Goal: Task Accomplishment & Management: Use online tool/utility

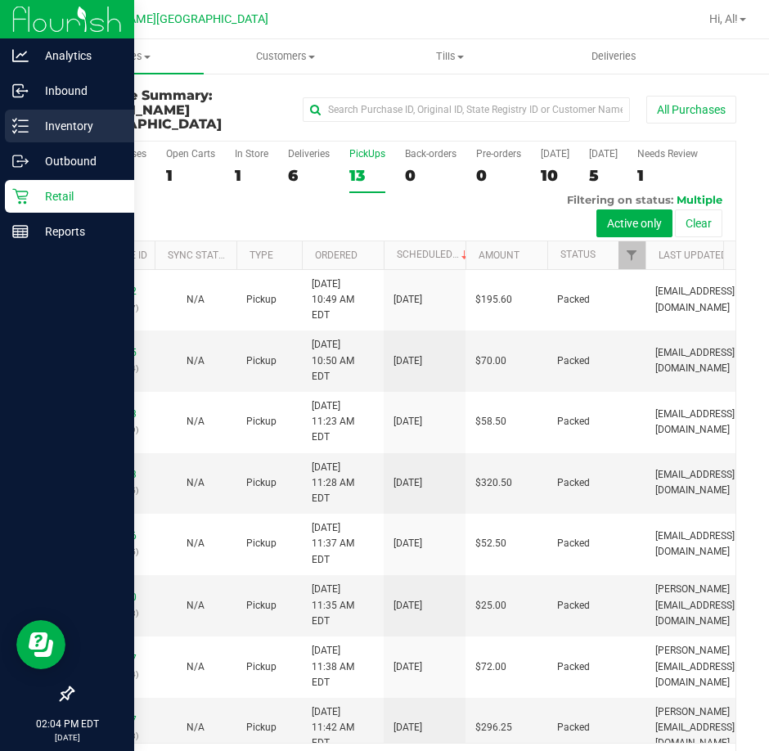
click at [60, 125] on p "Inventory" at bounding box center [78, 126] width 98 height 20
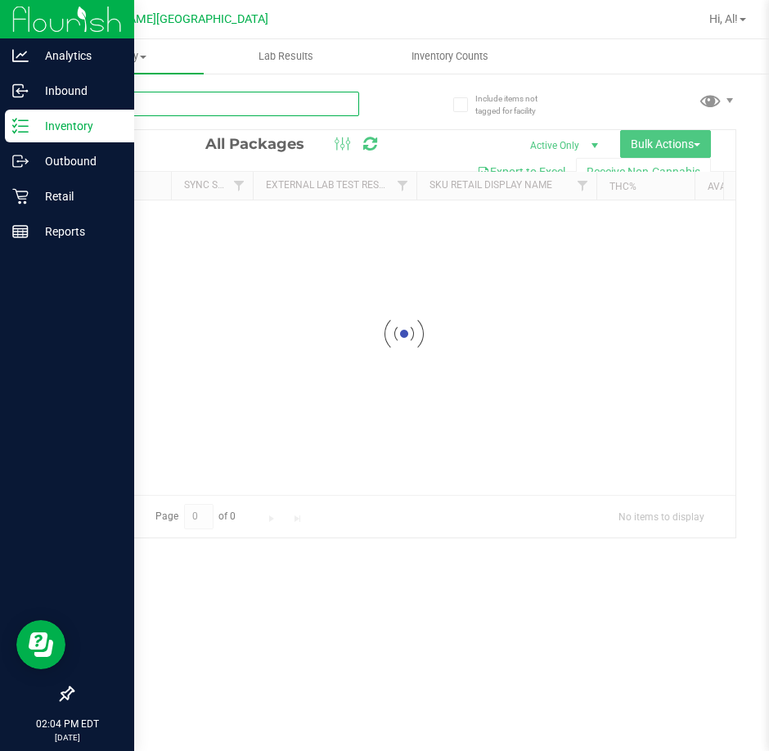
click at [340, 98] on input "text" at bounding box center [215, 104] width 287 height 25
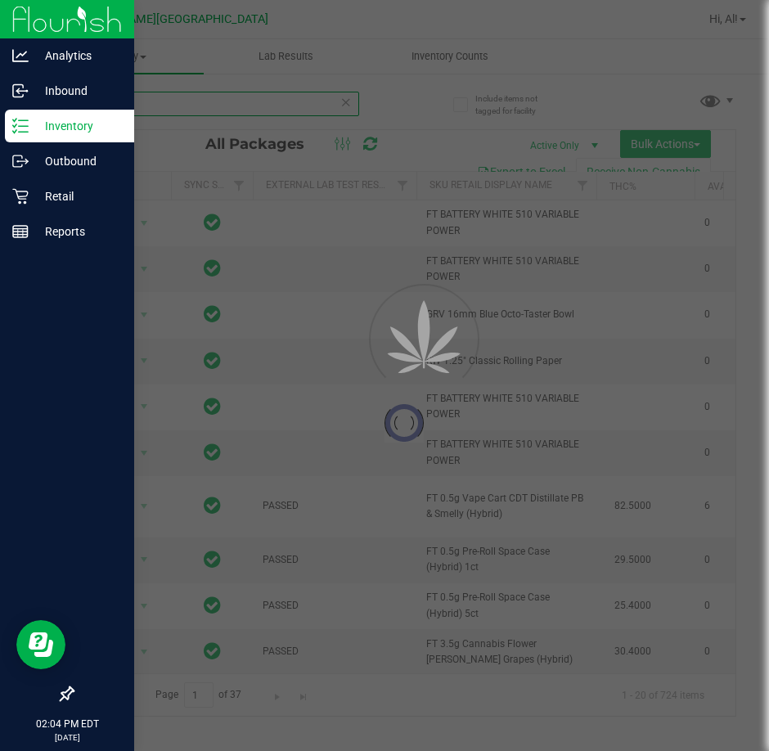
type input "rosin"
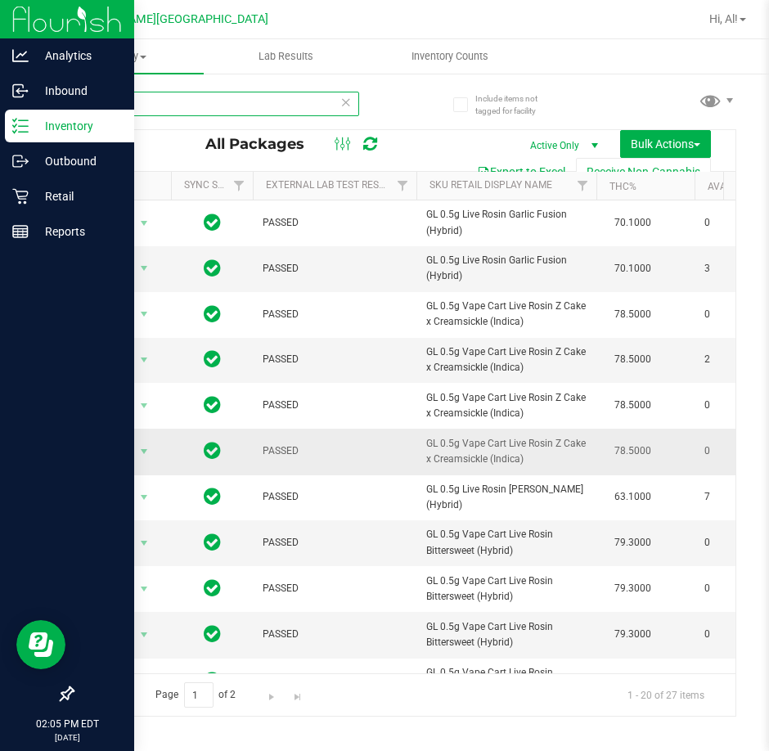
scroll to position [82, 0]
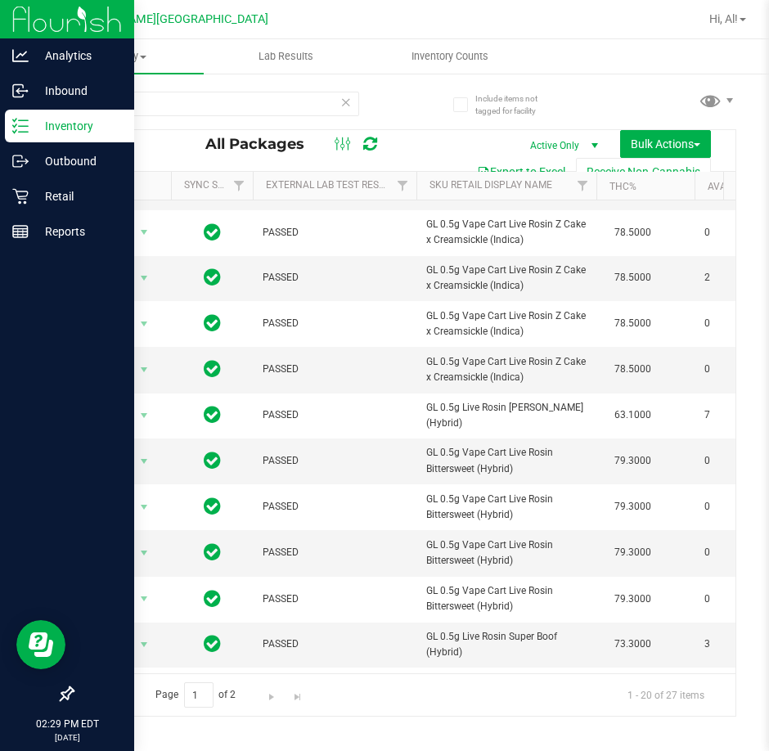
click at [46, 131] on p "Inventory" at bounding box center [78, 126] width 98 height 20
click at [72, 196] on p "Retail" at bounding box center [78, 197] width 98 height 20
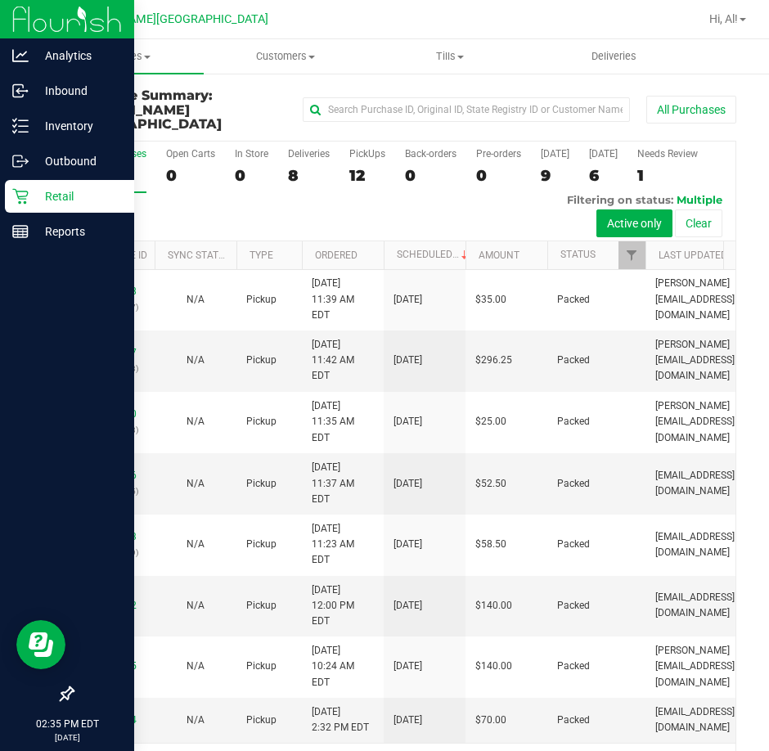
scroll to position [1077, 0]
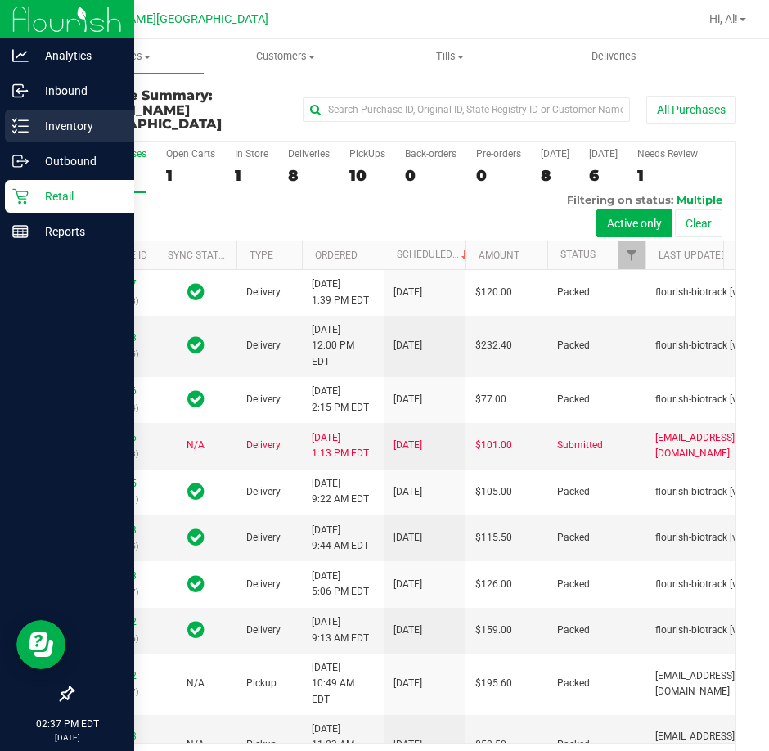
click at [30, 120] on p "Inventory" at bounding box center [78, 126] width 98 height 20
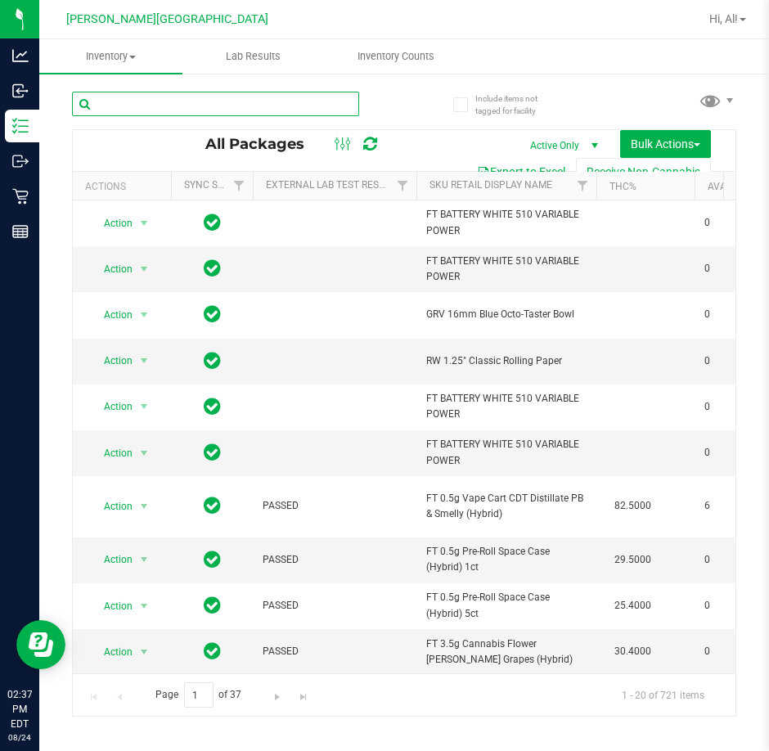
click at [160, 105] on input "text" at bounding box center [215, 104] width 287 height 25
type input "grz"
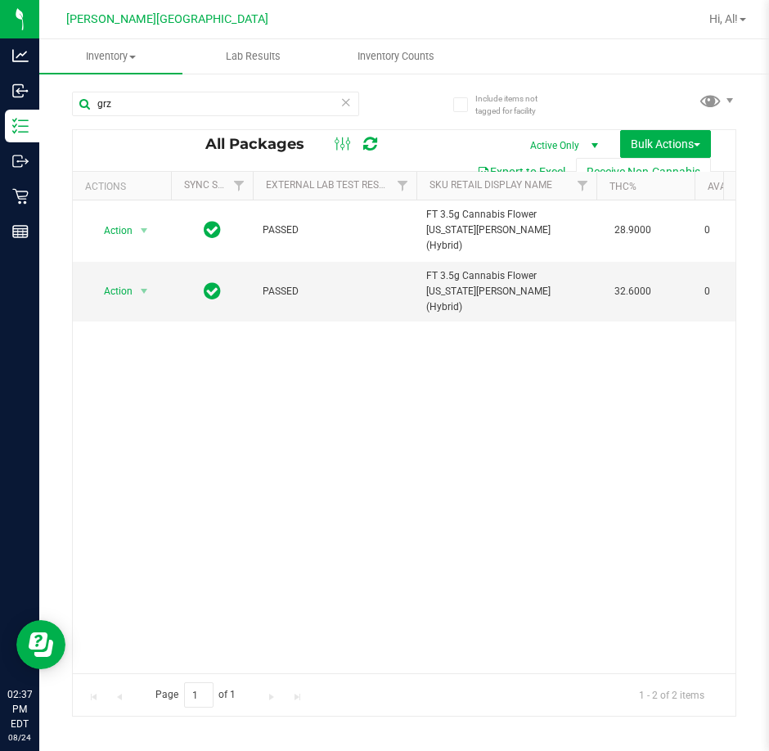
click at [349, 105] on icon at bounding box center [345, 102] width 11 height 20
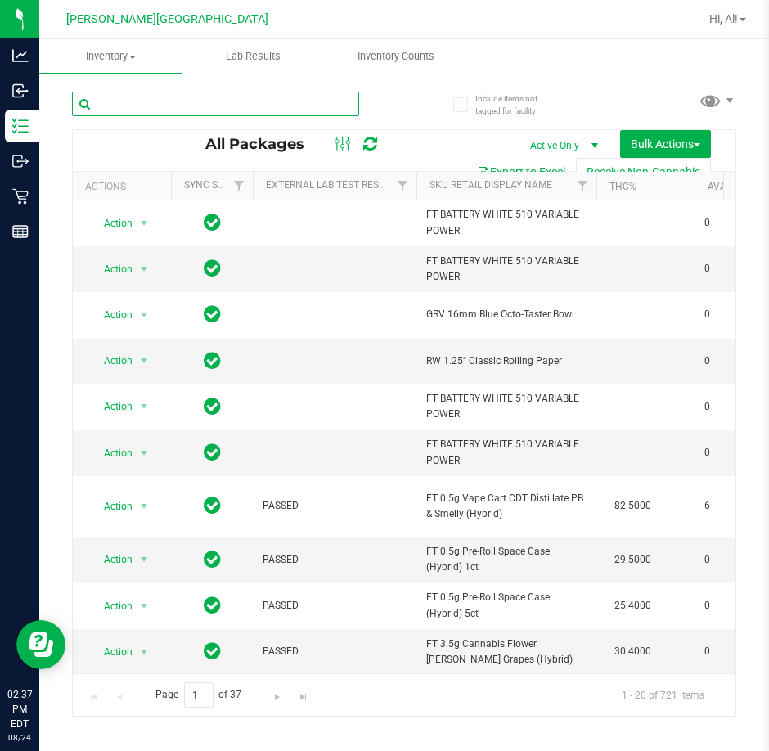
click at [338, 96] on input "text" at bounding box center [215, 104] width 287 height 25
click at [336, 107] on input "text" at bounding box center [215, 104] width 287 height 25
click at [406, 106] on div "All Packages Active Only Active Only Lab Samples Locked All External Internal B…" at bounding box center [404, 396] width 665 height 641
click at [305, 104] on input "text" at bounding box center [215, 104] width 287 height 25
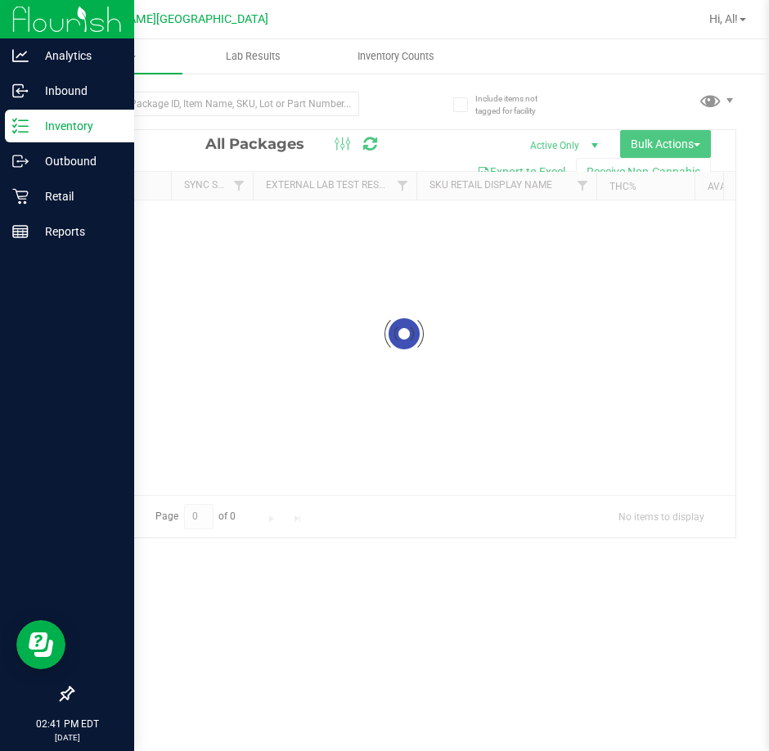
click at [61, 124] on p "Inventory" at bounding box center [78, 126] width 98 height 20
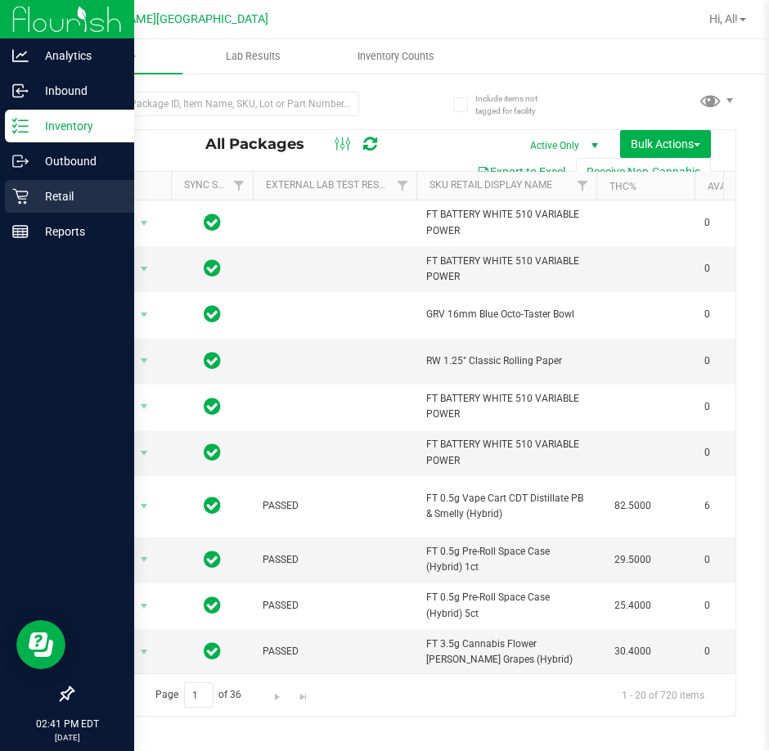
click at [71, 193] on p "Retail" at bounding box center [78, 197] width 98 height 20
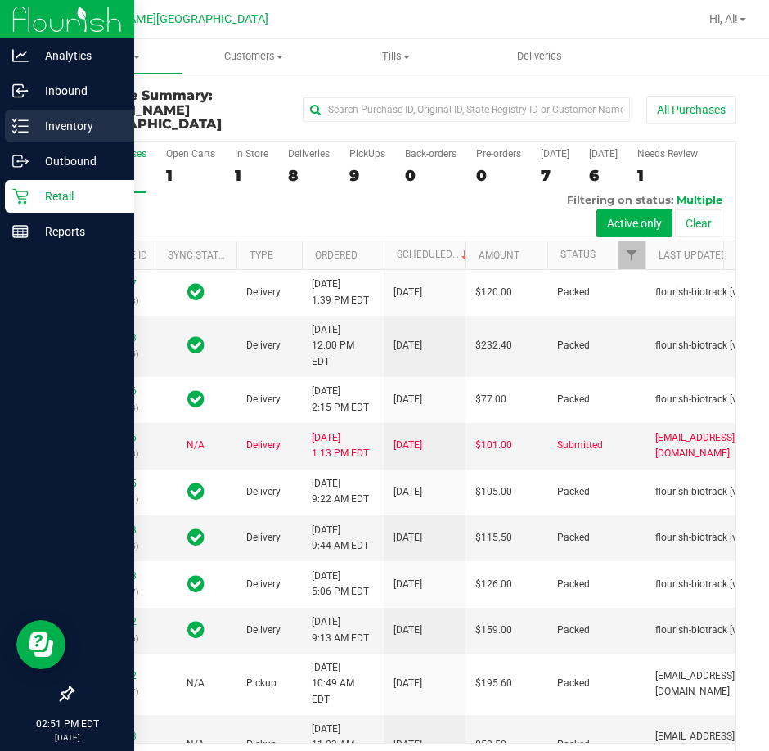
click at [47, 132] on p "Inventory" at bounding box center [78, 126] width 98 height 20
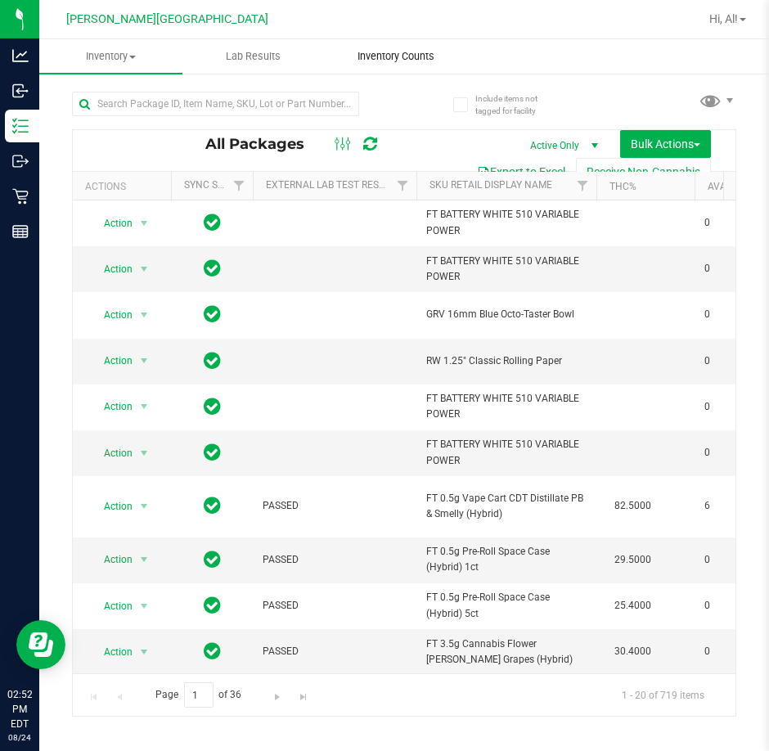
click at [385, 56] on span "Inventory Counts" at bounding box center [396, 56] width 121 height 15
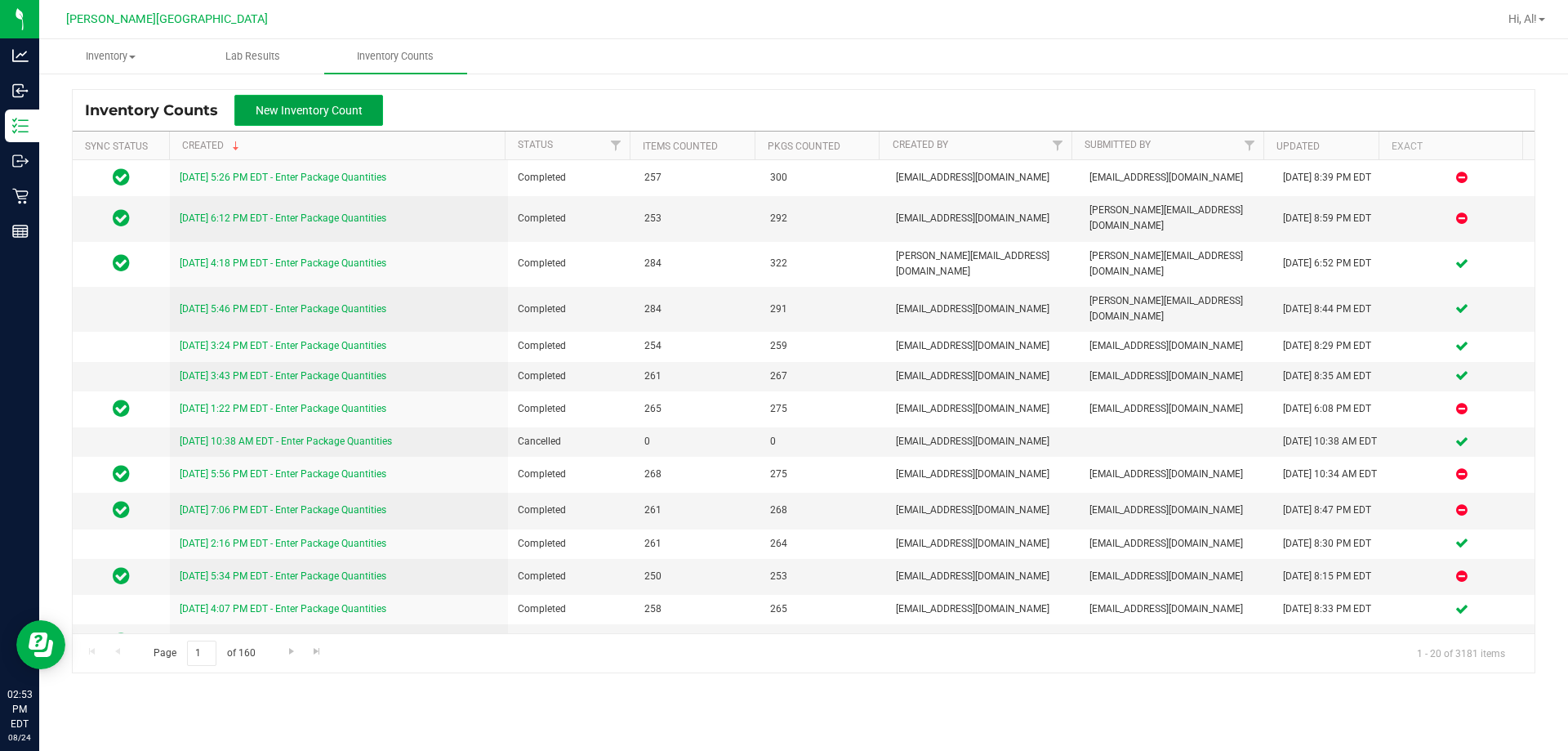
click at [315, 108] on span "New Inventory Count" at bounding box center [308, 110] width 107 height 13
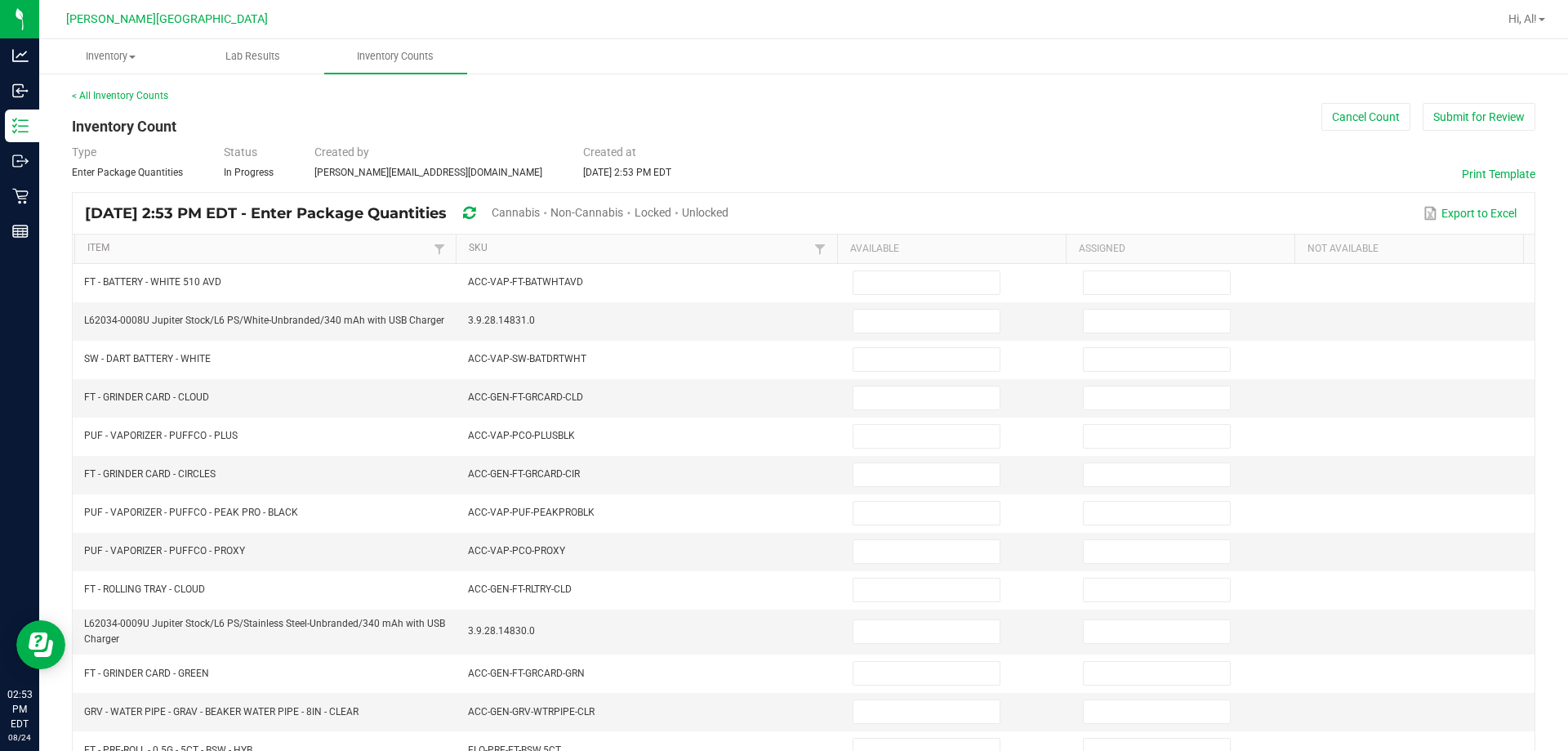
click at [540, 211] on span "Cannabis" at bounding box center [516, 212] width 48 height 13
click at [730, 212] on span "Unlocked" at bounding box center [706, 212] width 47 height 13
click at [221, 254] on link "Item" at bounding box center [259, 248] width 341 height 13
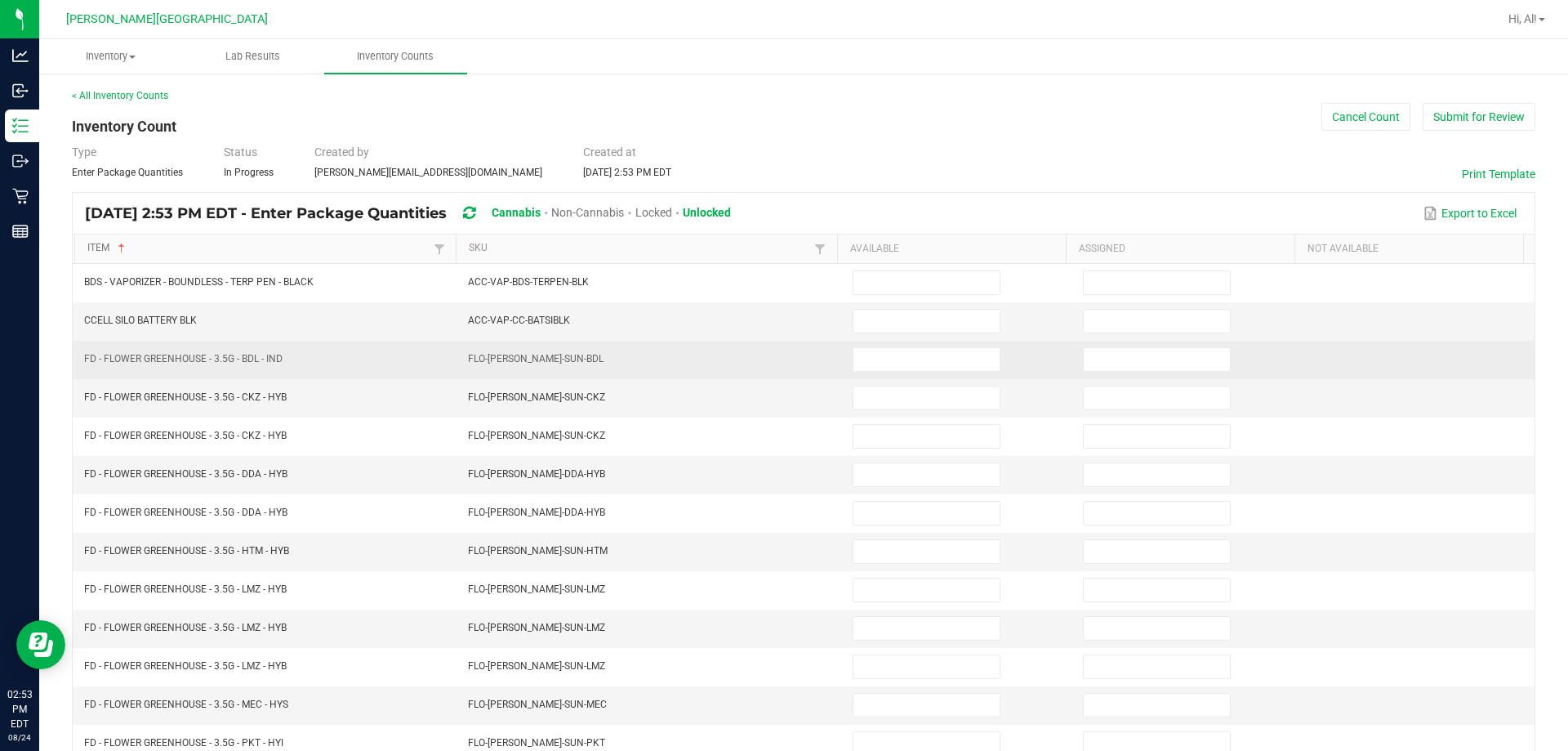
scroll to position [82, 0]
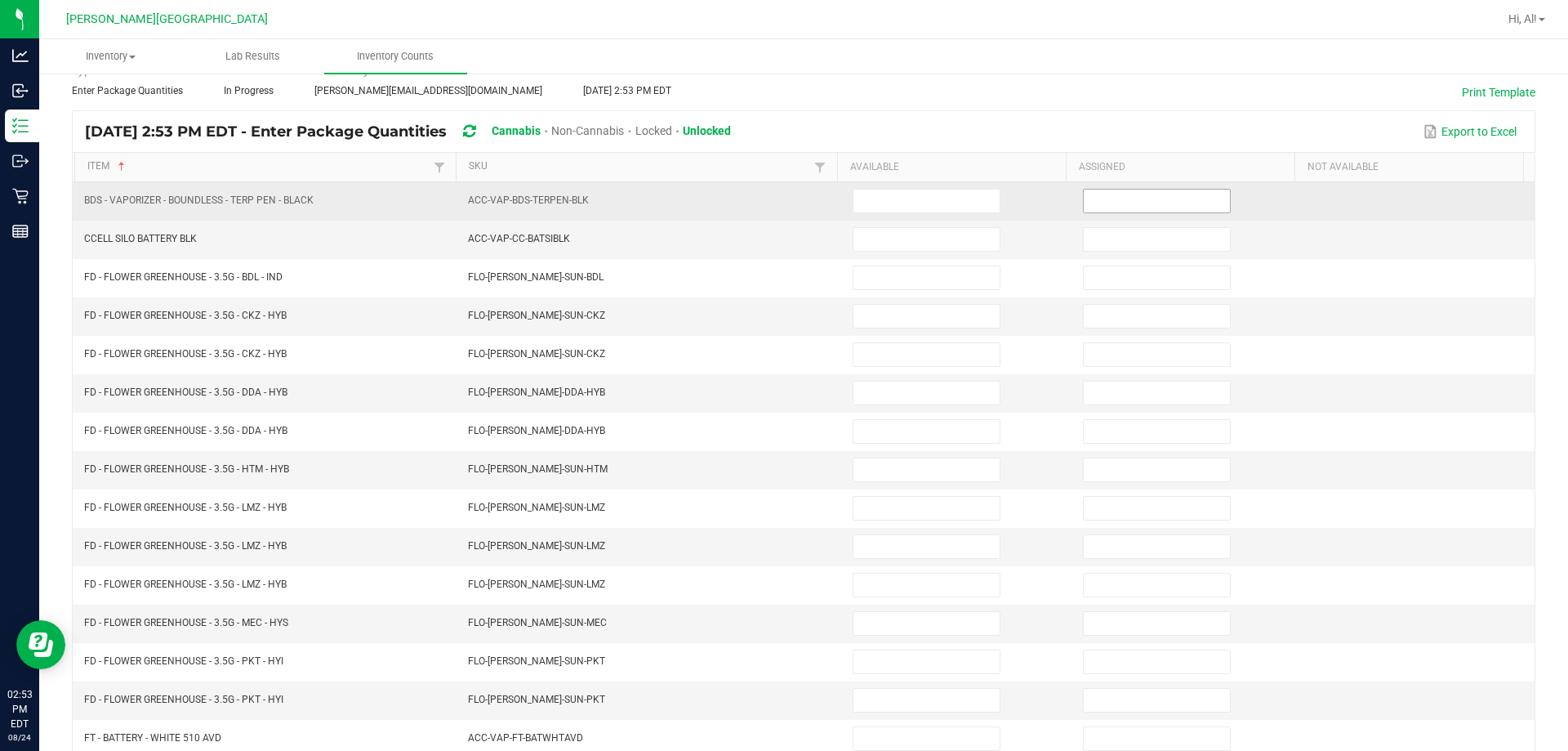
click at [767, 206] on input at bounding box center [1157, 201] width 146 height 23
type input "0"
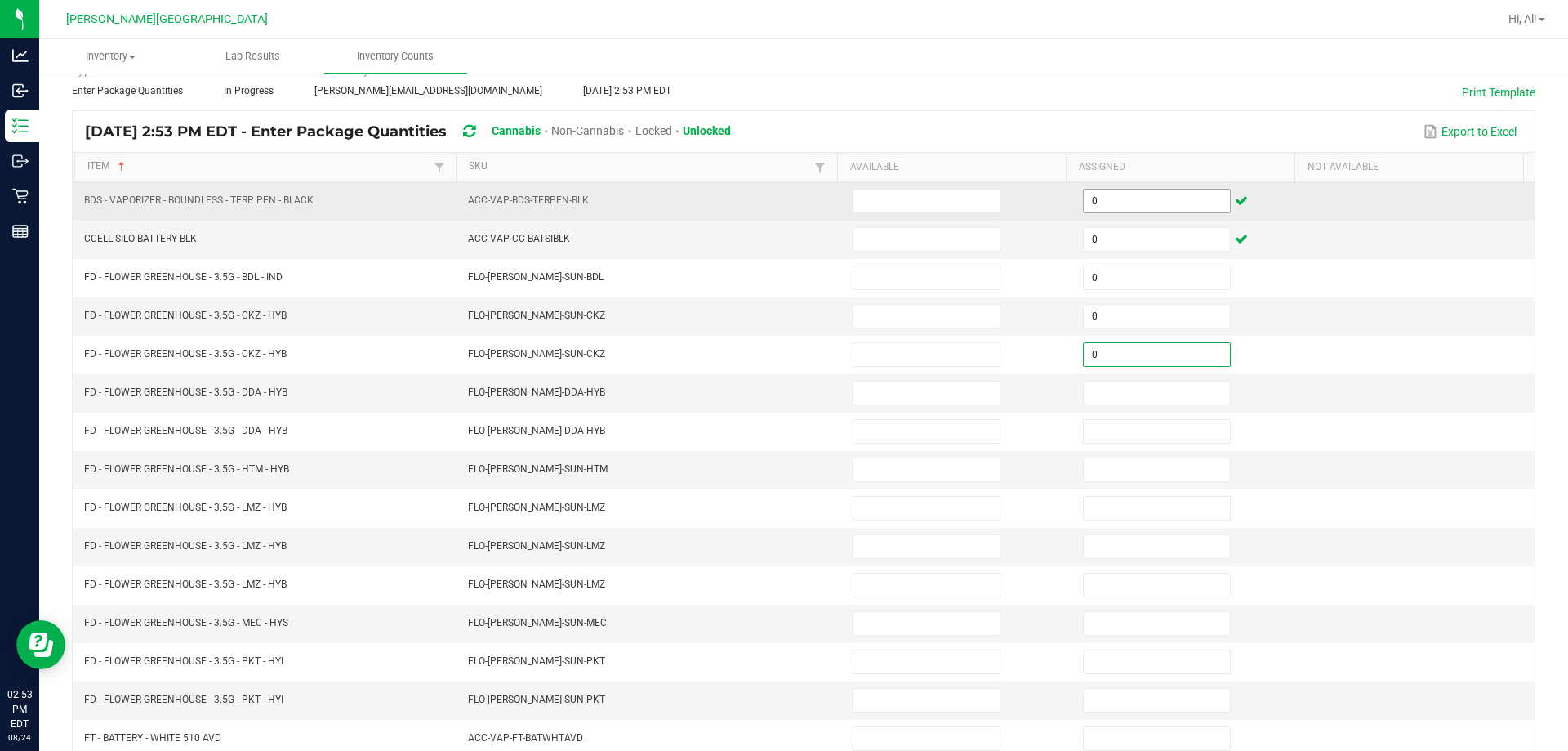
type input "0"
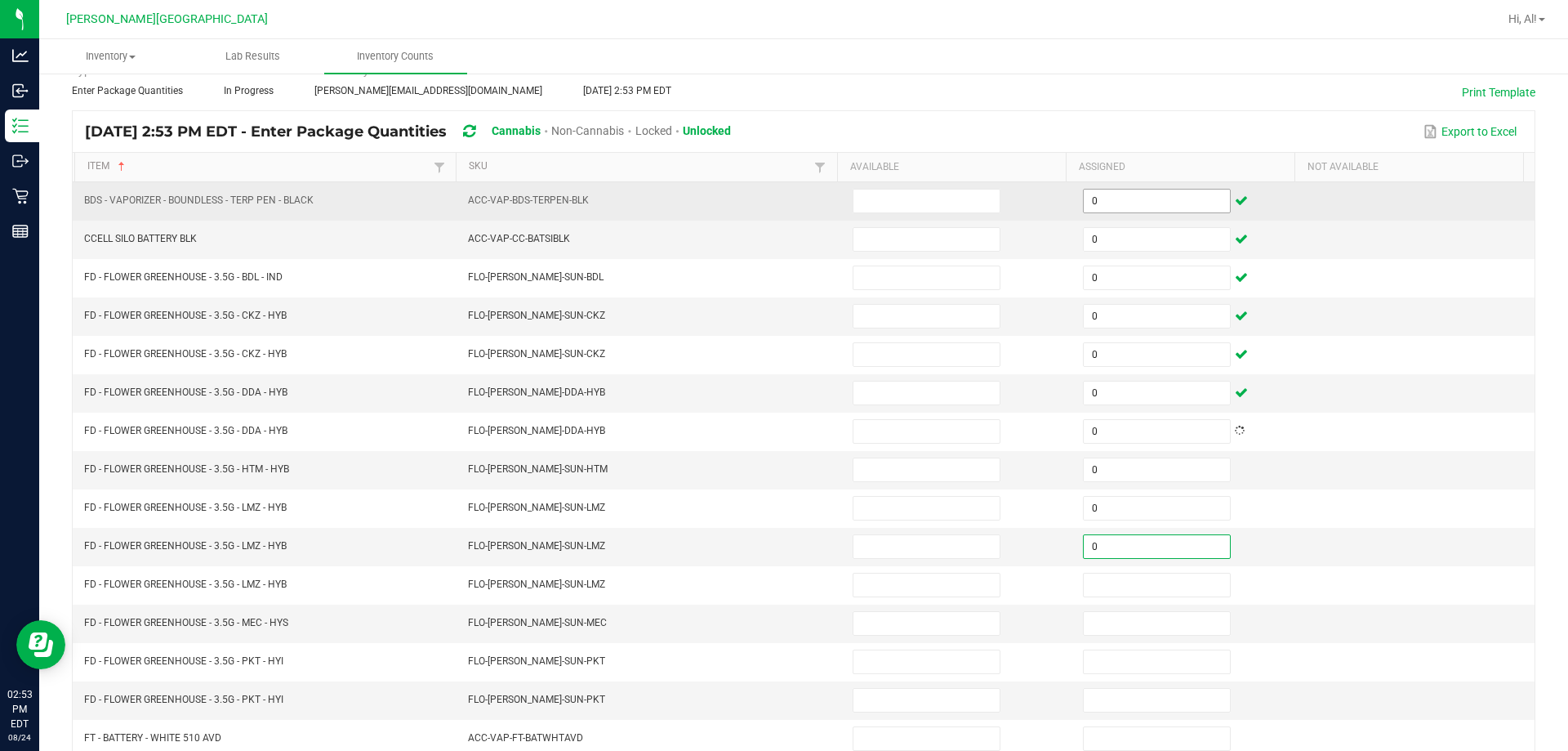
type input "0"
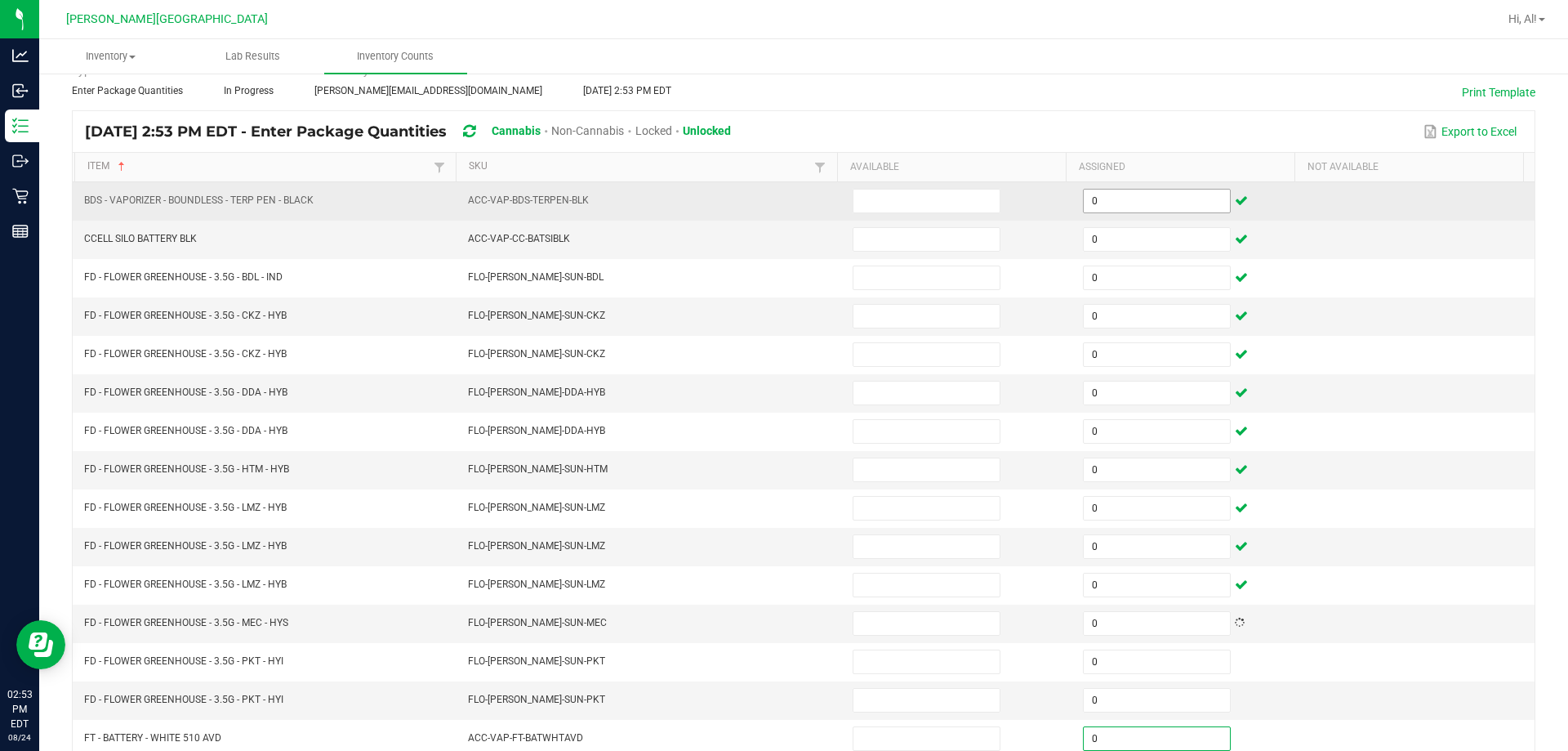
type input "0"
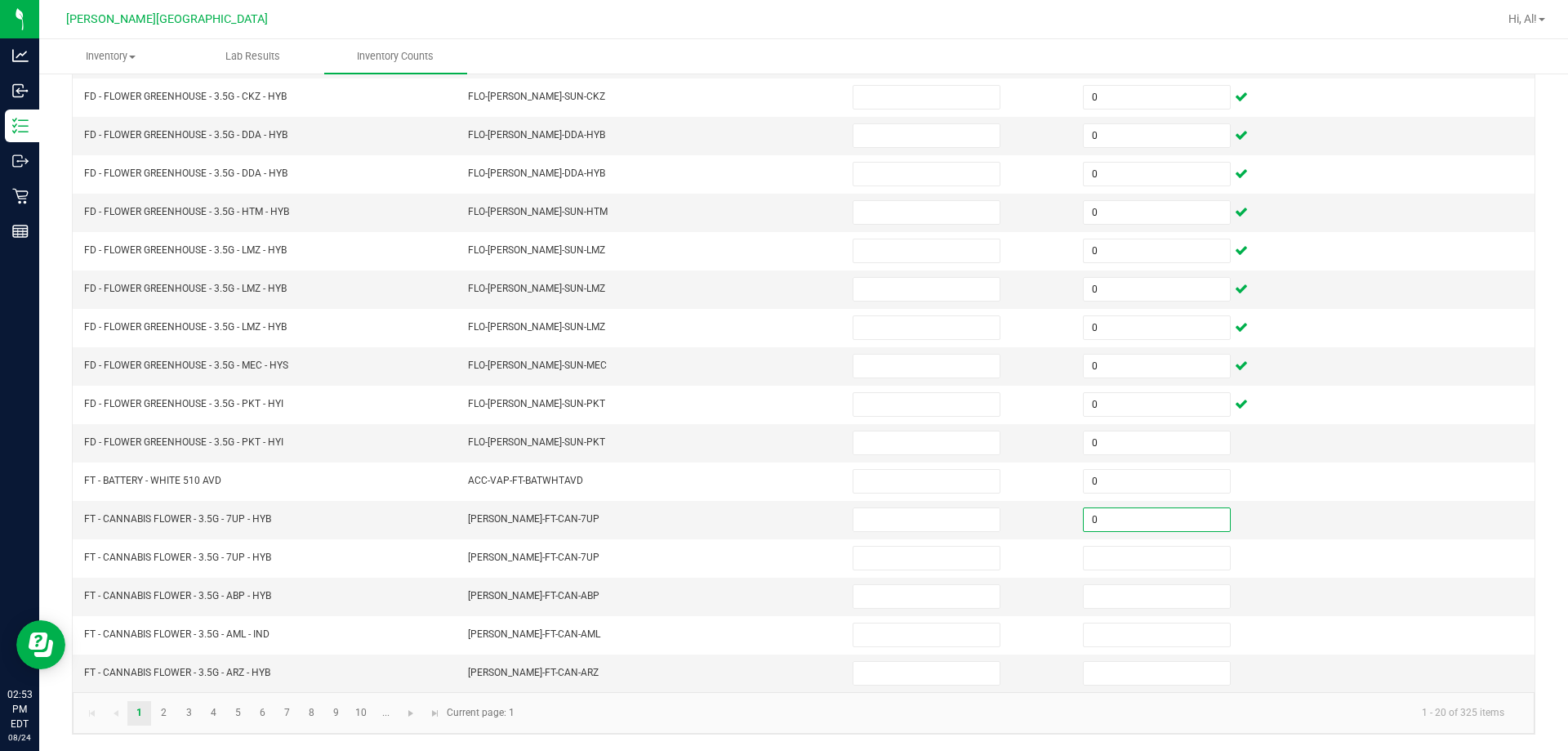
type input "0"
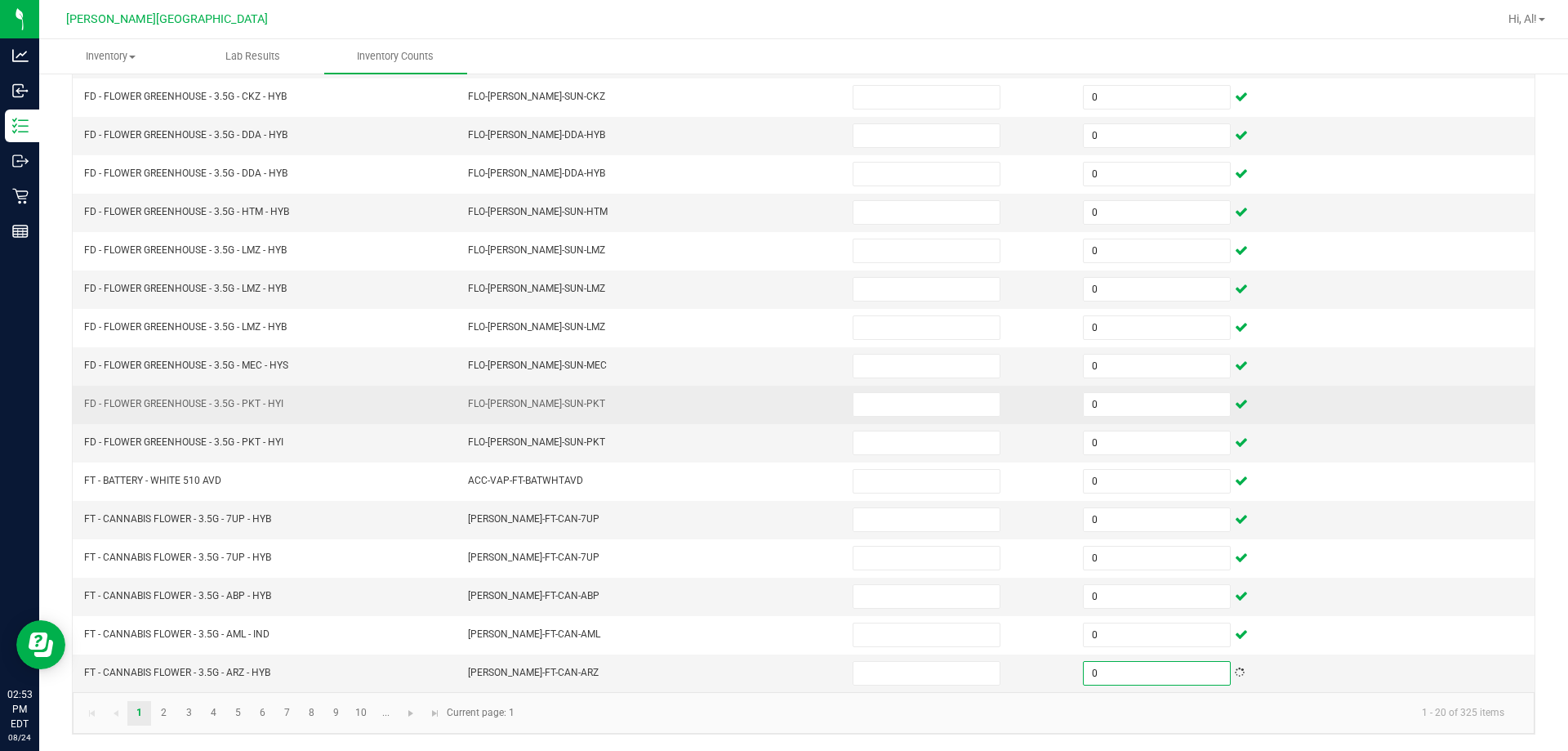
type input "0"
click at [767, 392] on td "FLO-[PERSON_NAME]-SUN-PKT" at bounding box center [650, 404] width 384 height 38
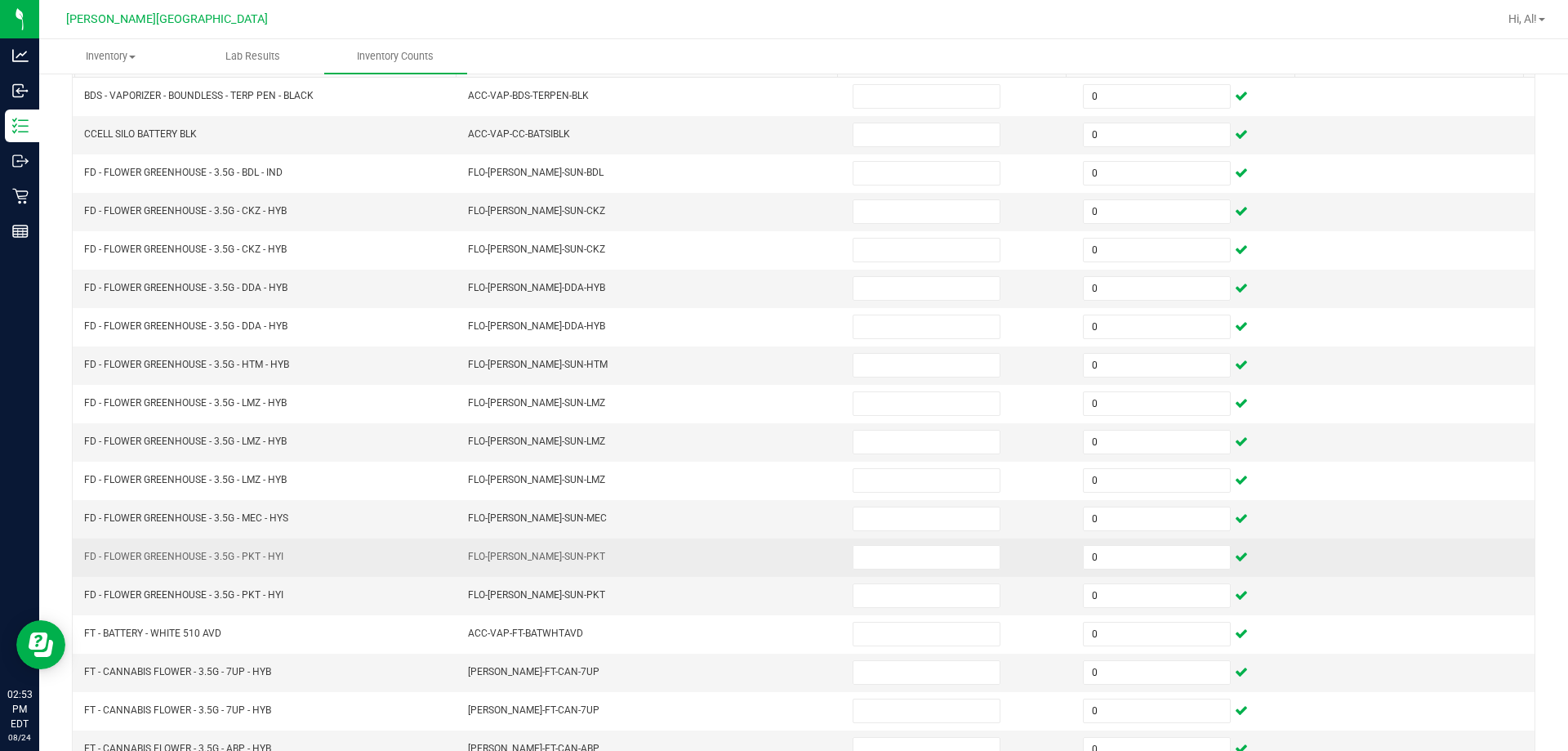
scroll to position [176, 0]
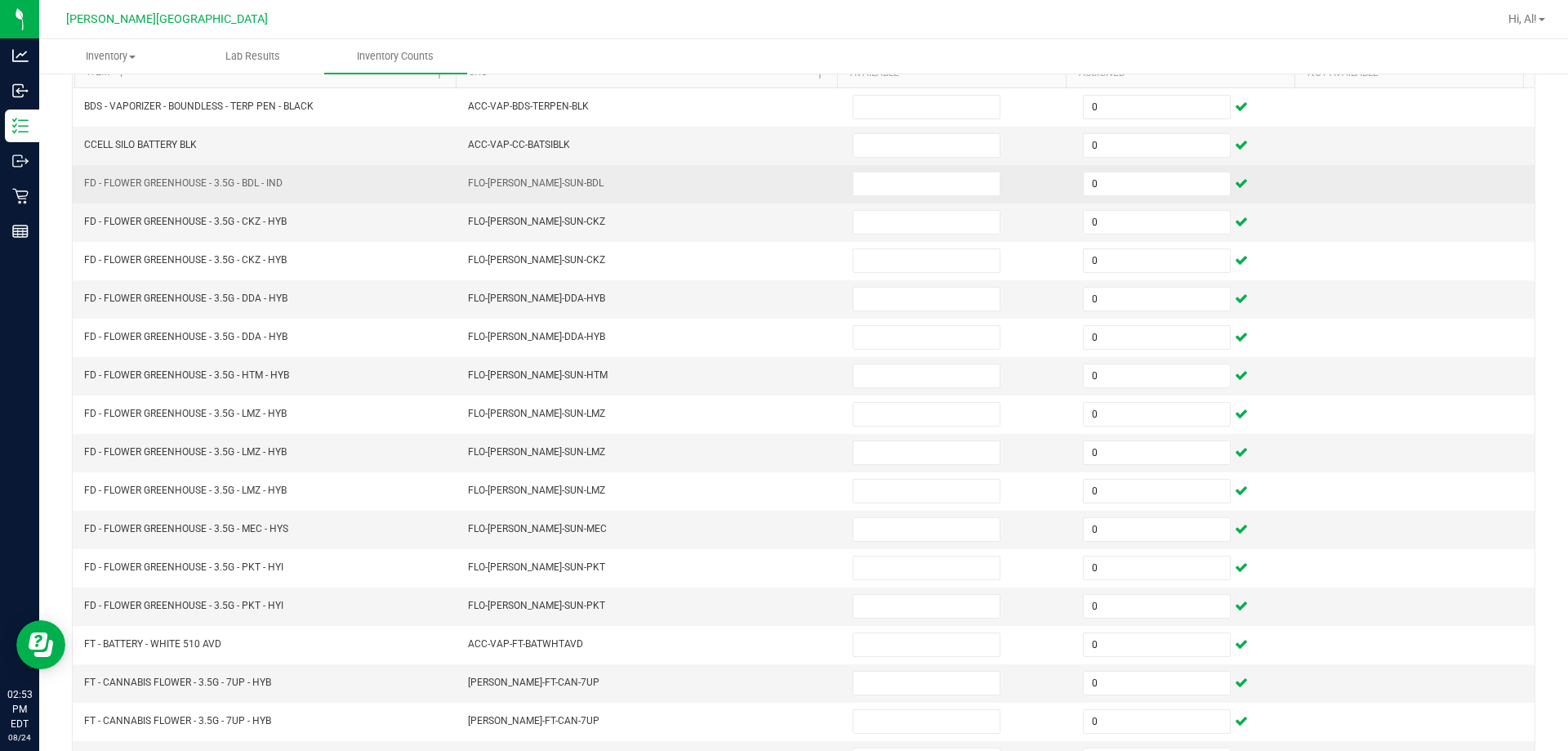
click at [767, 202] on td at bounding box center [958, 184] width 231 height 38
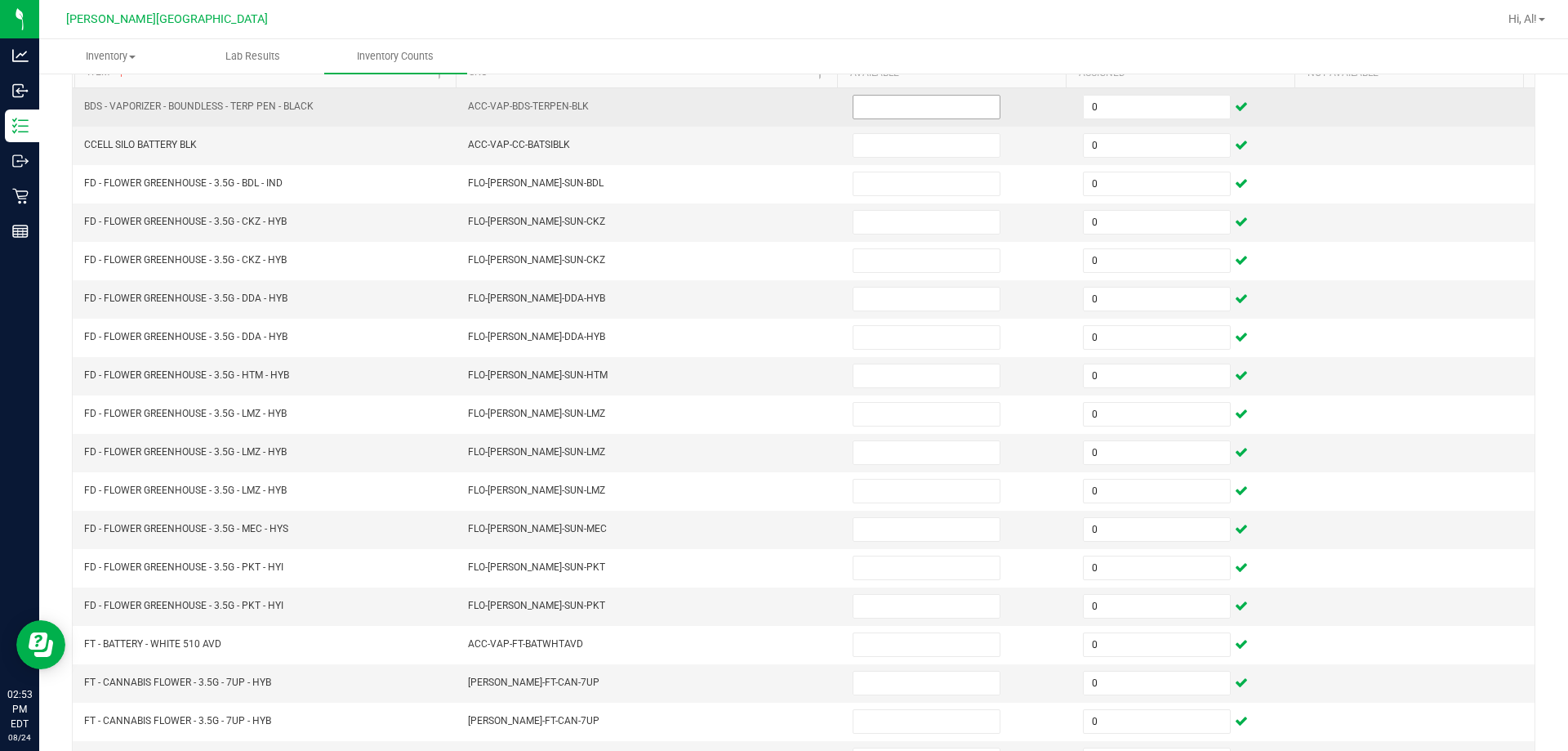
click at [767, 110] on input at bounding box center [926, 107] width 146 height 23
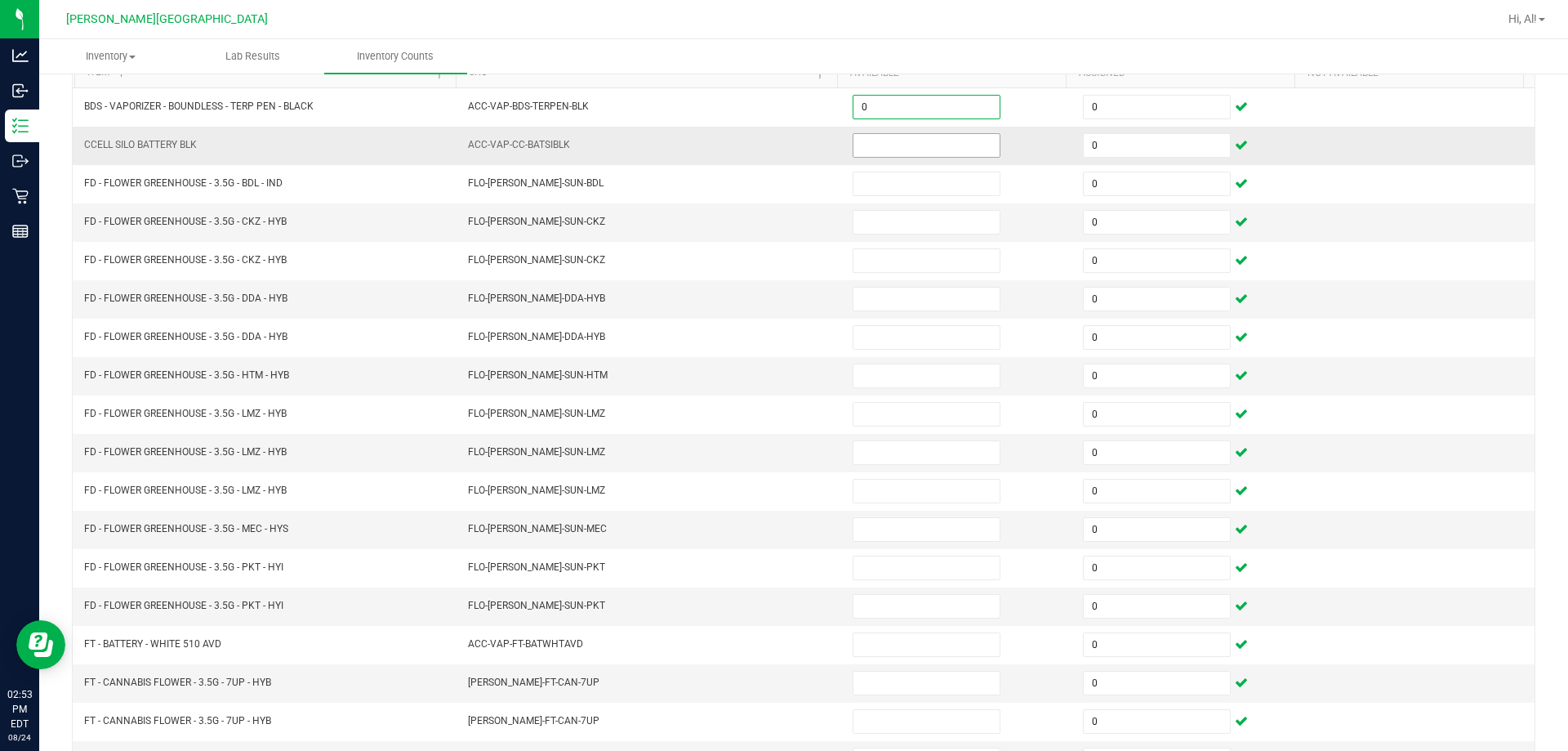
type input "0"
click at [767, 147] on input at bounding box center [926, 145] width 146 height 23
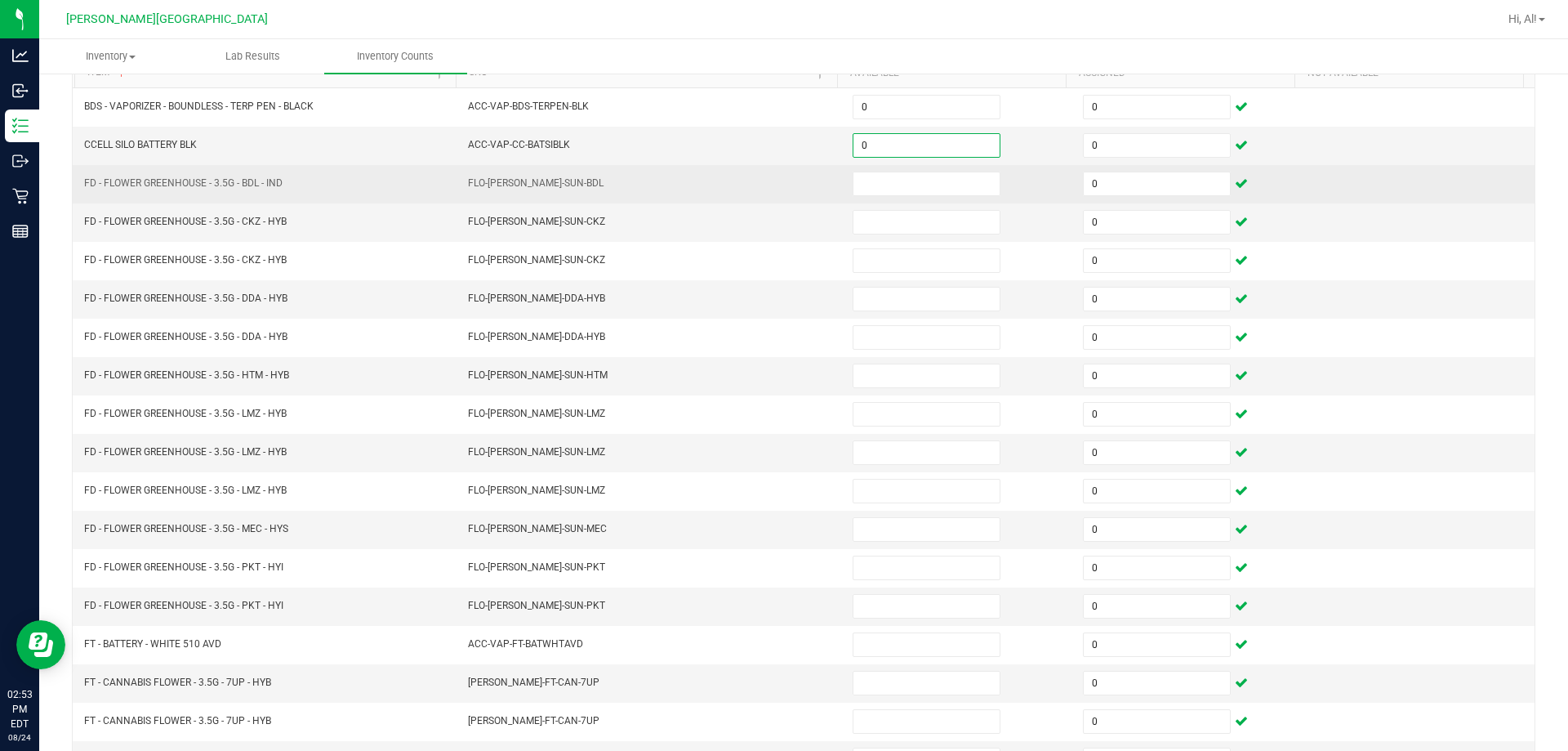
type input "0"
click at [767, 200] on td at bounding box center [958, 184] width 231 height 38
click at [767, 189] on input at bounding box center [926, 184] width 146 height 23
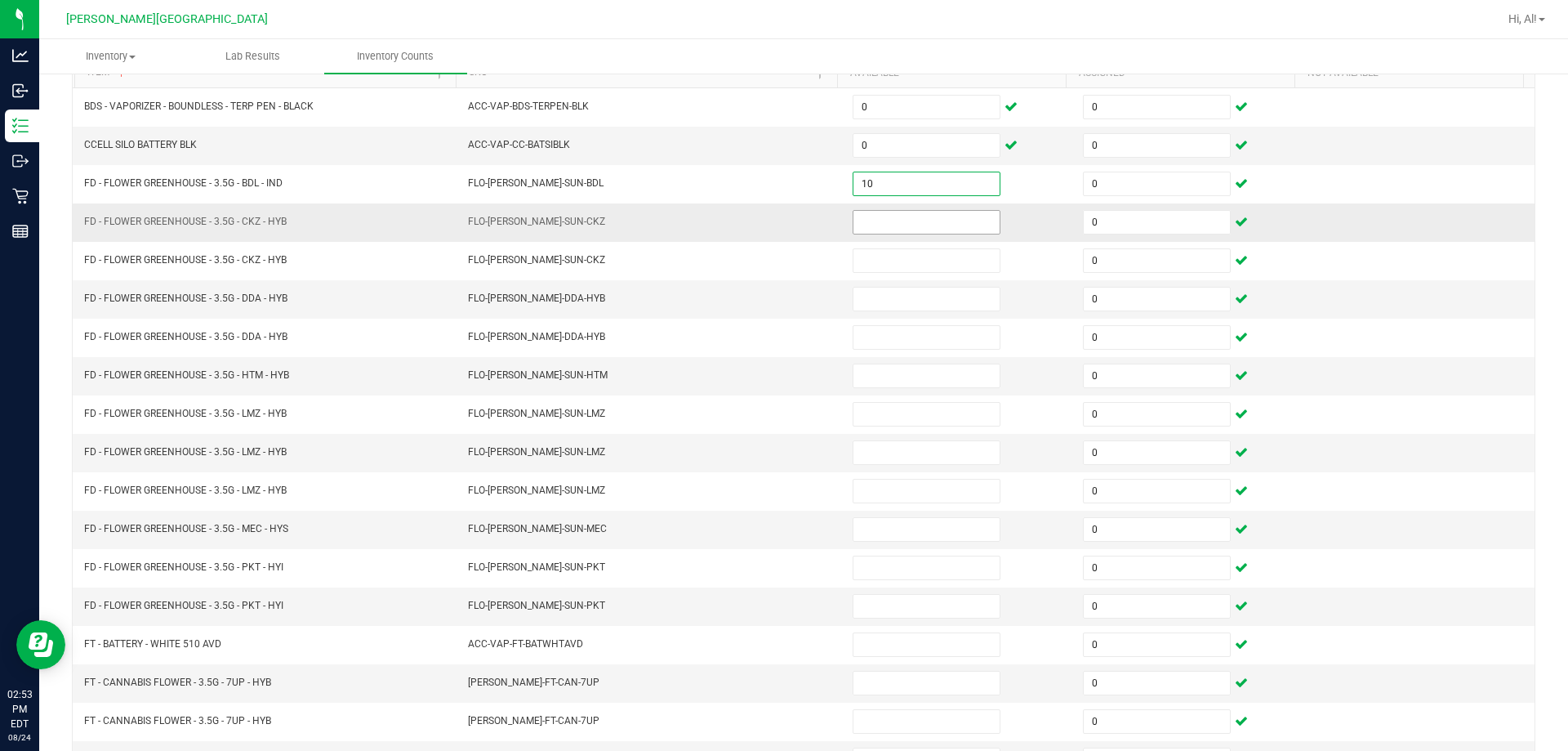
type input "10"
click at [767, 222] on input at bounding box center [926, 222] width 146 height 23
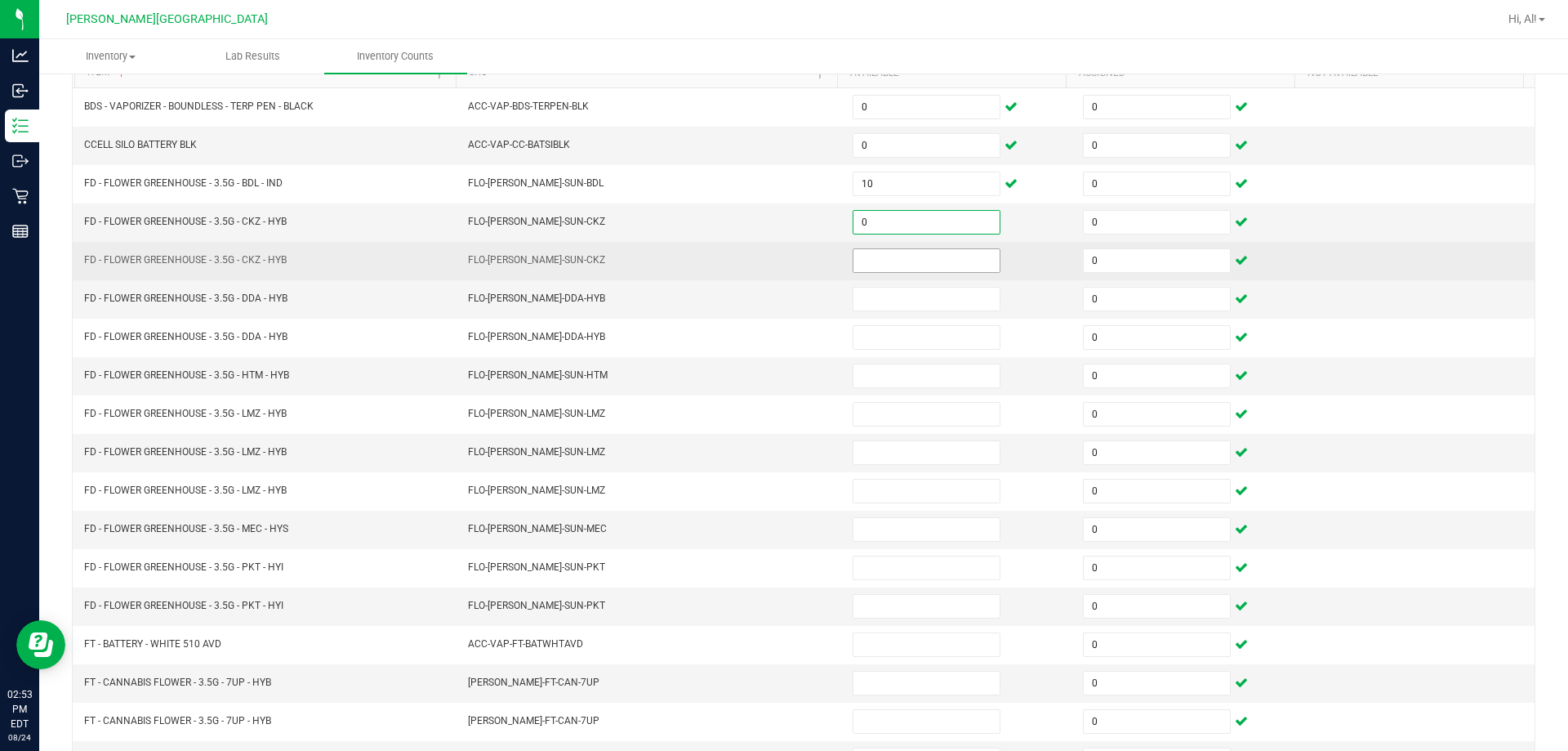
type input "0"
click at [767, 267] on input at bounding box center [926, 261] width 146 height 23
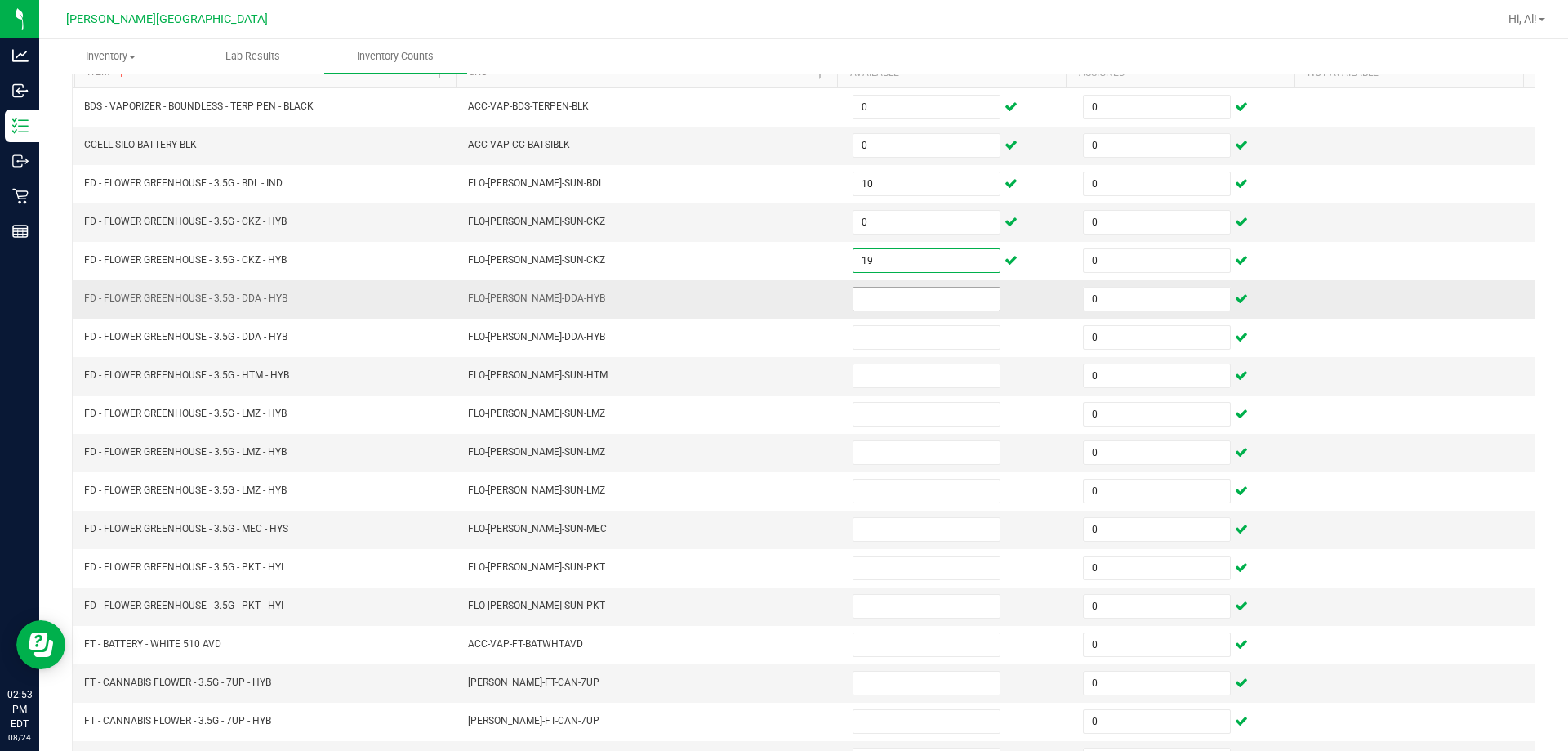
type input "19"
click at [767, 300] on input at bounding box center [926, 299] width 146 height 23
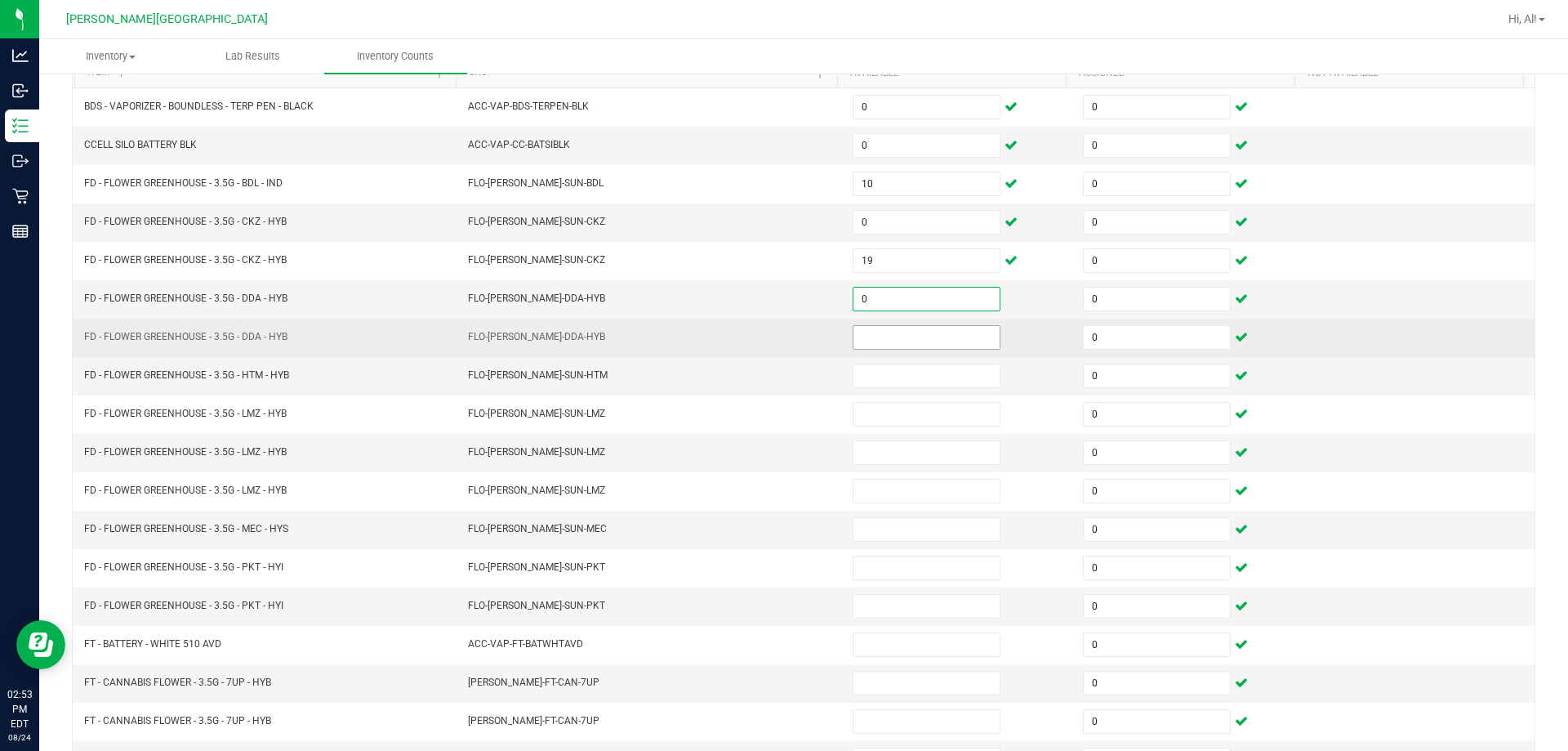
type input "0"
click at [767, 336] on input at bounding box center [926, 338] width 146 height 23
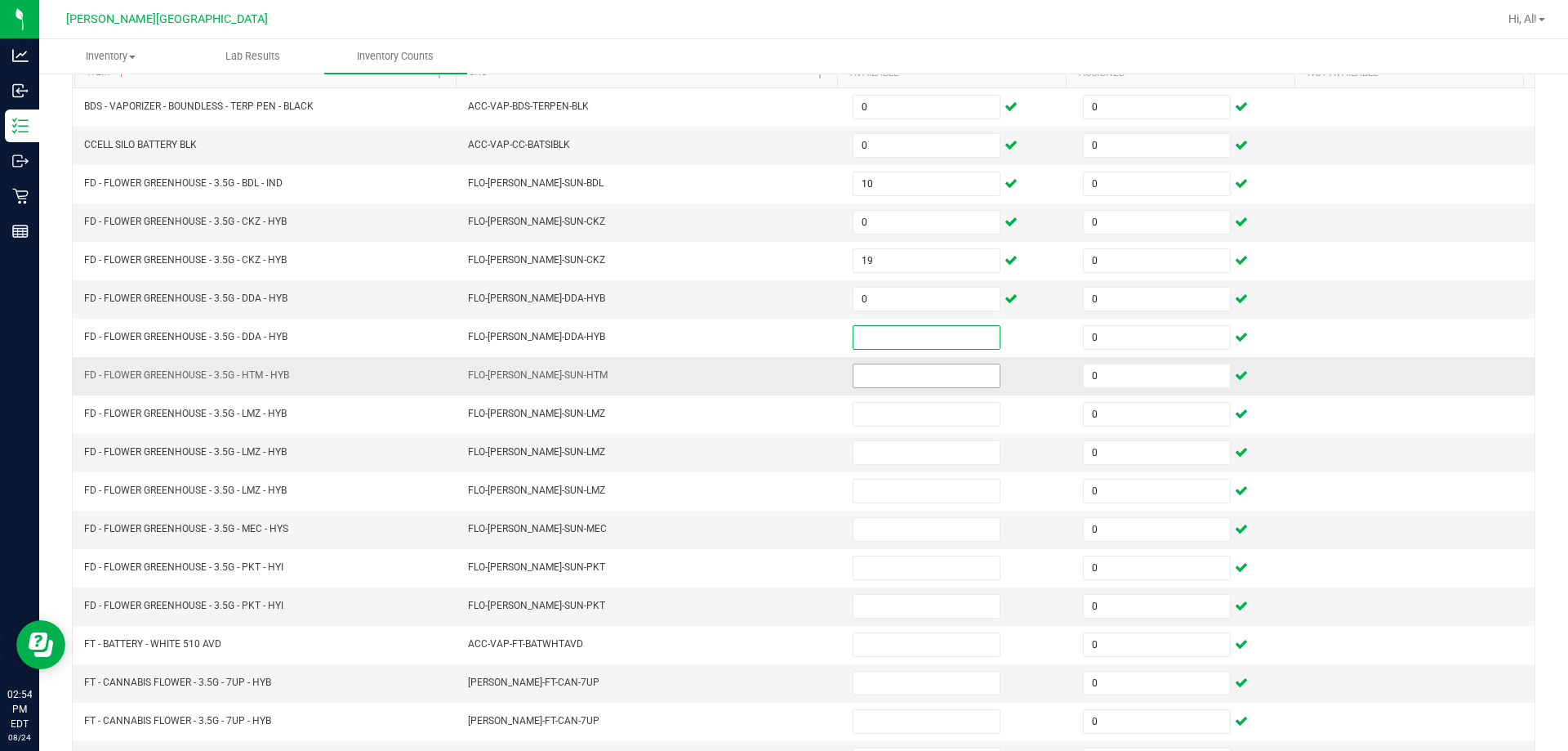
click at [767, 378] on input at bounding box center [926, 376] width 146 height 23
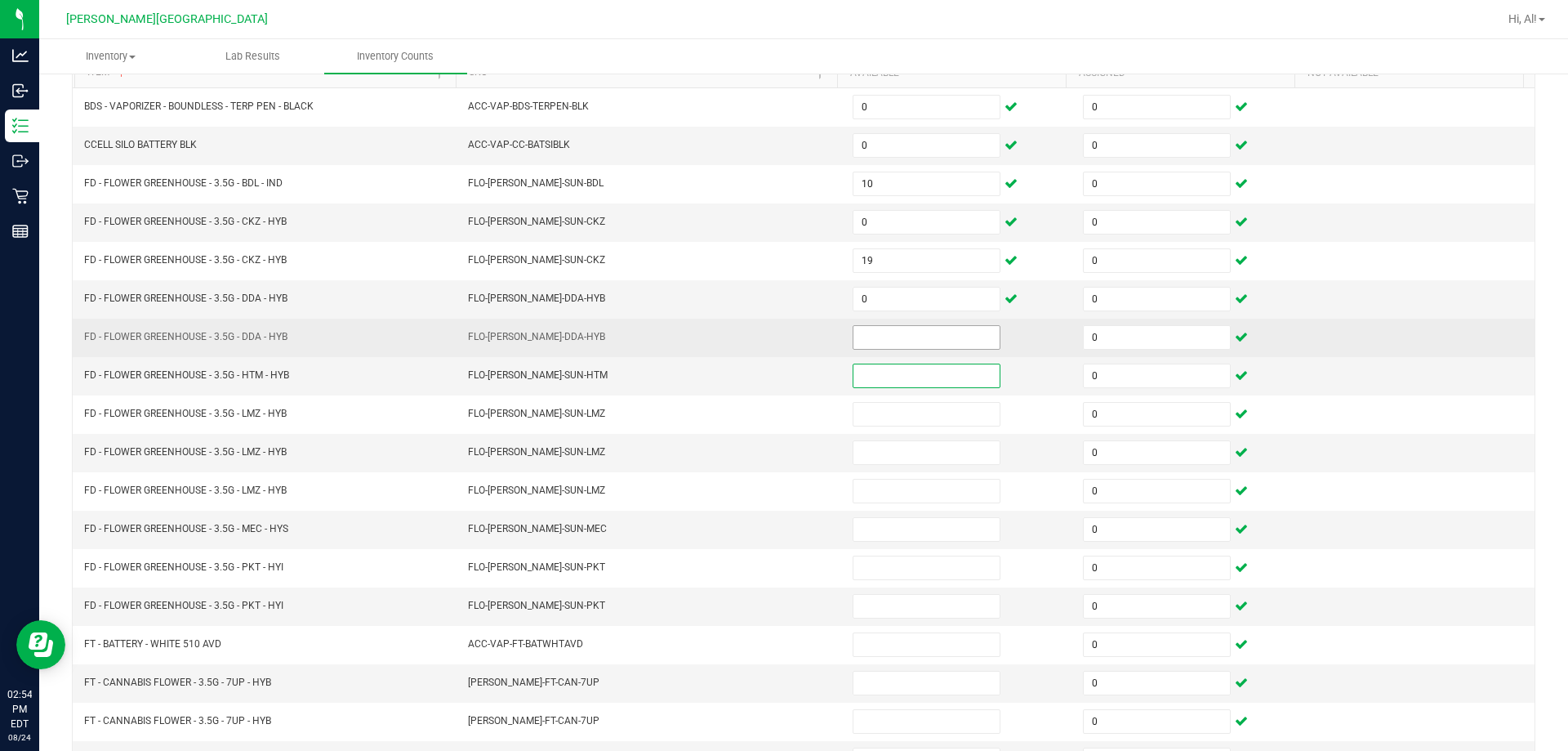
click at [767, 341] on input at bounding box center [926, 338] width 146 height 23
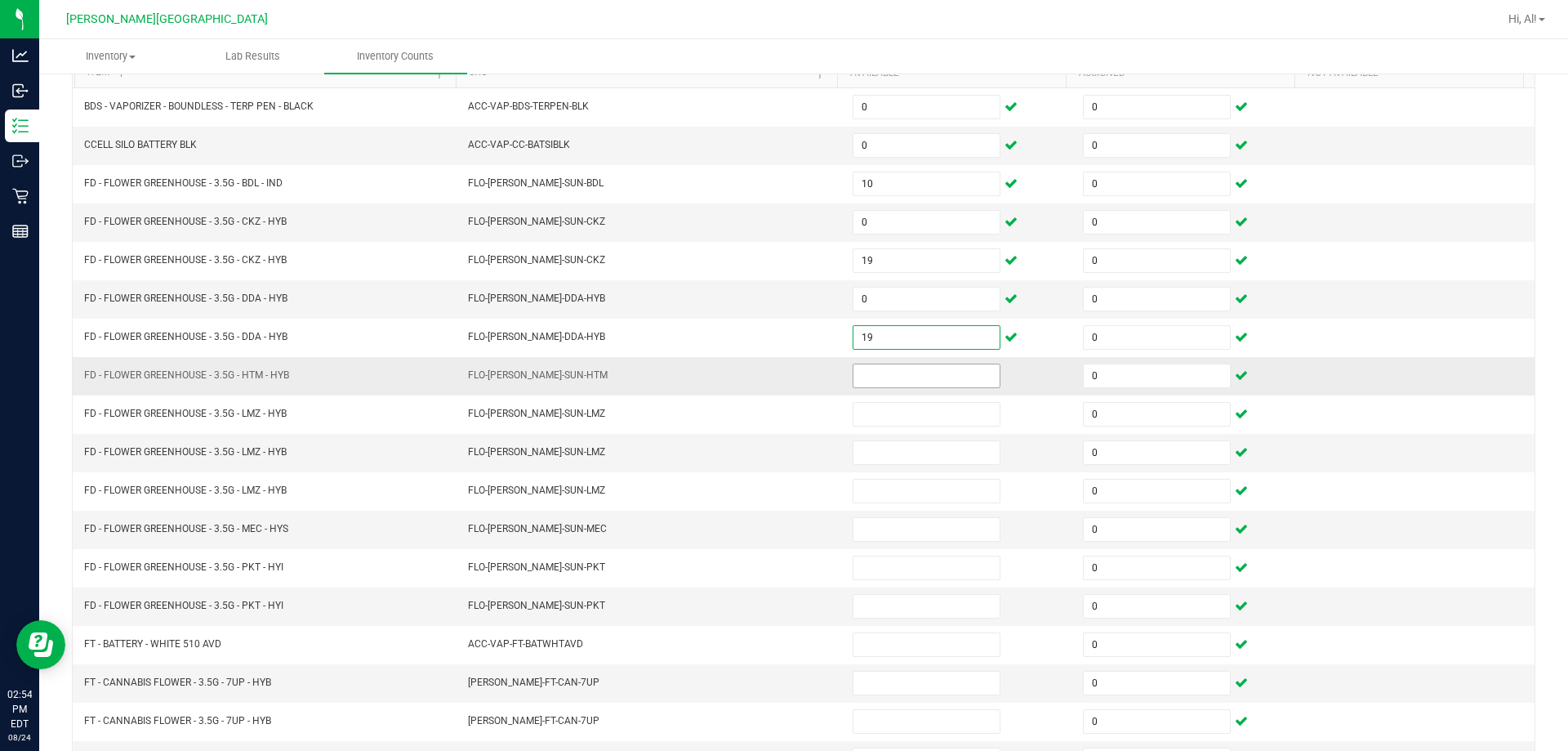
type input "19"
click at [767, 376] on input at bounding box center [926, 376] width 146 height 23
click at [767, 536] on input at bounding box center [926, 529] width 146 height 23
type input "10"
click at [767, 384] on input at bounding box center [926, 376] width 146 height 23
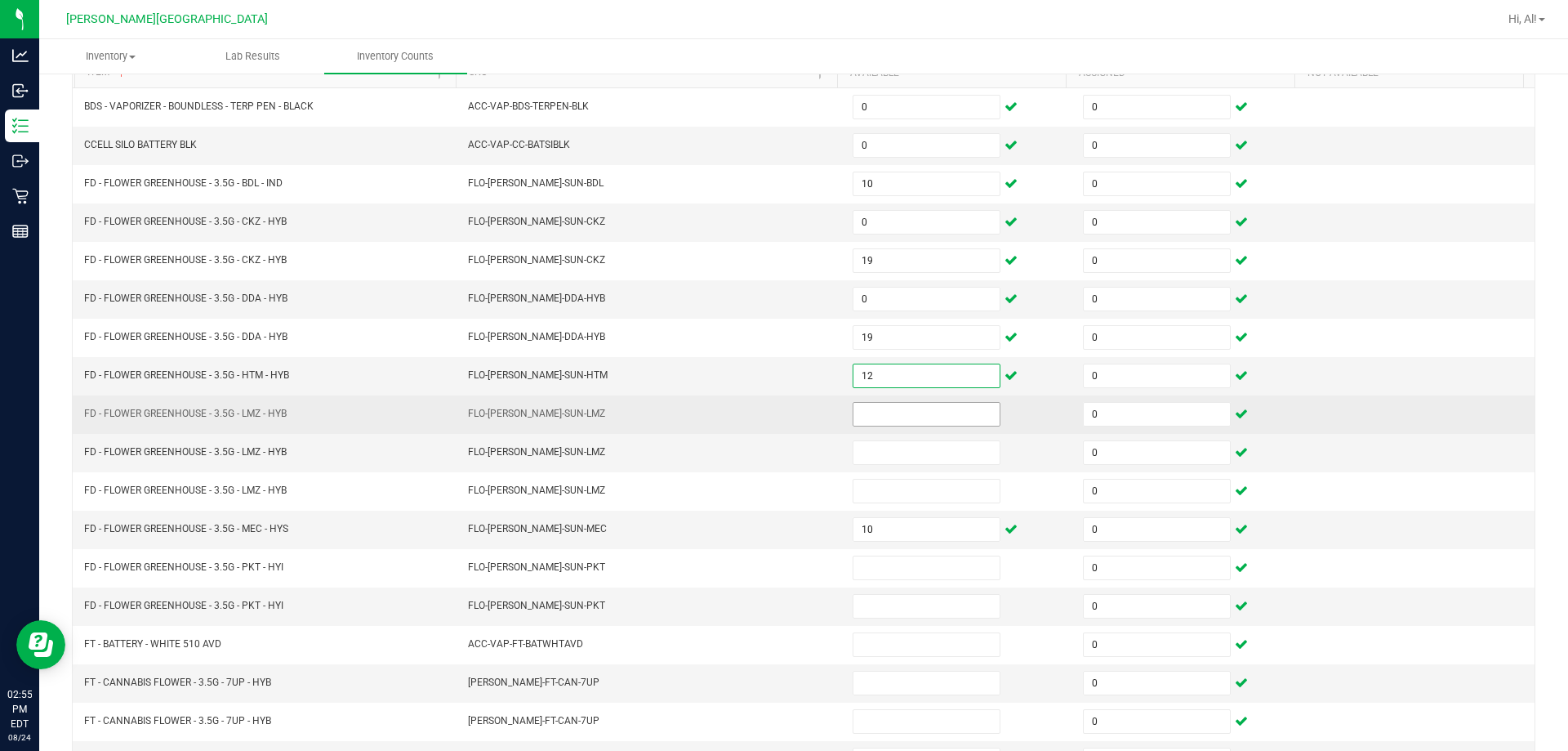
type input "12"
click at [767, 412] on input at bounding box center [926, 413] width 146 height 23
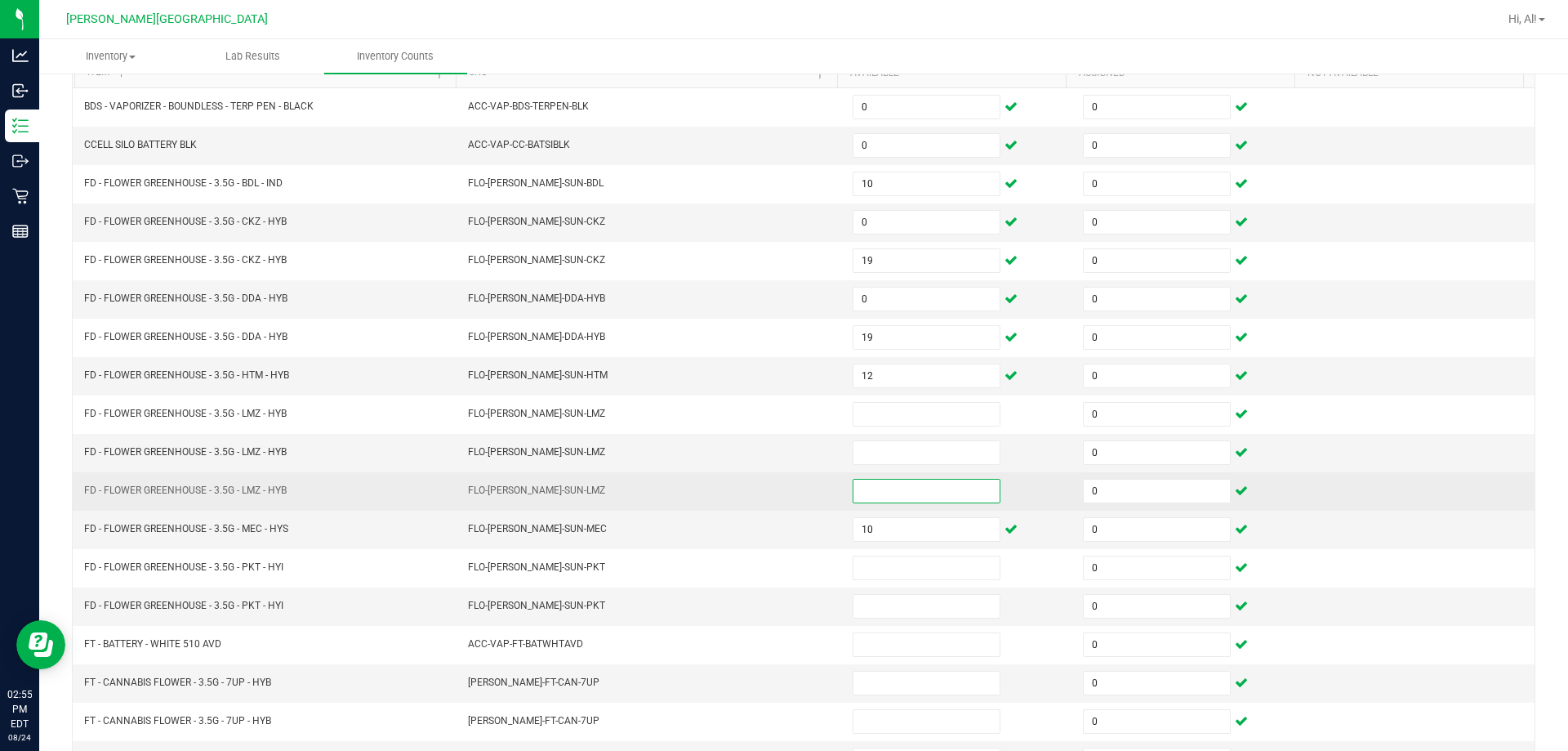
click at [767, 497] on input at bounding box center [926, 490] width 146 height 23
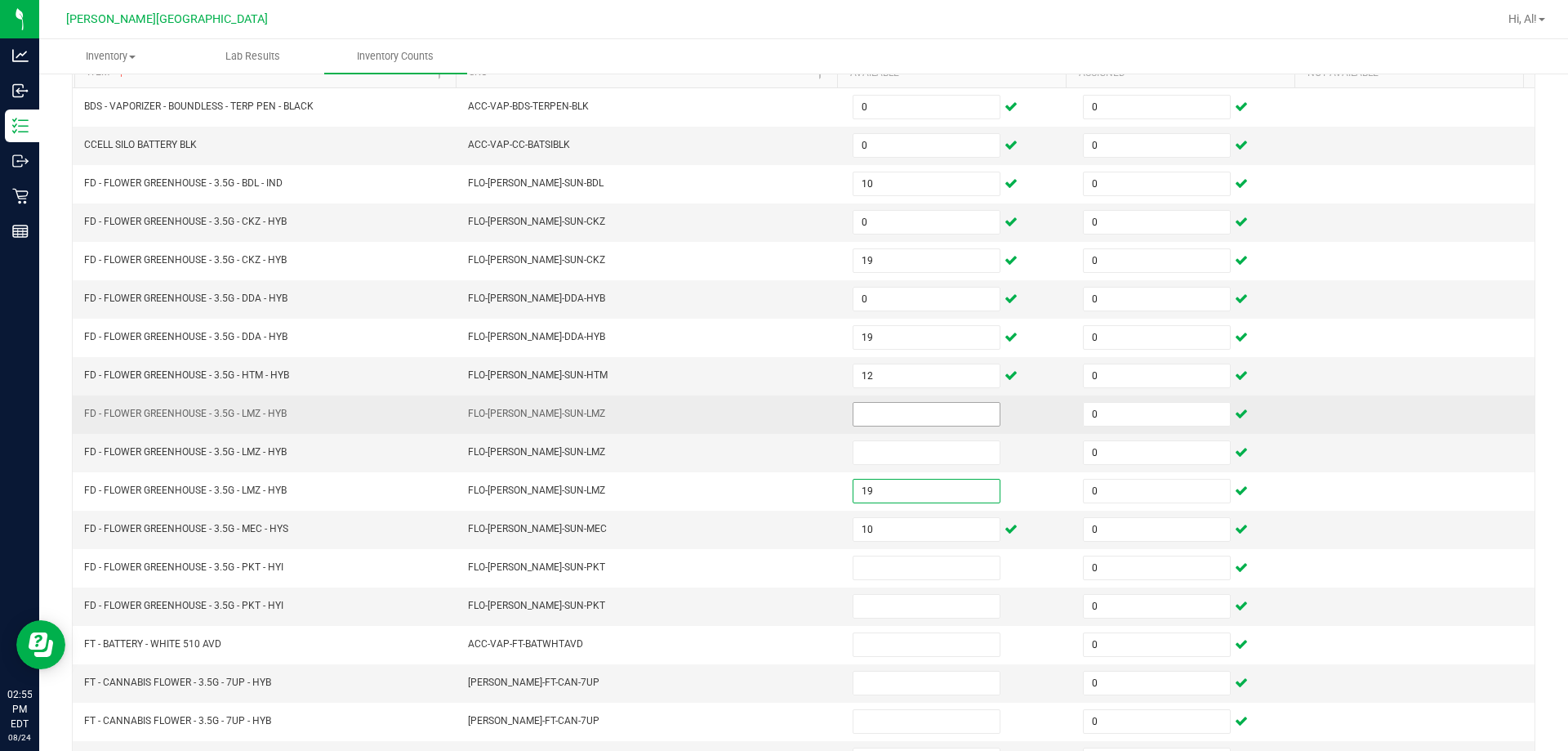
type input "19"
click at [767, 420] on input at bounding box center [926, 413] width 146 height 23
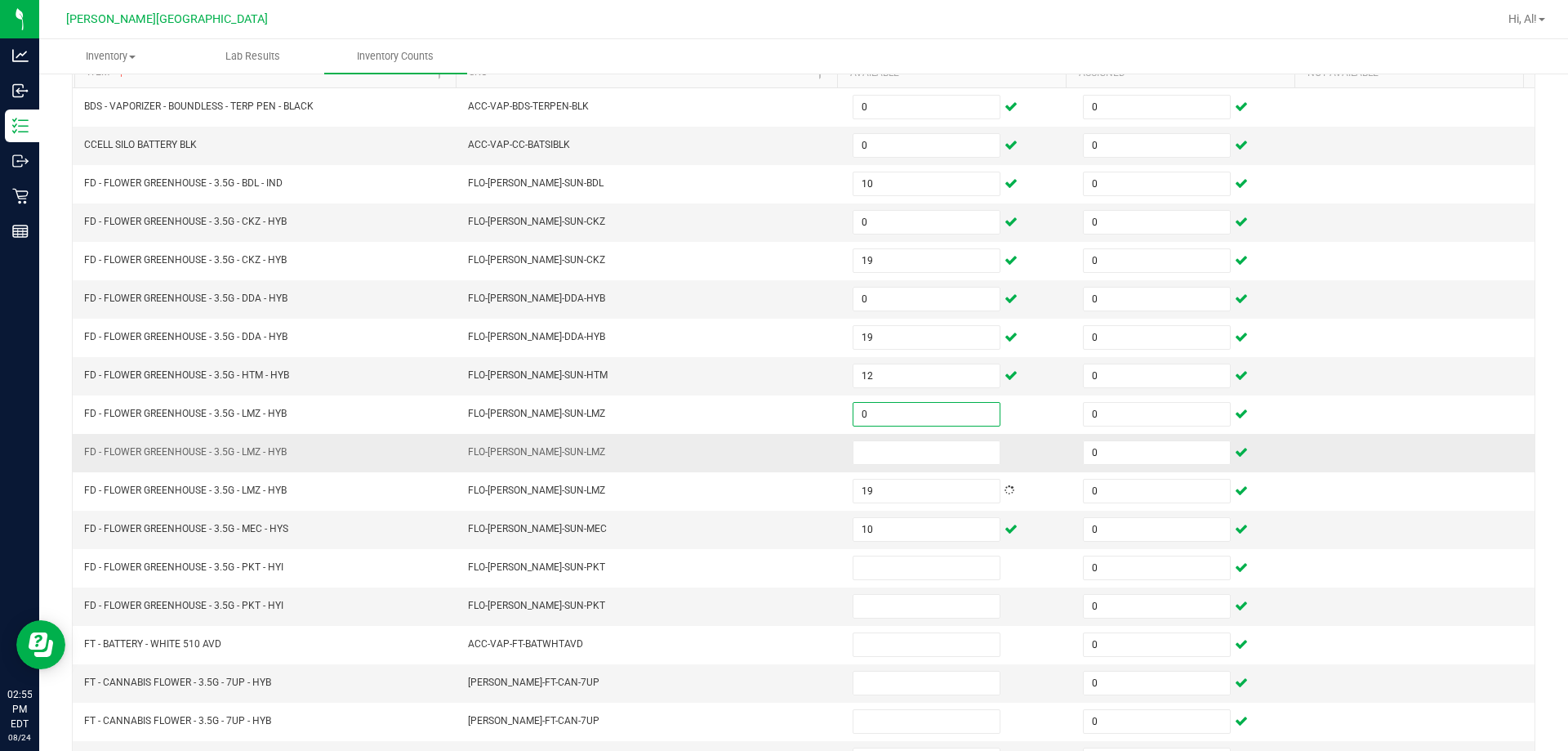
type input "0"
click at [767, 465] on td at bounding box center [958, 453] width 231 height 38
click at [767, 461] on input at bounding box center [926, 452] width 146 height 23
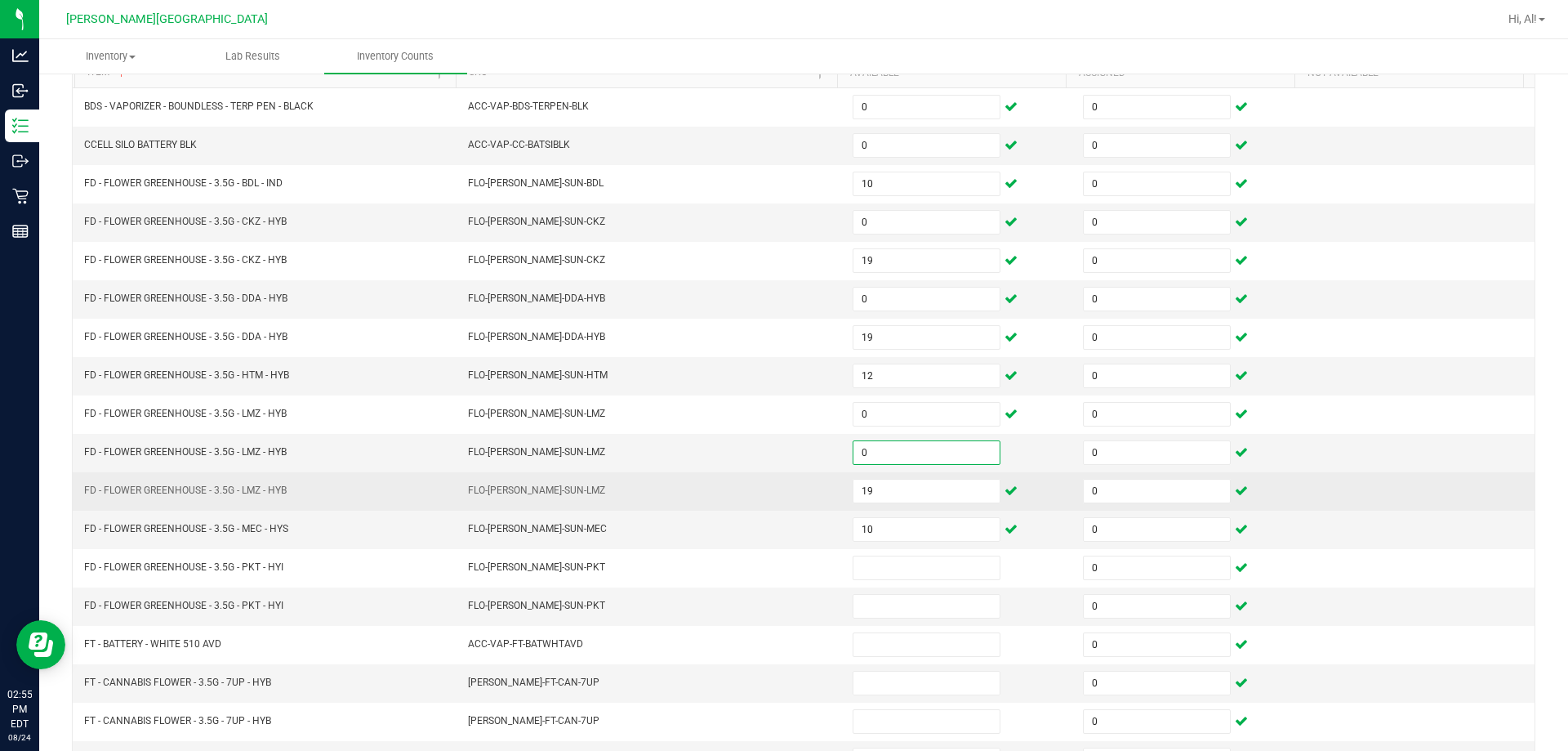
type input "0"
click at [687, 472] on td "FLO-[PERSON_NAME]-SUN-LMZ" at bounding box center [650, 491] width 384 height 38
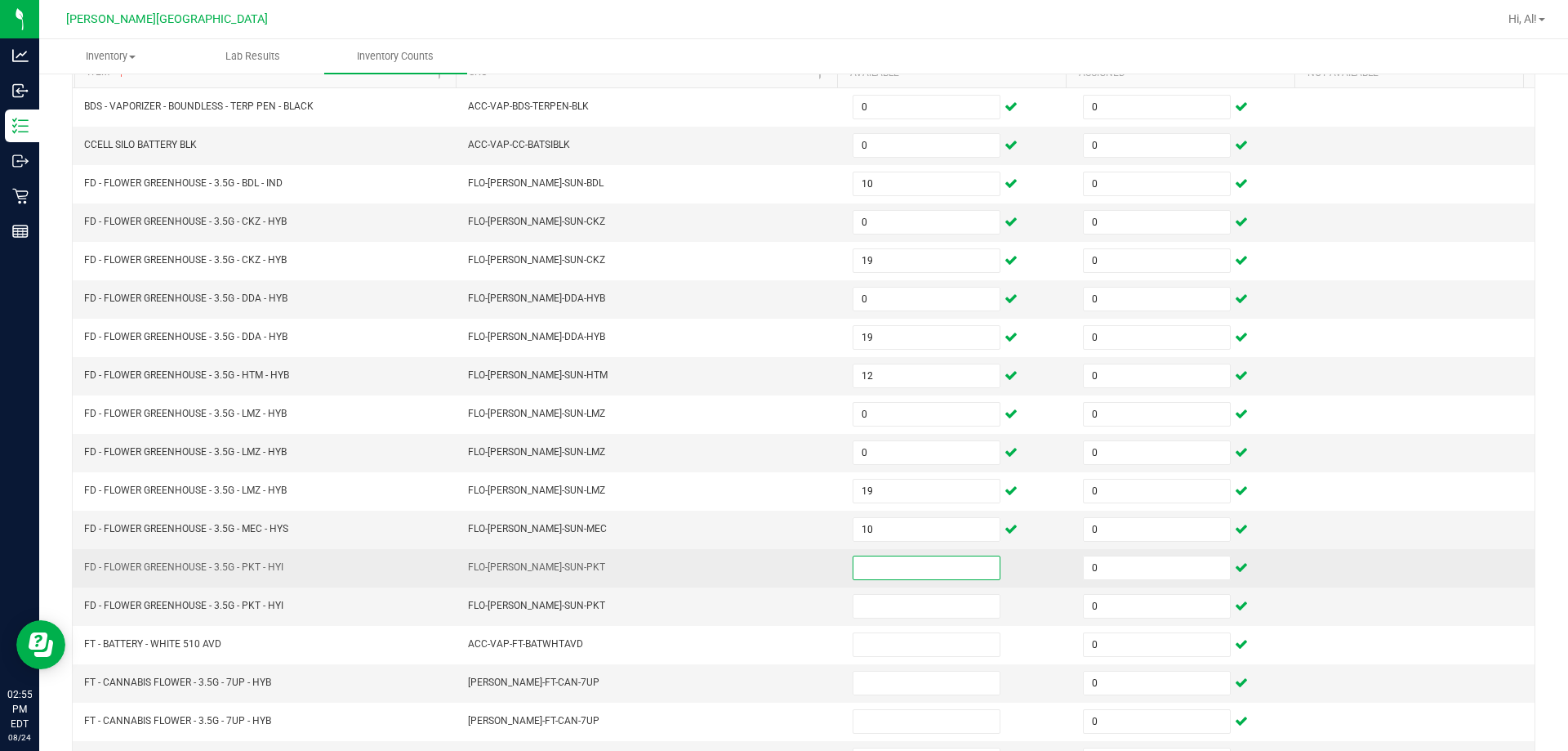
click at [767, 556] on input at bounding box center [926, 567] width 146 height 23
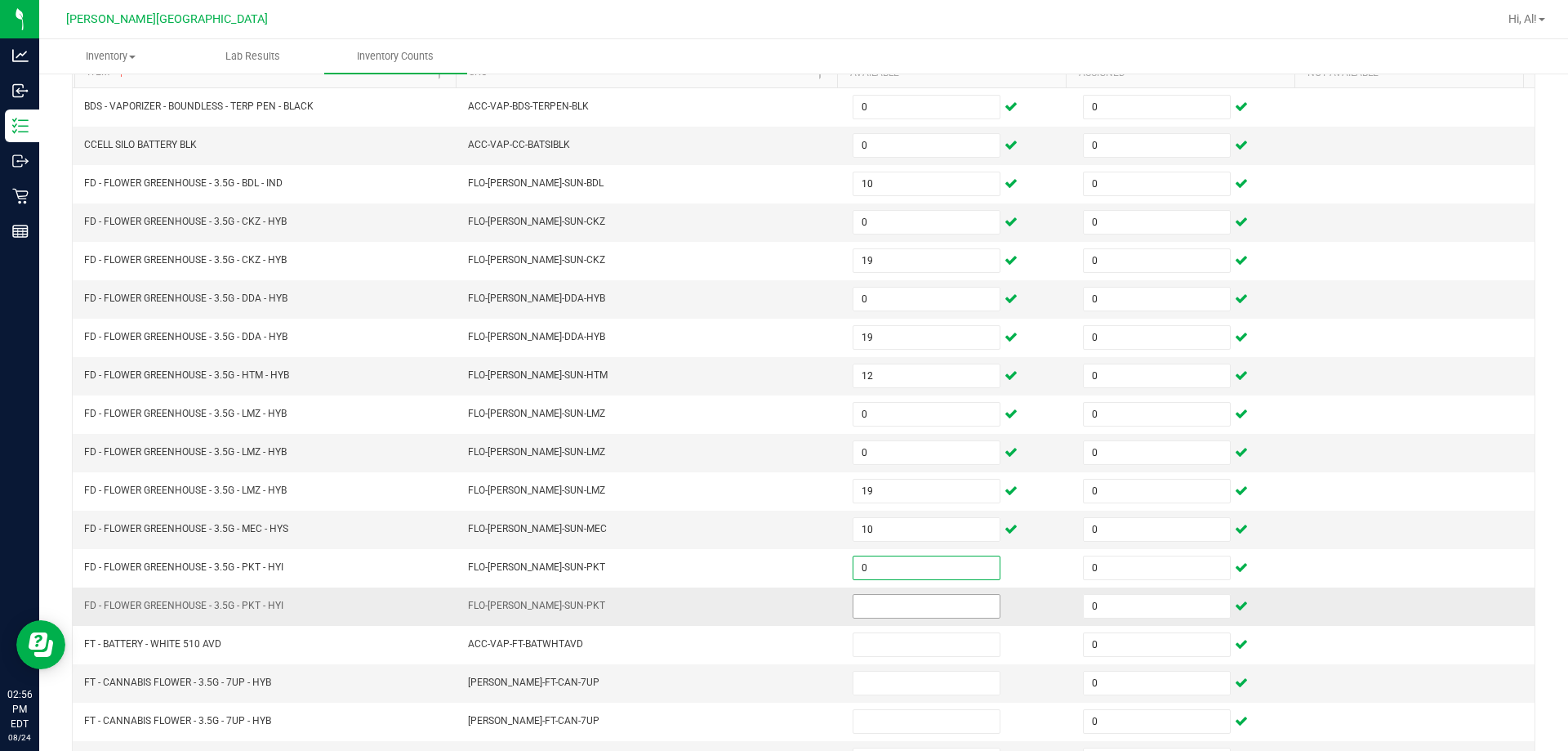
type input "0"
click at [767, 601] on input at bounding box center [926, 606] width 146 height 23
type input "8"
click at [729, 608] on td "FLO-[PERSON_NAME]-SUN-PKT" at bounding box center [650, 606] width 384 height 38
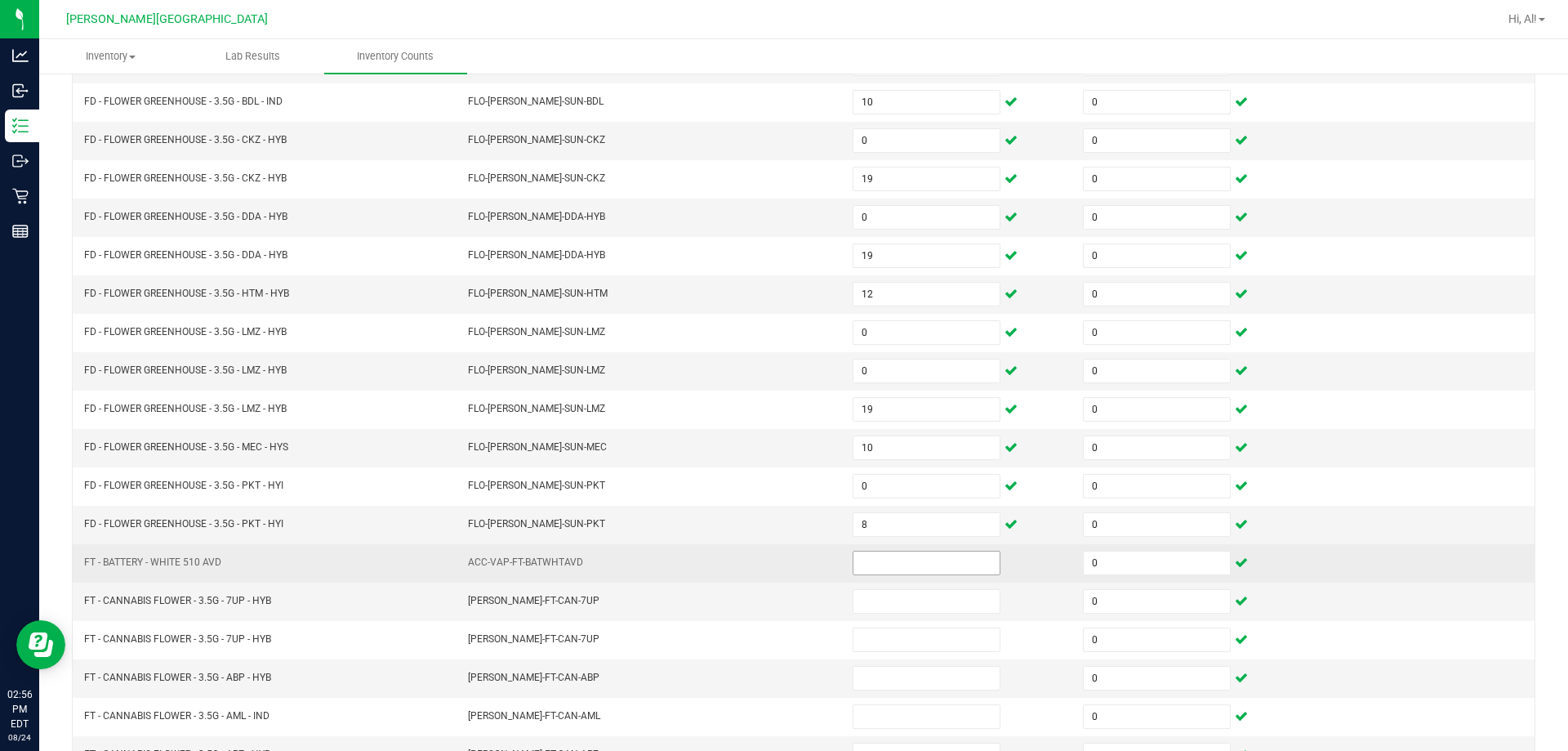
click at [767, 572] on input at bounding box center [926, 562] width 146 height 23
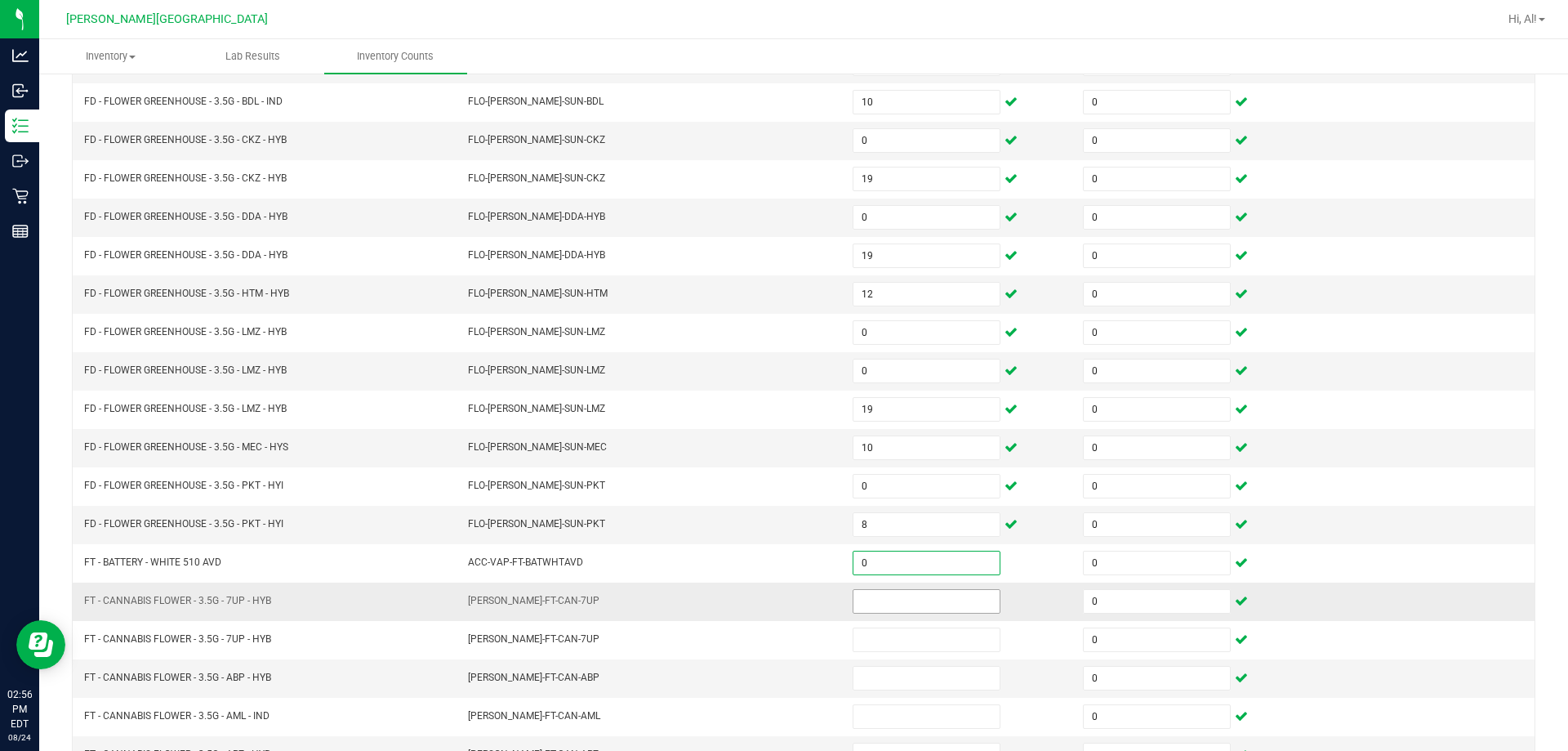
type input "0"
click at [767, 603] on input at bounding box center [926, 601] width 146 height 23
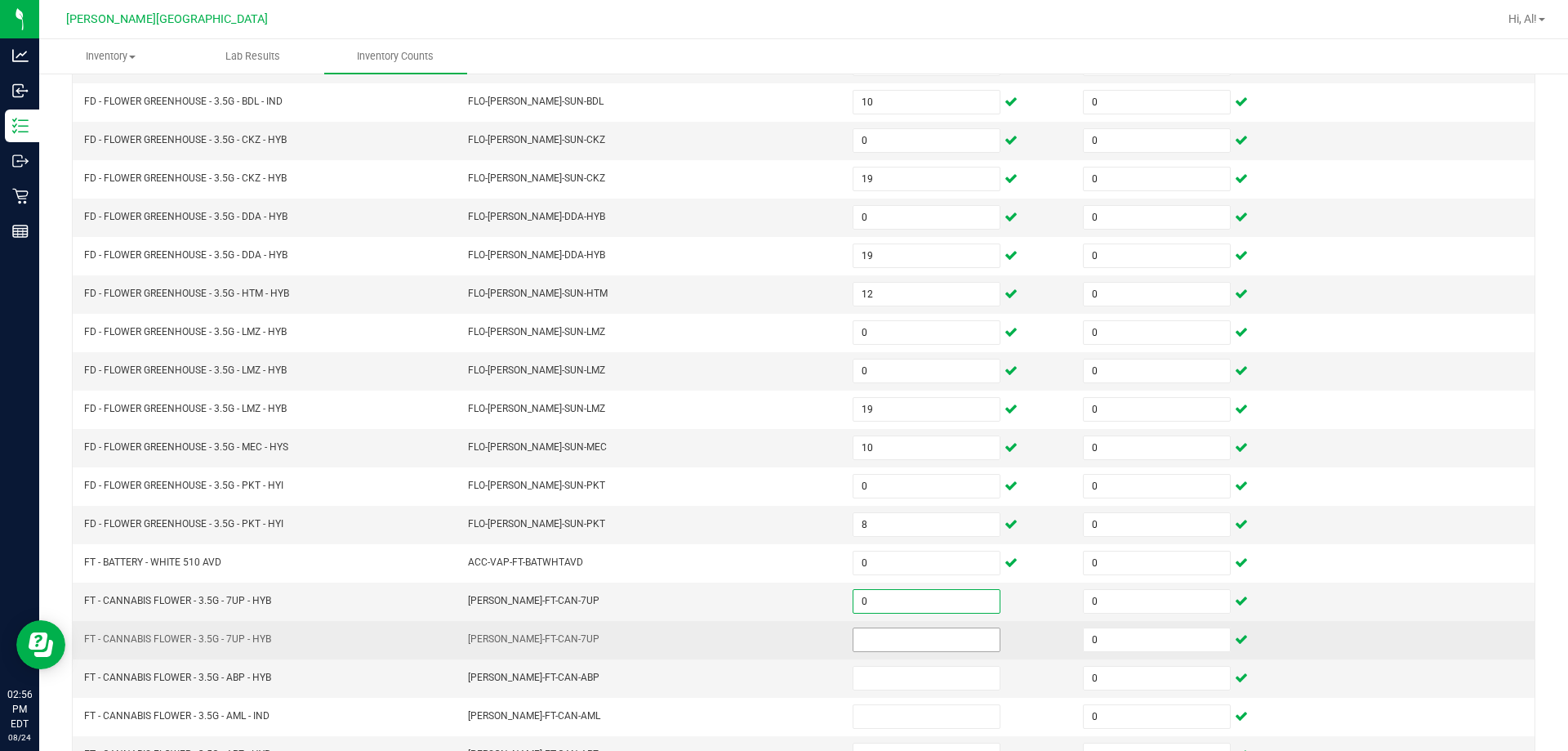
type input "0"
click at [767, 630] on input at bounding box center [926, 639] width 146 height 23
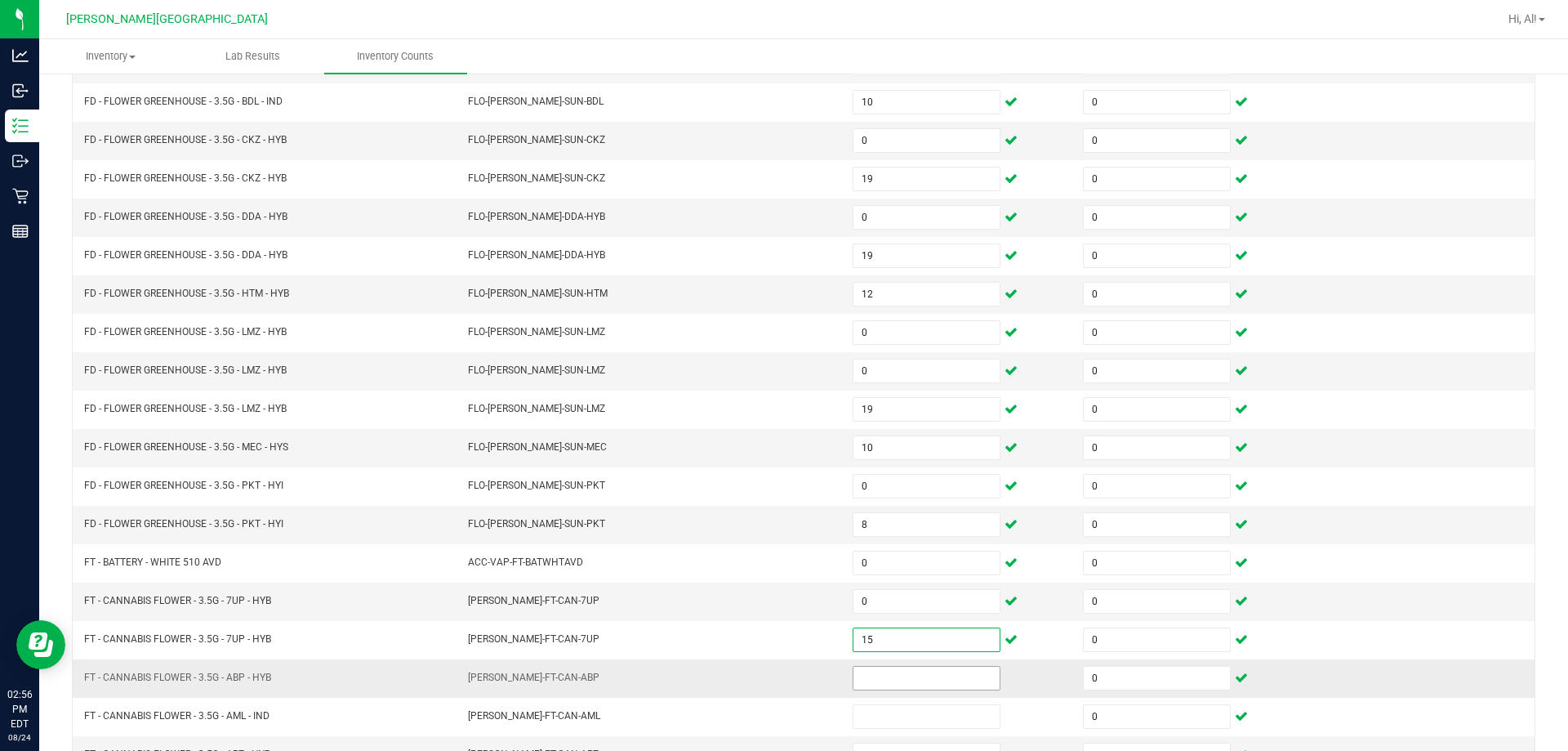
type input "15"
click at [767, 667] on input at bounding box center [926, 678] width 146 height 23
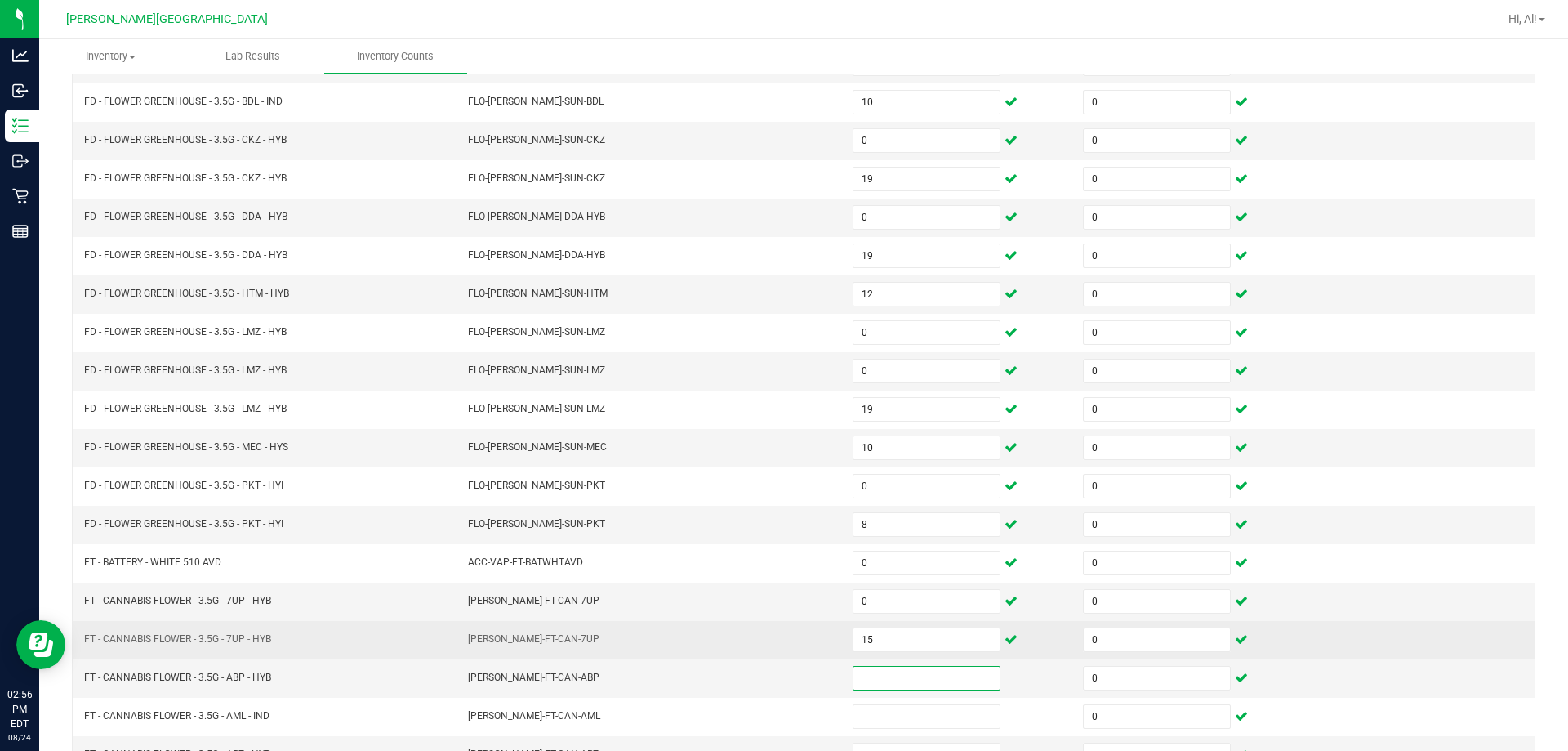
click at [767, 648] on td "[PERSON_NAME]-FT-CAN-7UP" at bounding box center [650, 640] width 384 height 38
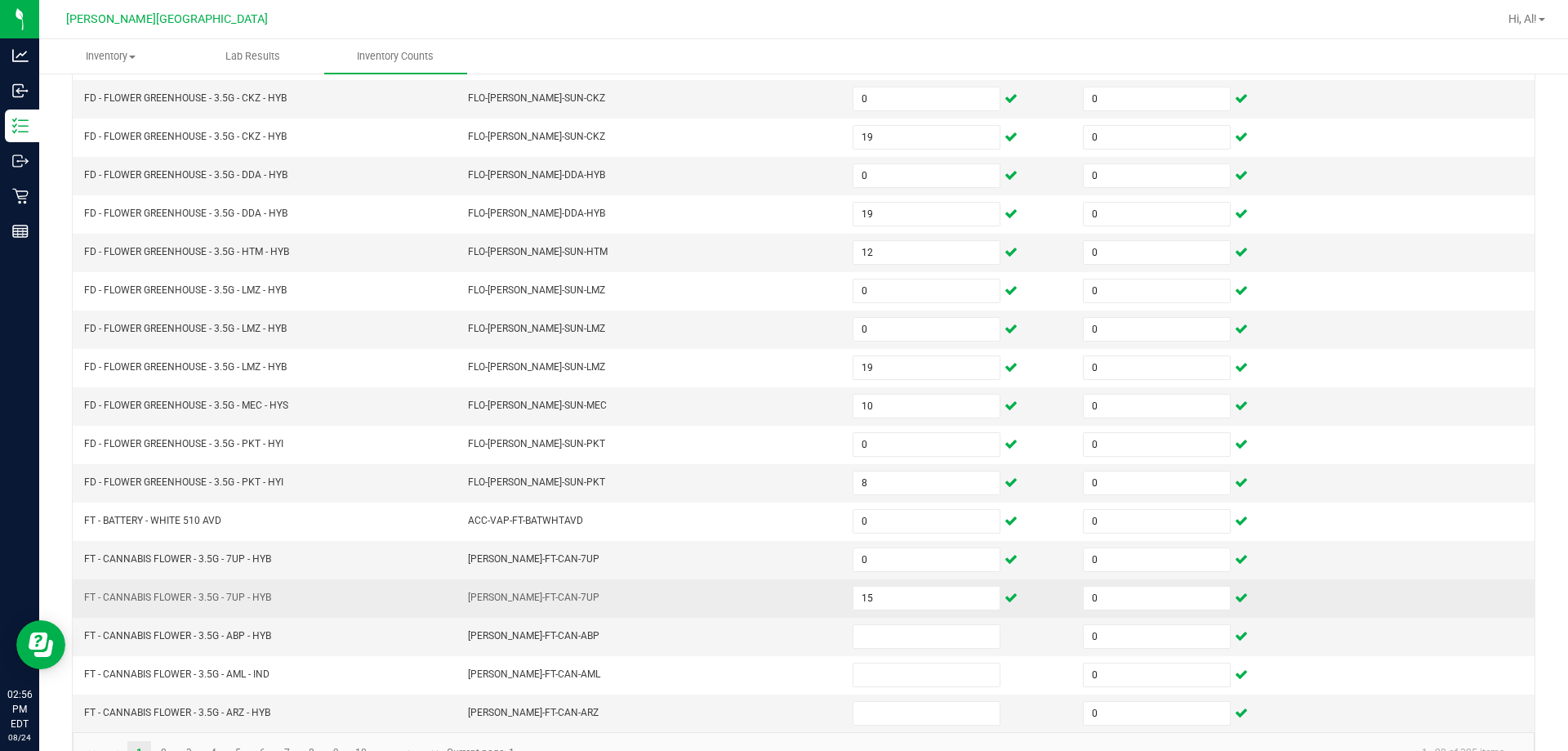
scroll to position [340, 0]
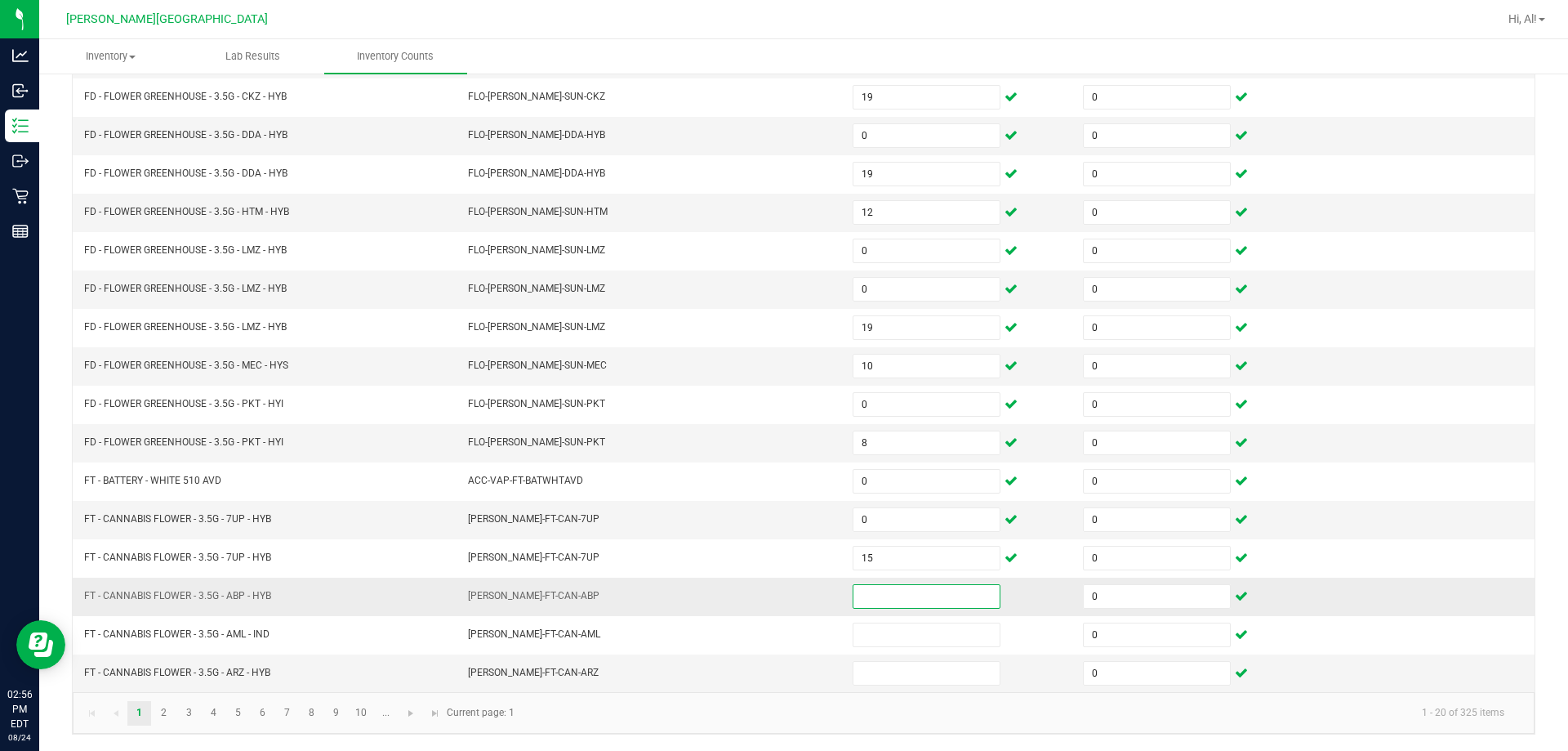
click at [767, 595] on input at bounding box center [926, 596] width 146 height 23
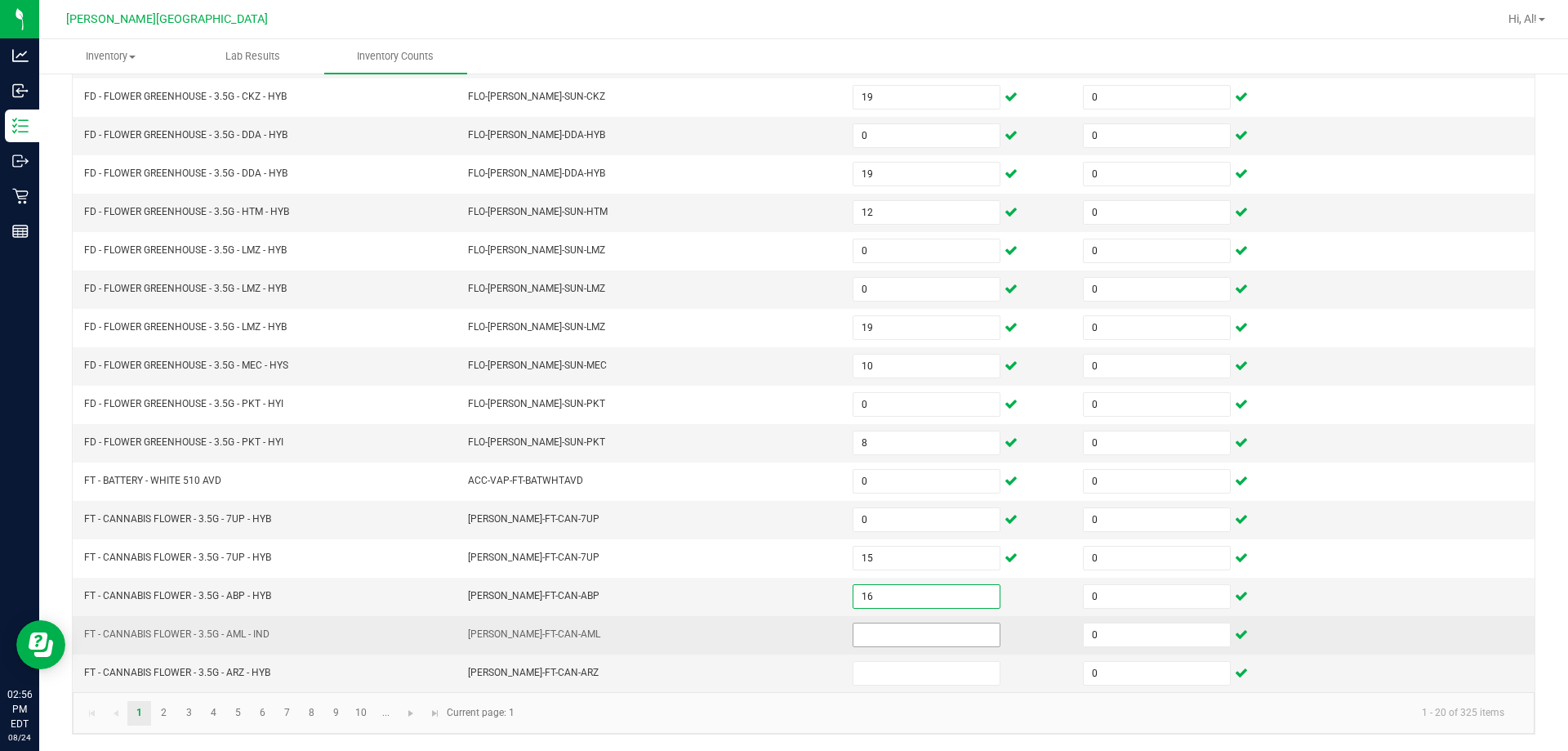
type input "16"
click at [767, 629] on input at bounding box center [926, 634] width 146 height 23
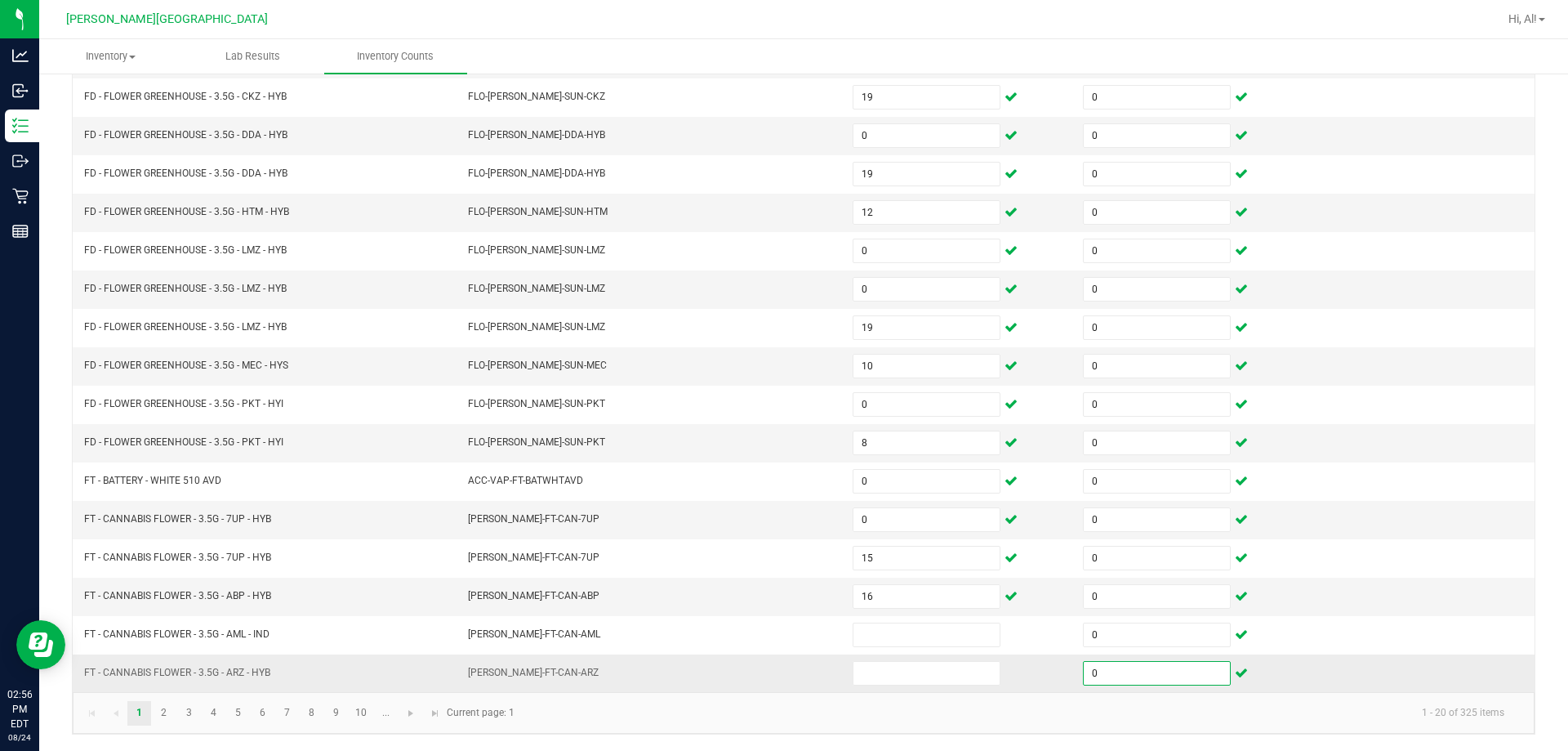
click at [767, 673] on input "0" at bounding box center [1157, 673] width 146 height 23
type input "1"
click at [767, 669] on input at bounding box center [926, 673] width 146 height 23
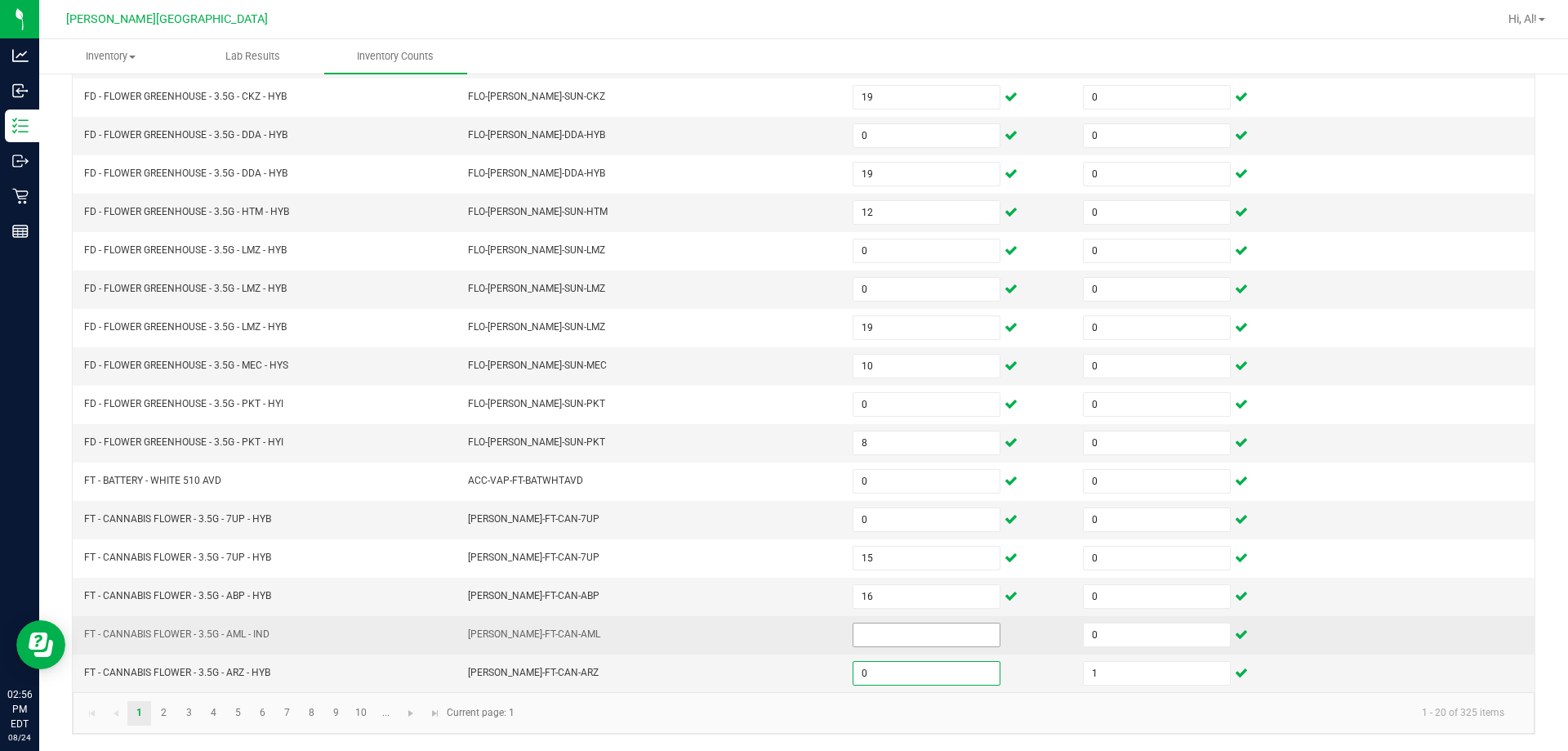
type input "0"
click at [767, 644] on input at bounding box center [926, 634] width 146 height 23
type input "12"
click at [702, 631] on td "[PERSON_NAME]-FT-CAN-AML" at bounding box center [650, 635] width 384 height 38
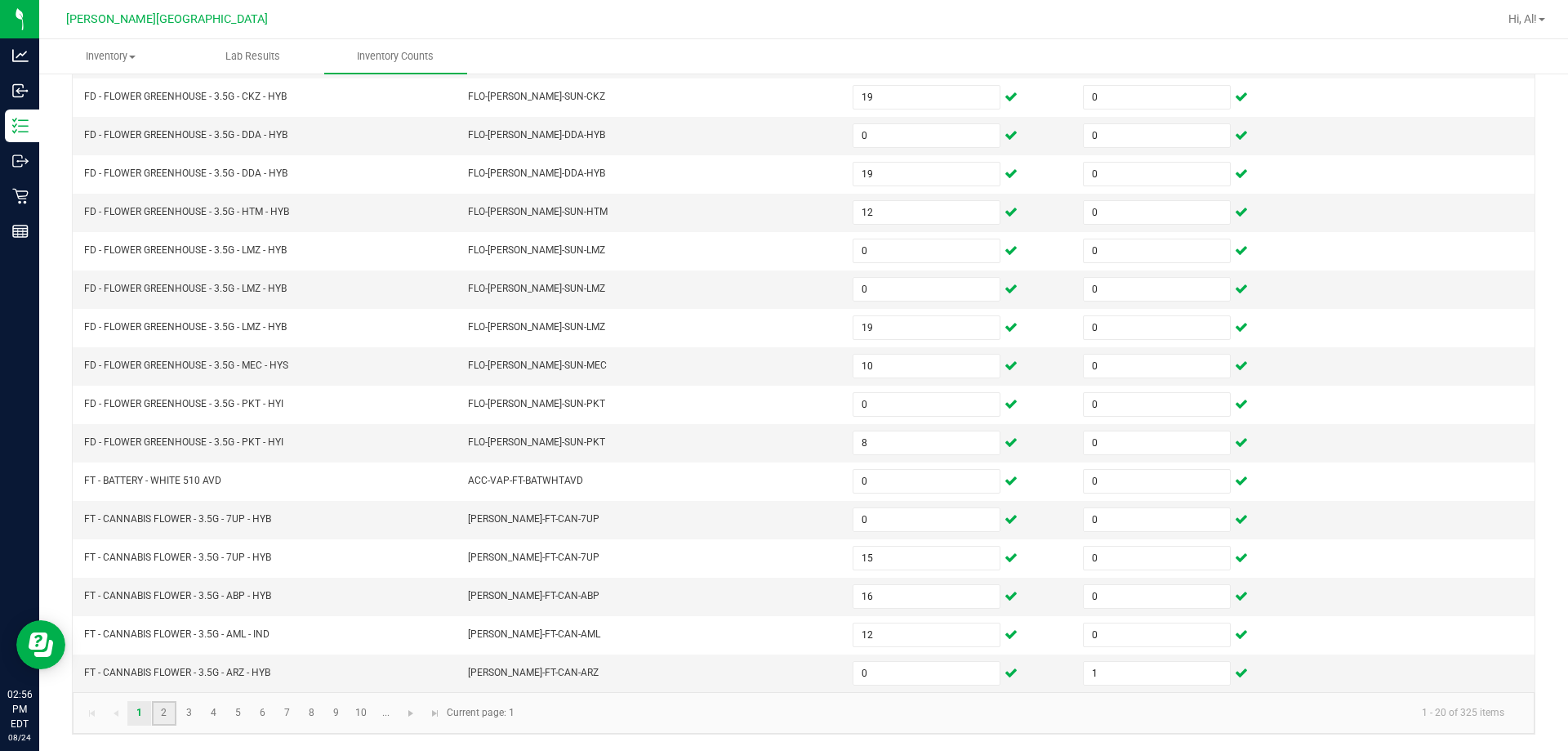
click at [166, 709] on link "2" at bounding box center [164, 713] width 24 height 25
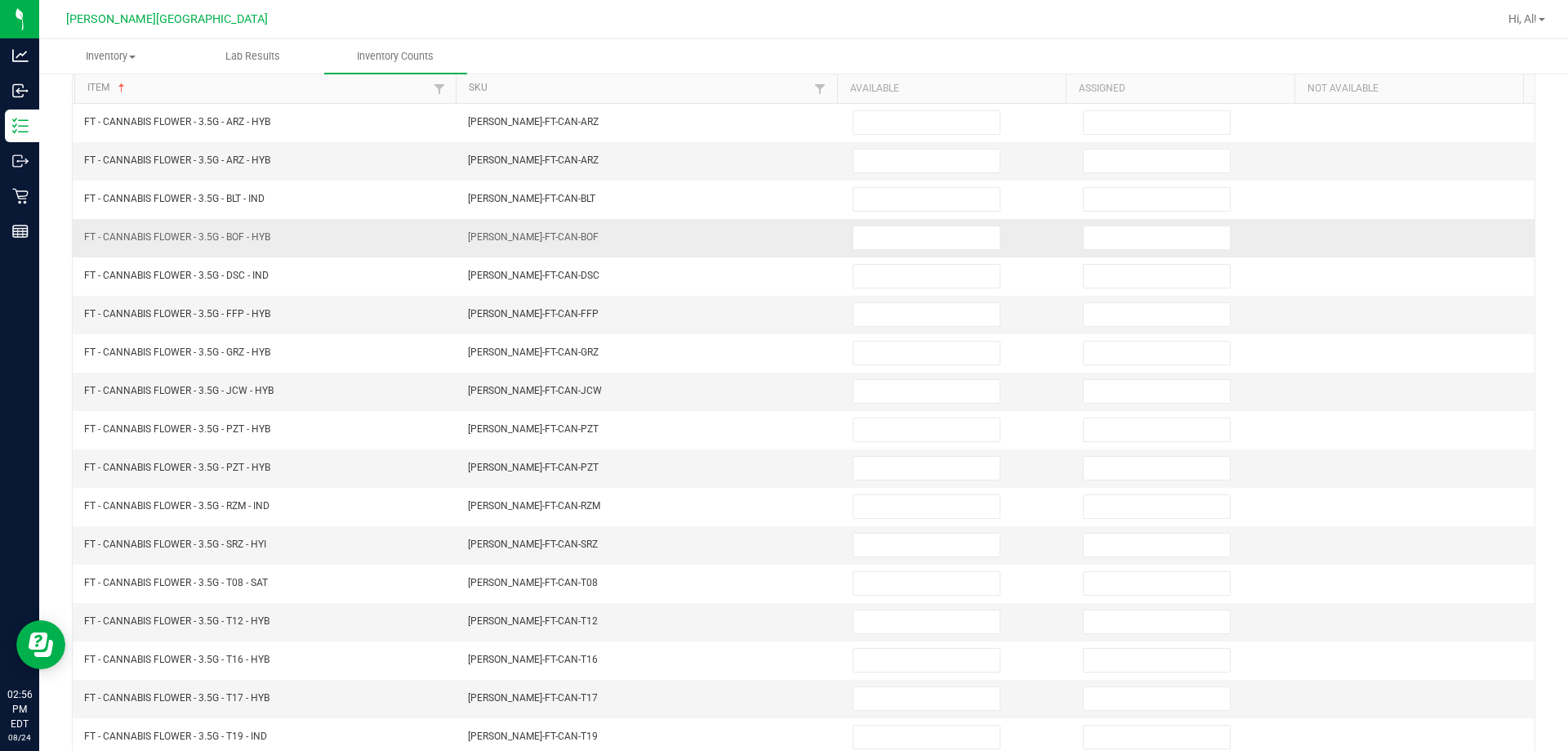
scroll to position [94, 0]
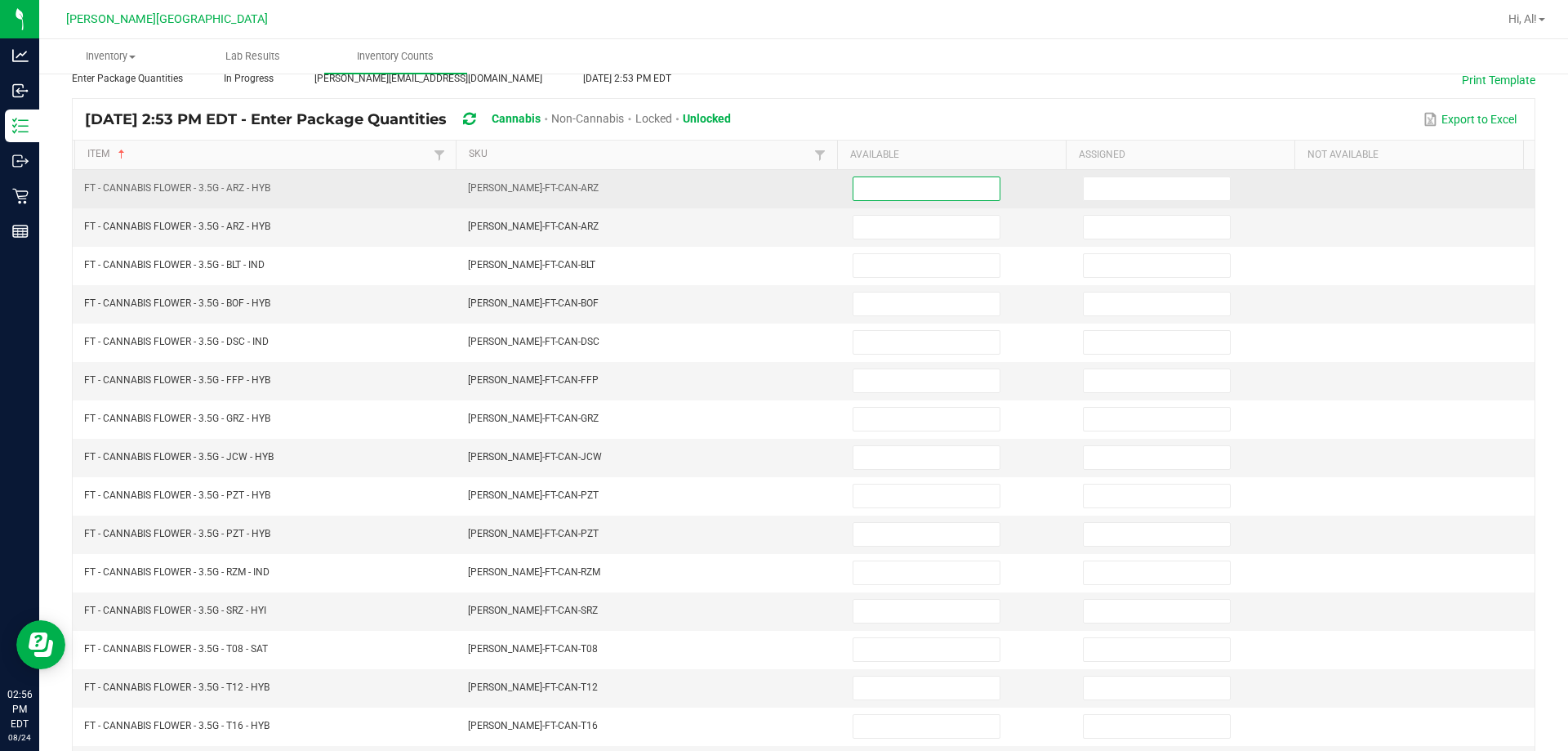
click at [767, 189] on input at bounding box center [926, 189] width 146 height 23
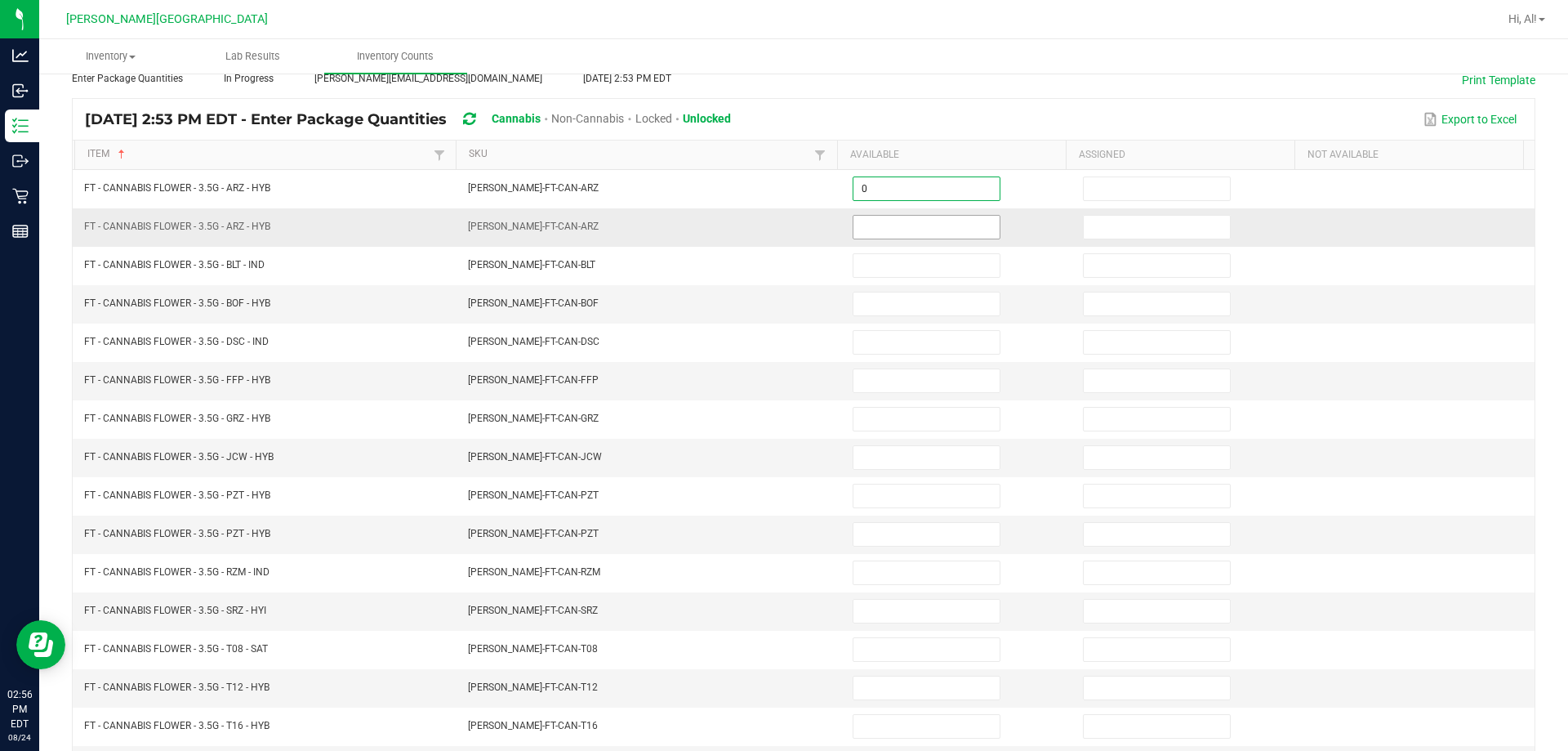
type input "0"
click at [767, 222] on input at bounding box center [926, 227] width 146 height 23
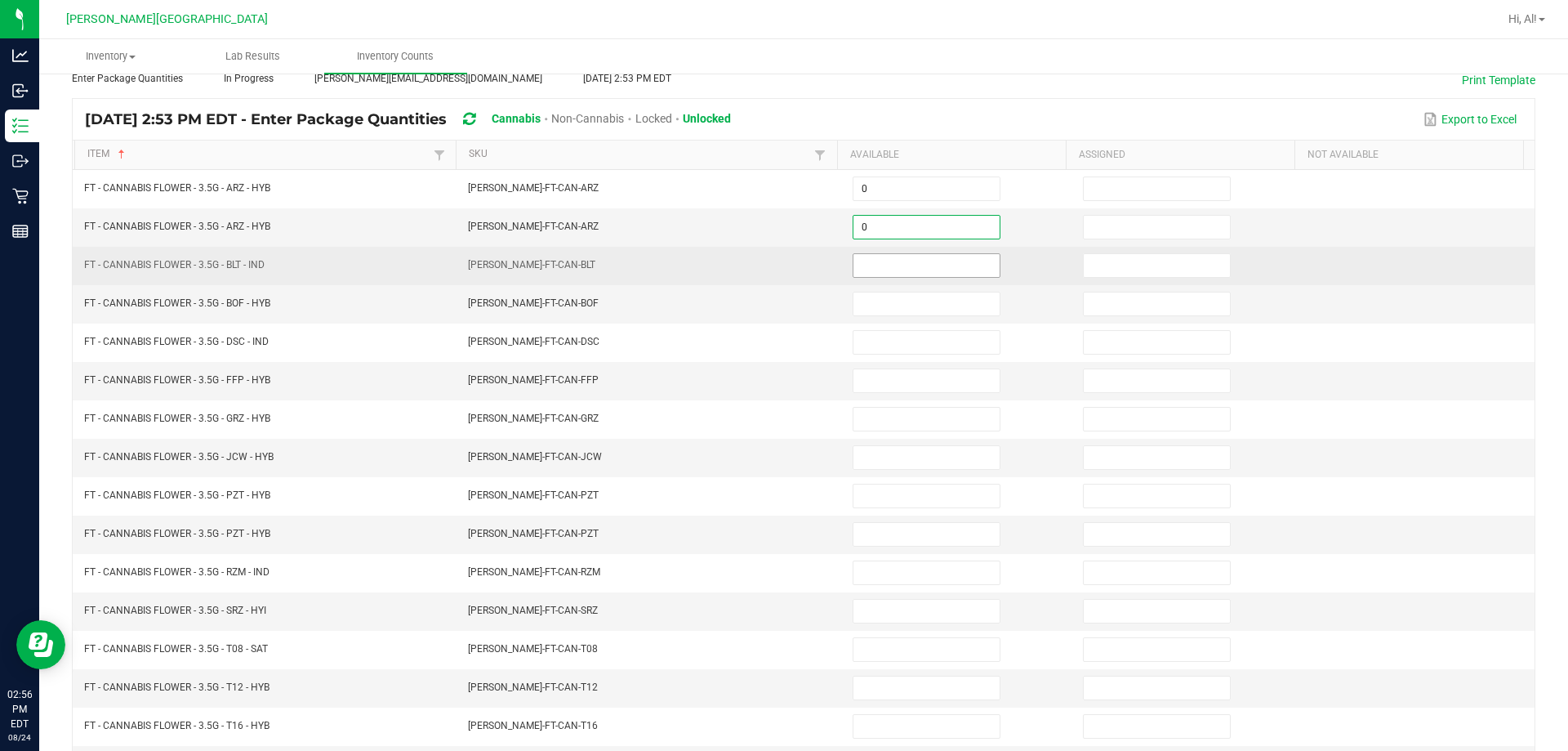
type input "0"
click at [767, 266] on input at bounding box center [926, 266] width 146 height 23
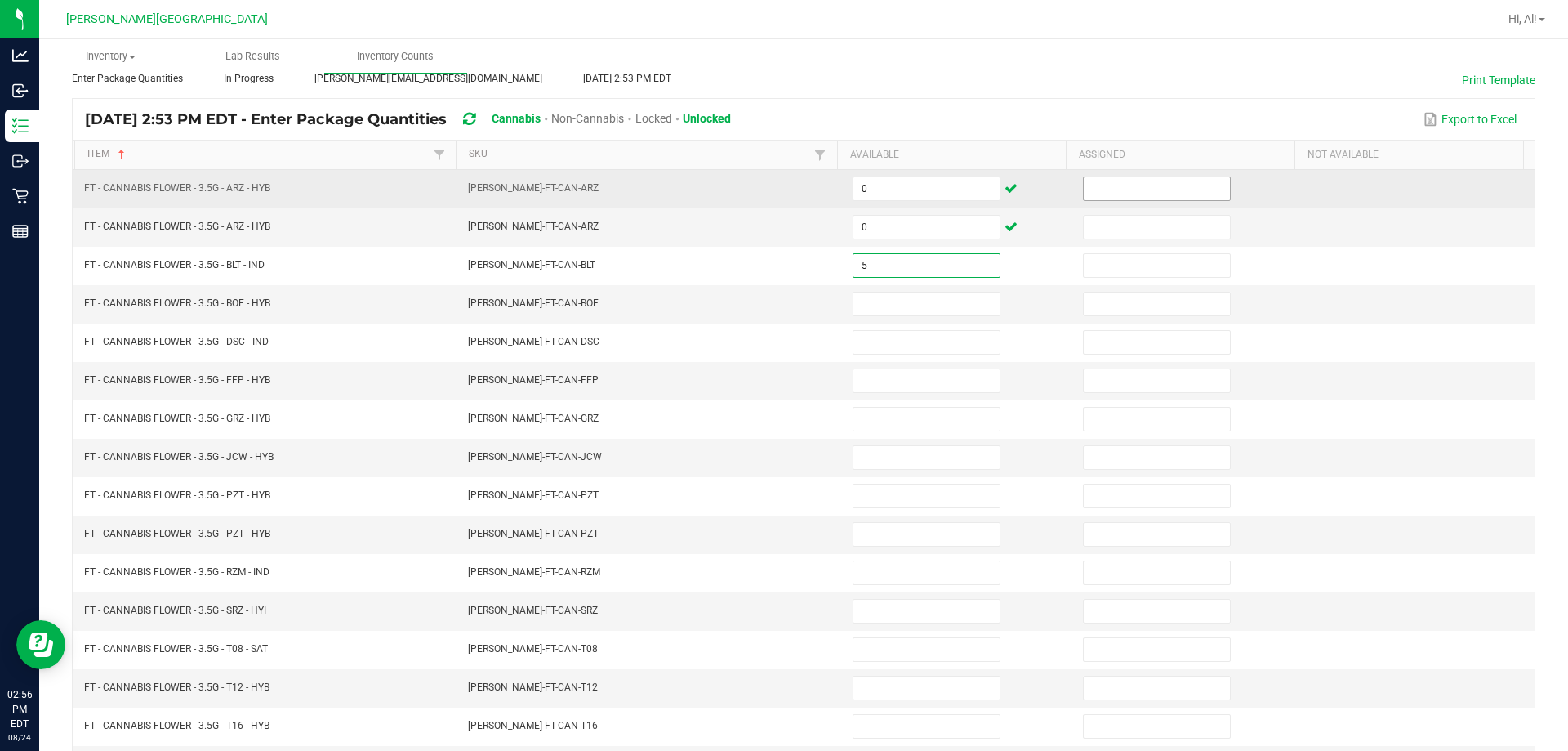
type input "5"
click at [767, 196] on input at bounding box center [1157, 189] width 146 height 23
type input "0"
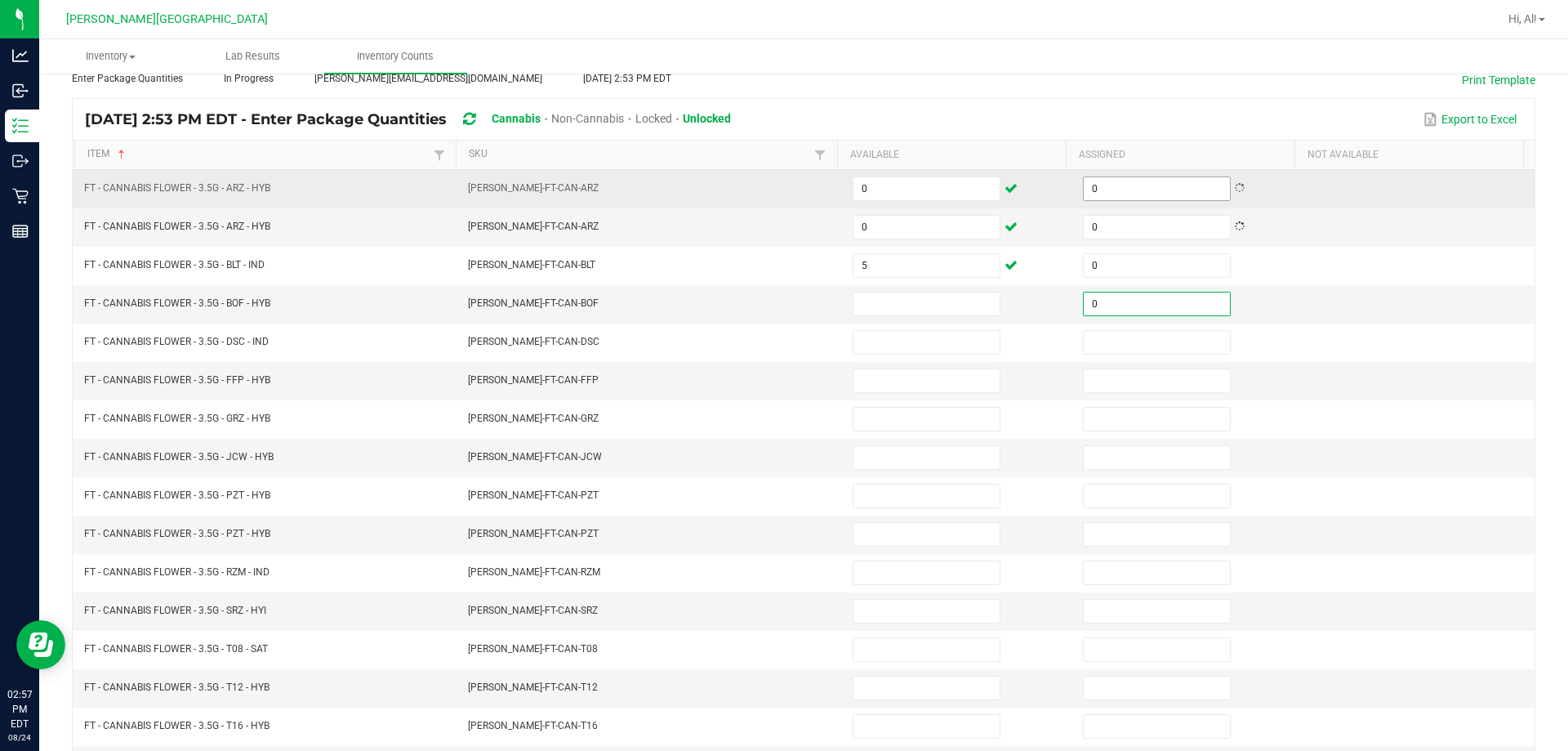
type input "0"
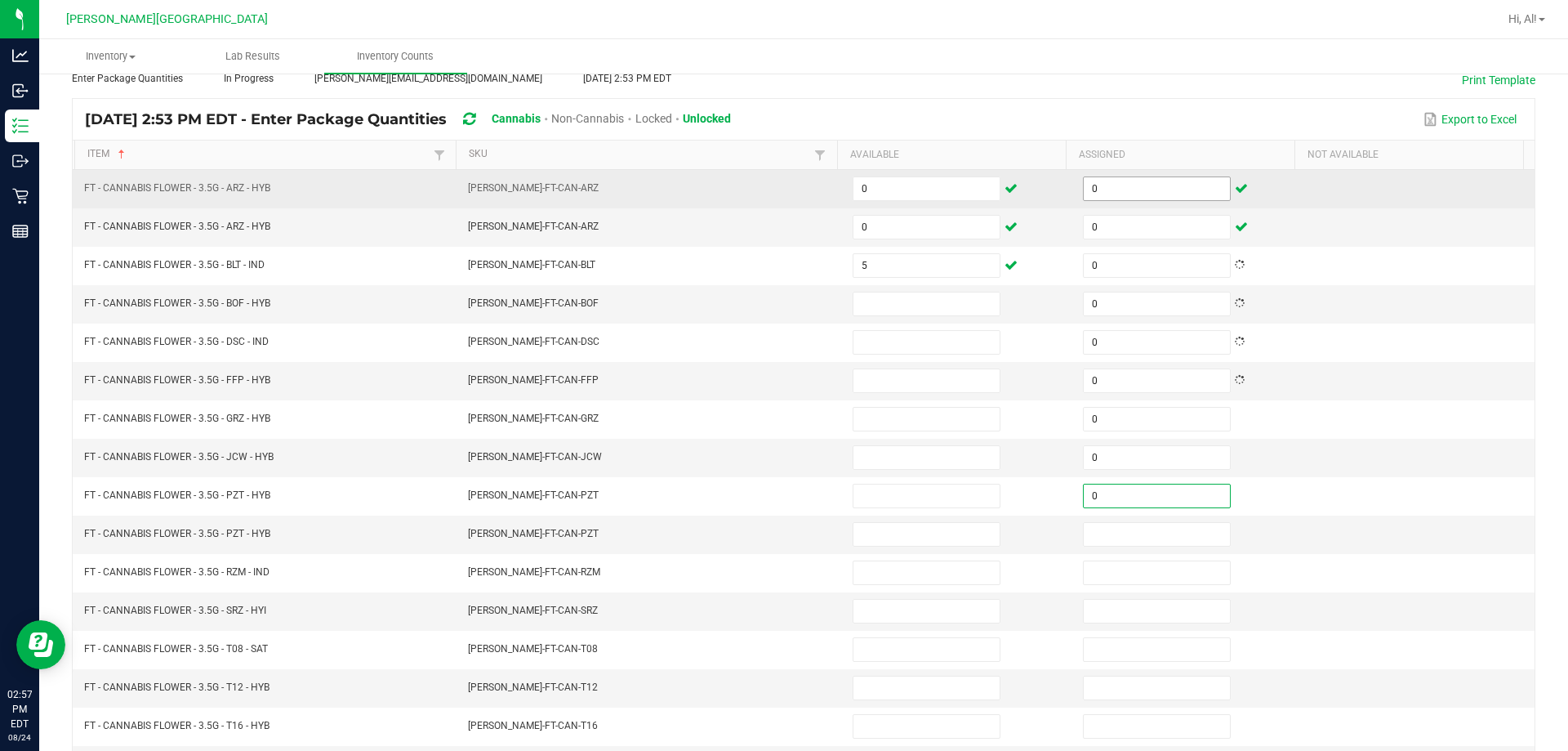
type input "0"
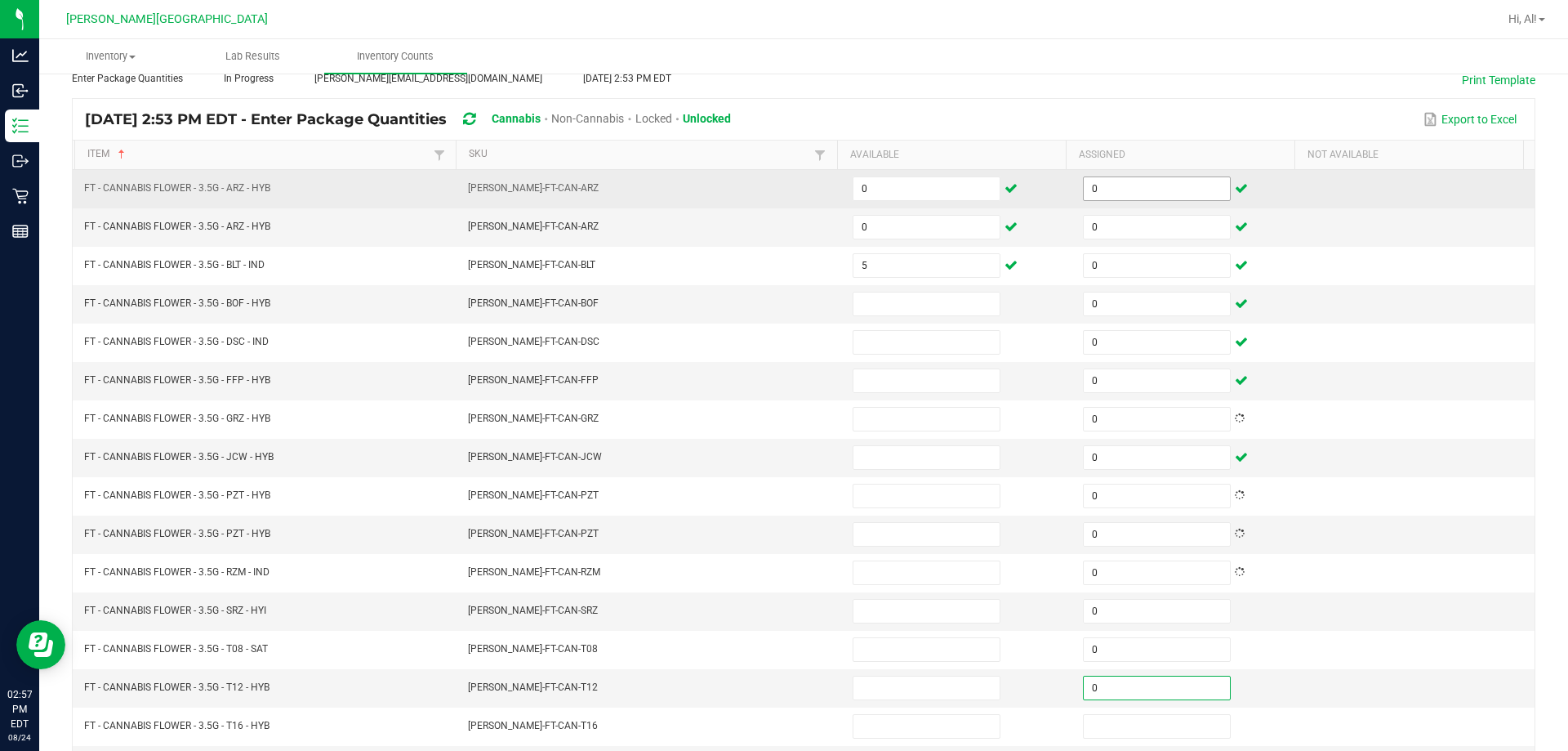
type input "0"
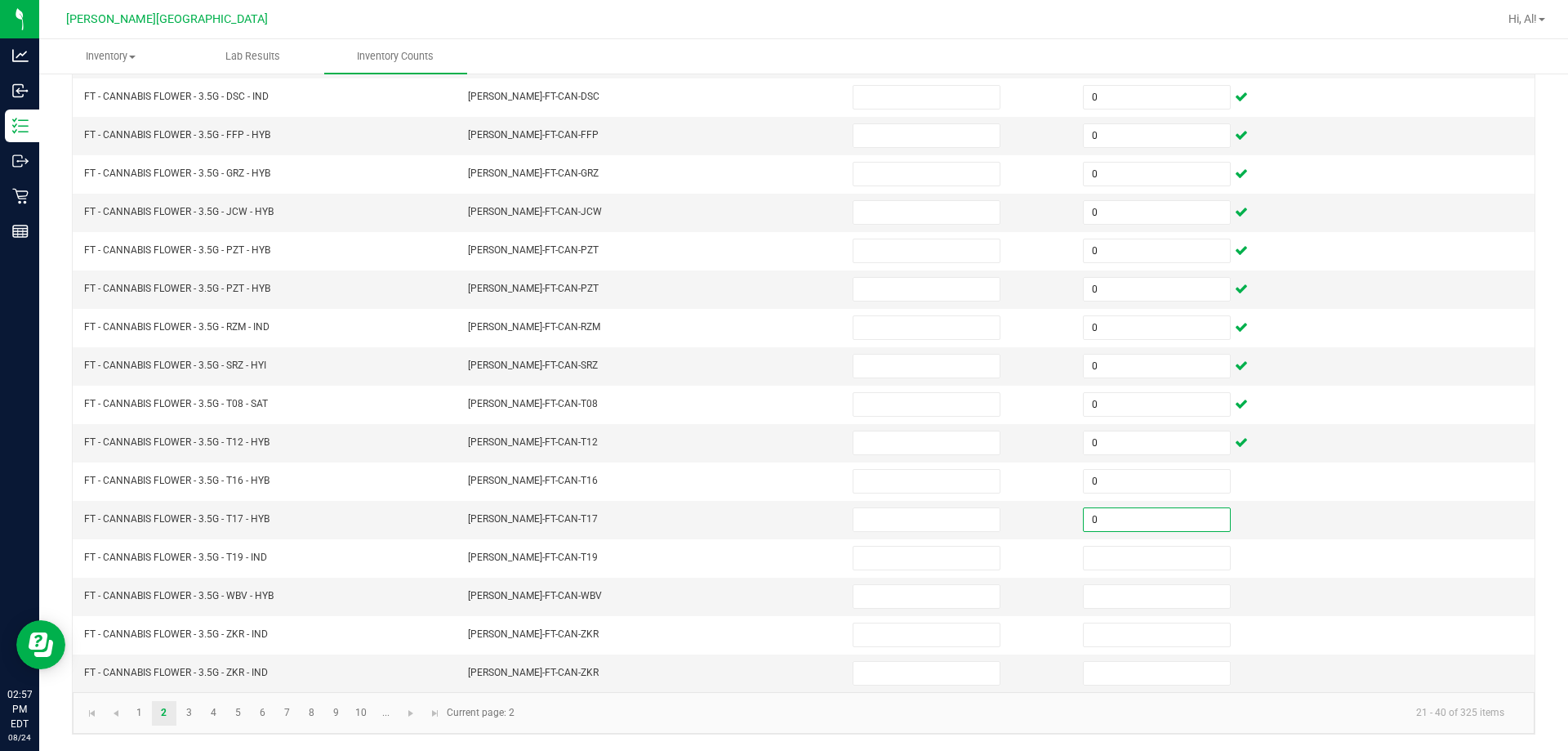
type input "0"
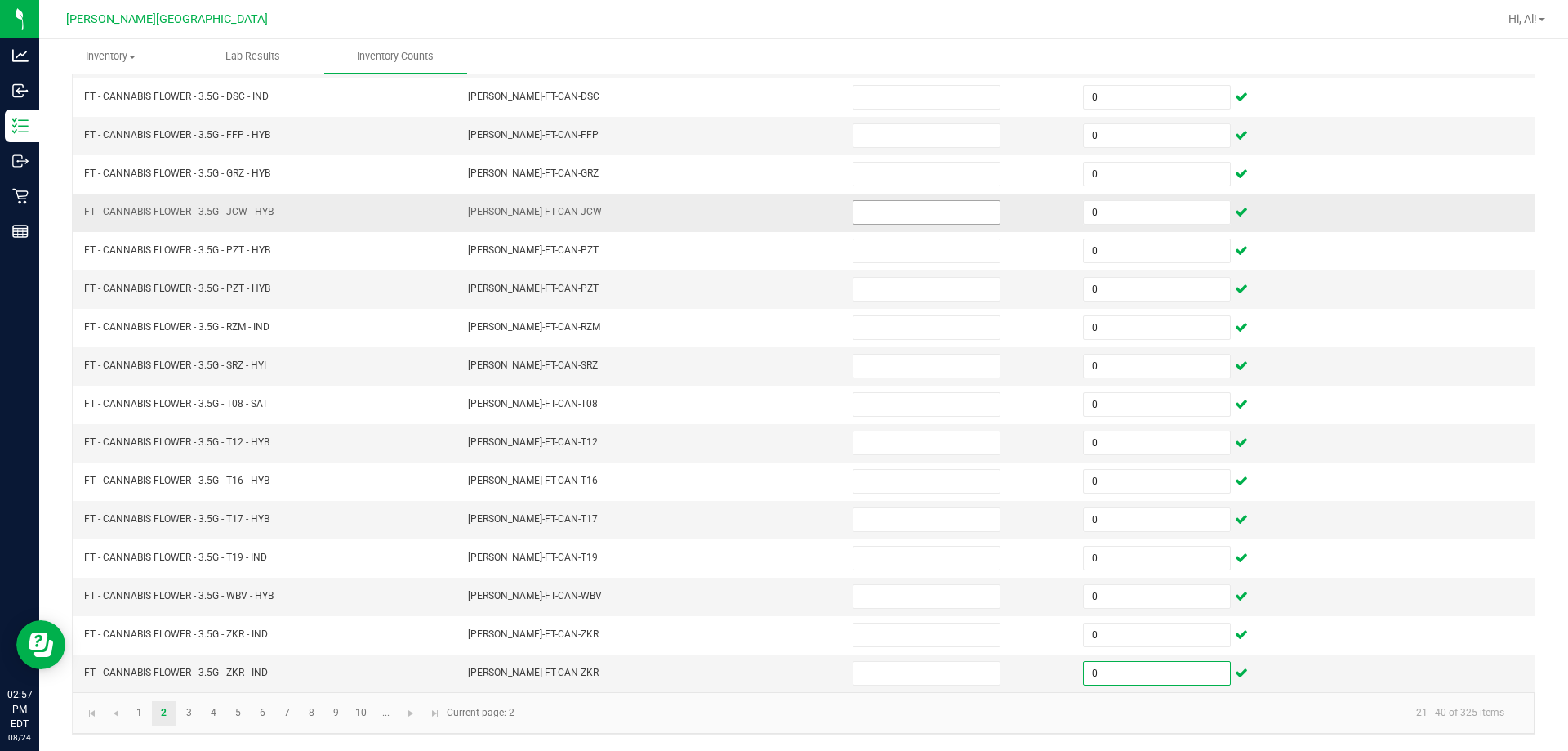
type input "0"
click at [767, 203] on input at bounding box center [926, 212] width 146 height 23
type input "4"
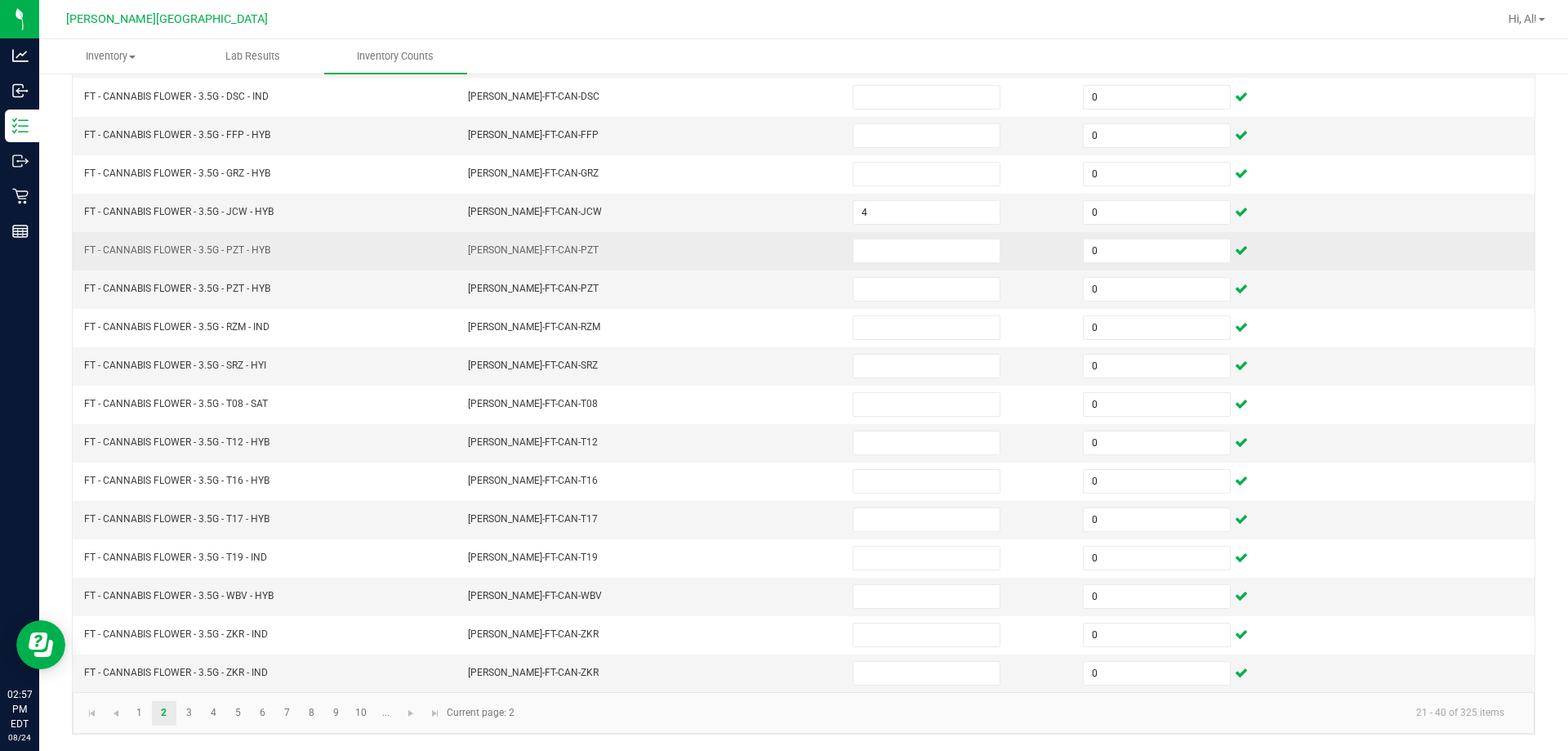
click at [767, 237] on td "[PERSON_NAME]-FT-CAN-PZT" at bounding box center [650, 251] width 384 height 38
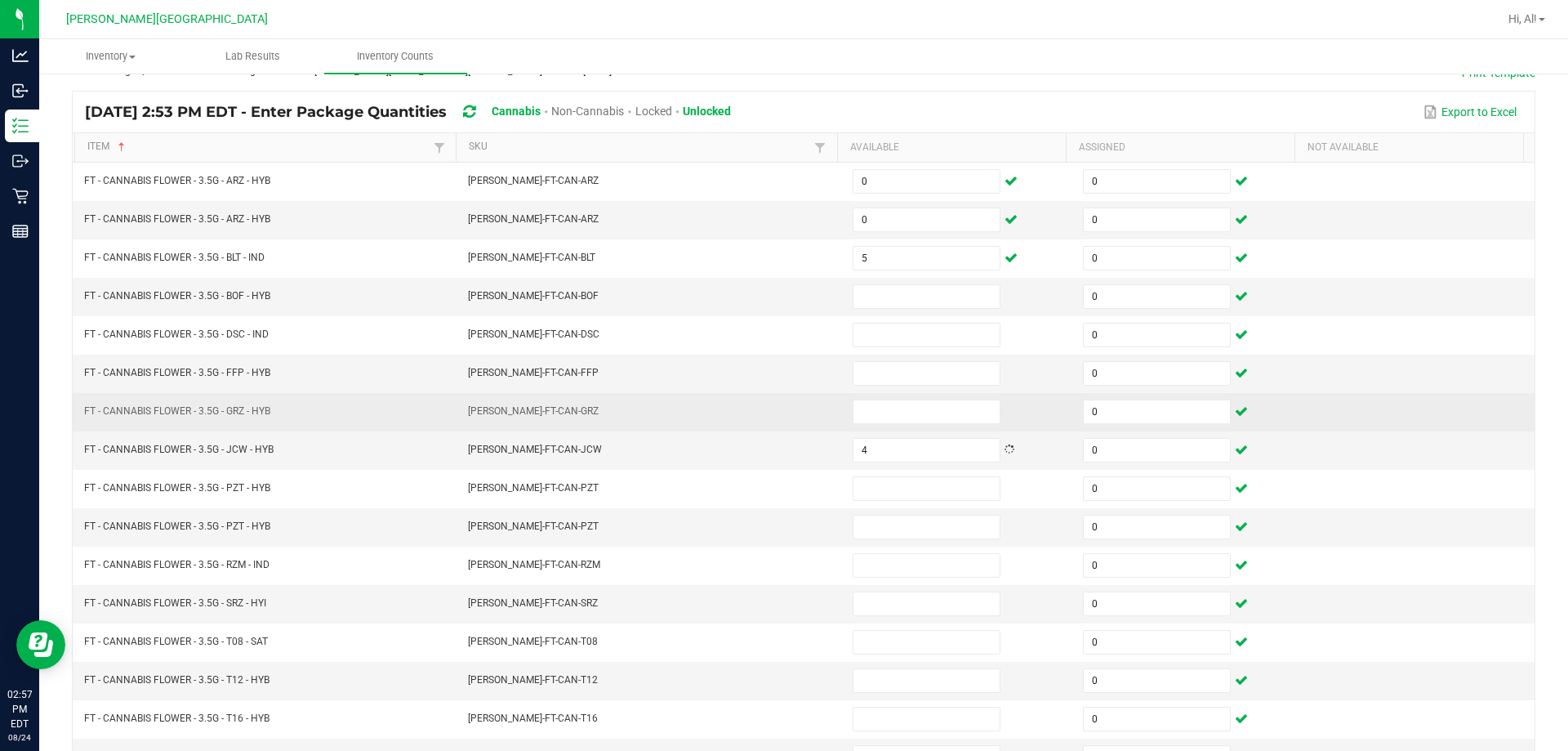
scroll to position [94, 0]
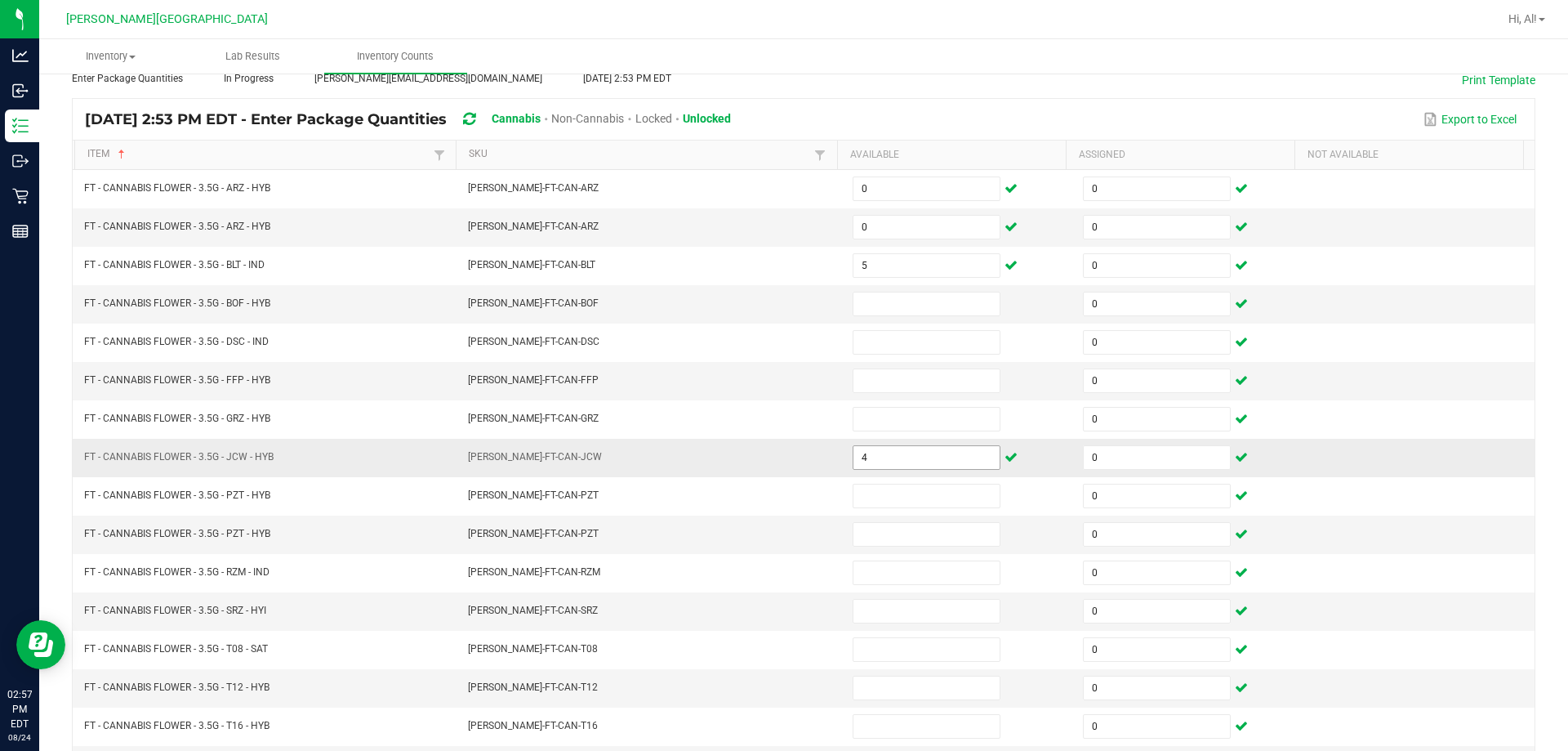
click at [767, 459] on input "4" at bounding box center [926, 457] width 146 height 23
click at [767, 295] on input at bounding box center [926, 304] width 146 height 23
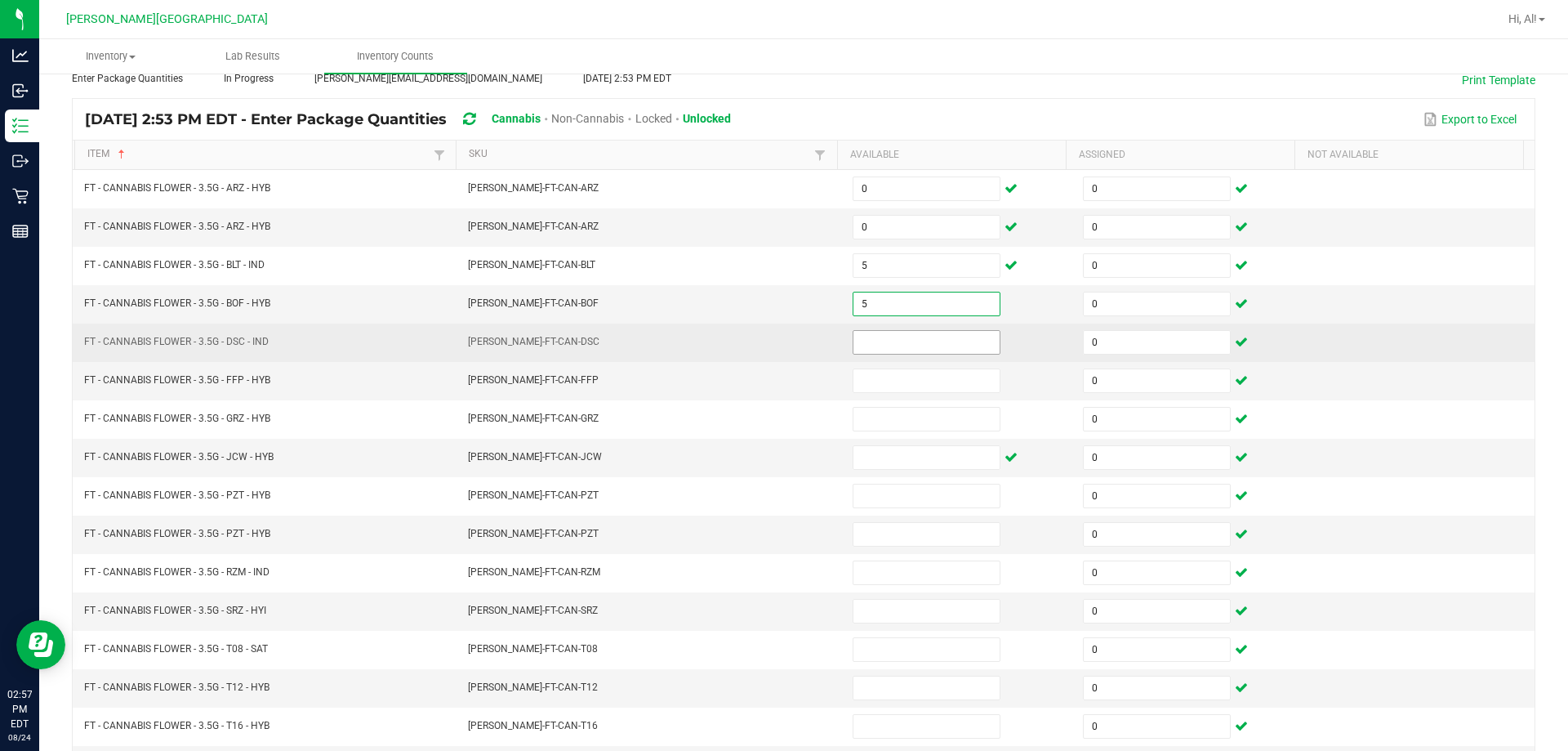
type input "5"
click at [767, 349] on input at bounding box center [926, 342] width 146 height 23
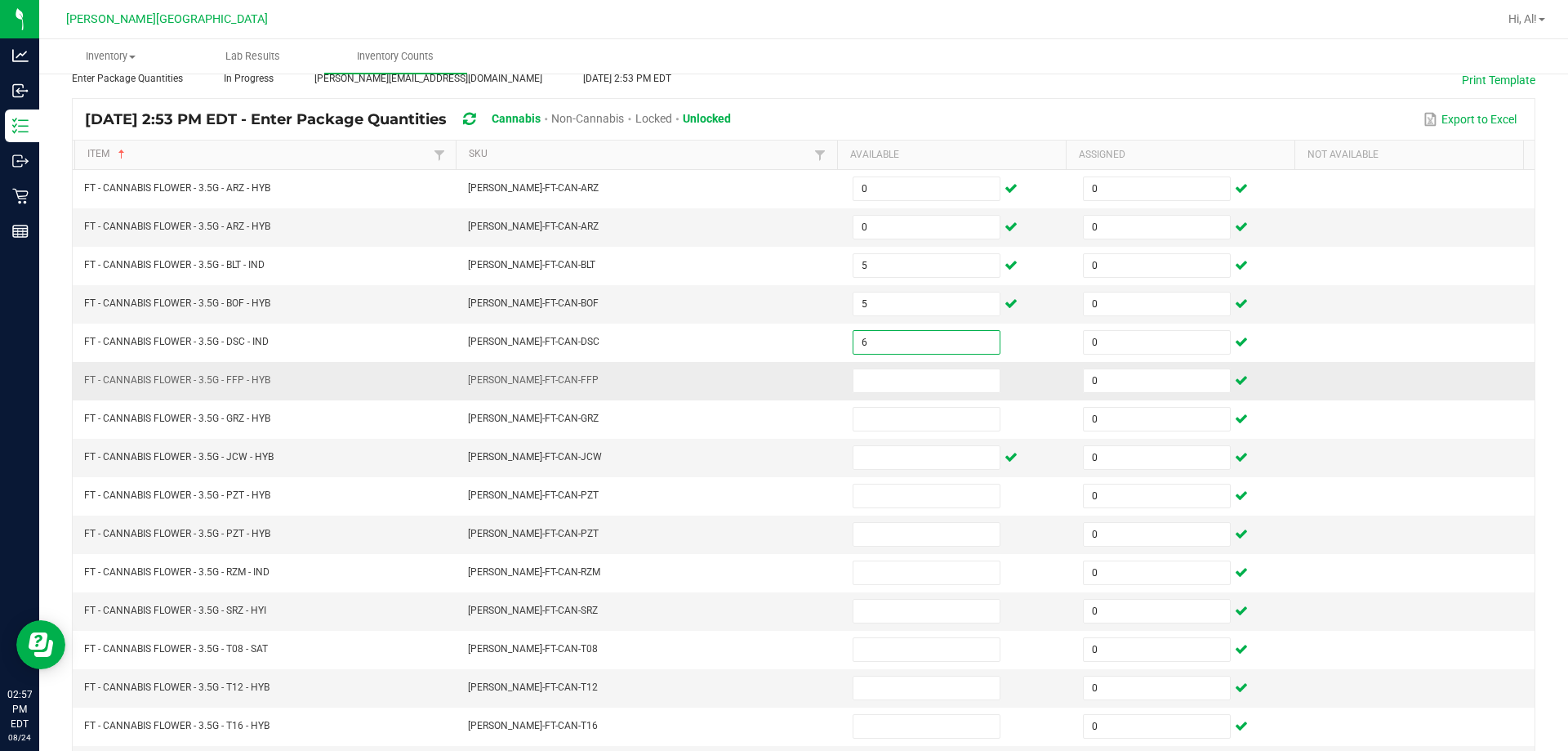
type input "6"
click at [767, 367] on td "[PERSON_NAME]-FT-CAN-FFP" at bounding box center [650, 381] width 384 height 38
click at [767, 372] on input at bounding box center [926, 380] width 146 height 23
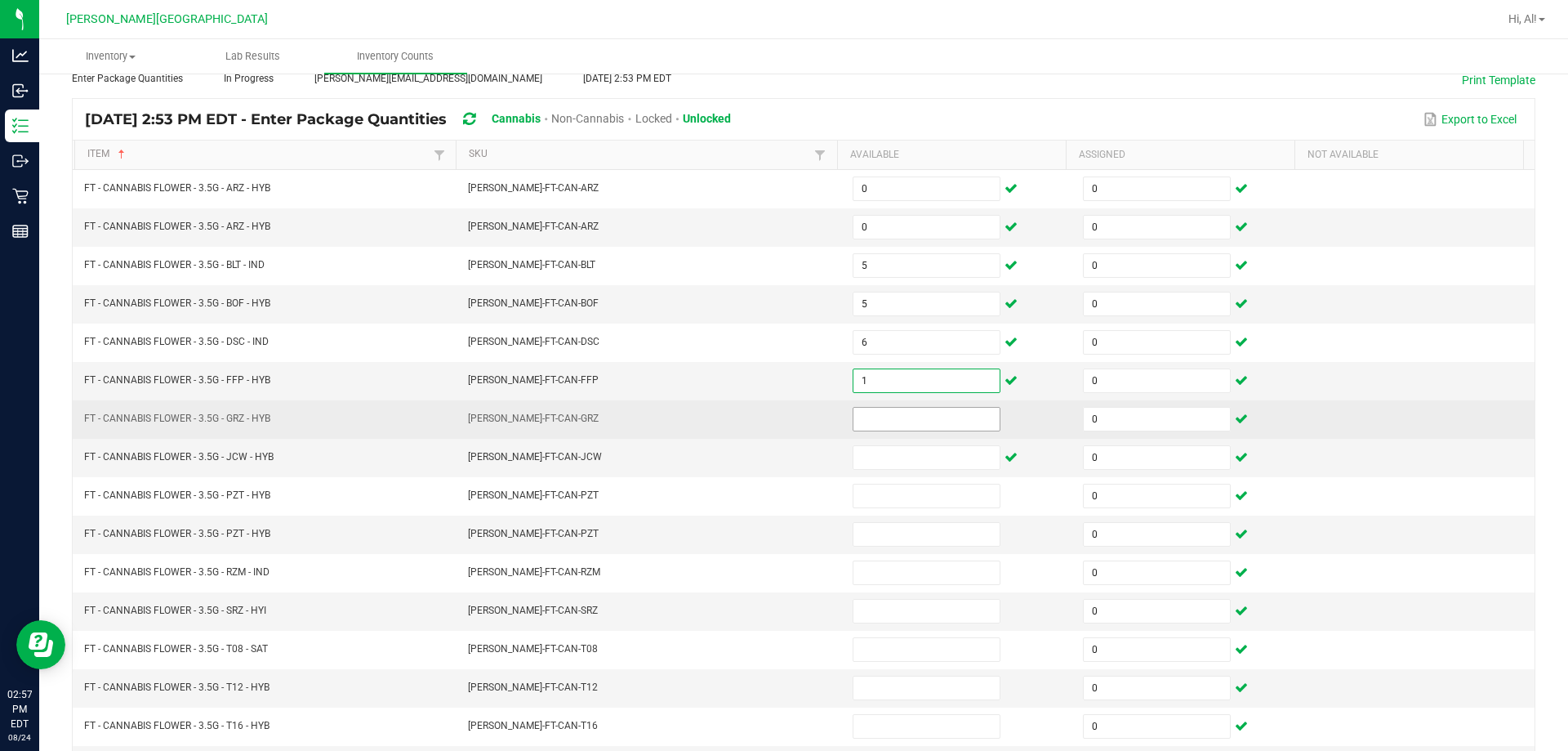
type input "1"
click at [767, 412] on input at bounding box center [926, 418] width 146 height 23
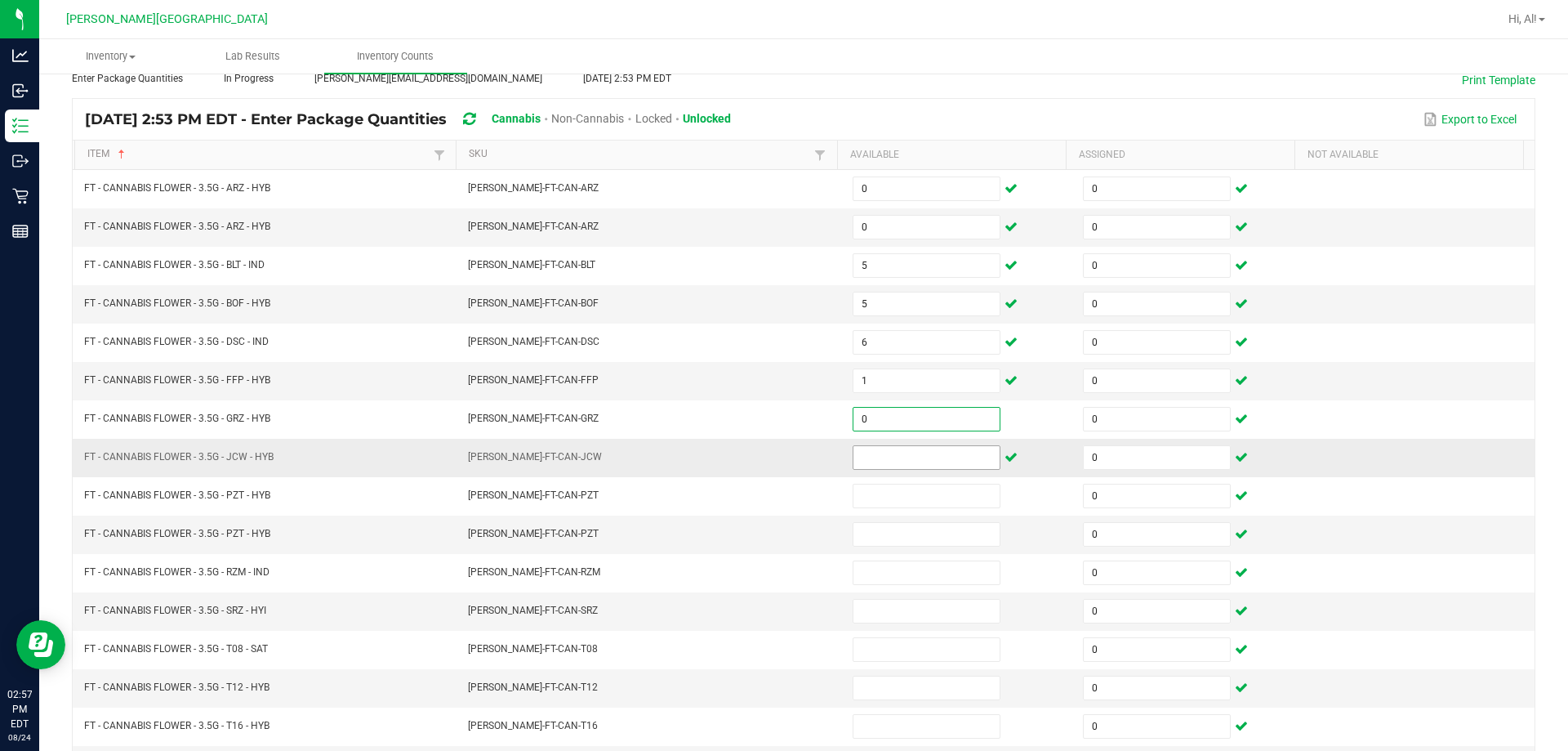
type input "0"
click at [767, 456] on input at bounding box center [926, 457] width 146 height 23
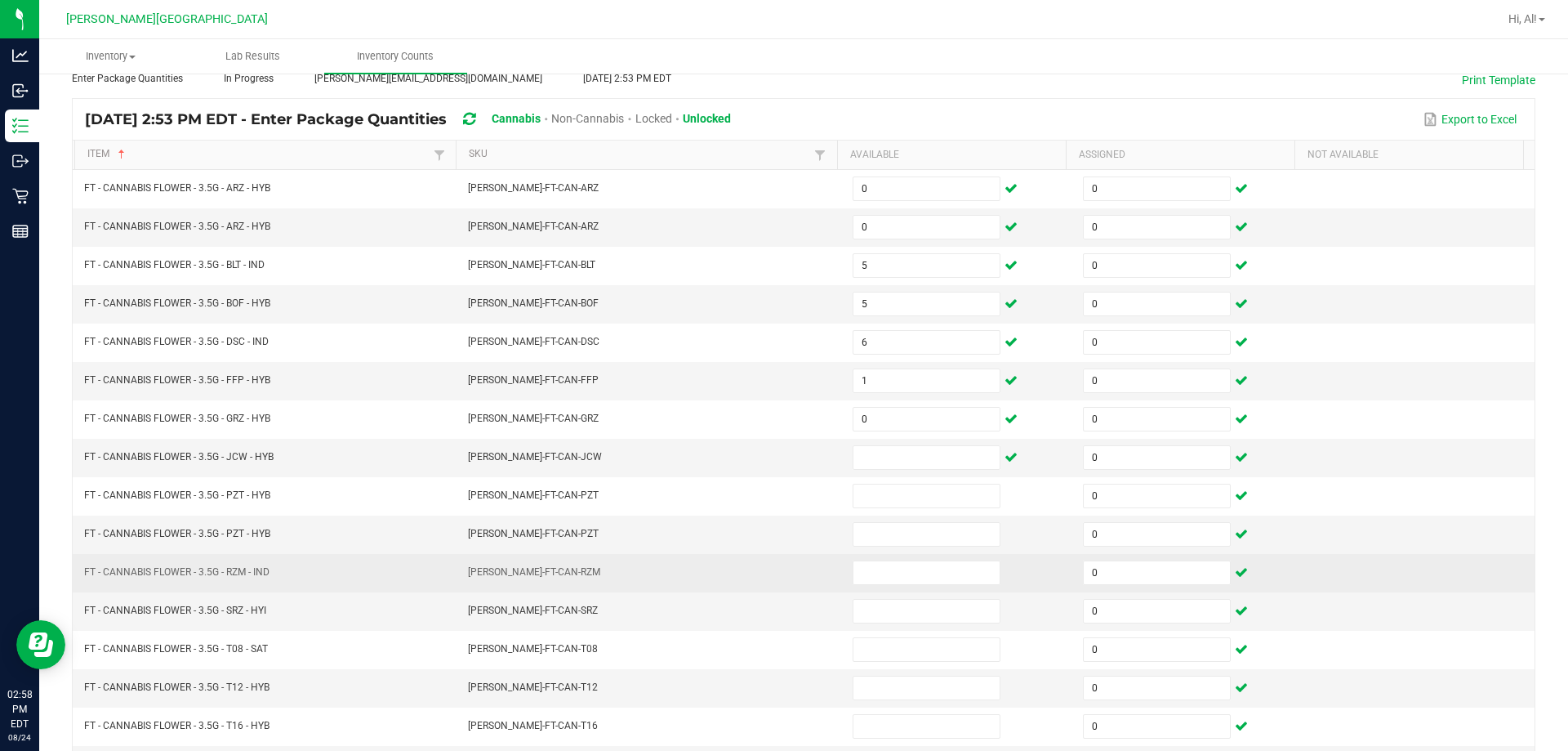
click at [738, 562] on td "[PERSON_NAME]-FT-CAN-RZM" at bounding box center [650, 573] width 384 height 38
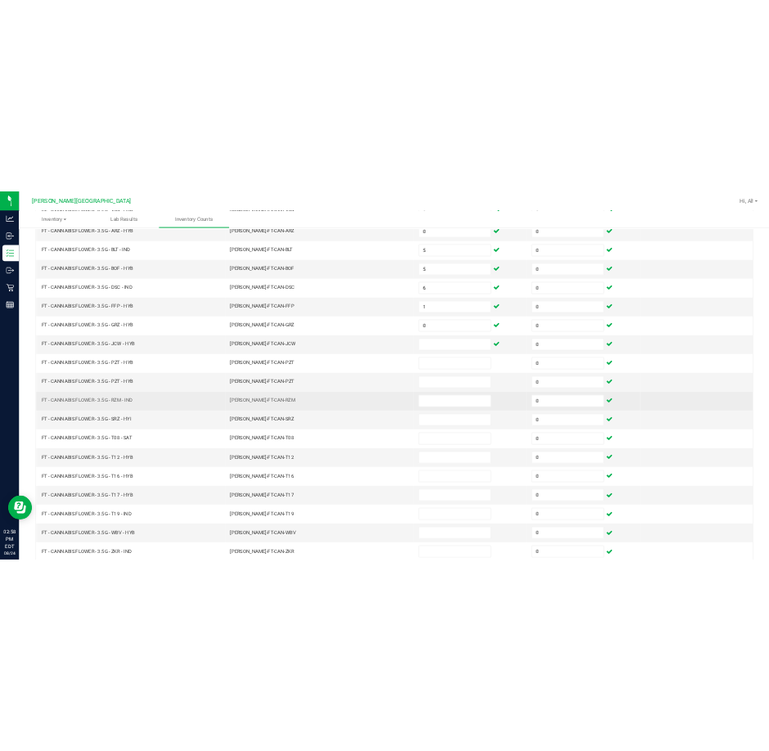
scroll to position [258, 0]
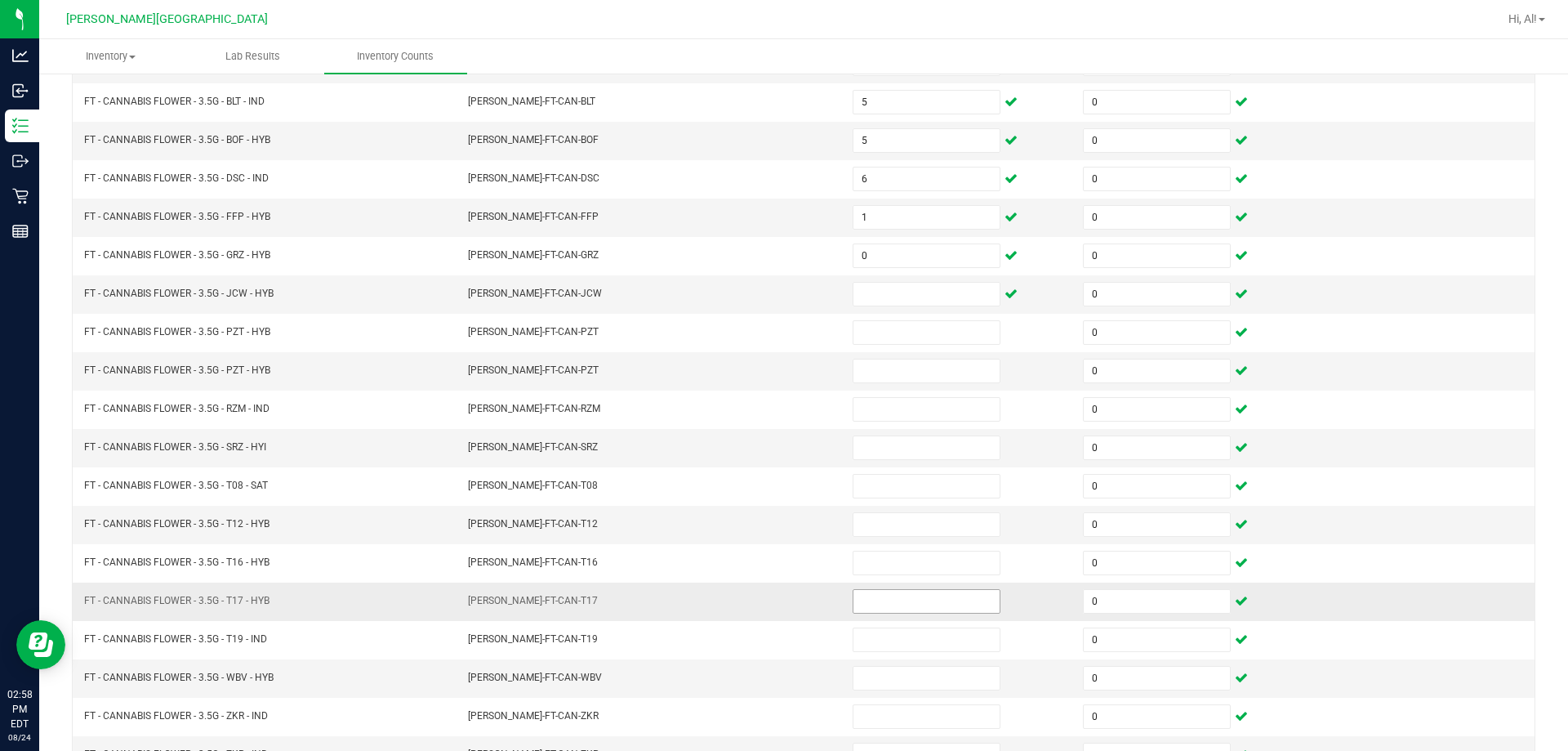
click at [767, 596] on input at bounding box center [926, 601] width 146 height 23
type input "2"
click at [721, 596] on td "[PERSON_NAME]-FT-CAN-T17" at bounding box center [650, 602] width 384 height 38
click at [767, 295] on input at bounding box center [926, 294] width 146 height 23
click at [767, 304] on td "[PERSON_NAME]-FT-CAN-JCW" at bounding box center [650, 295] width 384 height 38
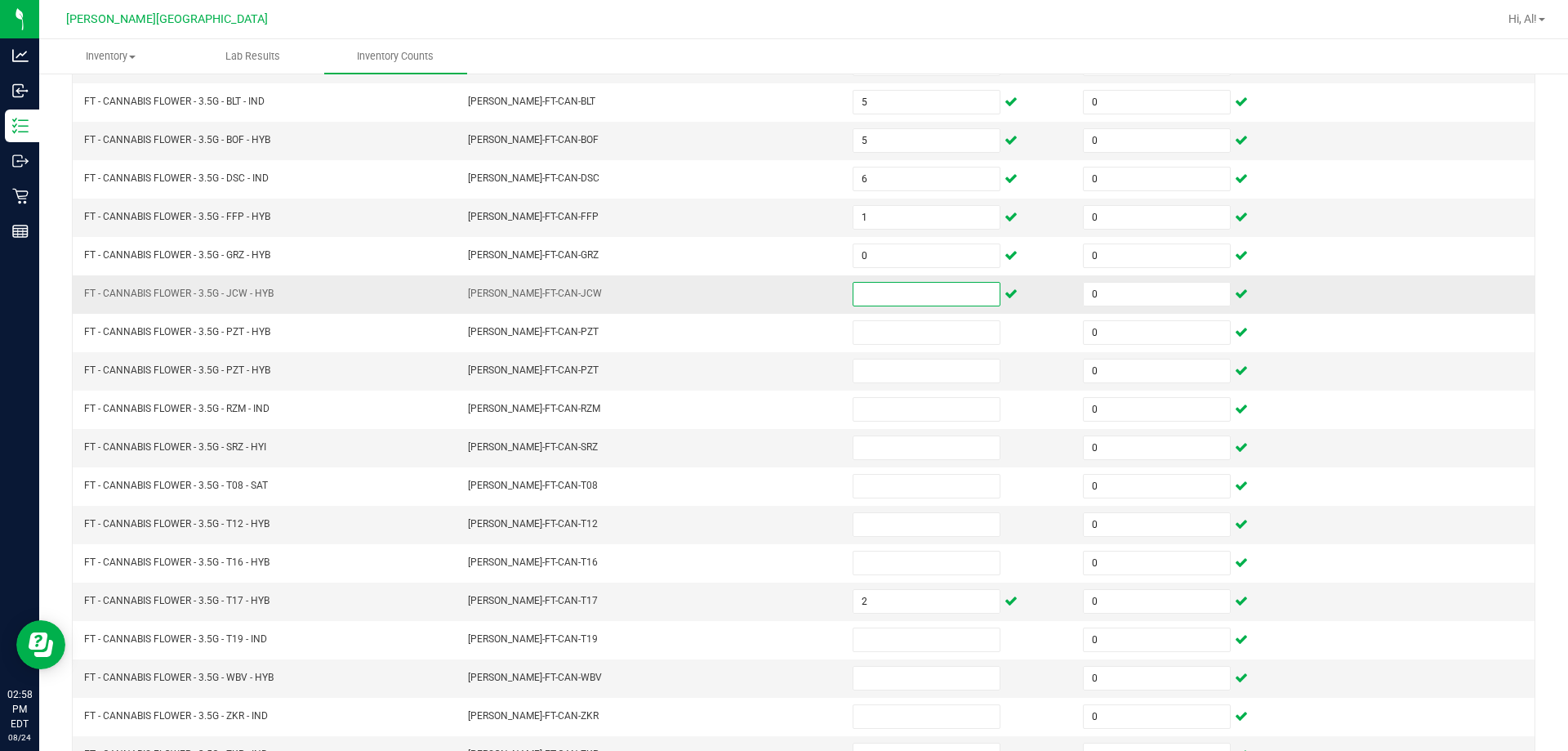
click at [767, 302] on input at bounding box center [926, 294] width 146 height 23
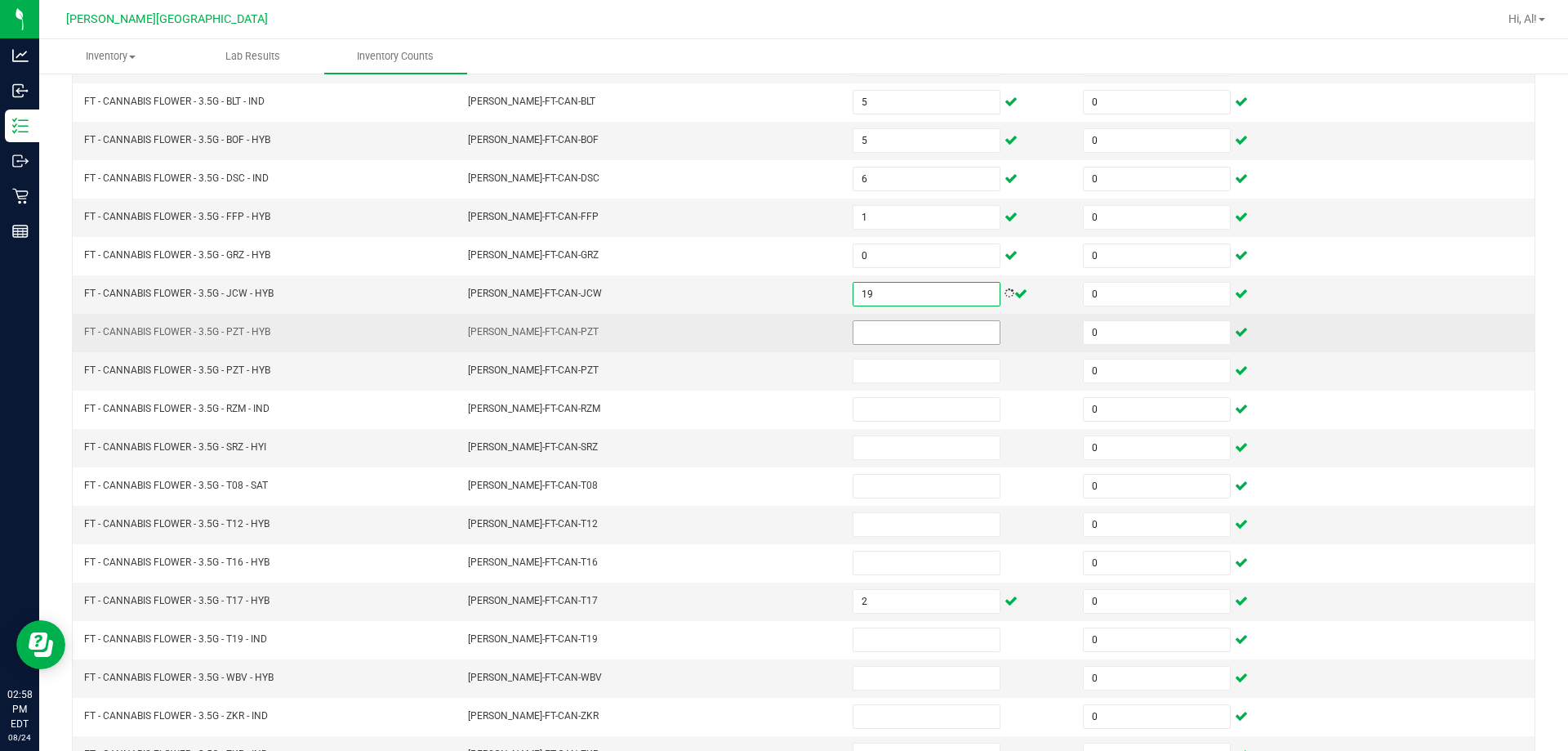
type input "19"
click at [767, 337] on input at bounding box center [926, 333] width 146 height 23
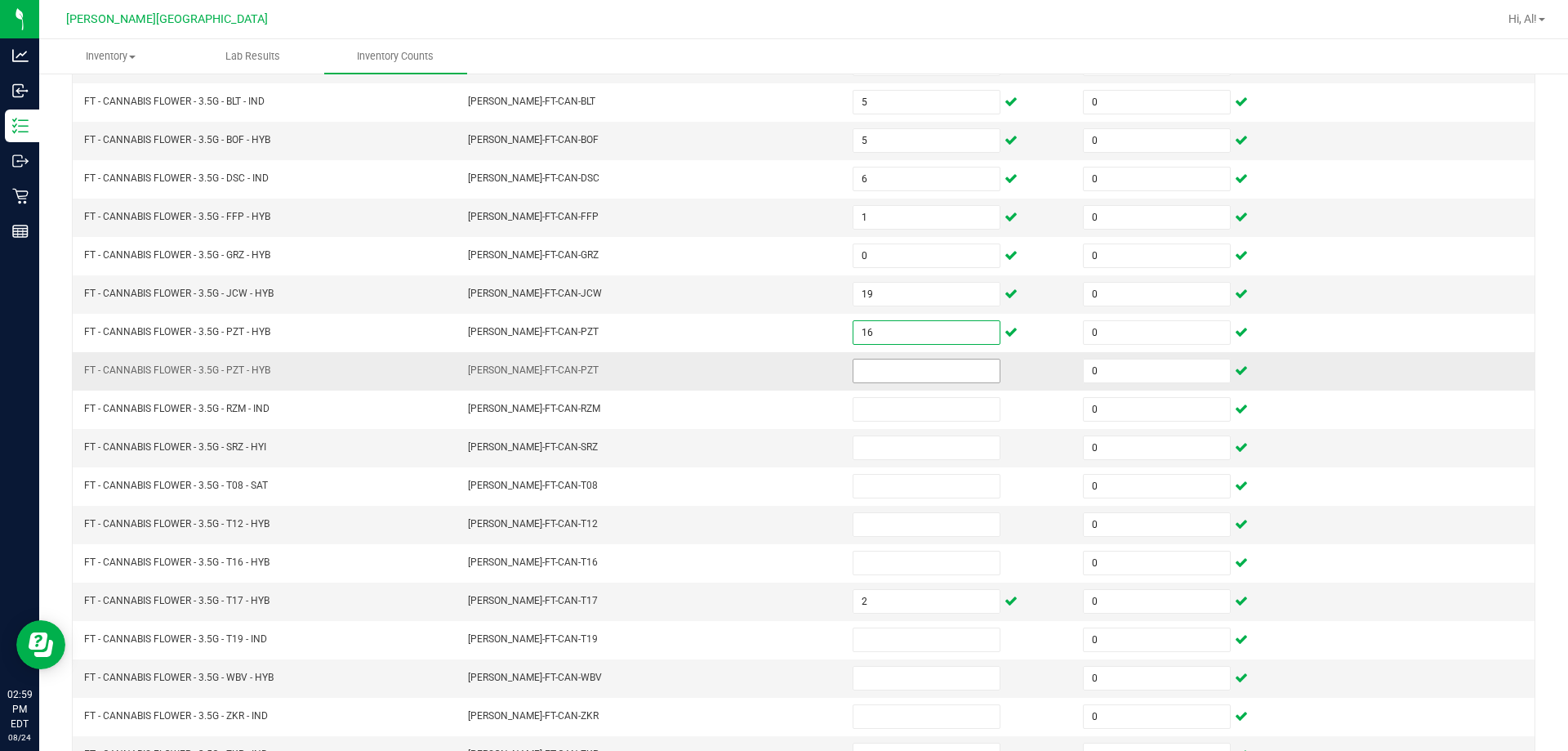
type input "16"
click at [767, 371] on input at bounding box center [926, 371] width 146 height 23
type input "0"
click at [763, 379] on td "[PERSON_NAME]-FT-CAN-PZT" at bounding box center [650, 372] width 384 height 38
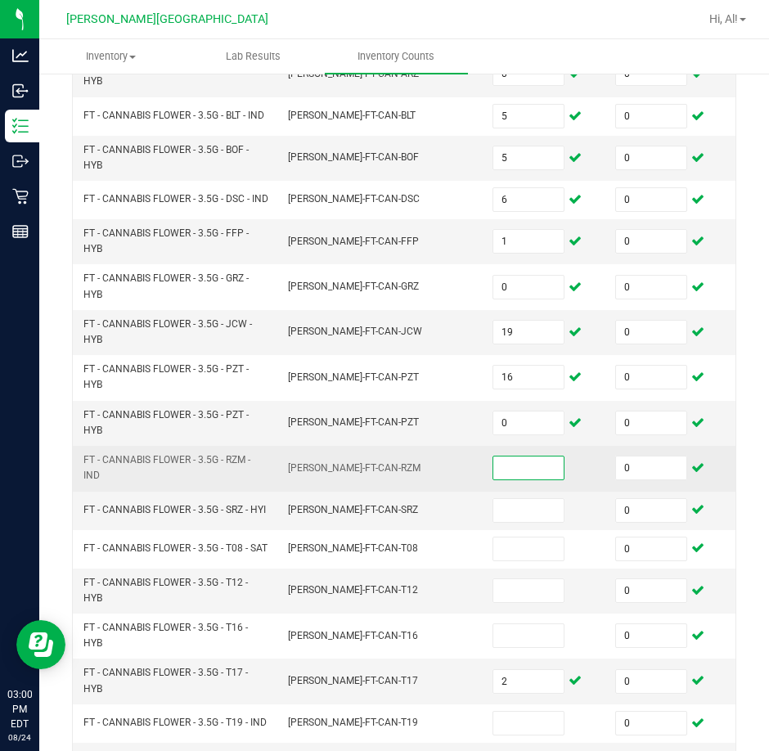
click at [517, 466] on input at bounding box center [528, 468] width 70 height 23
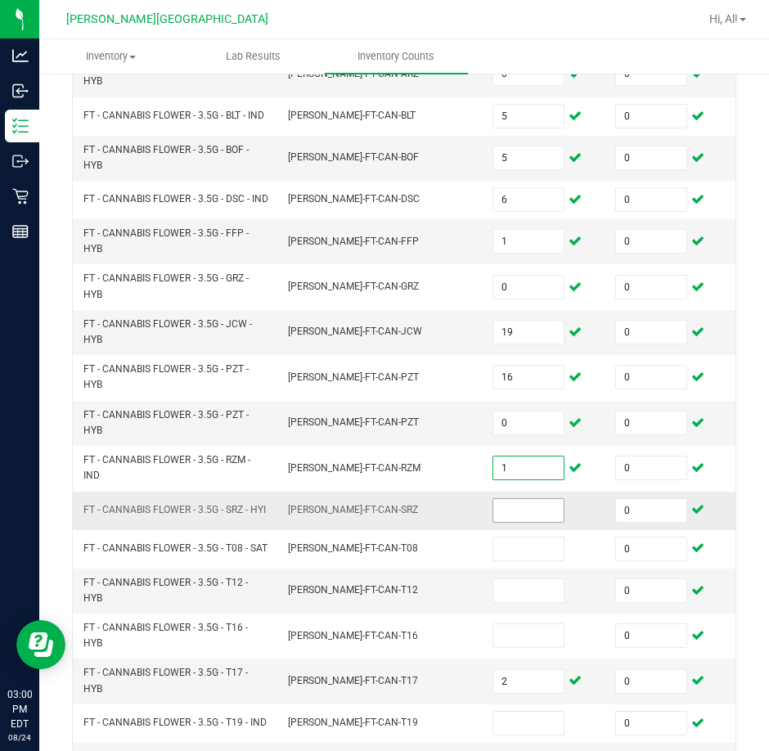
type input "1"
click at [504, 517] on input at bounding box center [528, 510] width 70 height 23
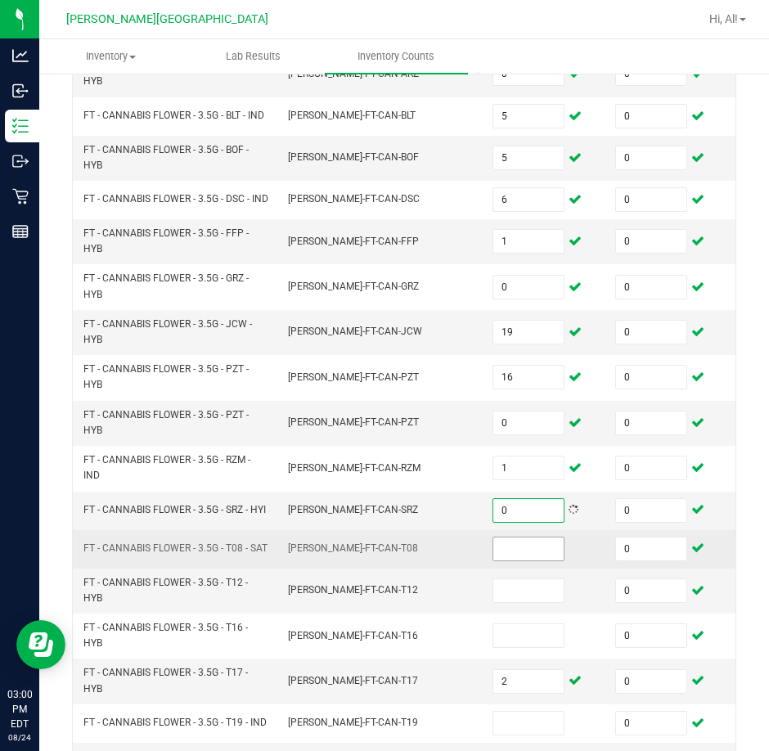
type input "0"
click at [530, 545] on input at bounding box center [528, 549] width 70 height 23
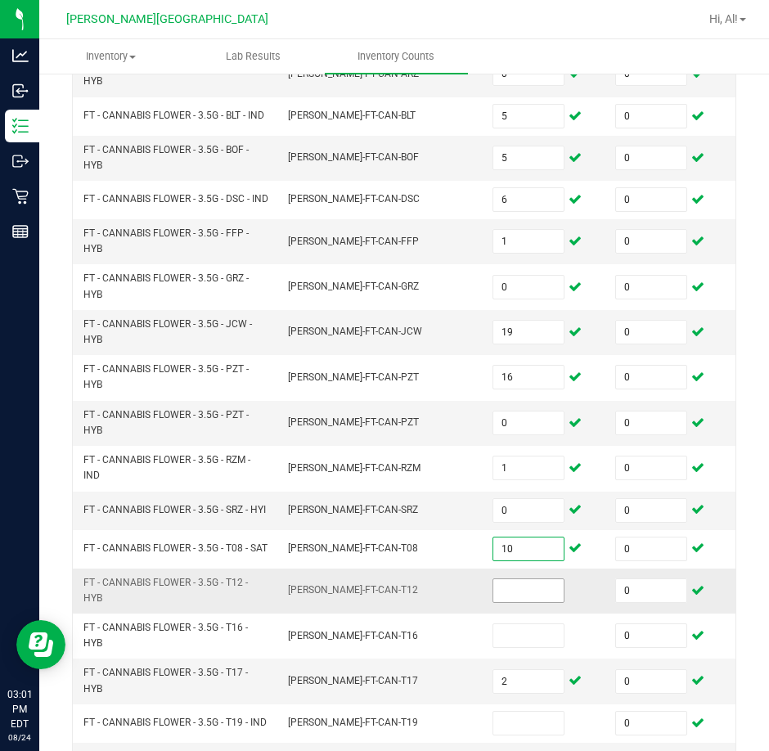
type input "10"
click at [536, 591] on input at bounding box center [528, 590] width 70 height 23
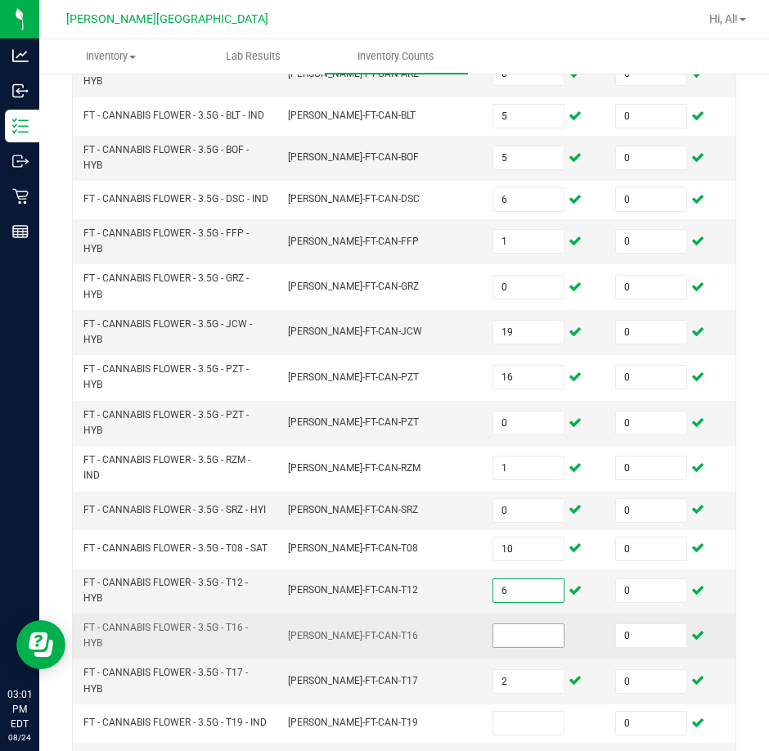
type input "6"
click at [535, 627] on input at bounding box center [528, 635] width 70 height 23
type input "20"
click at [464, 627] on td "[PERSON_NAME]-FT-CAN-T16" at bounding box center [380, 636] width 205 height 45
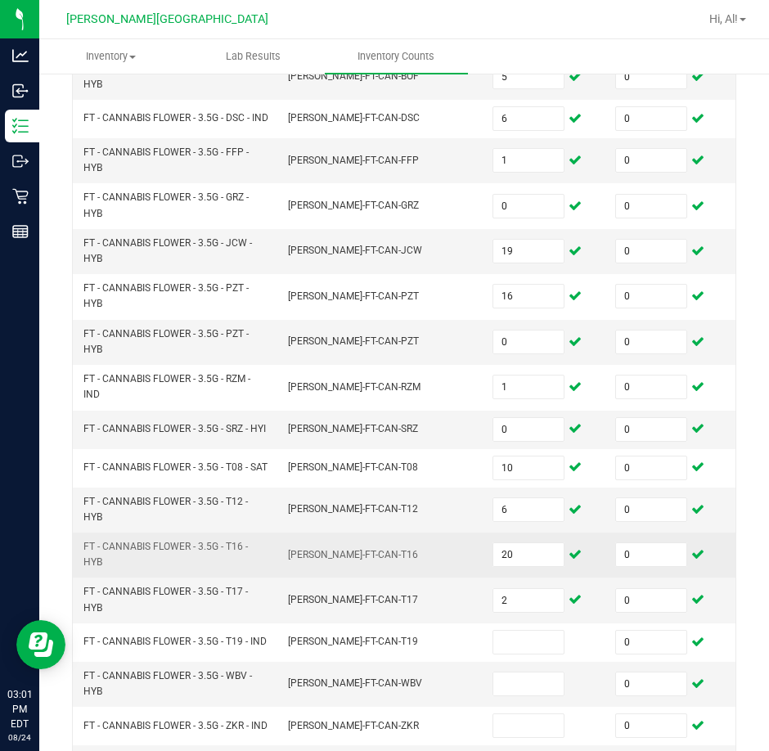
scroll to position [340, 0]
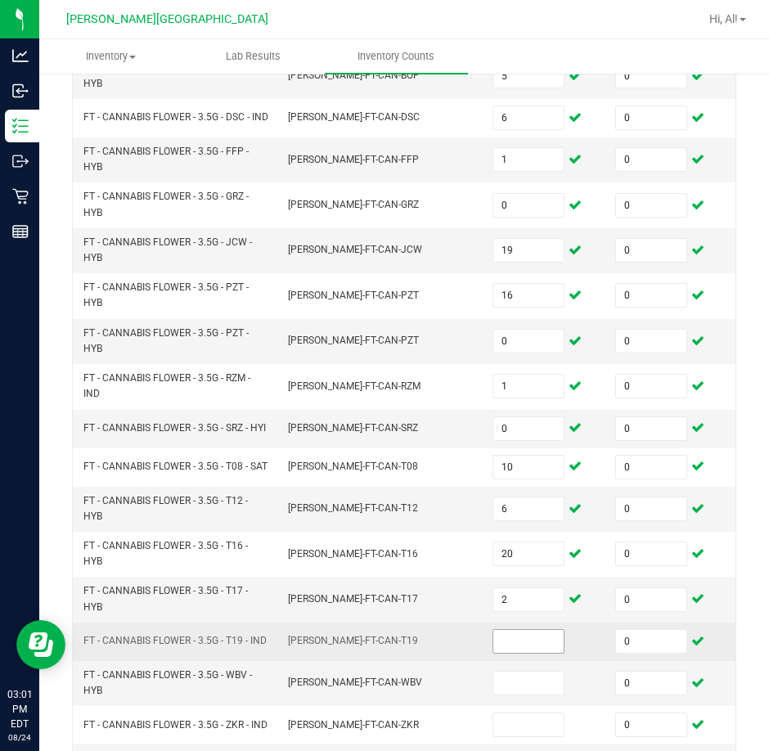
click at [510, 638] on input at bounding box center [528, 641] width 70 height 23
type input "17"
click at [483, 637] on td "17" at bounding box center [544, 642] width 123 height 38
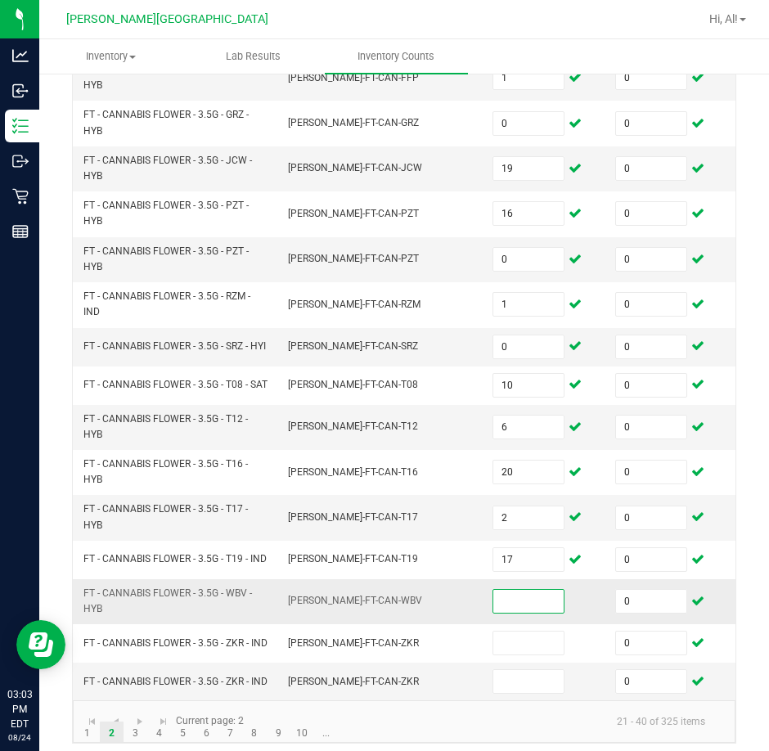
click at [516, 606] on input at bounding box center [528, 601] width 70 height 23
type input "13"
click at [461, 602] on td "[PERSON_NAME]-FT-CAN-WBV" at bounding box center [380, 601] width 205 height 45
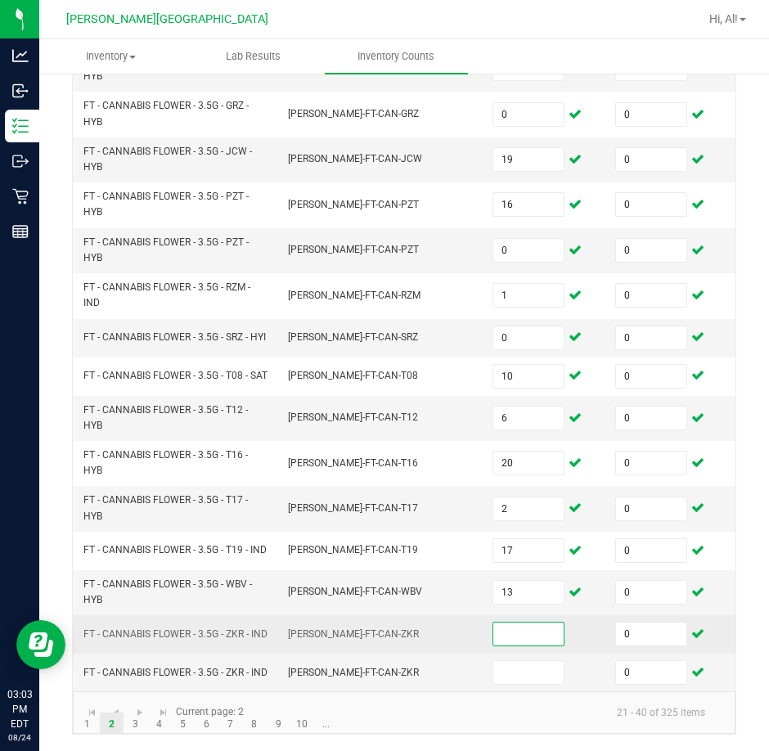
click at [513, 630] on input at bounding box center [528, 634] width 70 height 23
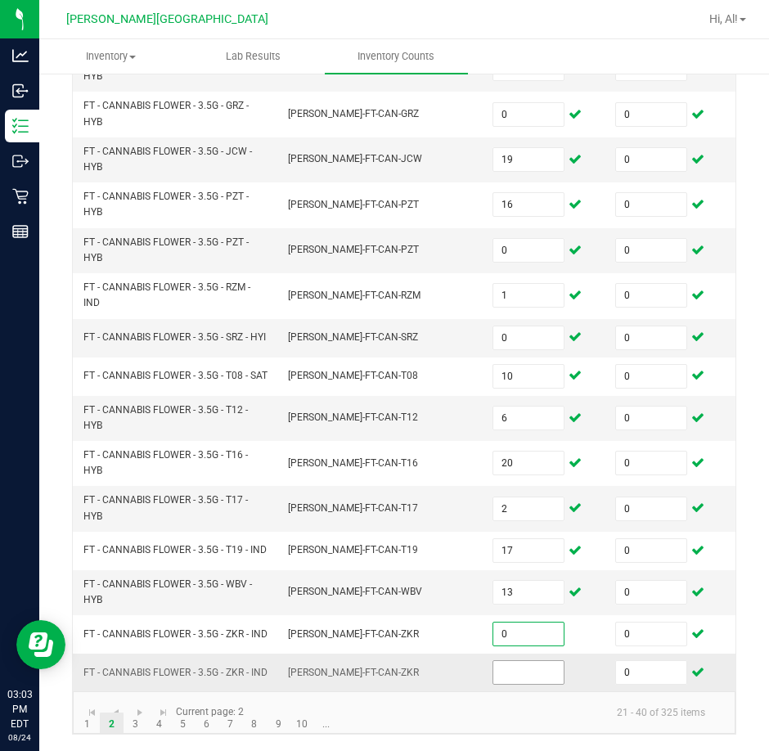
type input "0"
click at [527, 661] on input at bounding box center [528, 672] width 70 height 23
type input "0"
click at [481, 654] on td "[PERSON_NAME]-FT-CAN-ZKR" at bounding box center [380, 673] width 205 height 38
click at [136, 726] on link "3" at bounding box center [136, 725] width 24 height 25
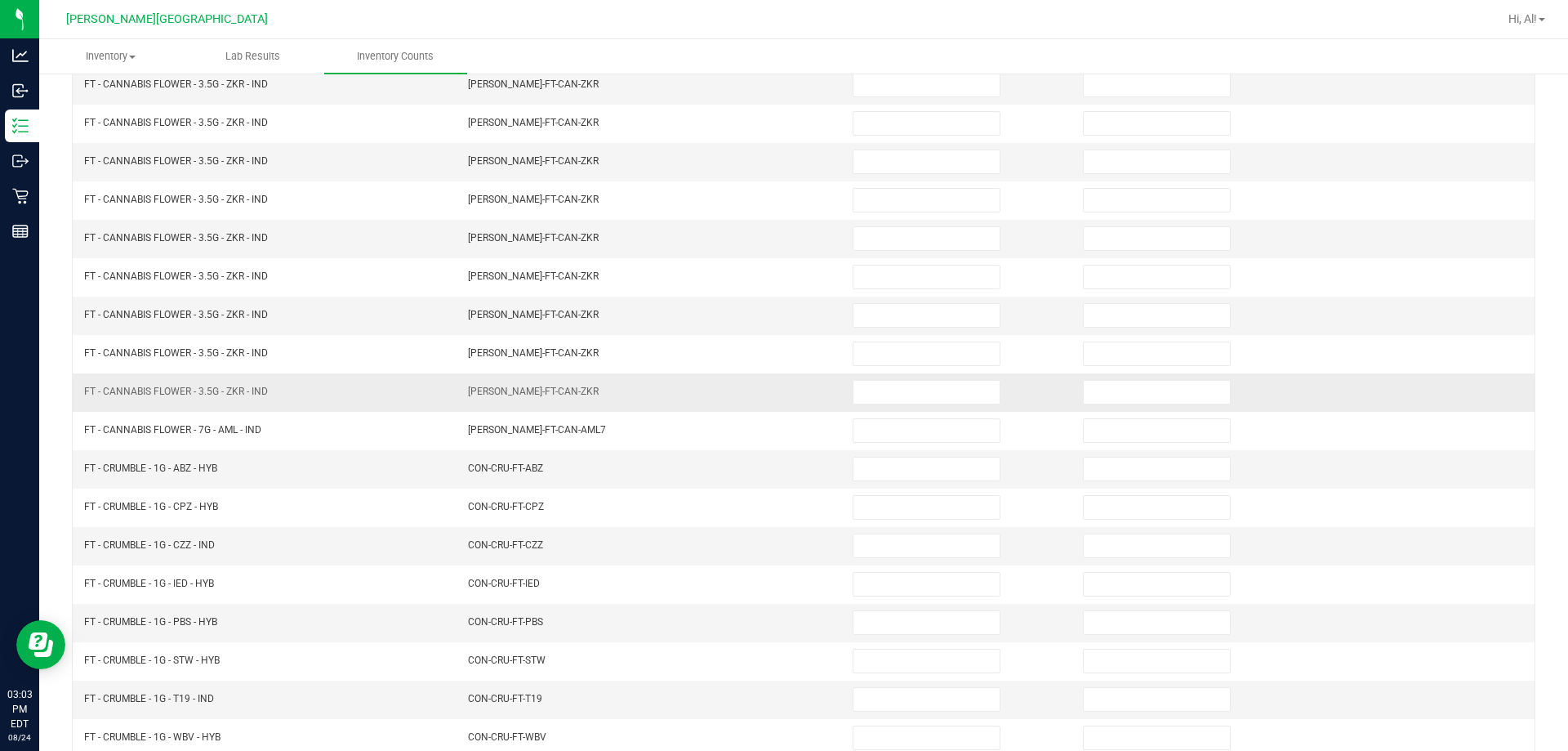
scroll to position [94, 0]
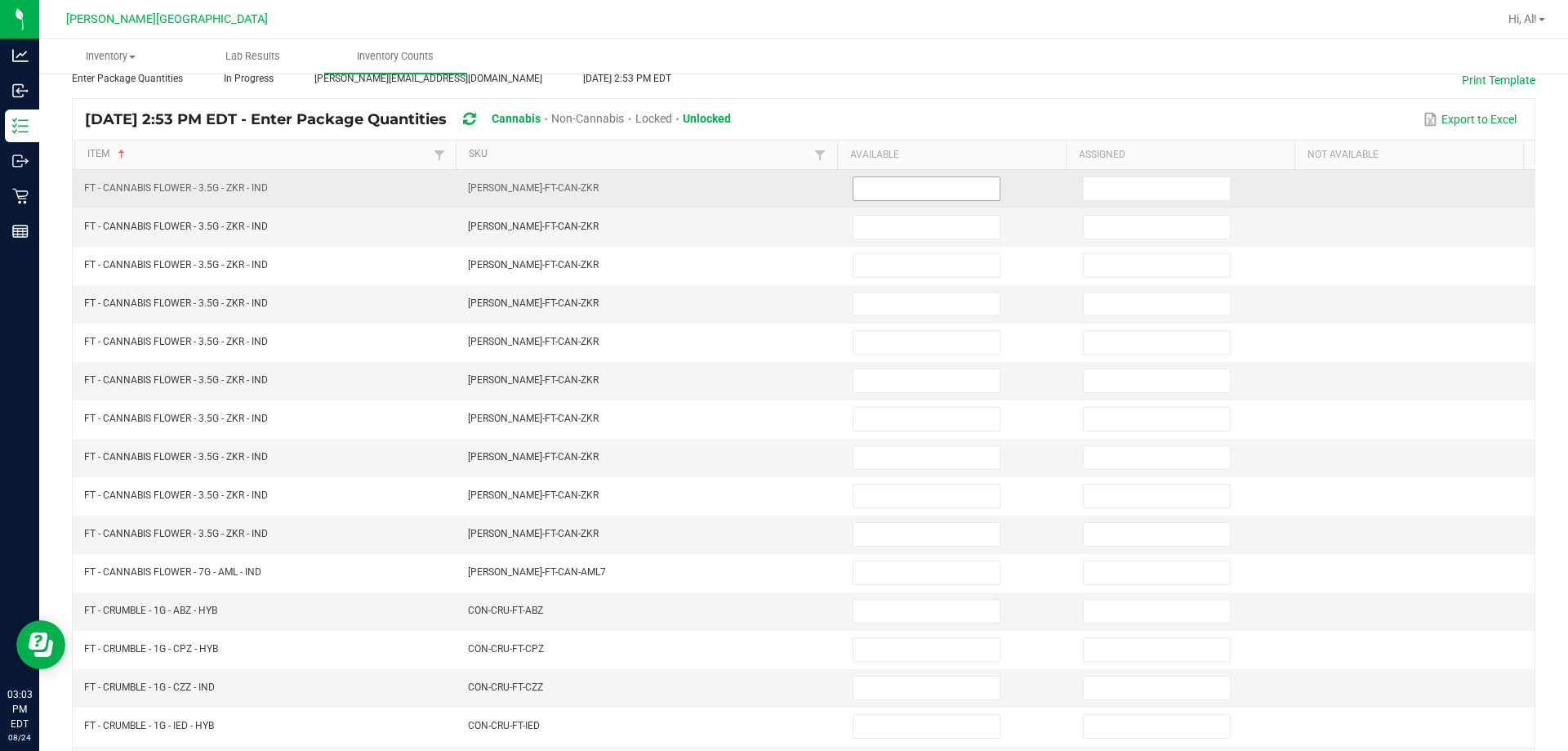
click at [767, 196] on input at bounding box center [926, 189] width 146 height 23
click at [767, 187] on input at bounding box center [1157, 189] width 146 height 23
type input "0"
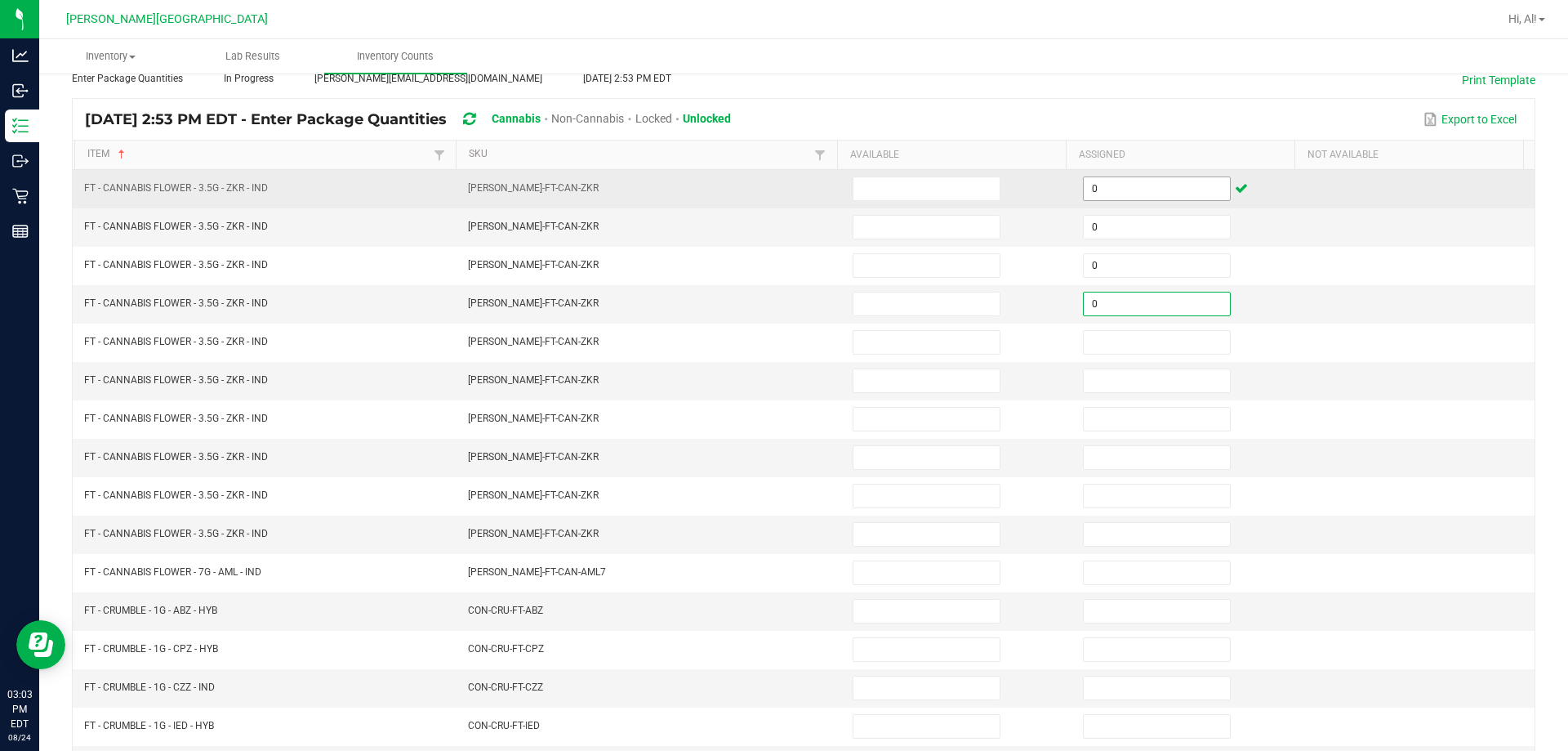
type input "0"
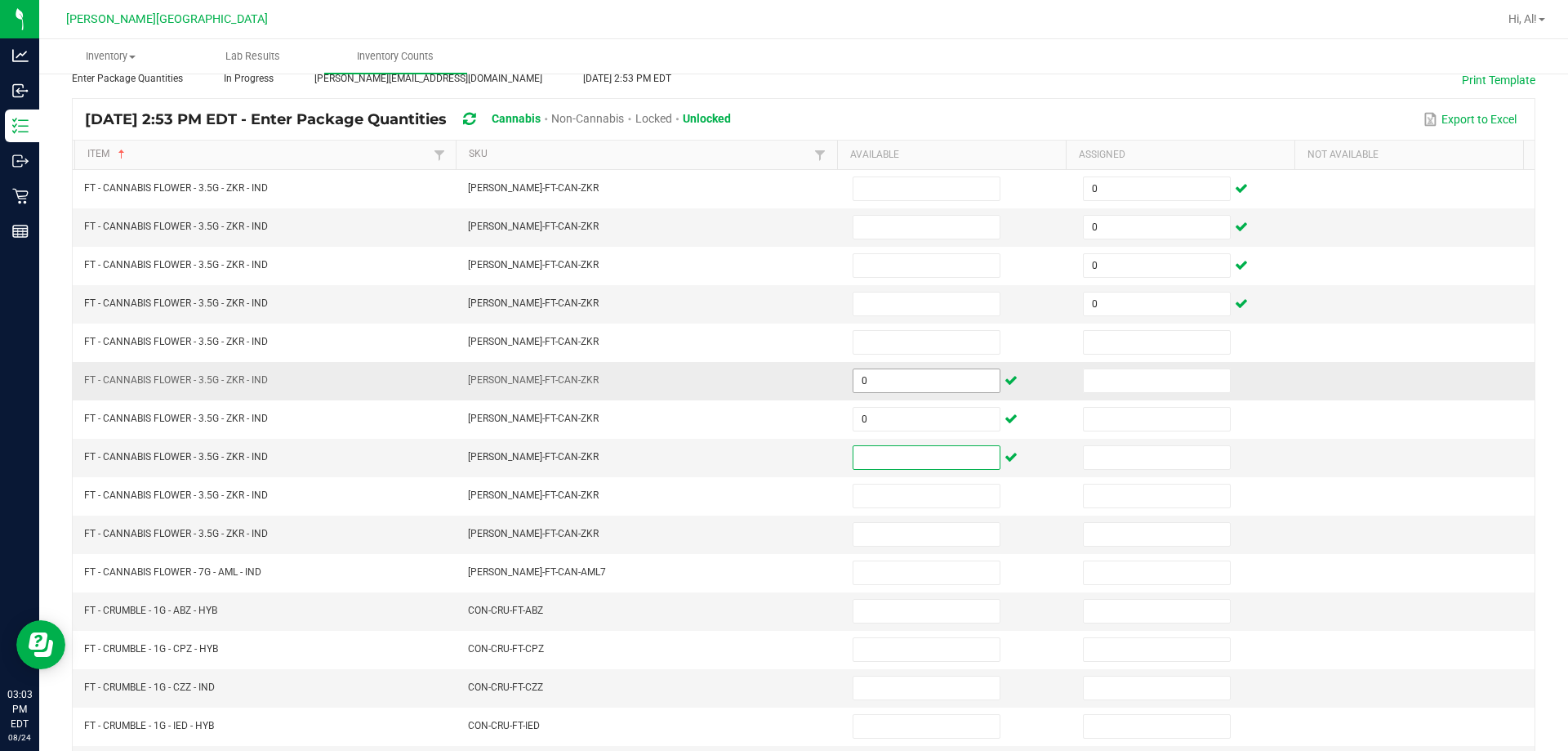
click at [767, 385] on input "0" at bounding box center [926, 380] width 146 height 23
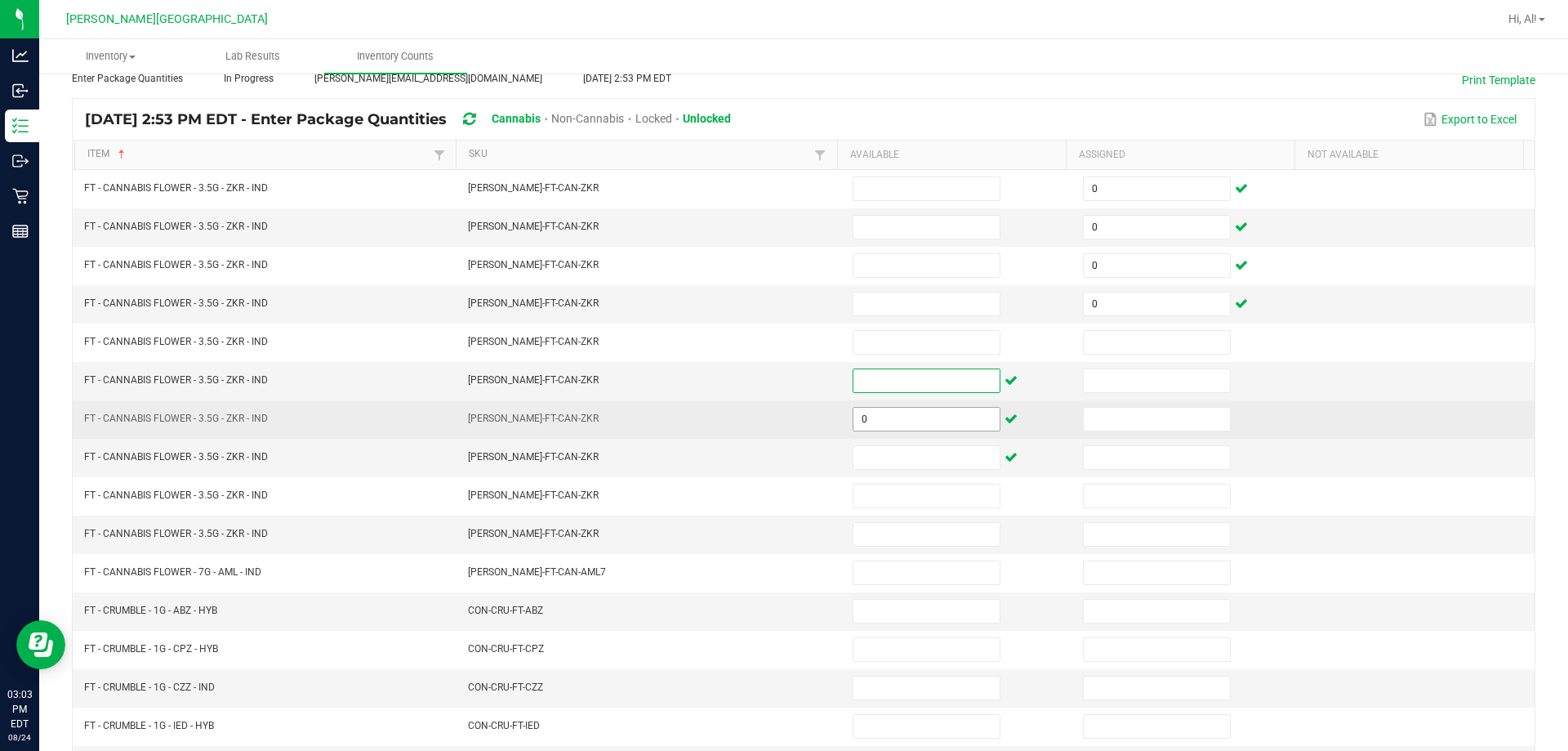
click at [767, 421] on input "0" at bounding box center [926, 418] width 146 height 23
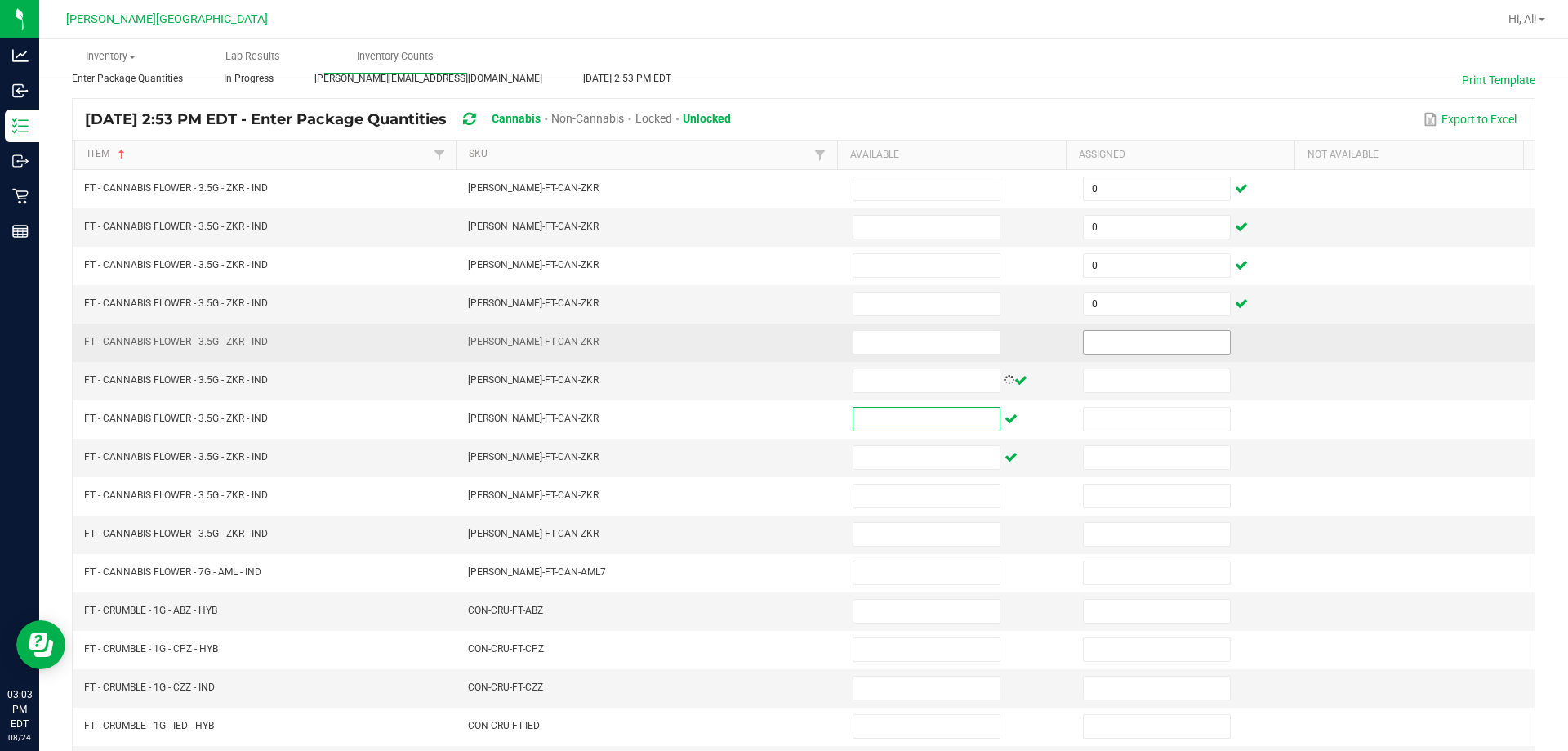
click at [767, 337] on input at bounding box center [1157, 342] width 146 height 23
type input "0"
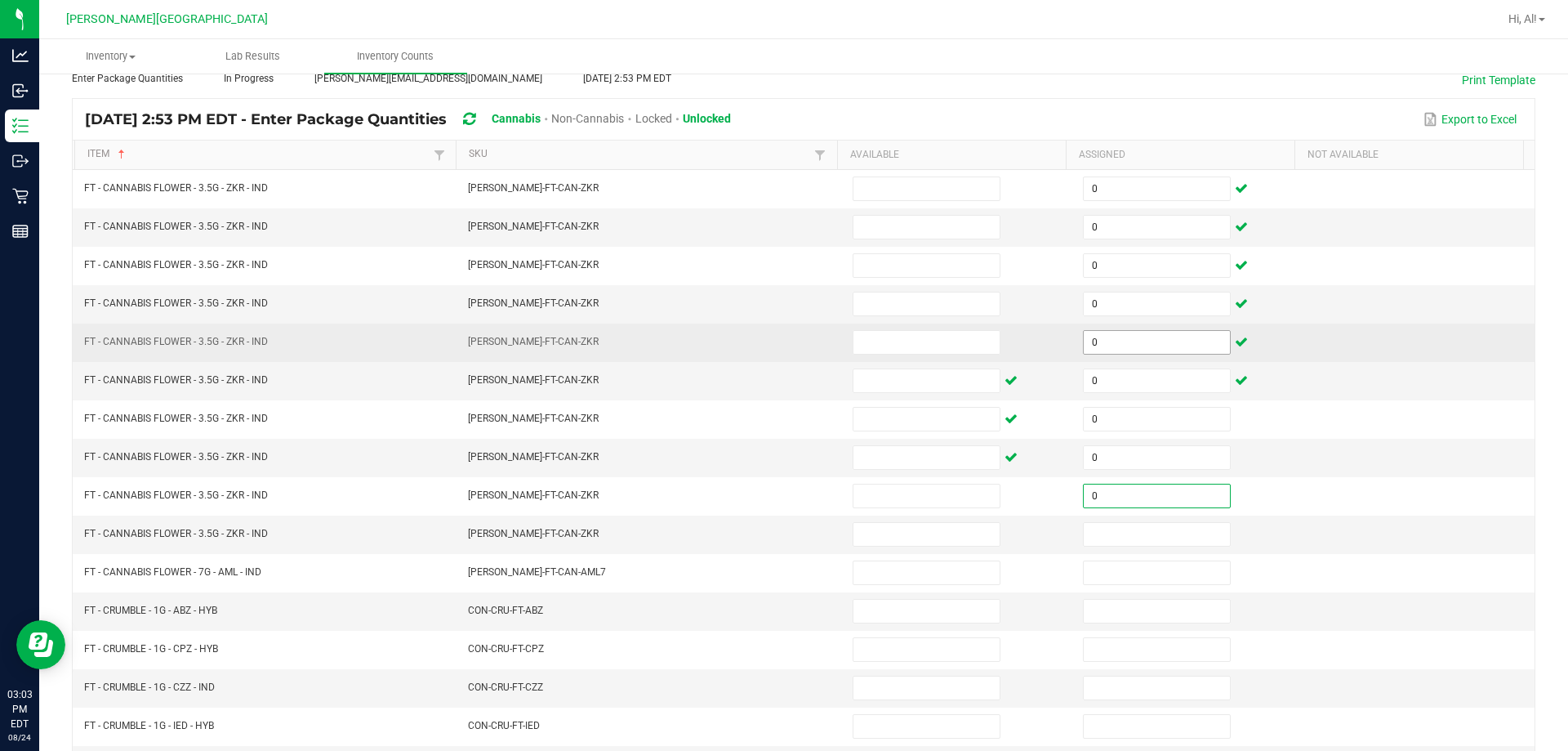
type input "0"
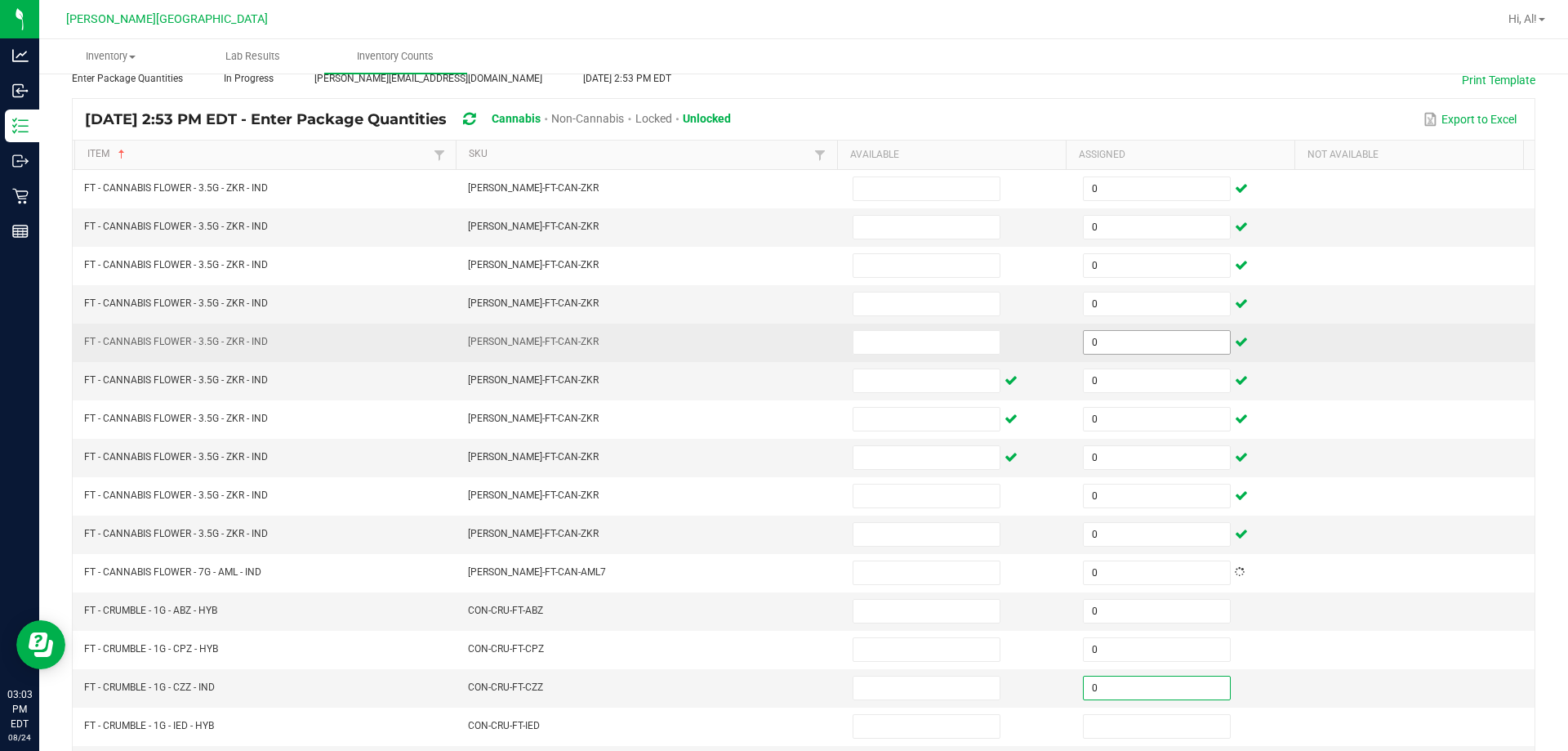
type input "0"
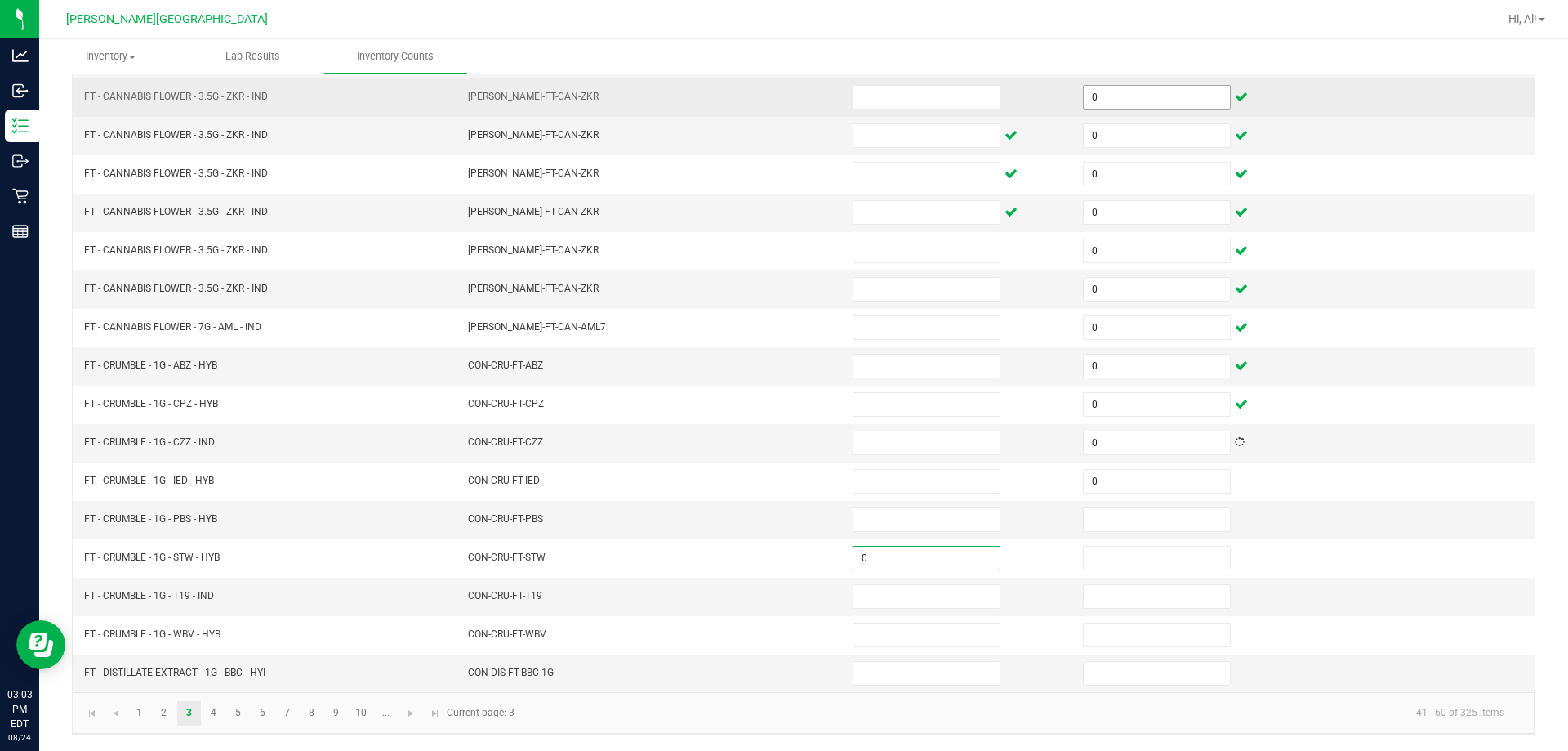
type input "0"
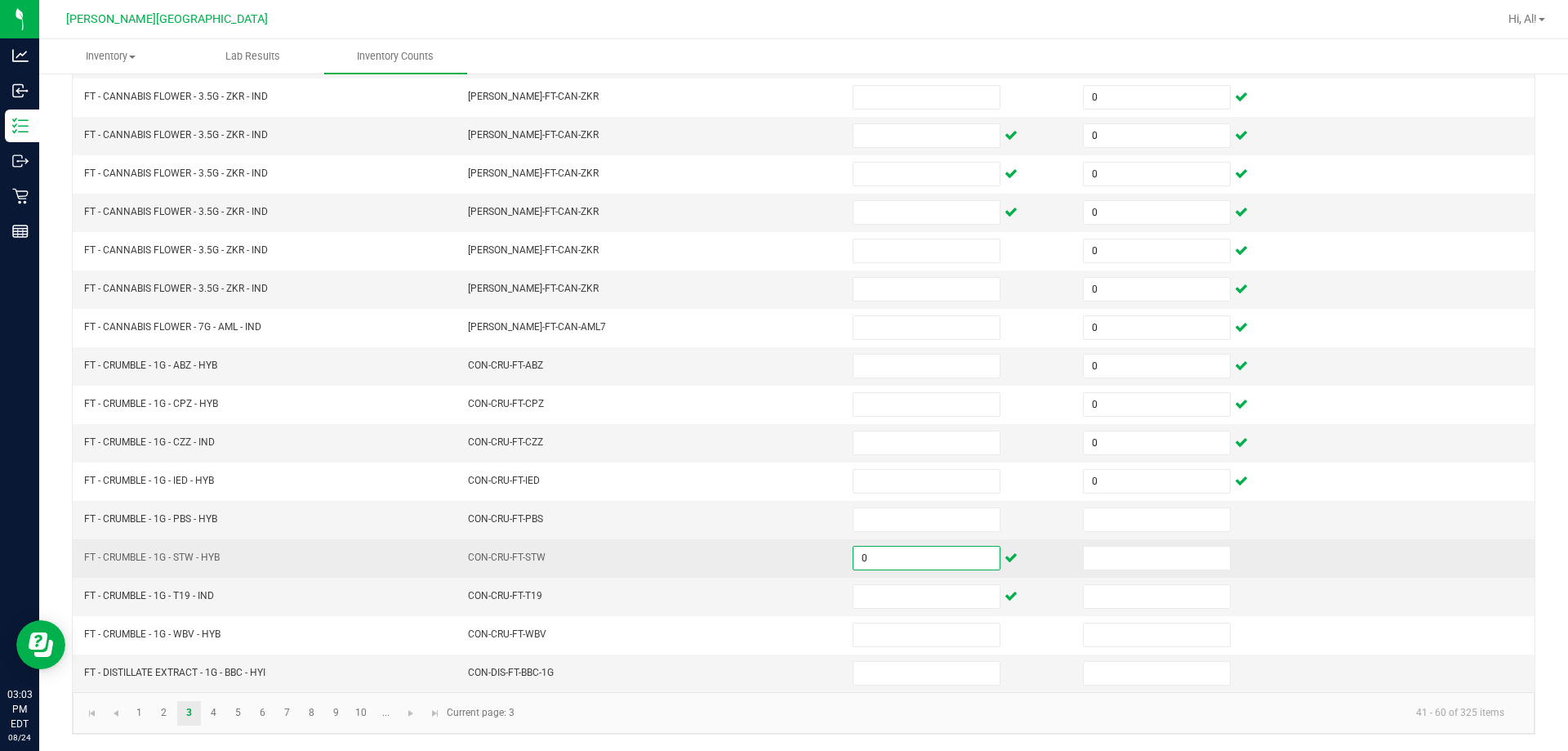
click at [767, 560] on input "0" at bounding box center [926, 558] width 146 height 23
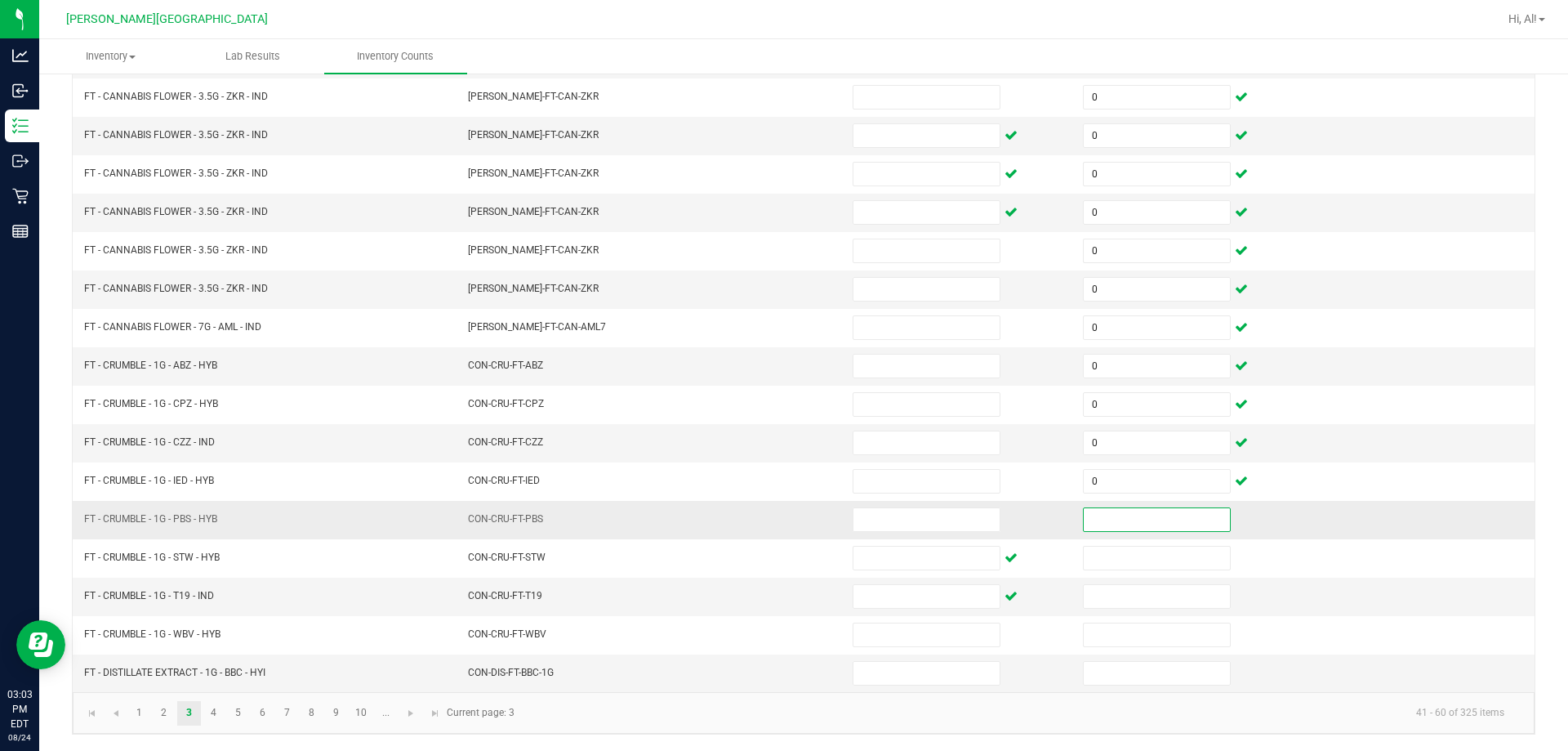
click at [767, 521] on input at bounding box center [1157, 519] width 146 height 23
type input "0"
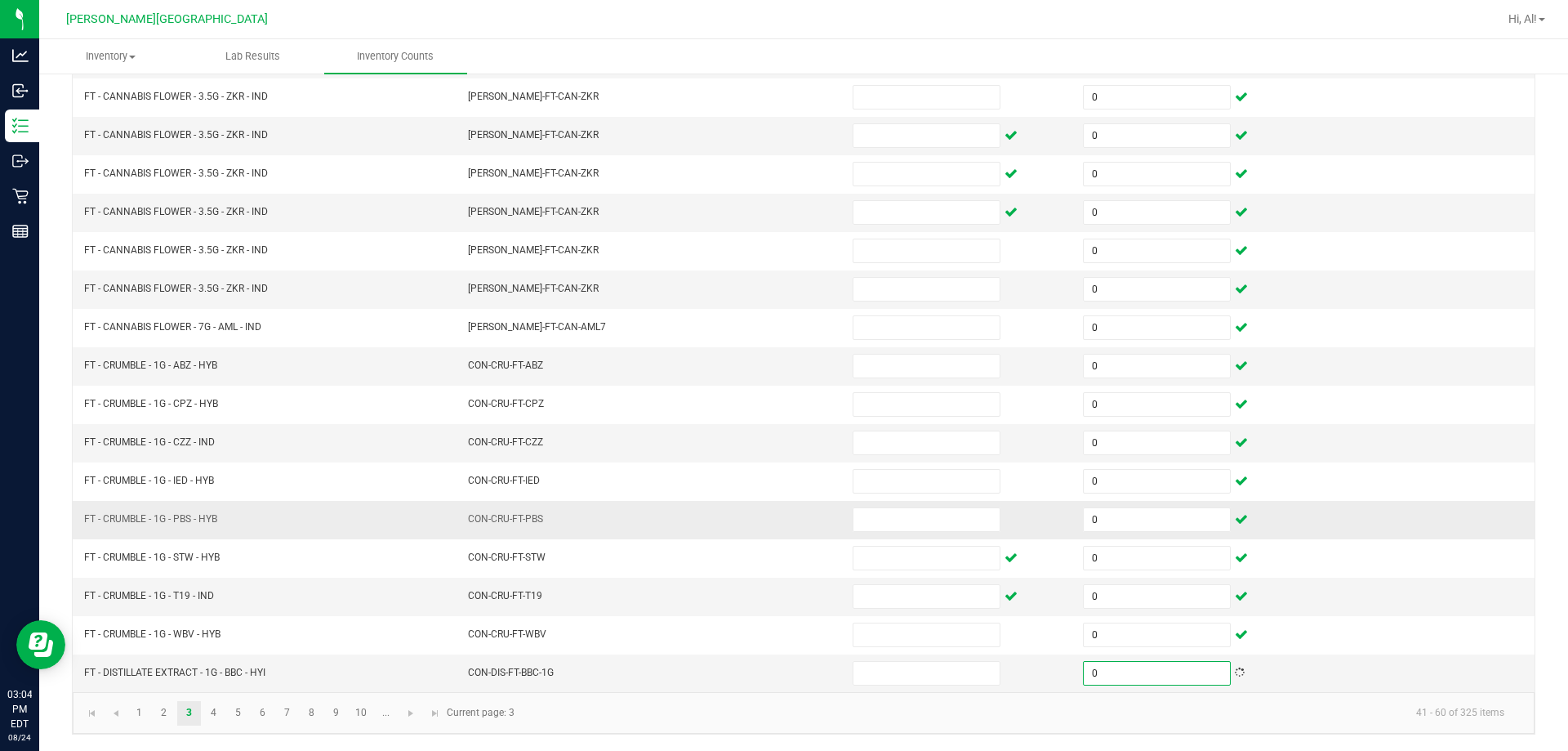
type input "0"
click at [767, 511] on td at bounding box center [958, 520] width 231 height 38
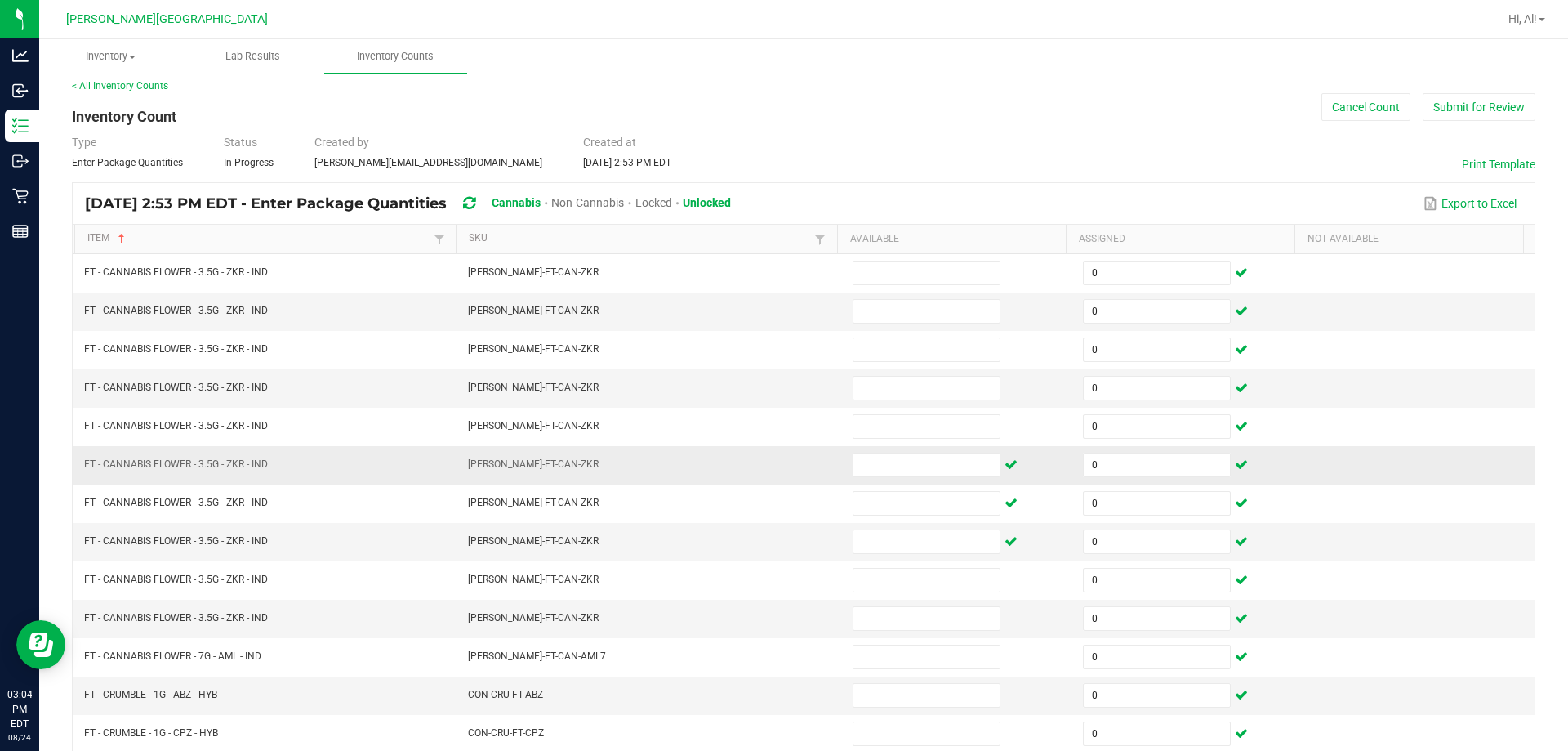
scroll to position [0, 0]
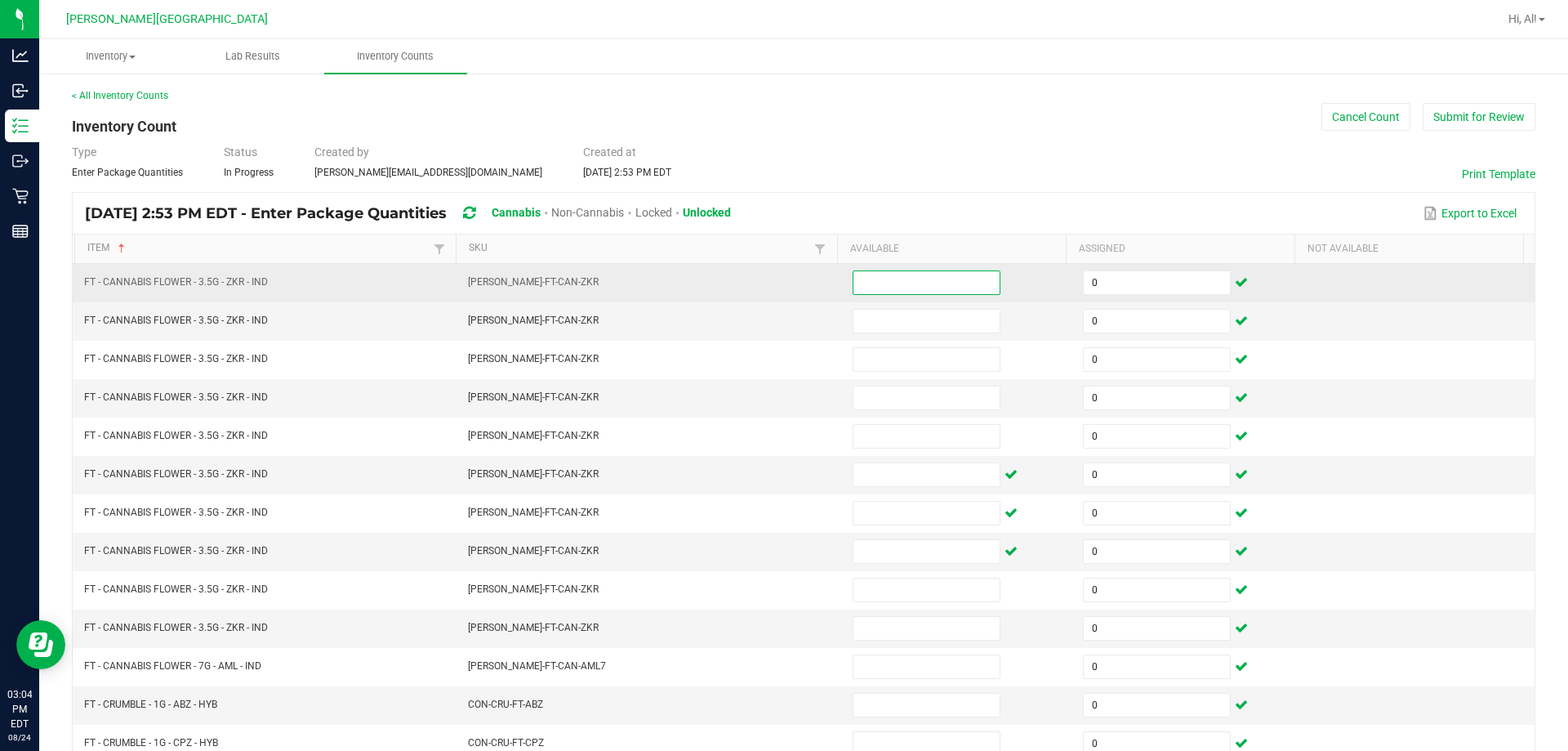
click at [767, 282] on input at bounding box center [926, 283] width 146 height 23
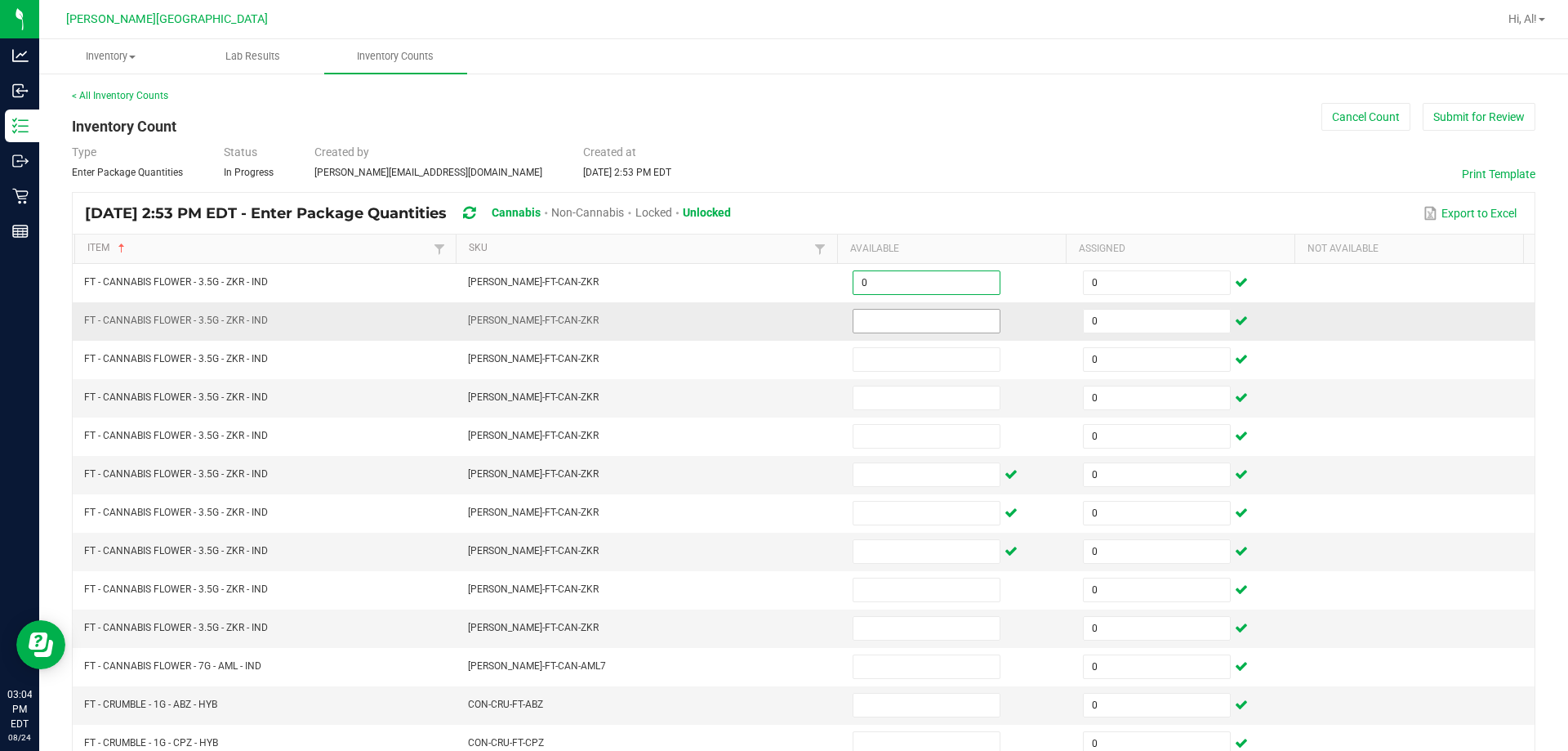
type input "0"
click at [767, 316] on input at bounding box center [926, 321] width 146 height 23
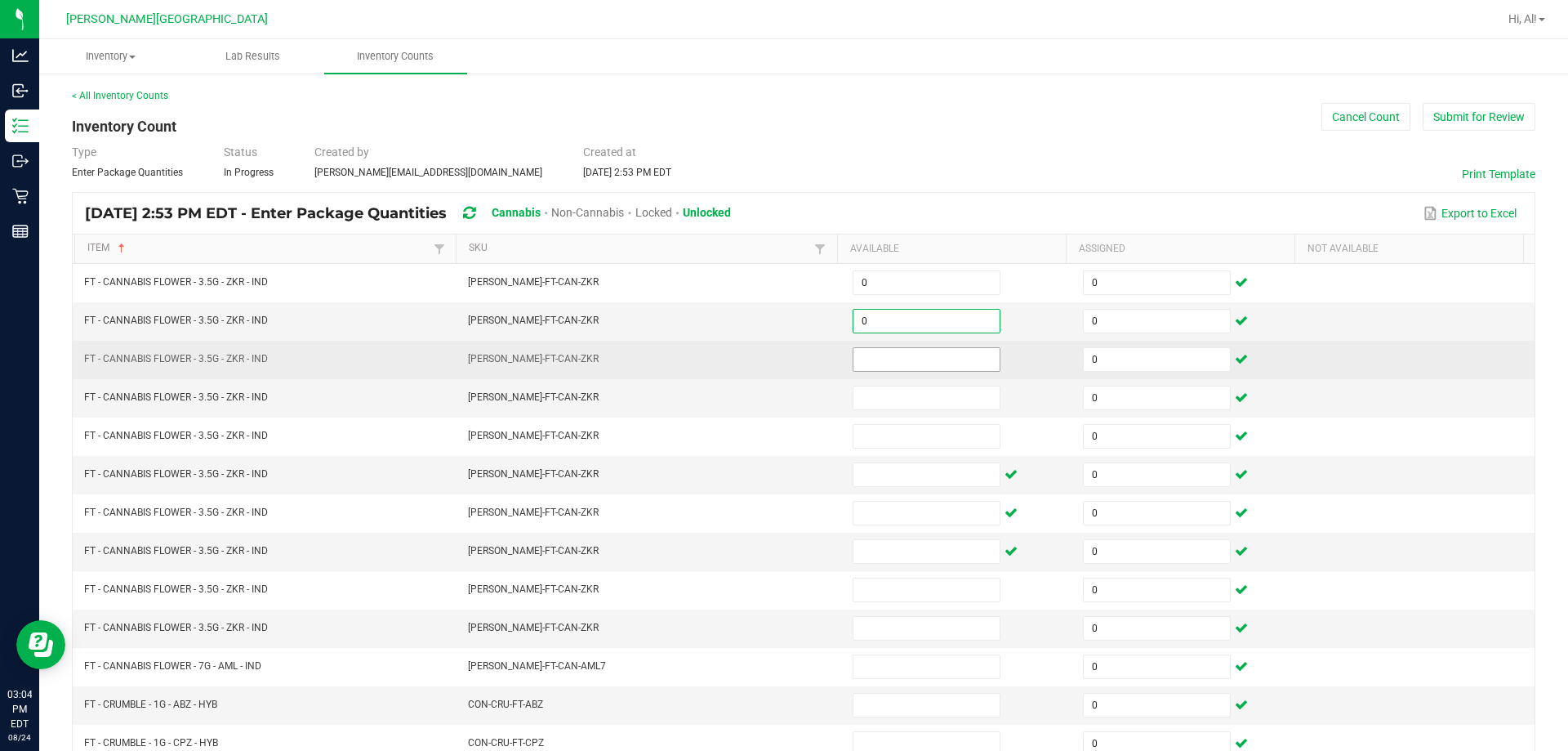
type input "0"
click at [767, 358] on input at bounding box center [926, 360] width 146 height 23
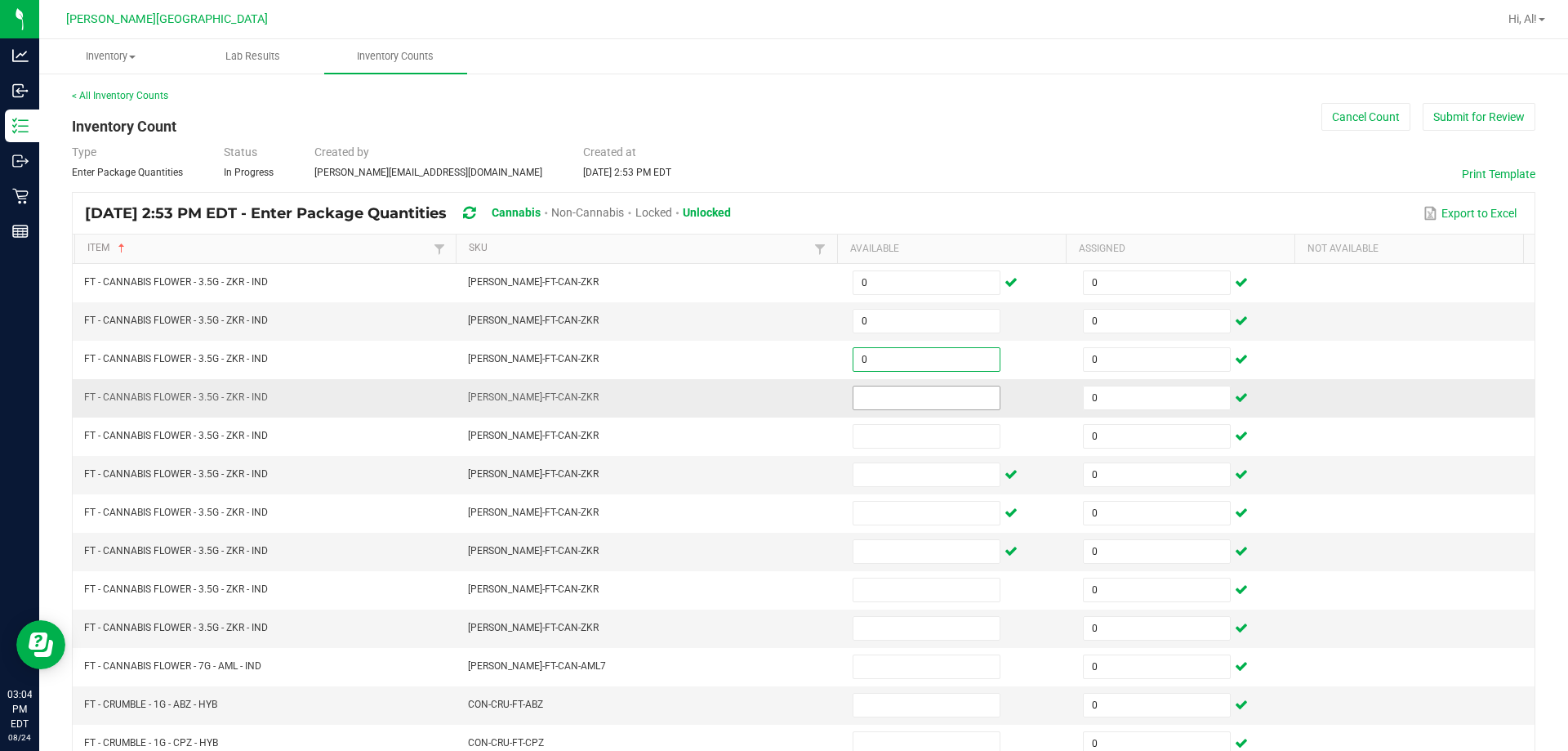
type input "0"
click at [767, 398] on input at bounding box center [926, 397] width 146 height 23
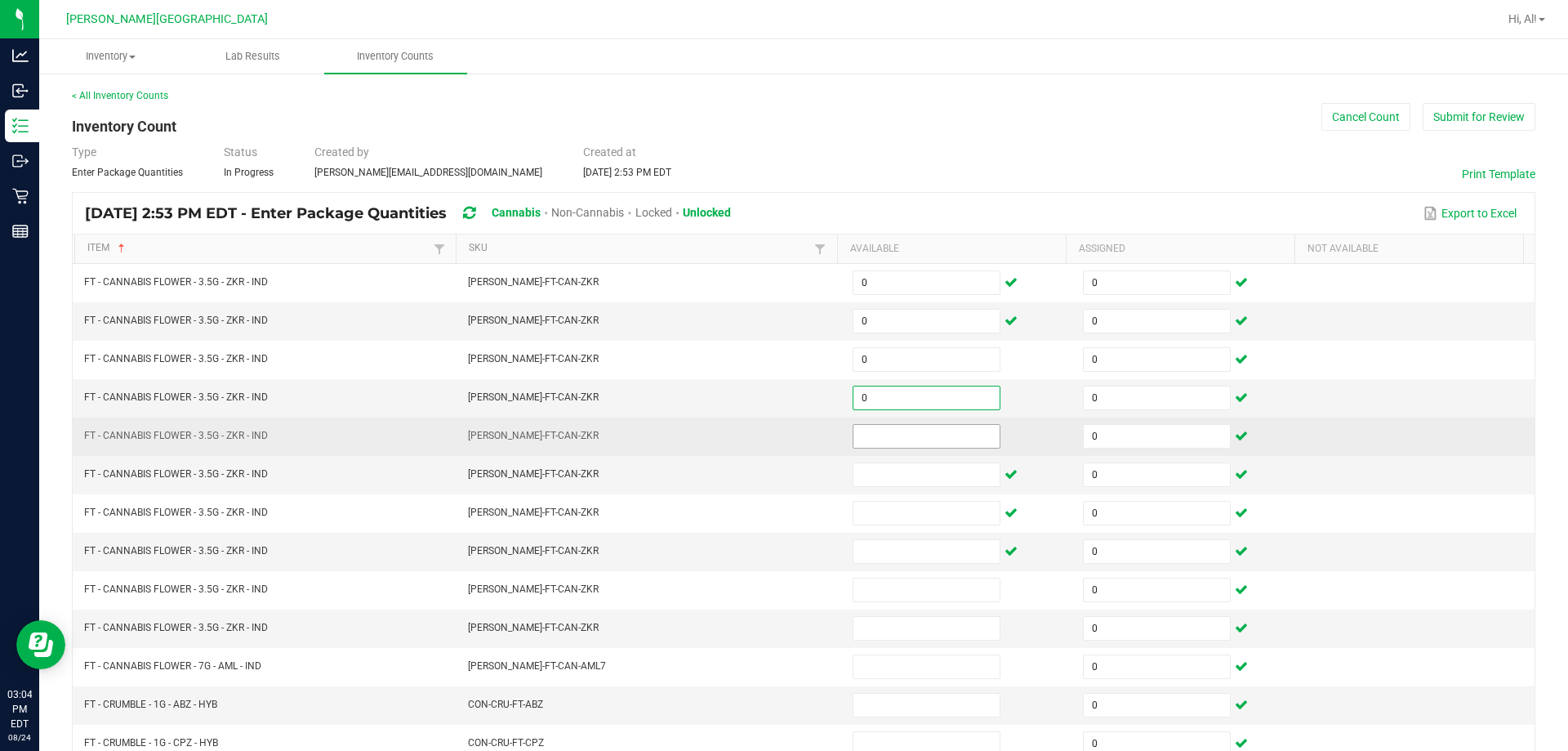
type input "0"
click at [767, 429] on input at bounding box center [926, 436] width 146 height 23
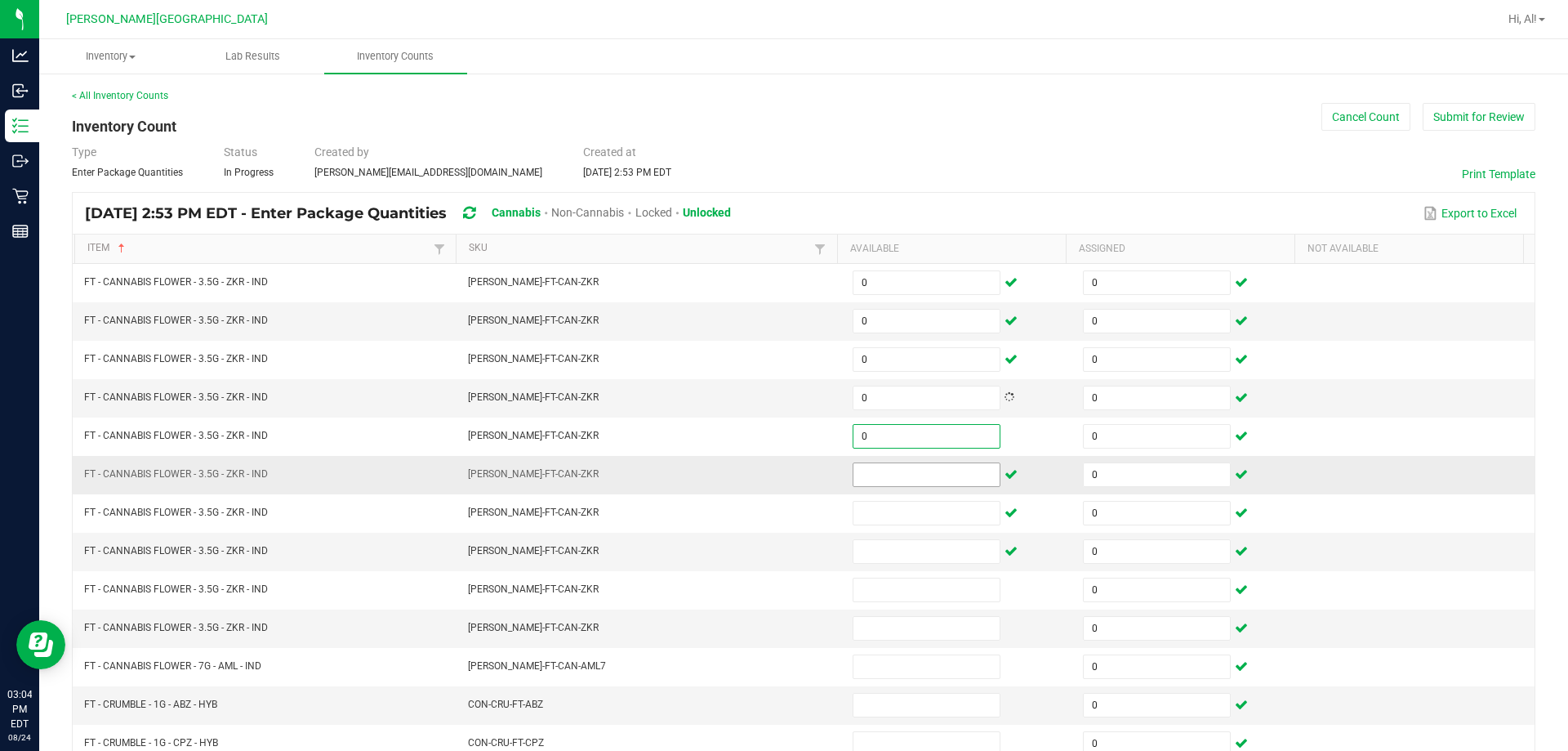
type input "0"
click at [767, 478] on input at bounding box center [926, 474] width 146 height 23
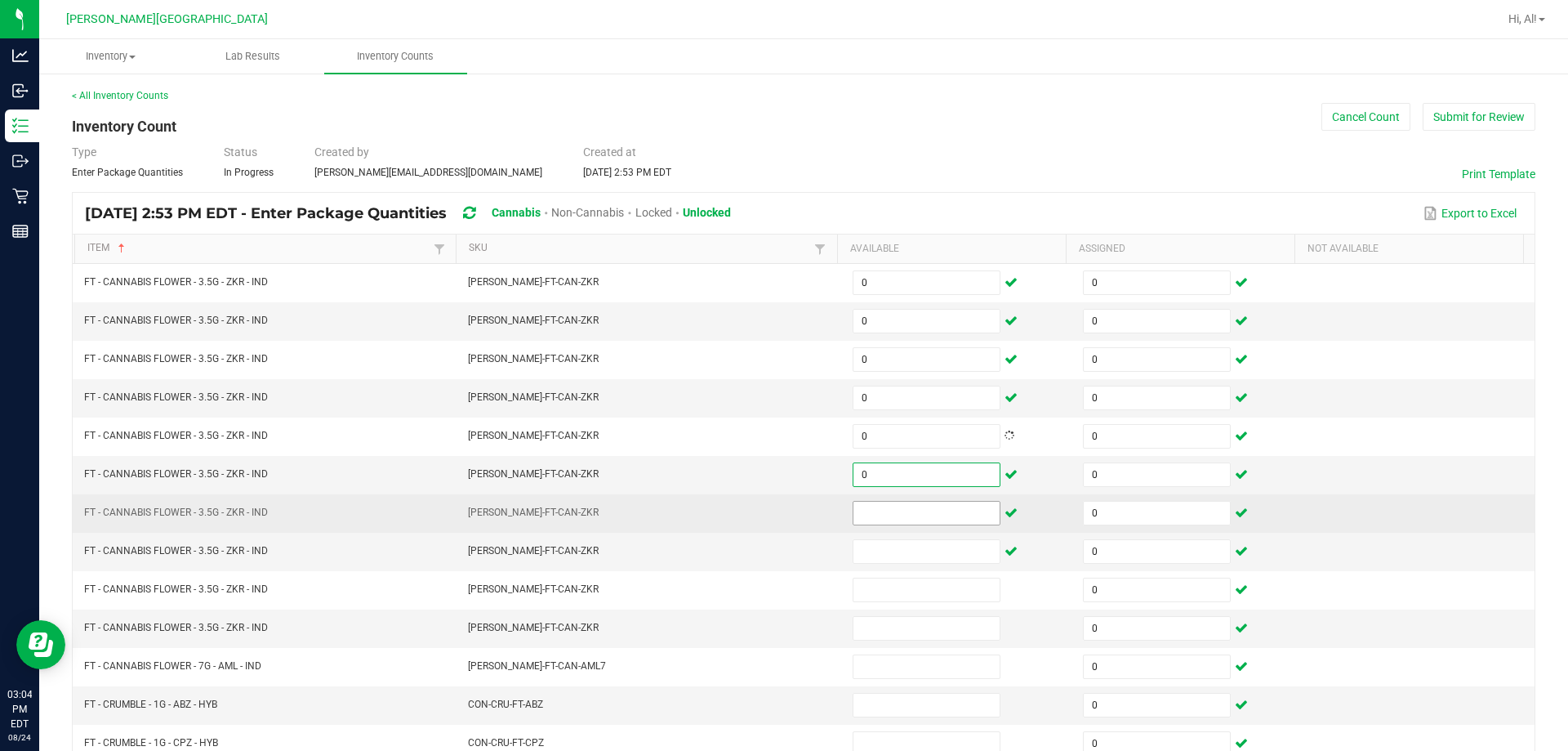
click at [767, 506] on input at bounding box center [926, 512] width 146 height 23
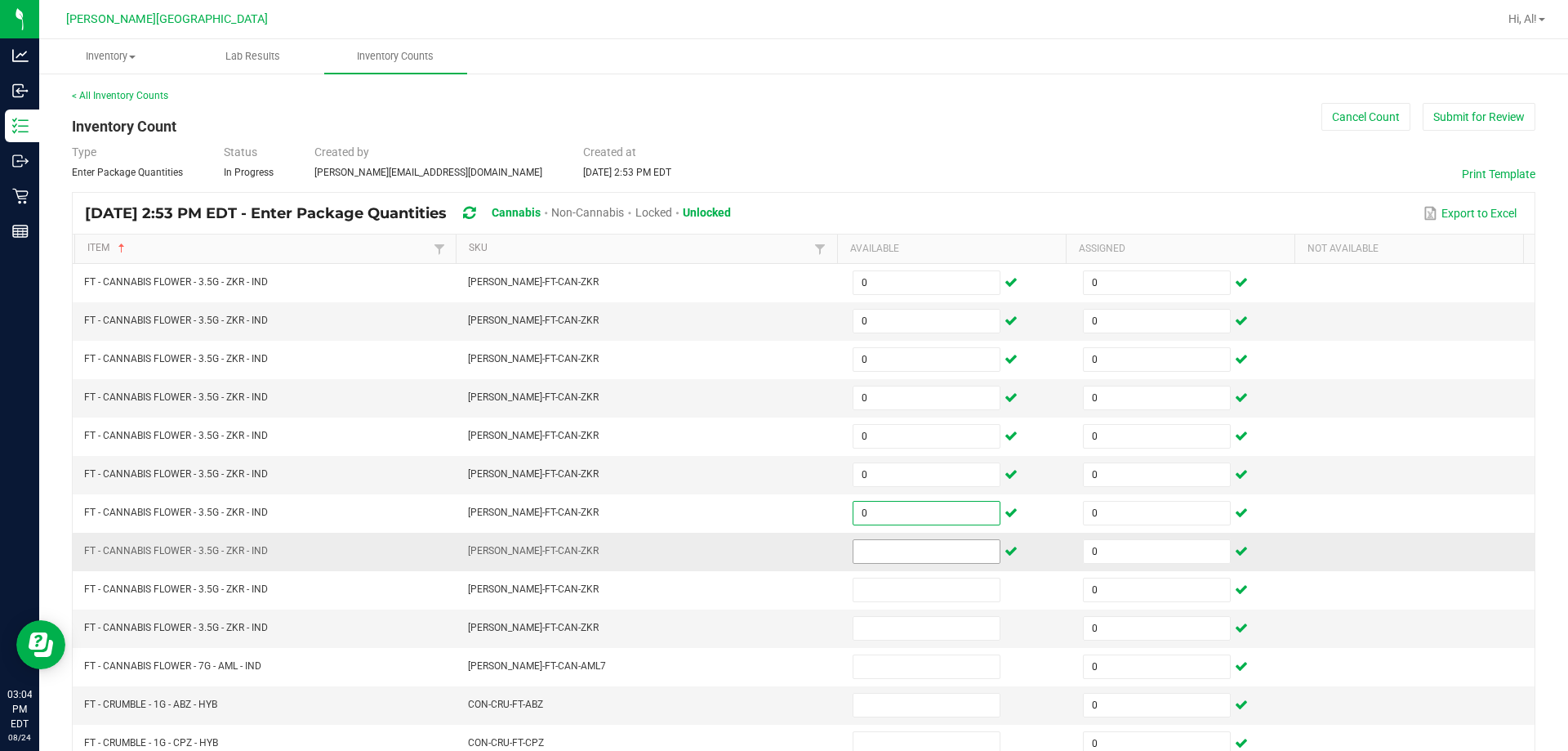
click at [767, 549] on input at bounding box center [926, 551] width 146 height 23
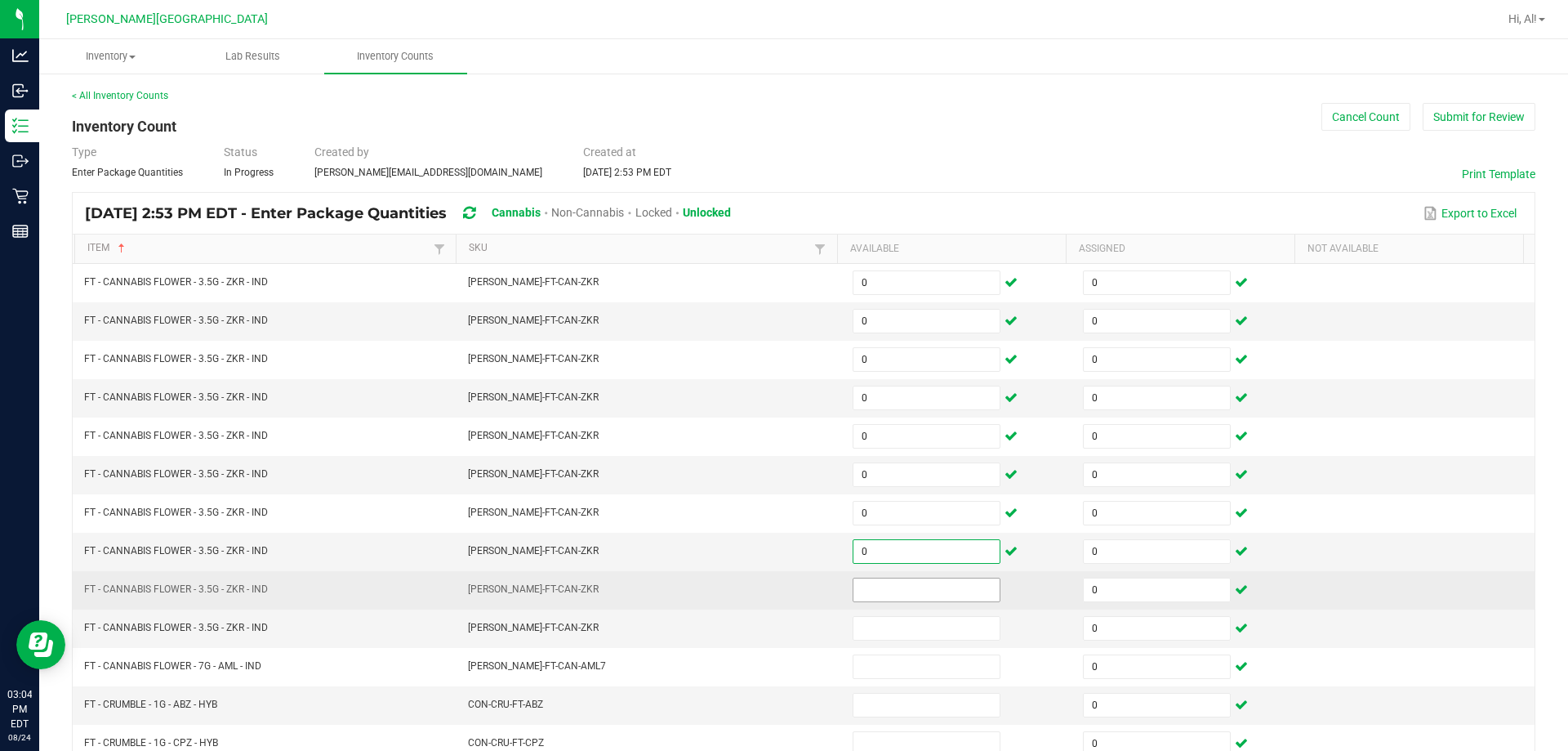
click at [767, 596] on input at bounding box center [926, 589] width 146 height 23
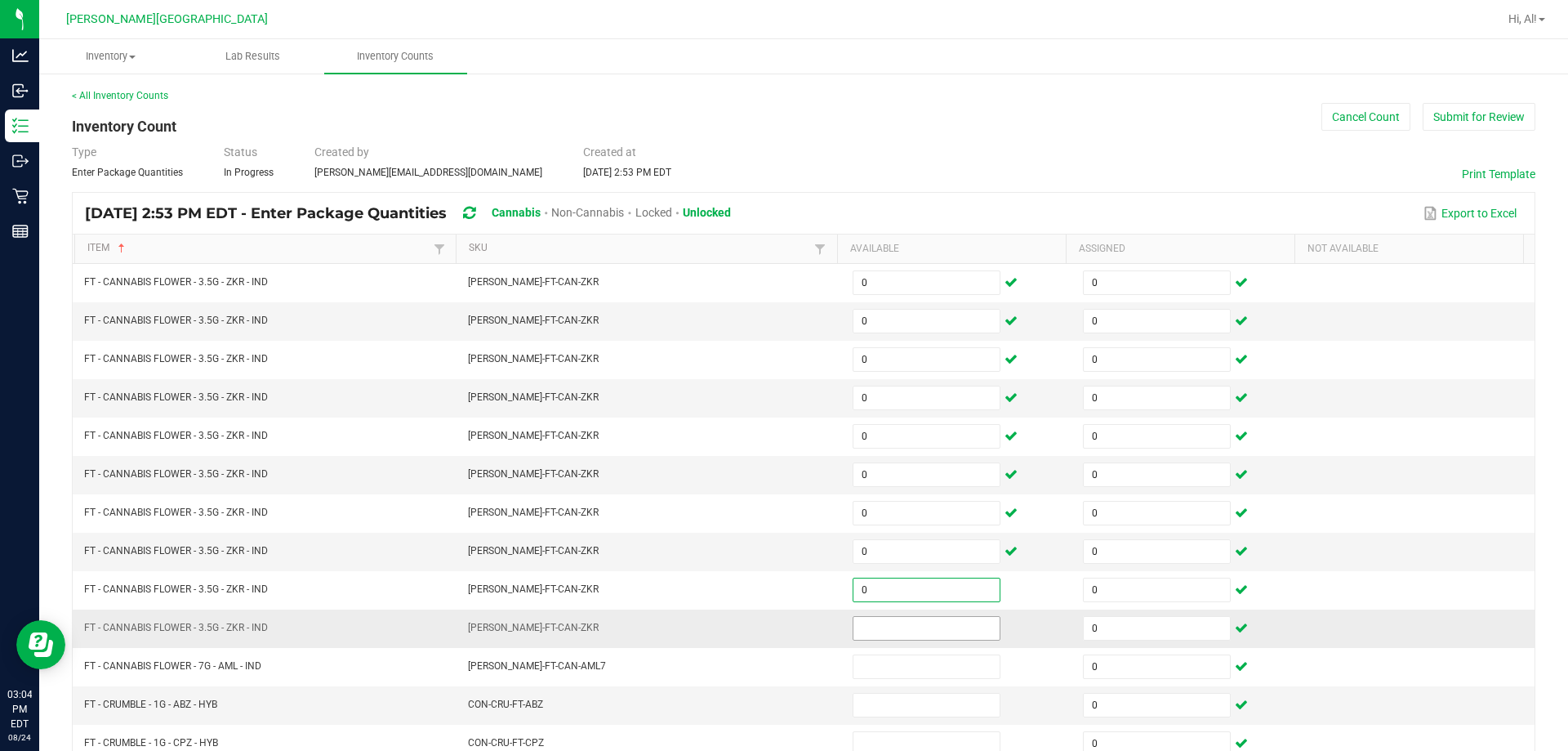
click at [767, 623] on input at bounding box center [926, 628] width 146 height 23
click at [767, 615] on td "0" at bounding box center [958, 629] width 231 height 38
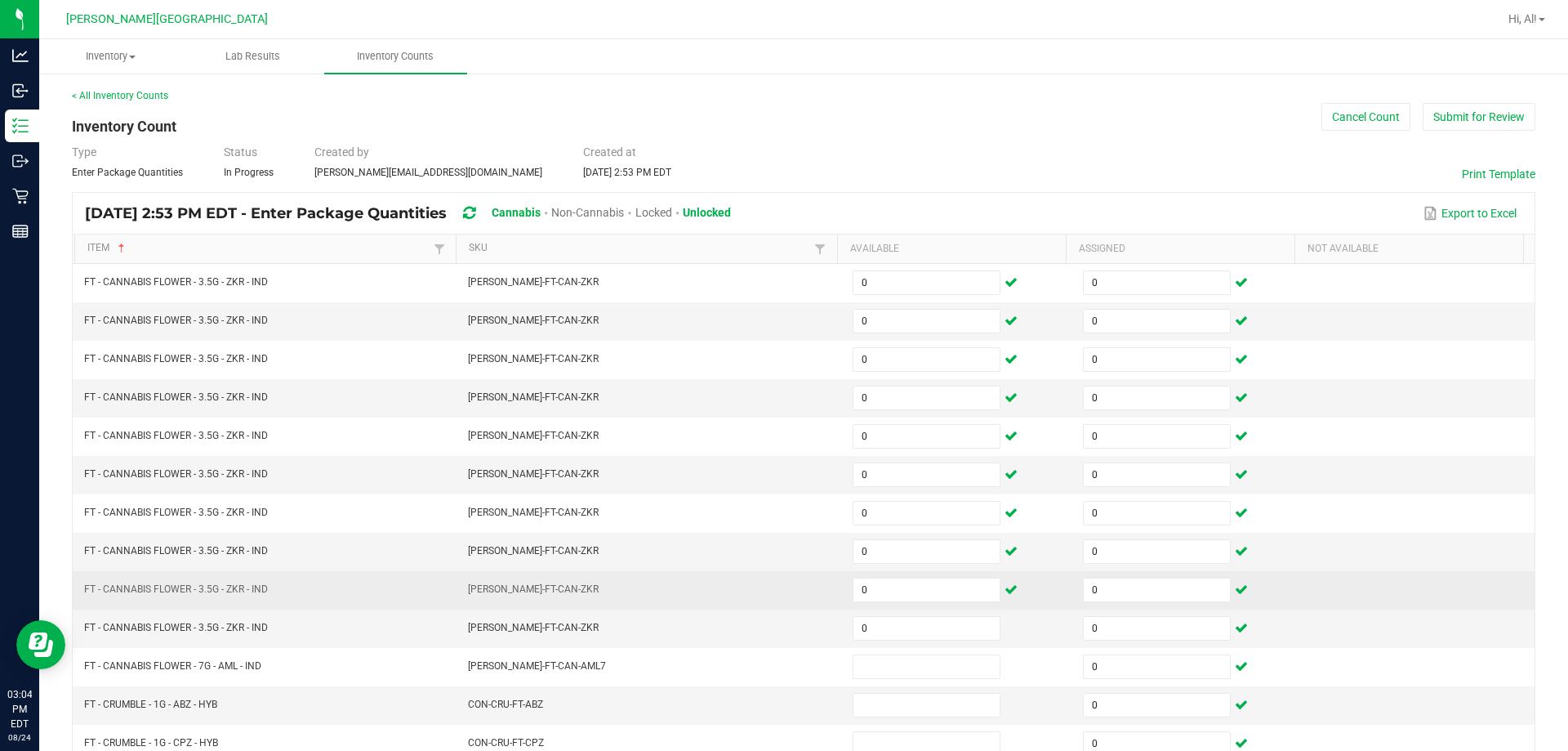
scroll to position [82, 0]
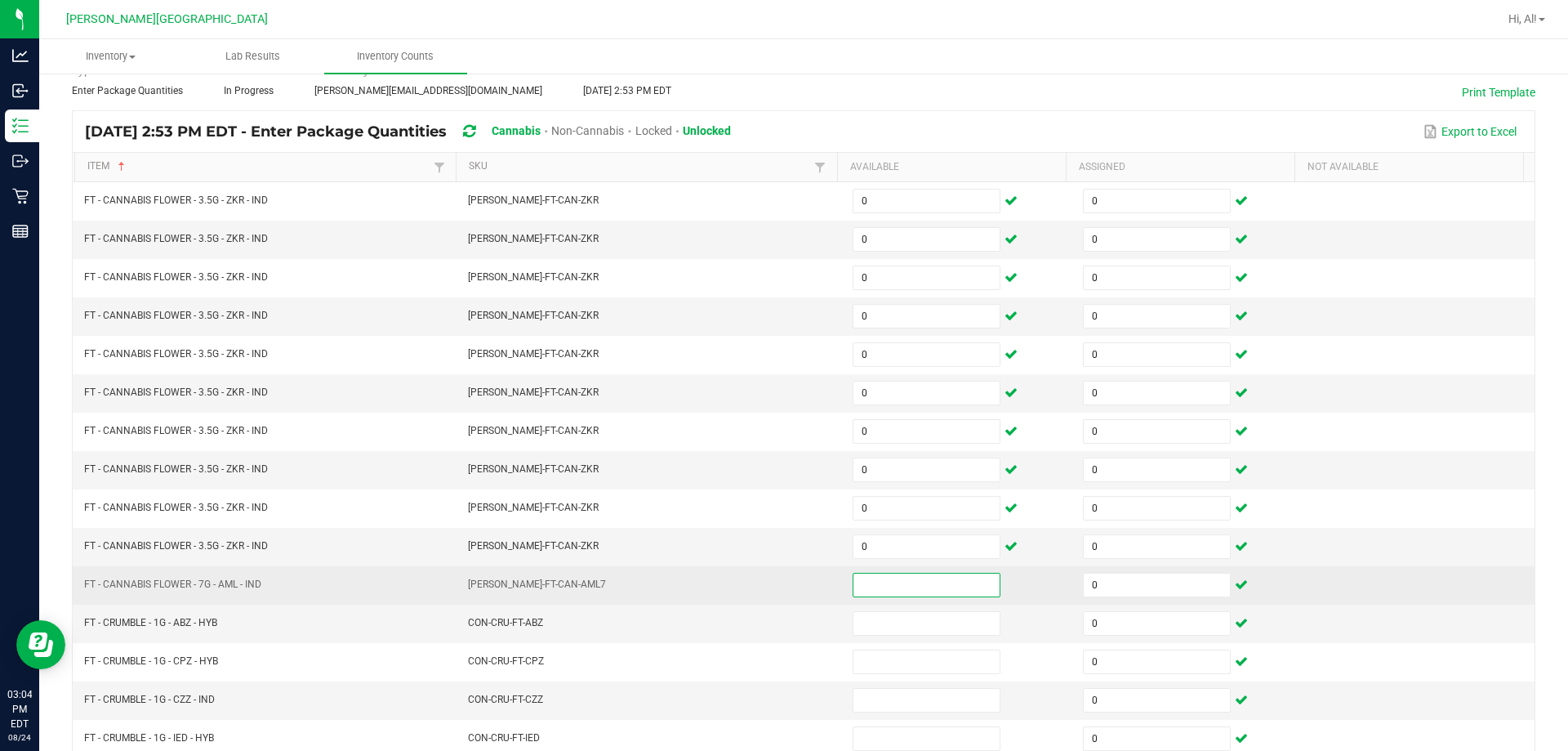
click at [767, 592] on input at bounding box center [926, 585] width 146 height 23
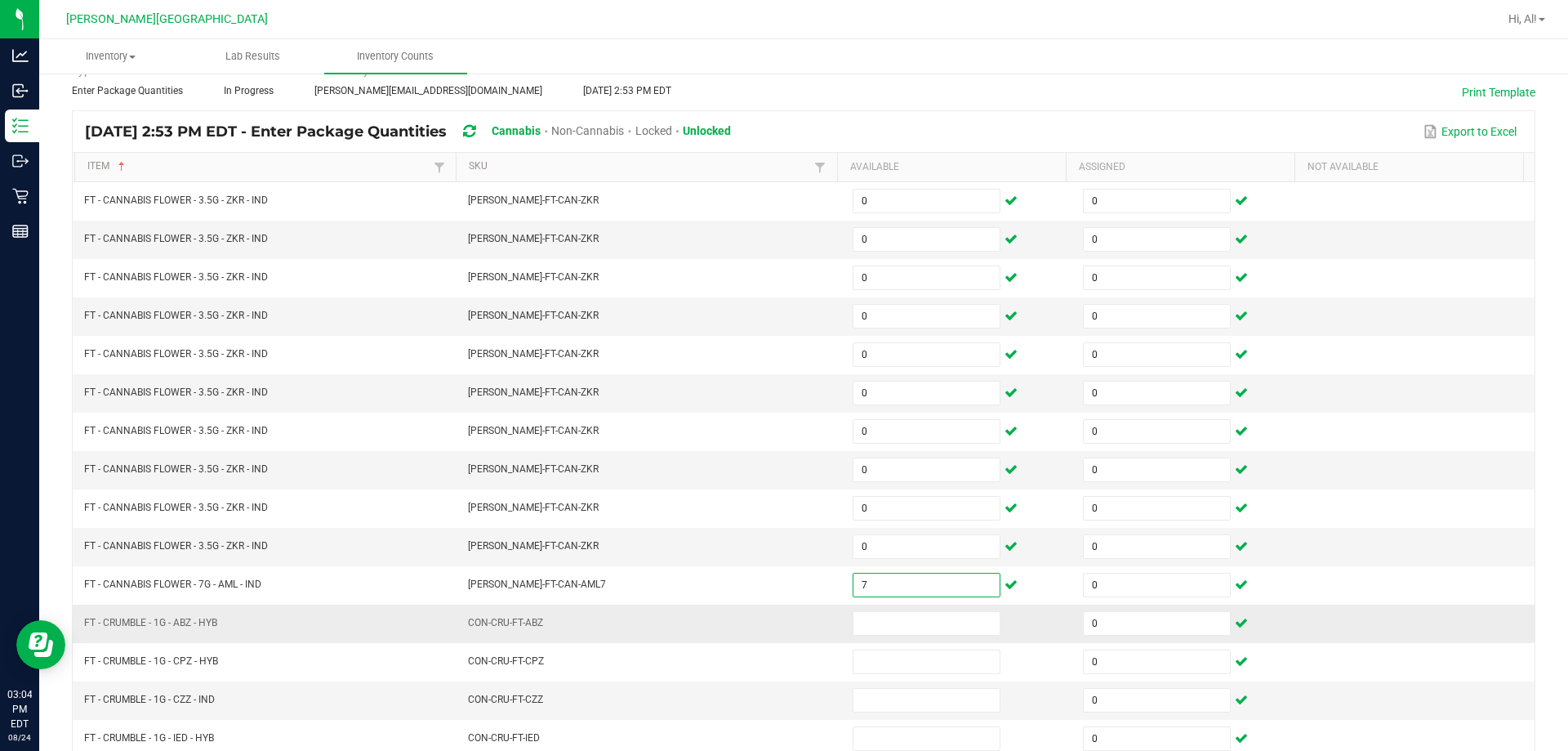
click at [767, 605] on td "CON-CRU-FT-ABZ" at bounding box center [650, 624] width 384 height 38
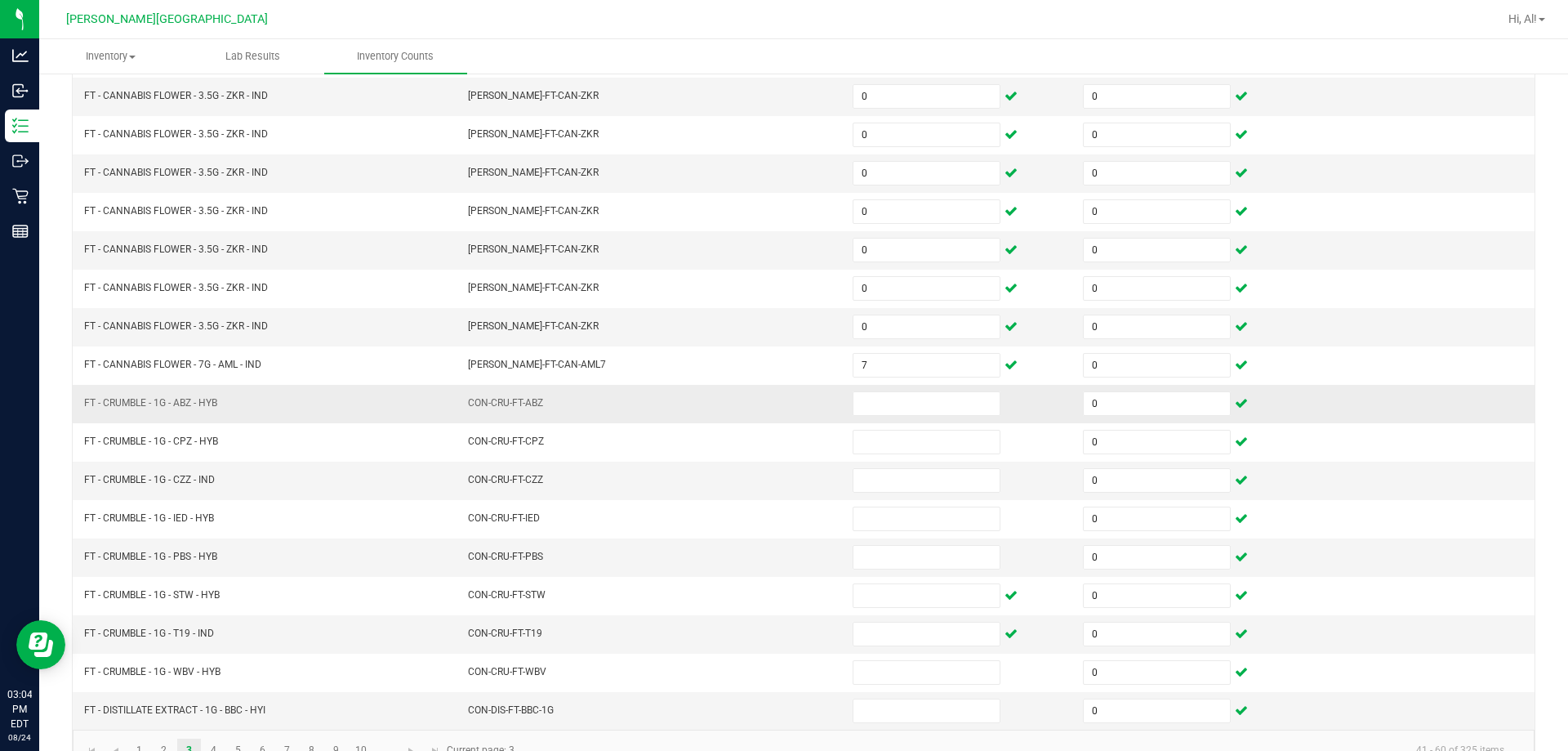
scroll to position [327, 0]
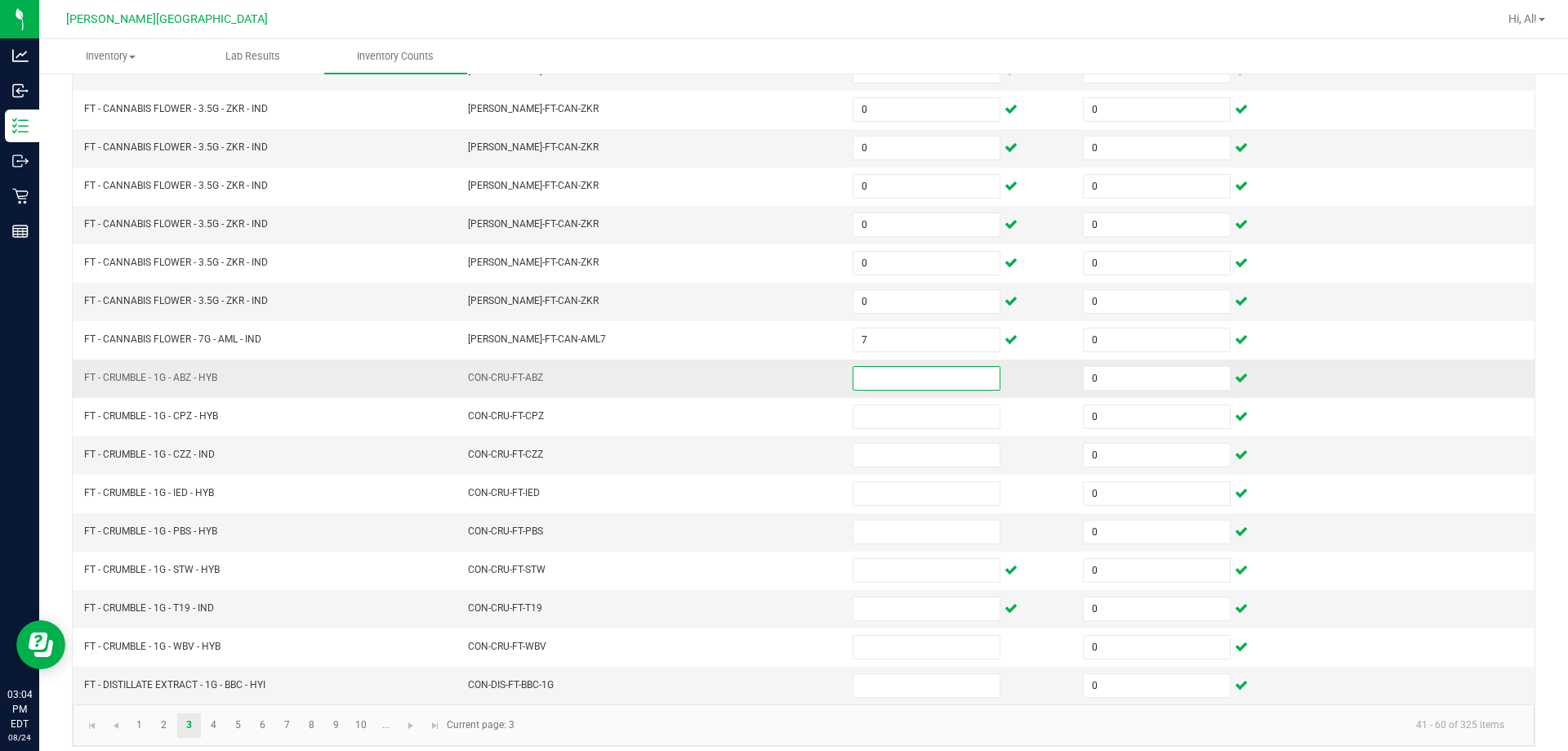
click at [767, 377] on input at bounding box center [926, 377] width 146 height 23
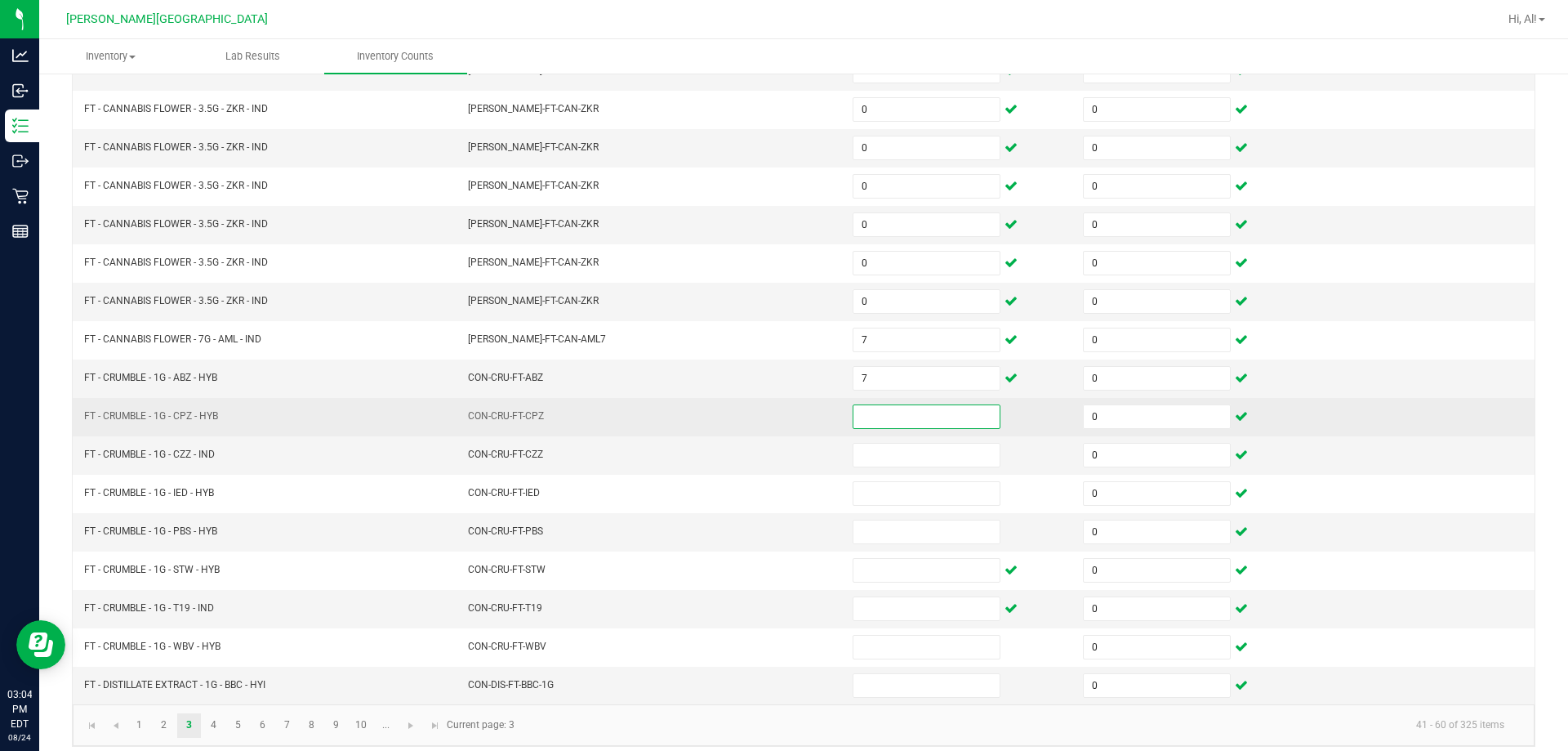
click at [767, 412] on input at bounding box center [926, 416] width 146 height 23
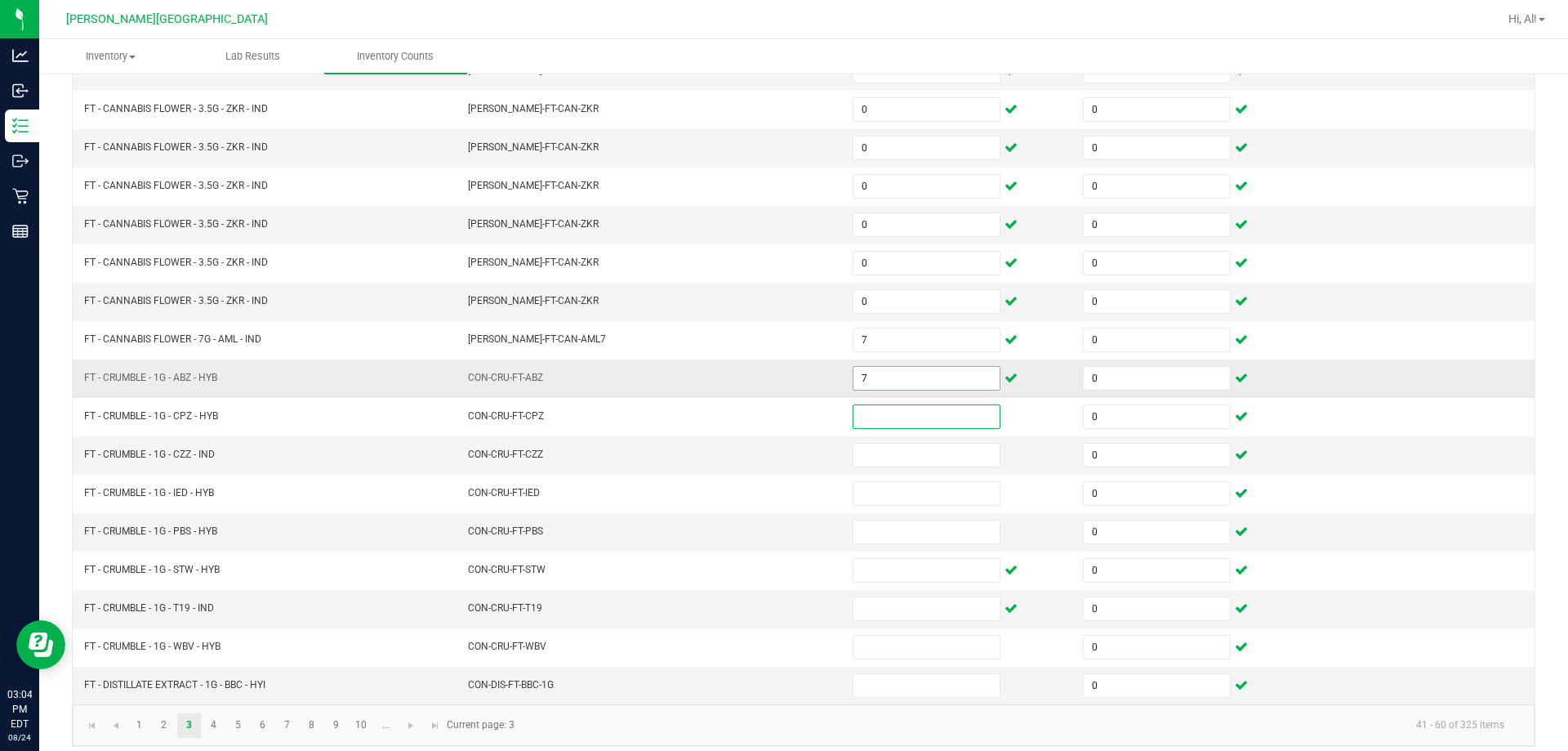
click at [767, 378] on input "7" at bounding box center [926, 377] width 146 height 23
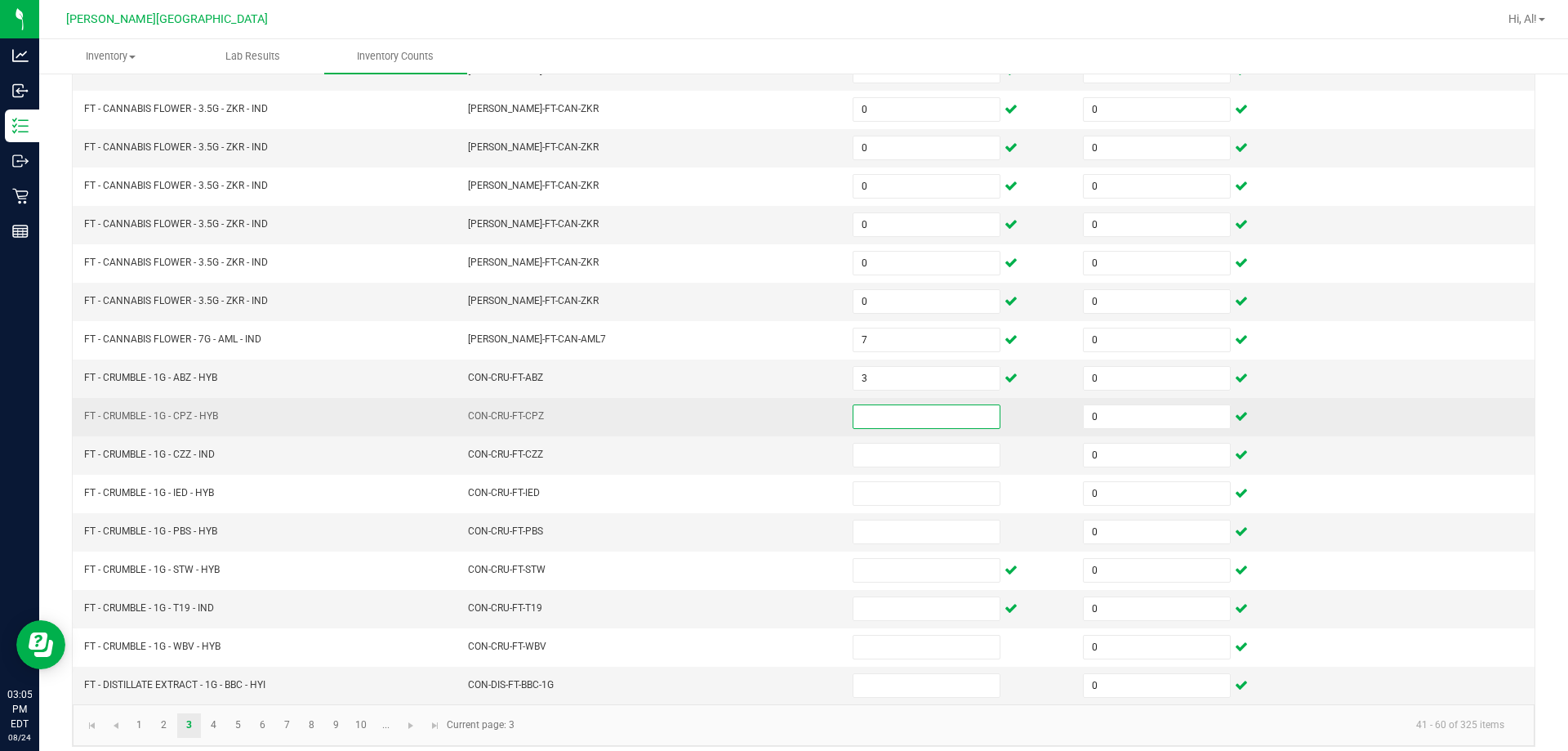
click at [767, 420] on input at bounding box center [926, 416] width 146 height 23
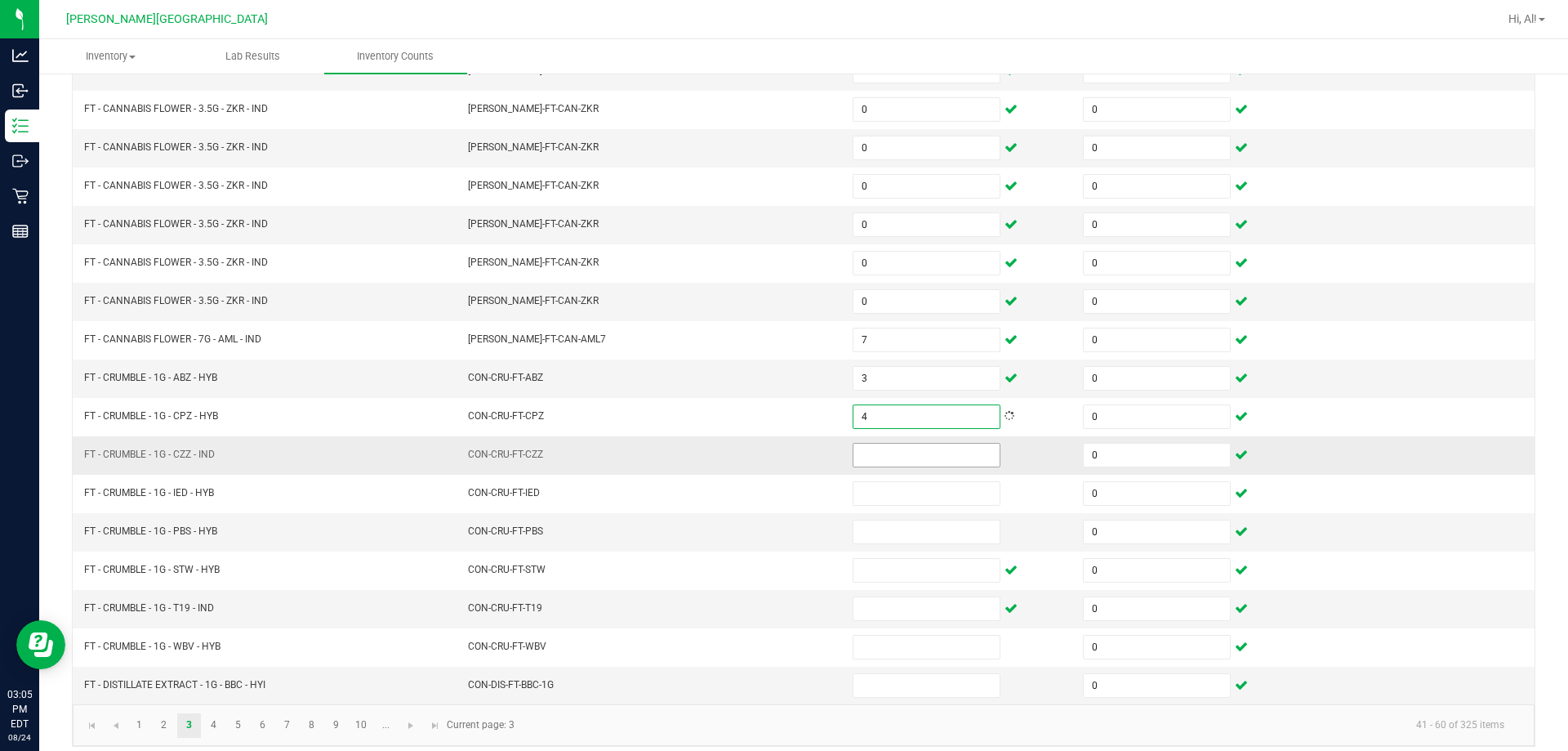
click at [767, 457] on input at bounding box center [926, 454] width 146 height 23
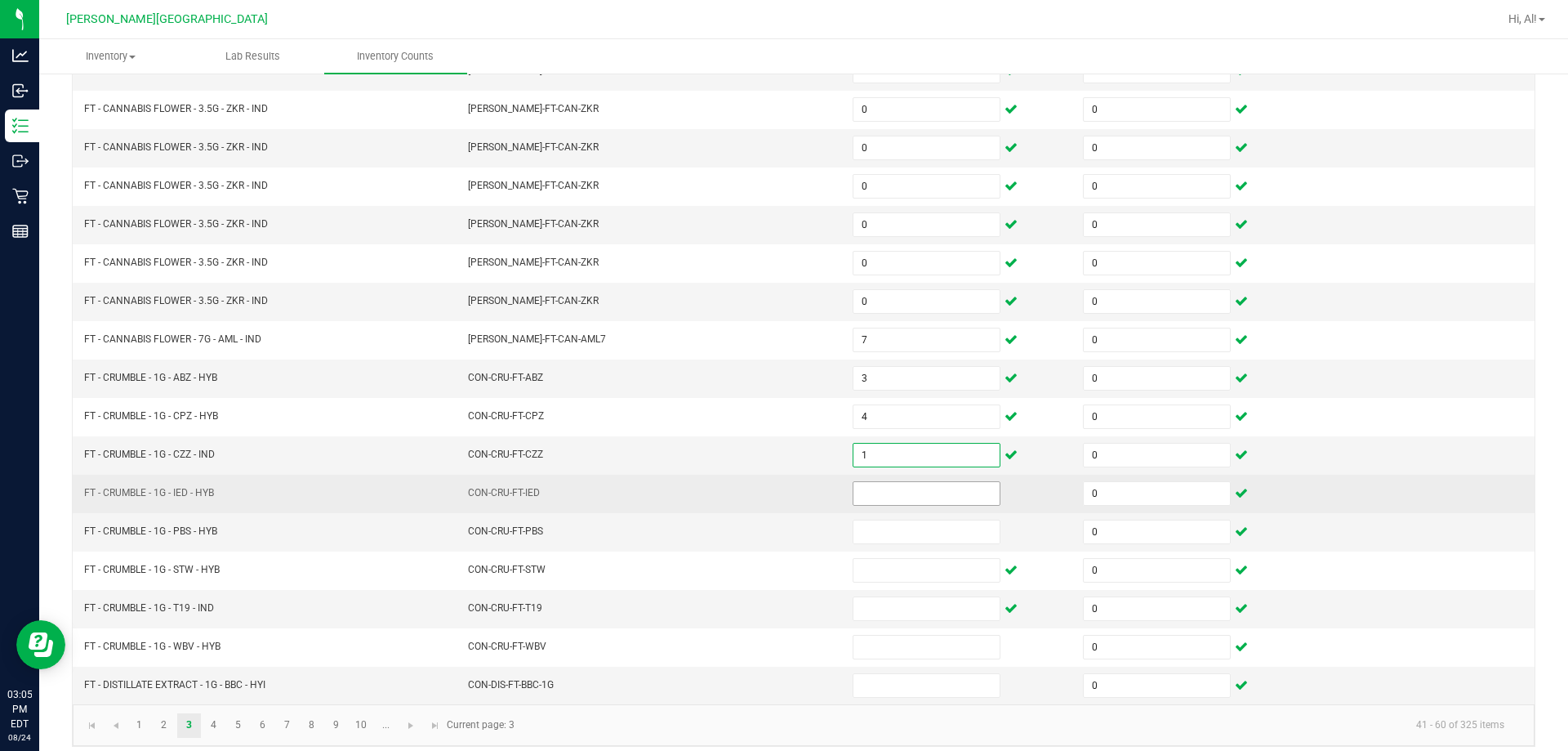
click at [767, 487] on input at bounding box center [926, 493] width 146 height 23
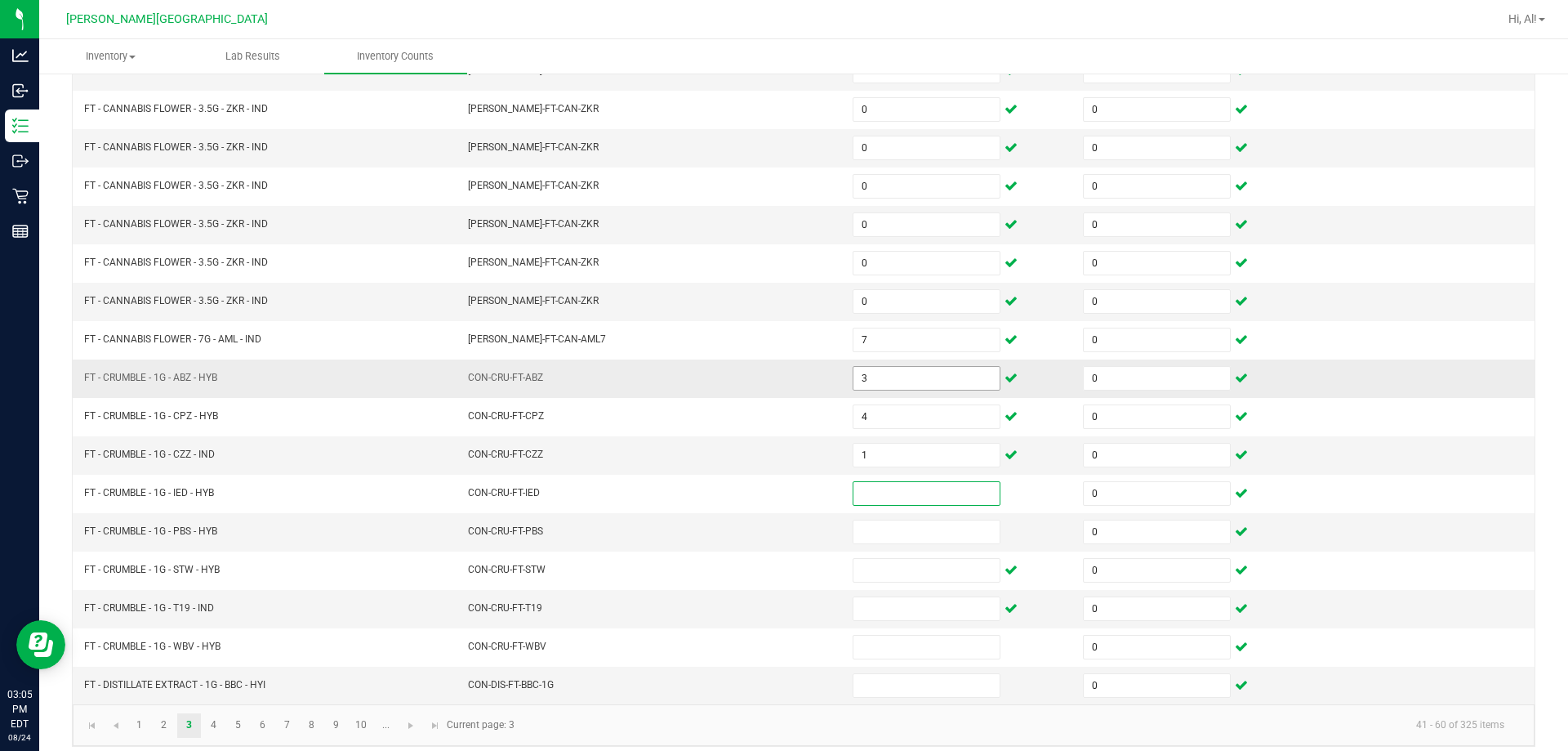
click at [767, 384] on input "3" at bounding box center [926, 377] width 146 height 23
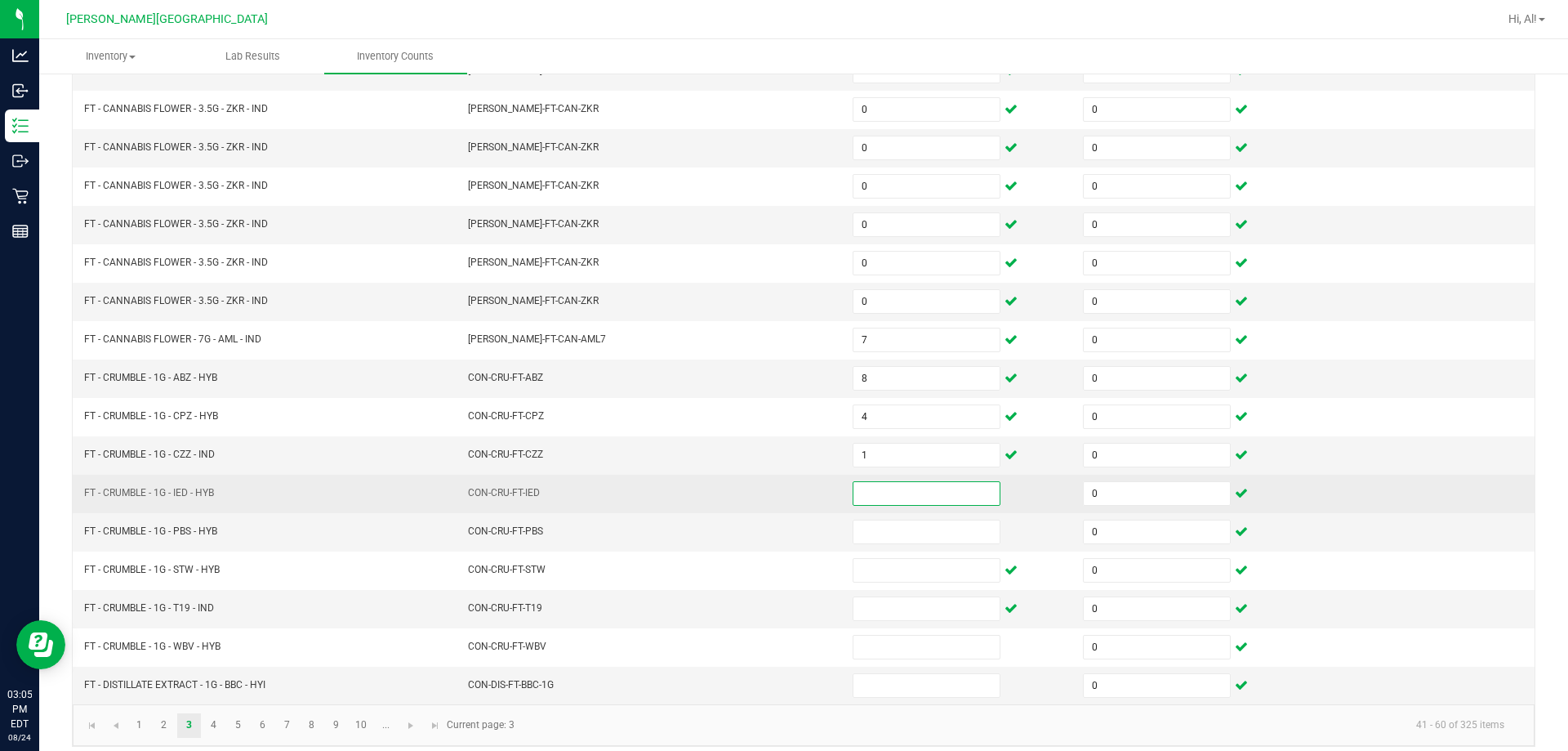
click at [767, 493] on input at bounding box center [926, 493] width 146 height 23
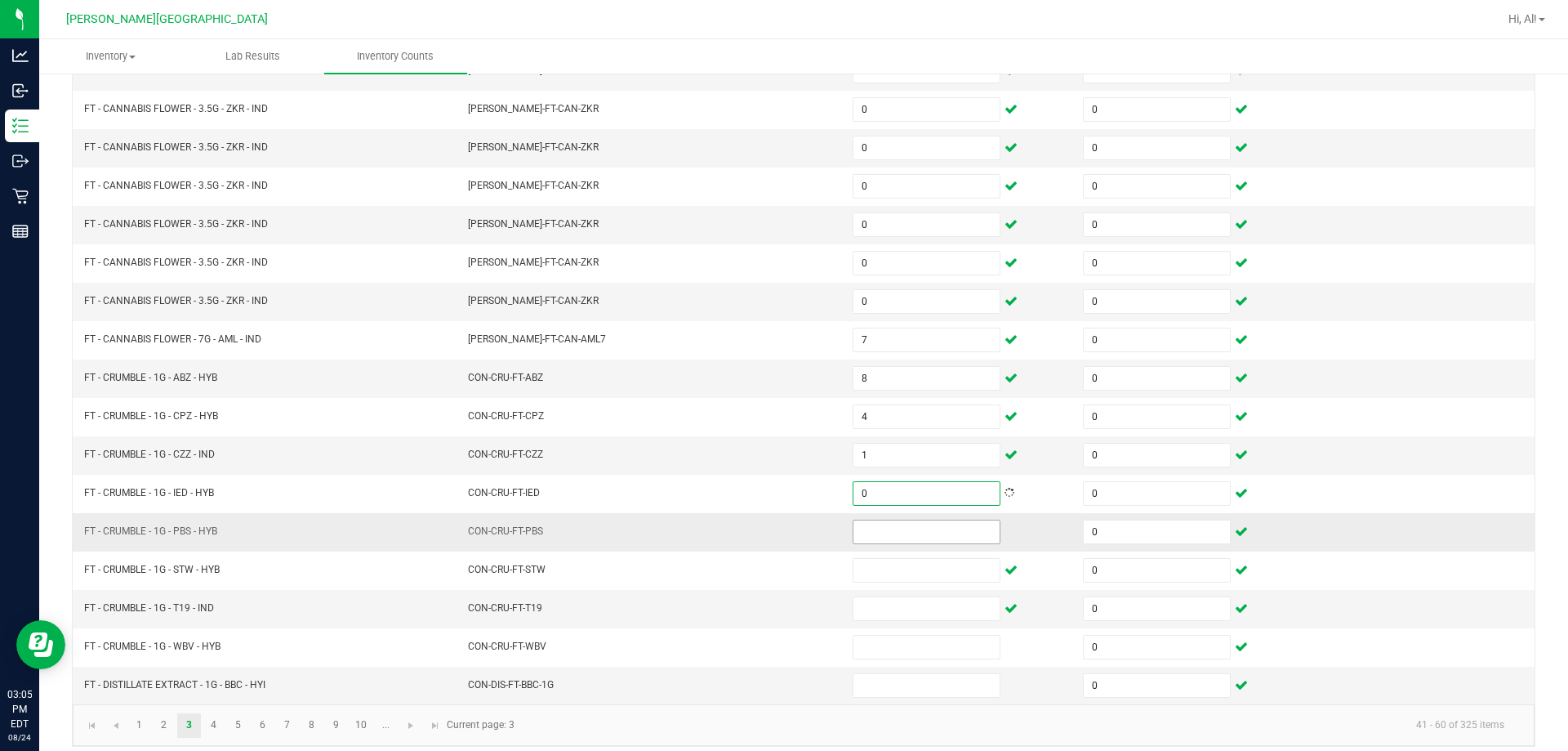
click at [767, 522] on input at bounding box center [926, 531] width 146 height 23
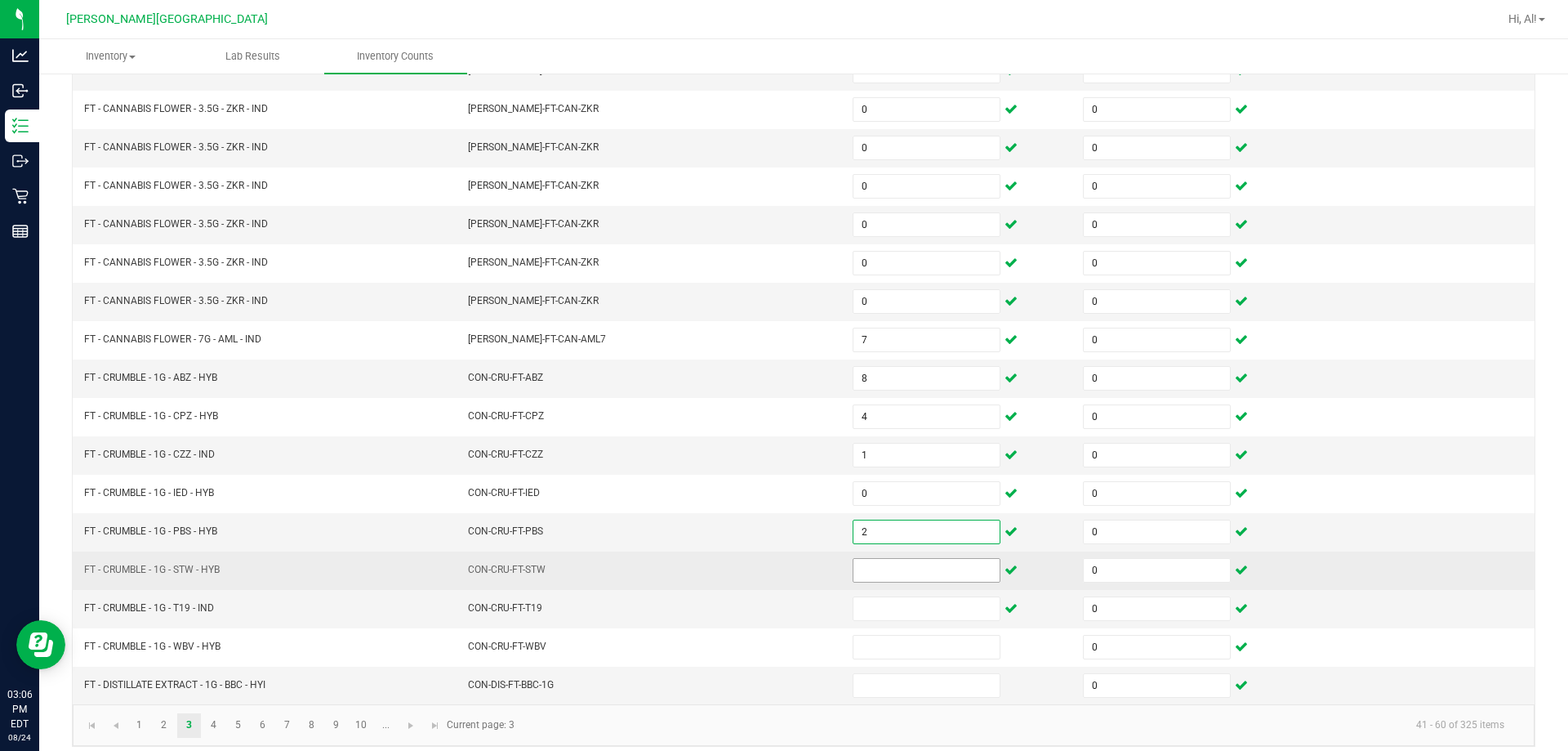
click at [767, 572] on input at bounding box center [926, 570] width 146 height 23
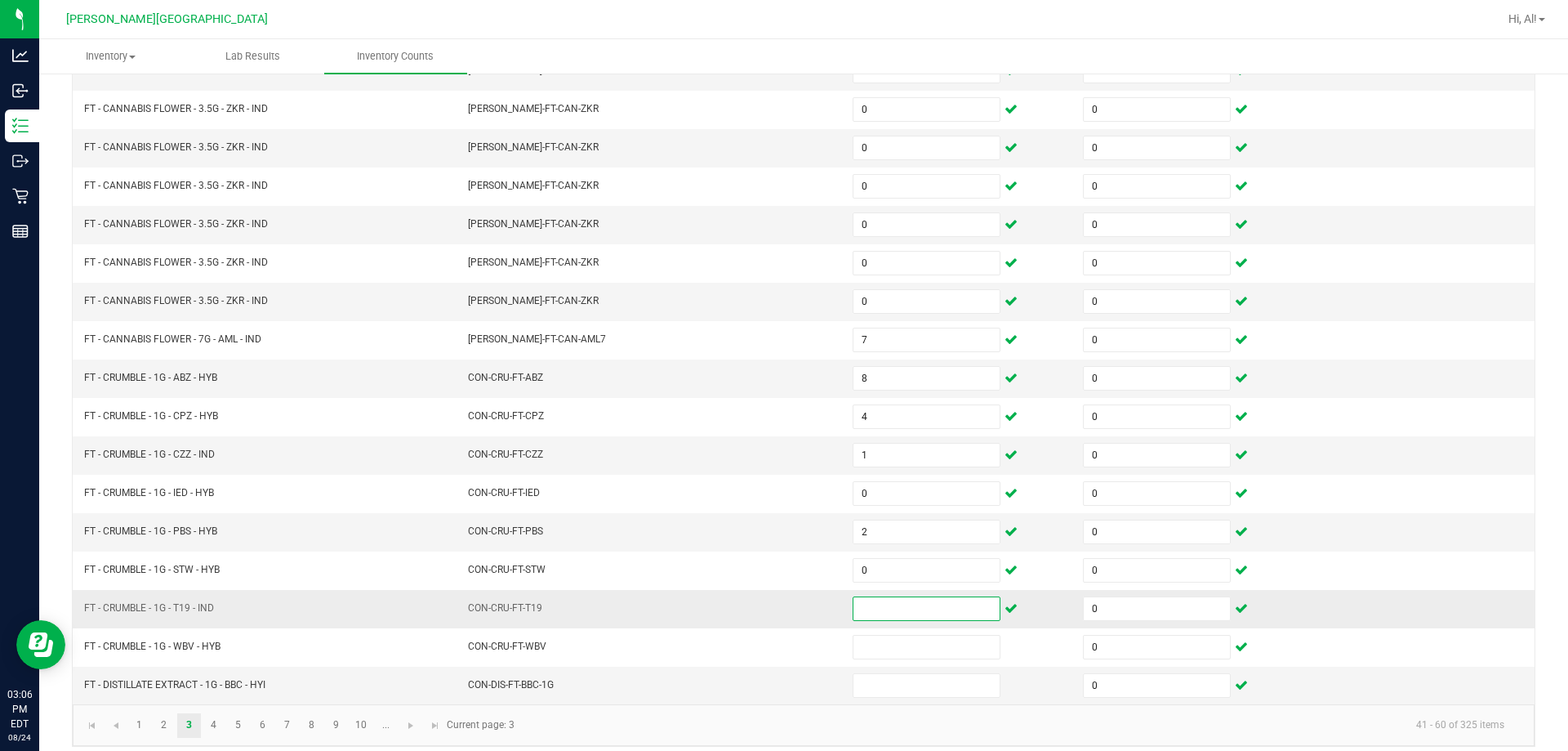
click at [767, 617] on input at bounding box center [926, 608] width 146 height 23
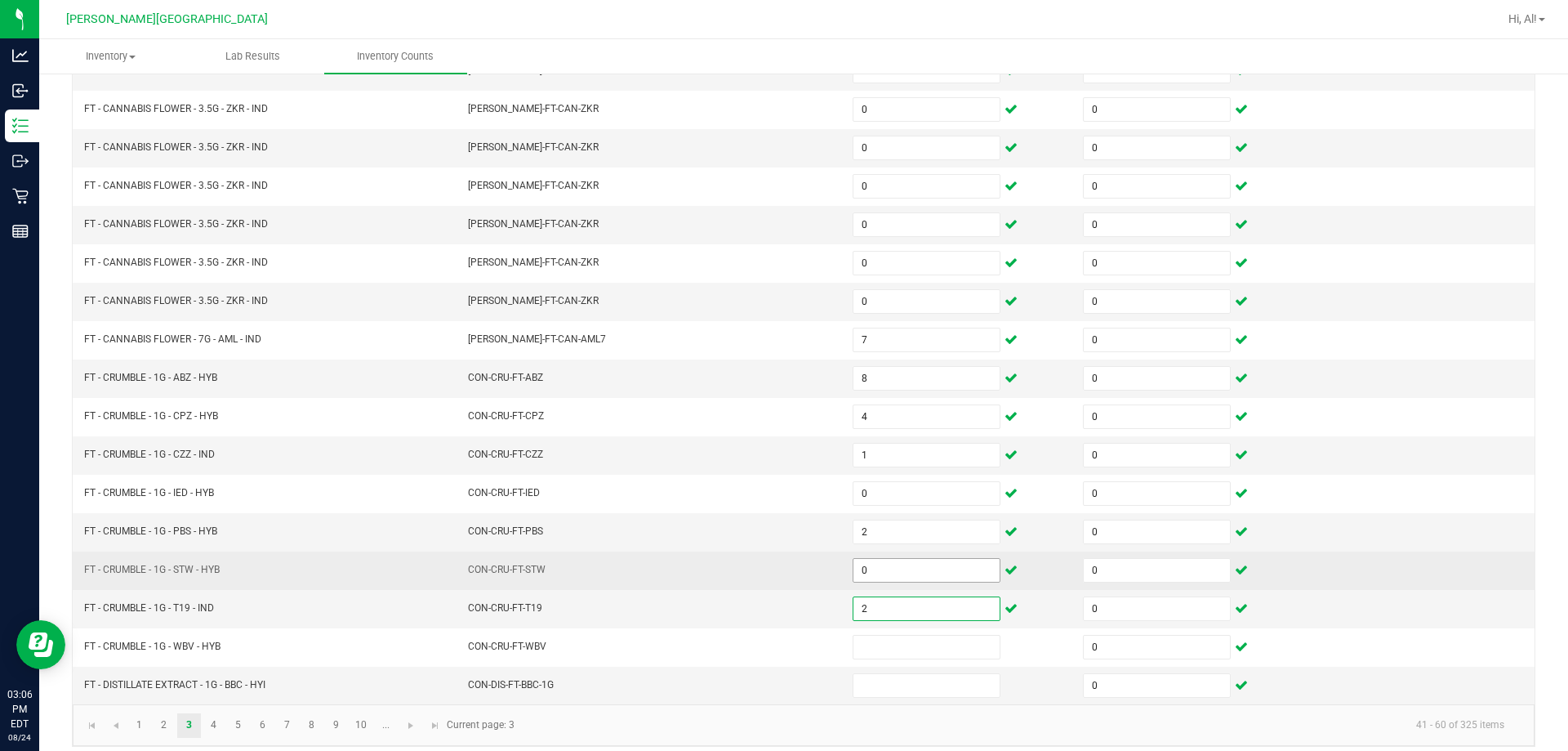
click at [767, 569] on input "0" at bounding box center [926, 570] width 146 height 23
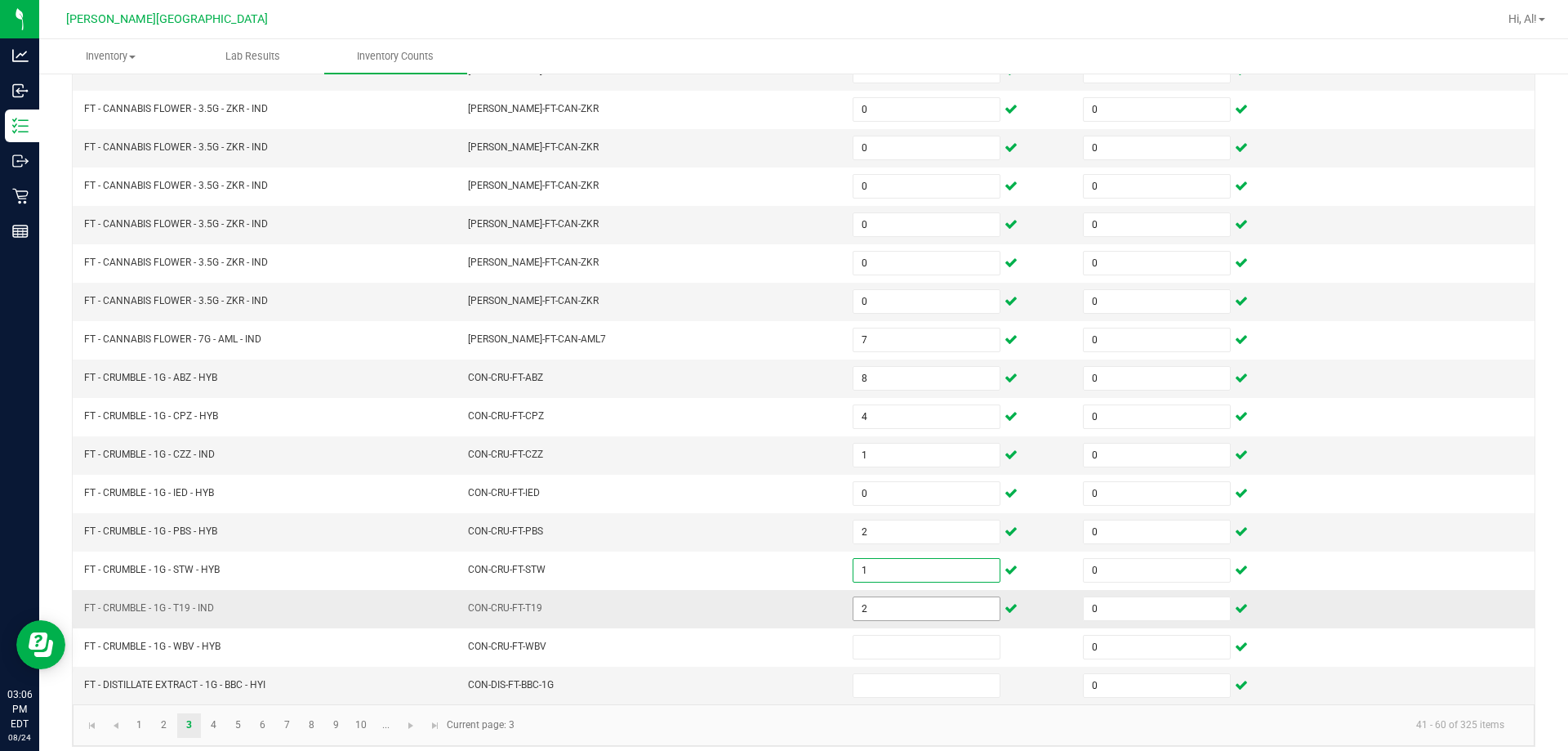
click at [767, 600] on input "2" at bounding box center [926, 608] width 146 height 23
click at [767, 590] on td "CON-CRU-FT-T19" at bounding box center [650, 609] width 384 height 38
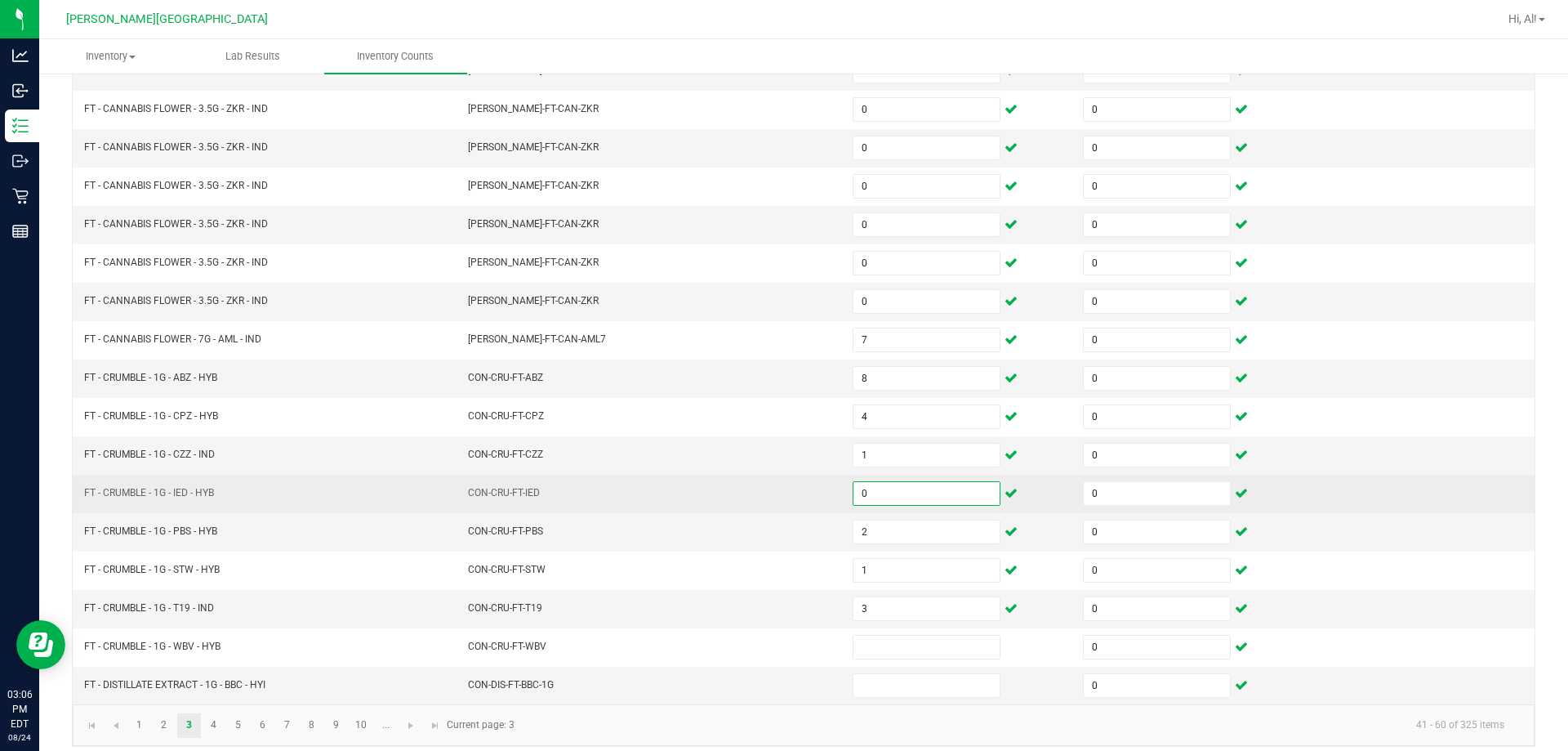
click at [767, 500] on input "0" at bounding box center [926, 493] width 146 height 23
click at [751, 500] on td "CON-CRU-FT-IED" at bounding box center [650, 493] width 384 height 38
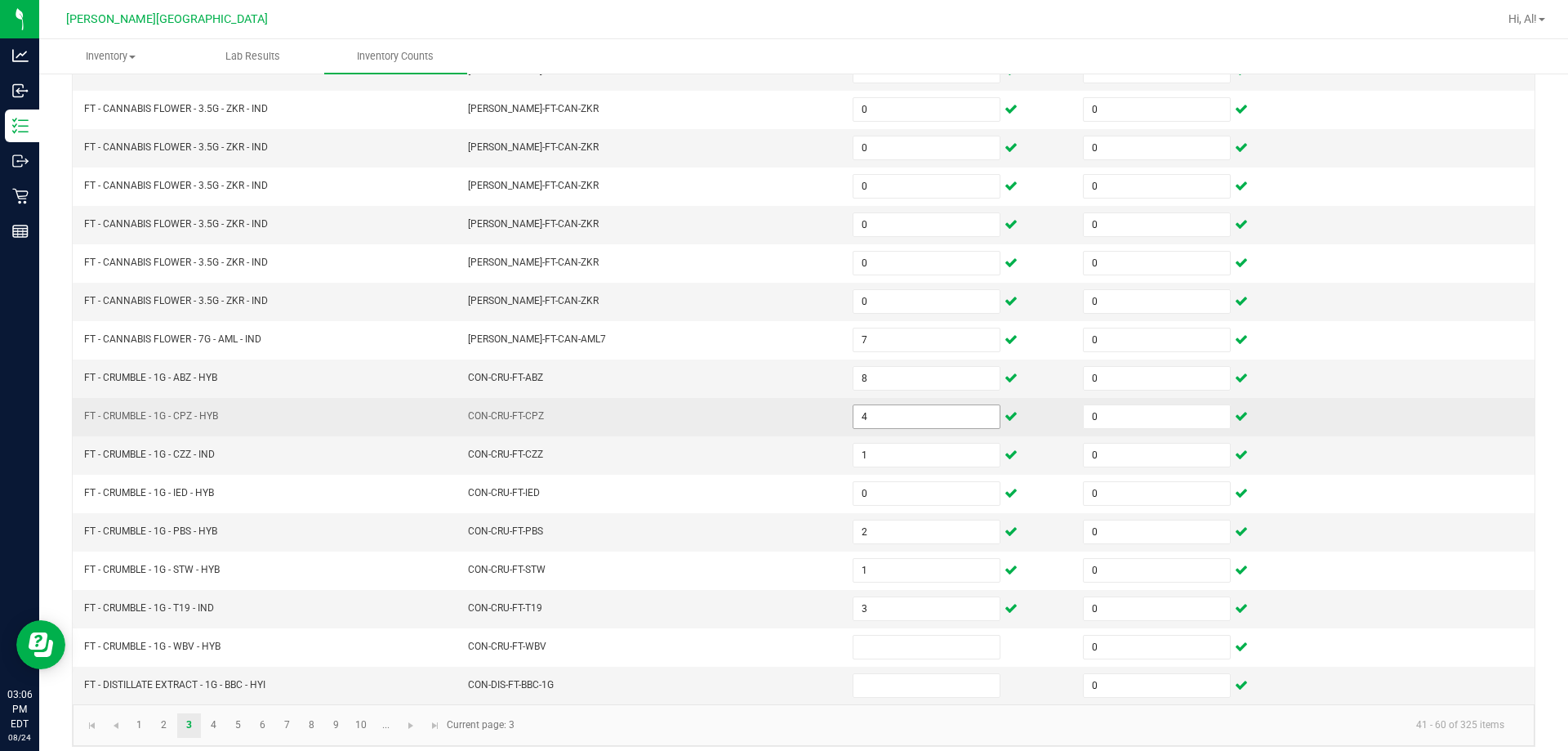
click at [767, 421] on input "4" at bounding box center [926, 416] width 146 height 23
click at [767, 426] on td "CON-CRU-FT-CPZ" at bounding box center [650, 417] width 384 height 38
click at [767, 420] on input "4" at bounding box center [926, 416] width 146 height 23
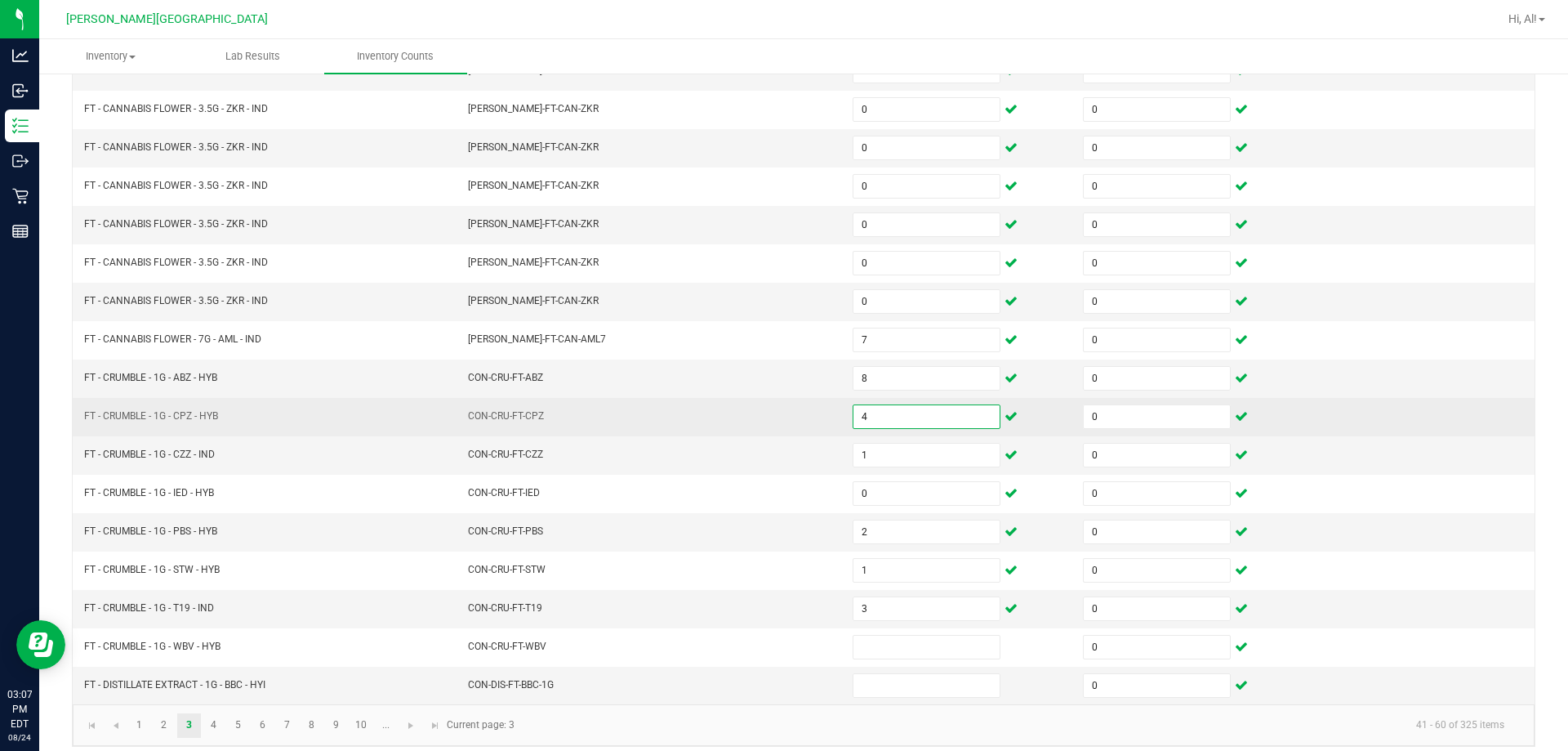
click at [767, 421] on input "4" at bounding box center [926, 416] width 146 height 23
click at [767, 431] on td "CON-CRU-FT-CPZ" at bounding box center [650, 417] width 384 height 38
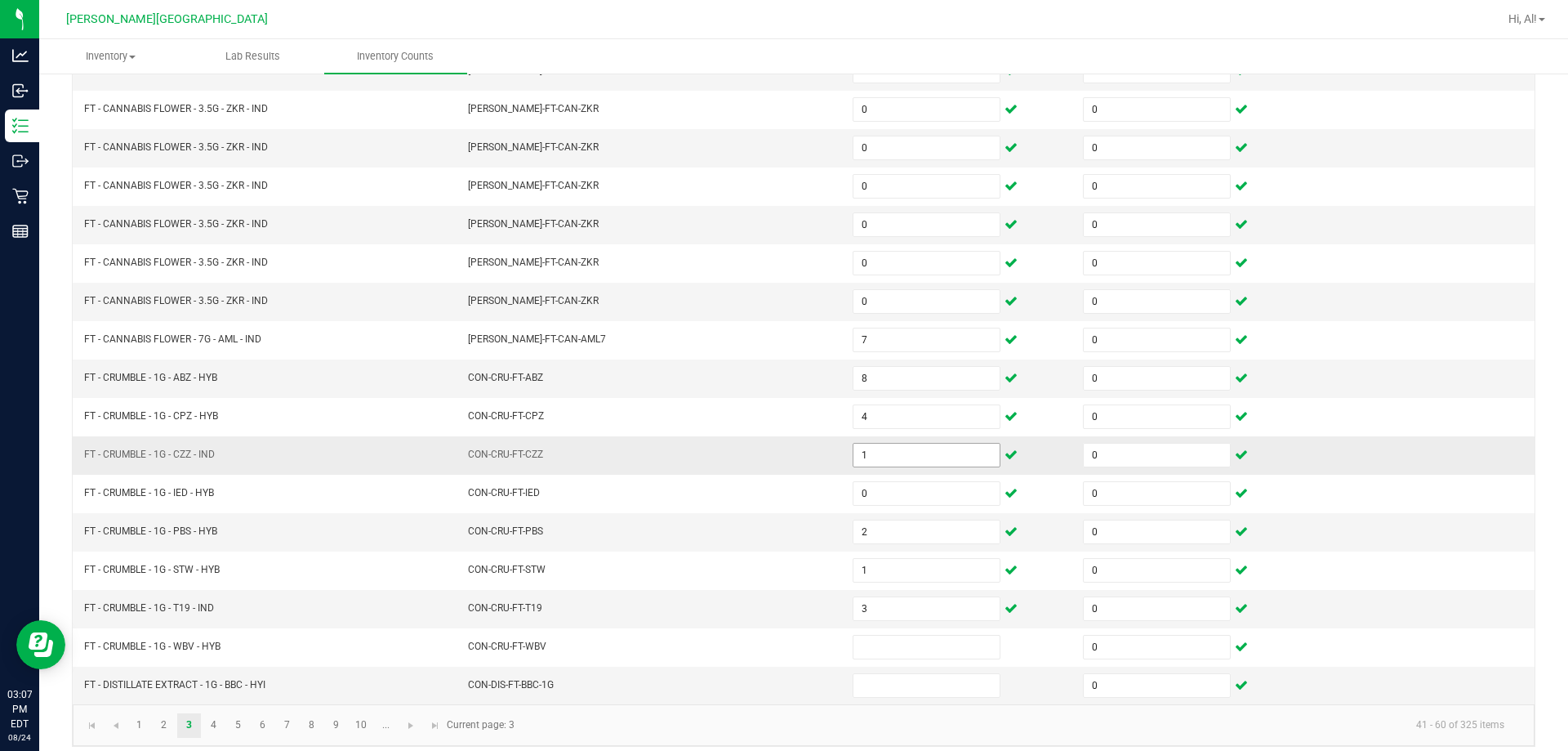
click at [767, 449] on input "1" at bounding box center [926, 454] width 146 height 23
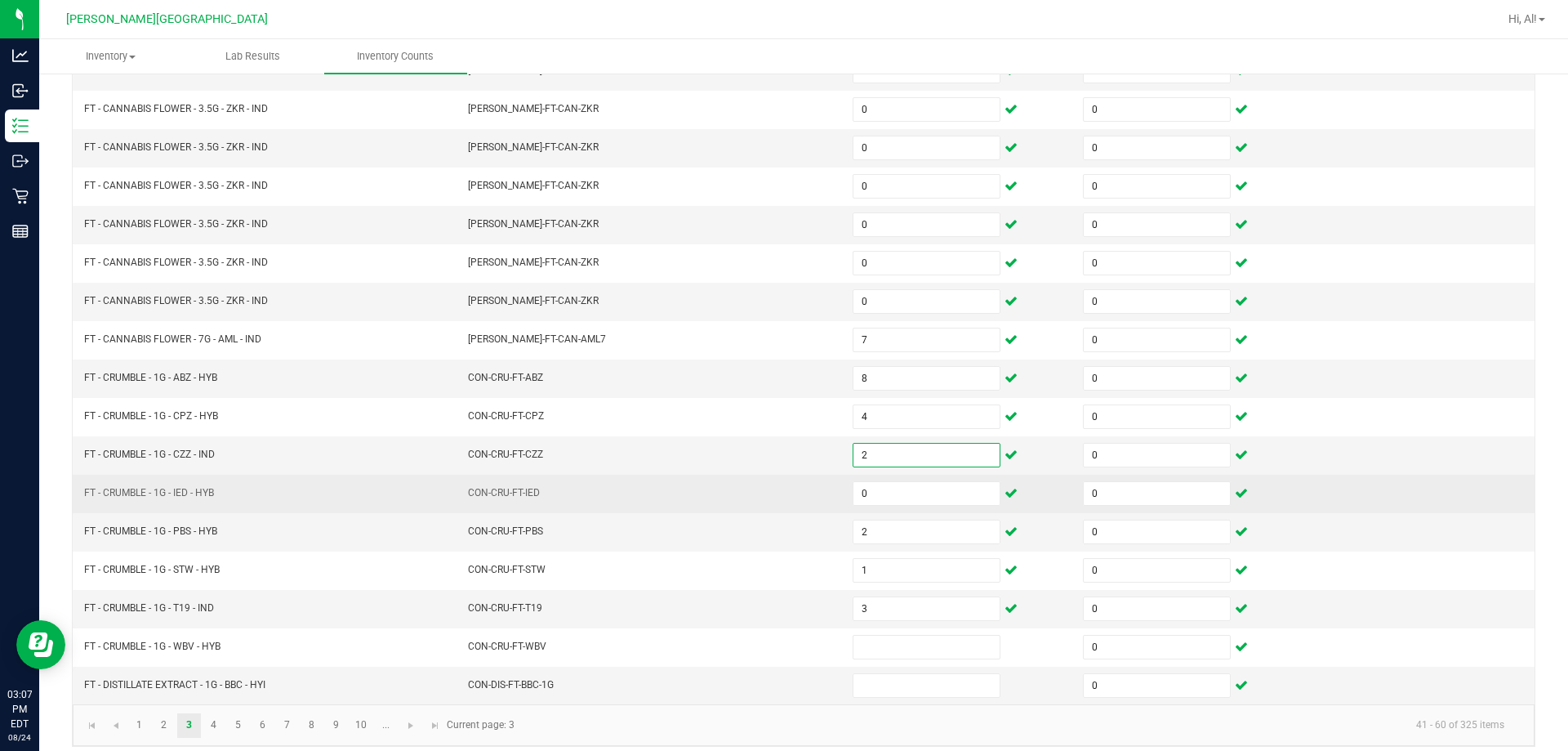
click at [723, 489] on td "CON-CRU-FT-IED" at bounding box center [650, 493] width 384 height 38
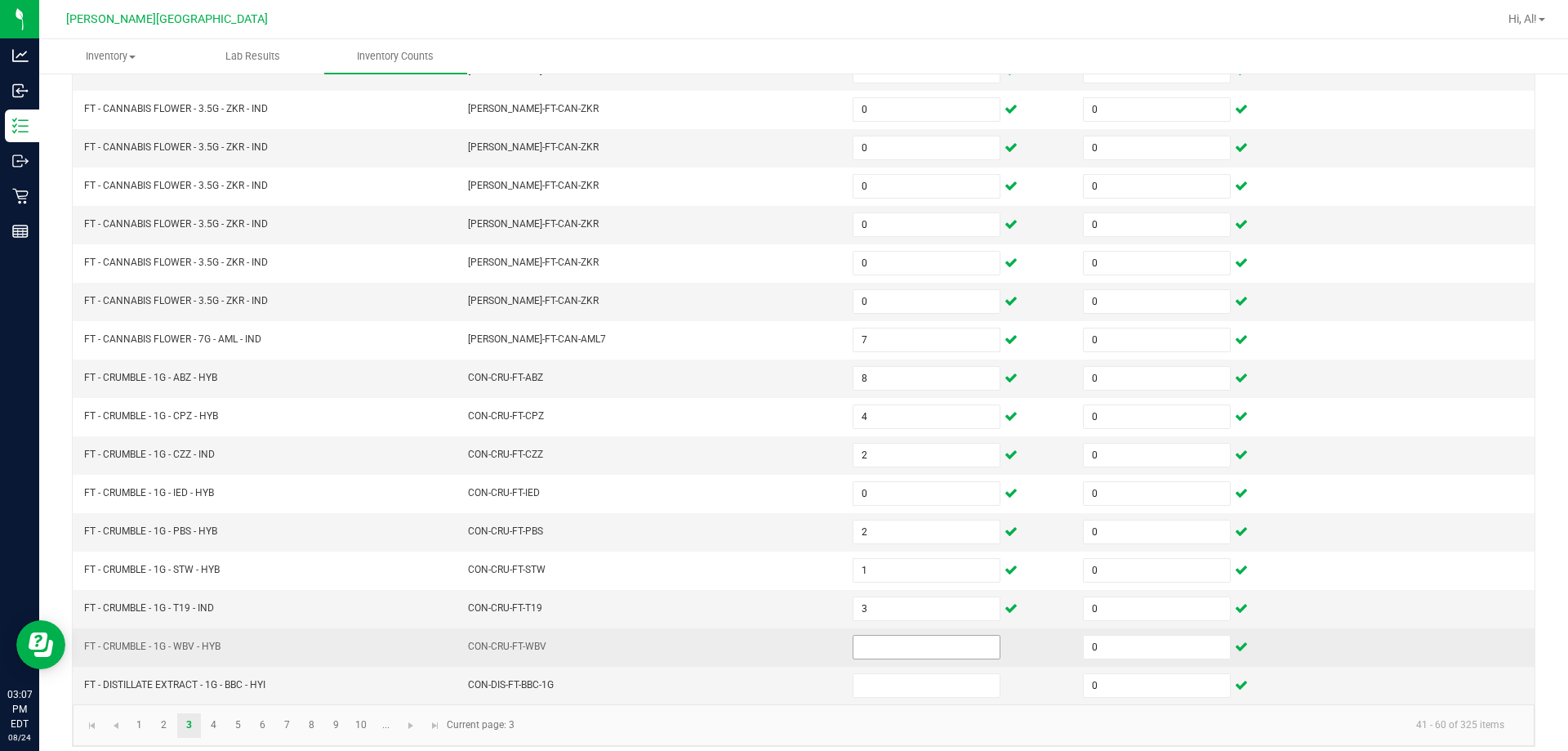
click at [767, 648] on input at bounding box center [926, 647] width 146 height 23
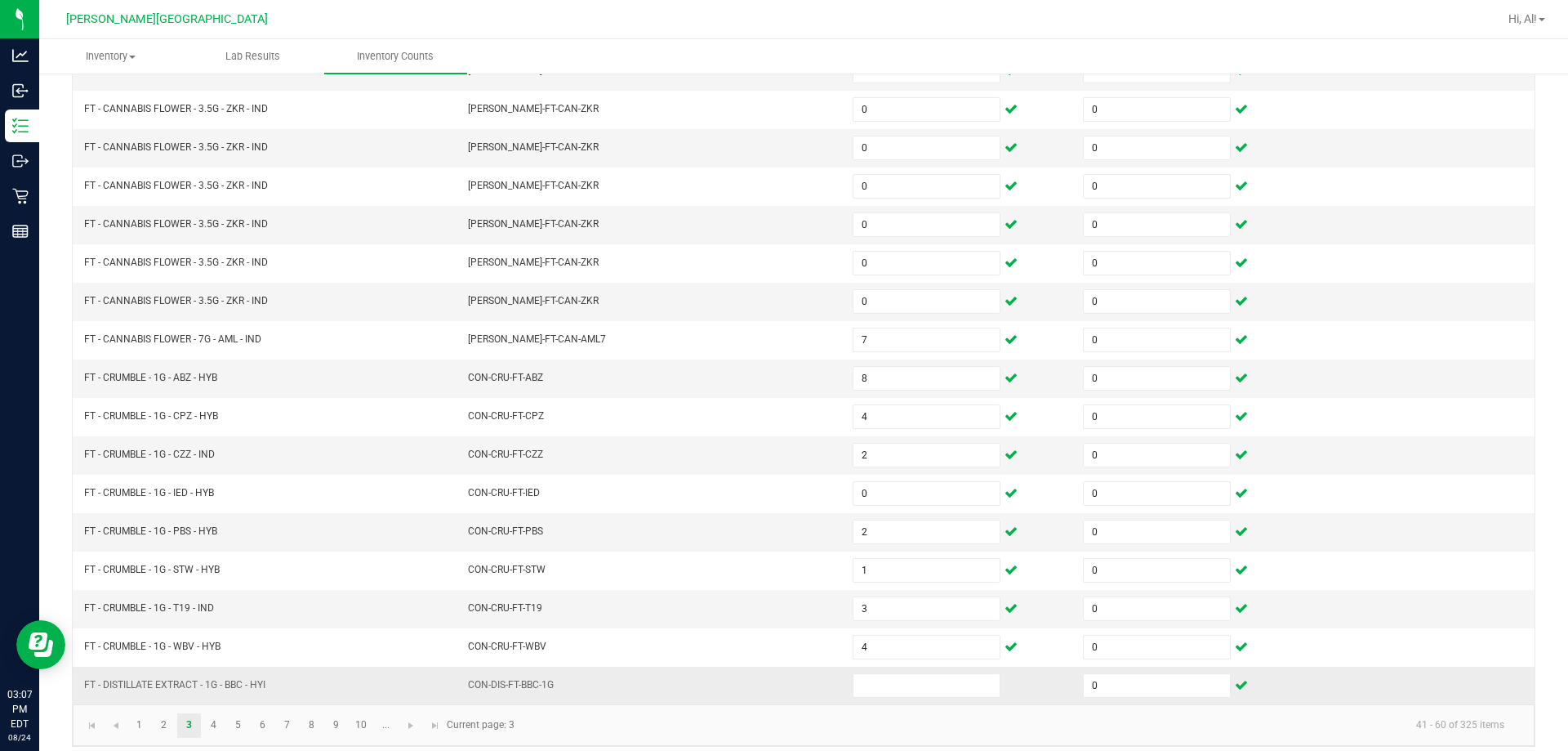
click at [724, 677] on td "CON-DIS-FT-BBC-1G" at bounding box center [650, 686] width 384 height 38
click at [767, 675] on input at bounding box center [926, 685] width 146 height 23
click at [767, 680] on input at bounding box center [926, 685] width 146 height 23
click at [630, 706] on kendo-pager "1 2 3 4 5 6 7 8 9 10 ... 41 - 60 of 325 items Current page: 3" at bounding box center [803, 725] width 1462 height 42
click at [219, 727] on link "4" at bounding box center [214, 725] width 24 height 25
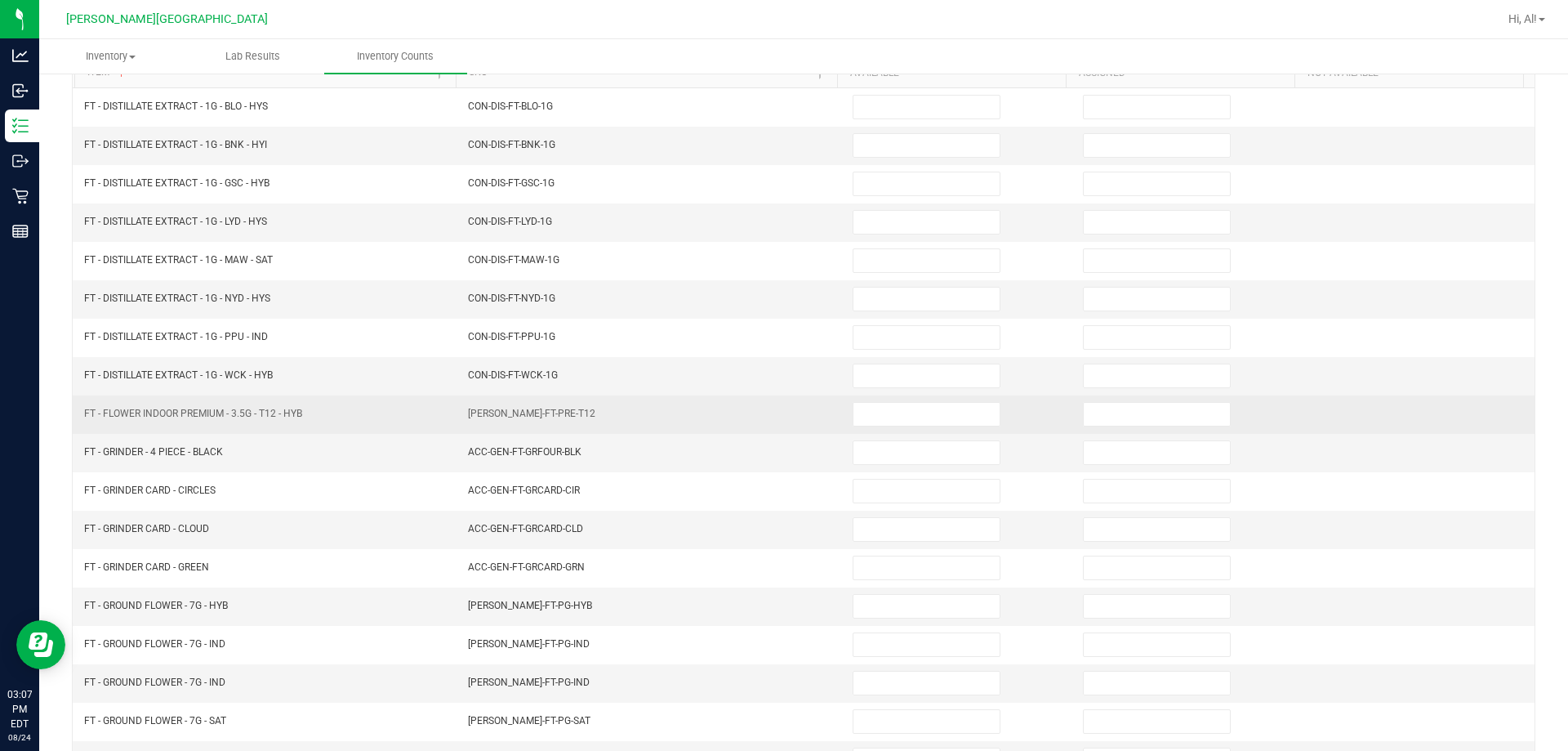
scroll to position [0, 0]
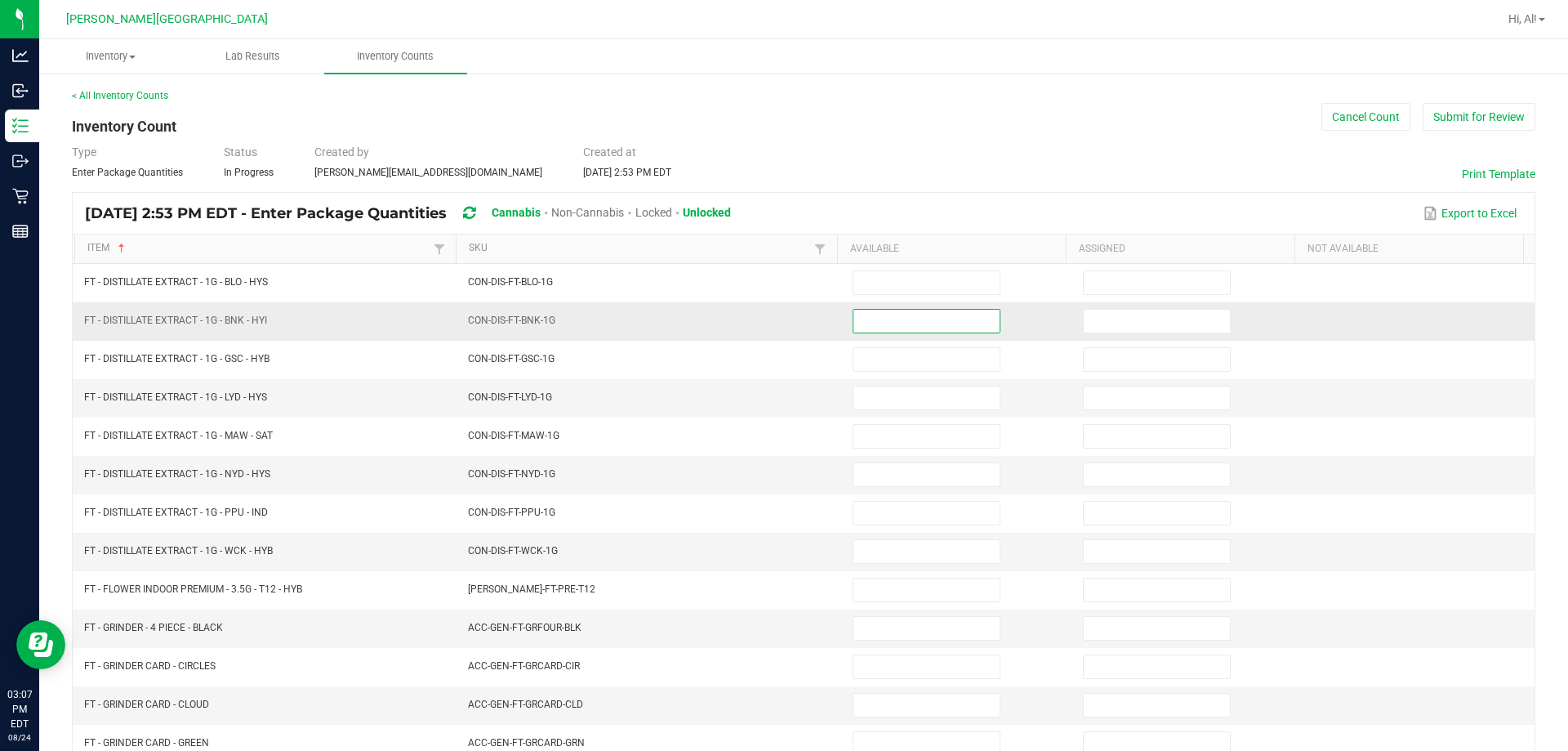
click at [767, 321] on input at bounding box center [926, 321] width 146 height 23
click at [767, 328] on td "CON-DIS-FT-BNK-1G" at bounding box center [650, 322] width 384 height 38
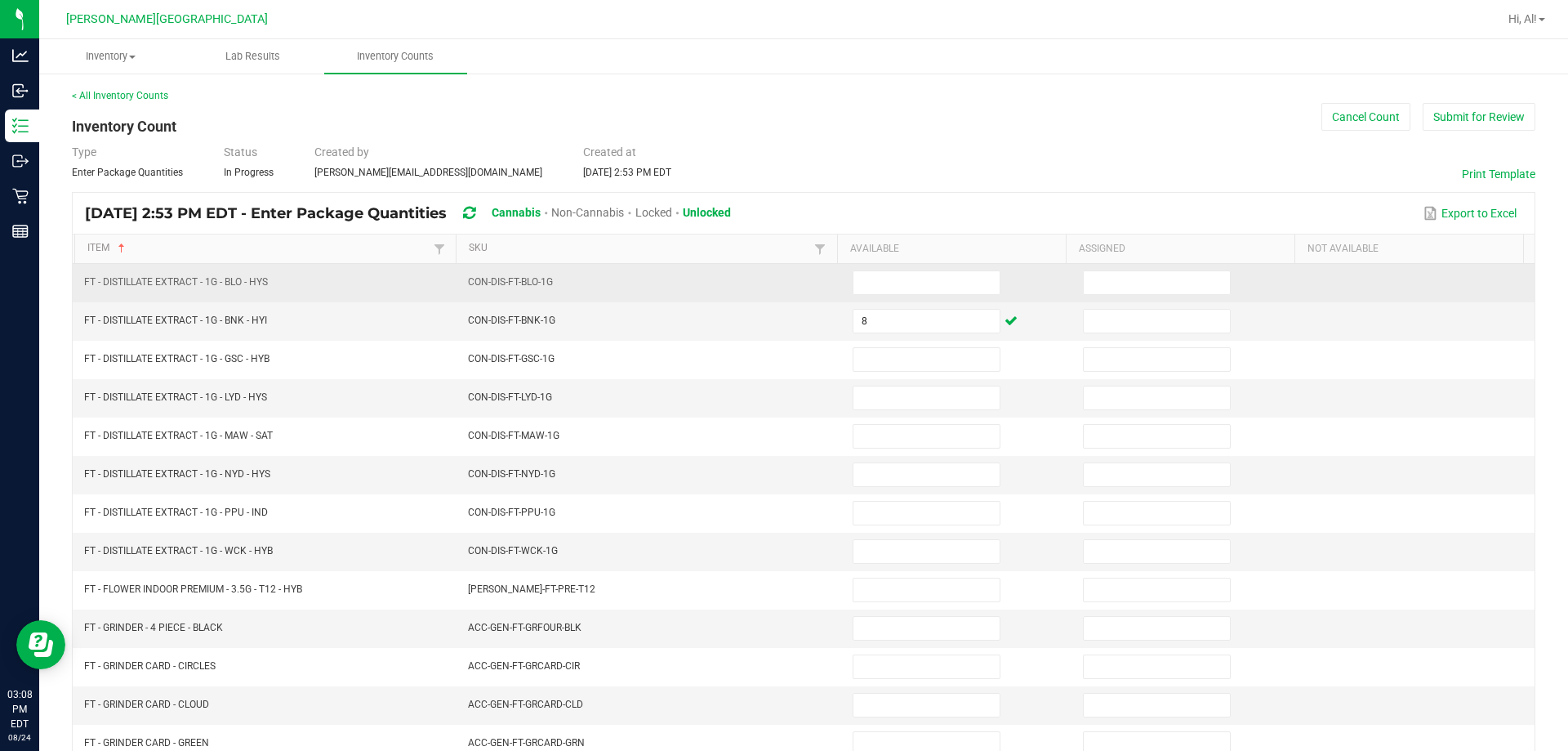
click at [767, 299] on td at bounding box center [958, 283] width 231 height 38
click at [767, 290] on input at bounding box center [926, 283] width 146 height 23
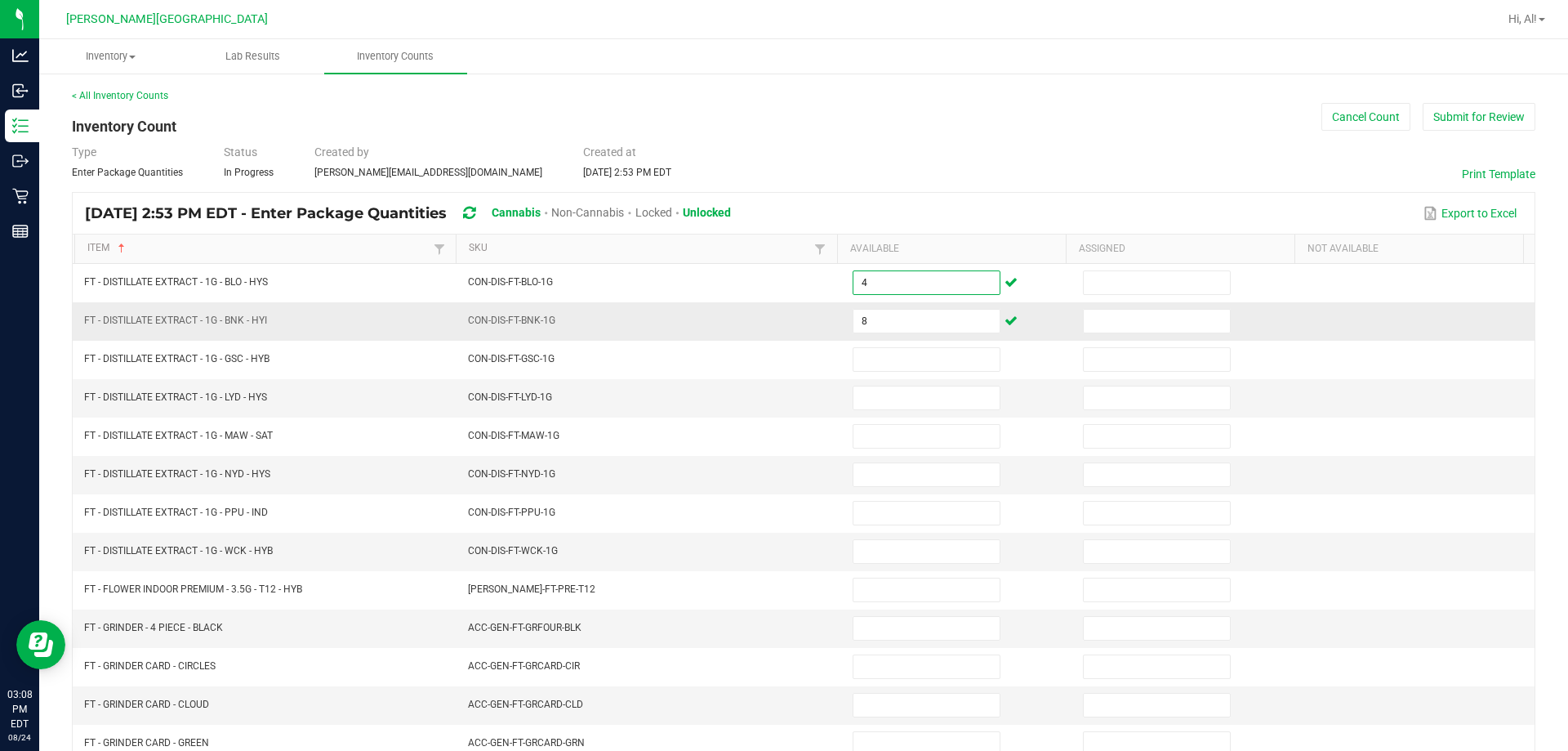
click at [767, 304] on td "CON-DIS-FT-BNK-1G" at bounding box center [650, 322] width 384 height 38
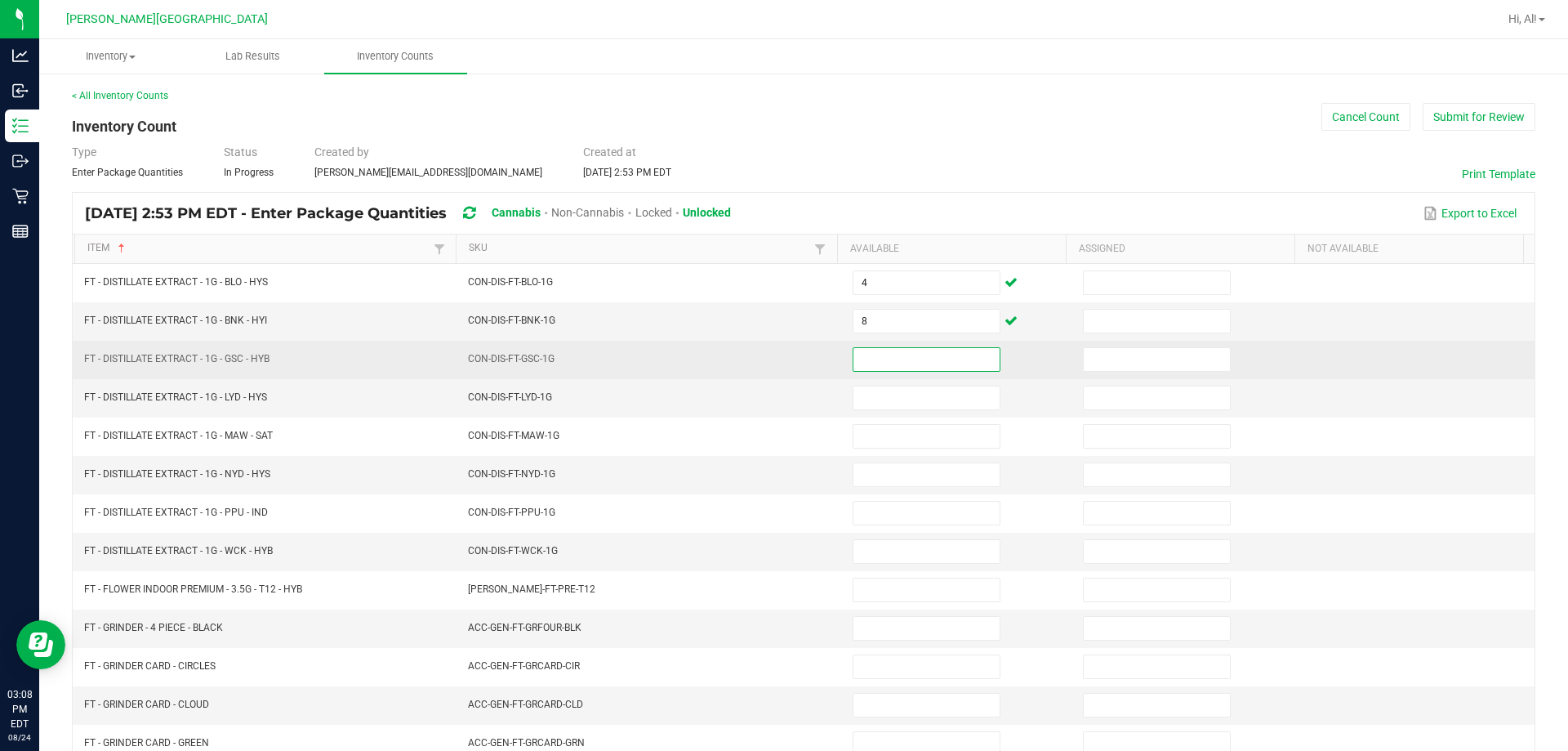
click at [767, 362] on input at bounding box center [926, 360] width 146 height 23
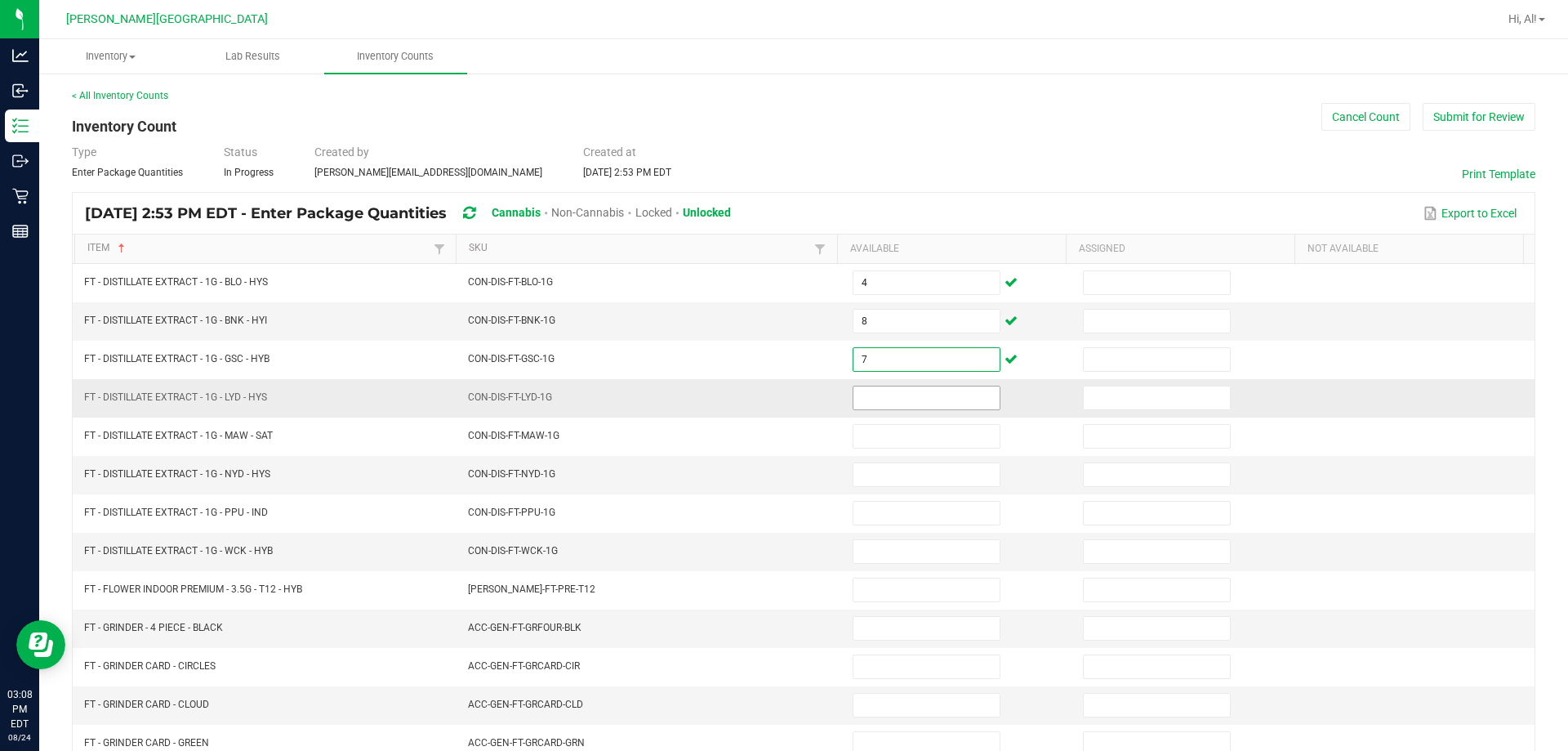
click at [767, 389] on input at bounding box center [926, 397] width 146 height 23
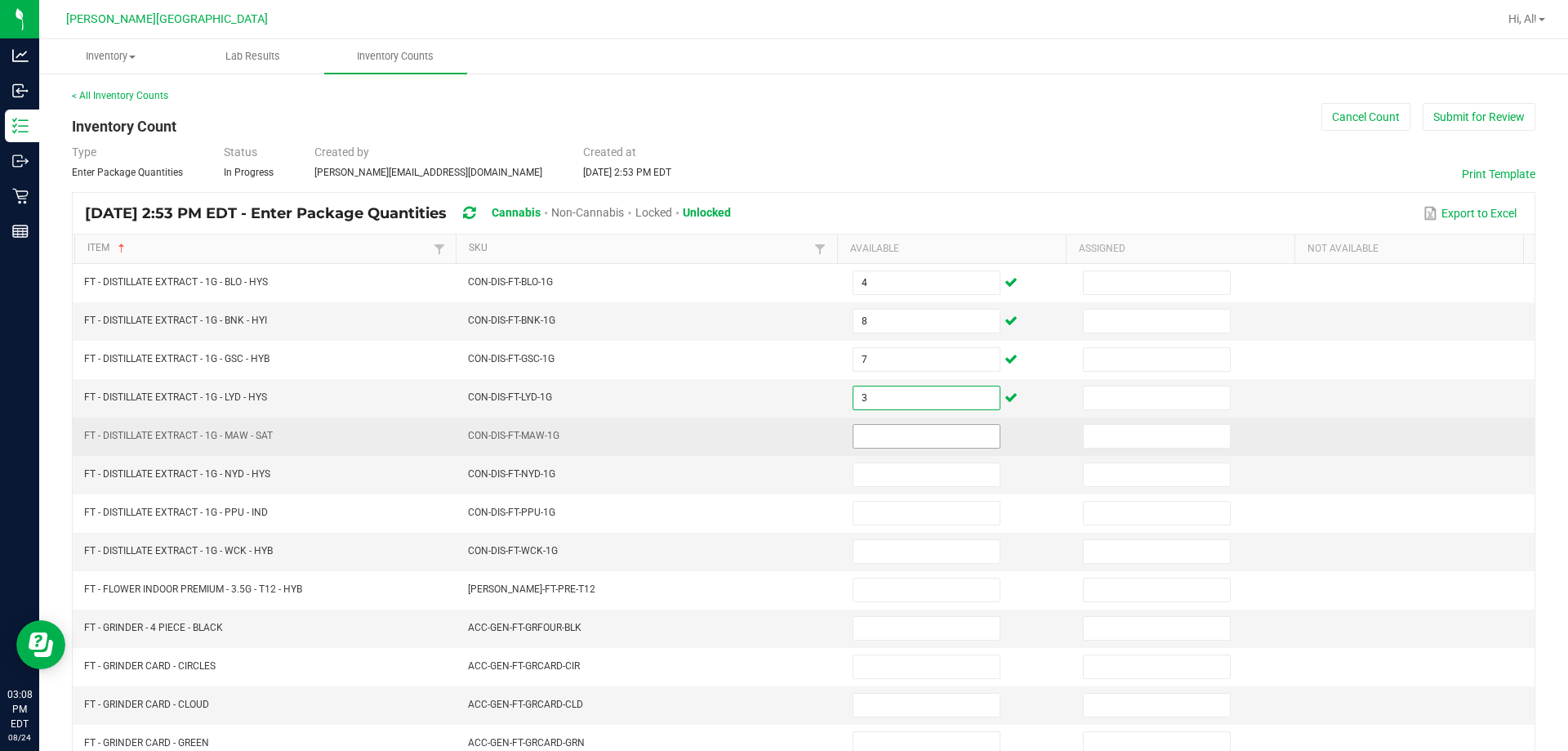
click at [767, 435] on input at bounding box center [926, 436] width 146 height 23
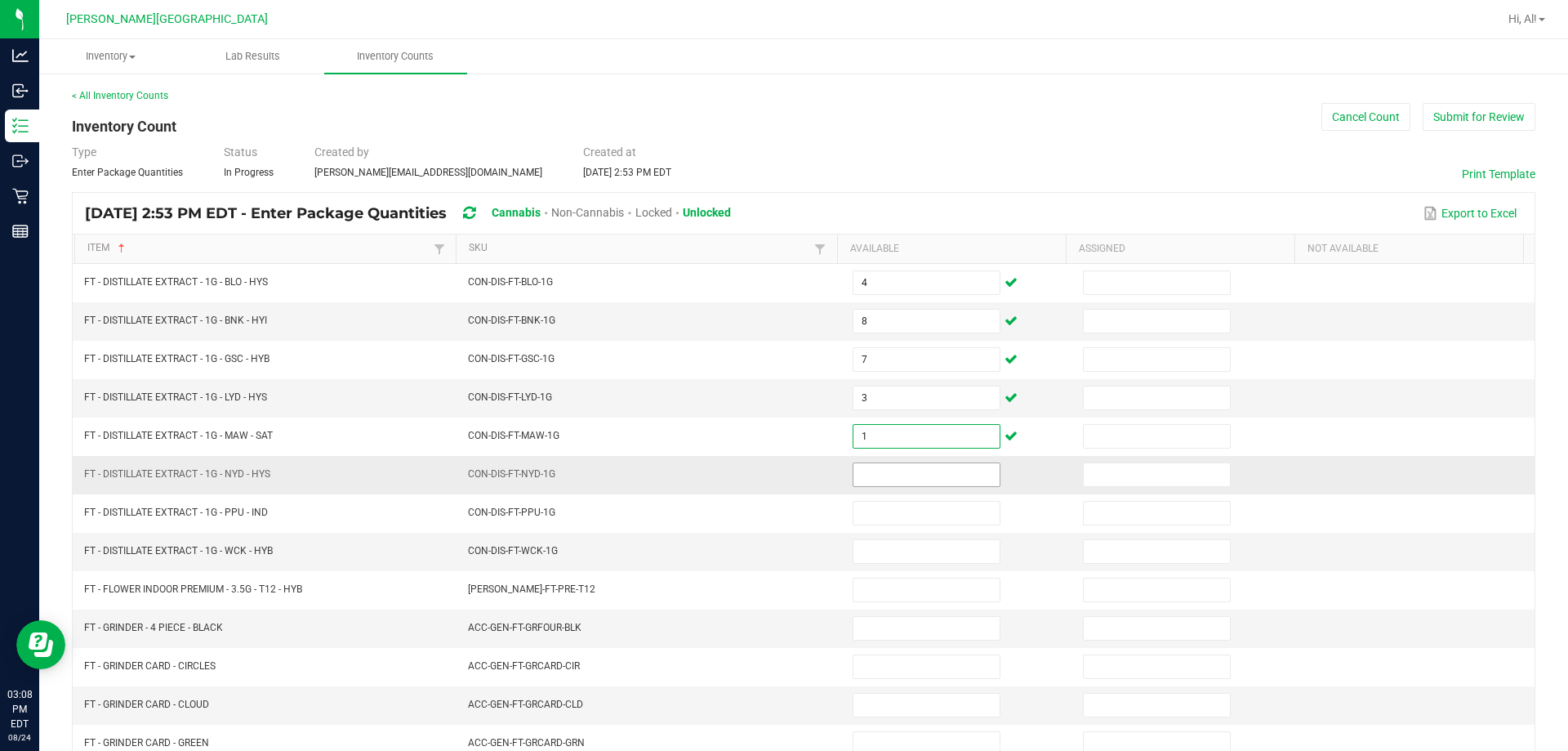
click at [767, 469] on input at bounding box center [926, 474] width 146 height 23
click at [767, 551] on input at bounding box center [926, 551] width 146 height 23
click at [767, 477] on input at bounding box center [926, 474] width 146 height 23
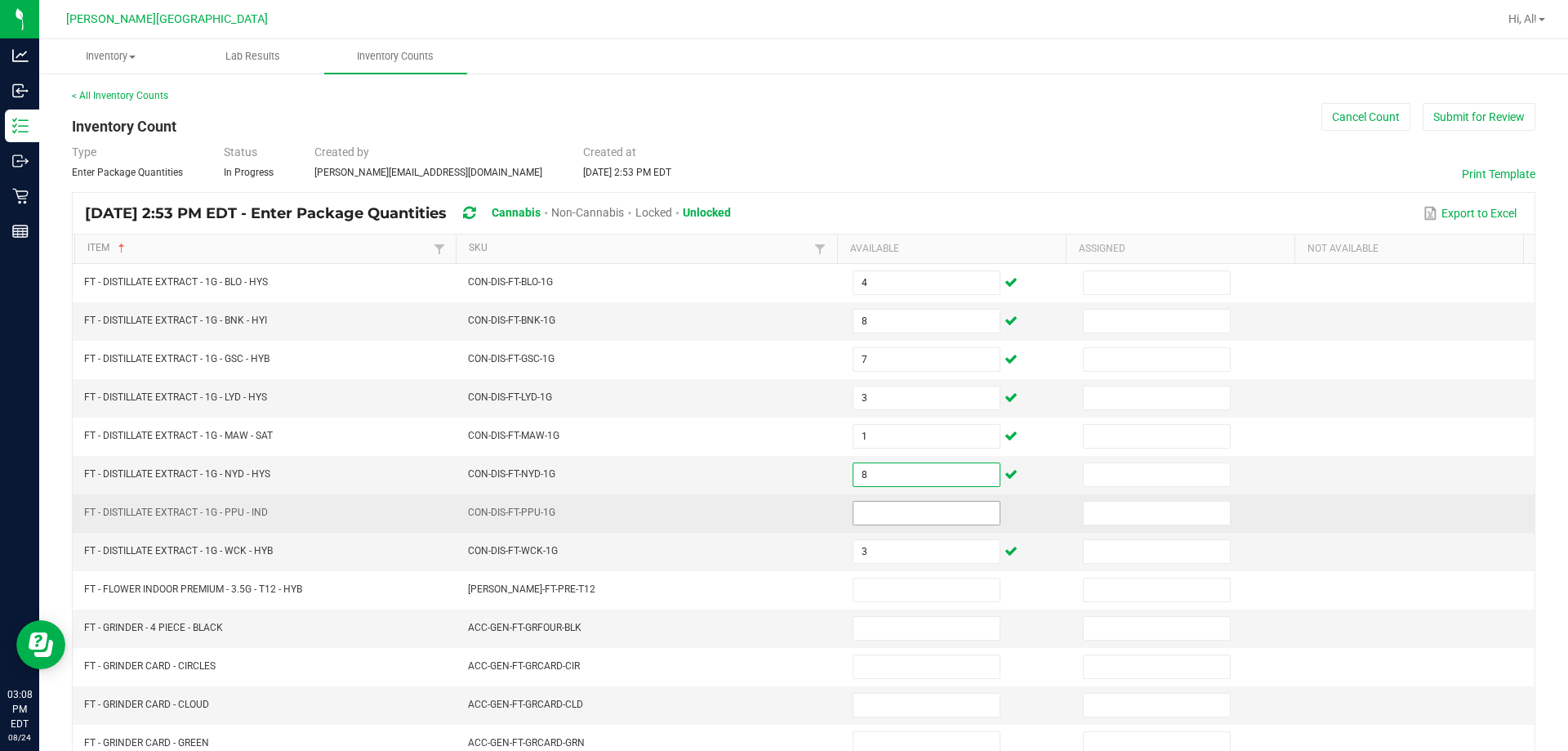
click at [767, 522] on input at bounding box center [926, 512] width 146 height 23
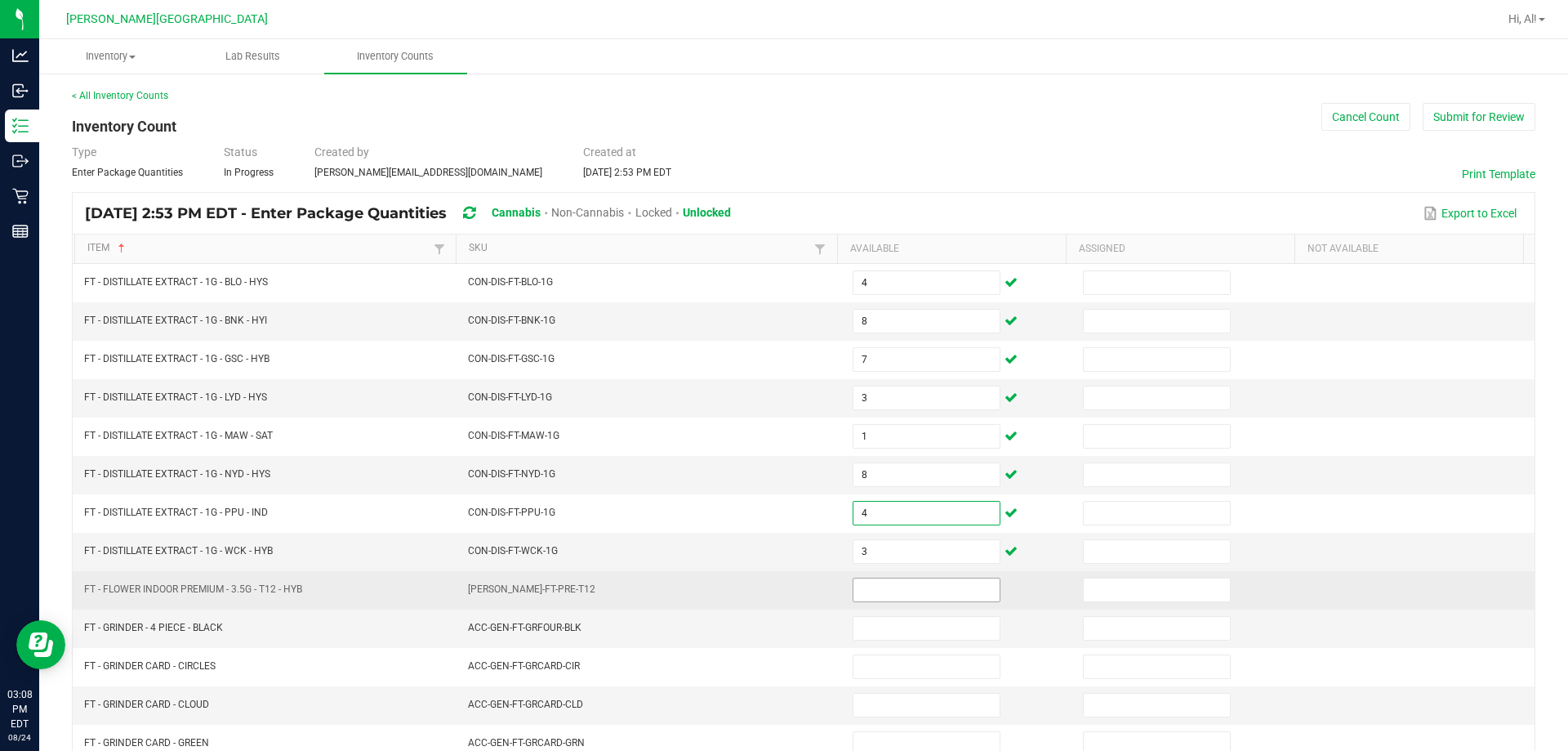
click at [767, 585] on input at bounding box center [926, 589] width 146 height 23
click at [767, 574] on td "[PERSON_NAME]-FT-PRE-T12" at bounding box center [650, 590] width 384 height 38
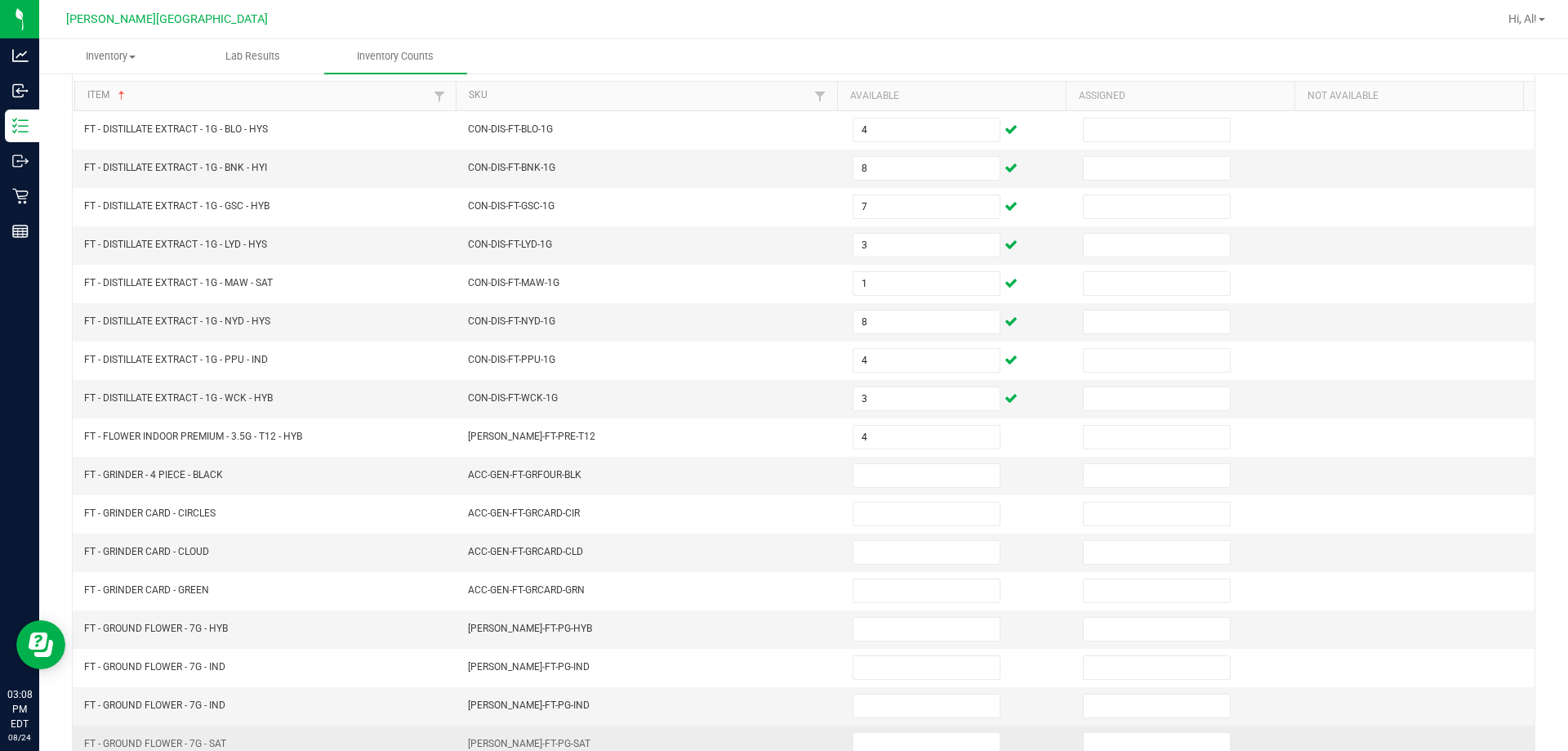
scroll to position [327, 0]
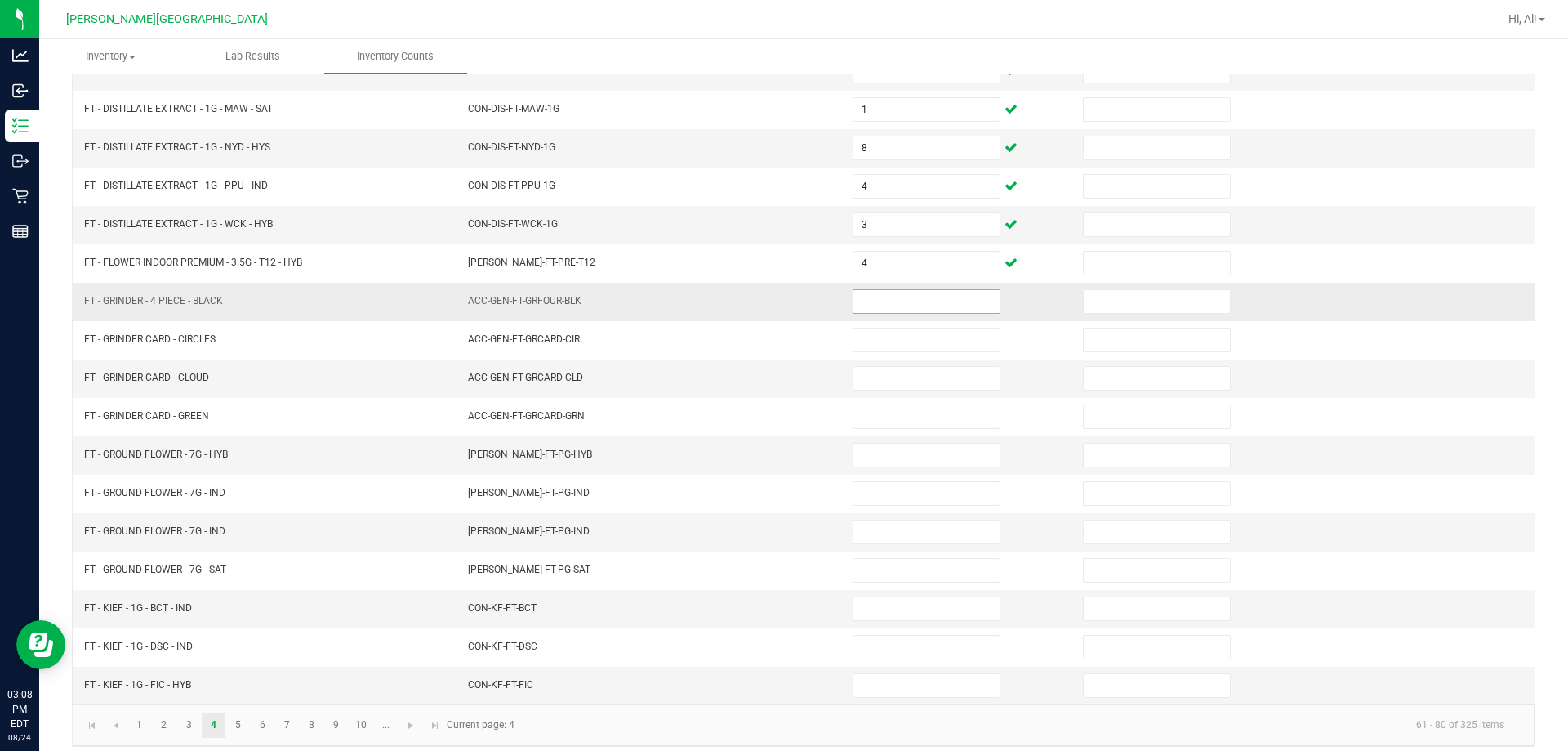
click at [767, 313] on span at bounding box center [926, 302] width 148 height 25
click at [767, 308] on input at bounding box center [926, 302] width 146 height 23
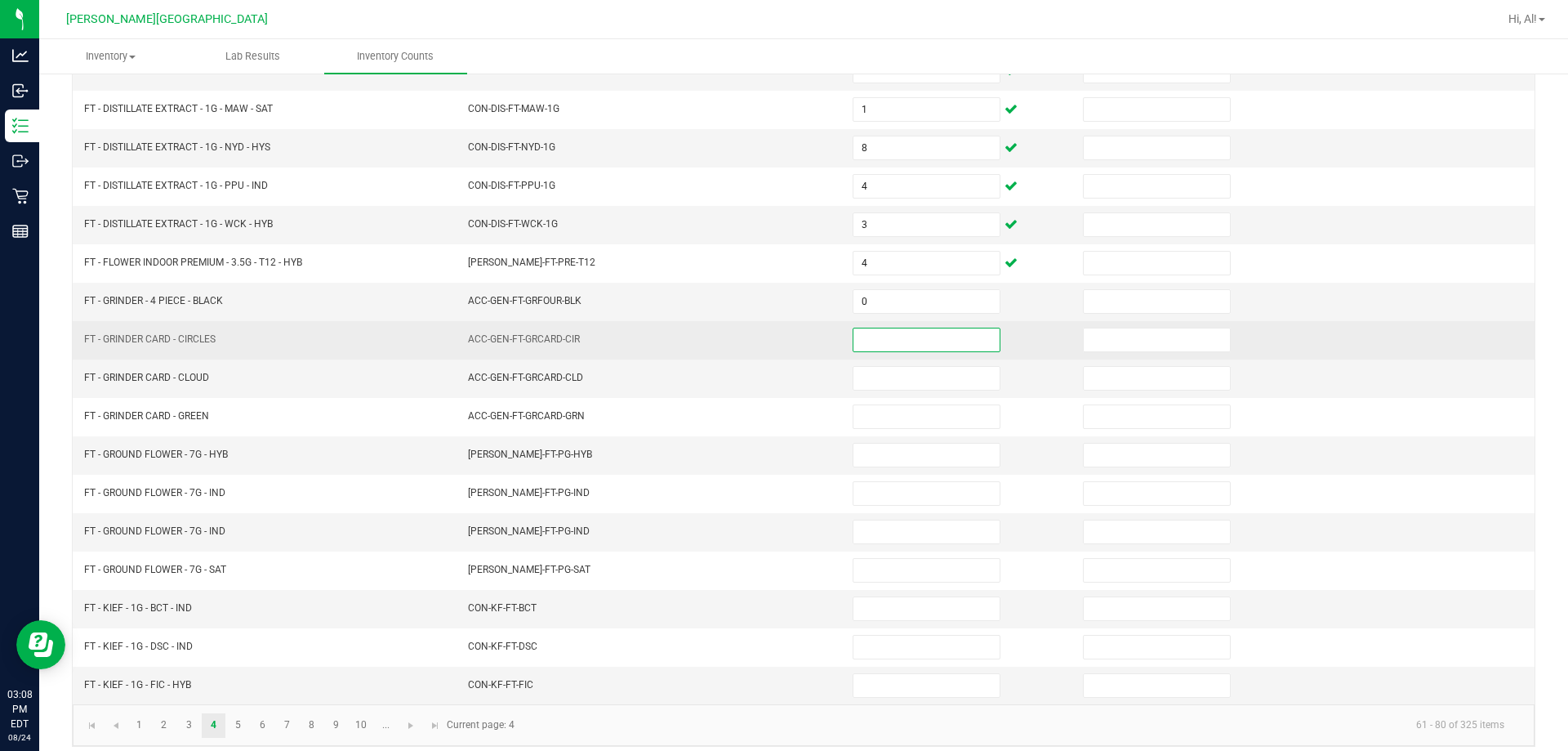
click at [767, 334] on input at bounding box center [926, 340] width 146 height 23
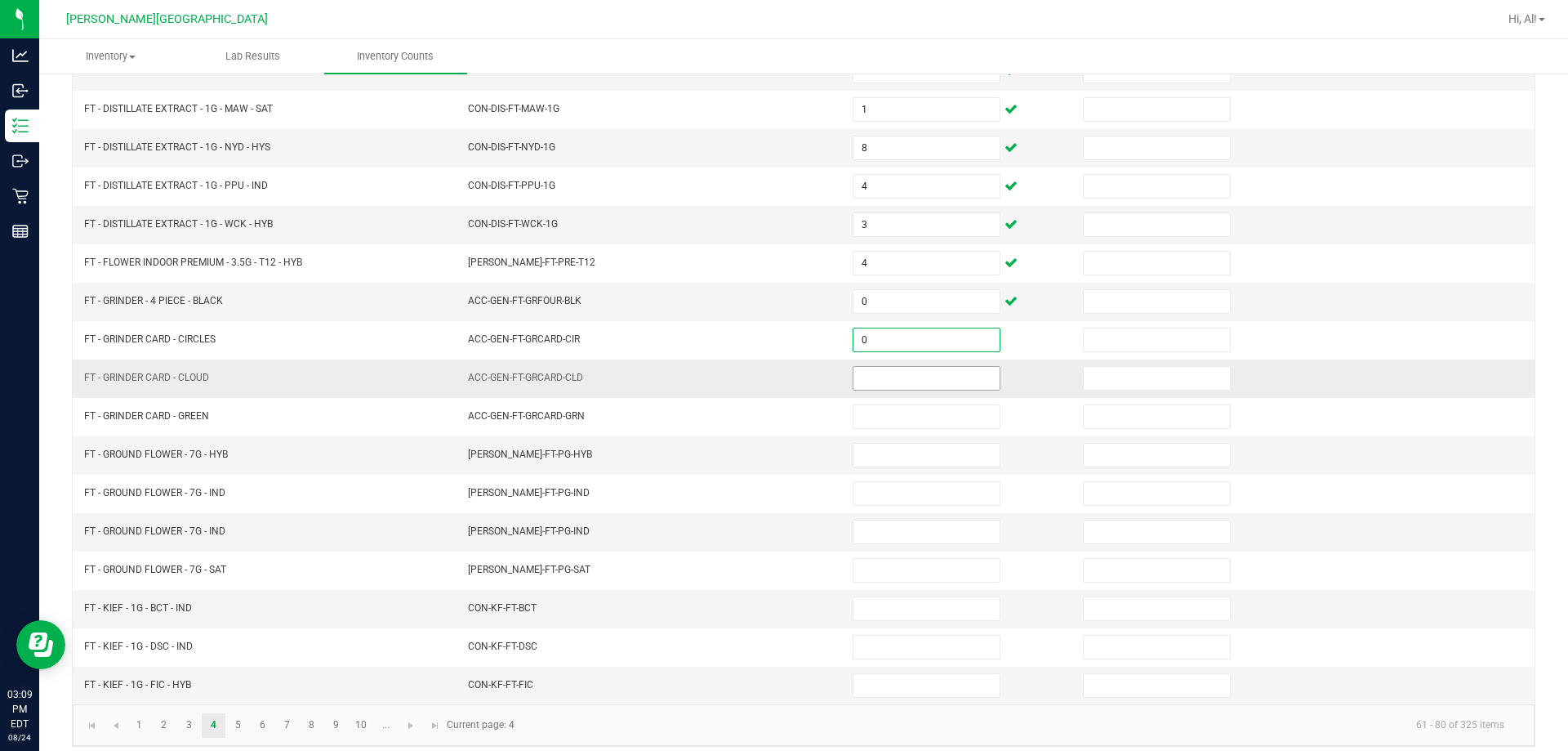
click at [767, 378] on input at bounding box center [926, 377] width 146 height 23
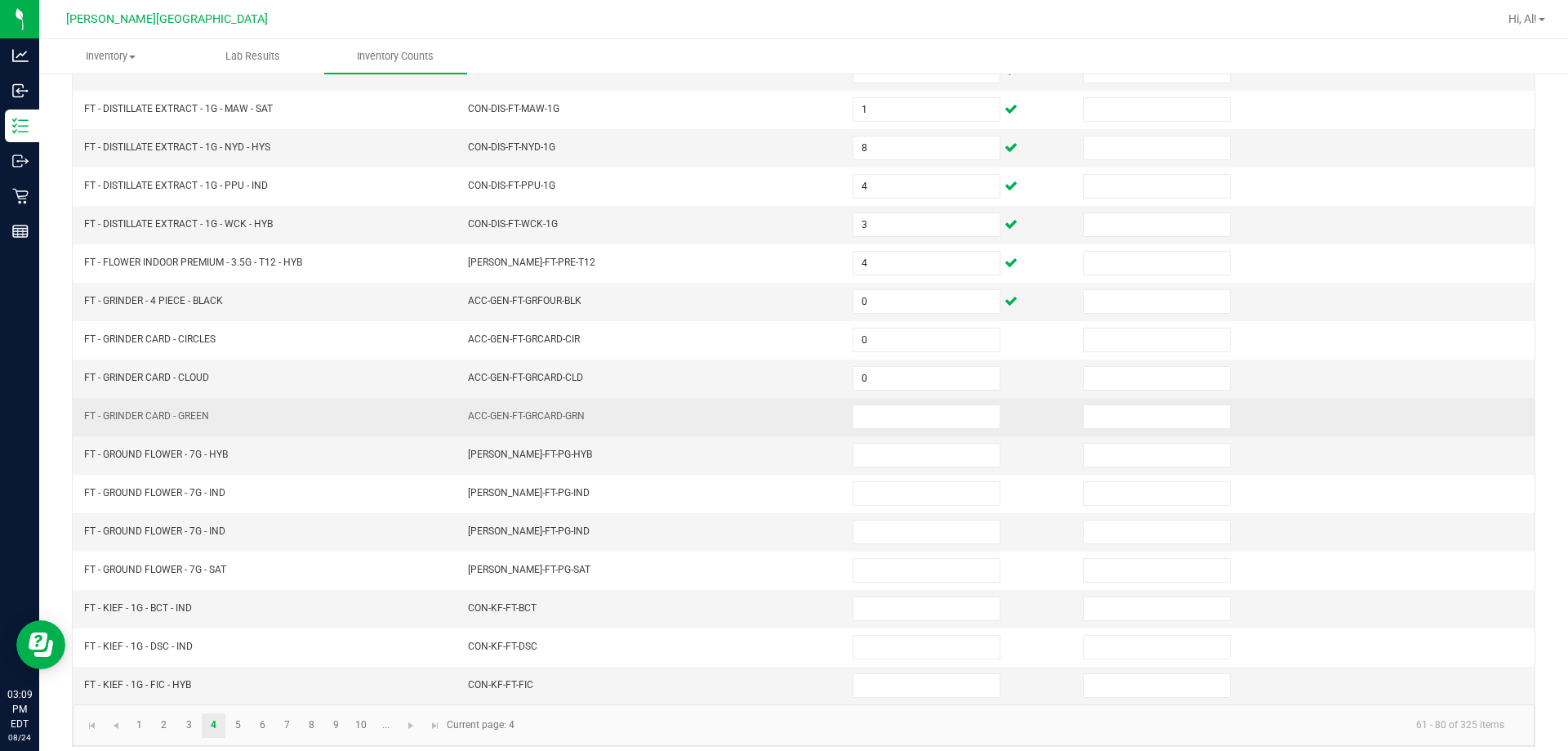
click at [767, 429] on td at bounding box center [958, 417] width 231 height 38
click at [767, 412] on input at bounding box center [926, 416] width 146 height 23
click at [767, 412] on td "0" at bounding box center [958, 417] width 231 height 38
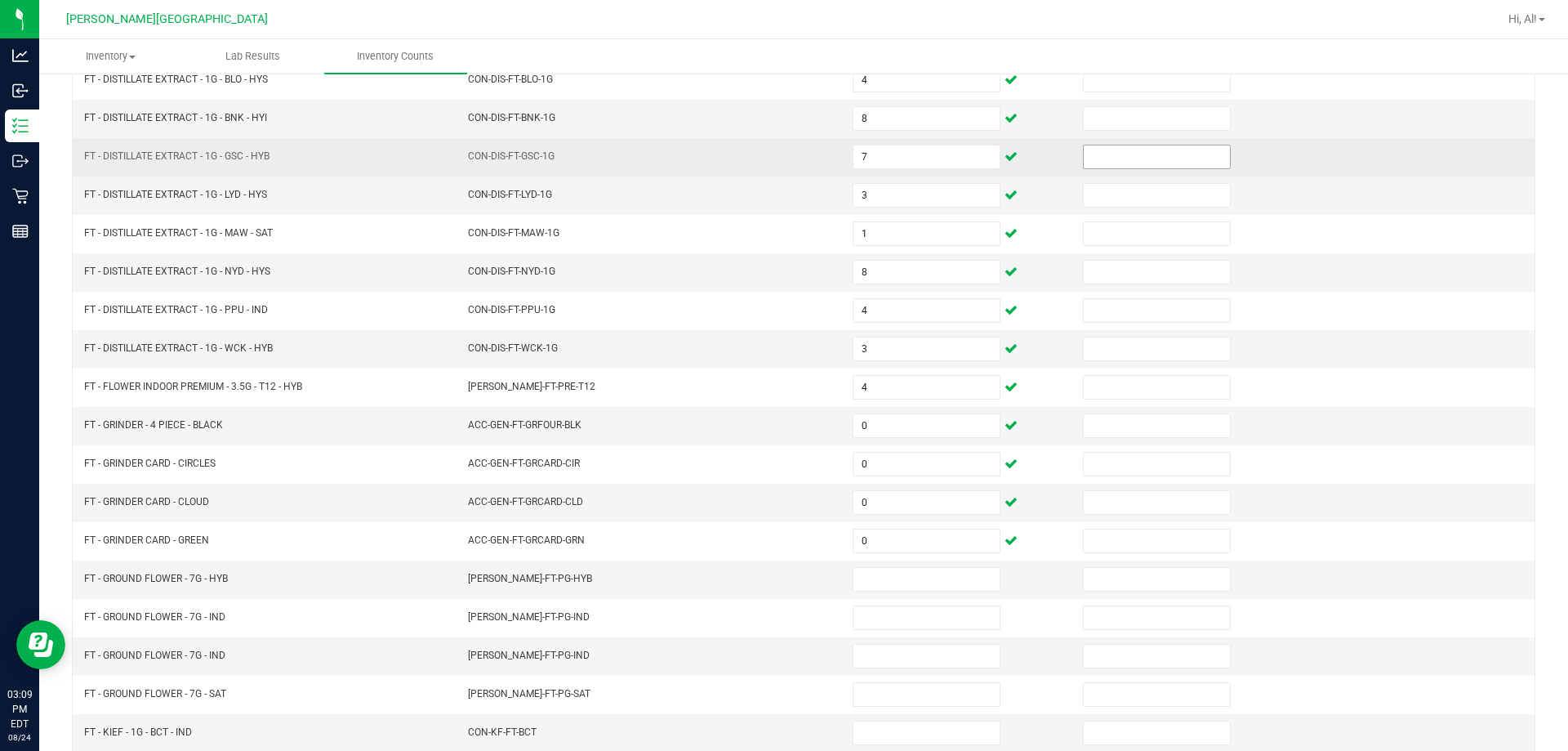
scroll to position [82, 0]
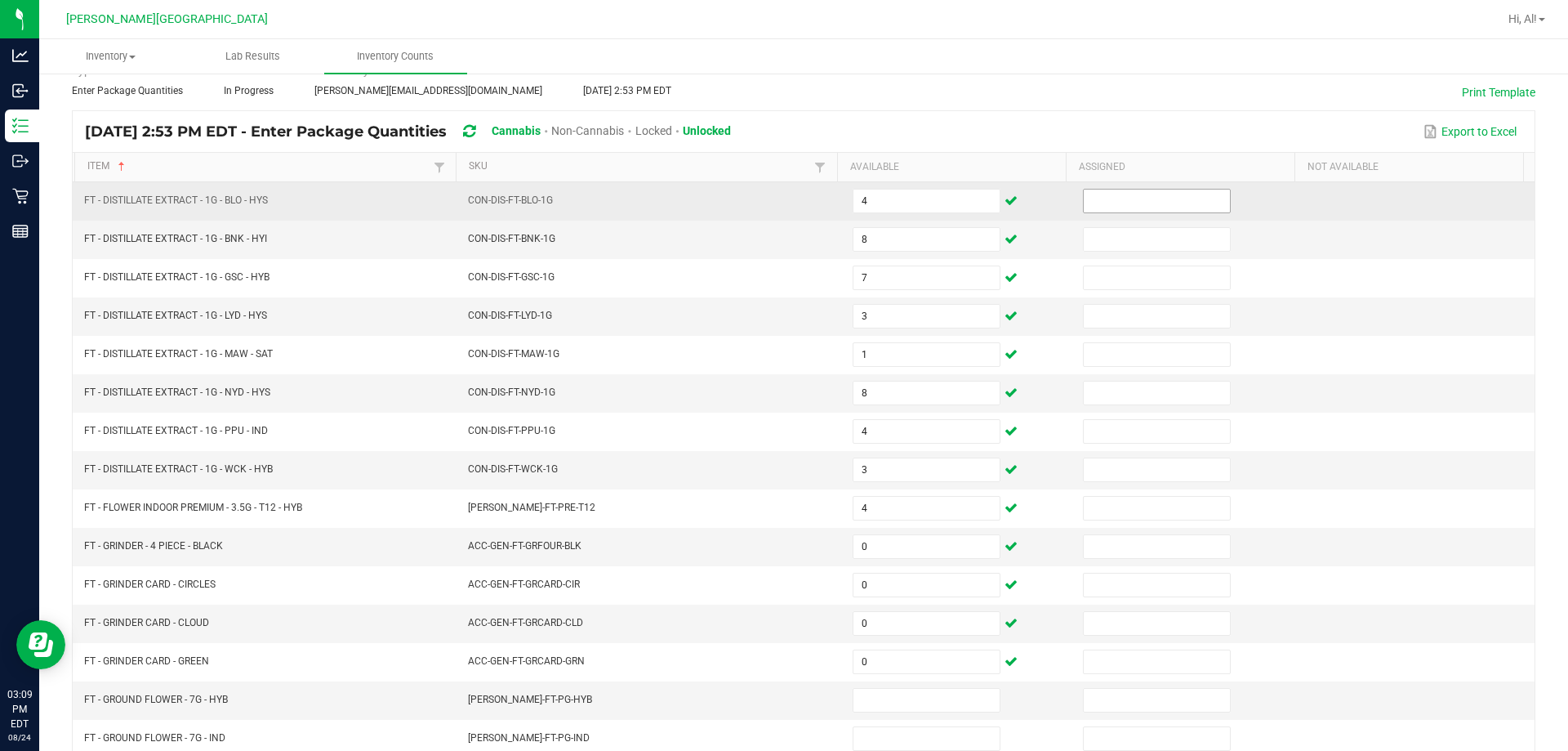
click at [767, 208] on input at bounding box center [1157, 201] width 146 height 23
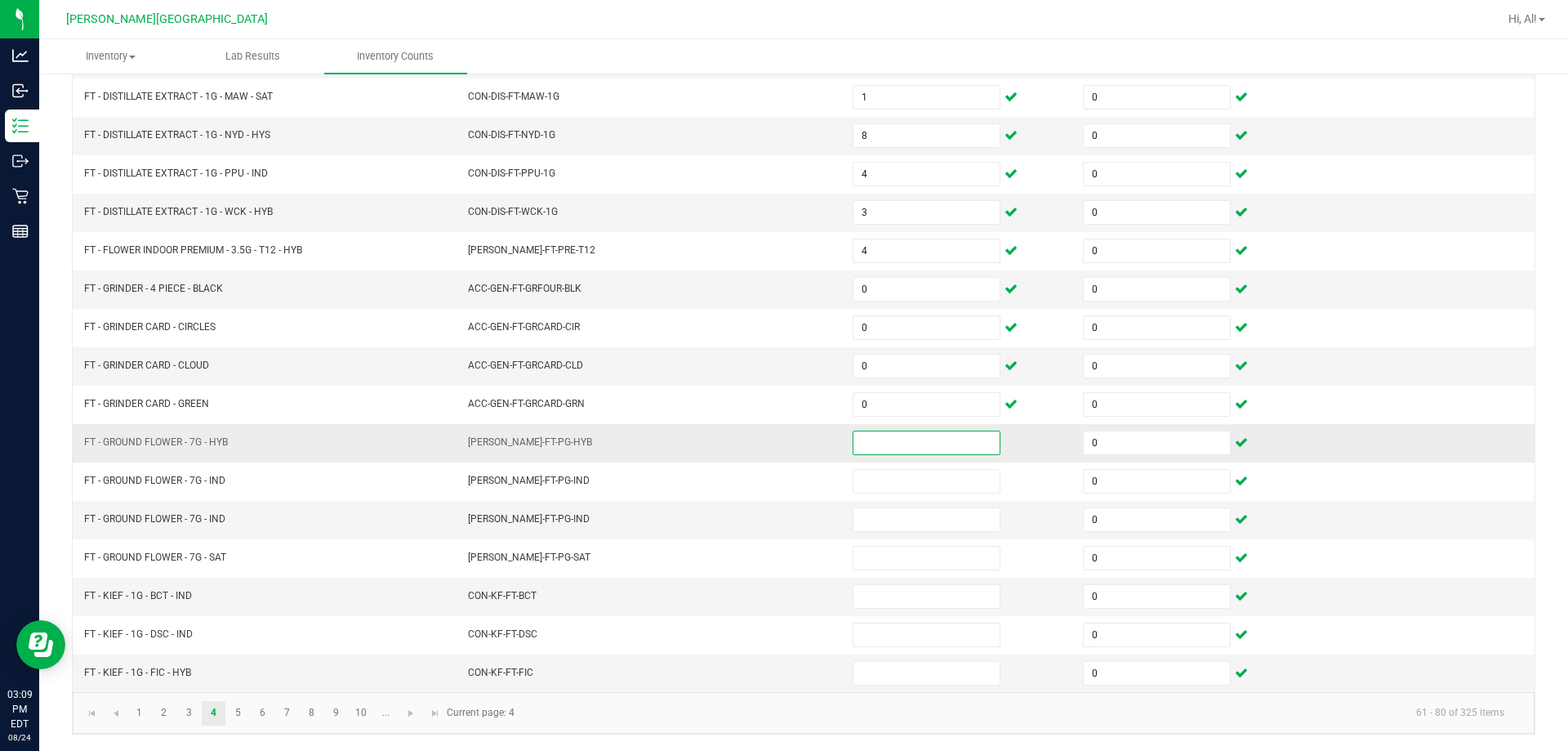
click at [767, 447] on input at bounding box center [926, 442] width 146 height 23
click at [767, 525] on input at bounding box center [926, 519] width 146 height 23
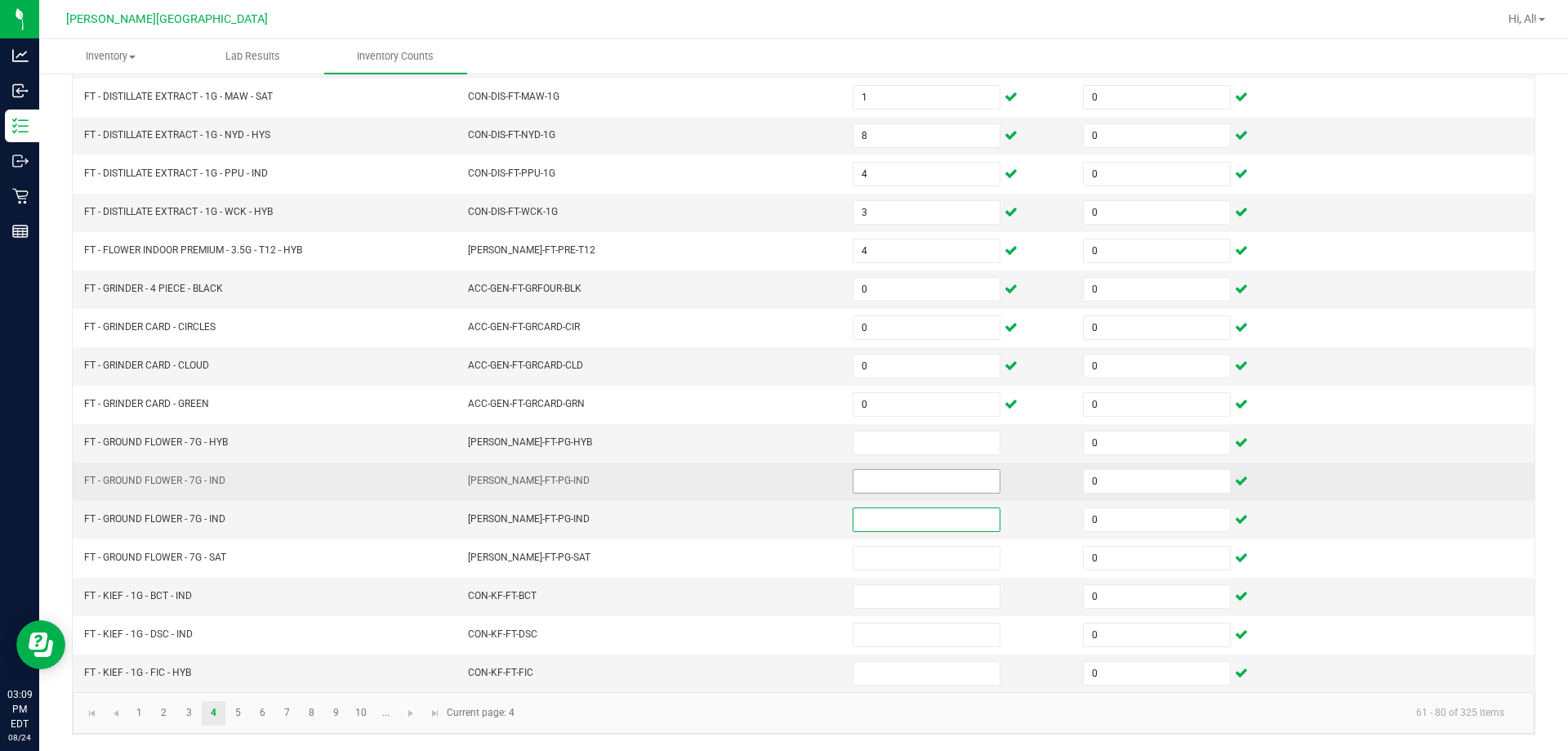
click at [767, 479] on input at bounding box center [926, 481] width 146 height 23
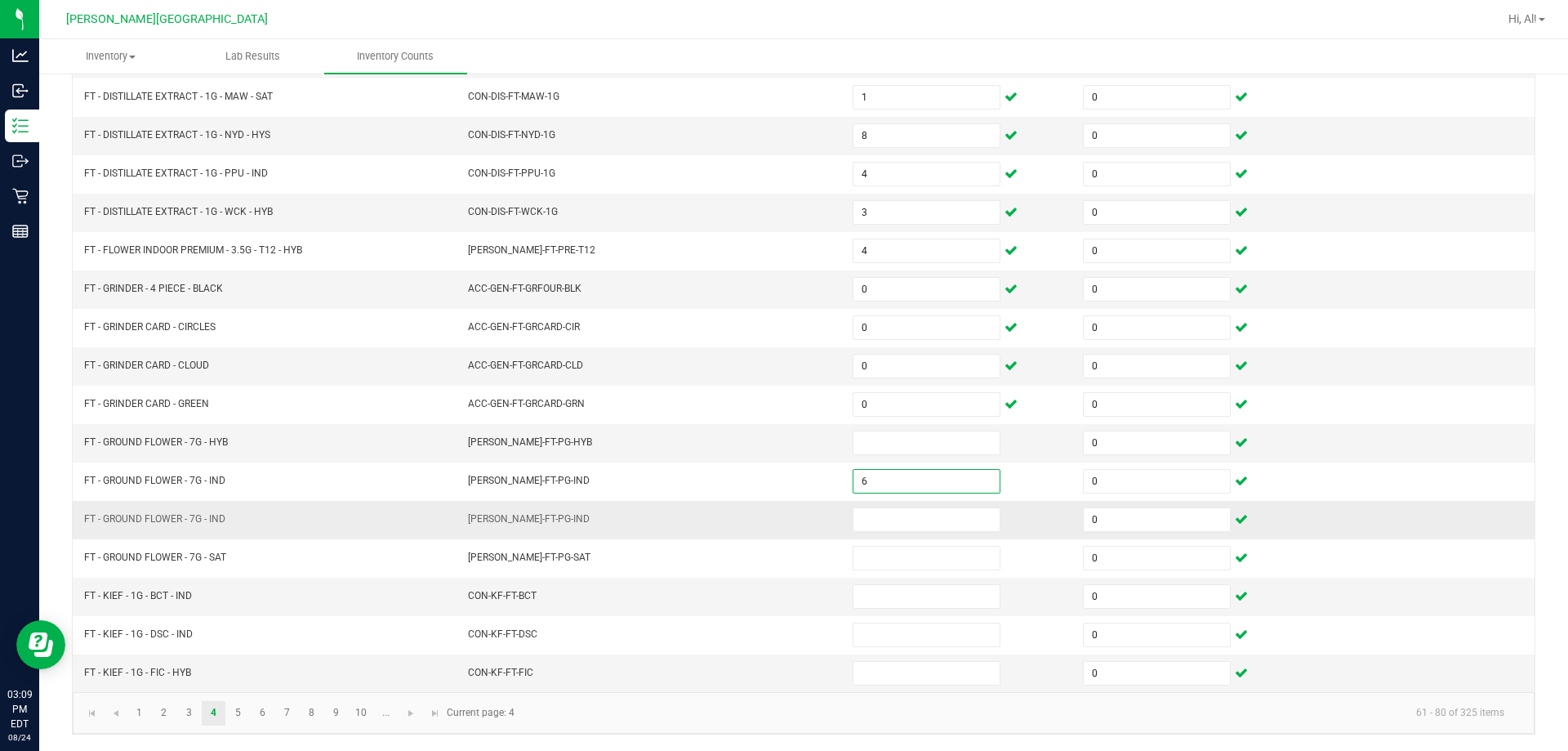
click at [767, 506] on td at bounding box center [958, 520] width 231 height 38
click at [767, 515] on input at bounding box center [926, 519] width 146 height 23
click at [767, 447] on input at bounding box center [926, 442] width 146 height 23
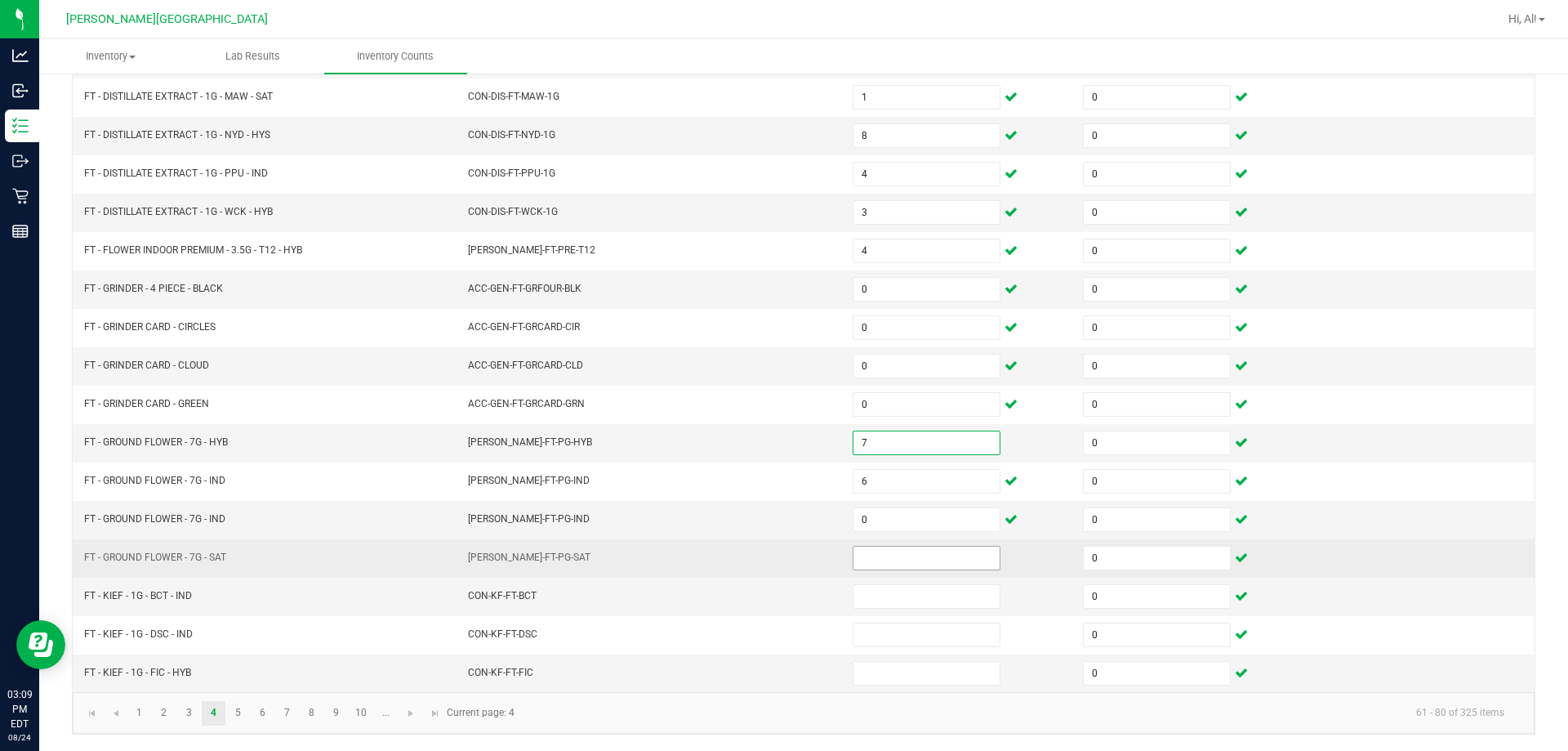
click at [767, 552] on input at bounding box center [926, 558] width 146 height 23
click at [725, 570] on td "[PERSON_NAME]-FT-PG-SAT" at bounding box center [650, 558] width 384 height 38
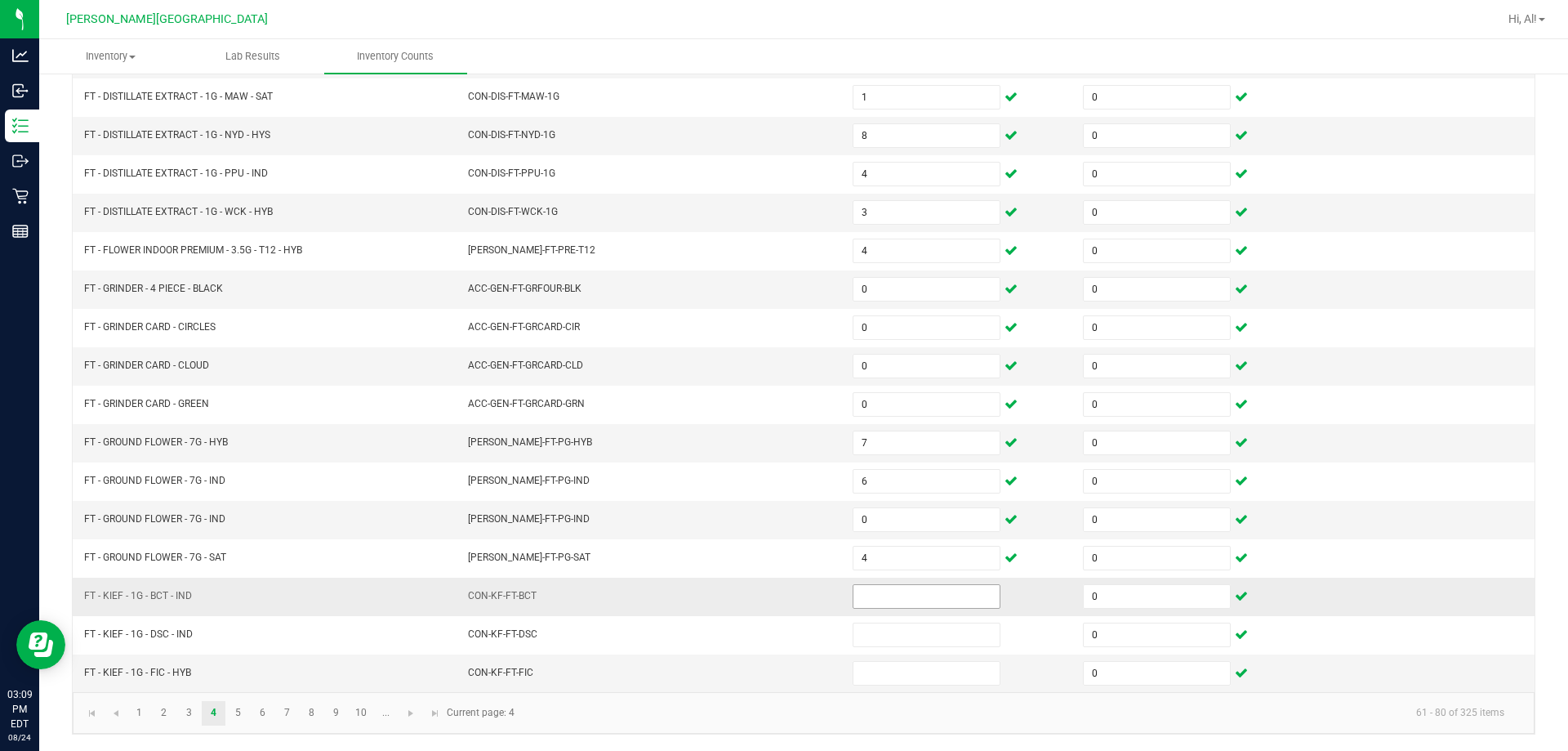
click at [767, 596] on input at bounding box center [926, 596] width 146 height 23
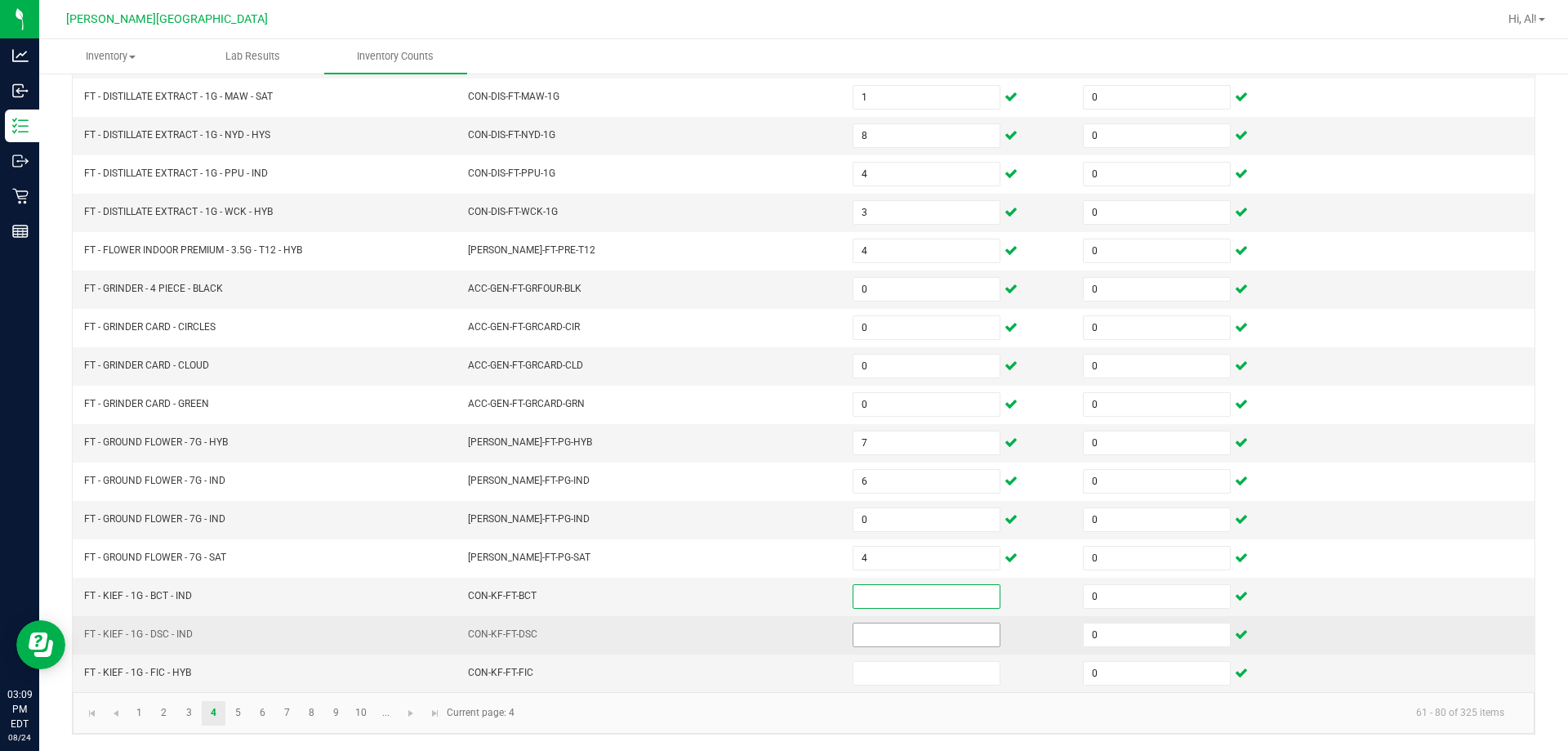
click at [767, 635] on input at bounding box center [926, 634] width 146 height 23
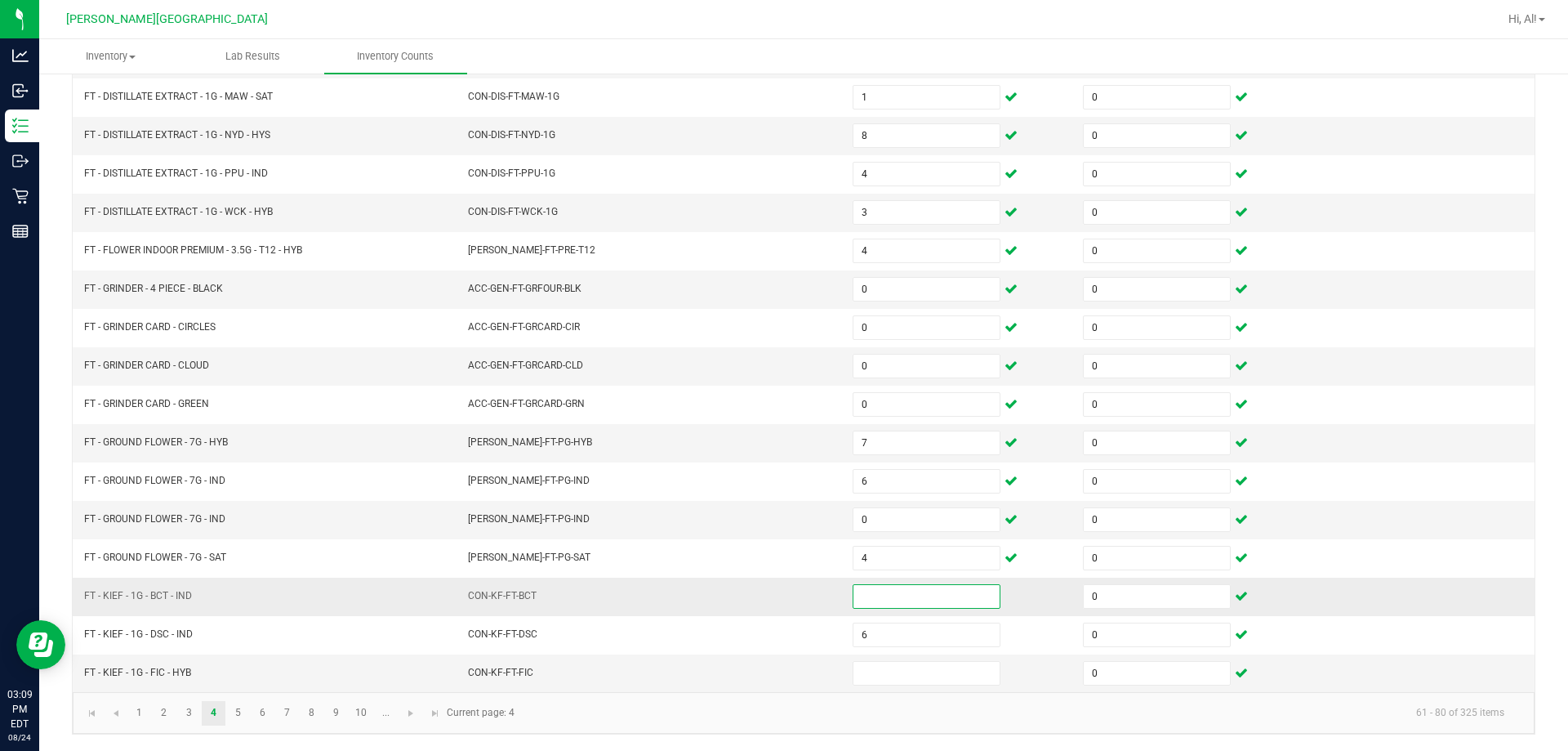
click at [767, 597] on input at bounding box center [926, 596] width 146 height 23
click at [767, 668] on input at bounding box center [926, 673] width 146 height 23
click at [228, 718] on link "5" at bounding box center [239, 713] width 24 height 25
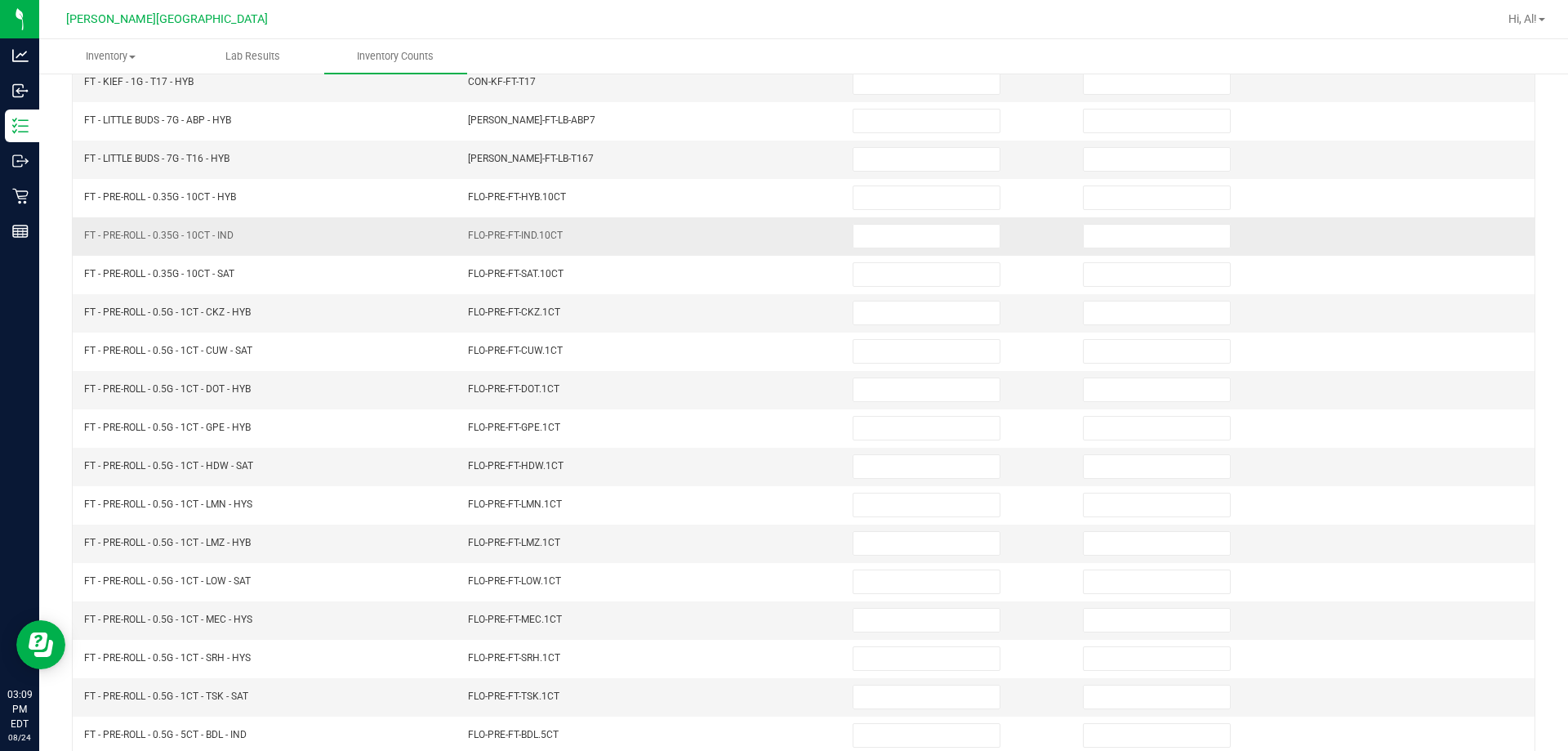
scroll to position [12, 0]
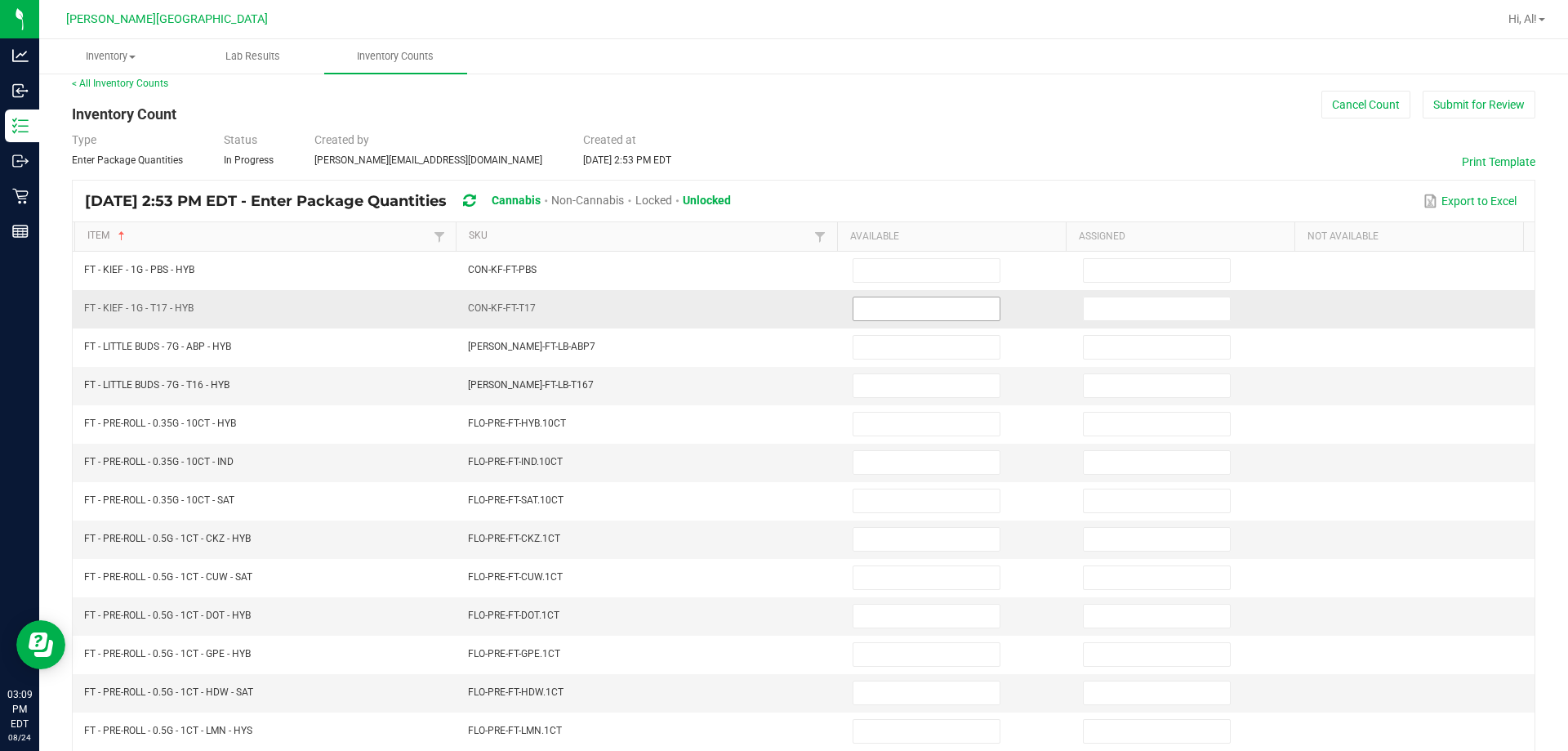
click at [767, 309] on input at bounding box center [926, 309] width 146 height 23
click at [767, 312] on td "CON-KF-FT-T17" at bounding box center [650, 310] width 384 height 38
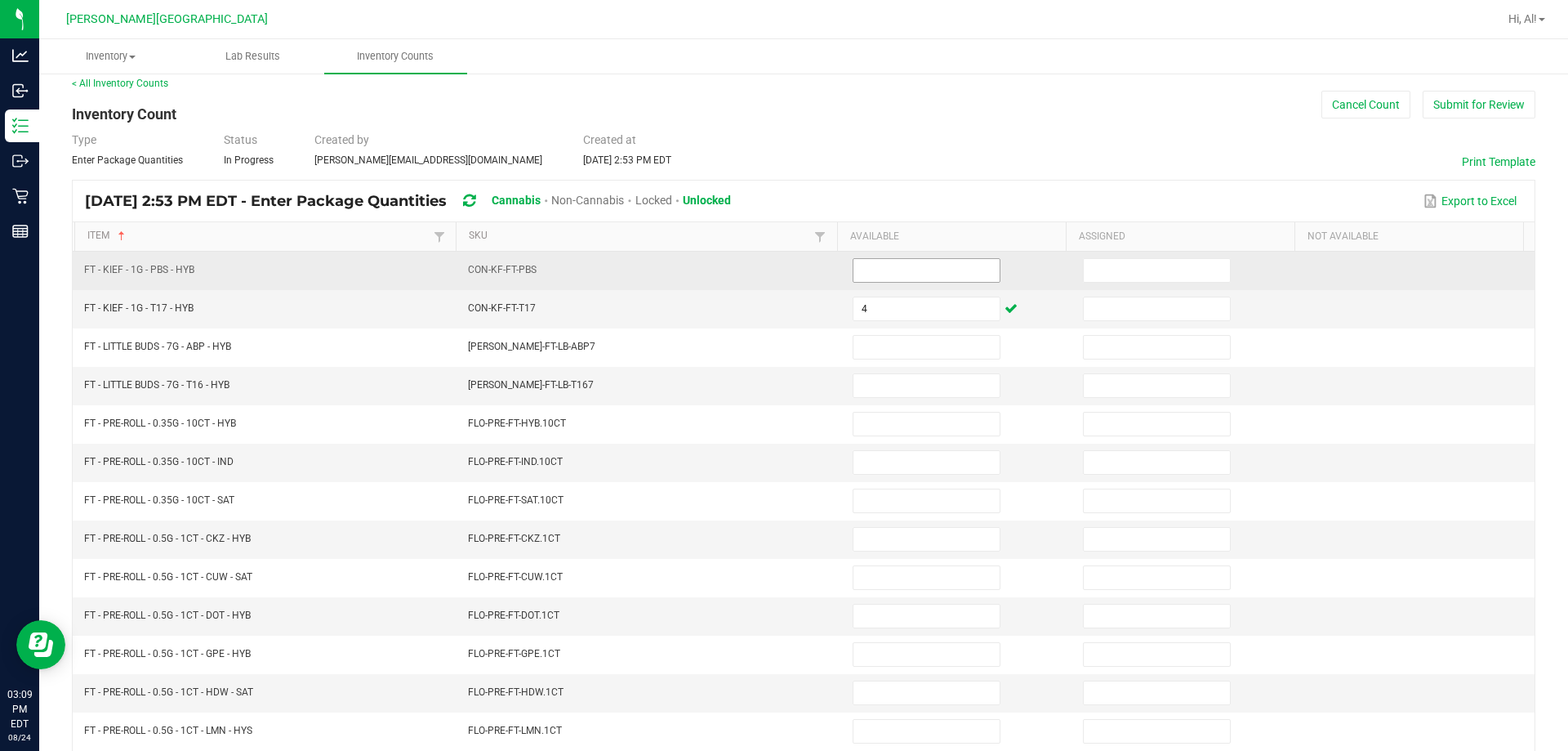
click at [767, 277] on input at bounding box center [926, 270] width 146 height 23
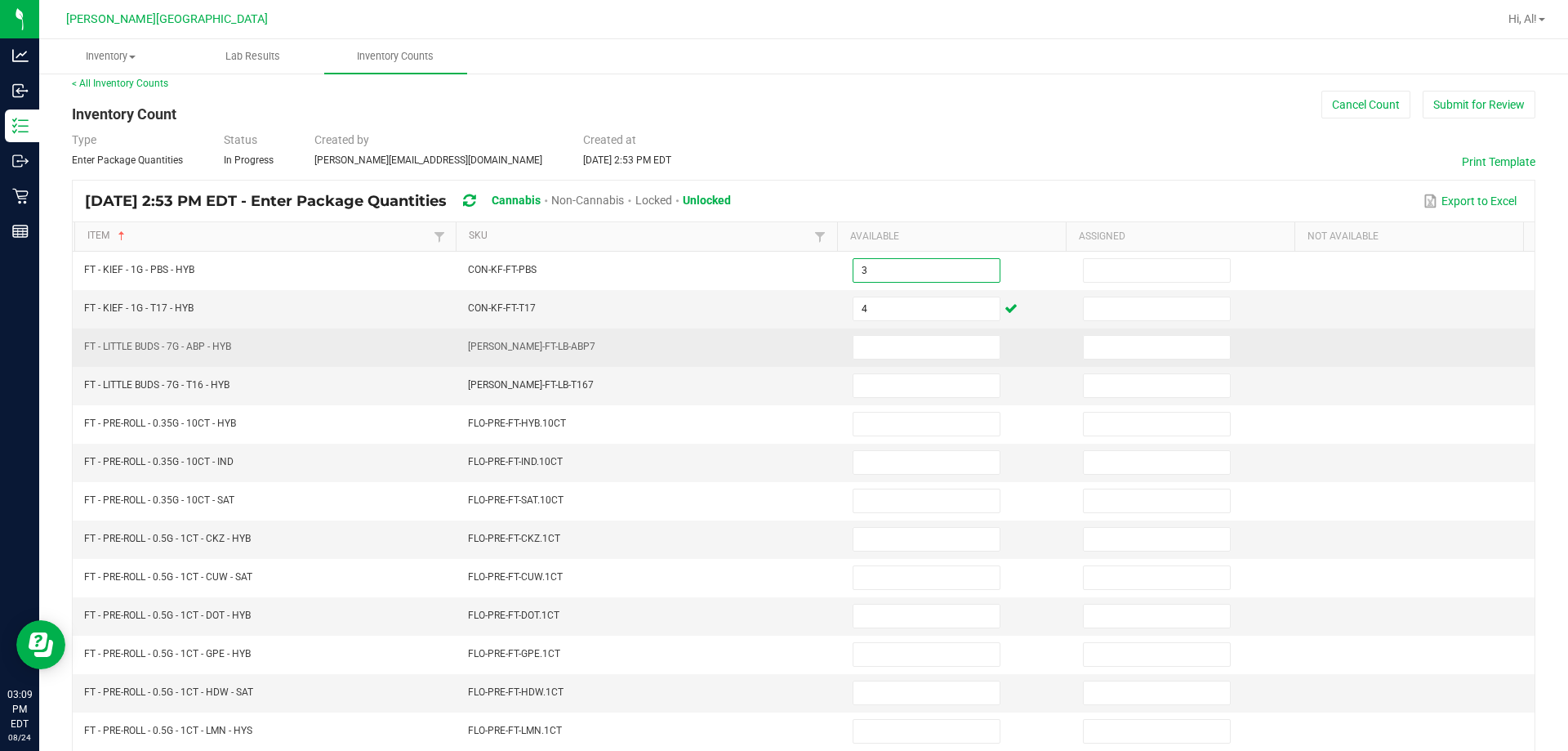
click at [590, 354] on td "[PERSON_NAME]-FT-LB-ABP7" at bounding box center [650, 348] width 384 height 38
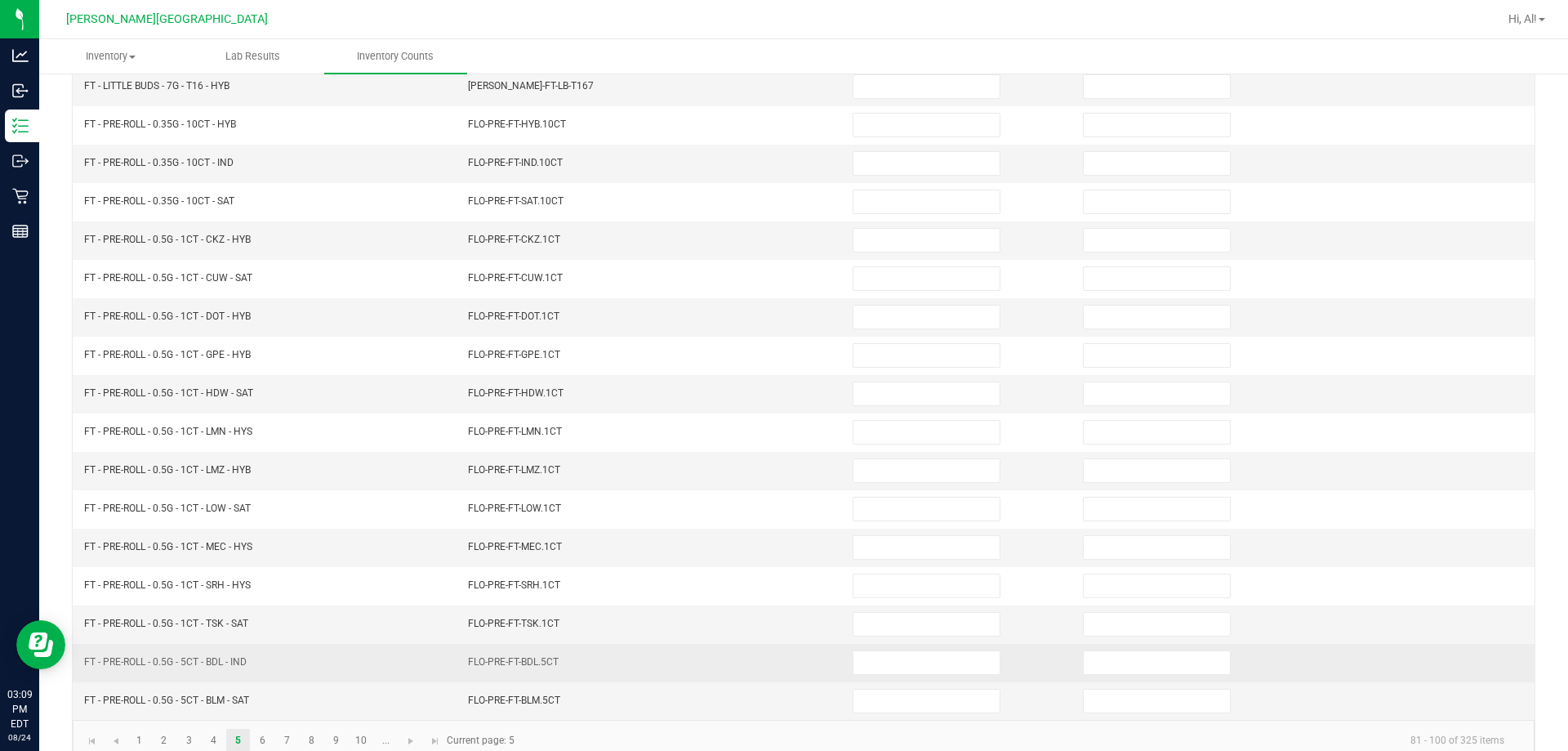
scroll to position [340, 0]
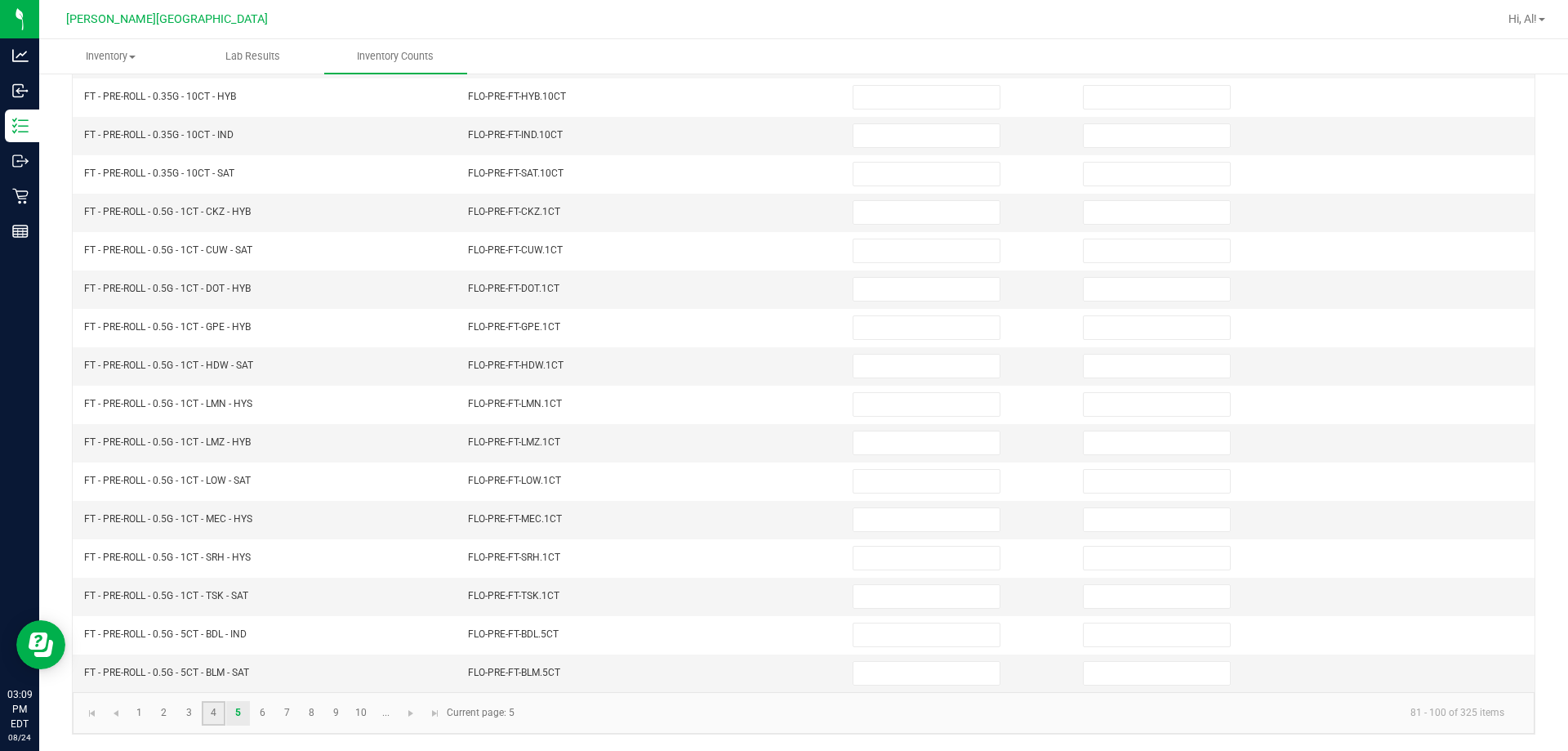
click at [211, 706] on link "4" at bounding box center [214, 713] width 24 height 25
click at [767, 668] on td at bounding box center [958, 674] width 231 height 38
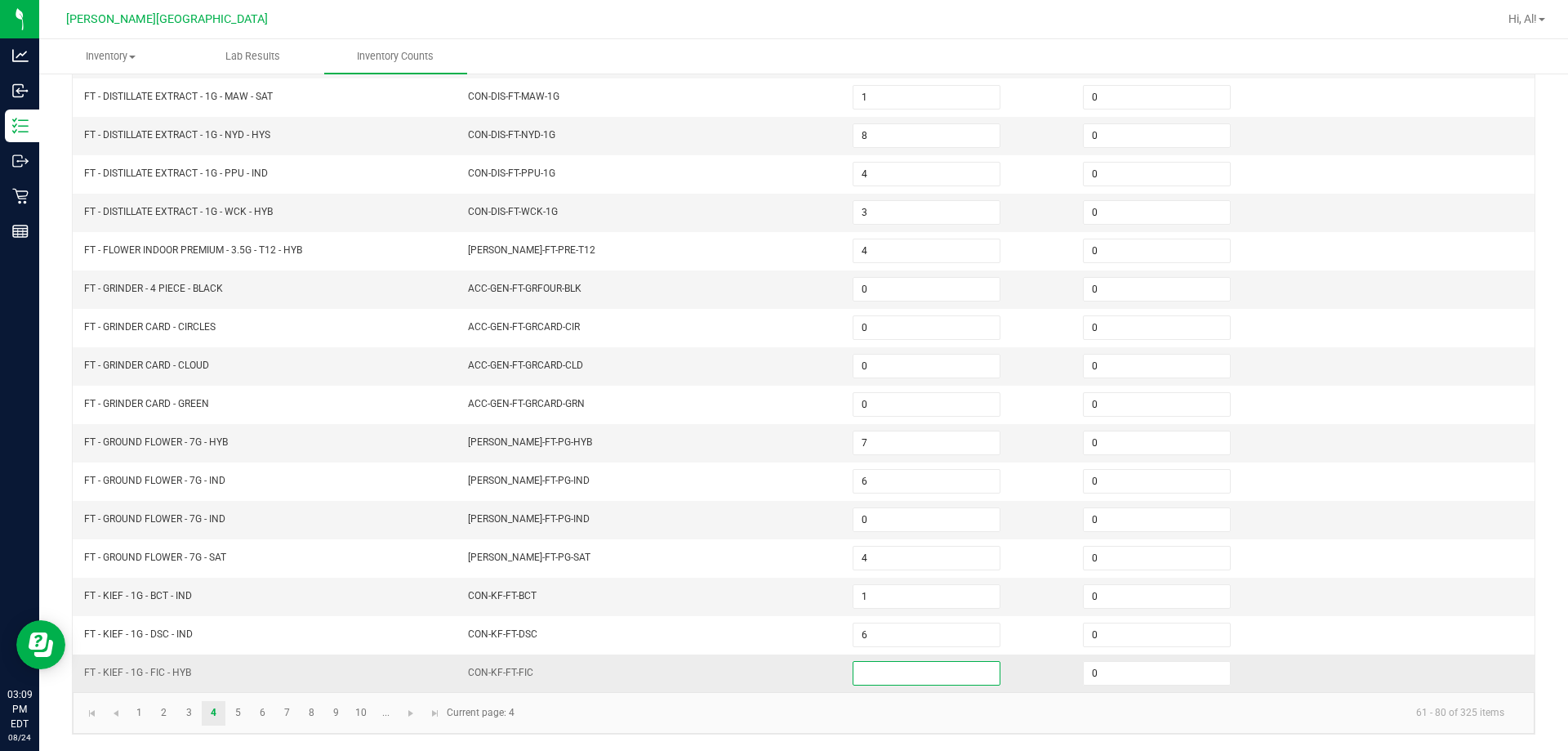
click at [767, 671] on input at bounding box center [926, 673] width 146 height 23
click at [767, 665] on td "CON-KF-FT-FIC" at bounding box center [650, 674] width 384 height 38
click at [242, 712] on link "5" at bounding box center [239, 713] width 24 height 25
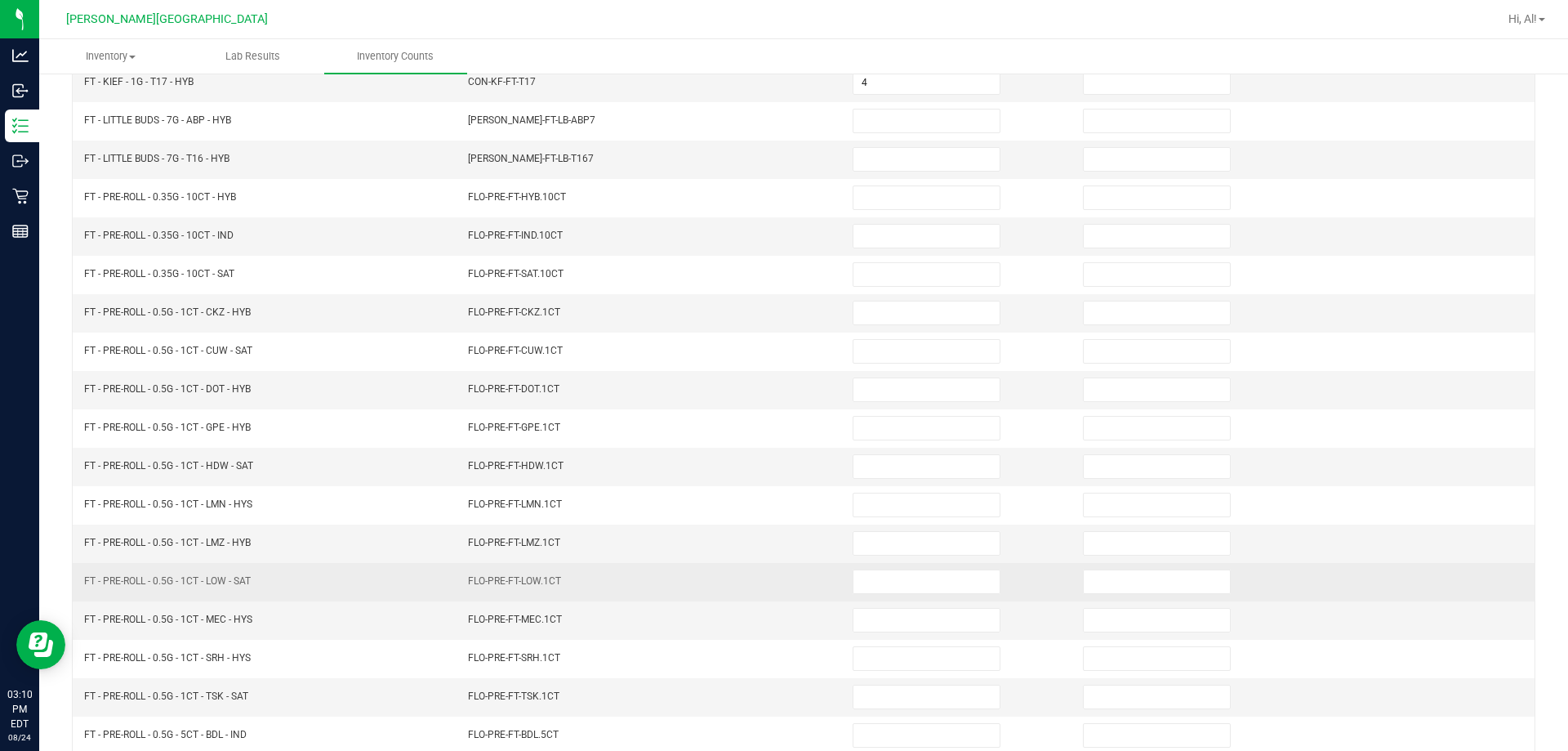
scroll to position [94, 0]
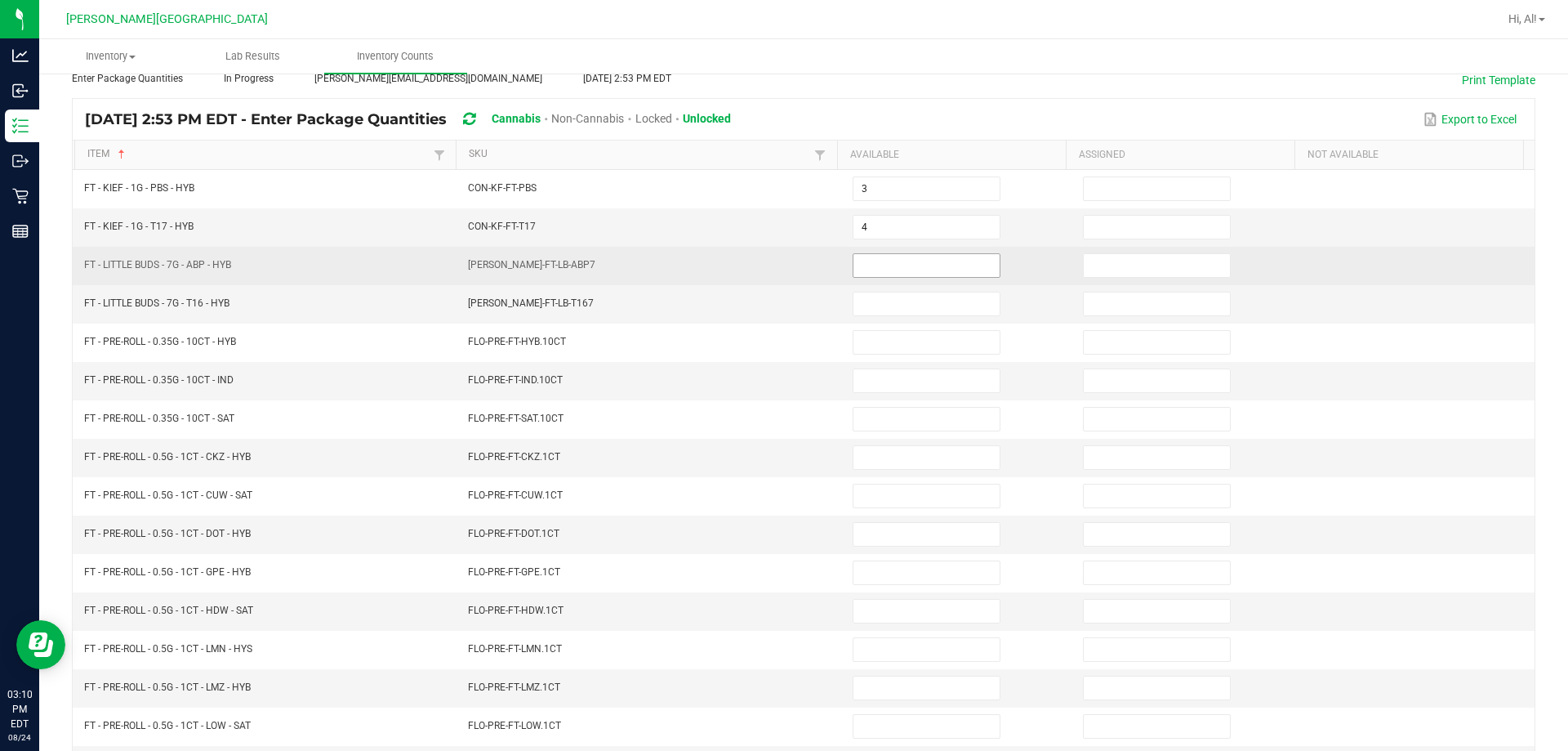
click at [767, 259] on input at bounding box center [926, 266] width 146 height 23
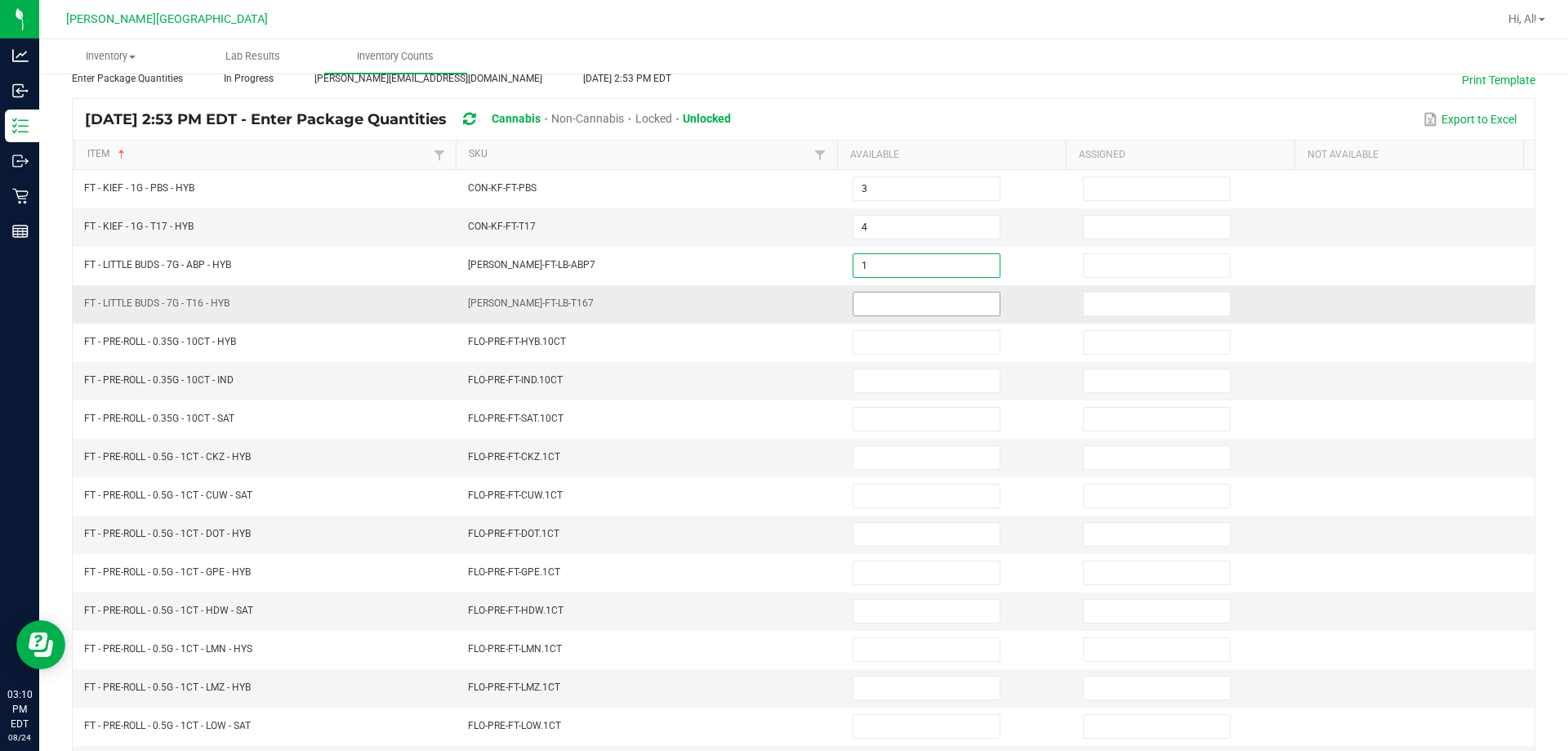
click at [767, 302] on input at bounding box center [926, 304] width 146 height 23
click at [767, 309] on td "[PERSON_NAME]-FT-LB-T167" at bounding box center [650, 305] width 384 height 38
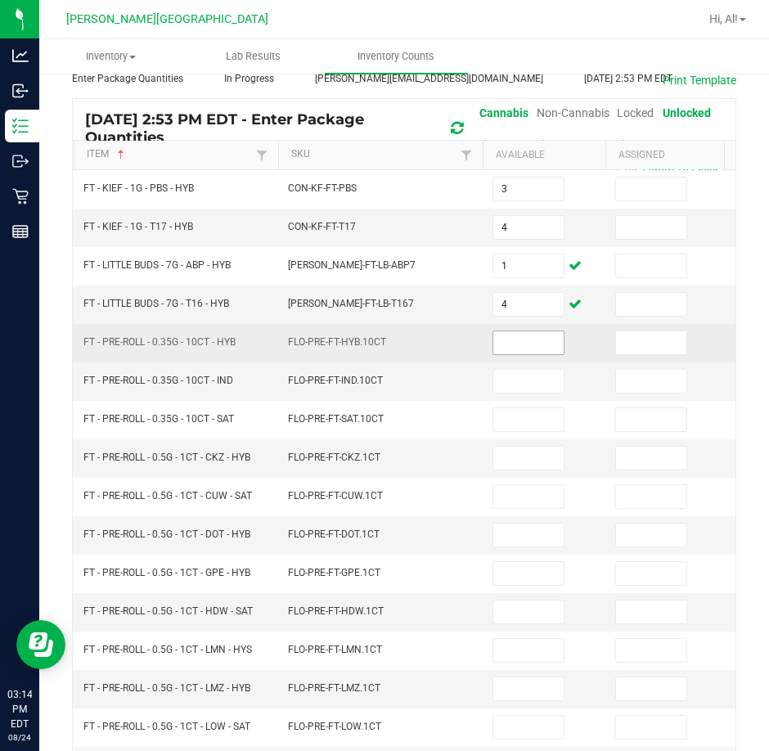
click at [542, 332] on input at bounding box center [528, 342] width 70 height 23
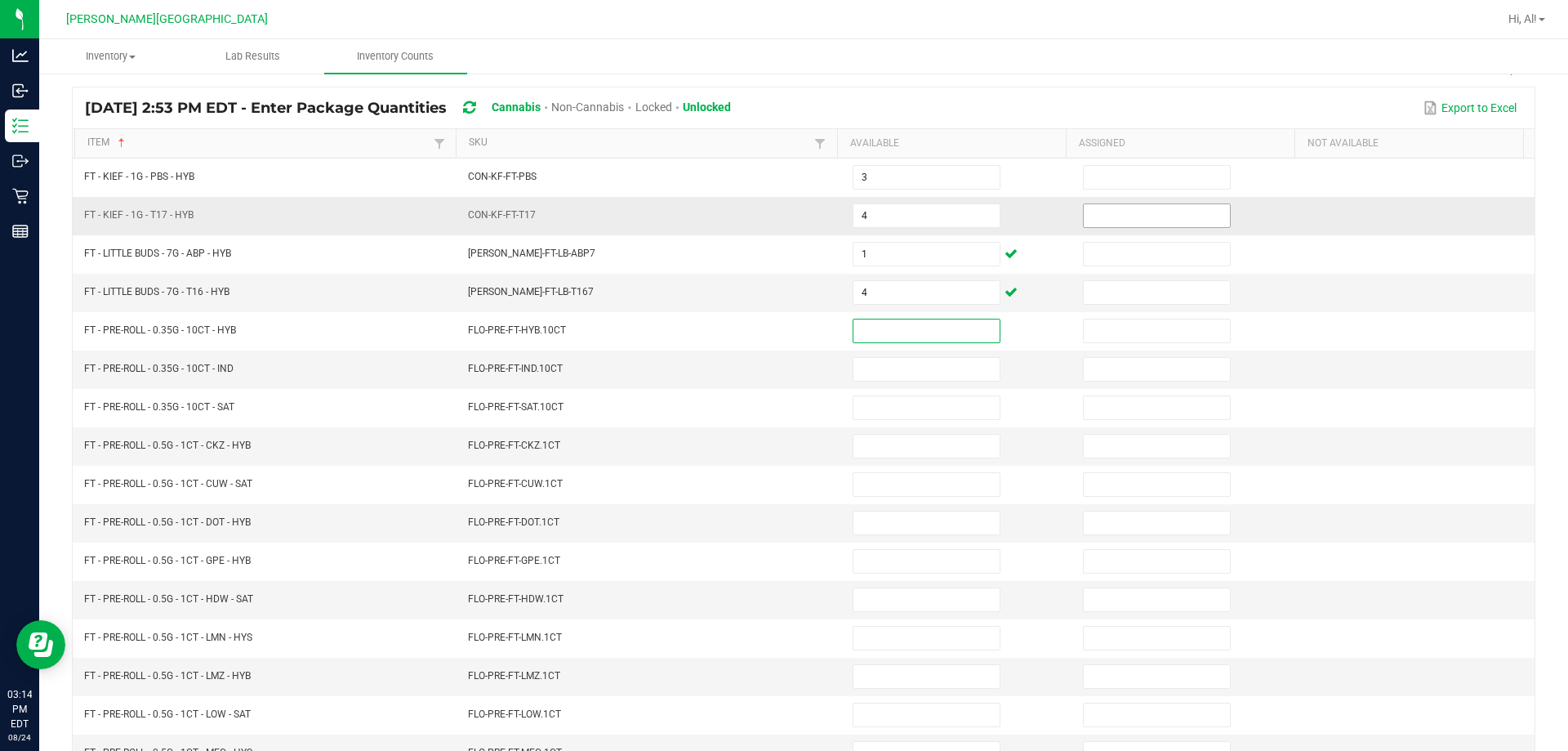
scroll to position [12, 0]
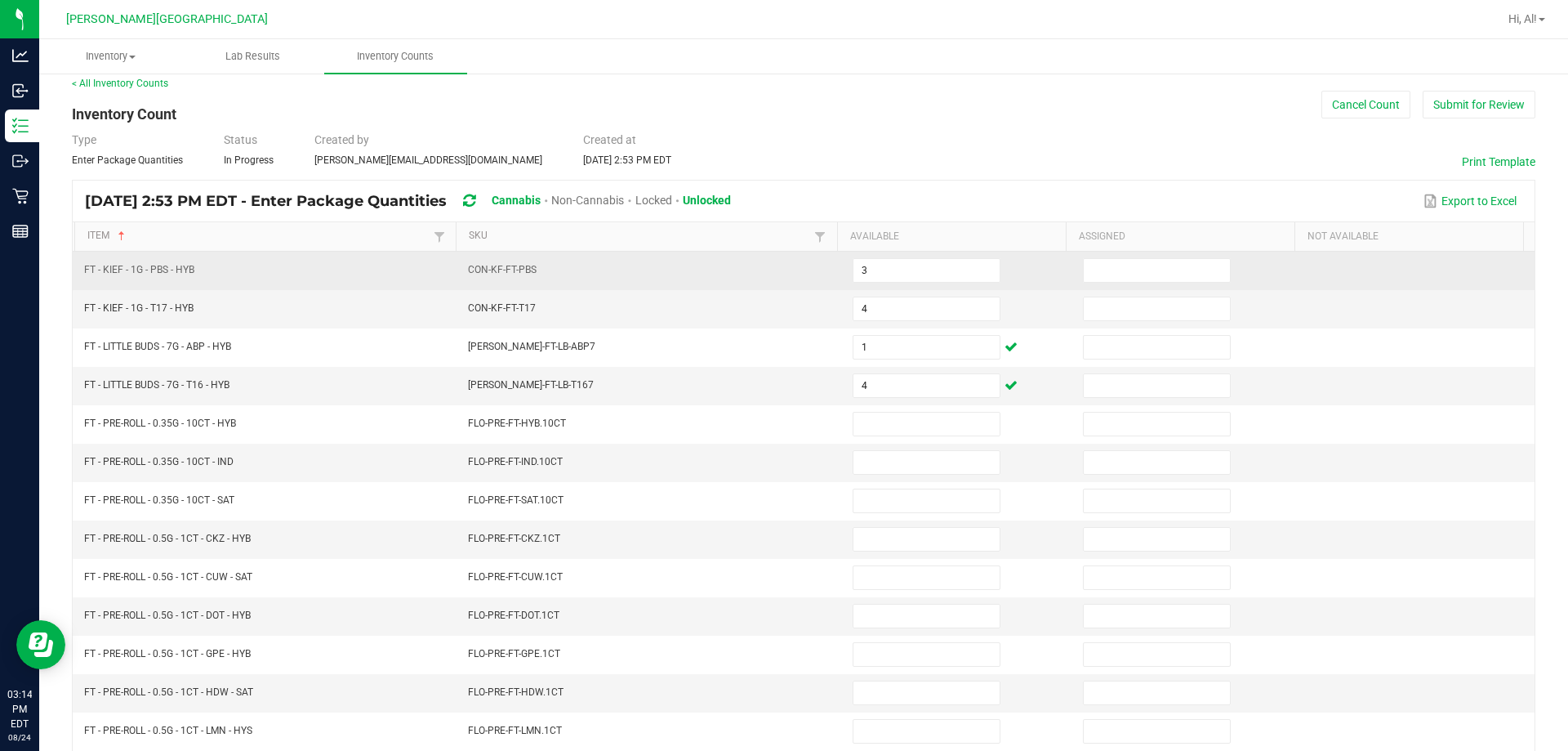
click at [767, 284] on td at bounding box center [1188, 271] width 231 height 38
click at [767, 272] on input at bounding box center [1157, 270] width 146 height 23
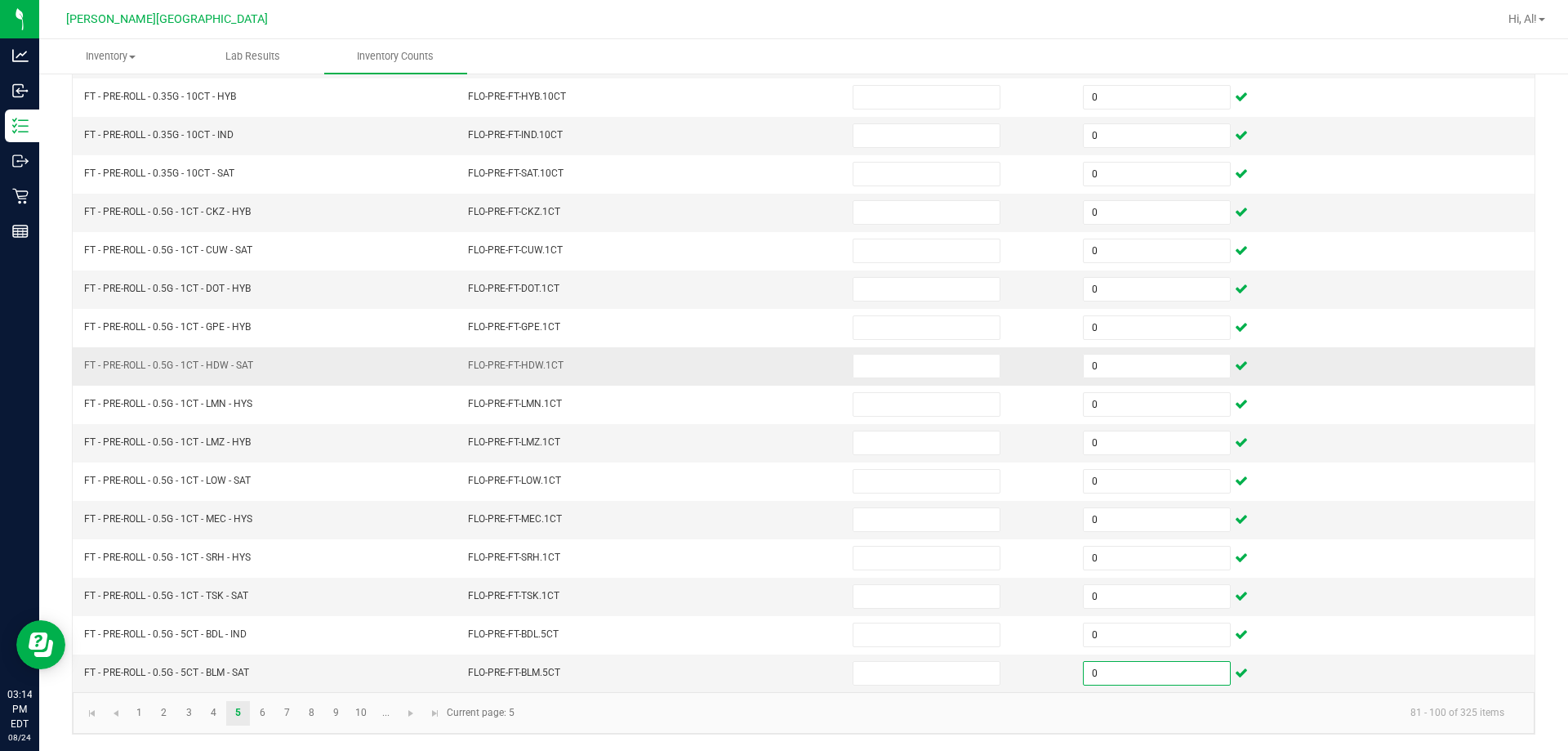
click at [725, 384] on td "FLO-PRE-FT-HDW.1CT" at bounding box center [650, 367] width 384 height 38
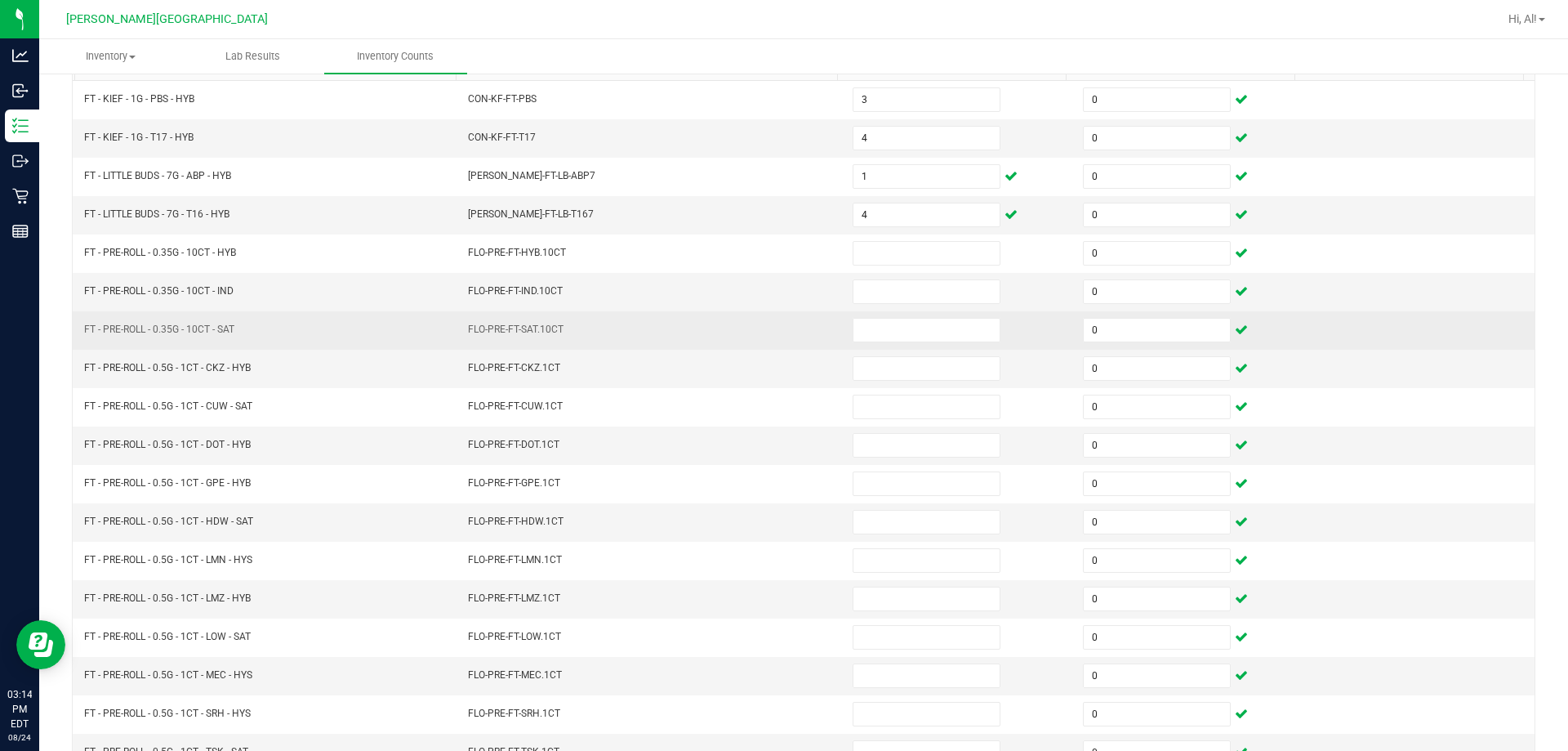
scroll to position [176, 0]
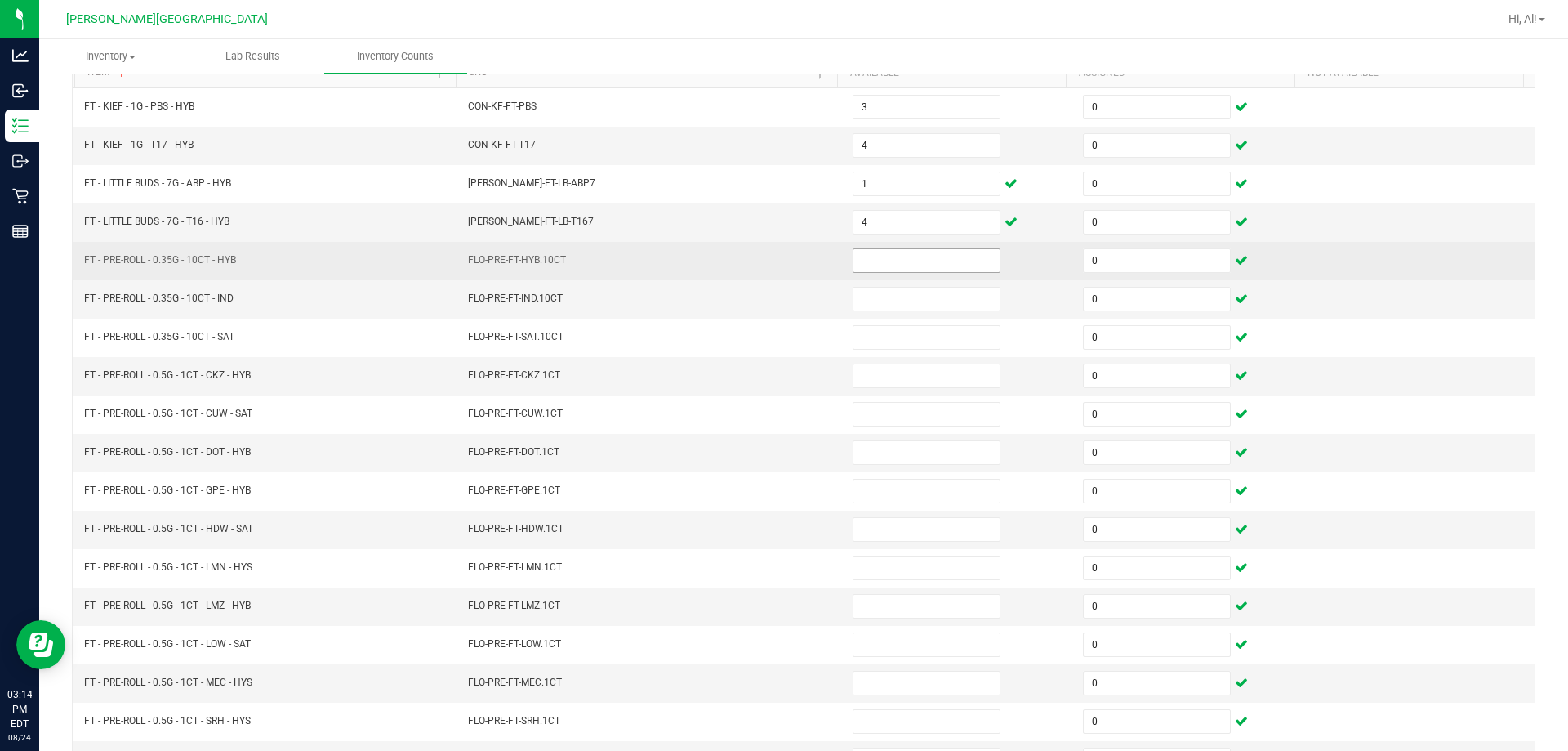
click at [767, 273] on span at bounding box center [926, 261] width 148 height 25
click at [767, 262] on input at bounding box center [926, 261] width 146 height 23
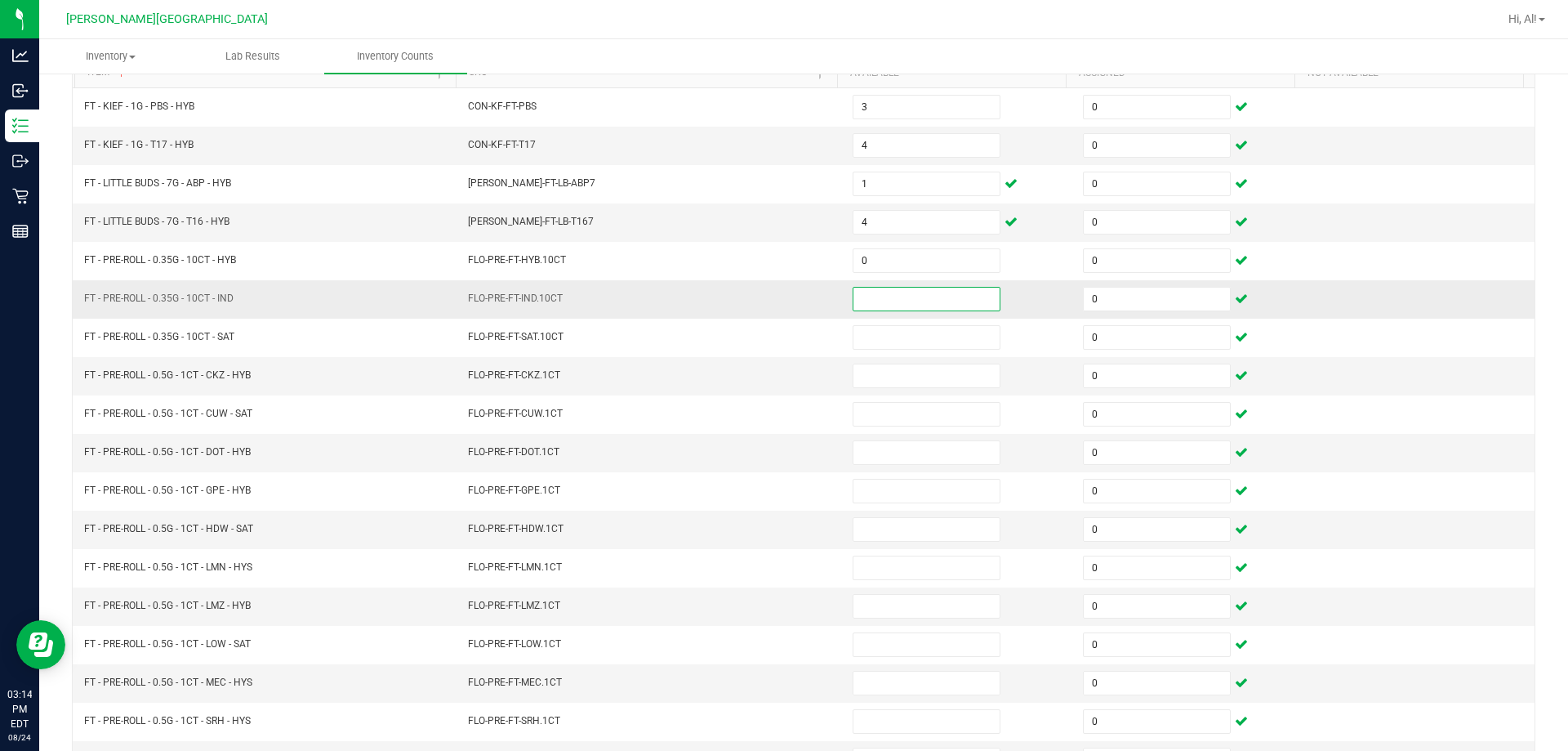
click at [767, 292] on input at bounding box center [926, 299] width 146 height 23
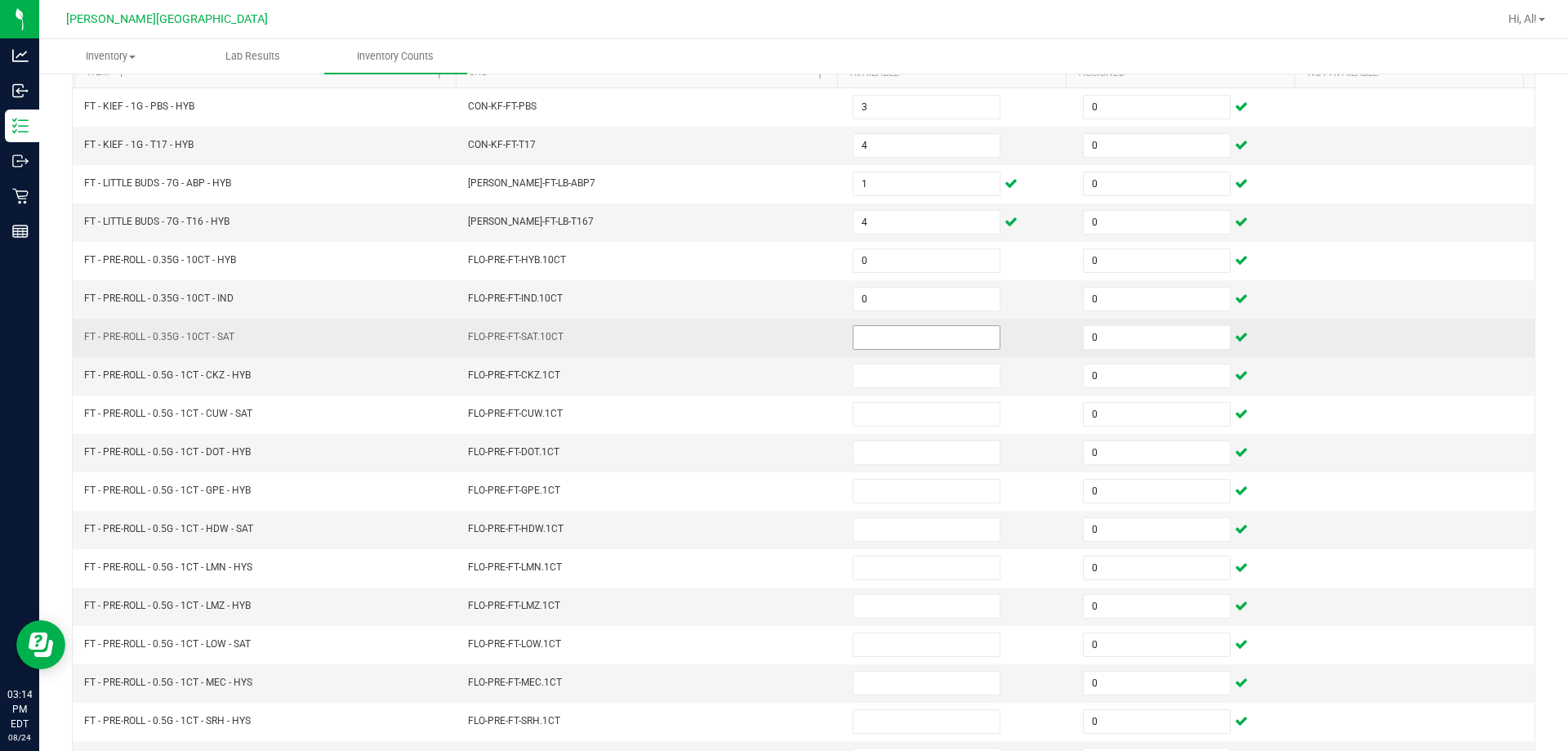
drag, startPoint x: 883, startPoint y: 354, endPoint x: 885, endPoint y: 336, distance: 18.1
click at [767, 354] on td at bounding box center [958, 338] width 231 height 38
click at [767, 336] on input at bounding box center [926, 338] width 146 height 23
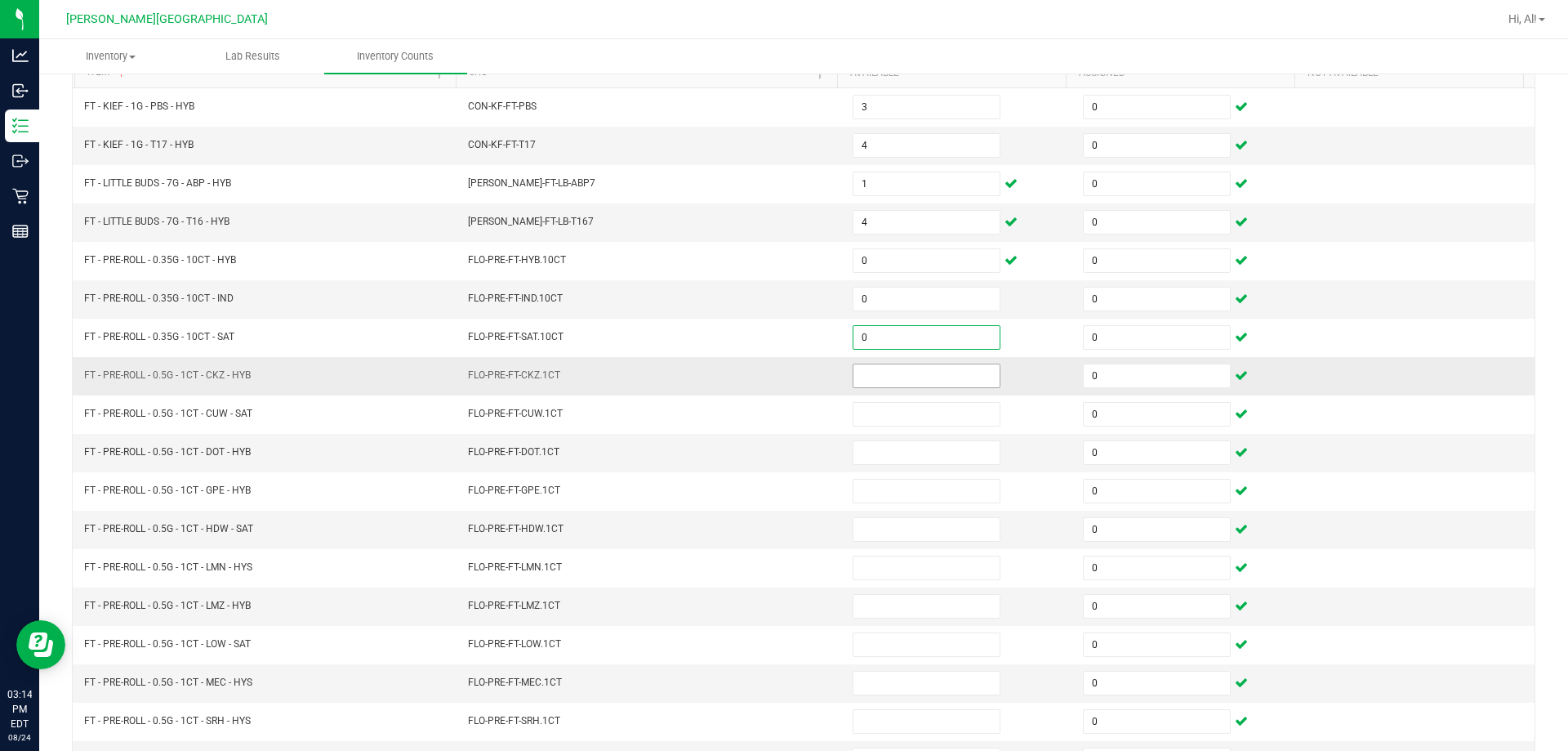
click at [767, 368] on input at bounding box center [926, 376] width 146 height 23
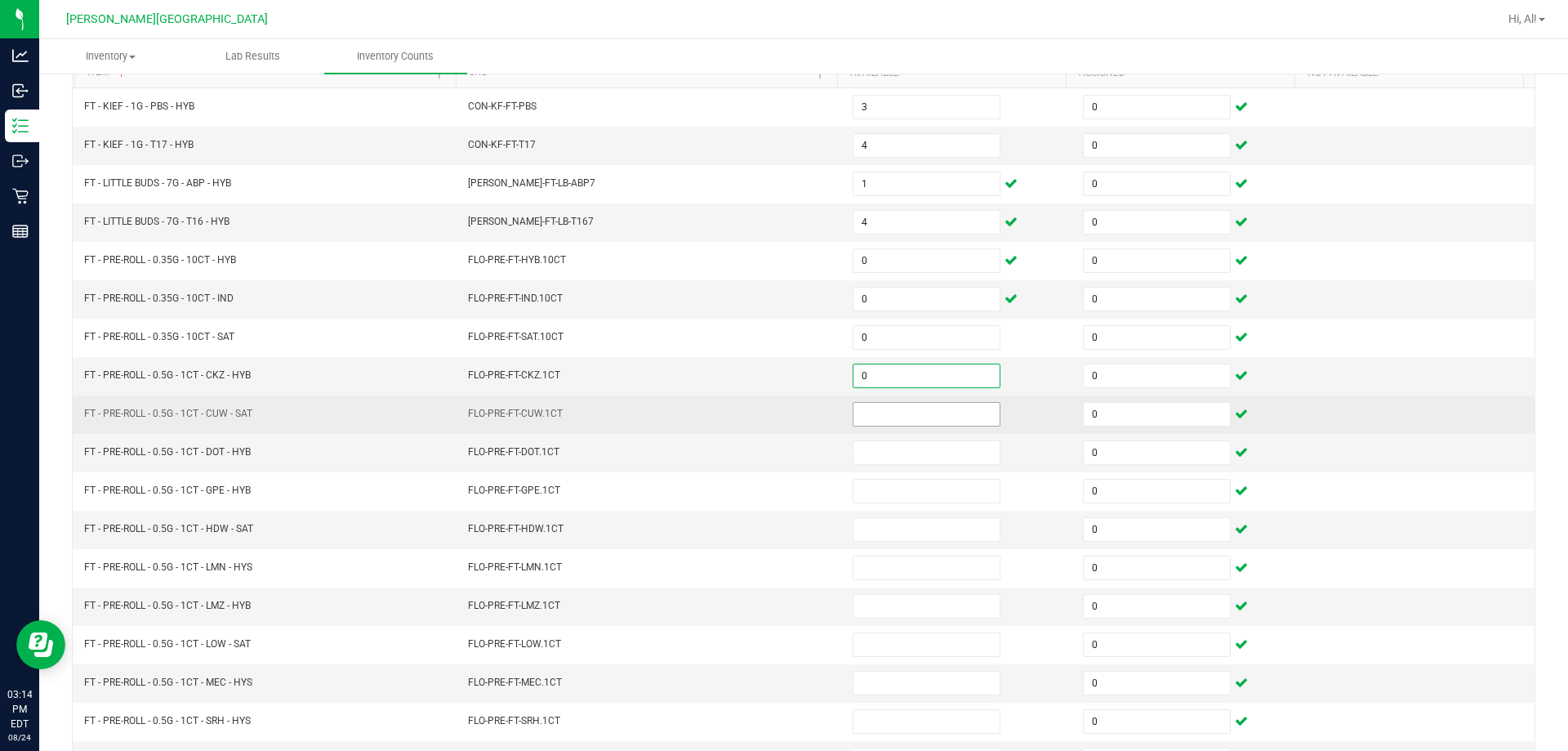
click at [767, 409] on input at bounding box center [926, 413] width 146 height 23
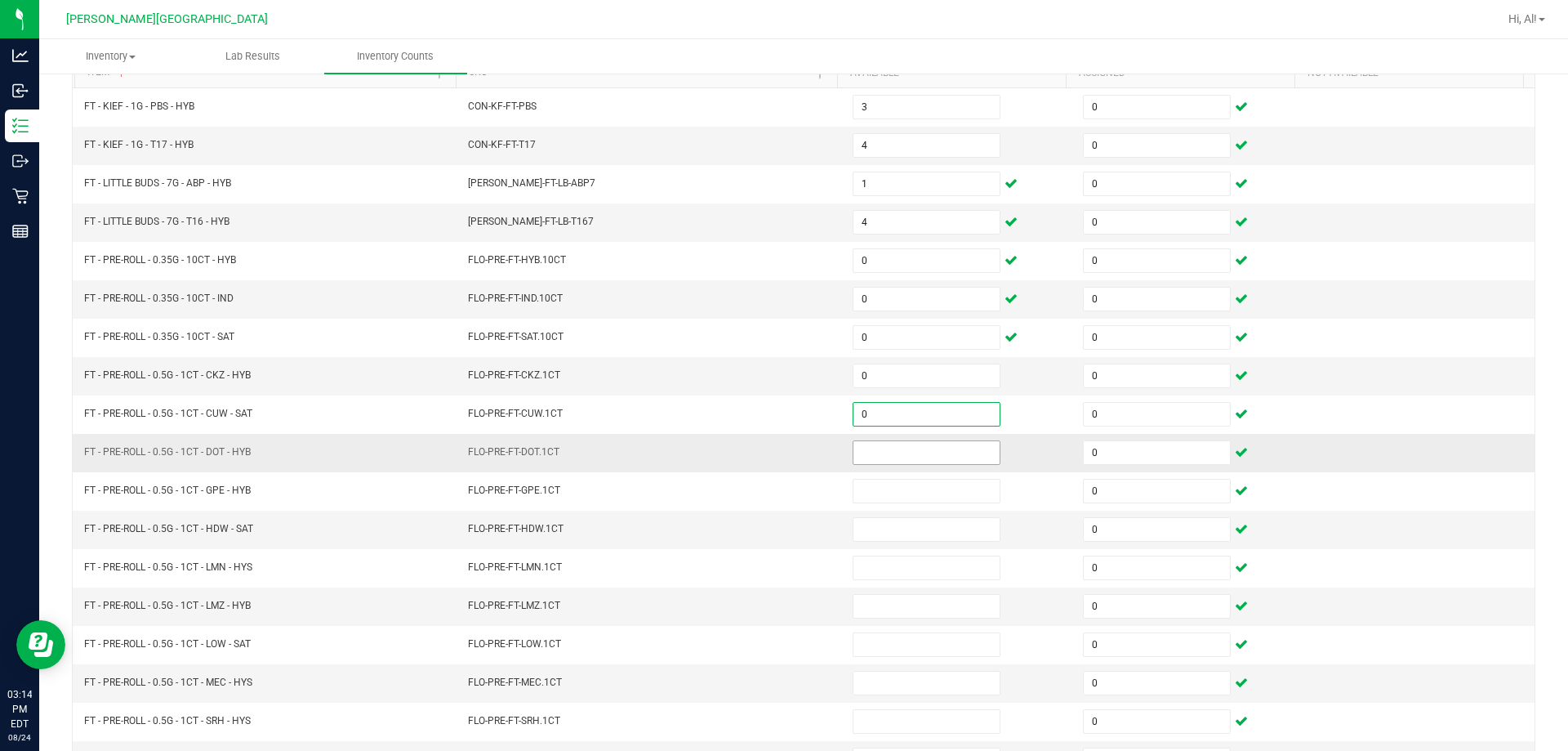
click at [767, 446] on input at bounding box center [926, 452] width 146 height 23
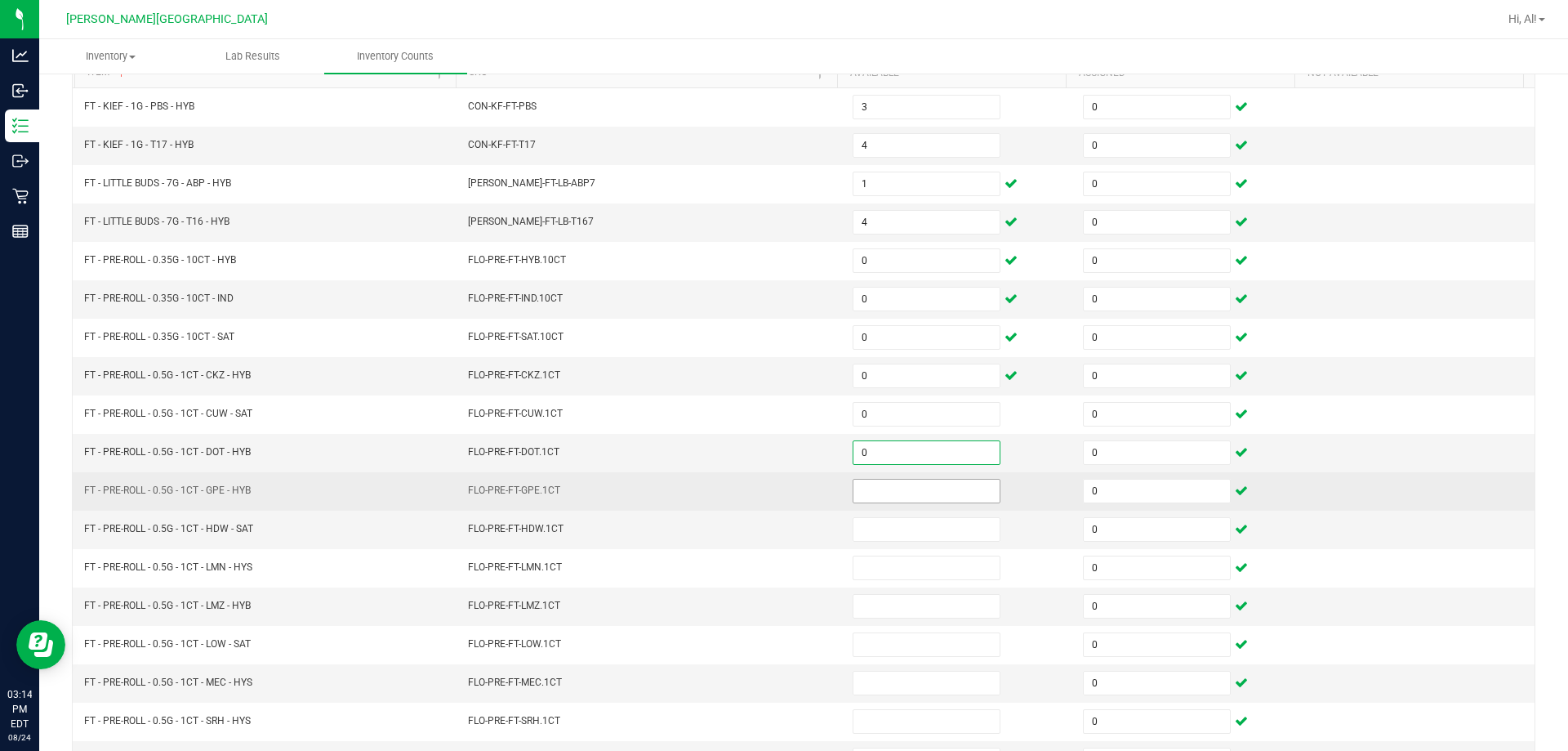
click at [767, 487] on input at bounding box center [926, 490] width 146 height 23
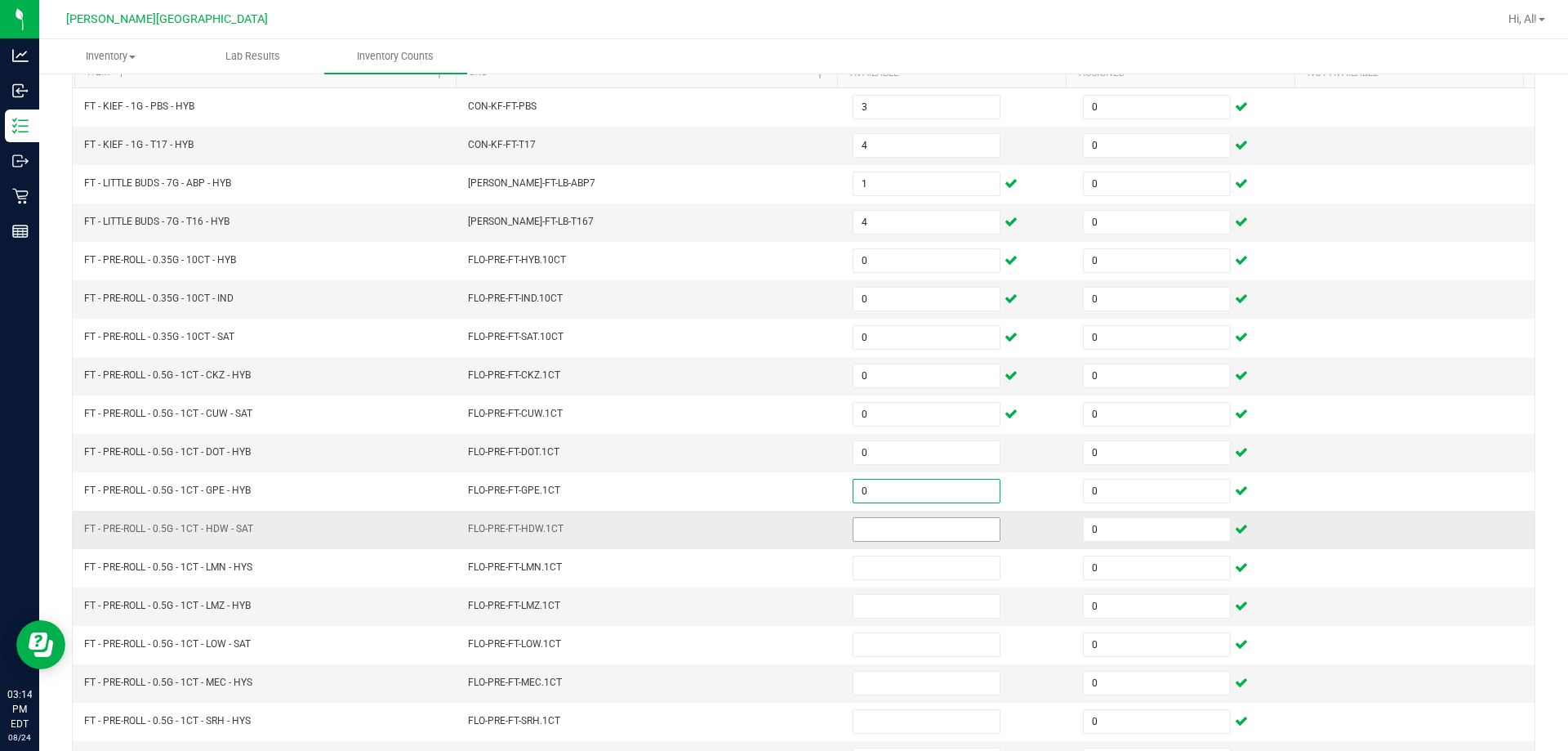
click at [767, 526] on input at bounding box center [926, 529] width 146 height 23
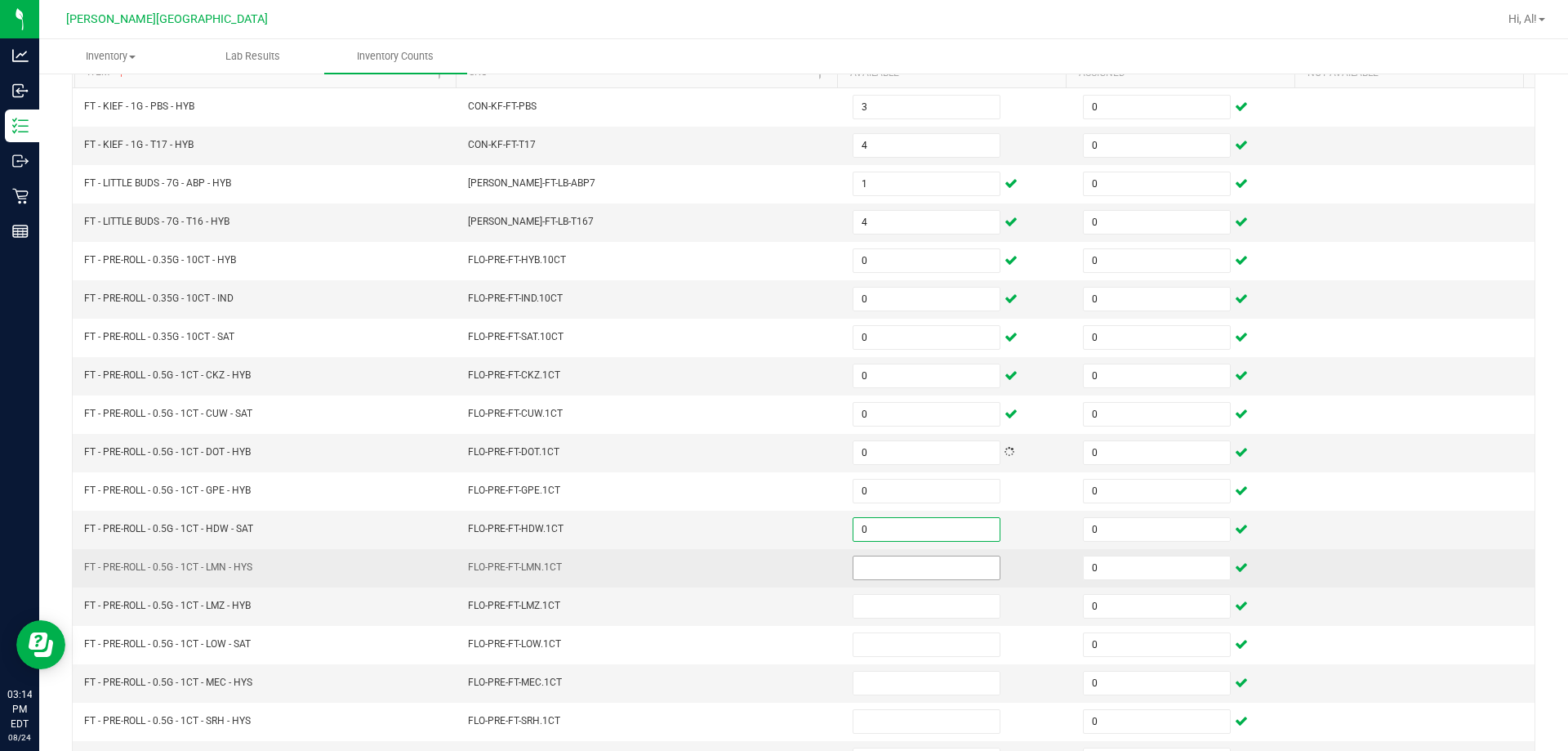
click at [767, 556] on input at bounding box center [926, 567] width 146 height 23
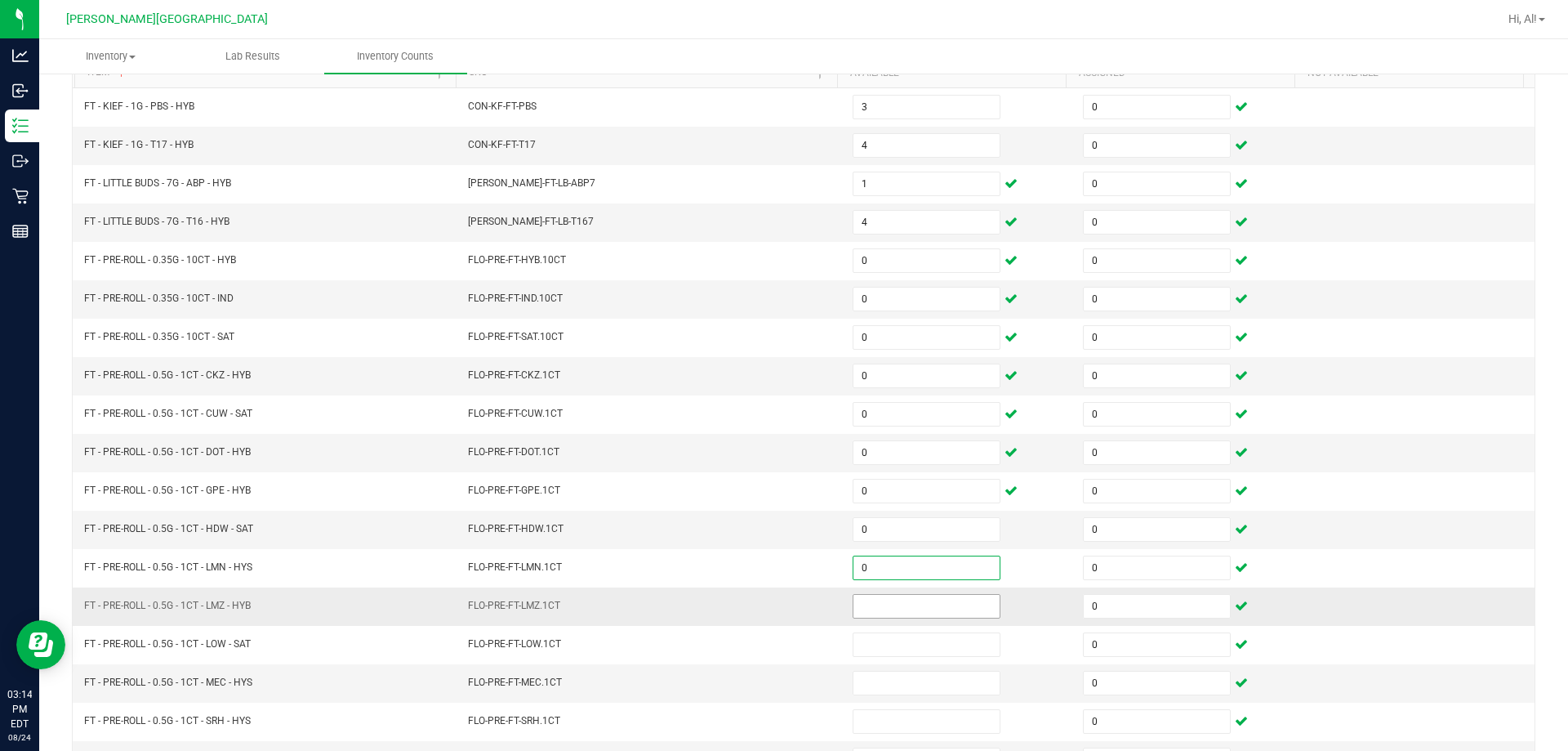
click at [767, 614] on input at bounding box center [926, 606] width 146 height 23
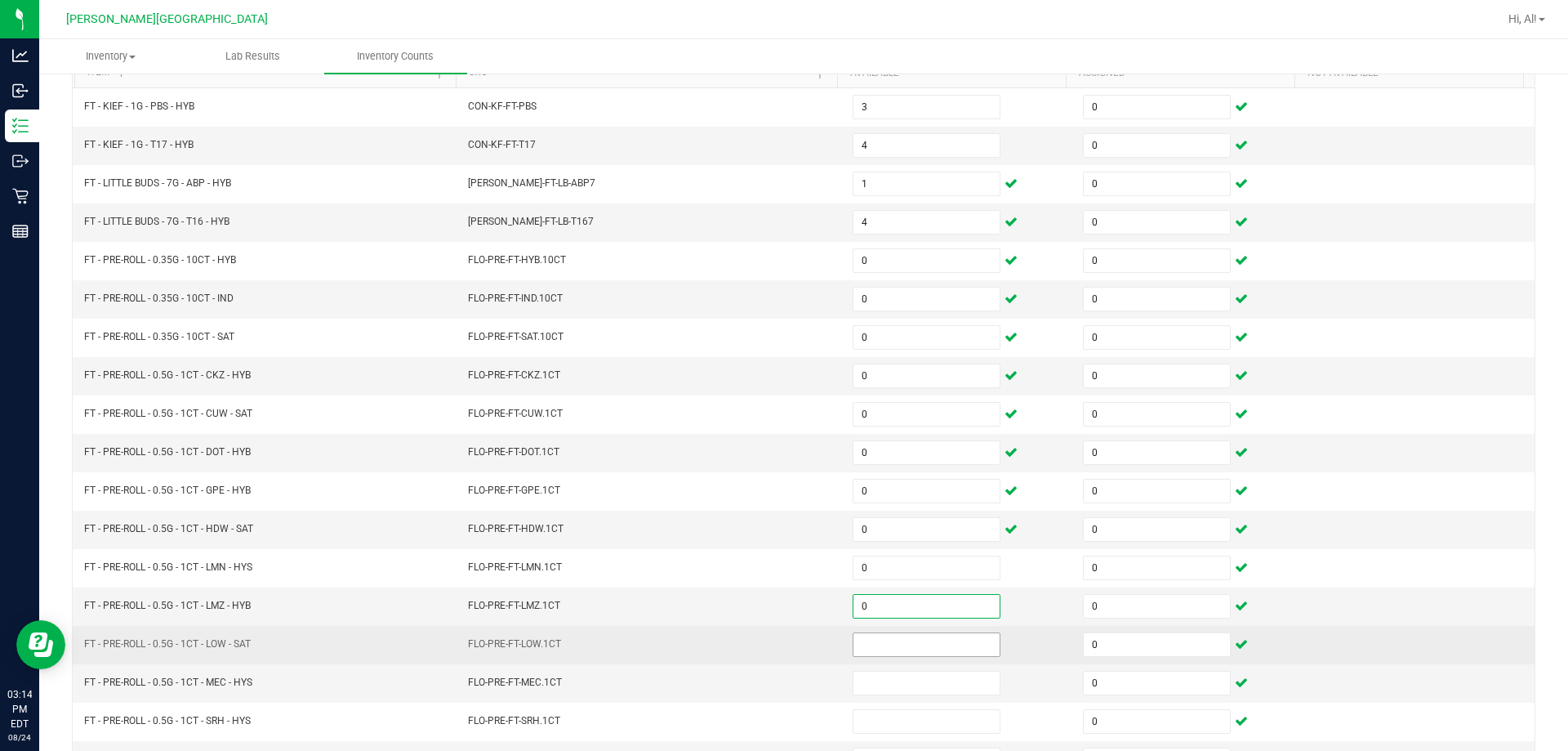
click at [767, 649] on input at bounding box center [926, 644] width 146 height 23
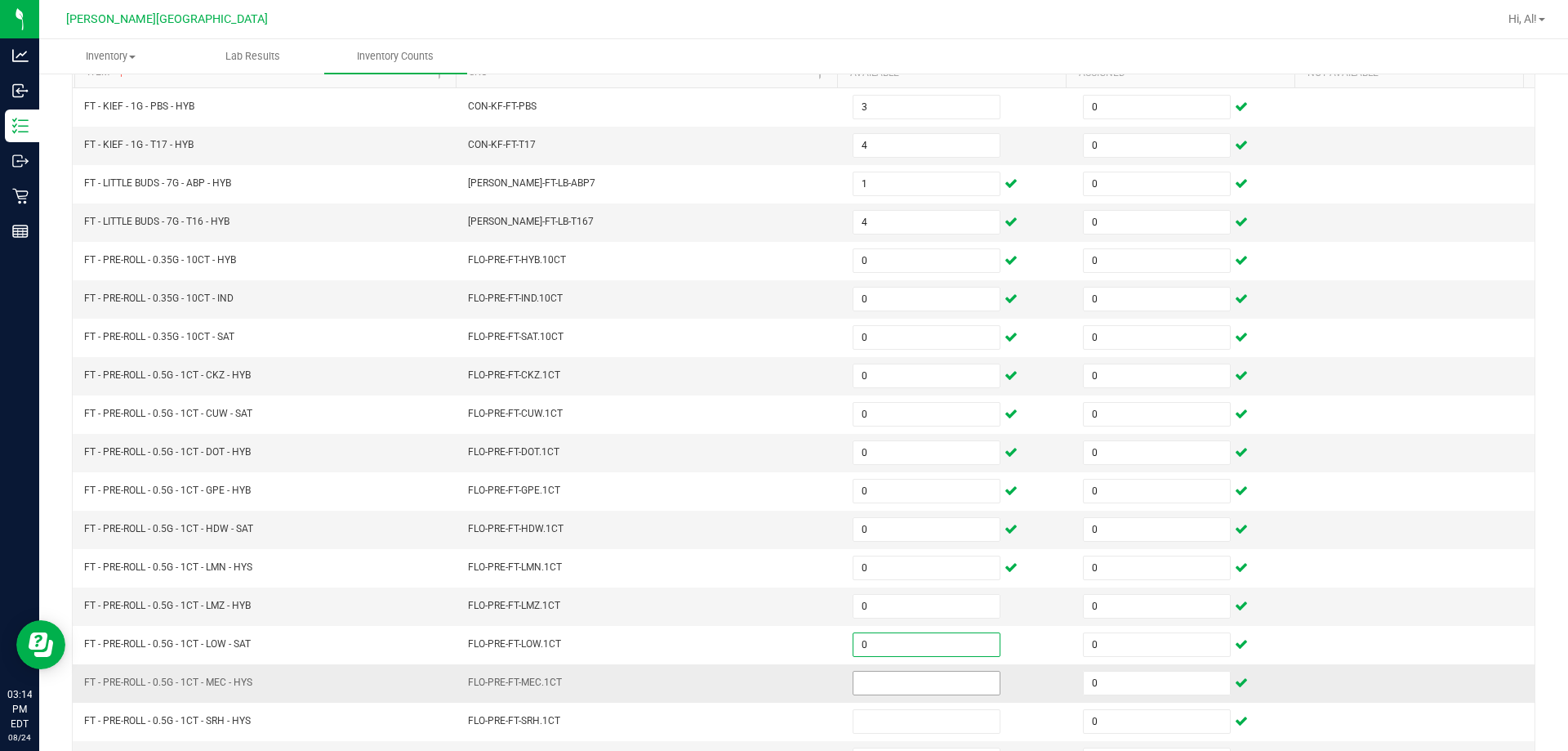
click at [767, 677] on input at bounding box center [926, 683] width 146 height 23
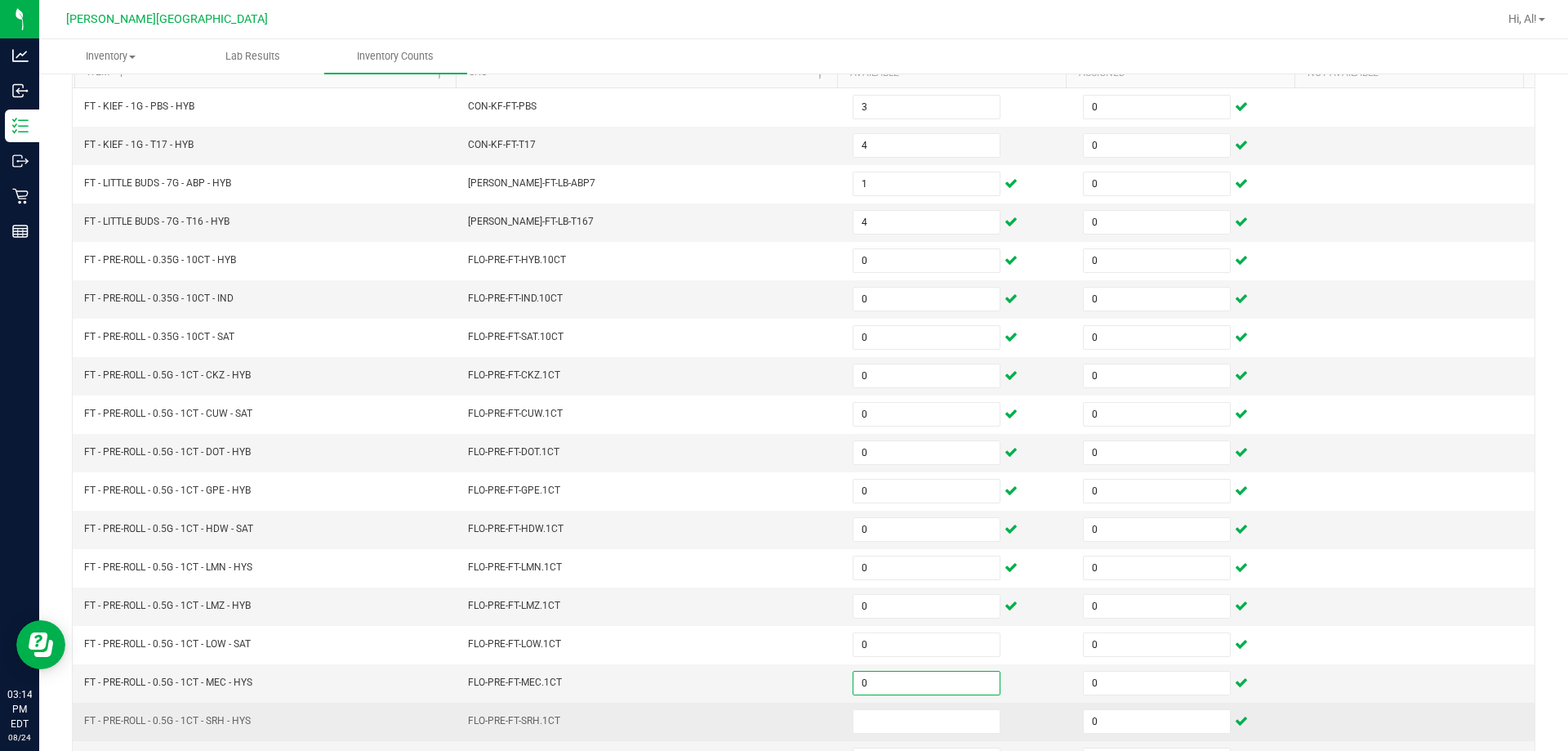
click at [767, 708] on td at bounding box center [958, 722] width 231 height 38
click at [767, 718] on input at bounding box center [926, 721] width 146 height 23
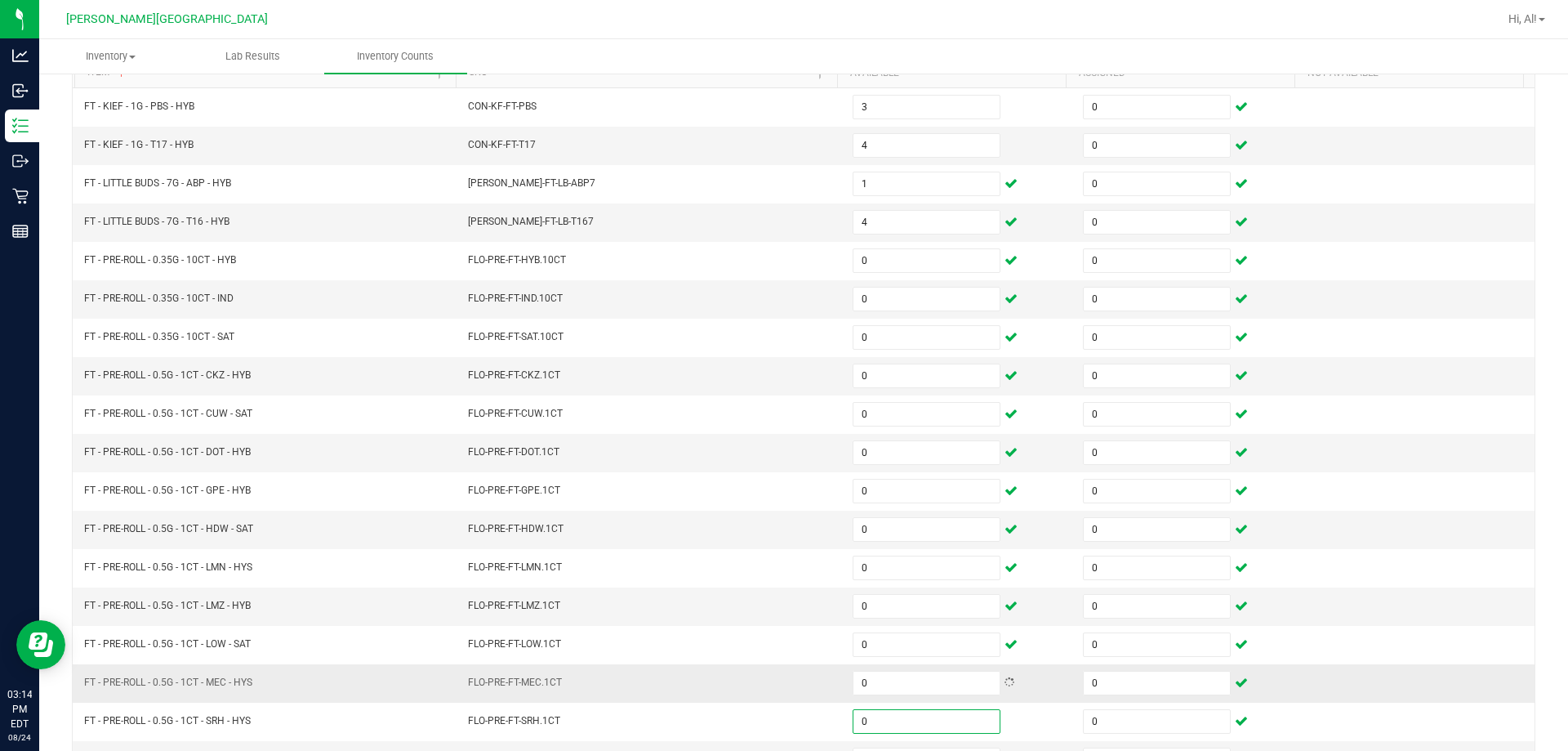
click at [767, 679] on td "0" at bounding box center [958, 683] width 231 height 38
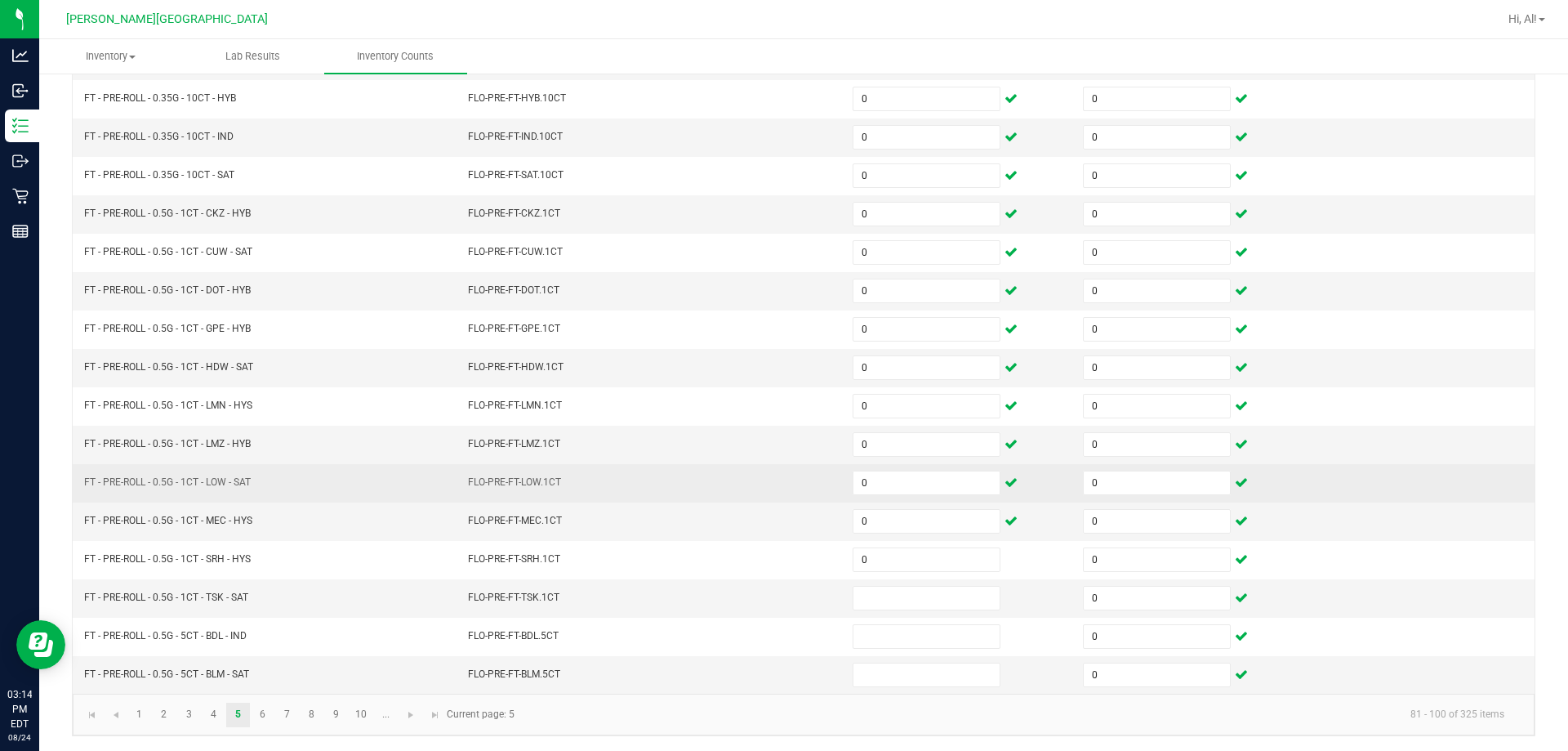
scroll to position [340, 0]
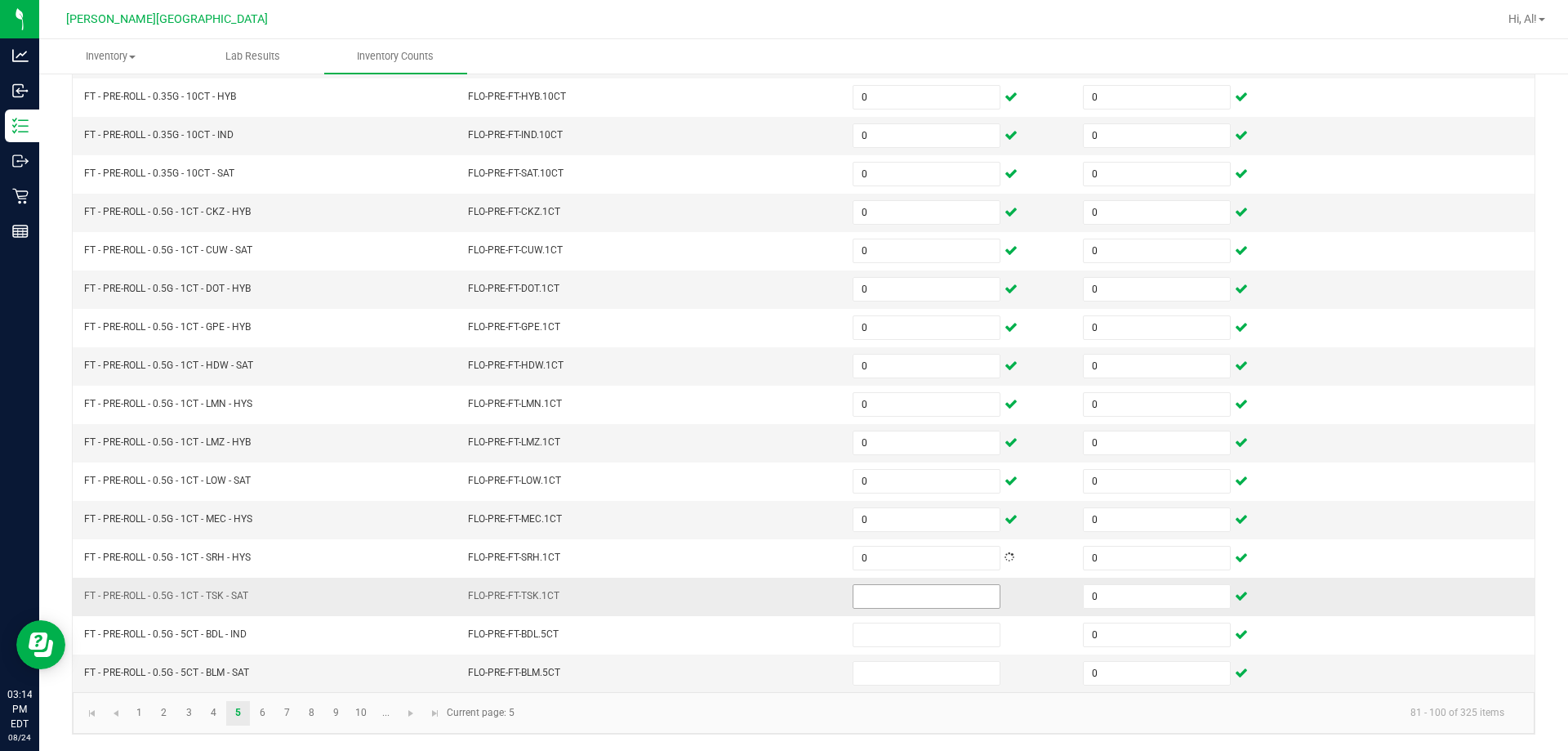
click at [767, 607] on input at bounding box center [926, 596] width 146 height 23
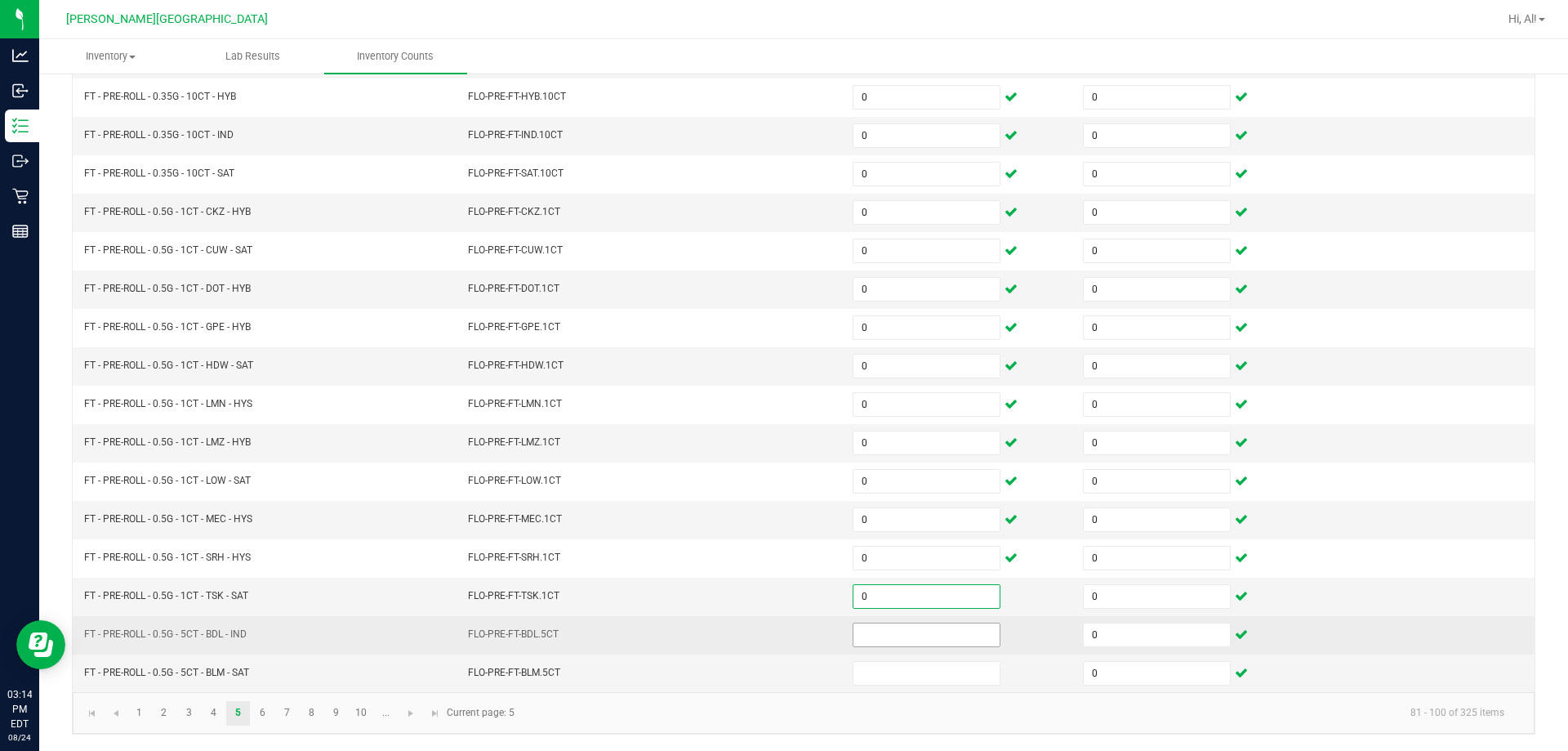
click at [767, 643] on input at bounding box center [926, 634] width 146 height 23
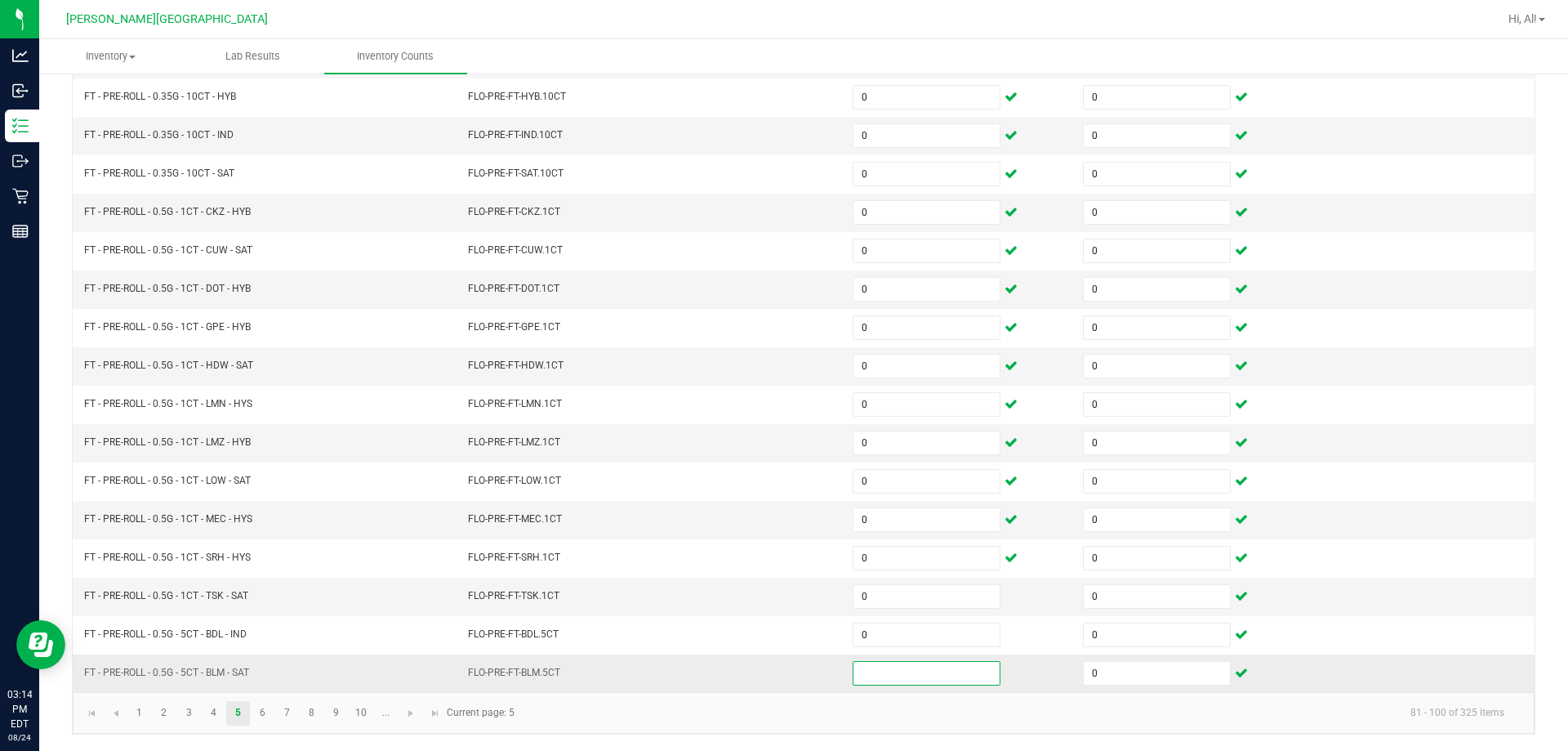
click at [767, 682] on input at bounding box center [926, 673] width 146 height 23
click at [767, 655] on td "FLO-PRE-FT-BLM.5CT" at bounding box center [650, 674] width 384 height 38
click at [261, 723] on link "6" at bounding box center [262, 713] width 24 height 25
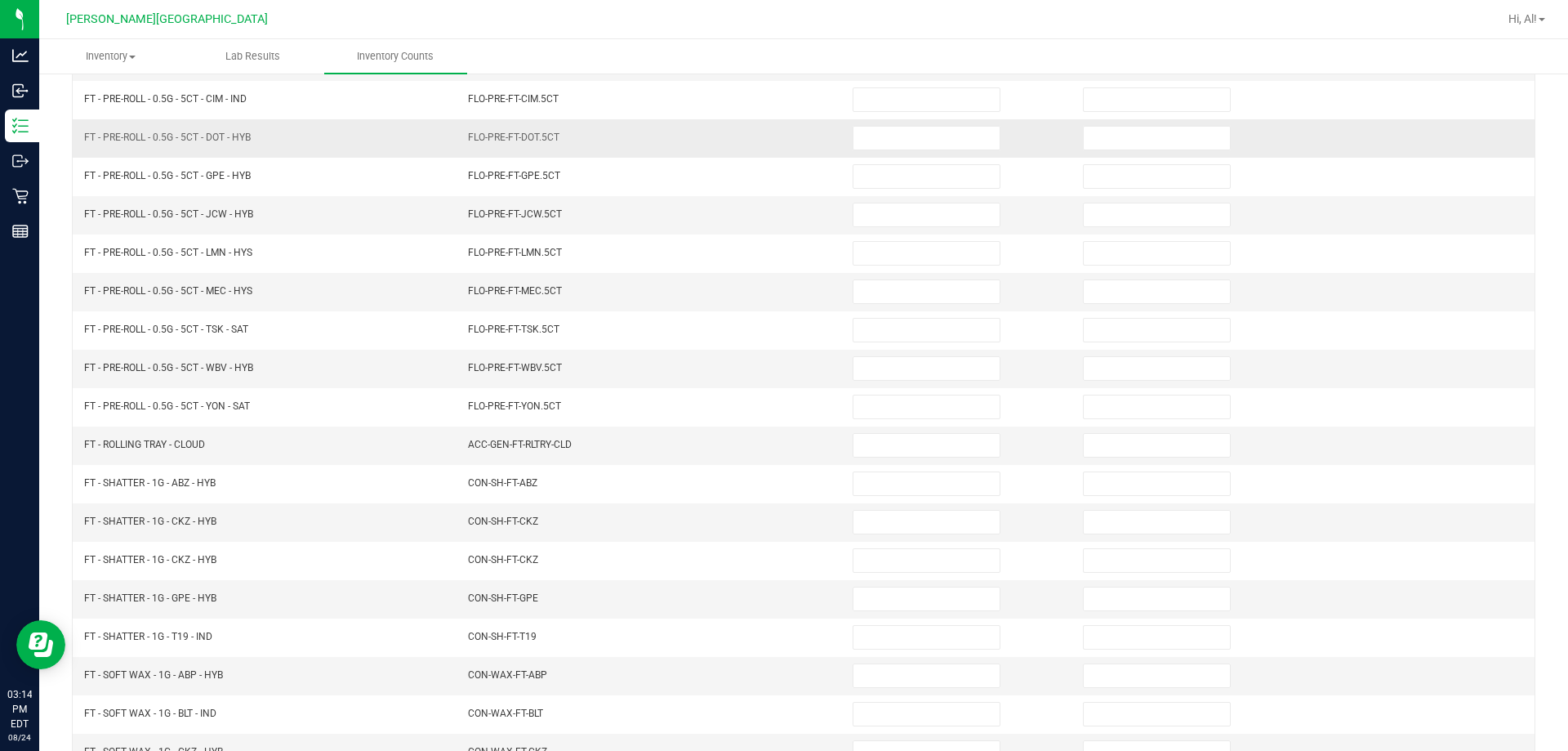
scroll to position [94, 0]
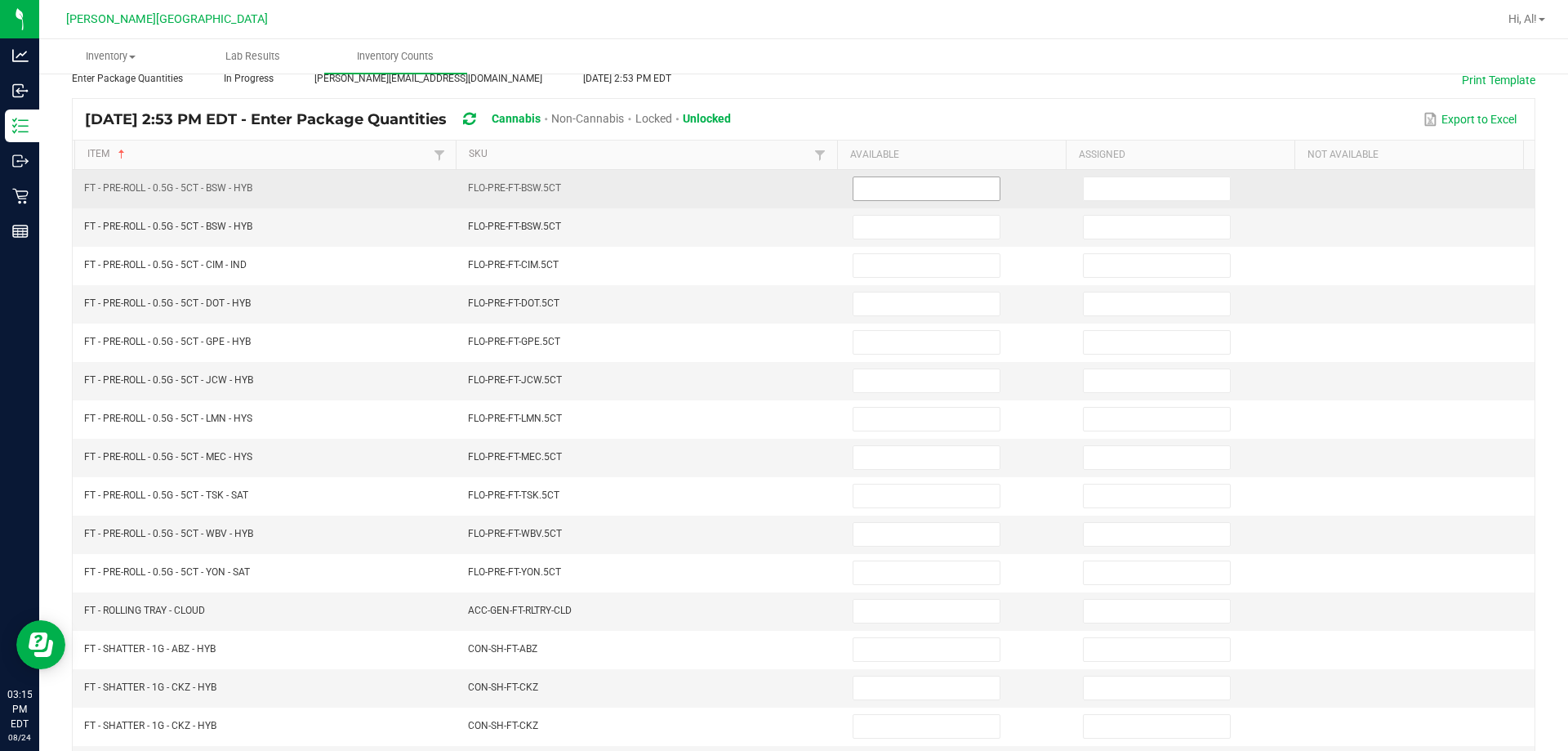
click at [767, 185] on input at bounding box center [926, 189] width 146 height 23
click at [767, 181] on input at bounding box center [1157, 189] width 146 height 23
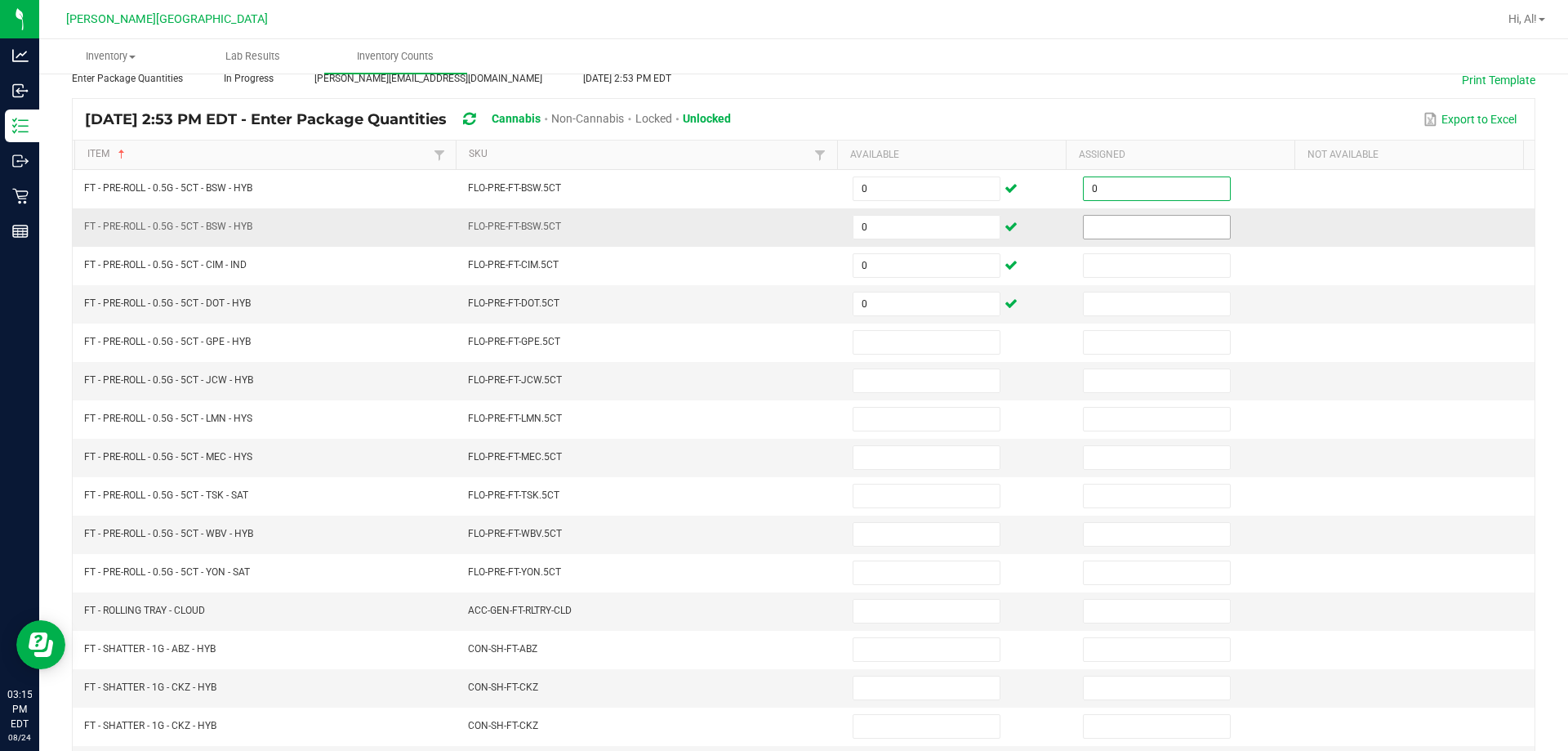
click at [767, 216] on input at bounding box center [1157, 227] width 146 height 23
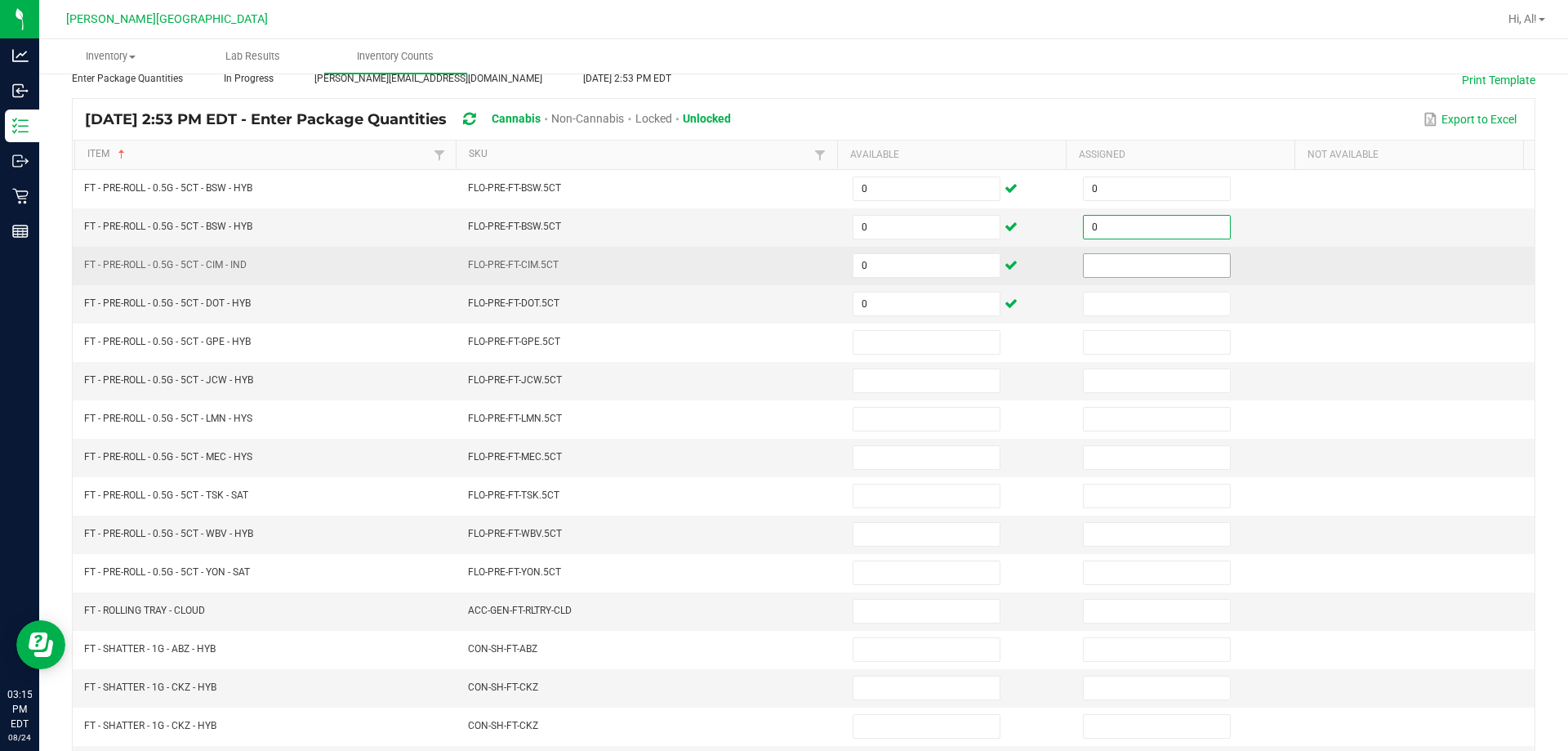
click at [767, 271] on input at bounding box center [1157, 266] width 146 height 23
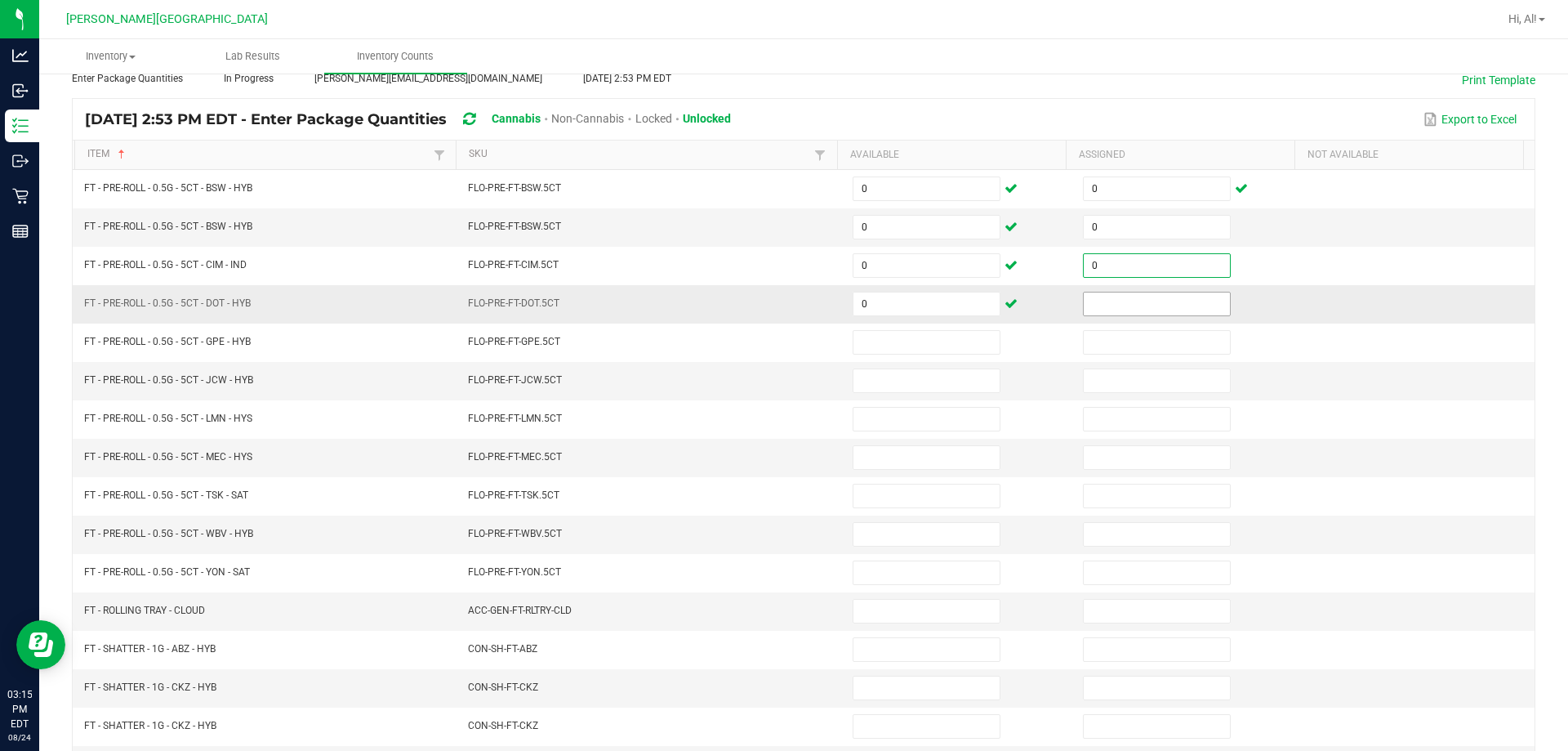
click at [767, 295] on input at bounding box center [1157, 304] width 146 height 23
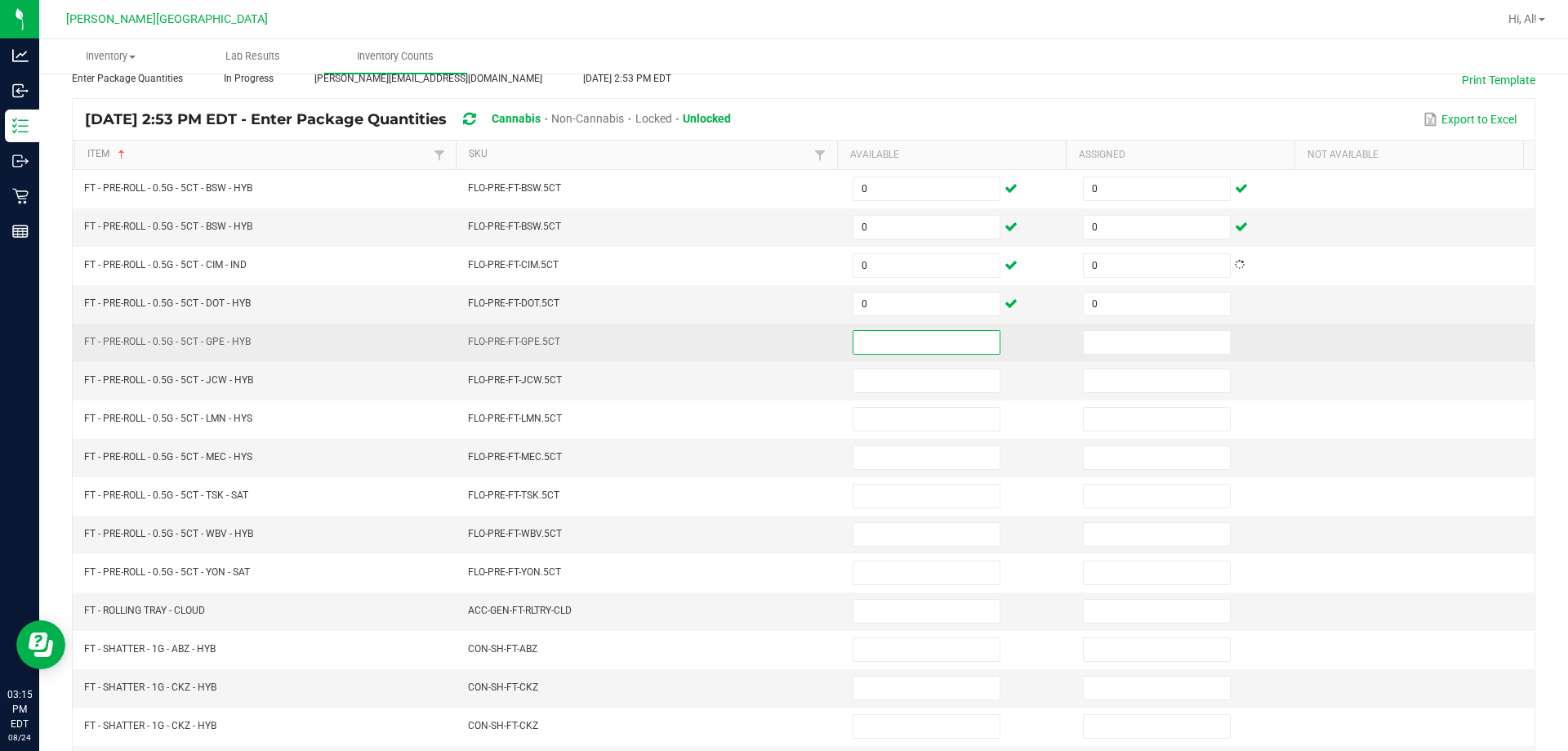
click at [767, 346] on input at bounding box center [926, 342] width 146 height 23
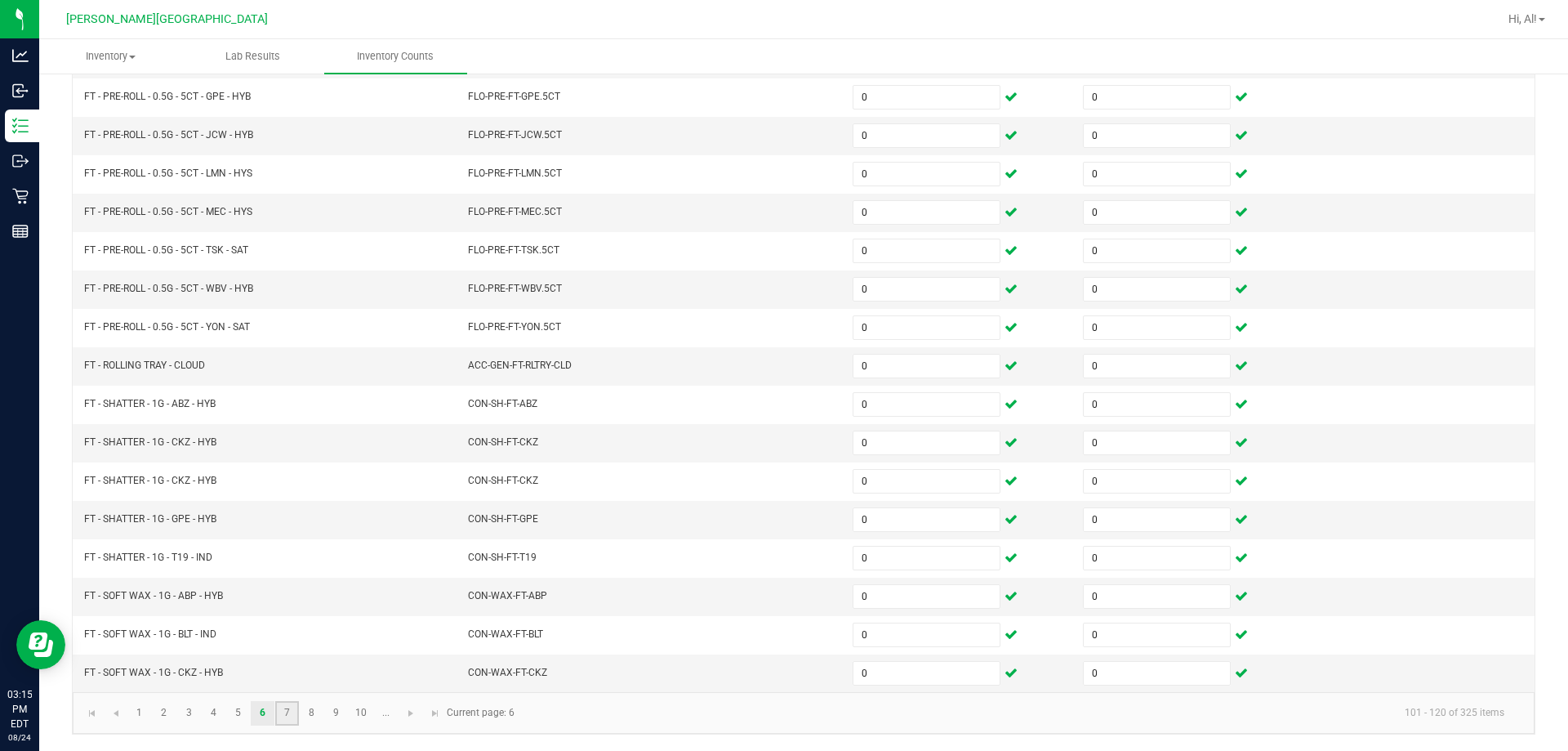
click at [294, 712] on link "7" at bounding box center [287, 713] width 24 height 25
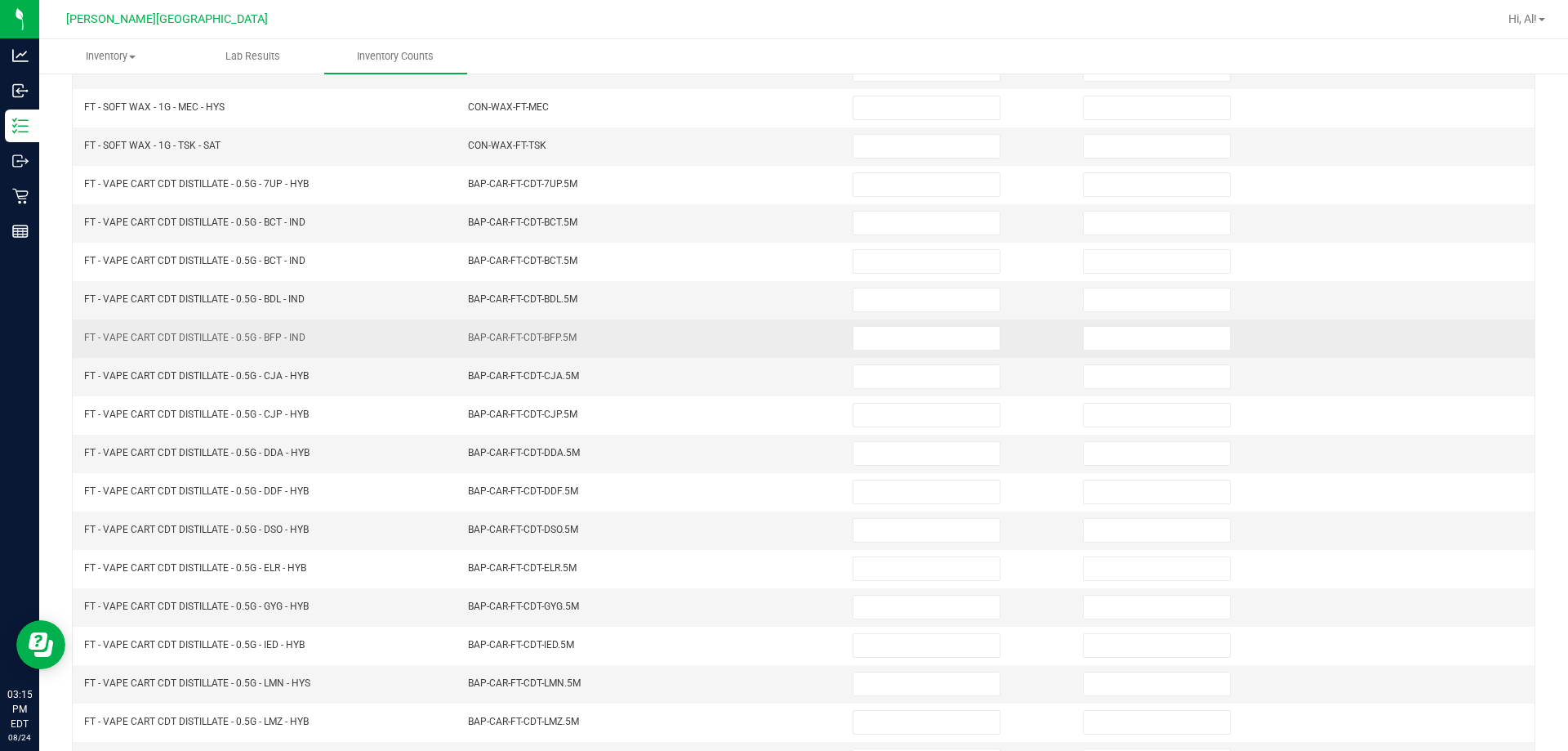
scroll to position [94, 0]
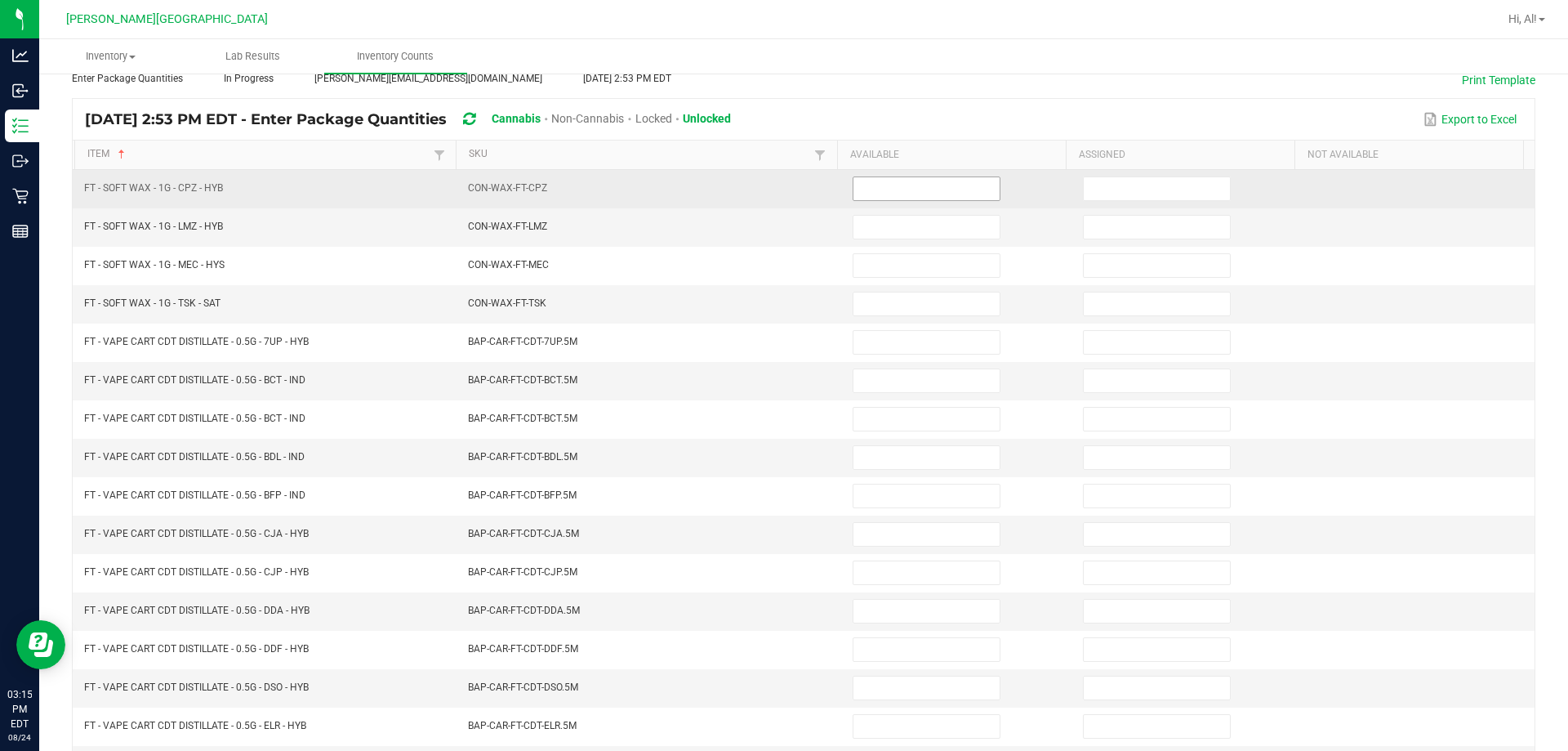
click at [767, 197] on input at bounding box center [926, 189] width 146 height 23
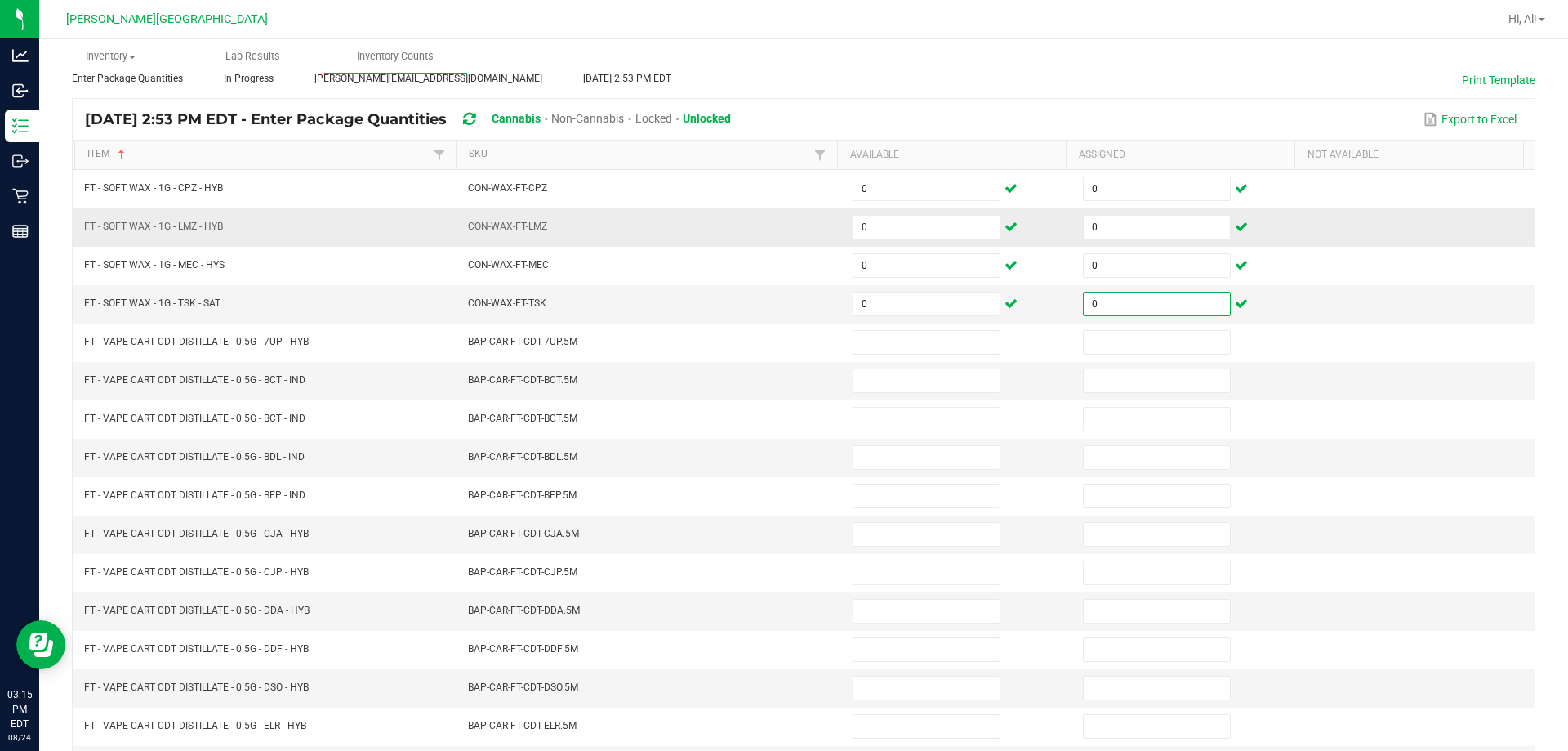
click at [767, 231] on td "CON-WAX-FT-LMZ" at bounding box center [650, 228] width 384 height 38
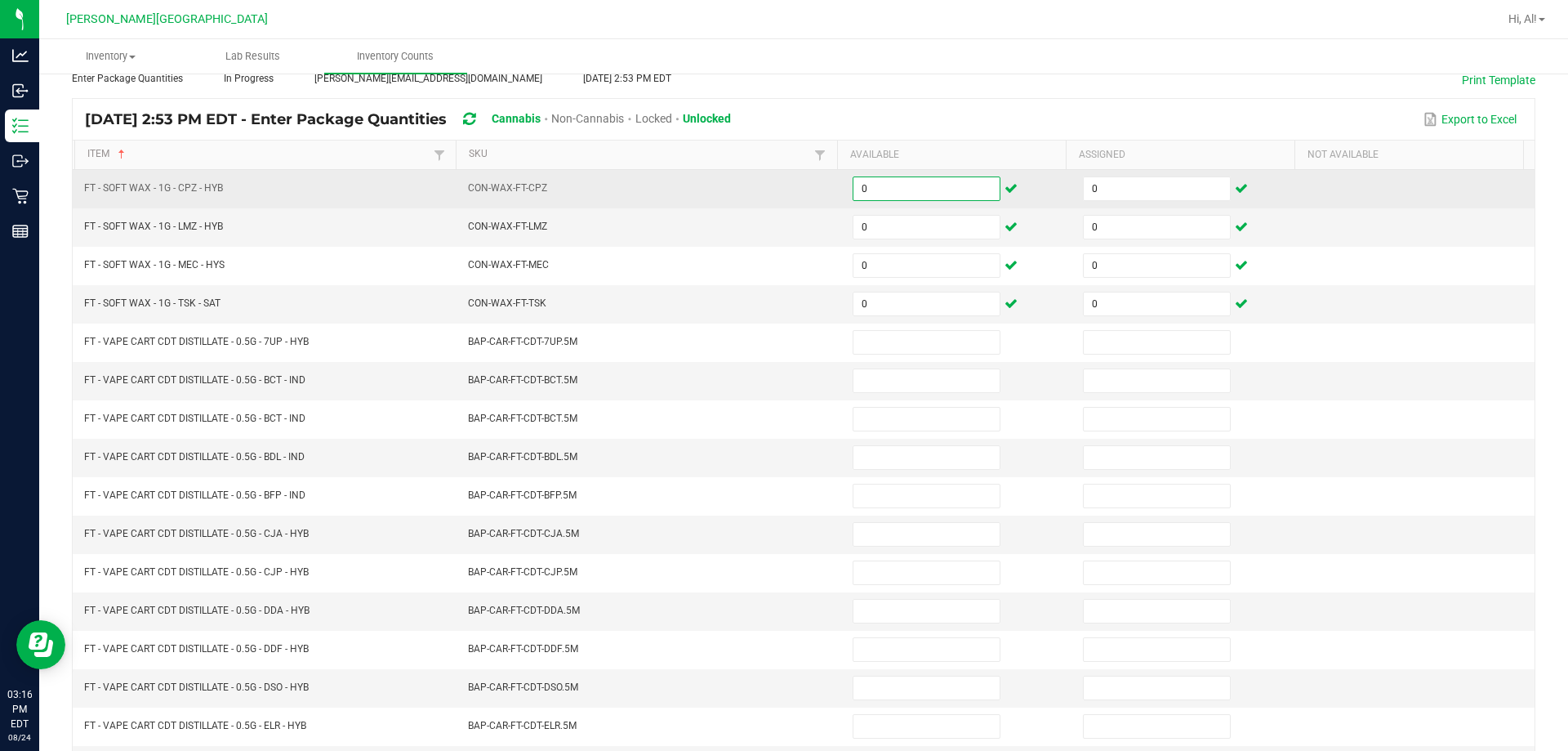
click at [767, 197] on input "0" at bounding box center [926, 189] width 146 height 23
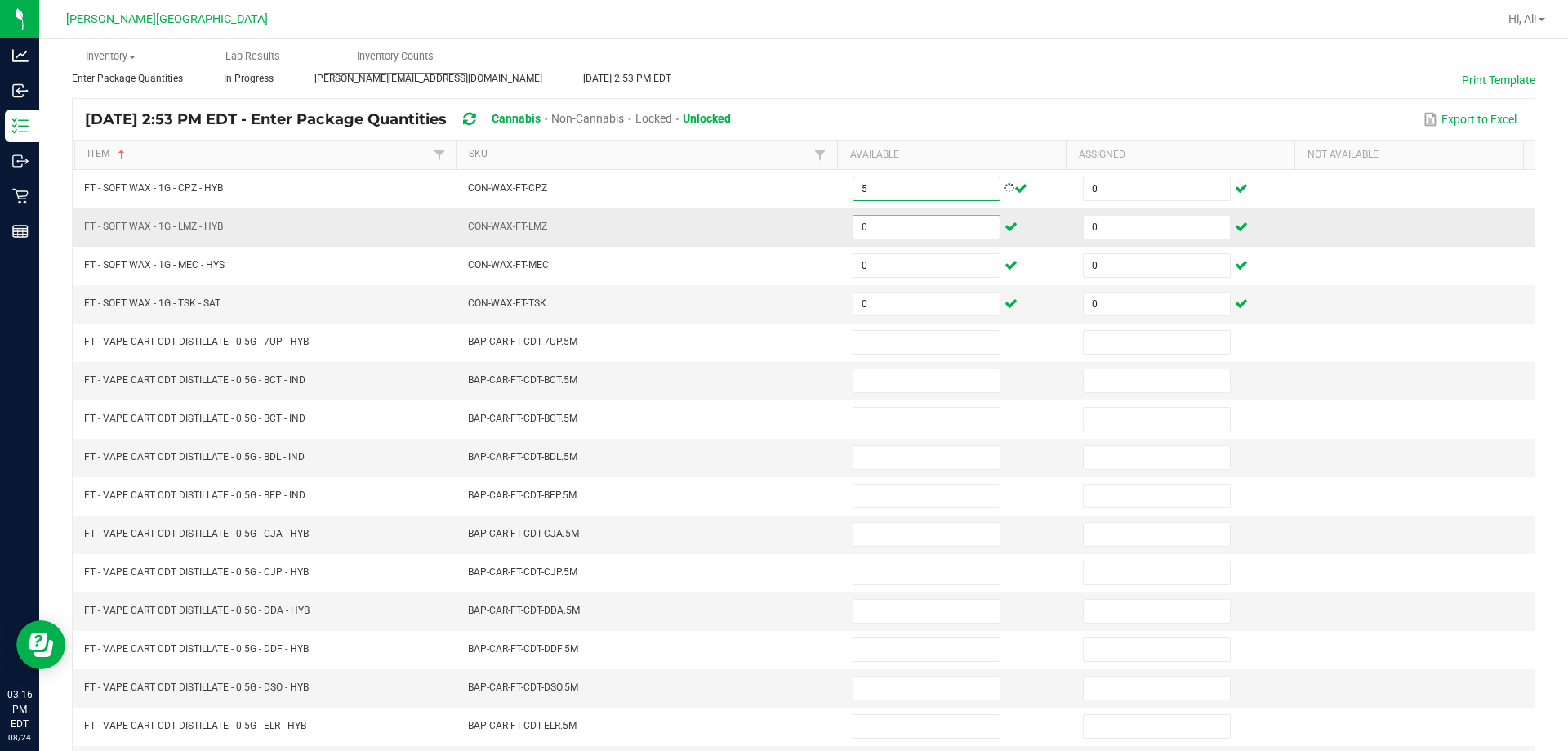
click at [767, 223] on input "0" at bounding box center [926, 227] width 146 height 23
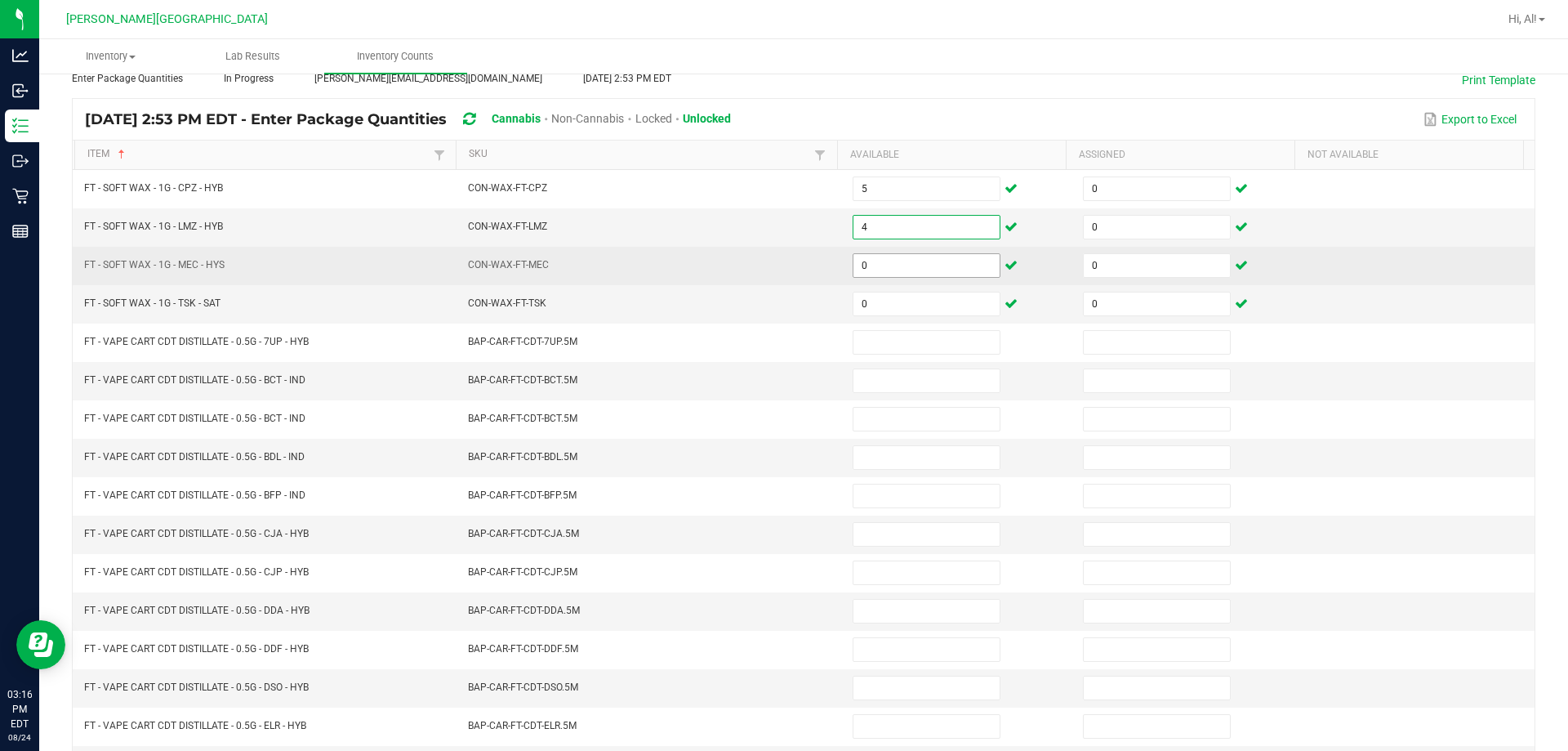
click at [767, 265] on input "0" at bounding box center [926, 266] width 146 height 23
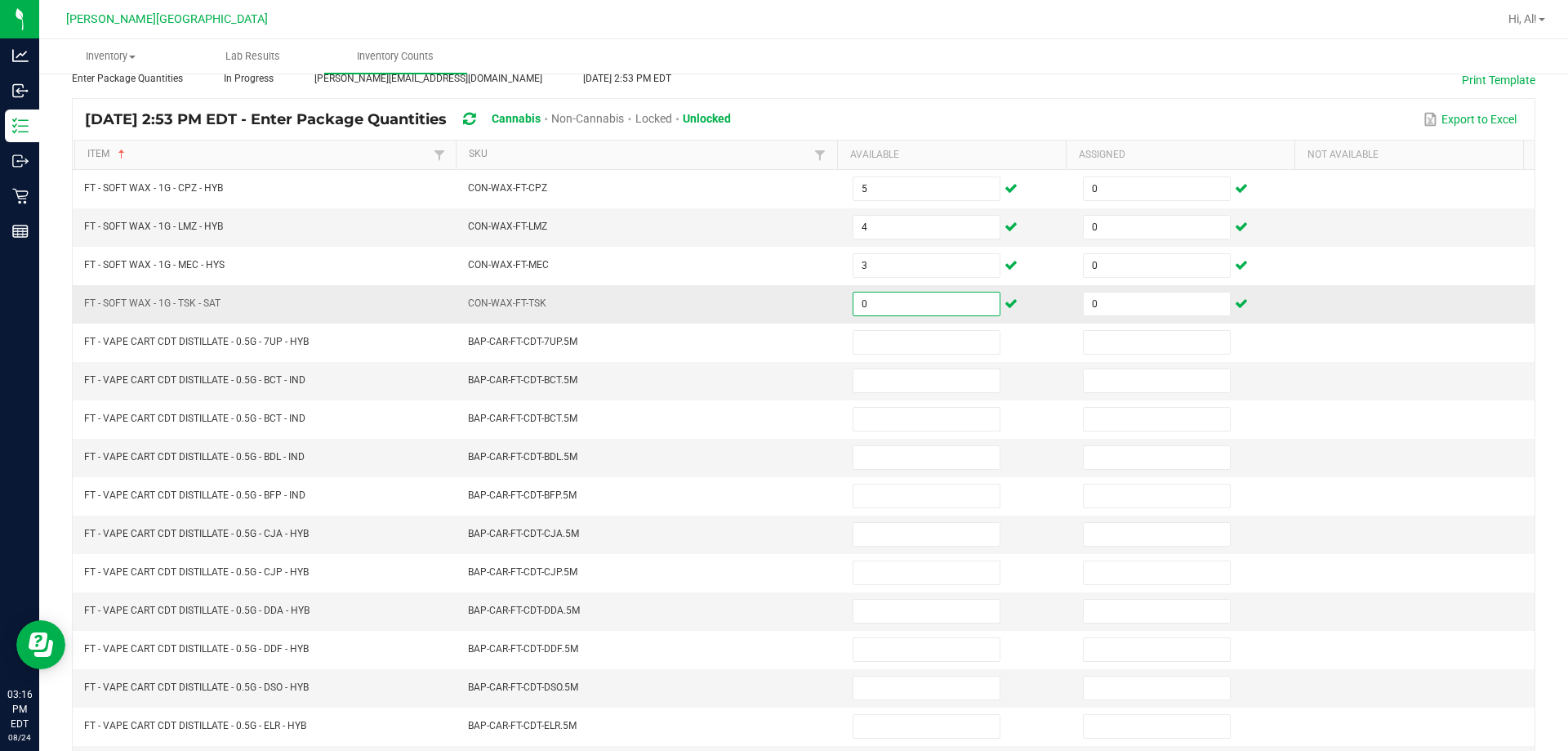
click at [767, 304] on input "0" at bounding box center [926, 304] width 146 height 23
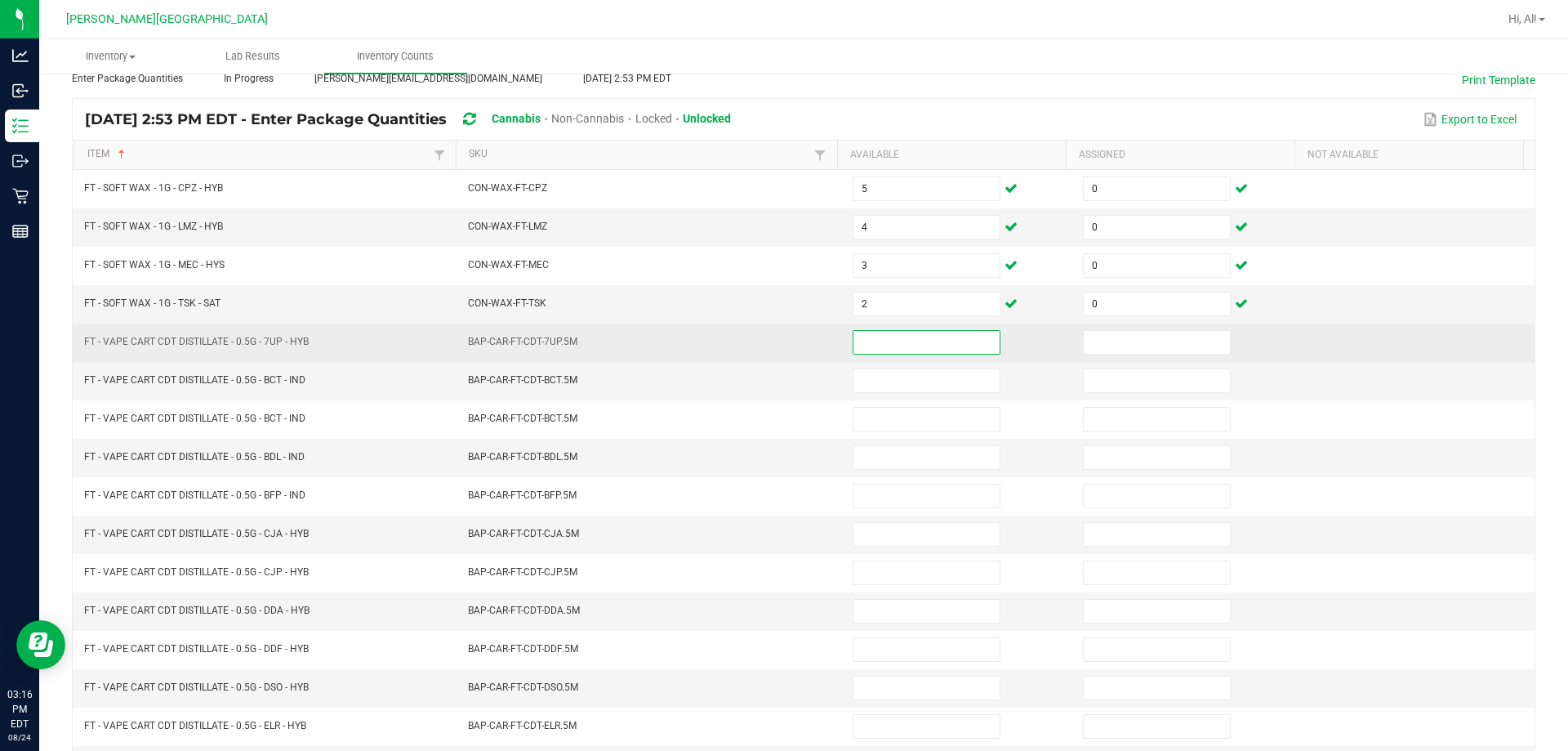
click at [767, 340] on input at bounding box center [926, 342] width 146 height 23
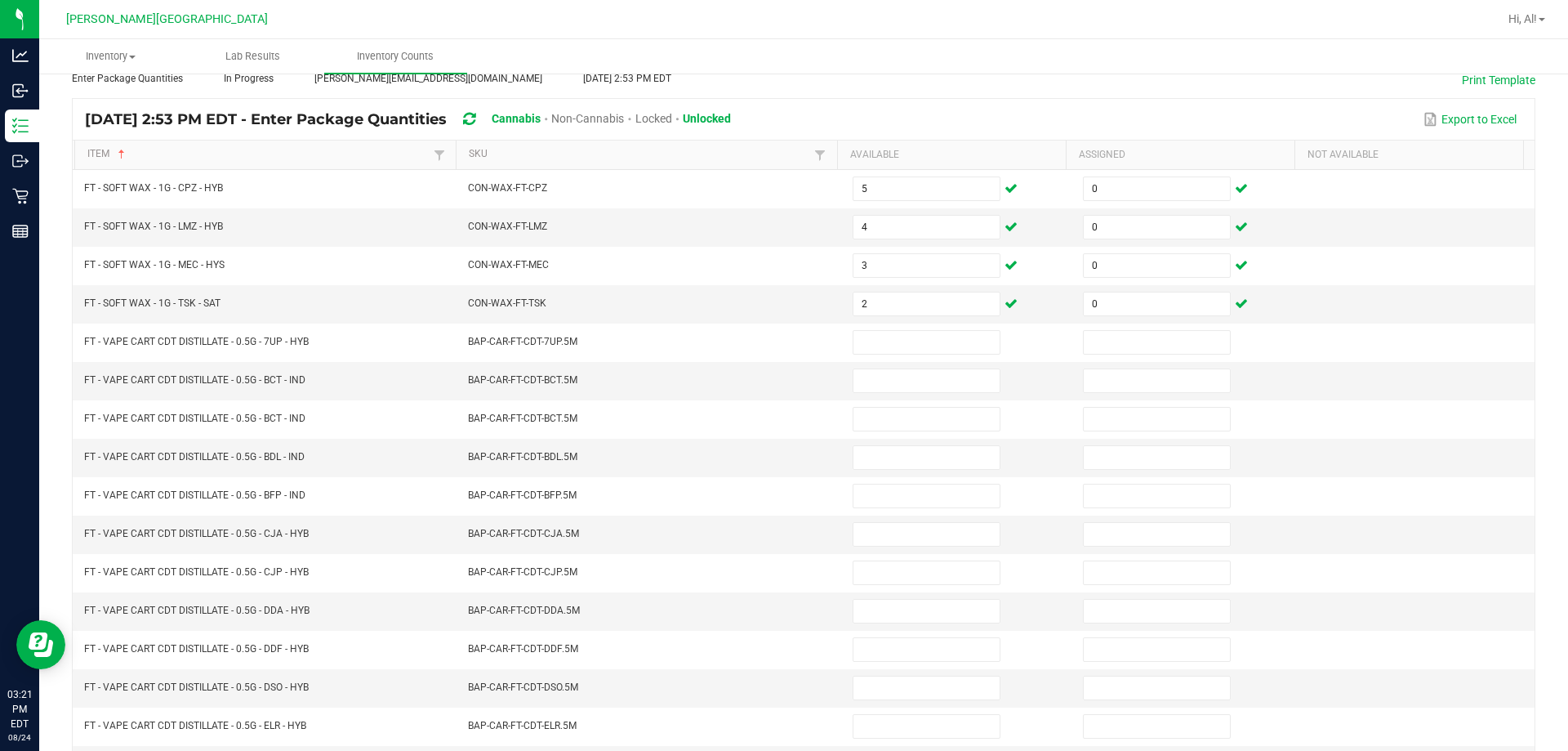
drag, startPoint x: 919, startPoint y: 318, endPoint x: 1107, endPoint y: 79, distance: 304.1
click at [767, 79] on div "Type Enter Package Quantities Status In Progress Created by [PERSON_NAME][EMAIL…" at bounding box center [803, 68] width 1464 height 36
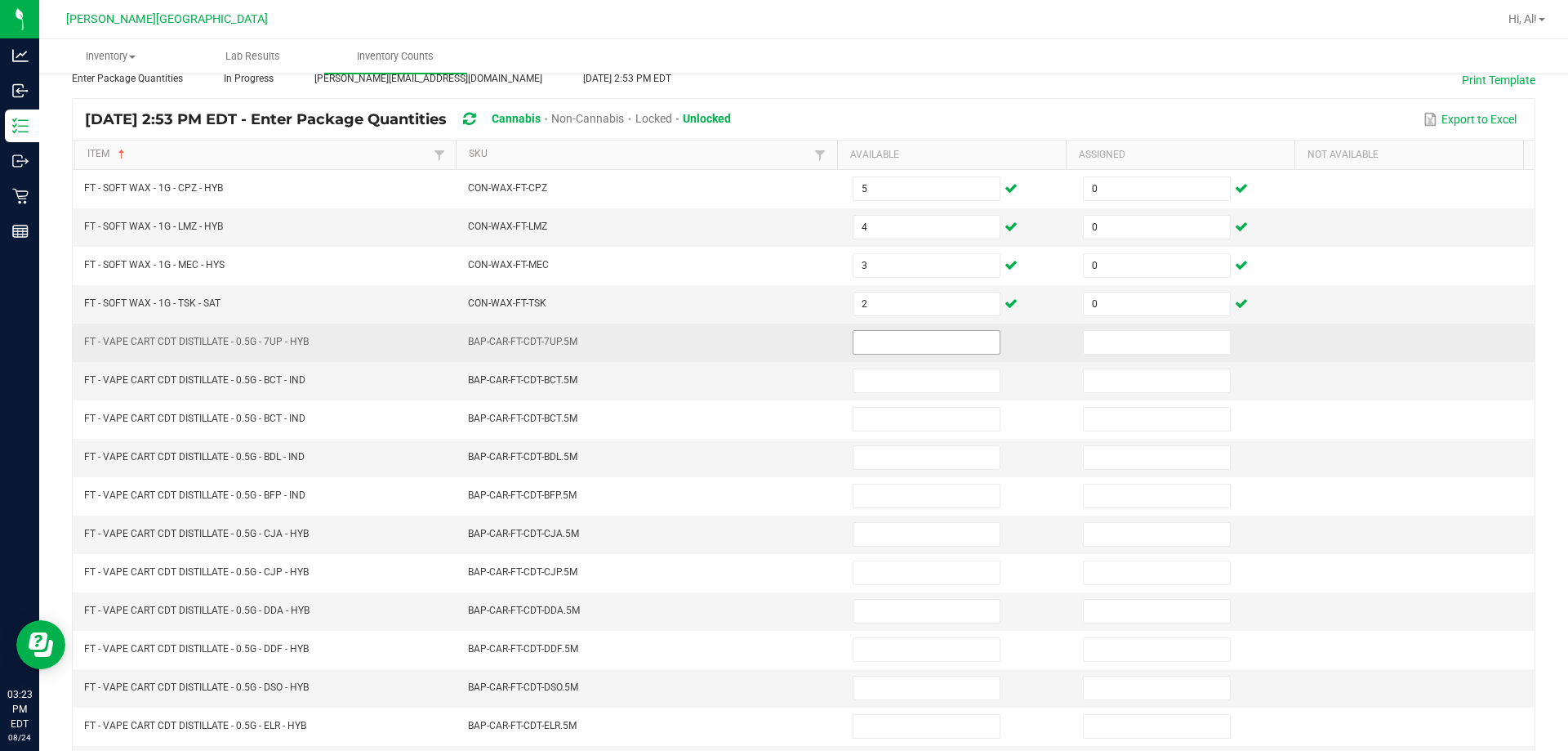
click at [767, 337] on input at bounding box center [926, 342] width 146 height 23
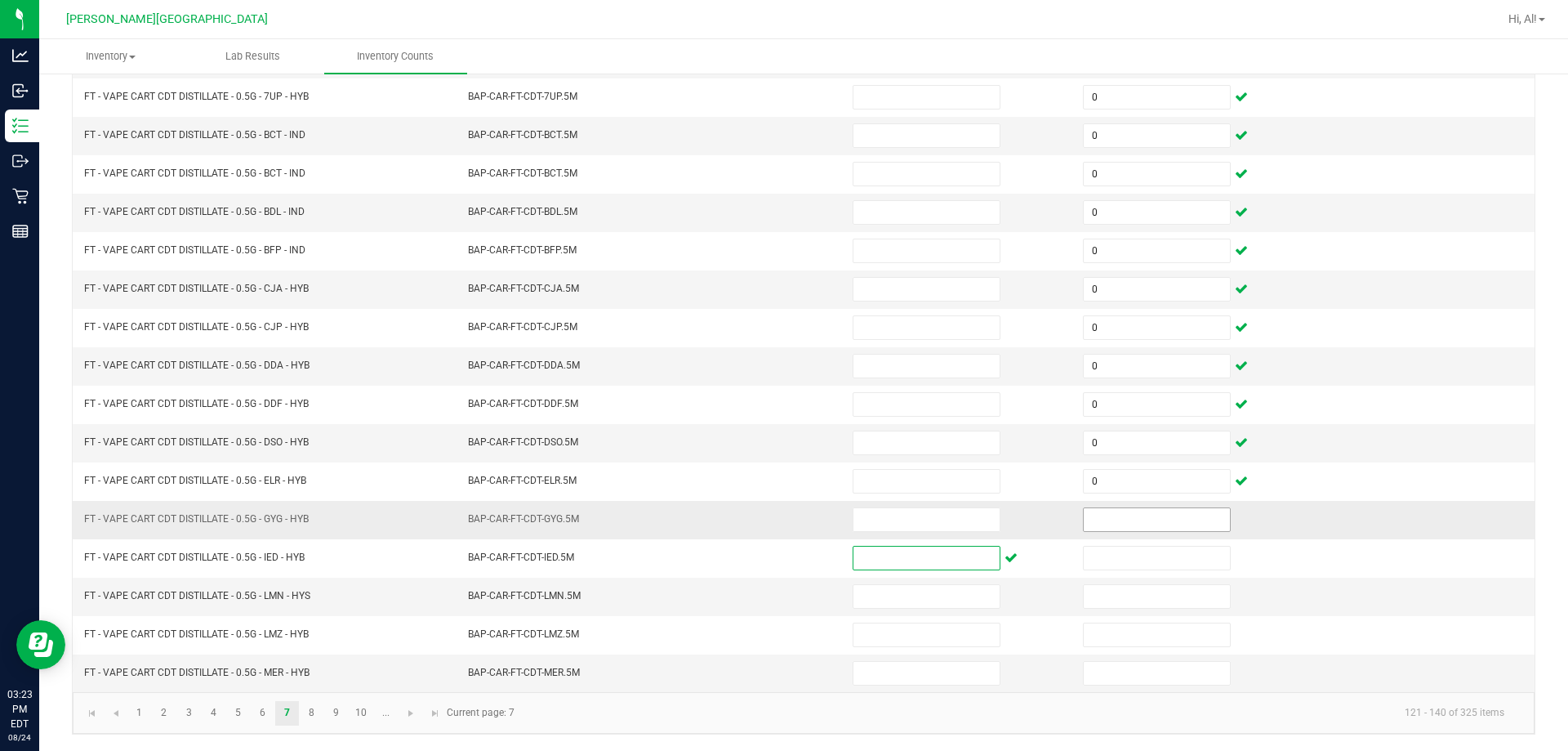
click at [767, 519] on input at bounding box center [1157, 519] width 146 height 23
click at [313, 717] on link "8" at bounding box center [311, 713] width 24 height 25
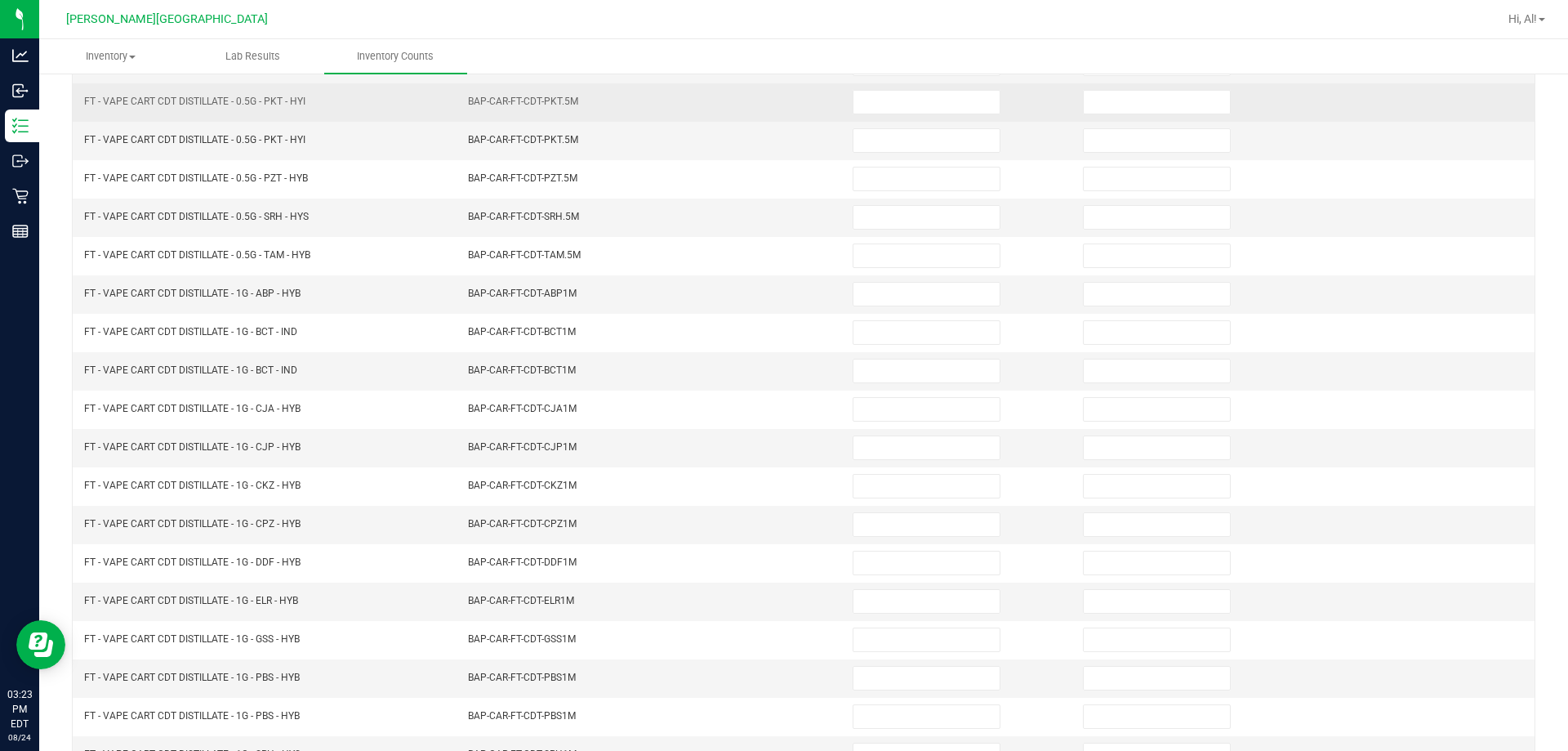
scroll to position [94, 0]
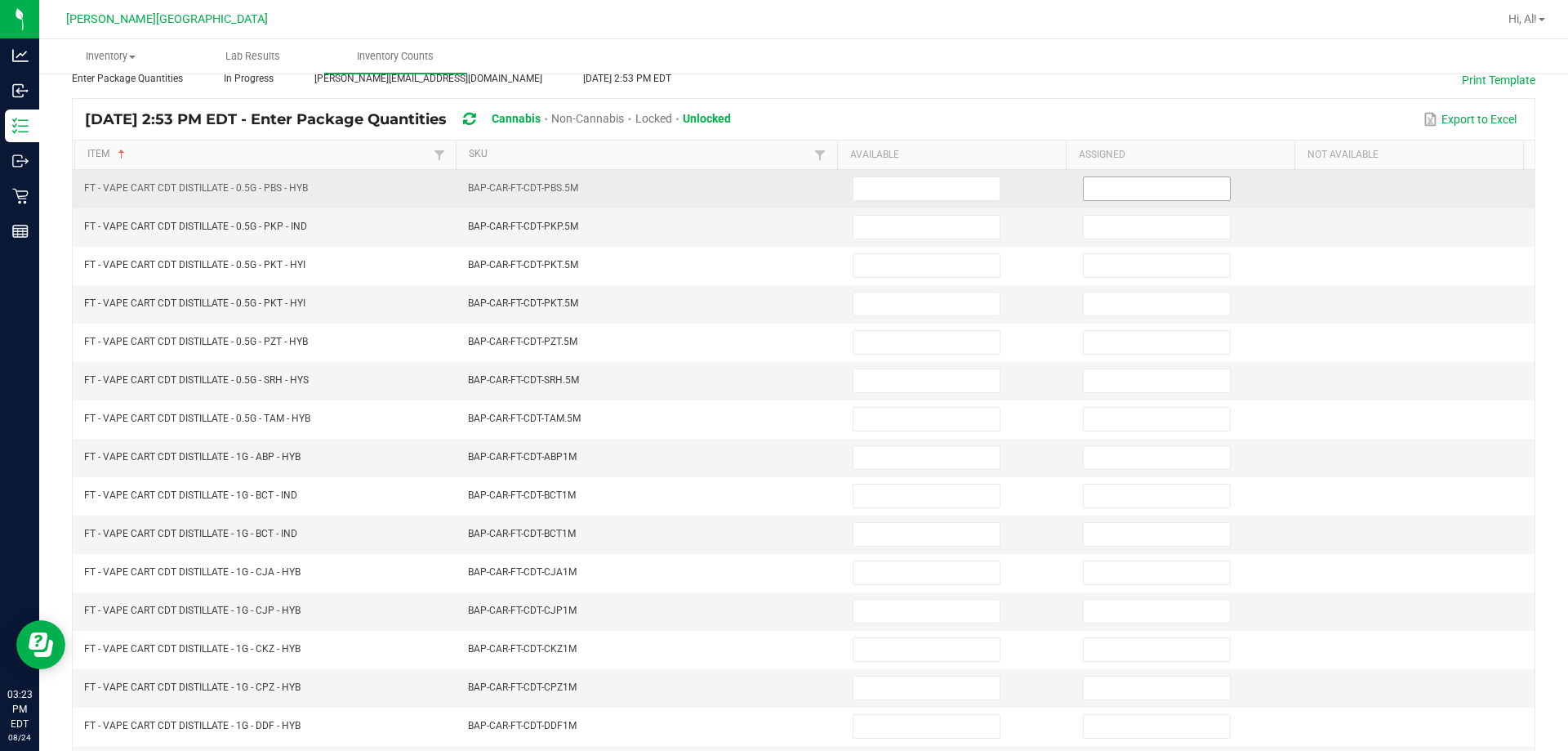
click at [767, 192] on input at bounding box center [1157, 189] width 146 height 23
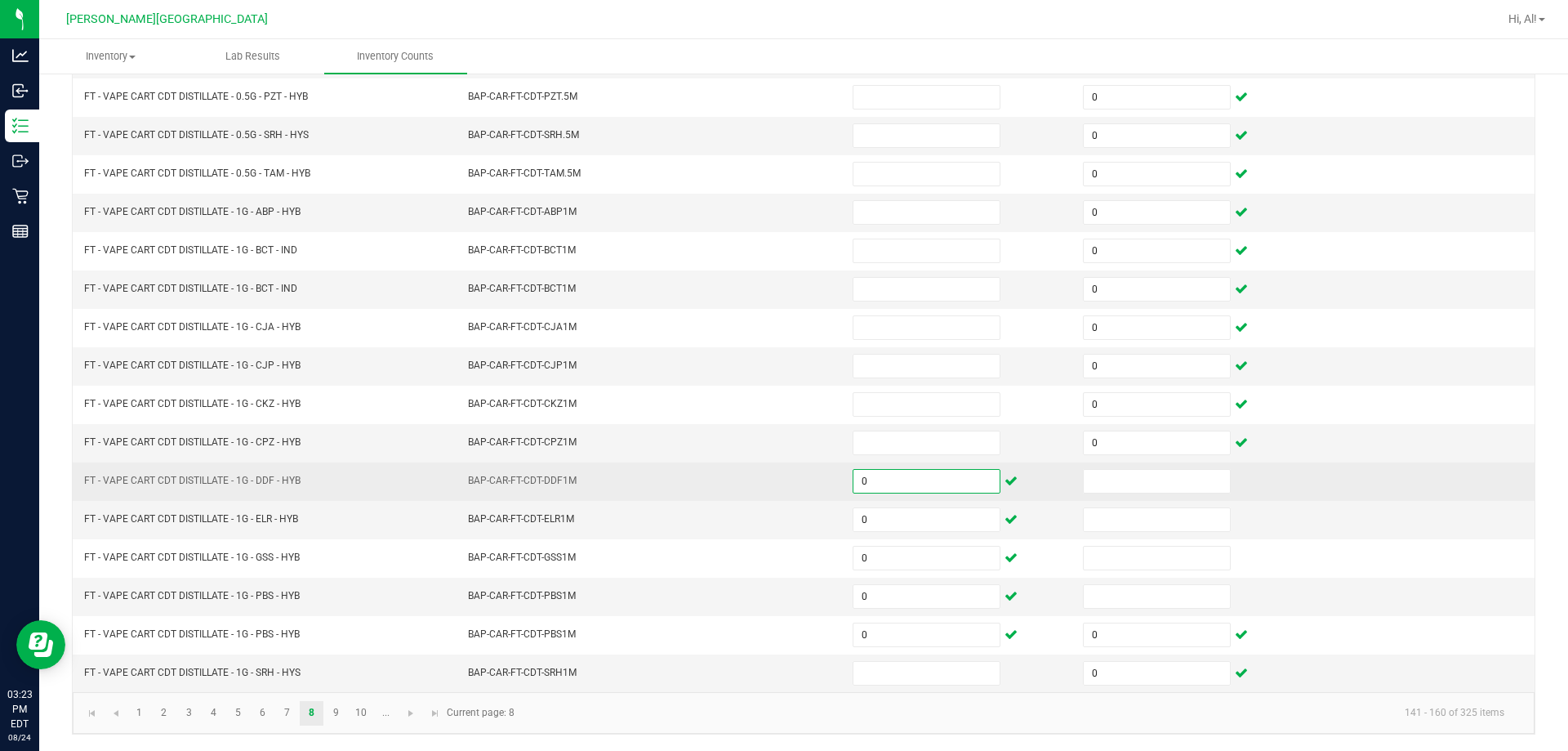
click at [767, 478] on input "0" at bounding box center [926, 481] width 146 height 23
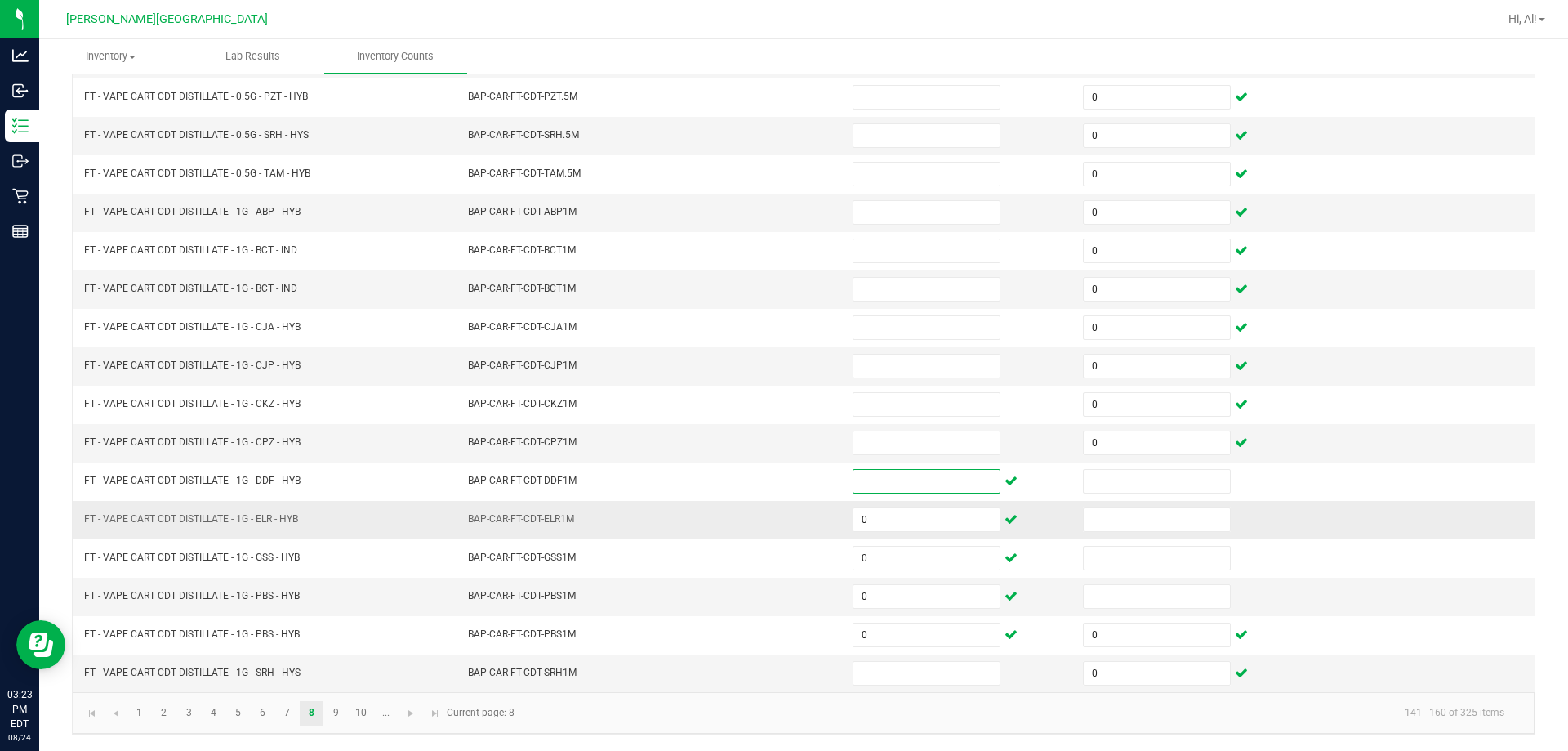
click at [767, 535] on td "0" at bounding box center [958, 520] width 231 height 38
click at [767, 521] on input "0" at bounding box center [926, 519] width 146 height 23
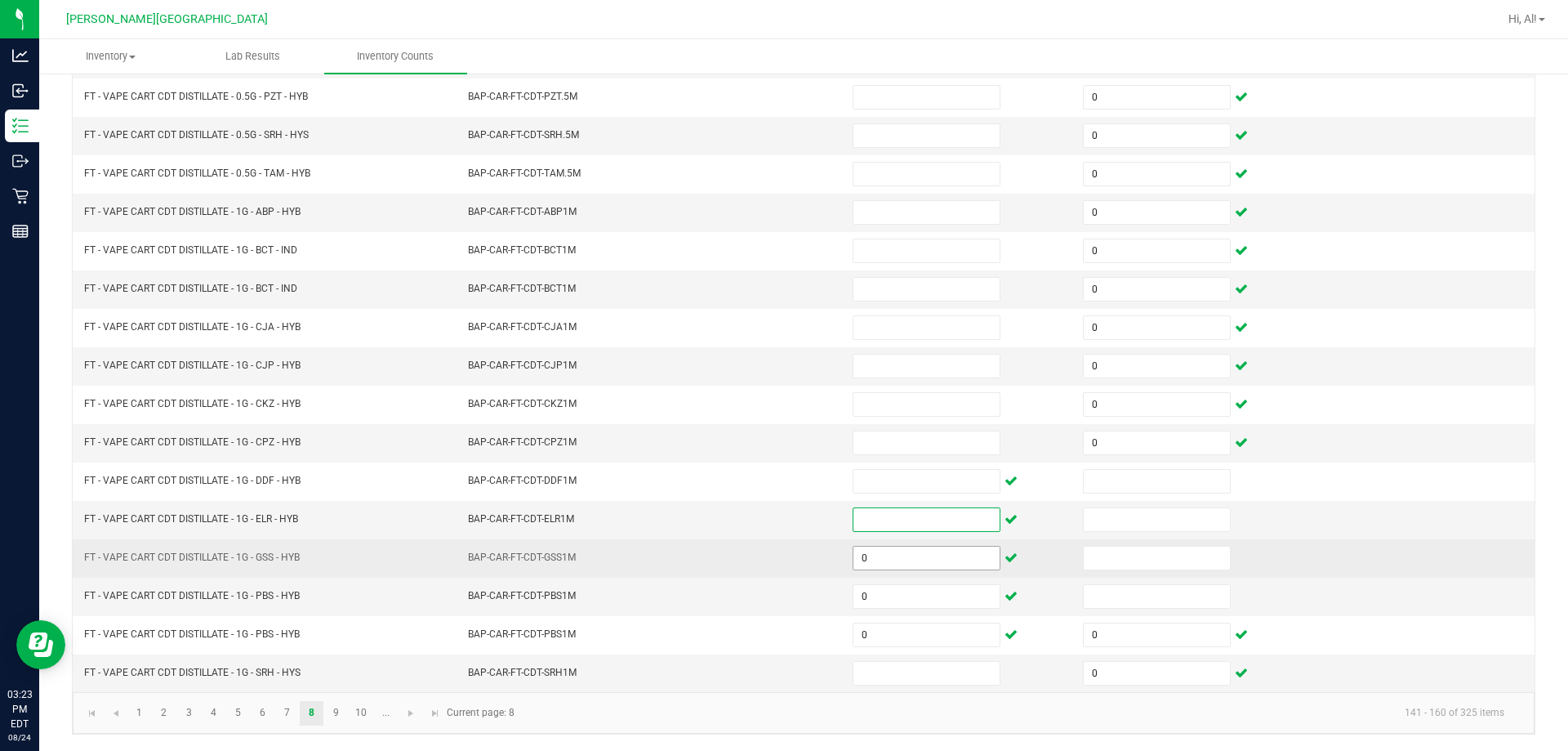
click at [767, 551] on input "0" at bounding box center [926, 558] width 146 height 23
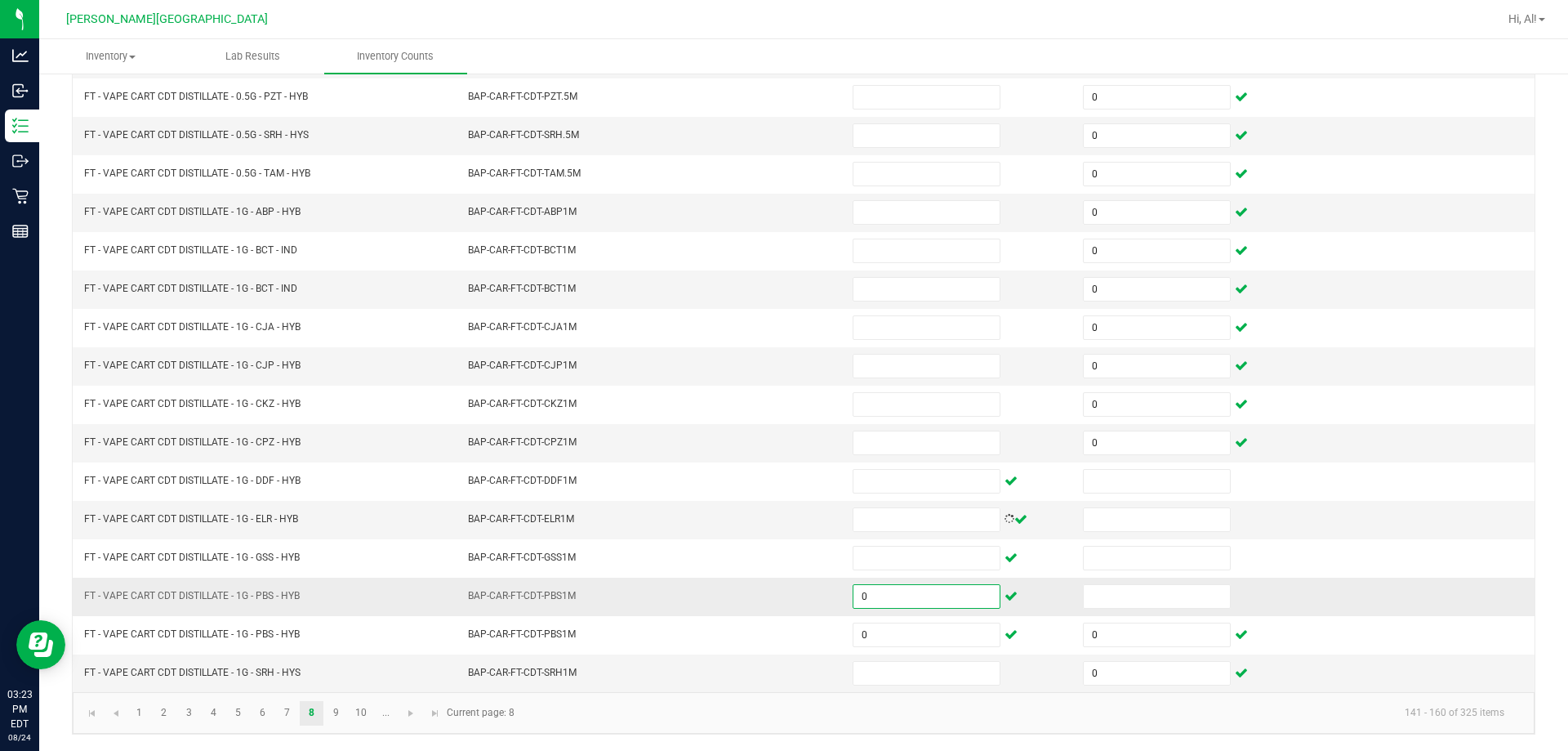
click at [767, 607] on input "0" at bounding box center [926, 596] width 146 height 23
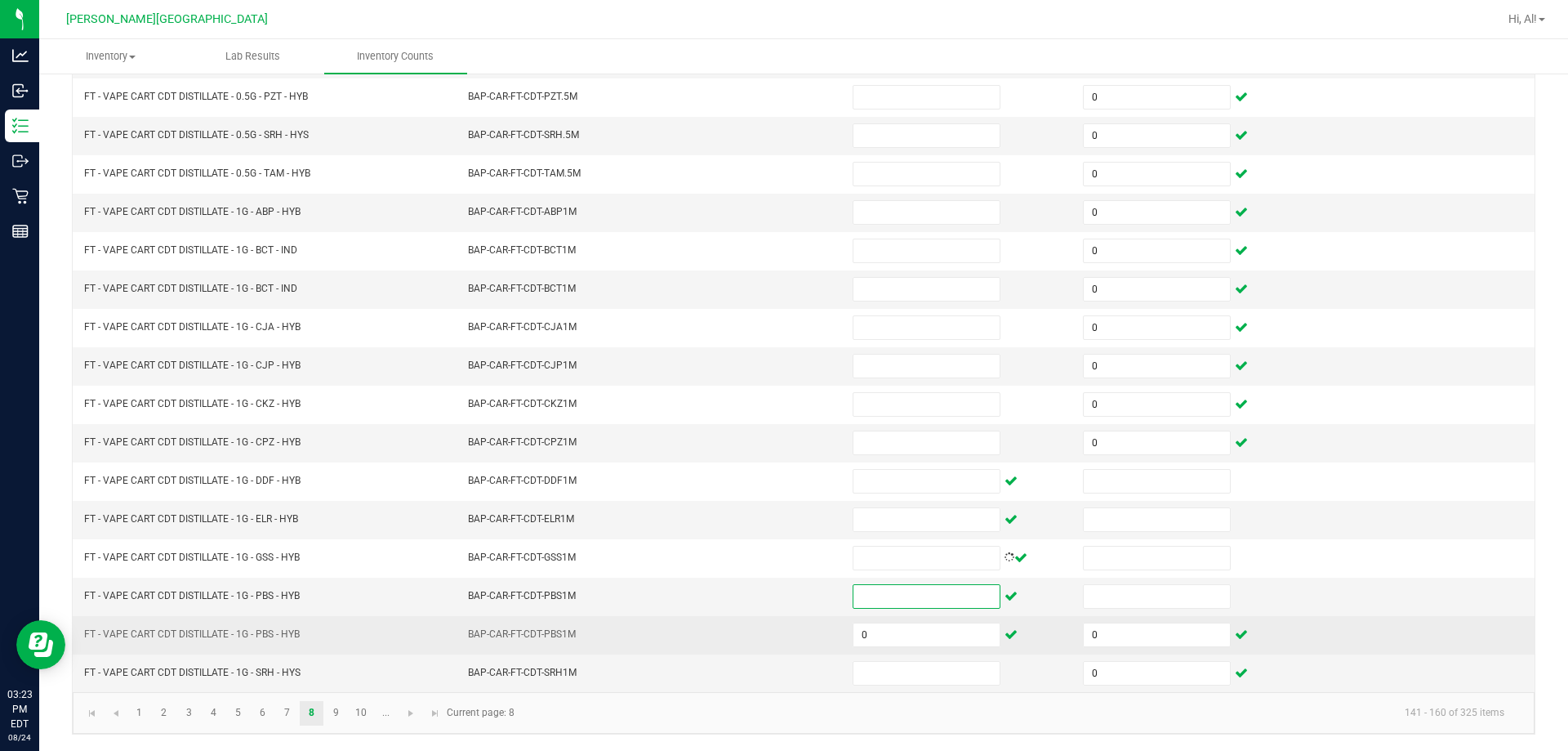
click at [767, 653] on td "0" at bounding box center [958, 635] width 231 height 38
click at [767, 636] on input "0" at bounding box center [926, 634] width 146 height 23
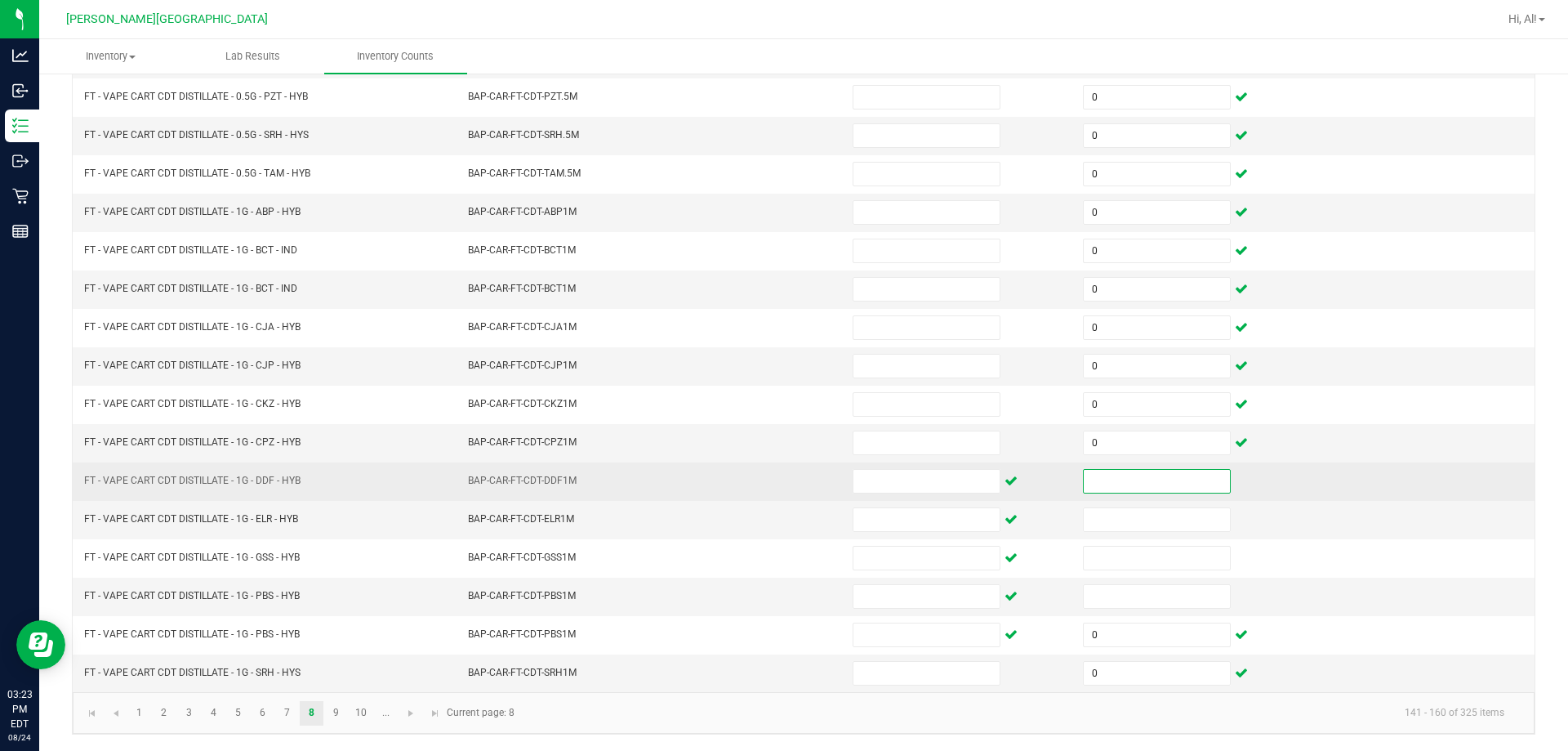
click at [767, 491] on input at bounding box center [1157, 481] width 146 height 23
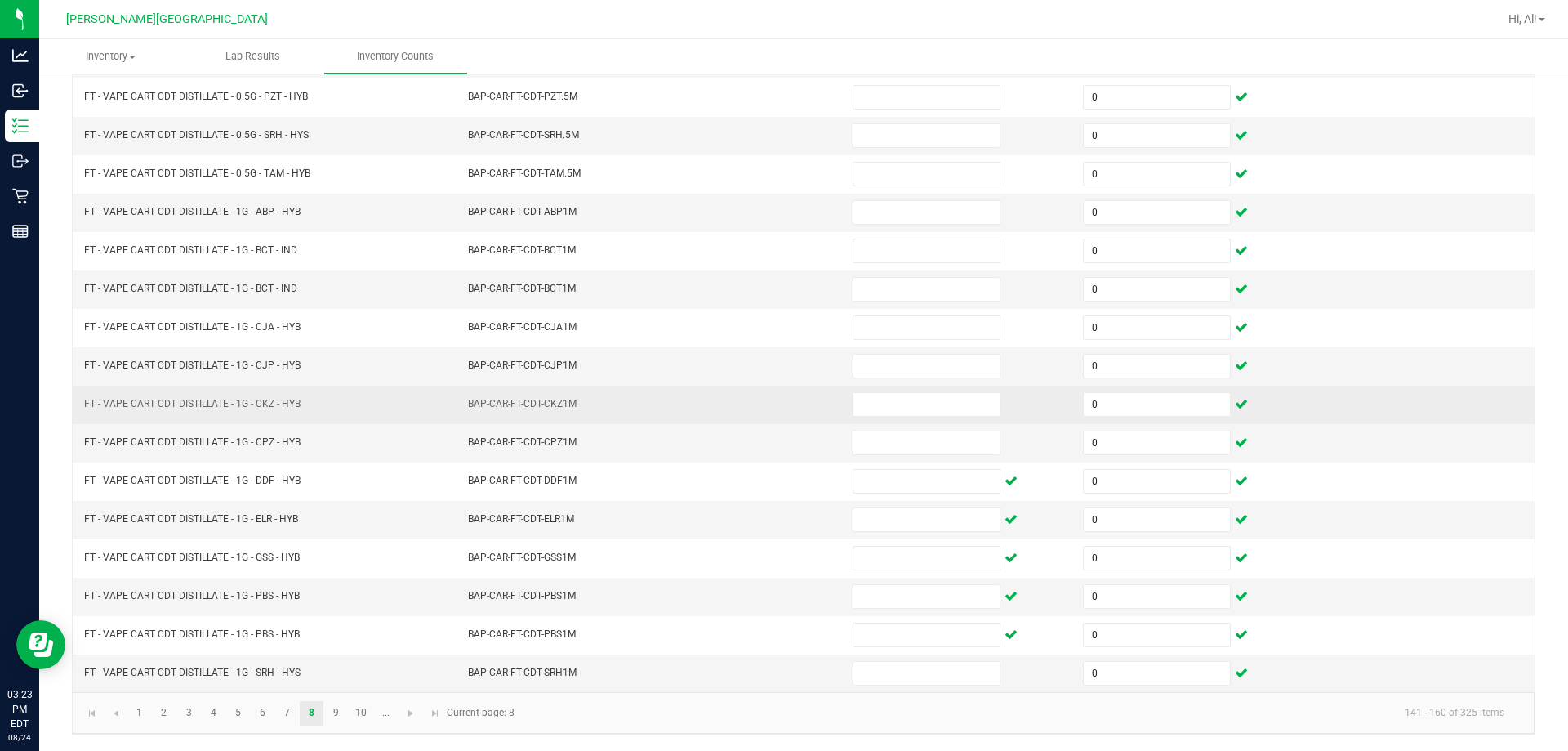
click at [648, 412] on td "BAP-CAR-FT-CDT-CKZ1M" at bounding box center [650, 404] width 384 height 38
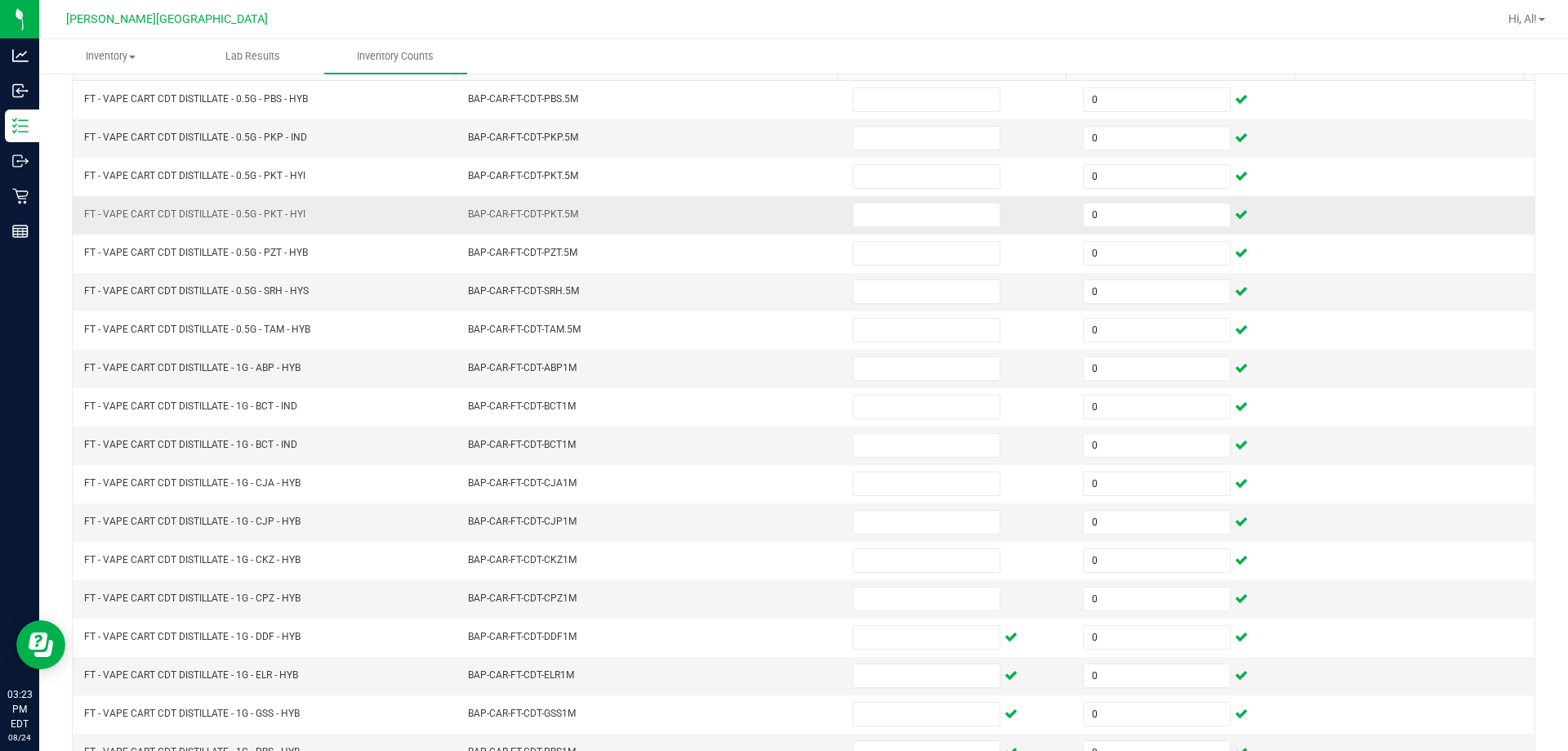
scroll to position [12, 0]
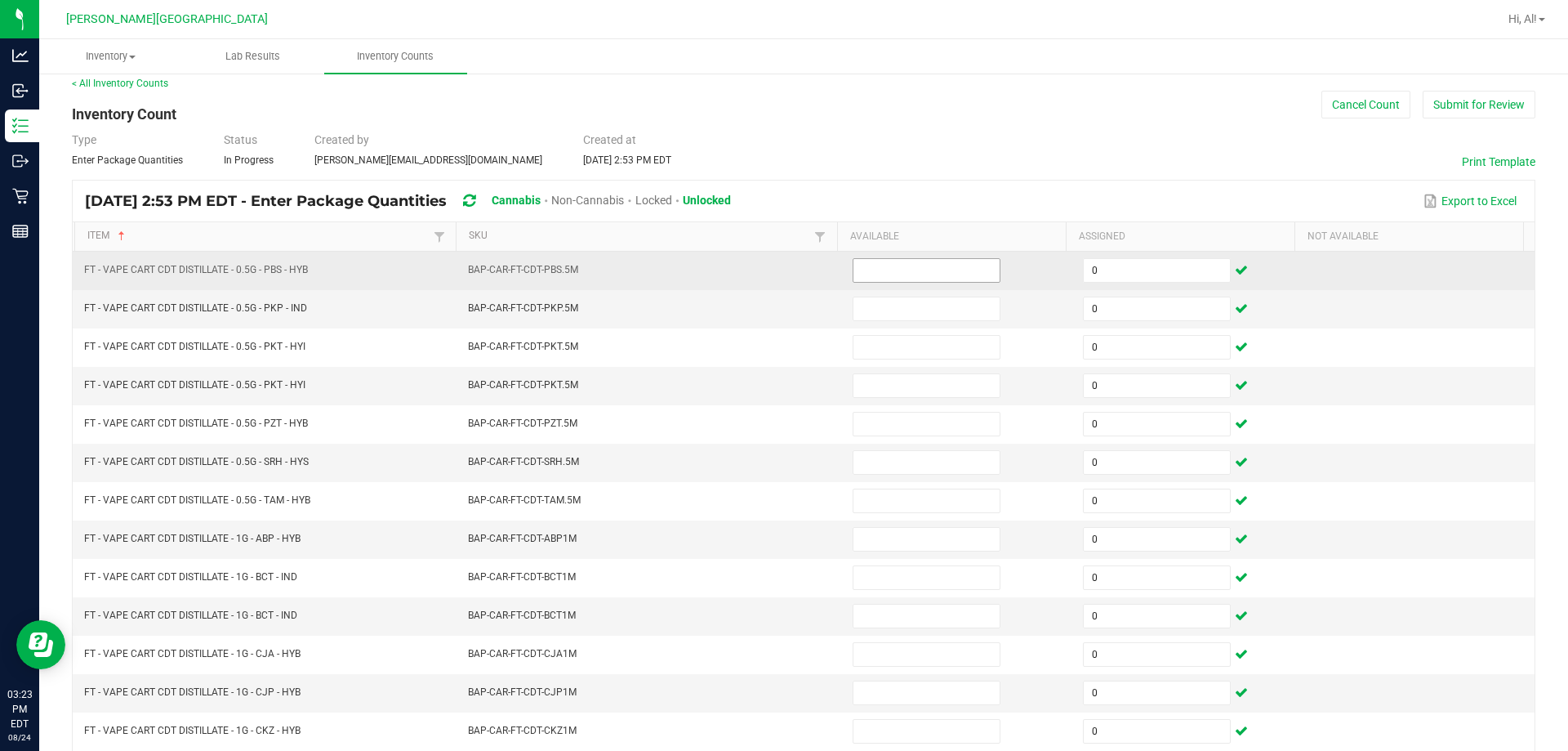
click at [767, 274] on input at bounding box center [926, 270] width 146 height 23
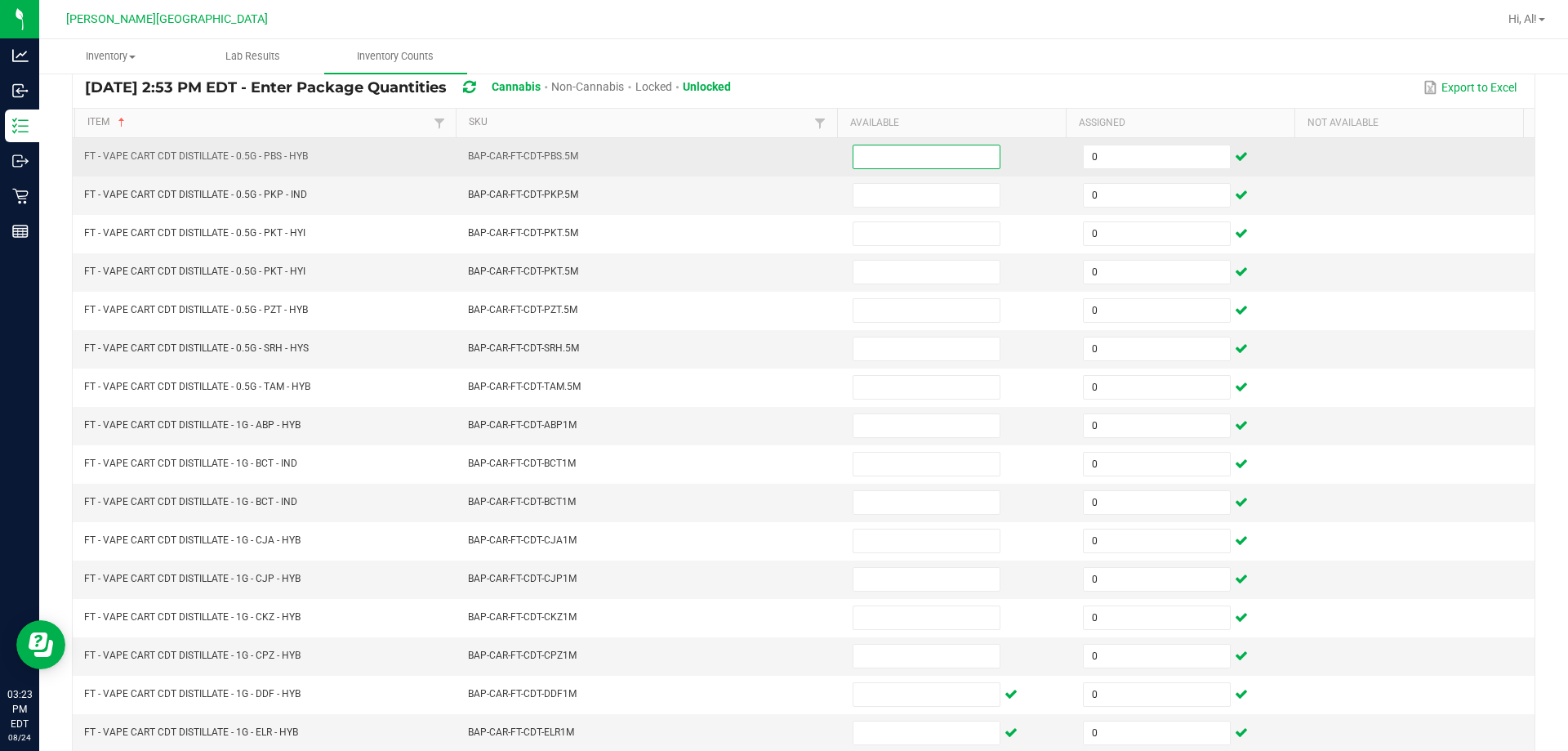
scroll to position [340, 0]
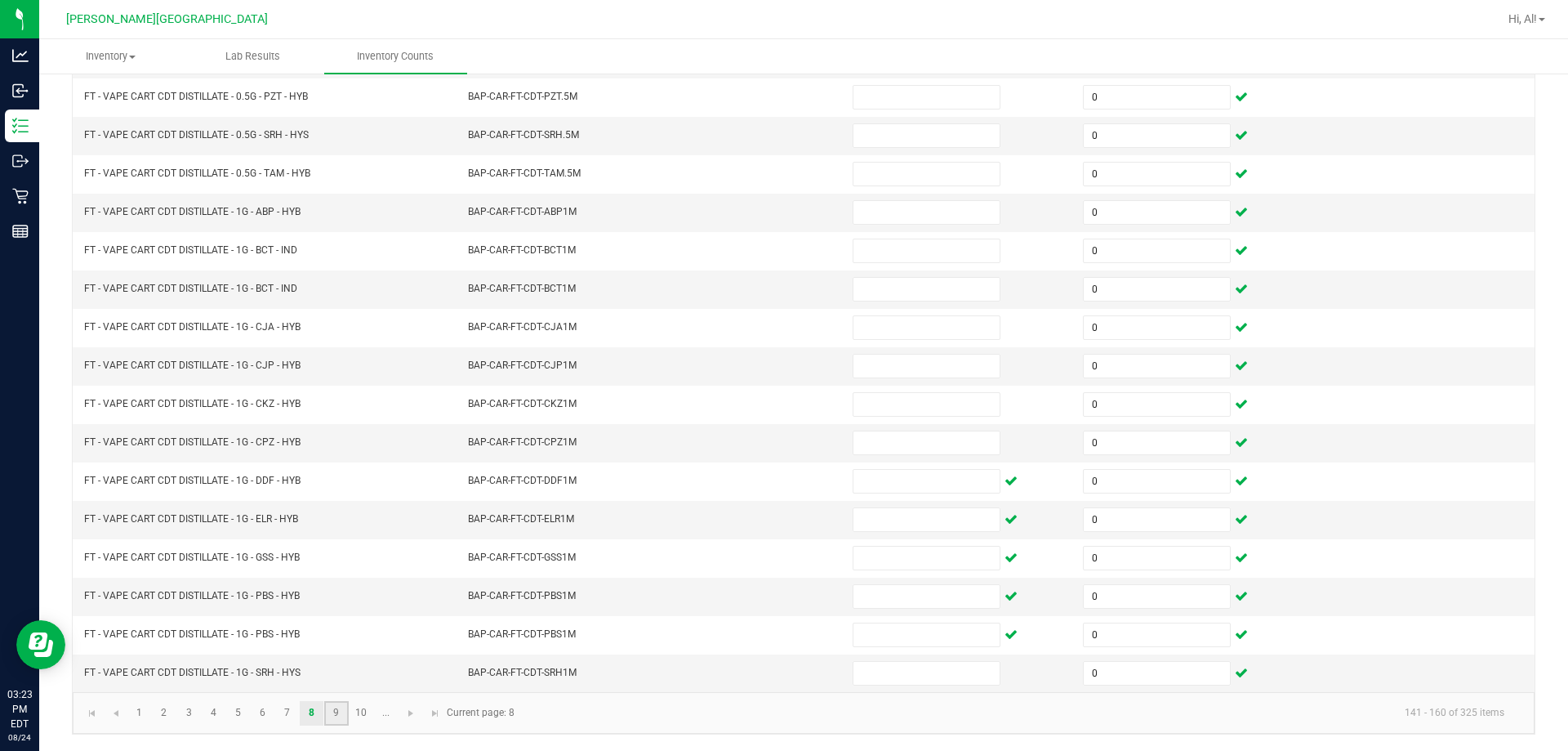
click at [338, 720] on link "9" at bounding box center [336, 713] width 24 height 25
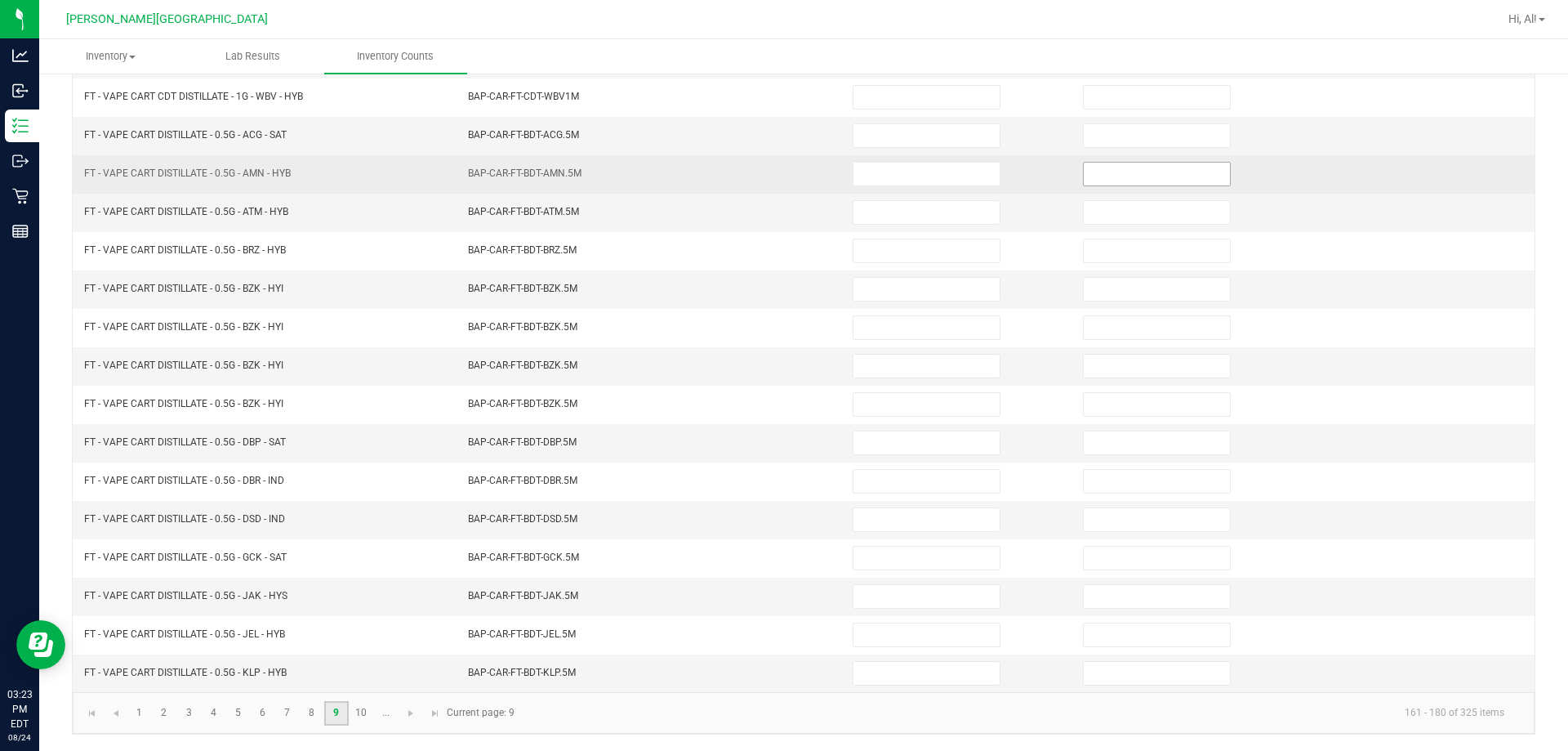
scroll to position [12, 0]
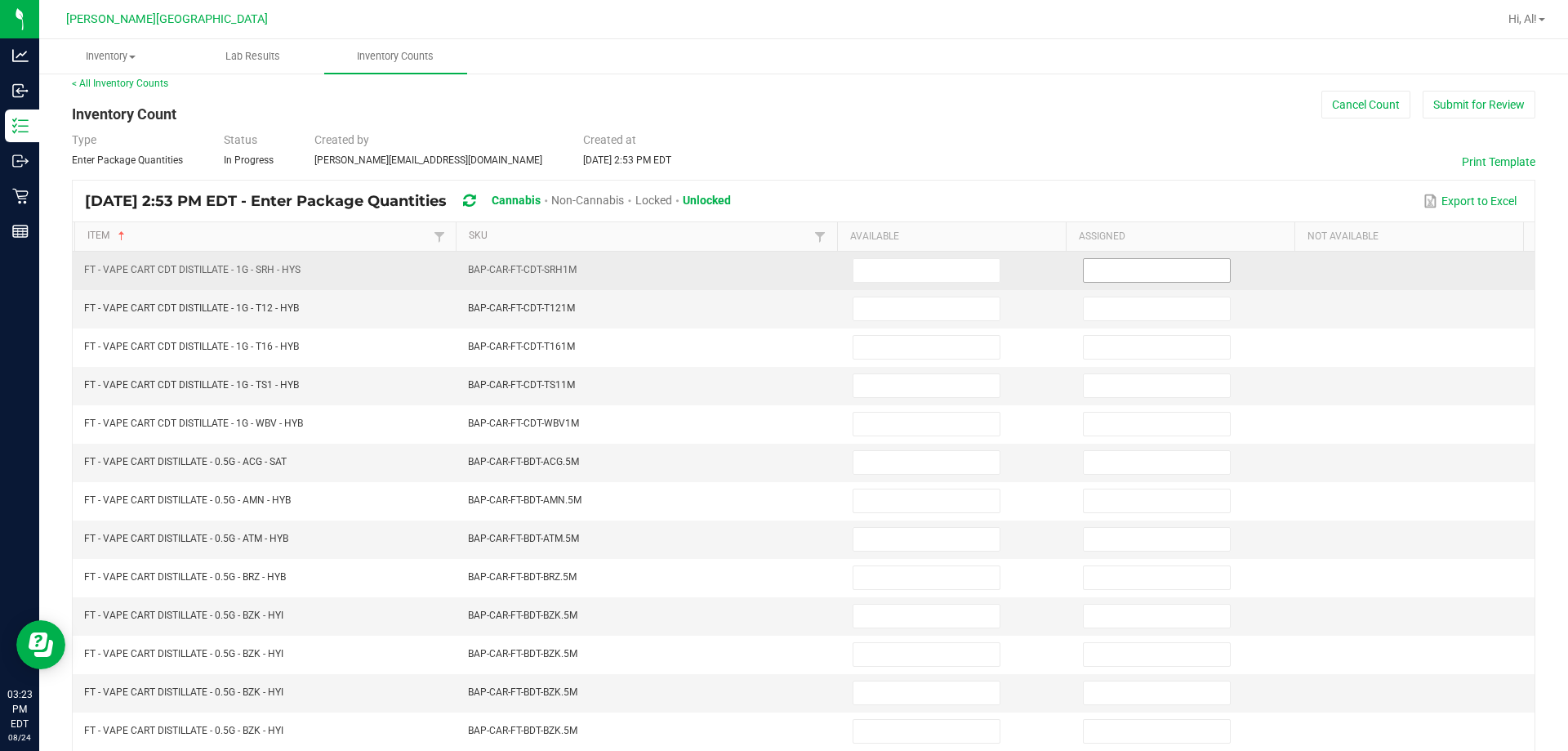
click at [767, 259] on input at bounding box center [1157, 270] width 146 height 23
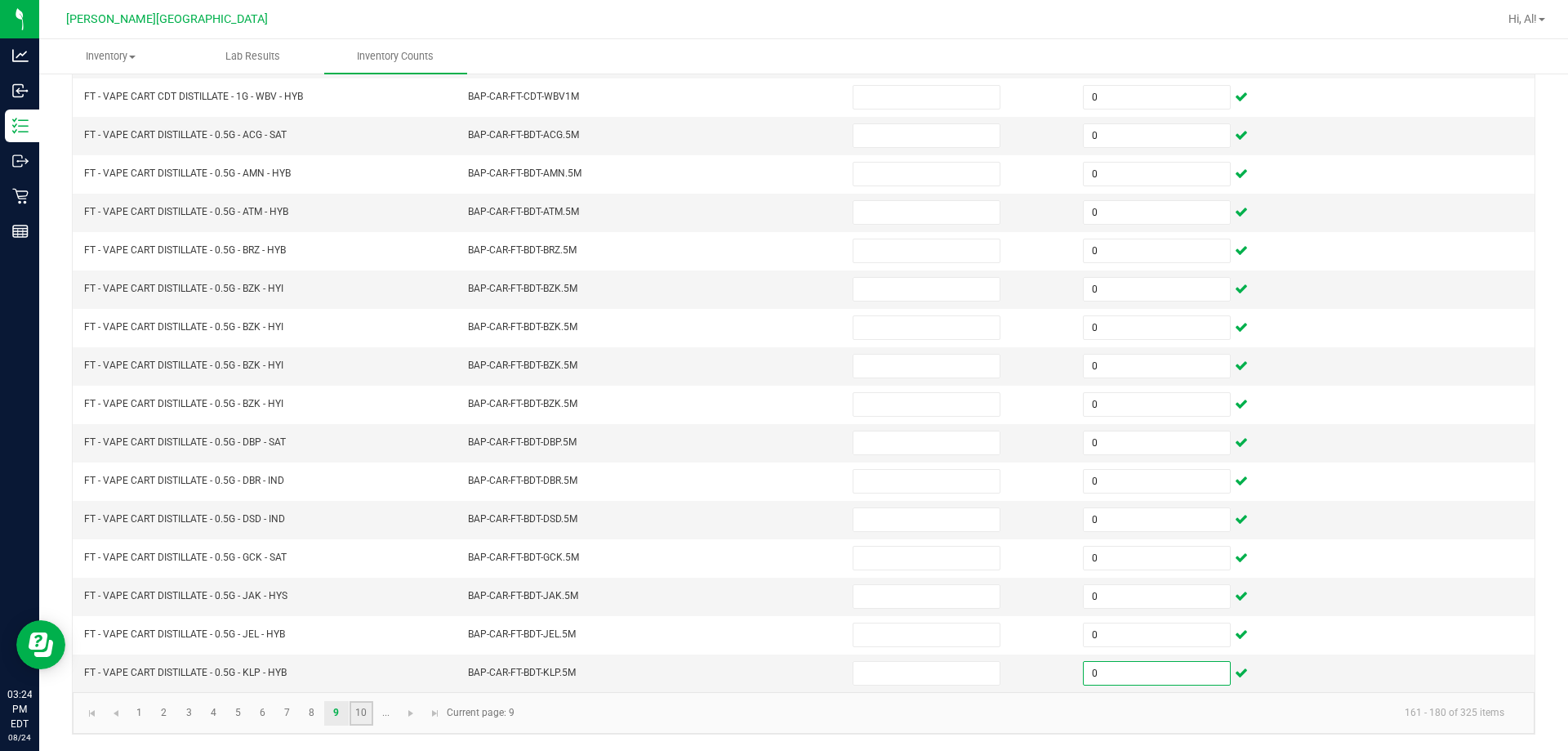
click at [362, 710] on link "10" at bounding box center [361, 713] width 24 height 25
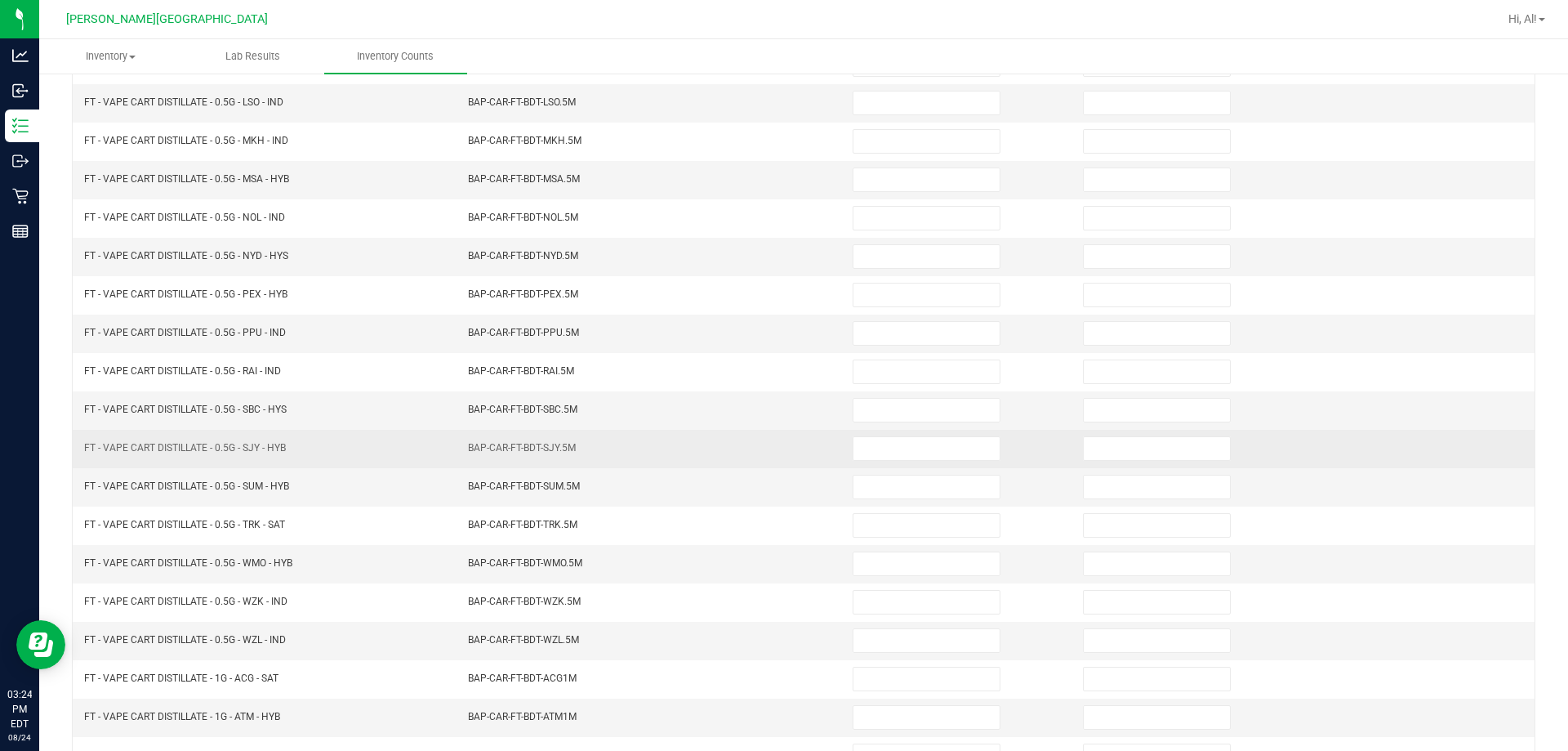
scroll to position [12, 0]
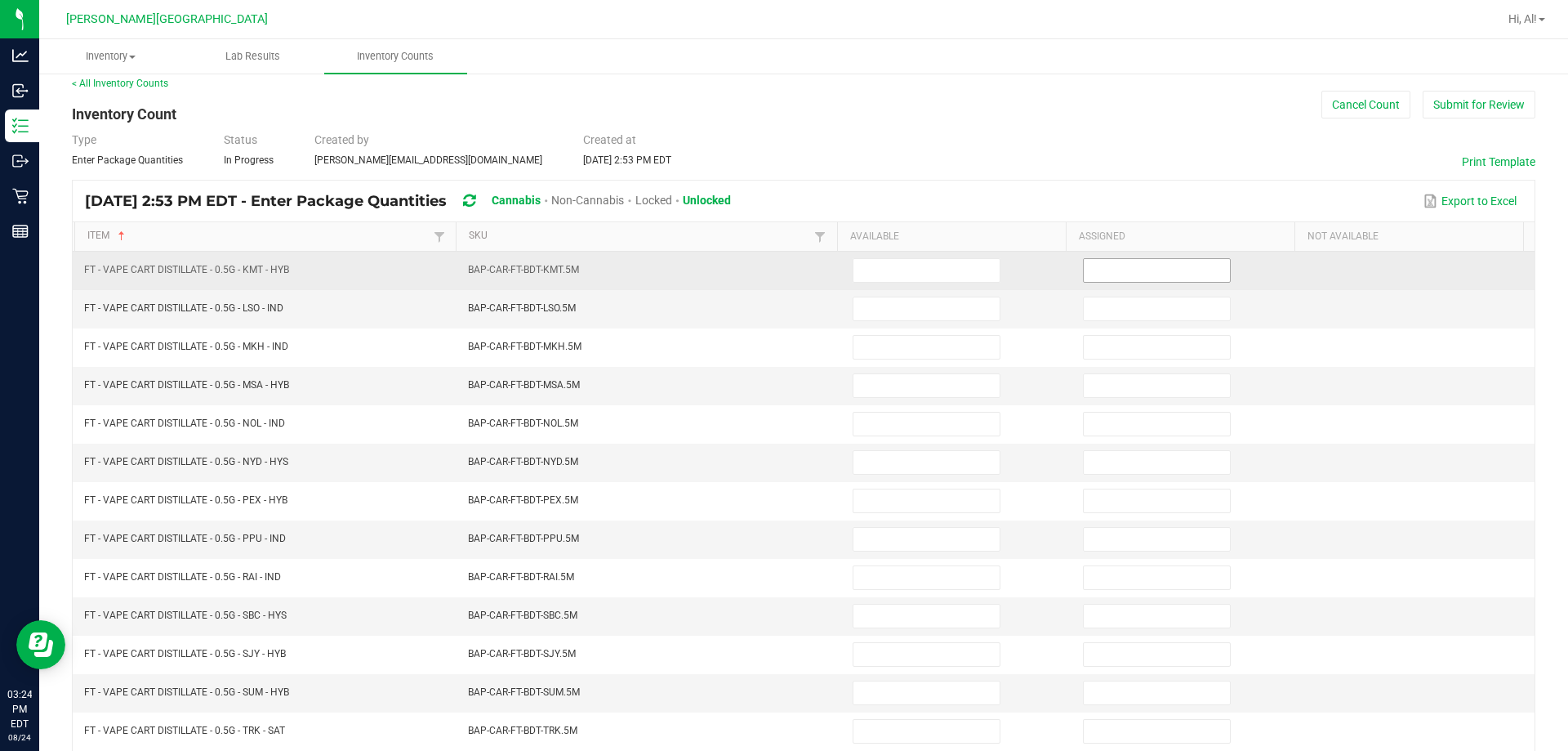
click at [767, 282] on span at bounding box center [1157, 271] width 148 height 25
click at [767, 277] on input at bounding box center [1157, 270] width 146 height 23
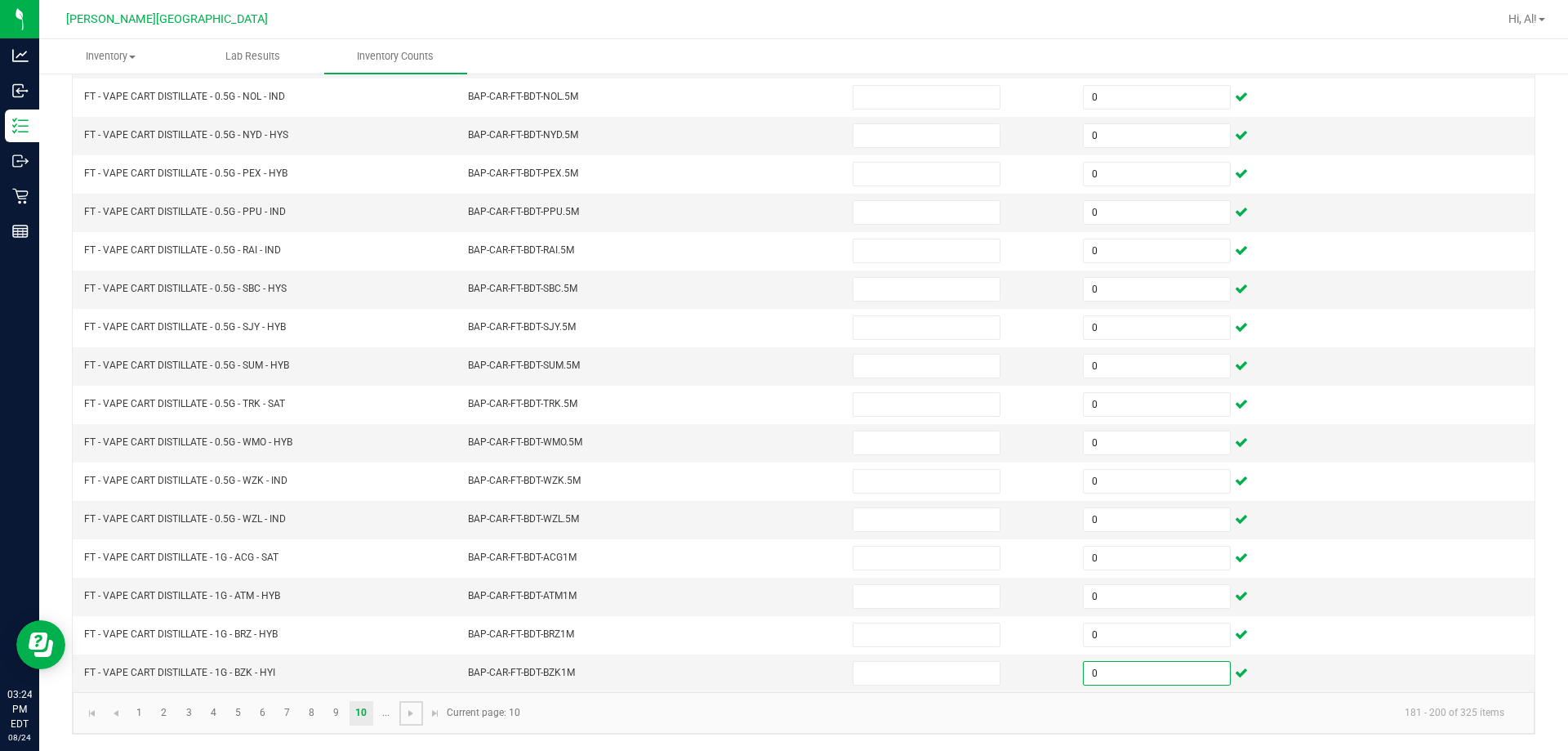
click at [413, 707] on span "Go to the next page" at bounding box center [410, 713] width 13 height 13
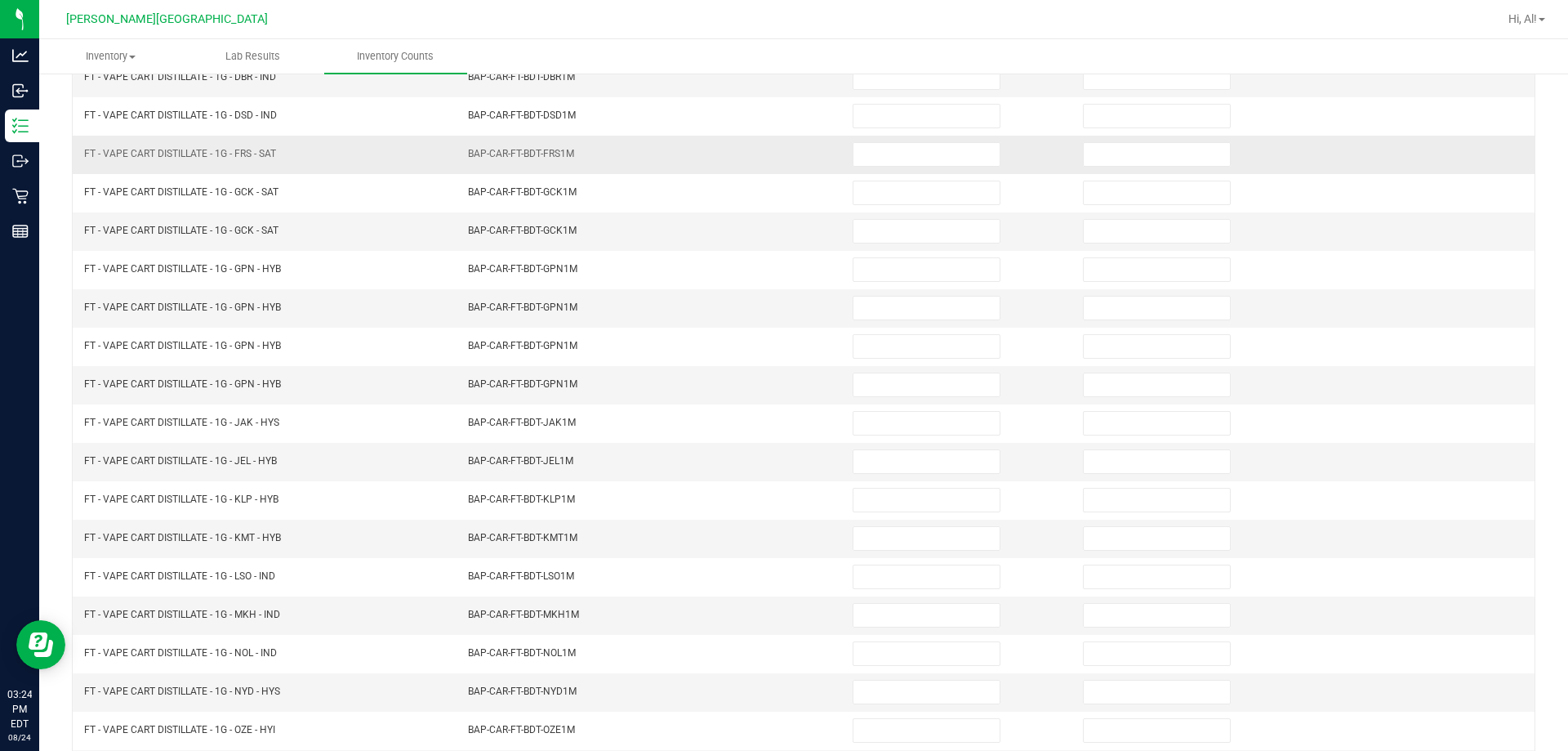
scroll to position [12, 0]
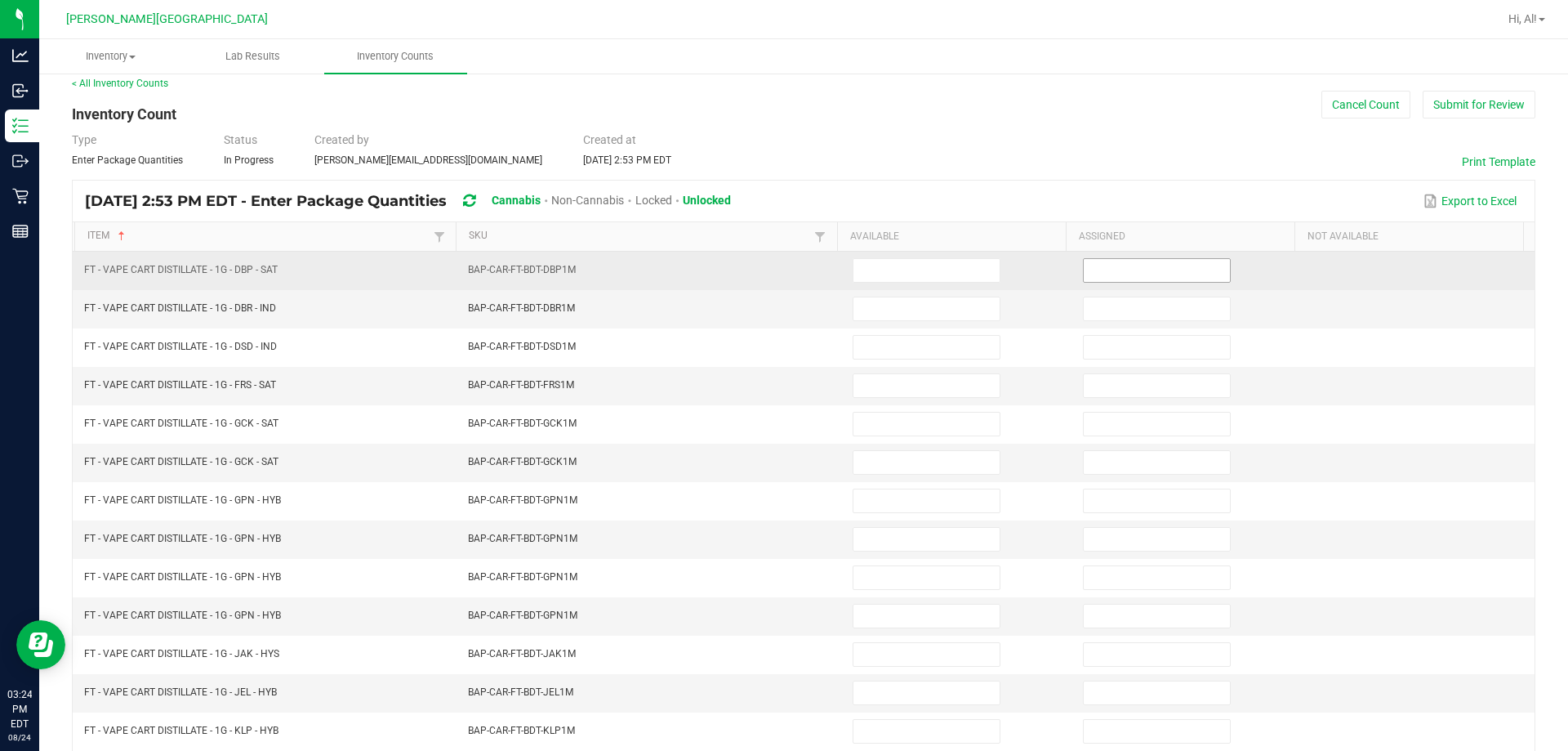
click at [767, 278] on input at bounding box center [1157, 270] width 146 height 23
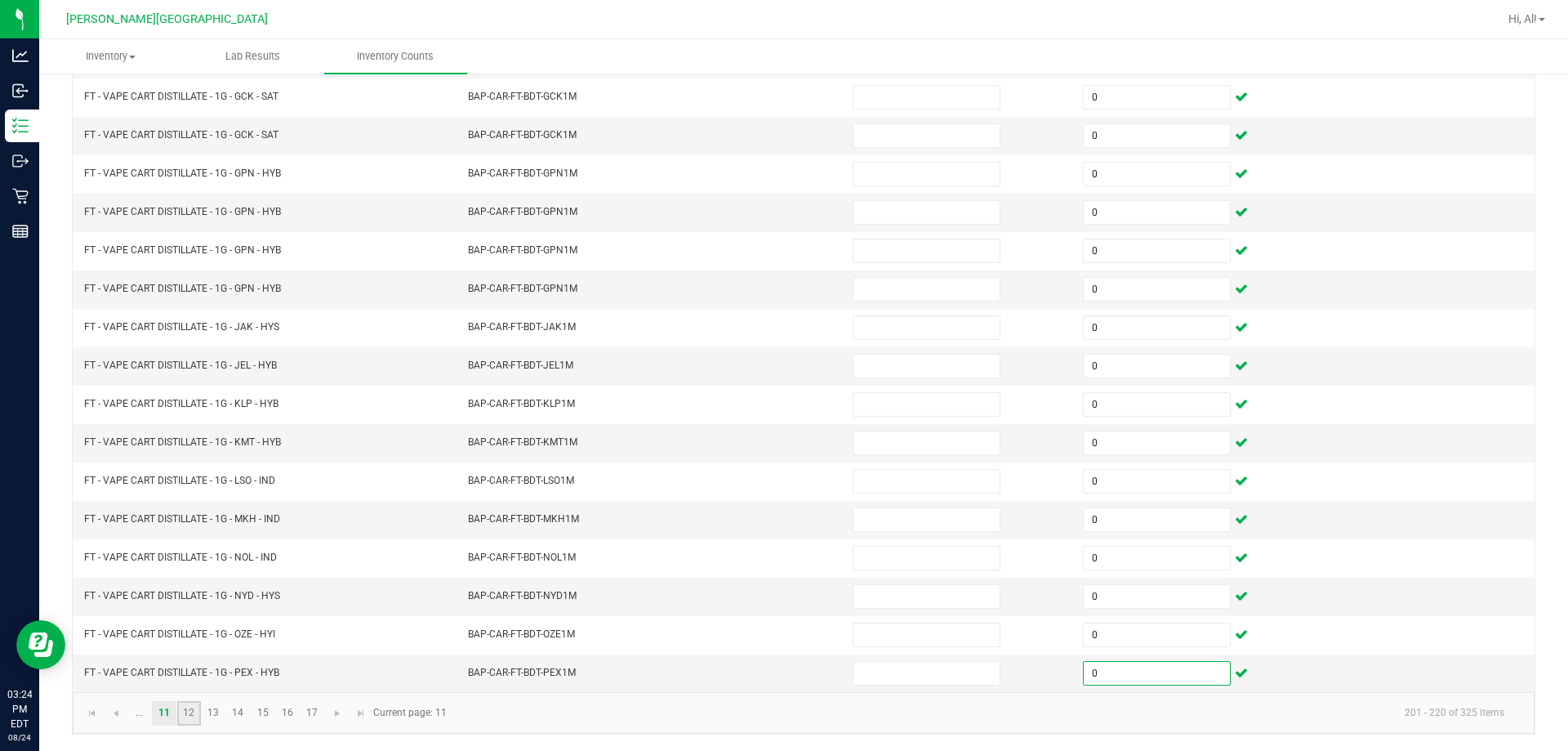
click at [189, 713] on link "12" at bounding box center [190, 713] width 24 height 25
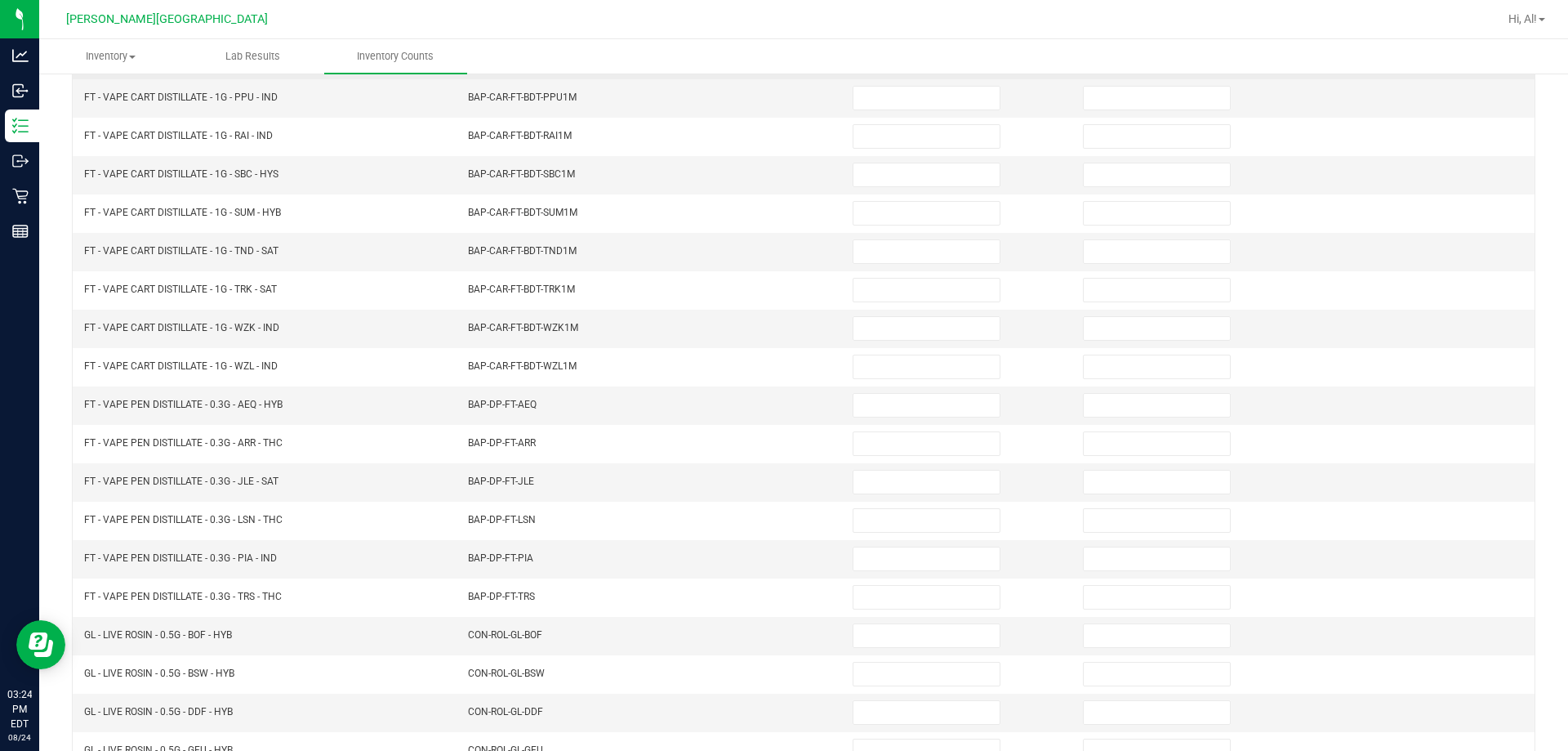
scroll to position [12, 0]
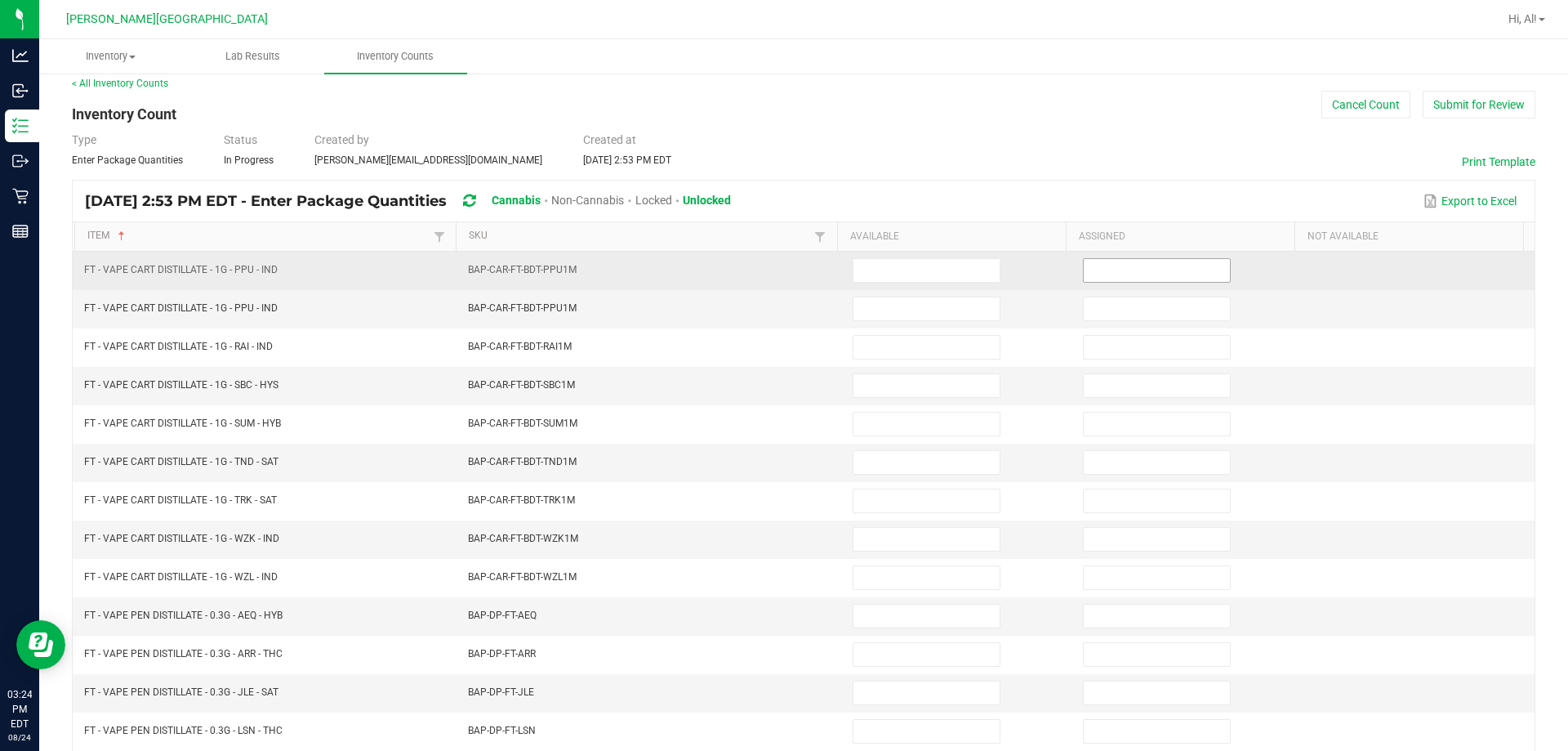
click at [767, 273] on input at bounding box center [1157, 270] width 146 height 23
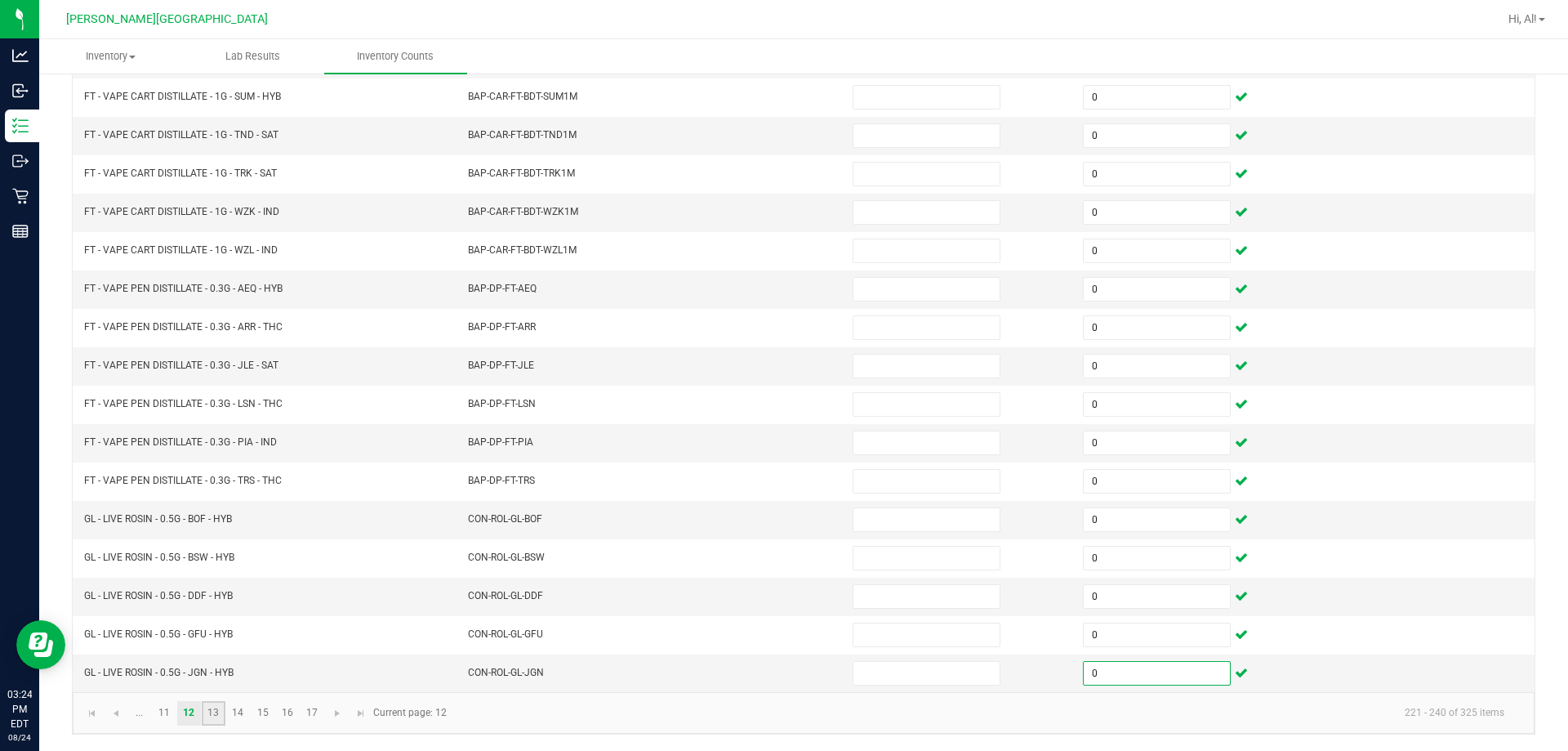
click at [217, 711] on link "13" at bounding box center [214, 713] width 24 height 25
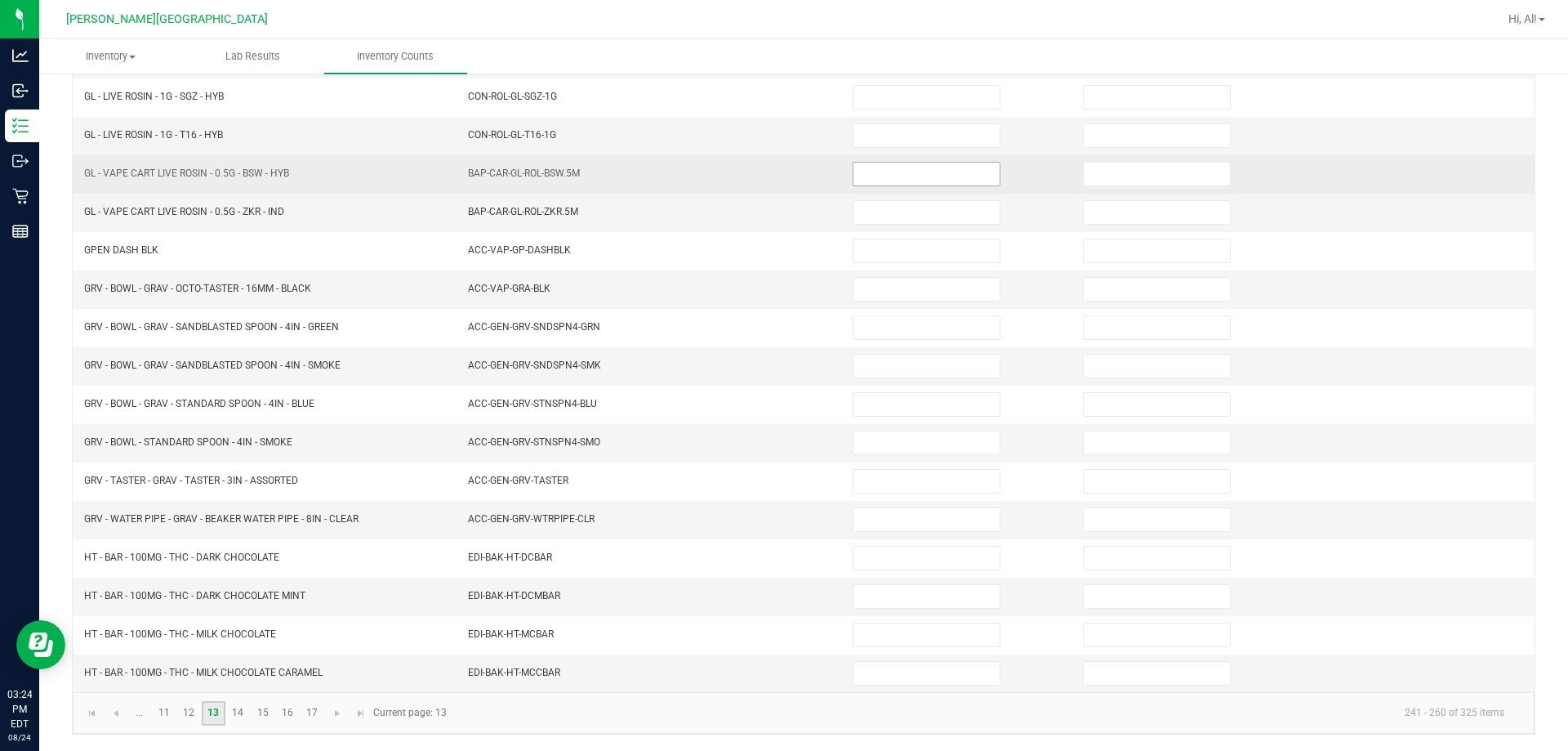
scroll to position [0, 0]
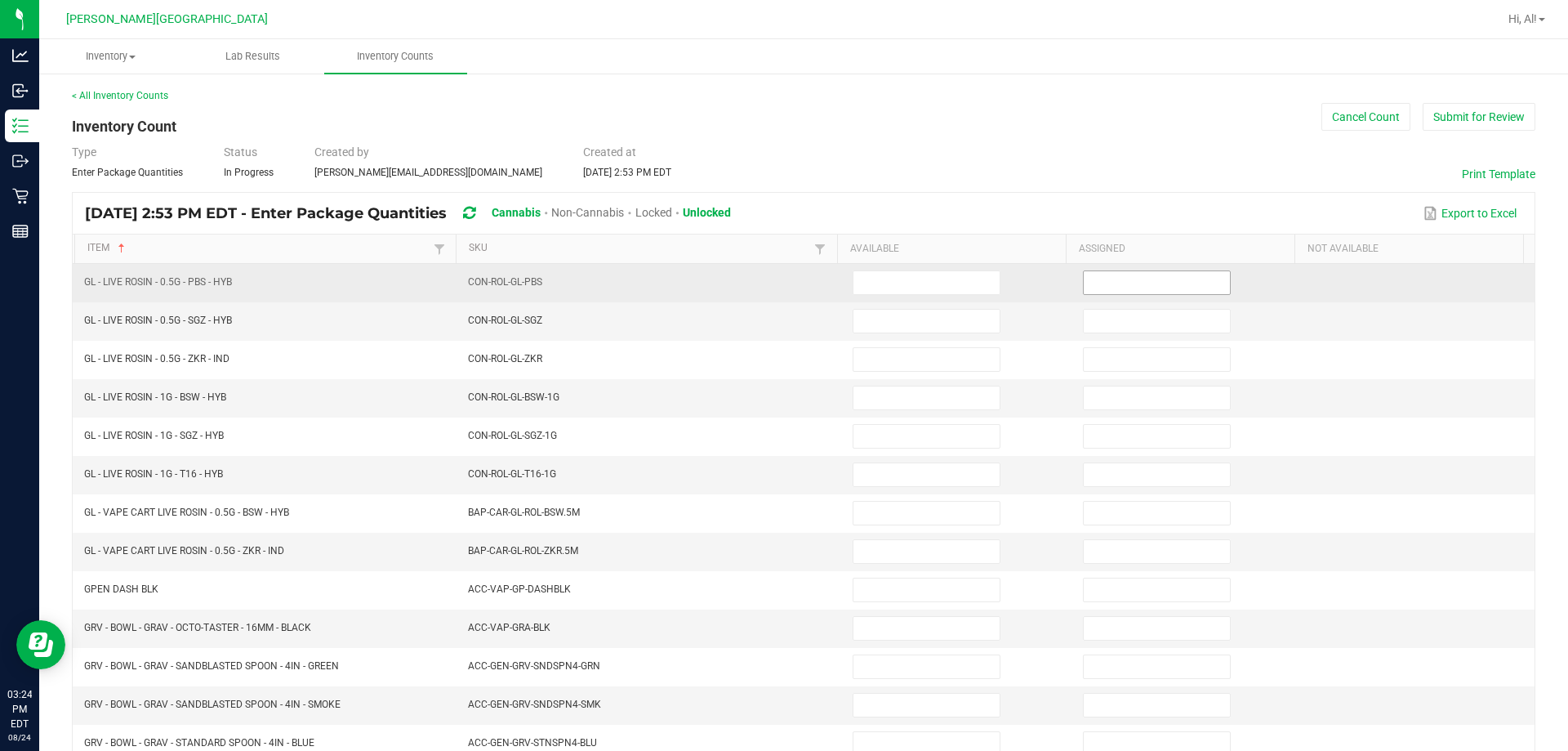
click at [767, 288] on input at bounding box center [1157, 283] width 146 height 23
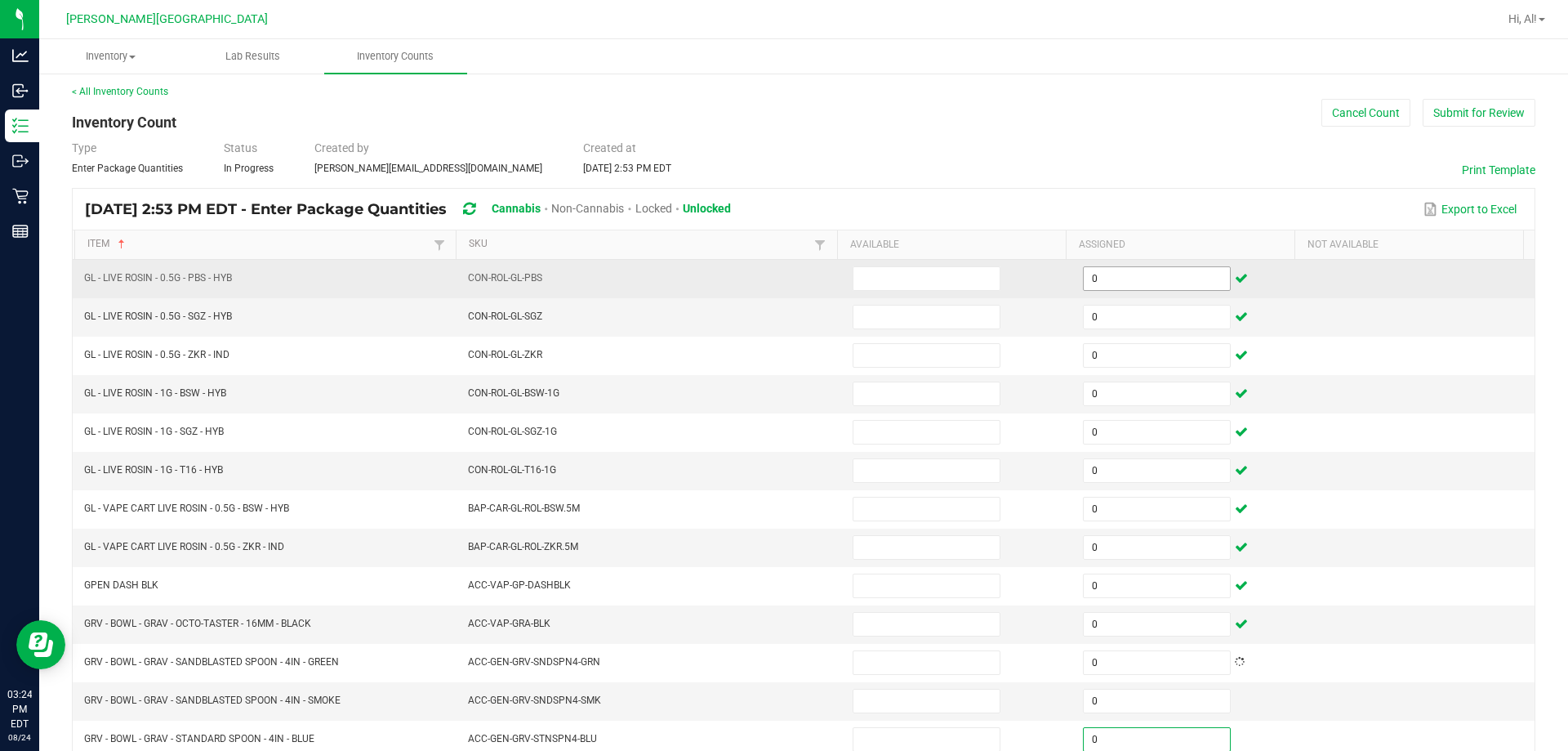
scroll to position [340, 0]
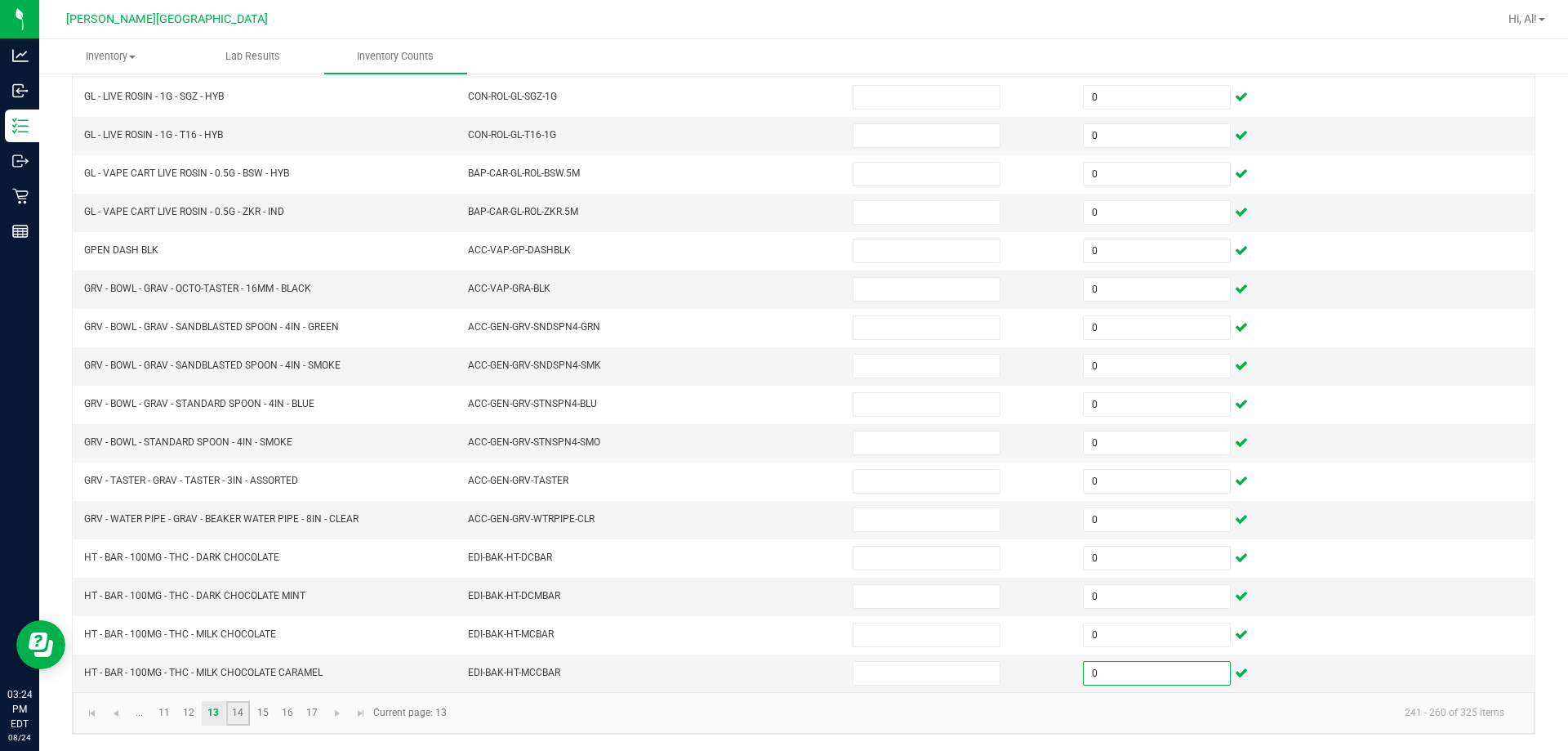
click at [242, 713] on link "14" at bounding box center [239, 713] width 24 height 25
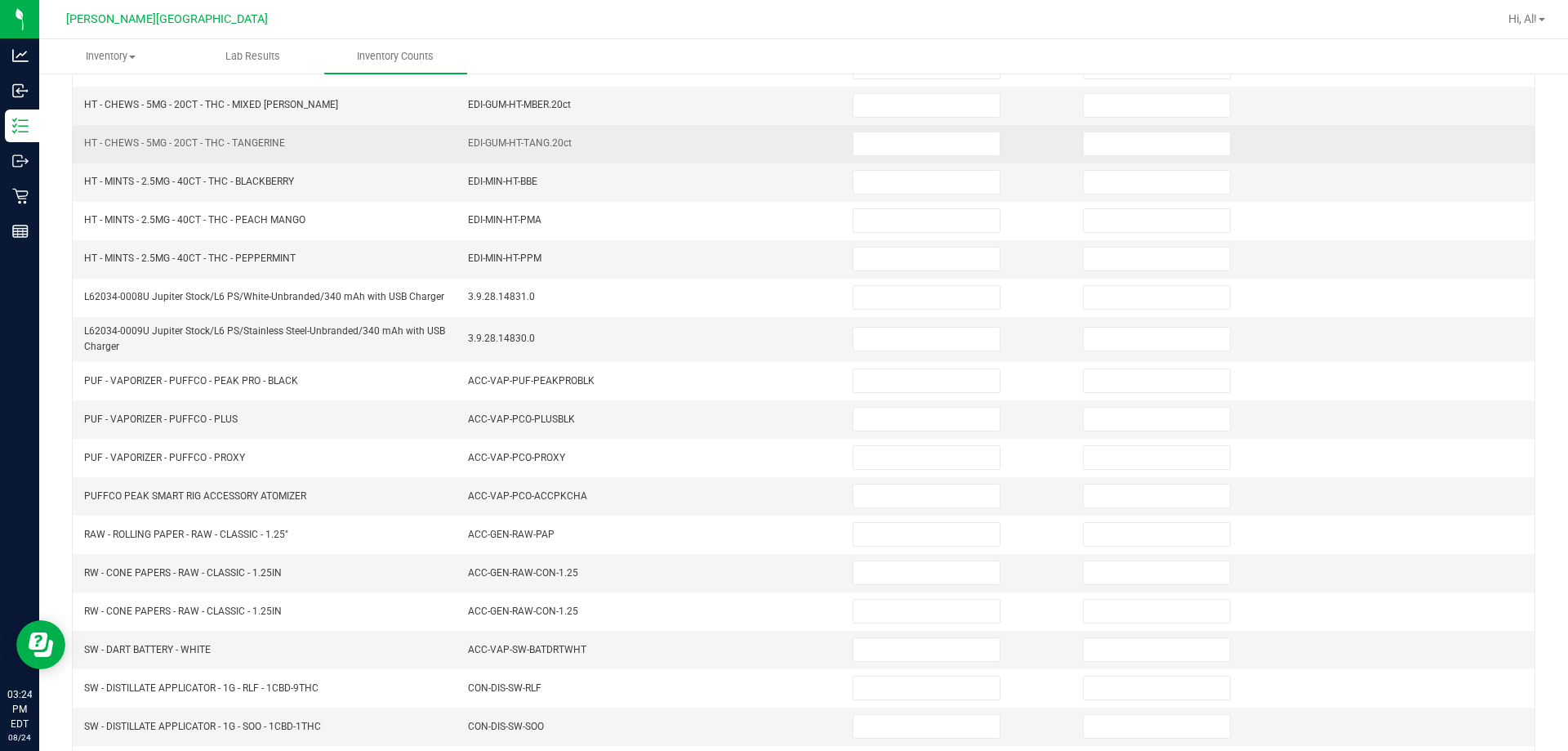
scroll to position [94, 0]
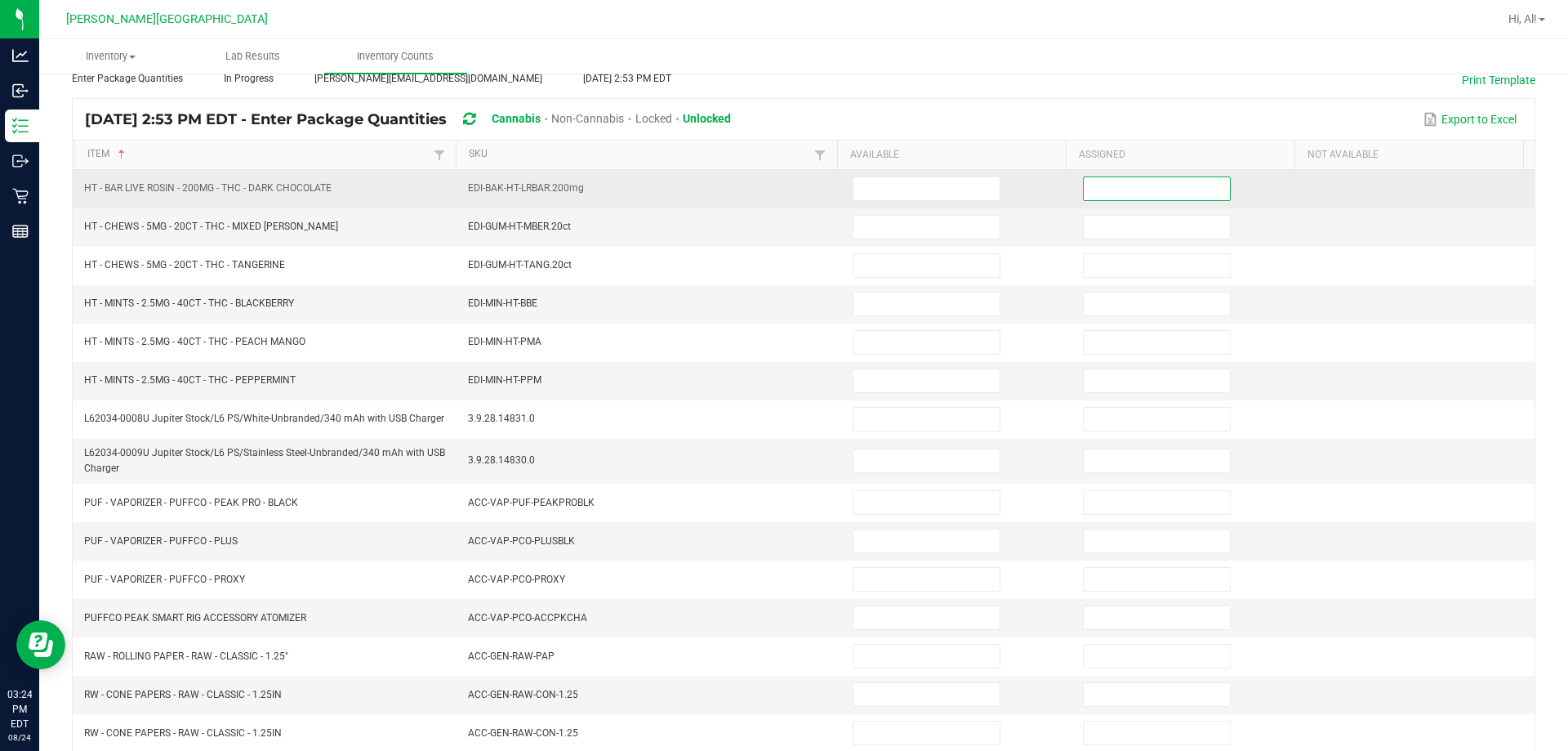
click at [767, 192] on input at bounding box center [1157, 189] width 146 height 23
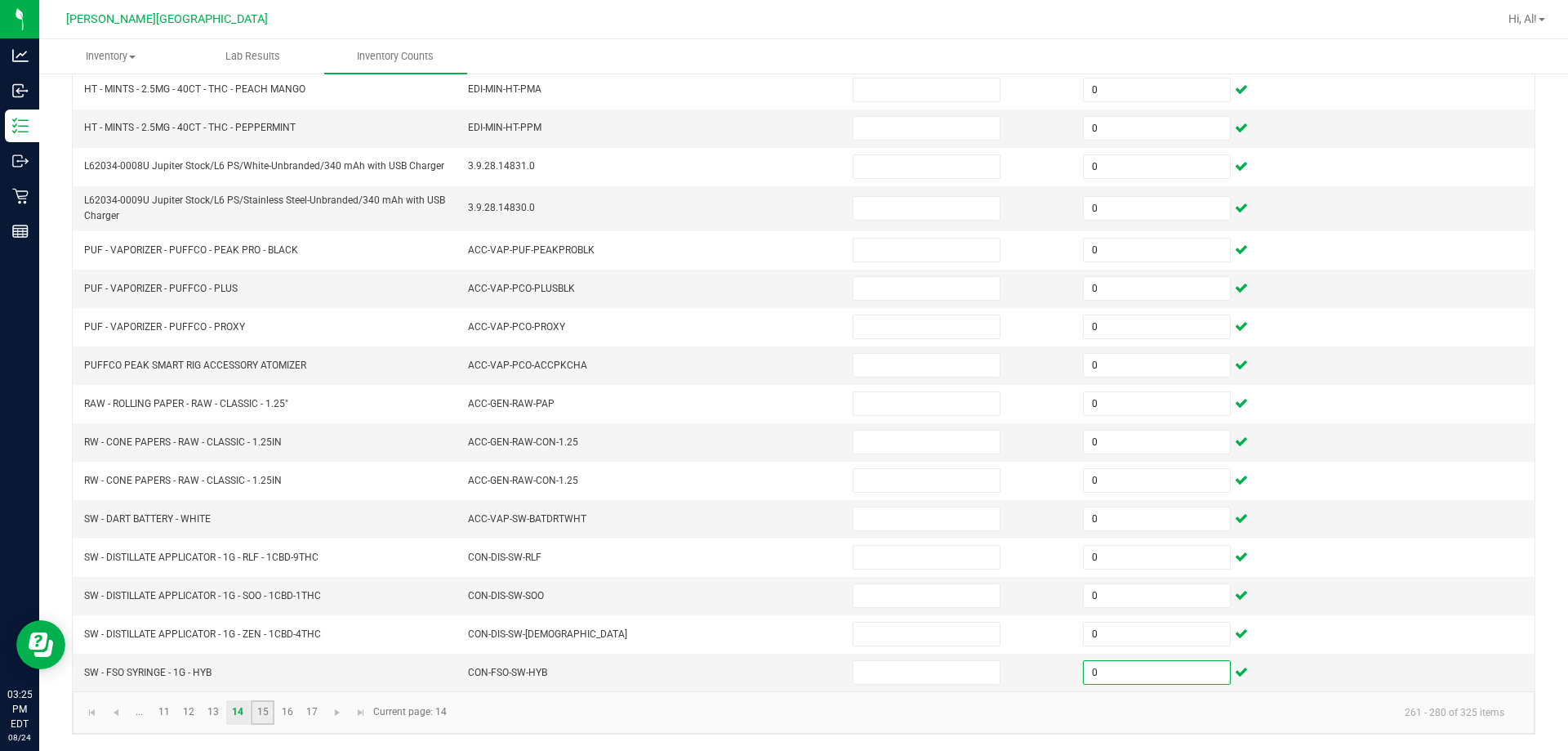
click at [262, 718] on link "15" at bounding box center [262, 712] width 24 height 25
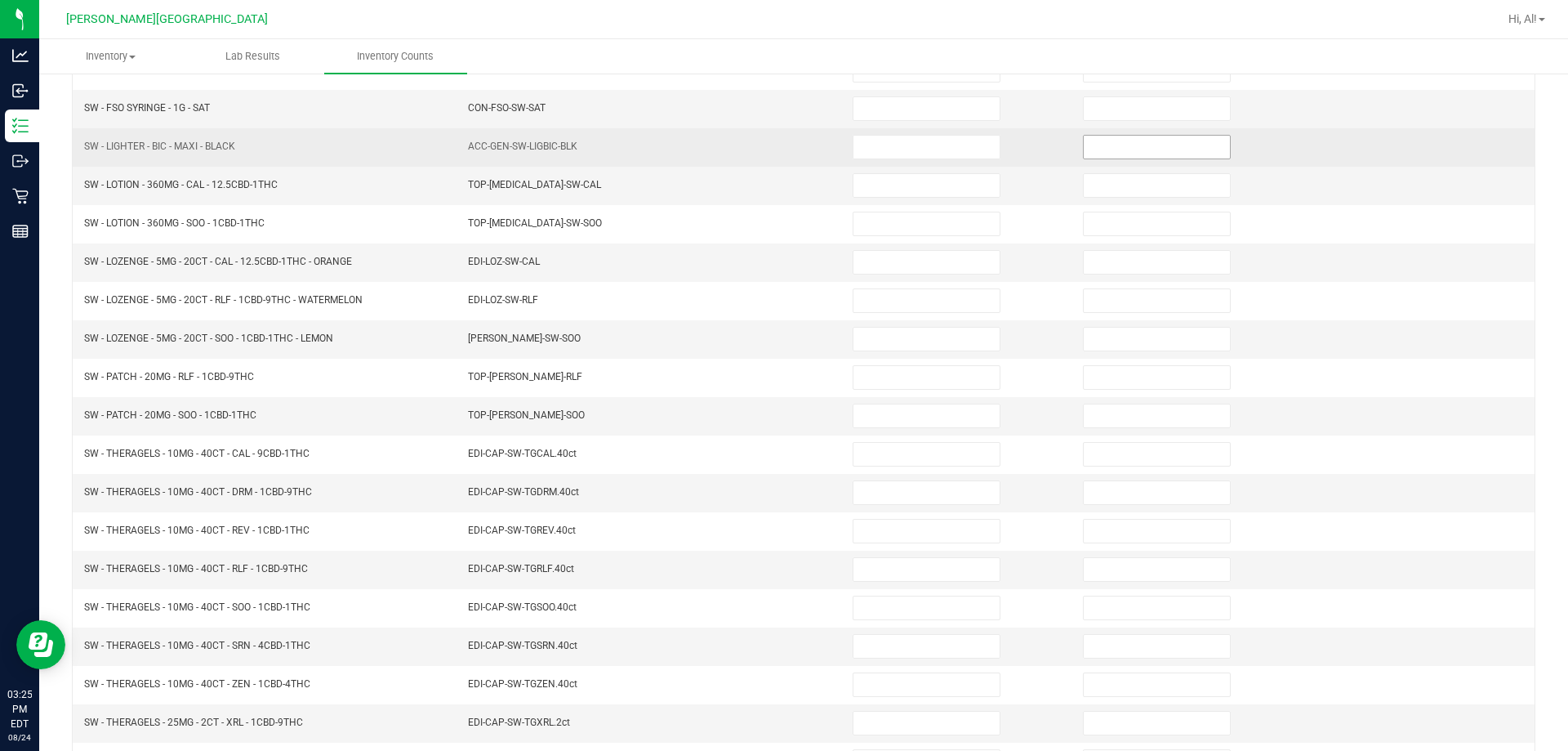
scroll to position [94, 0]
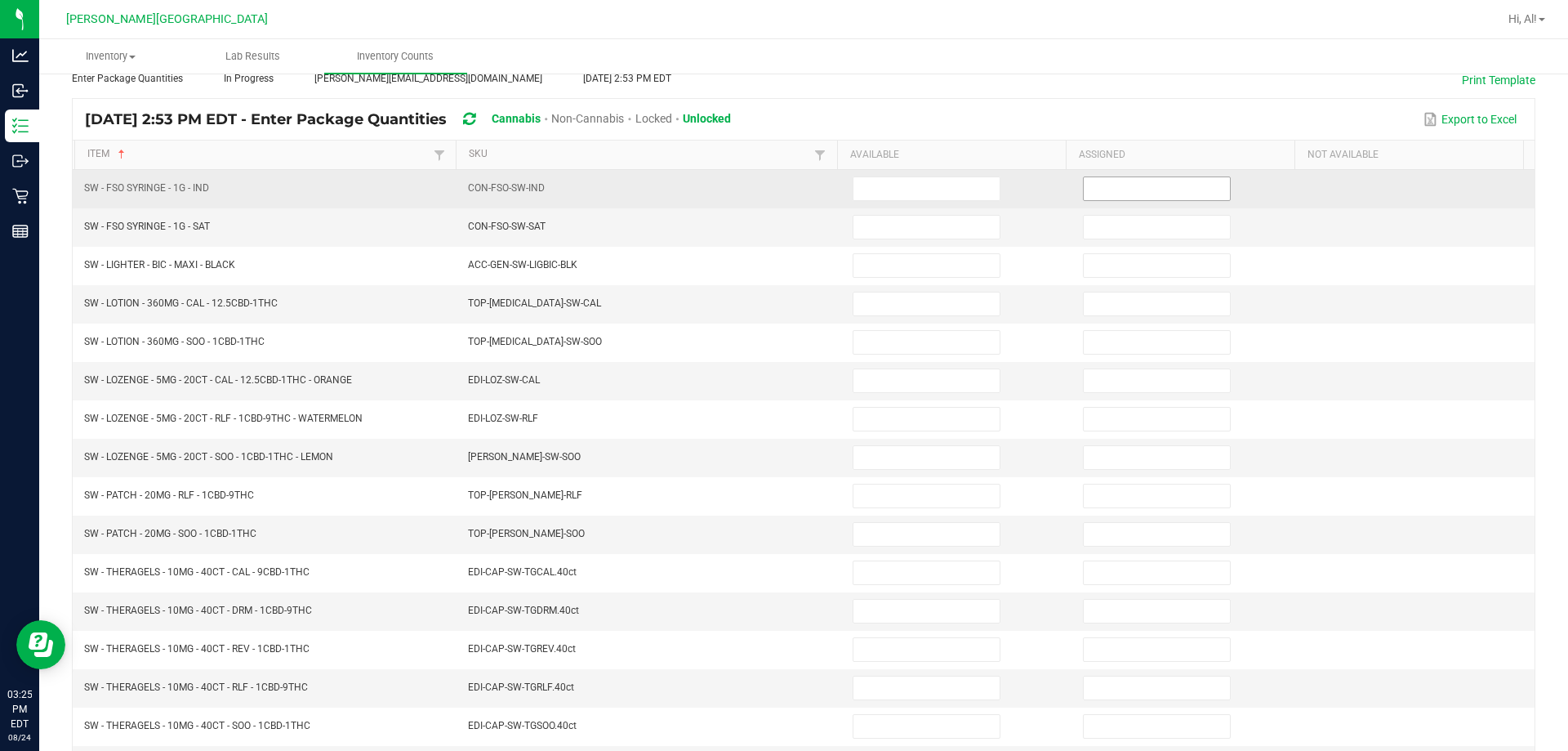
click at [767, 194] on input at bounding box center [1157, 189] width 146 height 23
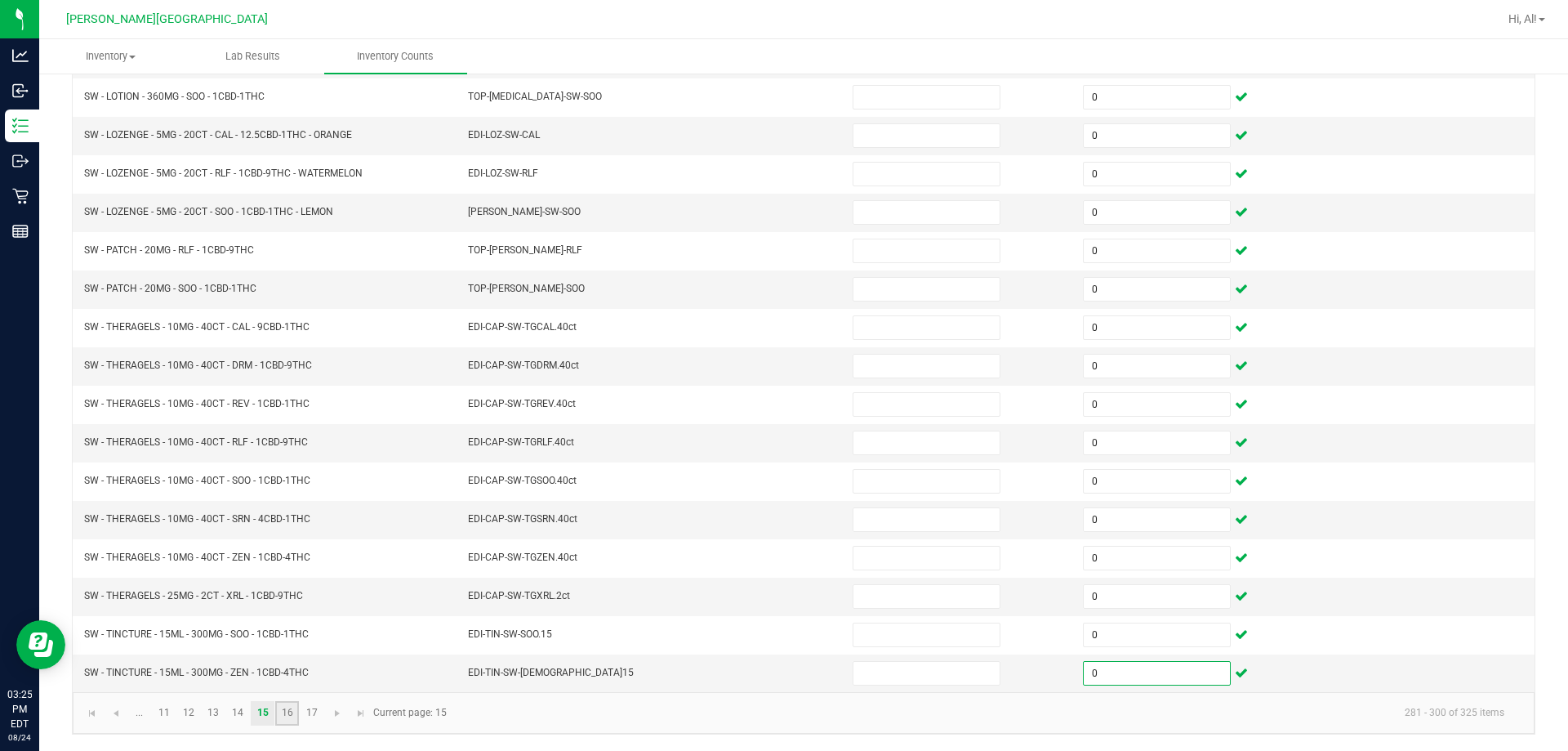
click at [286, 718] on link "16" at bounding box center [287, 713] width 24 height 25
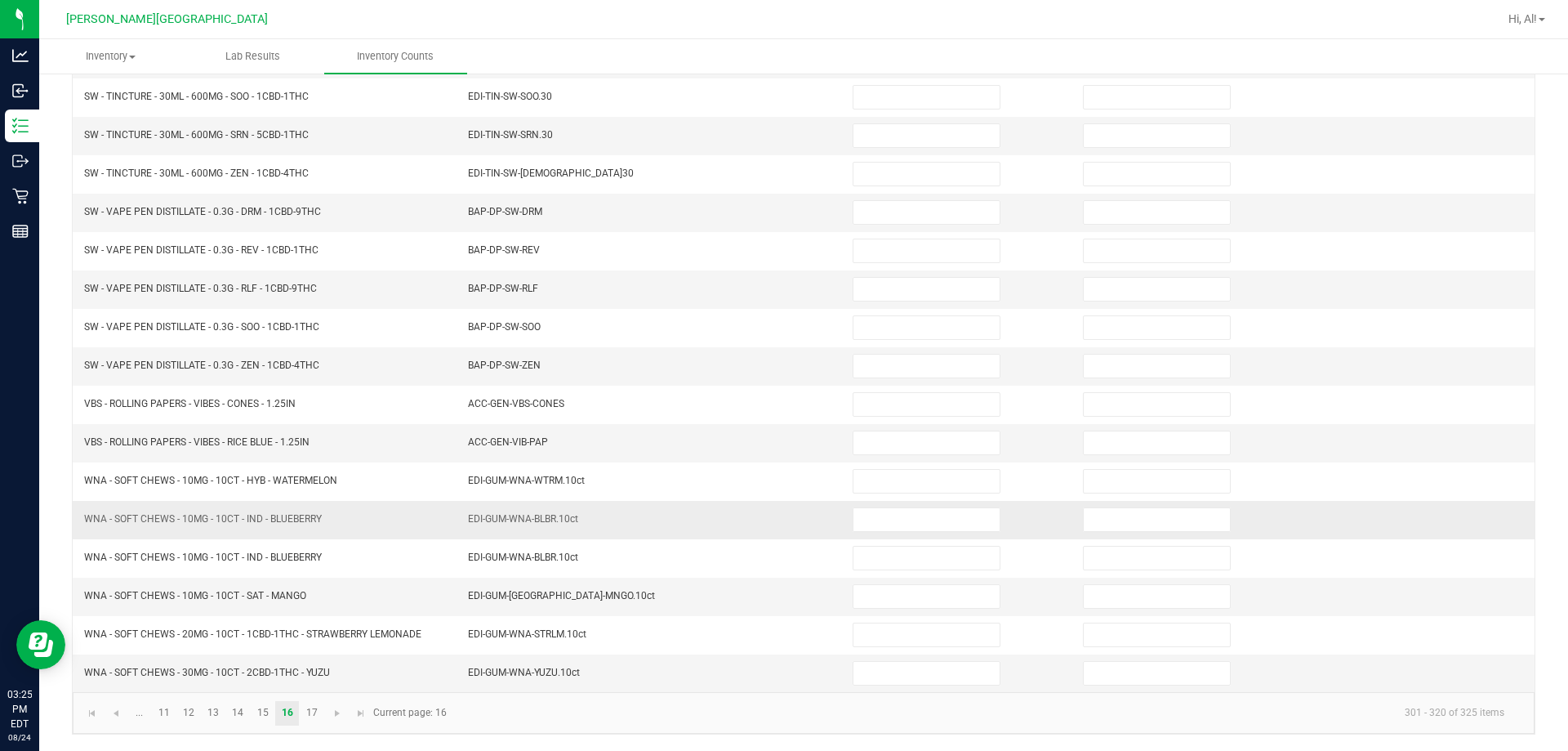
click at [656, 508] on td "EDI-GUM-WNA-BLBR.10ct" at bounding box center [650, 520] width 384 height 38
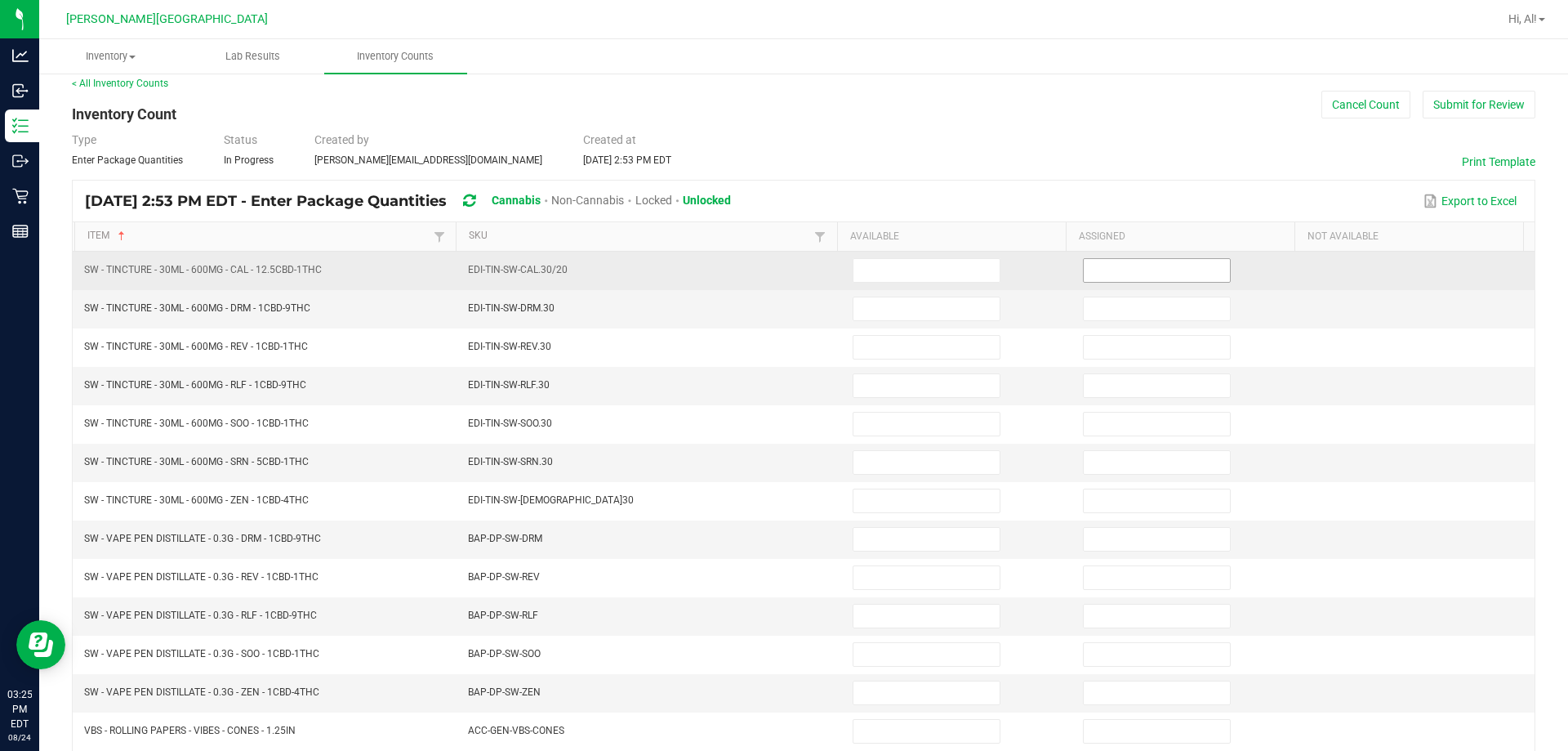
click at [767, 278] on input at bounding box center [1157, 270] width 146 height 23
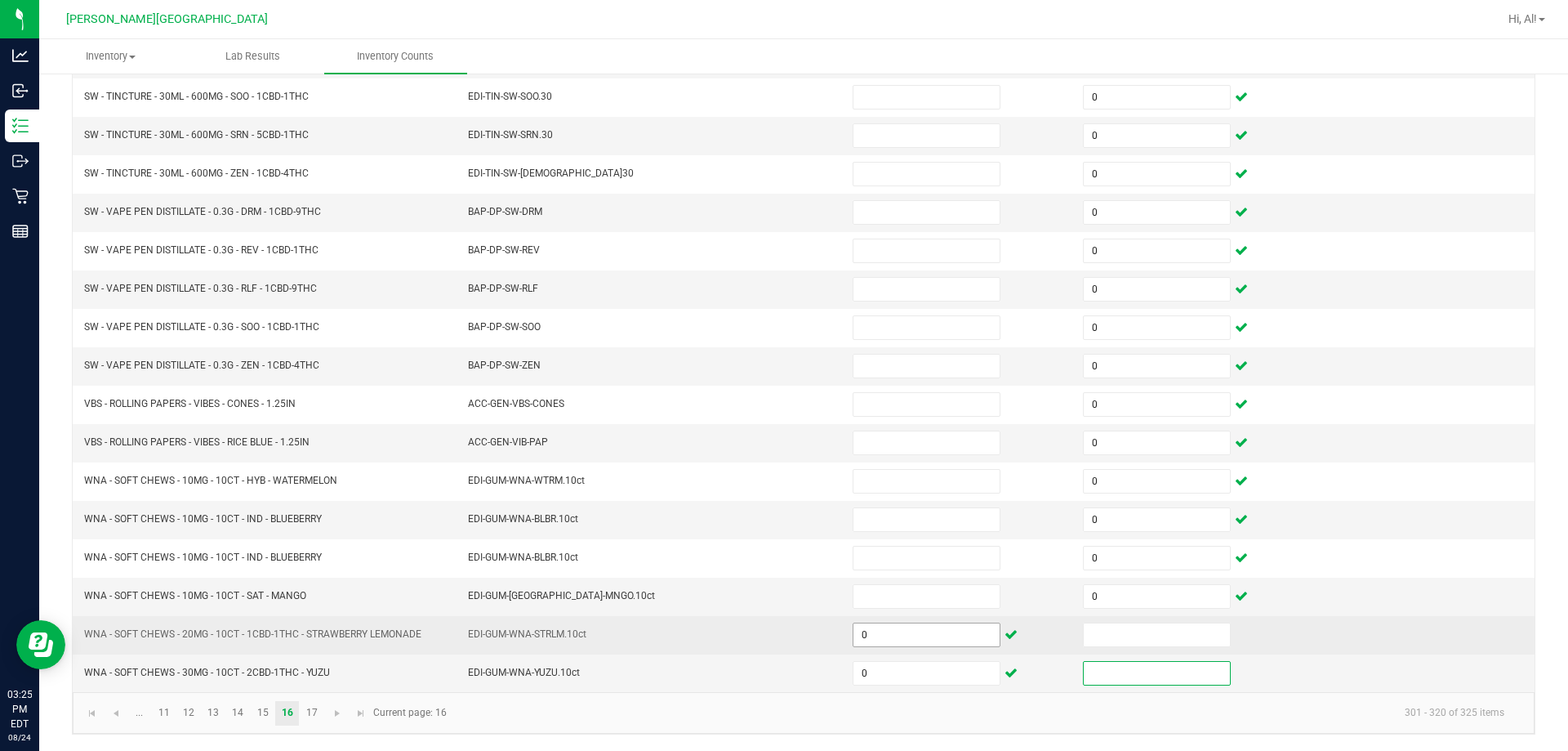
click at [767, 641] on input "0" at bounding box center [926, 634] width 146 height 23
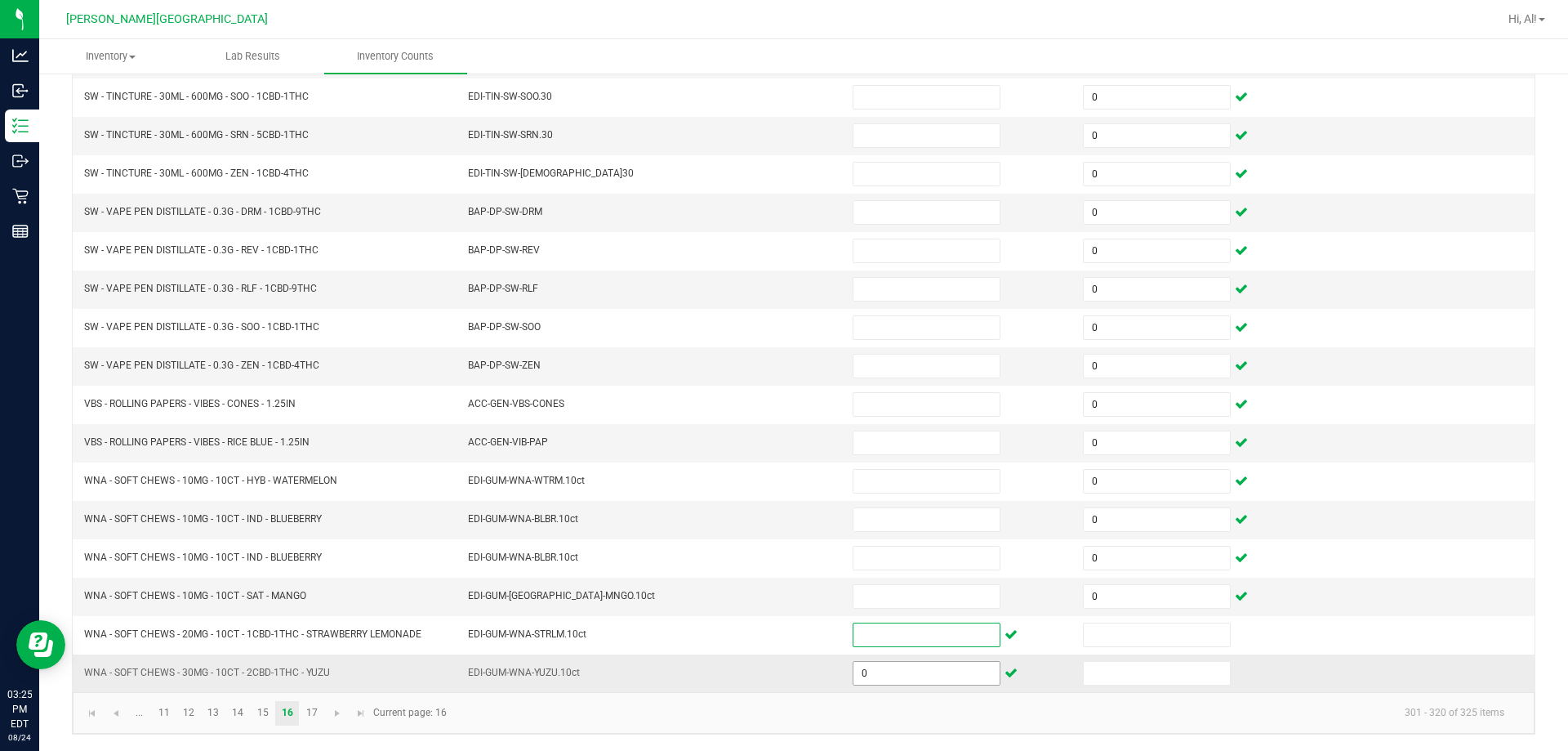
click at [767, 675] on input "0" at bounding box center [926, 673] width 146 height 23
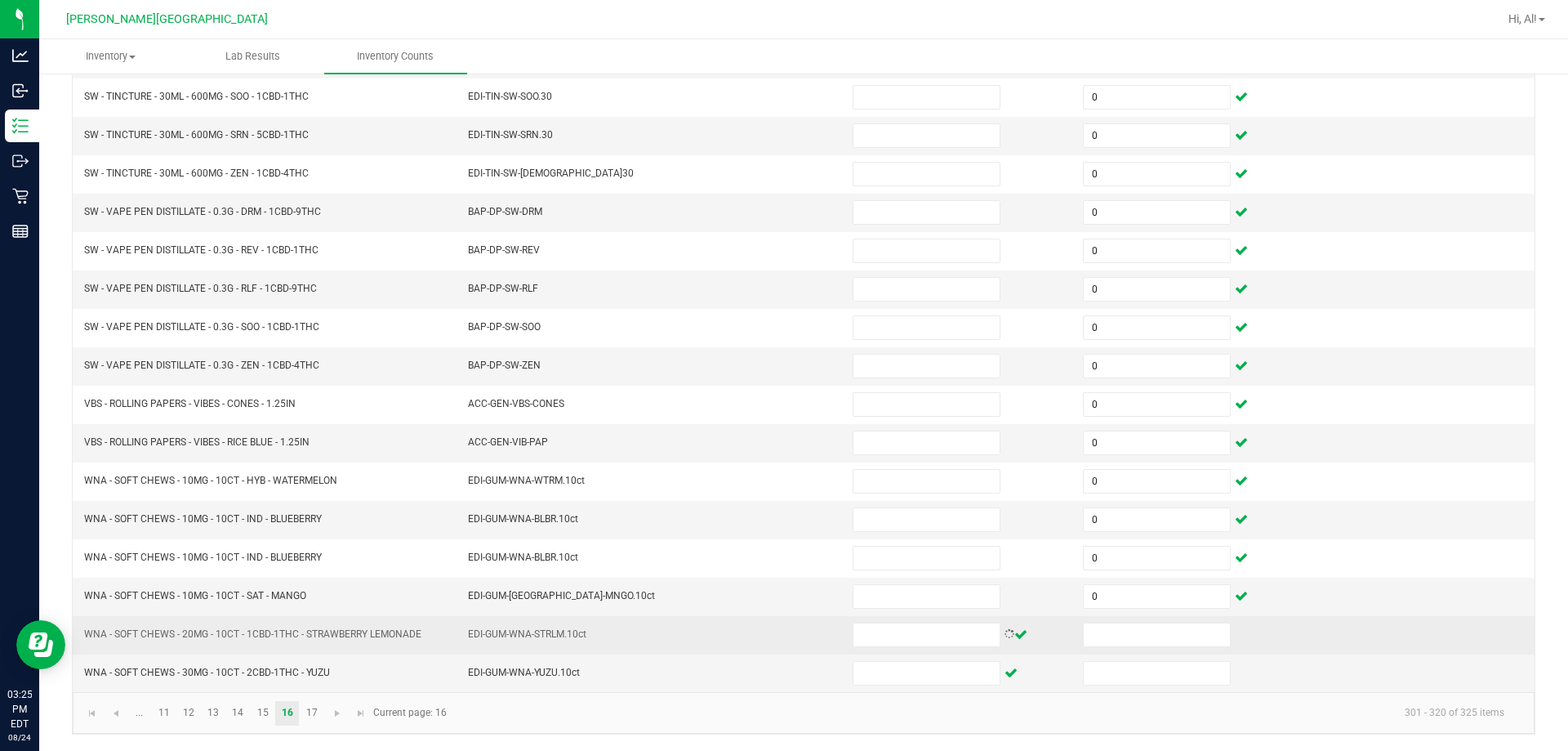
click at [767, 650] on td at bounding box center [1188, 635] width 231 height 38
click at [767, 637] on input at bounding box center [1157, 634] width 146 height 23
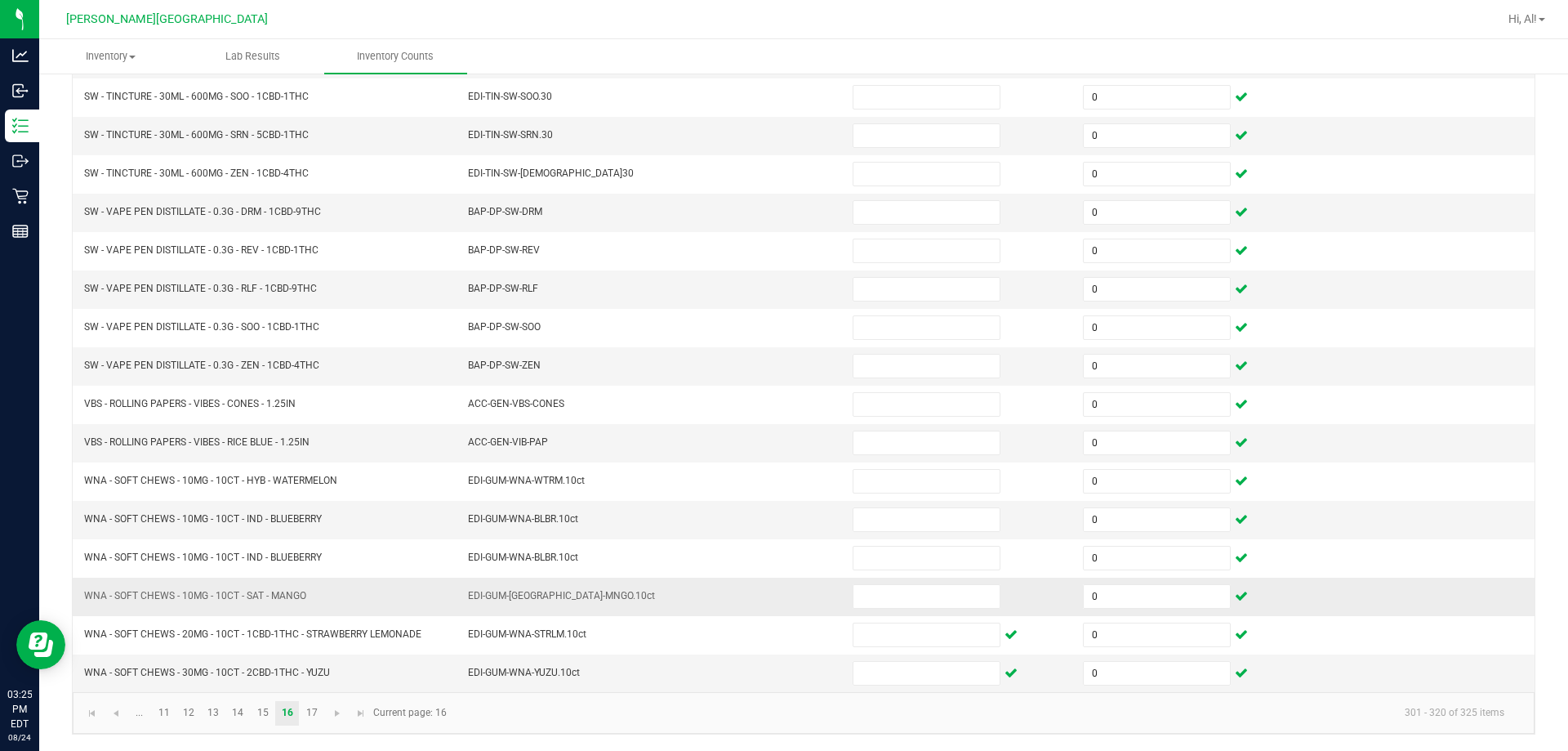
click at [767, 582] on td at bounding box center [958, 597] width 231 height 38
click at [321, 714] on link "17" at bounding box center [311, 713] width 24 height 25
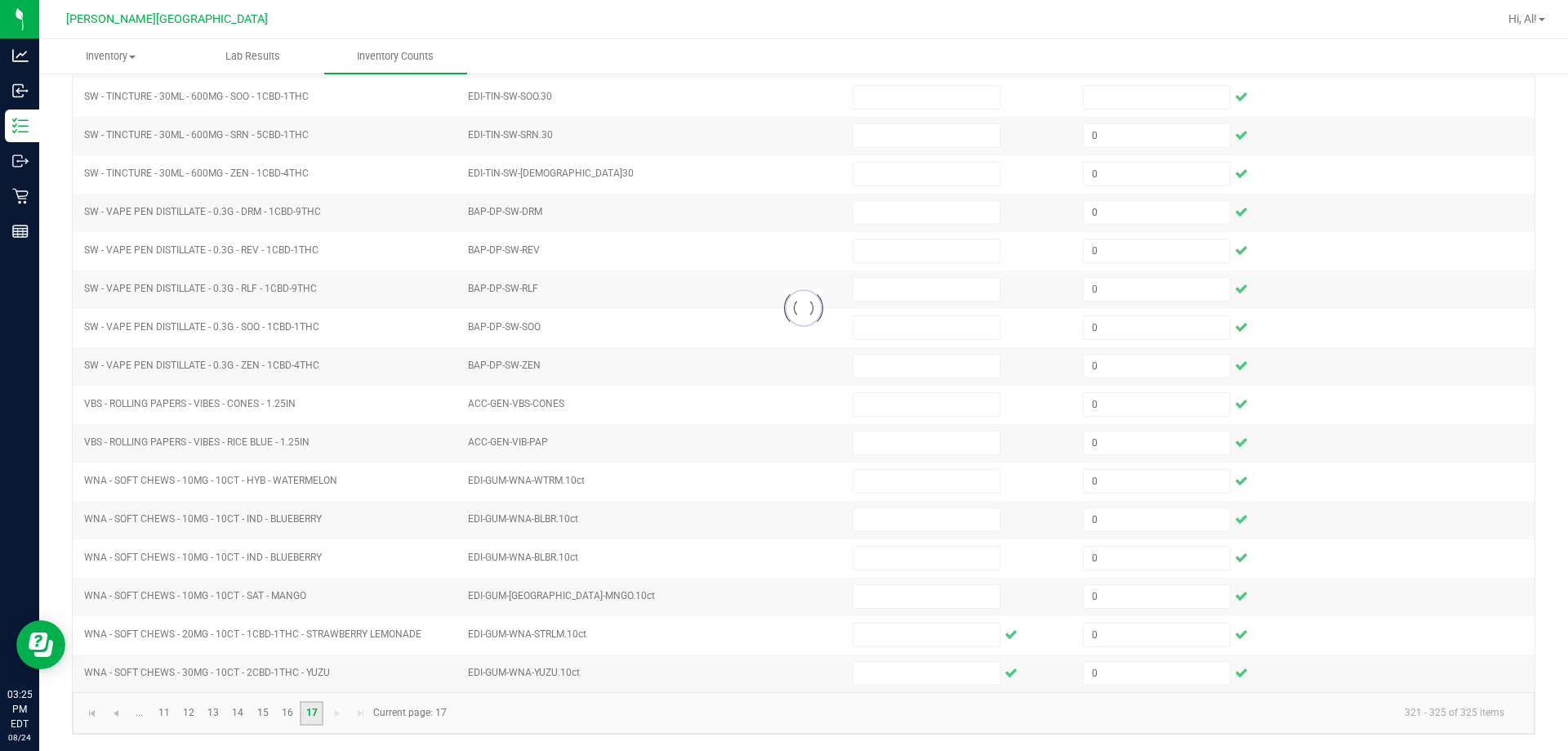
scroll to position [0, 0]
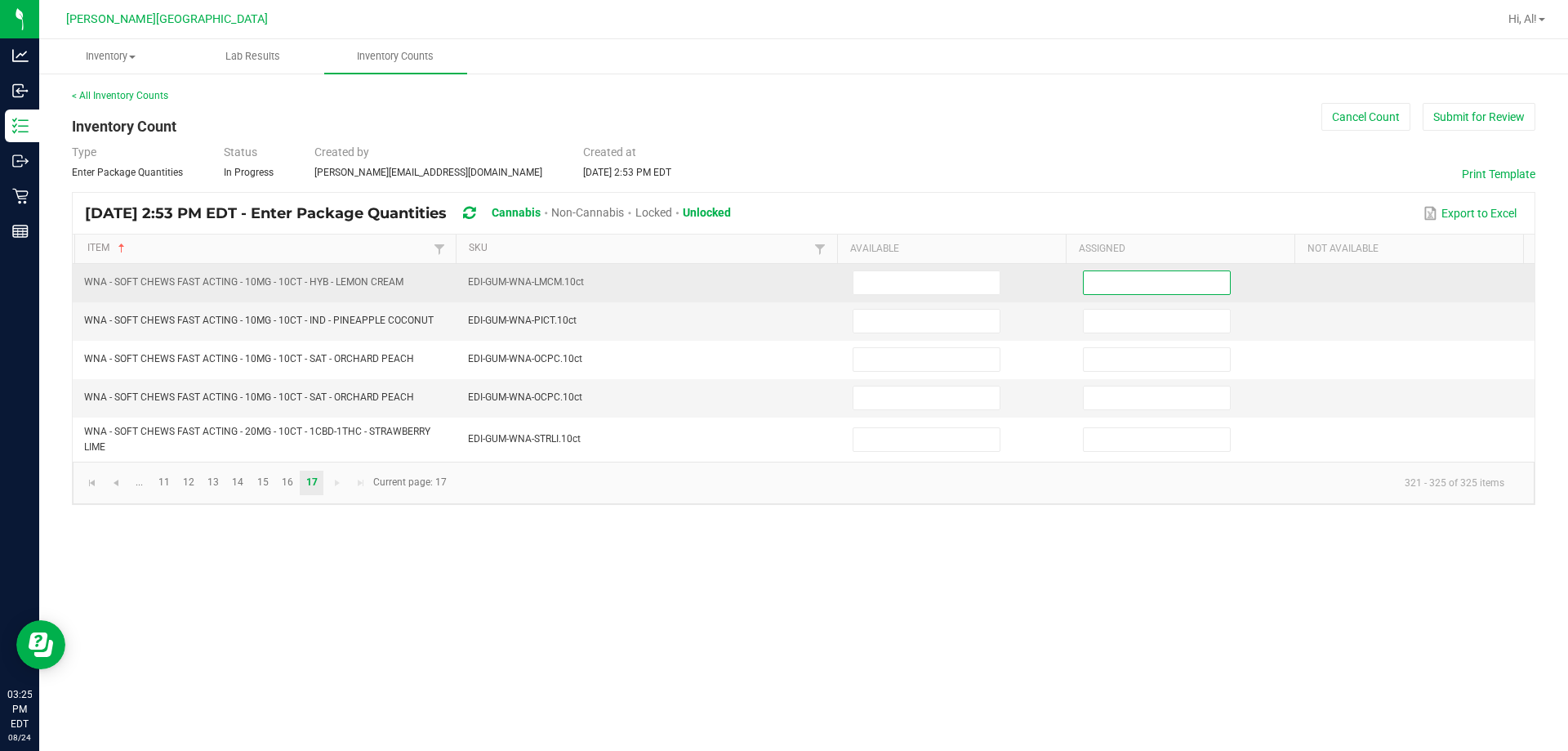
click at [767, 285] on input at bounding box center [1157, 283] width 146 height 23
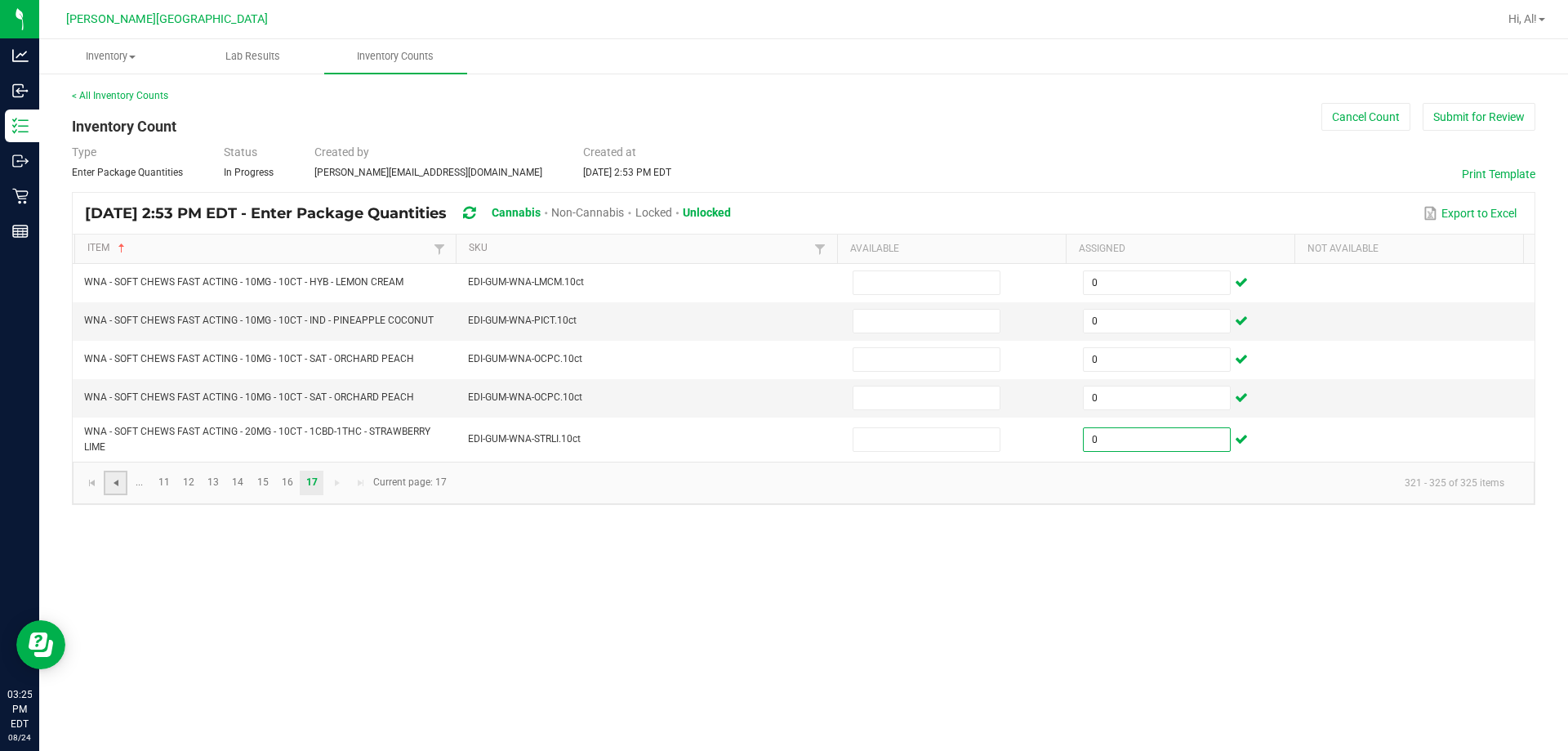
click at [115, 483] on span "Go to the previous page" at bounding box center [116, 482] width 13 height 13
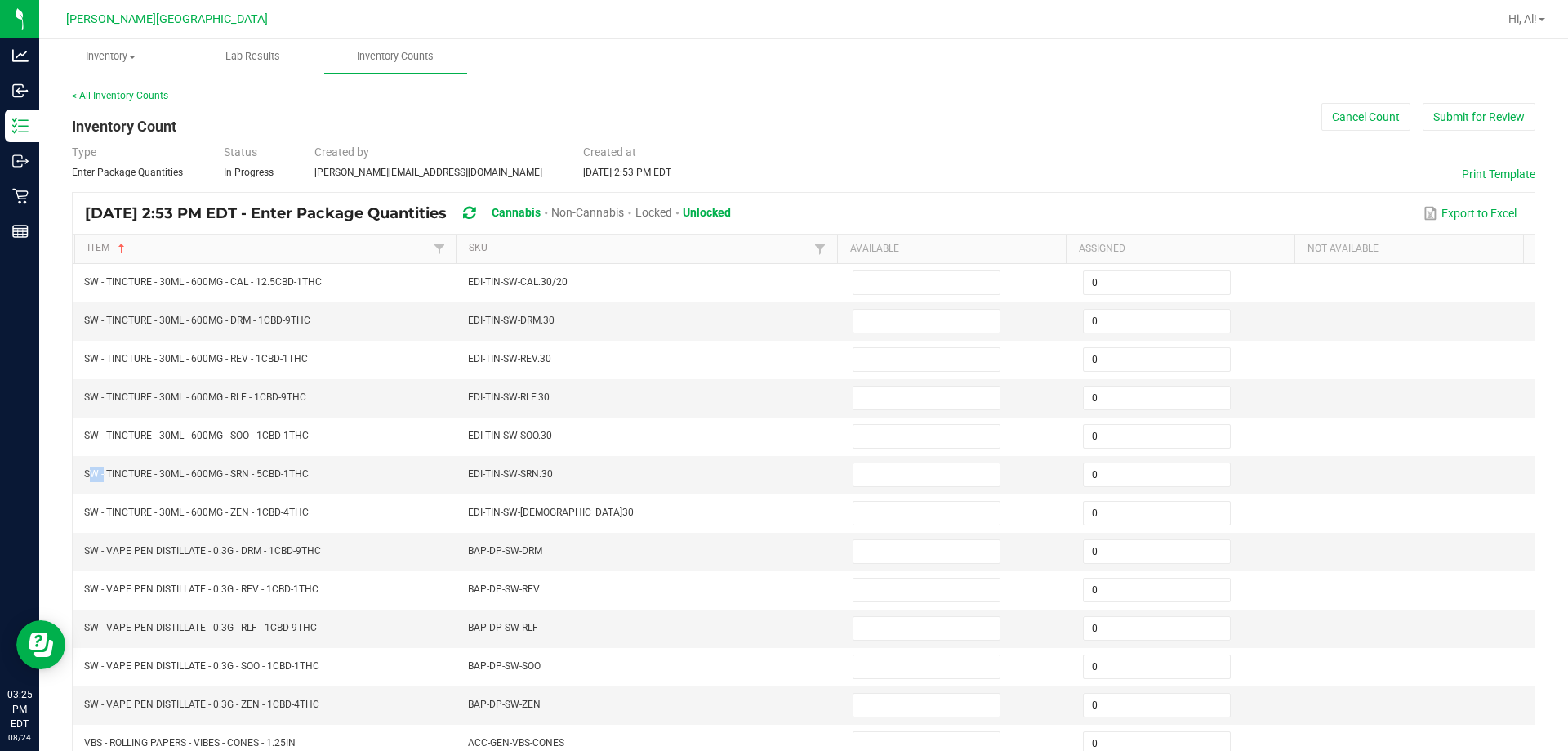
click at [115, 483] on td "SW - TINCTURE - 30ML - 600MG - SRN - 5CBD-1THC" at bounding box center [265, 475] width 384 height 38
click at [156, 483] on td "SW - TINCTURE - 30ML - 600MG - SRN - 5CBD-1THC" at bounding box center [265, 475] width 384 height 38
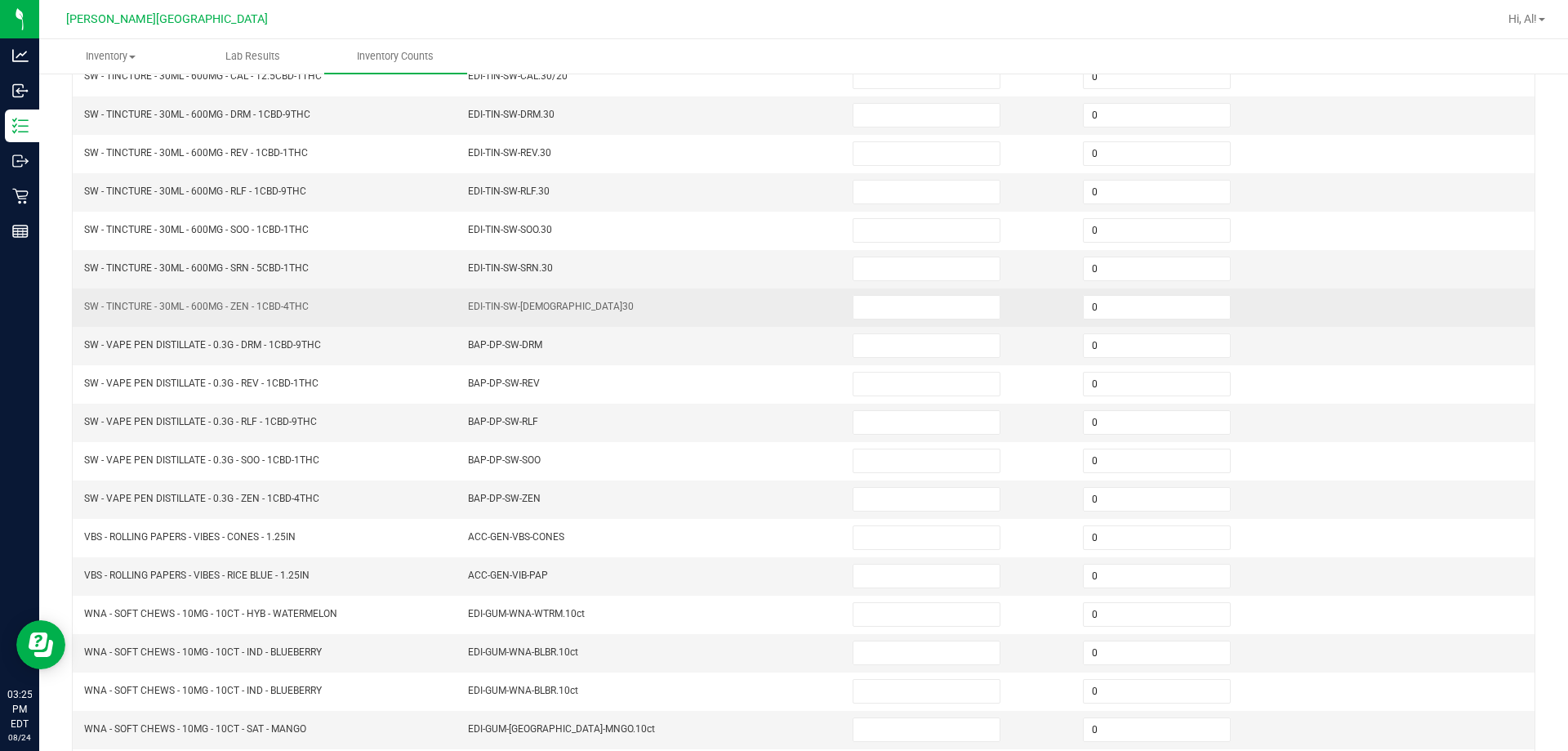
scroll to position [340, 0]
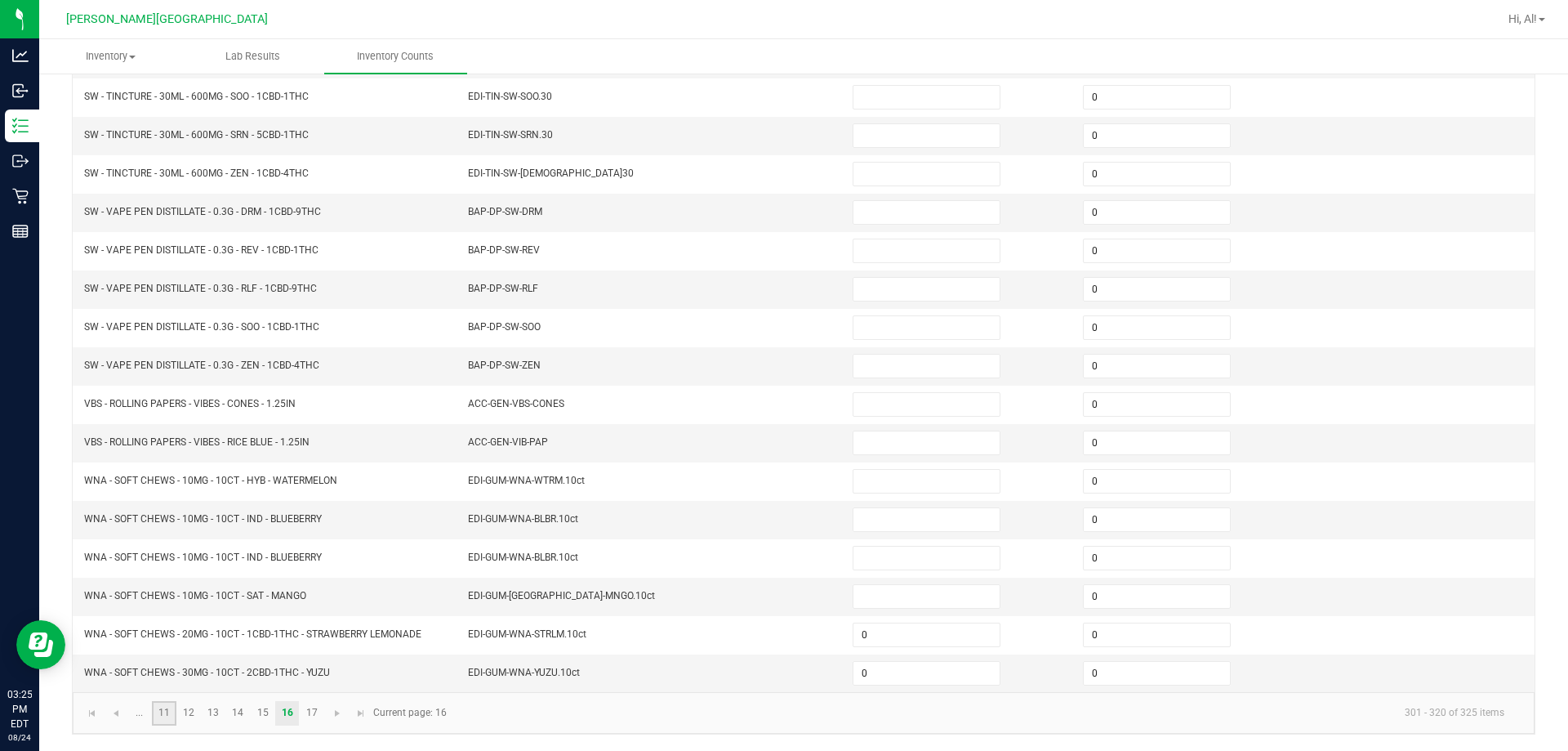
click at [170, 704] on link "11" at bounding box center [164, 713] width 24 height 25
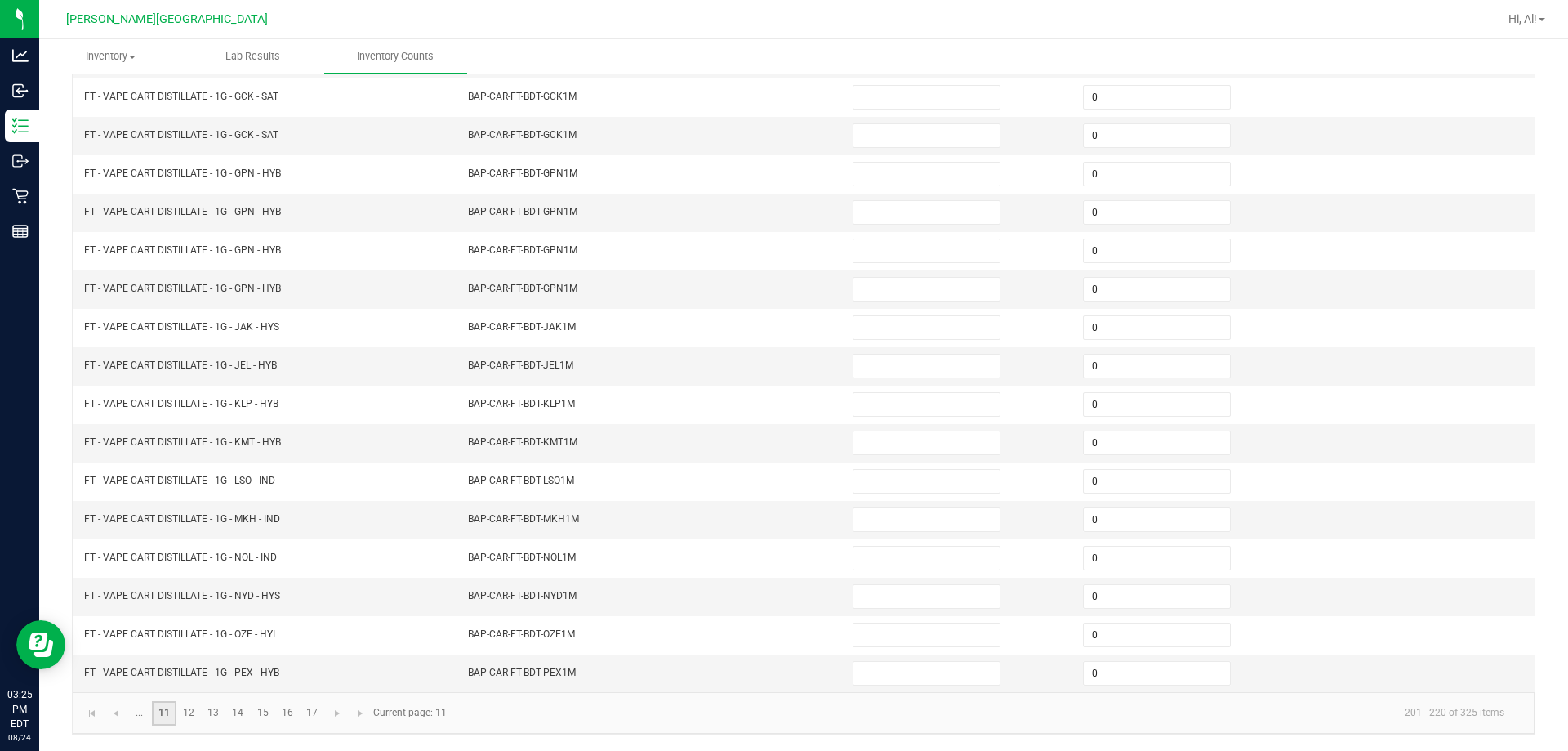
click at [162, 711] on link "11" at bounding box center [164, 713] width 24 height 25
click at [118, 716] on span "Go to the previous page" at bounding box center [116, 713] width 13 height 13
click at [311, 709] on link "8" at bounding box center [311, 713] width 24 height 25
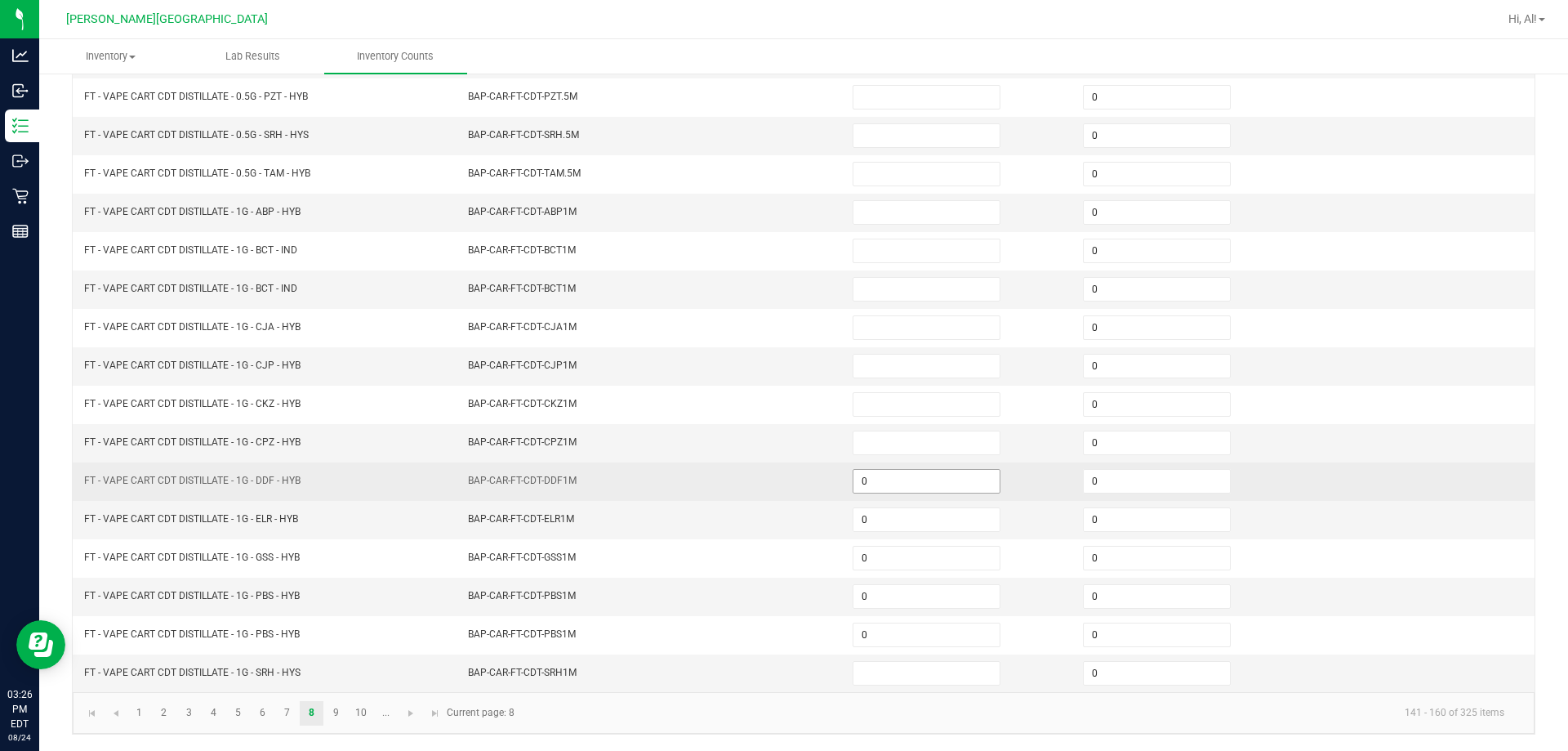
click at [767, 479] on input "0" at bounding box center [926, 481] width 146 height 23
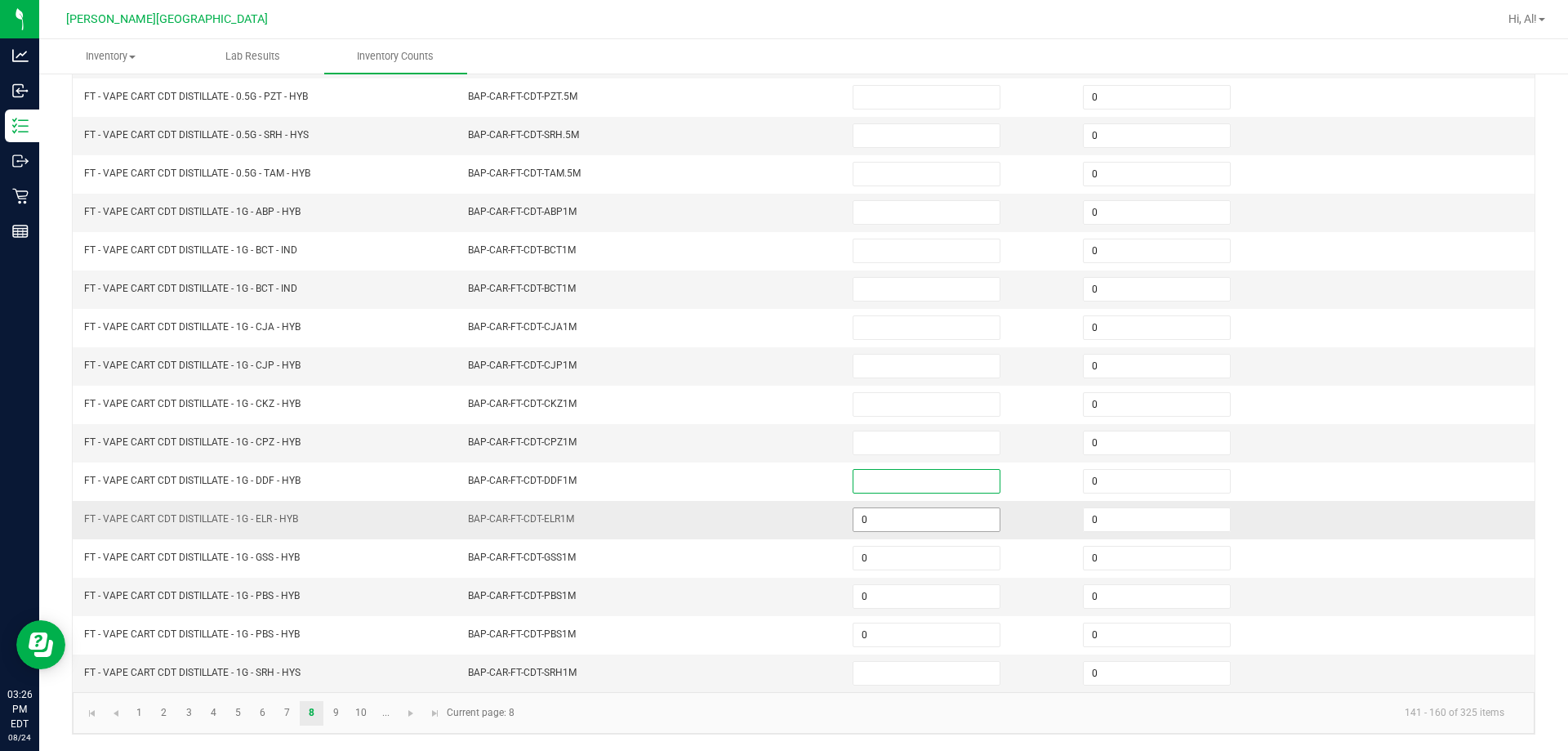
click at [767, 520] on input "0" at bounding box center [926, 519] width 146 height 23
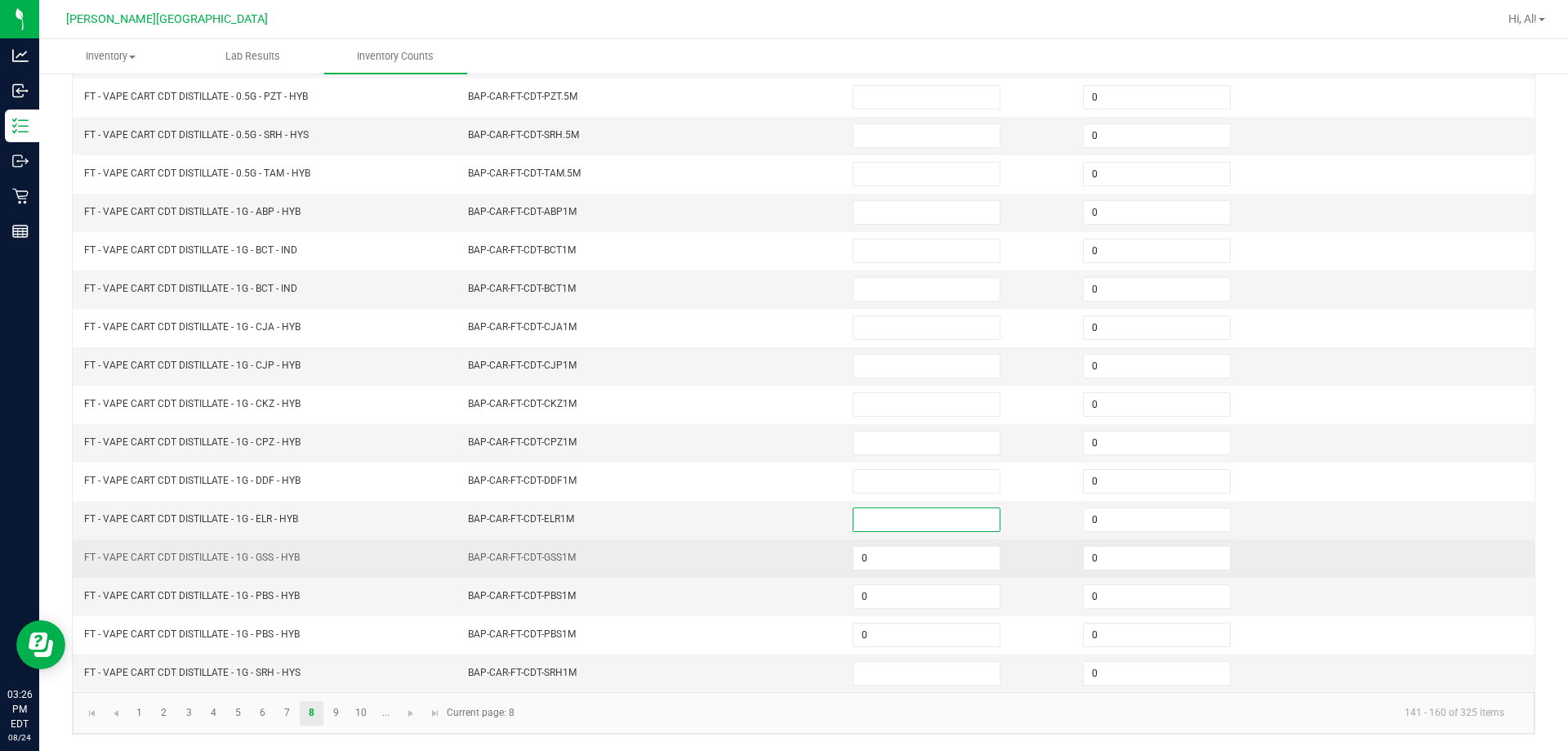
click at [767, 542] on td "0" at bounding box center [958, 558] width 231 height 38
click at [767, 547] on input "0" at bounding box center [926, 558] width 146 height 23
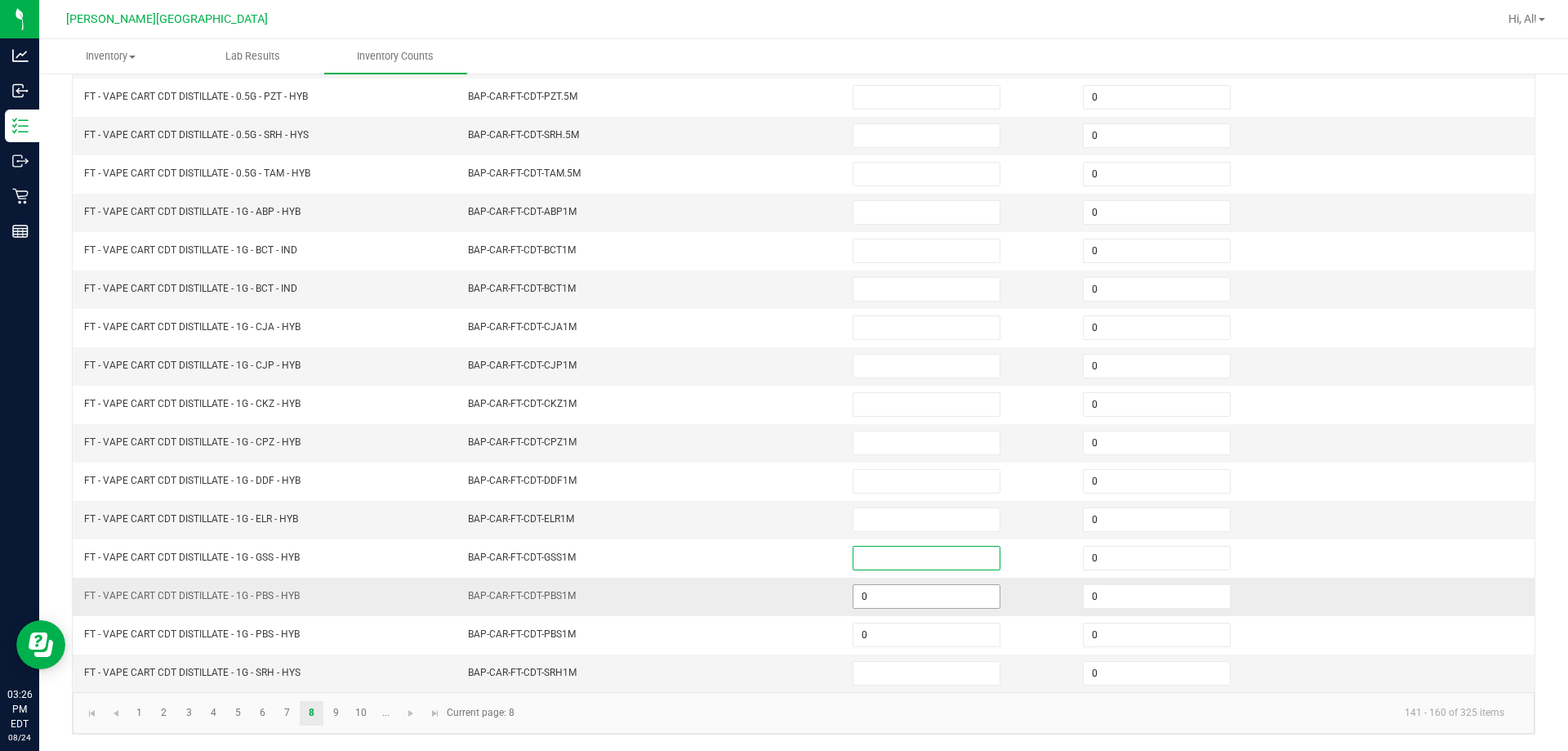
click at [767, 587] on input "0" at bounding box center [926, 596] width 146 height 23
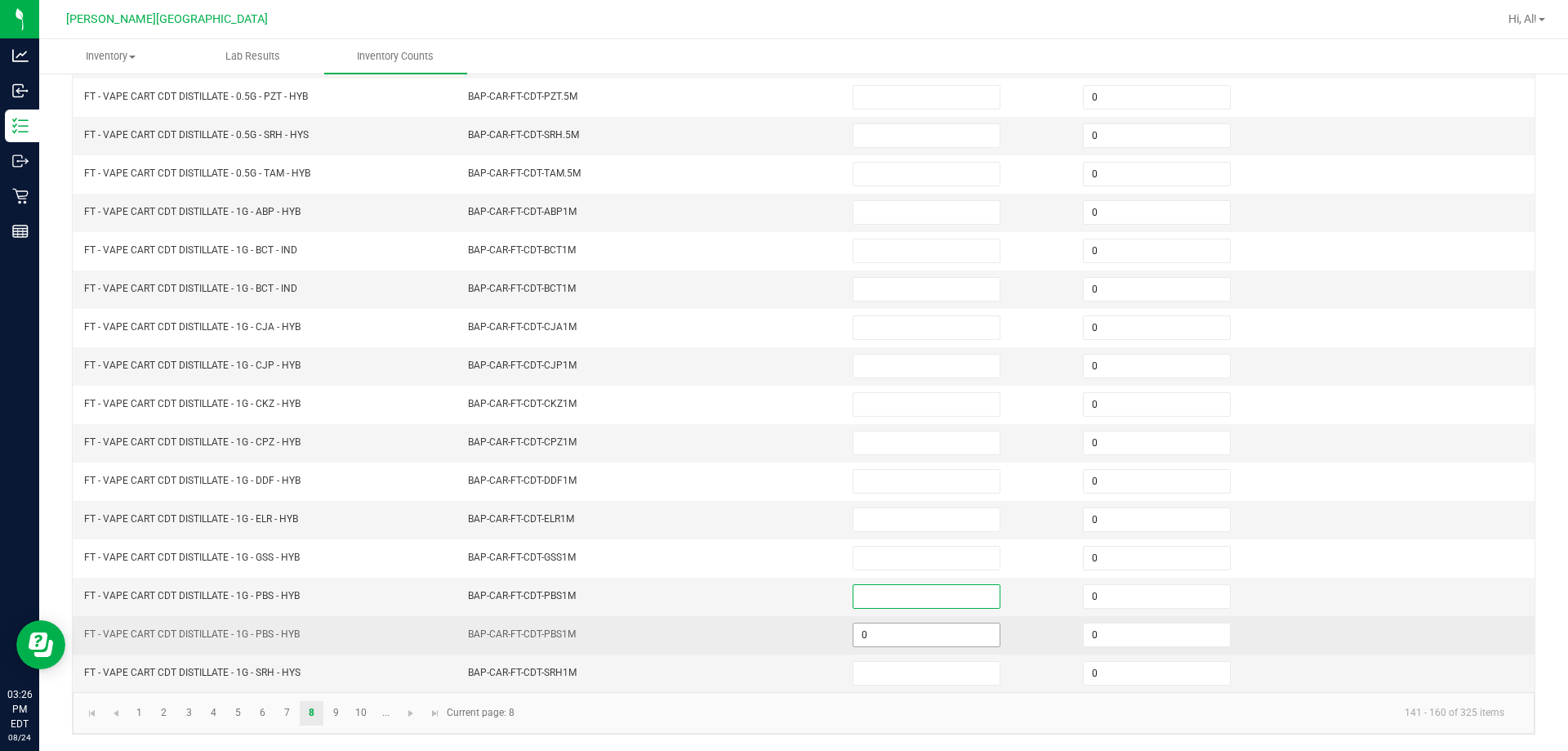
click at [767, 625] on input "0" at bounding box center [926, 634] width 146 height 23
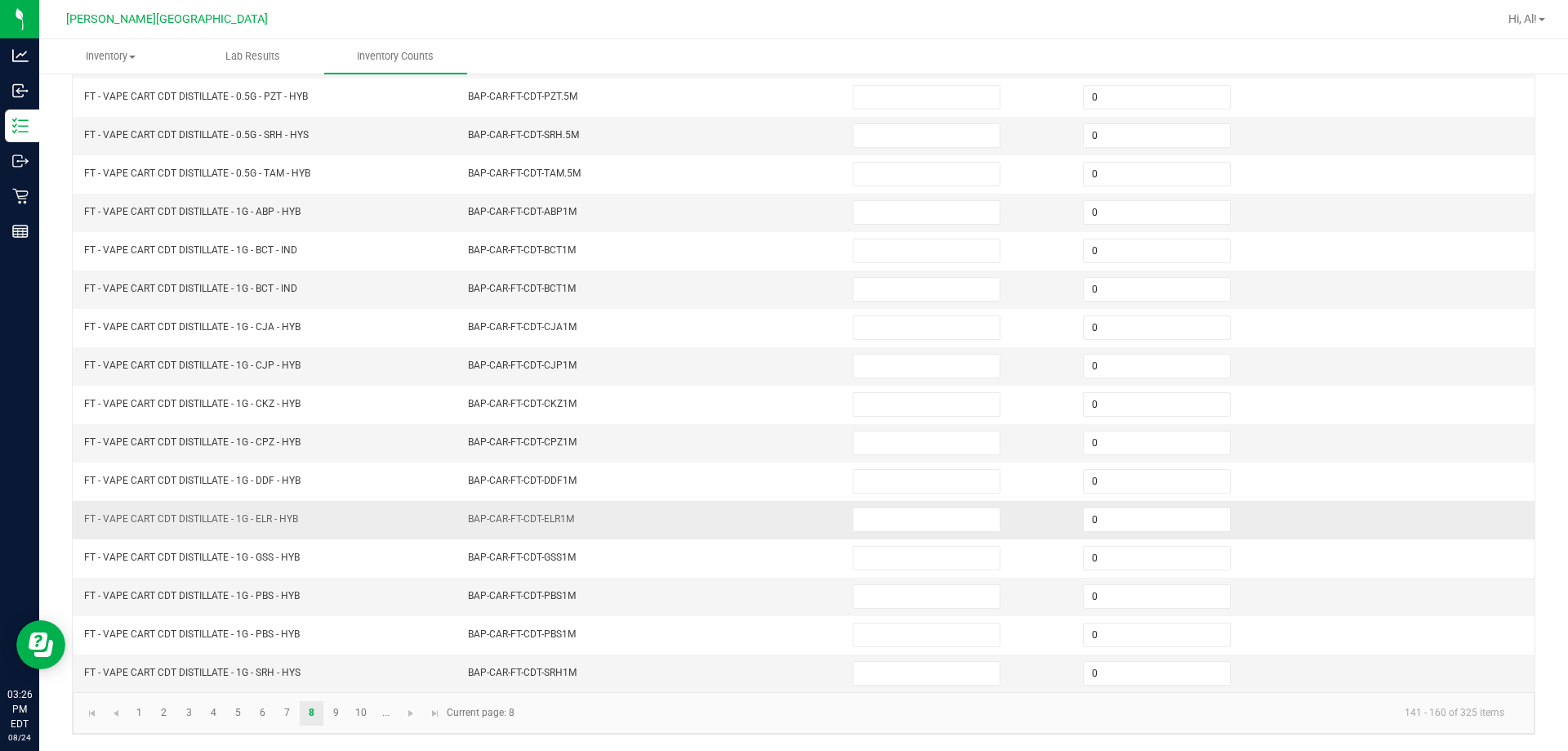
click at [767, 530] on td "BAP-CAR-FT-CDT-ELR1M" at bounding box center [650, 520] width 384 height 38
click at [294, 708] on link "7" at bounding box center [287, 713] width 24 height 25
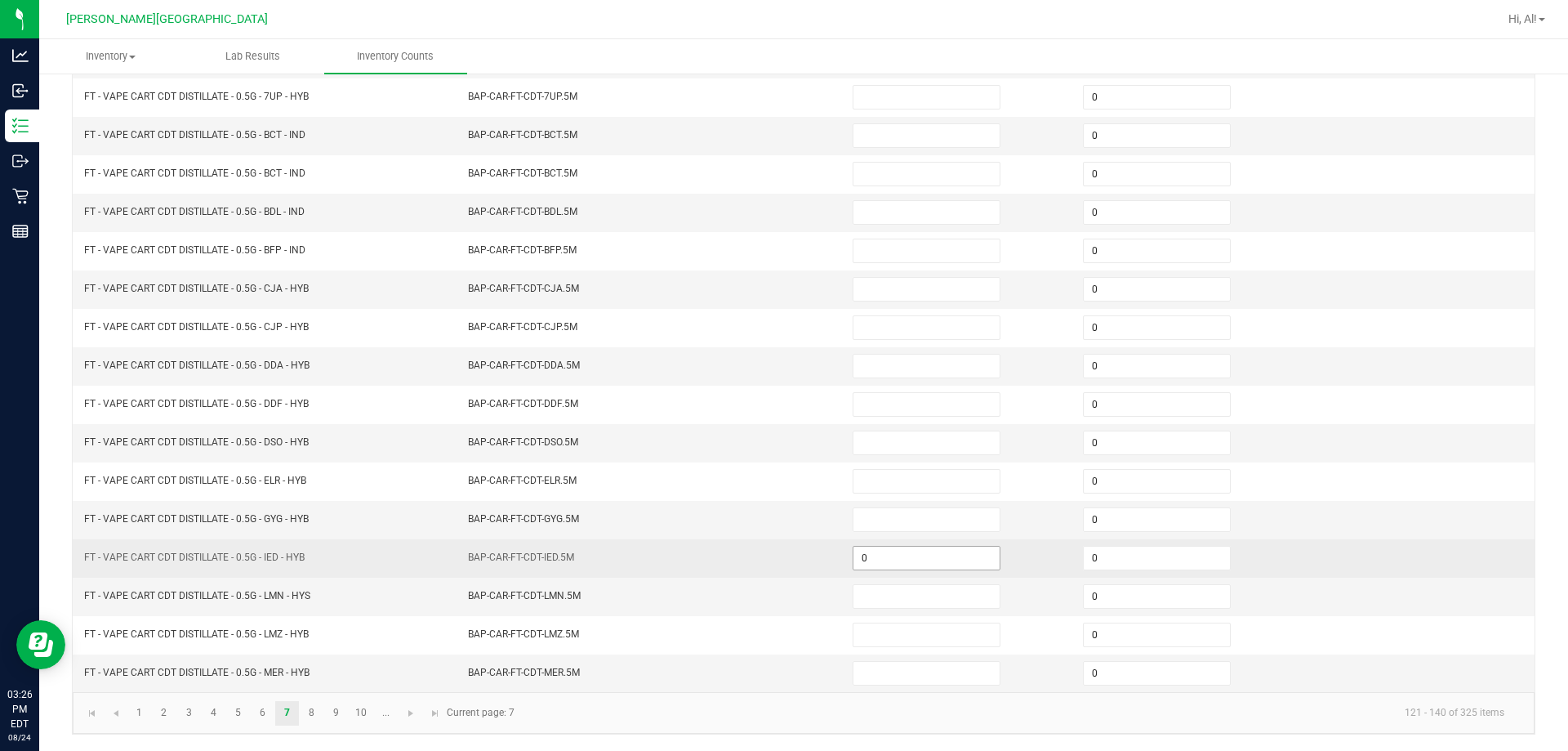
click at [767, 560] on input "0" at bounding box center [926, 558] width 146 height 23
click at [764, 574] on td "BAP-CAR-FT-CDT-IED.5M" at bounding box center [650, 558] width 384 height 38
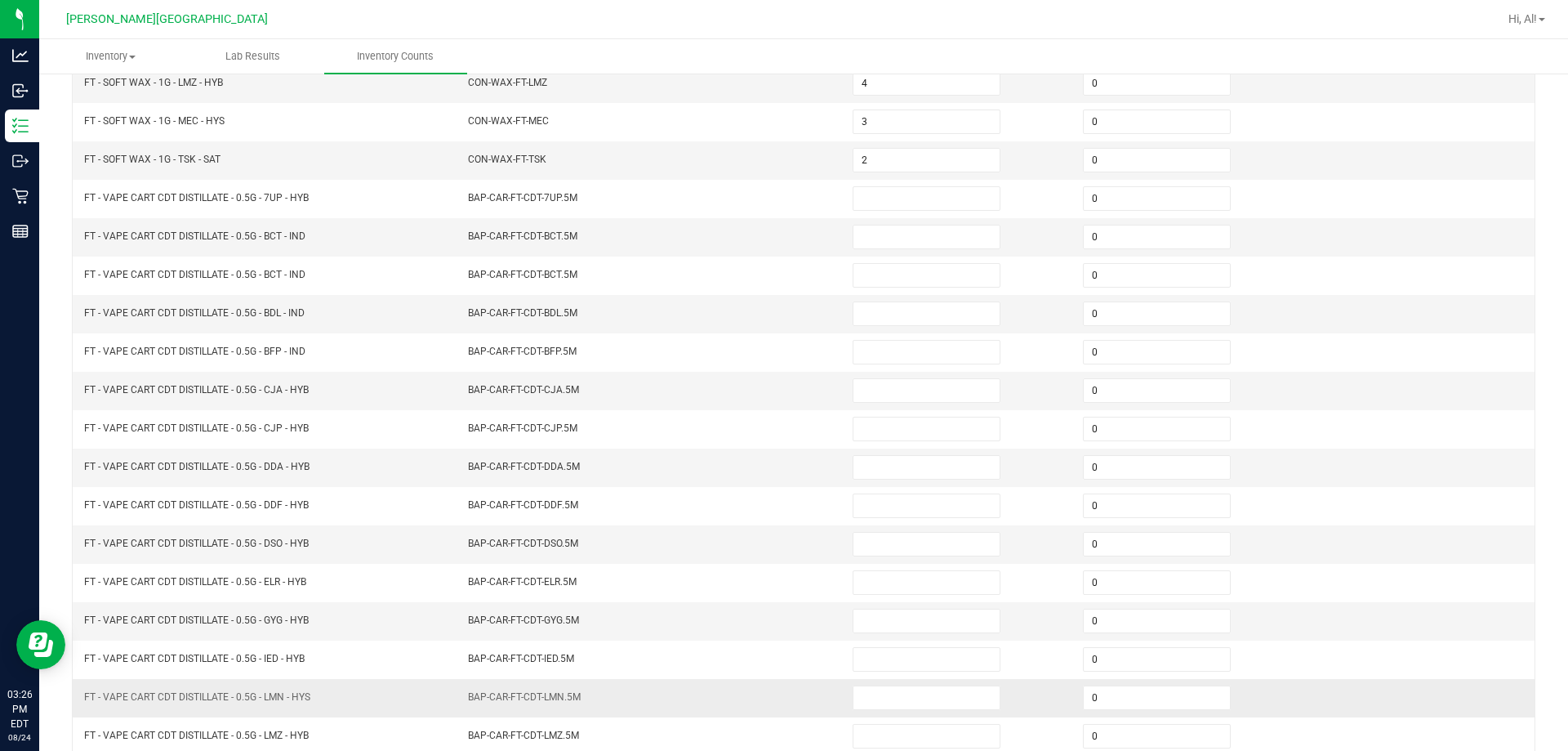
scroll to position [94, 0]
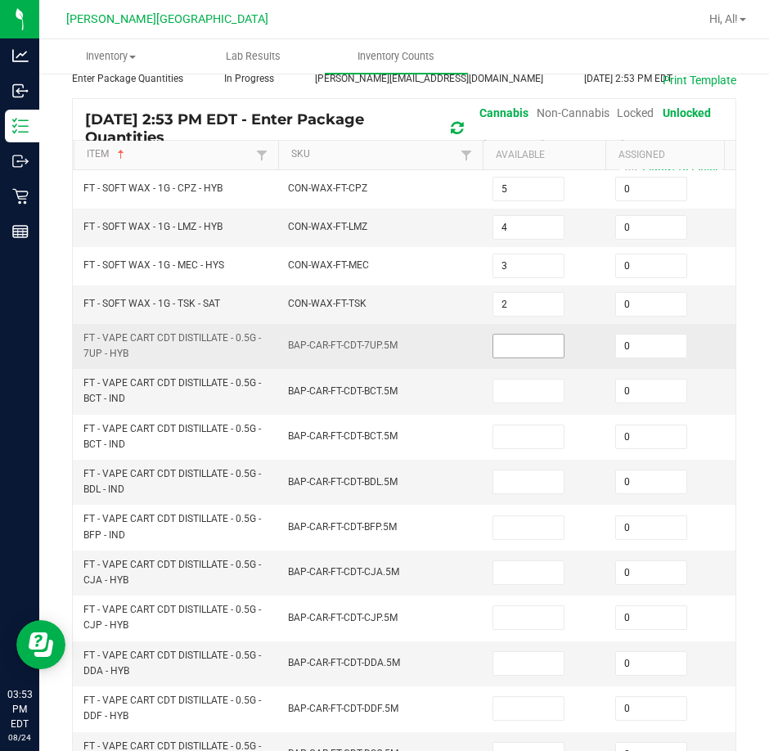
click at [539, 343] on input at bounding box center [528, 346] width 70 height 23
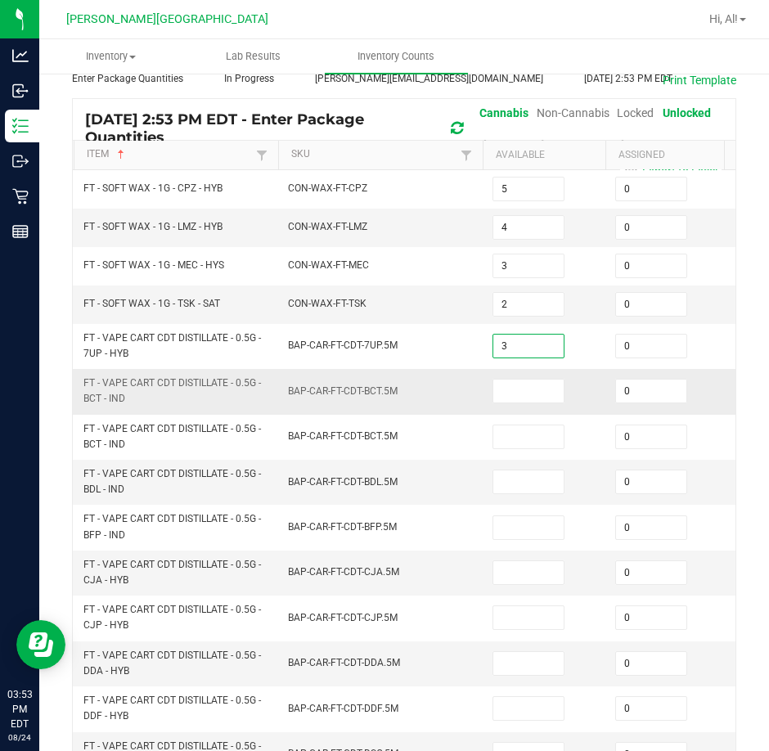
click at [516, 406] on td at bounding box center [544, 391] width 123 height 45
click at [517, 392] on input at bounding box center [528, 391] width 70 height 23
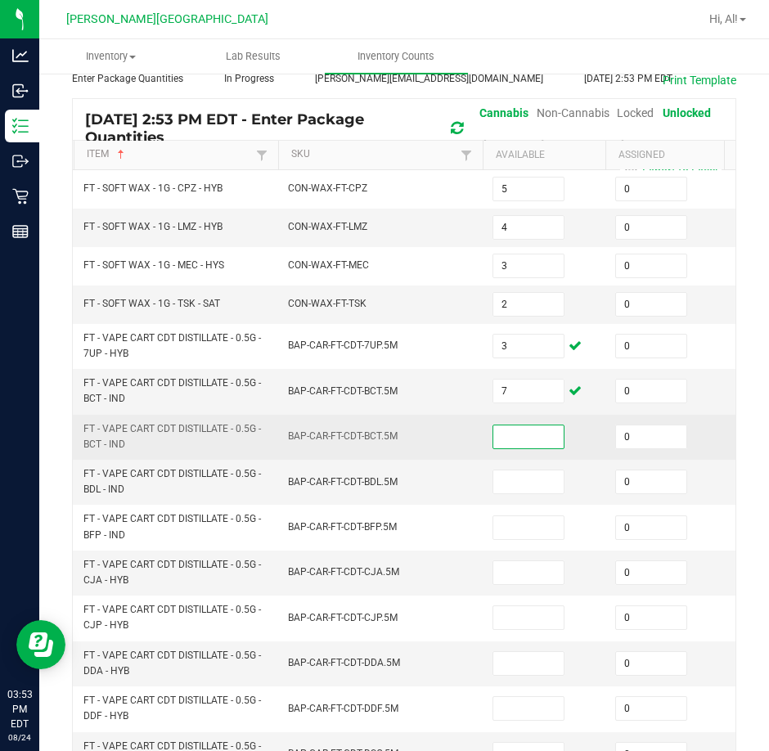
click at [503, 437] on input at bounding box center [528, 437] width 70 height 23
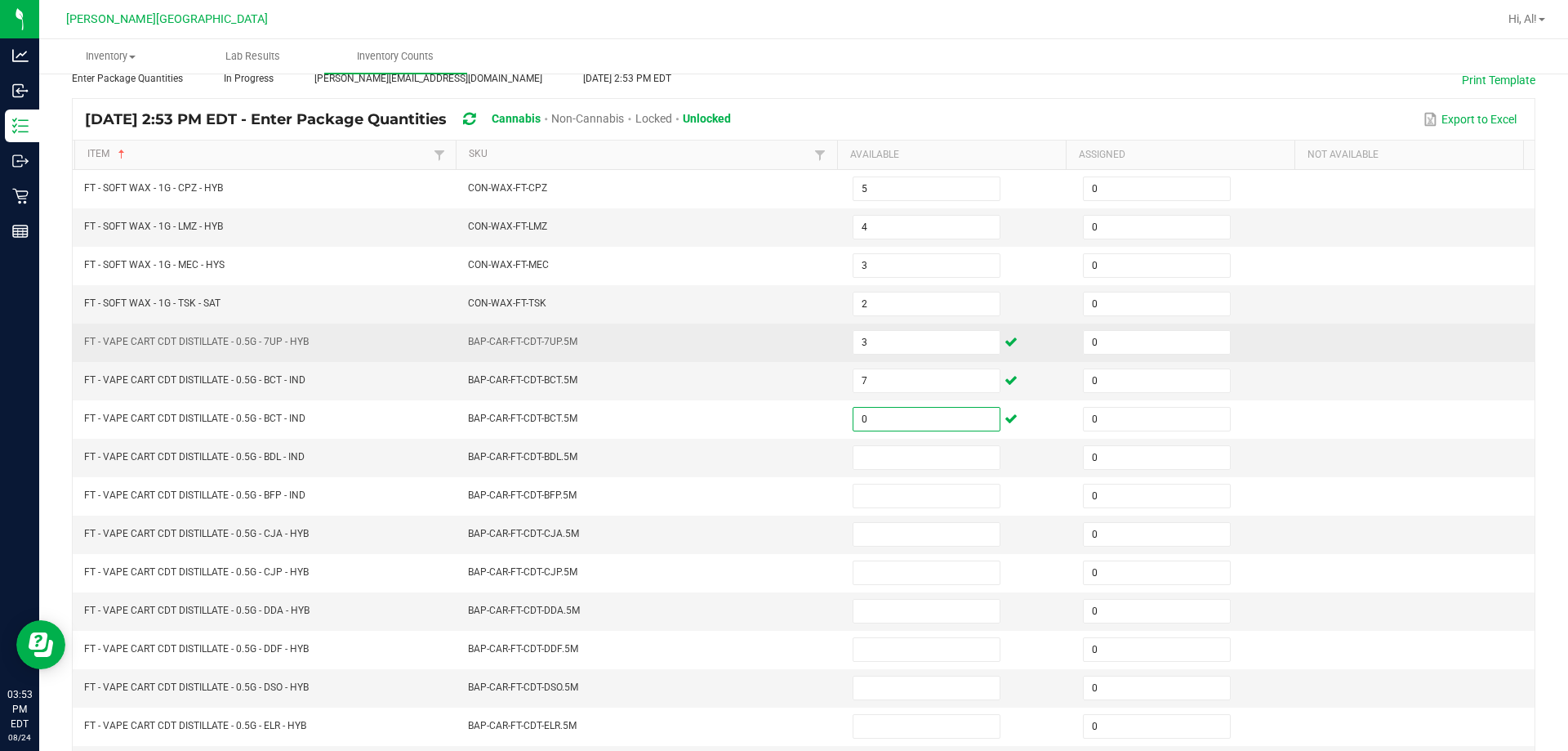
click at [737, 329] on td "BAP-CAR-FT-CDT-7UP.5M" at bounding box center [650, 343] width 384 height 38
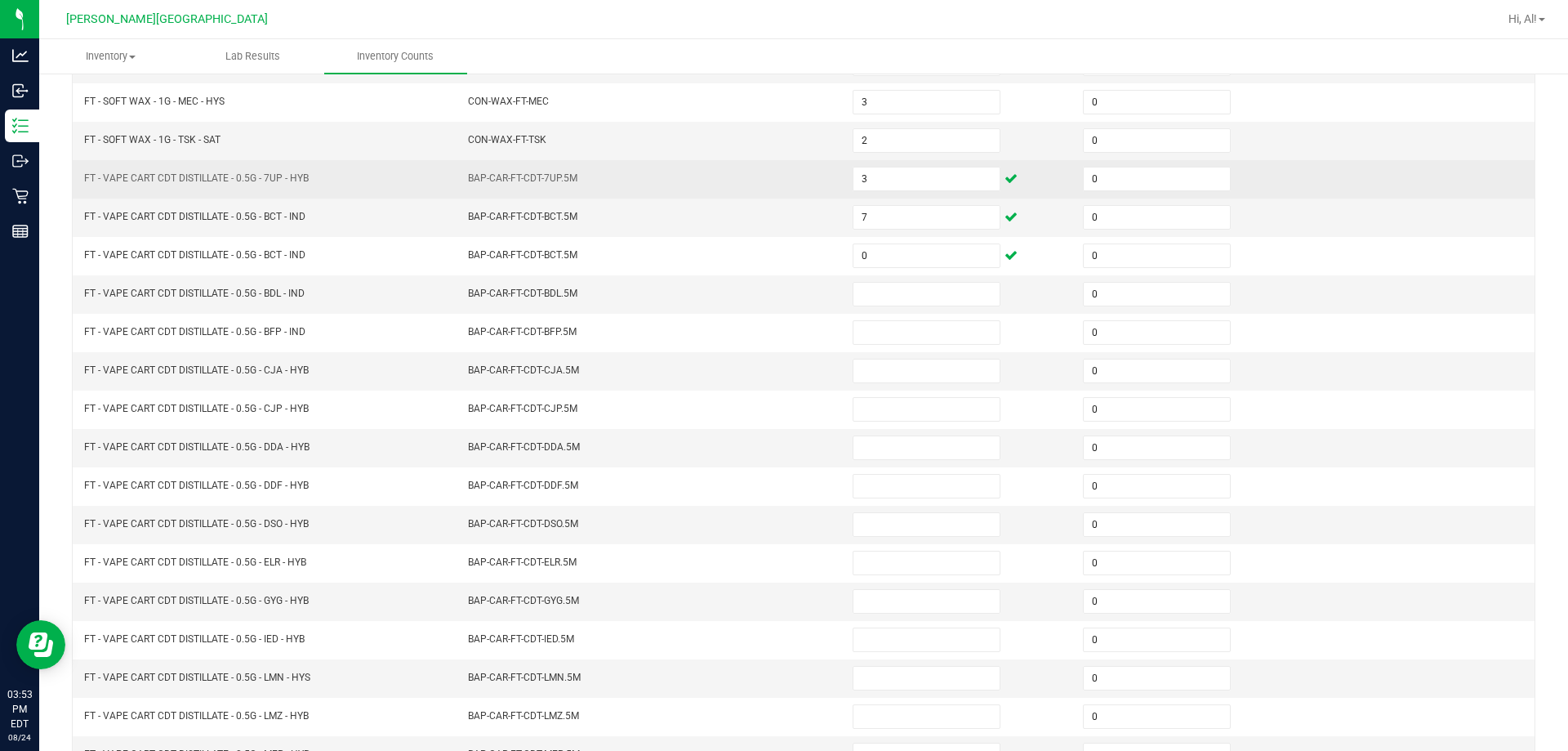
scroll to position [340, 0]
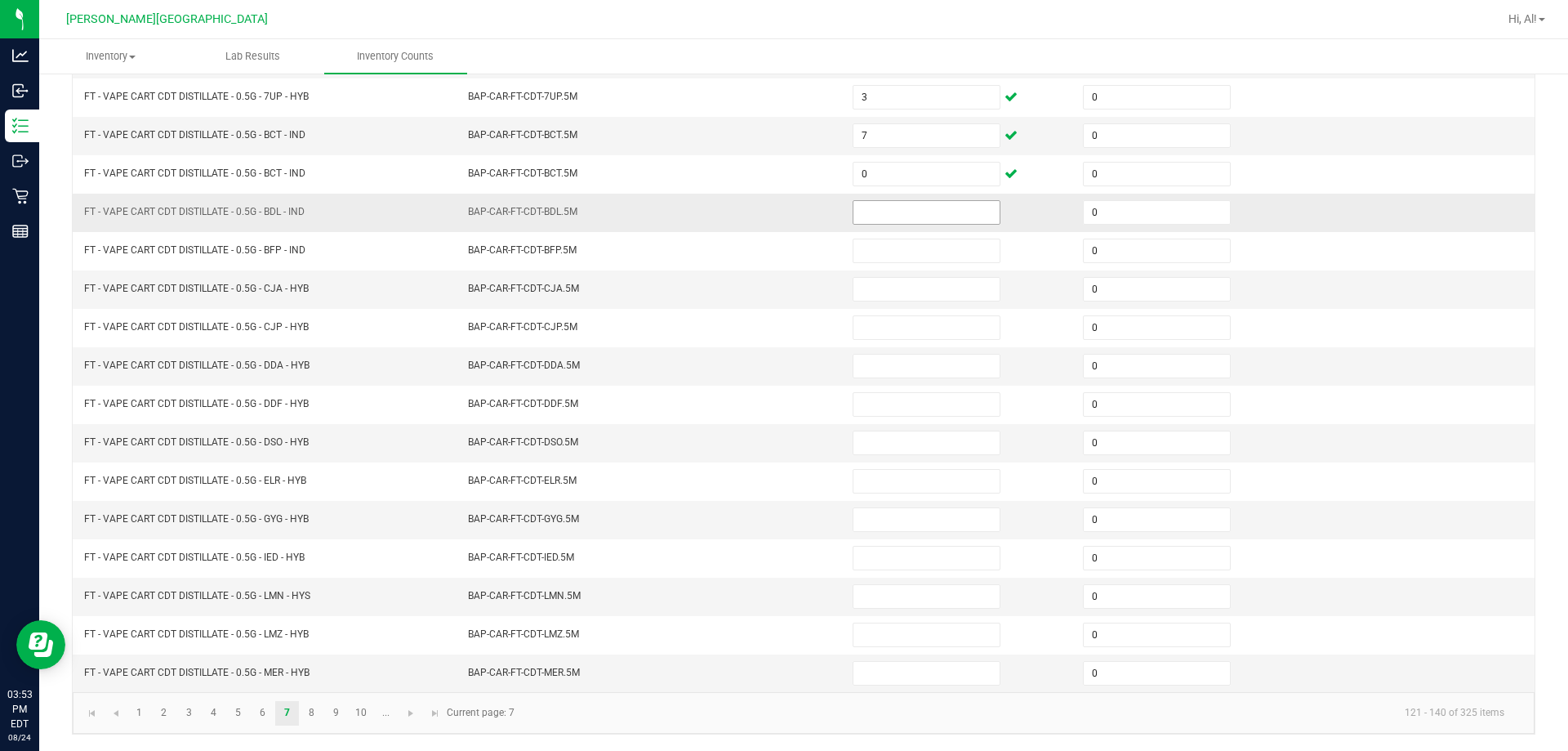
click at [767, 214] on input at bounding box center [926, 212] width 146 height 23
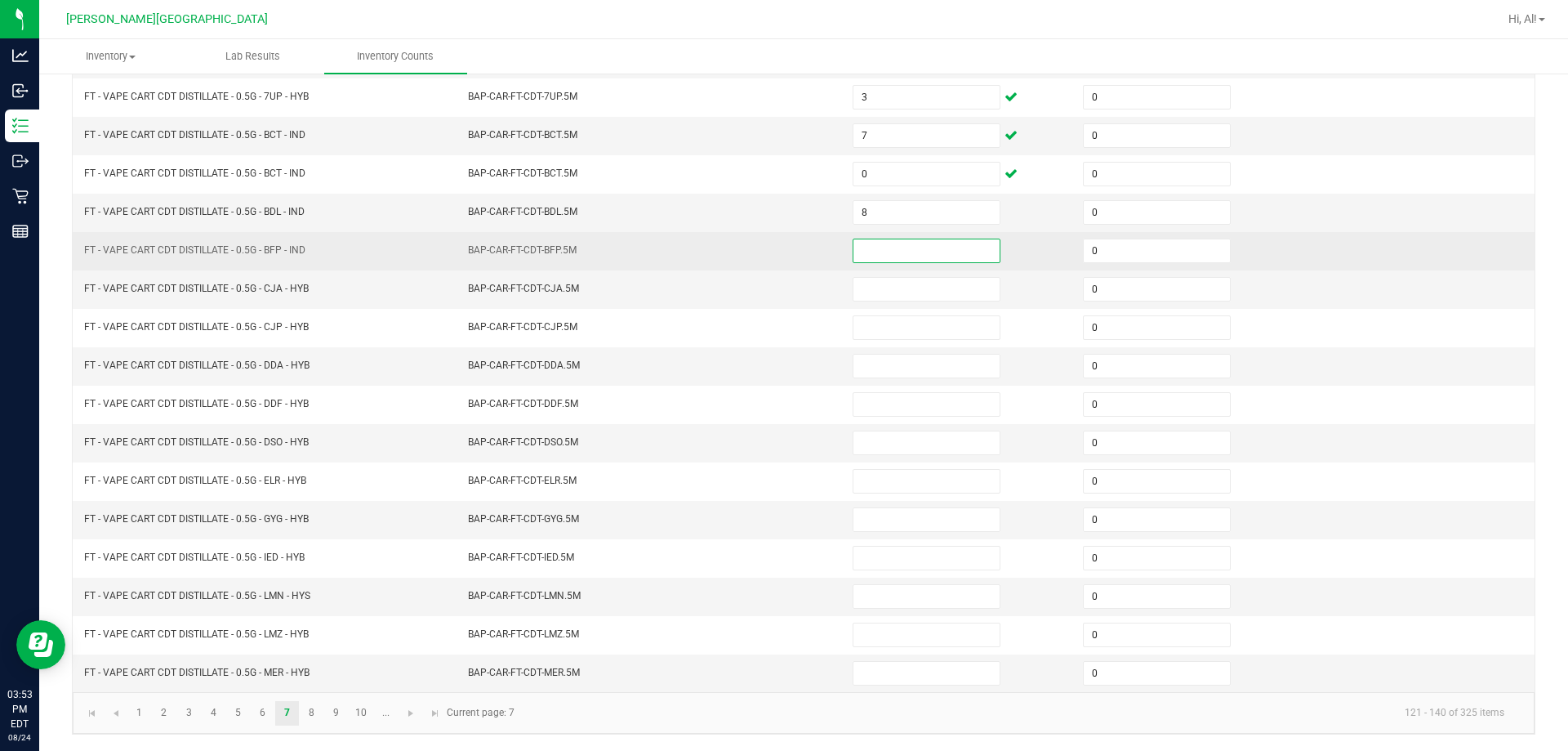
click at [767, 256] on input at bounding box center [926, 251] width 146 height 23
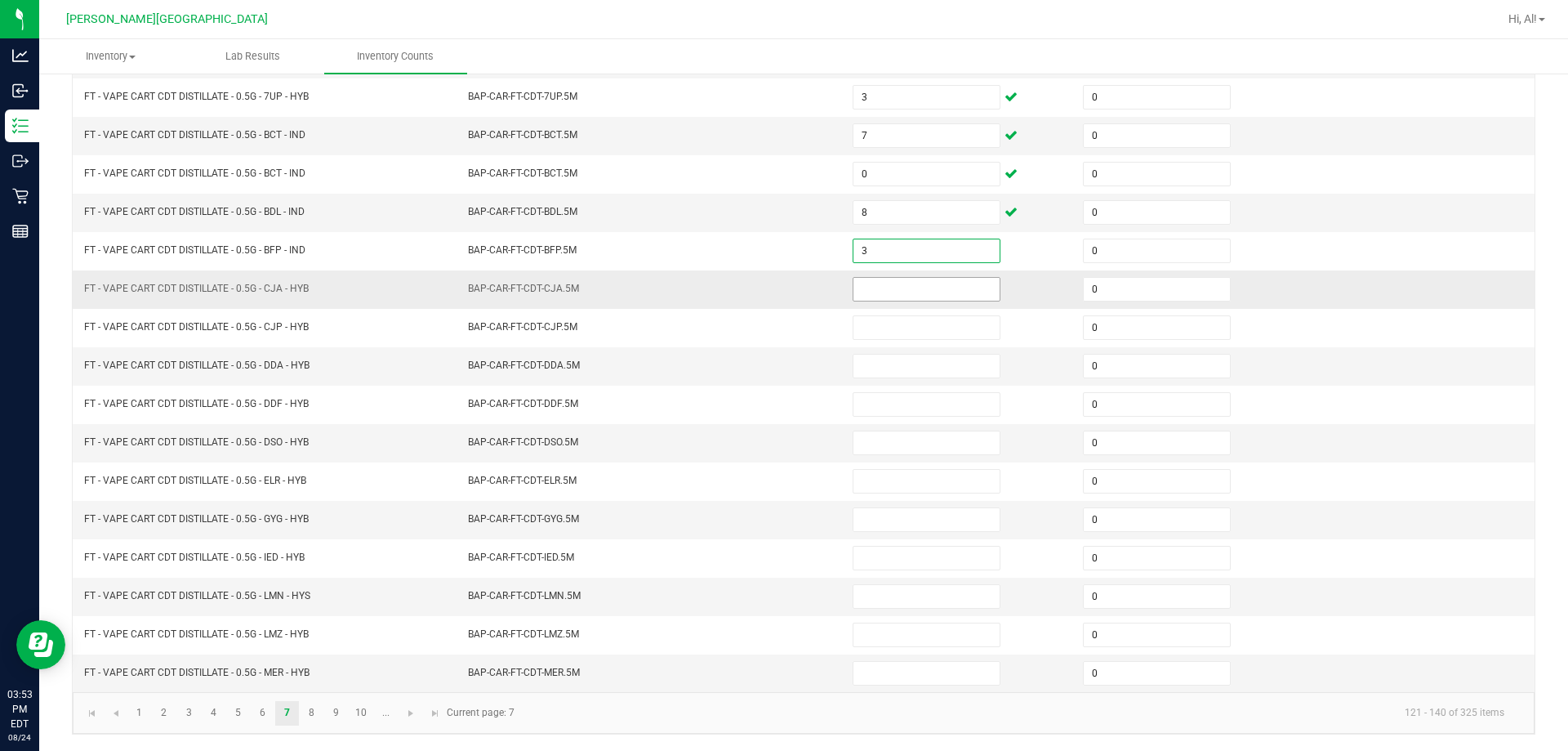
click at [767, 292] on input at bounding box center [926, 289] width 146 height 23
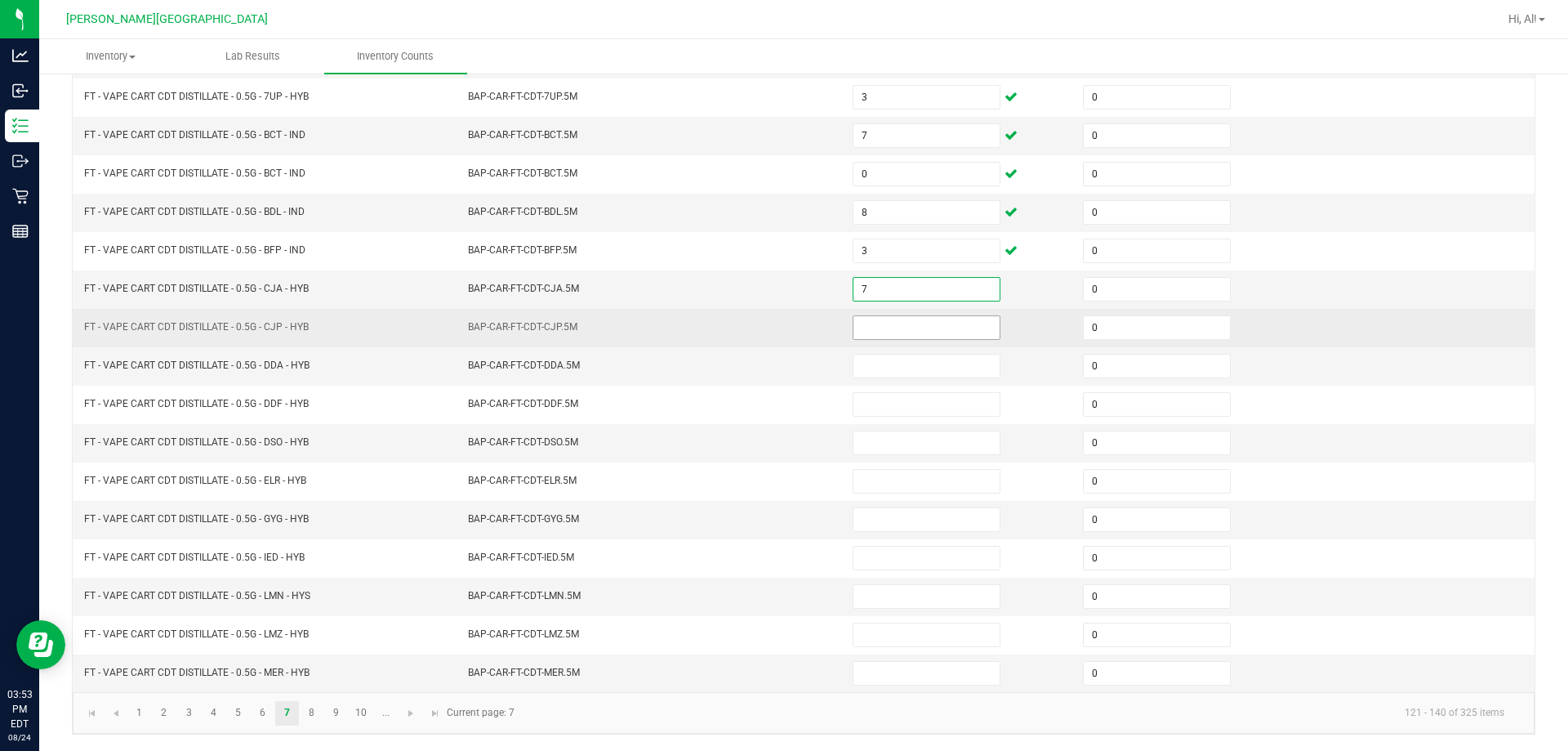
click at [767, 326] on input at bounding box center [926, 328] width 146 height 23
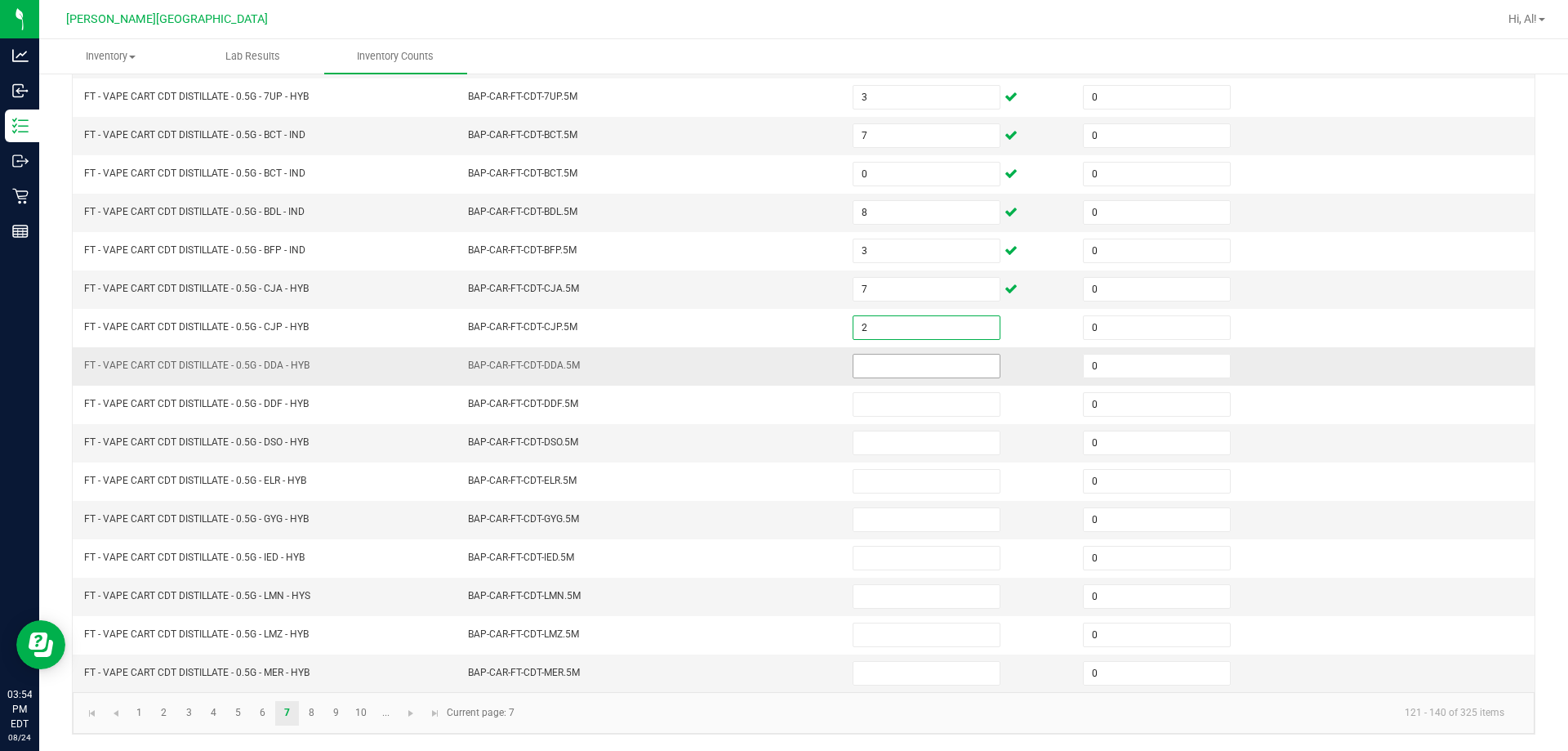
click at [767, 355] on input at bounding box center [926, 366] width 146 height 23
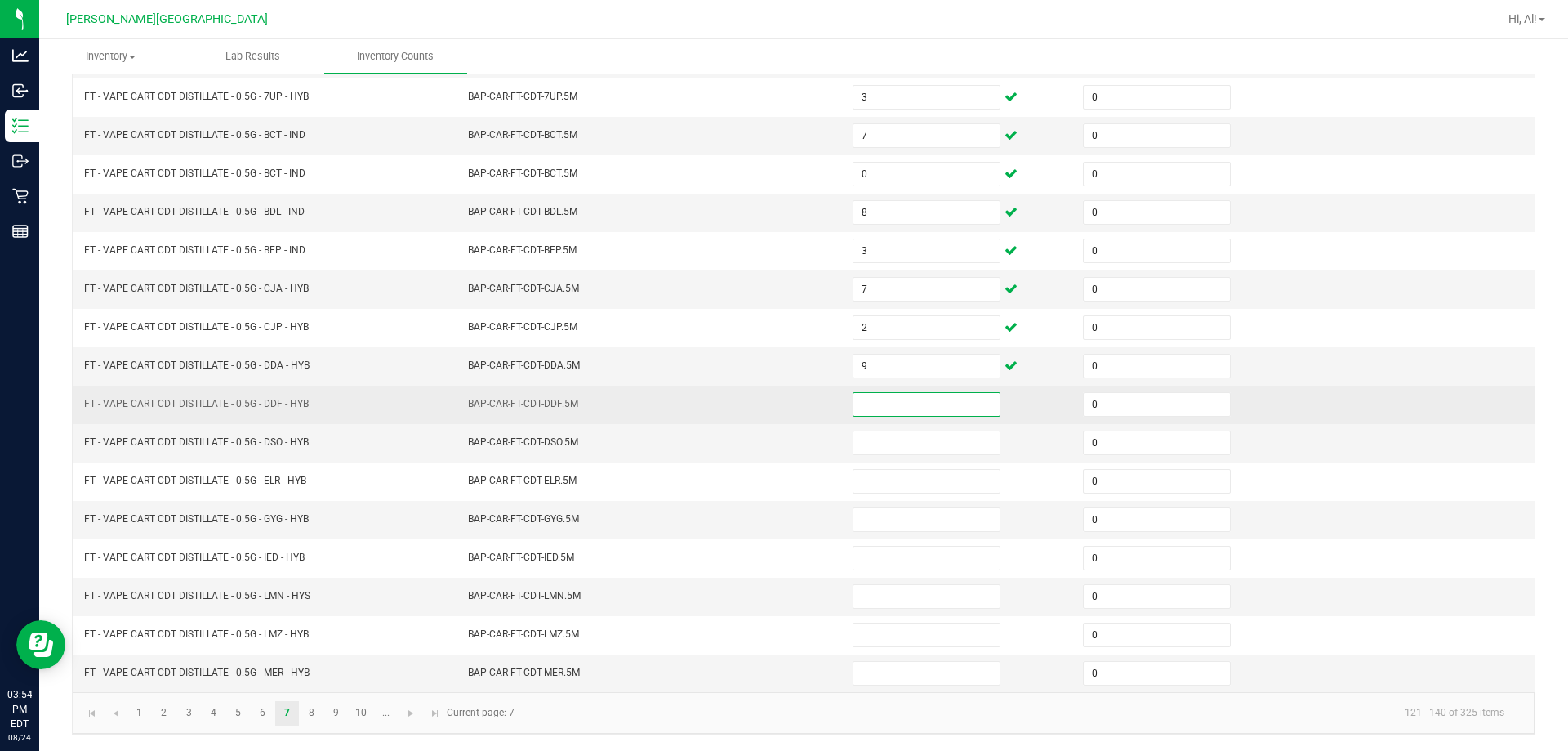
click at [767, 399] on input at bounding box center [926, 404] width 146 height 23
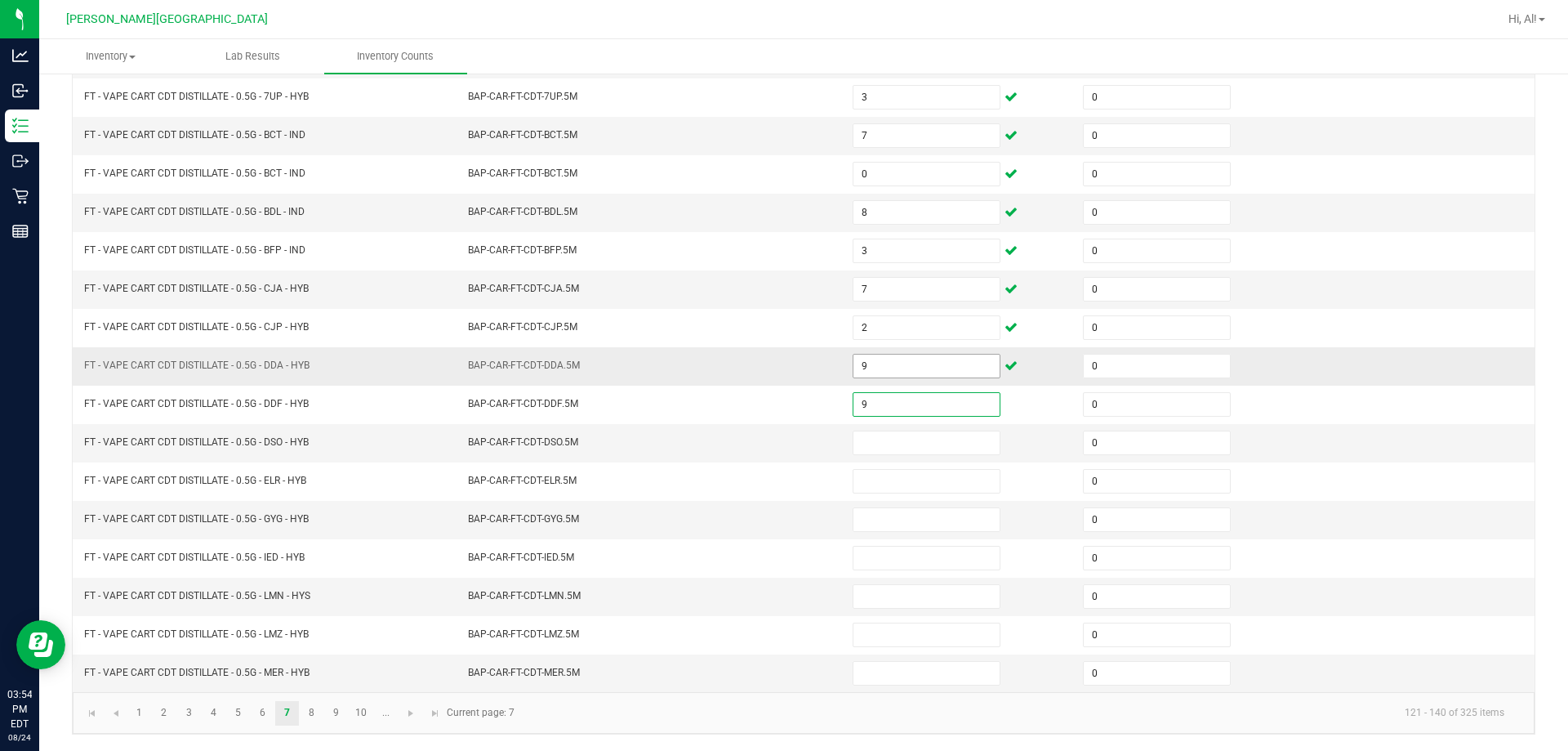
click at [767, 367] on input "9" at bounding box center [926, 366] width 146 height 23
click at [767, 452] on input at bounding box center [926, 442] width 146 height 23
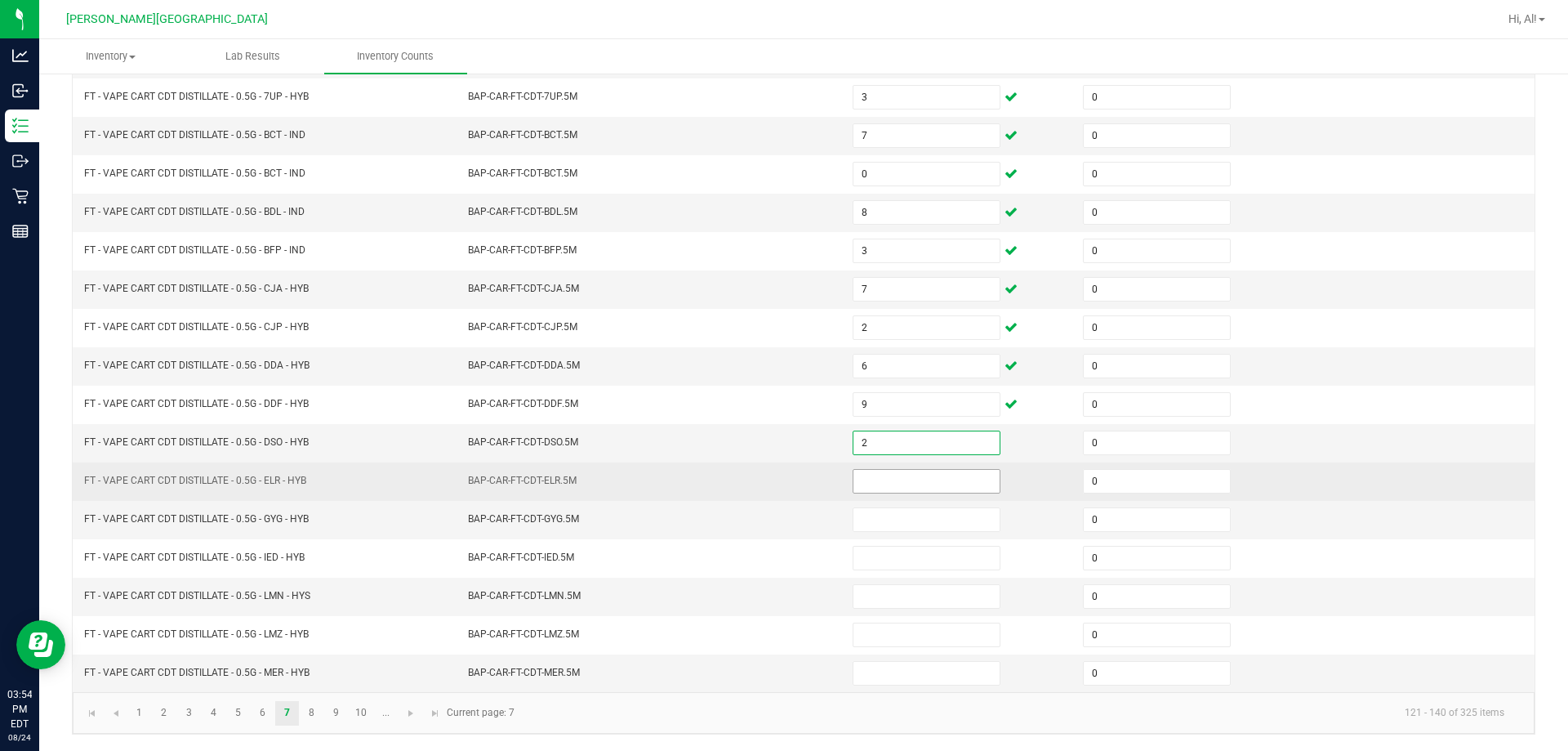
click at [767, 483] on input at bounding box center [926, 481] width 146 height 23
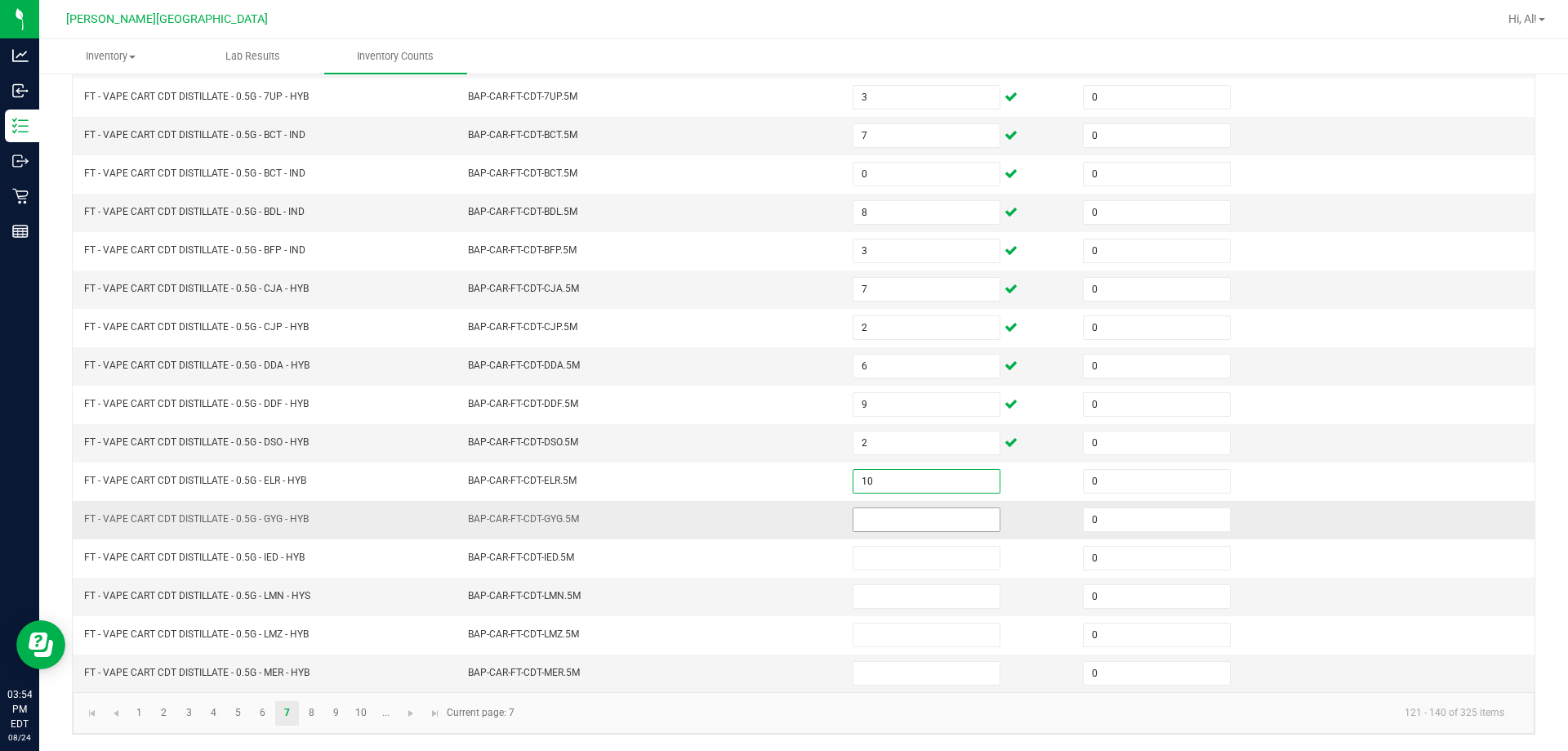
click at [767, 514] on input at bounding box center [926, 519] width 146 height 23
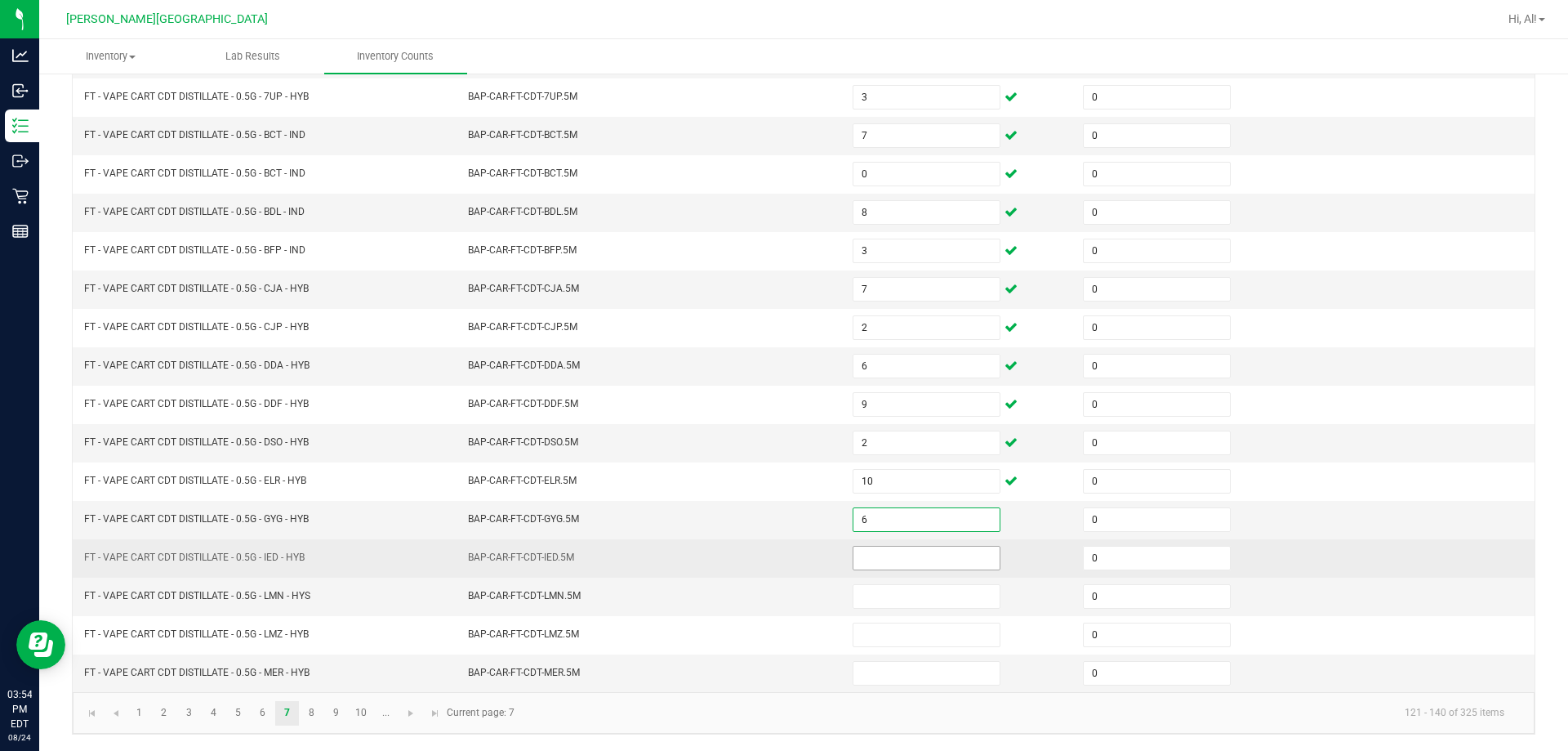
click at [767, 548] on input at bounding box center [926, 558] width 146 height 23
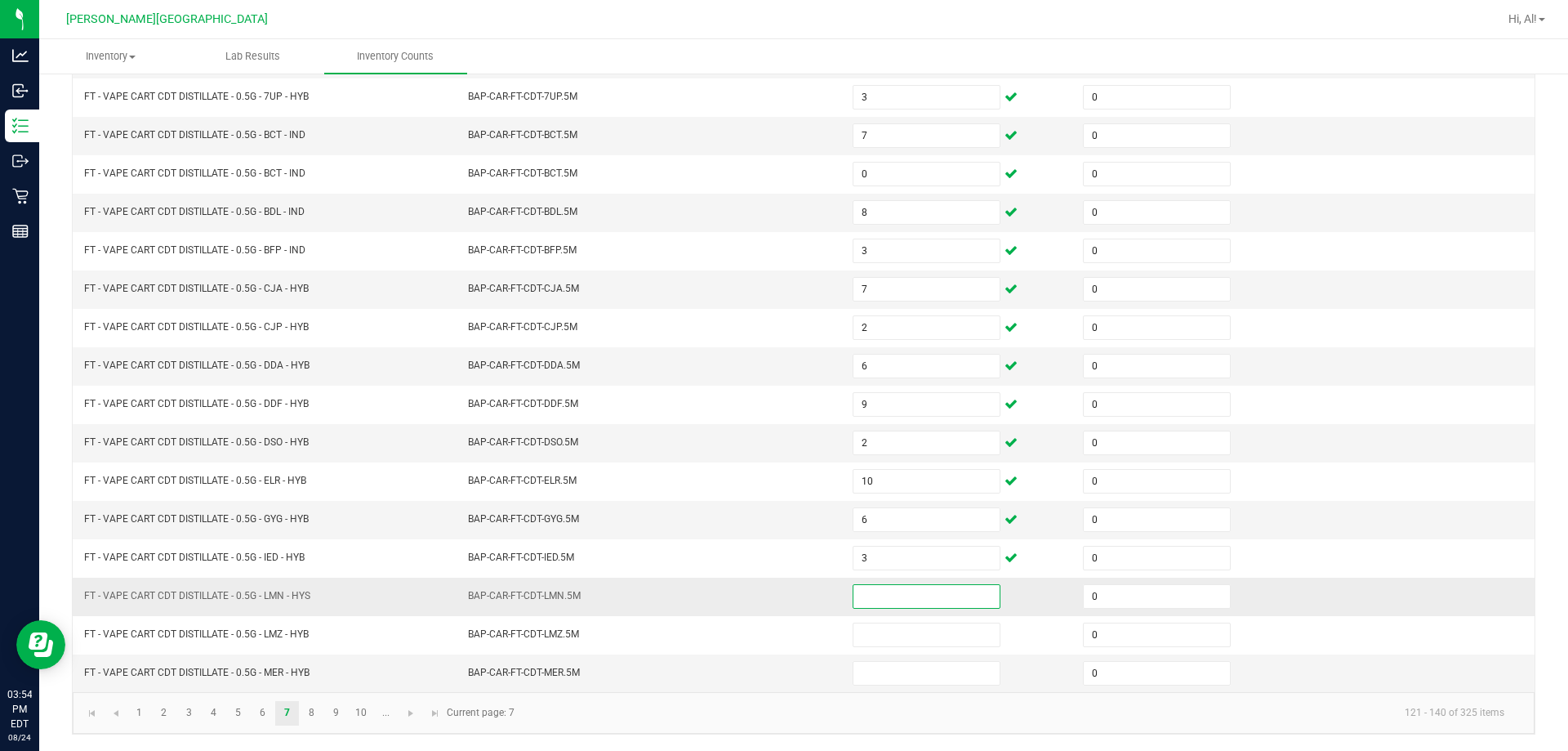
click at [767, 589] on input at bounding box center [926, 596] width 146 height 23
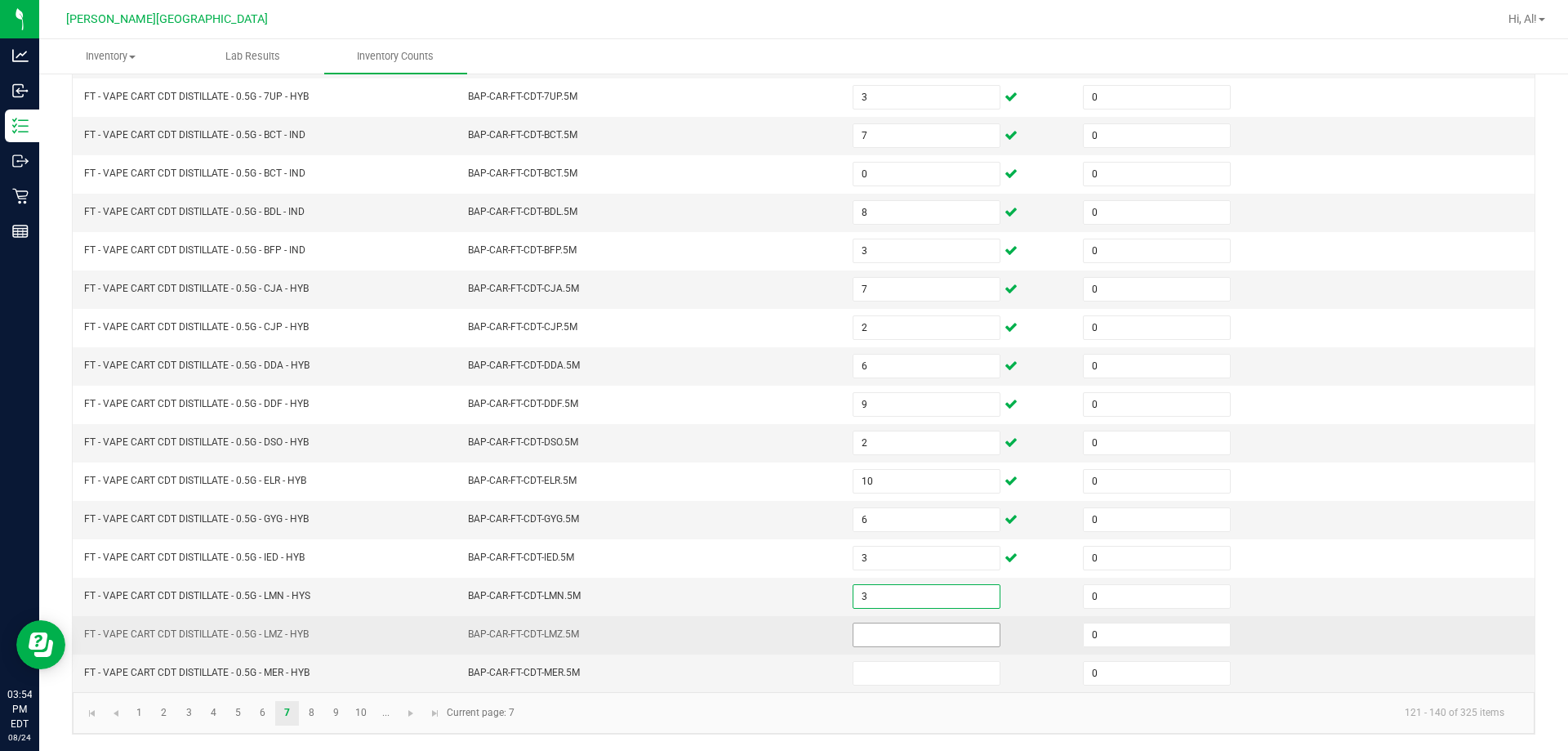
click at [767, 640] on input at bounding box center [926, 634] width 146 height 23
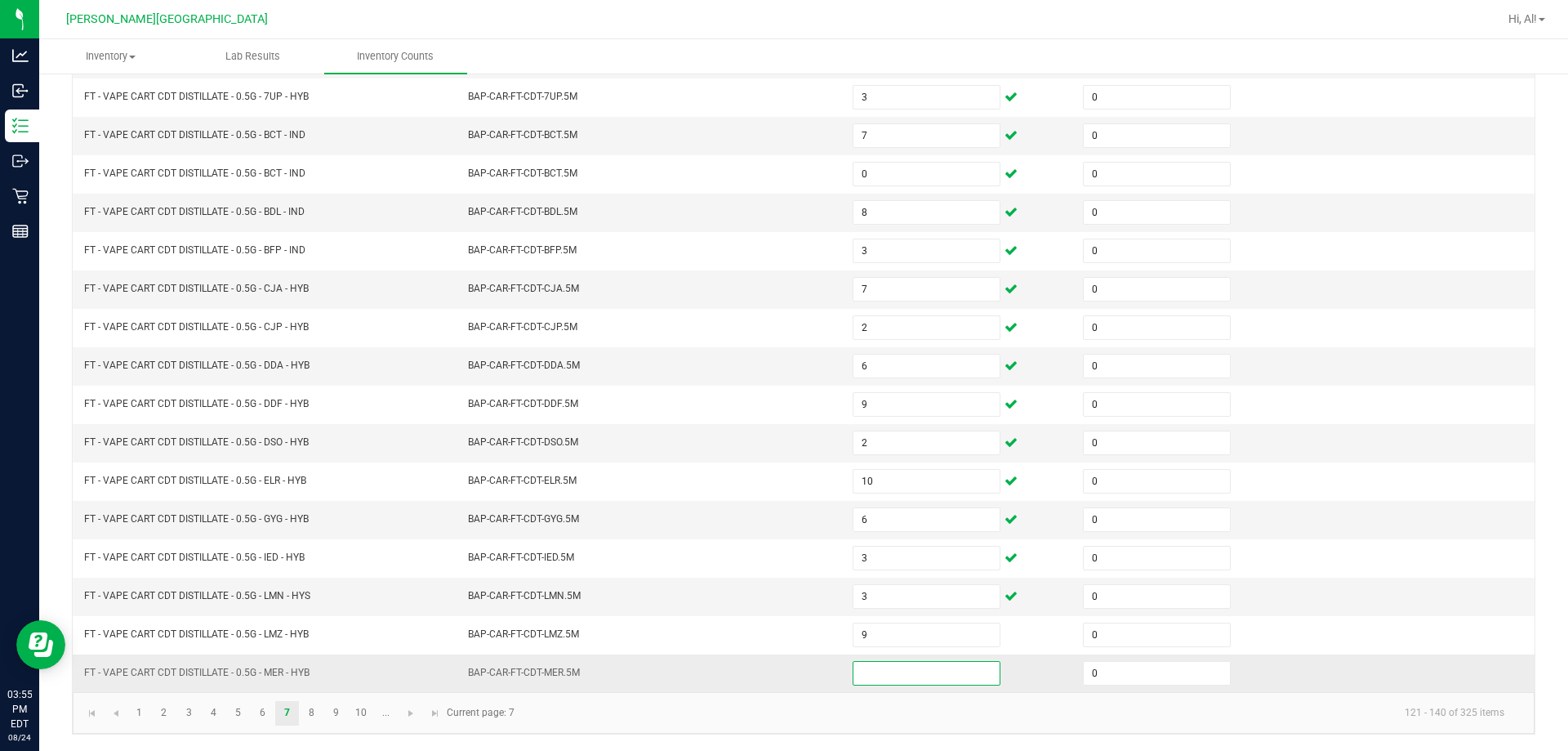
click at [767, 674] on input at bounding box center [926, 673] width 146 height 23
click at [692, 686] on td "BAP-CAR-FT-CDT-MER.5M" at bounding box center [650, 674] width 384 height 38
click at [312, 718] on link "8" at bounding box center [311, 713] width 24 height 25
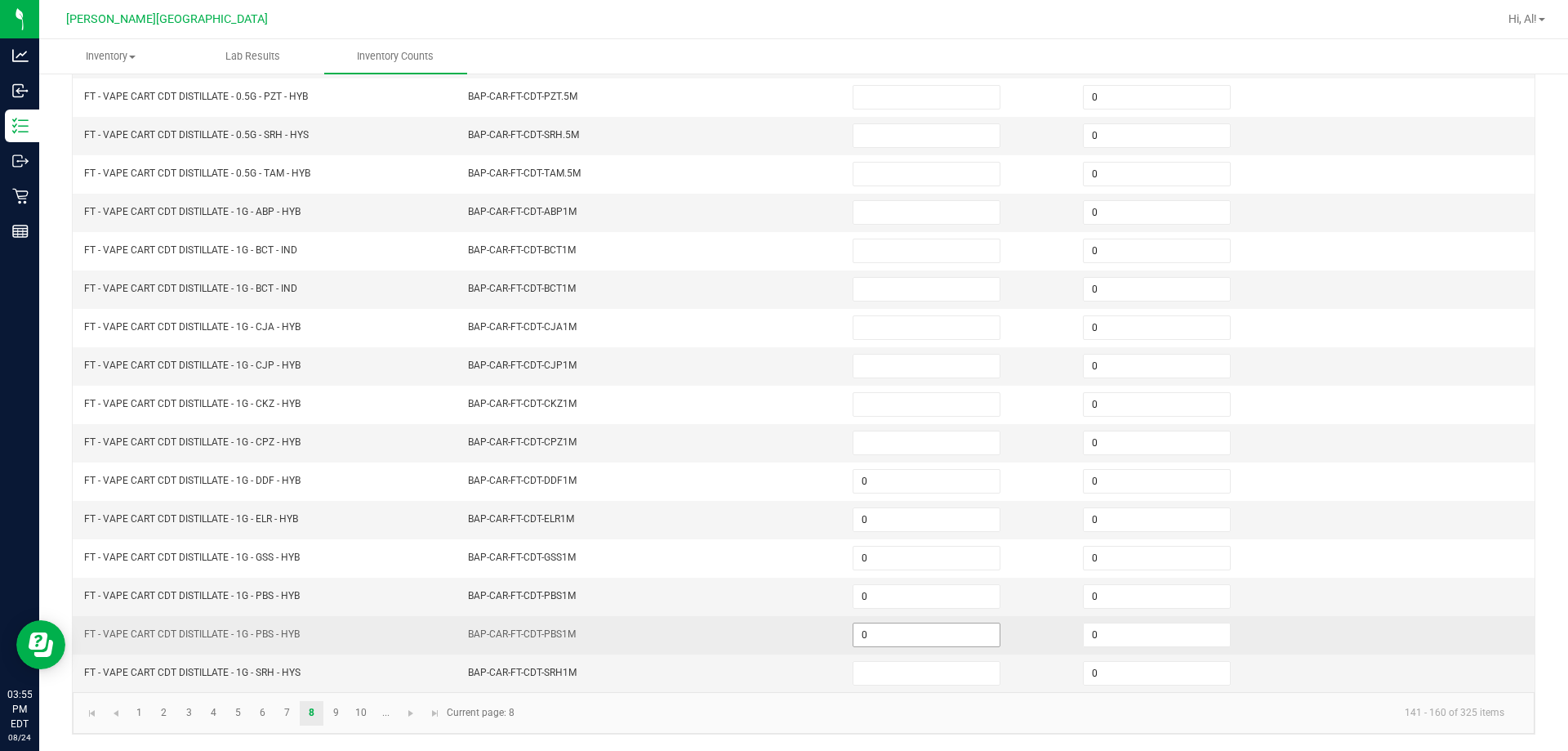
click at [767, 637] on input "0" at bounding box center [926, 634] width 146 height 23
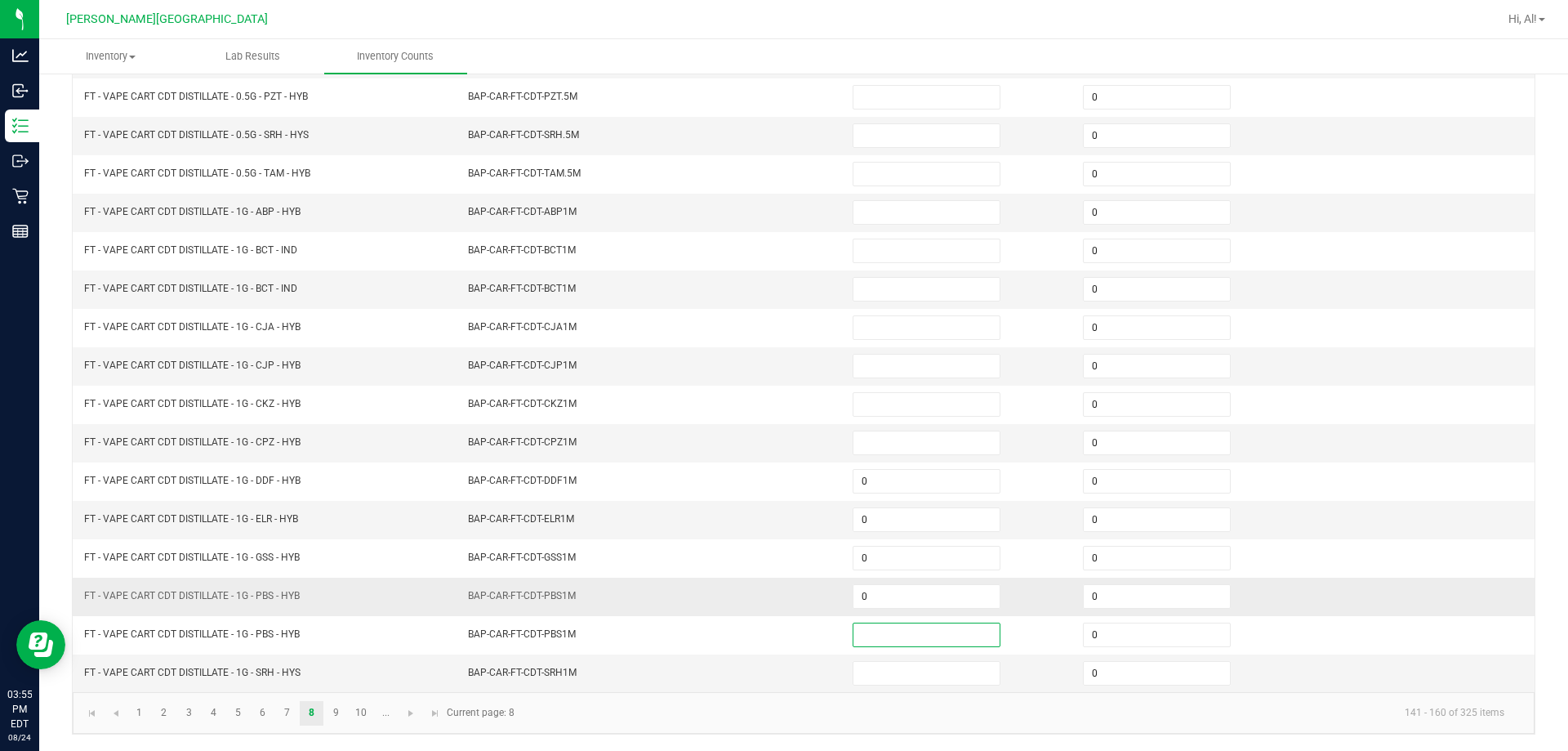
click at [767, 609] on td "0" at bounding box center [958, 597] width 231 height 38
click at [767, 600] on input "0" at bounding box center [926, 596] width 146 height 23
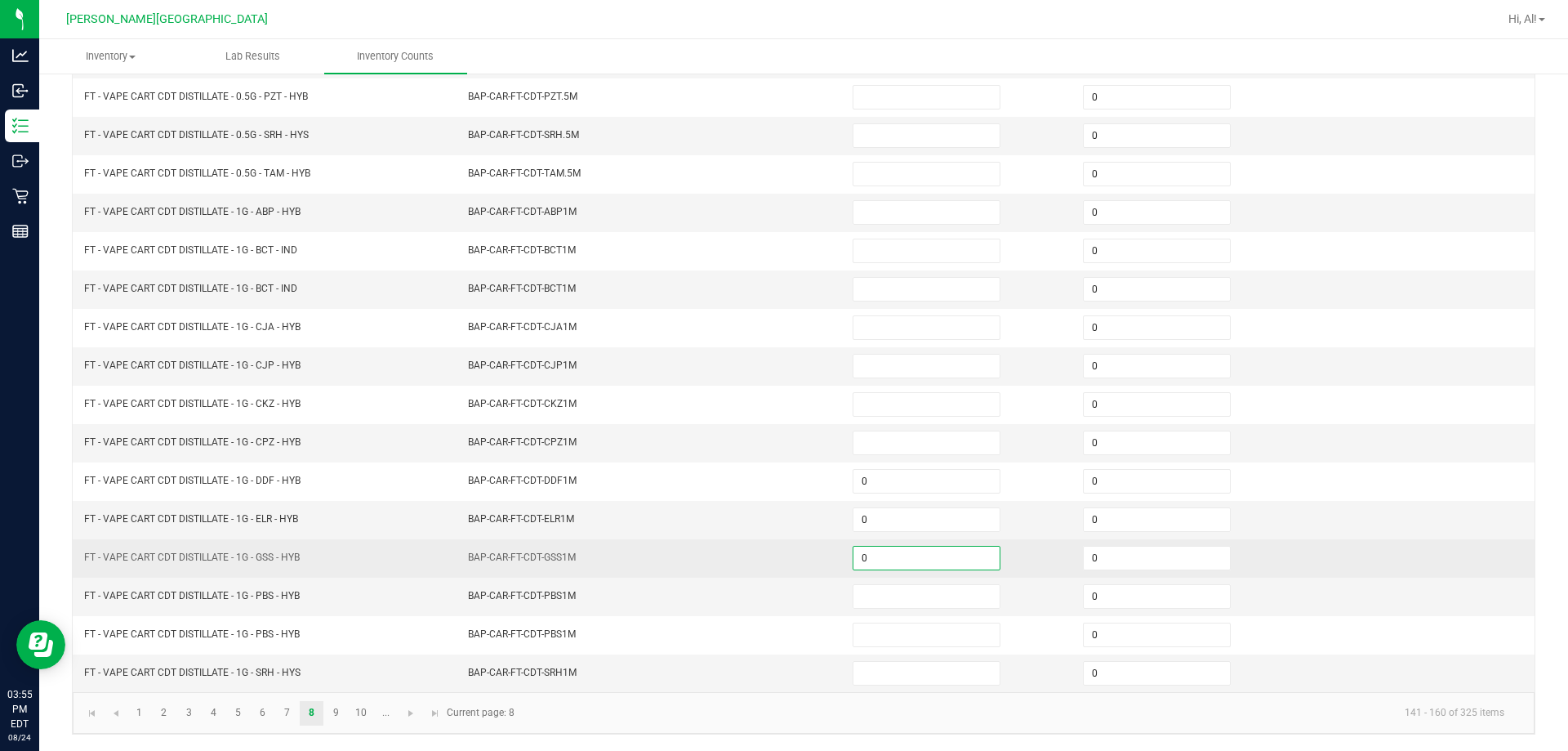
click at [767, 559] on input "0" at bounding box center [926, 558] width 146 height 23
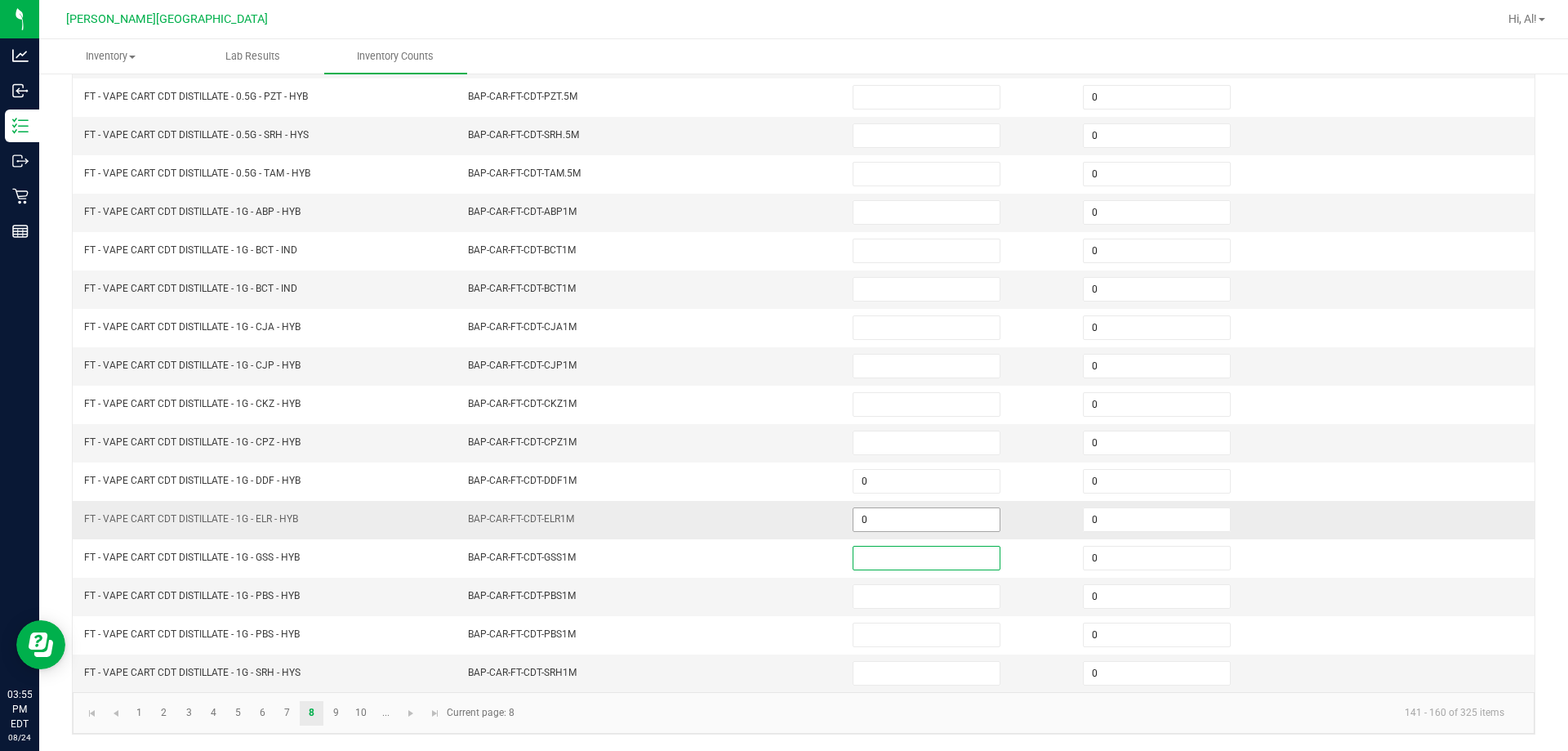
click at [767, 529] on input "0" at bounding box center [926, 519] width 146 height 23
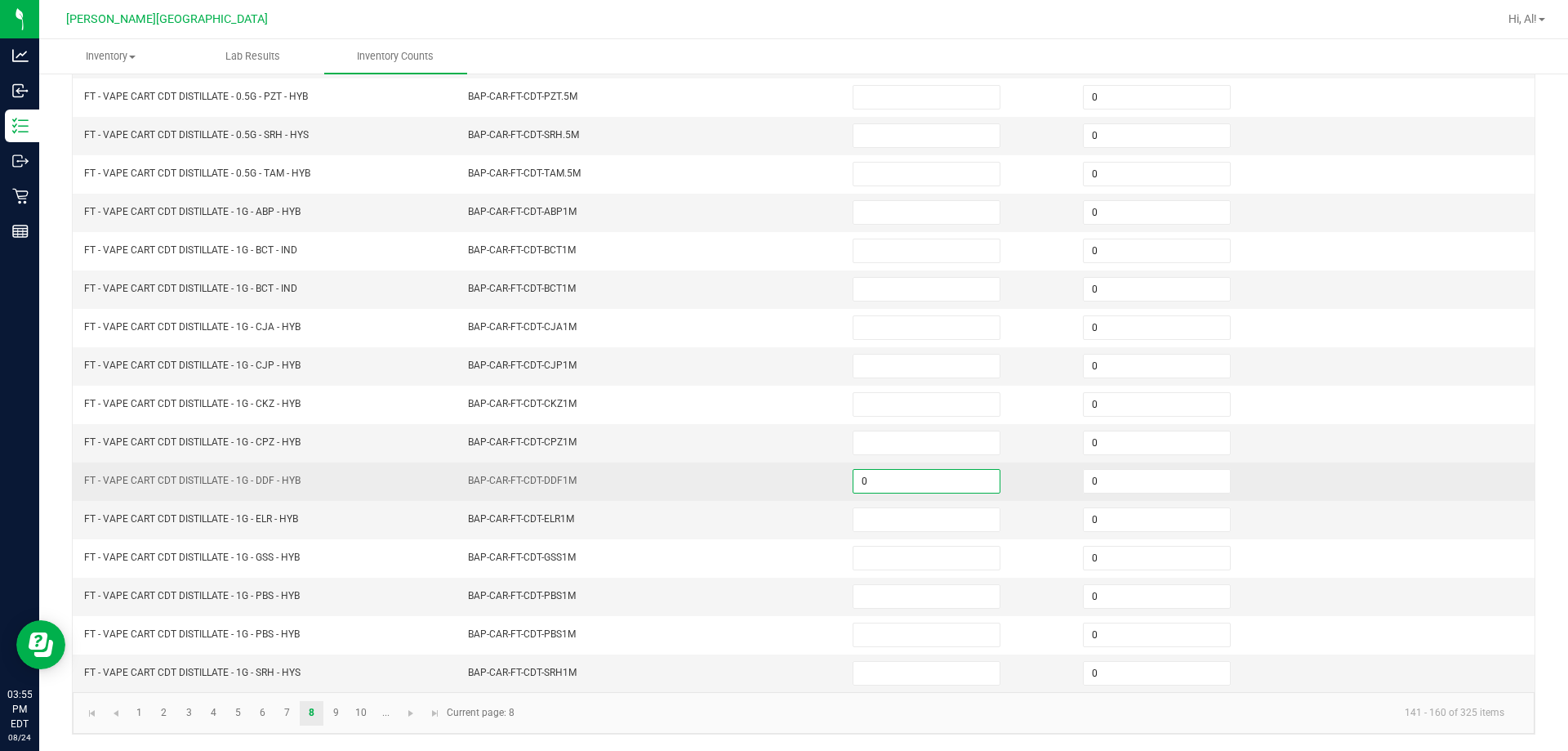
click at [767, 489] on input "0" at bounding box center [926, 481] width 146 height 23
click at [767, 481] on td "BAP-CAR-FT-CDT-DDF1M" at bounding box center [650, 481] width 384 height 38
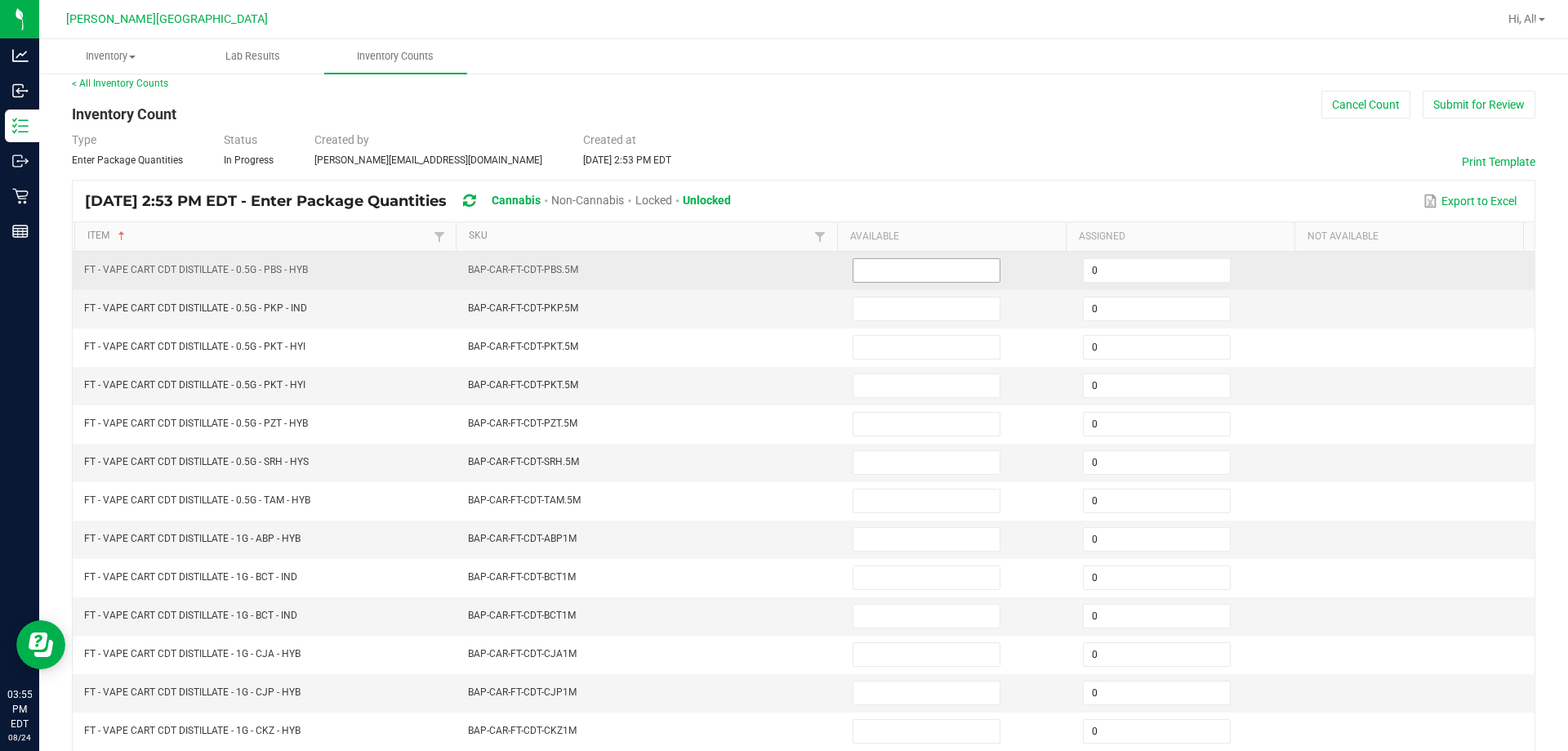
click at [767, 278] on input at bounding box center [926, 270] width 146 height 23
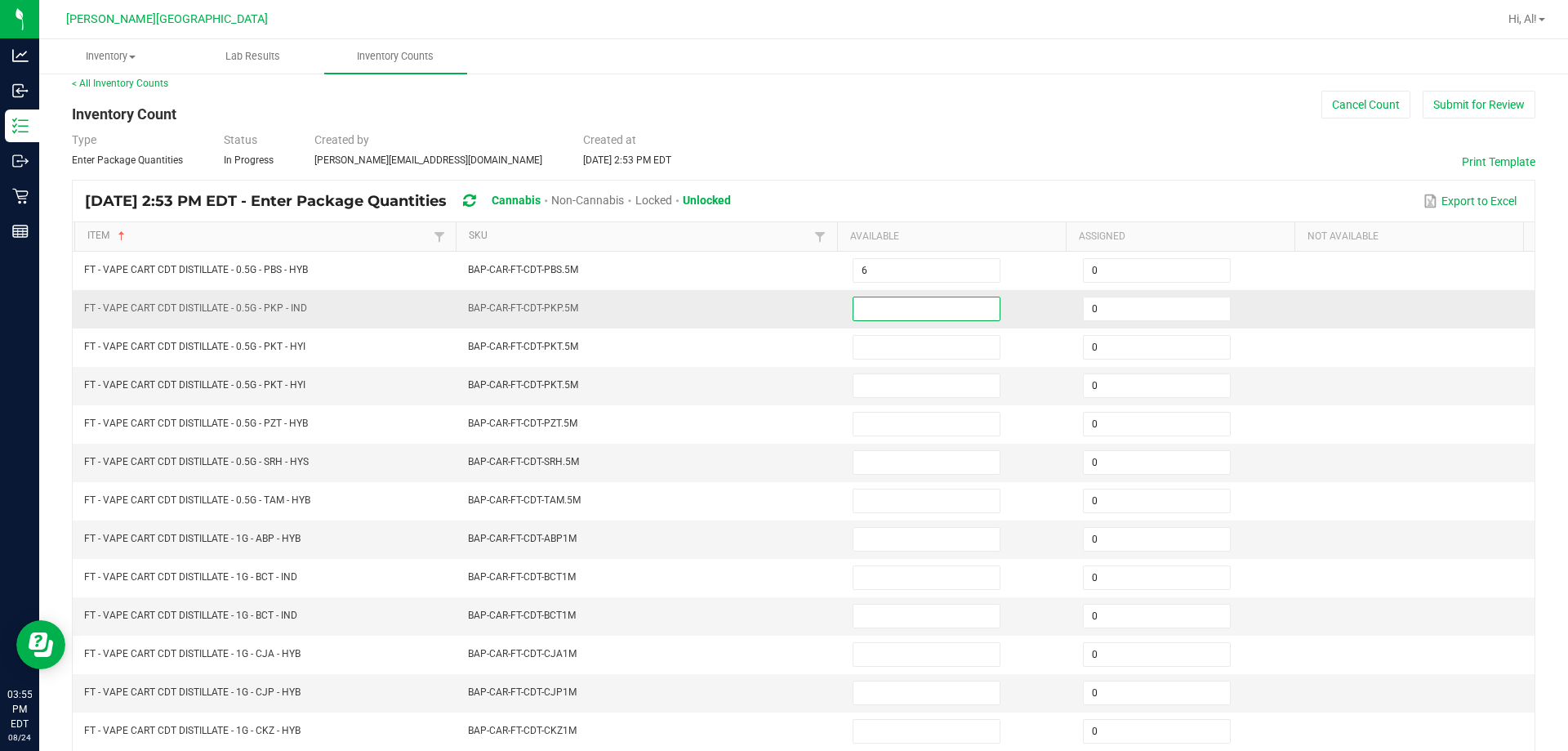
click at [767, 310] on input at bounding box center [926, 309] width 146 height 23
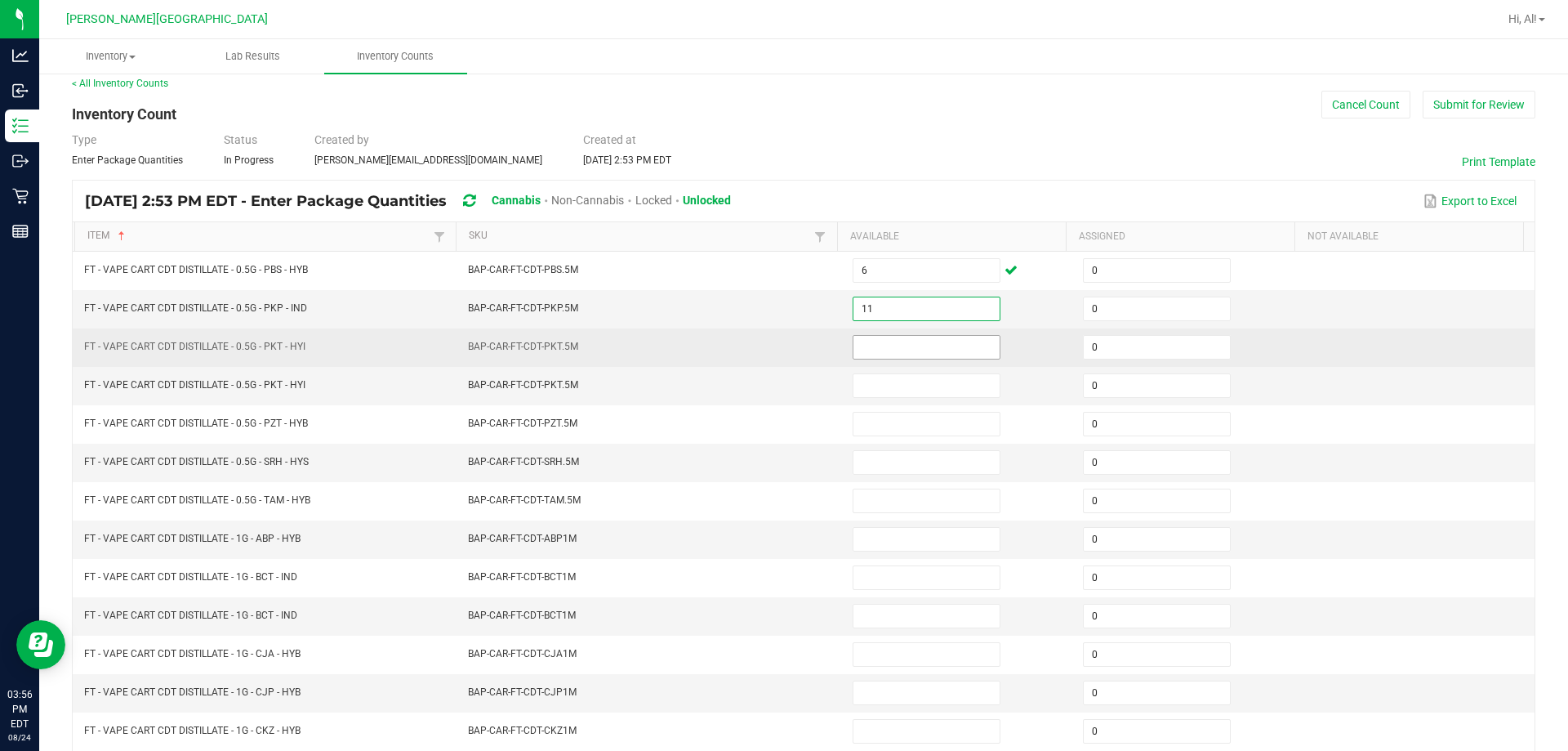
click at [767, 344] on input at bounding box center [926, 347] width 146 height 23
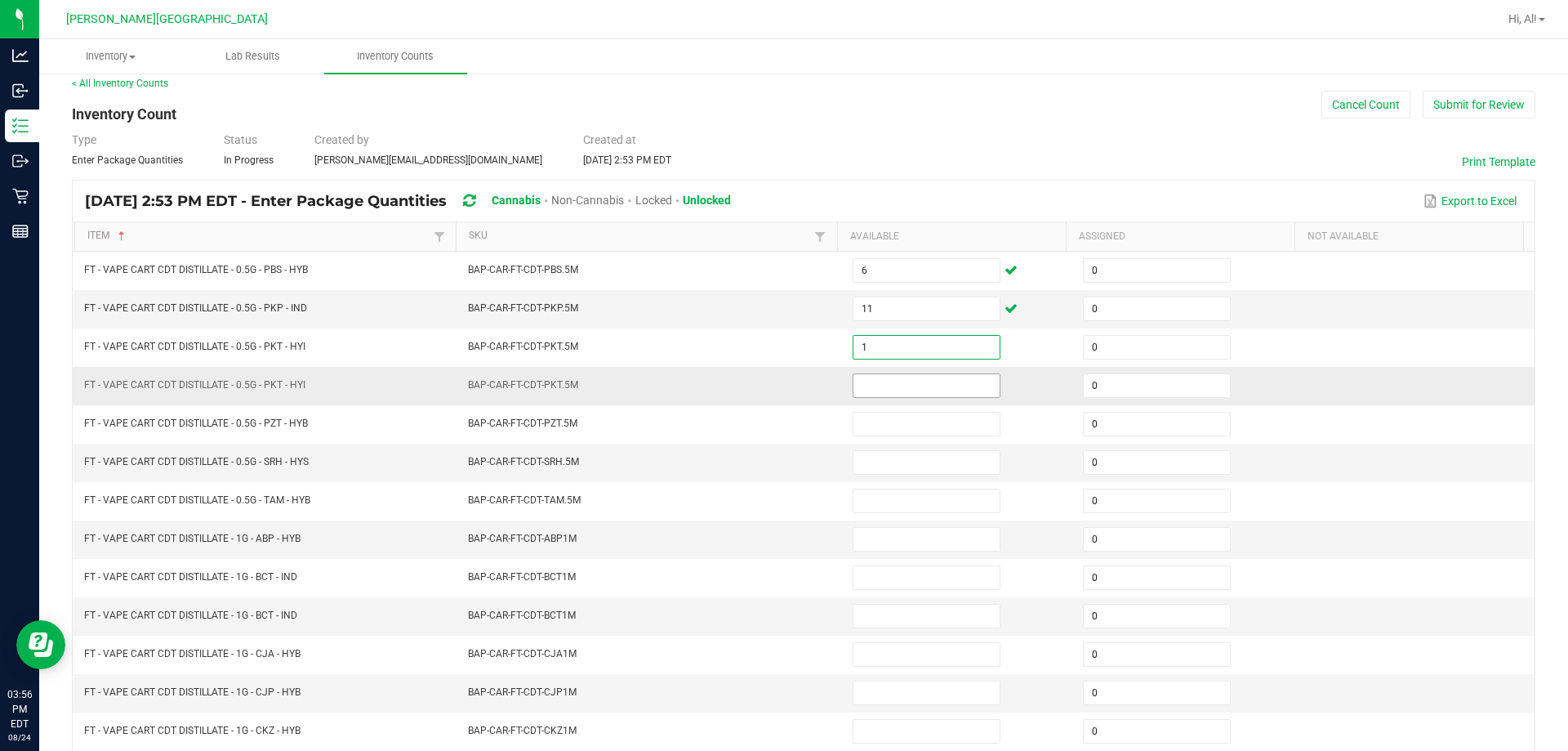
click at [767, 384] on input at bounding box center [926, 385] width 146 height 23
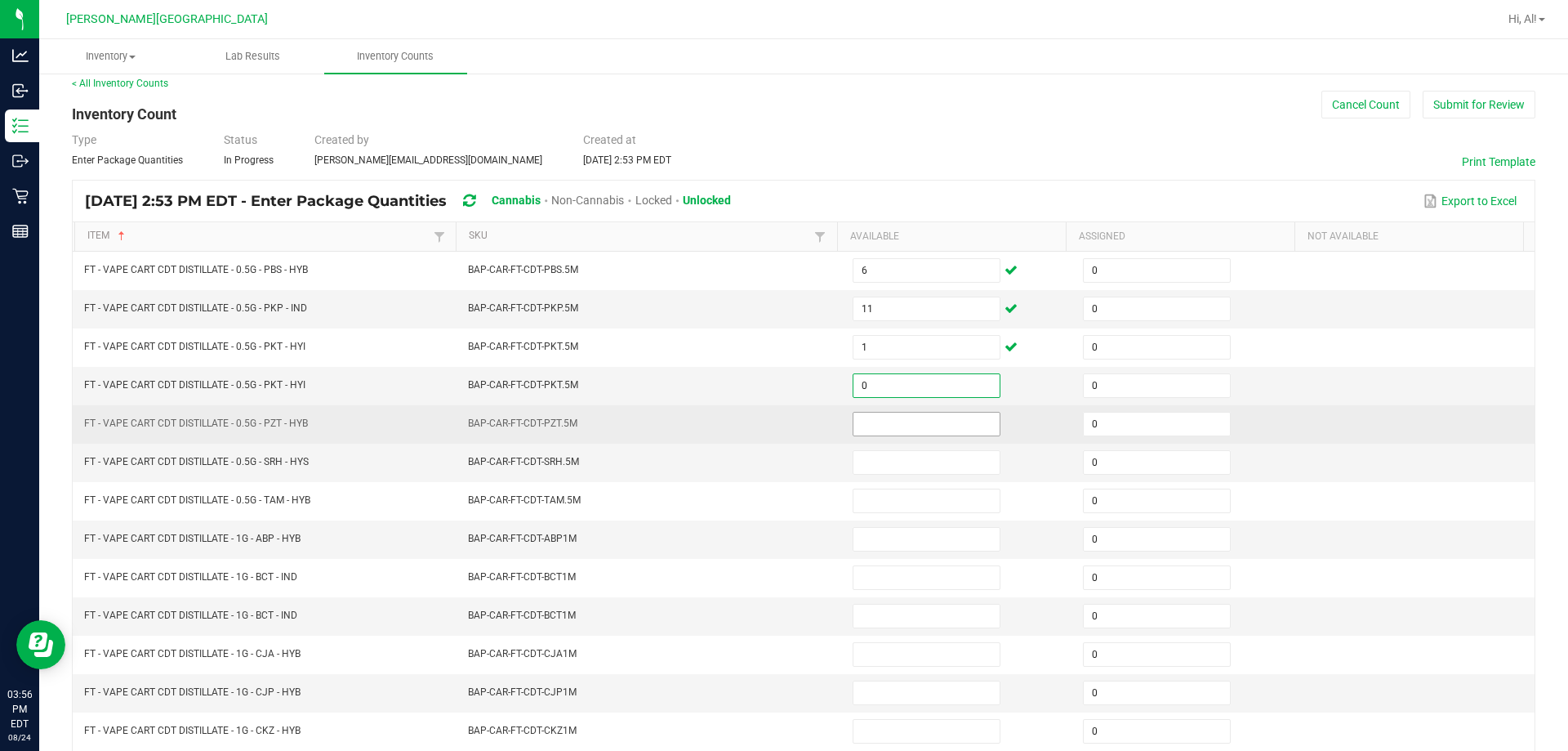
click at [767, 418] on input at bounding box center [926, 423] width 146 height 23
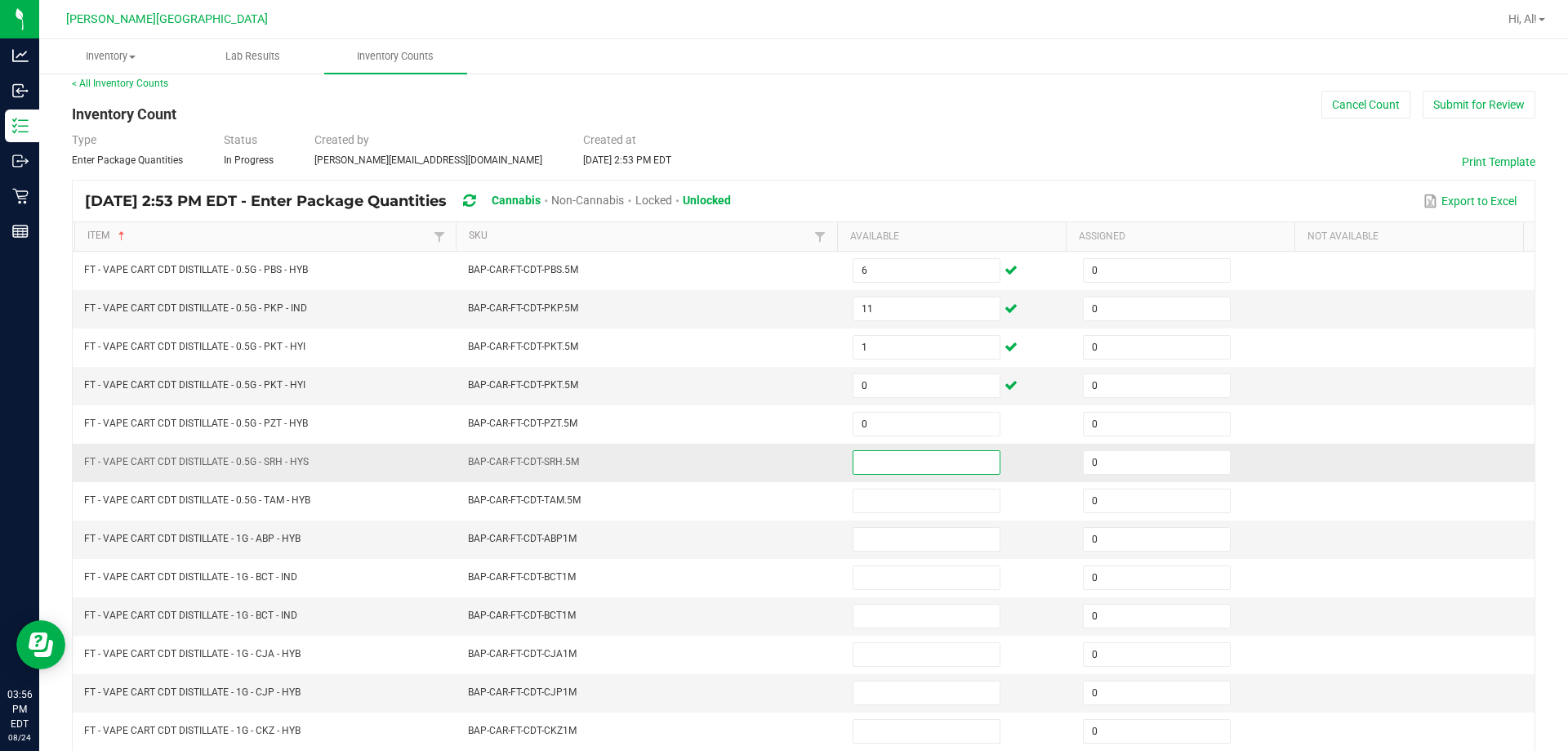
click at [767, 454] on input at bounding box center [926, 462] width 146 height 23
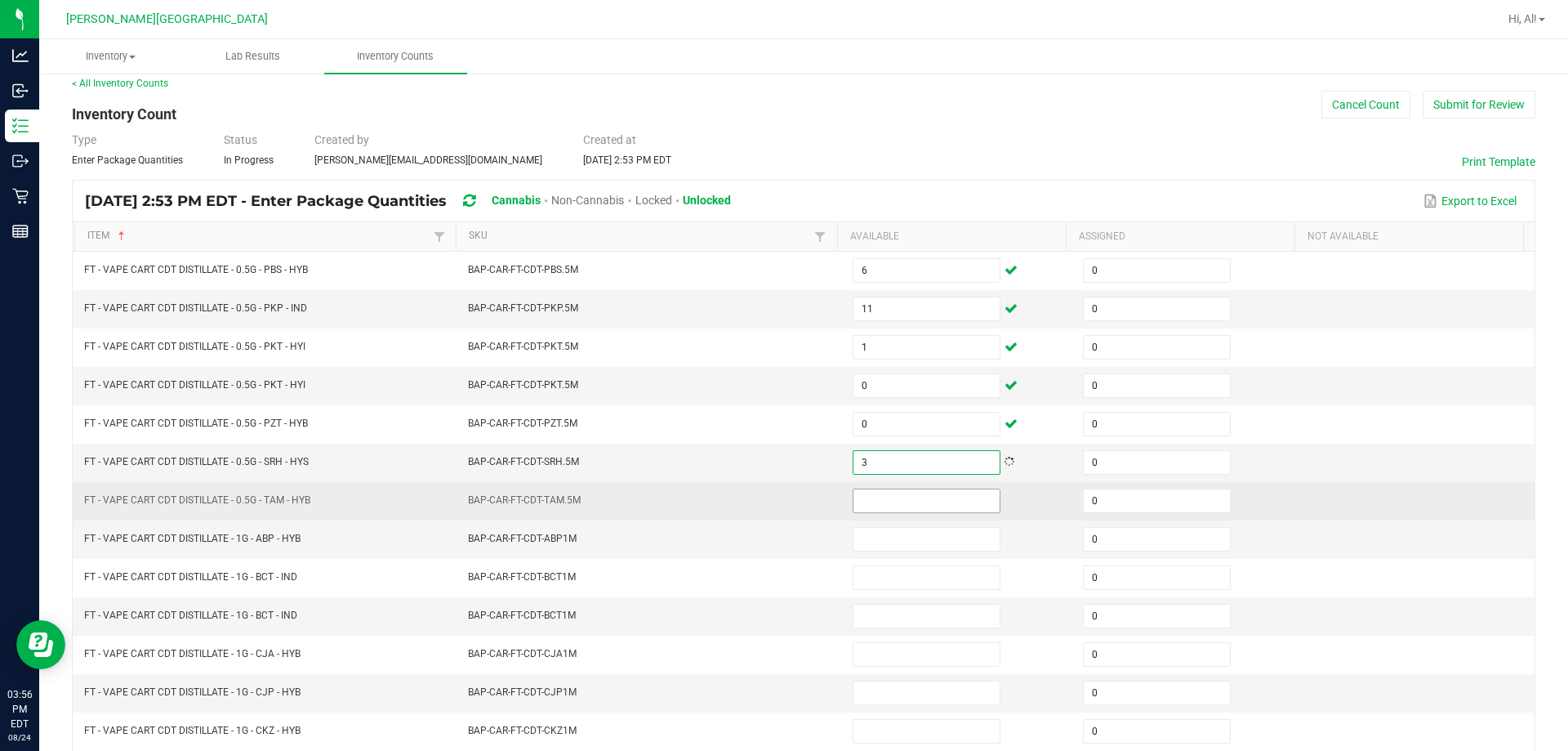
click at [767, 488] on span at bounding box center [926, 500] width 148 height 25
click at [767, 506] on input at bounding box center [926, 500] width 146 height 23
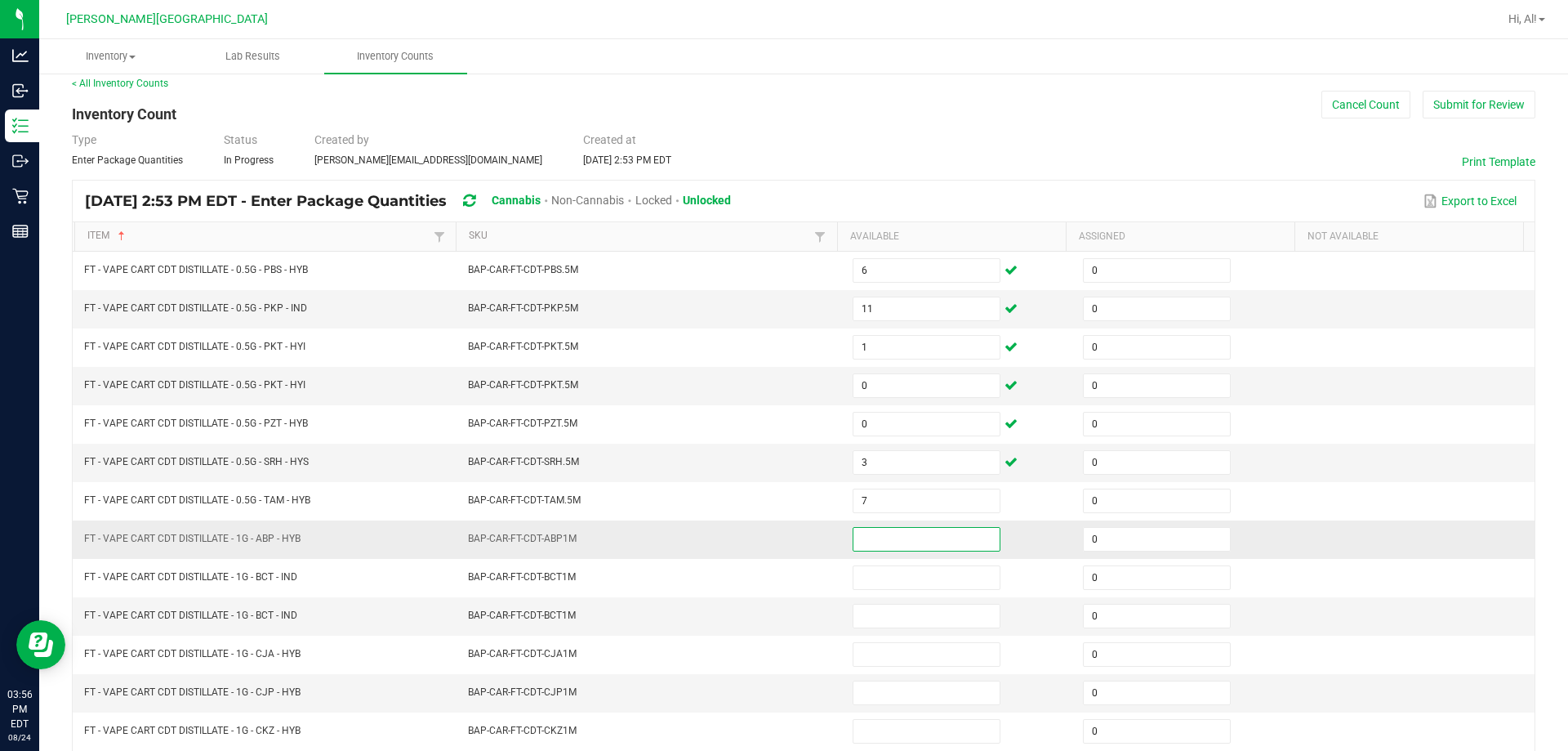
click at [767, 538] on input at bounding box center [926, 539] width 146 height 23
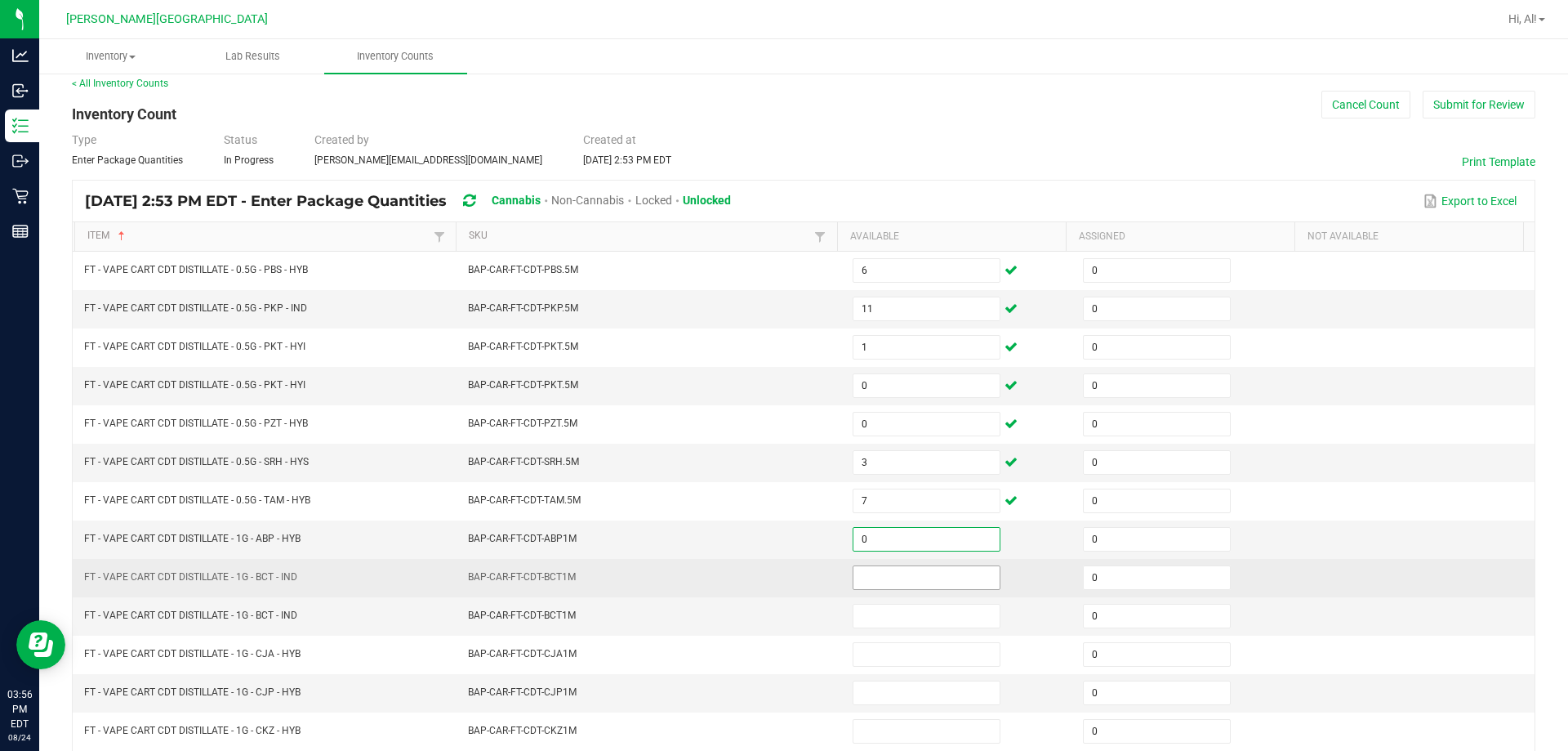
click at [767, 582] on input at bounding box center [926, 577] width 146 height 23
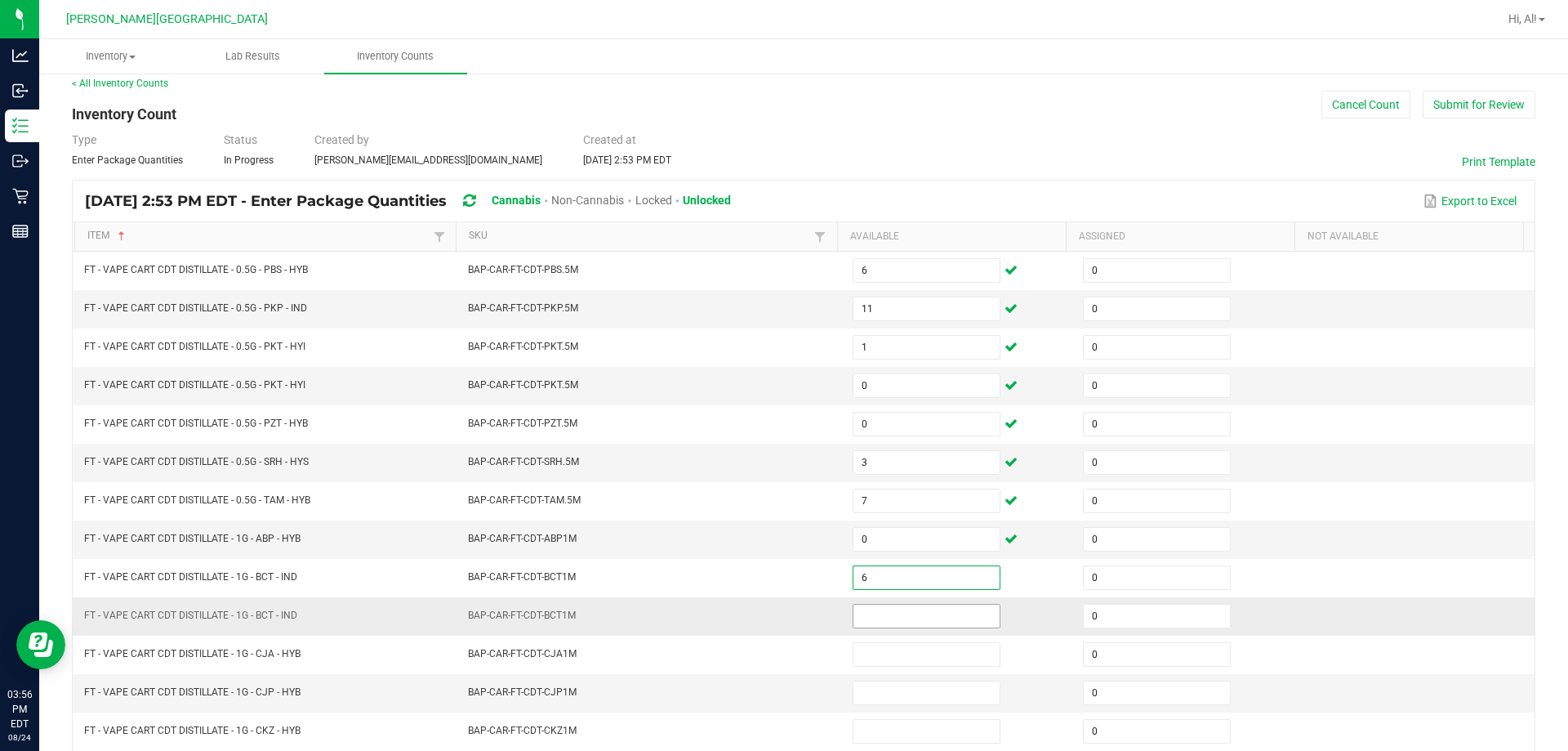
click at [767, 623] on input at bounding box center [926, 616] width 146 height 23
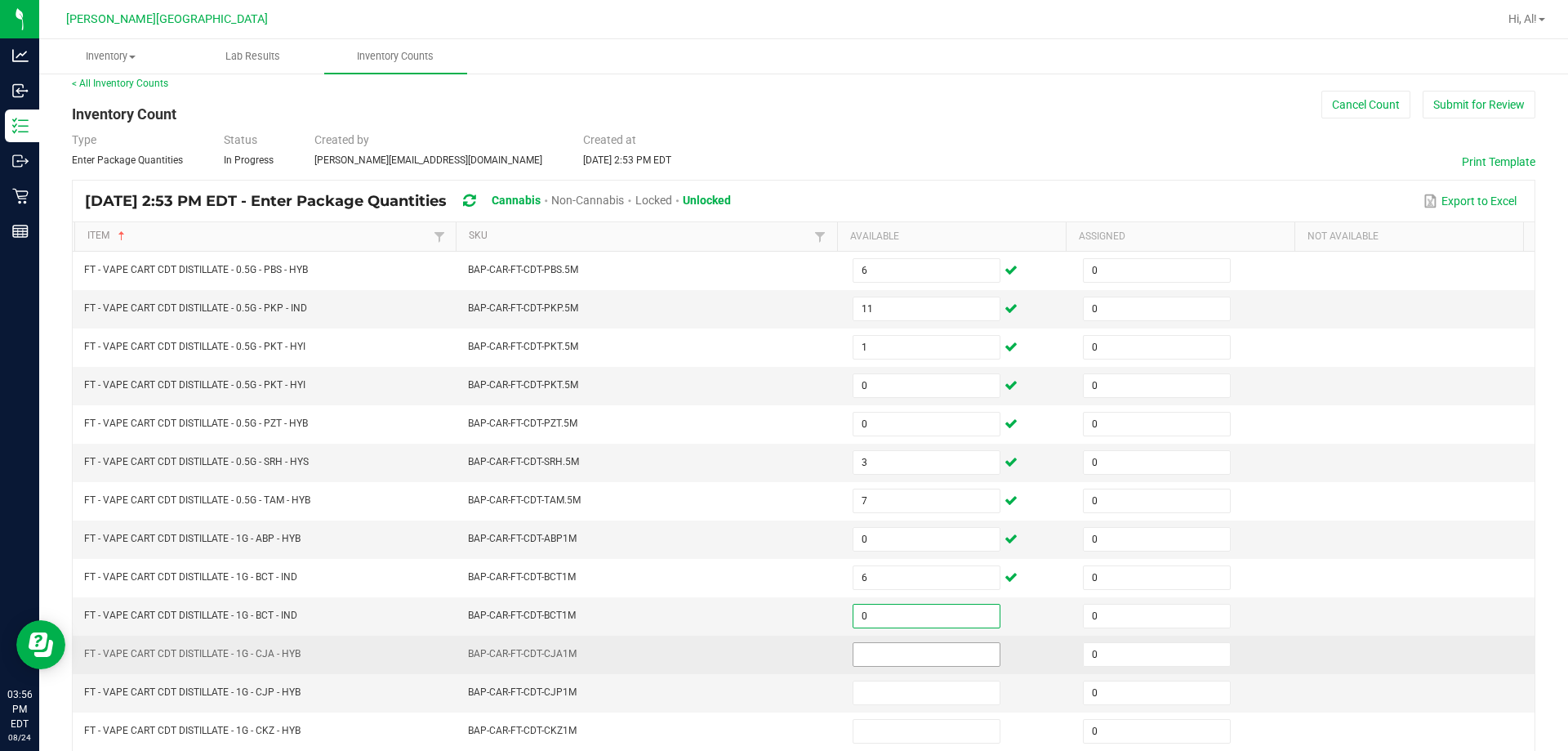
click at [767, 659] on input at bounding box center [926, 654] width 146 height 23
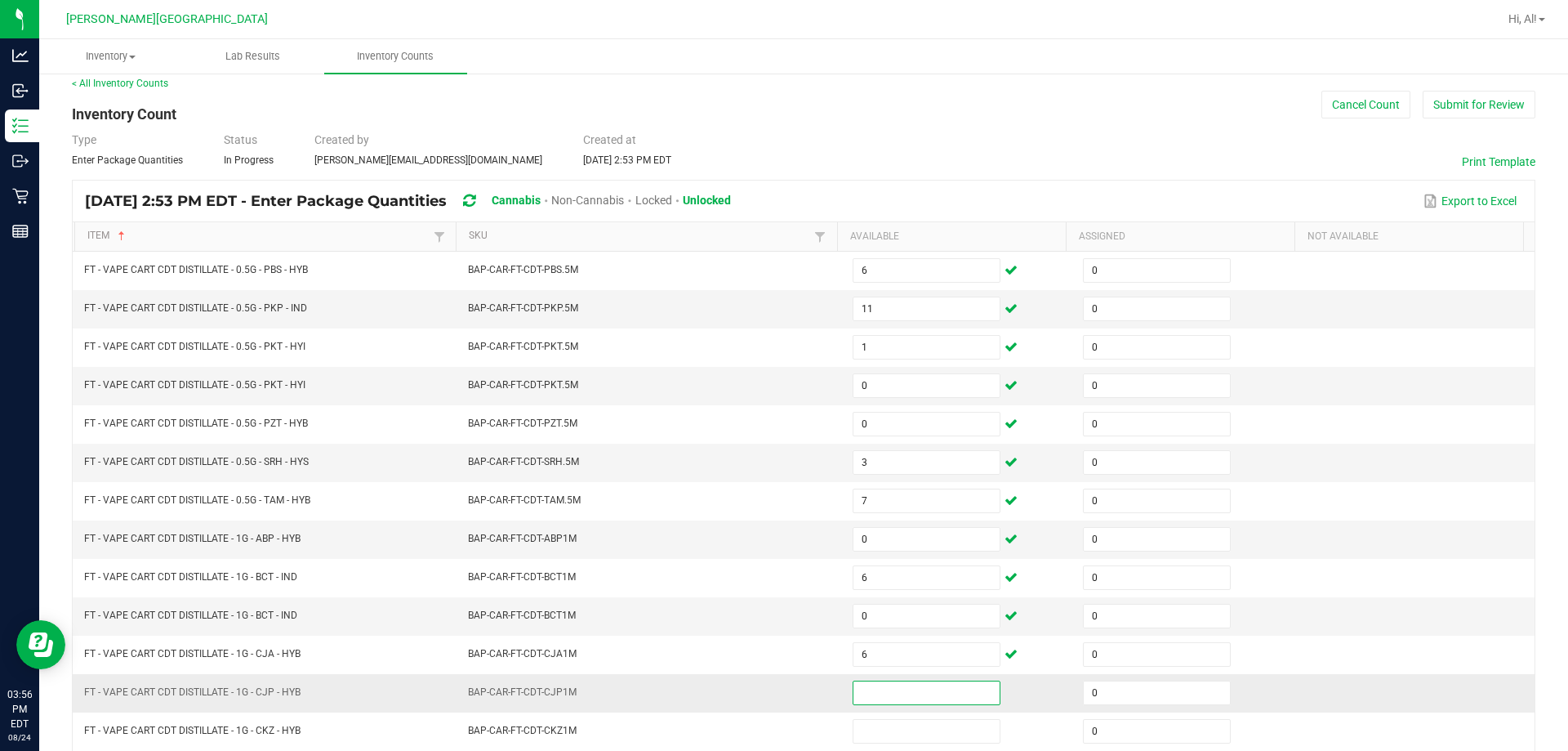
click at [767, 703] on input at bounding box center [926, 693] width 146 height 23
click at [767, 684] on td "BAP-CAR-FT-CDT-CJP1M" at bounding box center [650, 693] width 384 height 38
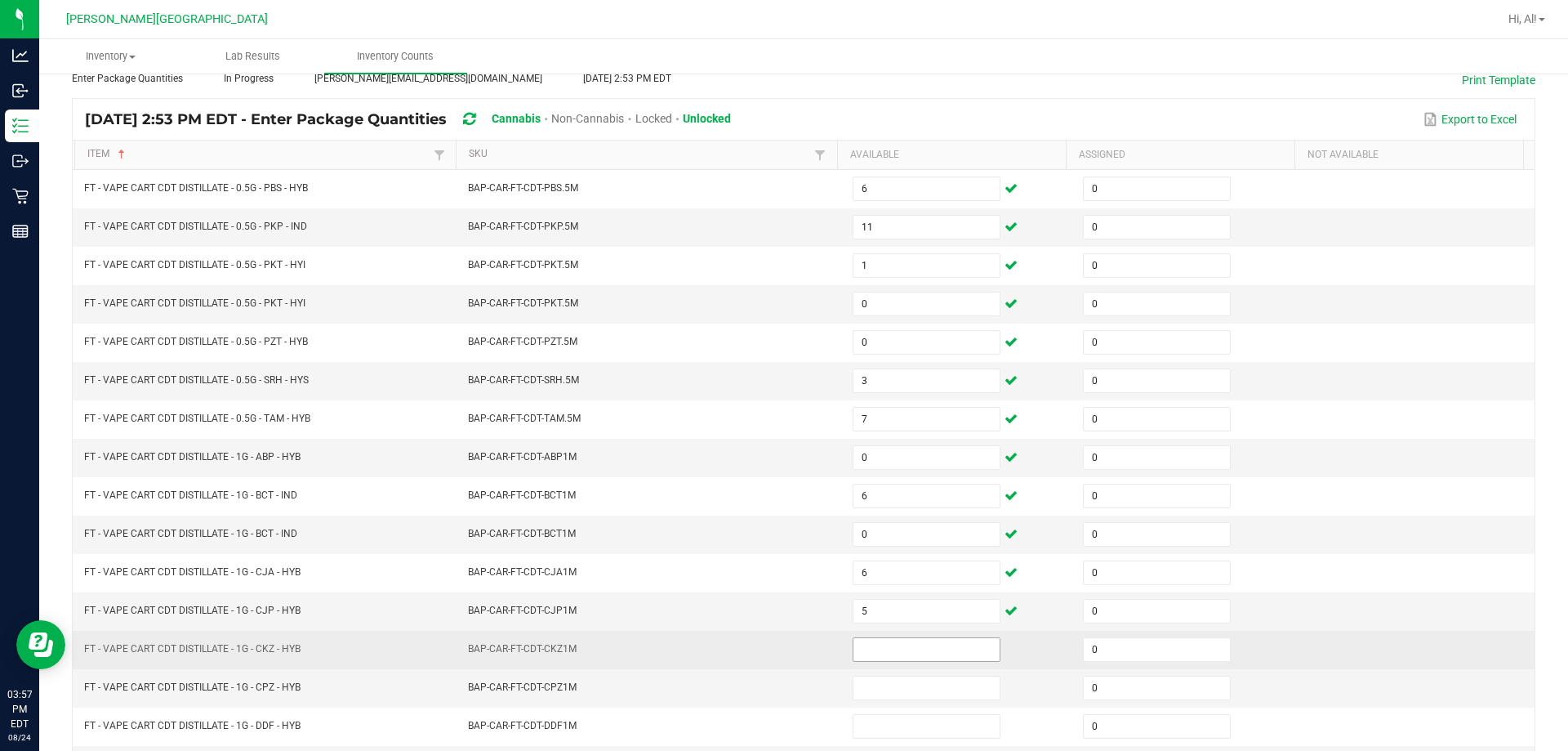
click at [767, 640] on input at bounding box center [926, 649] width 146 height 23
click at [767, 644] on td "BAP-CAR-FT-CDT-CKZ1M" at bounding box center [650, 650] width 384 height 38
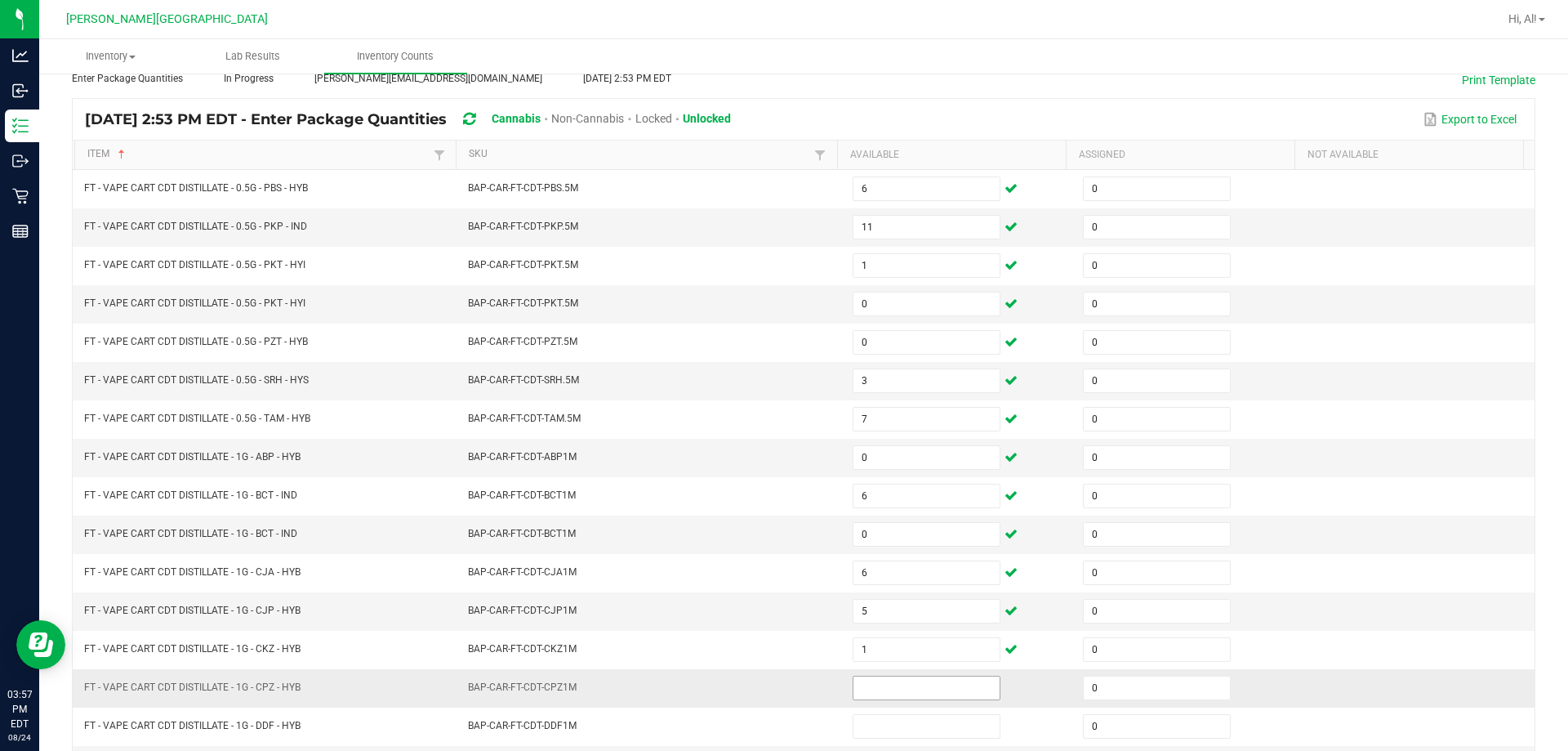
click at [767, 686] on input at bounding box center [926, 688] width 146 height 23
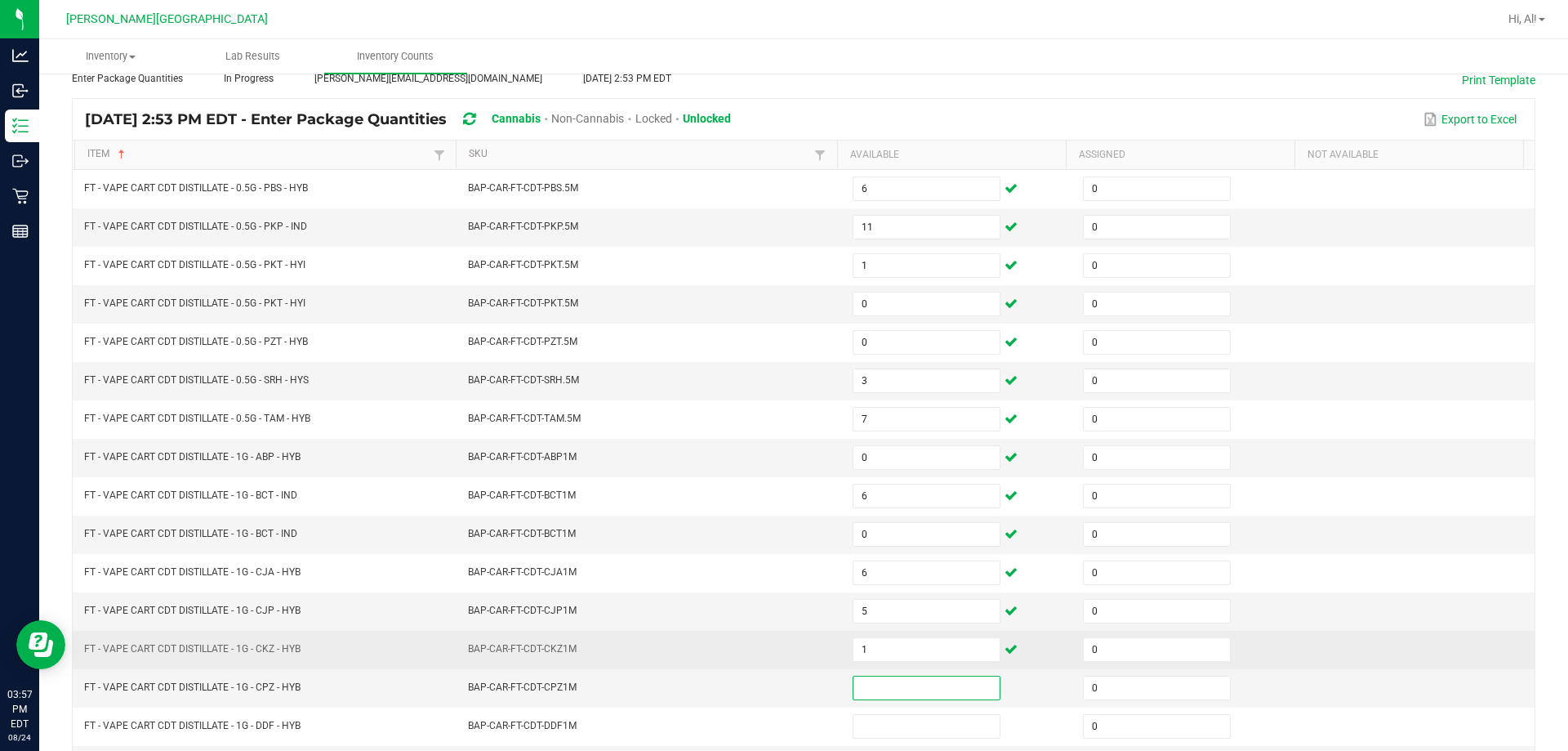
click at [767, 651] on td "BAP-CAR-FT-CDT-CKZ1M" at bounding box center [650, 650] width 384 height 38
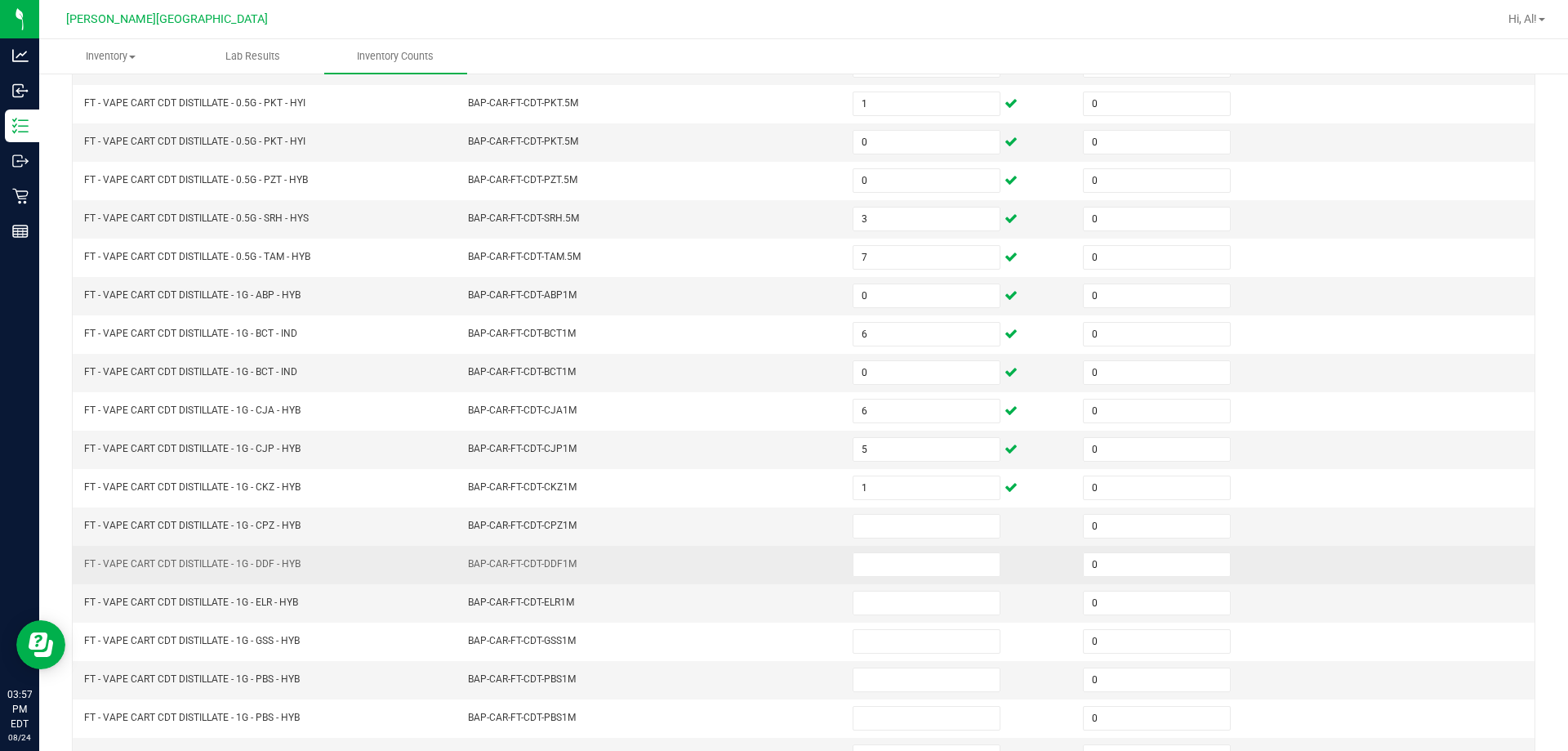
scroll to position [258, 0]
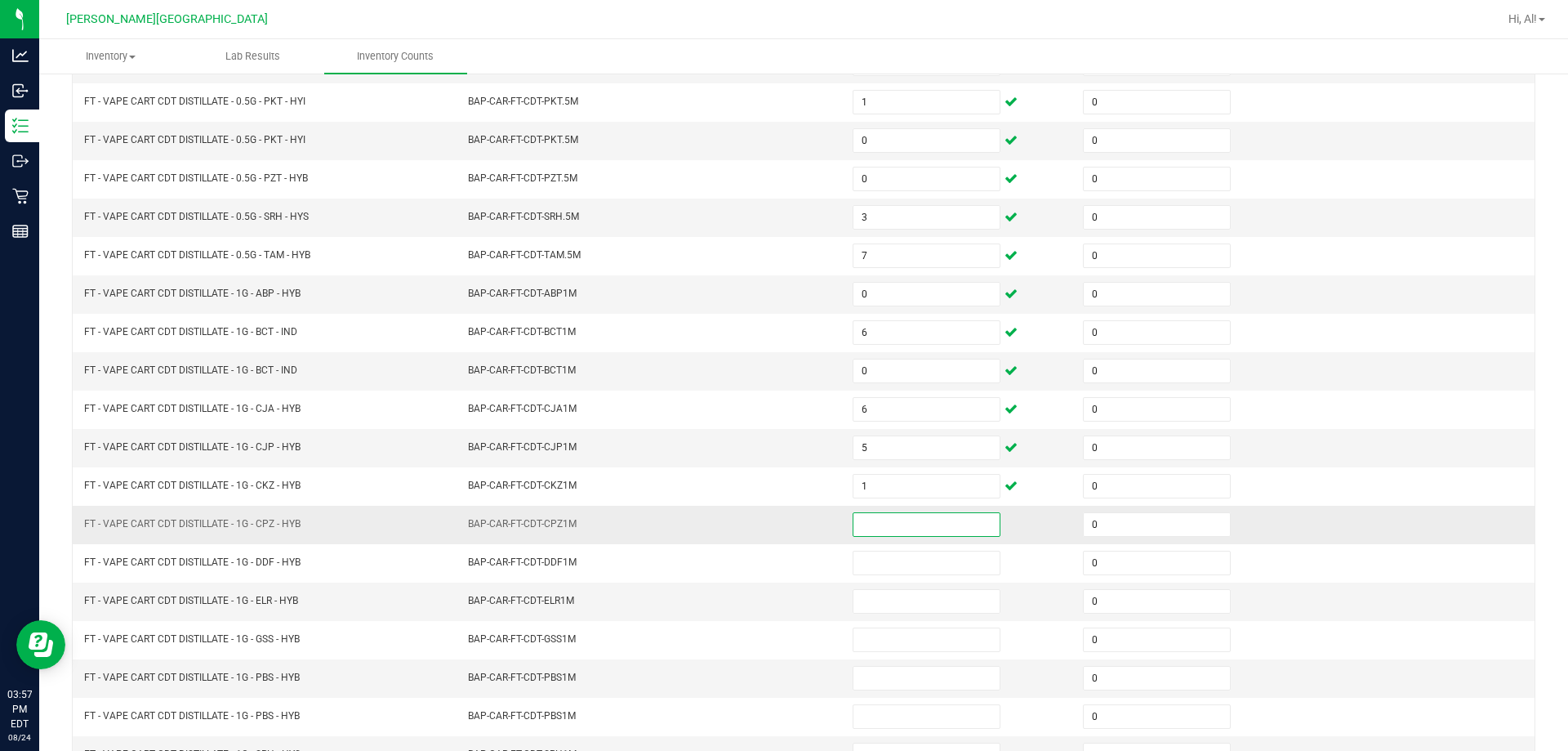
click at [767, 529] on input at bounding box center [926, 524] width 146 height 23
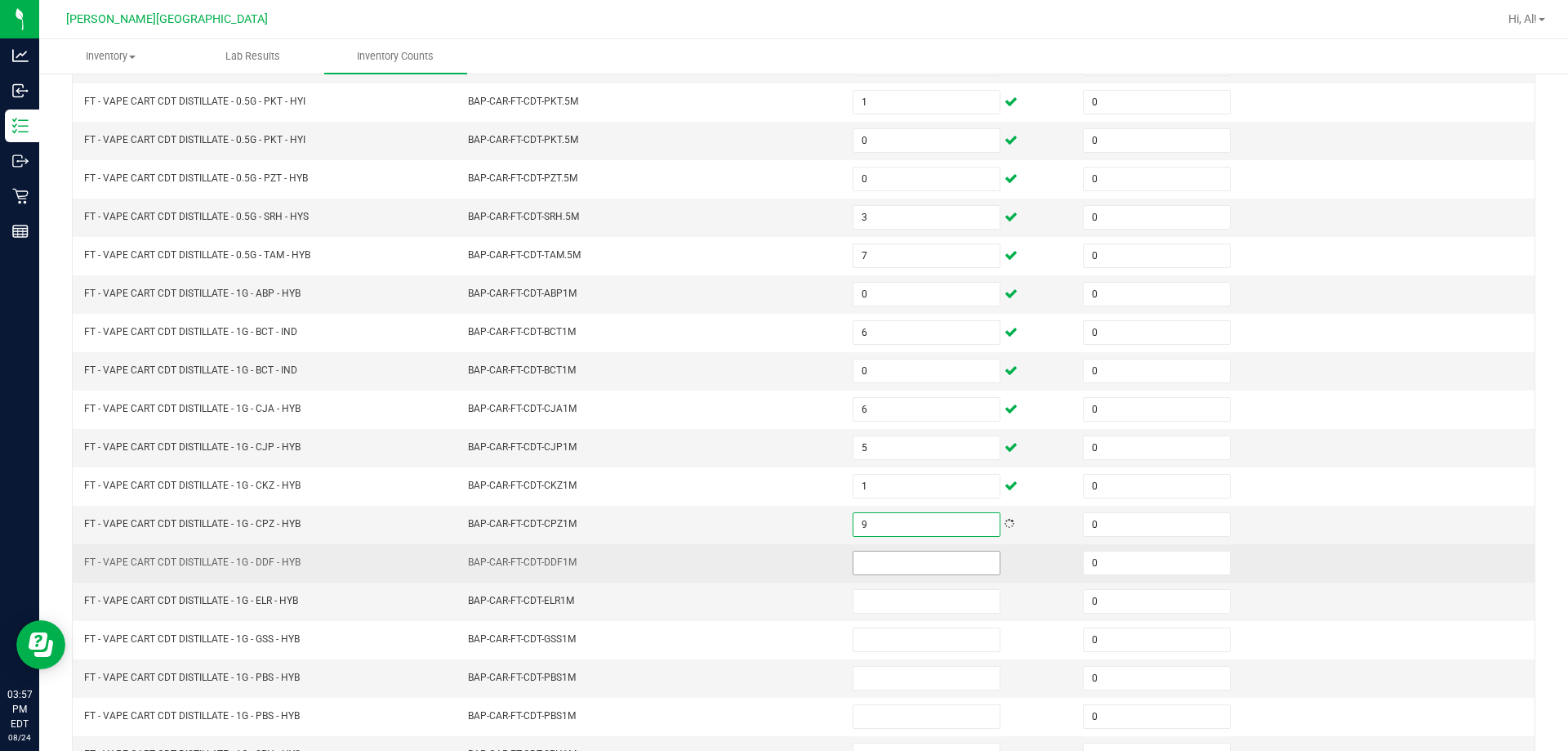
click at [767, 553] on input at bounding box center [926, 562] width 146 height 23
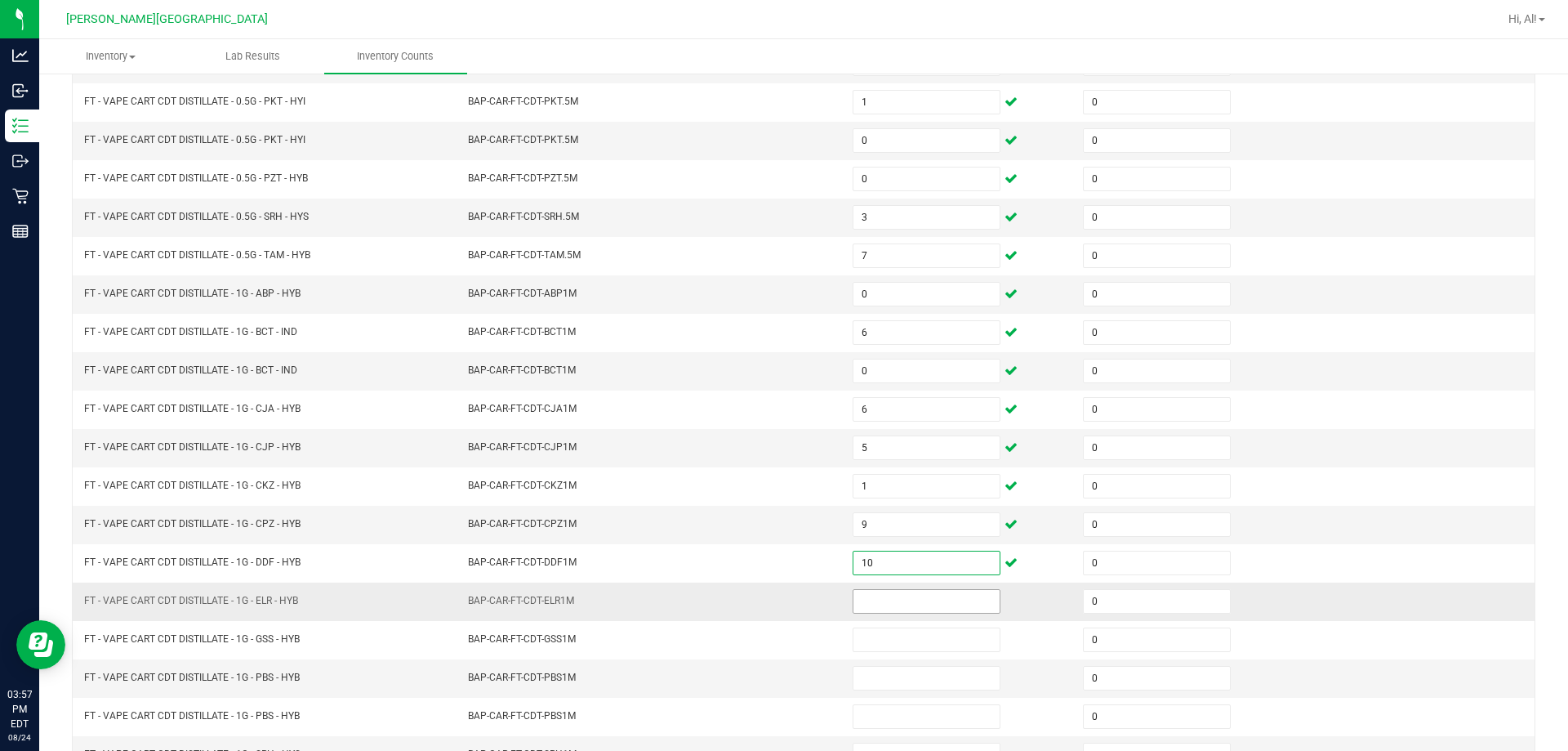
click at [767, 598] on input at bounding box center [926, 601] width 146 height 23
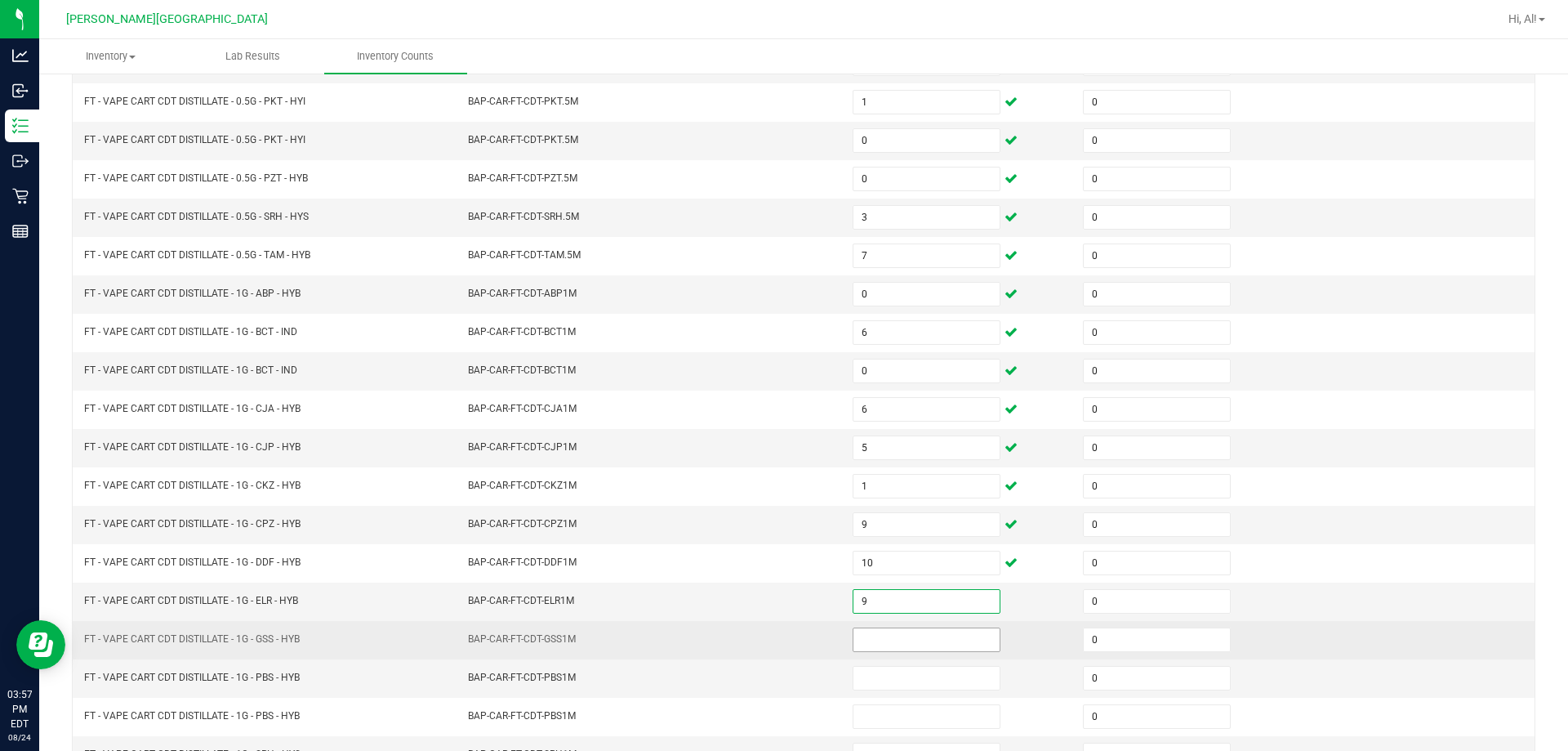
click at [767, 646] on input at bounding box center [926, 639] width 146 height 23
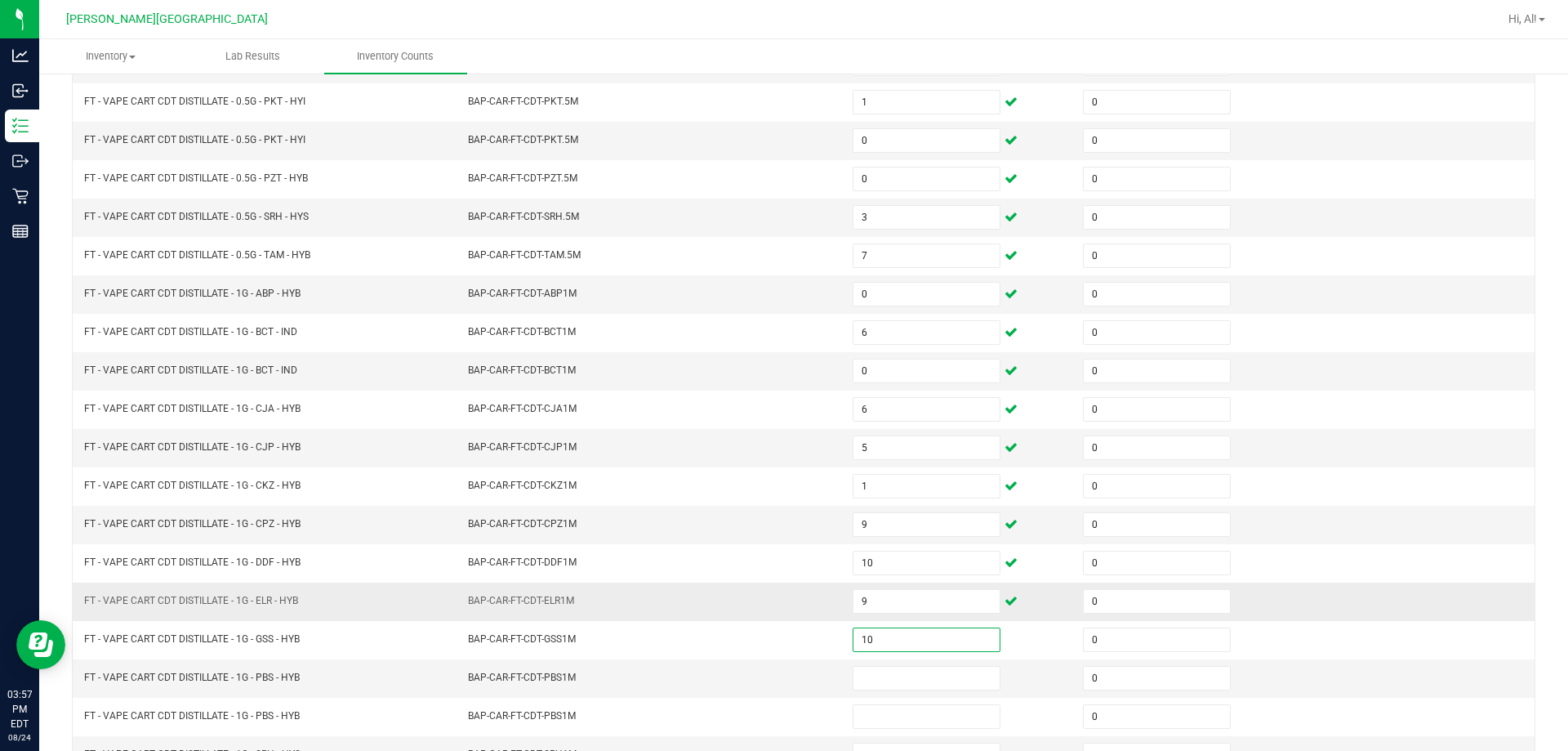
click at [721, 597] on td "BAP-CAR-FT-CDT-ELR1M" at bounding box center [650, 602] width 384 height 38
click at [715, 596] on td "BAP-CAR-FT-CDT-ELR1M" at bounding box center [650, 602] width 384 height 38
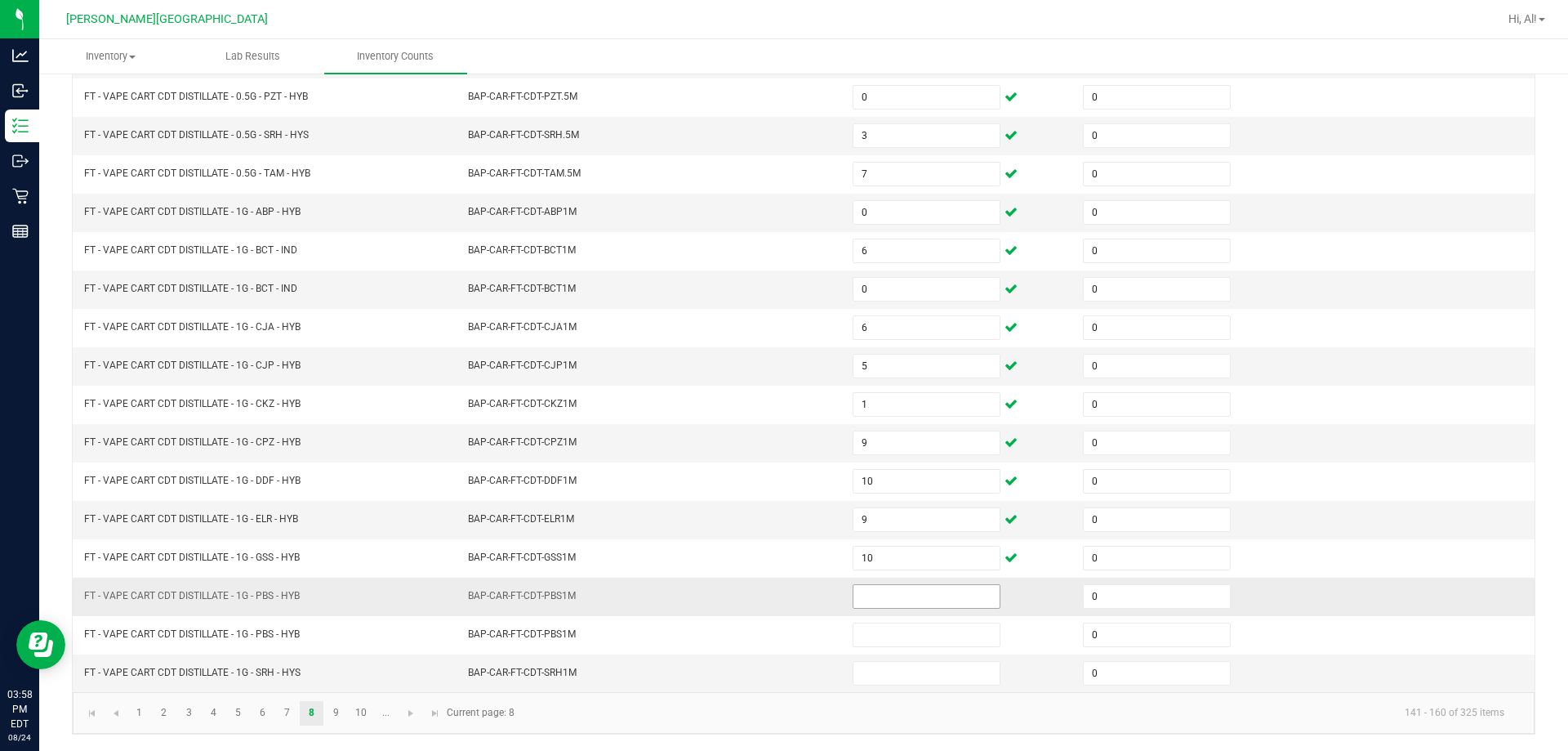
click at [767, 600] on input at bounding box center [926, 596] width 146 height 23
click at [682, 211] on td "BAP-CAR-FT-CDT-ABP1M" at bounding box center [650, 213] width 384 height 38
drag, startPoint x: 918, startPoint y: 602, endPoint x: 949, endPoint y: 592, distance: 32.6
click at [767, 605] on input at bounding box center [926, 596] width 146 height 23
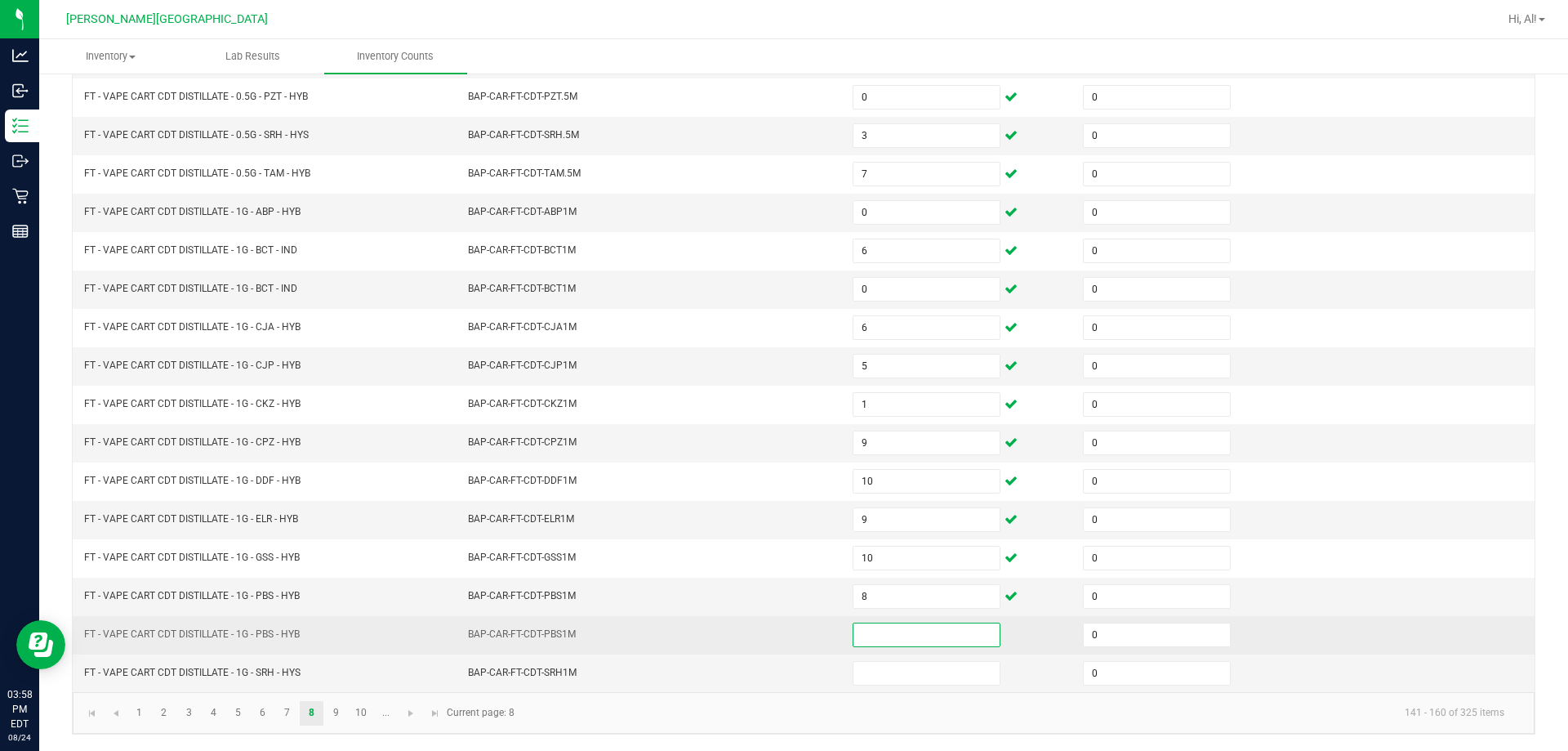
click at [767, 628] on input at bounding box center [926, 634] width 146 height 23
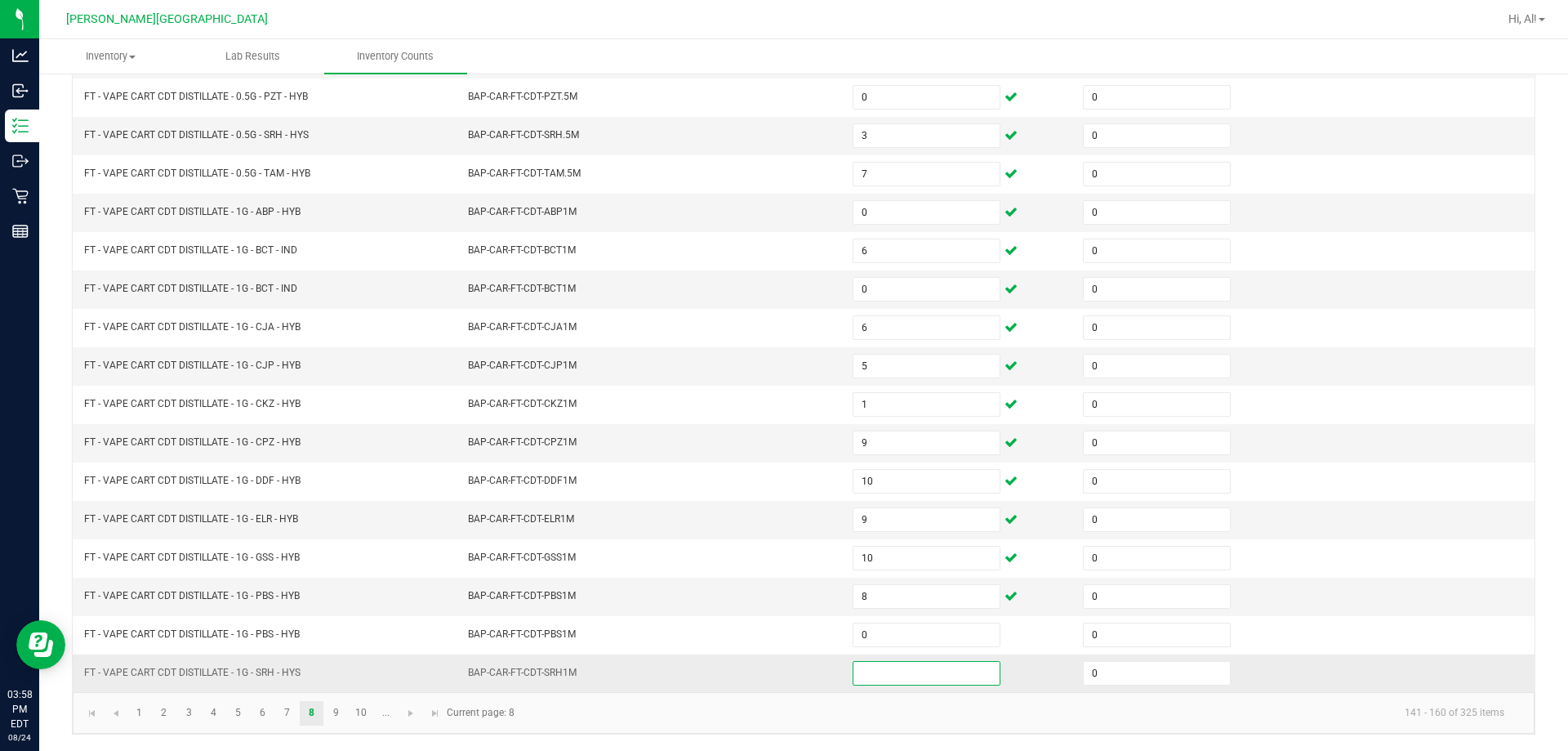
click at [767, 682] on input at bounding box center [926, 673] width 146 height 23
click at [763, 686] on td "BAP-CAR-FT-CDT-SRH1M" at bounding box center [650, 674] width 384 height 38
click at [338, 719] on link "9" at bounding box center [336, 713] width 24 height 25
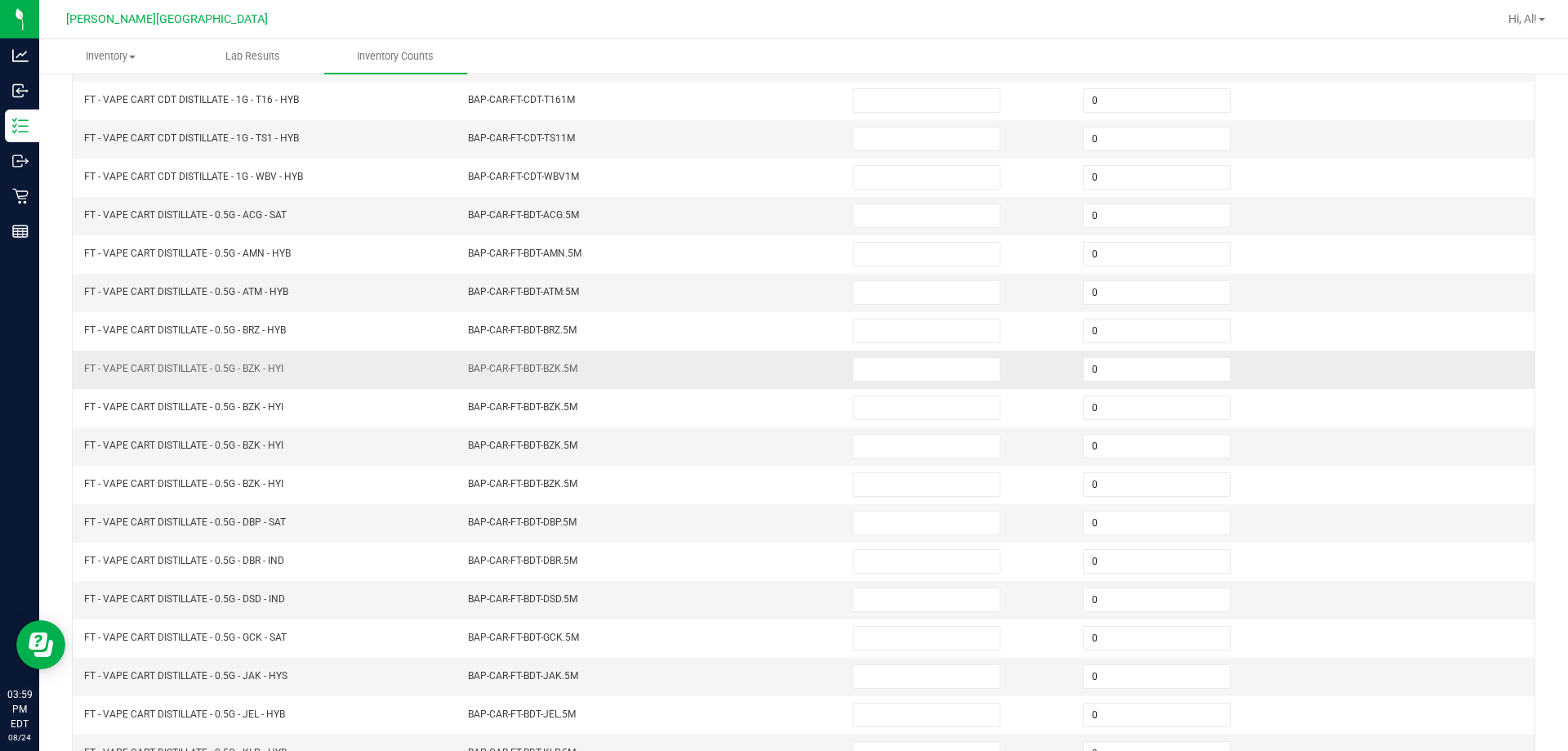
scroll to position [12, 0]
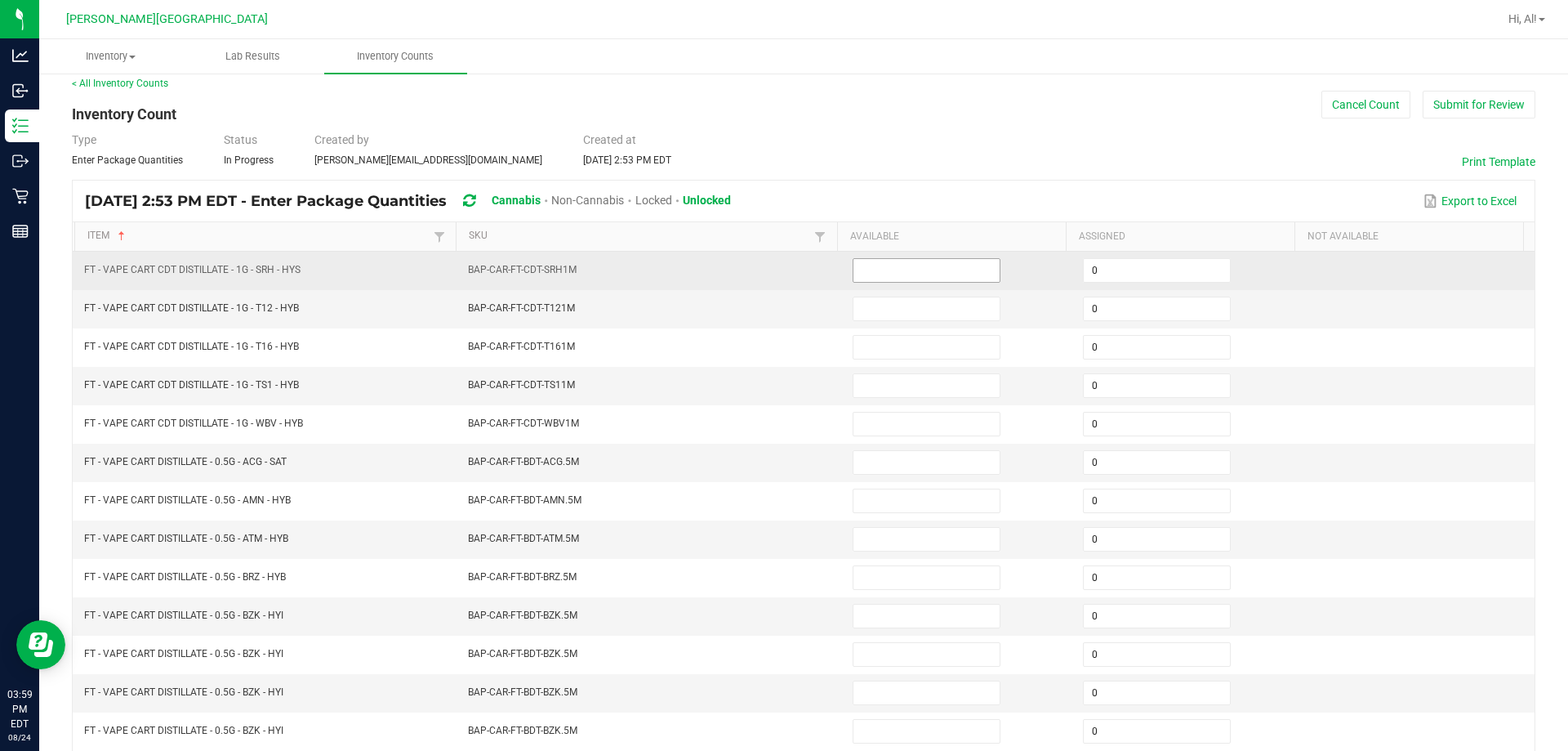
click at [767, 277] on input at bounding box center [926, 270] width 146 height 23
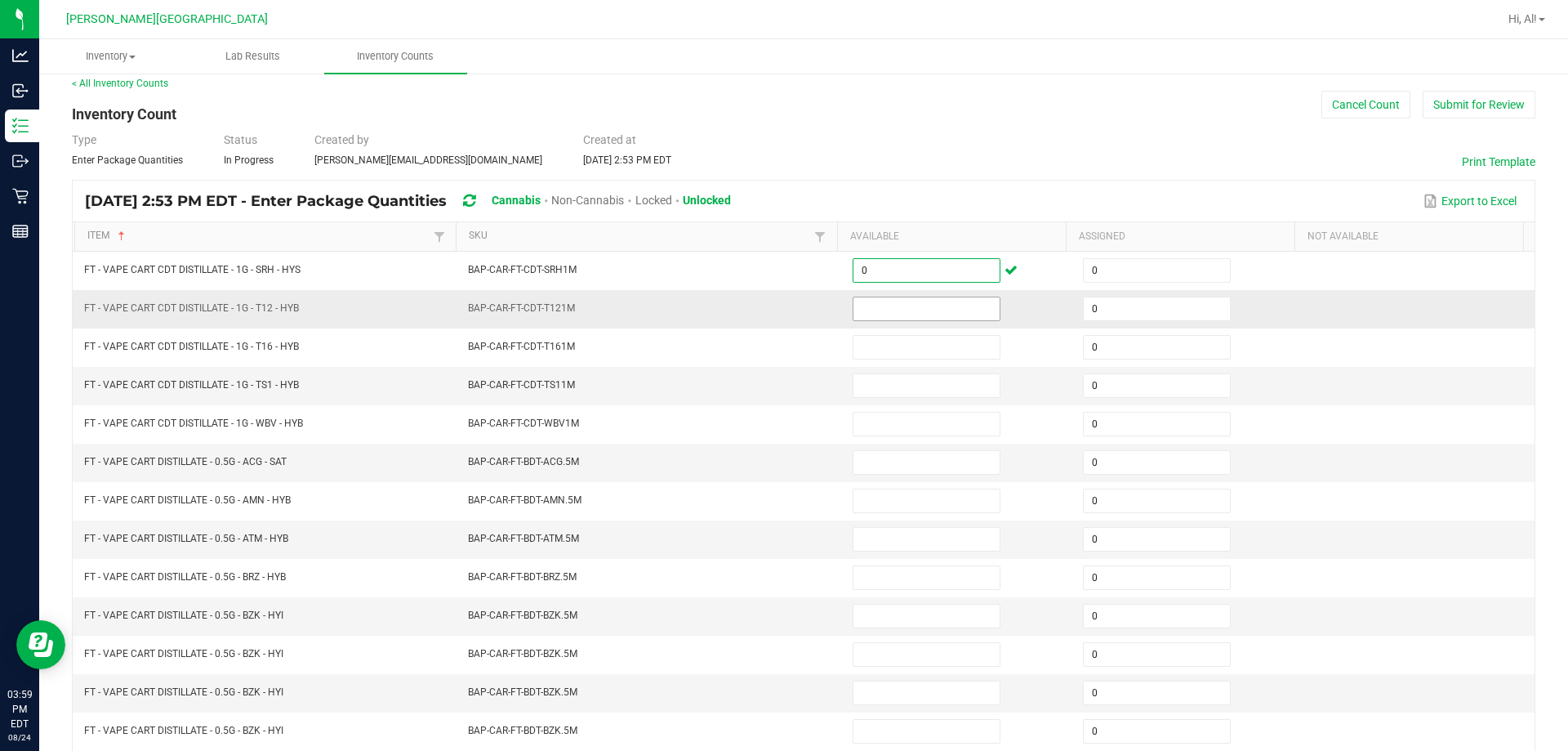
click at [767, 304] on input at bounding box center [926, 309] width 146 height 23
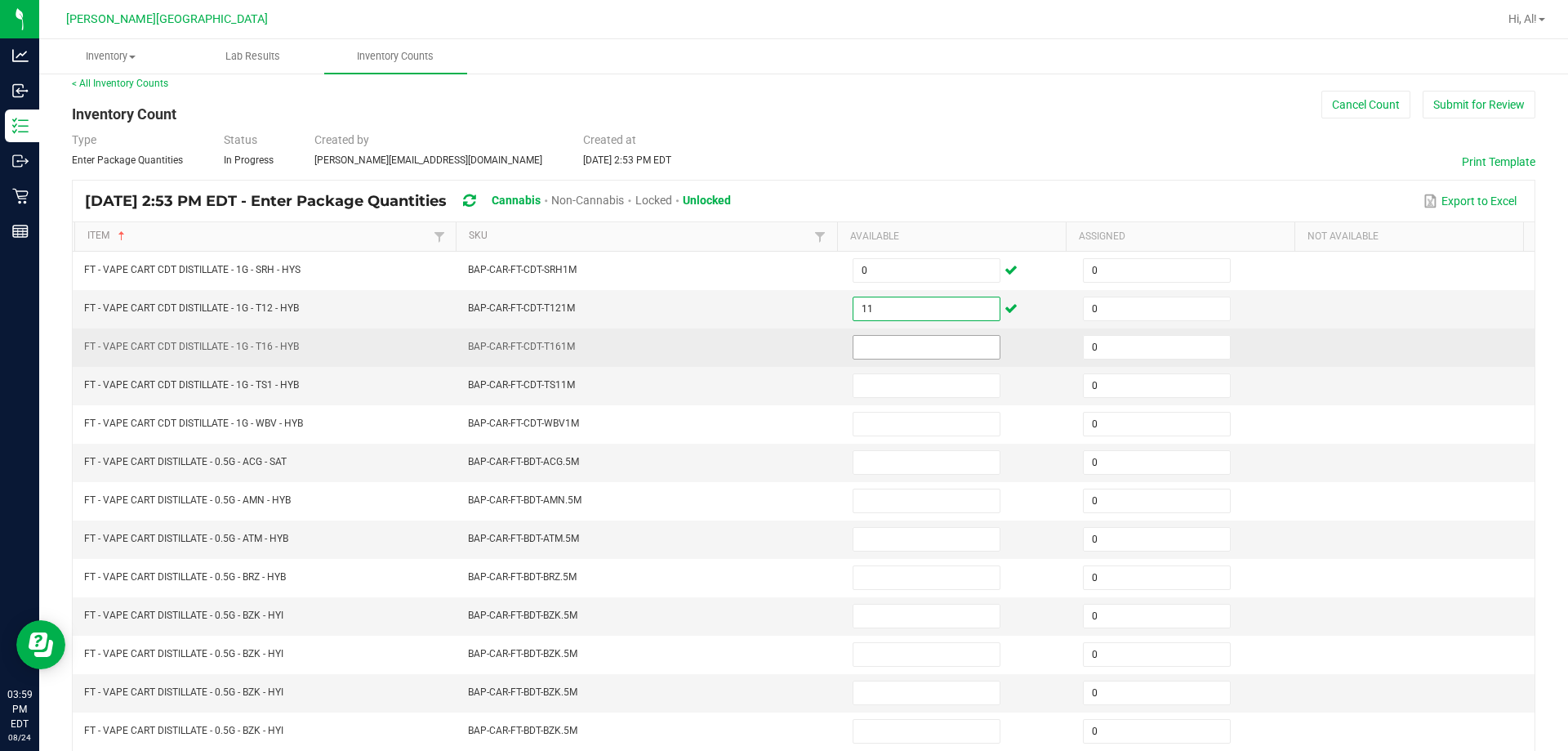
click at [767, 347] on input at bounding box center [926, 347] width 146 height 23
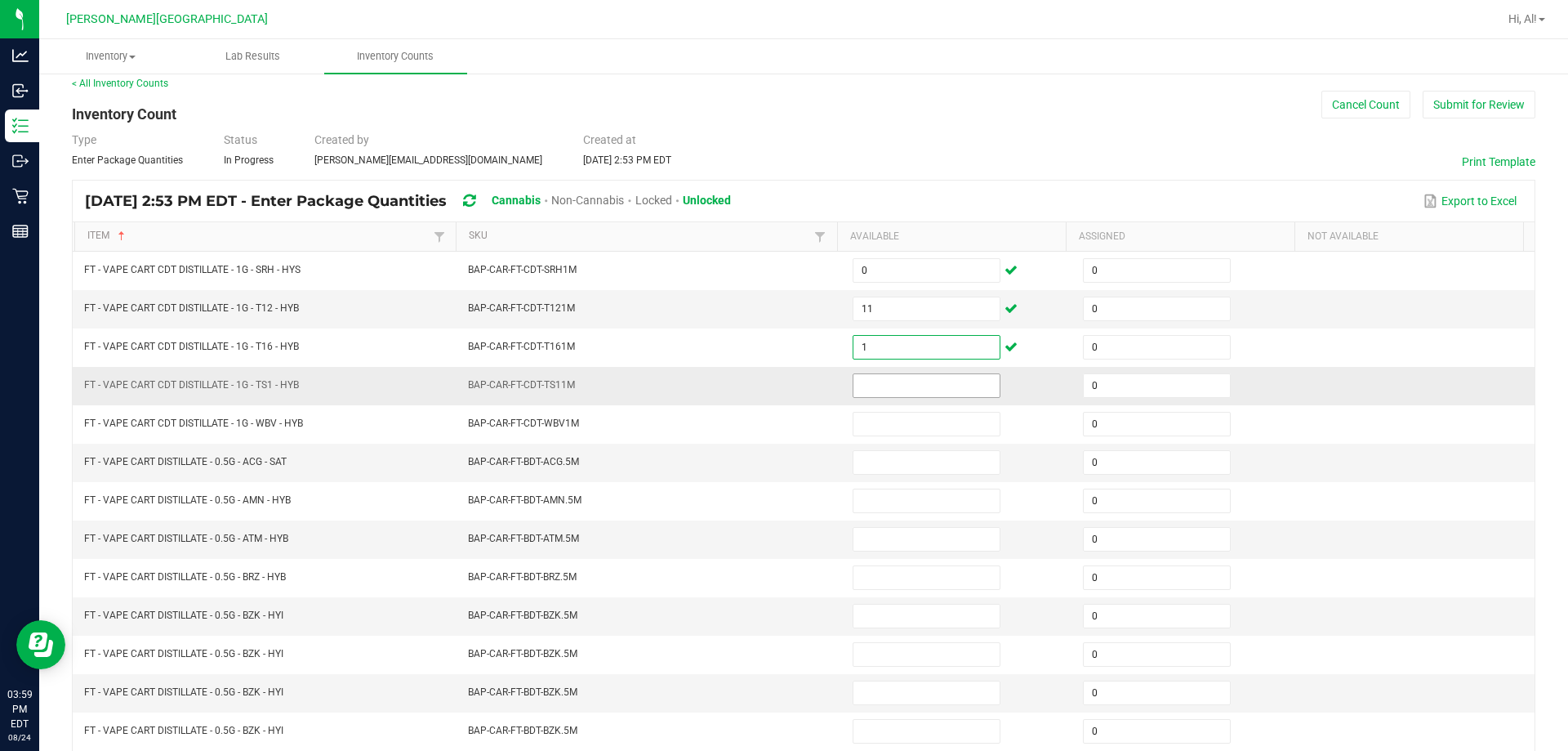
click at [767, 377] on input at bounding box center [926, 385] width 146 height 23
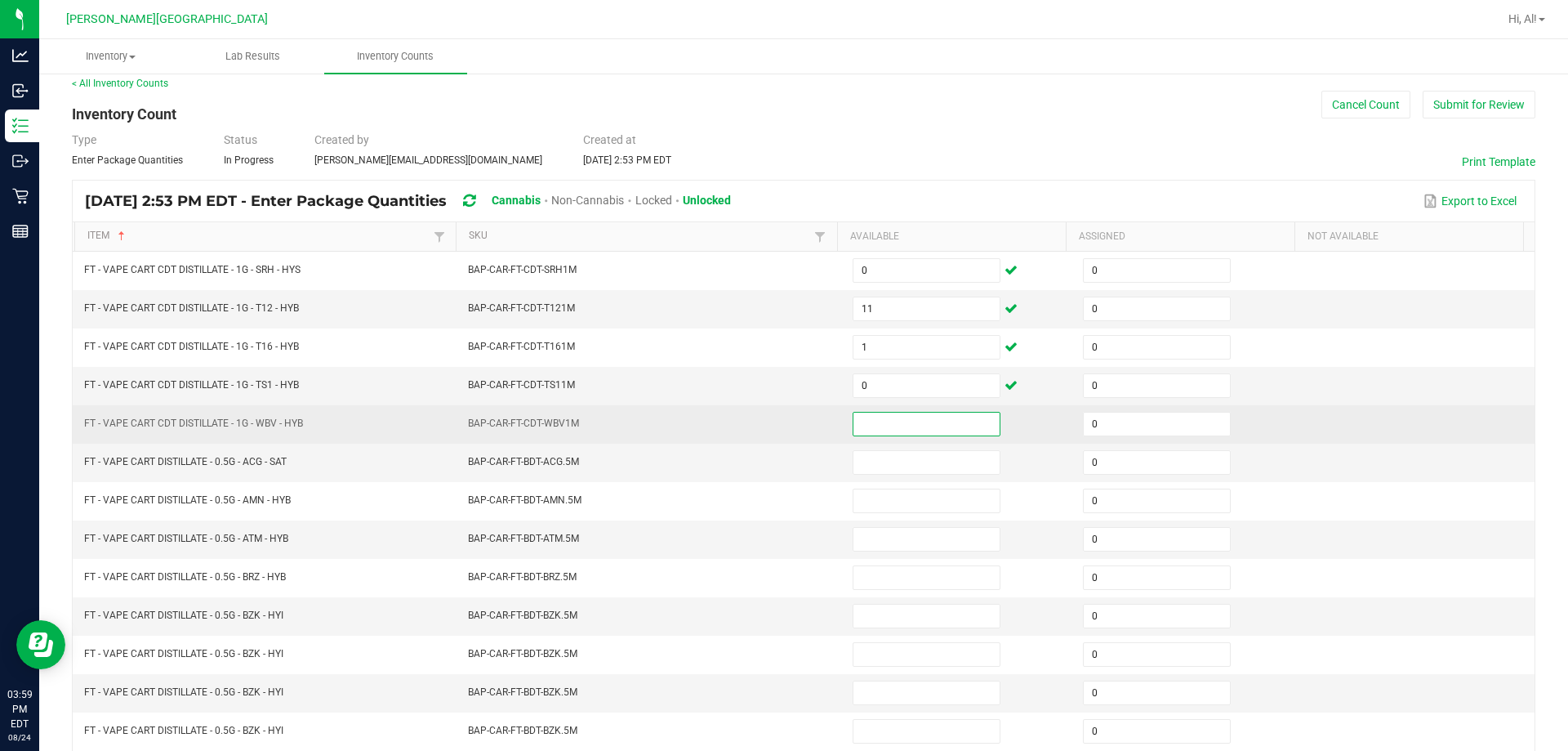
click at [767, 416] on input at bounding box center [926, 423] width 146 height 23
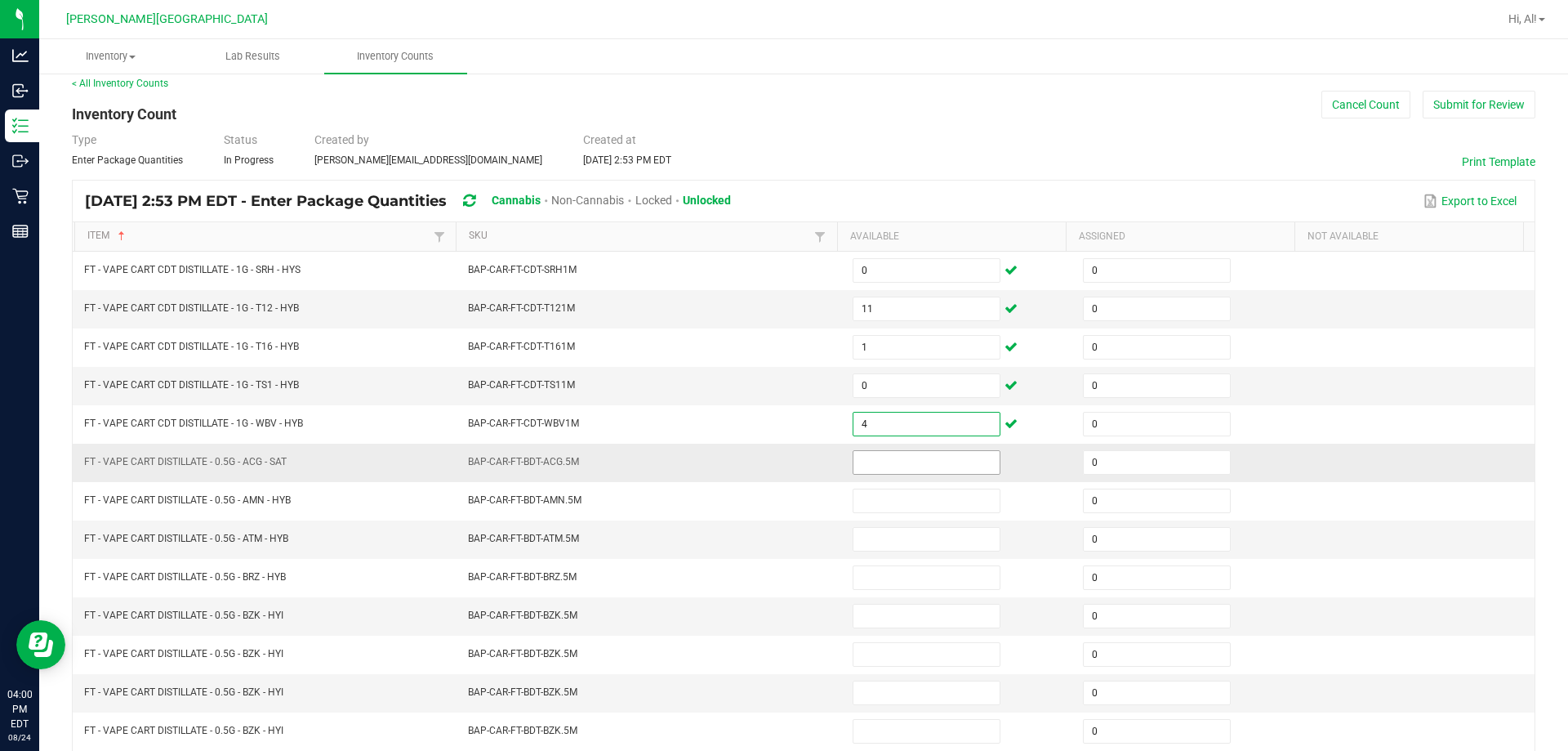
click at [767, 467] on input at bounding box center [926, 462] width 146 height 23
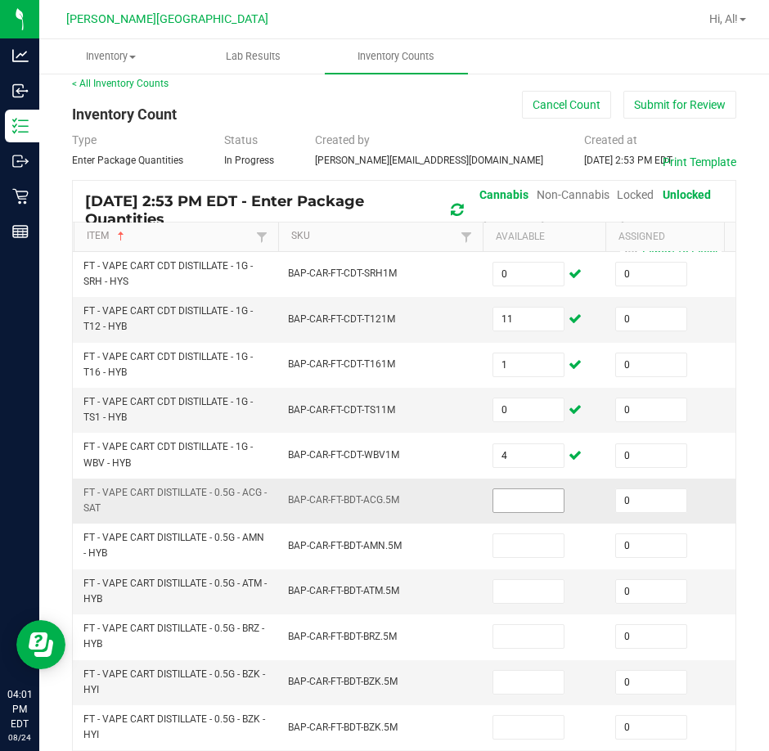
click at [533, 496] on input at bounding box center [528, 500] width 70 height 23
click at [511, 490] on input at bounding box center [528, 500] width 70 height 23
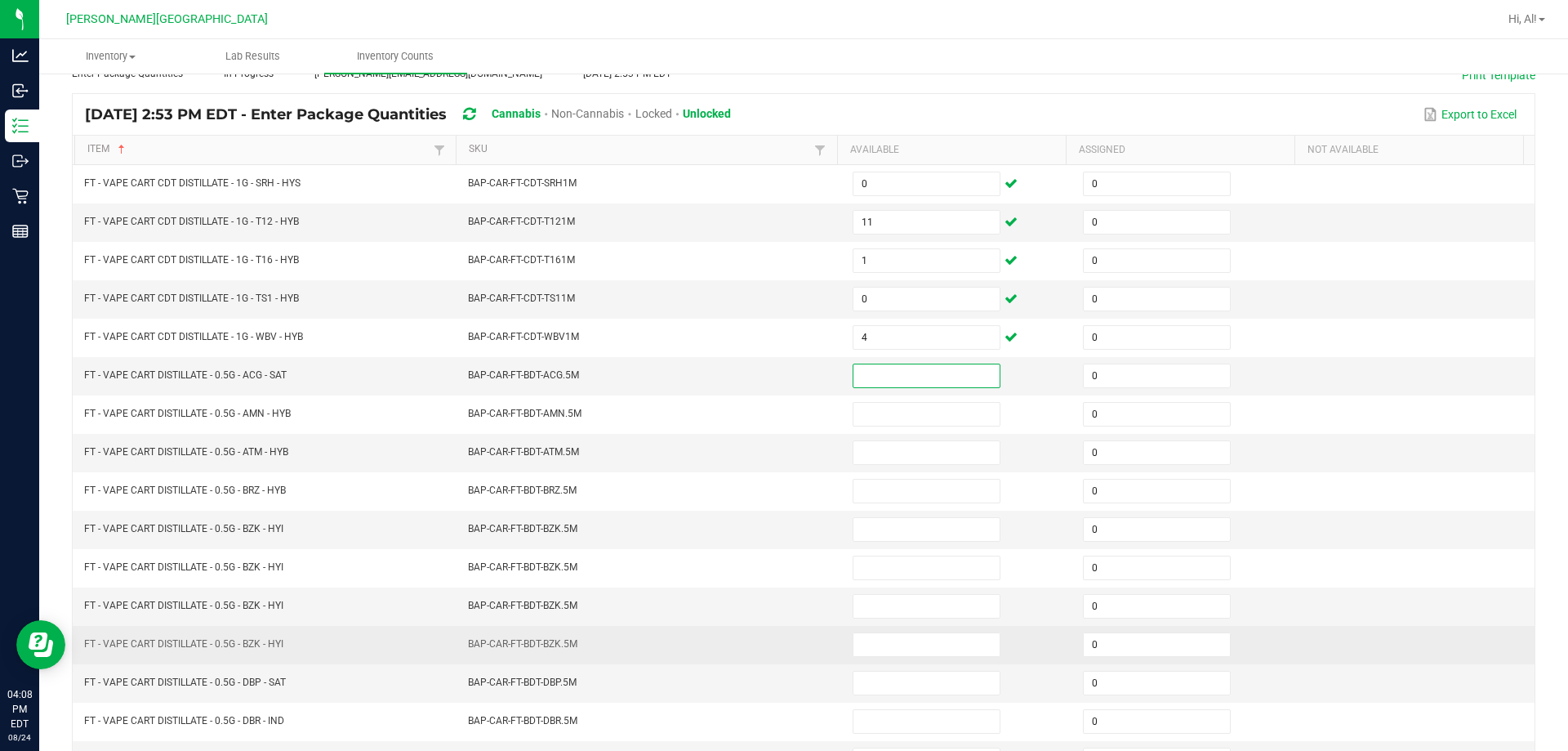
scroll to position [94, 0]
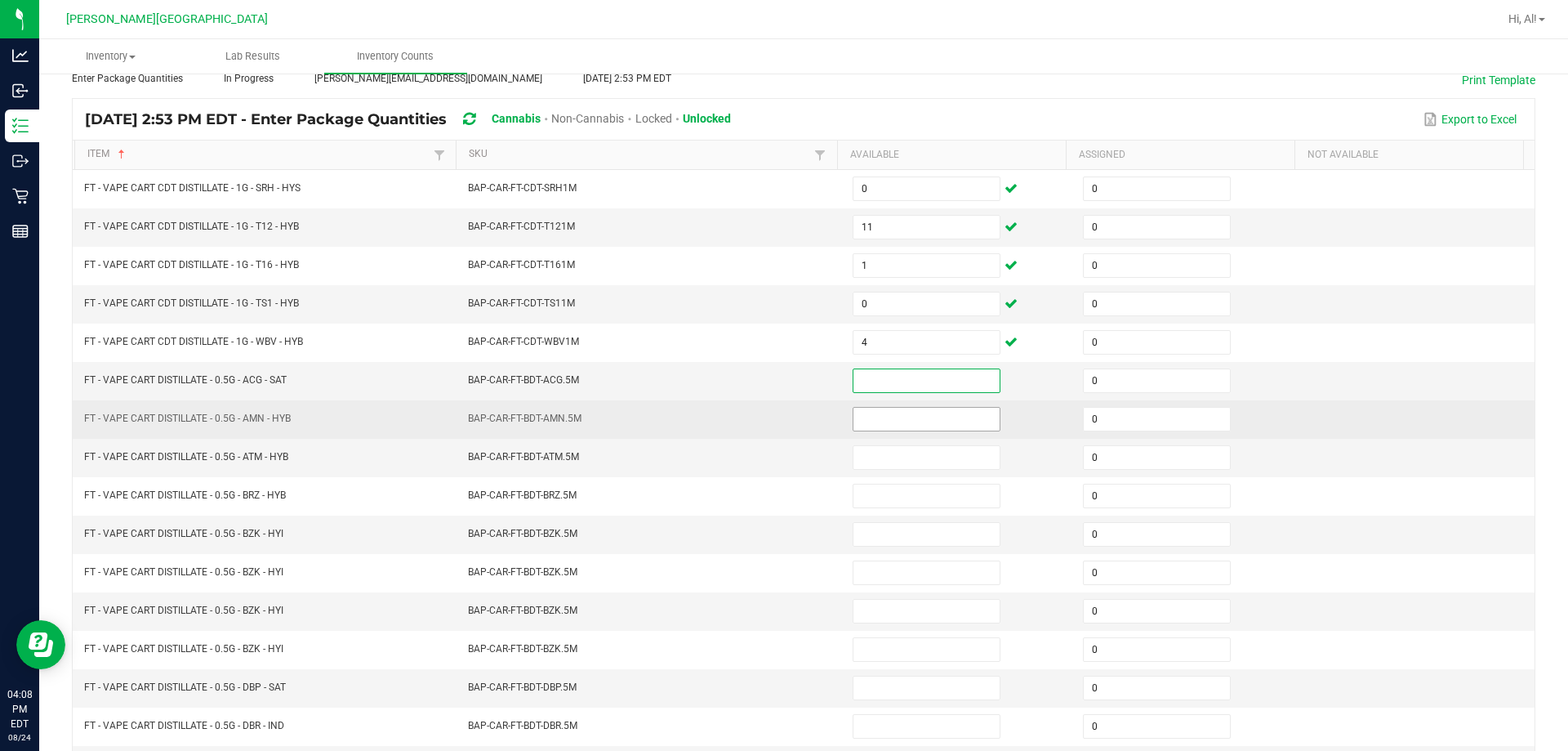
click at [767, 424] on input at bounding box center [926, 418] width 146 height 23
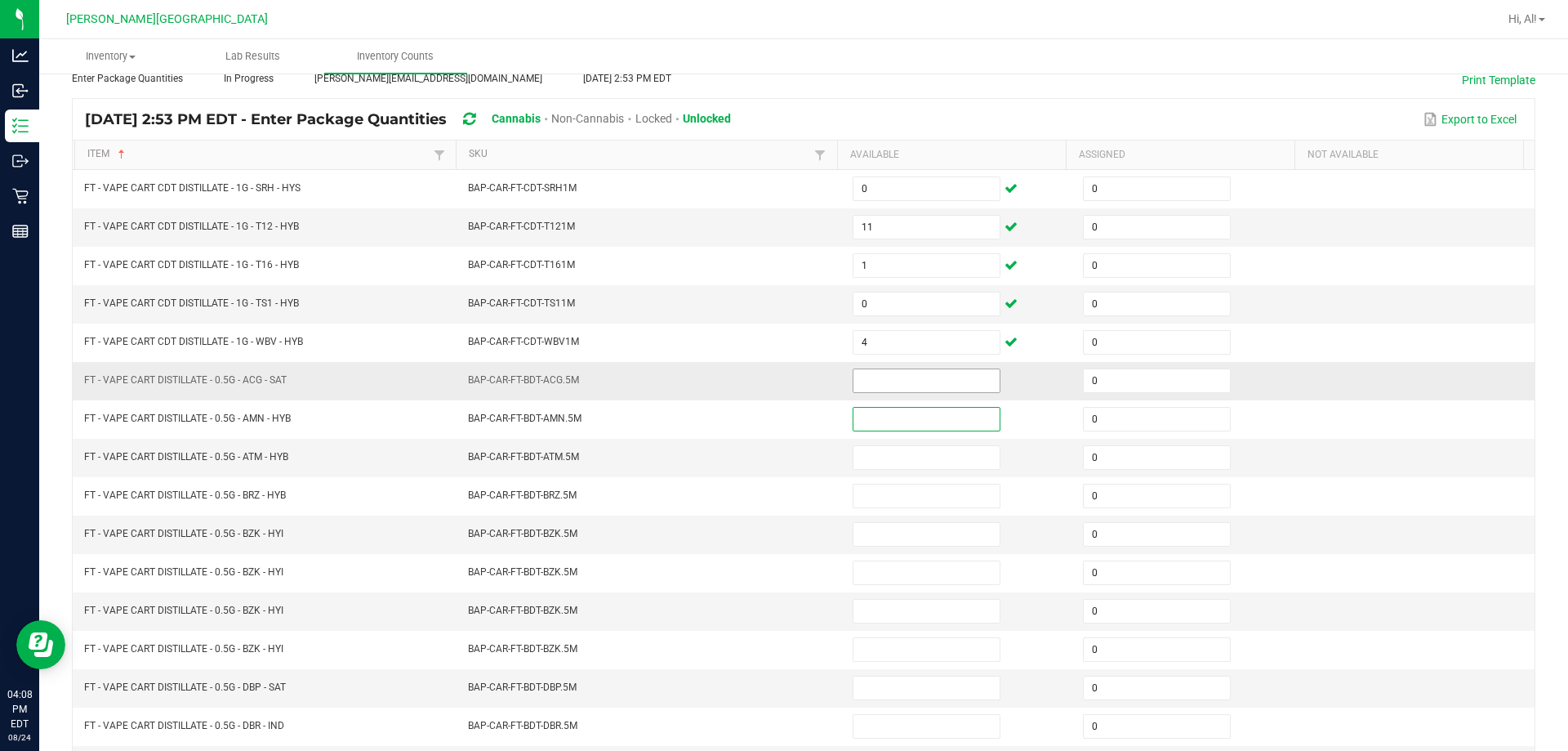
click at [767, 389] on input at bounding box center [926, 380] width 146 height 23
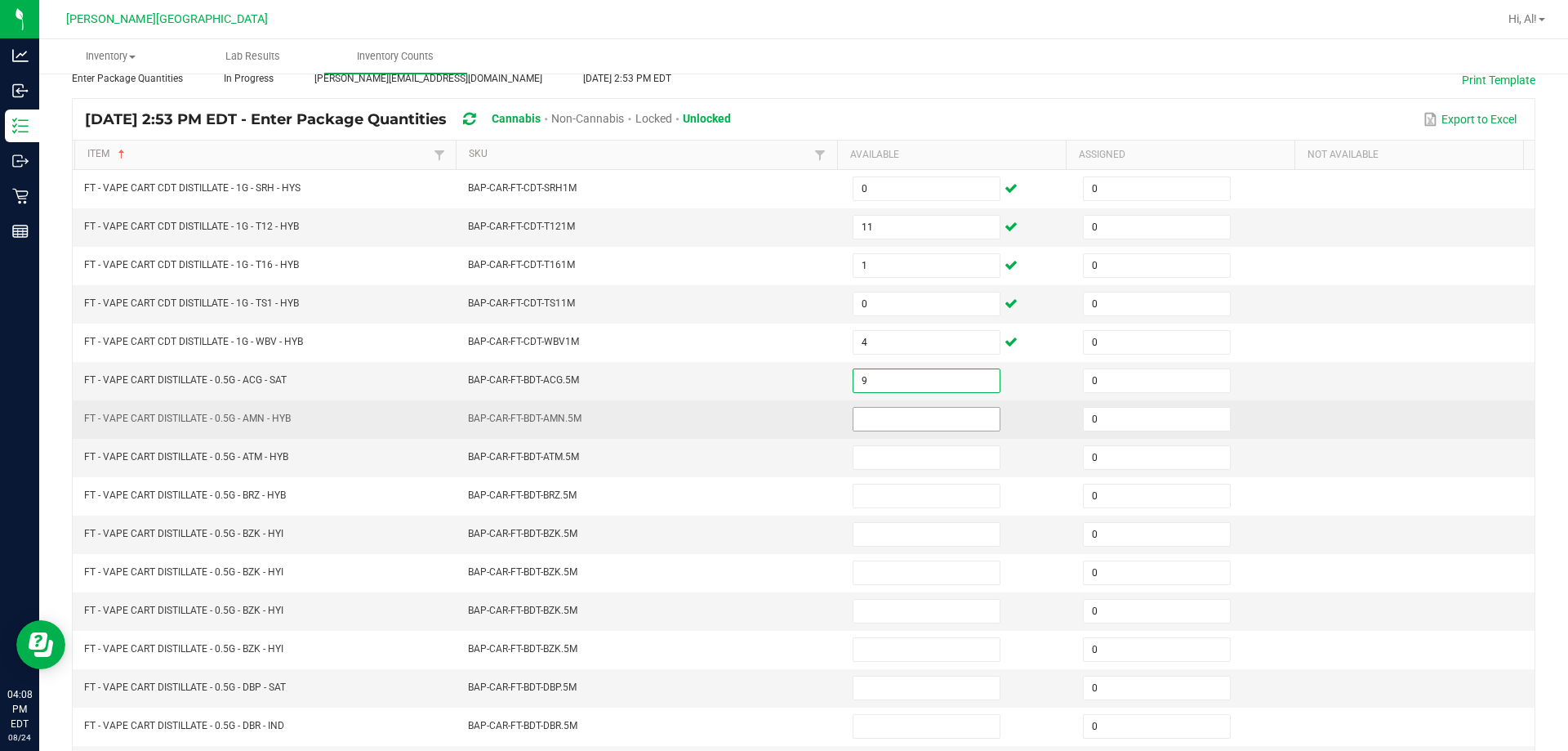
click at [767, 429] on input at bounding box center [926, 418] width 146 height 23
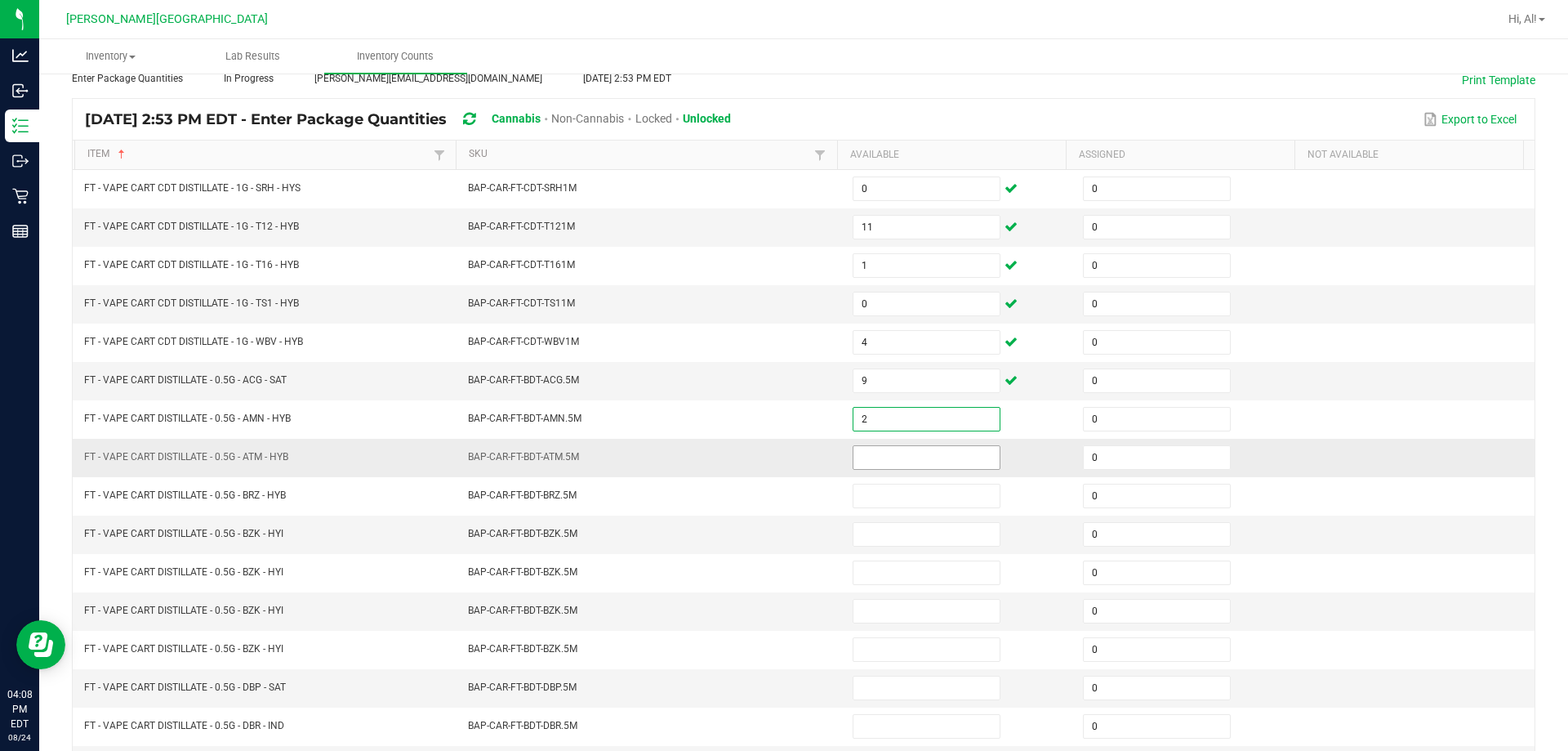
click at [767, 450] on input at bounding box center [926, 457] width 146 height 23
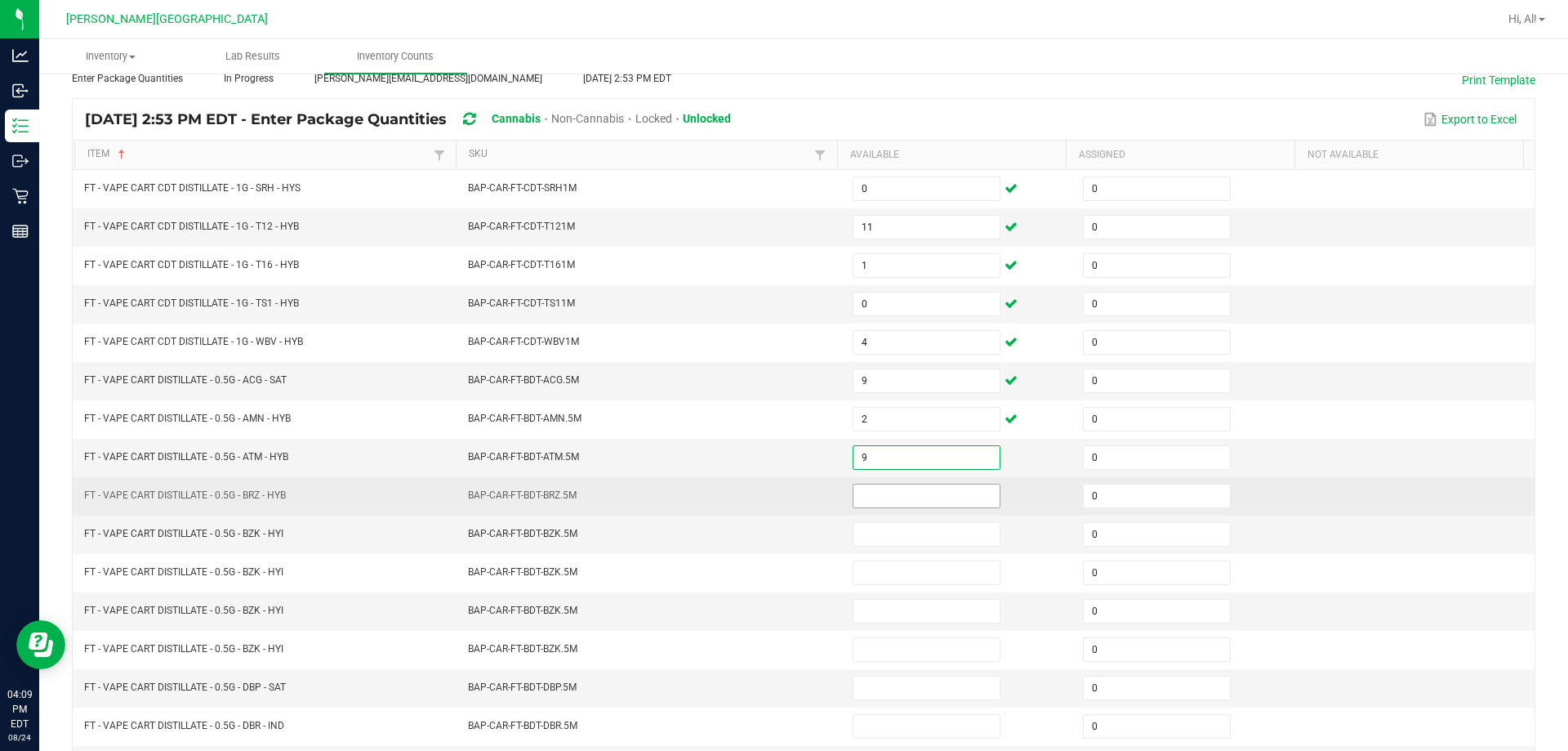
click at [767, 491] on input at bounding box center [926, 495] width 146 height 23
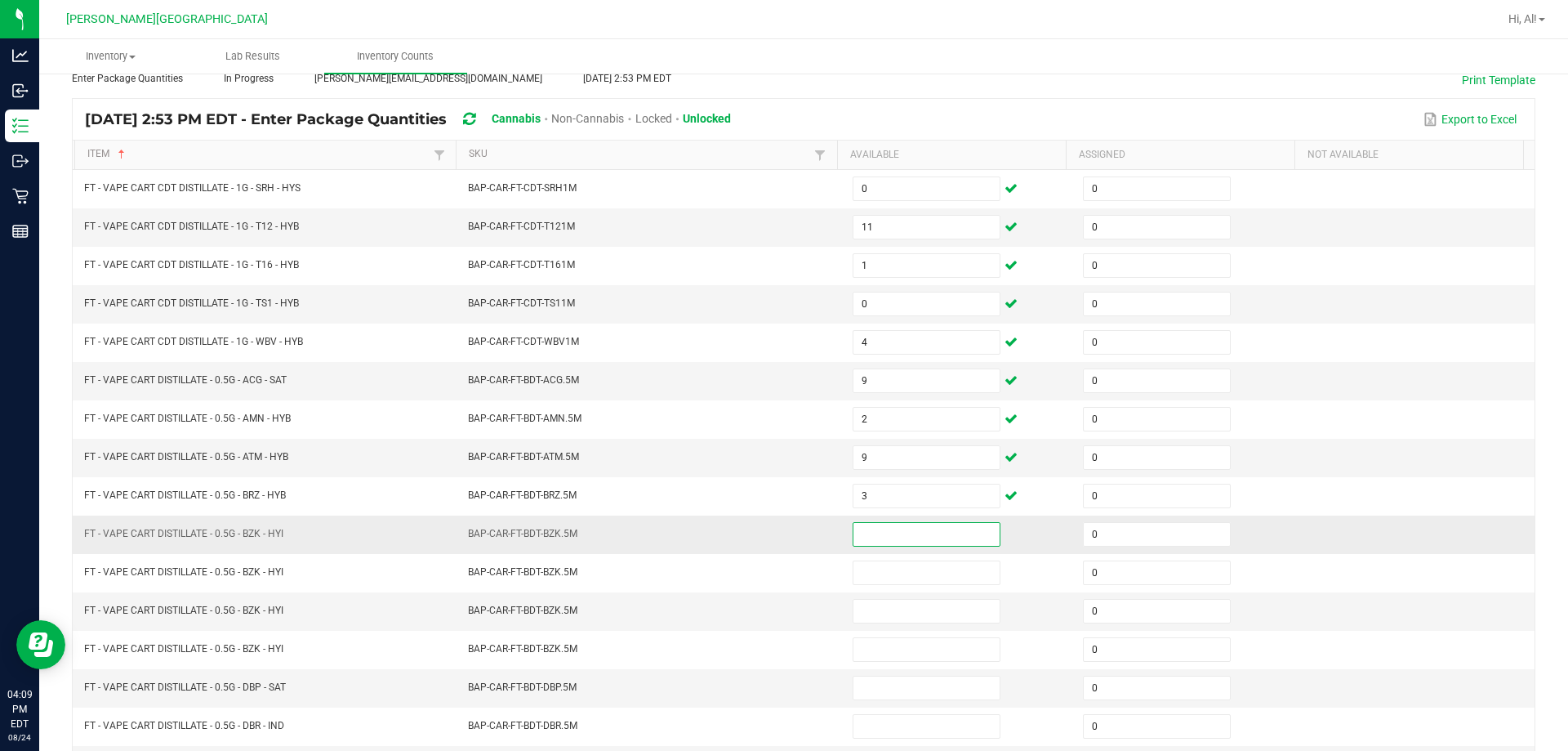
click at [767, 533] on input at bounding box center [926, 534] width 146 height 23
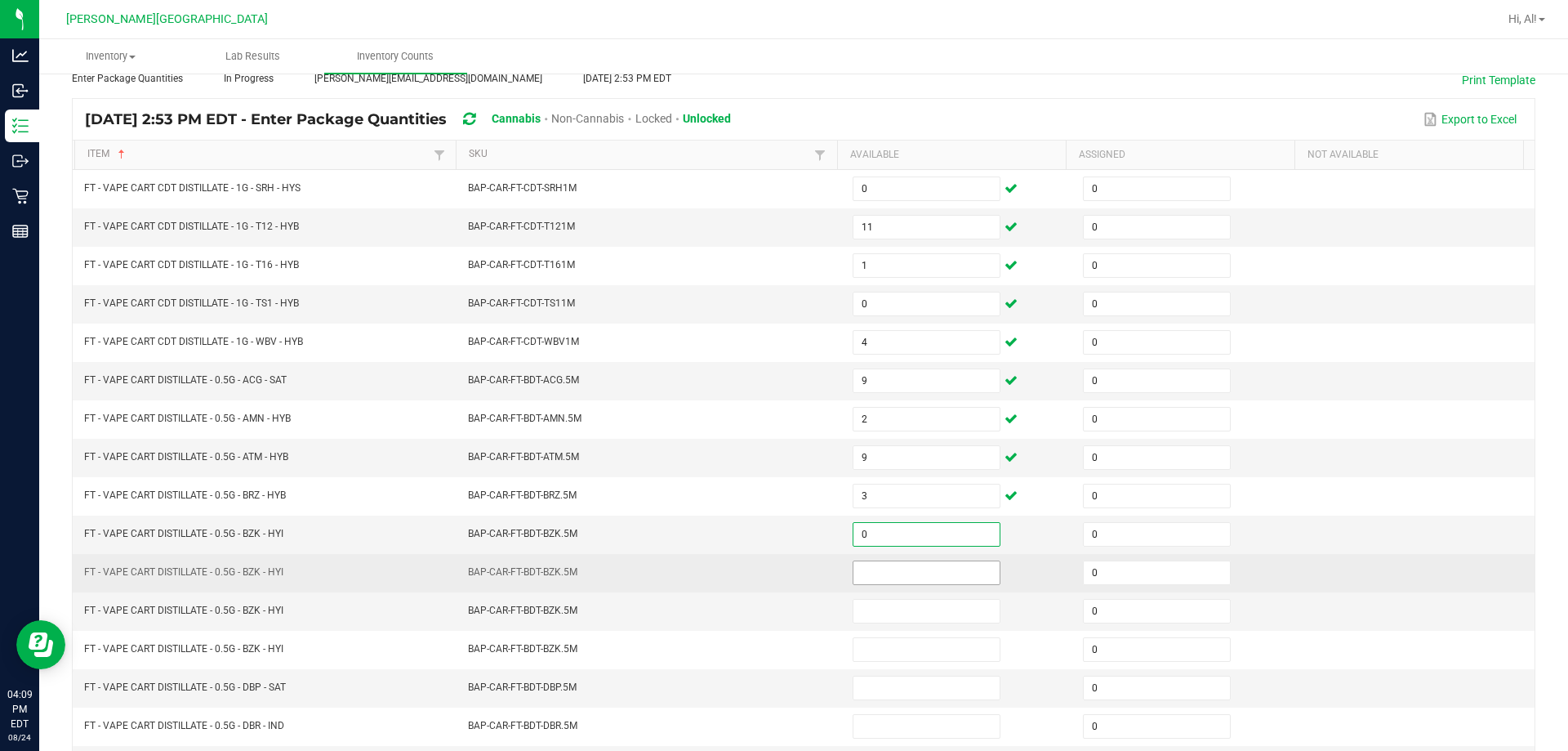
click at [767, 583] on input at bounding box center [926, 572] width 146 height 23
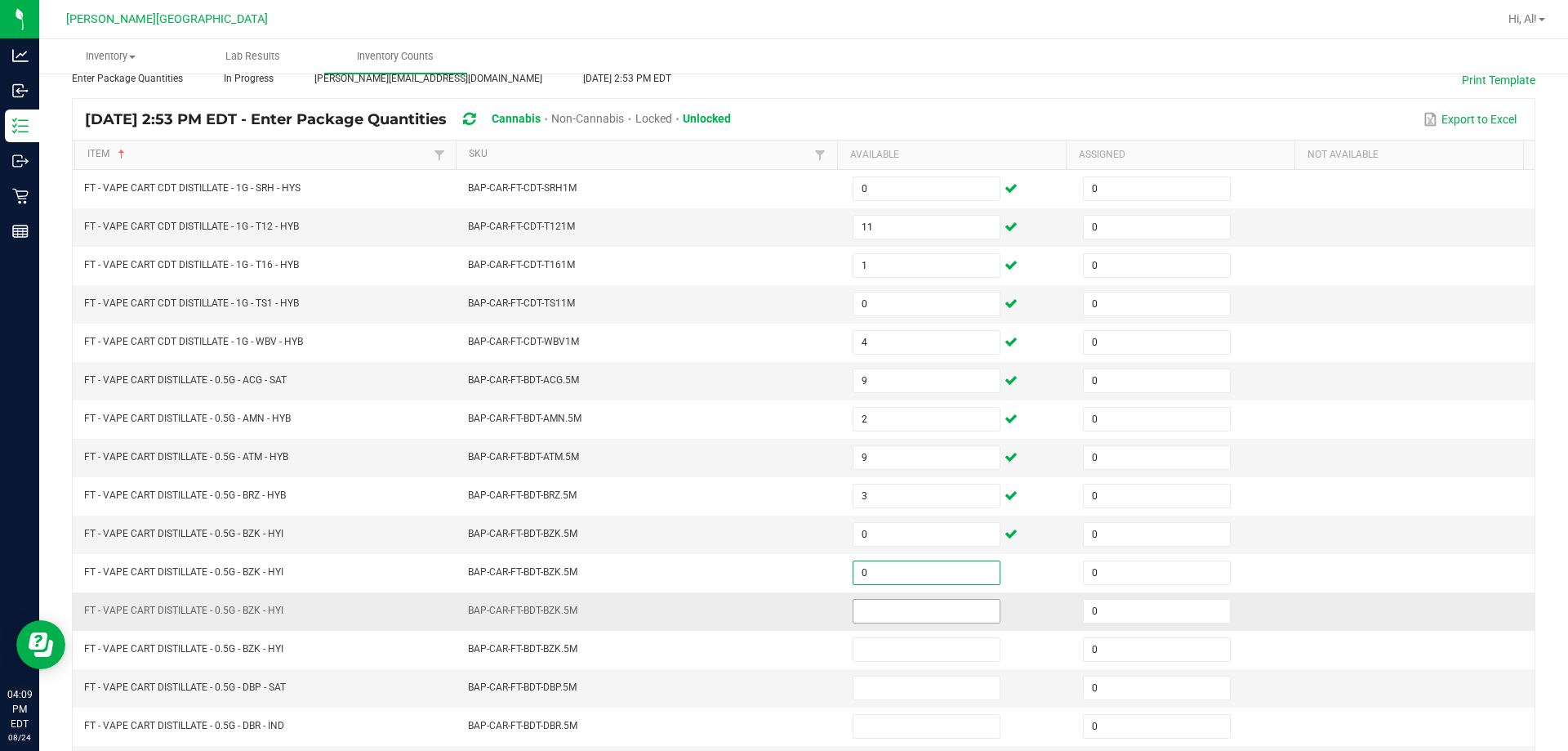
click at [767, 617] on input at bounding box center [926, 611] width 146 height 23
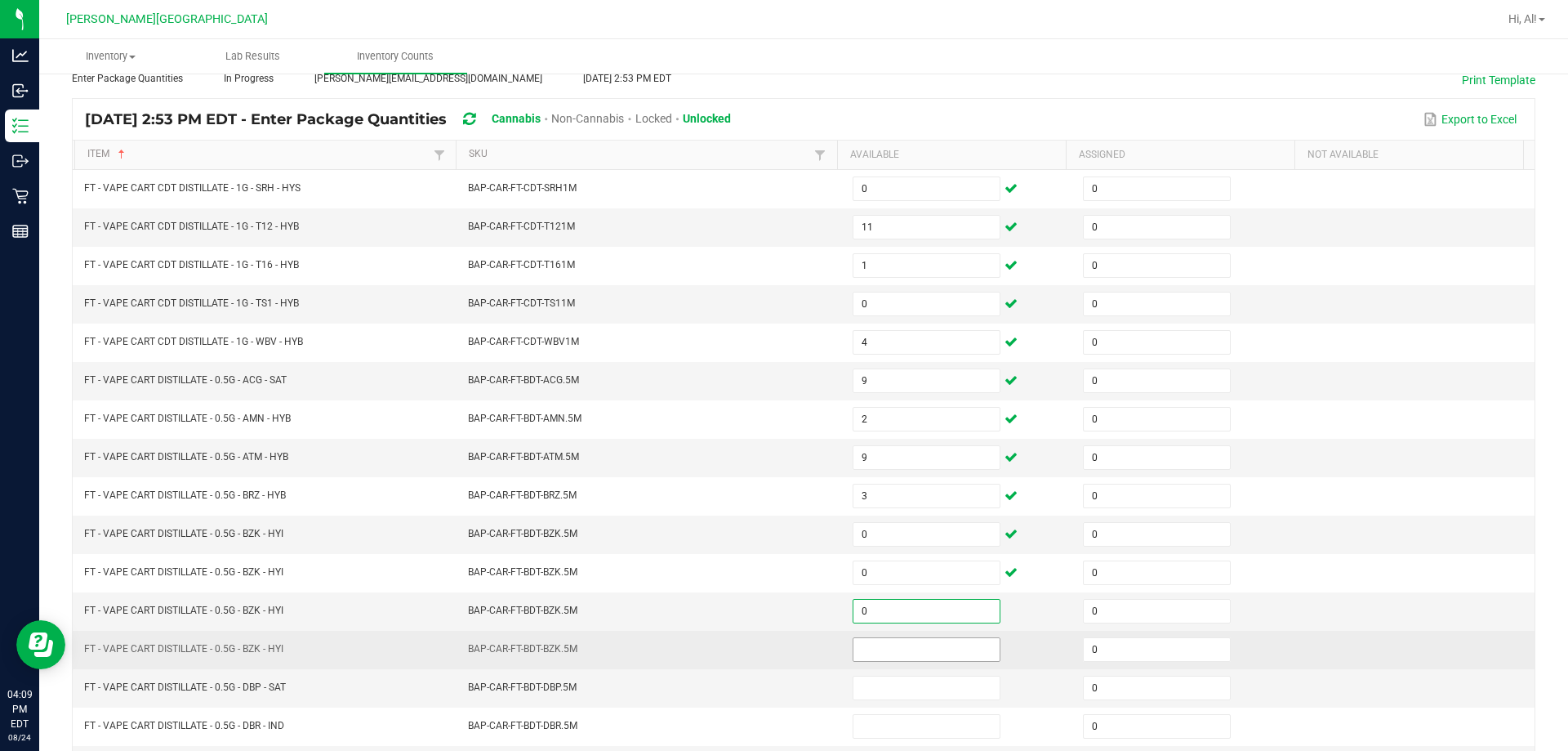
click at [767, 643] on input at bounding box center [926, 649] width 146 height 23
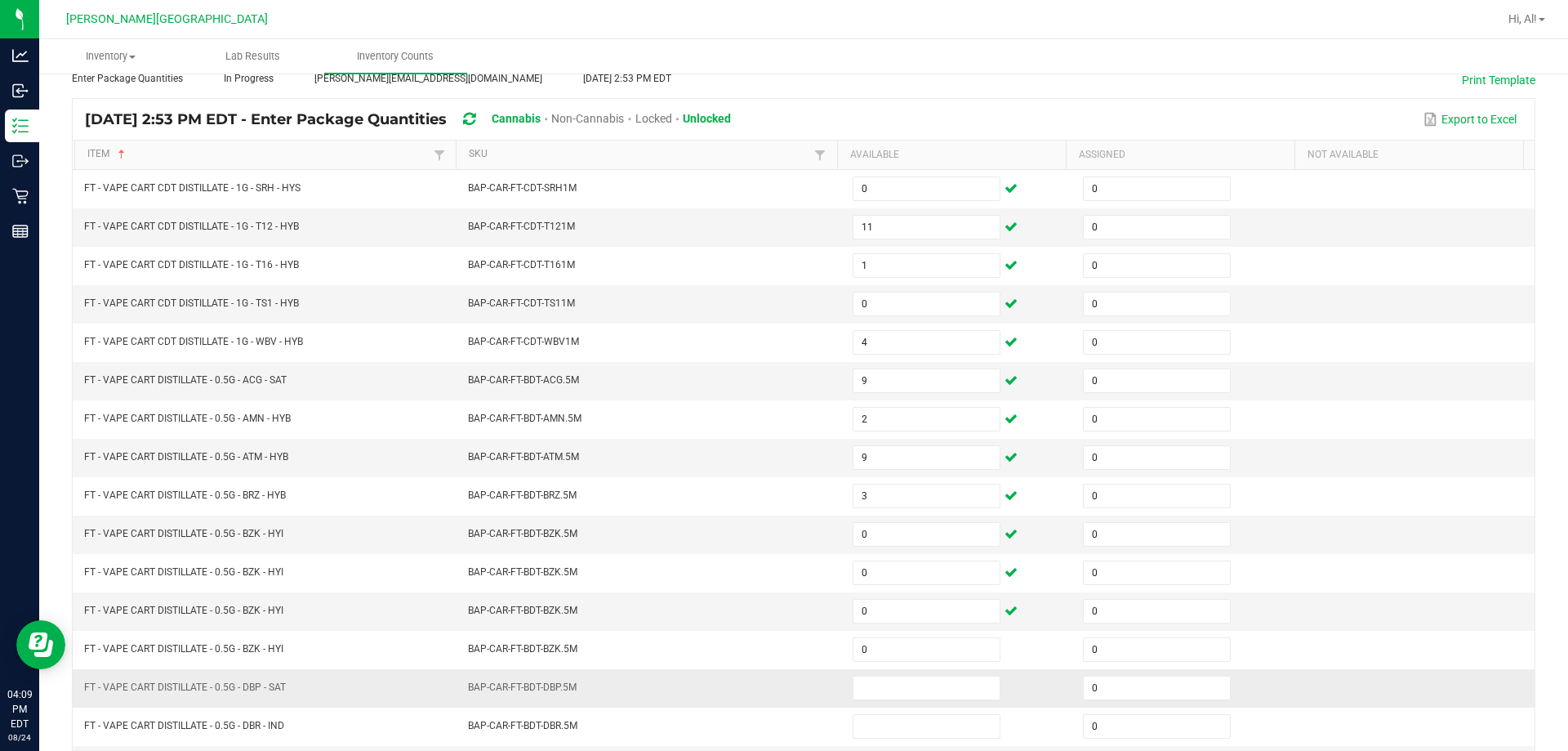
click at [767, 674] on td at bounding box center [958, 688] width 231 height 38
click at [767, 690] on input at bounding box center [926, 688] width 146 height 23
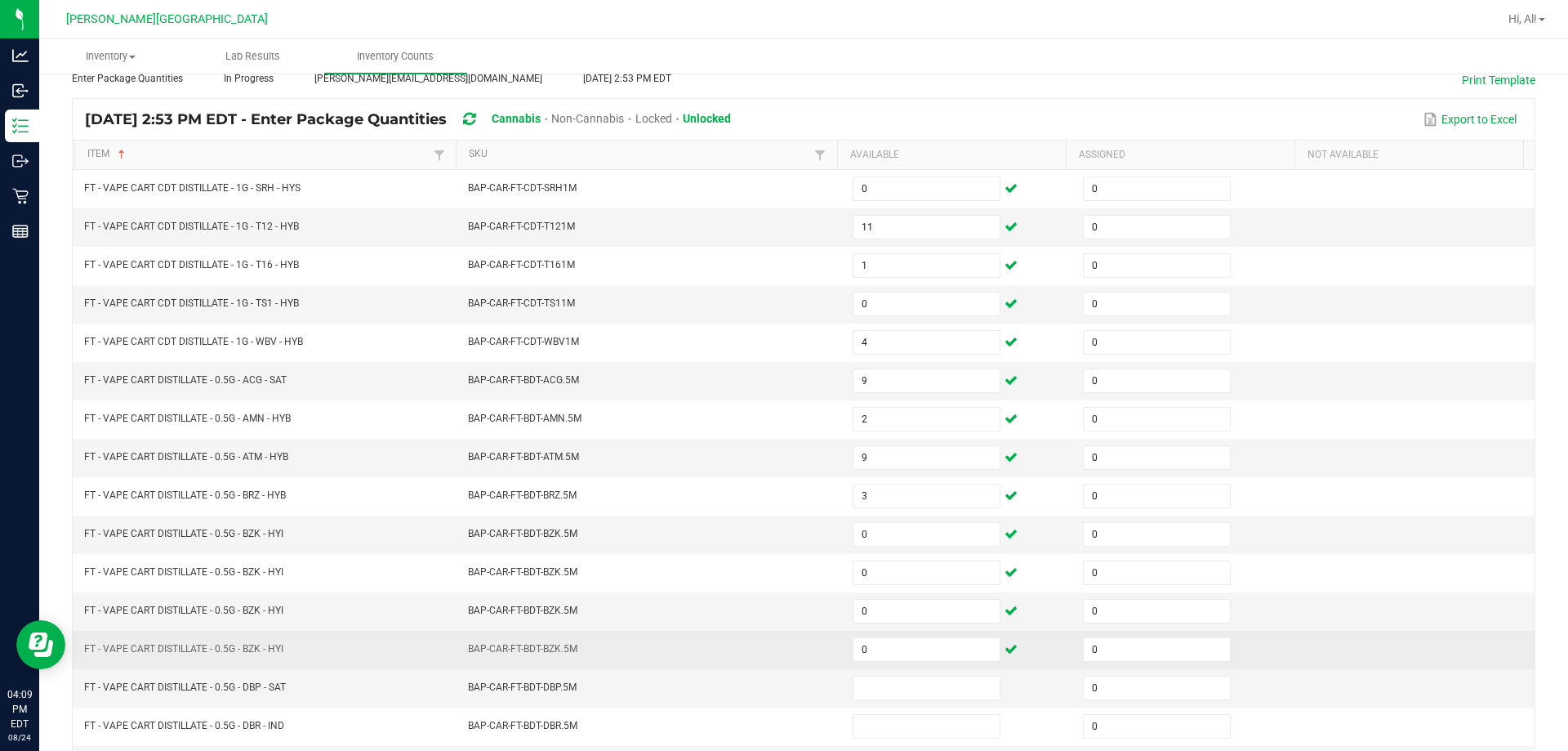
click at [759, 640] on td "BAP-CAR-FT-BDT-BZK.5M" at bounding box center [650, 650] width 384 height 38
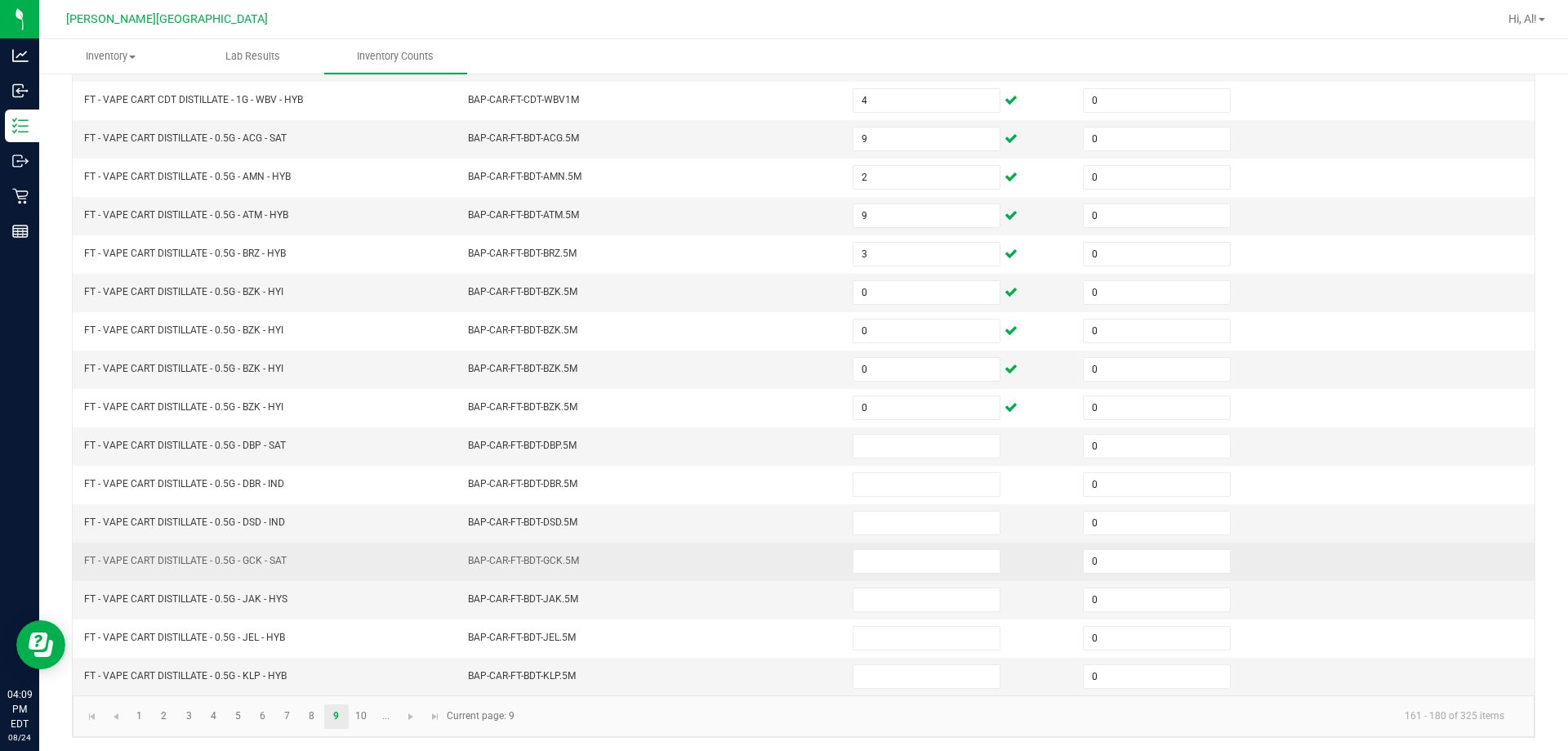
scroll to position [340, 0]
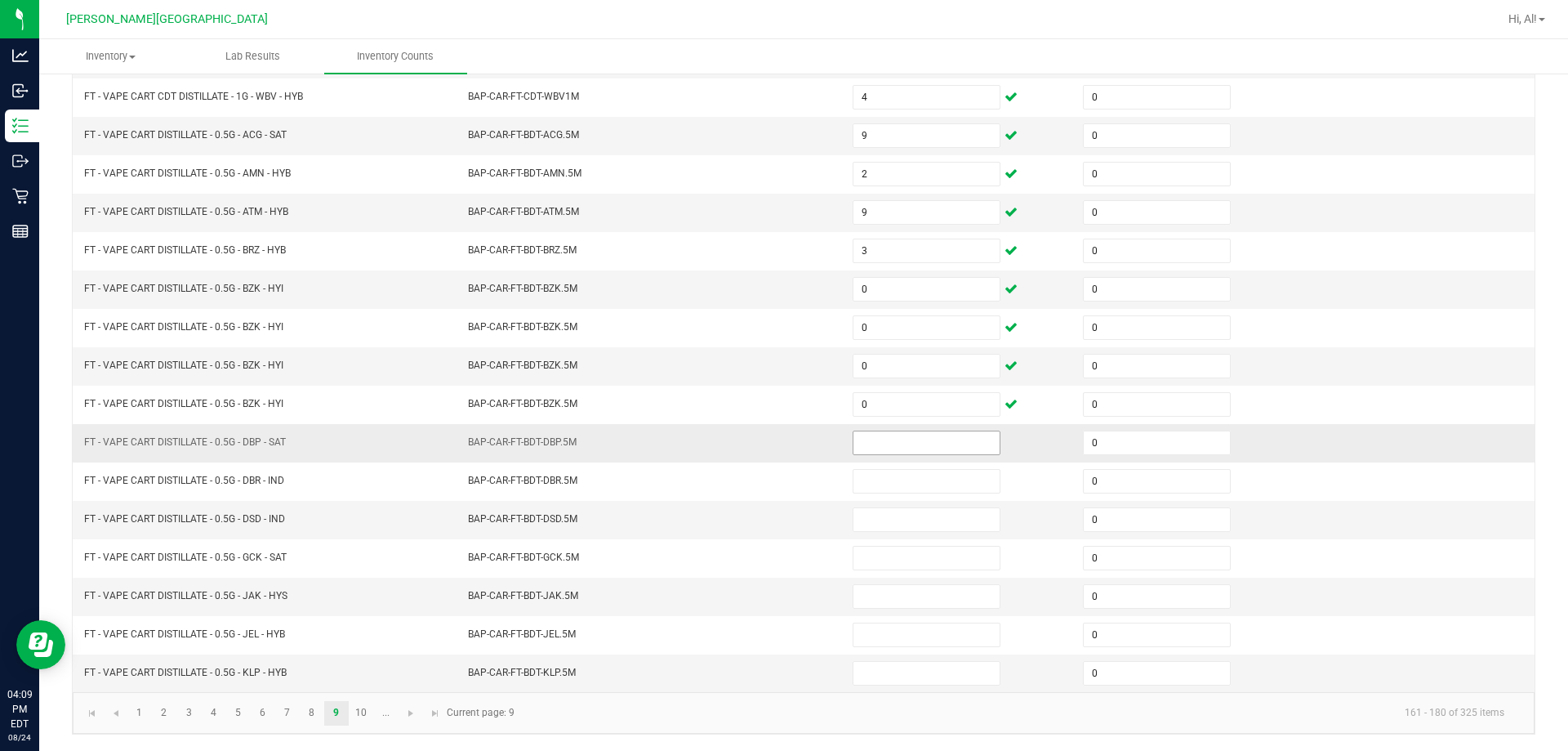
click at [767, 441] on input at bounding box center [926, 442] width 146 height 23
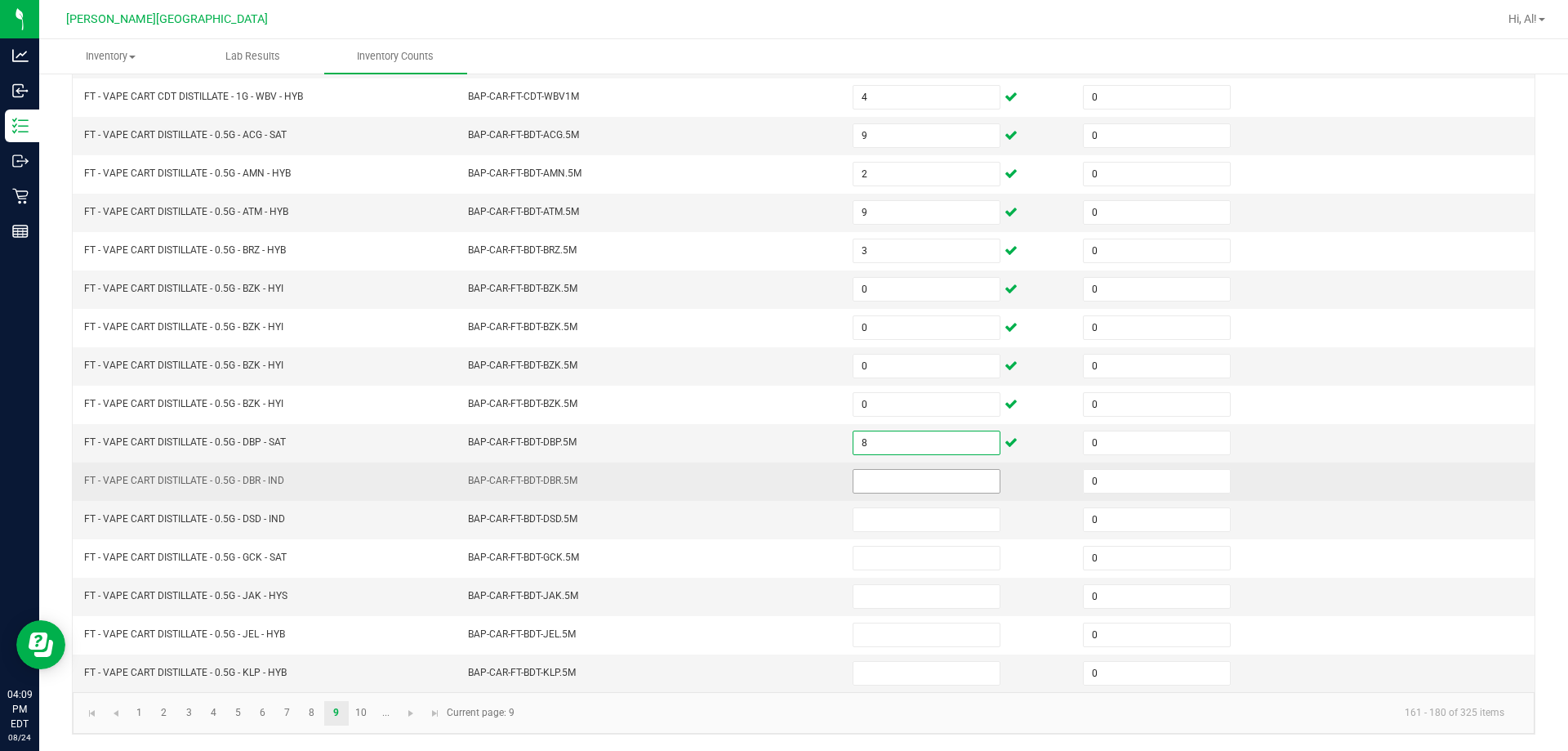
click at [767, 484] on input at bounding box center [926, 481] width 146 height 23
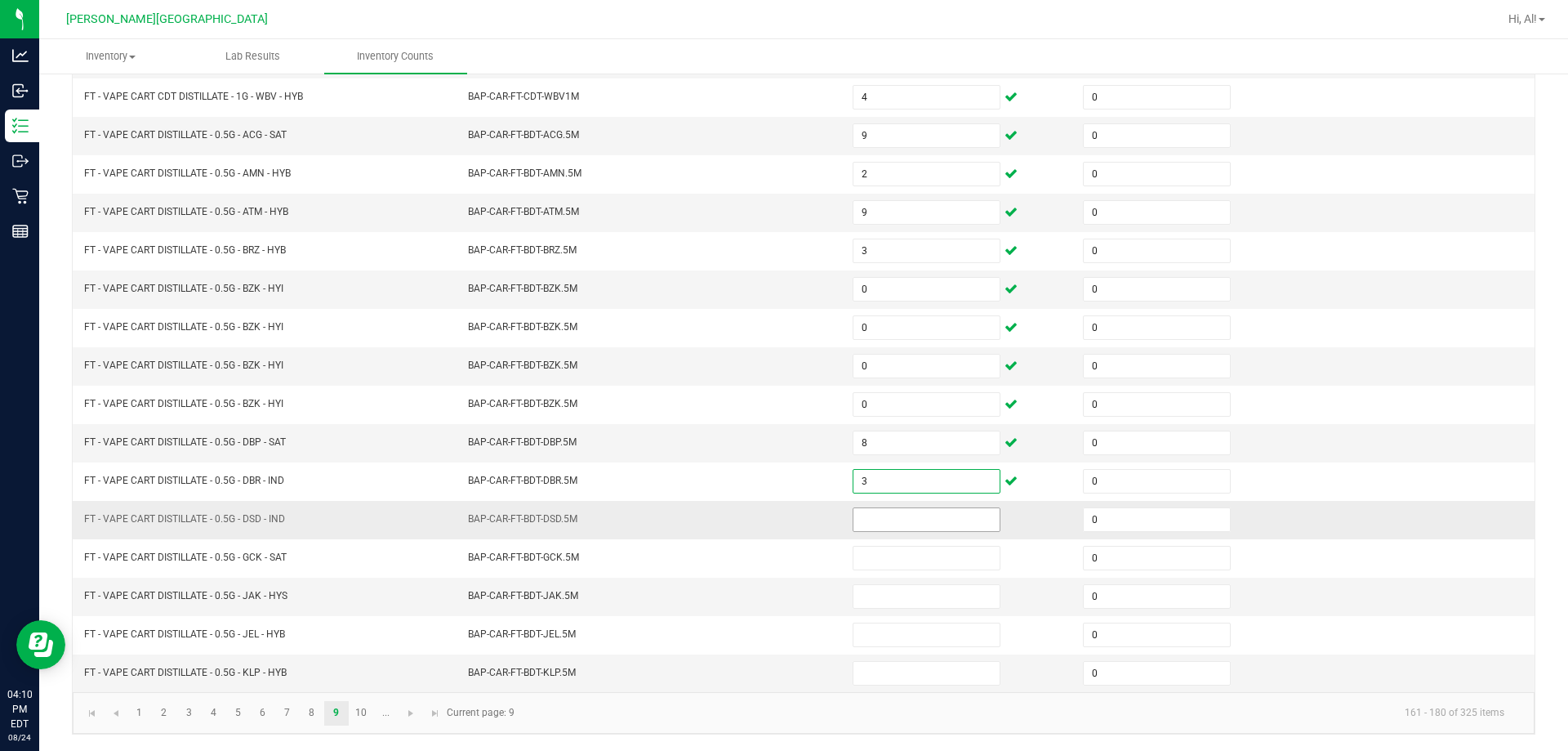
click at [767, 516] on input at bounding box center [926, 519] width 146 height 23
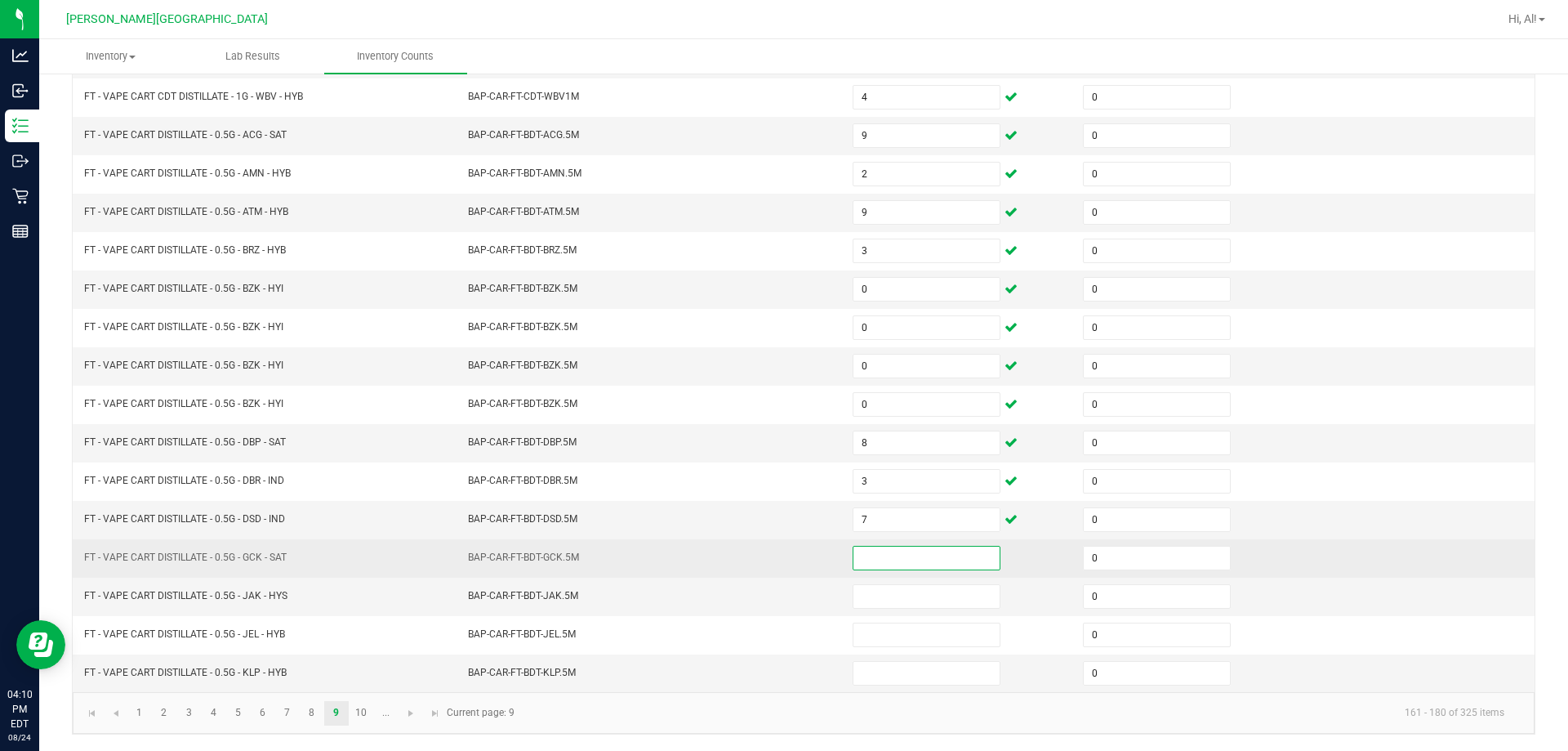
click at [767, 547] on input at bounding box center [926, 558] width 146 height 23
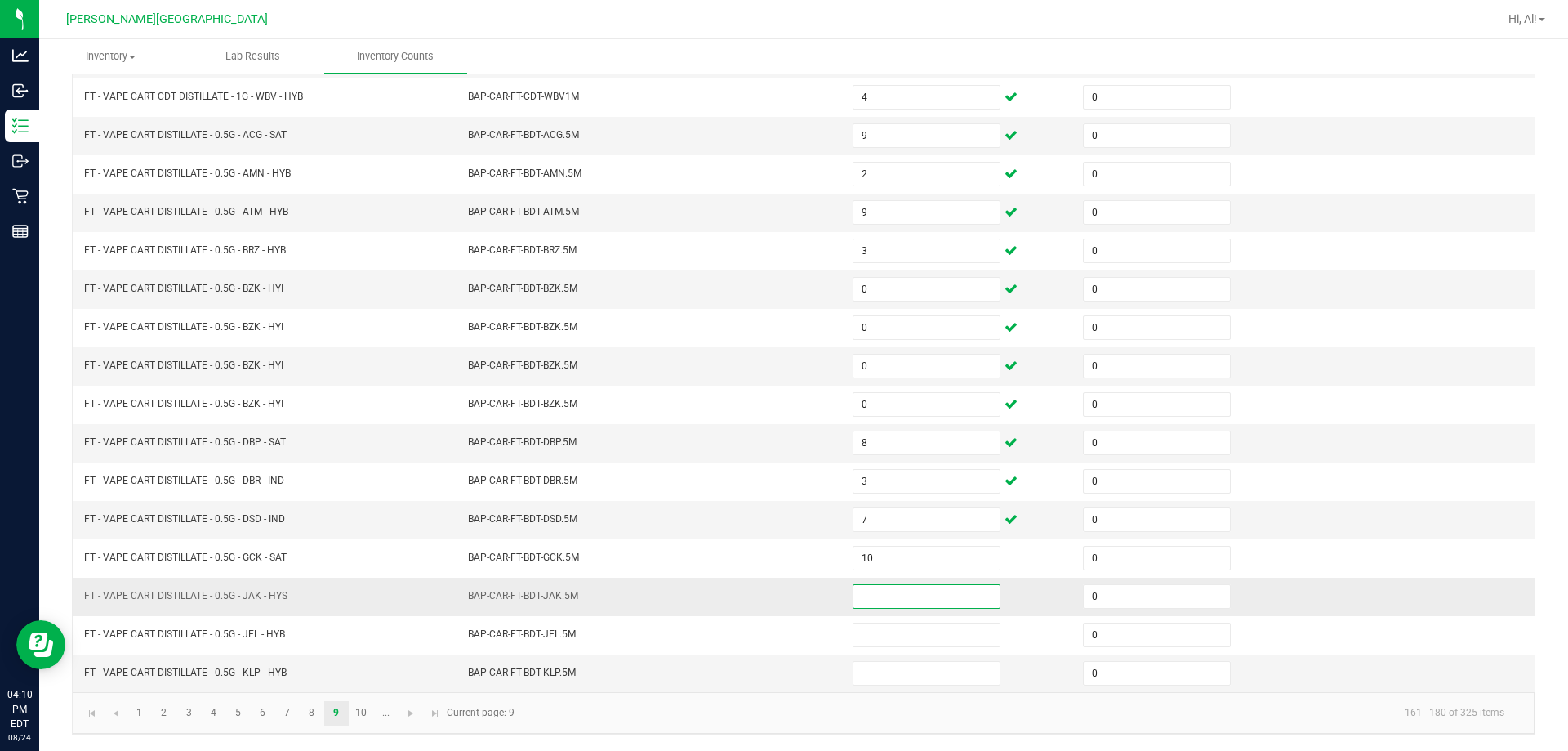
click at [767, 594] on input at bounding box center [926, 596] width 146 height 23
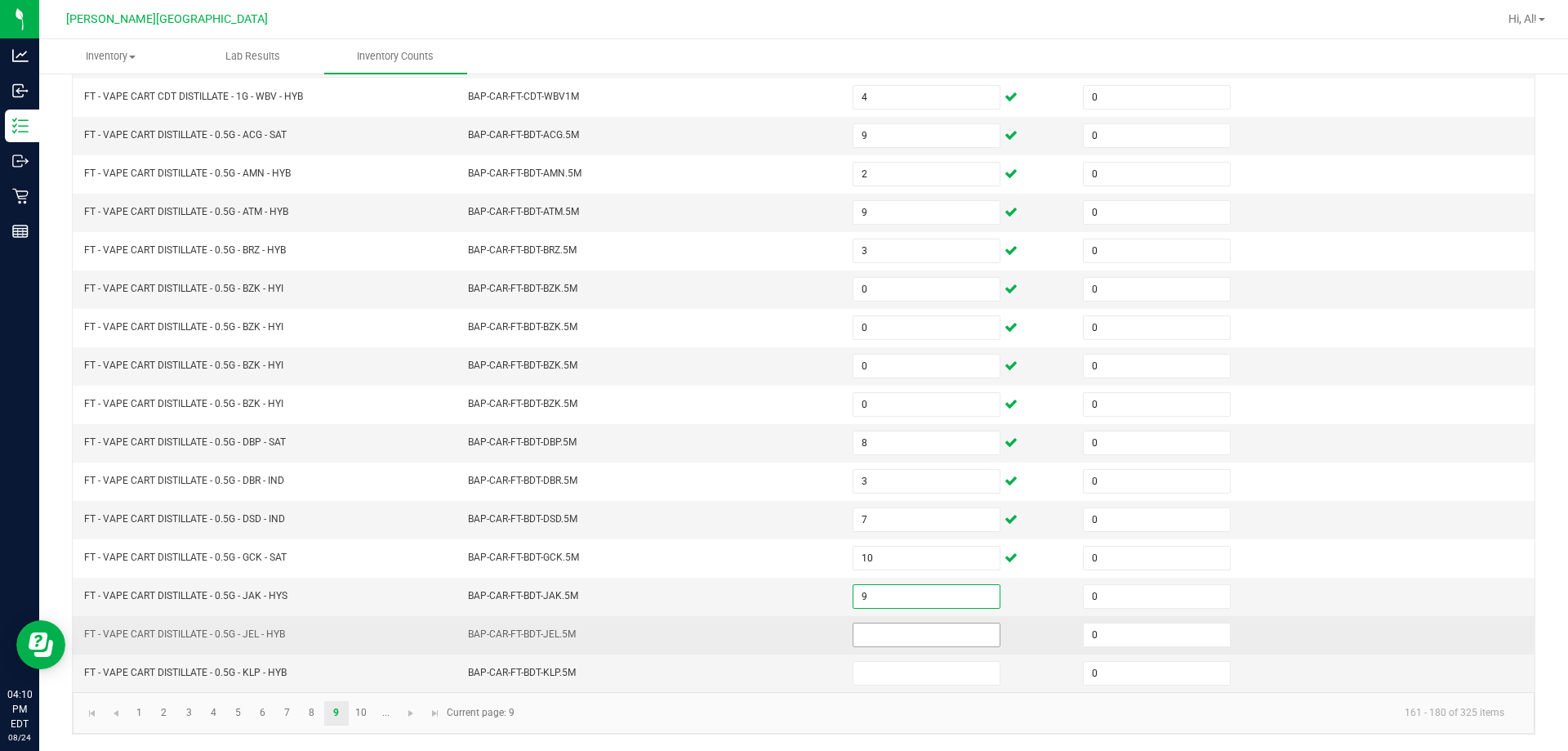
click at [767, 639] on input at bounding box center [926, 634] width 146 height 23
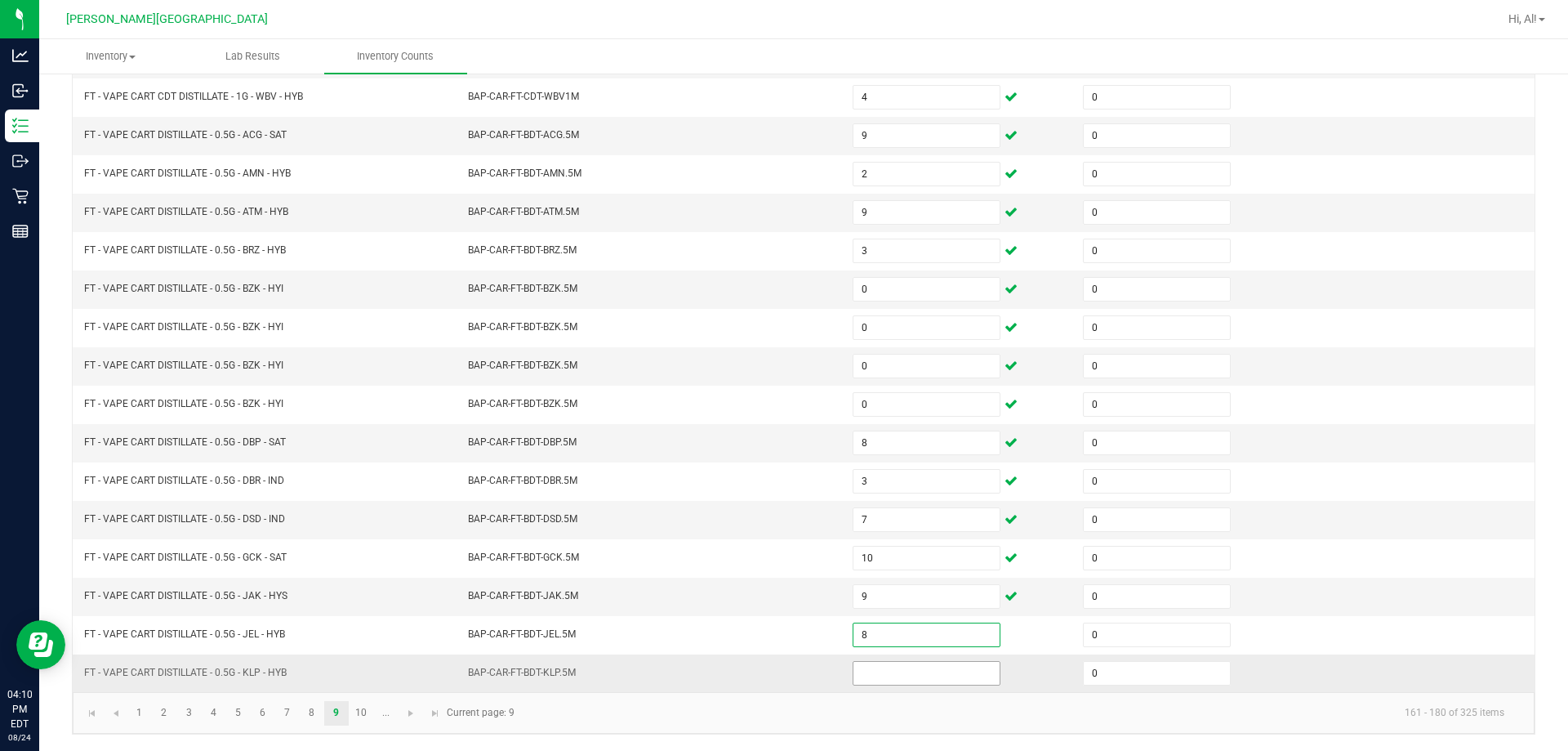
click at [767, 662] on input at bounding box center [926, 673] width 146 height 23
click at [767, 668] on td "5" at bounding box center [958, 674] width 231 height 38
click at [360, 709] on link "10" at bounding box center [361, 713] width 24 height 25
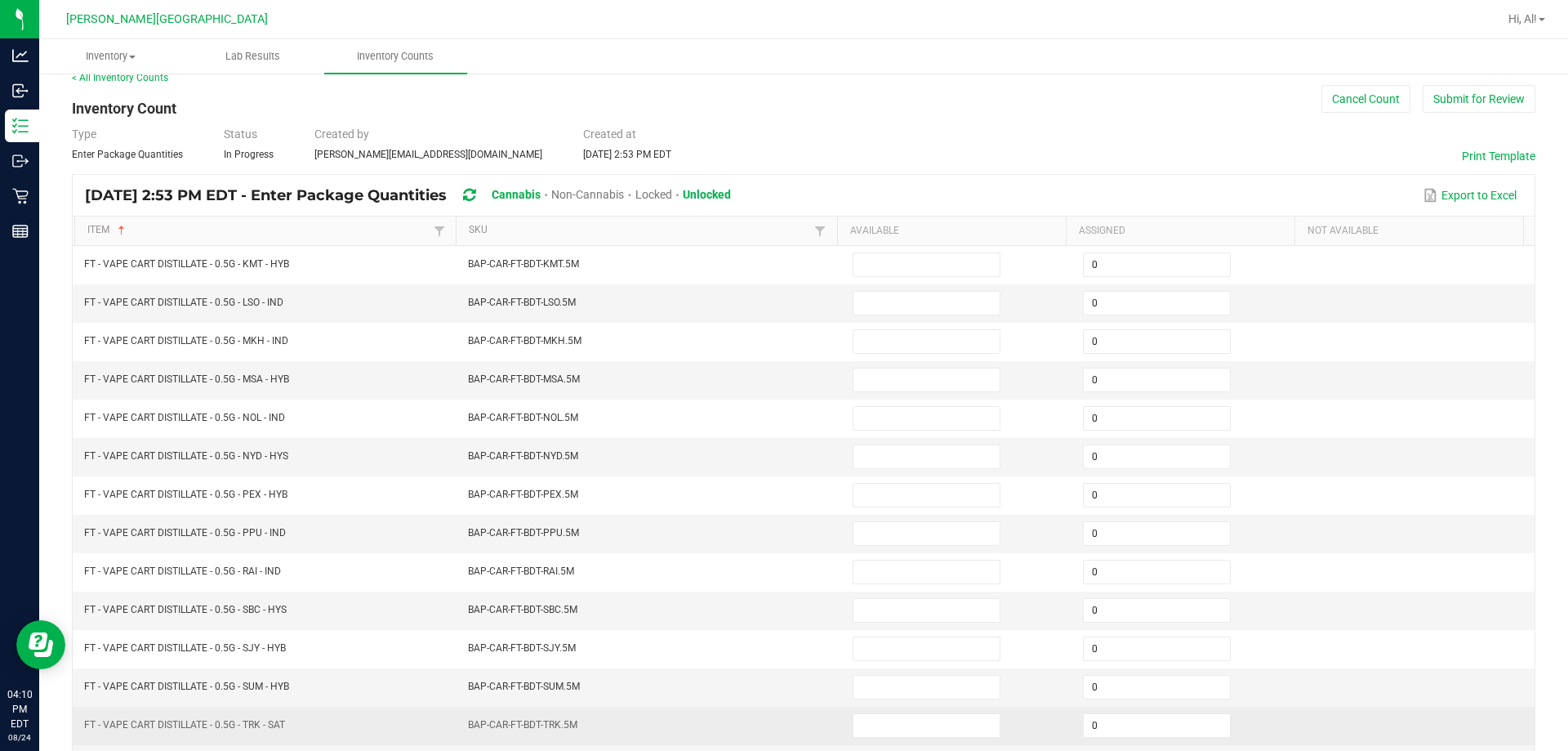
scroll to position [12, 0]
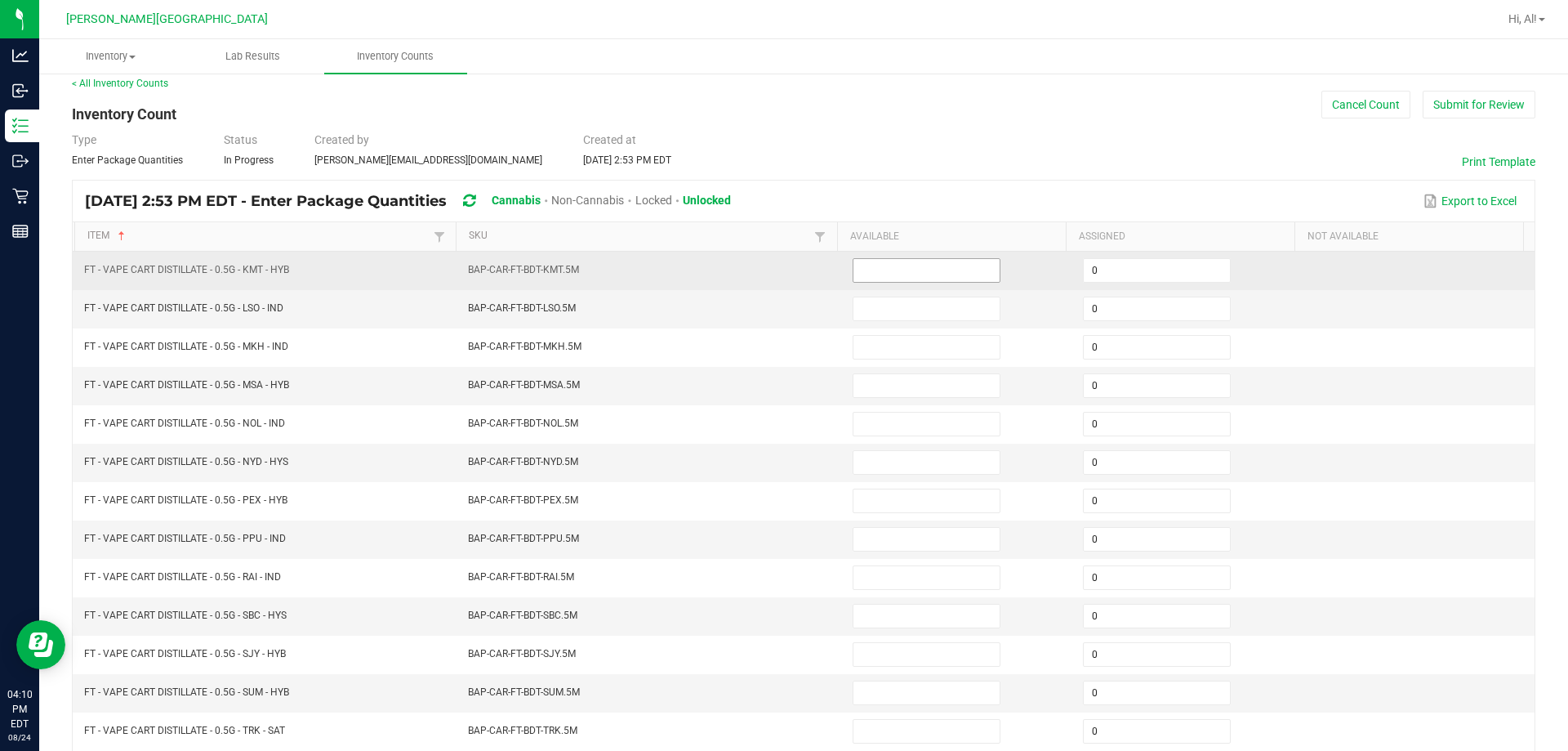
click at [767, 280] on input at bounding box center [926, 270] width 146 height 23
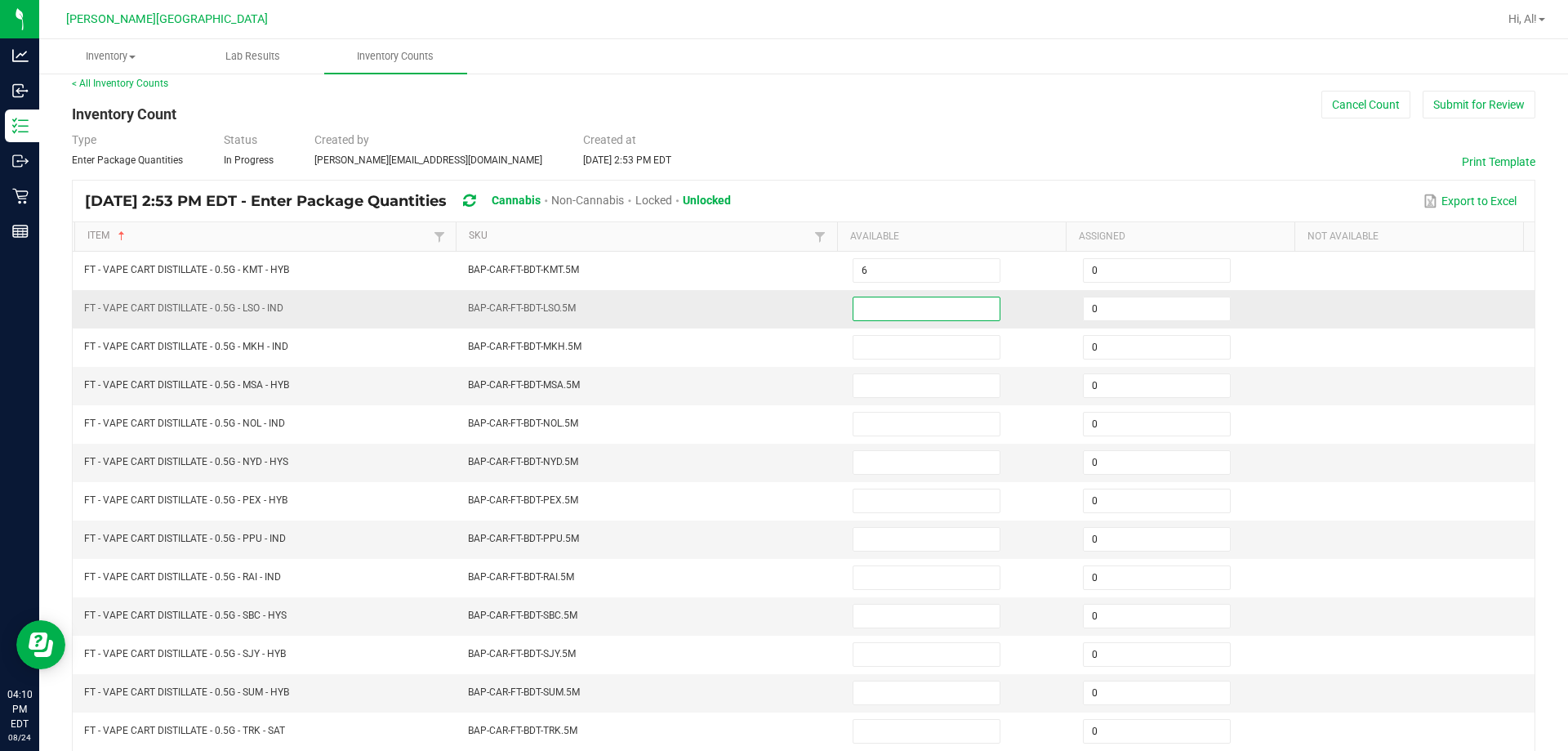
click at [767, 302] on input at bounding box center [926, 309] width 146 height 23
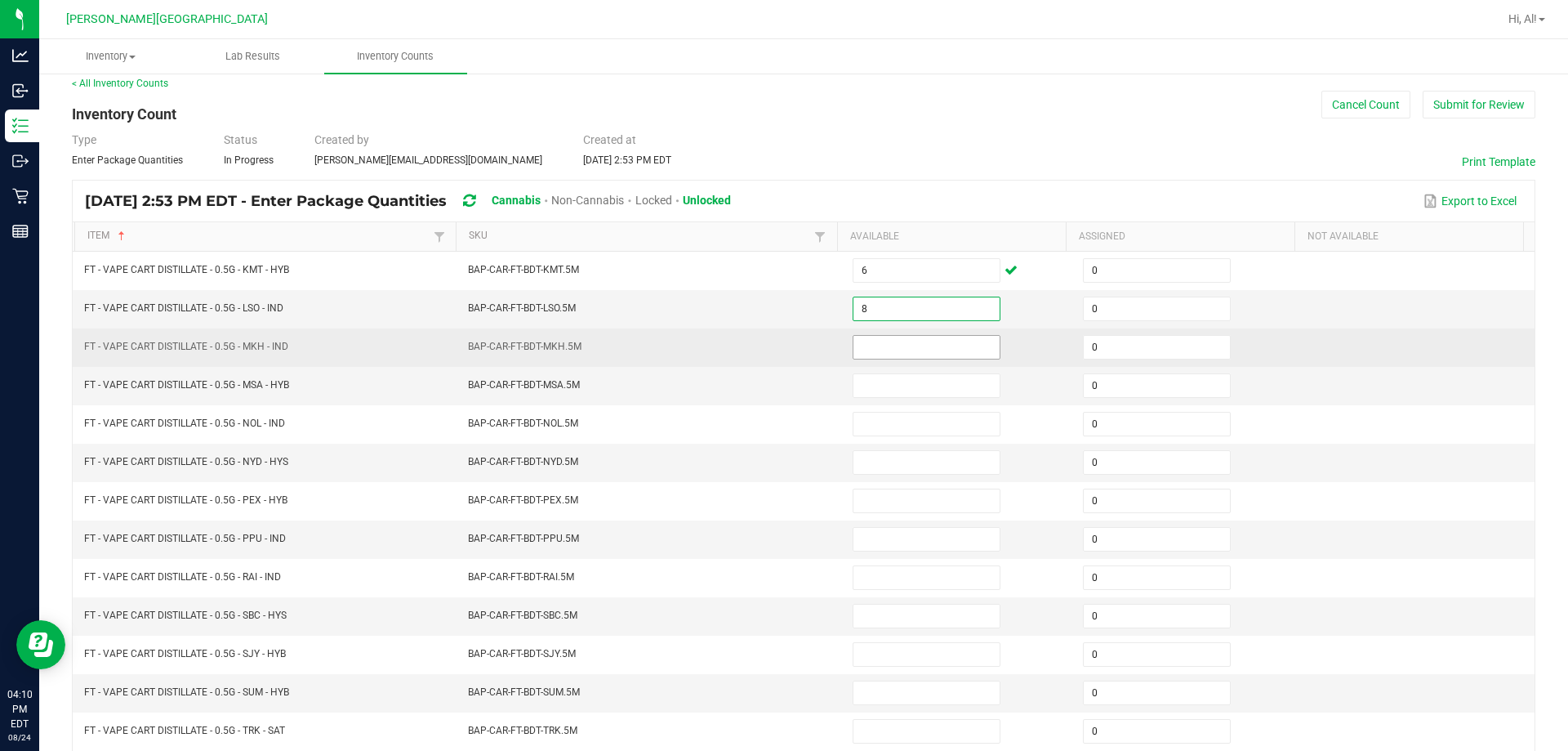
drag, startPoint x: 895, startPoint y: 323, endPoint x: 896, endPoint y: 338, distance: 15.0
click at [767, 324] on td "8" at bounding box center [958, 310] width 231 height 38
click at [767, 338] on input at bounding box center [926, 347] width 146 height 23
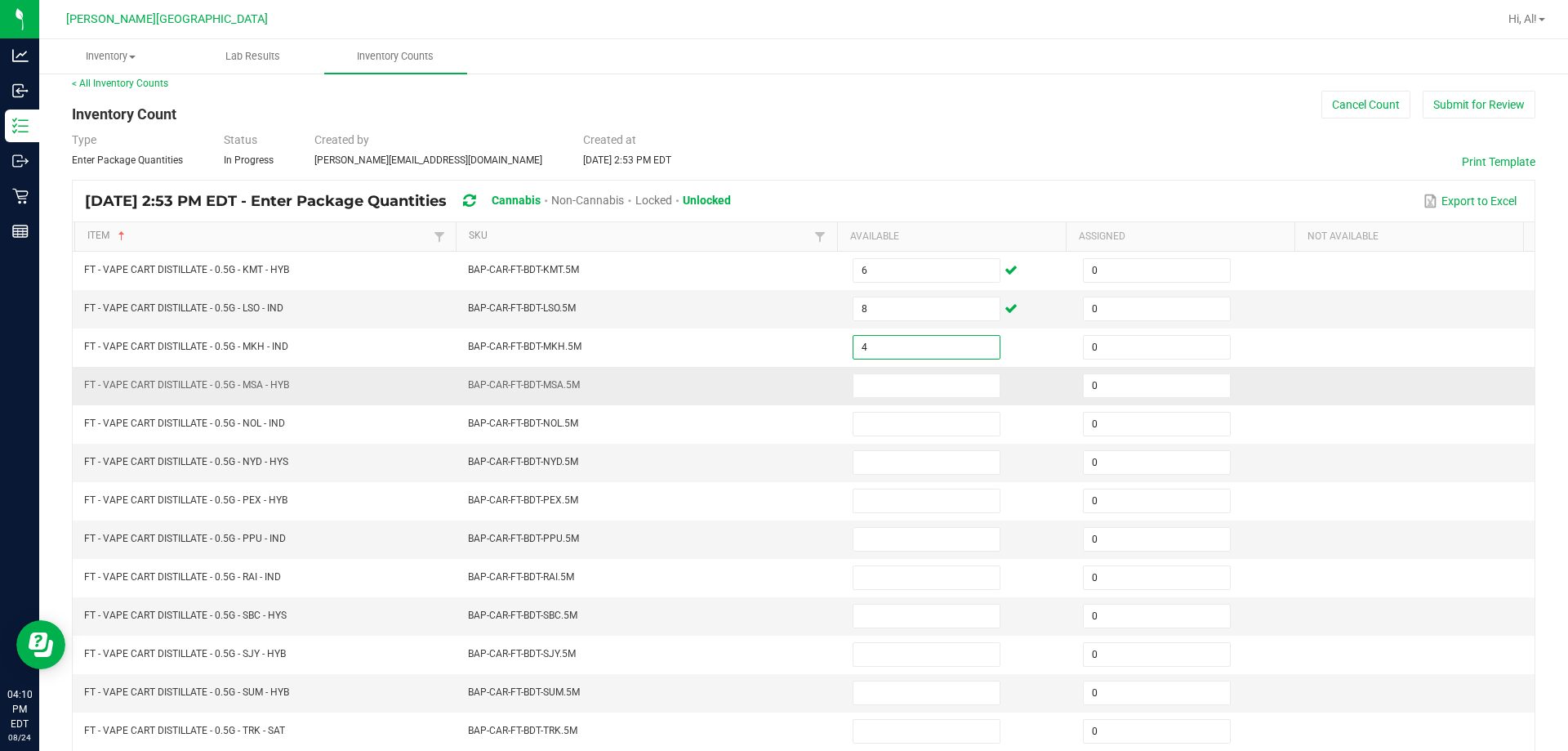
click at [767, 372] on td at bounding box center [958, 385] width 231 height 38
click at [767, 383] on input at bounding box center [926, 385] width 146 height 23
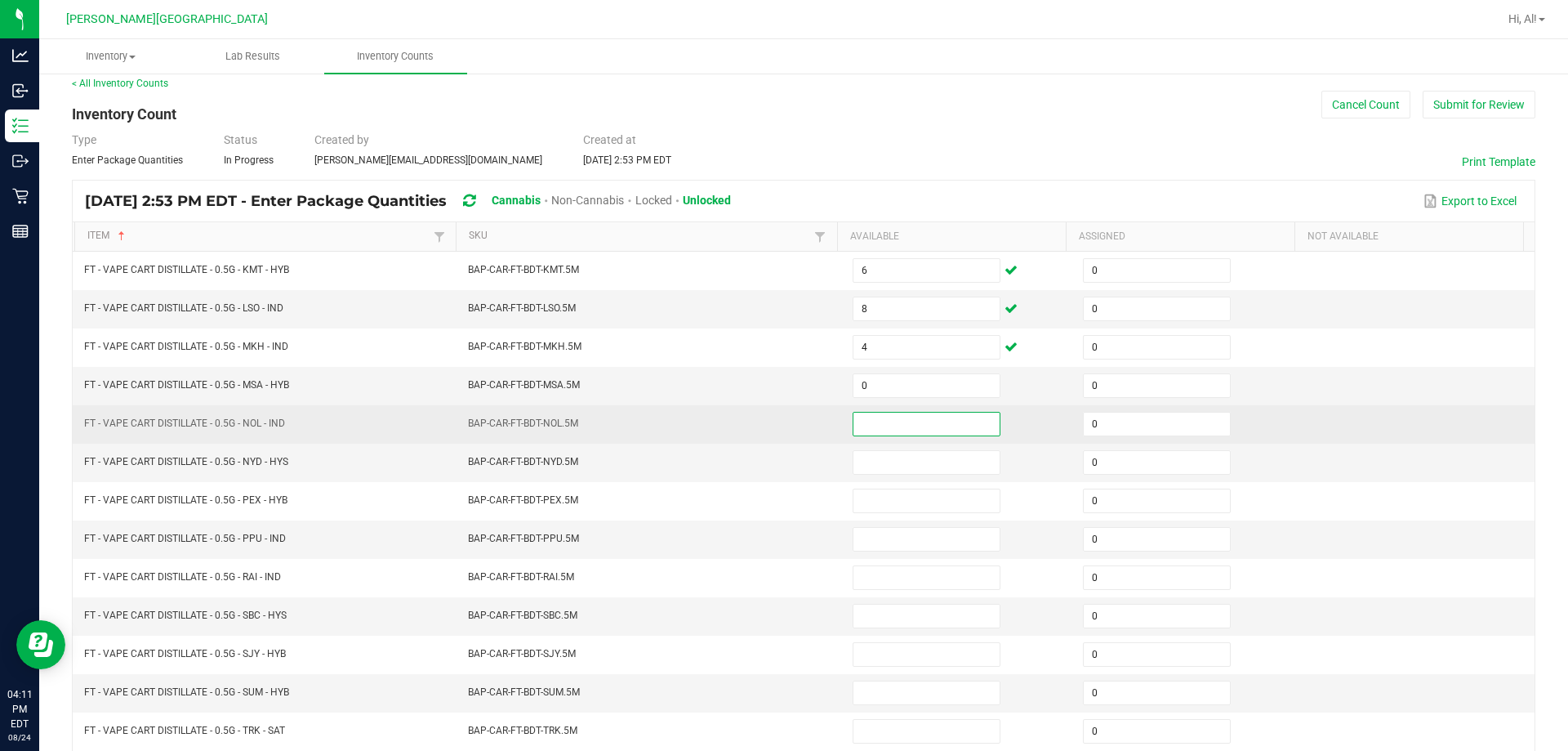
click at [767, 420] on input at bounding box center [926, 423] width 146 height 23
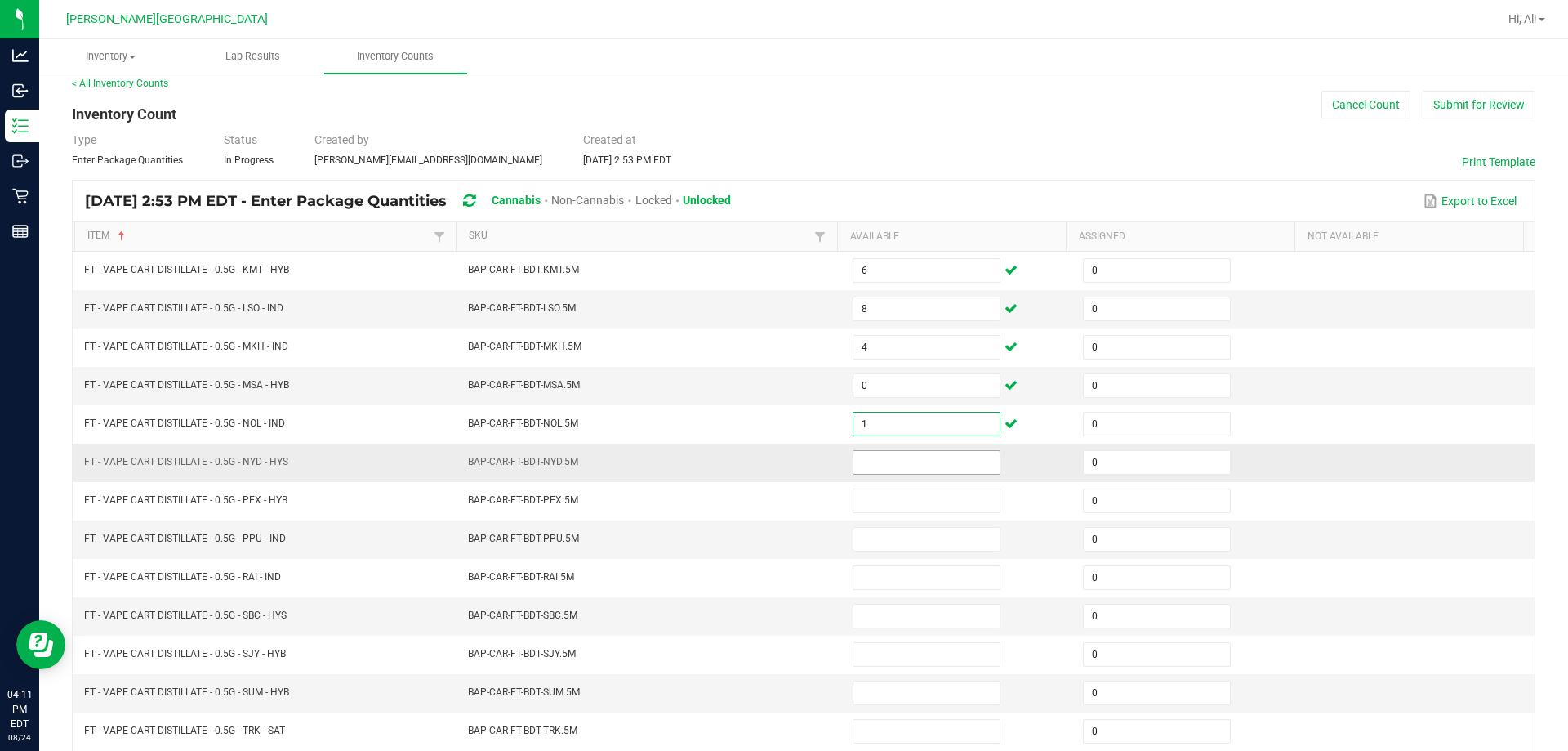
click at [767, 462] on input at bounding box center [926, 462] width 146 height 23
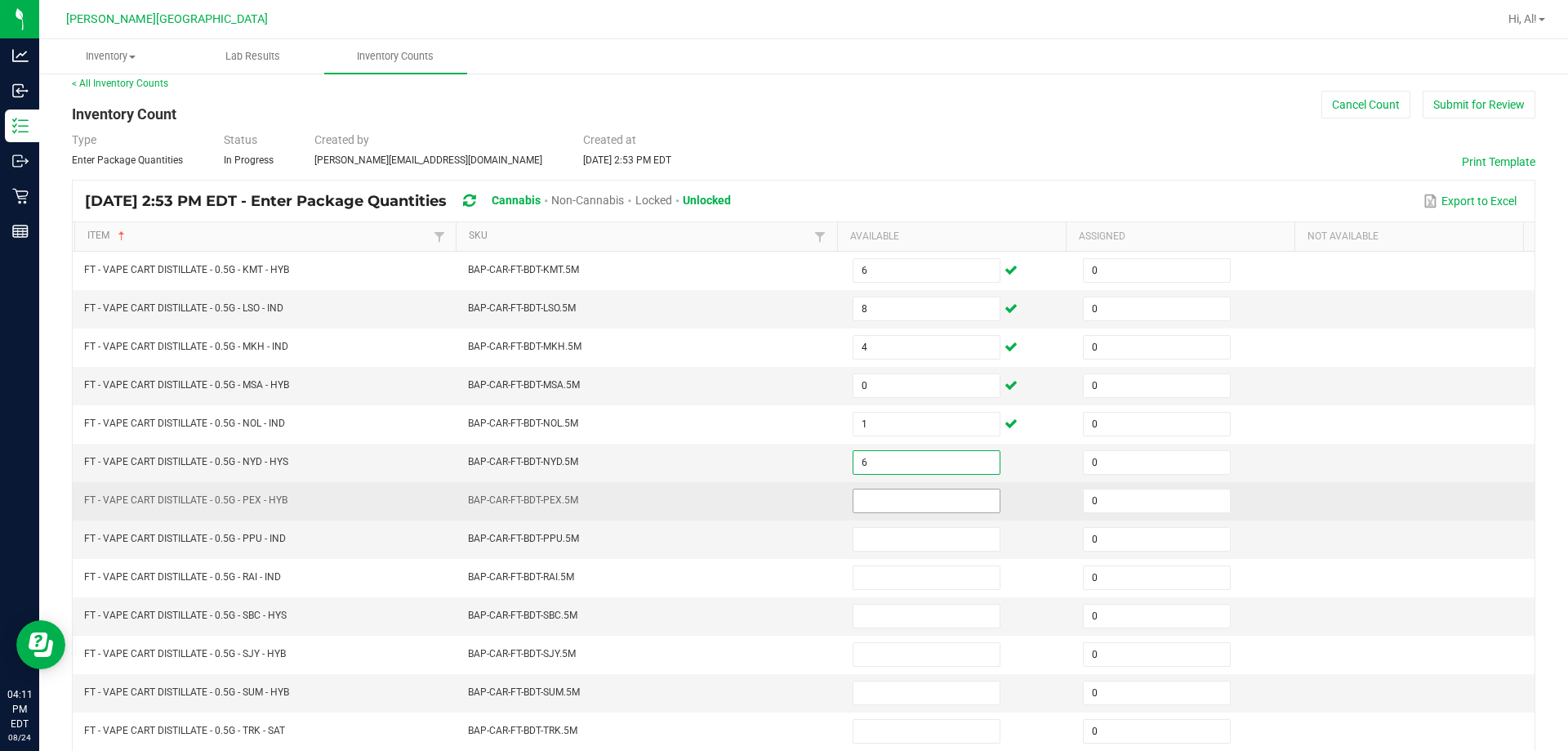
click at [767, 510] on input at bounding box center [926, 500] width 146 height 23
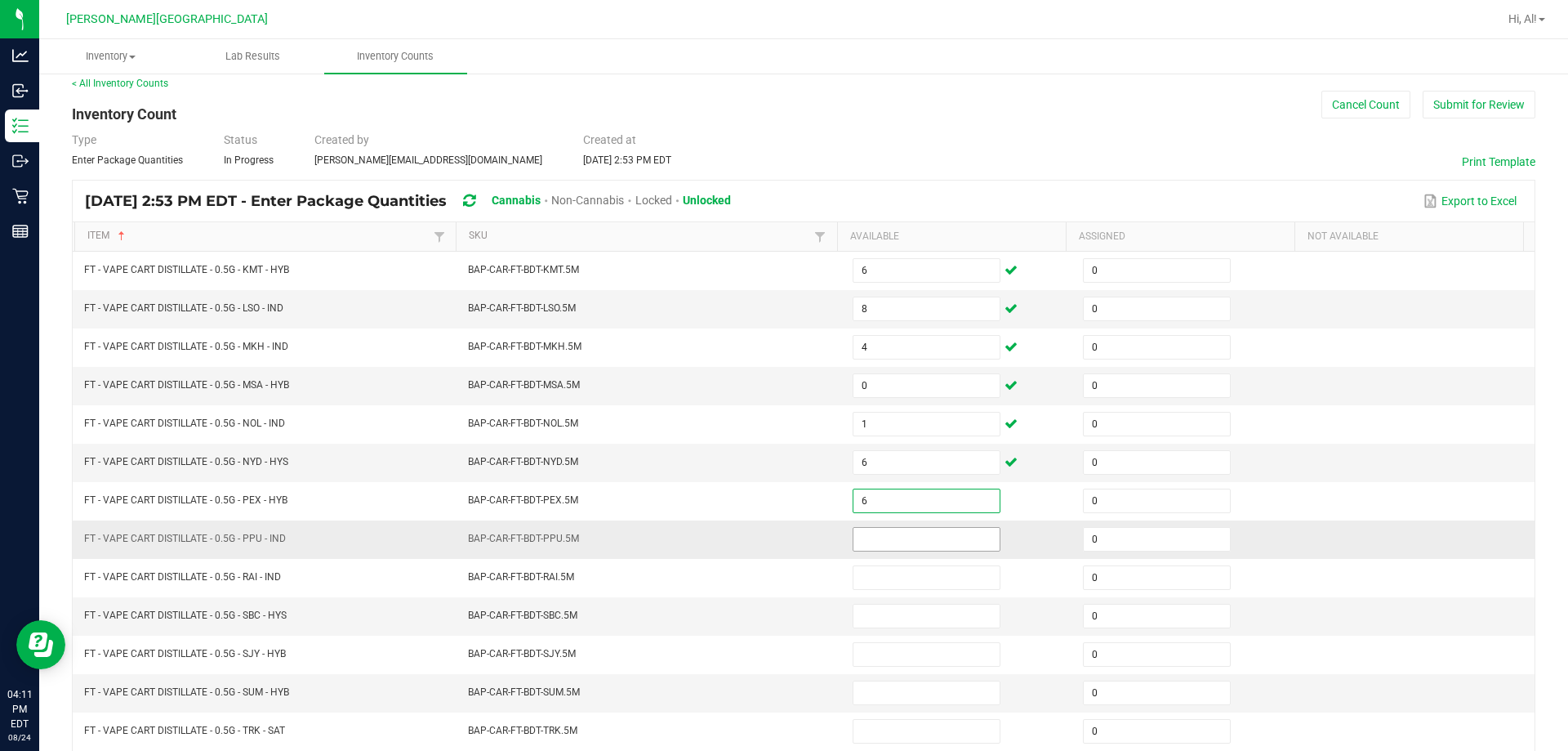
click at [767, 535] on input at bounding box center [926, 539] width 146 height 23
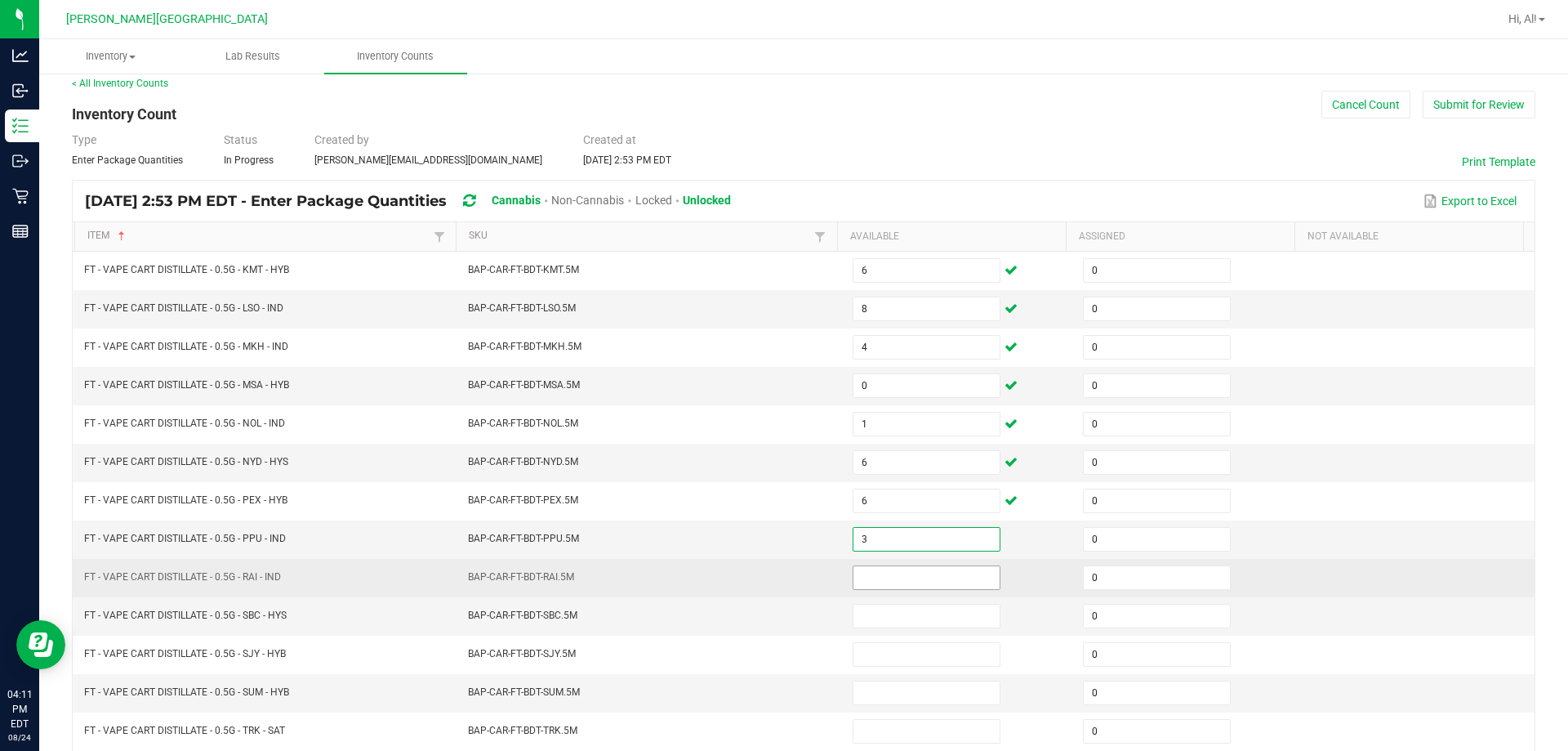
click at [767, 565] on span at bounding box center [926, 577] width 148 height 25
click at [767, 569] on input at bounding box center [926, 577] width 146 height 23
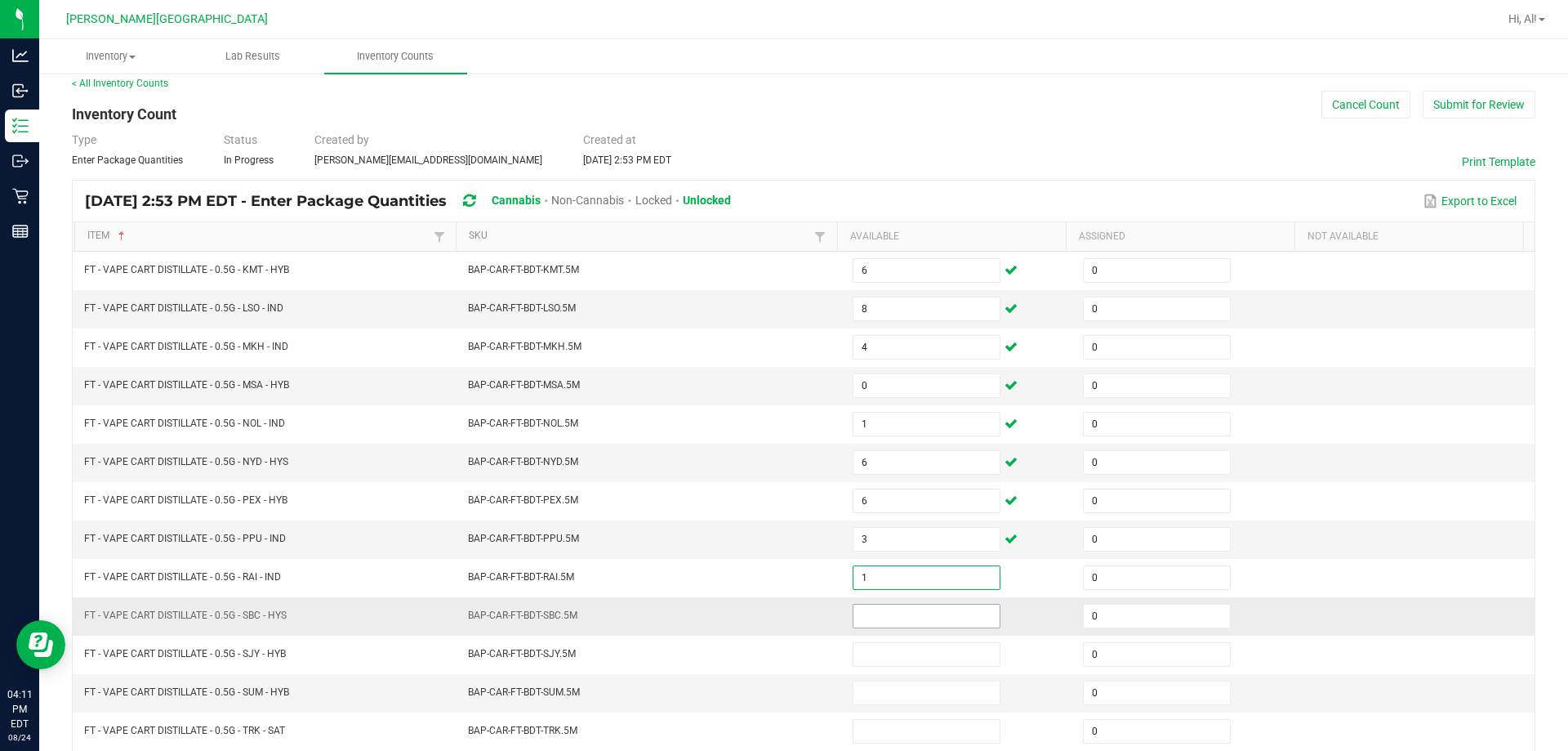
click at [767, 613] on input at bounding box center [926, 616] width 146 height 23
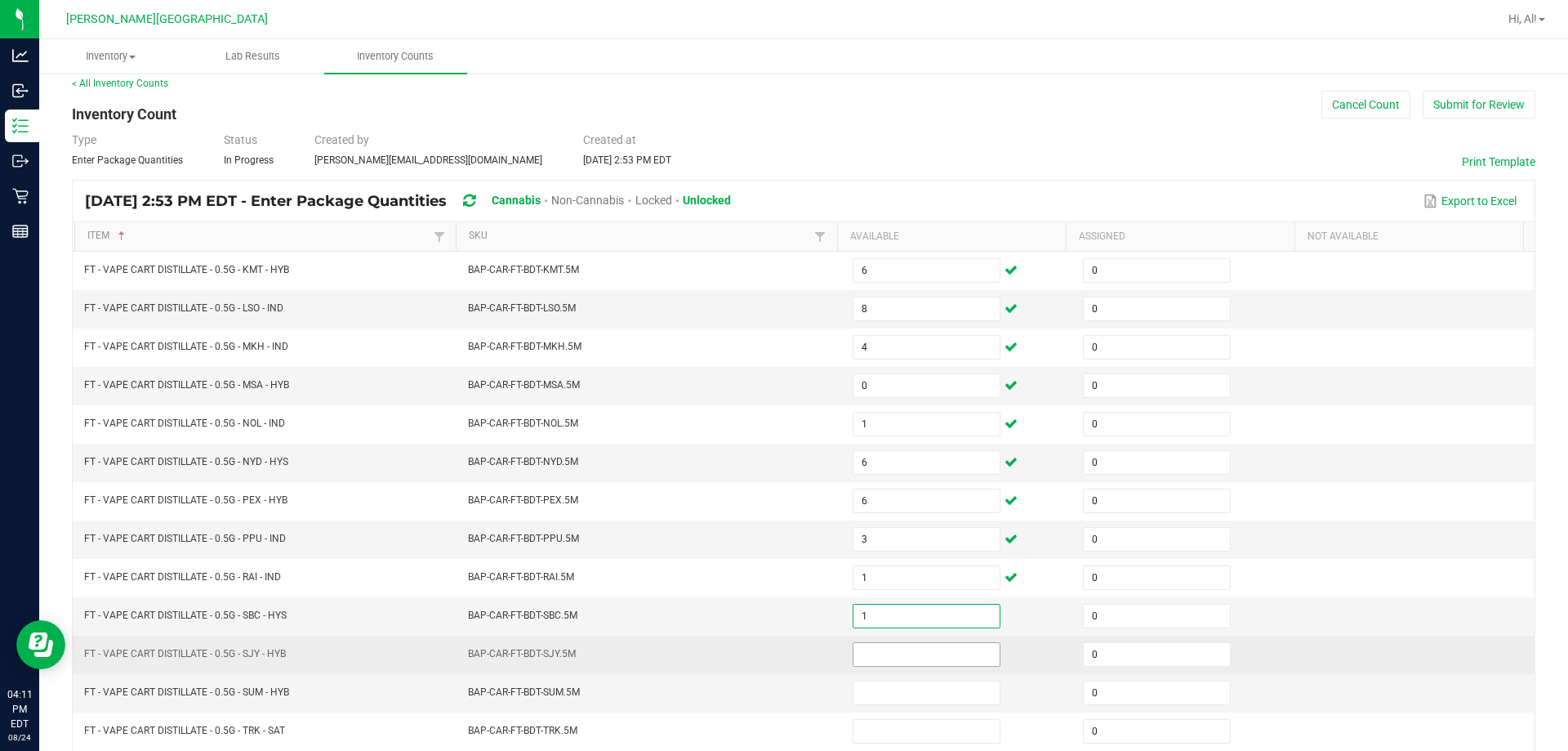
click at [767, 650] on input at bounding box center [926, 654] width 146 height 23
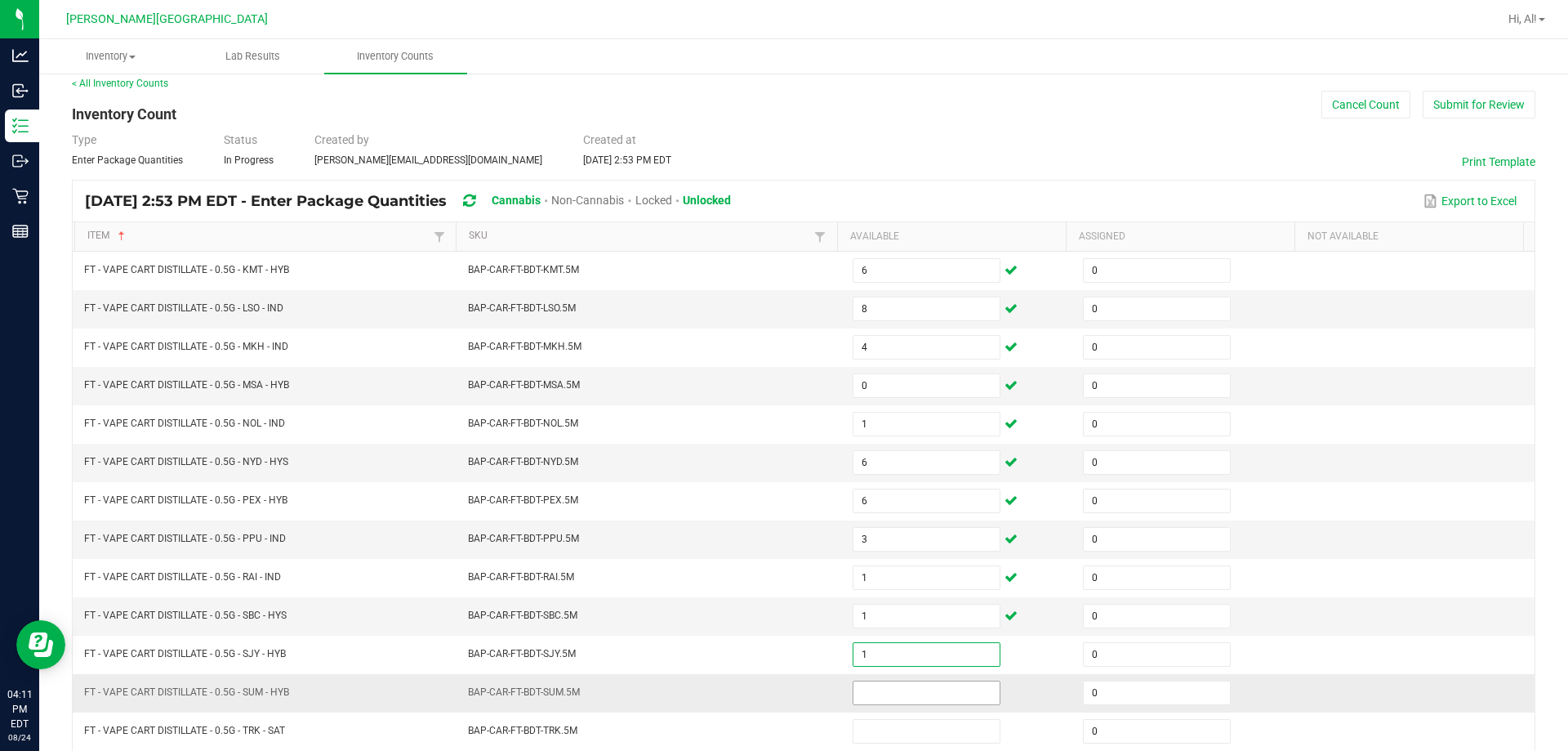
click at [767, 691] on input at bounding box center [926, 693] width 146 height 23
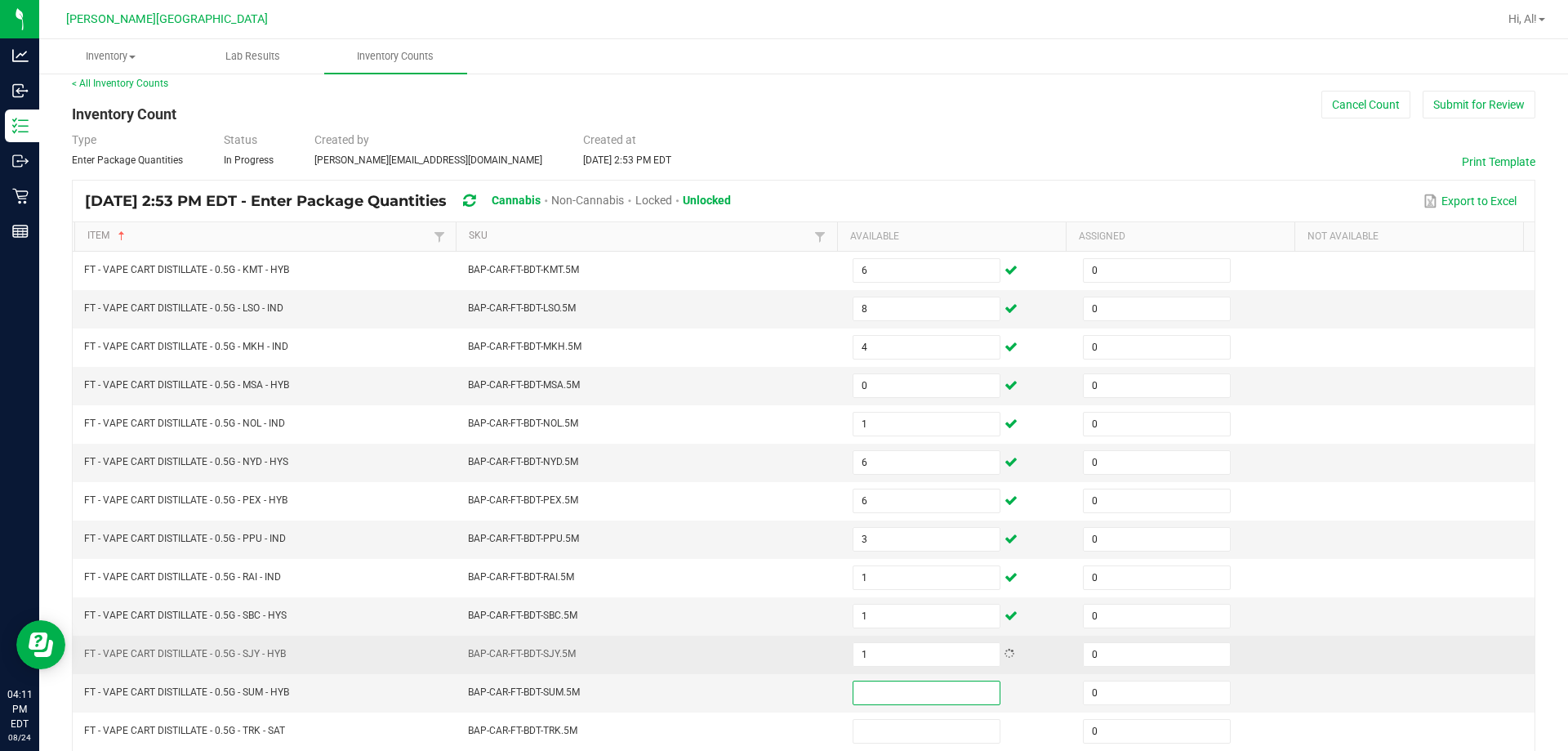
click at [734, 638] on td "BAP-CAR-FT-BDT-SJY.5M" at bounding box center [650, 655] width 384 height 38
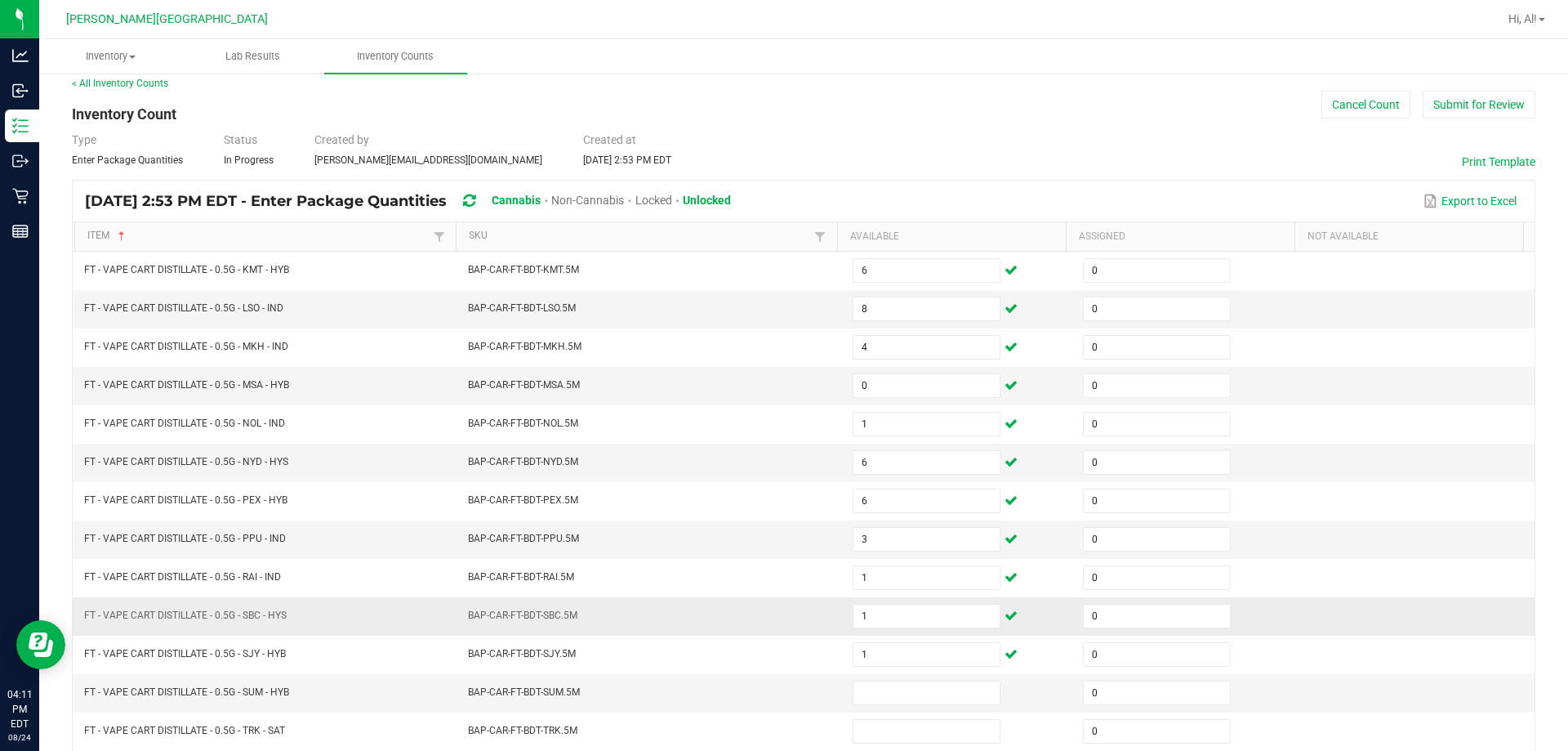
scroll to position [94, 0]
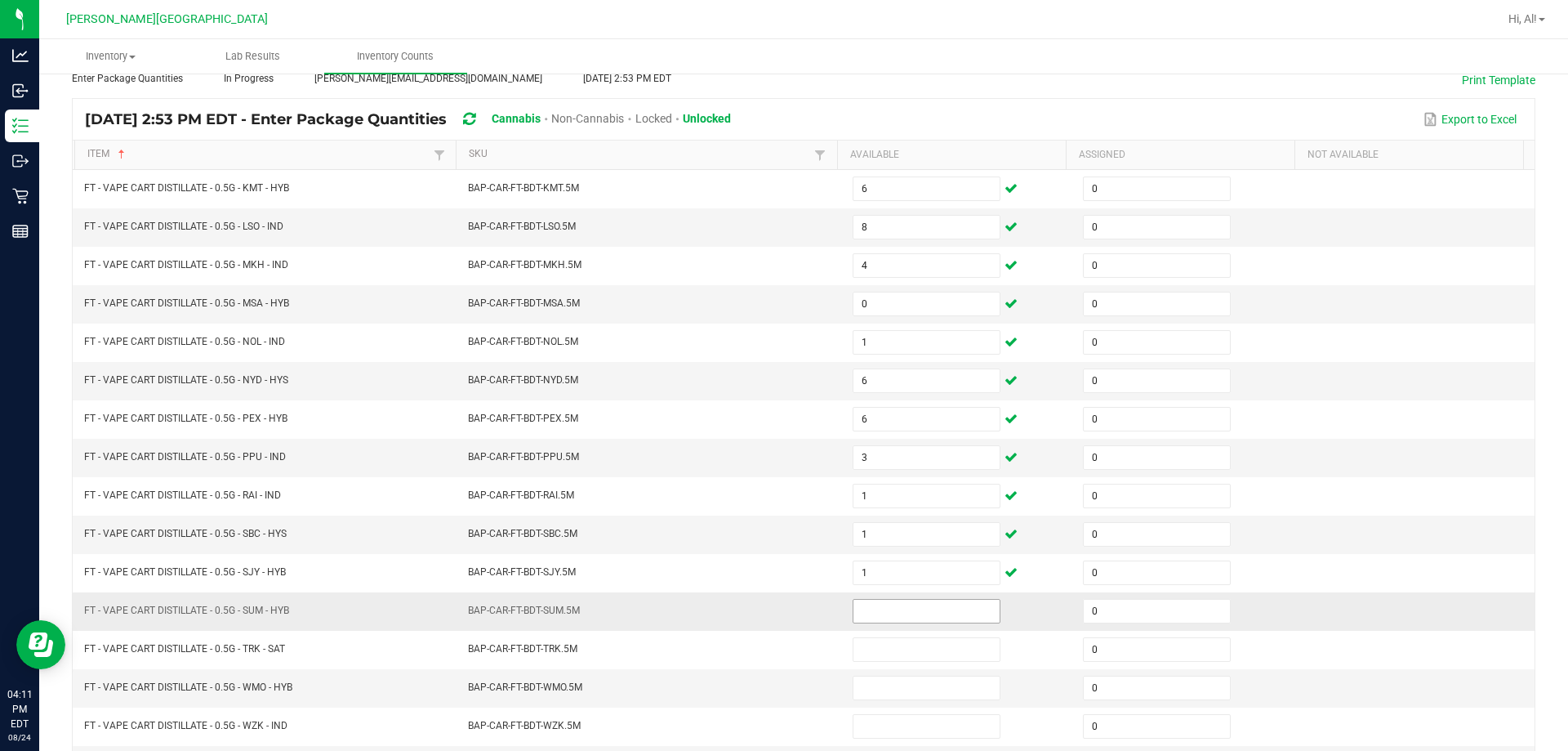
click at [767, 599] on span at bounding box center [926, 611] width 148 height 25
click at [767, 608] on input at bounding box center [926, 611] width 146 height 23
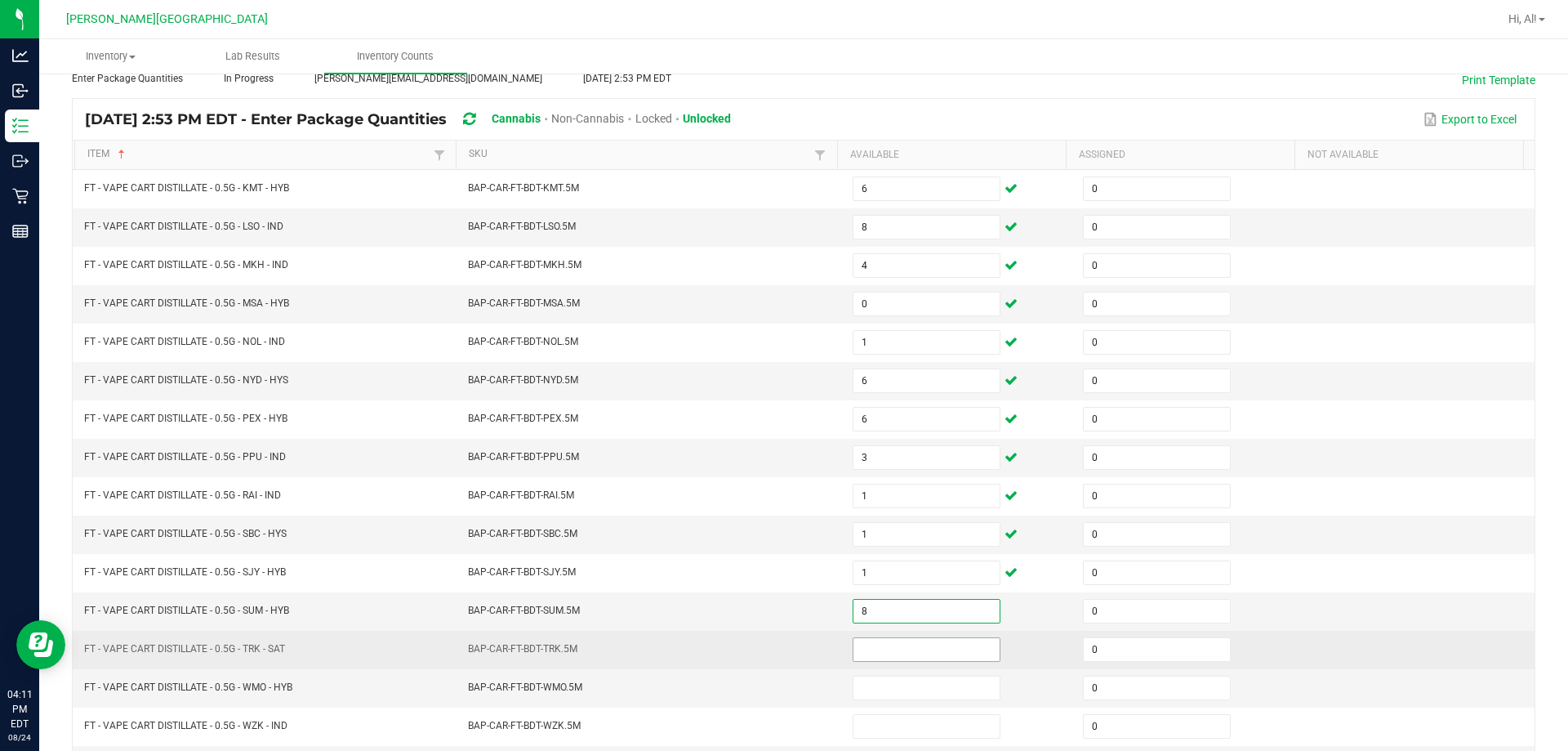
click at [767, 639] on input at bounding box center [926, 649] width 146 height 23
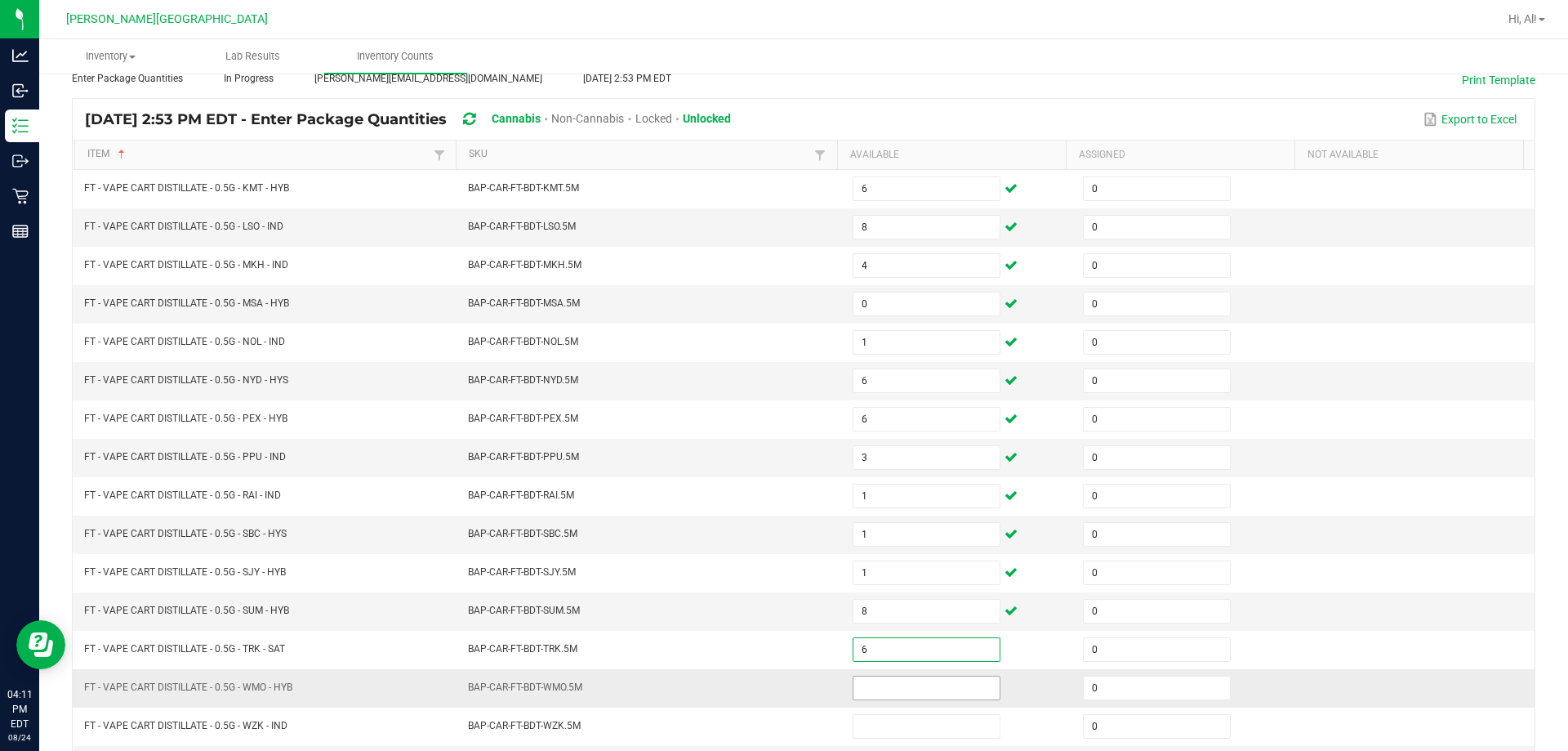
click at [767, 680] on input at bounding box center [926, 688] width 146 height 23
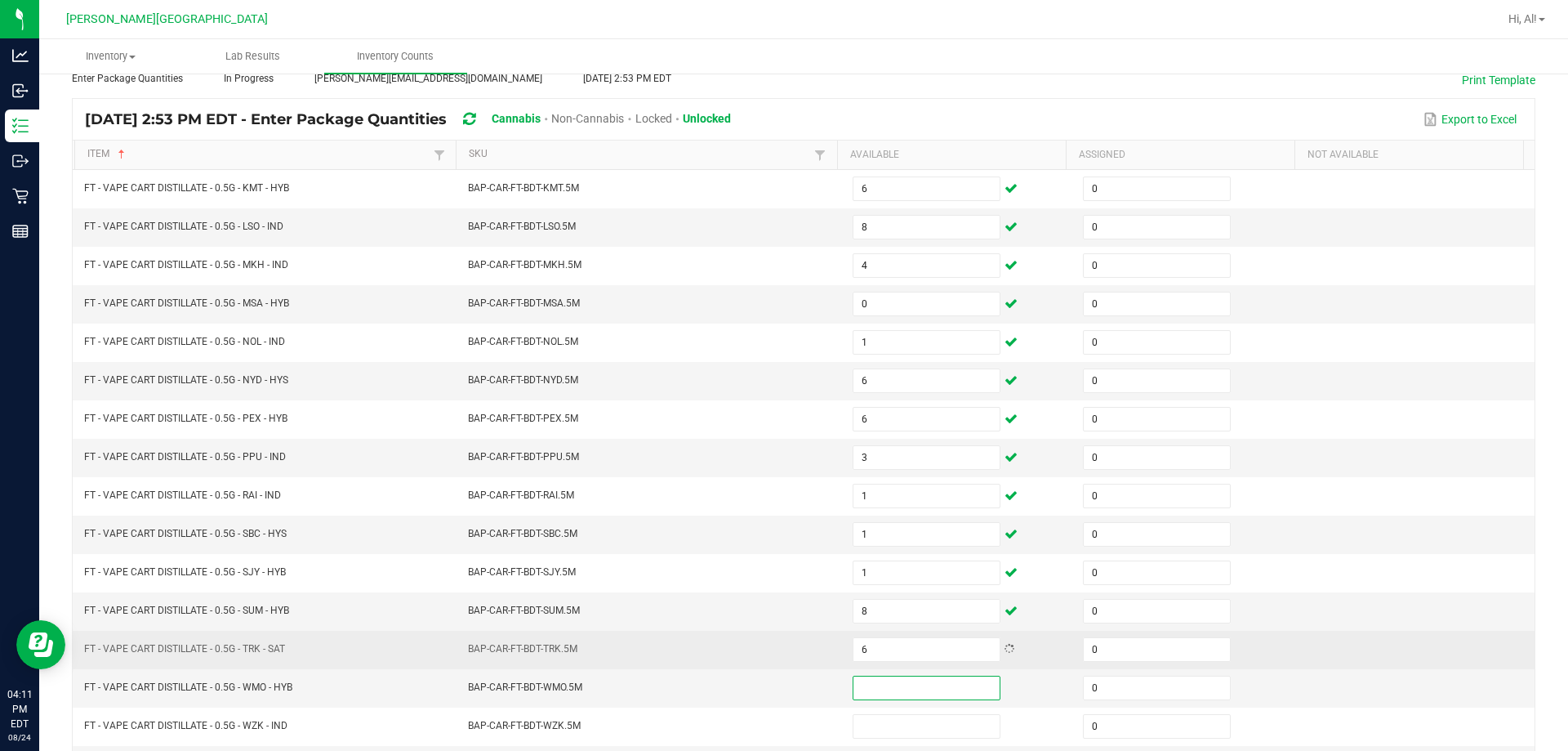
click at [688, 653] on td "BAP-CAR-FT-BDT-TRK.5M" at bounding box center [650, 650] width 384 height 38
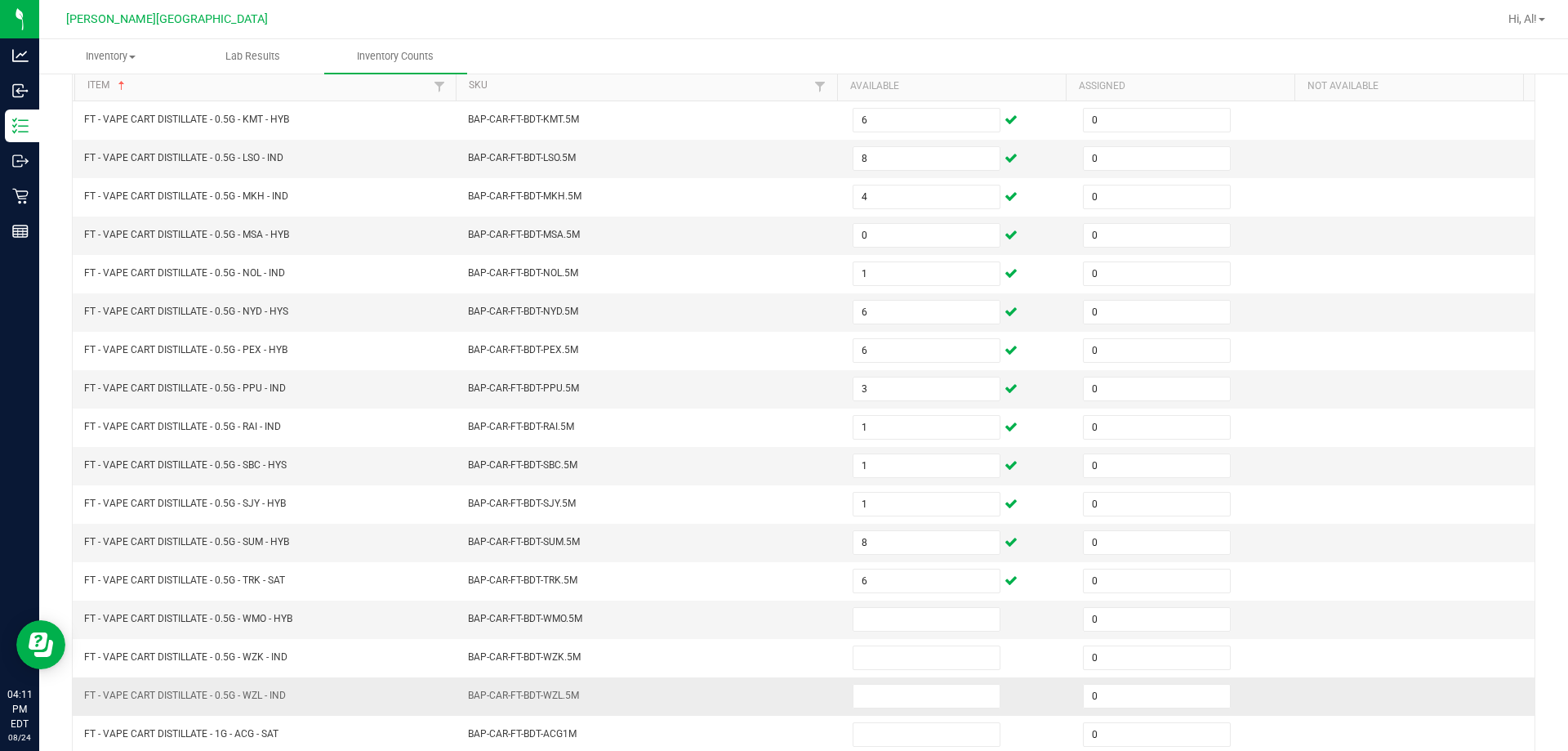
scroll to position [258, 0]
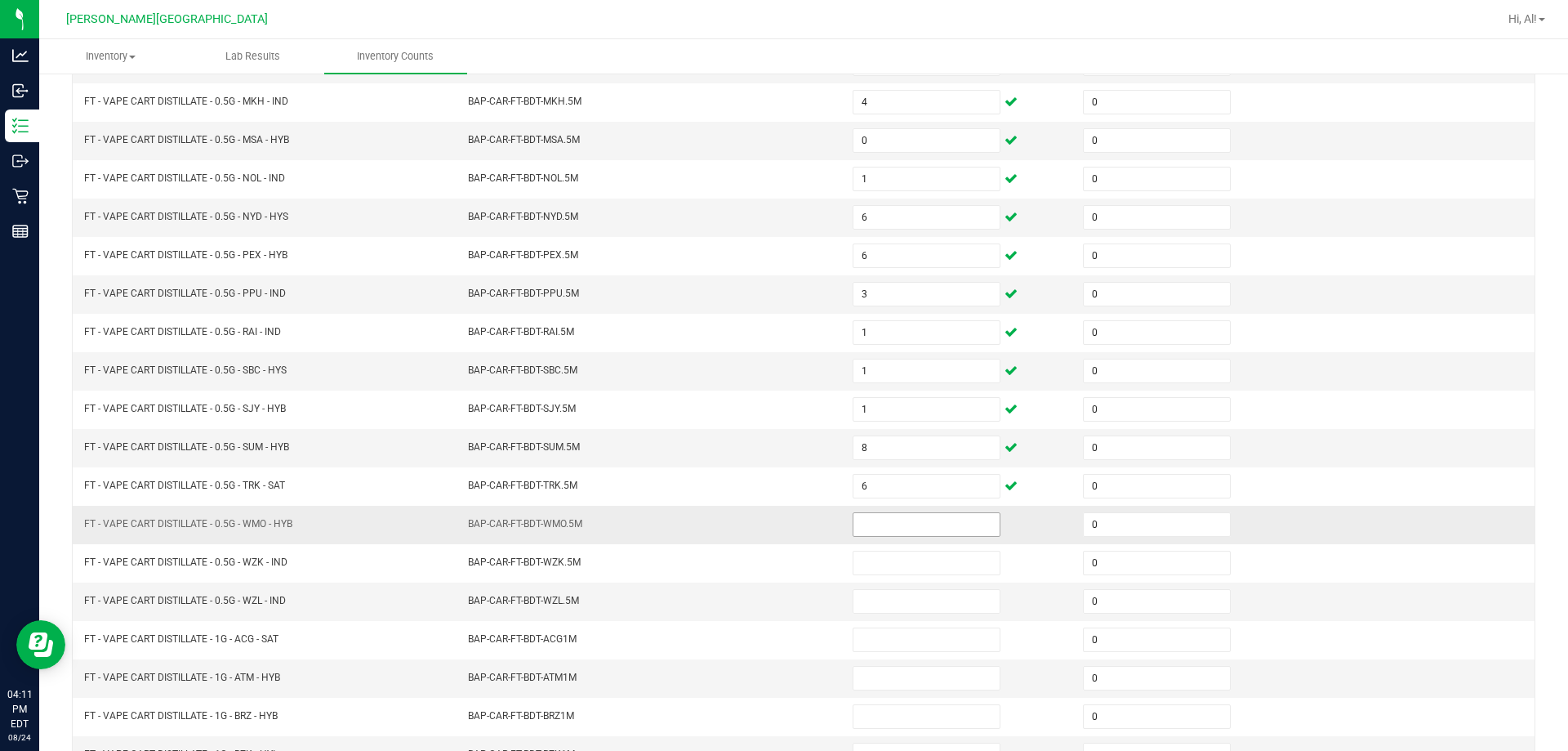
click at [767, 528] on input at bounding box center [926, 524] width 146 height 23
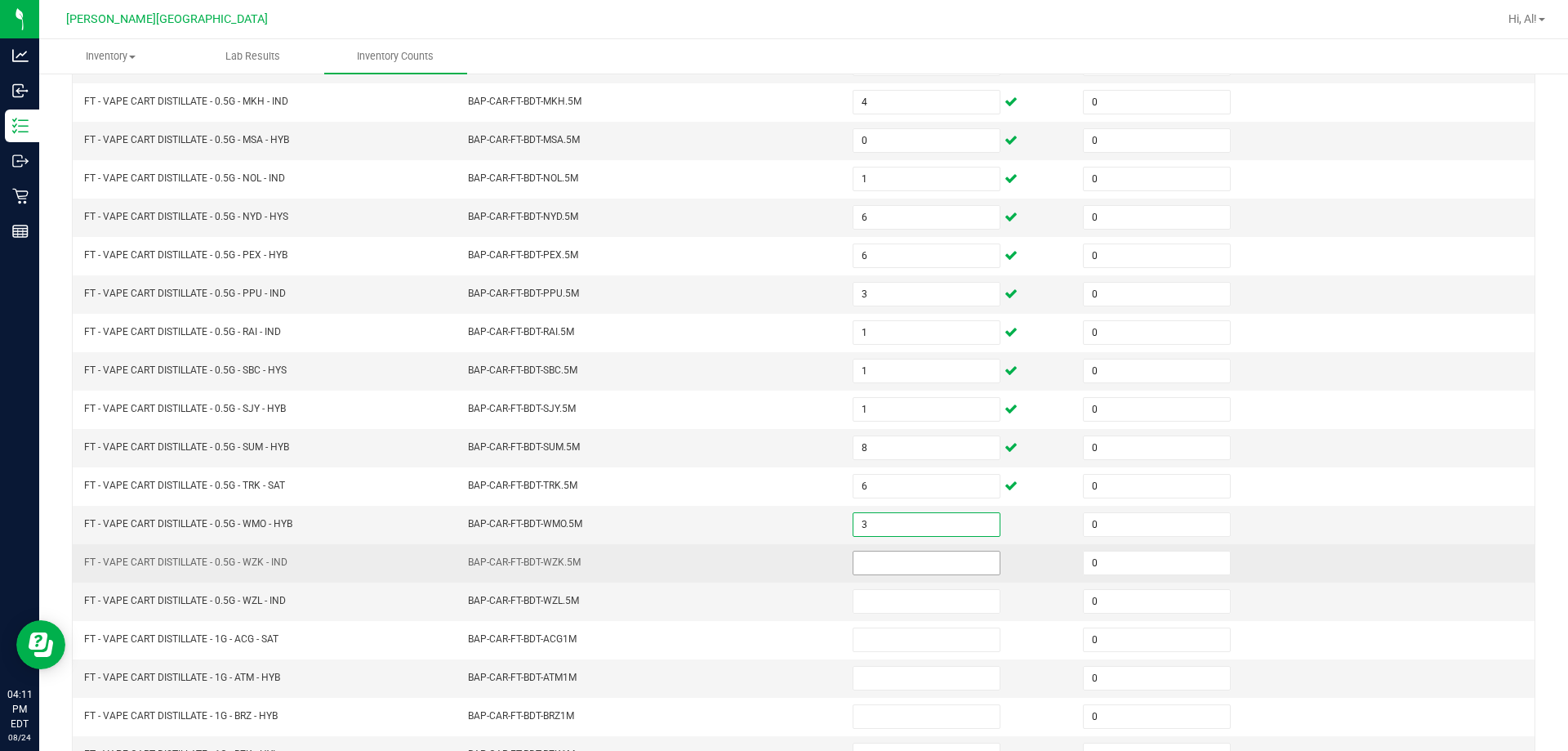
click at [767, 560] on input at bounding box center [926, 562] width 146 height 23
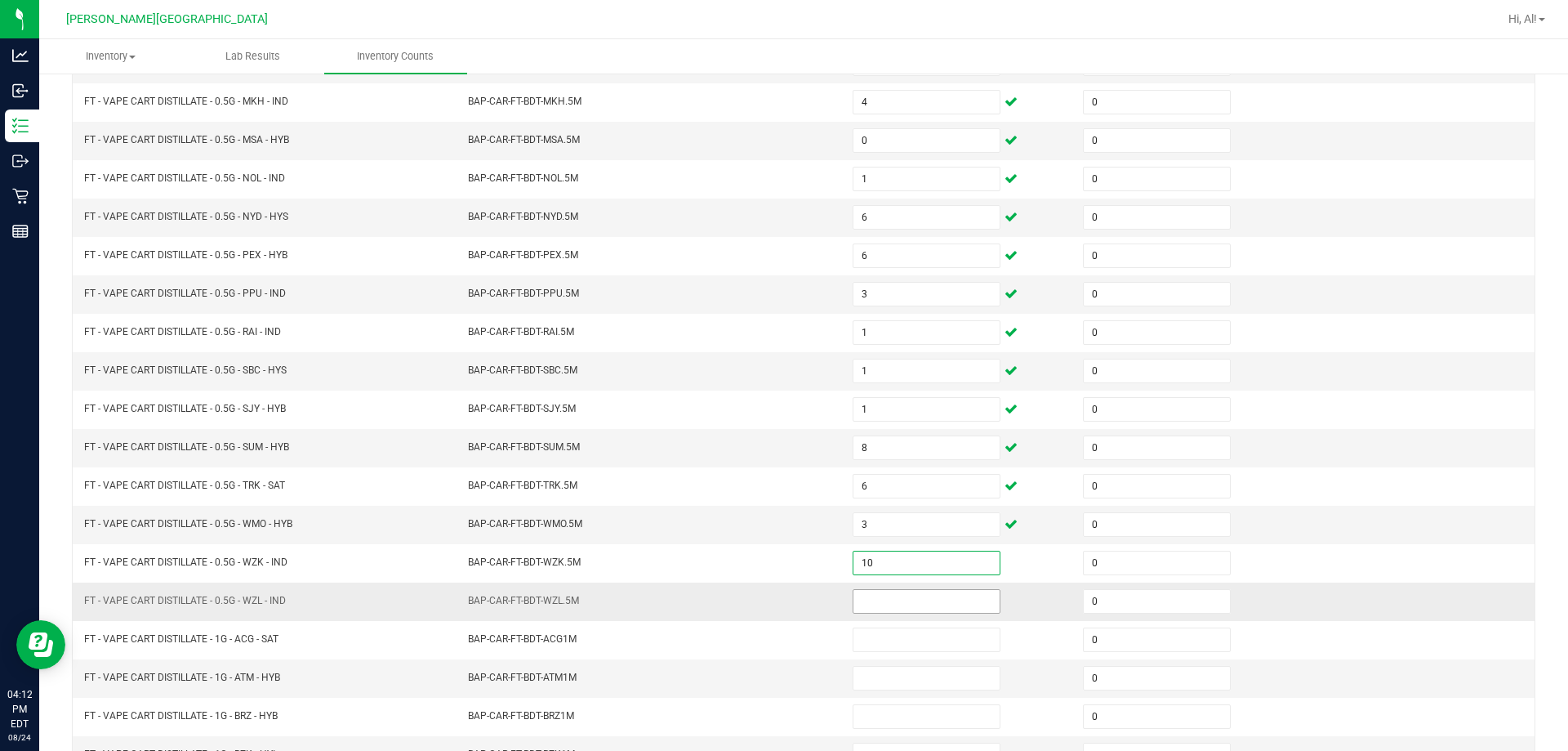
click at [767, 596] on input at bounding box center [926, 601] width 146 height 23
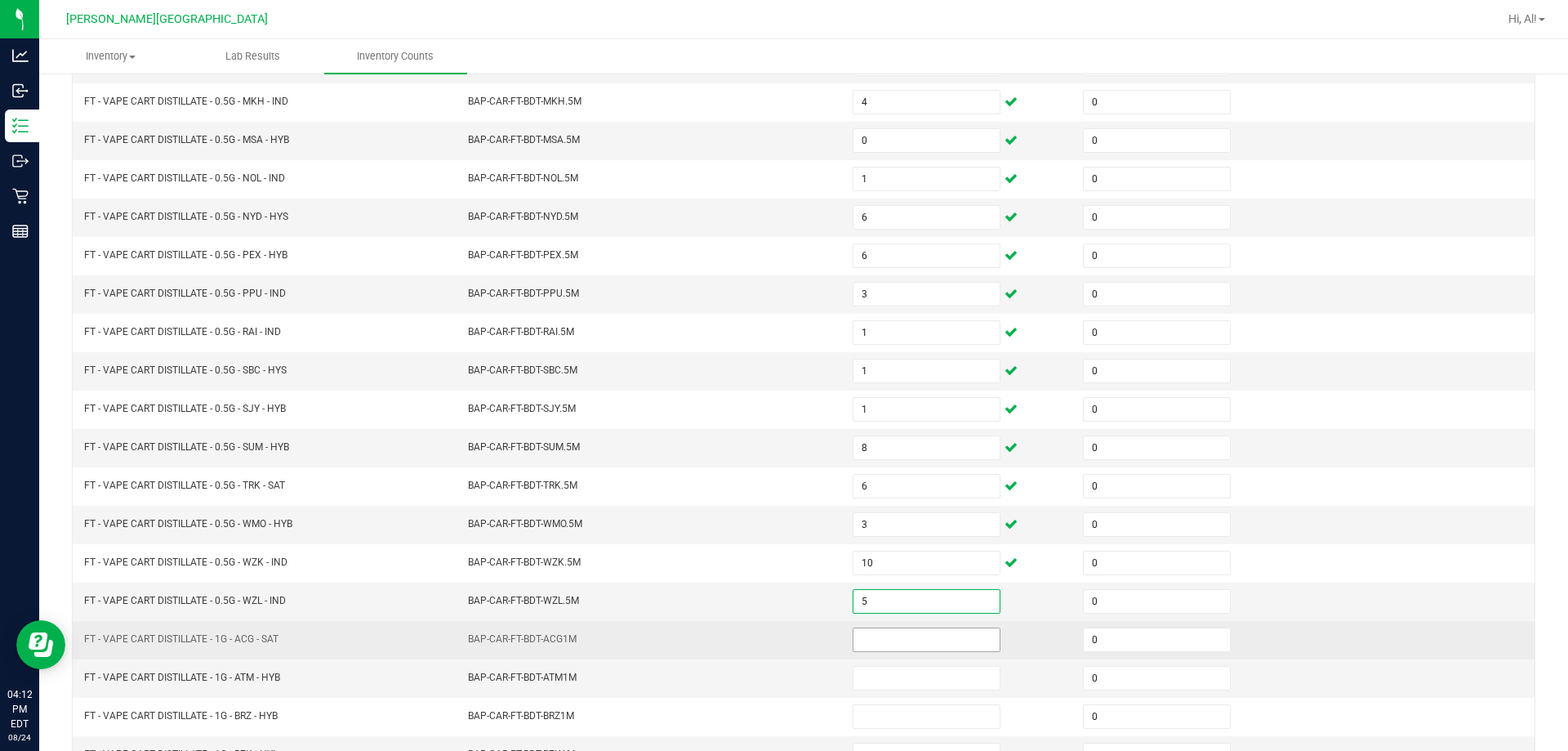
click at [767, 642] on input at bounding box center [926, 639] width 146 height 23
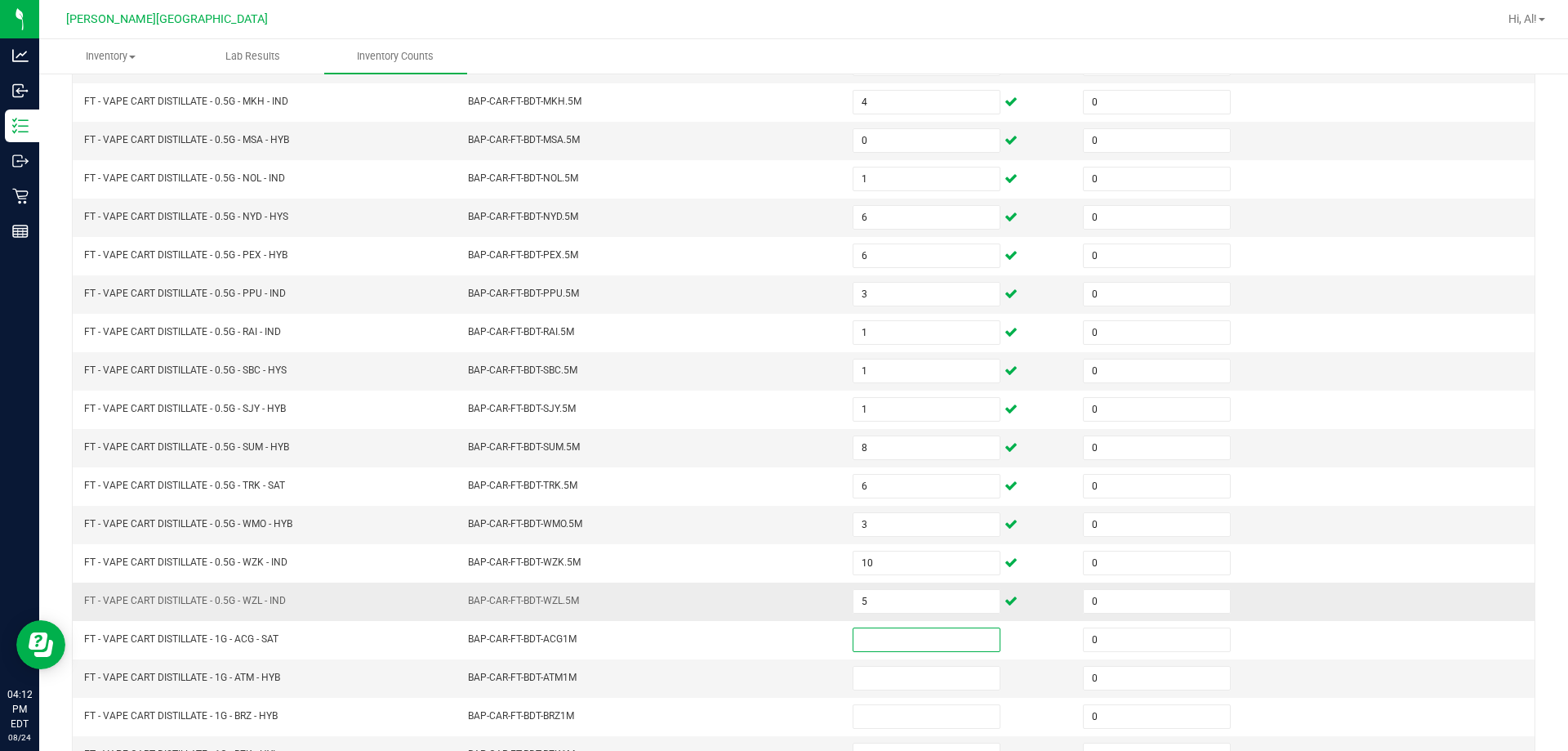
click at [750, 616] on td "BAP-CAR-FT-BDT-WZL.5M" at bounding box center [650, 602] width 384 height 38
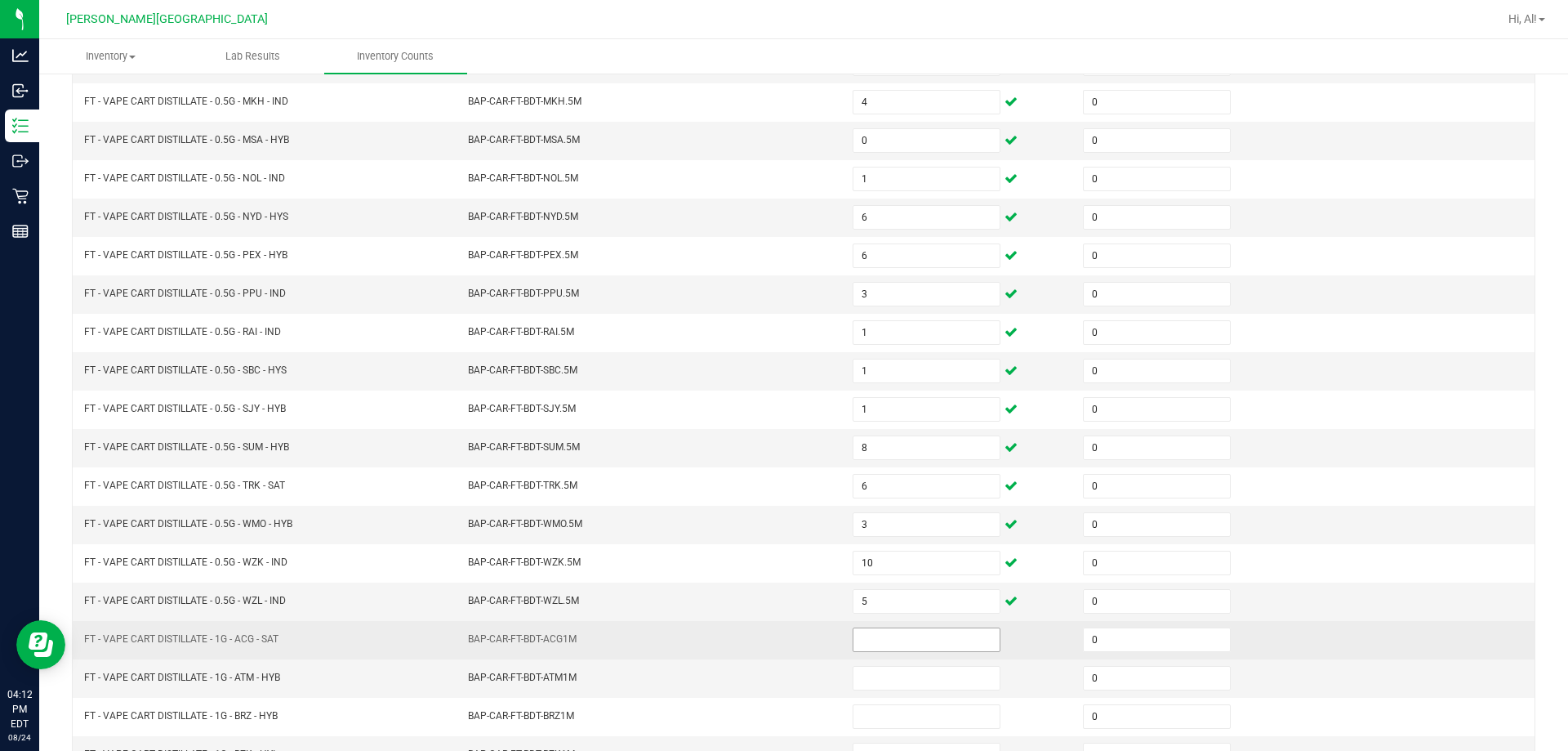
click at [767, 637] on input at bounding box center [926, 639] width 146 height 23
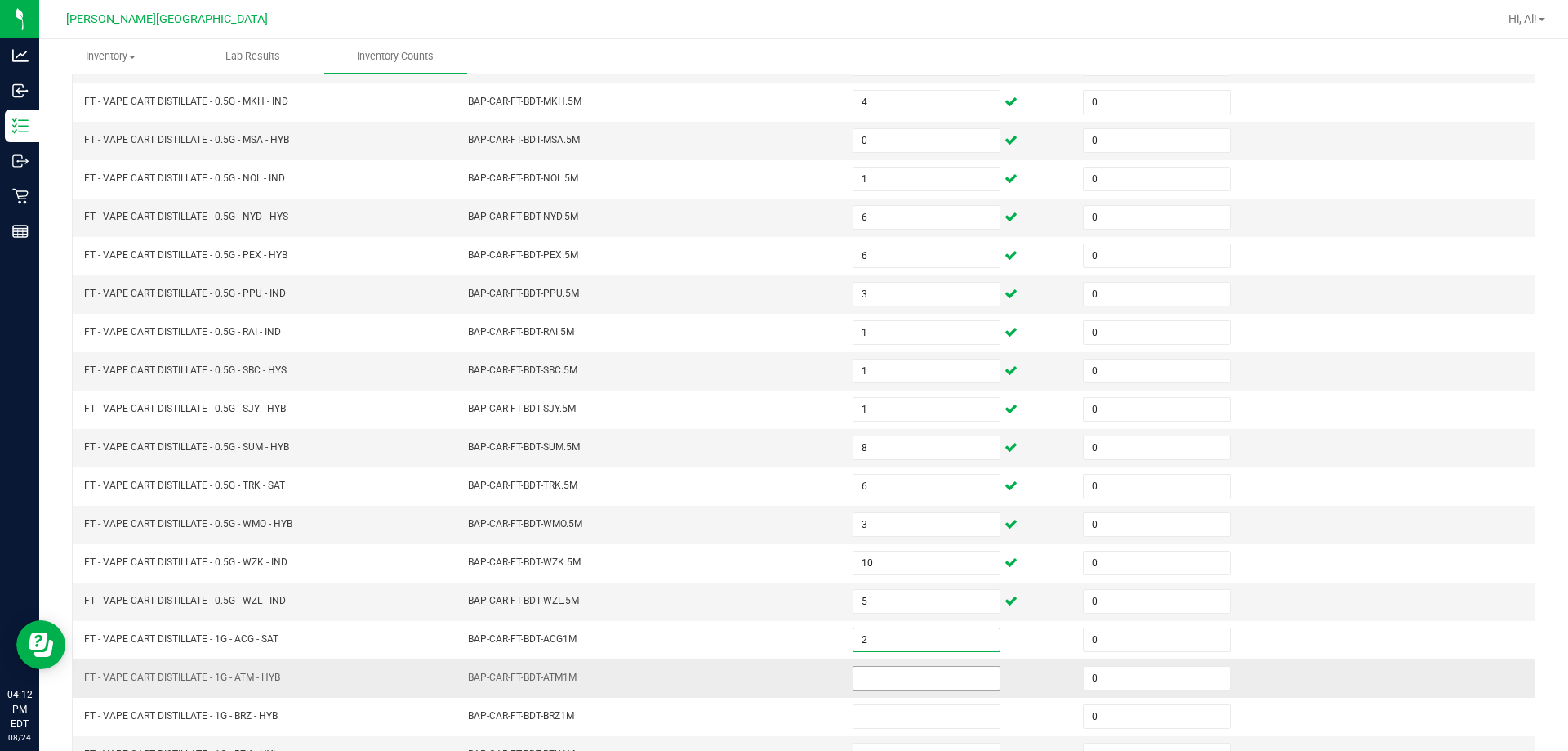
click at [767, 673] on input at bounding box center [926, 678] width 146 height 23
click at [767, 663] on td "BAP-CAR-FT-BDT-ATM1M" at bounding box center [650, 678] width 384 height 38
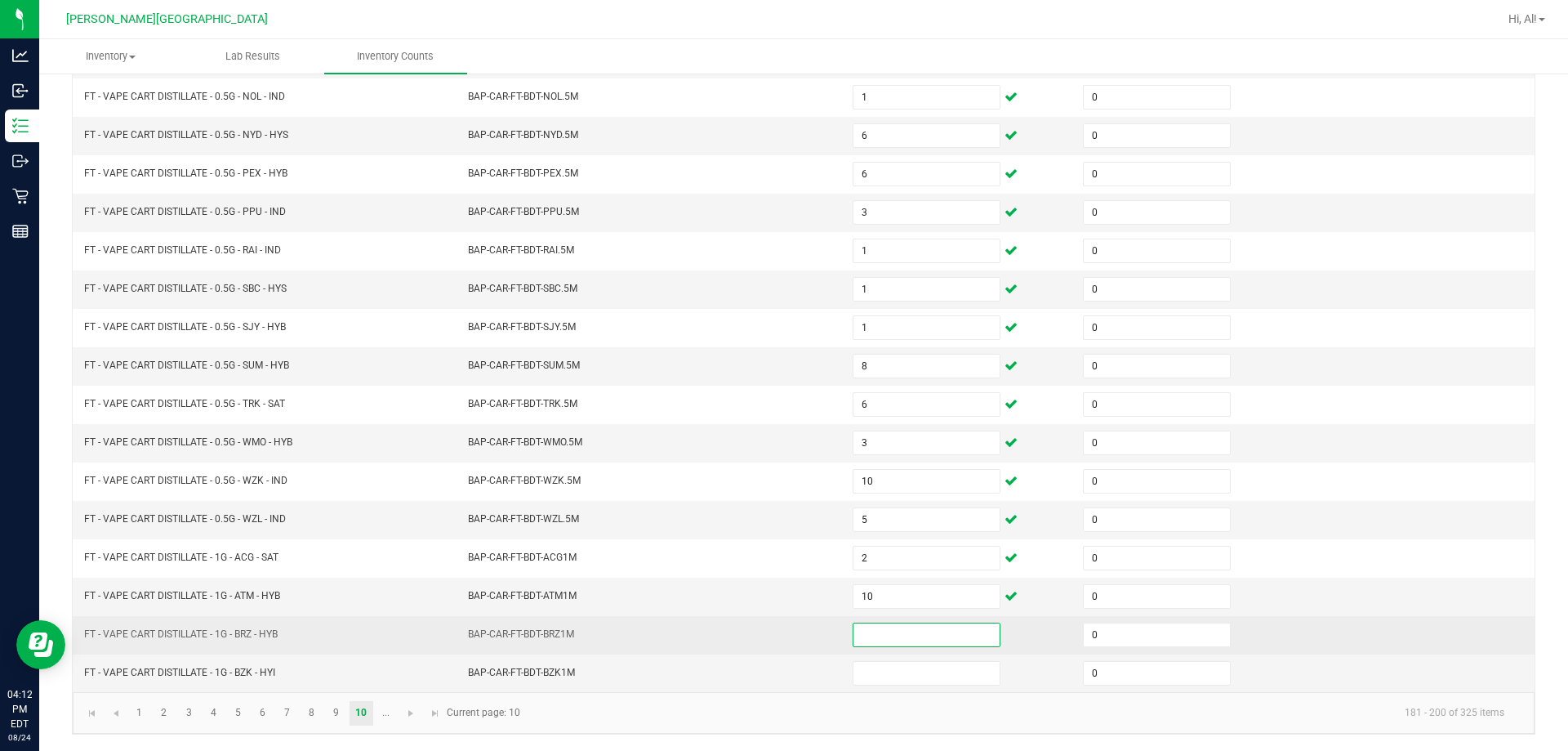
click at [767, 634] on input at bounding box center [926, 634] width 146 height 23
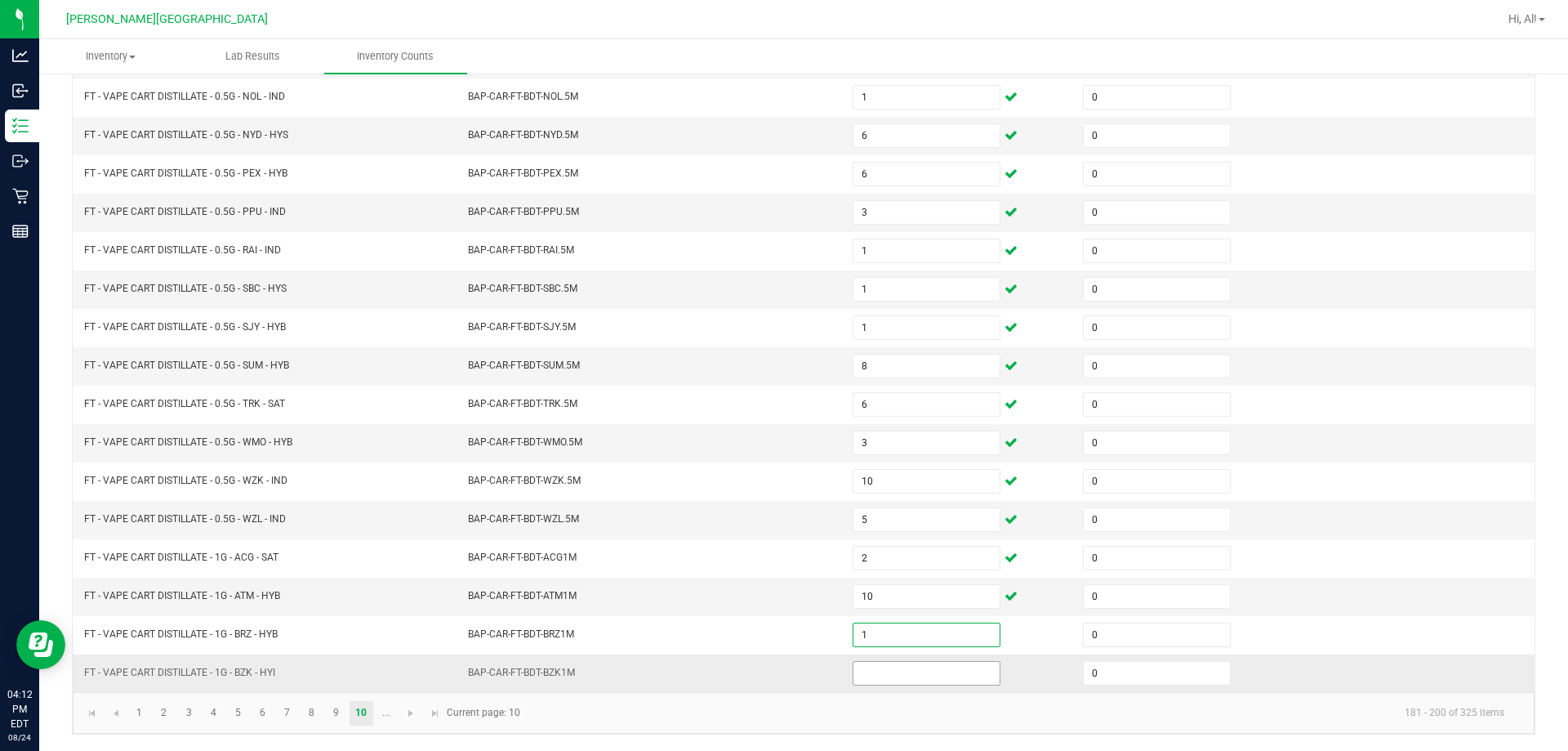
click at [767, 679] on input at bounding box center [926, 673] width 146 height 23
click at [745, 683] on td "BAP-CAR-FT-BDT-BZK1M" at bounding box center [650, 674] width 384 height 38
click at [405, 710] on span "Go to the next page" at bounding box center [410, 713] width 13 height 13
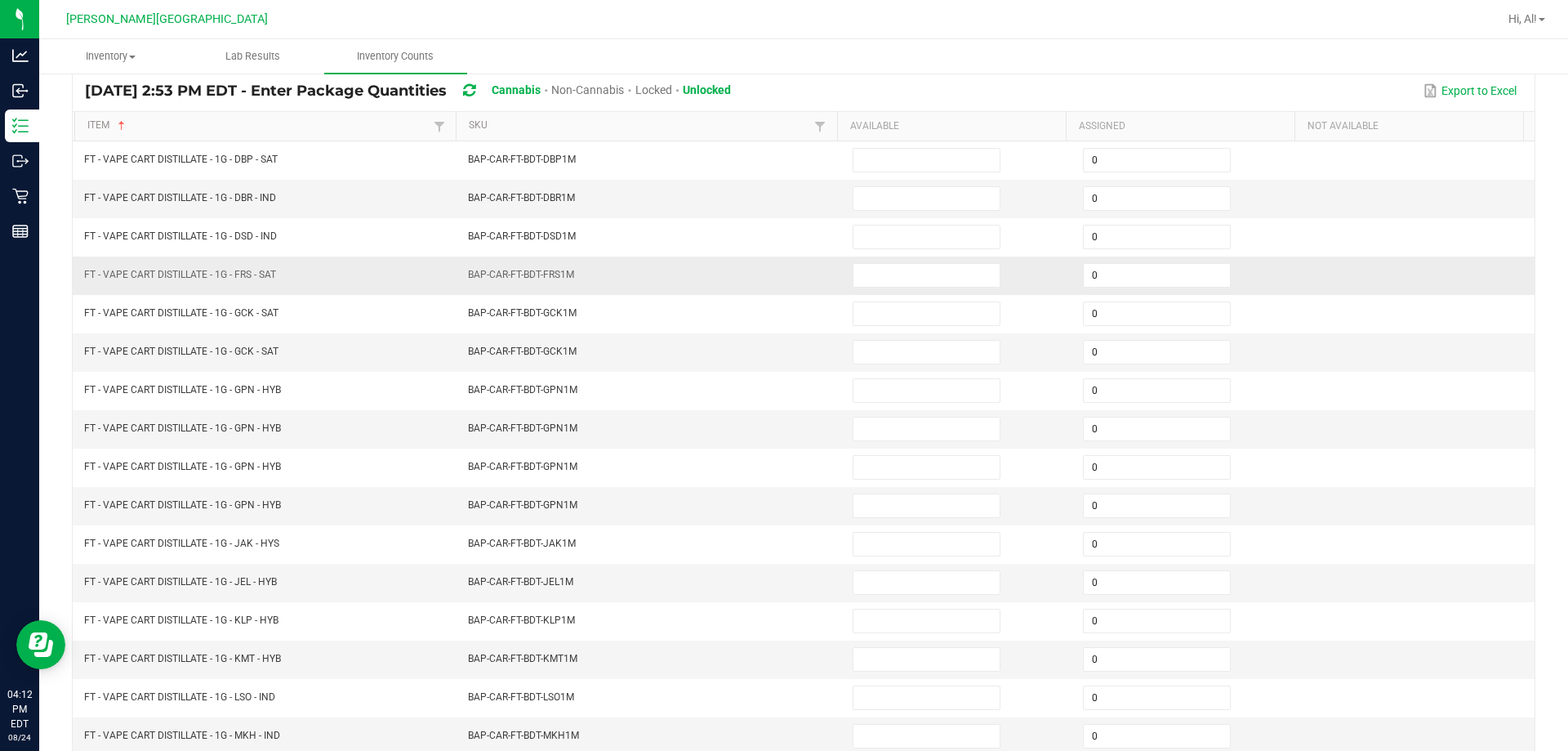
scroll to position [94, 0]
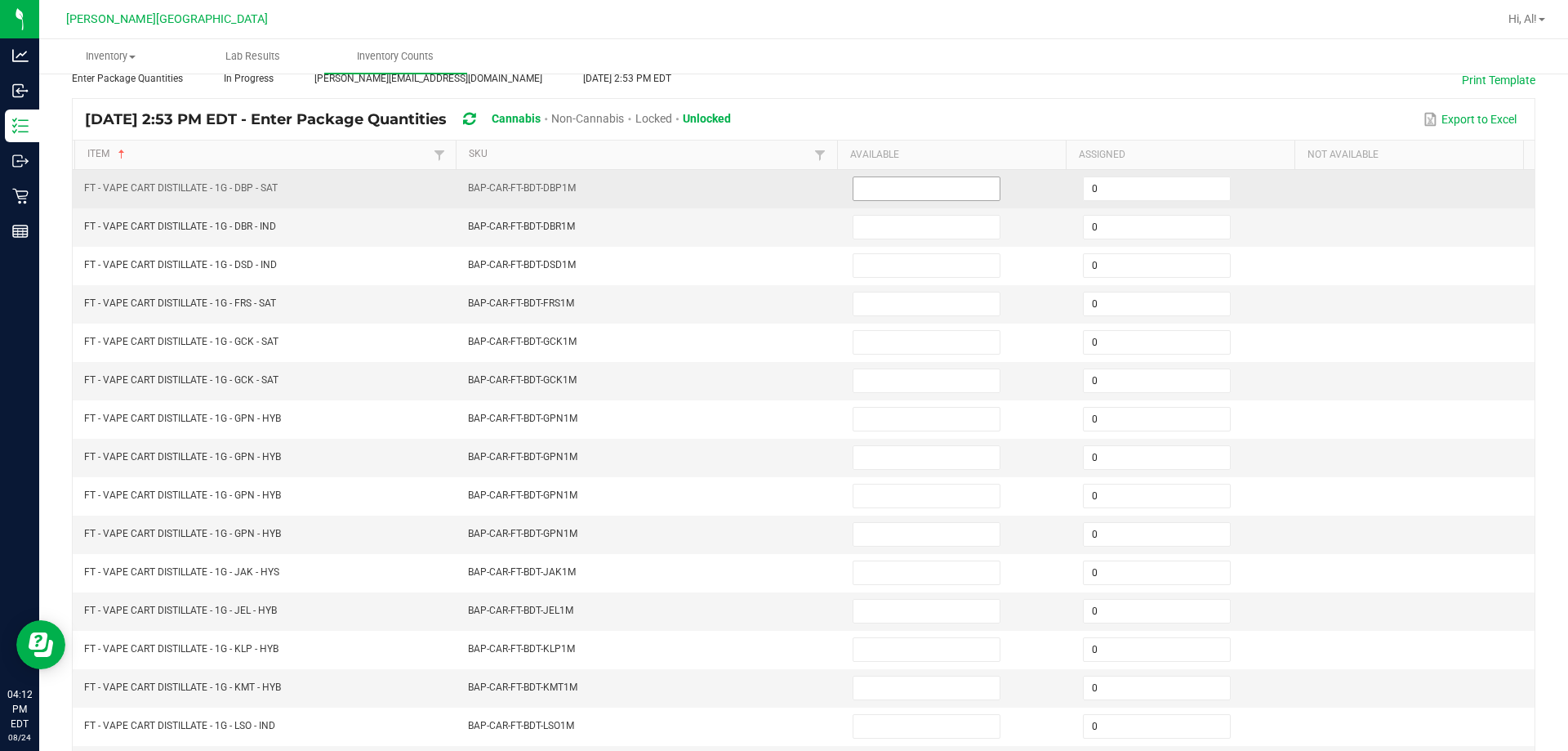
click at [767, 192] on input at bounding box center [926, 189] width 146 height 23
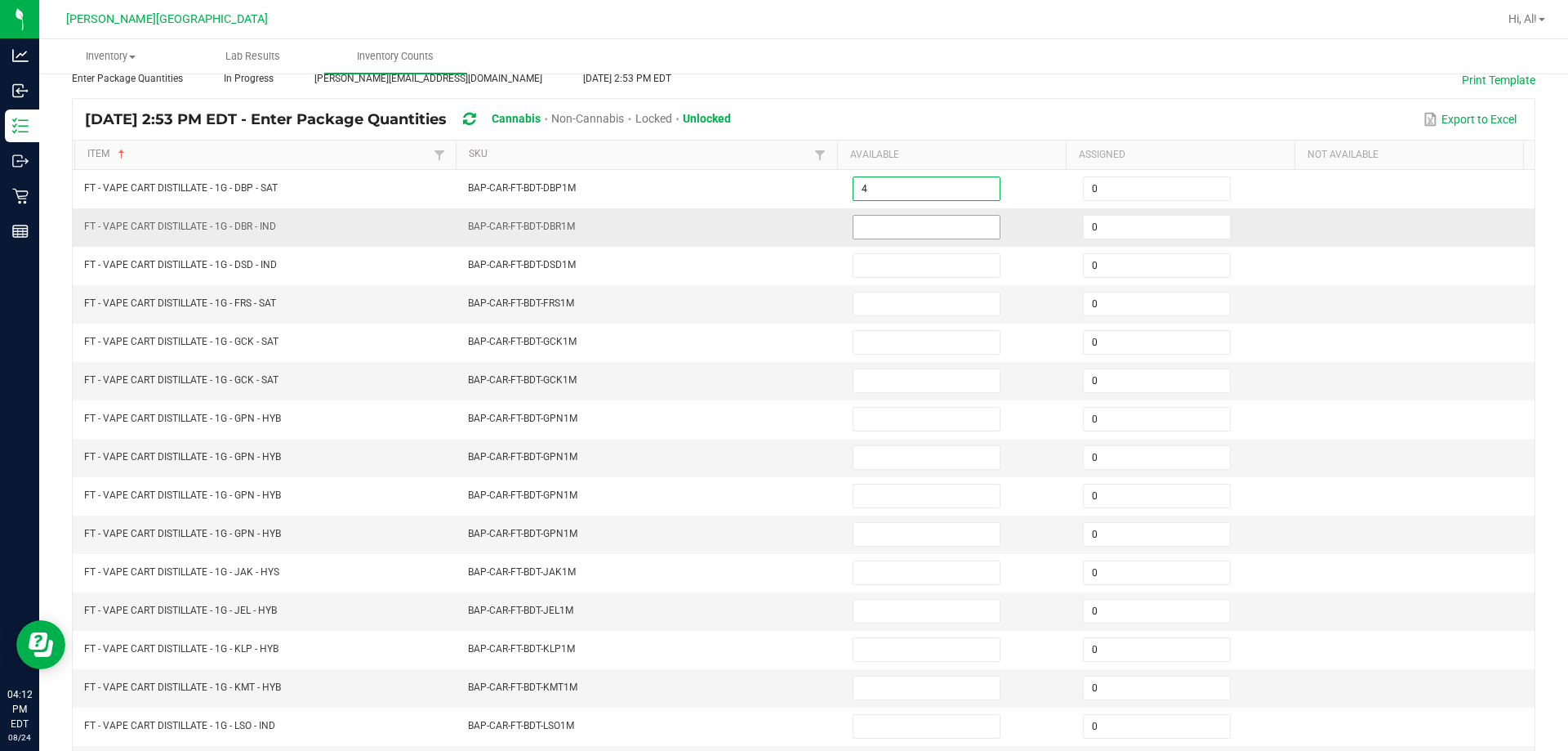
click at [767, 233] on input at bounding box center [926, 227] width 146 height 23
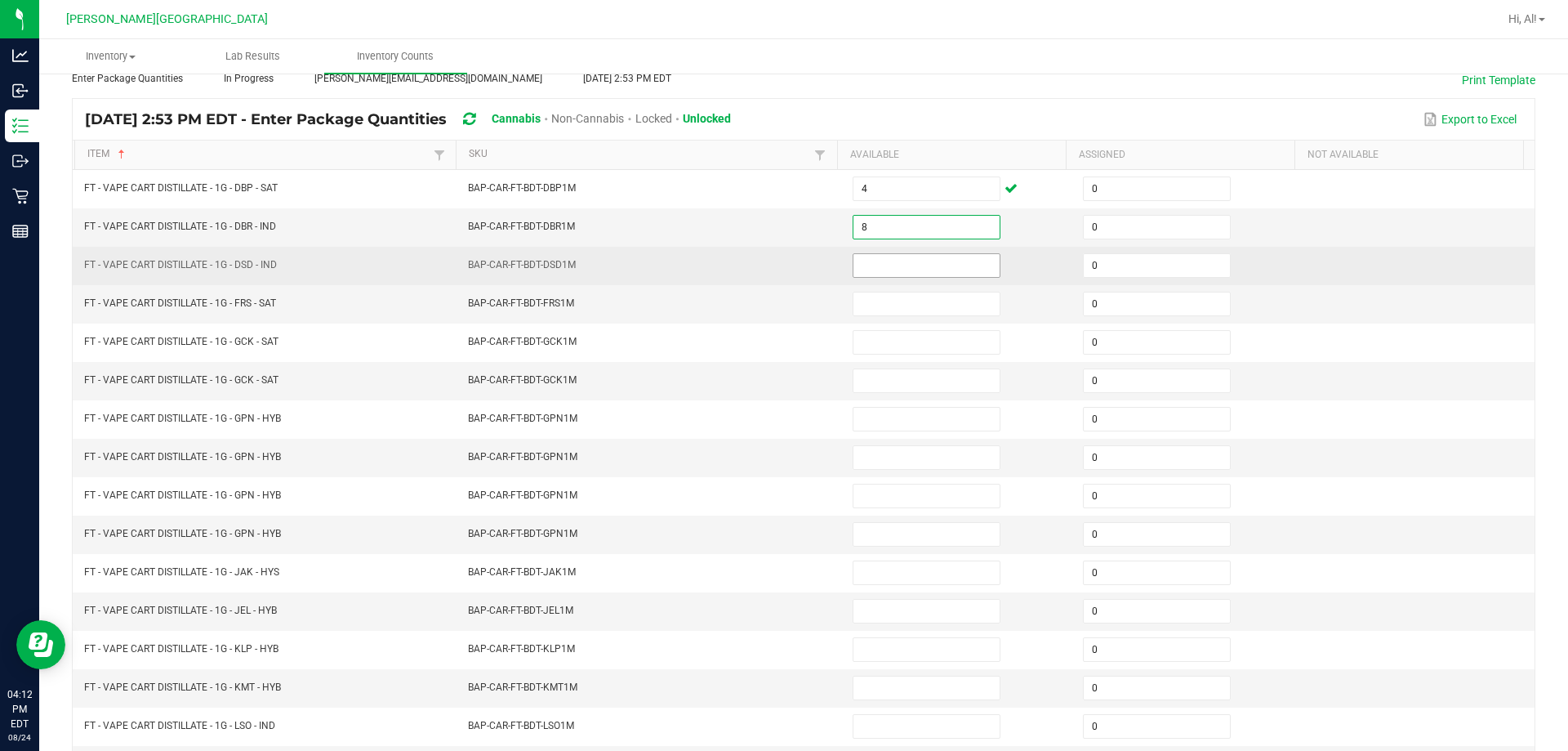
click at [767, 265] on input at bounding box center [926, 266] width 146 height 23
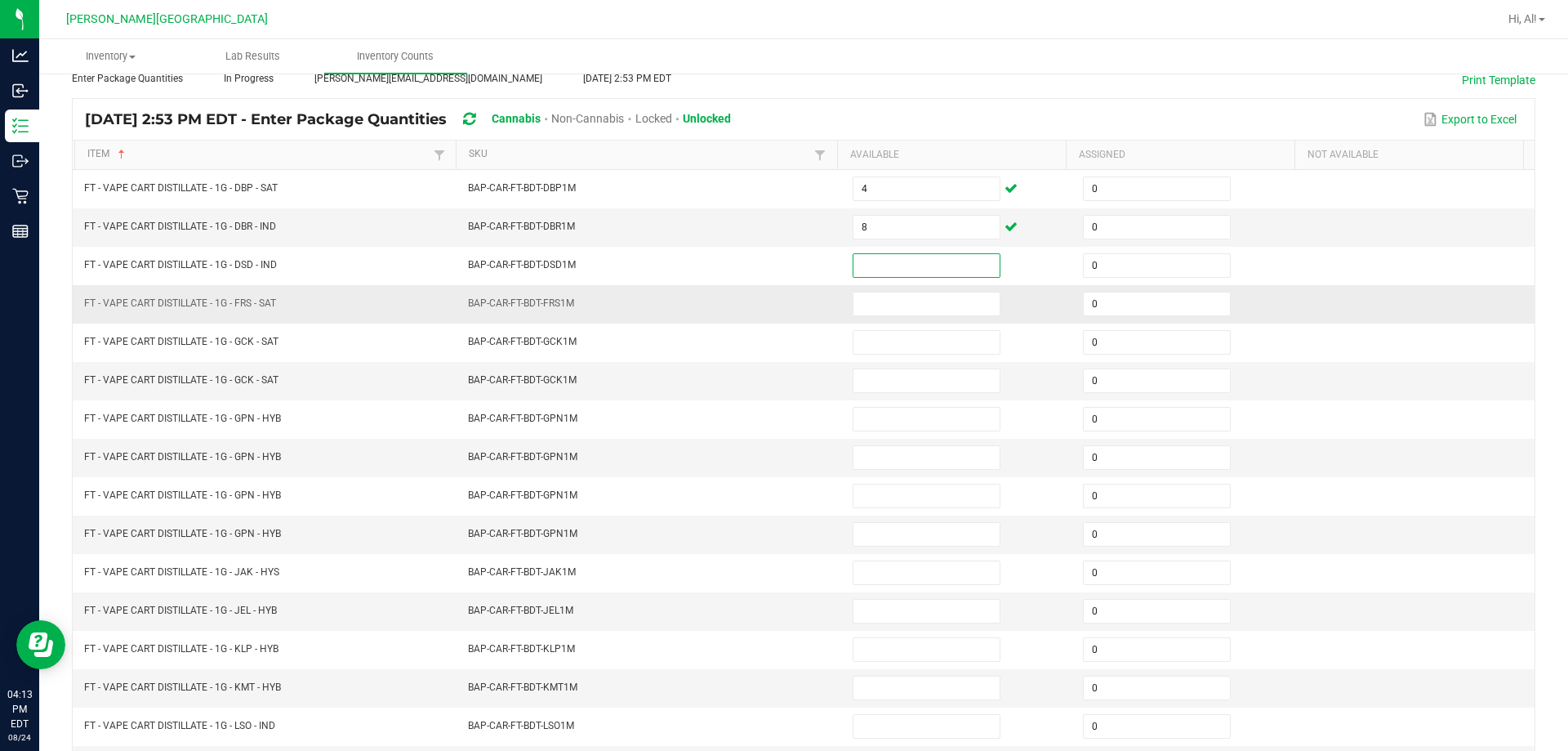
click at [767, 295] on td "BAP-CAR-FT-BDT-FRS1M" at bounding box center [650, 305] width 384 height 38
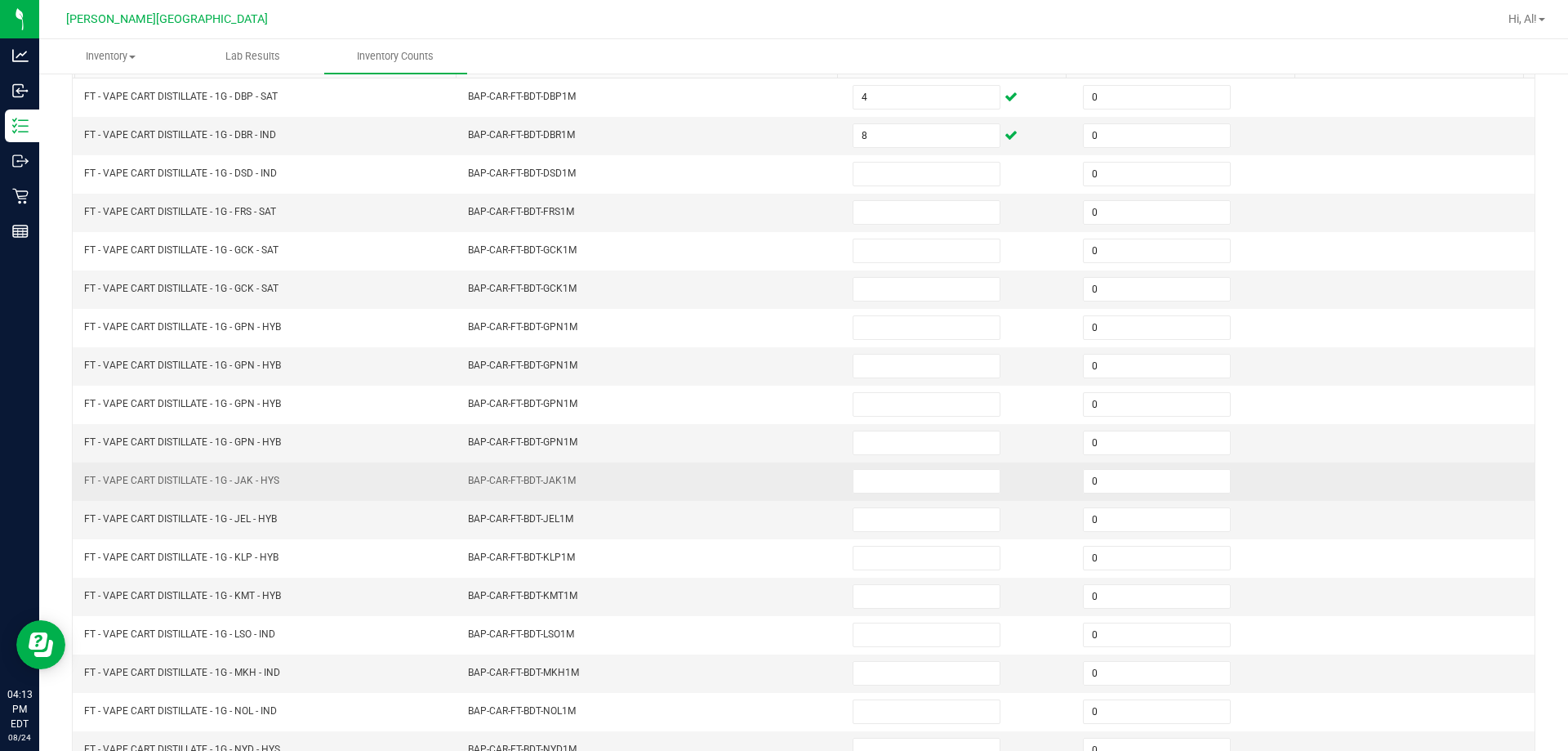
scroll to position [340, 0]
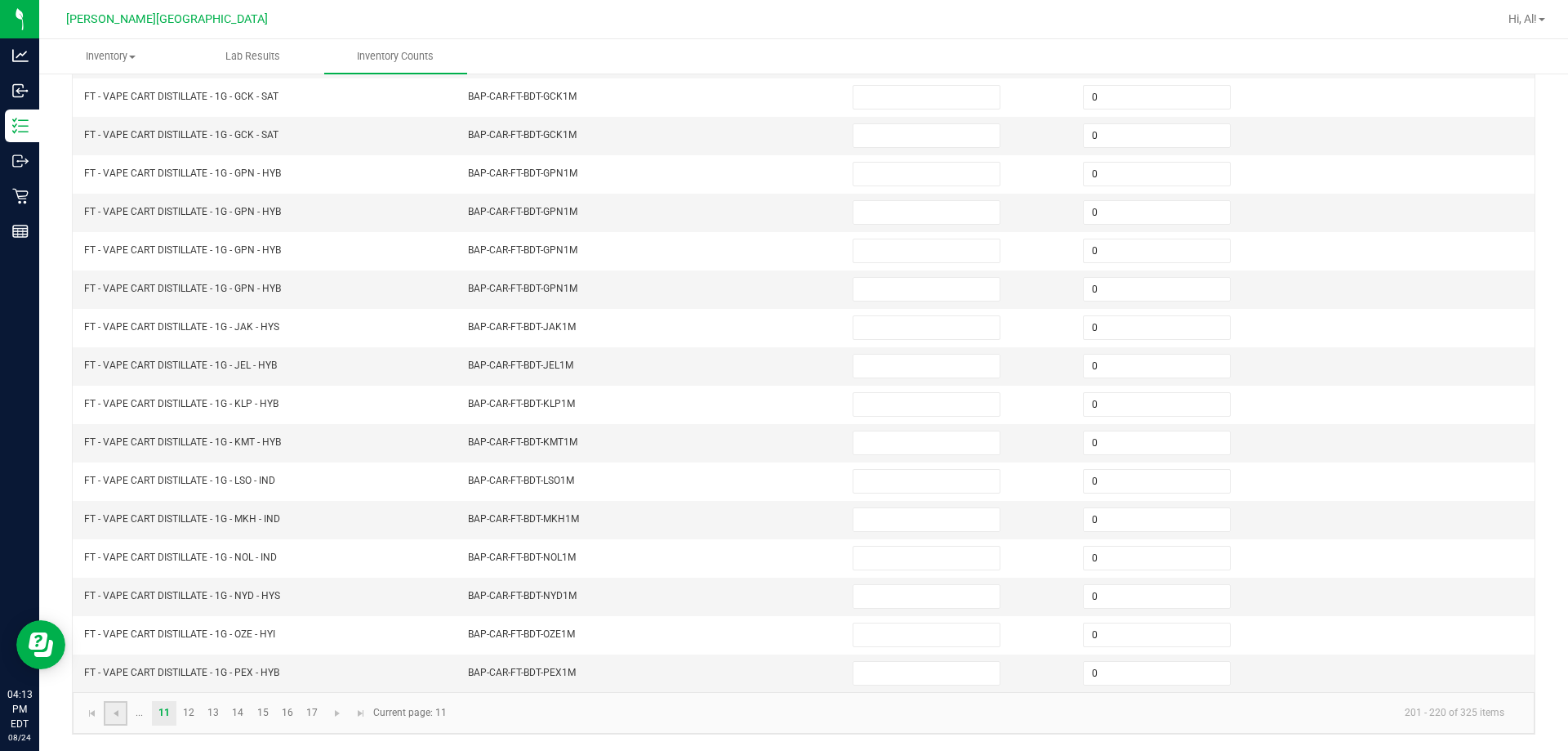
click at [127, 709] on link at bounding box center [116, 713] width 24 height 25
click at [767, 673] on input "0" at bounding box center [926, 673] width 146 height 23
click at [767, 674] on td "BAP-CAR-FT-BDT-BZK1M" at bounding box center [650, 674] width 384 height 38
click at [410, 717] on span "Go to the next page" at bounding box center [410, 713] width 13 height 13
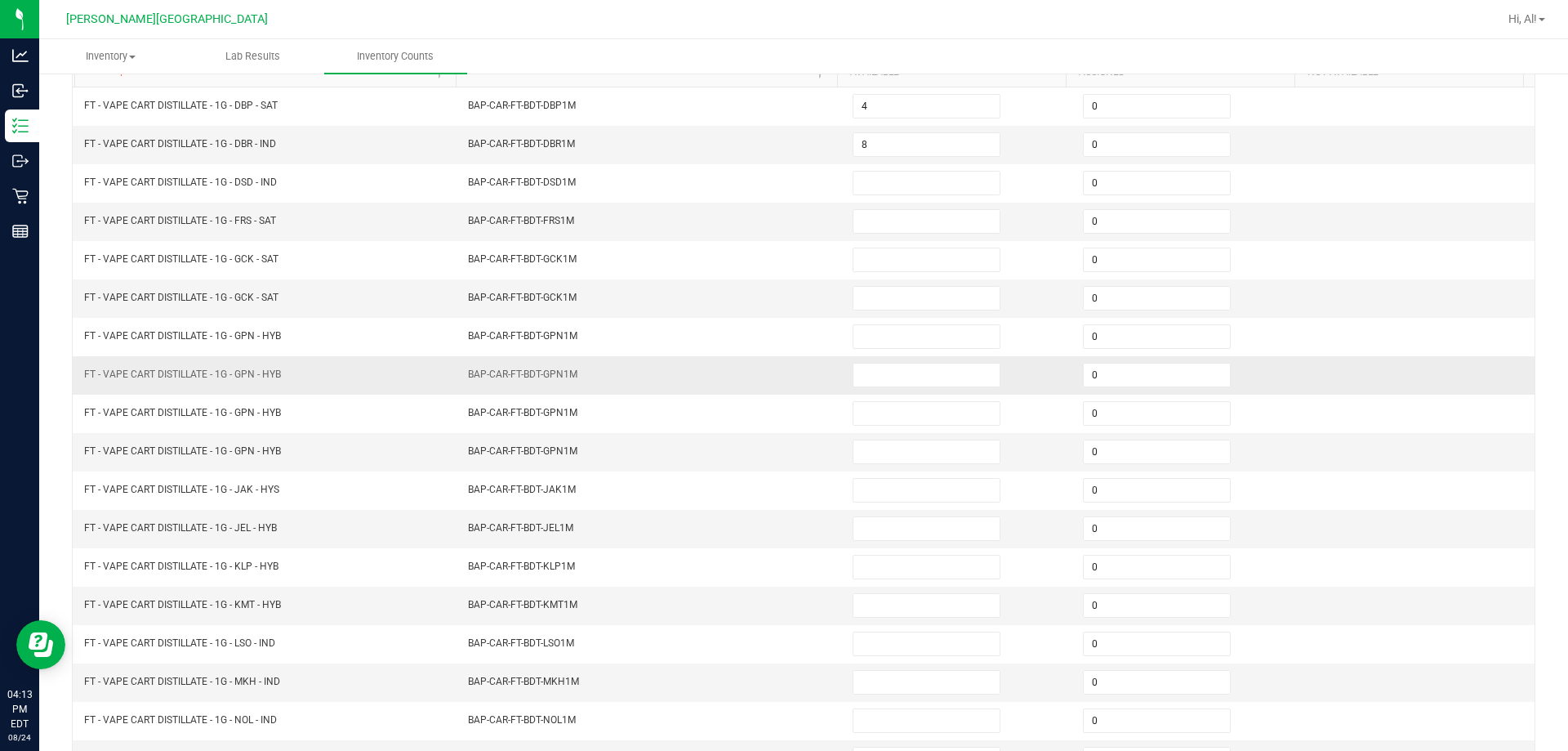
scroll to position [176, 0]
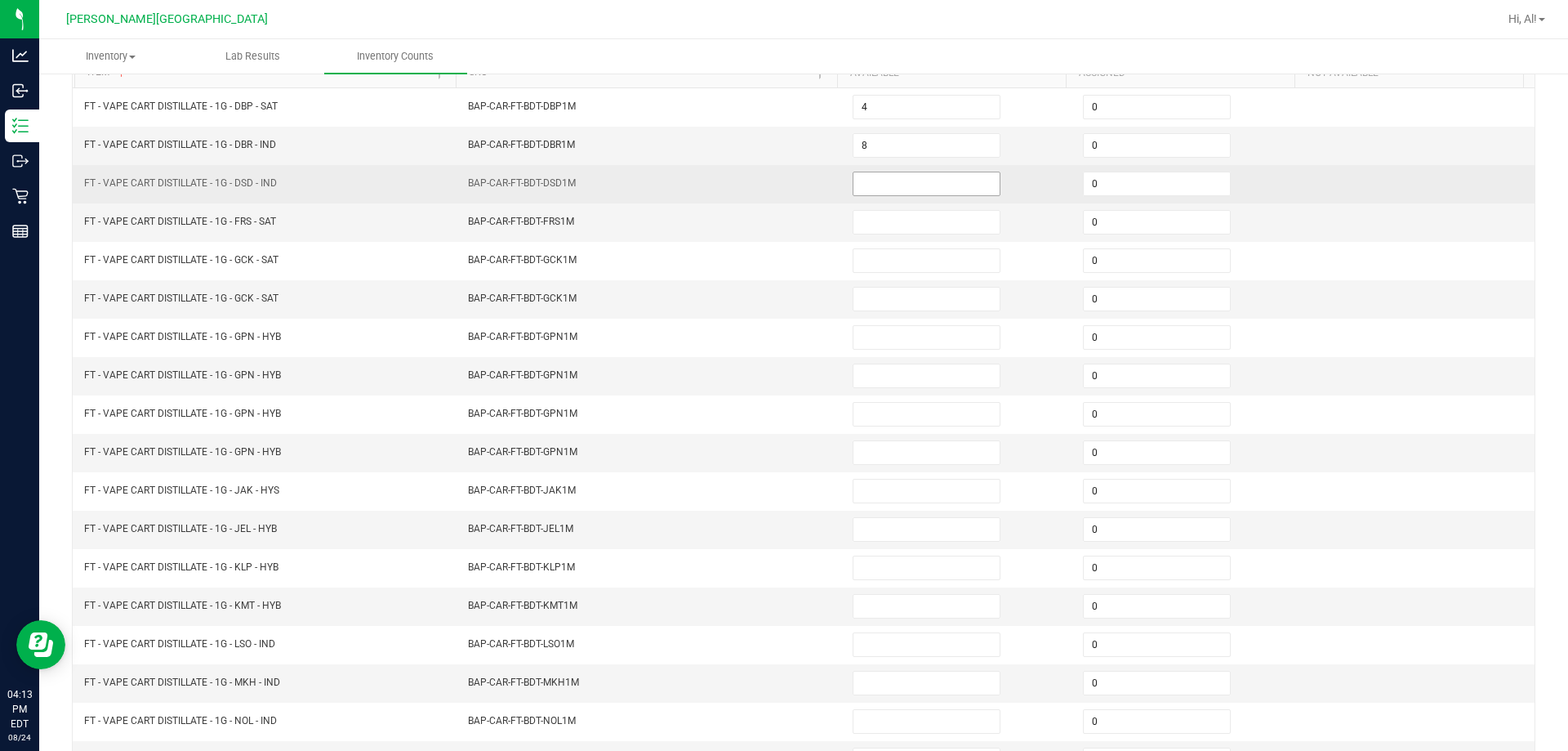
click at [767, 190] on input at bounding box center [926, 184] width 146 height 23
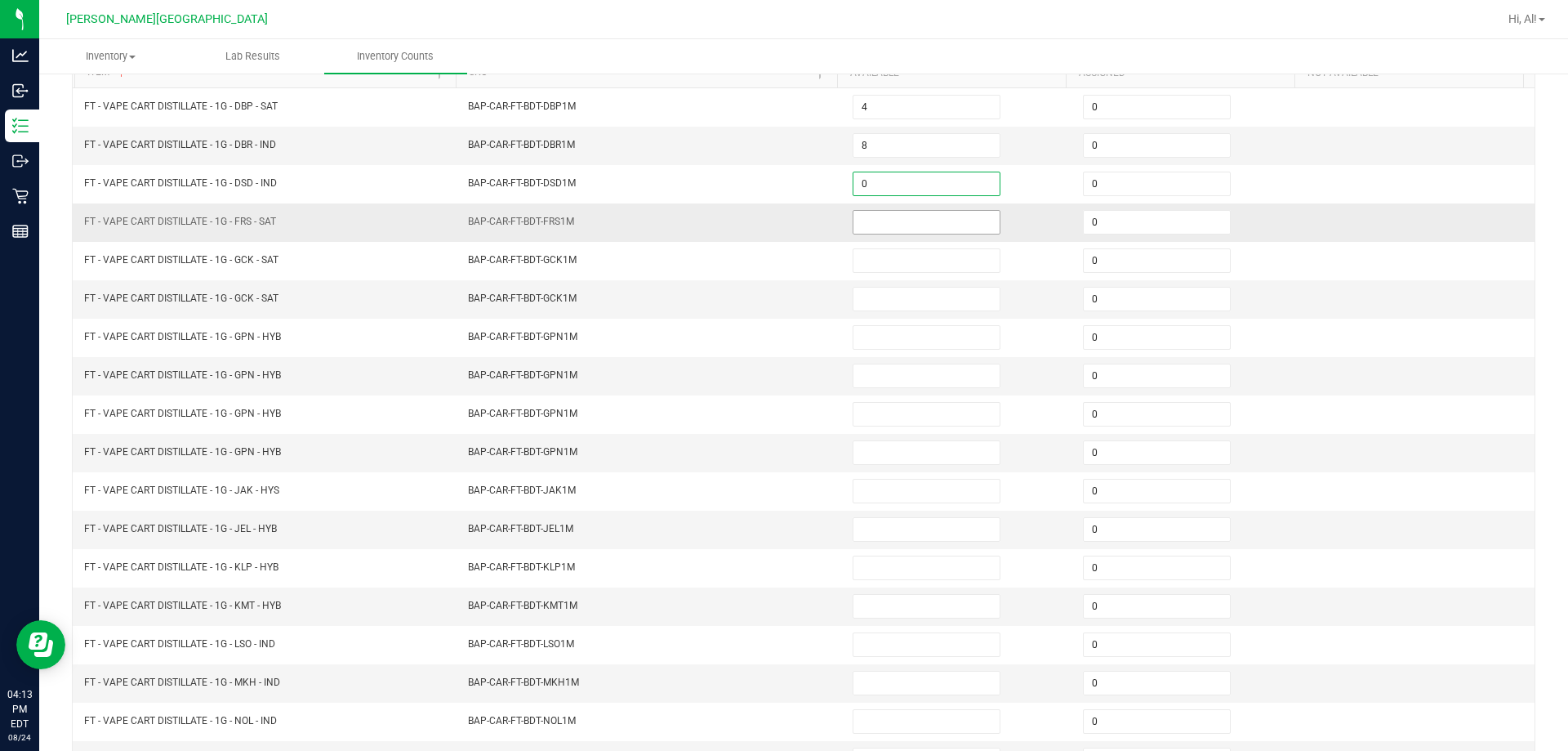
click at [767, 220] on input at bounding box center [926, 222] width 146 height 23
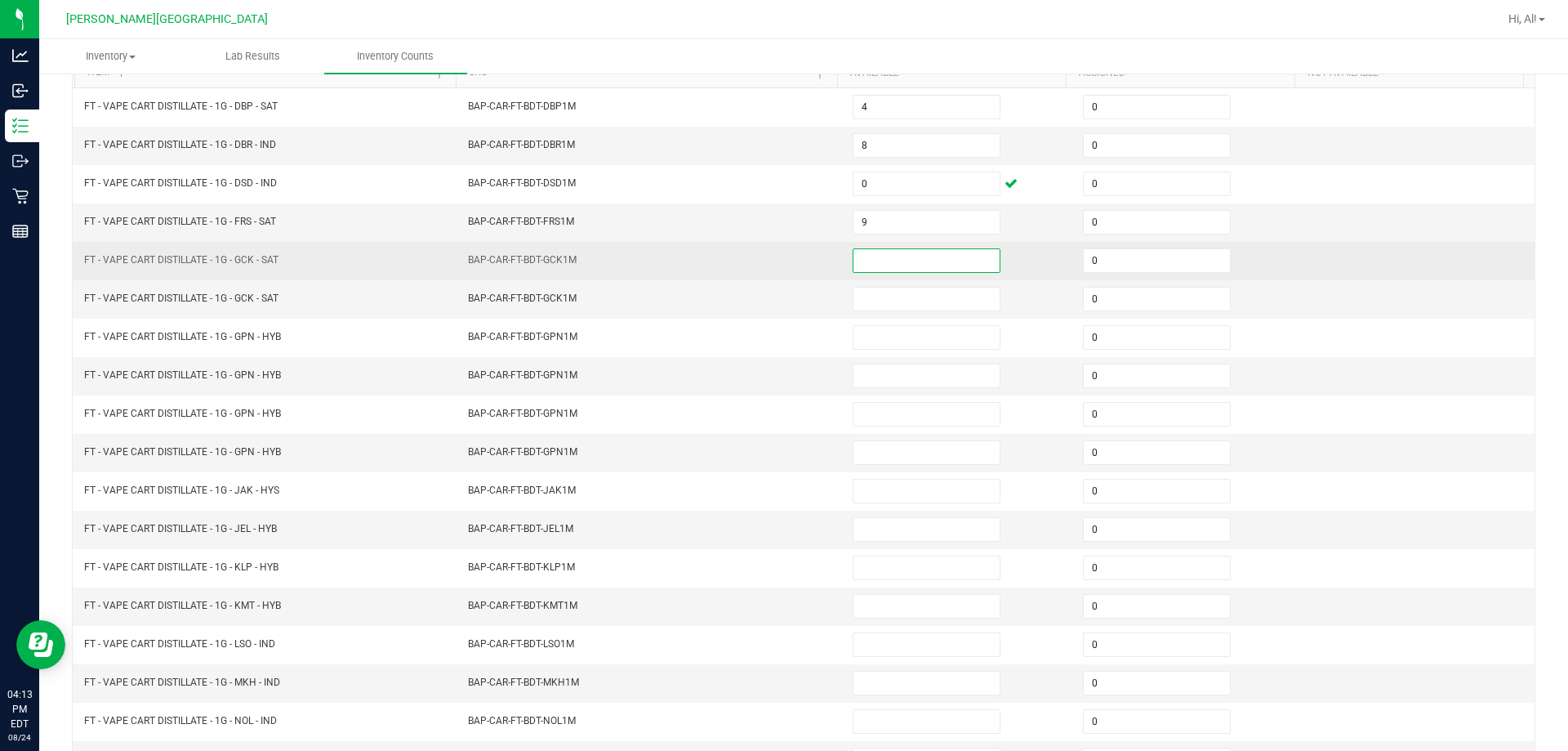
click at [767, 259] on input at bounding box center [926, 261] width 146 height 23
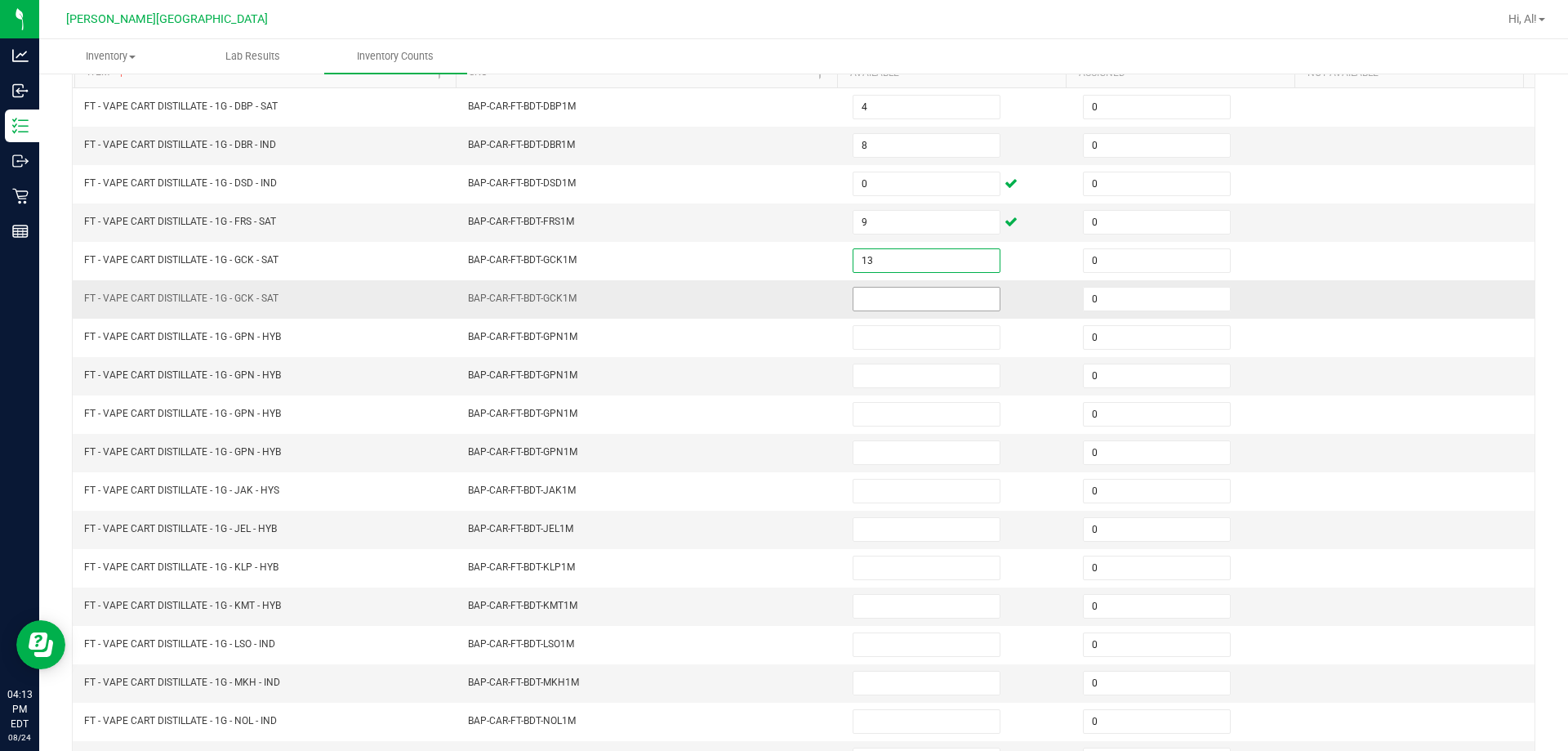
click at [767, 292] on input at bounding box center [926, 299] width 146 height 23
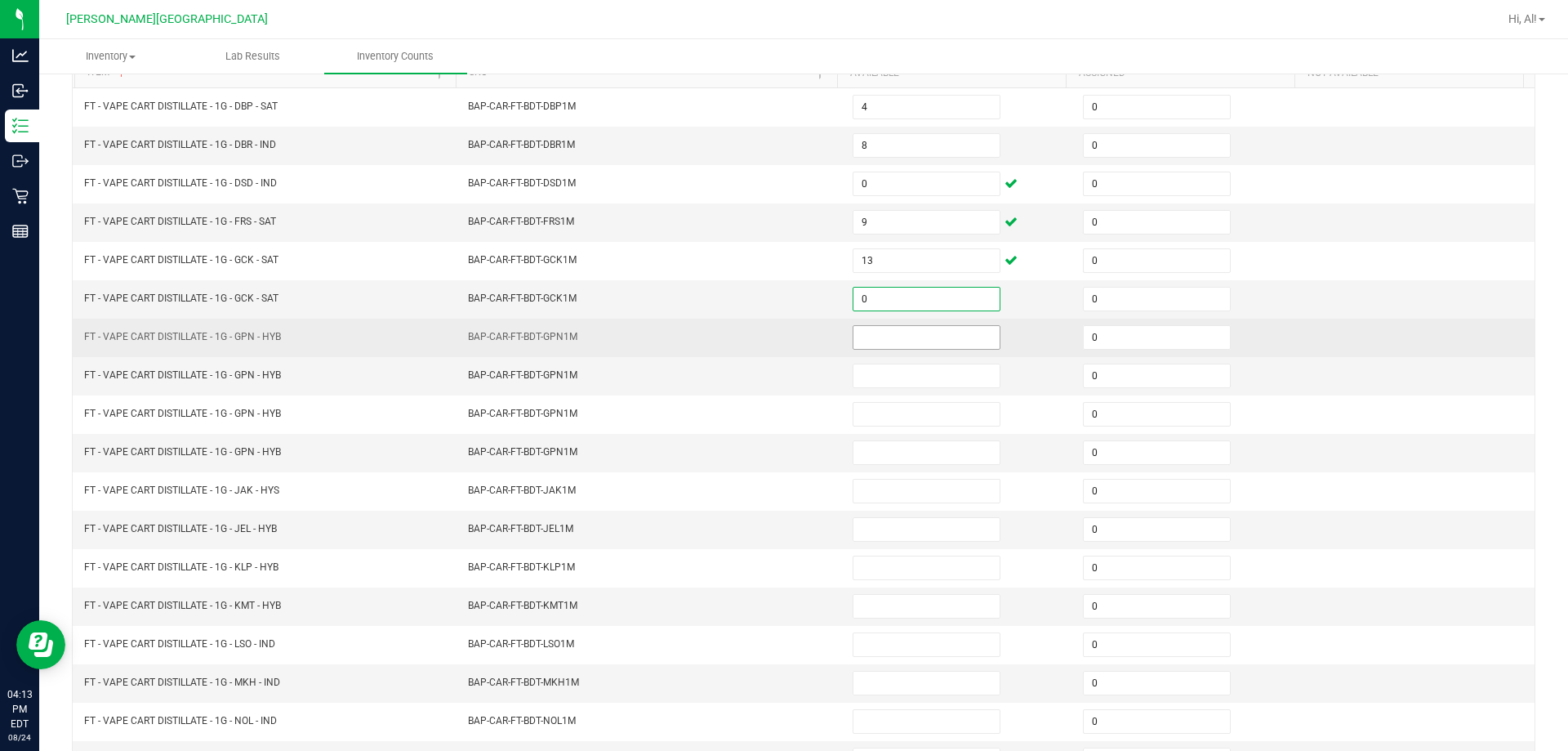
click at [767, 327] on input at bounding box center [926, 338] width 146 height 23
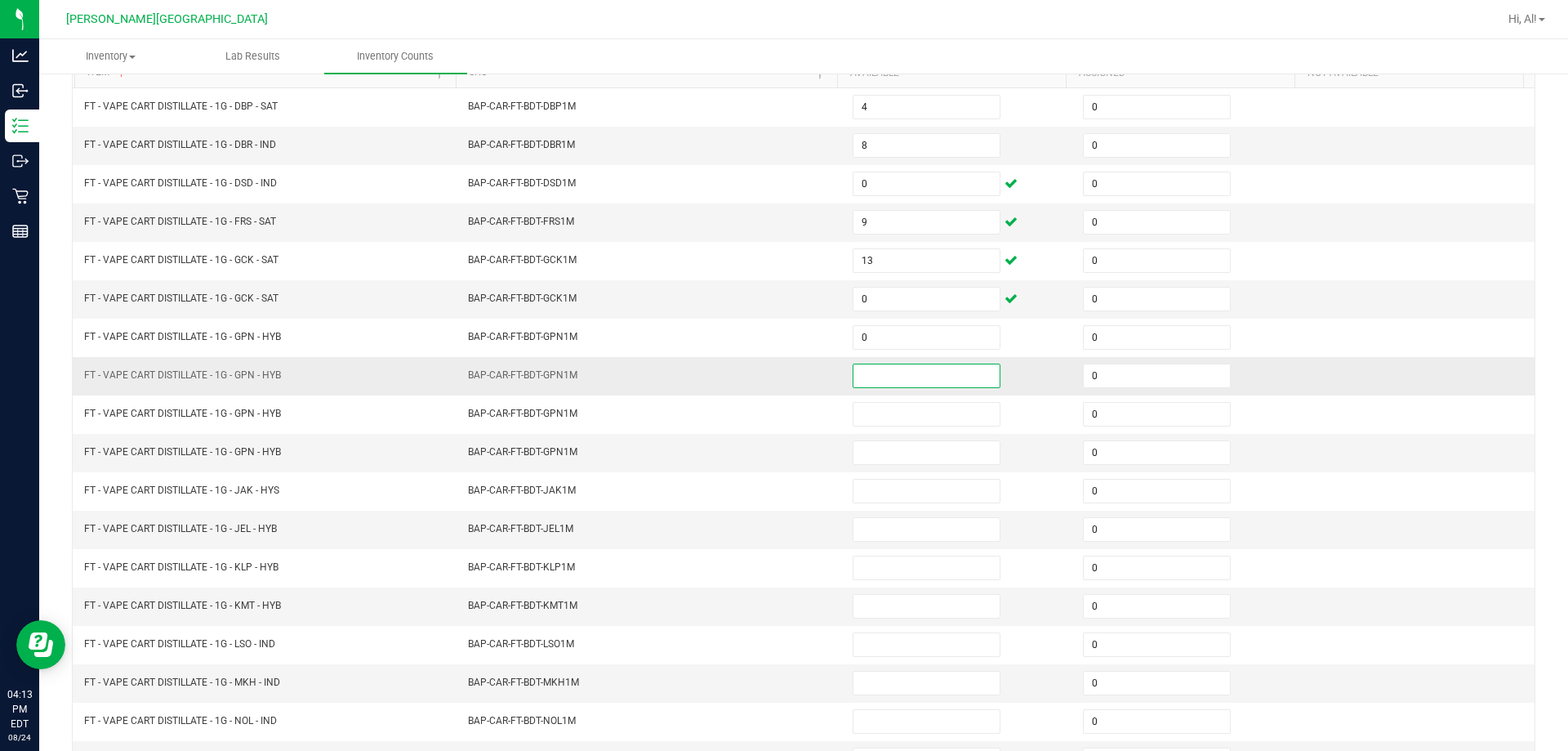
click at [767, 373] on input at bounding box center [926, 376] width 146 height 23
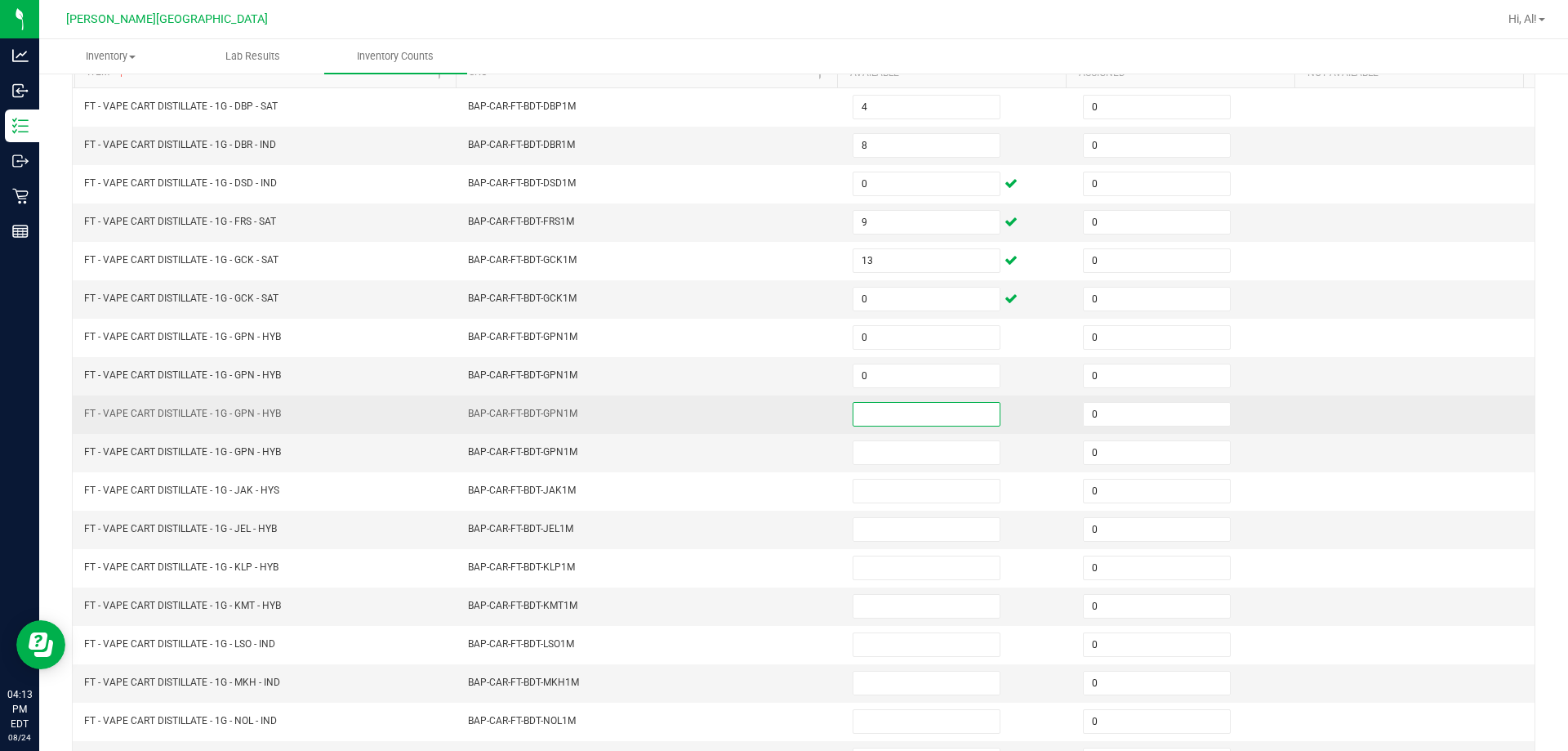
click at [767, 406] on input at bounding box center [926, 413] width 146 height 23
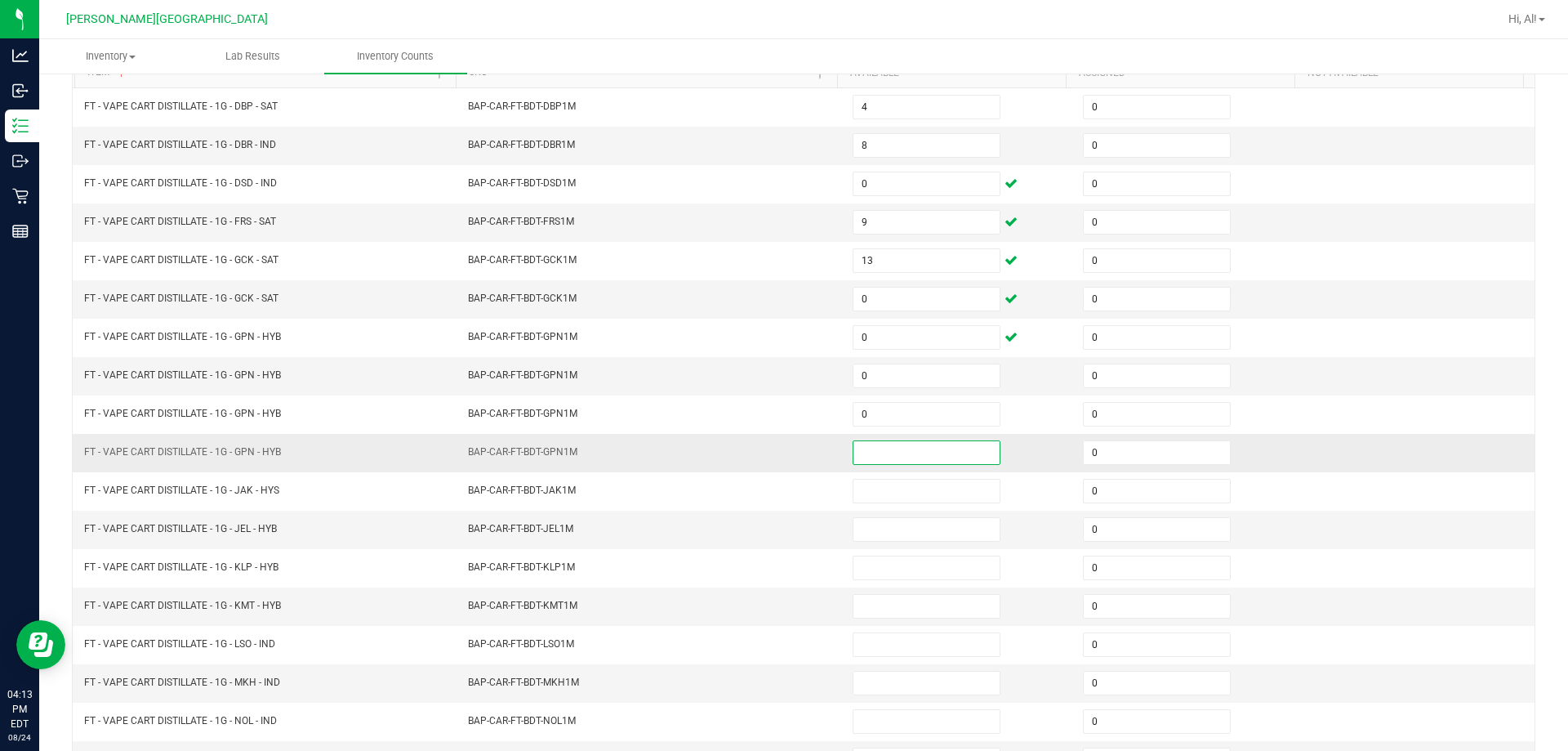
click at [767, 451] on input at bounding box center [926, 452] width 146 height 23
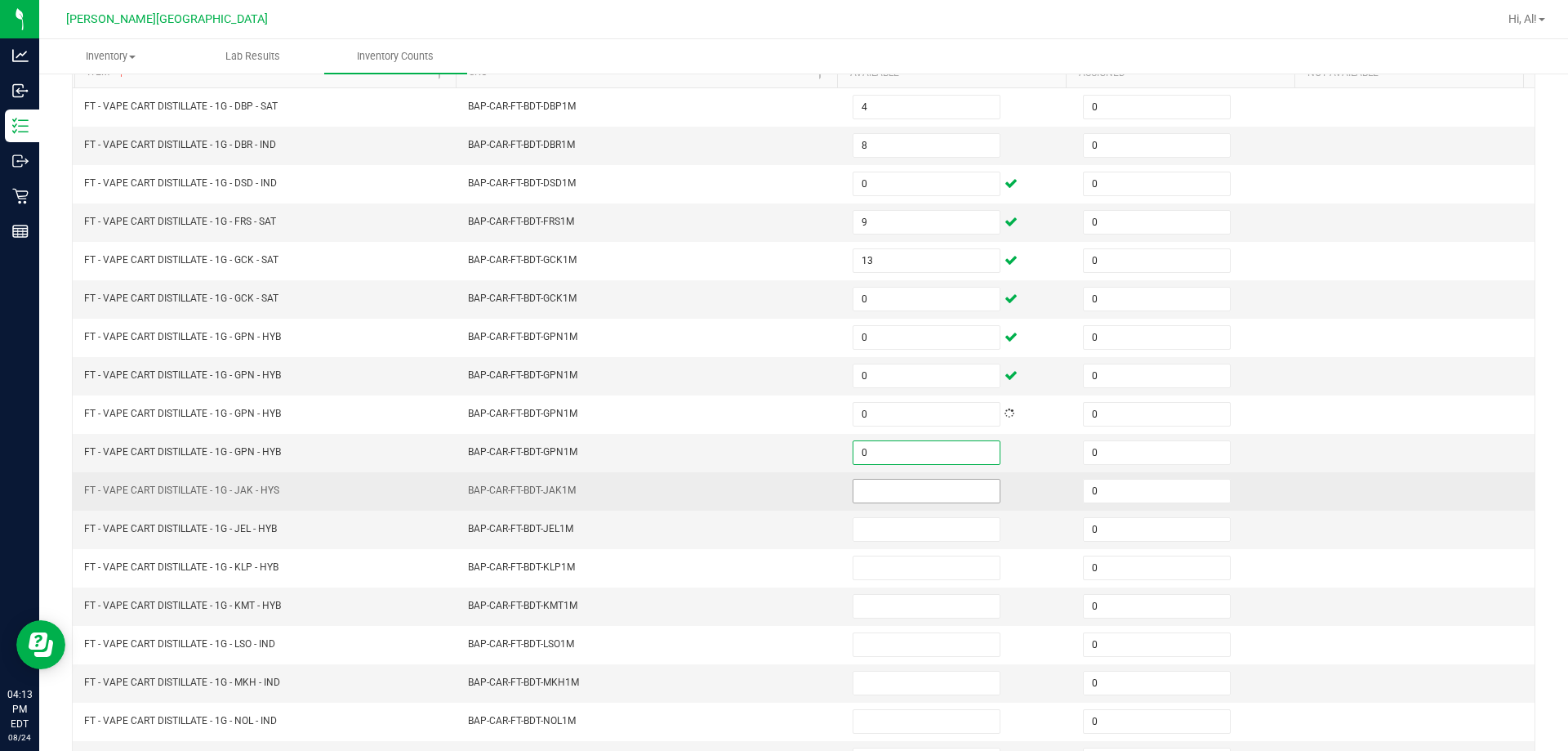
click at [767, 483] on input at bounding box center [926, 490] width 146 height 23
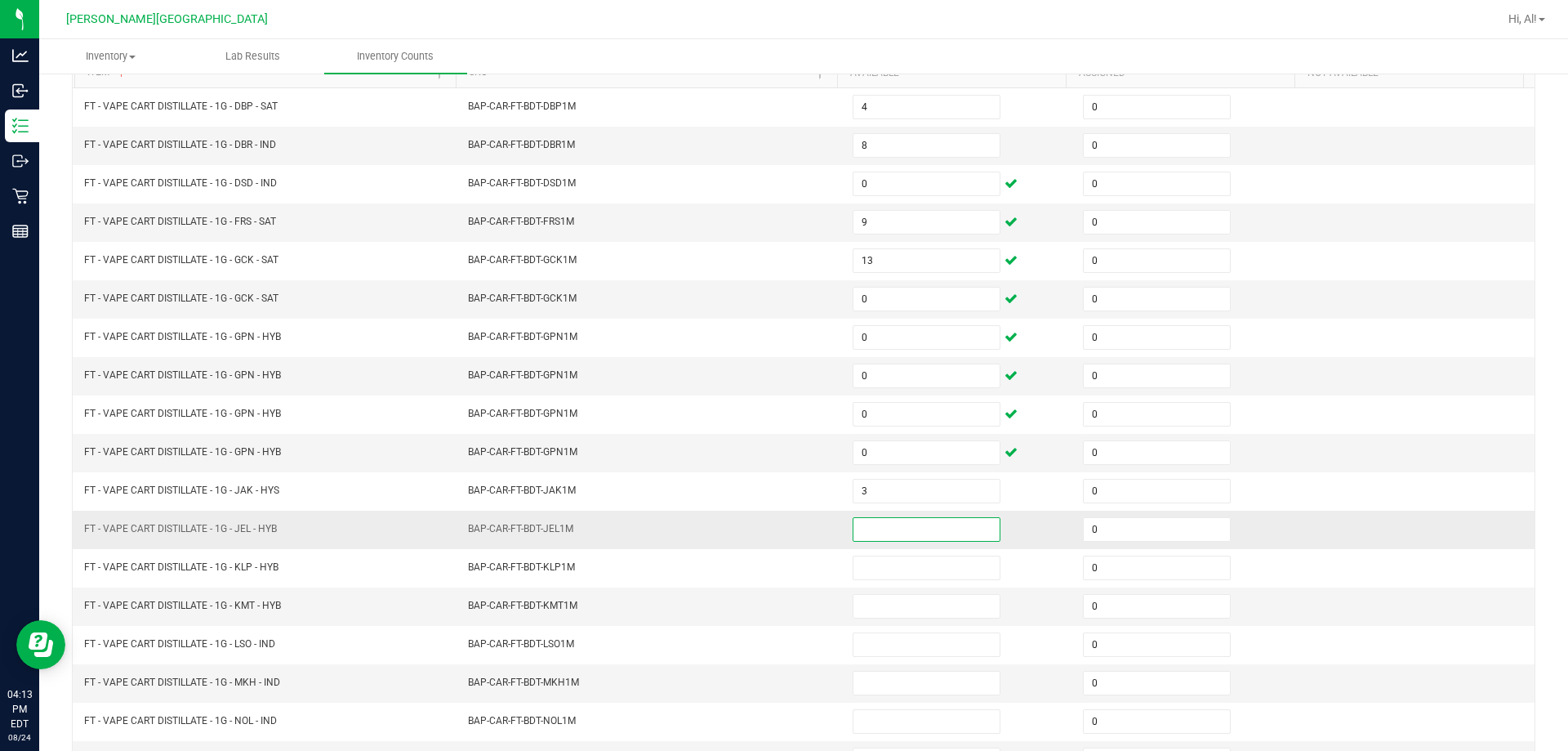
click at [767, 529] on input at bounding box center [926, 529] width 146 height 23
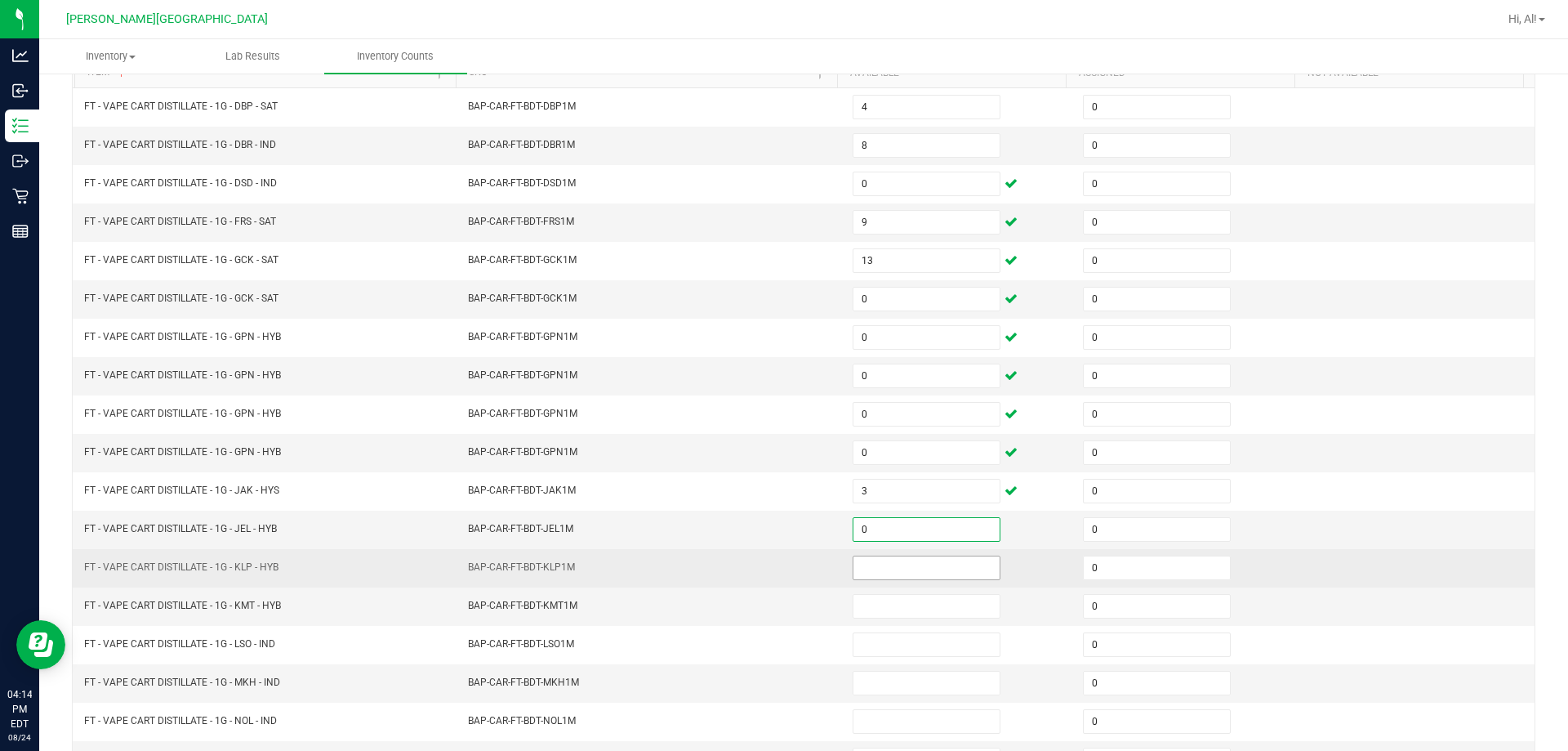
click at [767, 572] on input at bounding box center [926, 567] width 146 height 23
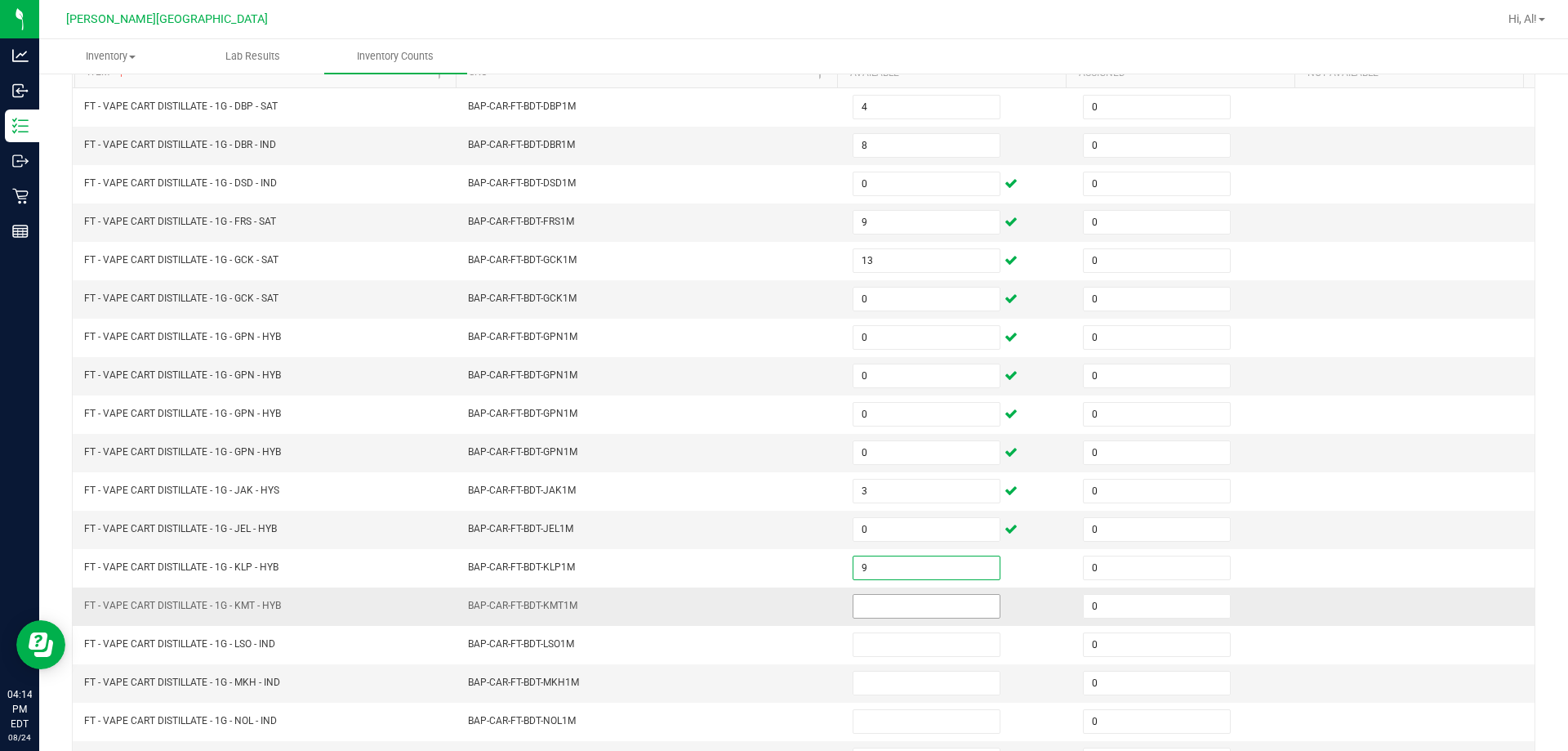
click at [767, 605] on input at bounding box center [926, 606] width 146 height 23
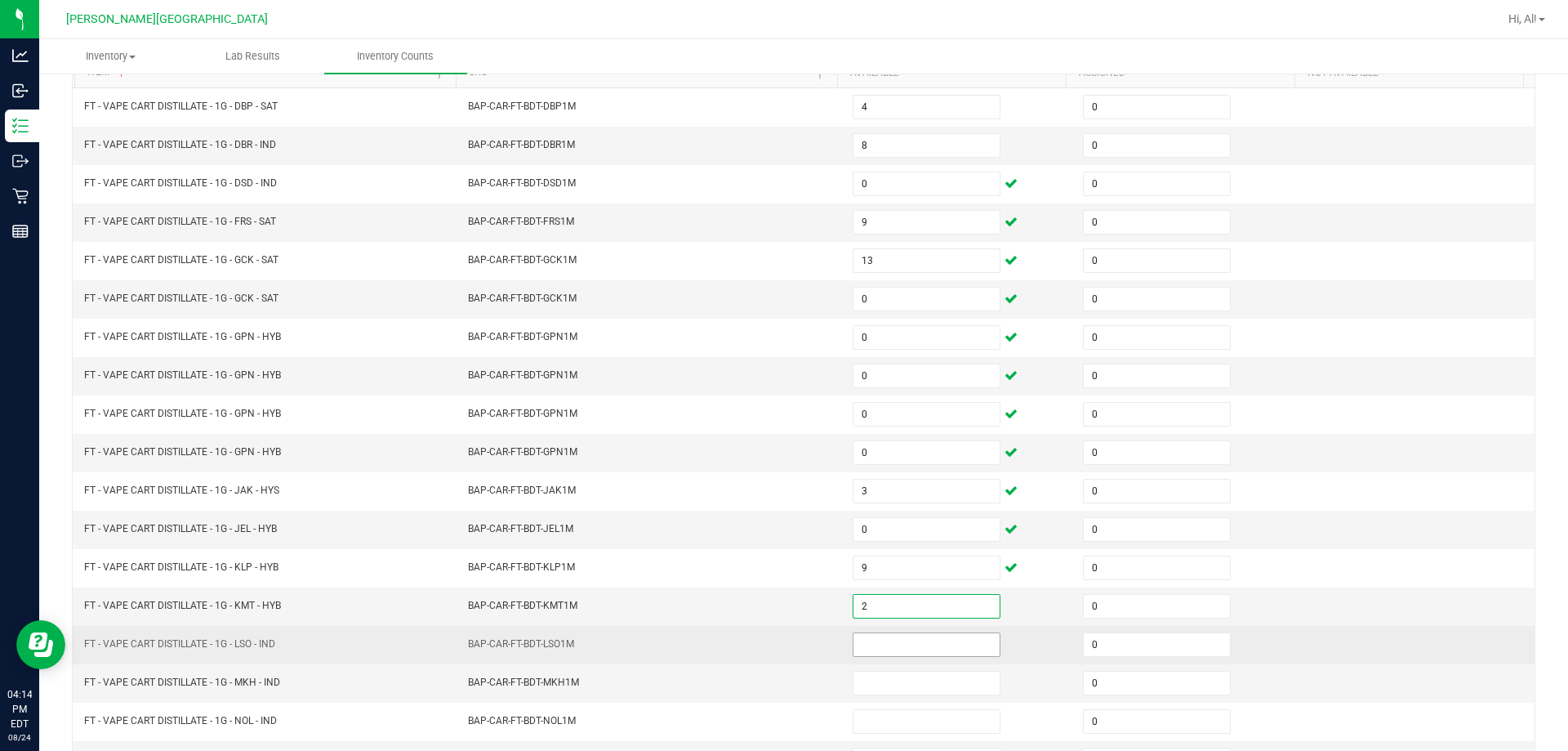
click at [767, 654] on input at bounding box center [926, 644] width 146 height 23
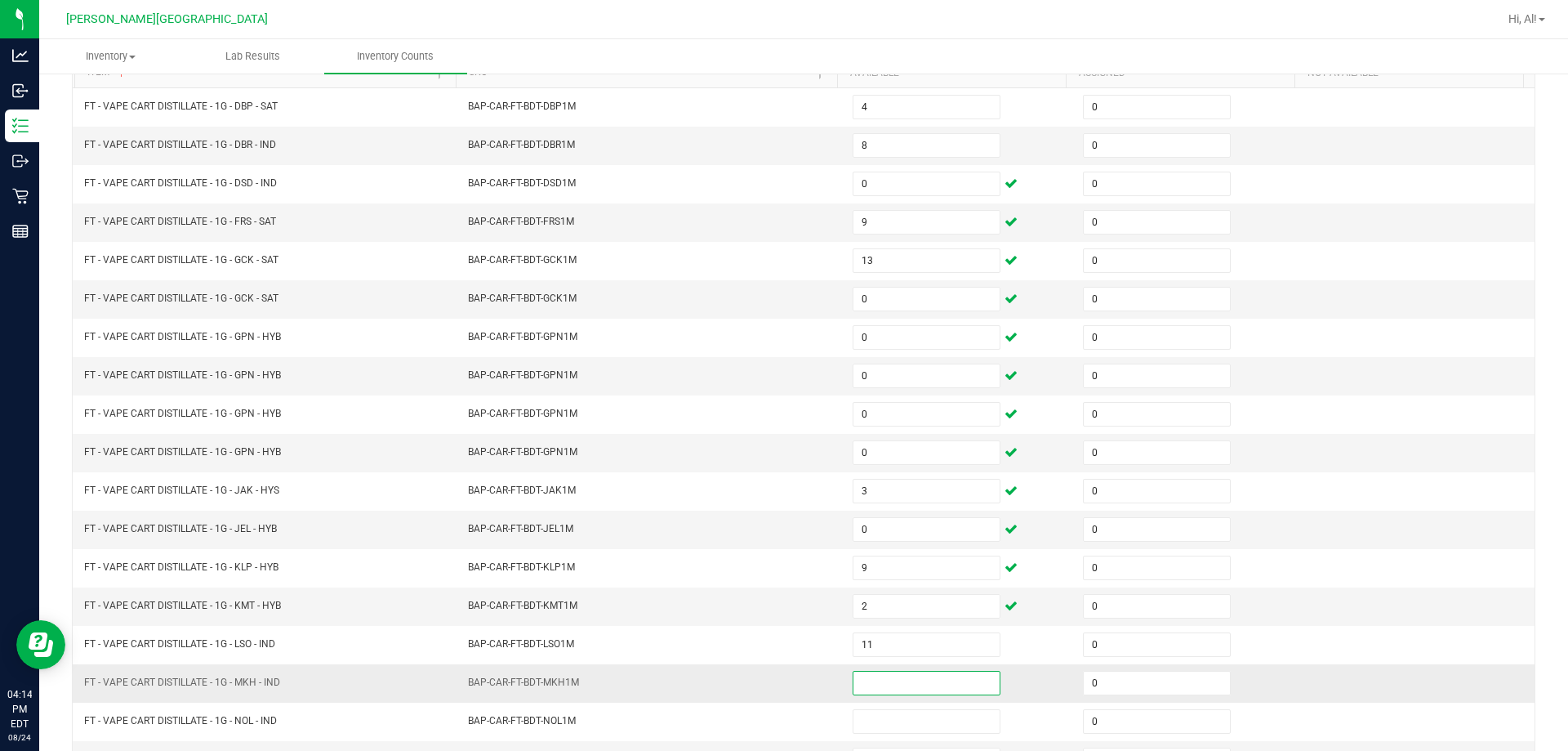
click at [767, 677] on input at bounding box center [926, 683] width 146 height 23
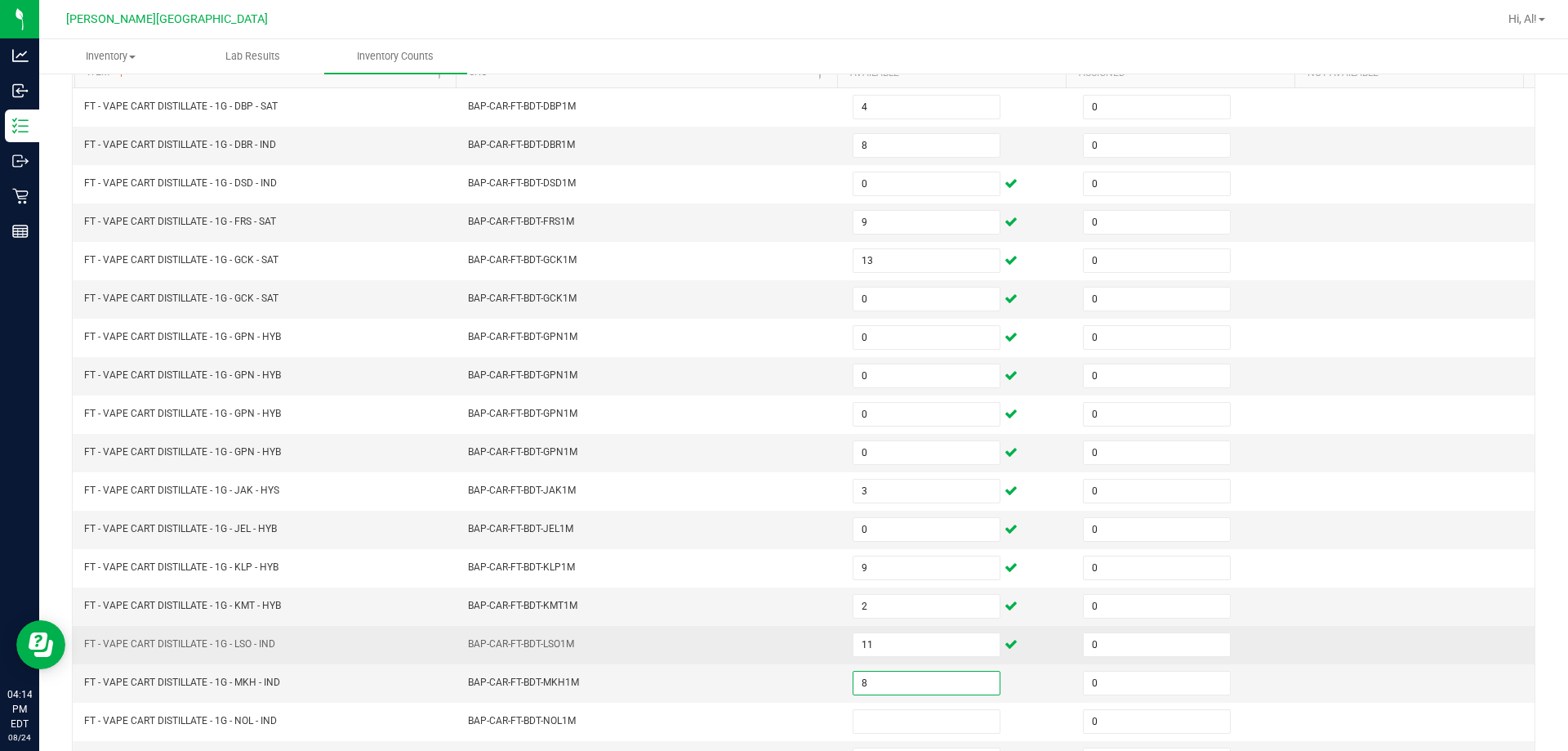
click at [767, 651] on td "BAP-CAR-FT-BDT-LSO1M" at bounding box center [650, 645] width 384 height 38
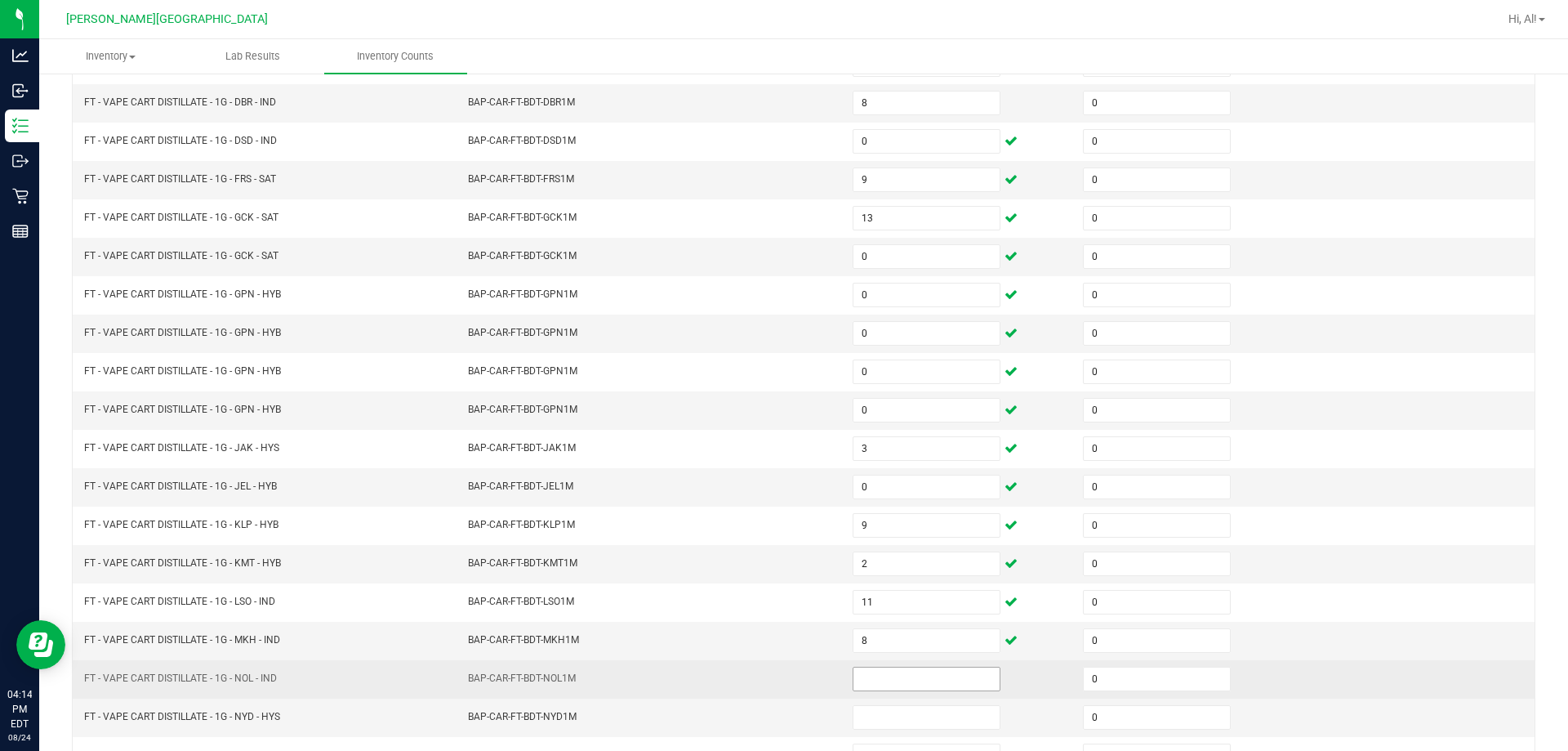
scroll to position [258, 0]
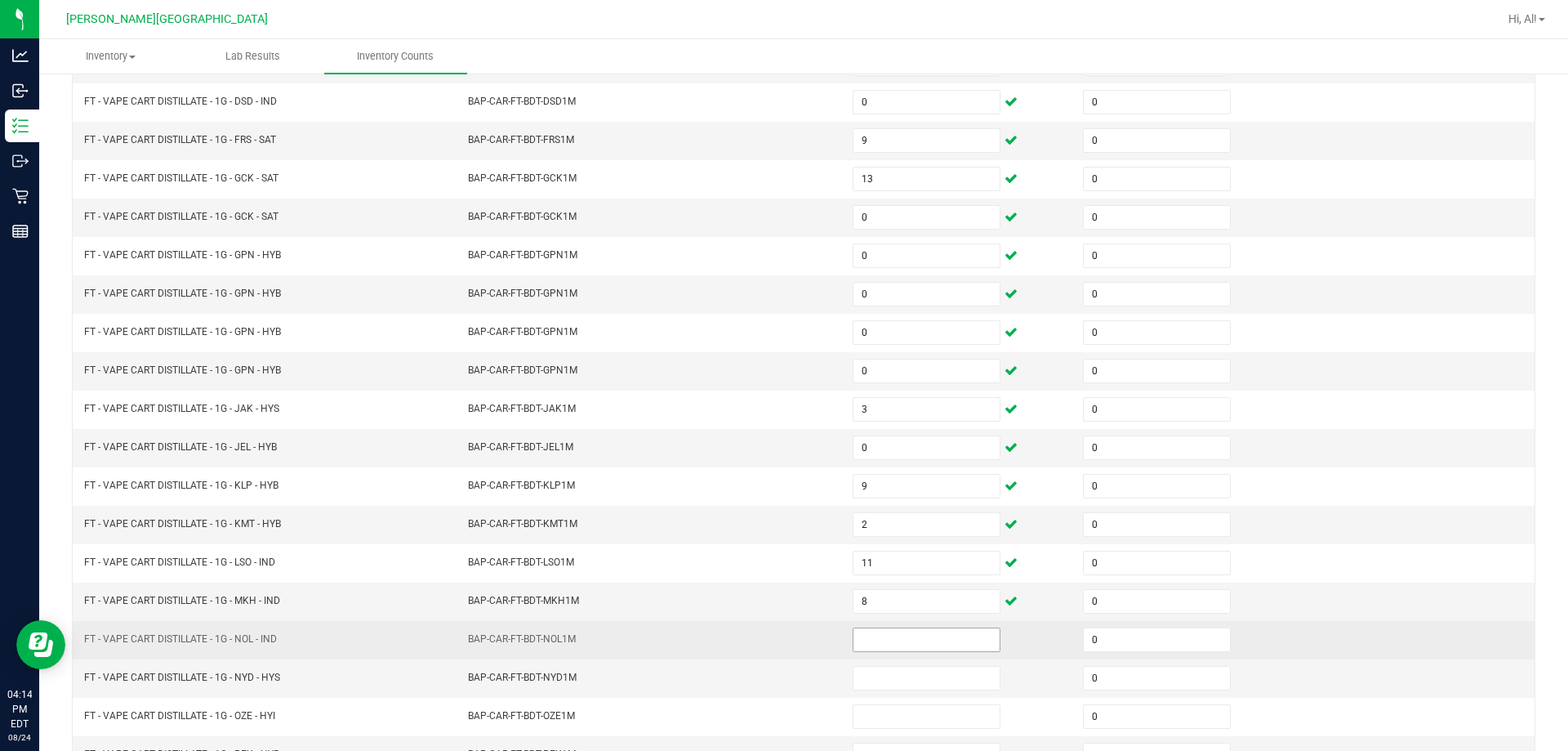
click at [767, 641] on input at bounding box center [926, 639] width 146 height 23
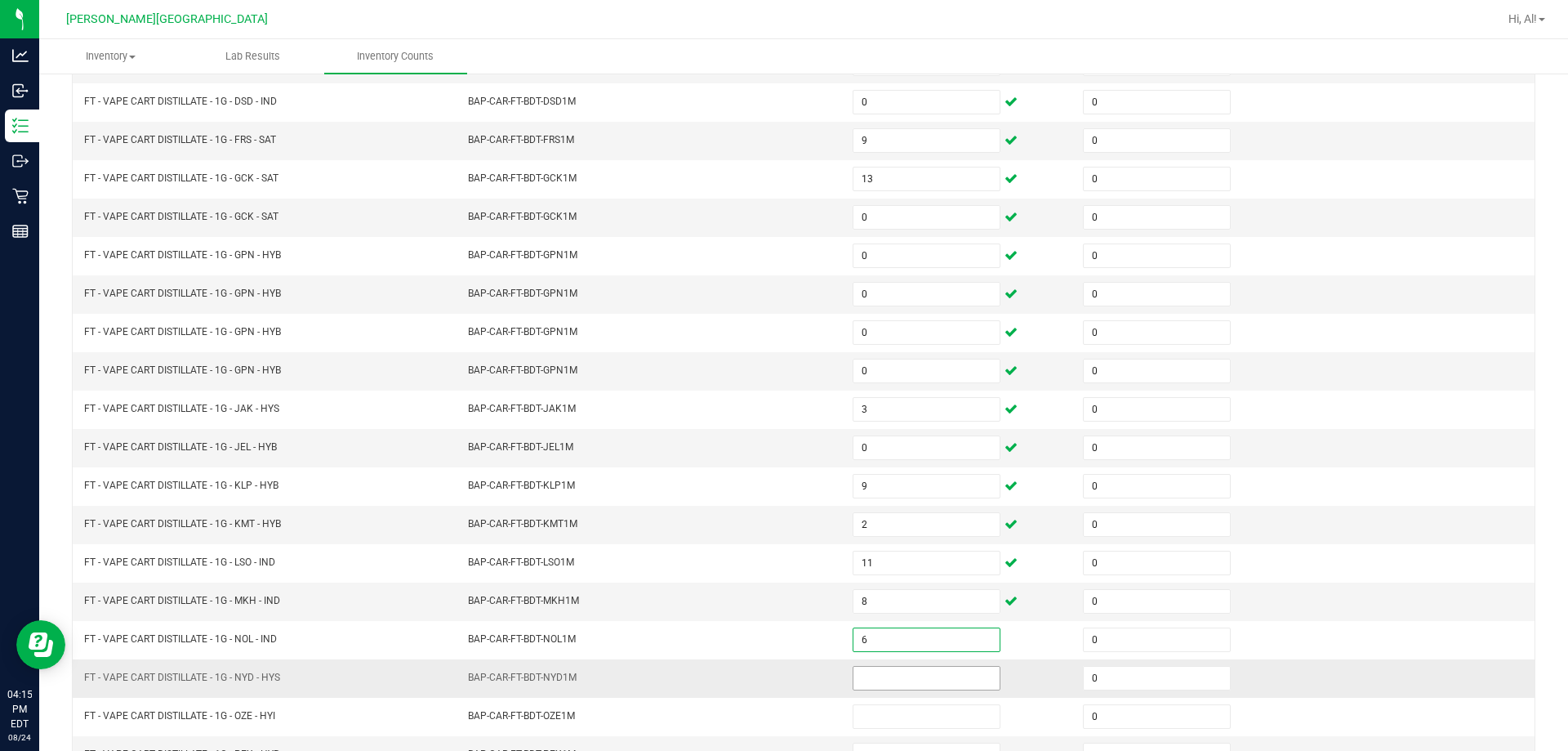
click at [767, 681] on input at bounding box center [926, 678] width 146 height 23
click at [767, 673] on td "BAP-CAR-FT-BDT-NYD1M" at bounding box center [650, 678] width 384 height 38
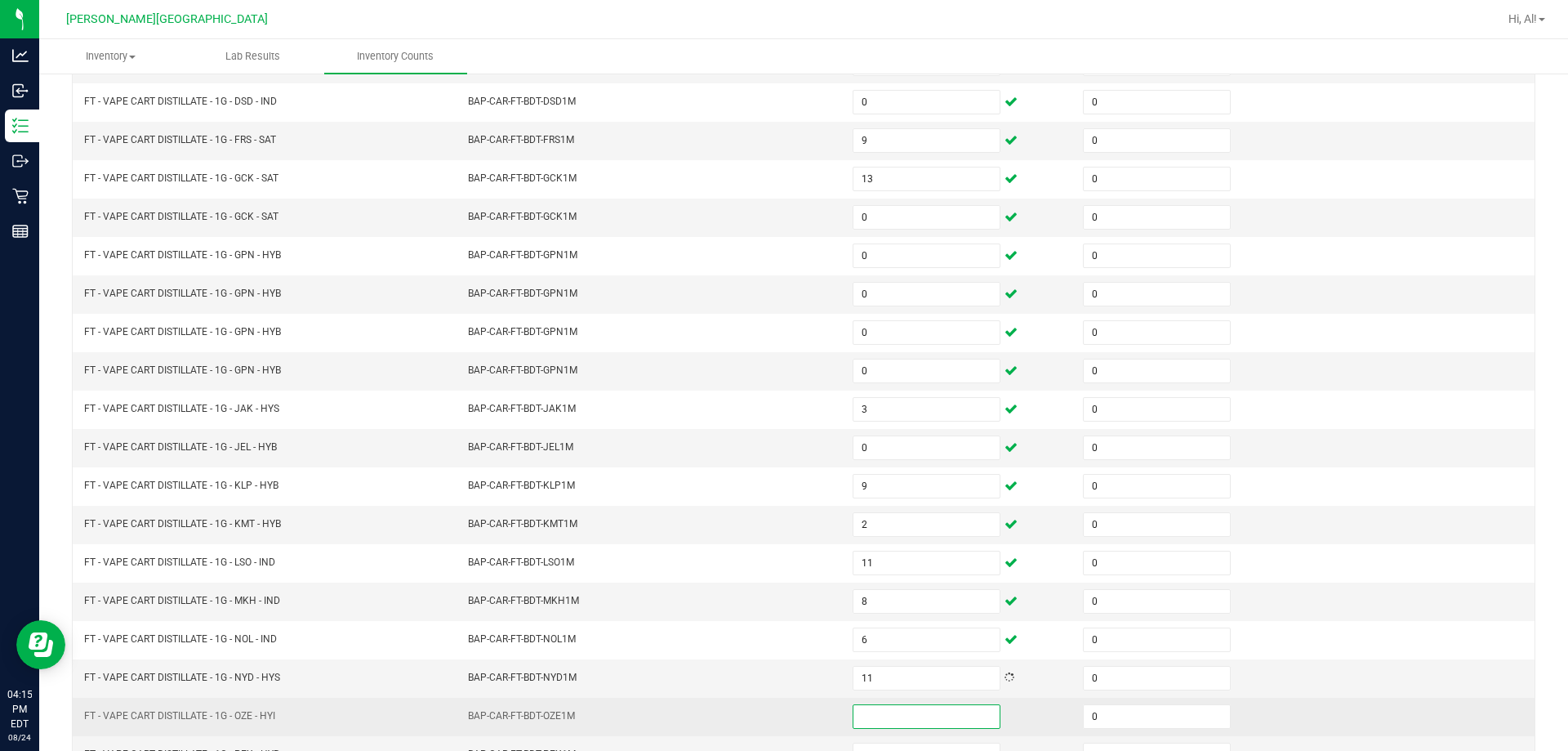
click at [767, 718] on input at bounding box center [926, 716] width 146 height 23
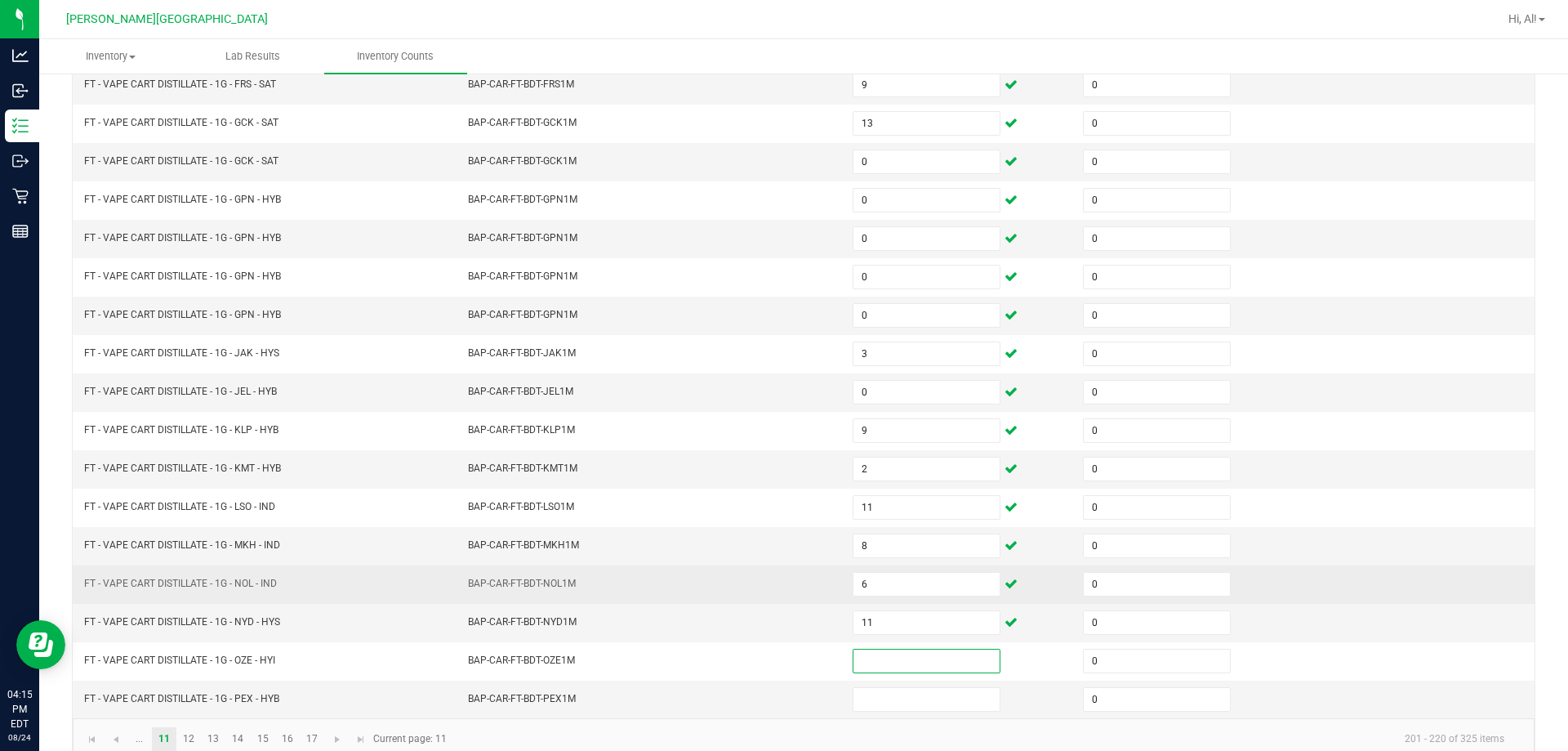
scroll to position [340, 0]
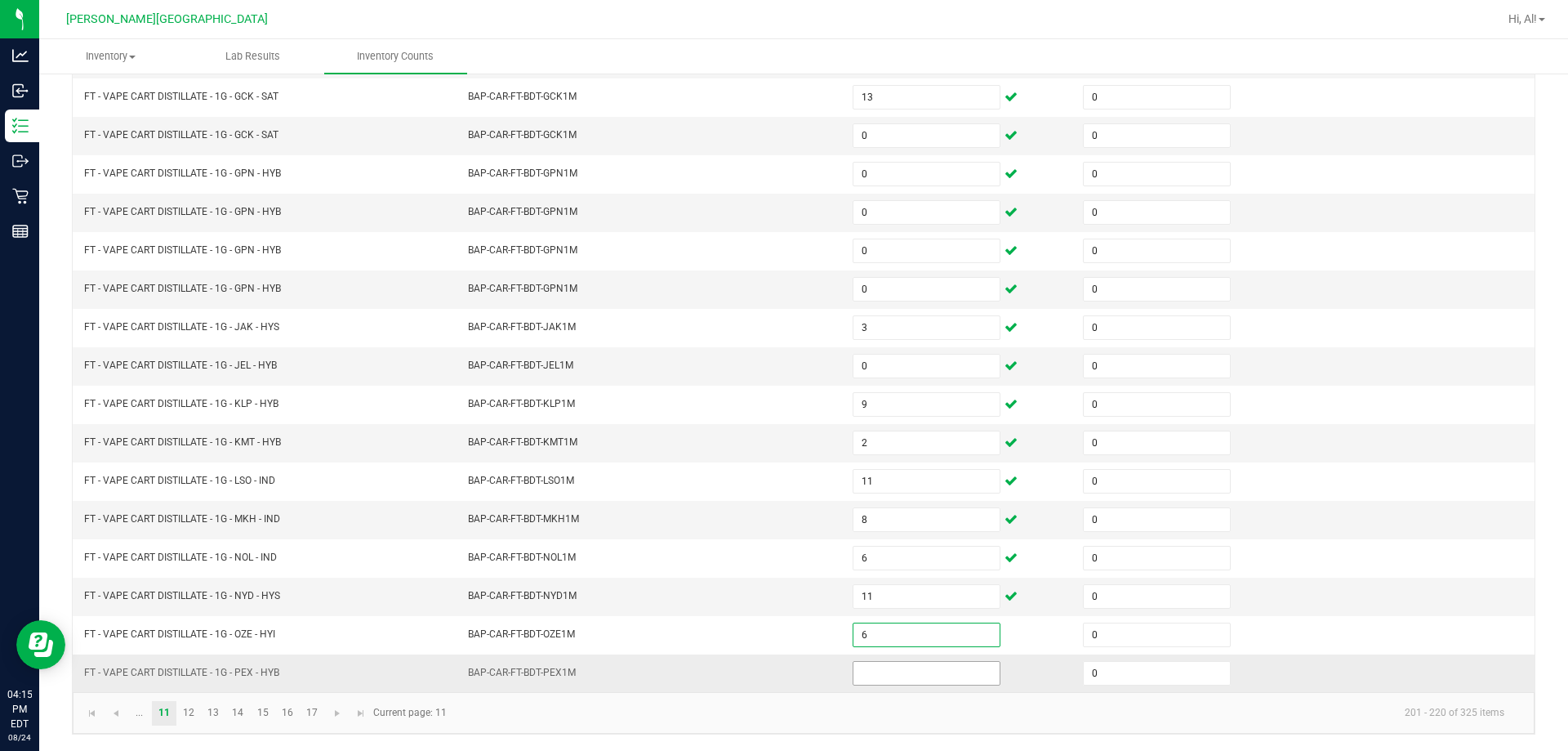
click at [767, 673] on input at bounding box center [926, 673] width 146 height 23
click at [767, 668] on td "BAP-CAR-FT-BDT-PEX1M" at bounding box center [650, 674] width 384 height 38
click at [187, 705] on link "12" at bounding box center [190, 713] width 24 height 25
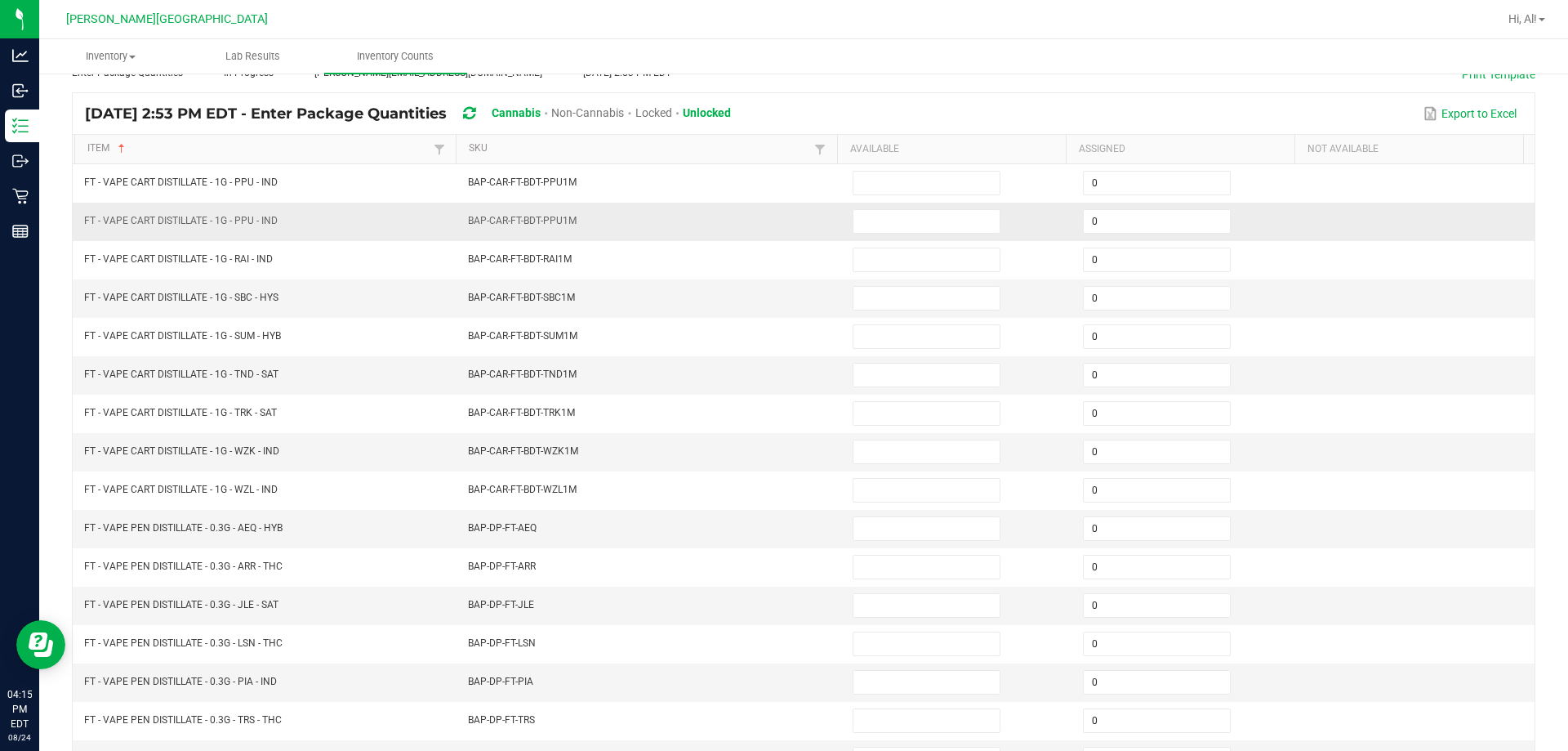
scroll to position [94, 0]
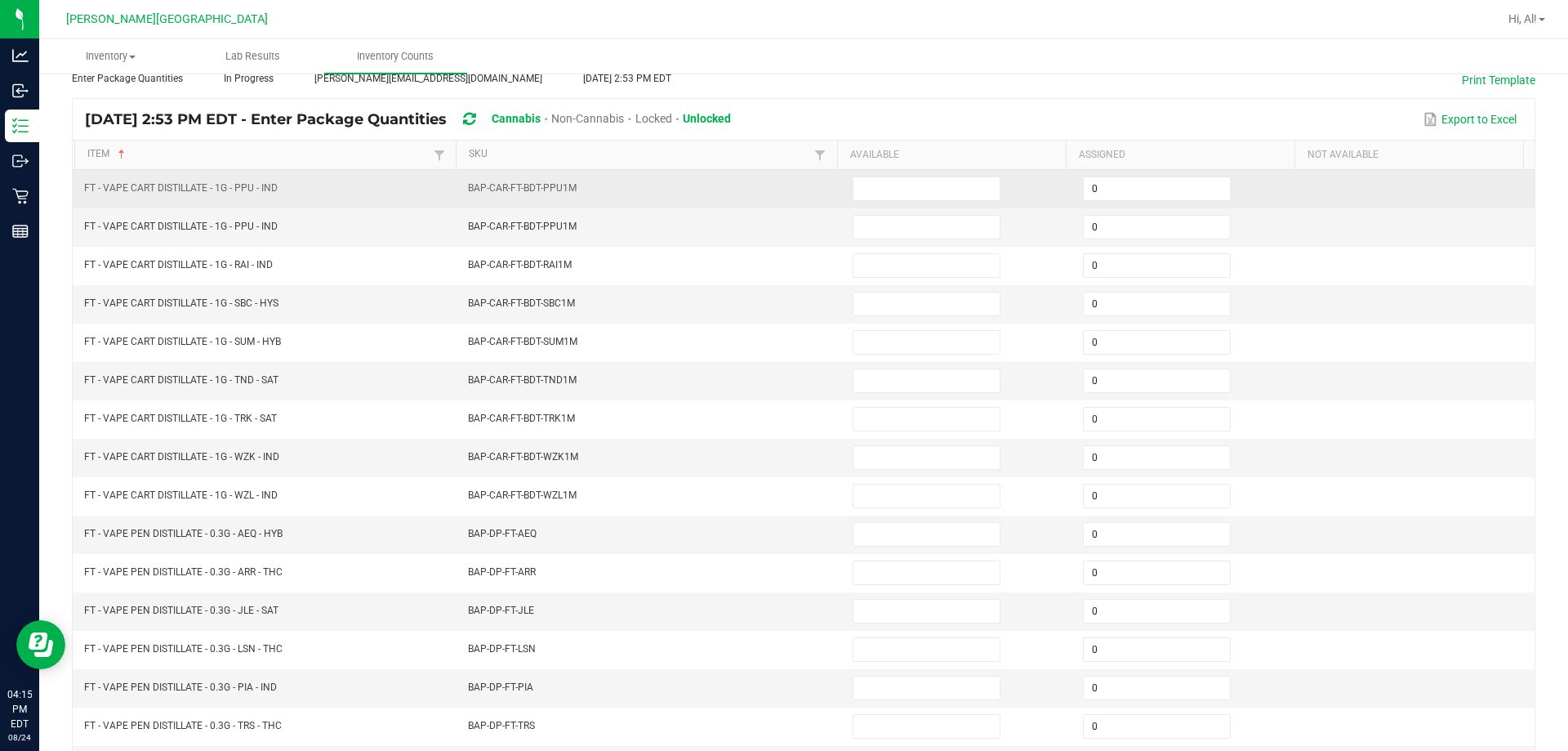
click at [767, 193] on td at bounding box center [958, 189] width 231 height 38
click at [767, 196] on input at bounding box center [926, 189] width 146 height 23
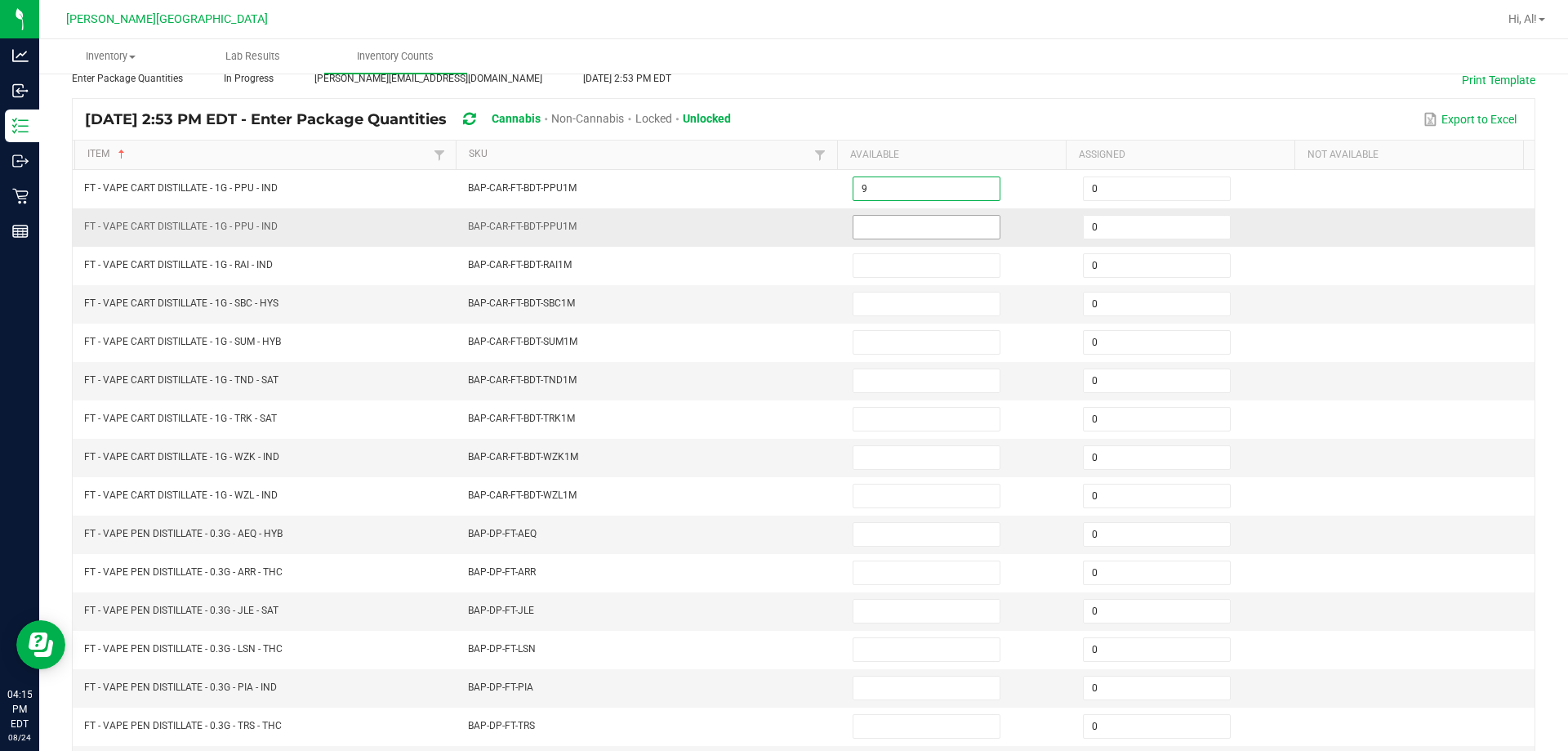
click at [767, 223] on input at bounding box center [926, 227] width 146 height 23
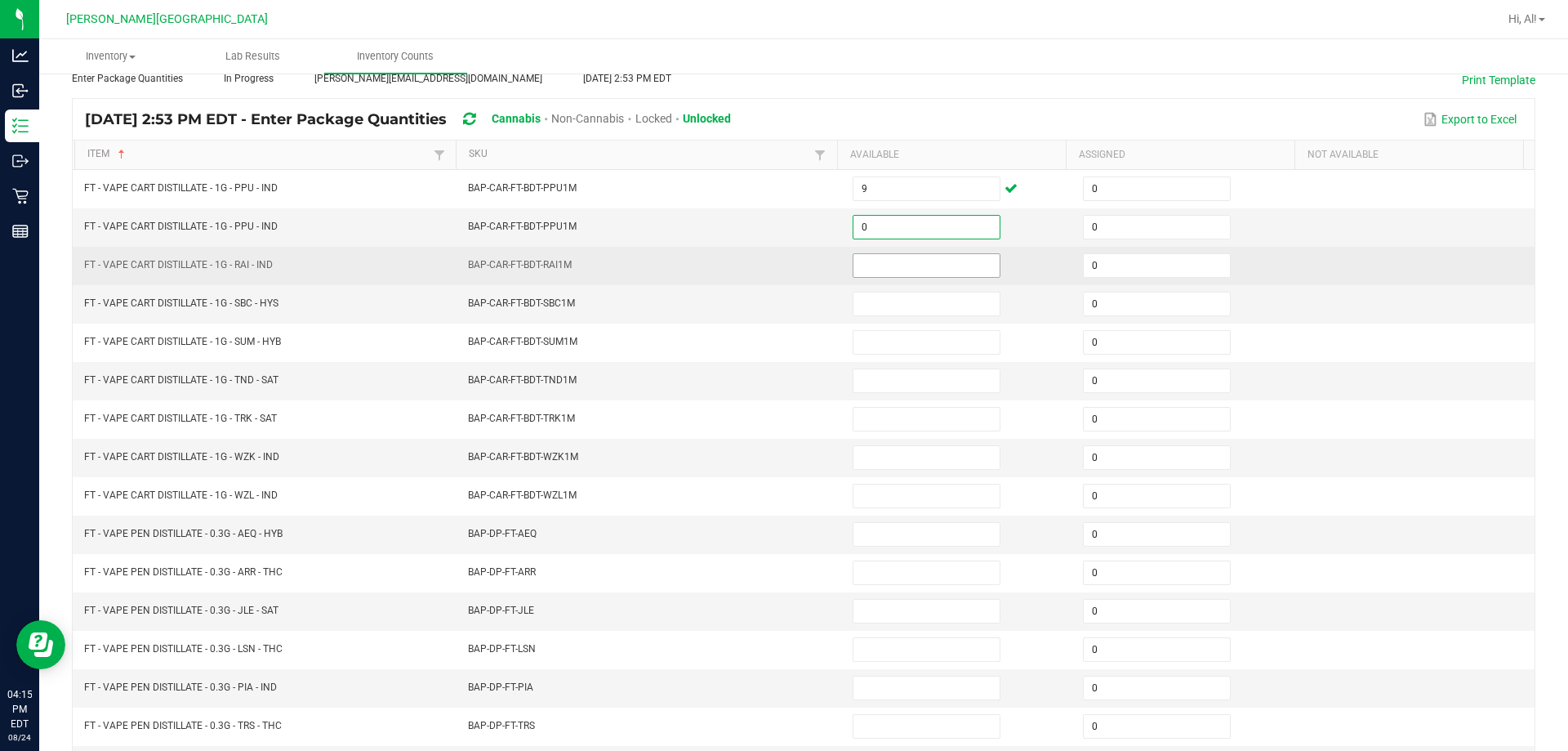
click at [767, 260] on input at bounding box center [926, 266] width 146 height 23
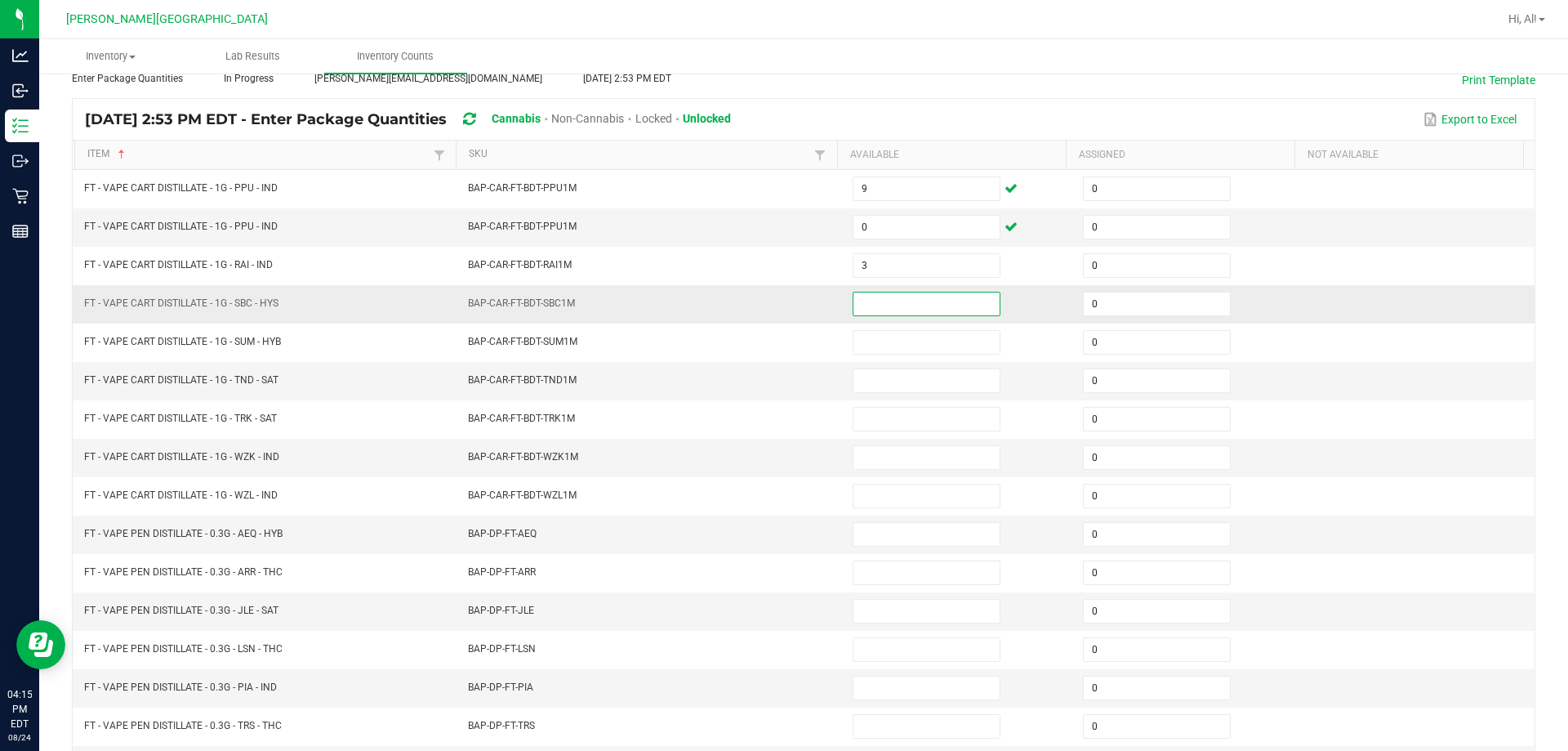
click at [767, 300] on input at bounding box center [926, 304] width 146 height 23
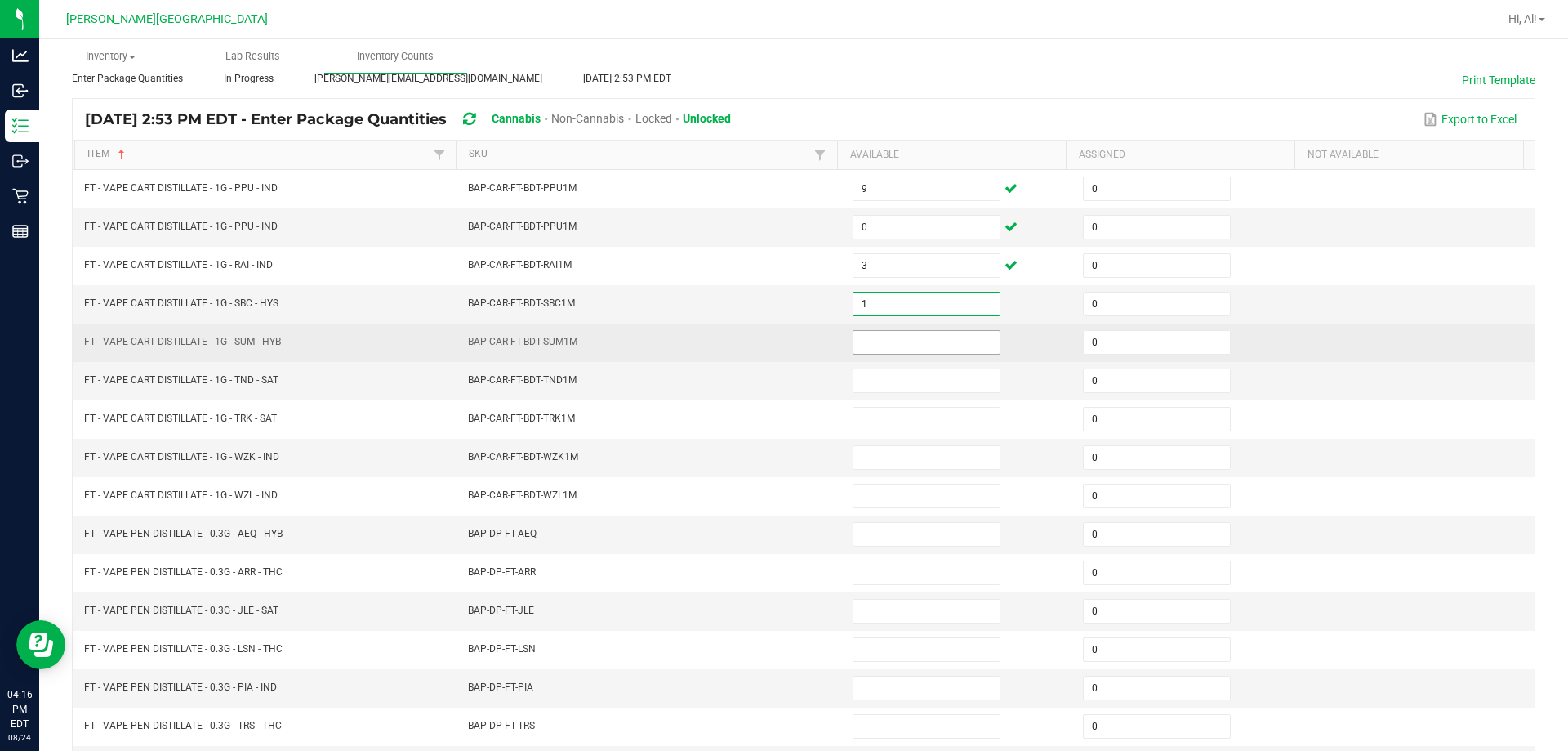
click at [767, 351] on input at bounding box center [926, 342] width 146 height 23
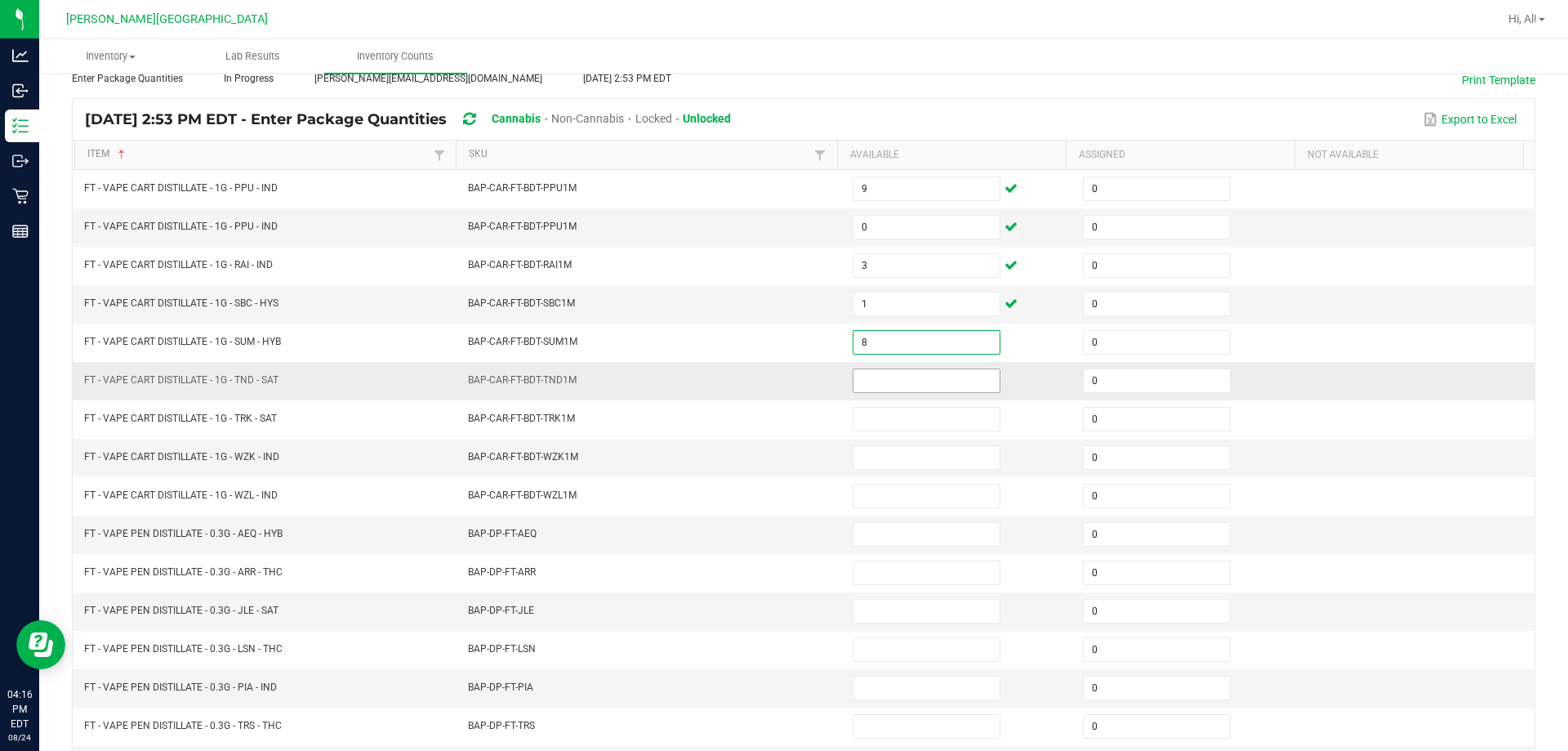
click at [767, 375] on input at bounding box center [926, 380] width 146 height 23
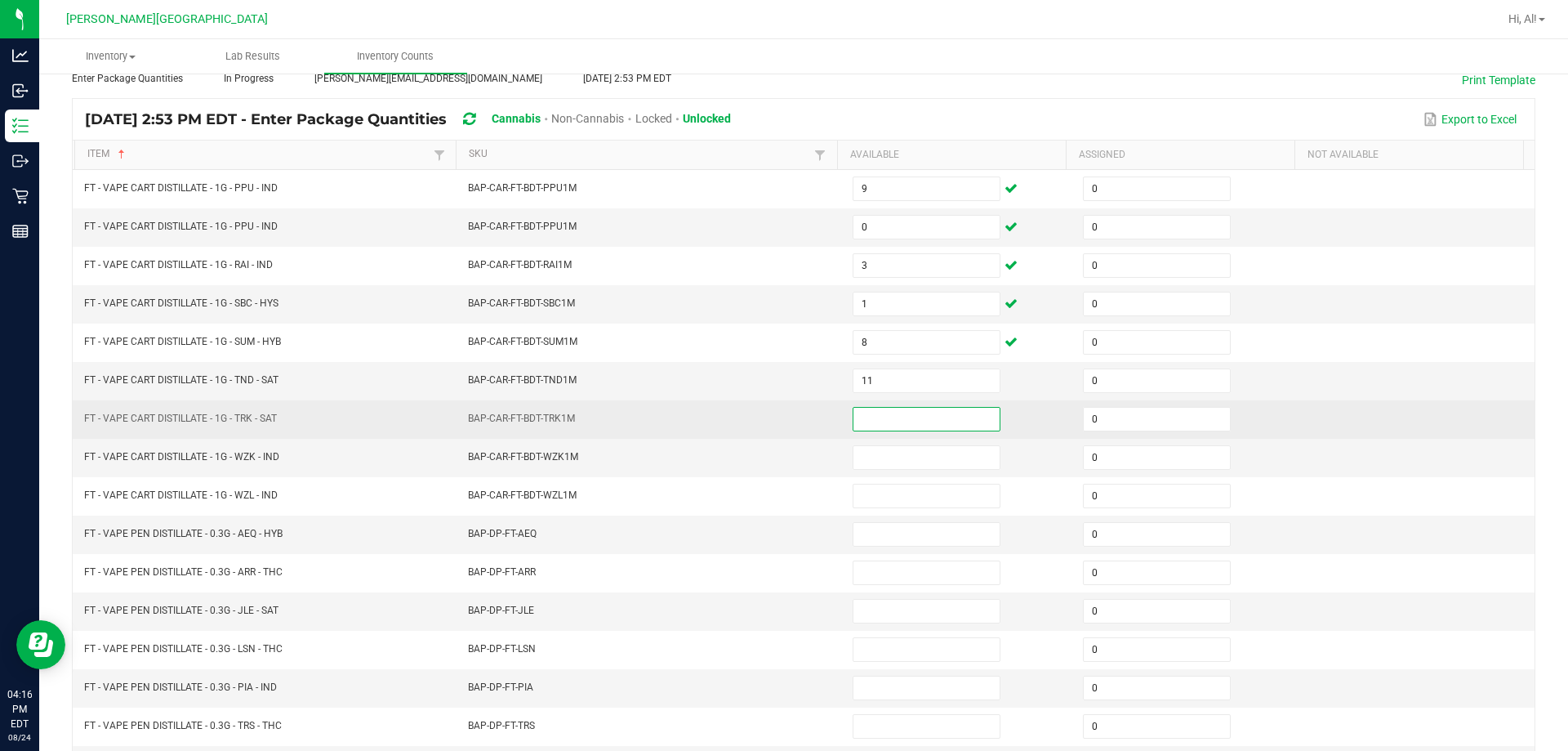
click at [767, 413] on input at bounding box center [926, 418] width 146 height 23
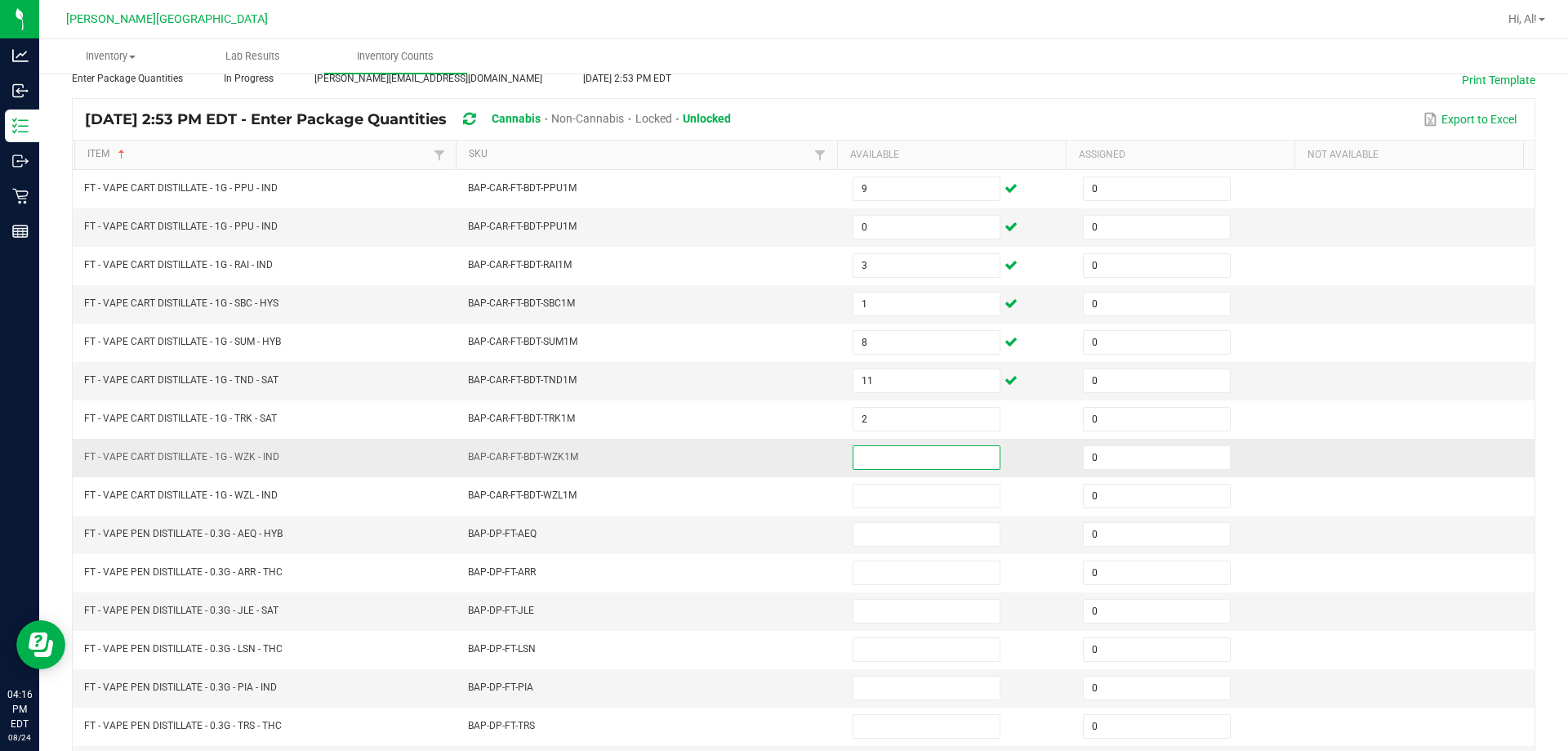
click at [767, 448] on input at bounding box center [926, 457] width 146 height 23
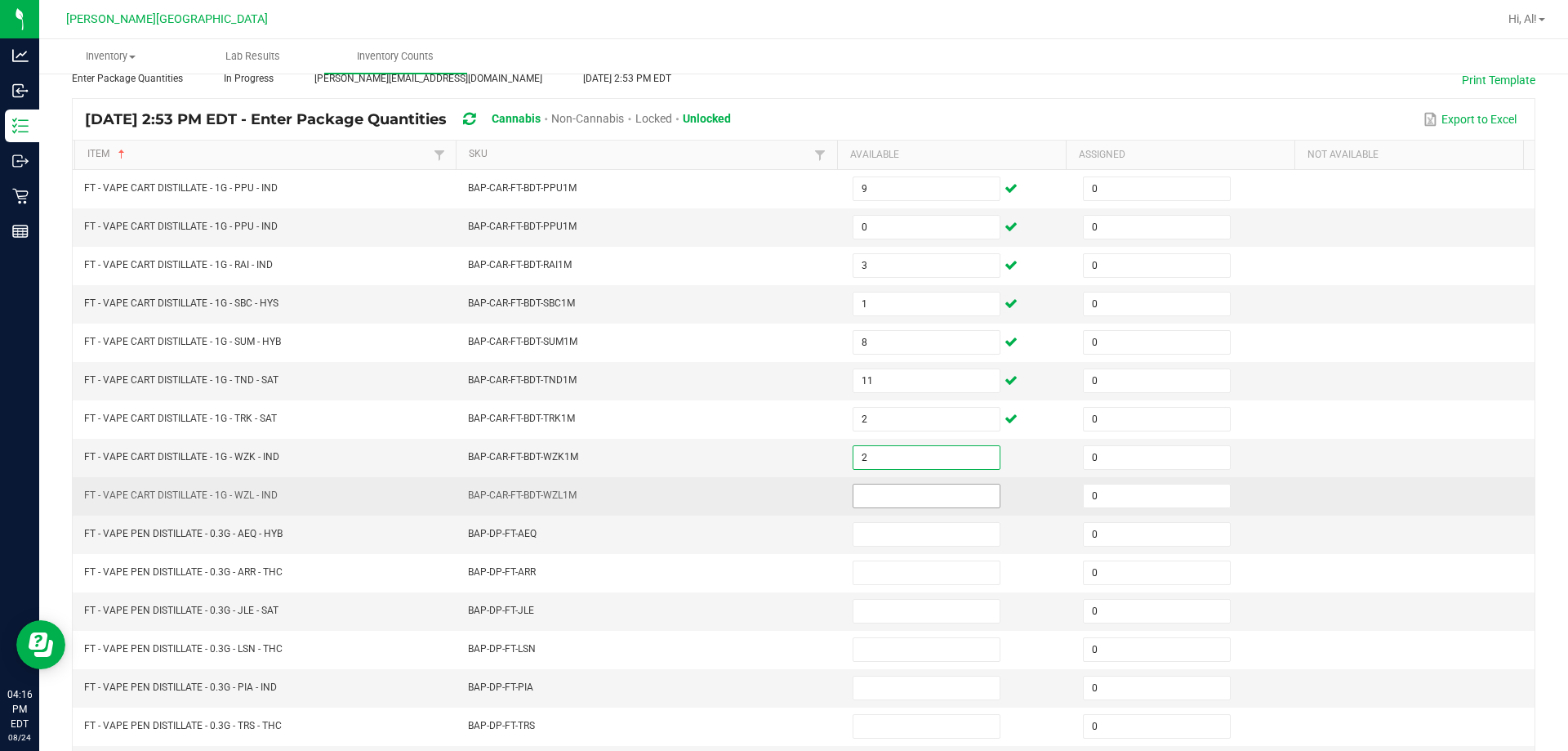
click at [767, 501] on input at bounding box center [926, 495] width 146 height 23
click at [767, 510] on td "BAP-CAR-FT-BDT-WZL1M" at bounding box center [650, 496] width 384 height 38
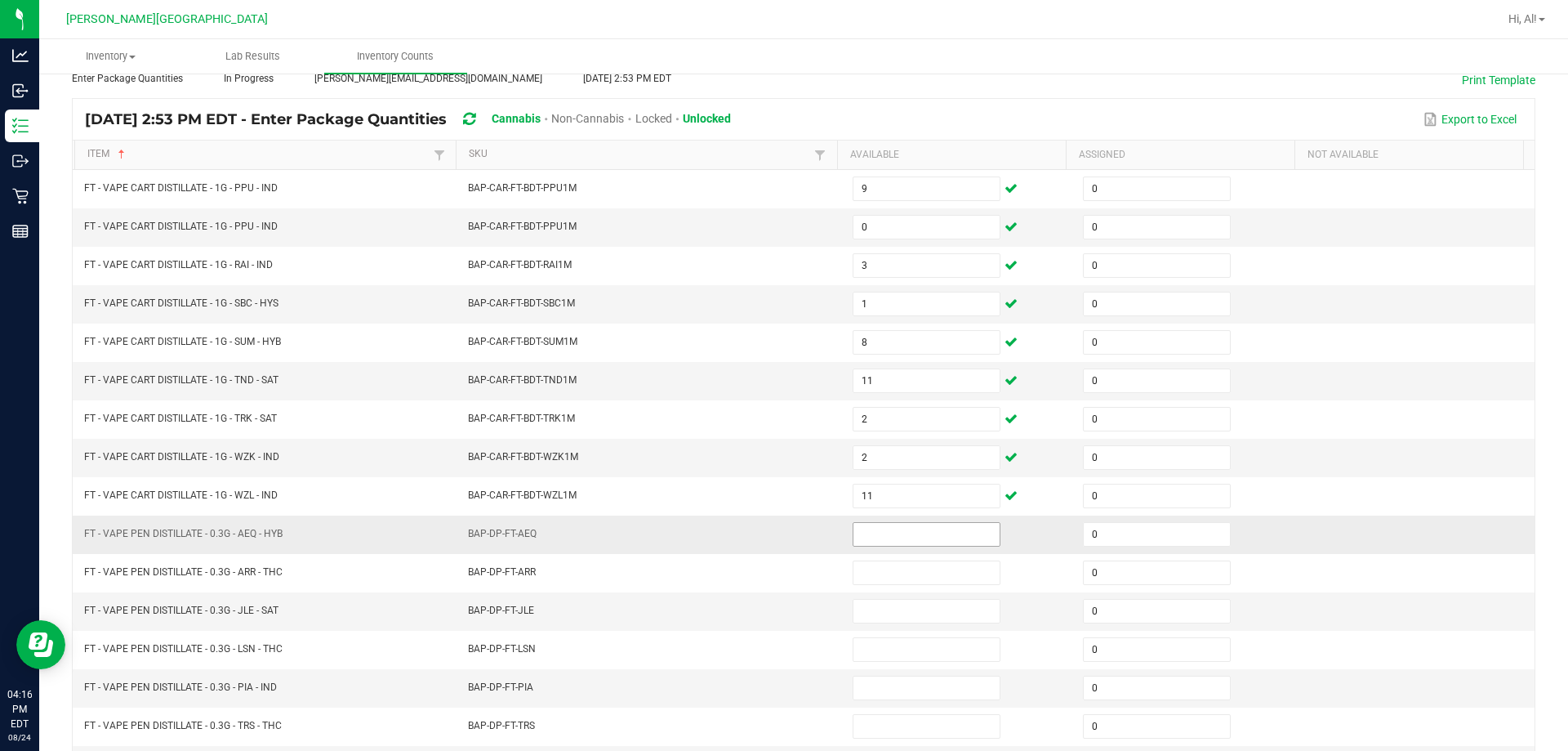
click at [767, 535] on input at bounding box center [926, 534] width 146 height 23
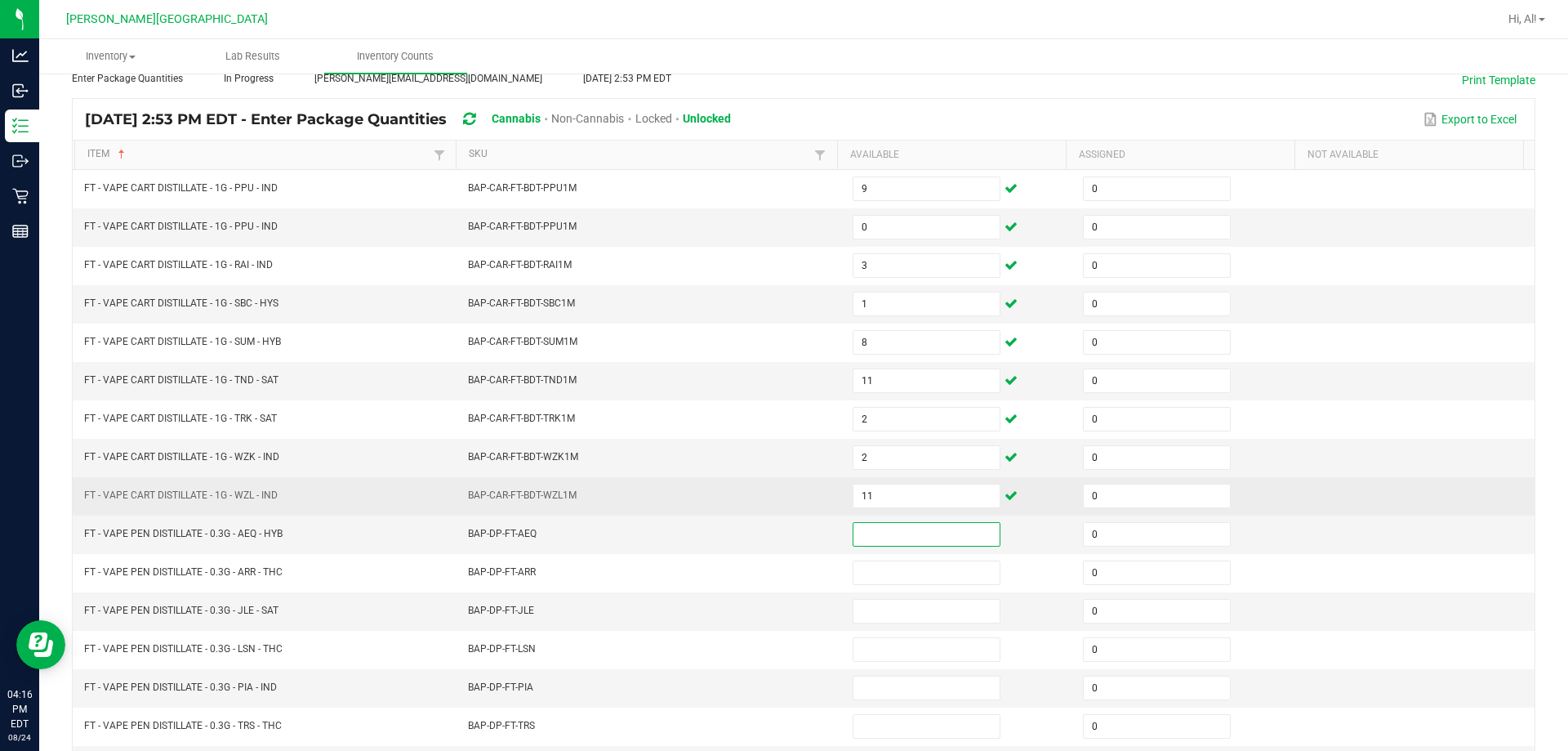
click at [767, 497] on td "BAP-CAR-FT-BDT-WZL1M" at bounding box center [650, 496] width 384 height 38
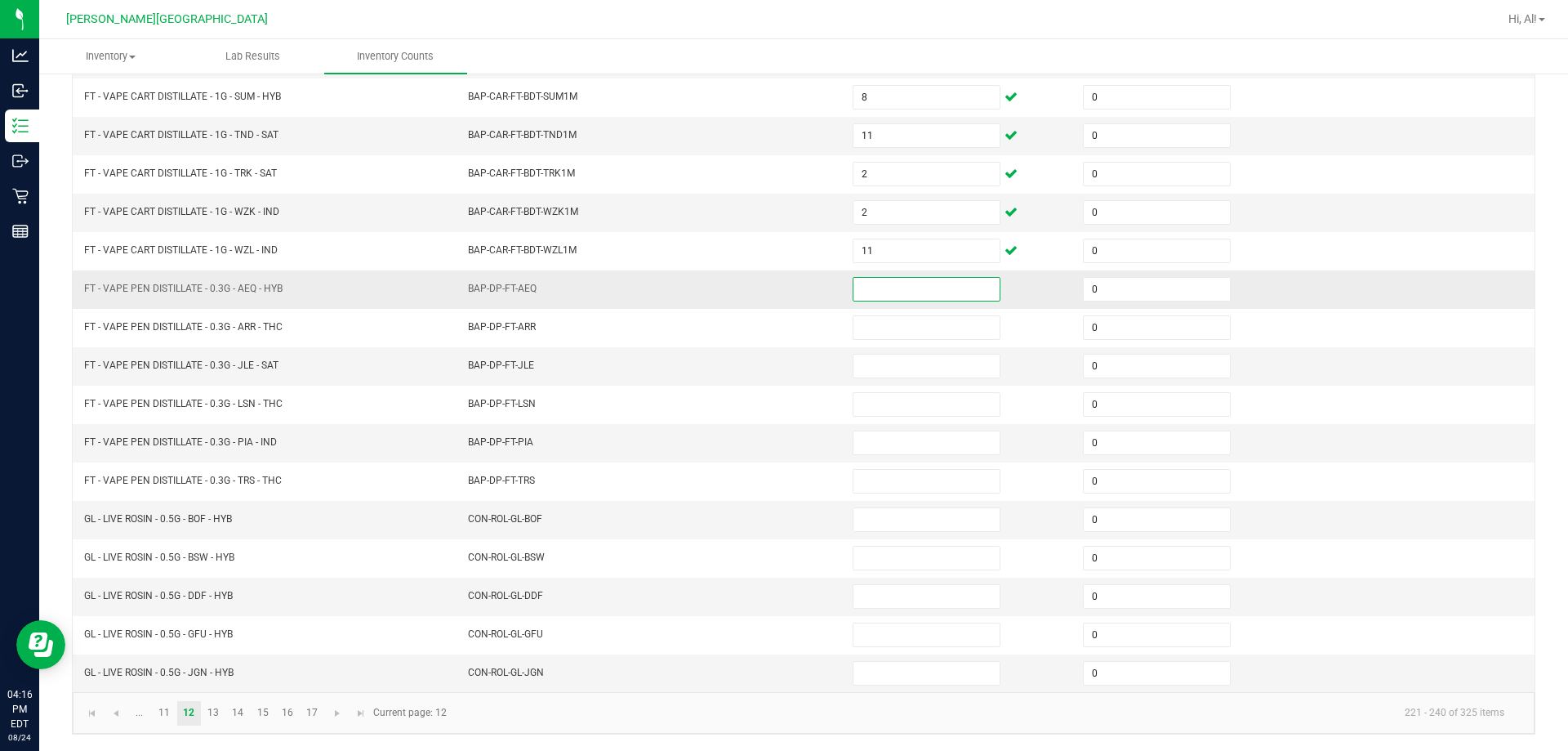
click at [767, 288] on input at bounding box center [926, 289] width 146 height 23
click at [767, 299] on input at bounding box center [926, 289] width 146 height 23
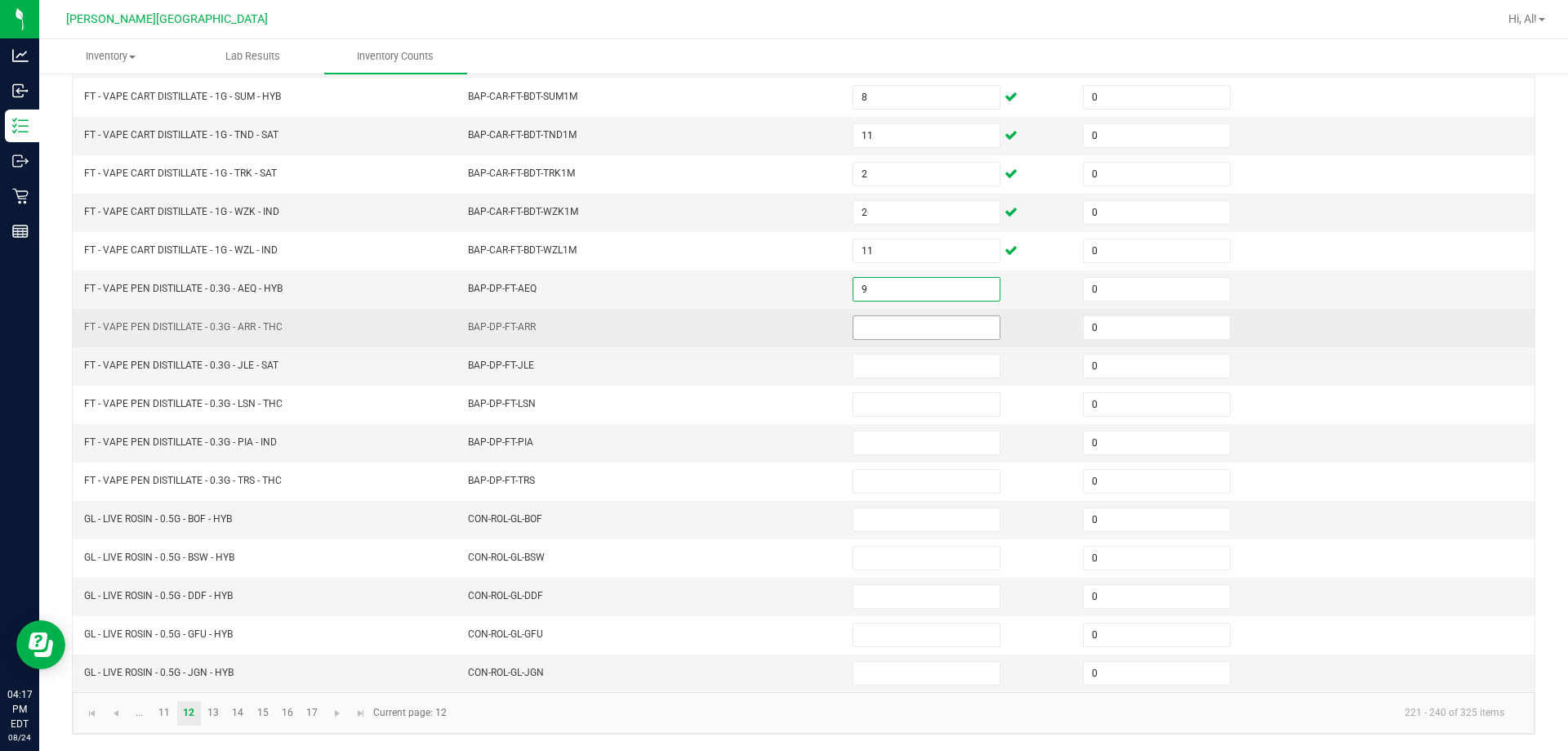
click at [767, 320] on input at bounding box center [926, 328] width 146 height 23
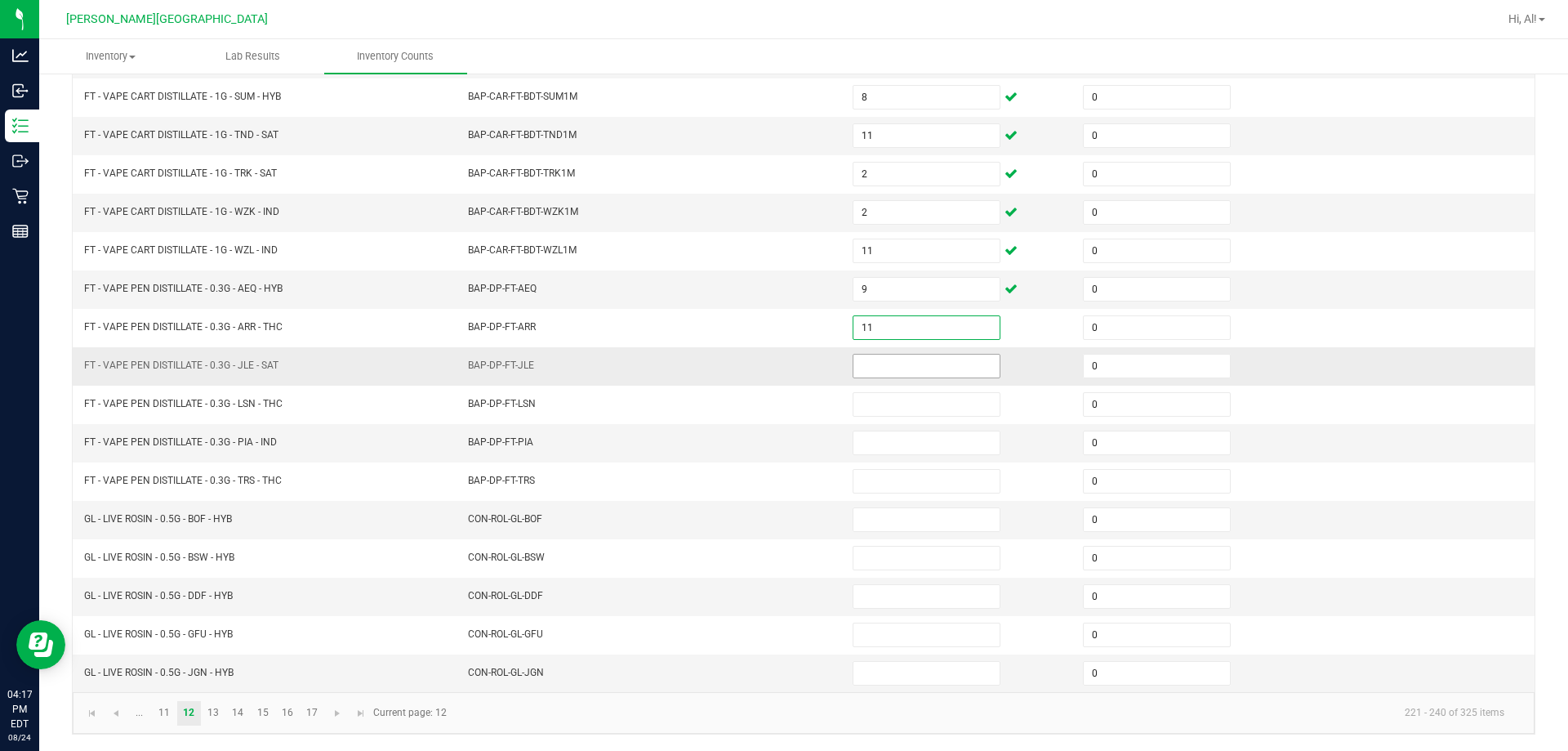
click at [767, 357] on input at bounding box center [926, 366] width 146 height 23
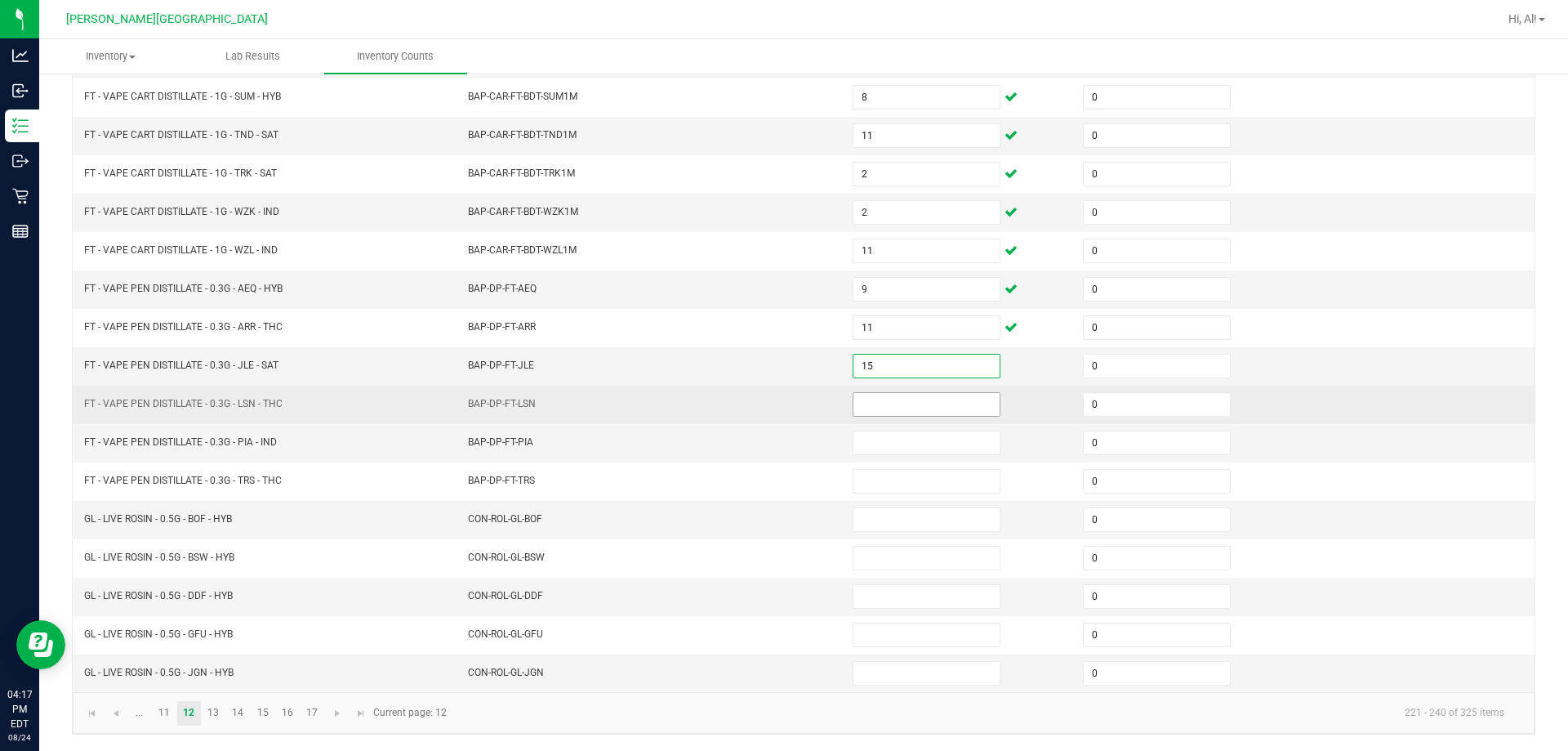
click at [767, 397] on input at bounding box center [926, 404] width 146 height 23
click at [767, 418] on td "BAP-DP-FT-LSN" at bounding box center [650, 404] width 384 height 38
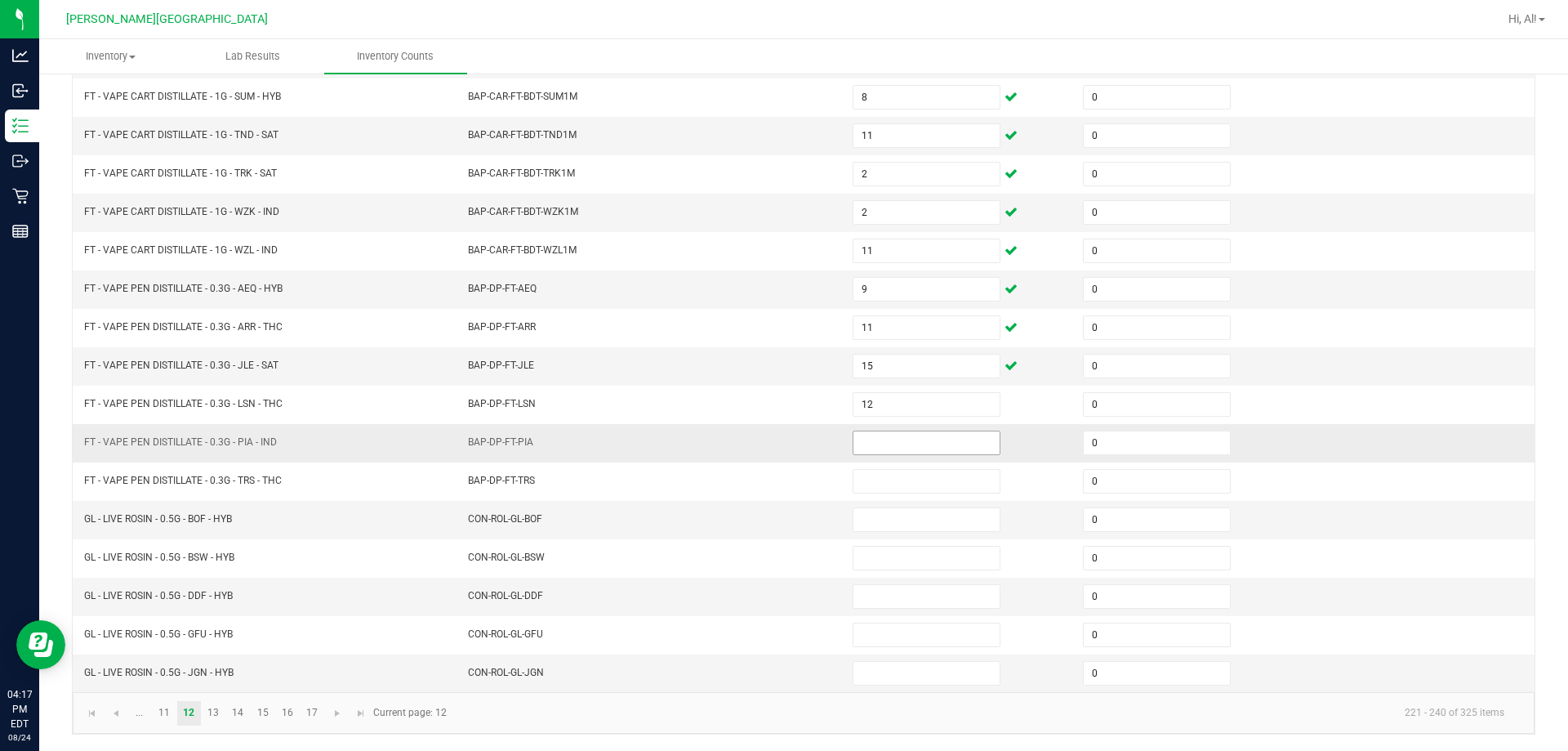
click at [767, 451] on input at bounding box center [926, 442] width 146 height 23
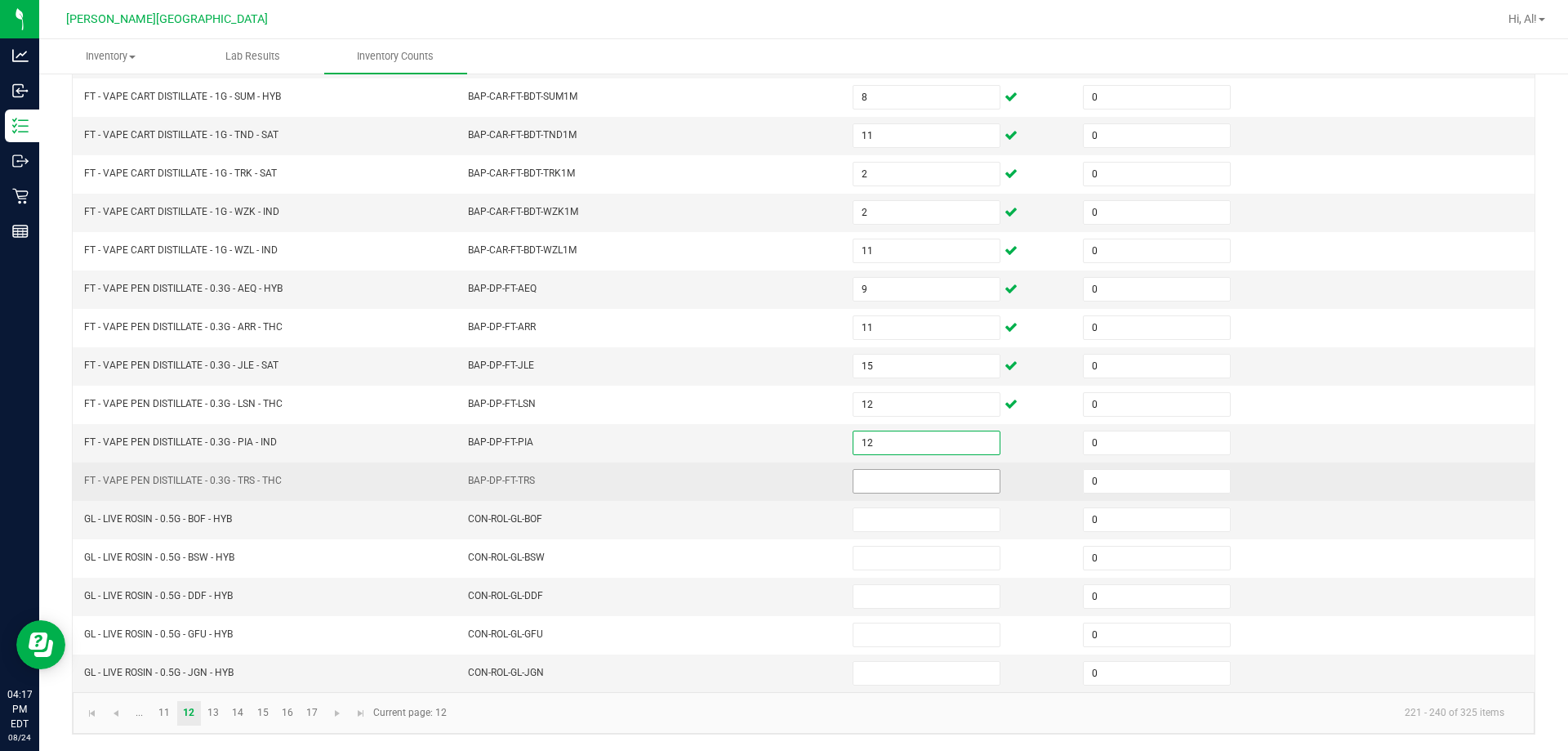
click at [767, 483] on input at bounding box center [926, 481] width 146 height 23
click at [767, 478] on td "BAP-DP-FT-TRS" at bounding box center [650, 481] width 384 height 38
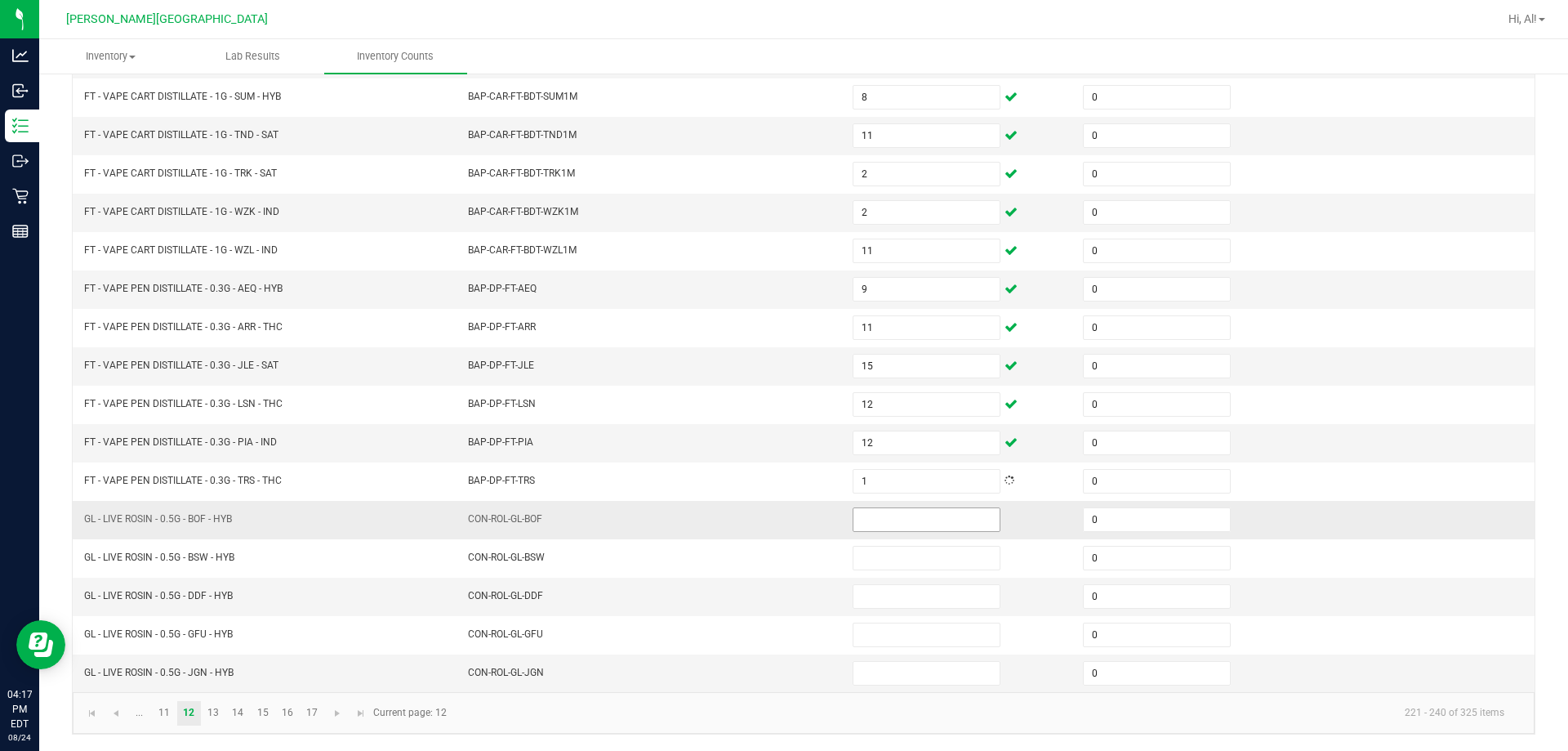
click at [767, 523] on input at bounding box center [926, 519] width 146 height 23
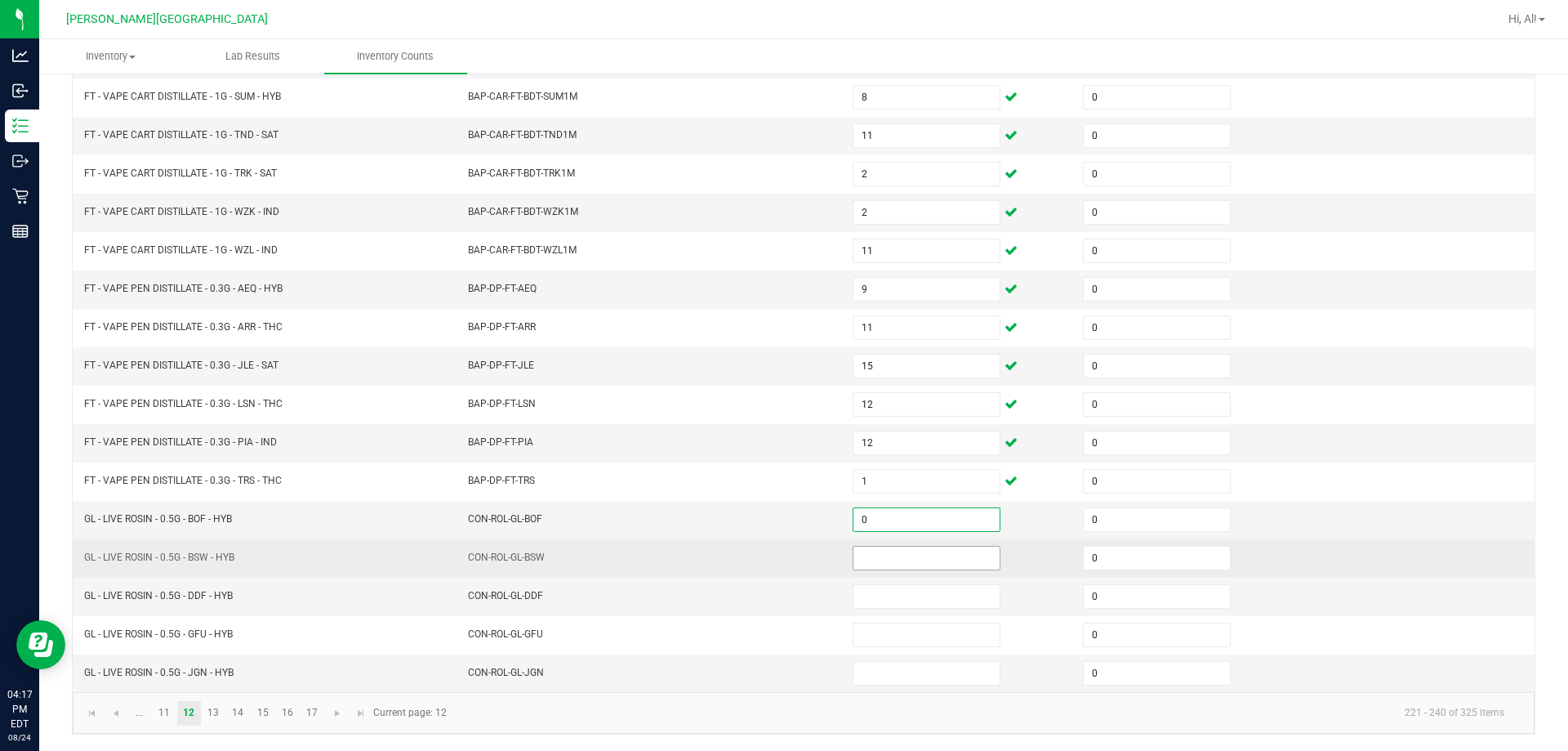
click at [767, 554] on input at bounding box center [926, 558] width 146 height 23
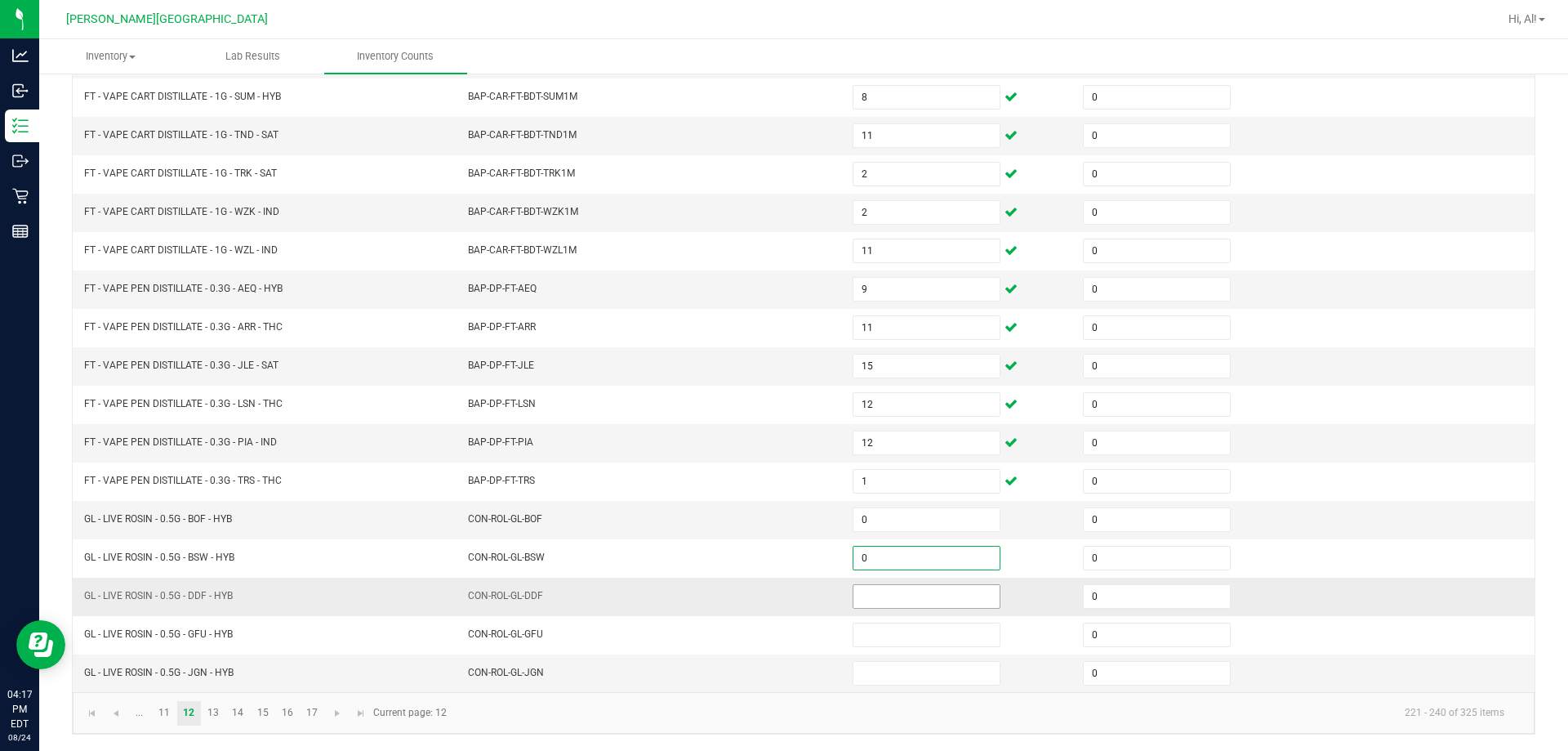
click at [767, 587] on input at bounding box center [926, 596] width 146 height 23
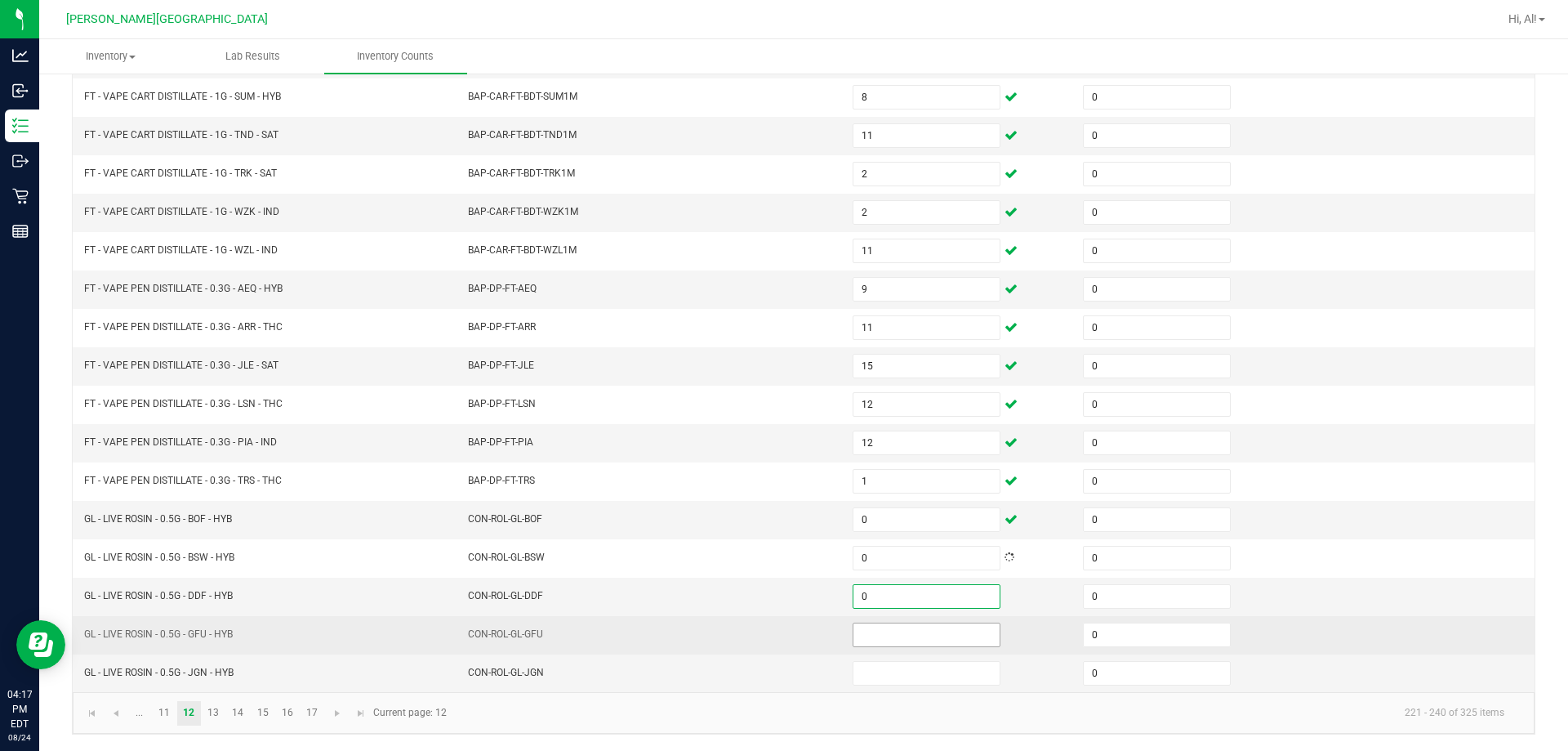
click at [767, 637] on input at bounding box center [926, 634] width 146 height 23
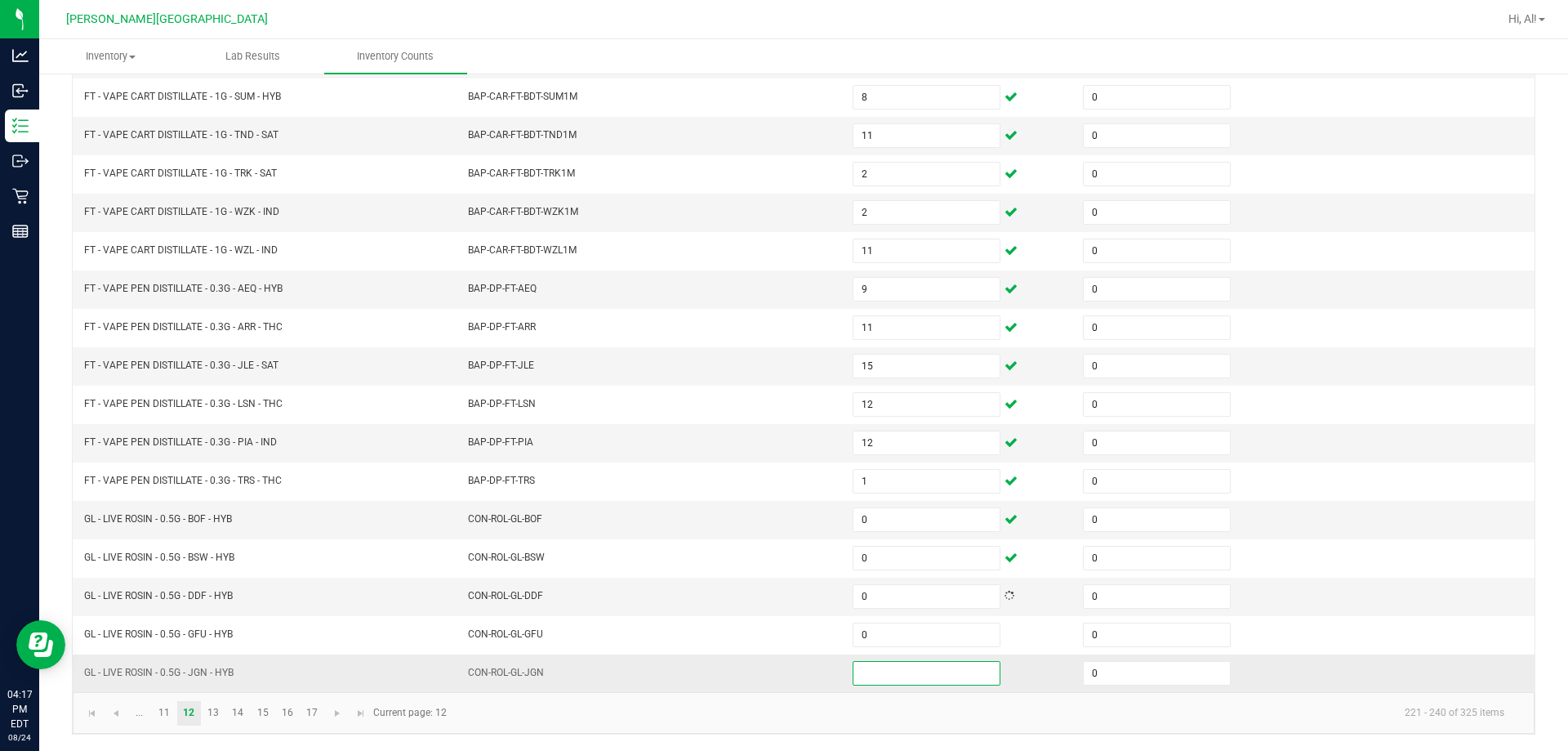
click at [767, 682] on input at bounding box center [926, 673] width 146 height 23
click at [214, 702] on link "13" at bounding box center [214, 713] width 24 height 25
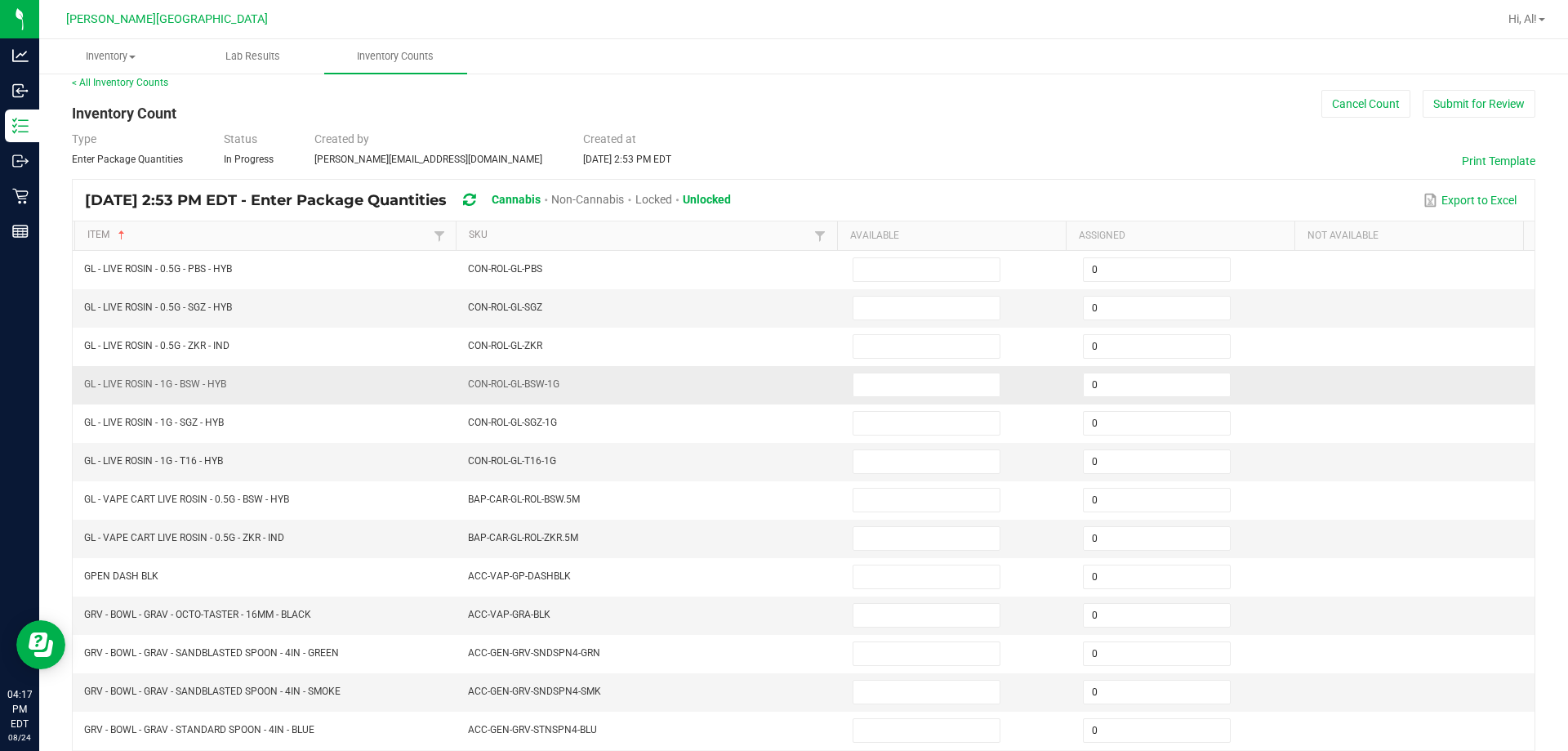
scroll to position [12, 0]
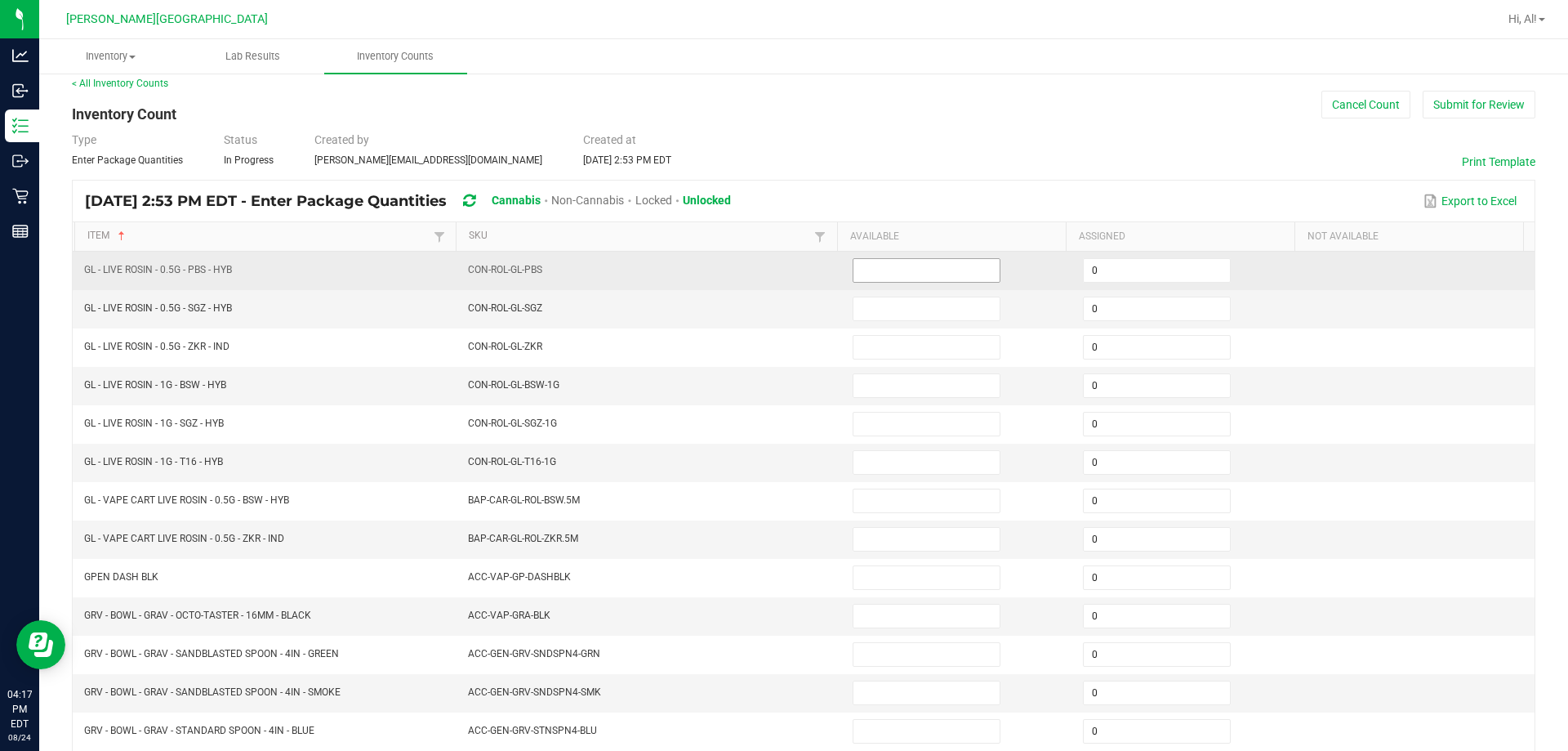
click at [767, 268] on input at bounding box center [926, 270] width 146 height 23
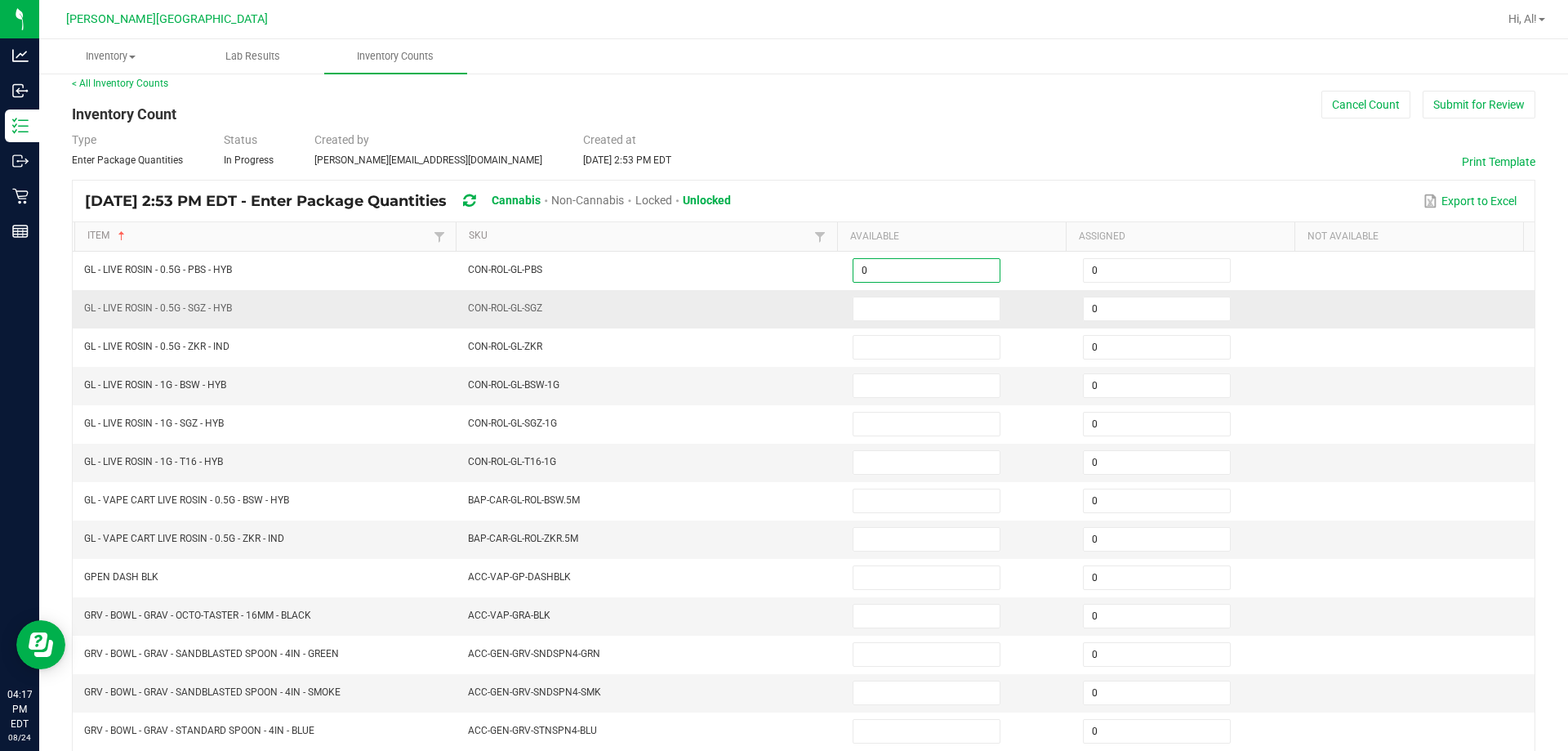
click at [767, 322] on td at bounding box center [958, 310] width 231 height 38
click at [767, 318] on input at bounding box center [926, 309] width 146 height 23
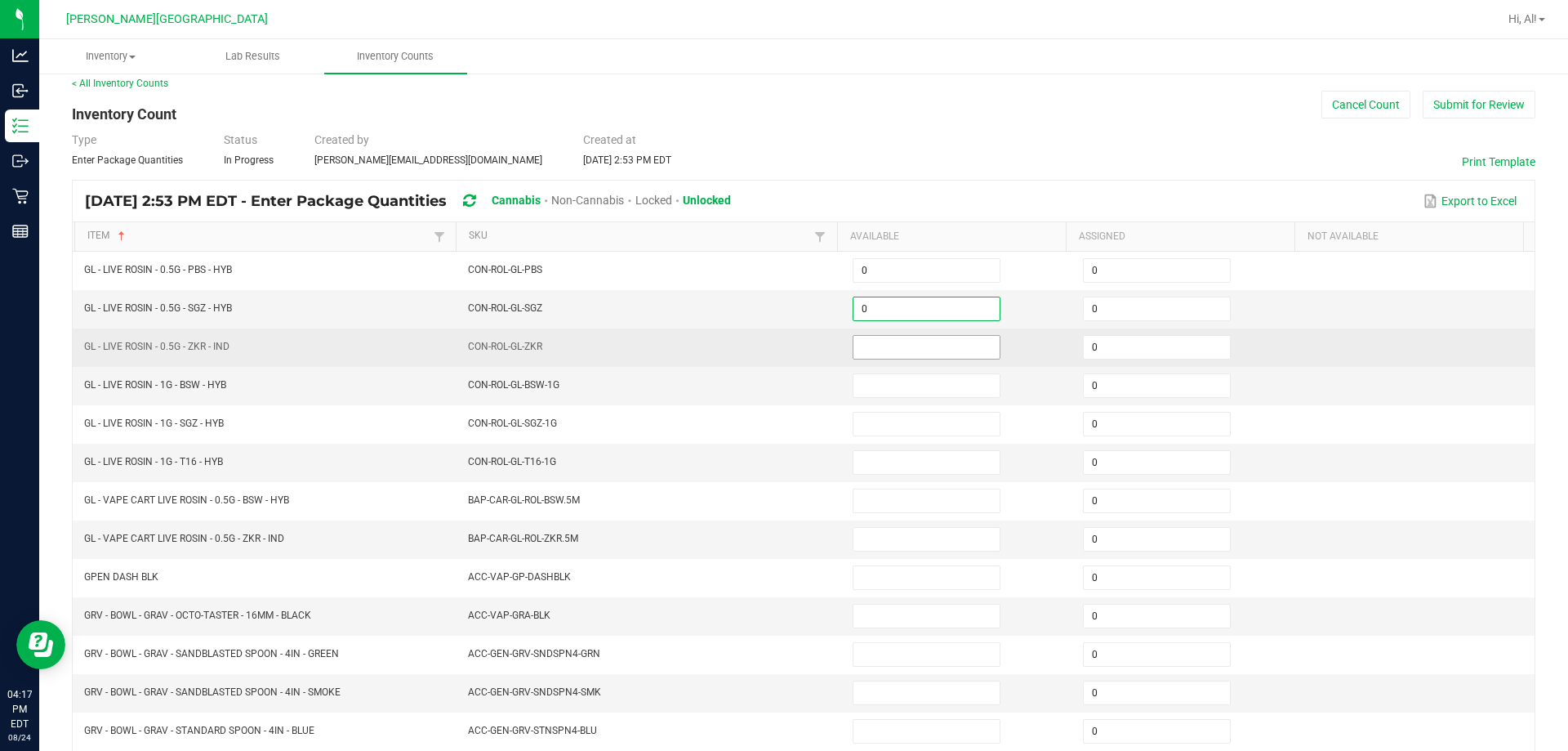
click at [767, 340] on input at bounding box center [926, 347] width 146 height 23
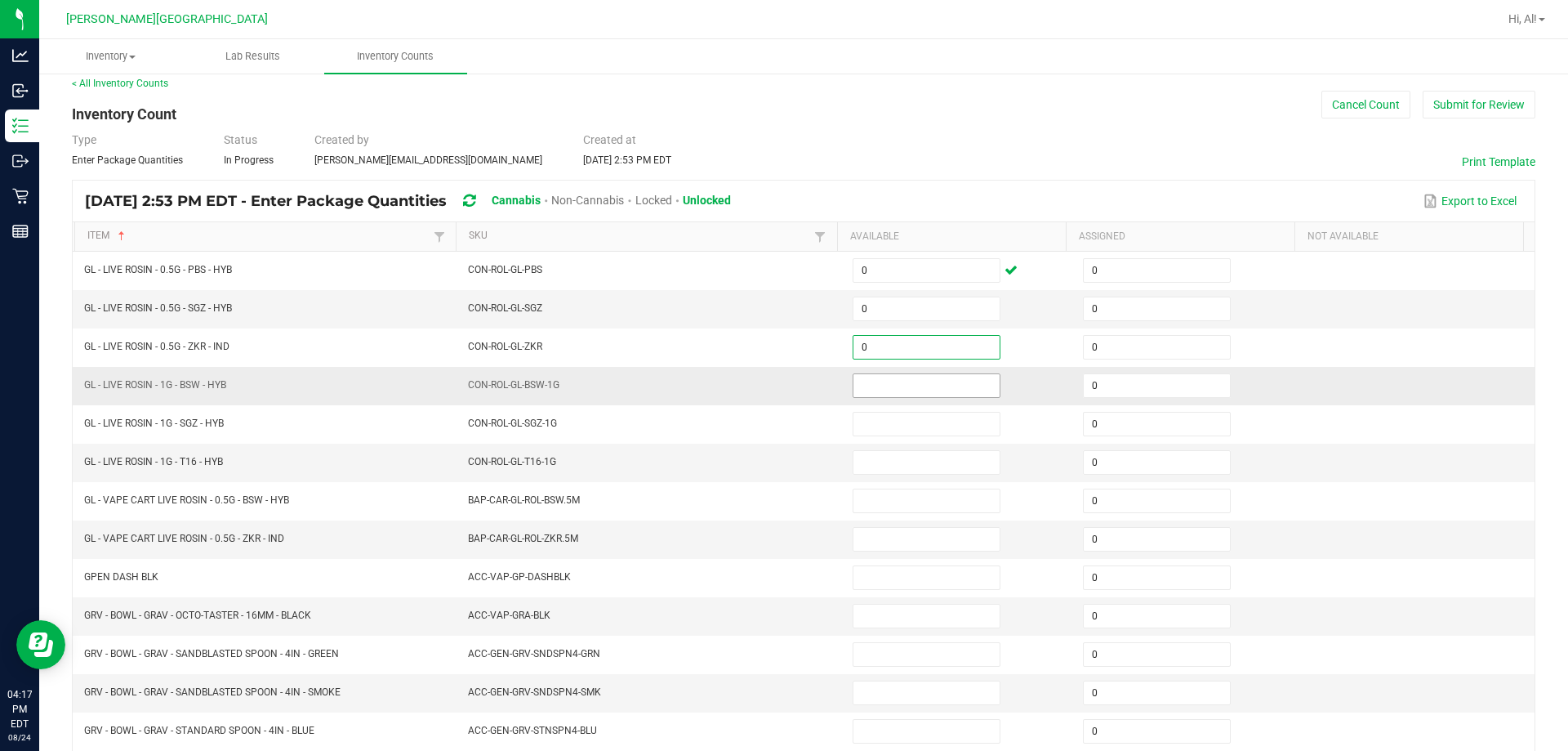
click at [767, 386] on input at bounding box center [926, 385] width 146 height 23
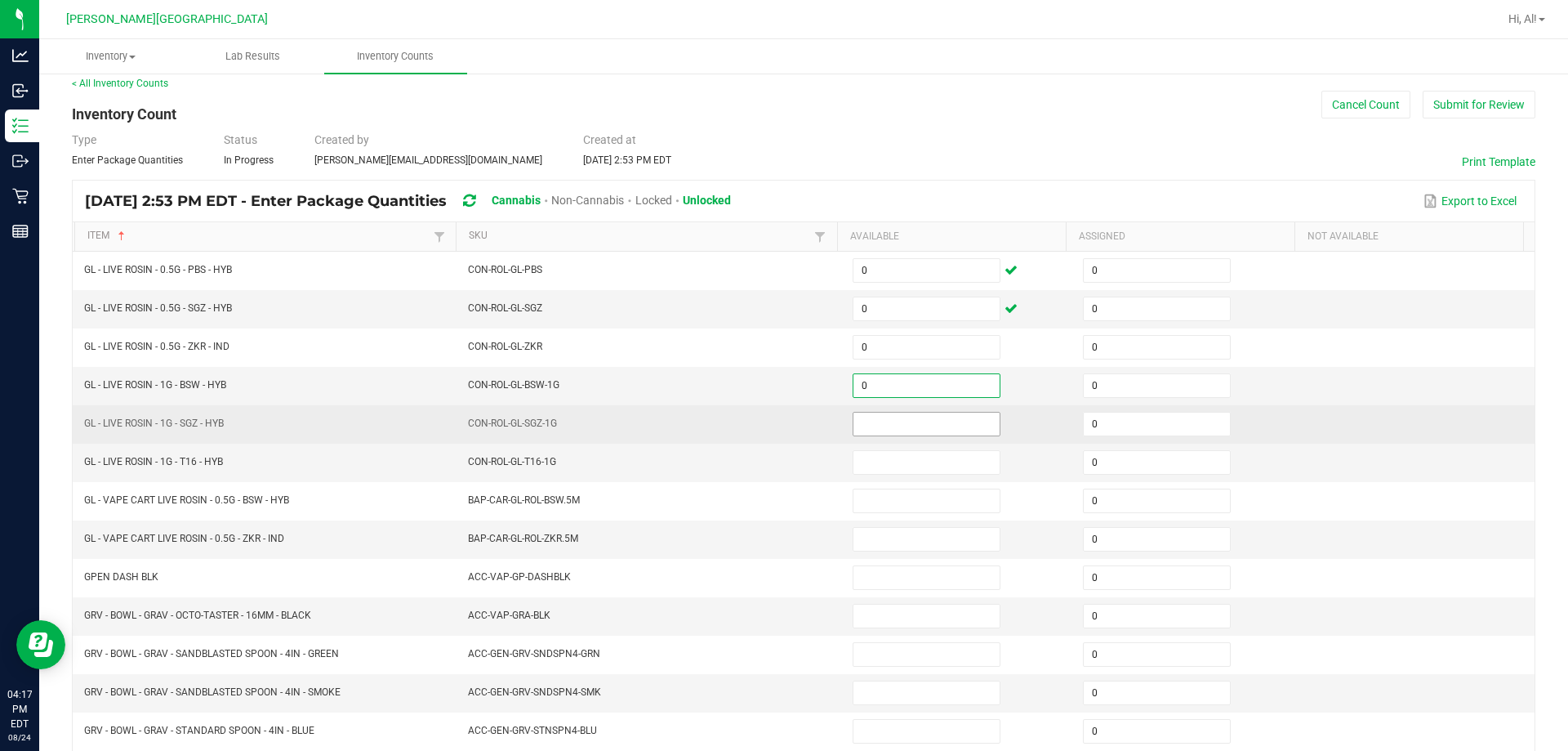
click at [767, 425] on input at bounding box center [926, 423] width 146 height 23
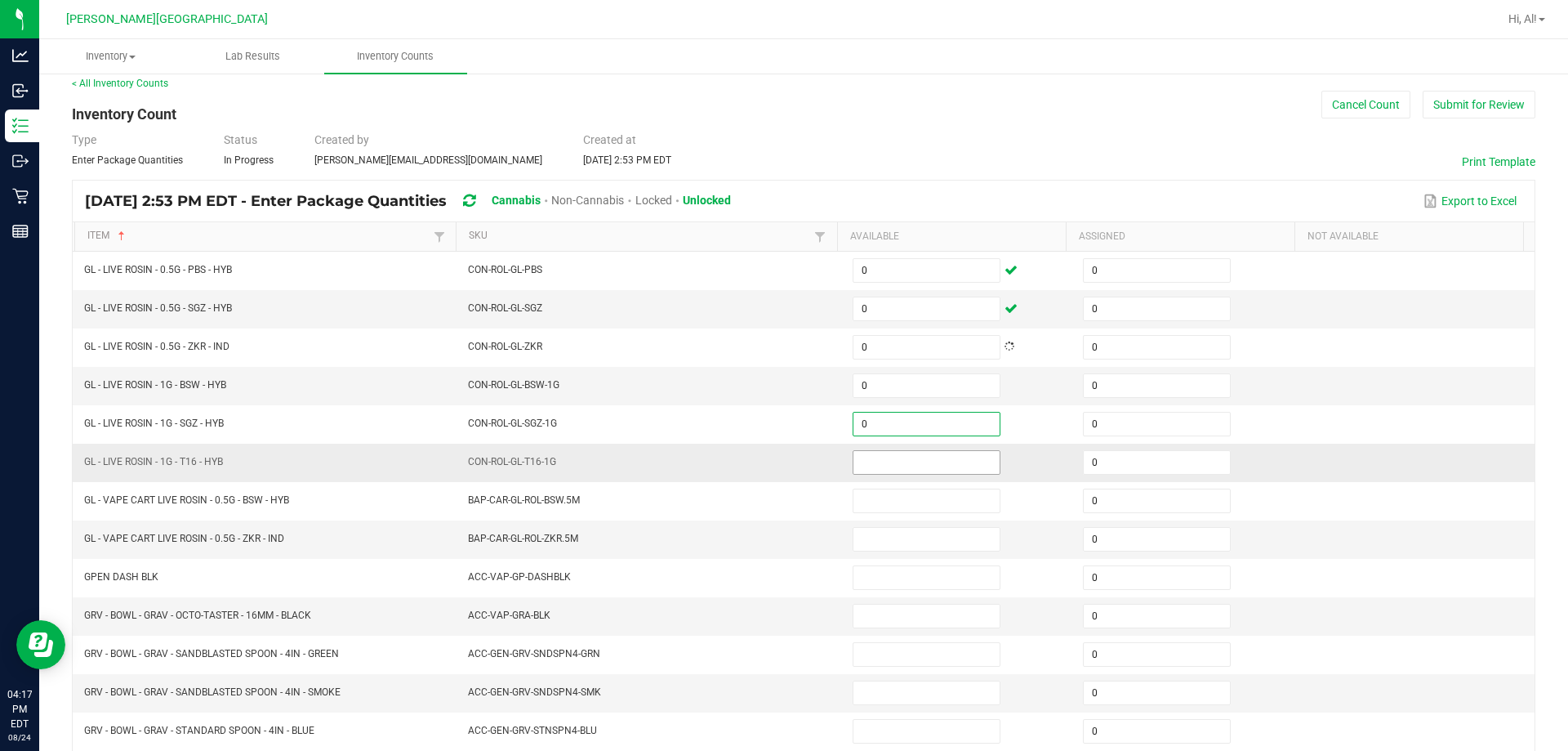
click at [767, 460] on input at bounding box center [926, 462] width 146 height 23
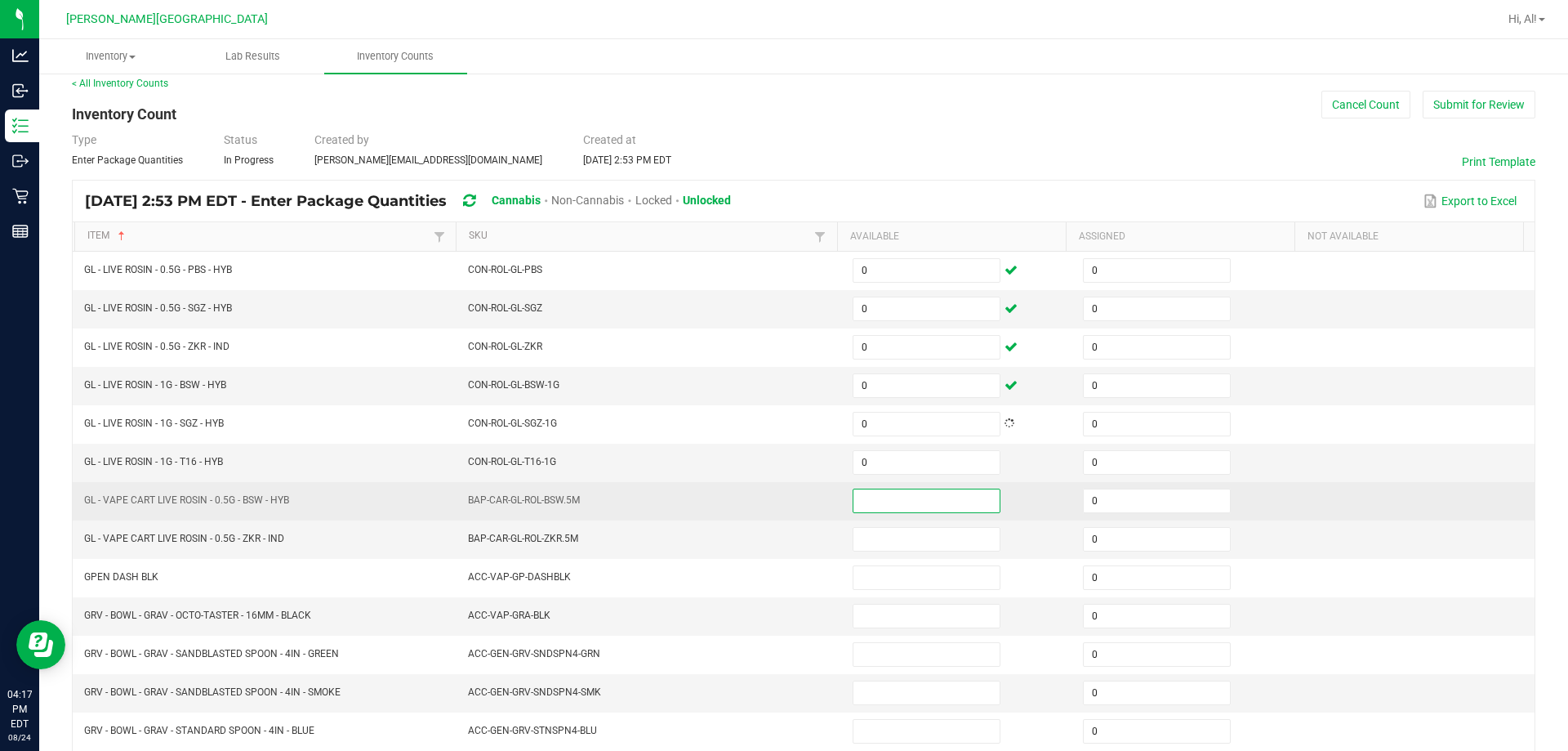
click at [767, 501] on input at bounding box center [926, 500] width 146 height 23
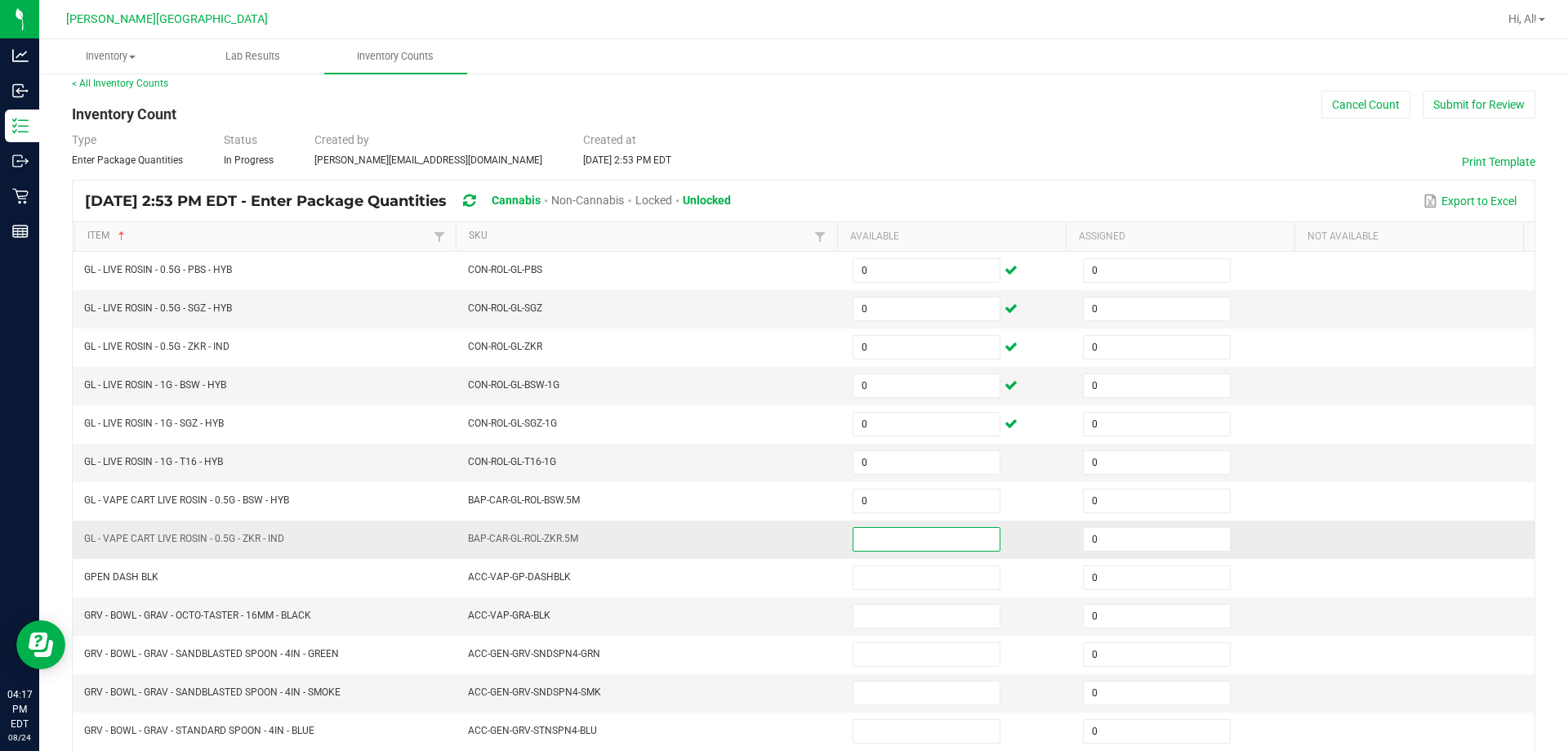
click at [767, 535] on input at bounding box center [926, 539] width 146 height 23
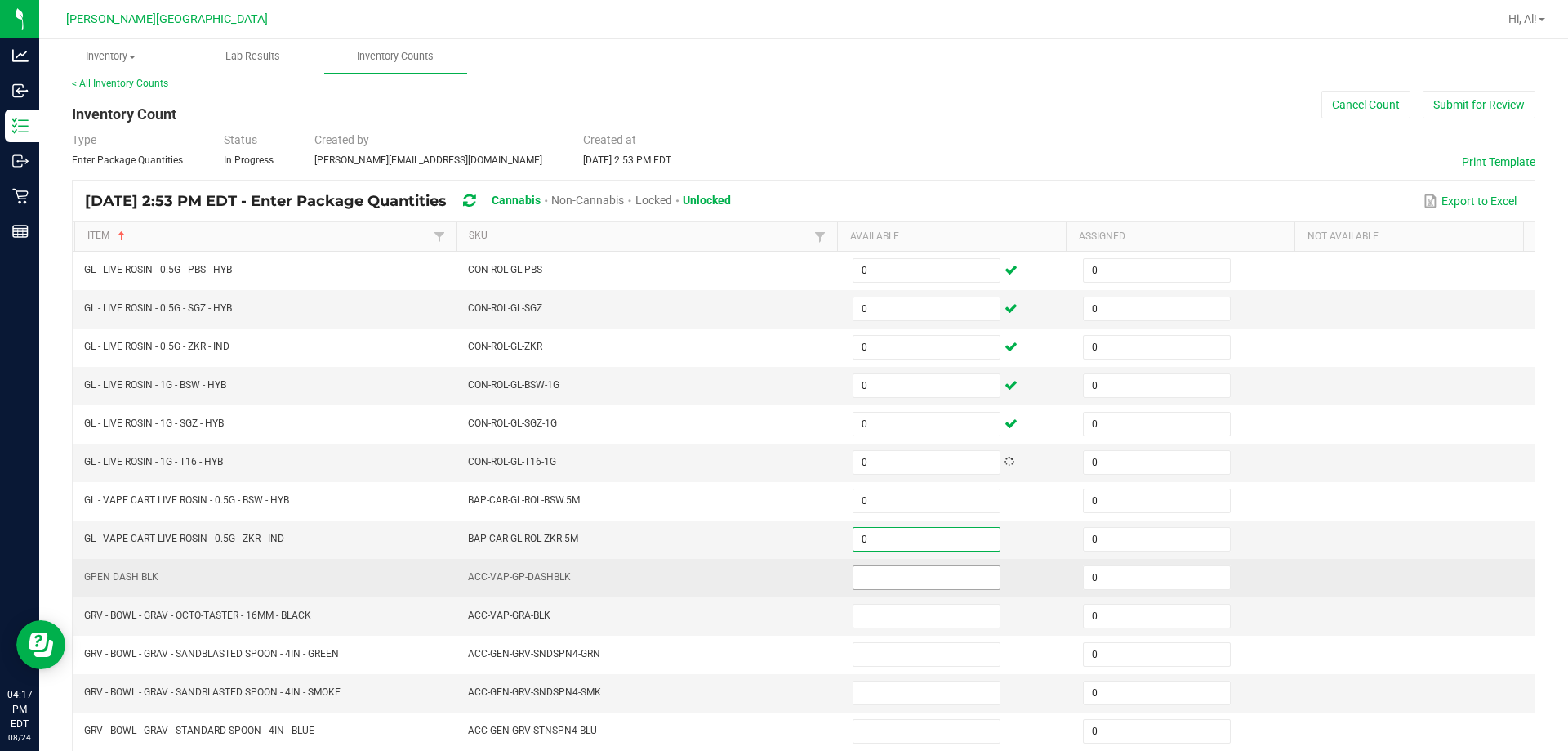
click at [767, 580] on input at bounding box center [926, 577] width 146 height 23
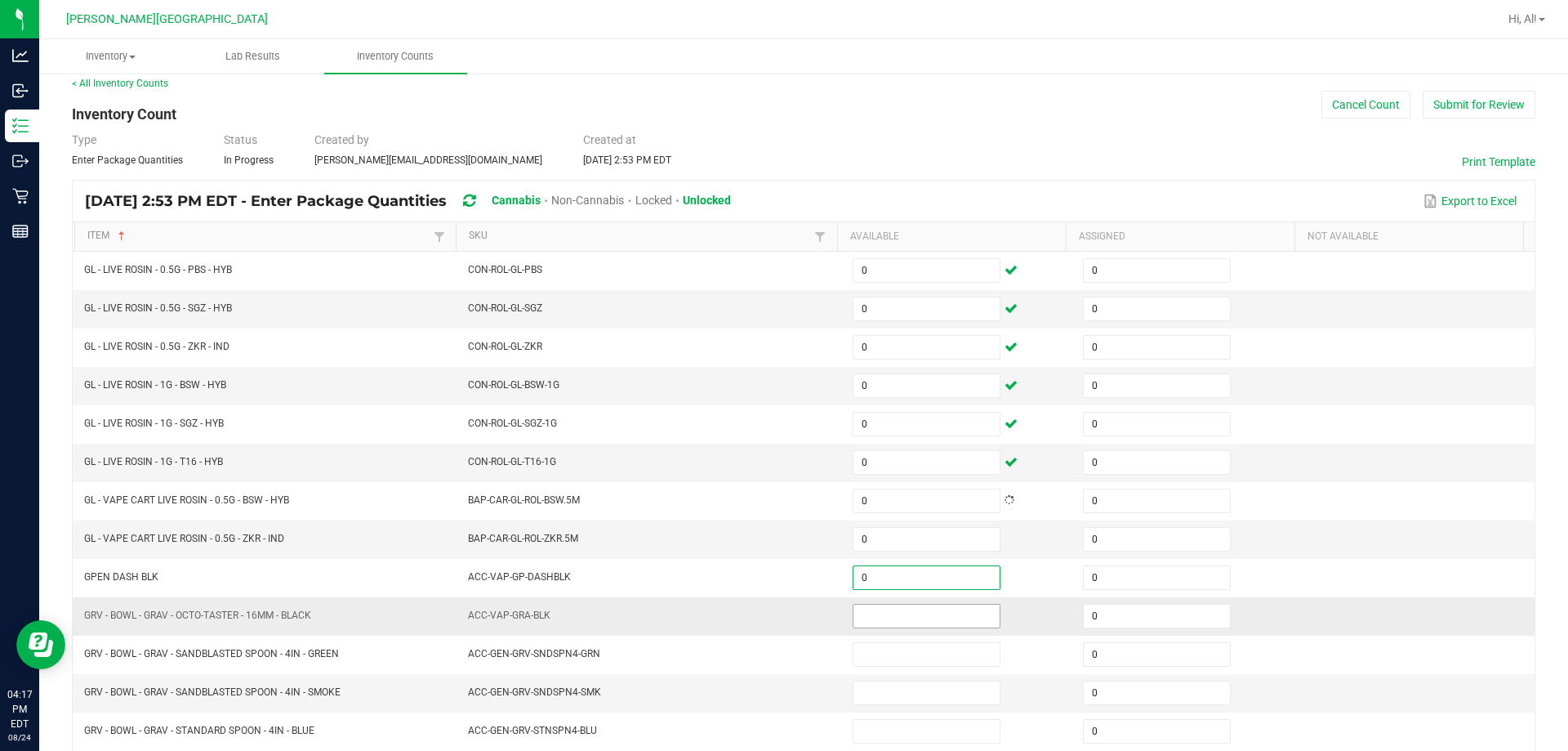
click at [767, 615] on input at bounding box center [926, 616] width 146 height 23
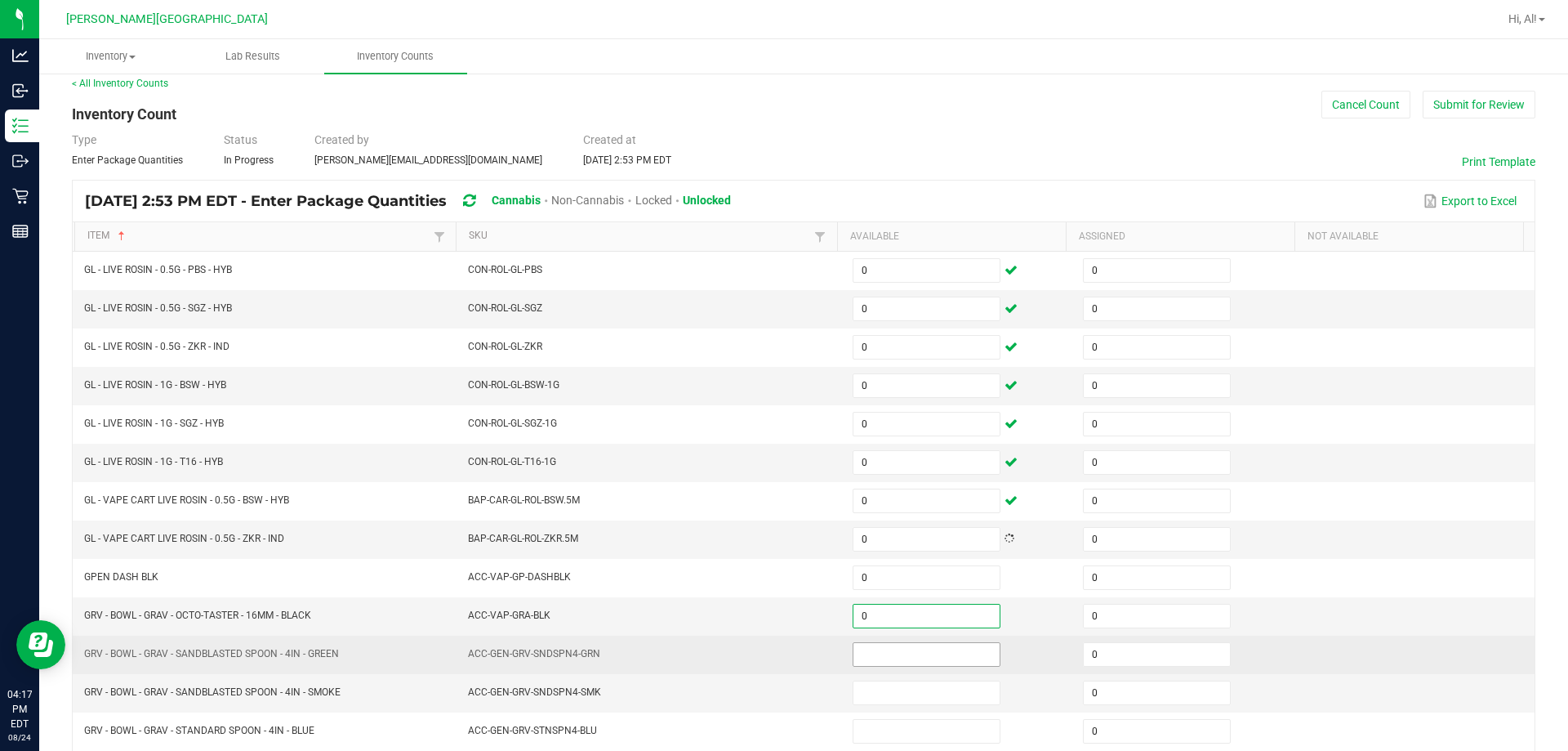
click at [767, 652] on input at bounding box center [926, 654] width 146 height 23
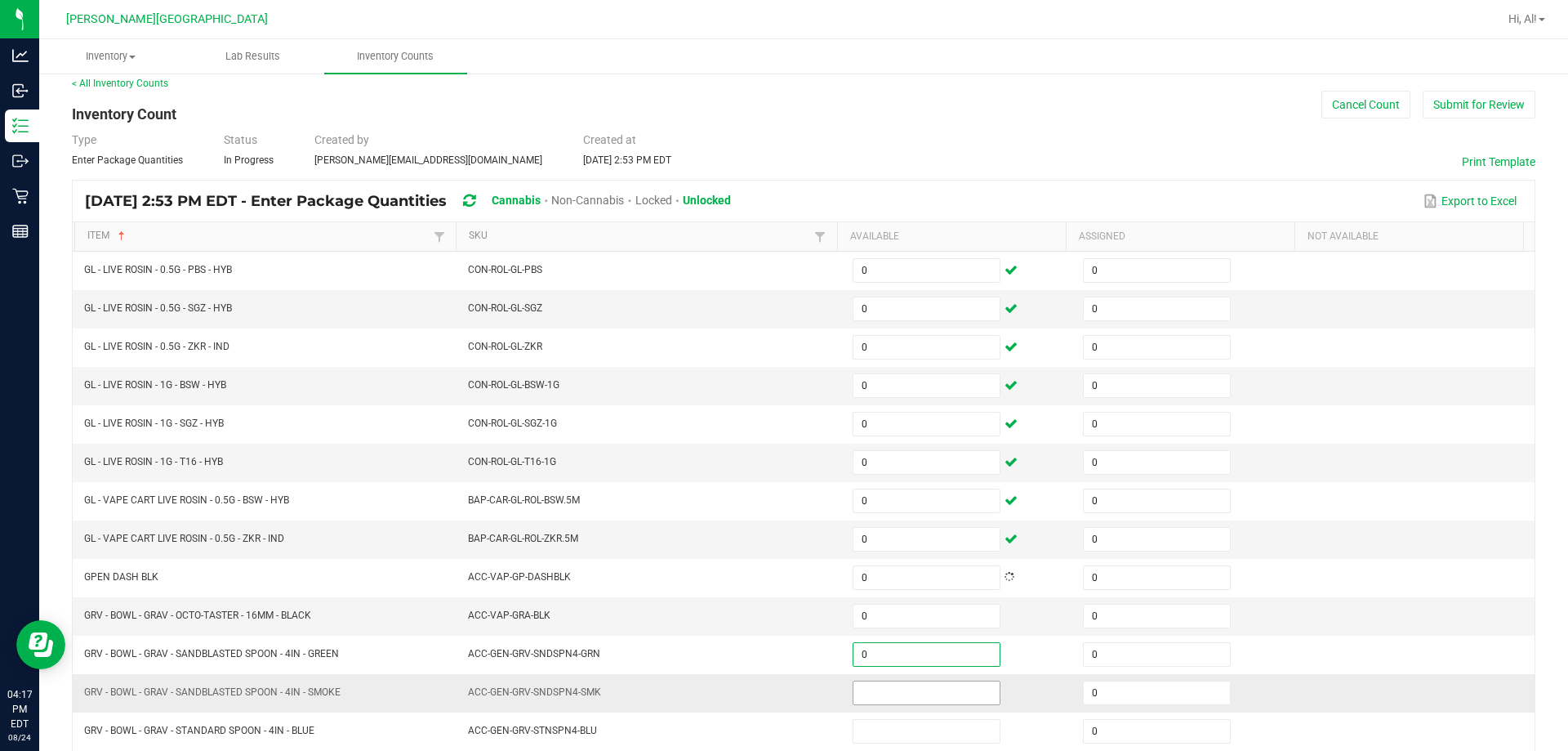
click at [767, 695] on input at bounding box center [926, 693] width 146 height 23
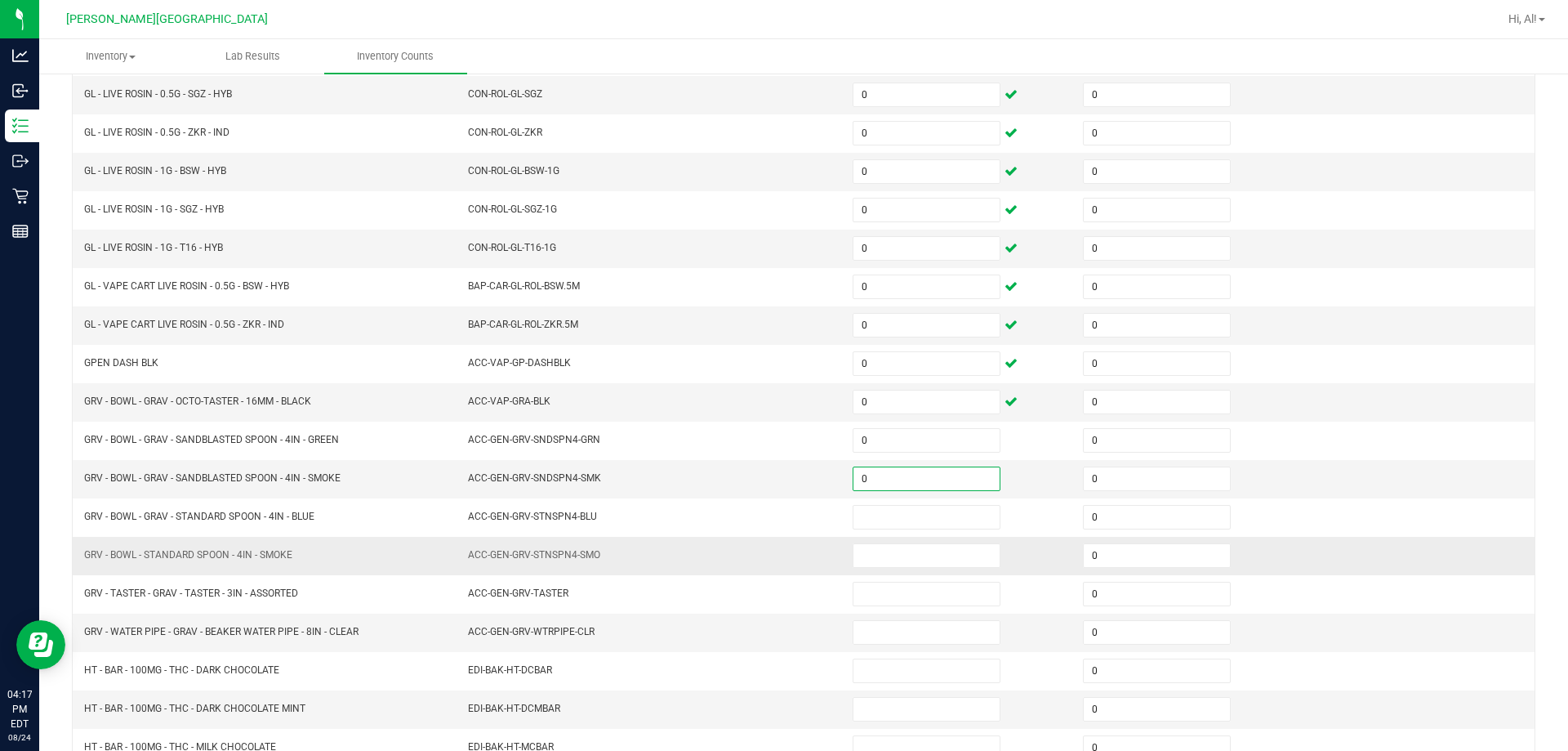
scroll to position [258, 0]
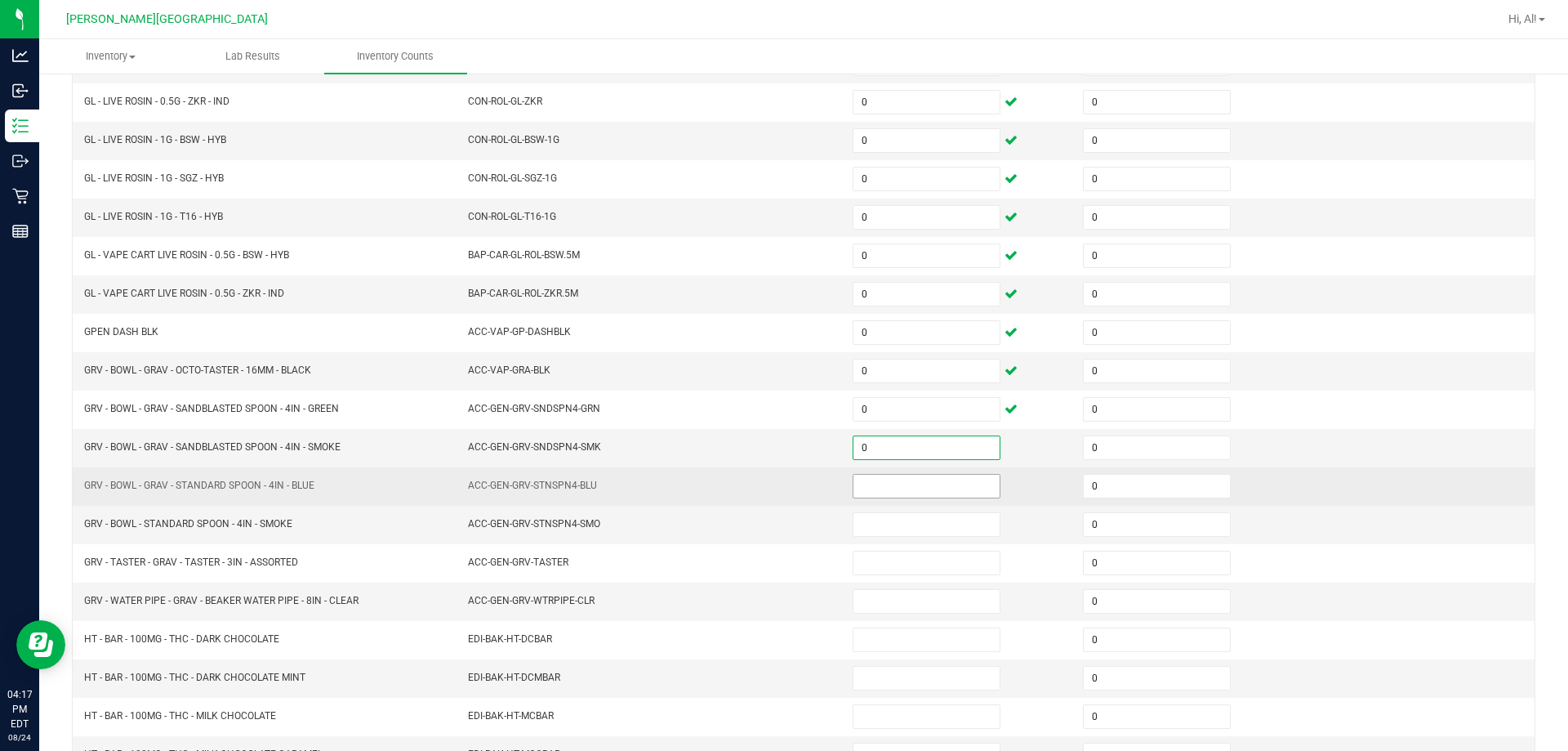
click at [767, 494] on input at bounding box center [926, 485] width 146 height 23
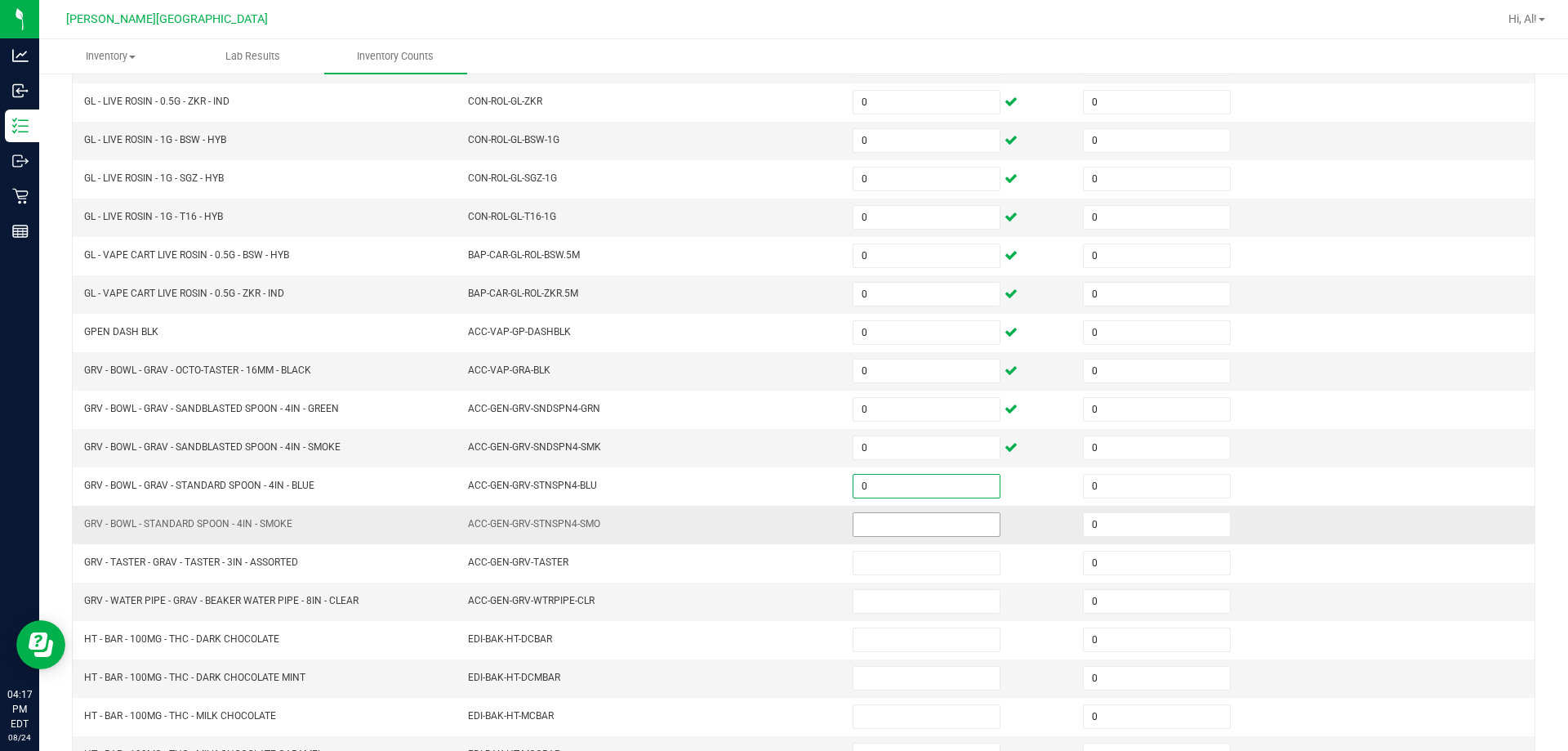
click at [767, 519] on input at bounding box center [926, 524] width 146 height 23
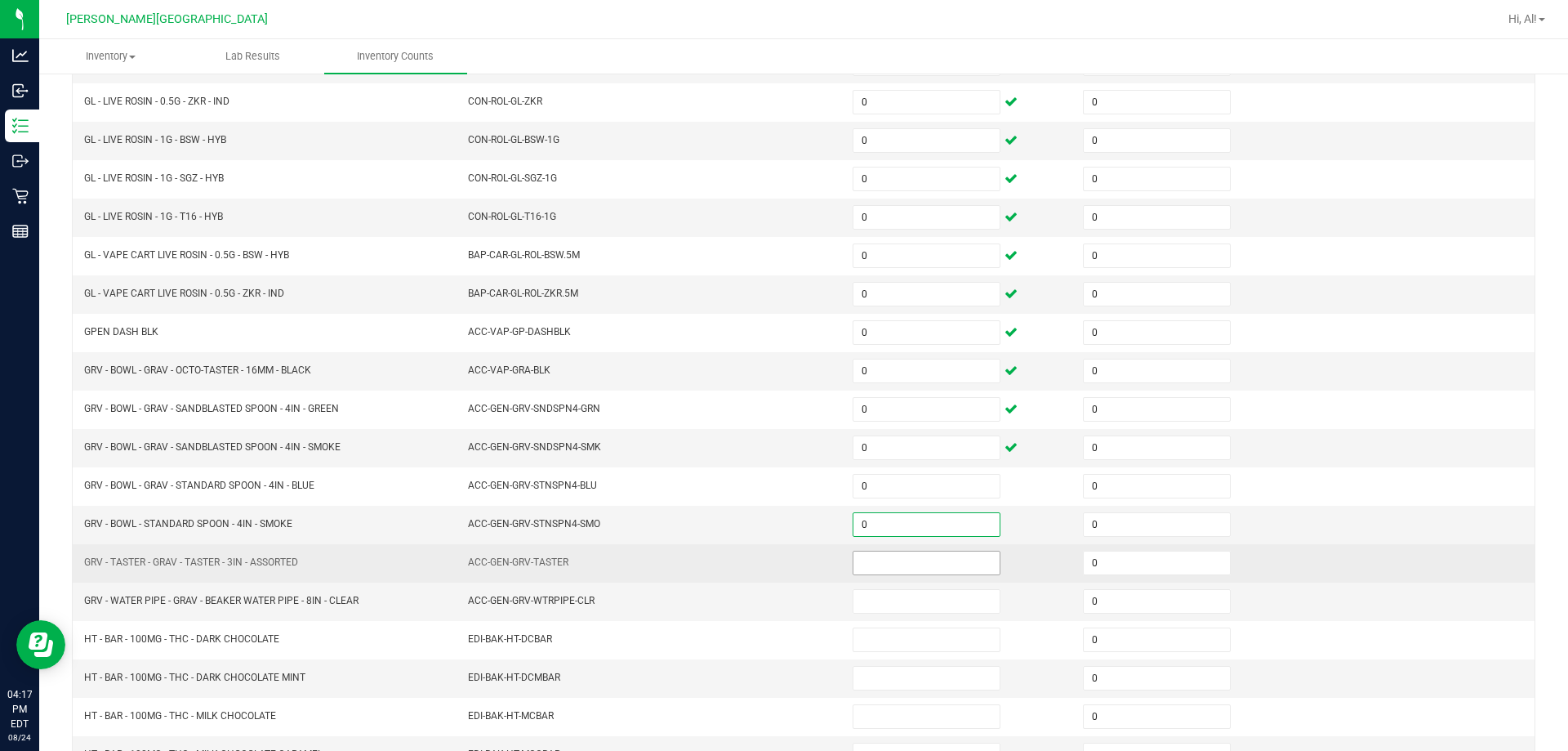
click at [767, 567] on input at bounding box center [926, 562] width 146 height 23
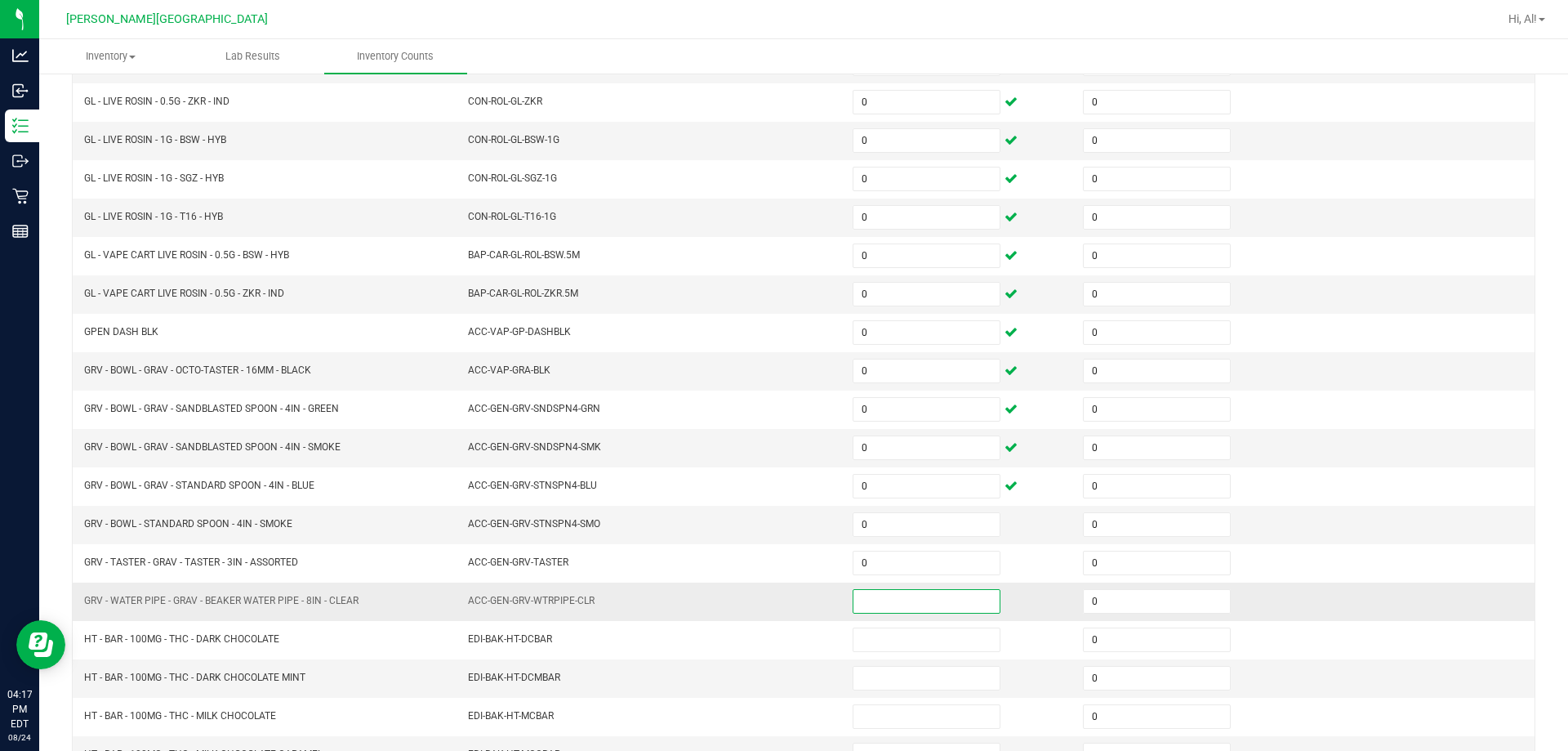
click at [767, 590] on input at bounding box center [926, 601] width 146 height 23
click at [767, 587] on td "ACC-GEN-GRV-WTRPIPE-CLR" at bounding box center [650, 602] width 384 height 38
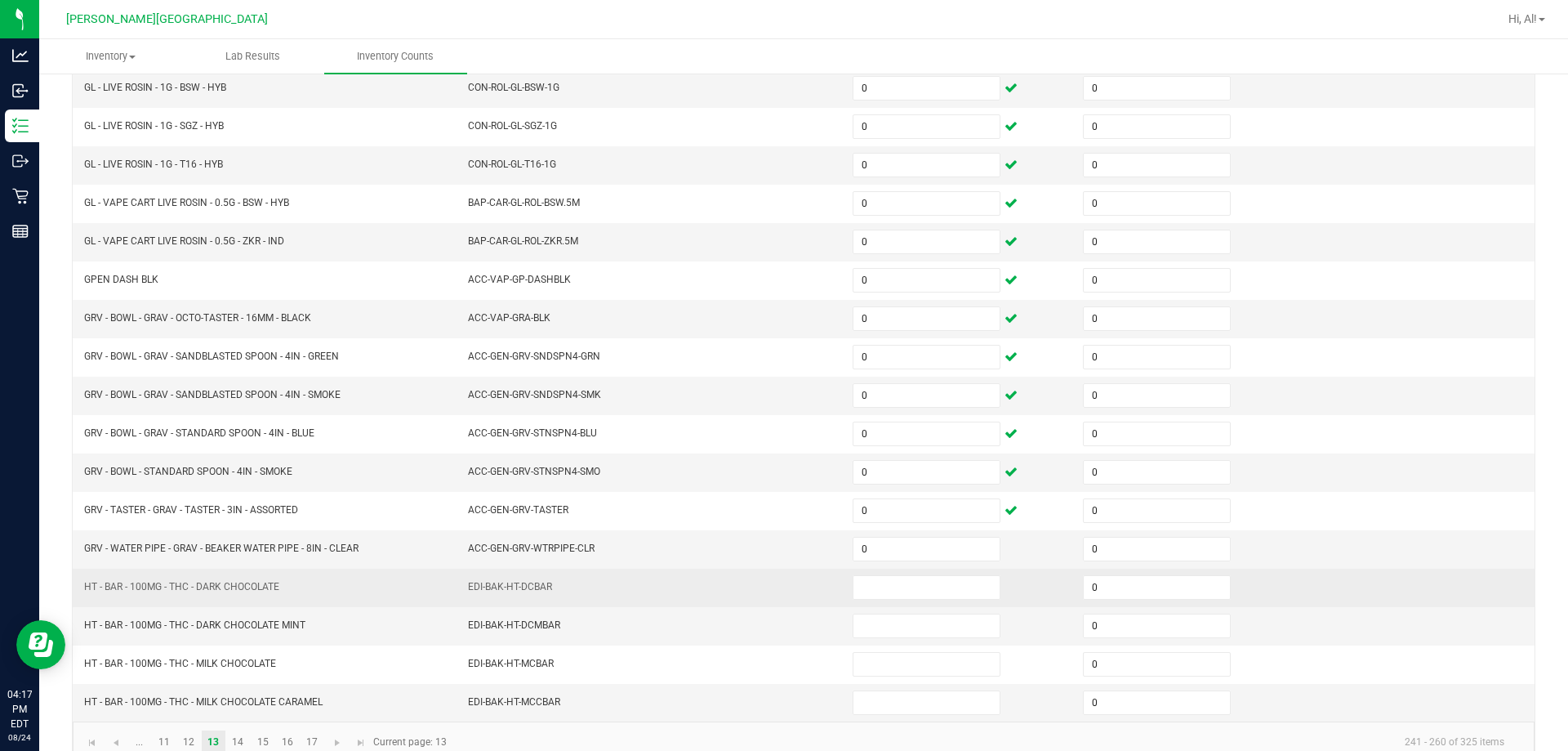
scroll to position [340, 0]
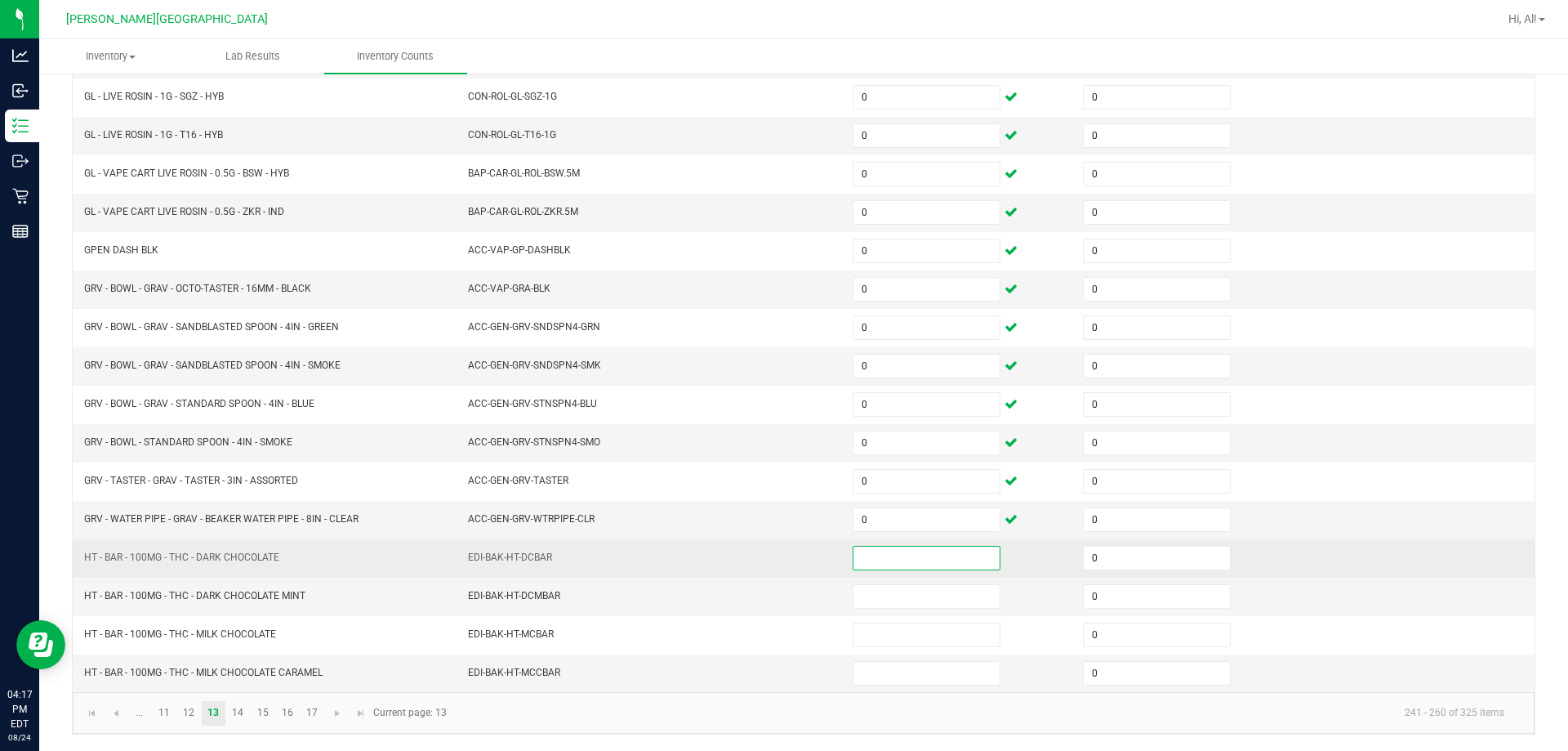
click at [767, 565] on input at bounding box center [926, 558] width 146 height 23
click at [767, 567] on td "EDI-BAK-HT-DCBAR" at bounding box center [650, 558] width 384 height 38
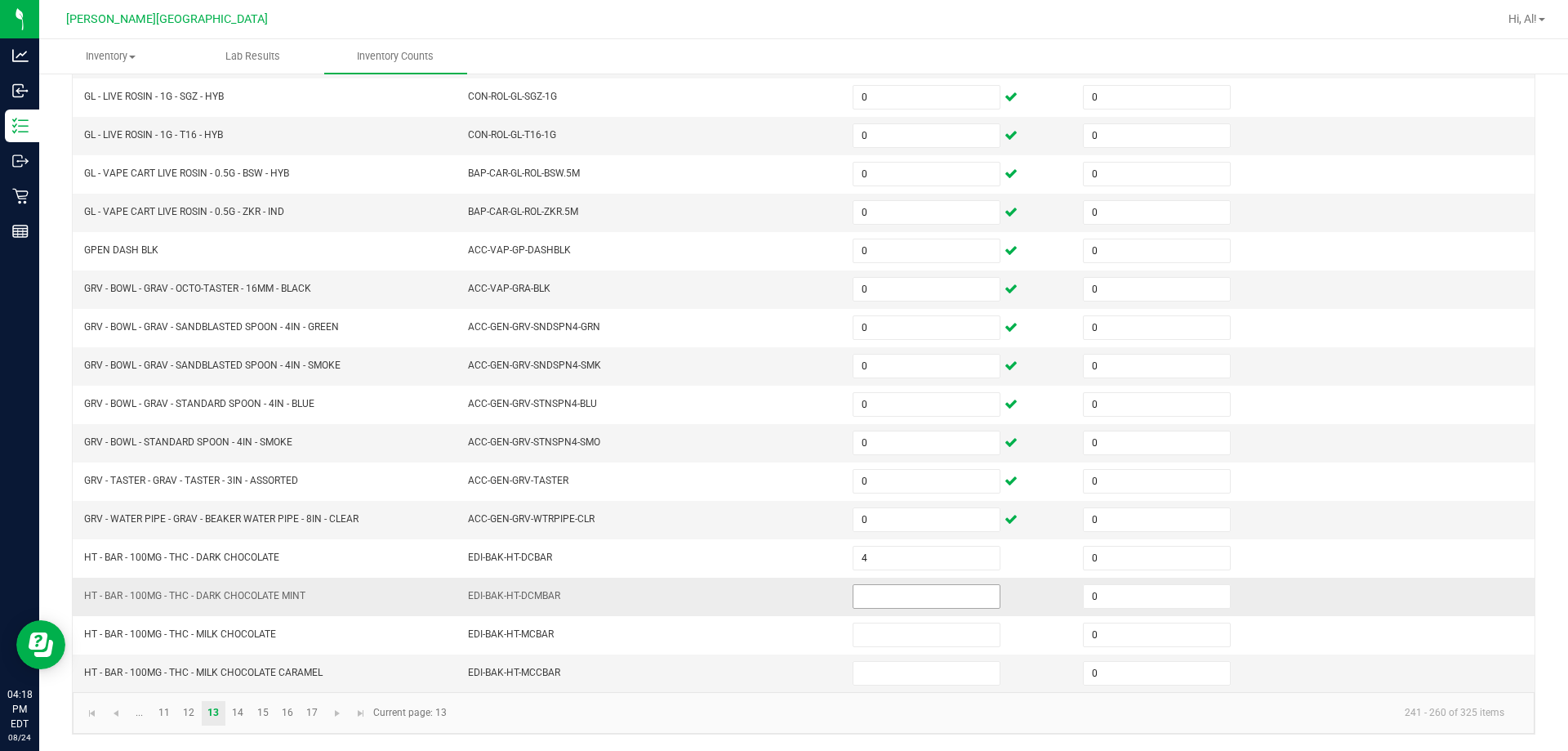
click at [767, 596] on input at bounding box center [926, 596] width 146 height 23
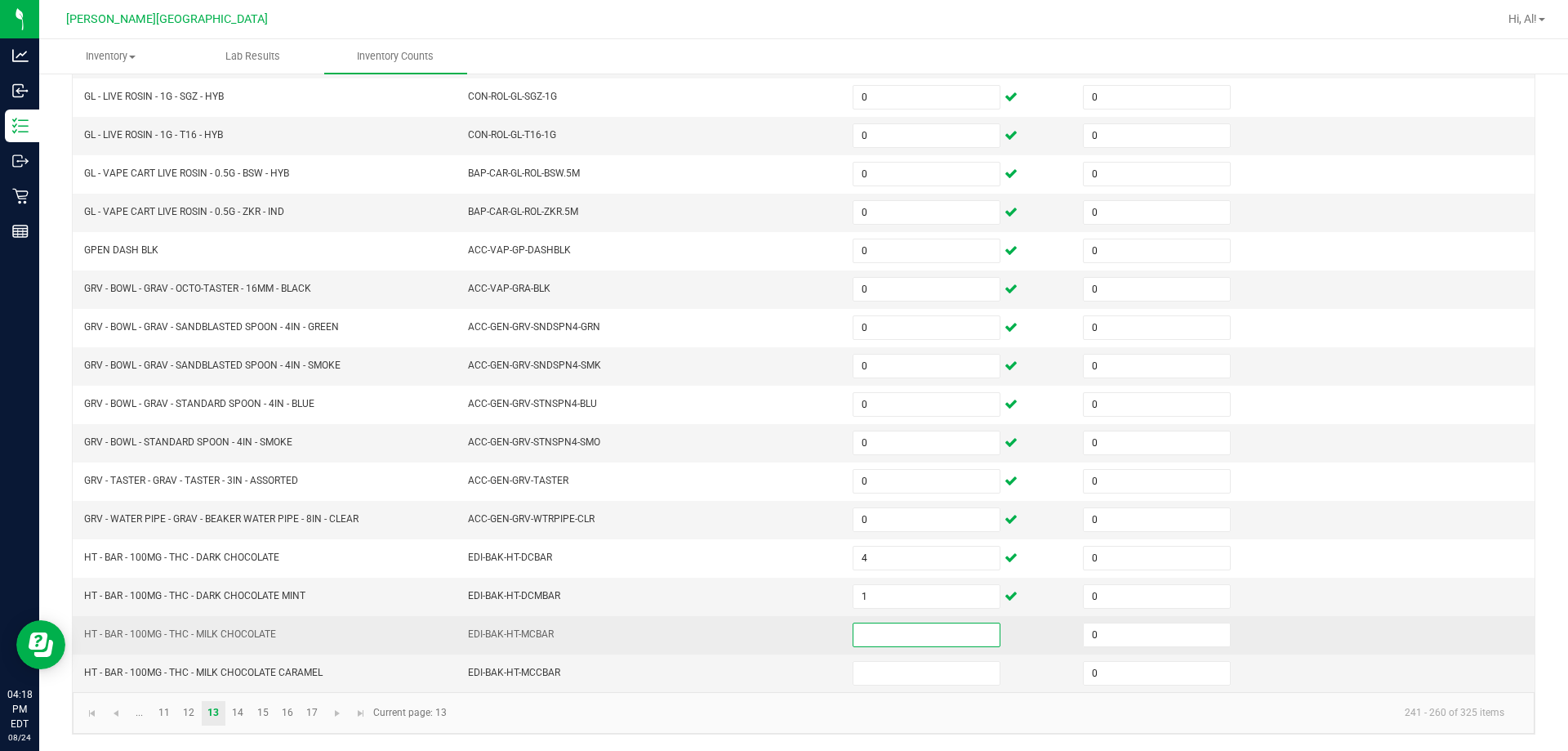
click at [767, 628] on input at bounding box center [926, 634] width 146 height 23
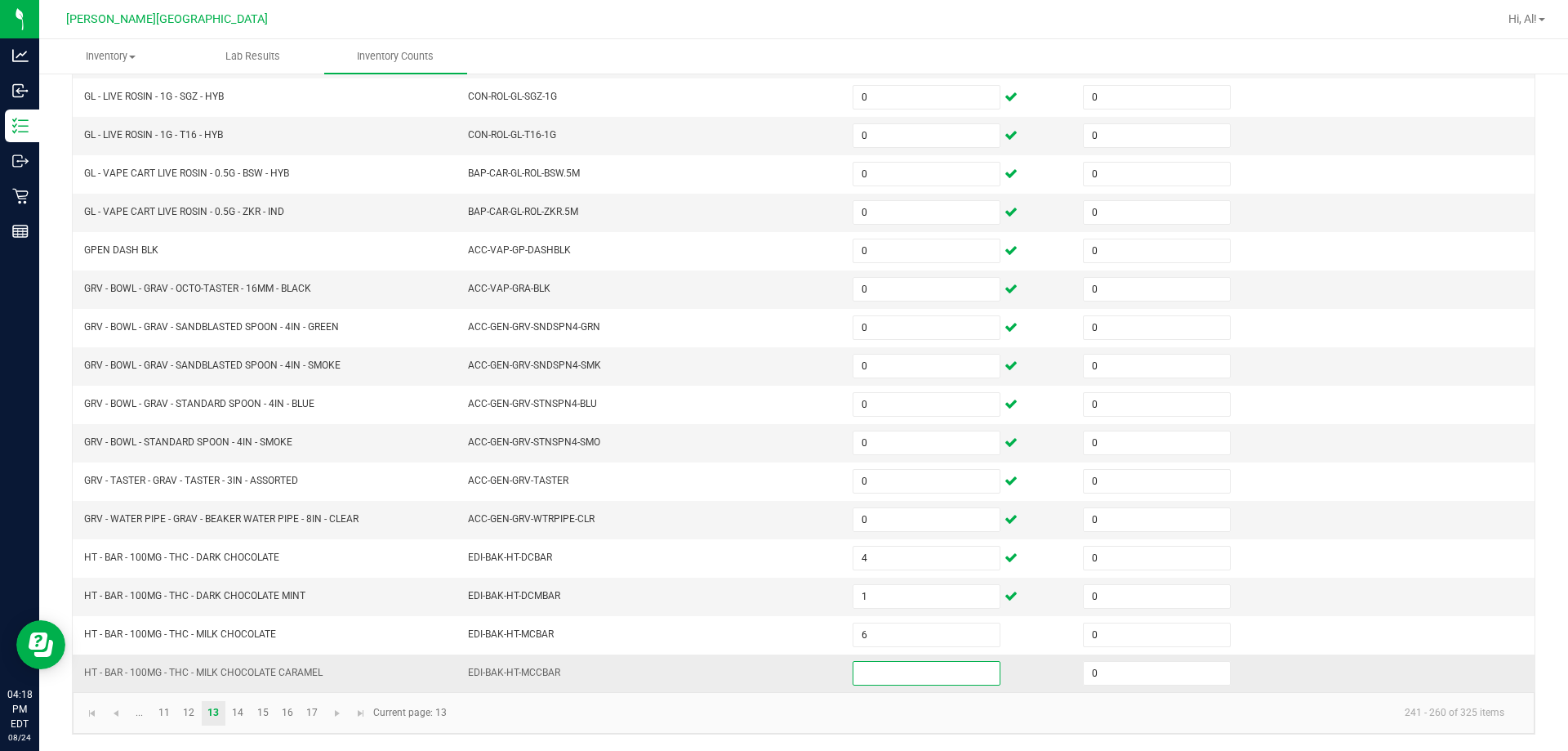
click at [767, 682] on input at bounding box center [926, 673] width 146 height 23
click at [767, 685] on td "EDI-BAK-HT-MCCBAR" at bounding box center [650, 674] width 384 height 38
click at [242, 711] on link "14" at bounding box center [239, 713] width 24 height 25
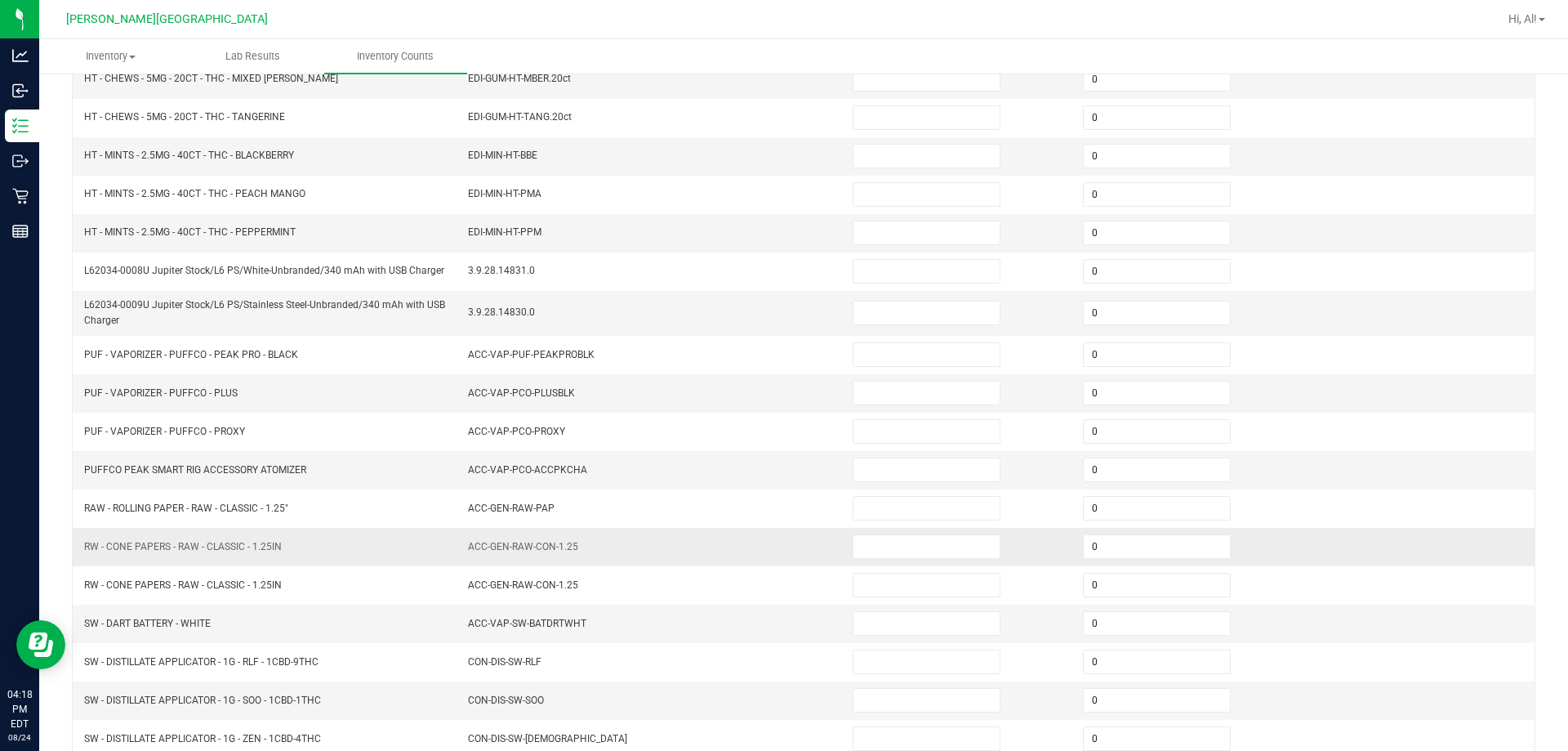
scroll to position [12, 0]
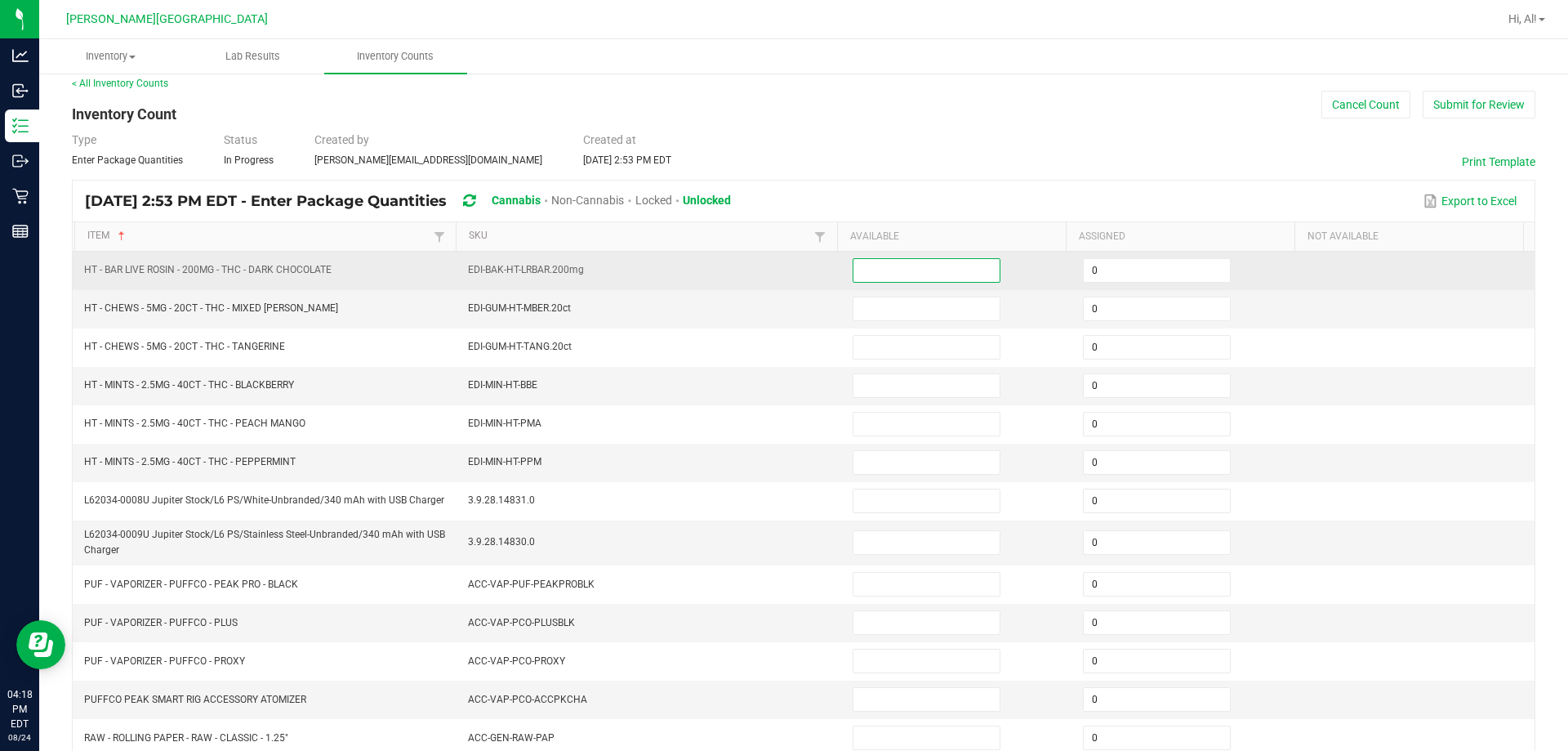
click at [767, 271] on input at bounding box center [926, 270] width 146 height 23
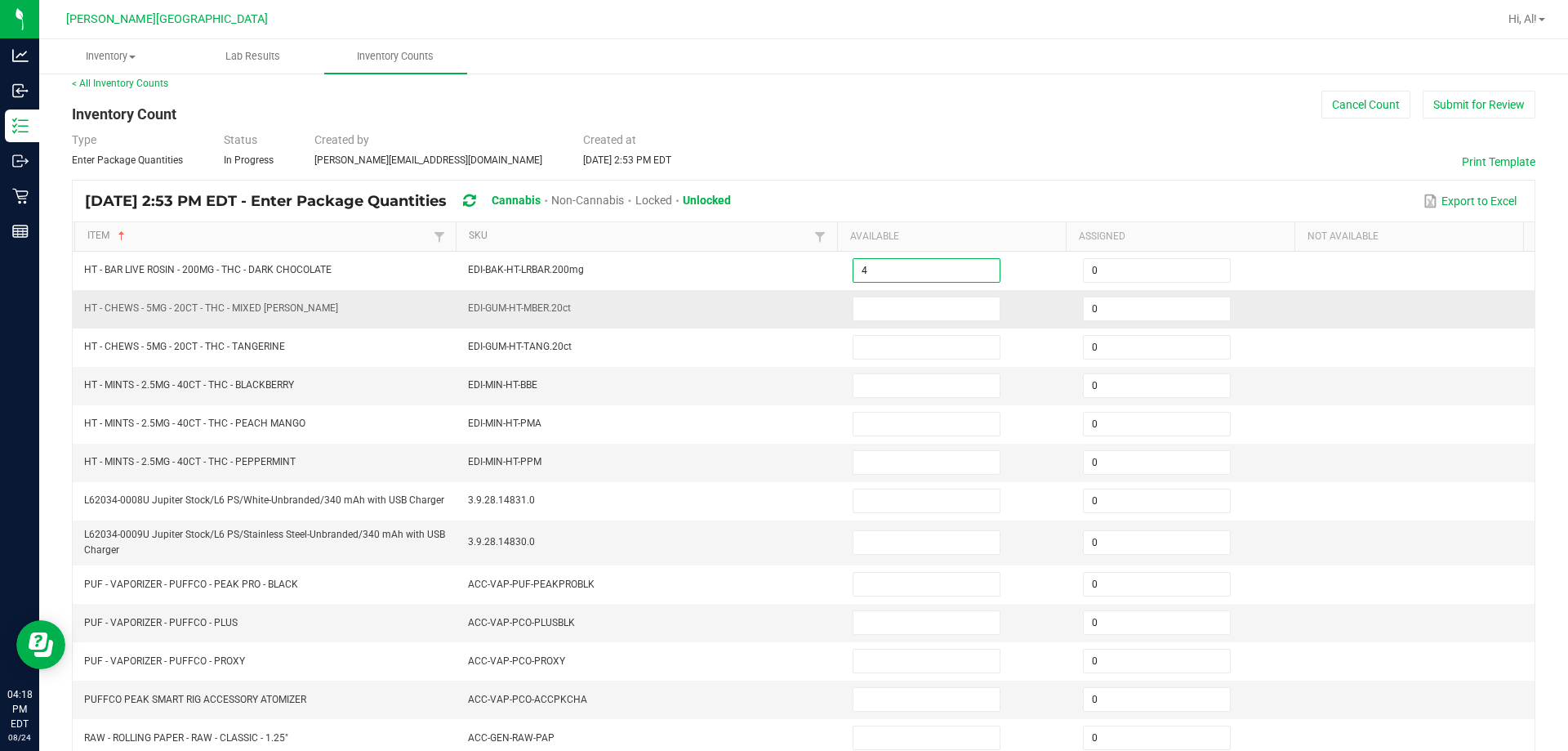
click at [767, 293] on td "EDI-GUM-HT-MBER.20ct" at bounding box center [650, 310] width 384 height 38
click at [767, 309] on input at bounding box center [926, 309] width 146 height 23
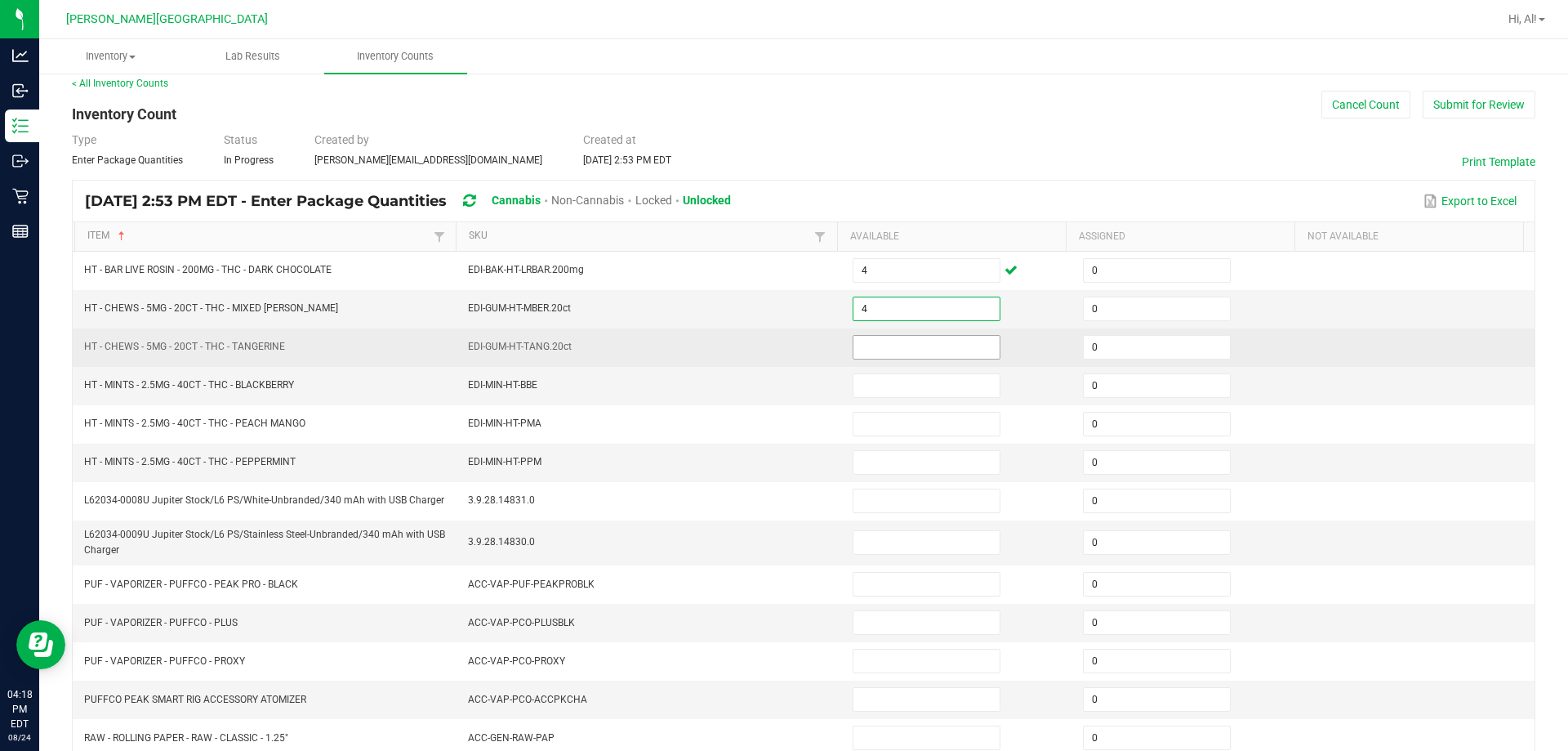
click at [767, 345] on input at bounding box center [926, 347] width 146 height 23
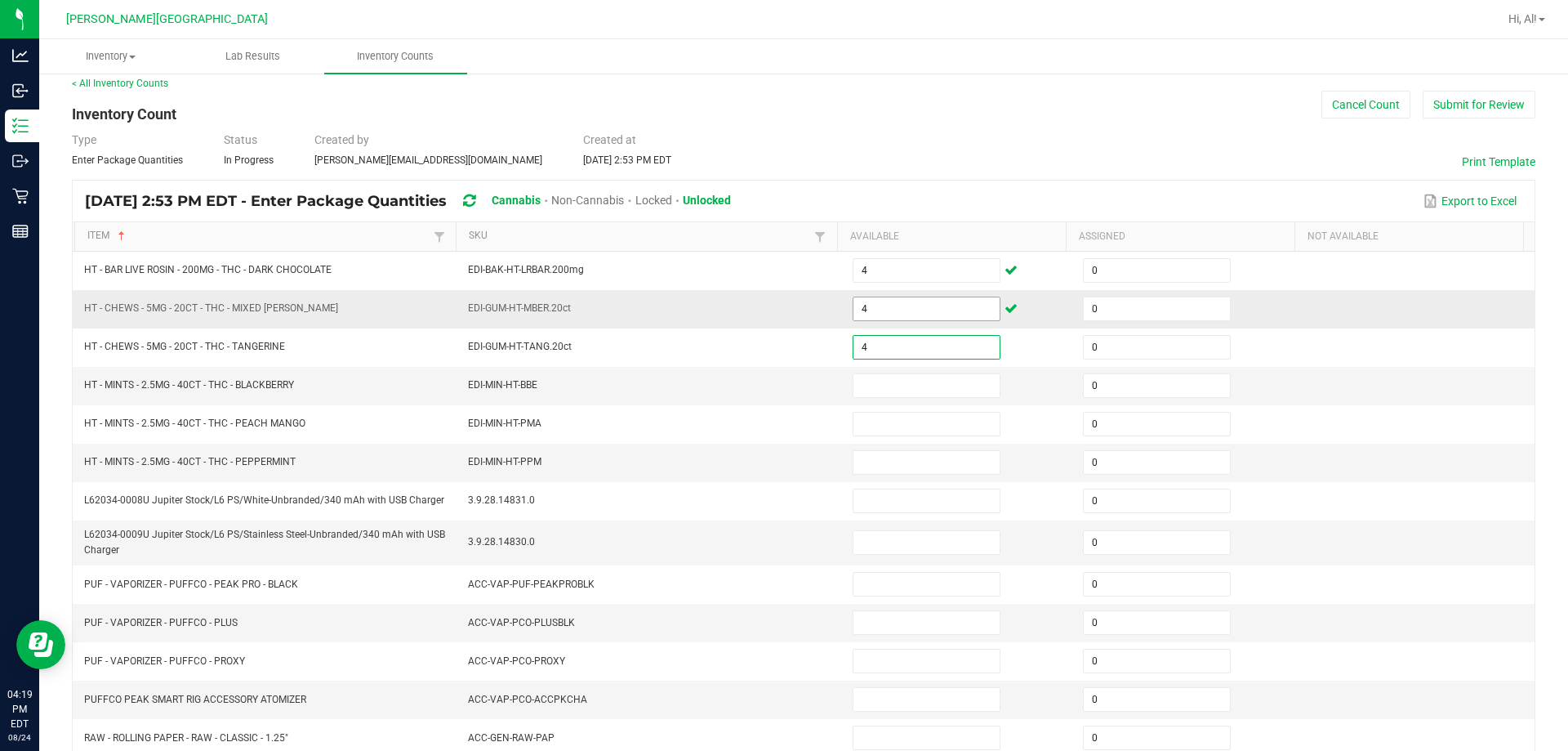
click at [767, 313] on input "4" at bounding box center [926, 309] width 146 height 23
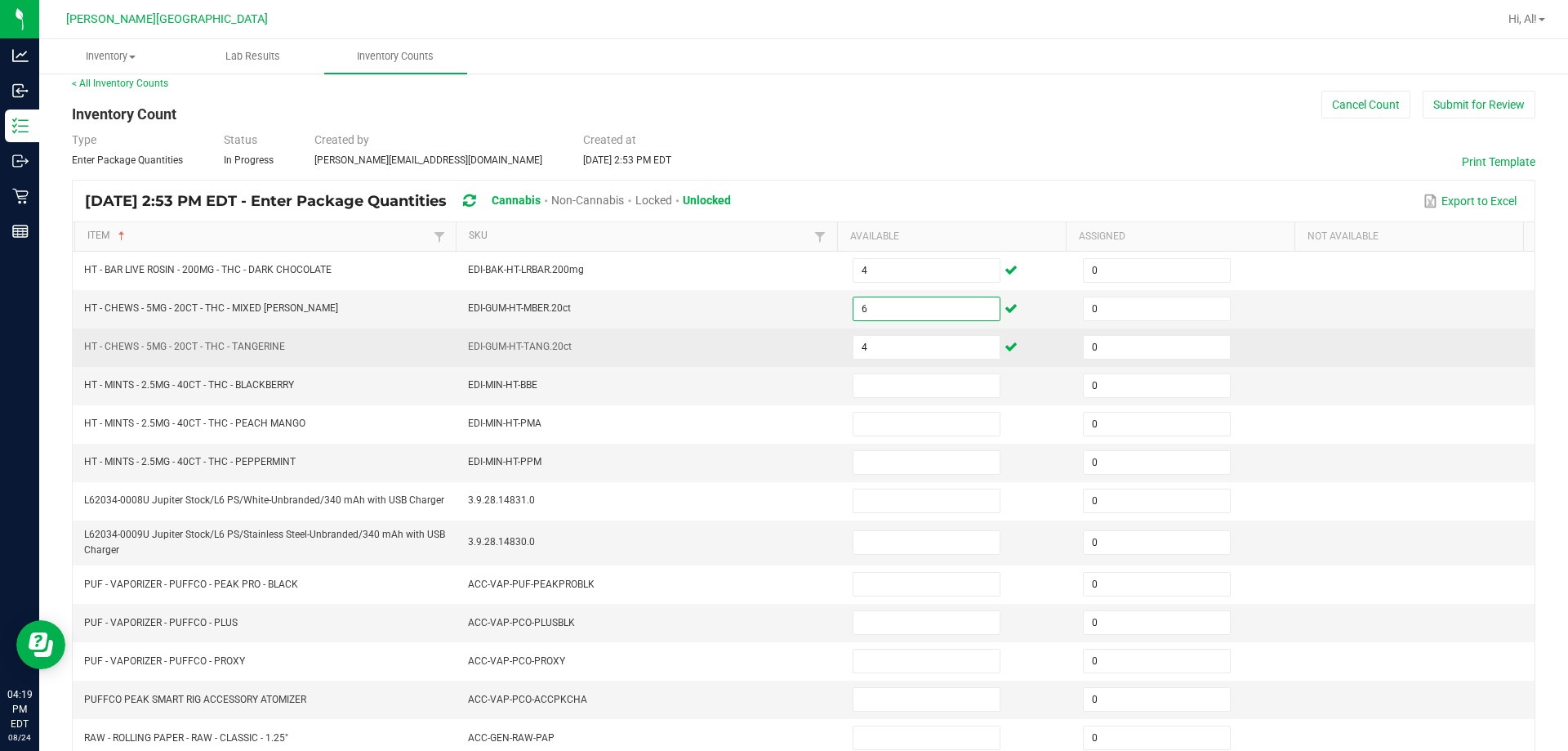
click at [767, 335] on td "EDI-GUM-HT-TANG.20ct" at bounding box center [650, 348] width 384 height 38
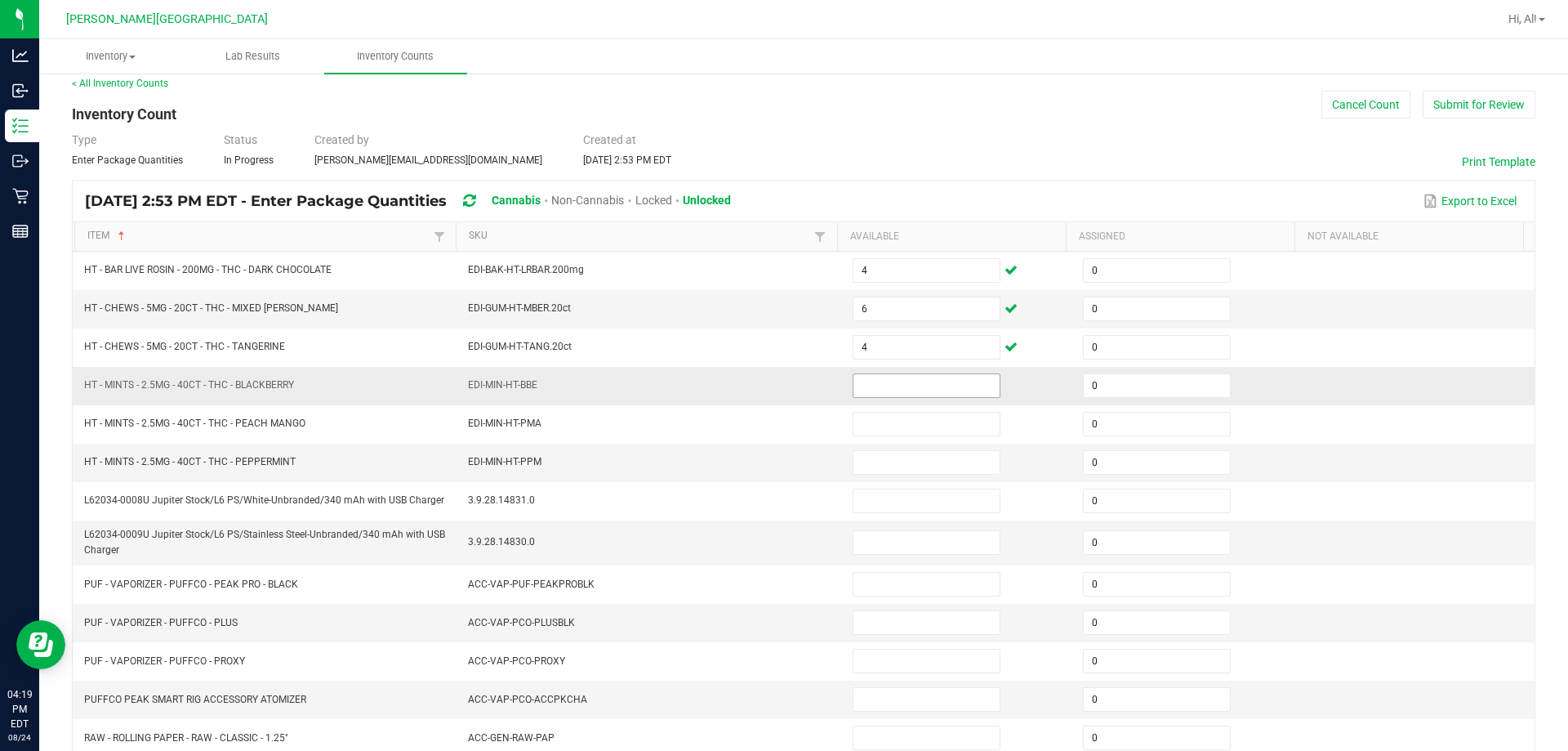
click at [767, 380] on input at bounding box center [926, 385] width 146 height 23
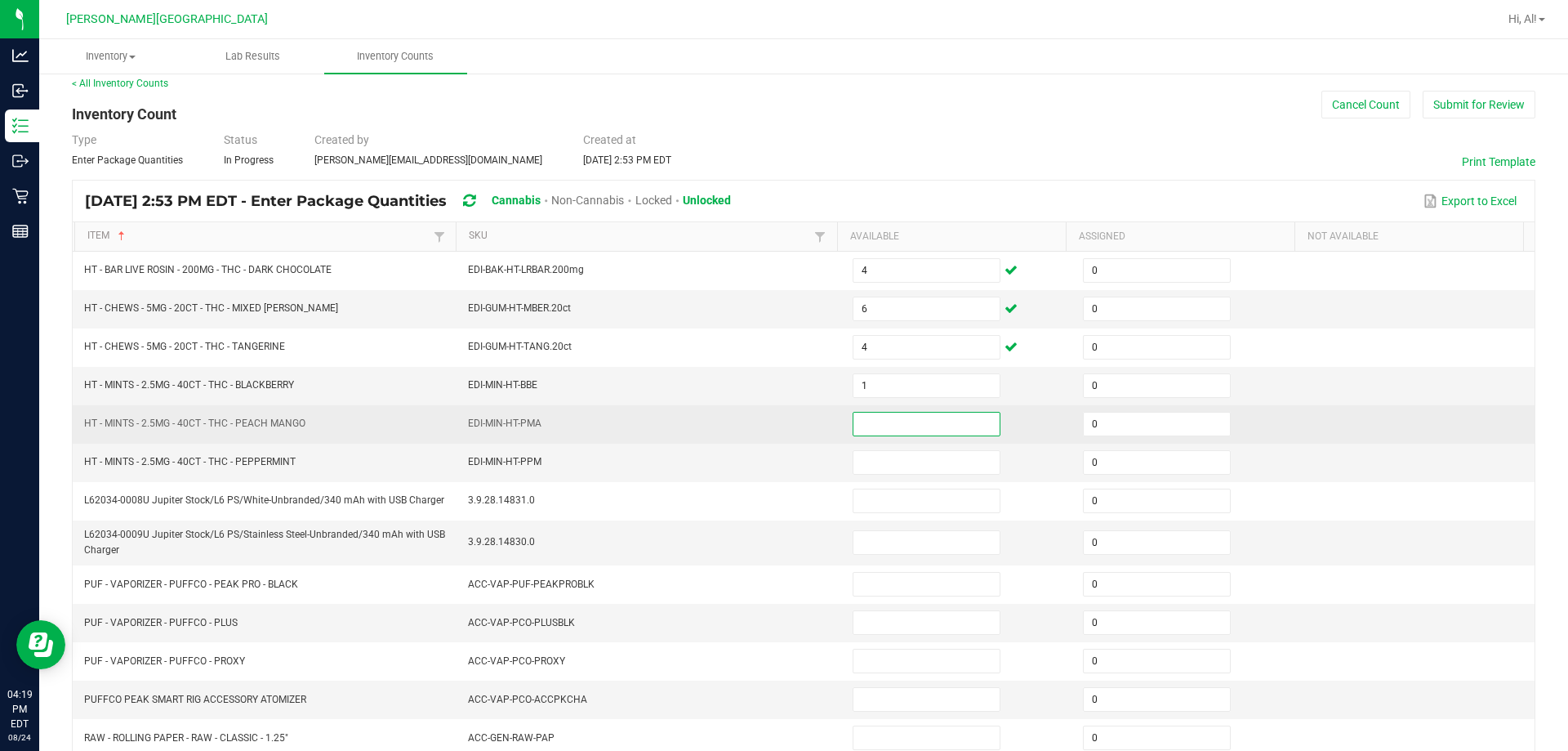
click at [767, 425] on input at bounding box center [926, 423] width 146 height 23
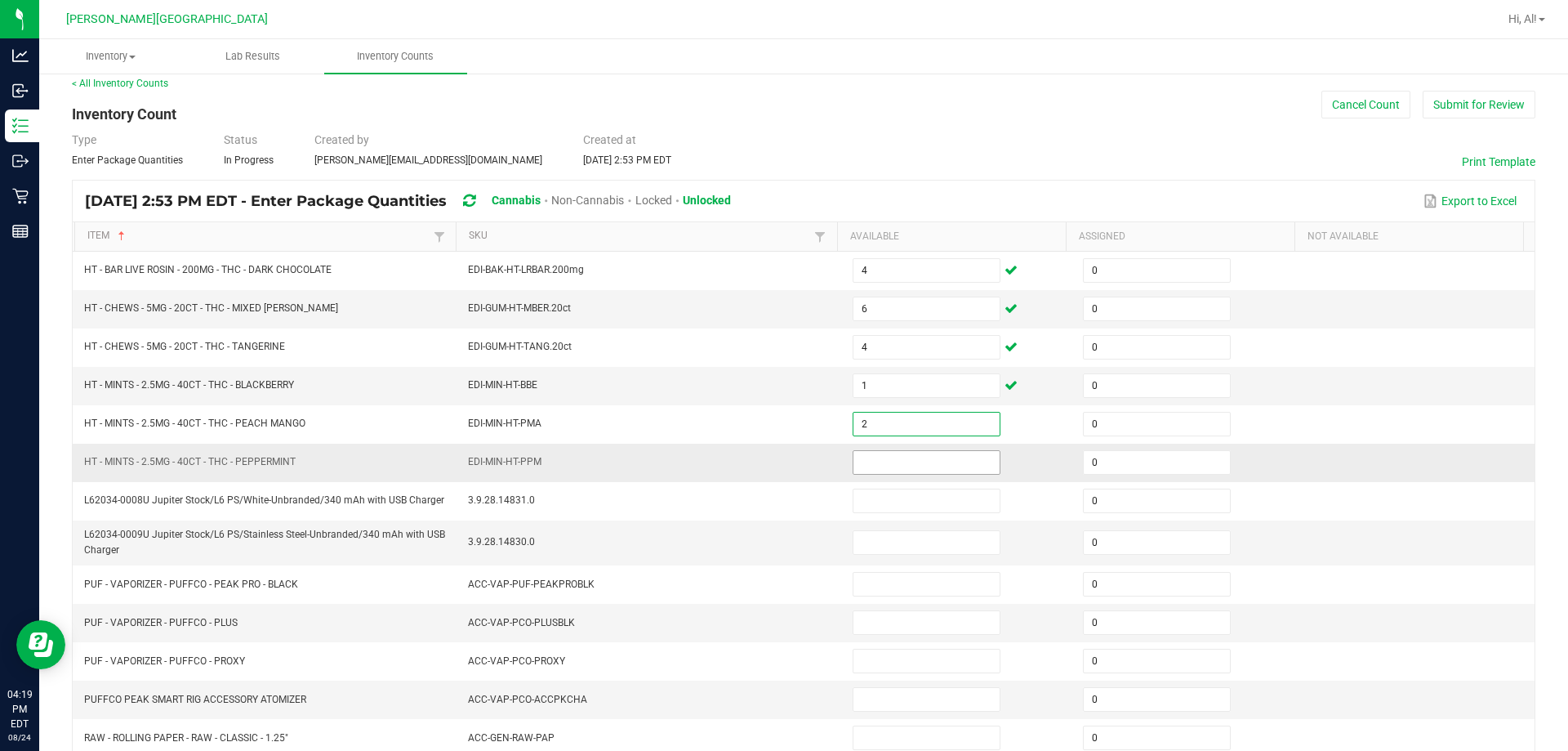
click at [767, 464] on input at bounding box center [926, 462] width 146 height 23
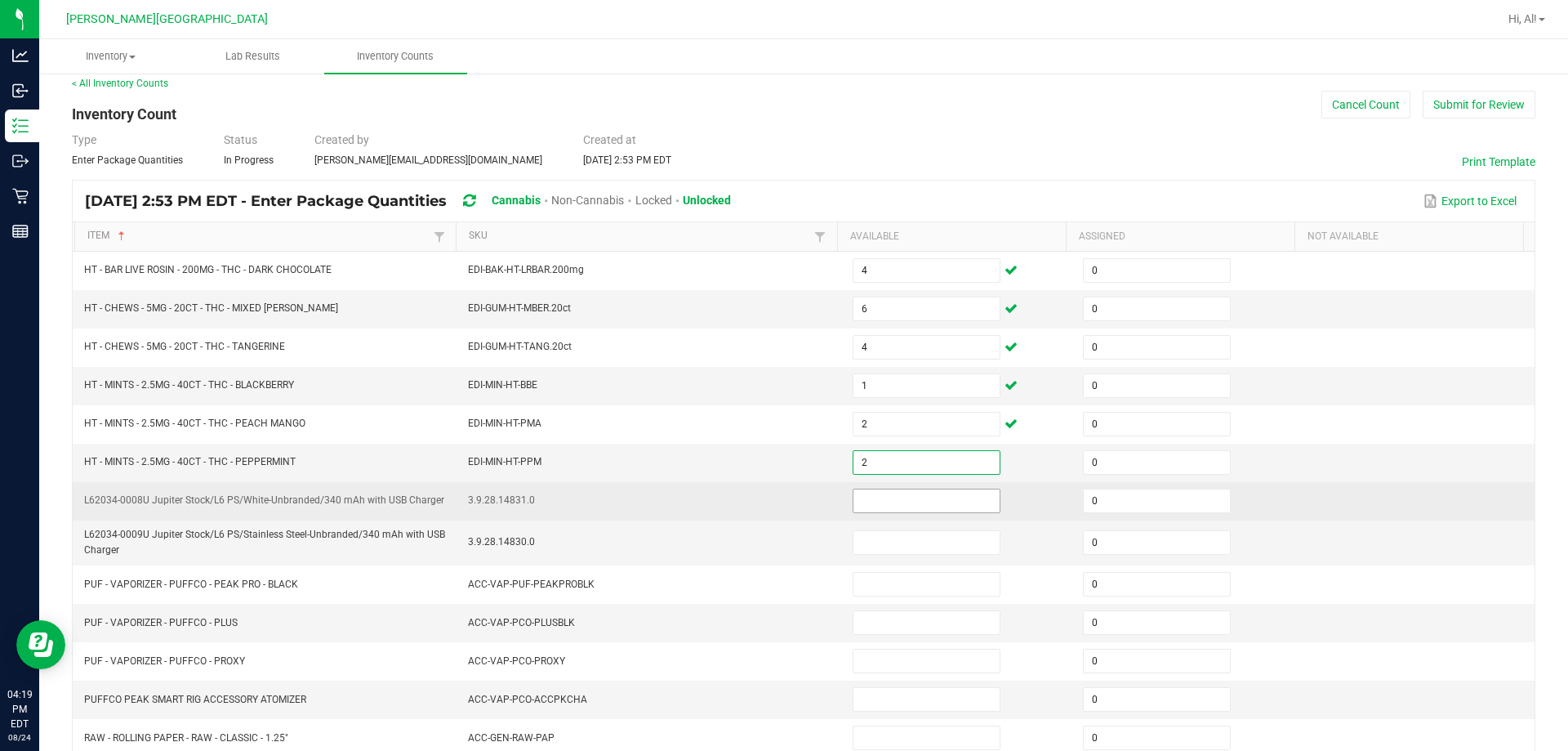
click at [767, 489] on input at bounding box center [926, 500] width 146 height 23
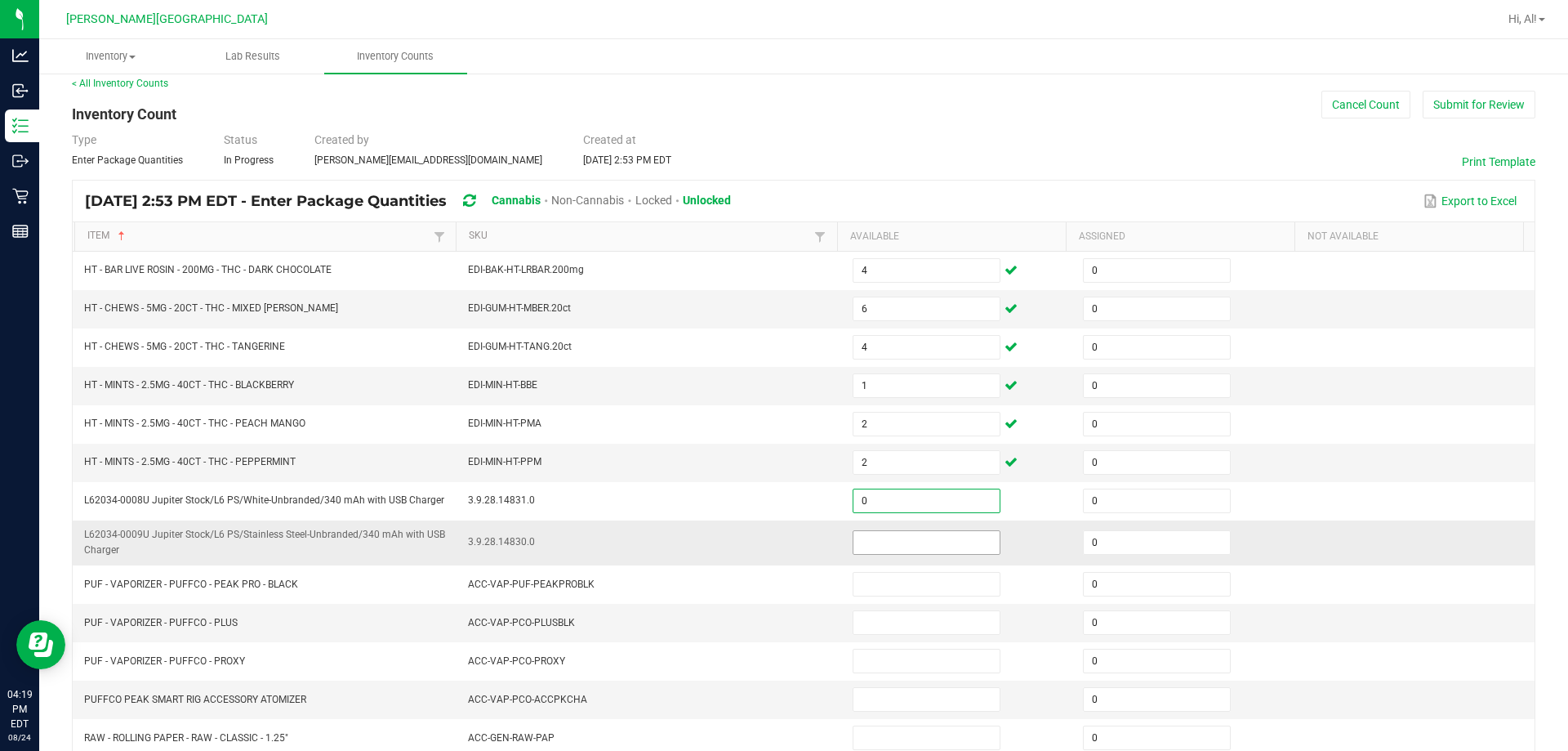
click at [767, 547] on input at bounding box center [926, 542] width 146 height 23
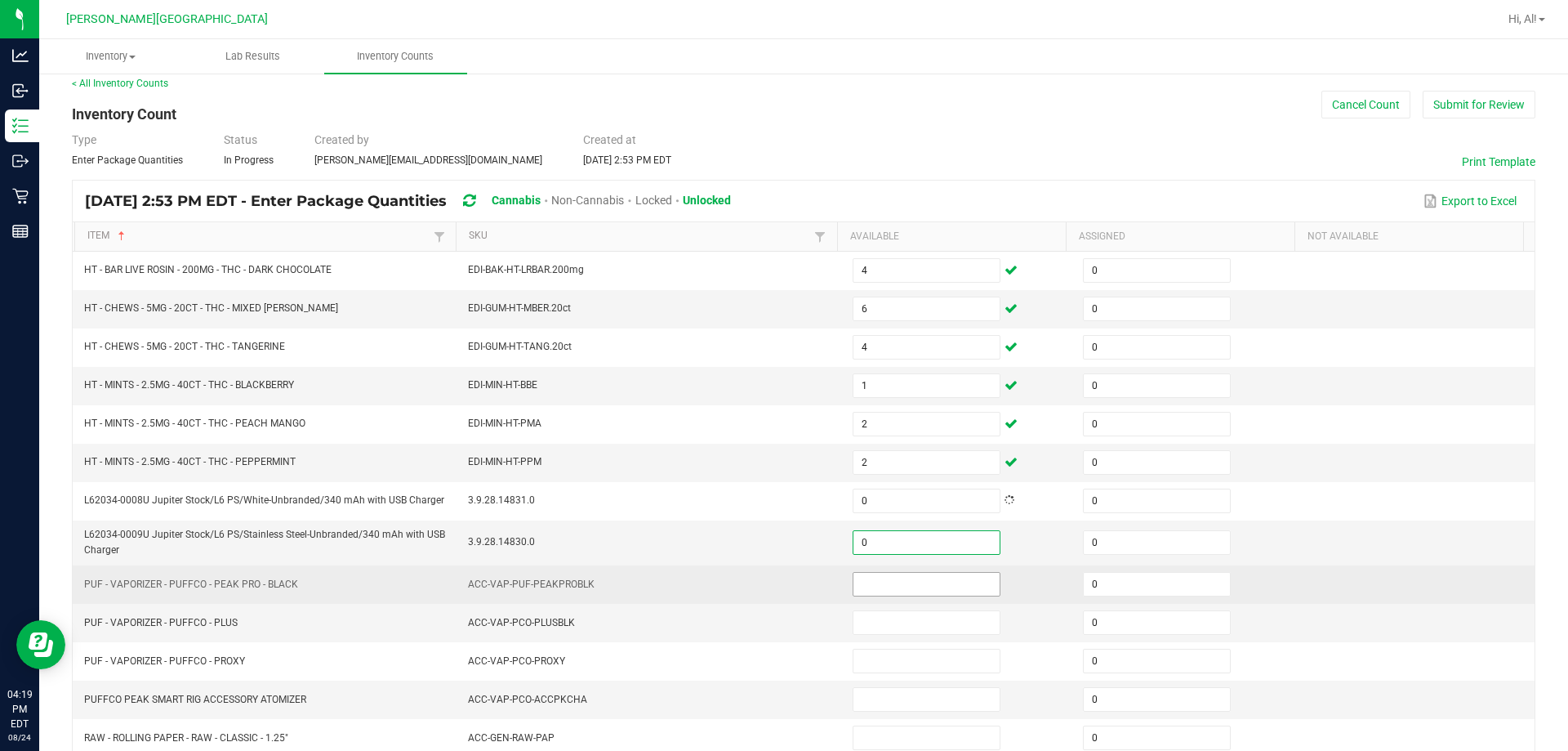
click at [767, 581] on input at bounding box center [926, 584] width 146 height 23
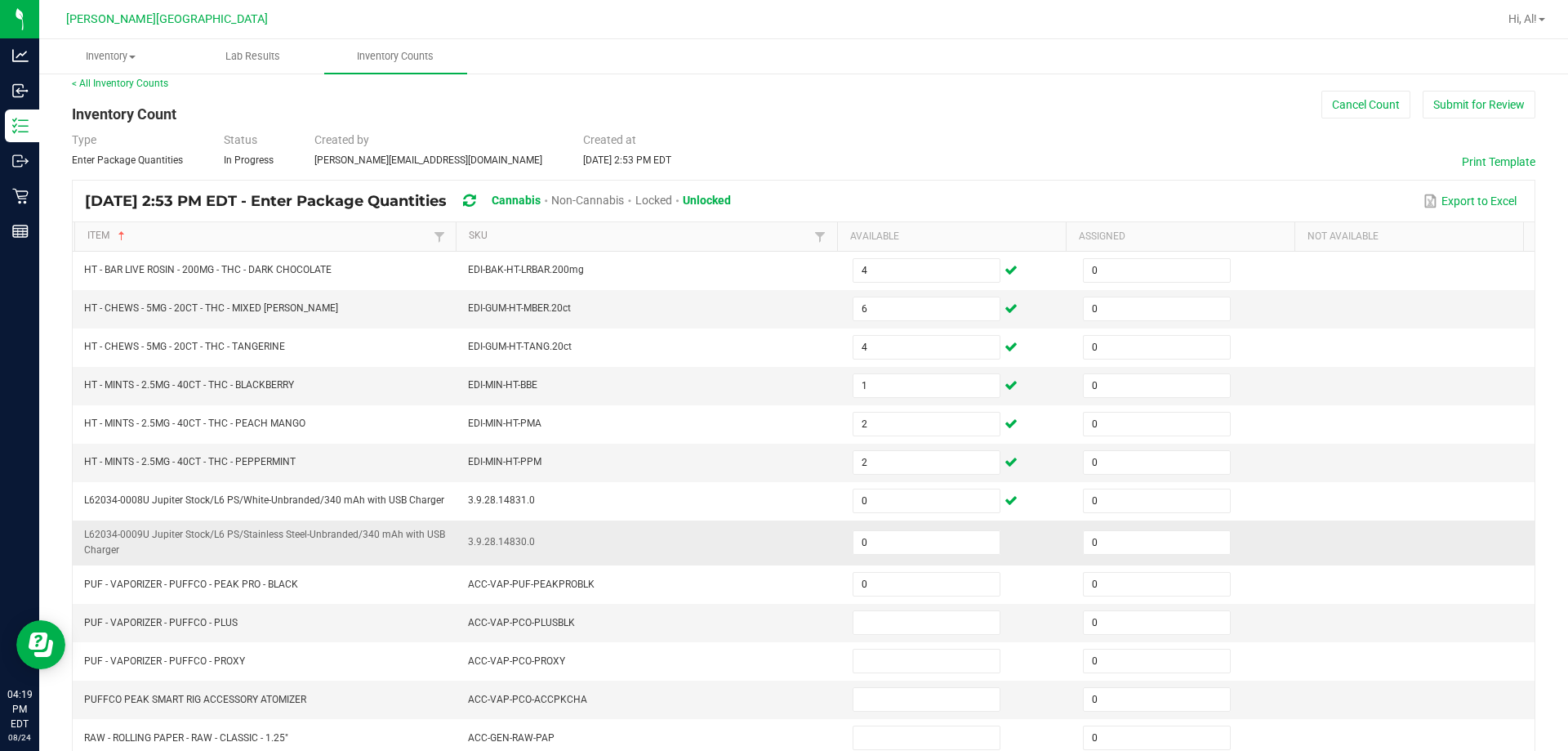
click at [731, 560] on td "3.9.28.14830.0" at bounding box center [650, 542] width 384 height 45
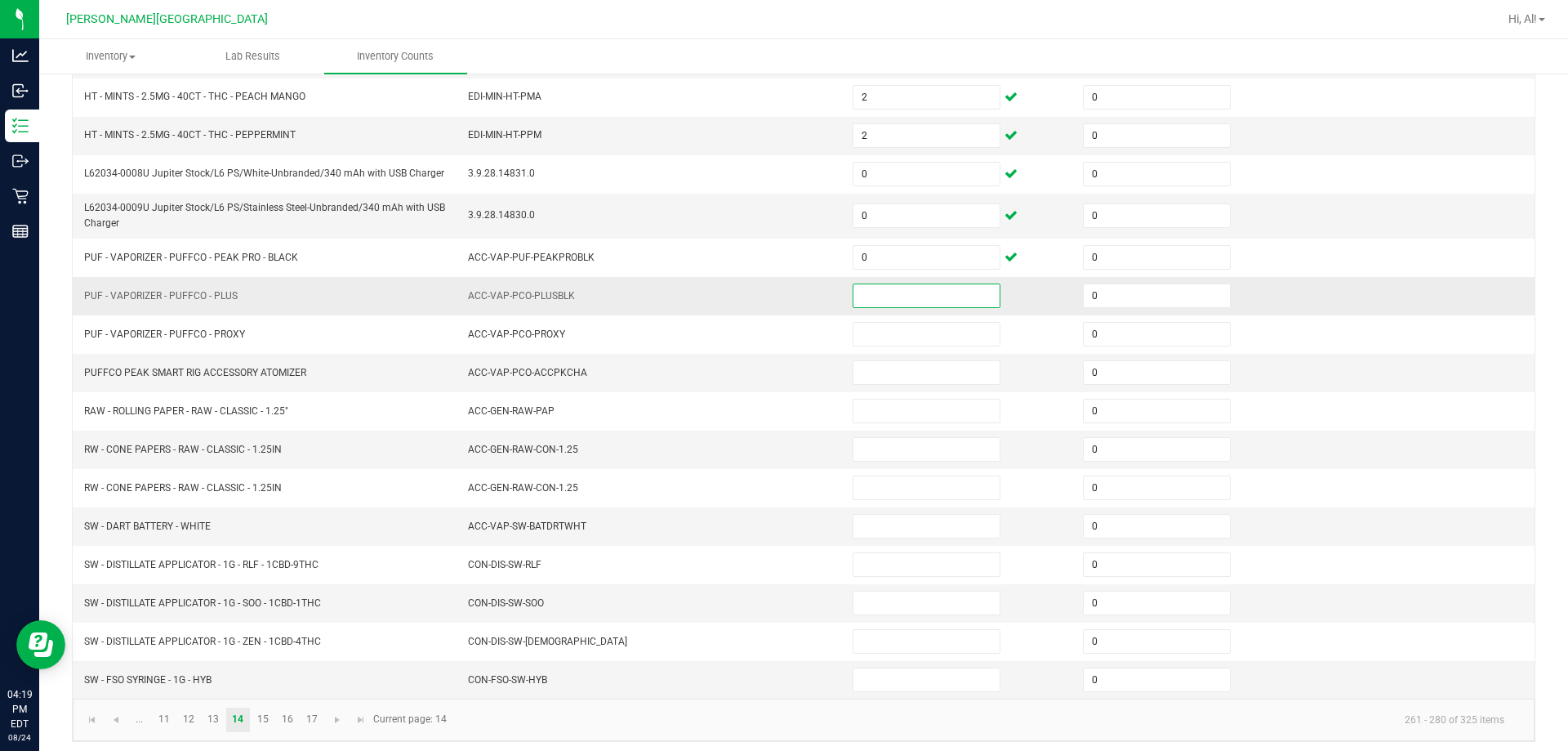
click at [767, 302] on input at bounding box center [926, 296] width 146 height 23
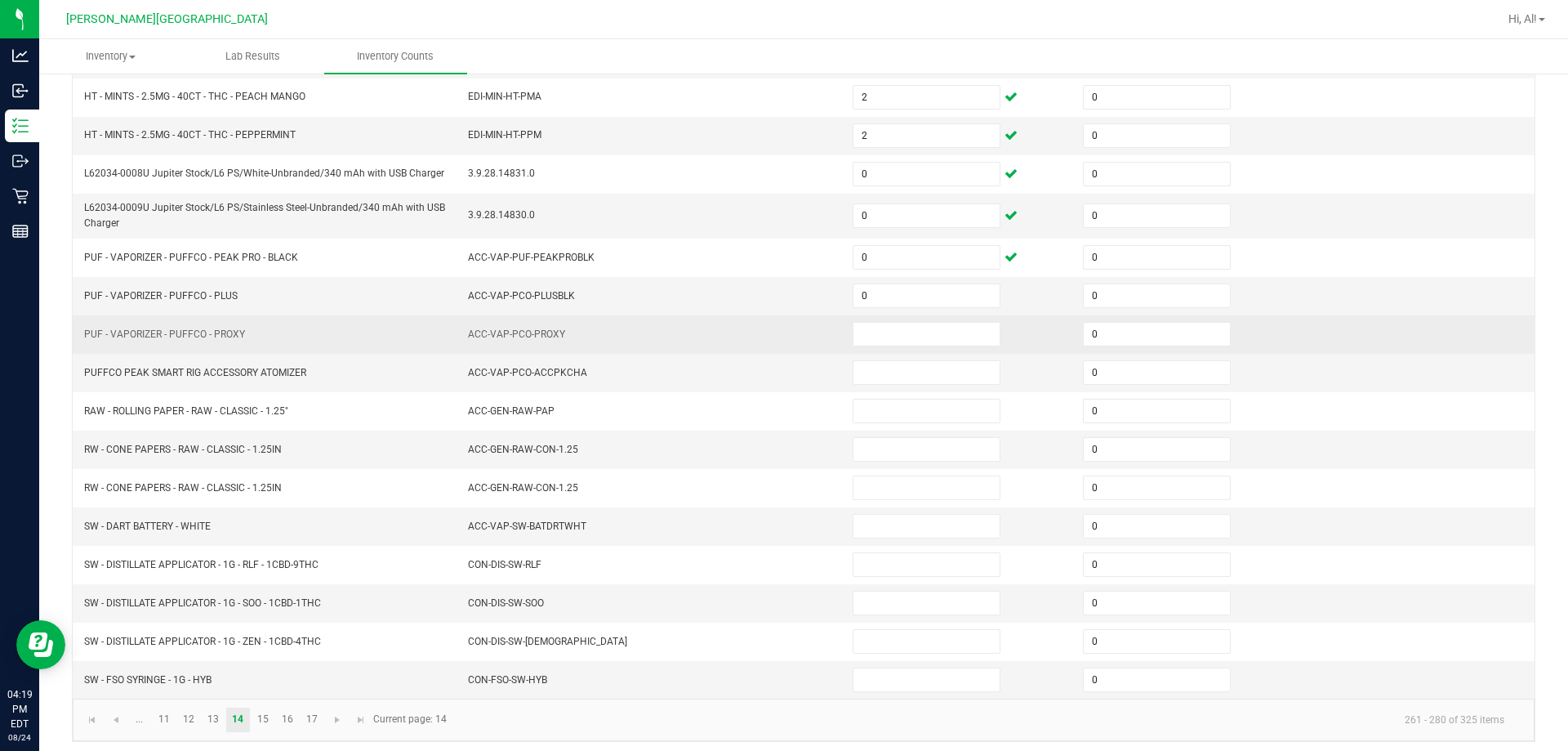
click at [767, 321] on td at bounding box center [958, 335] width 231 height 38
click at [767, 335] on input at bounding box center [926, 334] width 146 height 23
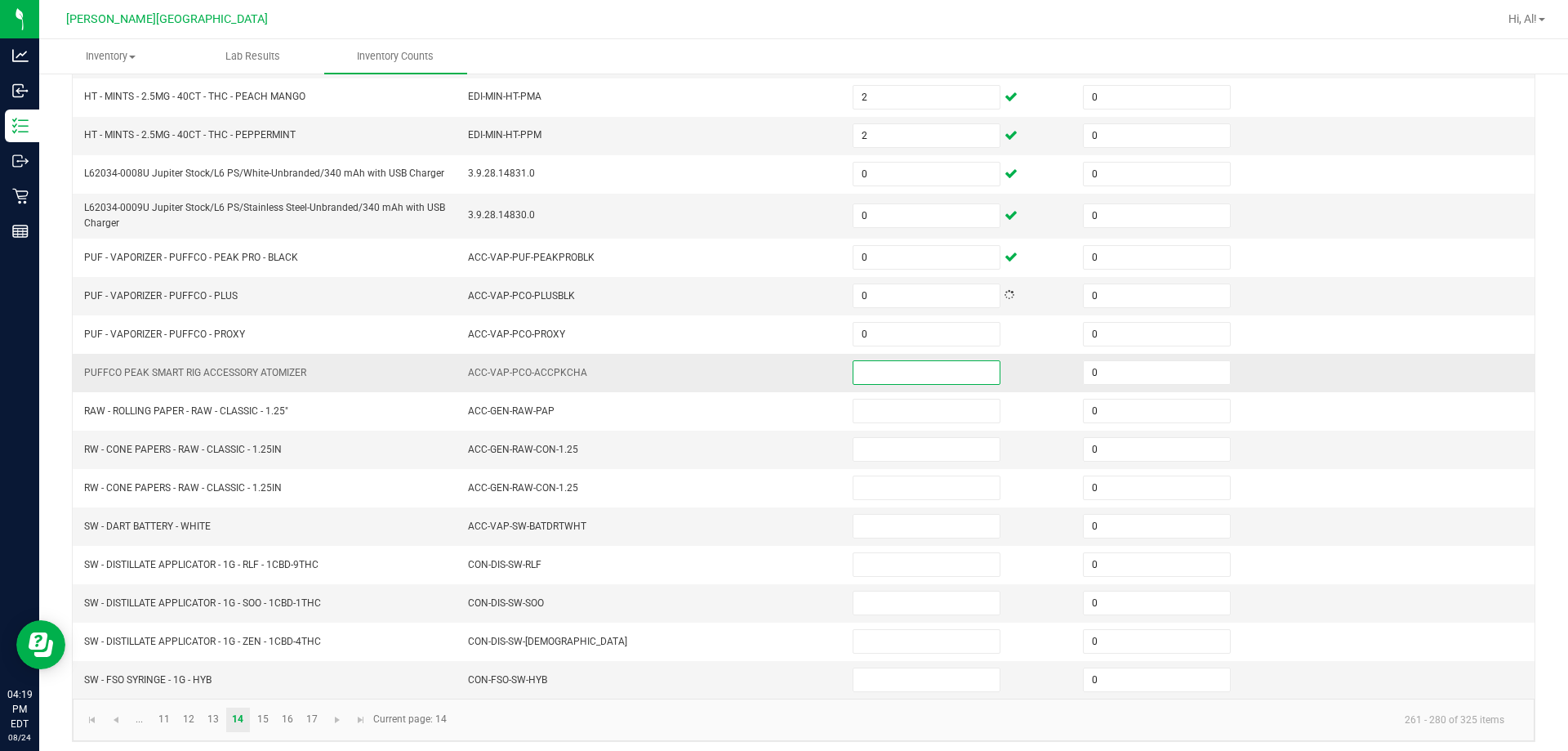
click at [767, 377] on input at bounding box center [926, 373] width 146 height 23
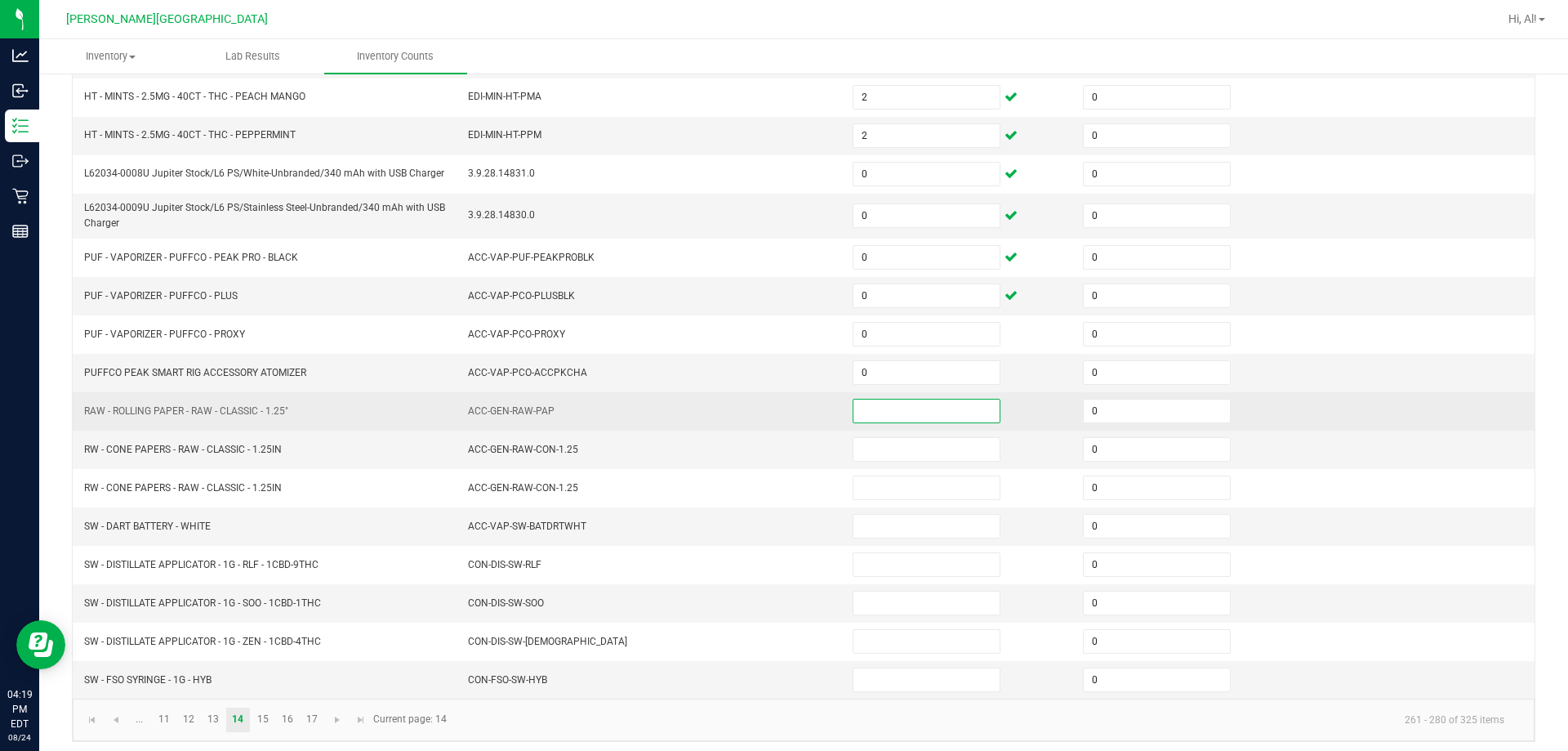
click at [767, 403] on input at bounding box center [926, 410] width 146 height 23
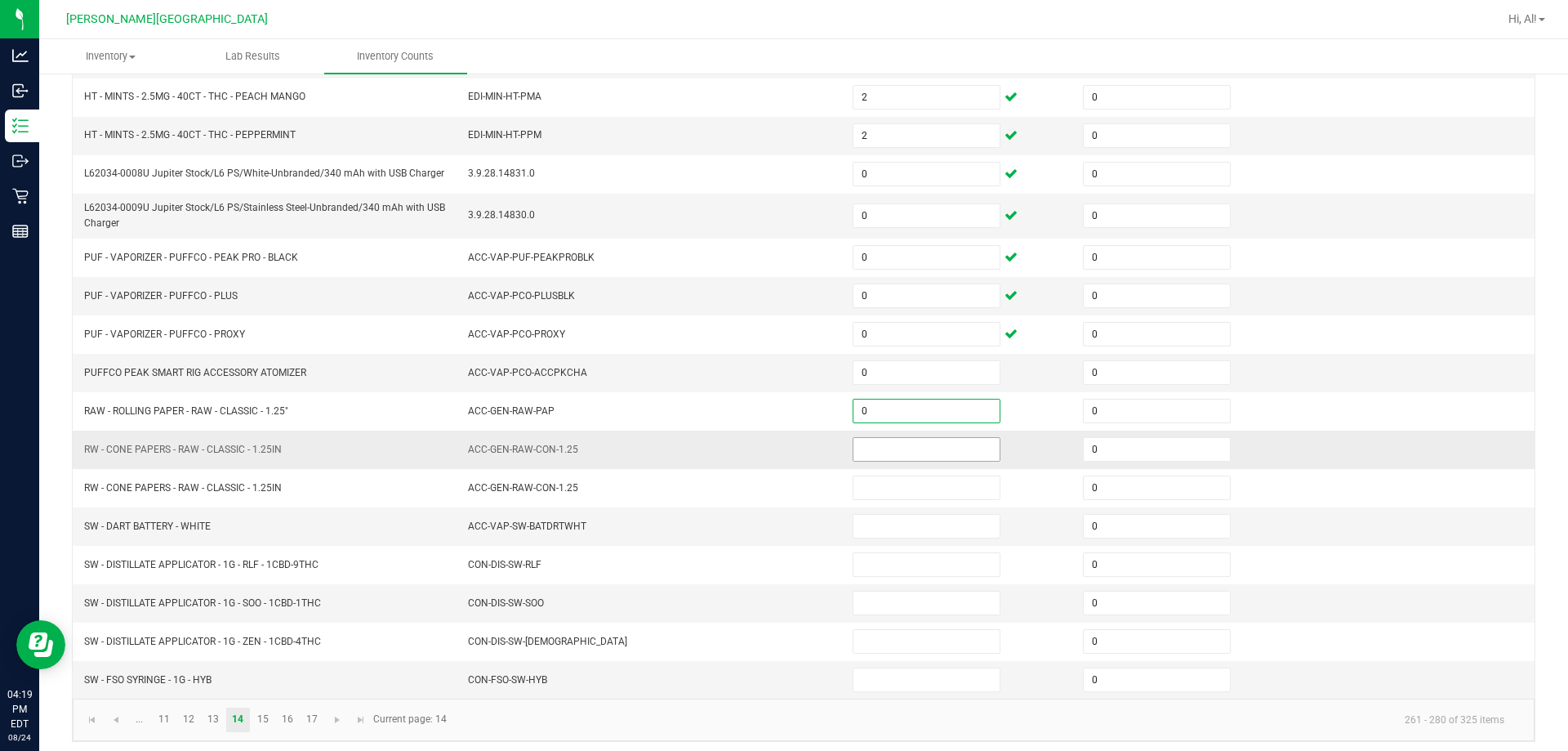
click at [767, 461] on span at bounding box center [926, 449] width 148 height 25
click at [767, 449] on input at bounding box center [926, 449] width 146 height 23
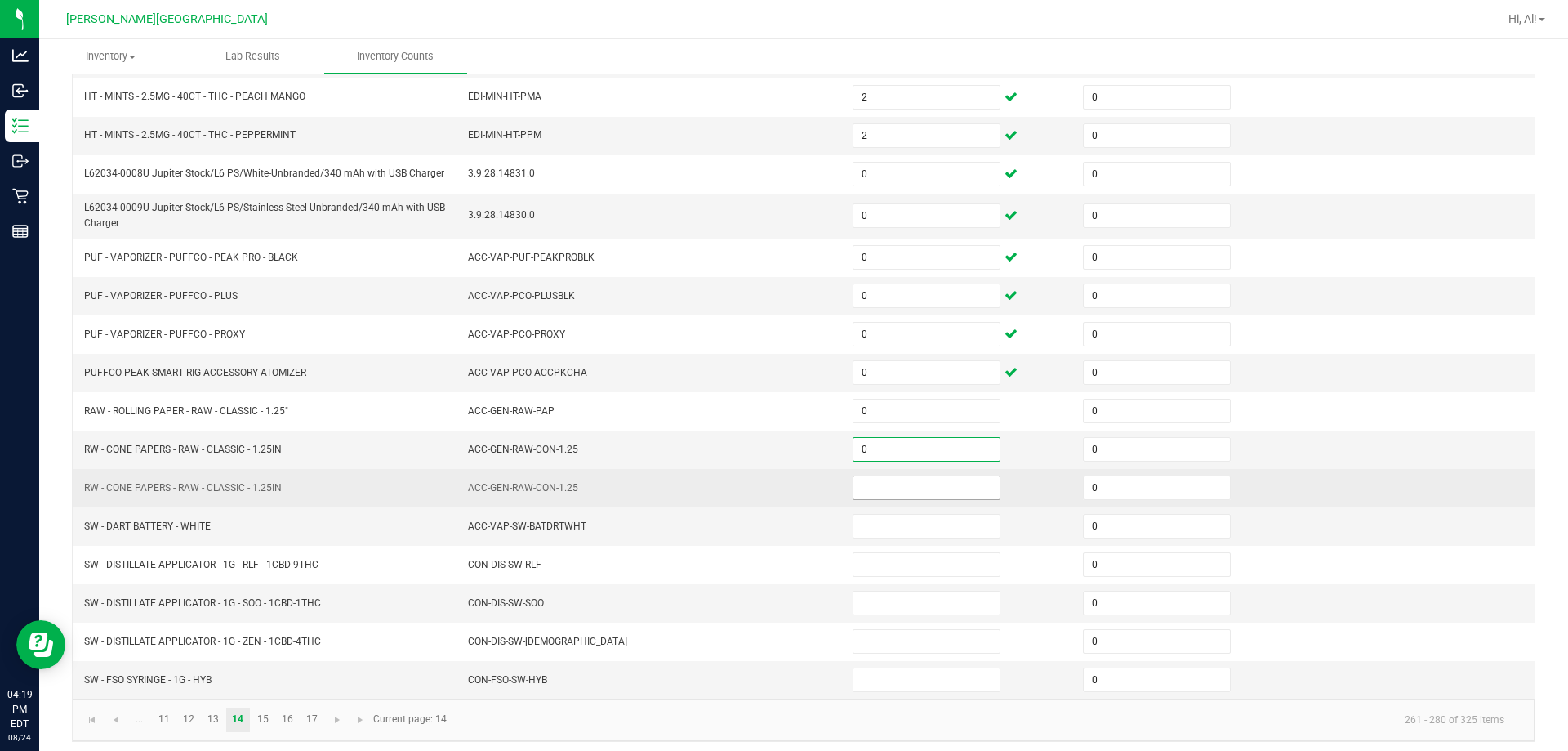
click at [767, 479] on input at bounding box center [926, 487] width 146 height 23
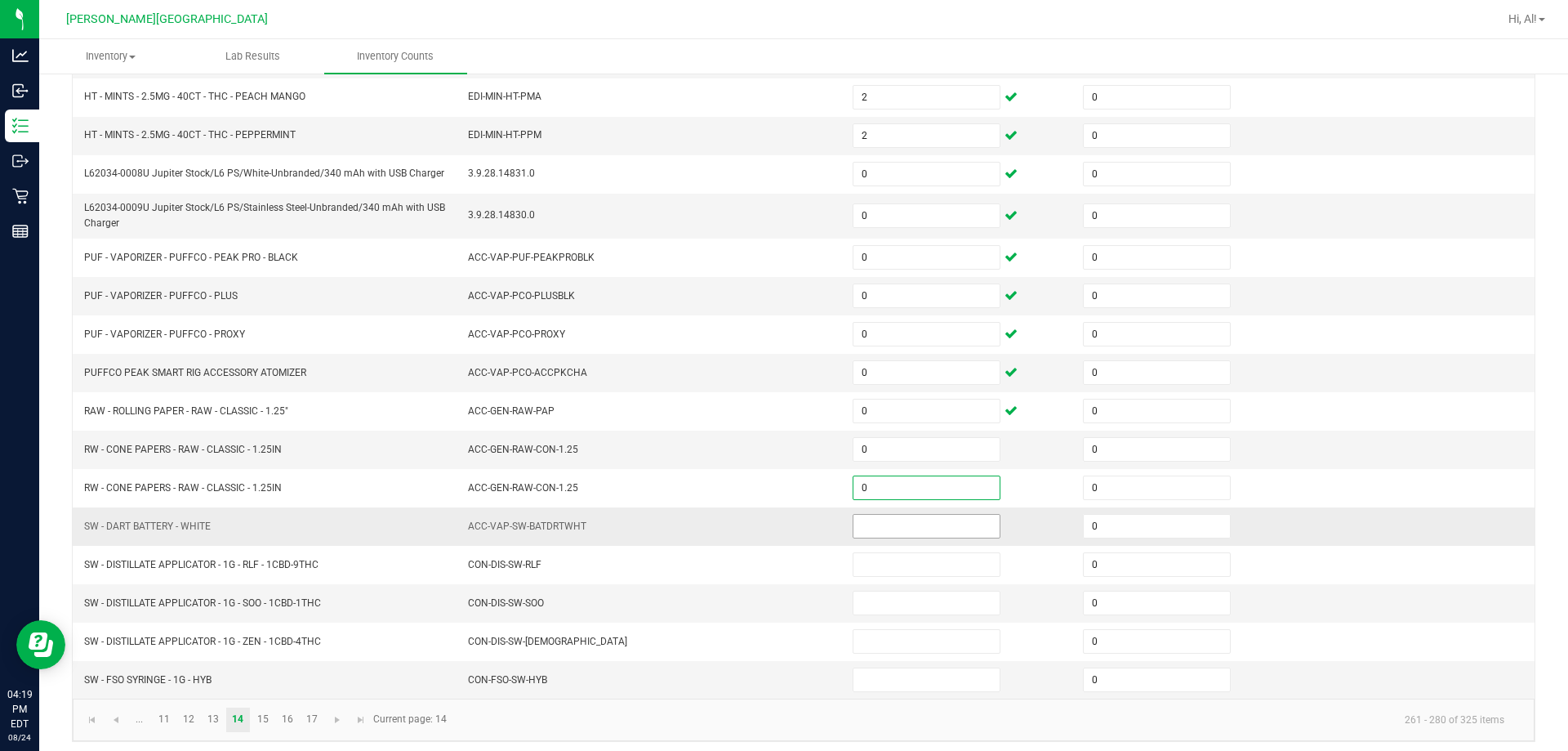
click at [767, 532] on input at bounding box center [926, 526] width 146 height 23
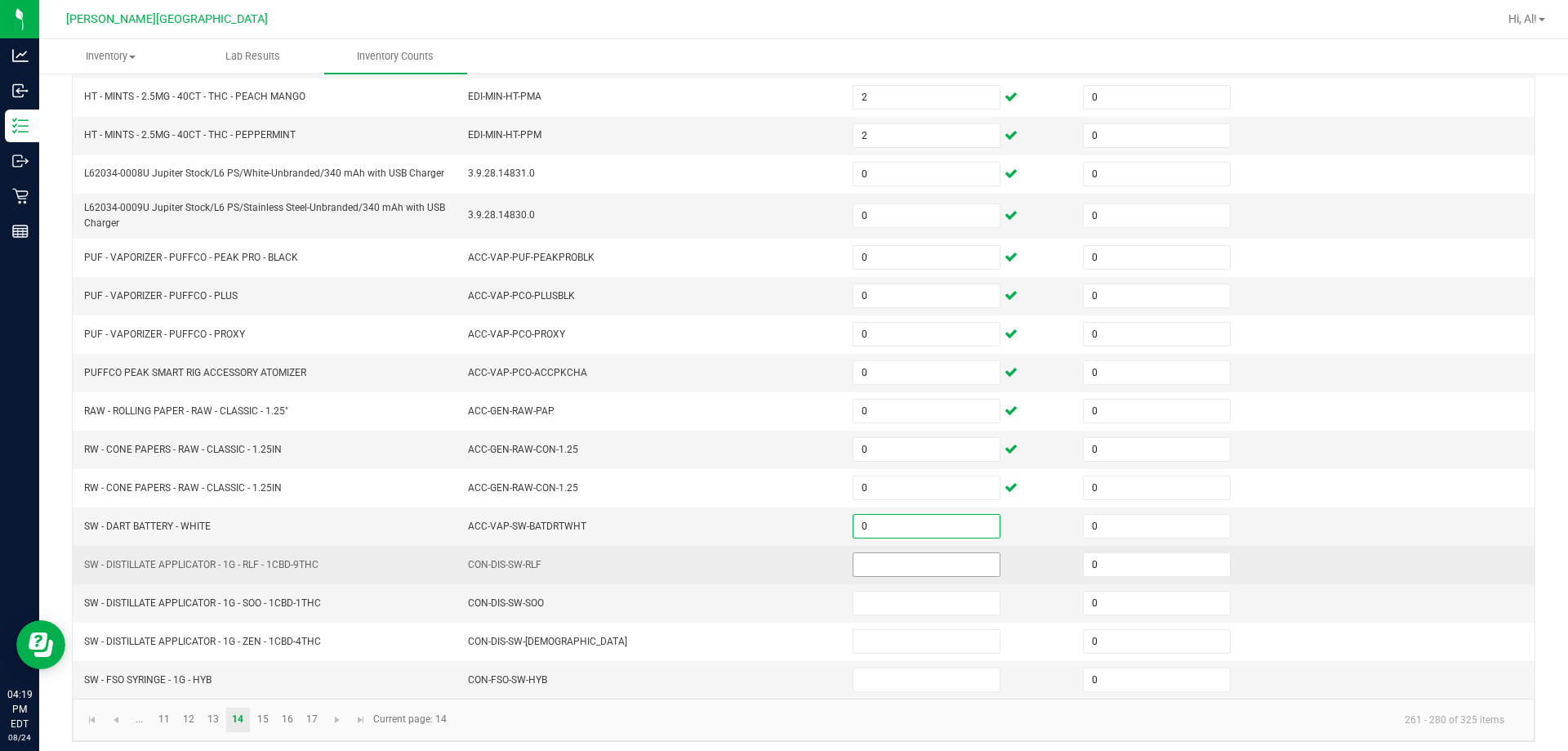
click at [767, 565] on input at bounding box center [926, 564] width 146 height 23
click at [767, 557] on input "0" at bounding box center [926, 564] width 146 height 23
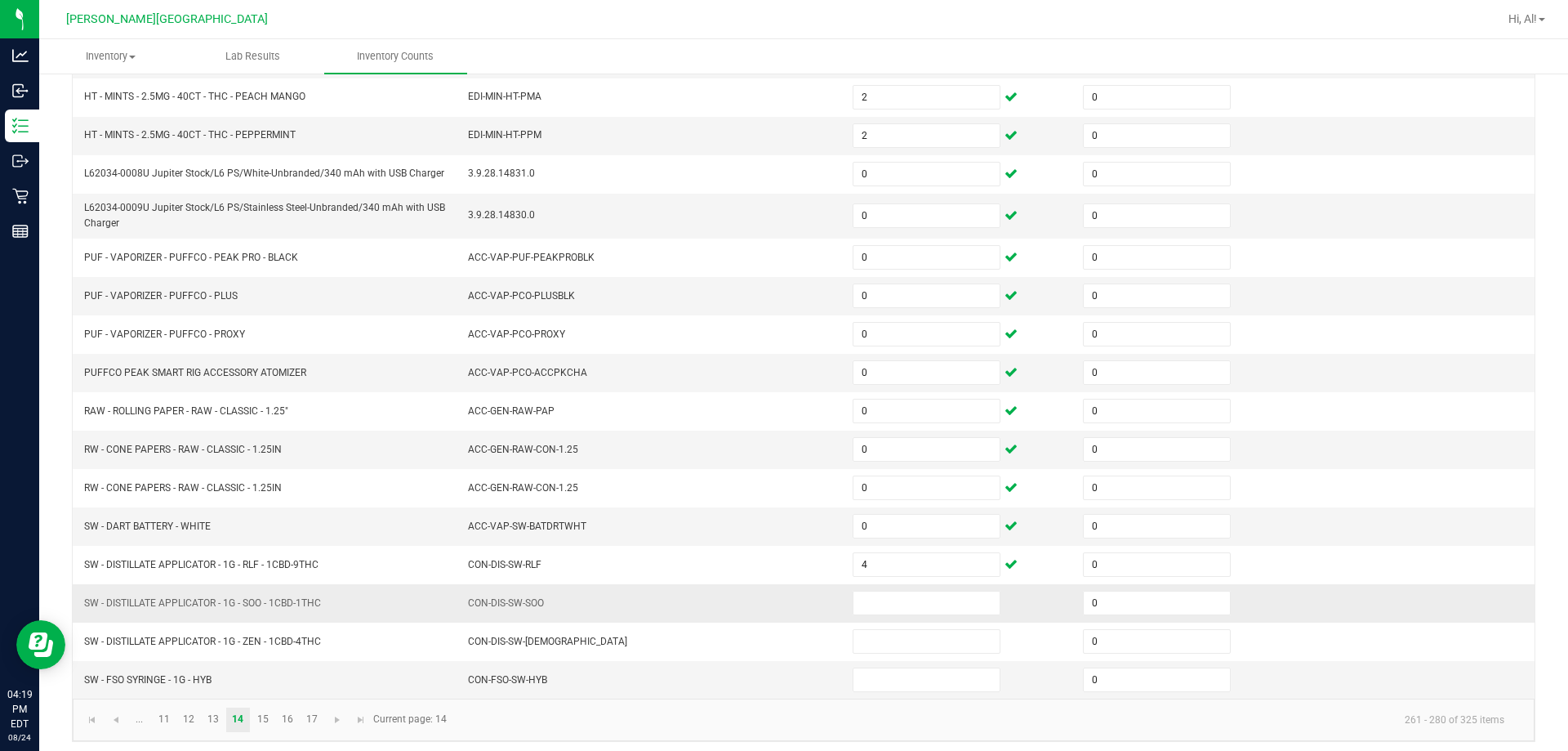
click at [767, 622] on td at bounding box center [958, 603] width 231 height 38
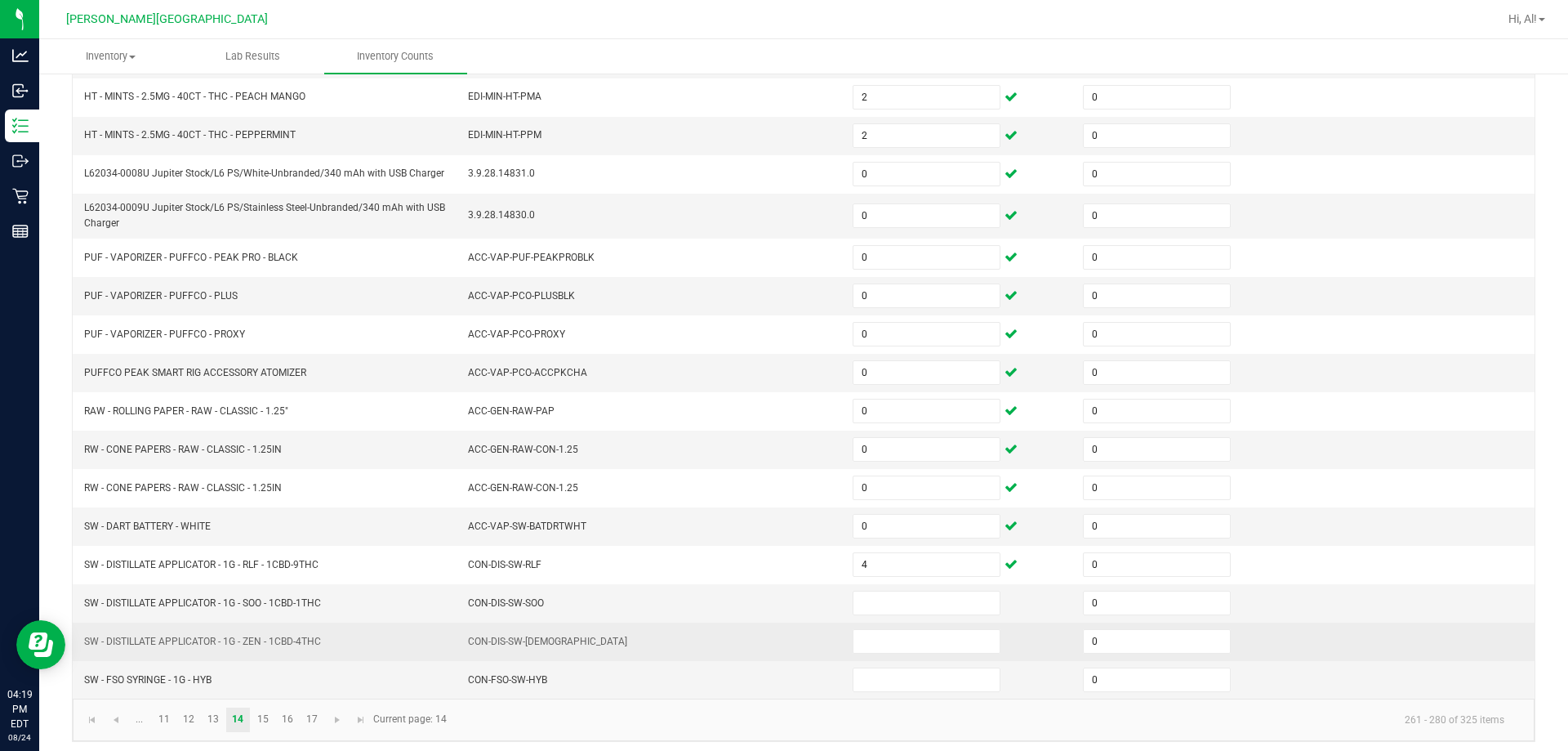
click at [767, 626] on td at bounding box center [958, 642] width 231 height 38
click at [767, 630] on input at bounding box center [926, 641] width 146 height 23
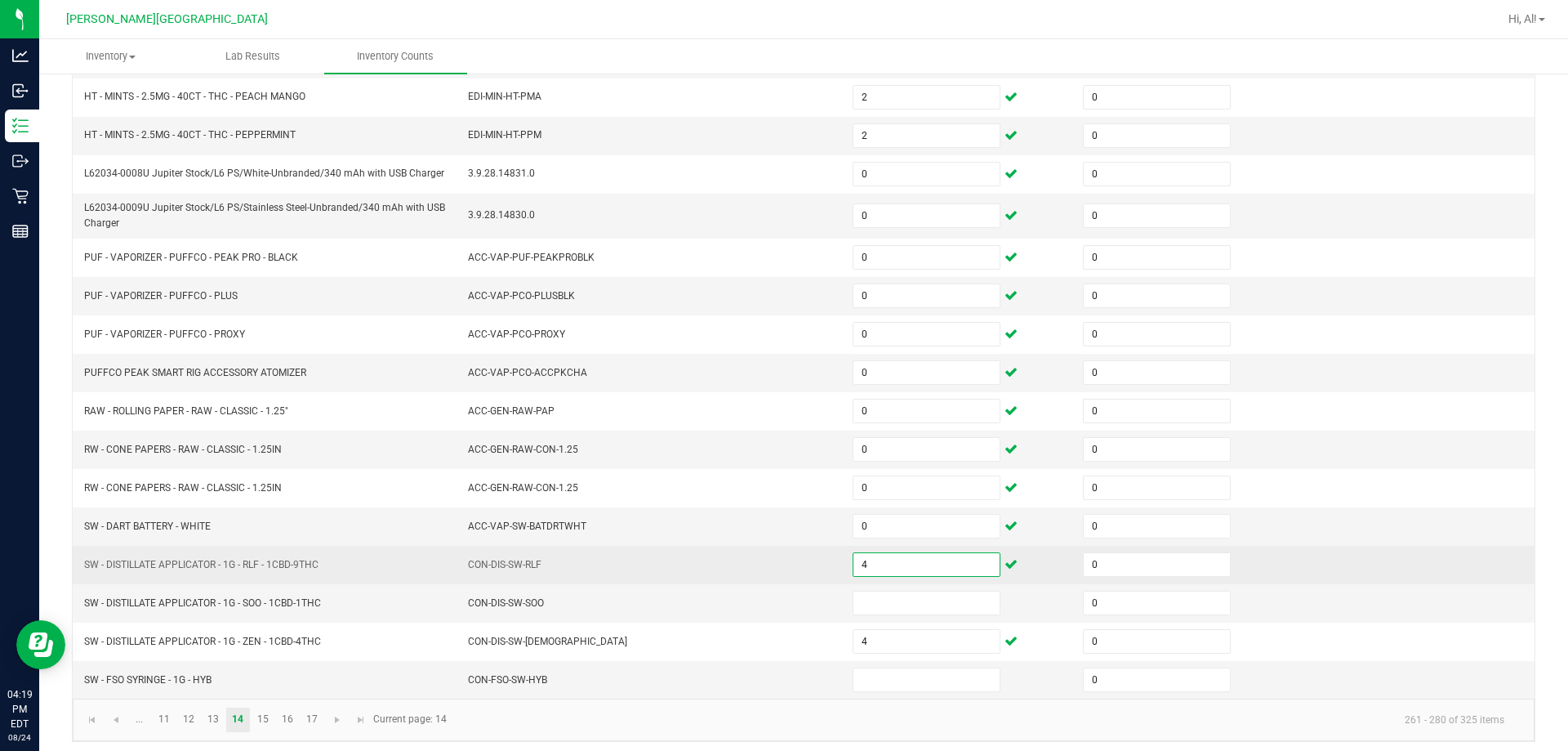
click at [767, 560] on input "4" at bounding box center [926, 564] width 146 height 23
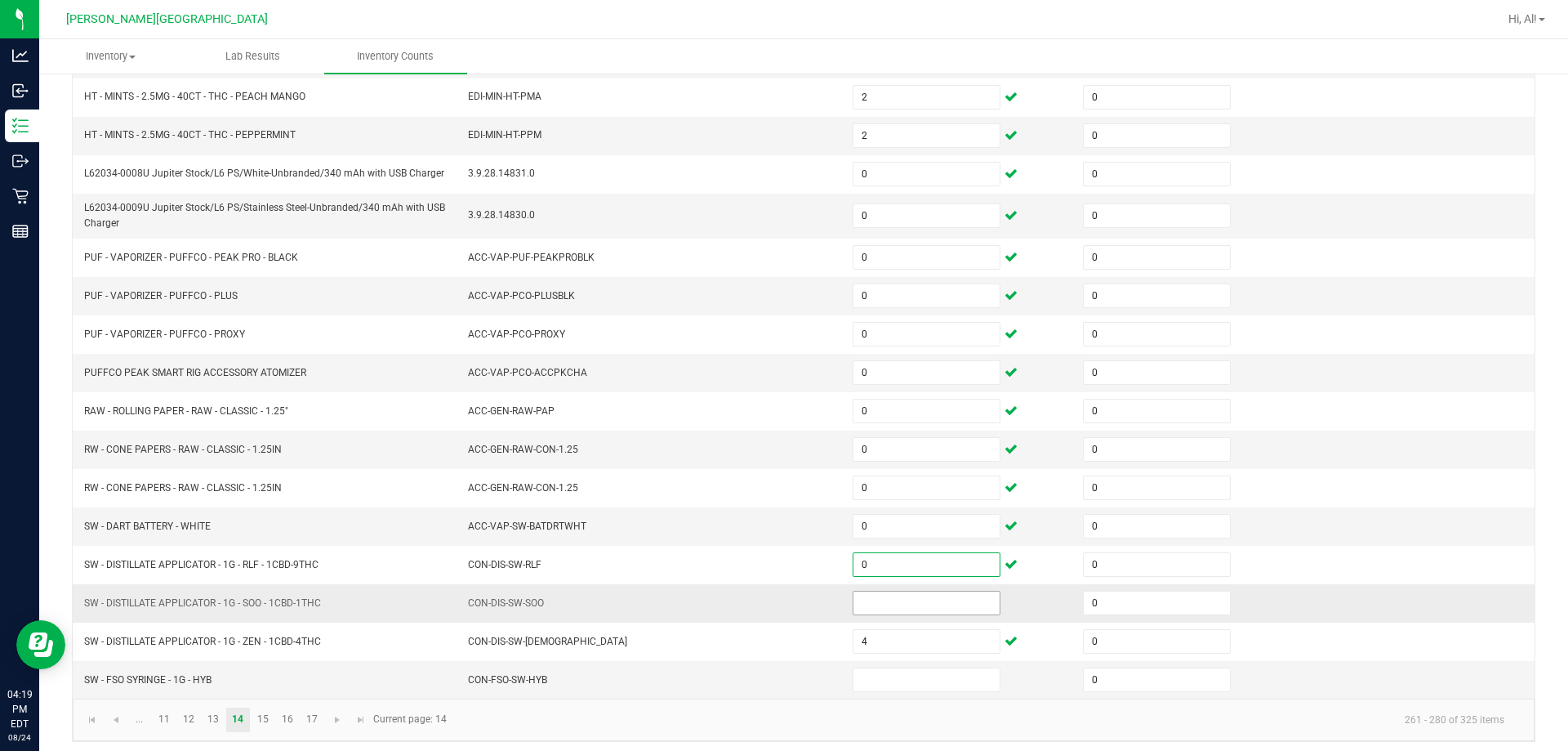
click at [767, 602] on input at bounding box center [926, 603] width 146 height 23
click at [767, 612] on td "CON-DIS-SW-SOO" at bounding box center [650, 603] width 384 height 38
click at [767, 688] on input at bounding box center [926, 679] width 146 height 23
click at [263, 713] on link "15" at bounding box center [262, 720] width 24 height 25
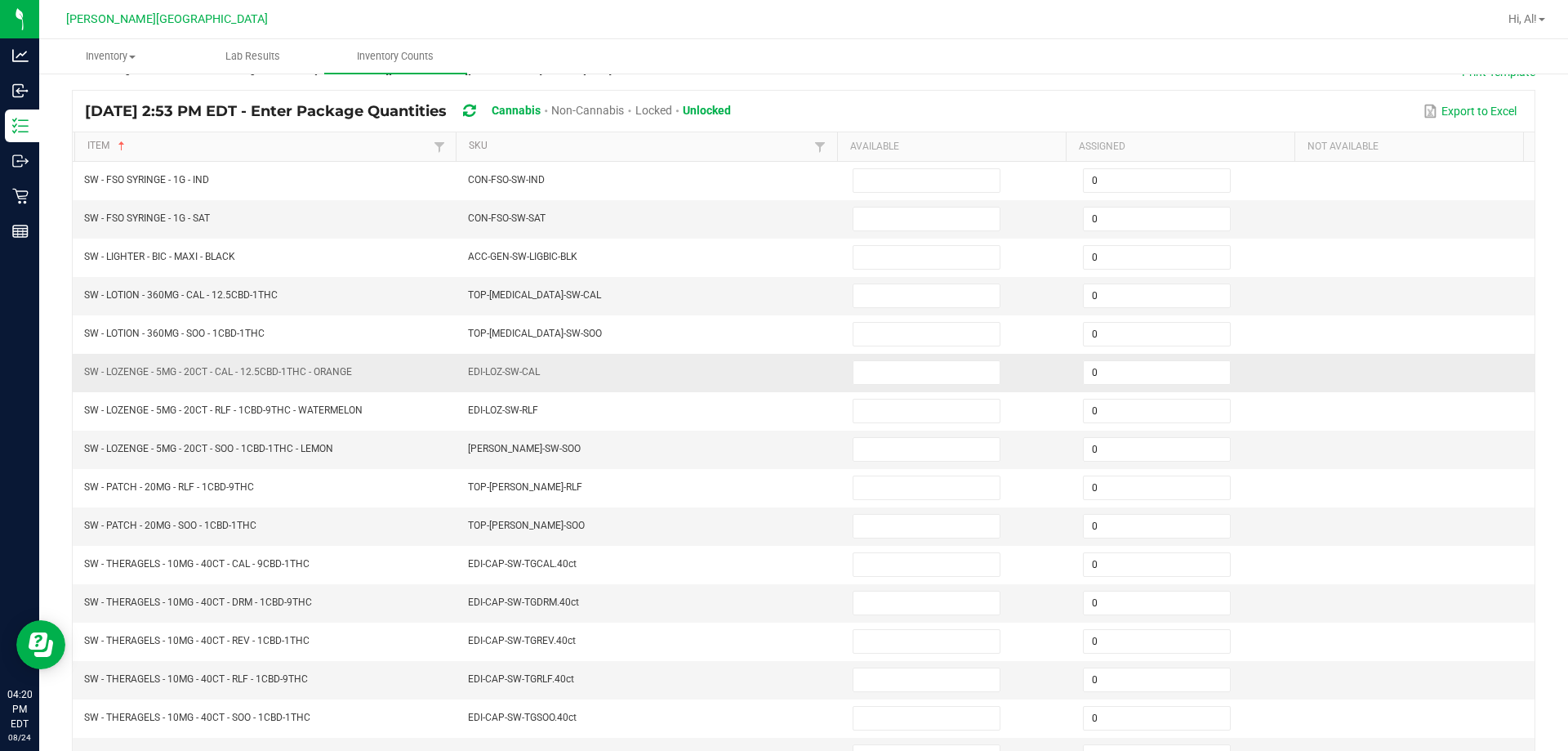
scroll to position [94, 0]
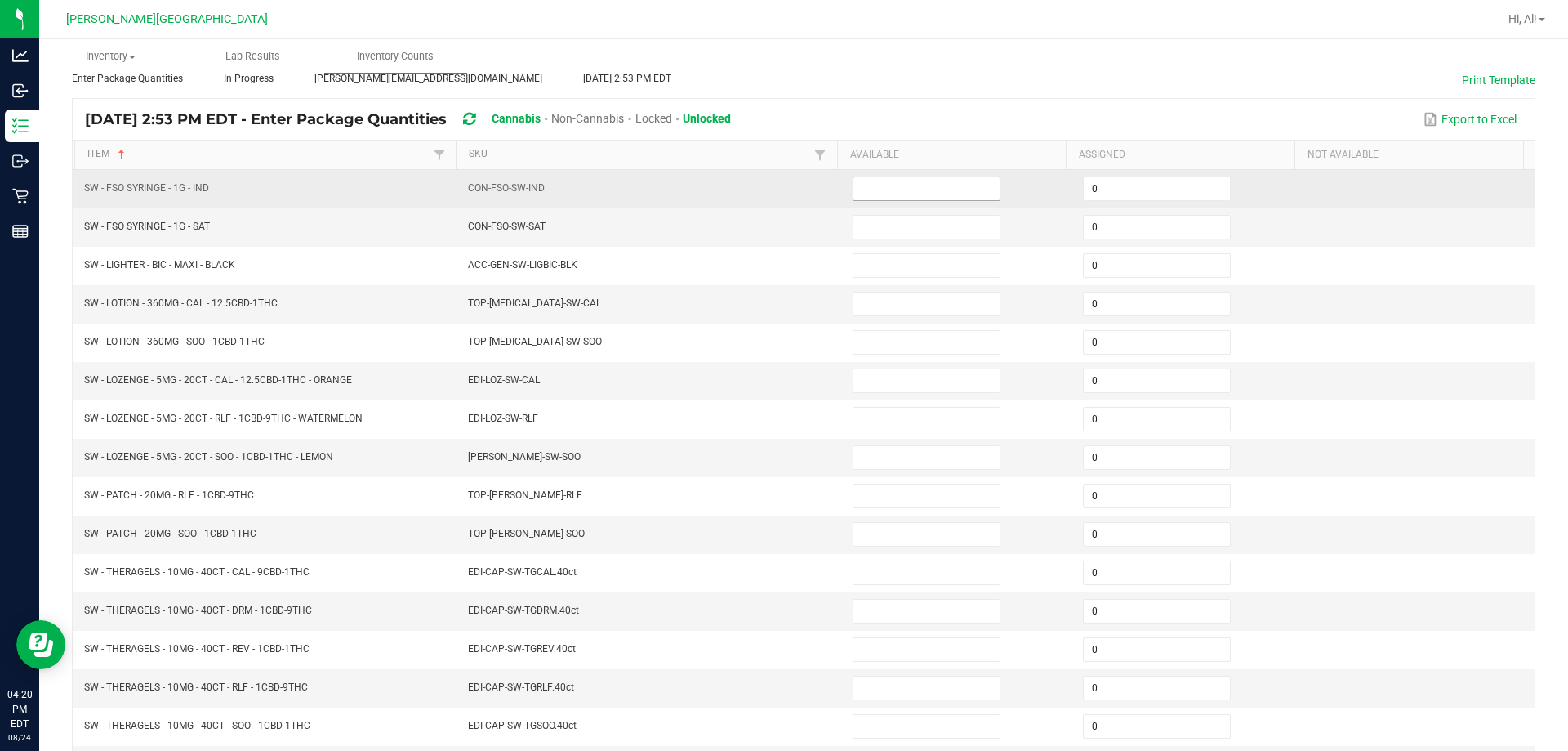
click at [767, 187] on input at bounding box center [926, 189] width 146 height 23
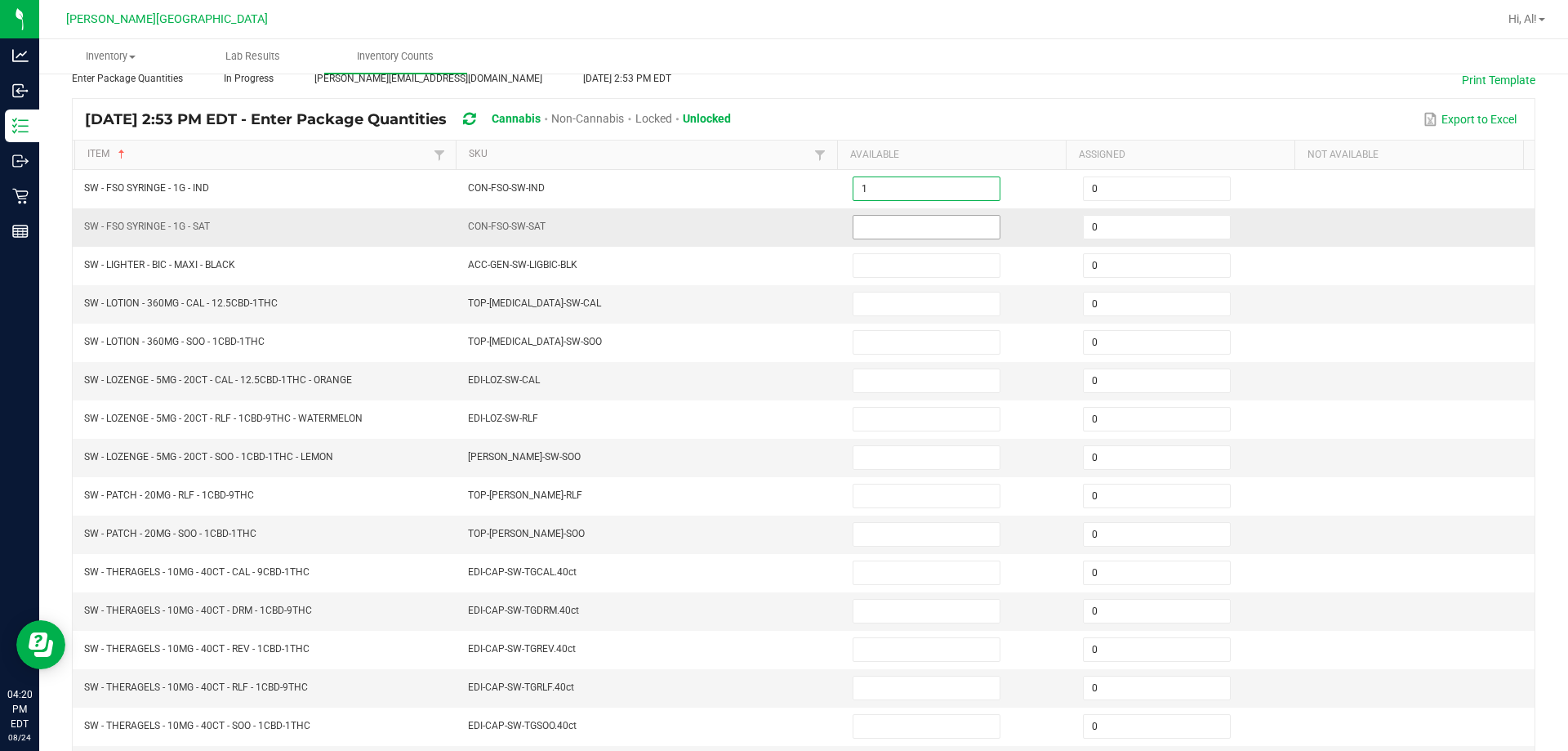
click at [767, 216] on input at bounding box center [926, 227] width 146 height 23
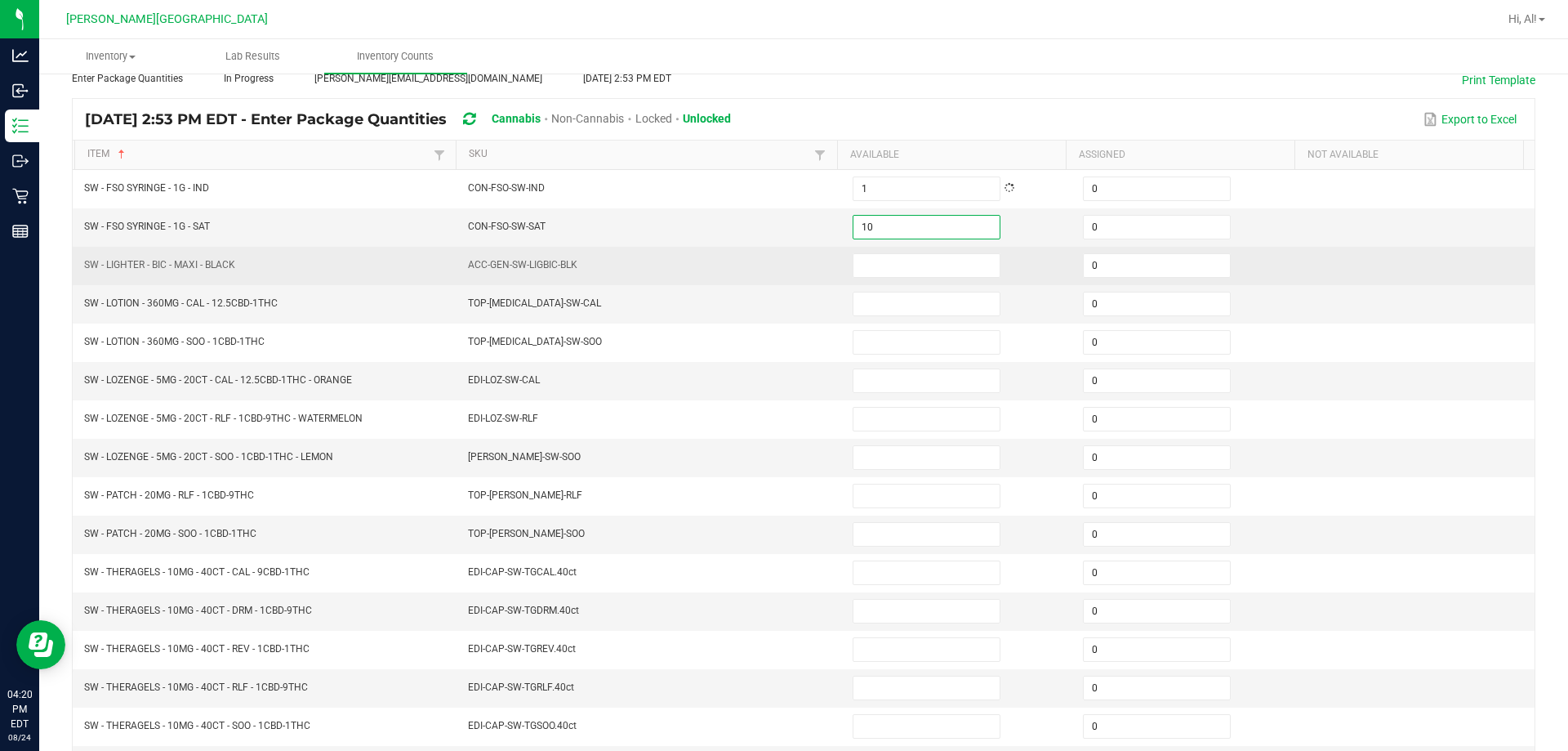
click at [765, 266] on td "ACC-GEN-SW-LIGBIC-BLK" at bounding box center [650, 266] width 384 height 38
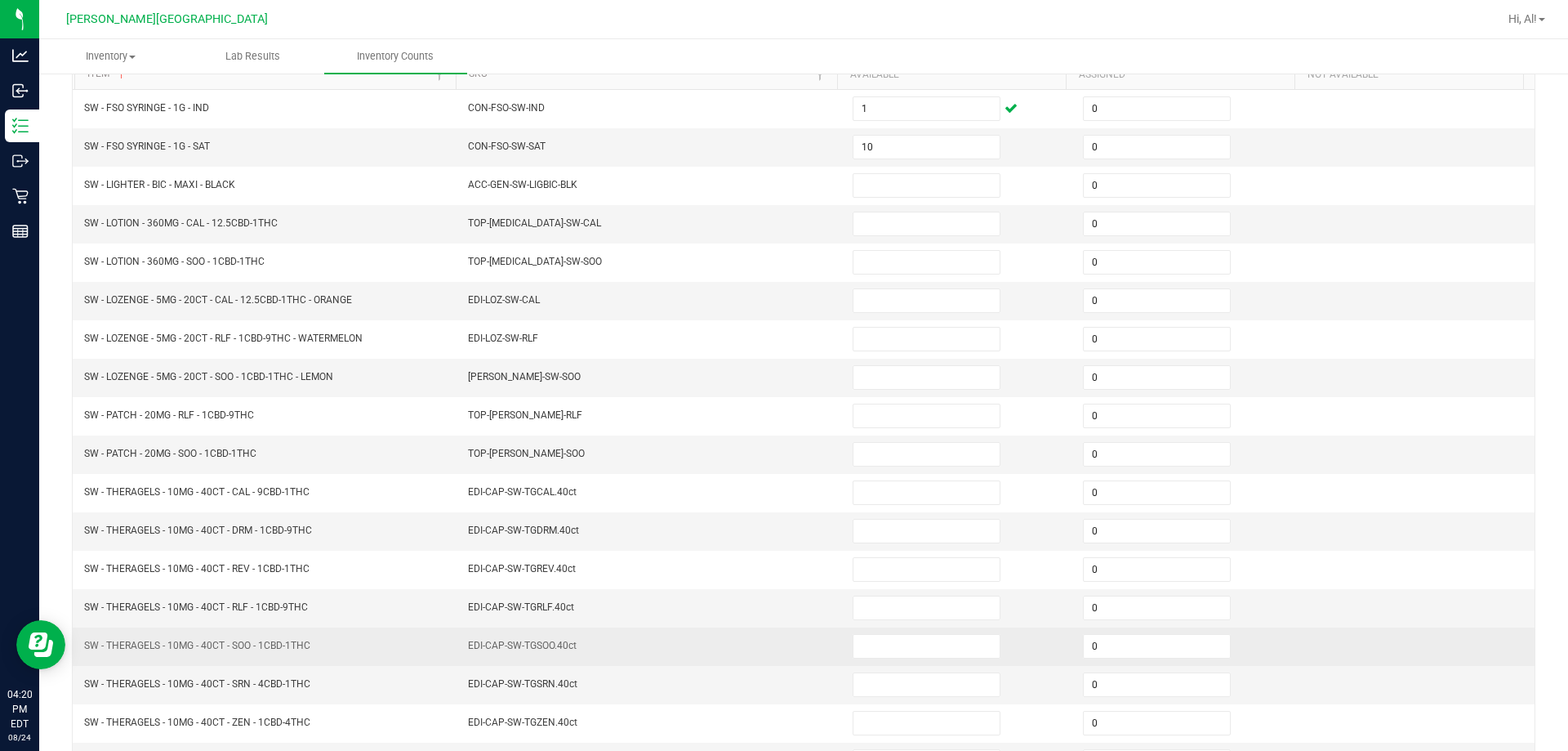
scroll to position [340, 0]
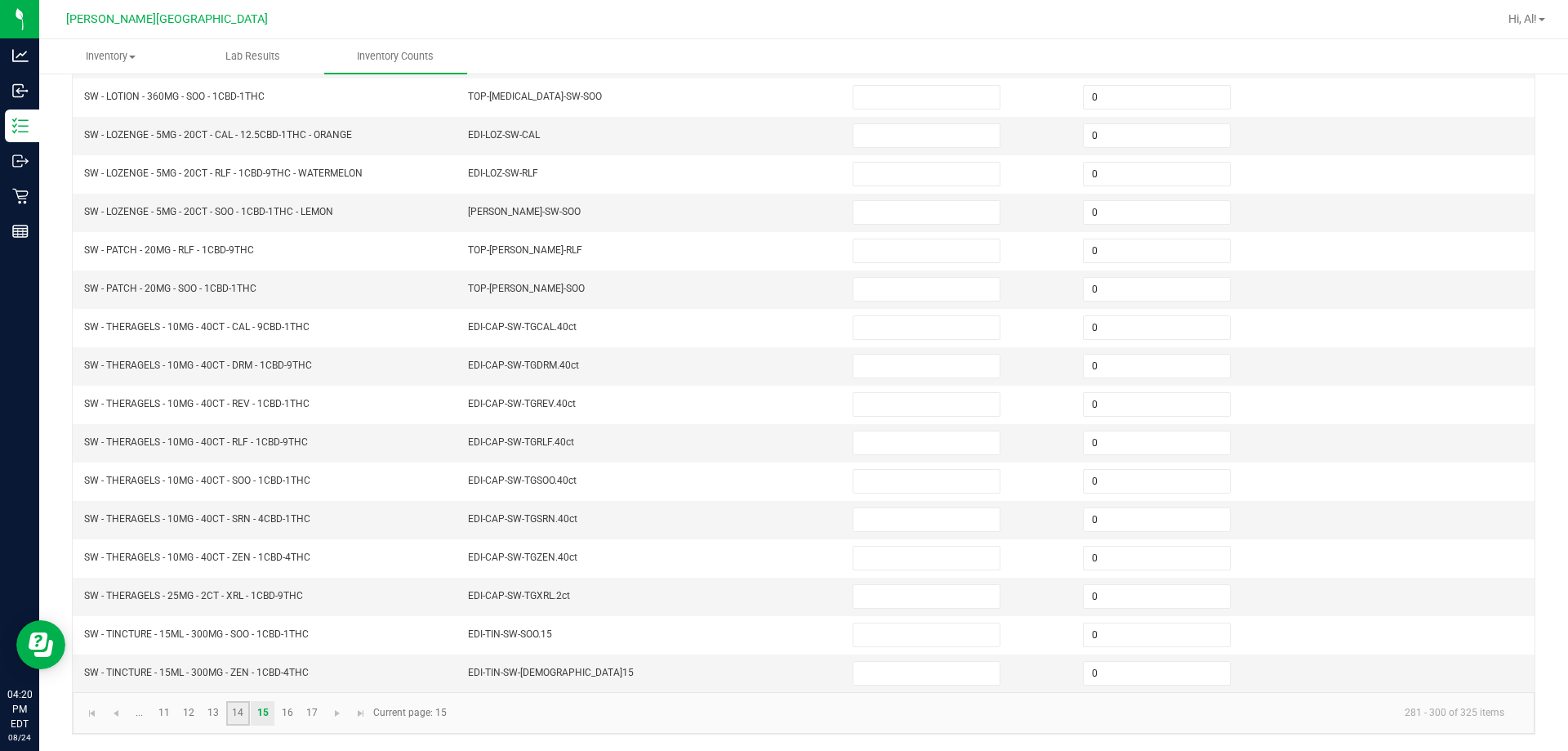
click at [236, 719] on link "14" at bounding box center [239, 713] width 24 height 25
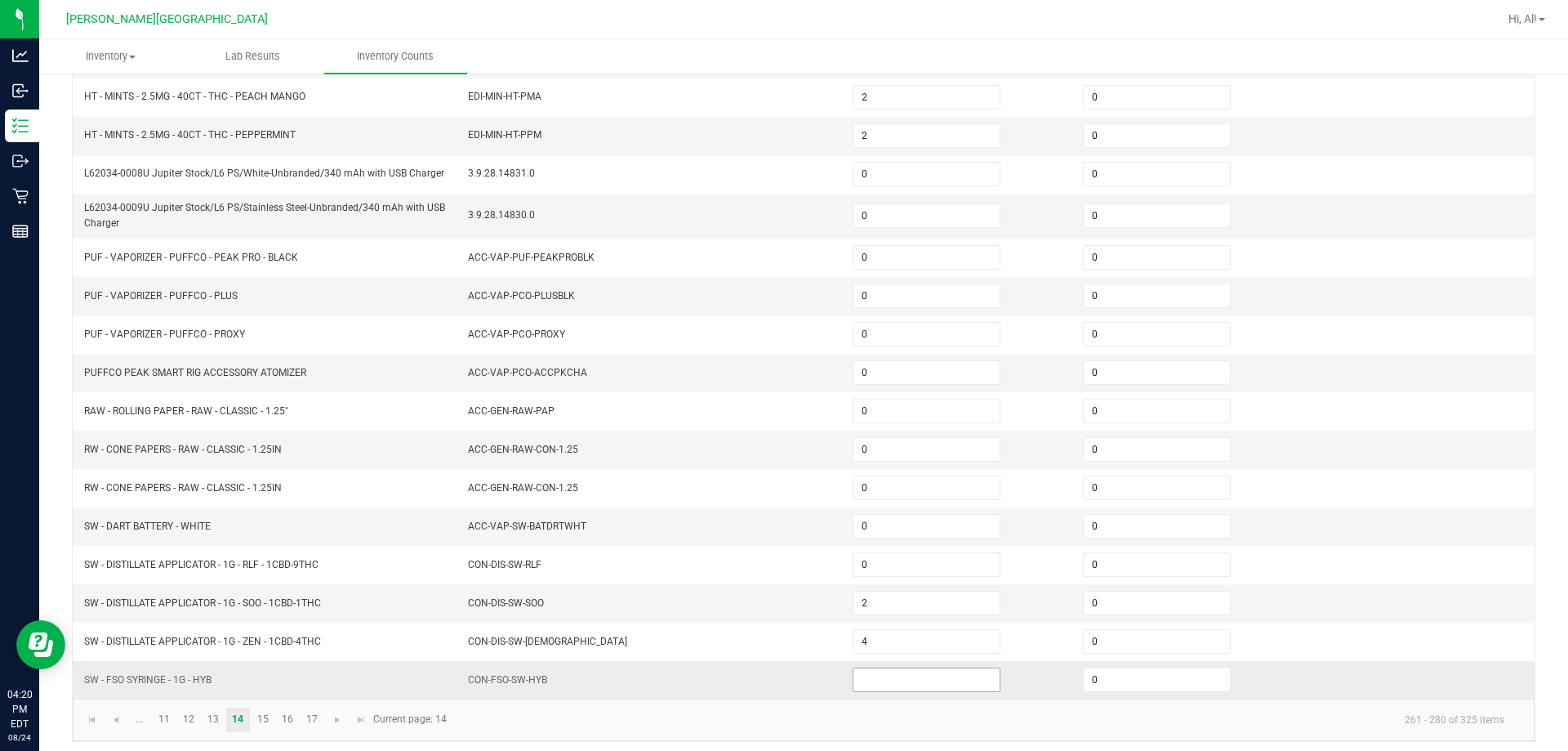
click at [767, 668] on span at bounding box center [926, 680] width 148 height 25
click at [767, 684] on input at bounding box center [926, 679] width 146 height 23
click at [758, 663] on td "CON-FSO-SW-HYB" at bounding box center [650, 680] width 384 height 38
click at [266, 722] on link "15" at bounding box center [262, 720] width 24 height 25
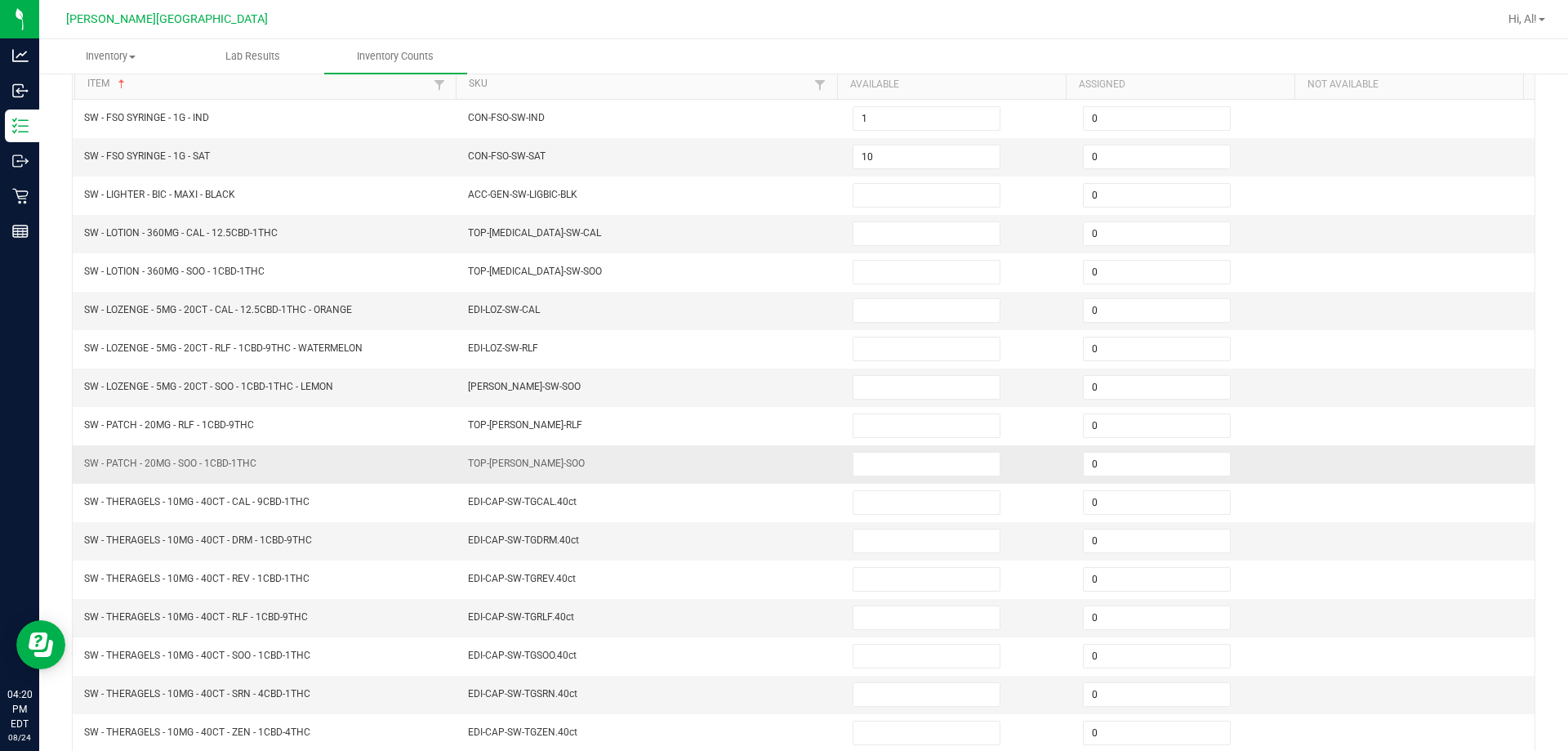
scroll to position [0, 0]
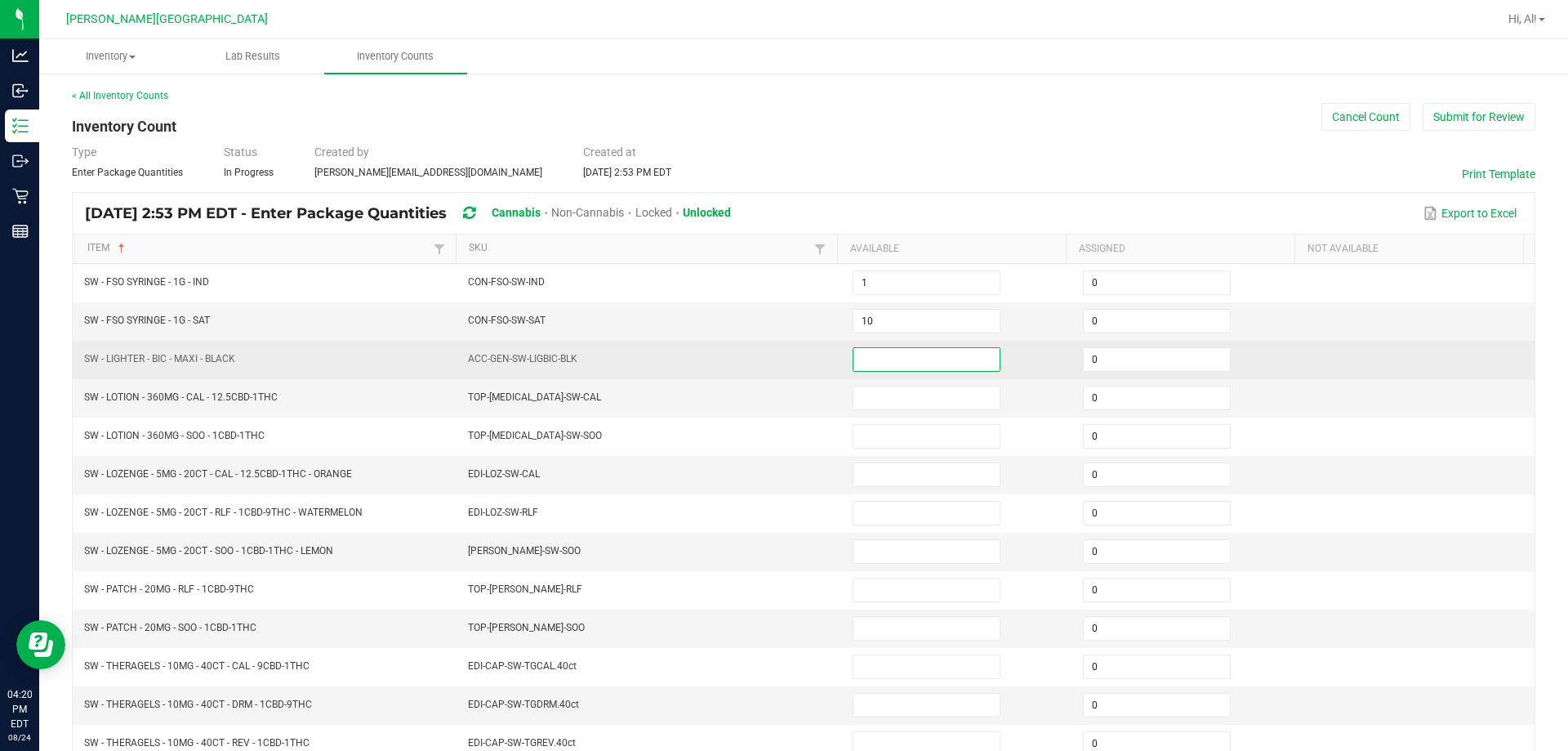
click at [767, 366] on input at bounding box center [926, 360] width 146 height 23
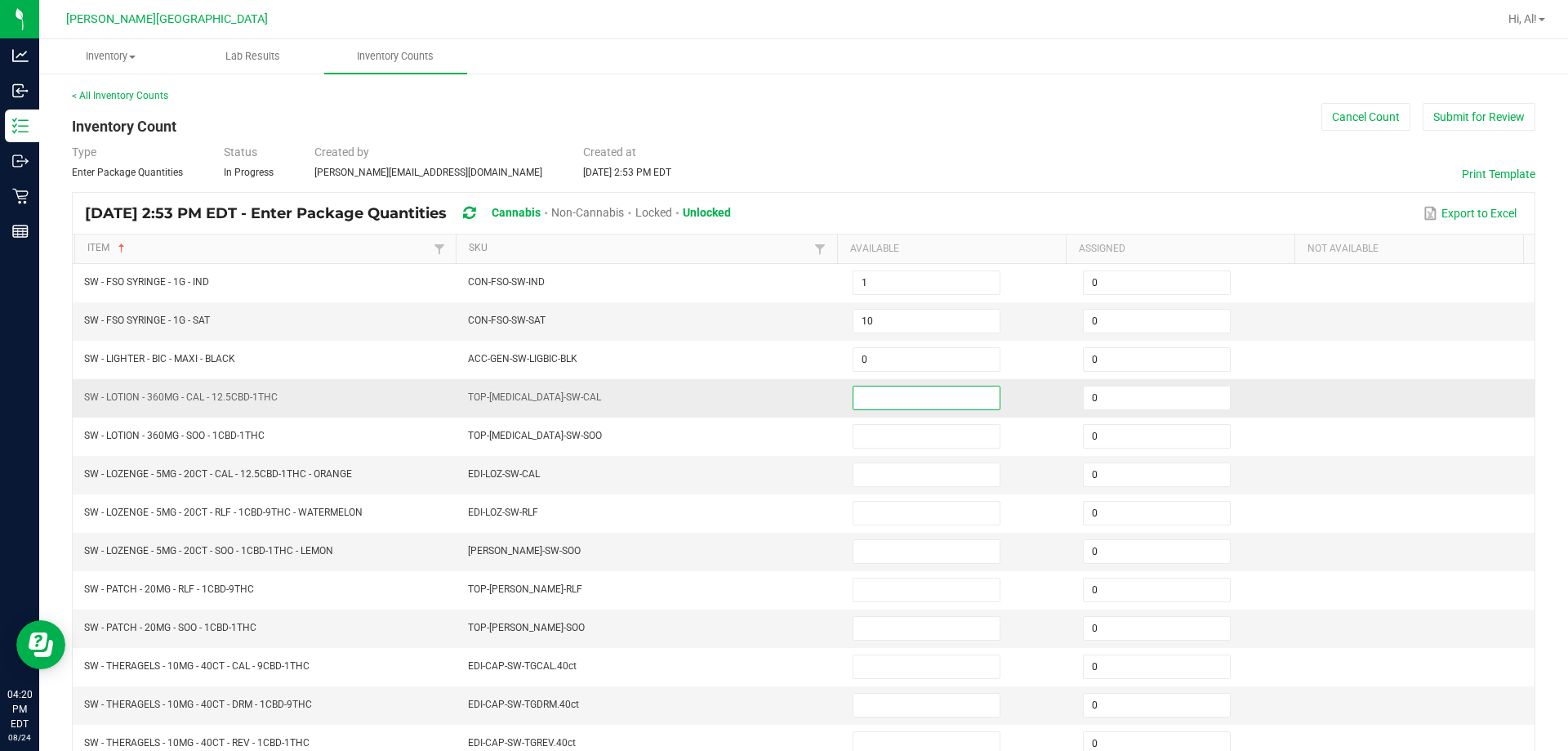
click at [767, 403] on input at bounding box center [926, 397] width 146 height 23
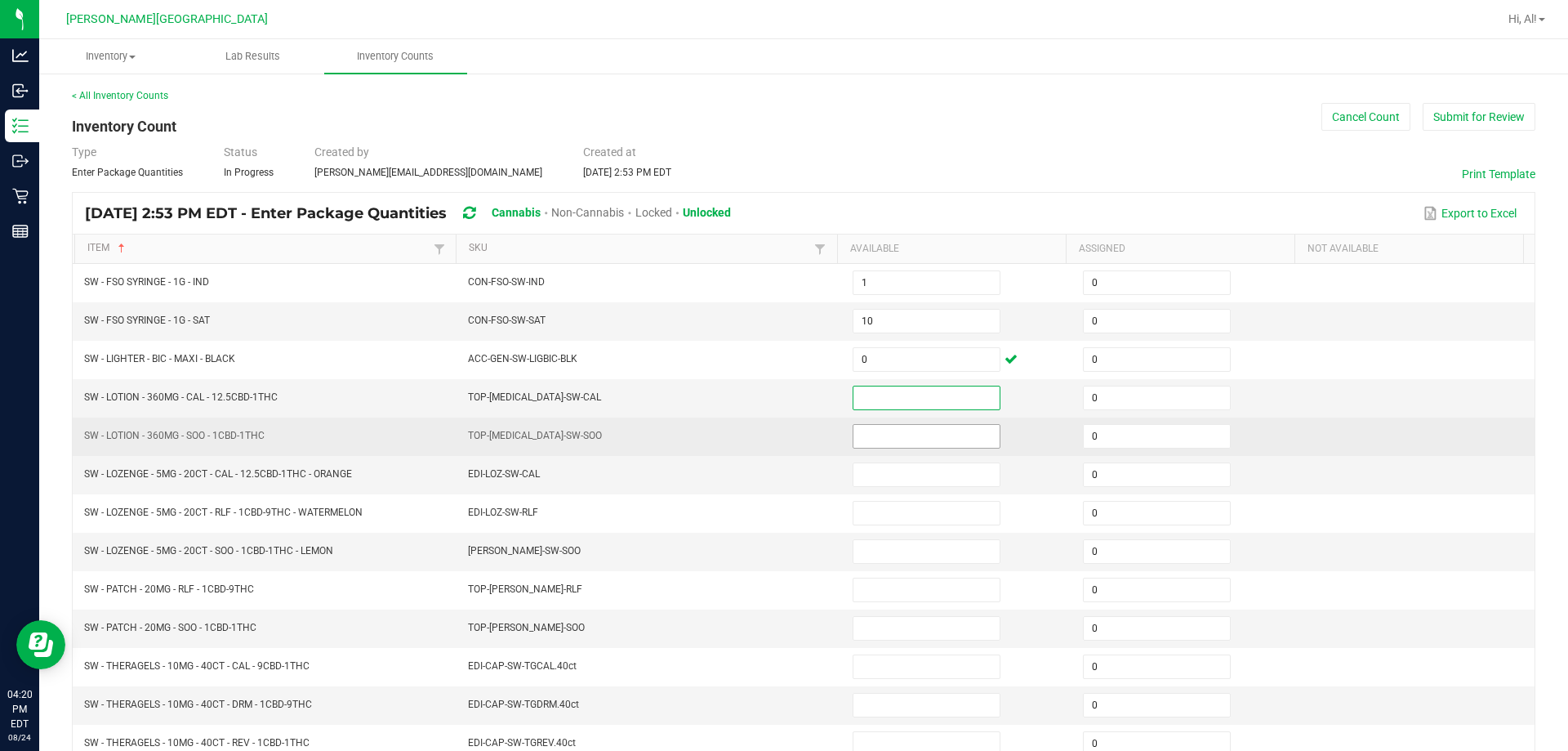
click at [767, 438] on input at bounding box center [926, 436] width 146 height 23
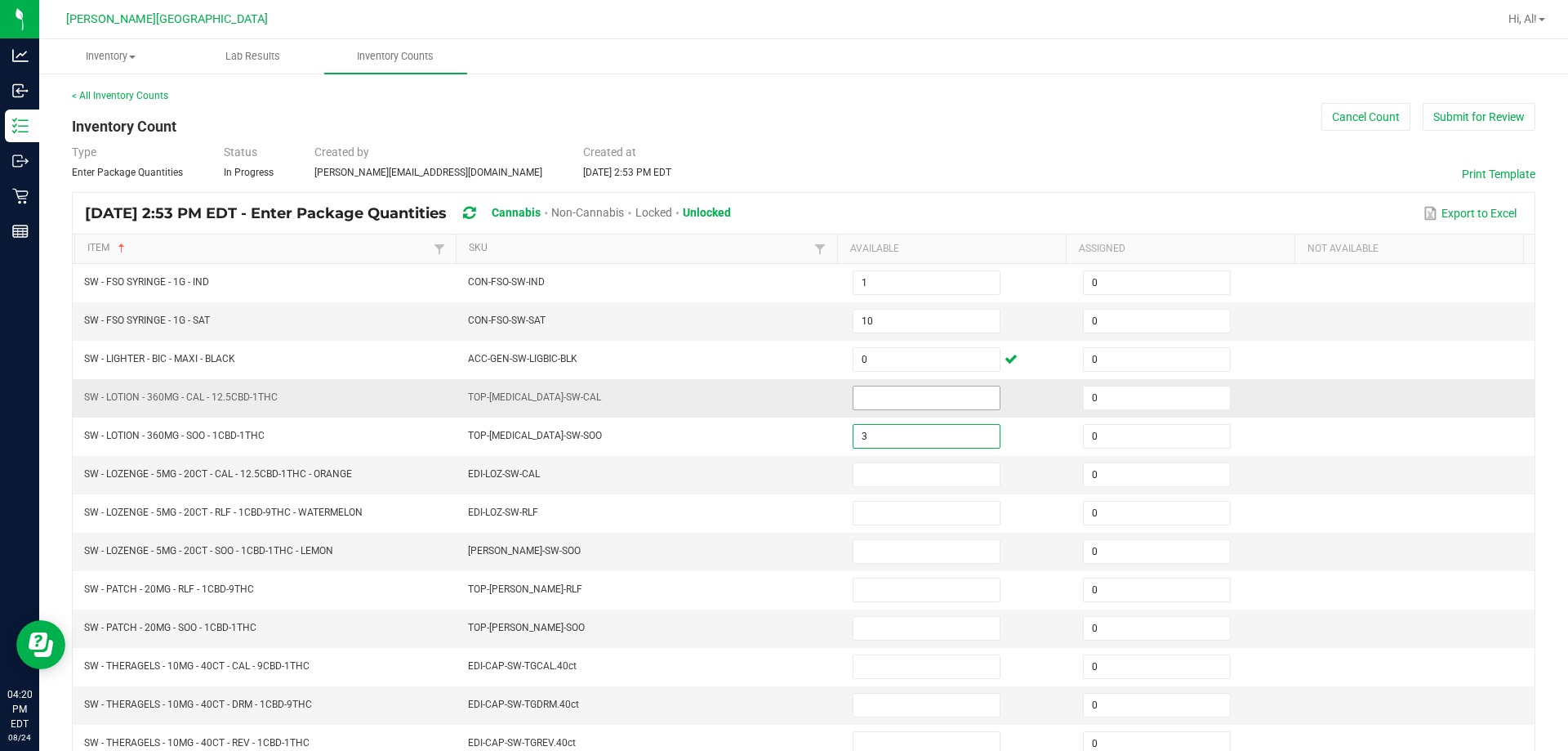
click at [767, 404] on input at bounding box center [926, 397] width 146 height 23
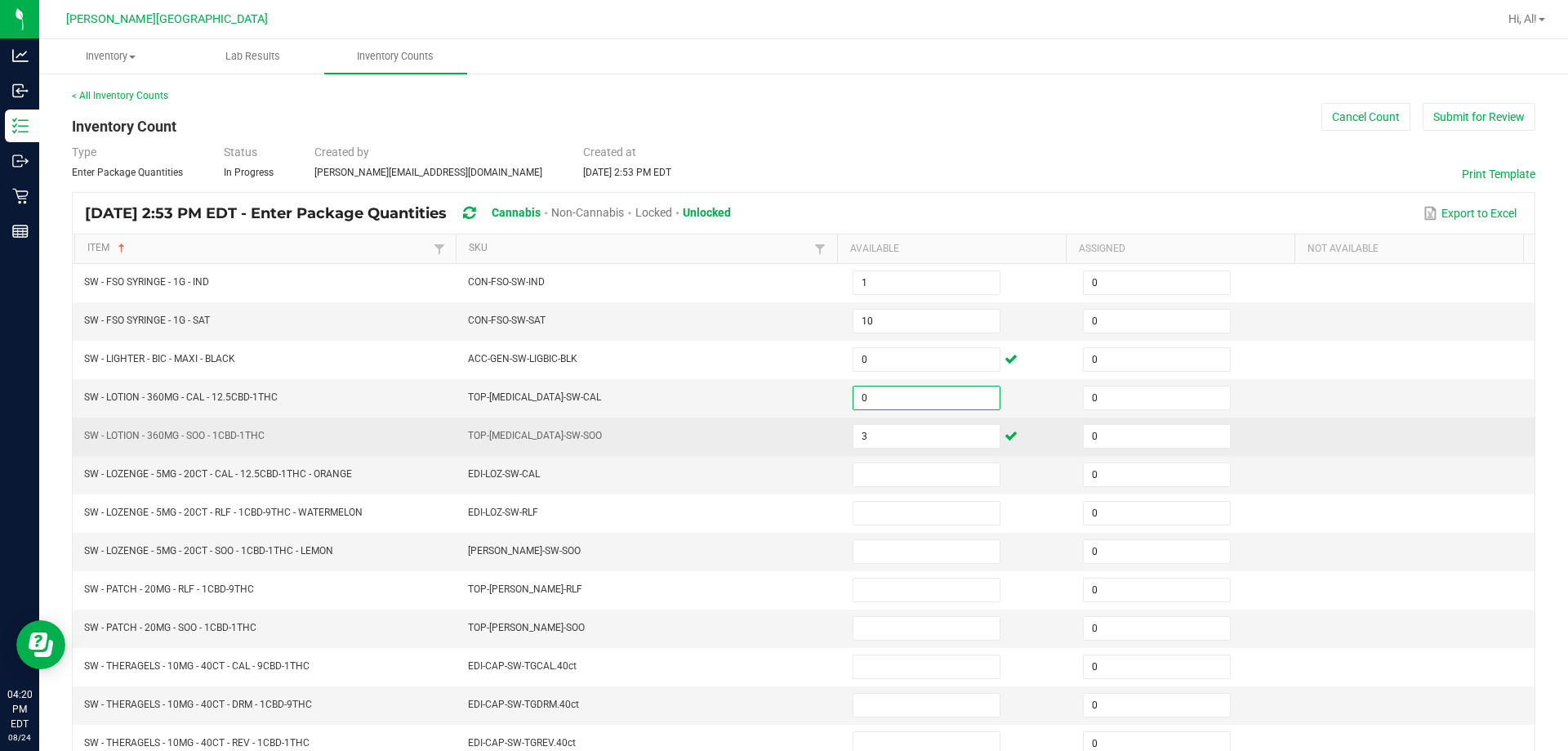
click at [767, 431] on td "TOP-[MEDICAL_DATA]-SW-SOO" at bounding box center [650, 436] width 384 height 38
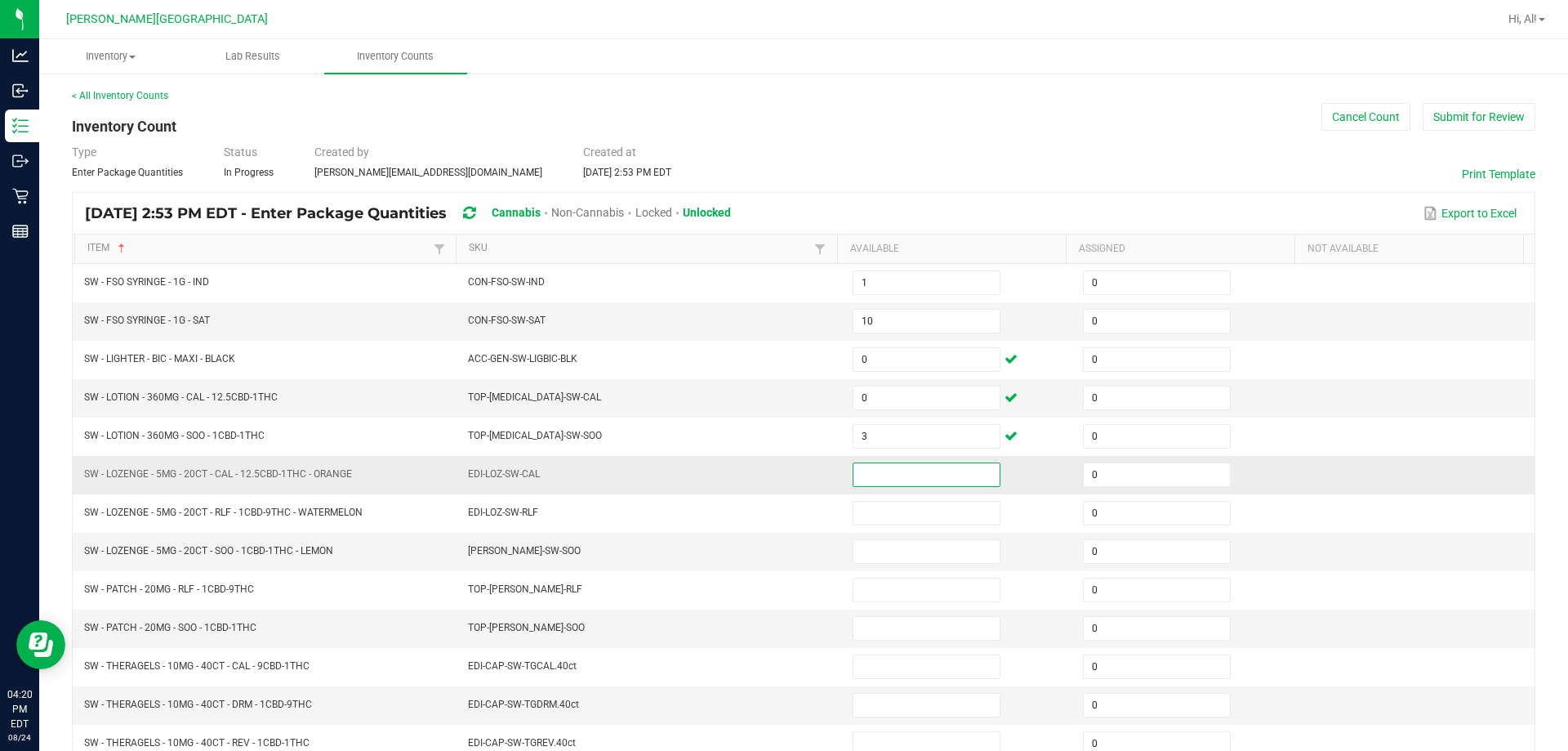
click at [767, 472] on input at bounding box center [926, 474] width 146 height 23
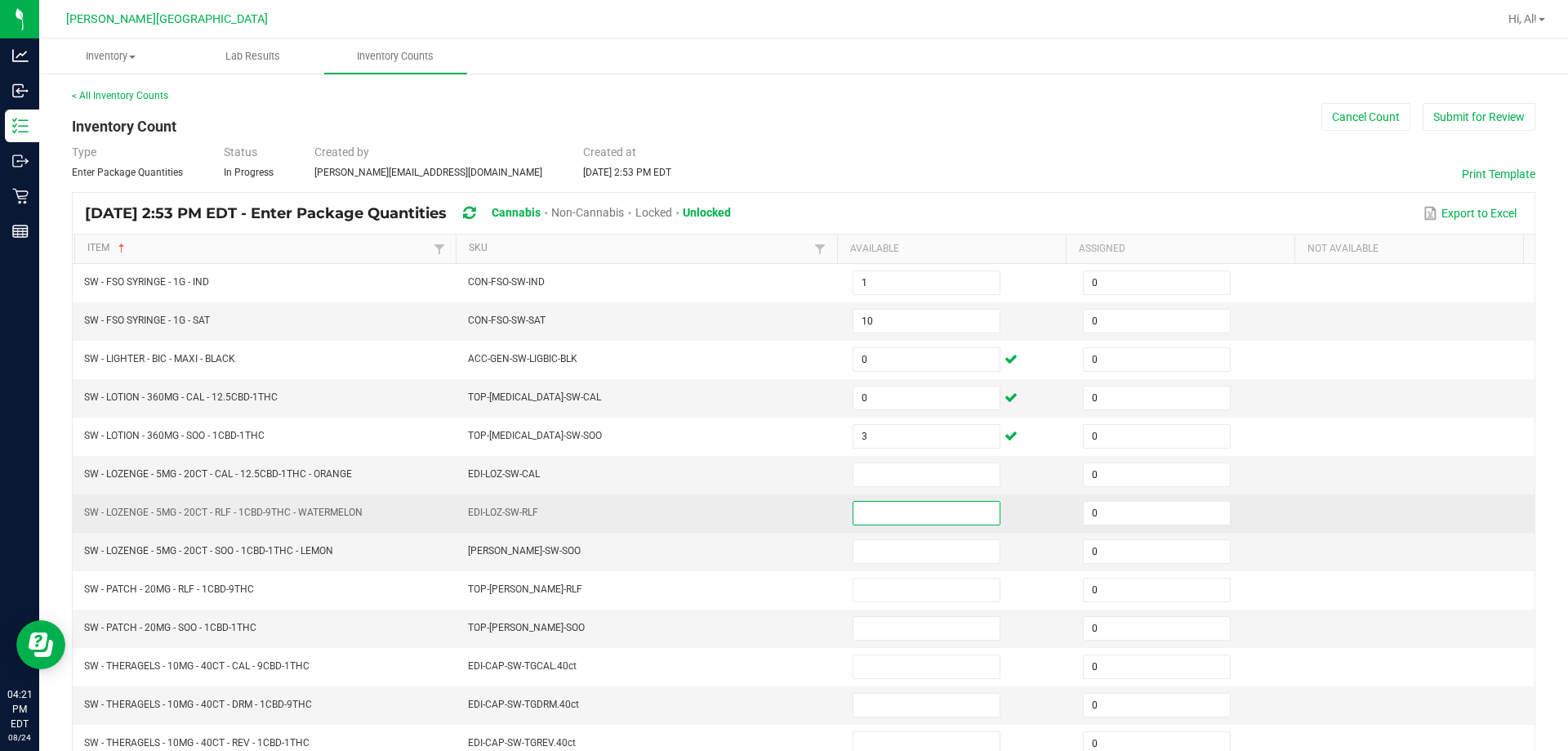
click at [767, 520] on input at bounding box center [926, 512] width 146 height 23
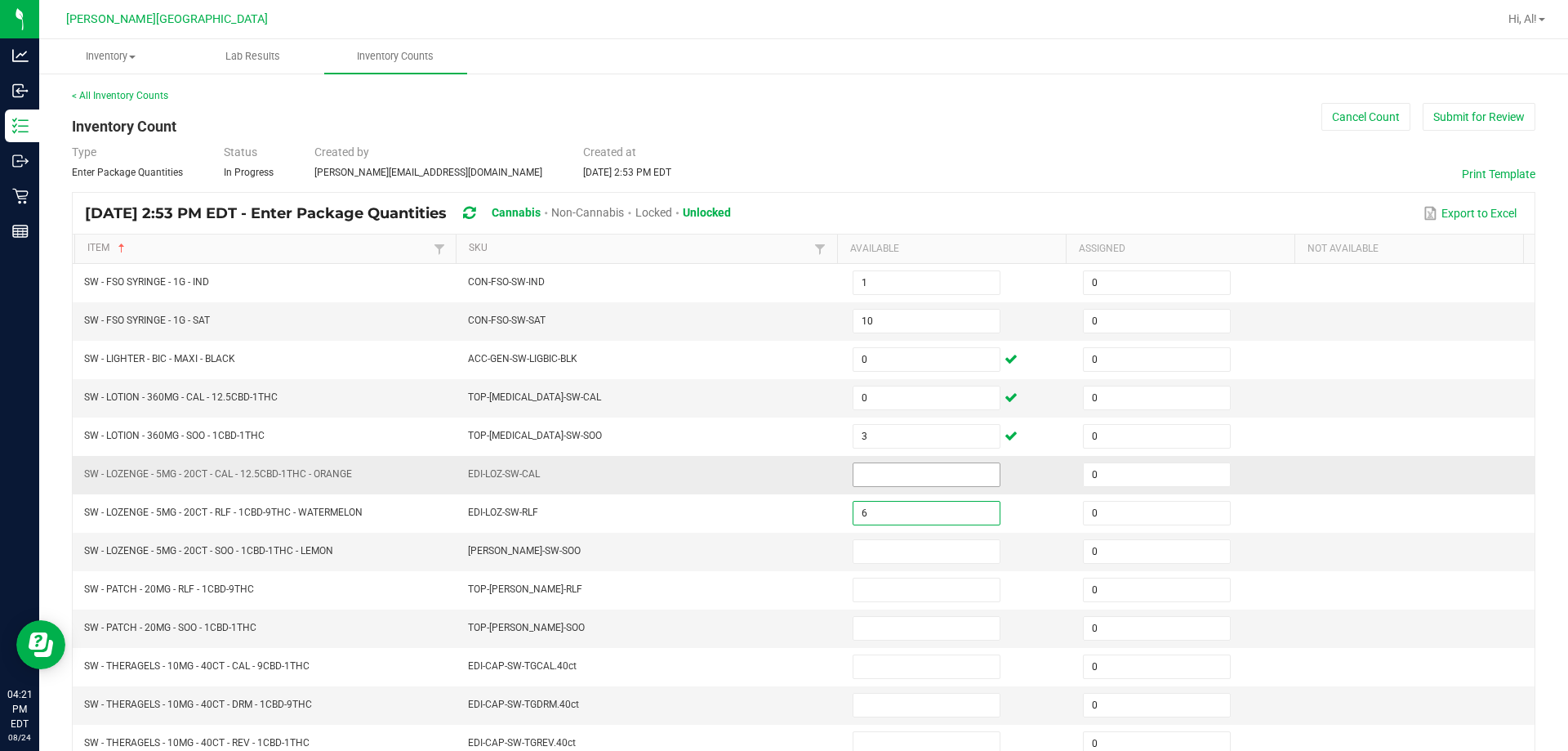
click at [767, 470] on input at bounding box center [926, 474] width 146 height 23
click at [767, 547] on input at bounding box center [926, 551] width 146 height 23
click at [767, 483] on input at bounding box center [926, 474] width 146 height 23
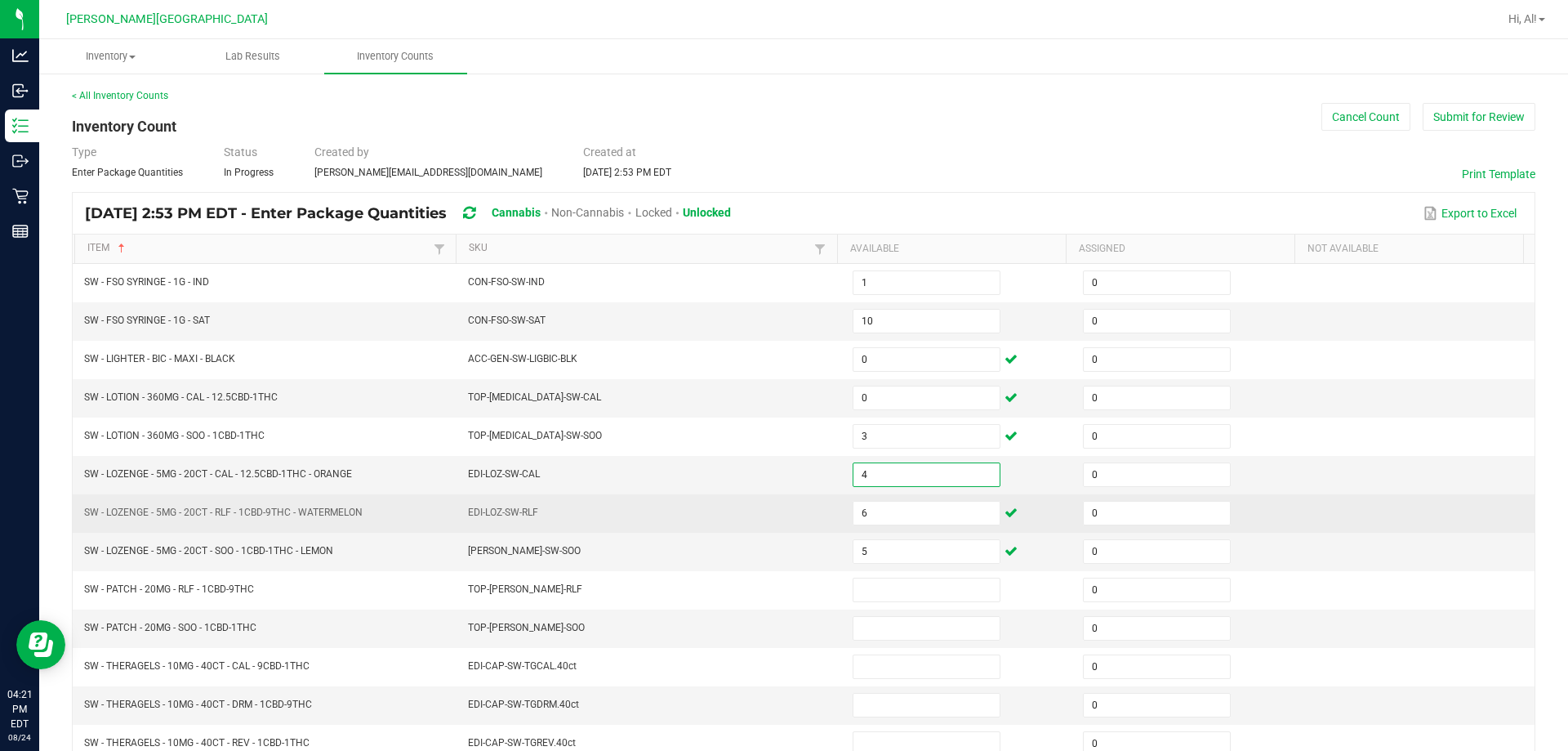
click at [767, 513] on td "EDI-LOZ-SW-RLF" at bounding box center [650, 513] width 384 height 38
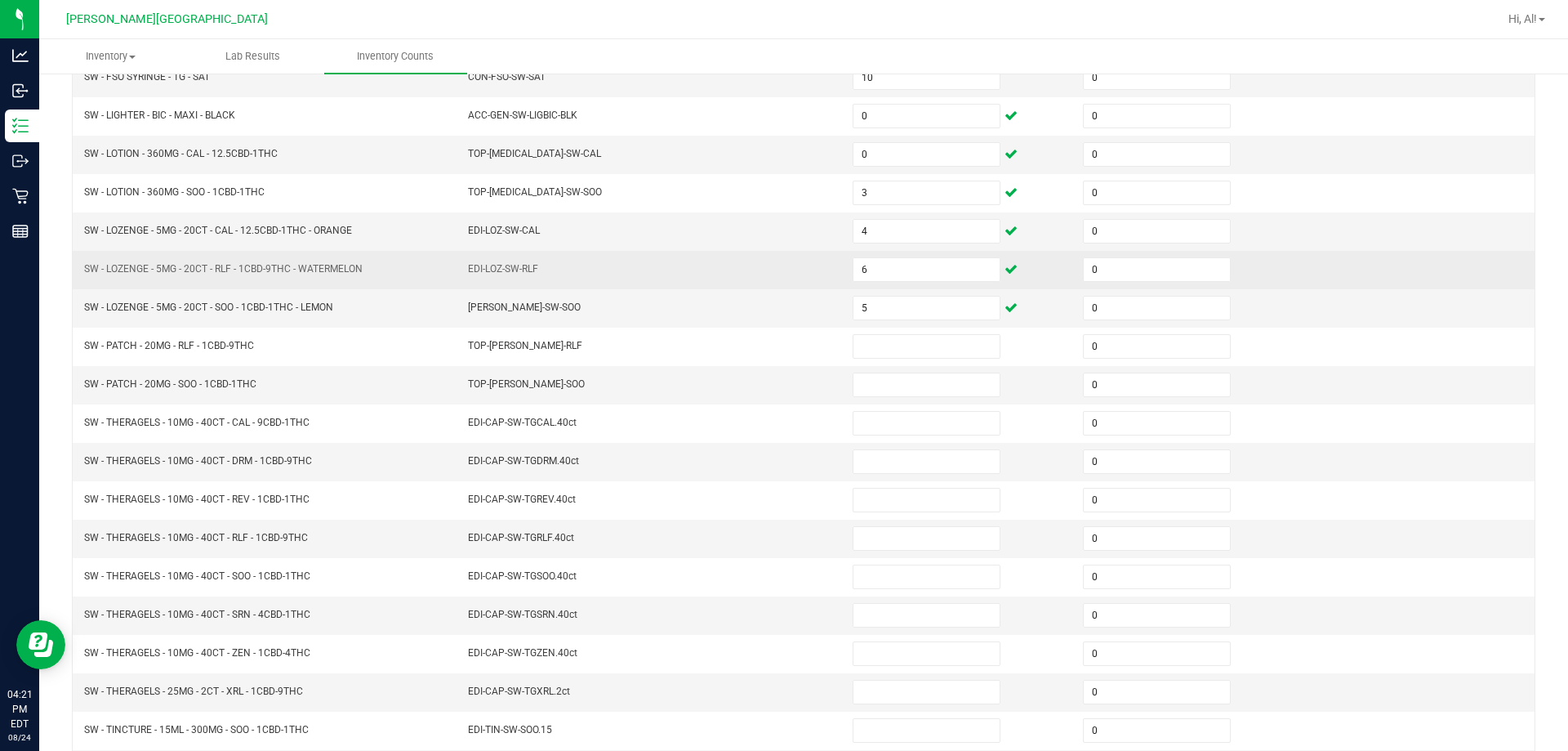
scroll to position [246, 0]
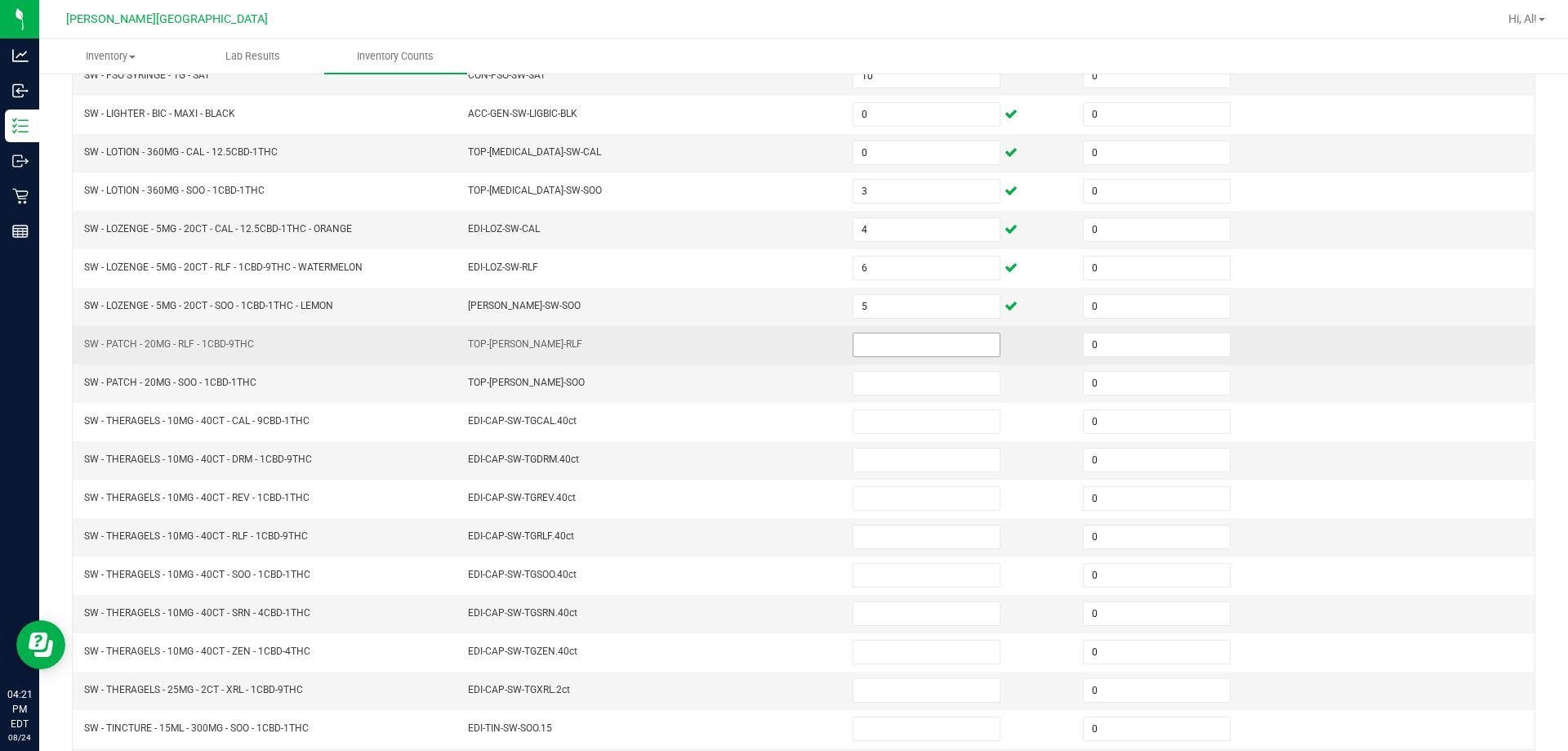
click at [767, 347] on input at bounding box center [926, 345] width 146 height 23
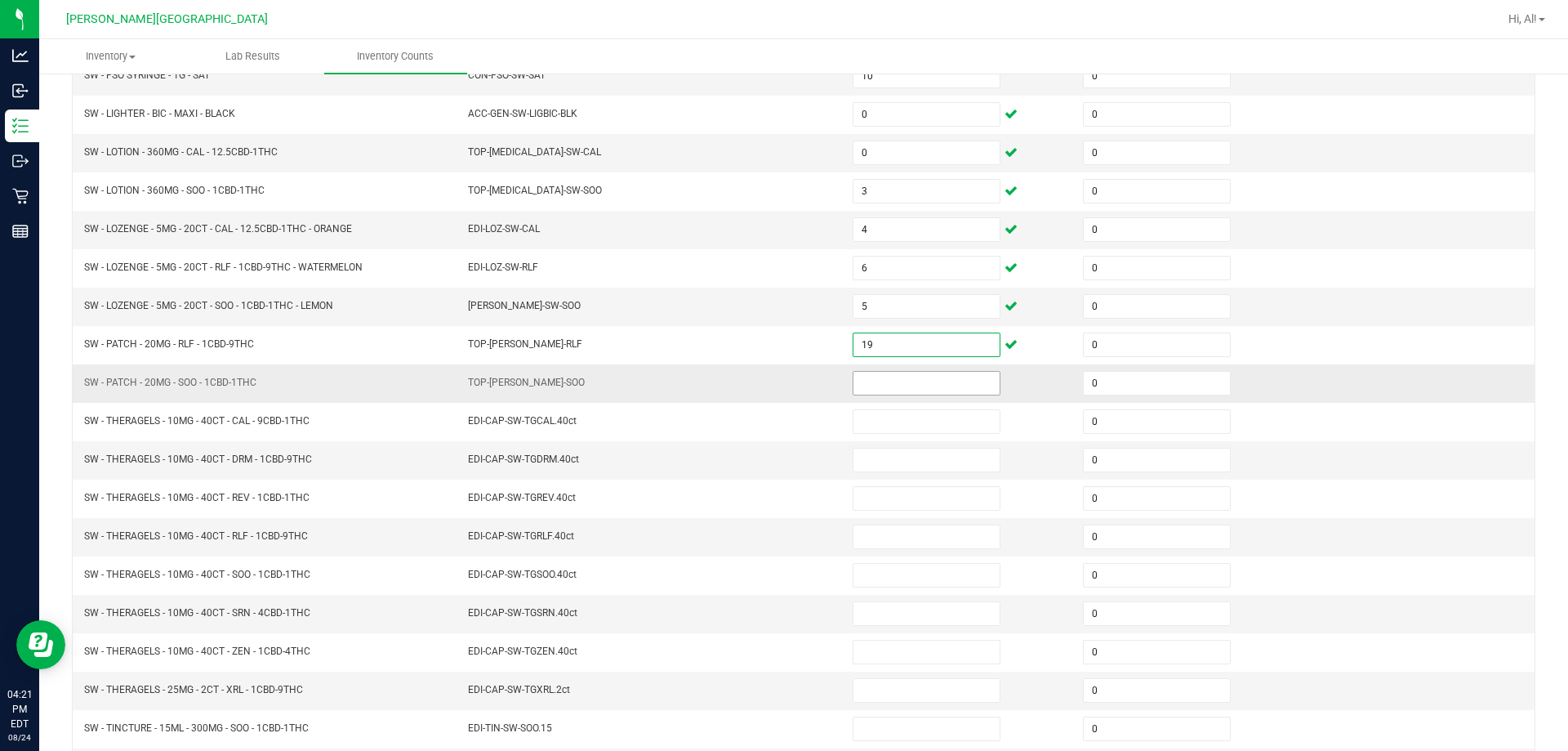
click at [767, 378] on input at bounding box center [926, 382] width 146 height 23
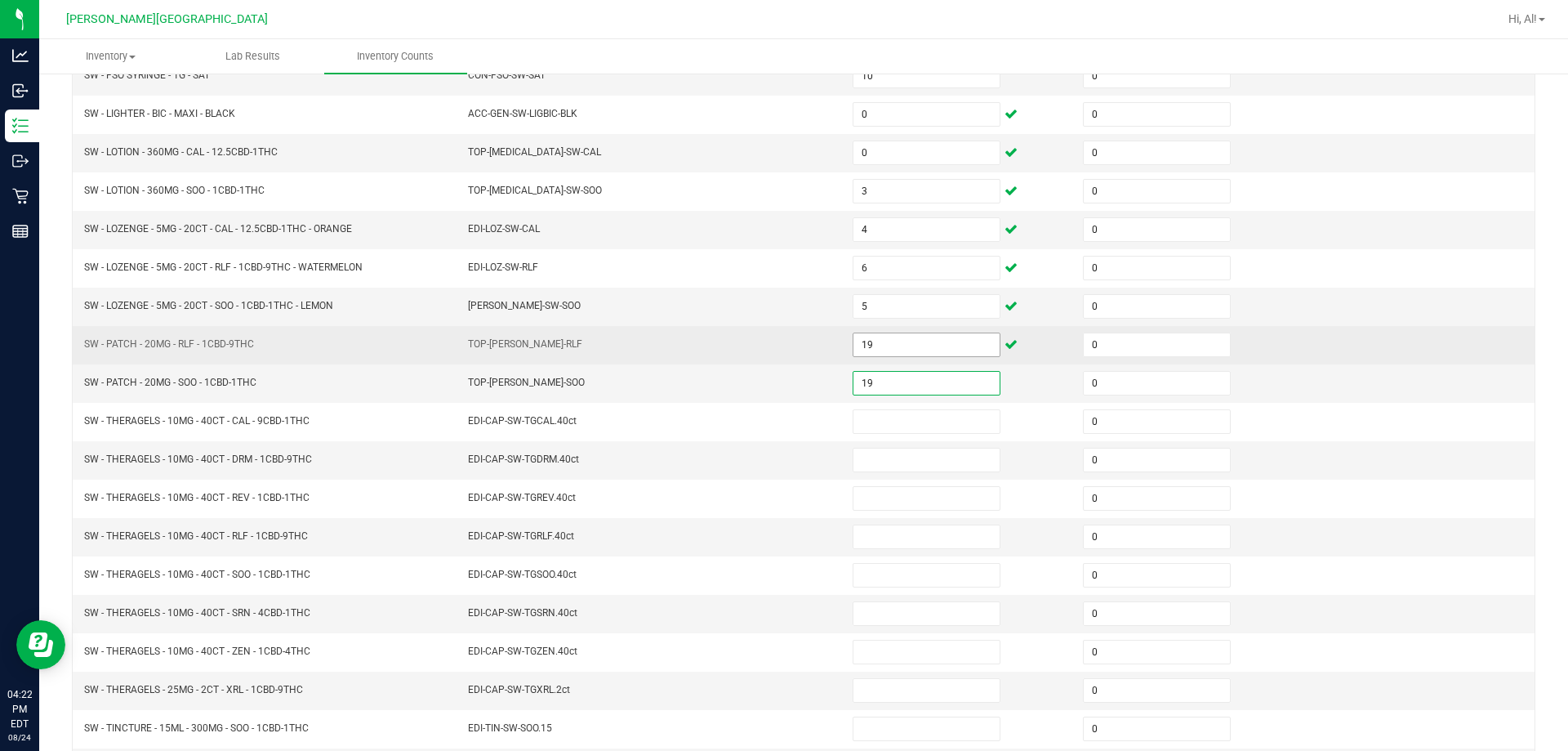
click at [767, 356] on input "19" at bounding box center [926, 345] width 146 height 23
click at [767, 339] on td "TOP-[PERSON_NAME]-RLF" at bounding box center [650, 346] width 384 height 38
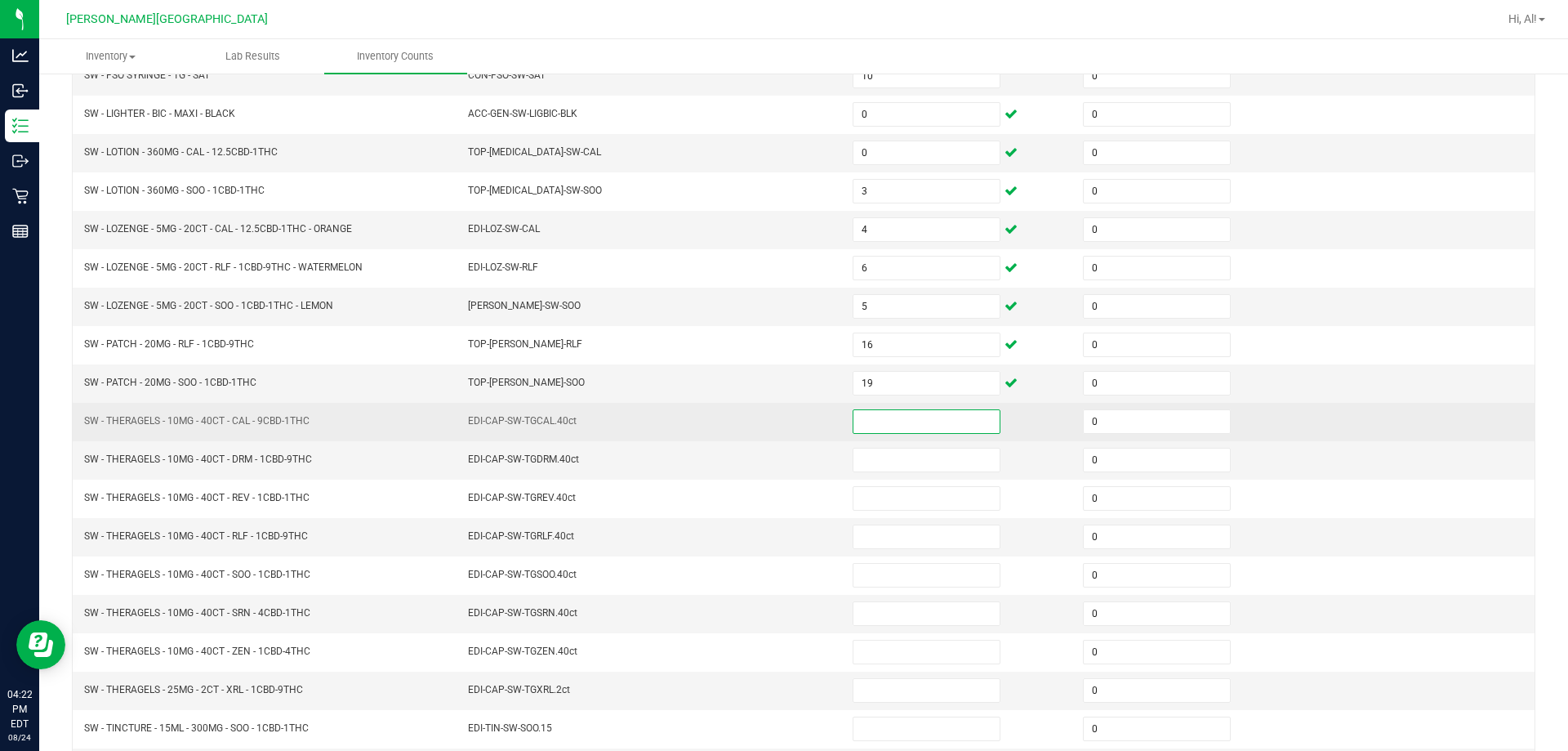
click at [767, 419] on input at bounding box center [926, 421] width 146 height 23
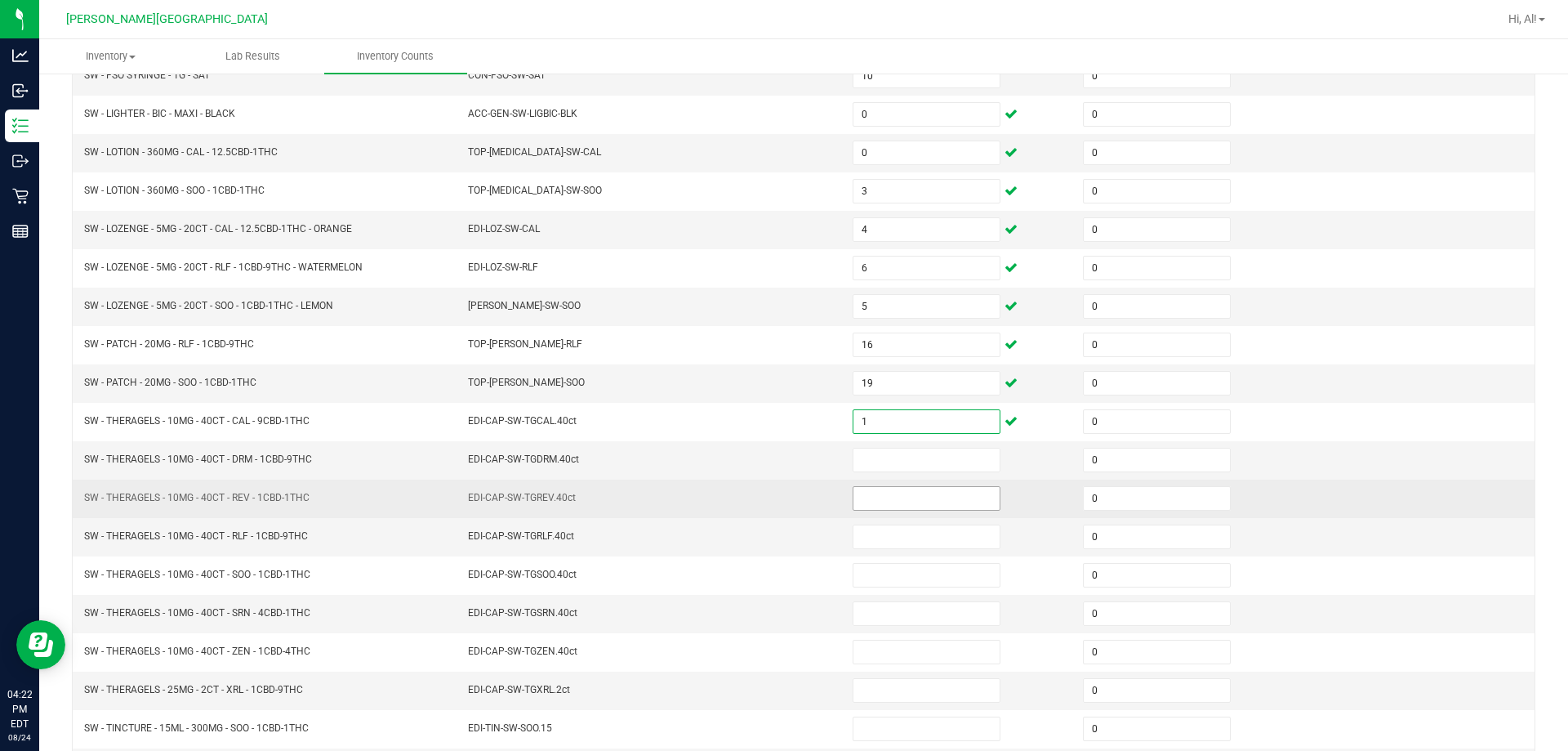
click at [767, 487] on input at bounding box center [926, 498] width 146 height 23
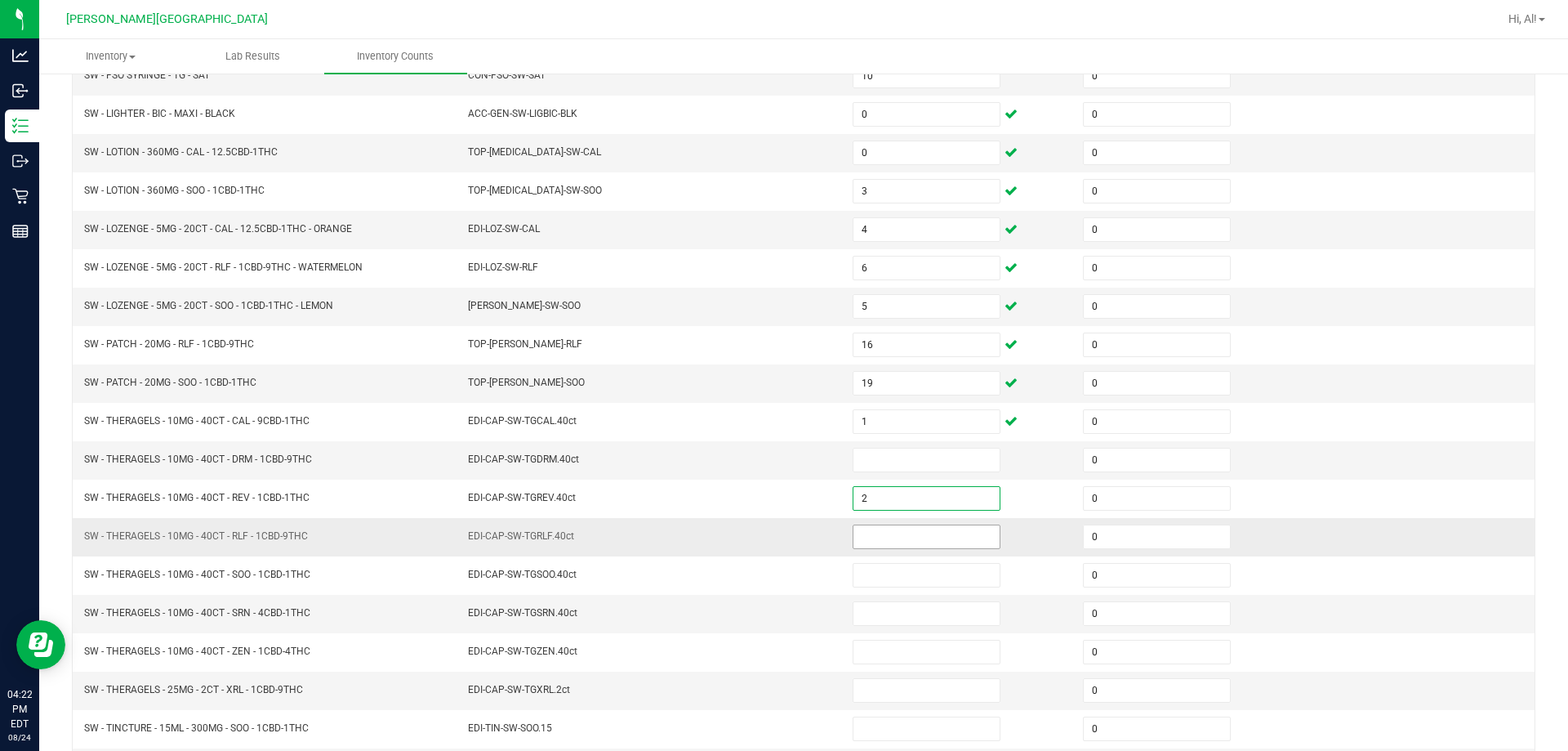
click at [767, 525] on input at bounding box center [926, 536] width 146 height 23
click at [767, 610] on input at bounding box center [926, 613] width 146 height 23
click at [767, 466] on input at bounding box center [926, 459] width 146 height 23
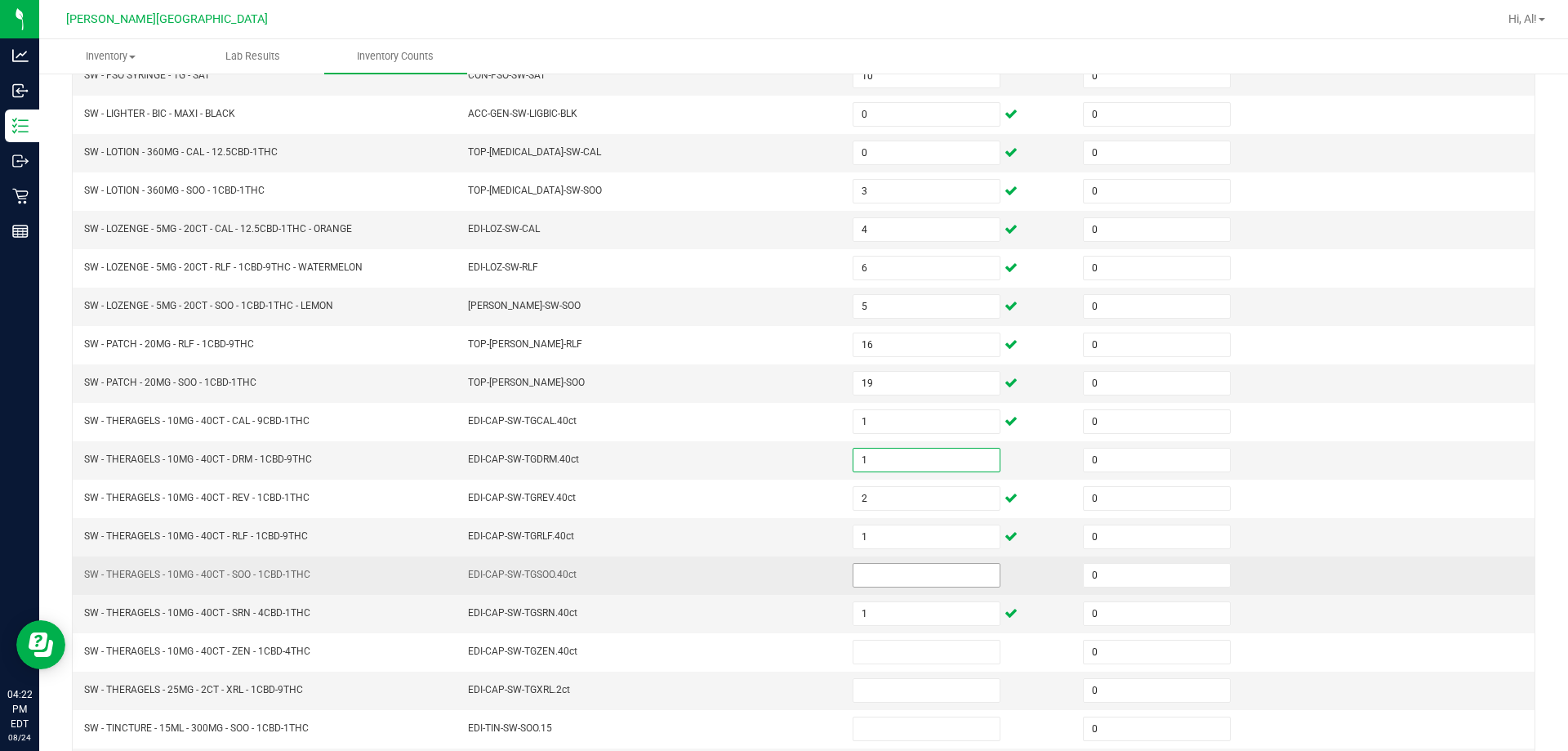
click at [767, 577] on input at bounding box center [926, 575] width 146 height 23
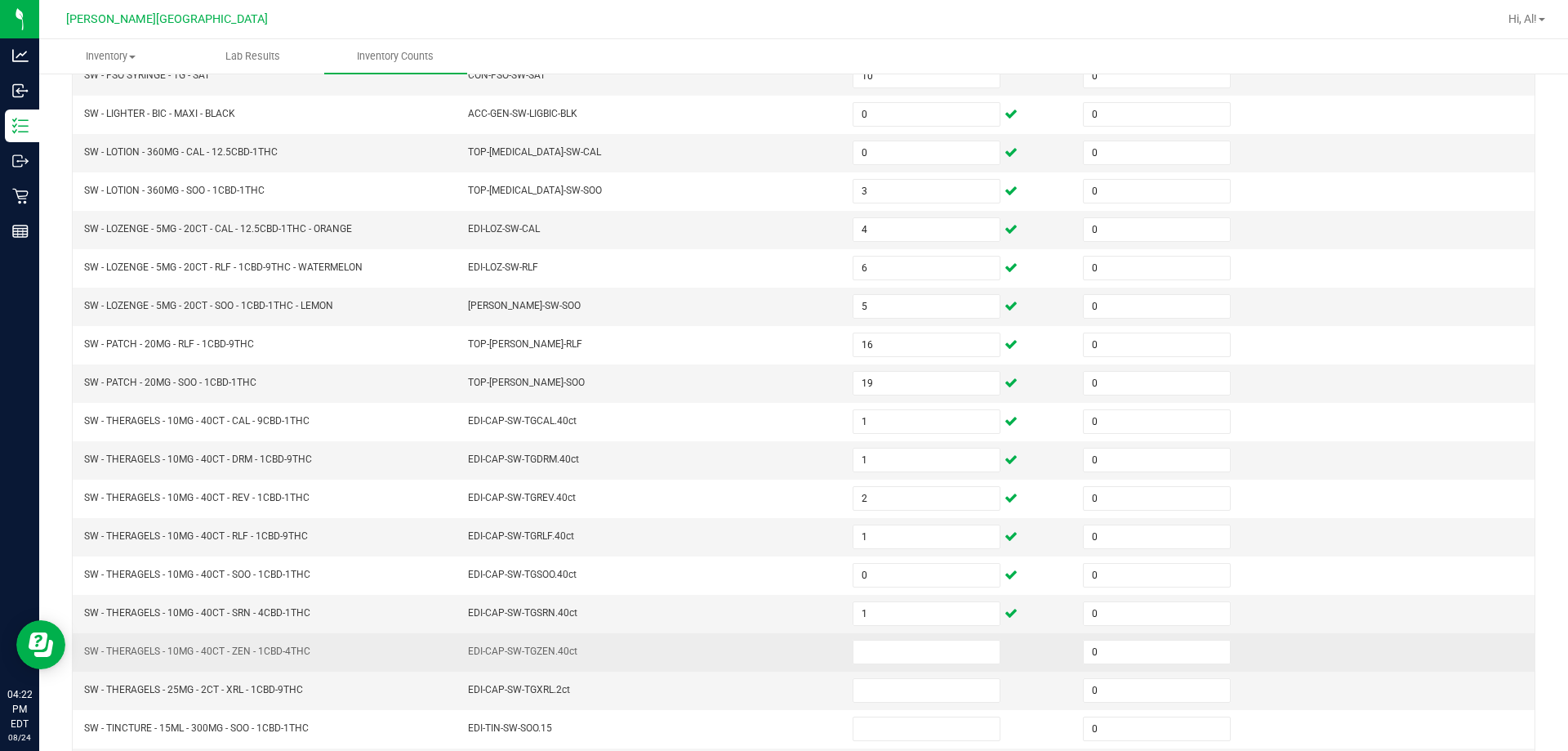
click at [767, 666] on td at bounding box center [958, 652] width 231 height 38
click at [767, 640] on span at bounding box center [926, 652] width 148 height 25
click at [767, 655] on input at bounding box center [926, 652] width 146 height 23
click at [721, 650] on td "EDI-CAP-SW-TGZEN.40ct" at bounding box center [650, 652] width 384 height 38
click at [767, 649] on input at bounding box center [926, 652] width 146 height 23
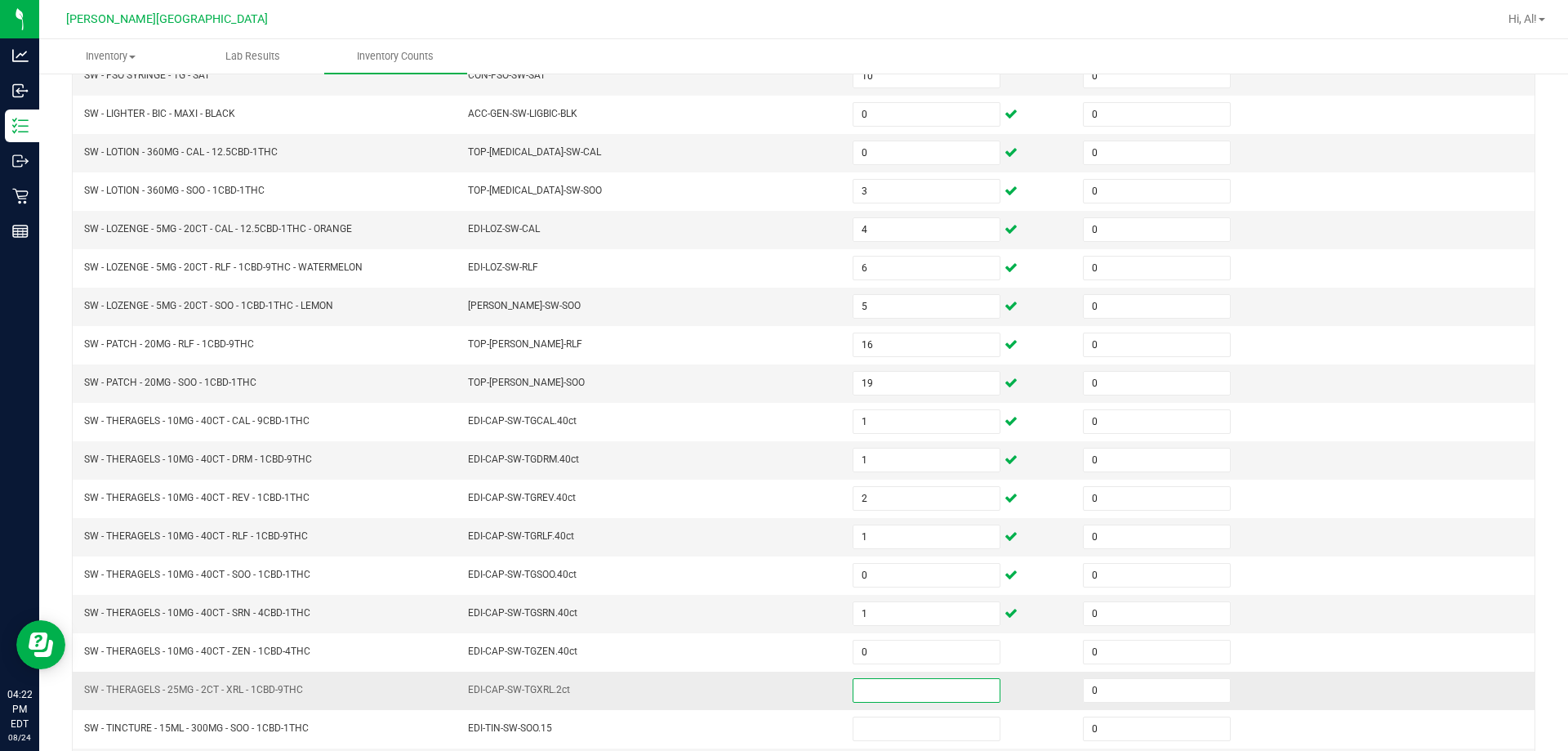
click at [767, 681] on input at bounding box center [926, 690] width 146 height 23
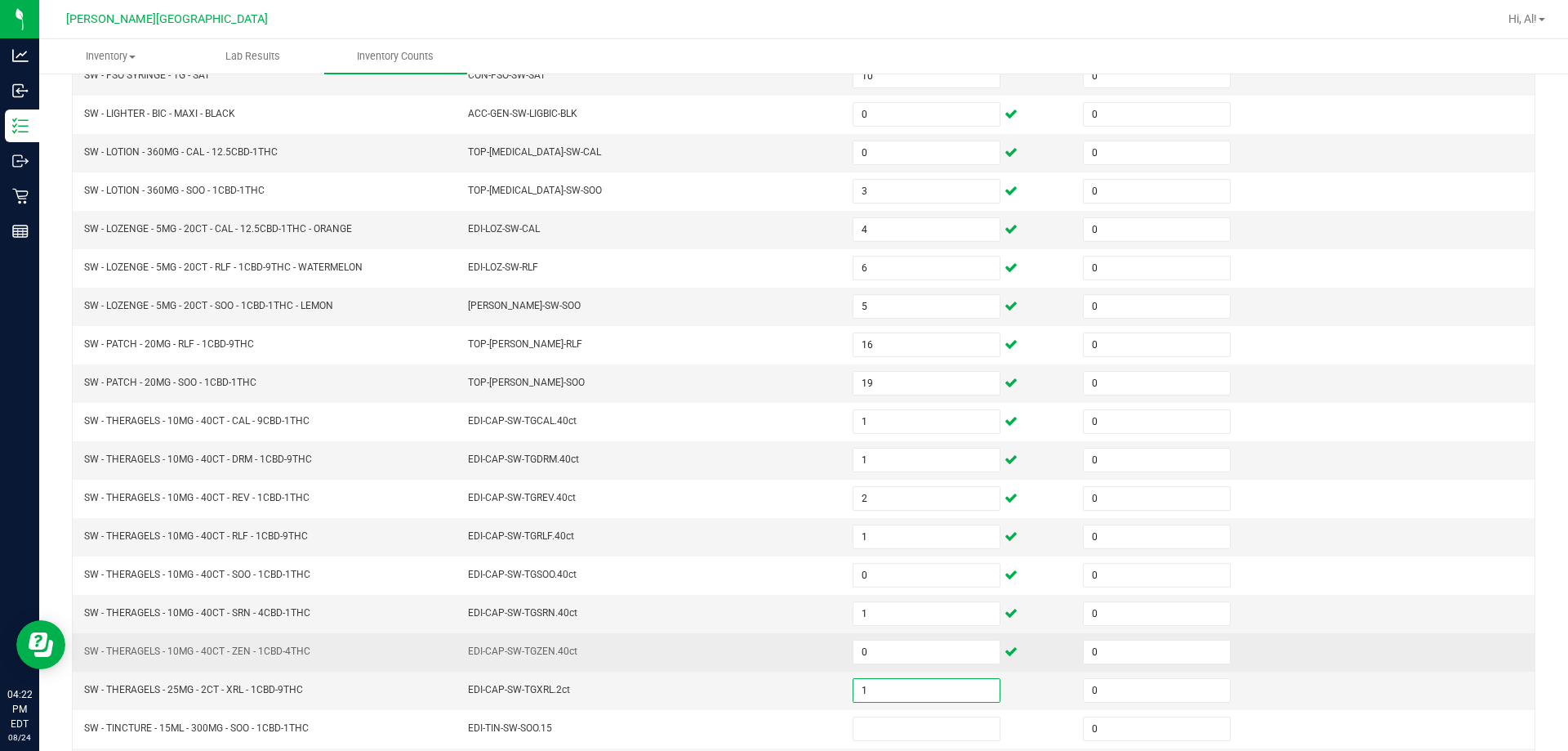
click at [737, 670] on td "EDI-CAP-SW-TGZEN.40ct" at bounding box center [650, 652] width 384 height 38
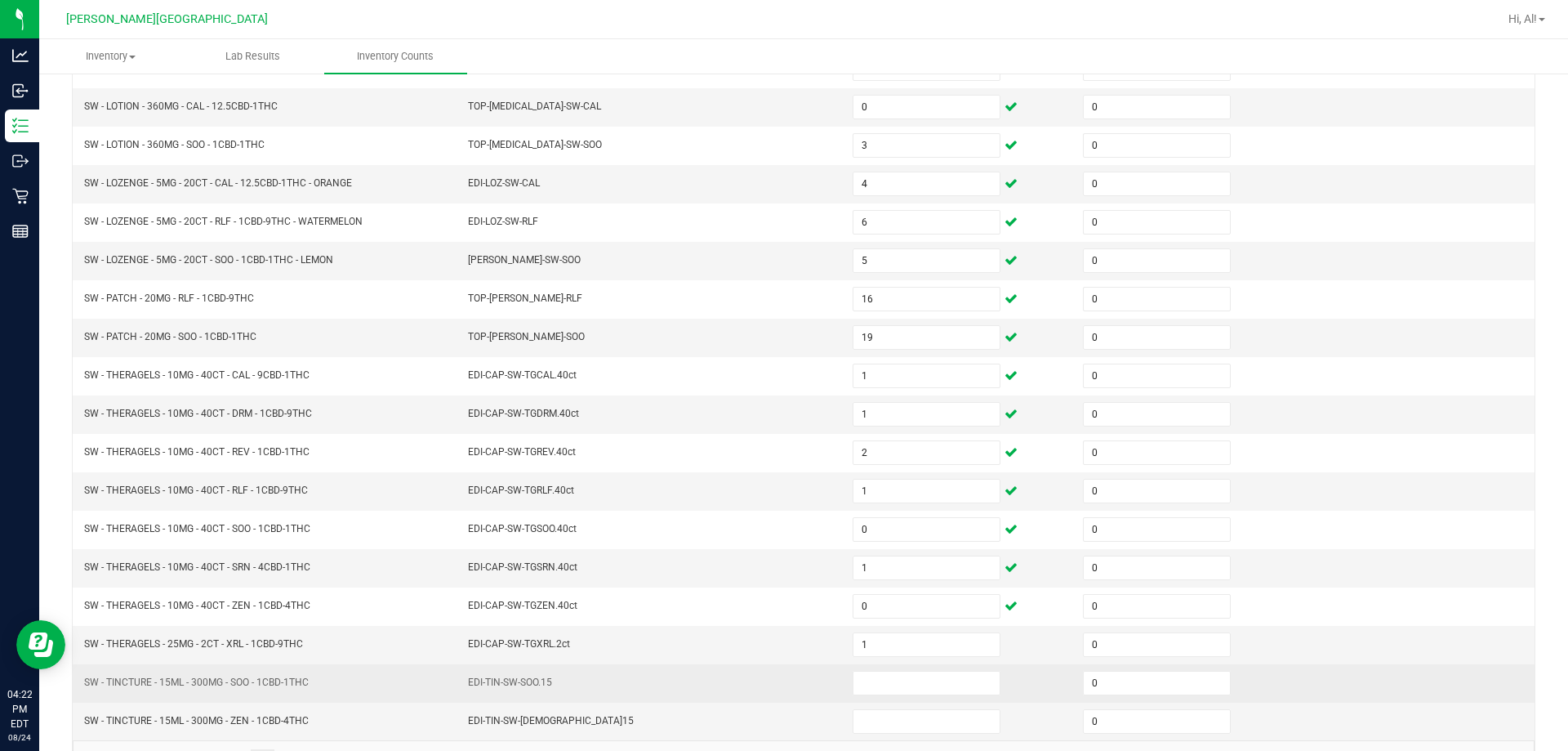
scroll to position [340, 0]
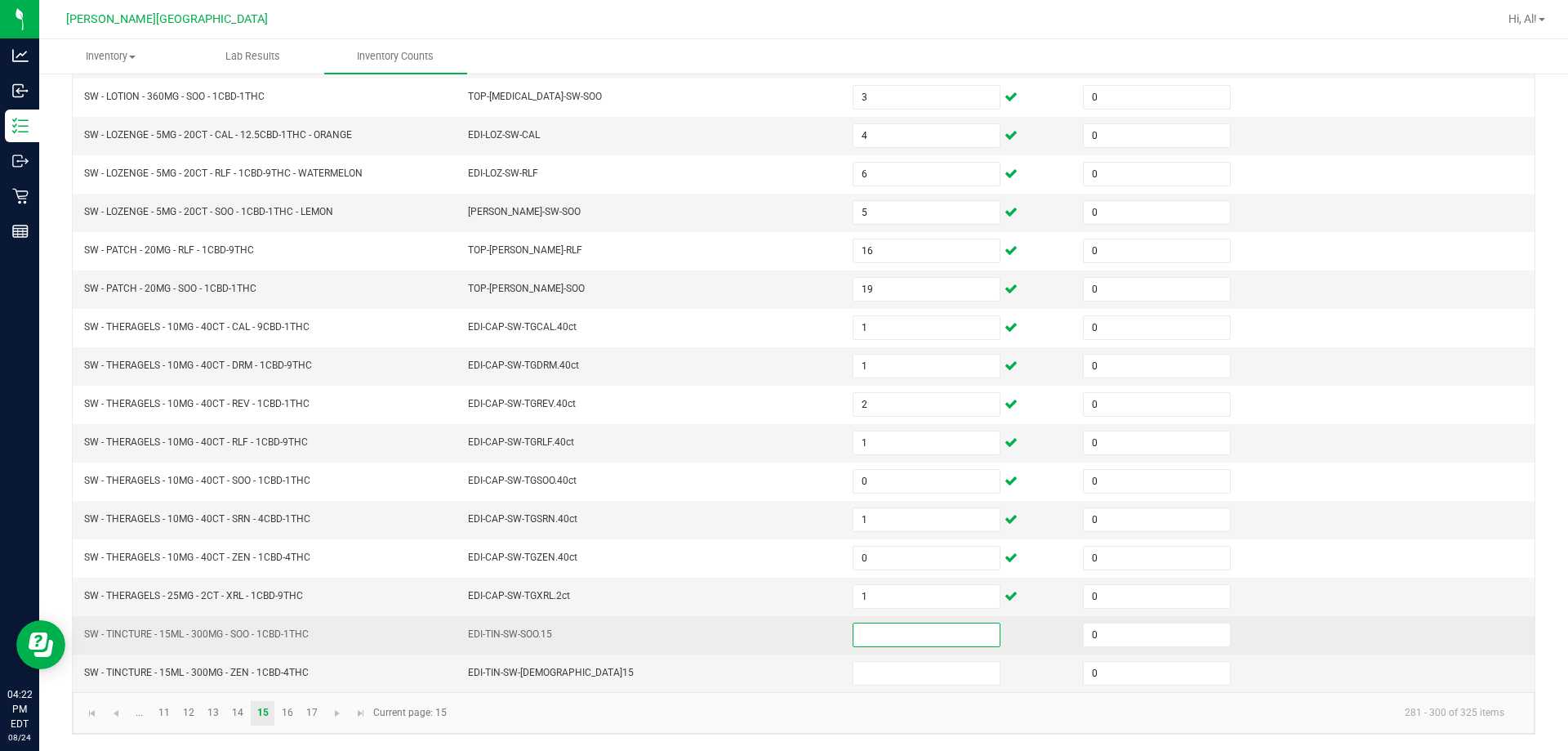
click at [767, 631] on input at bounding box center [926, 634] width 146 height 23
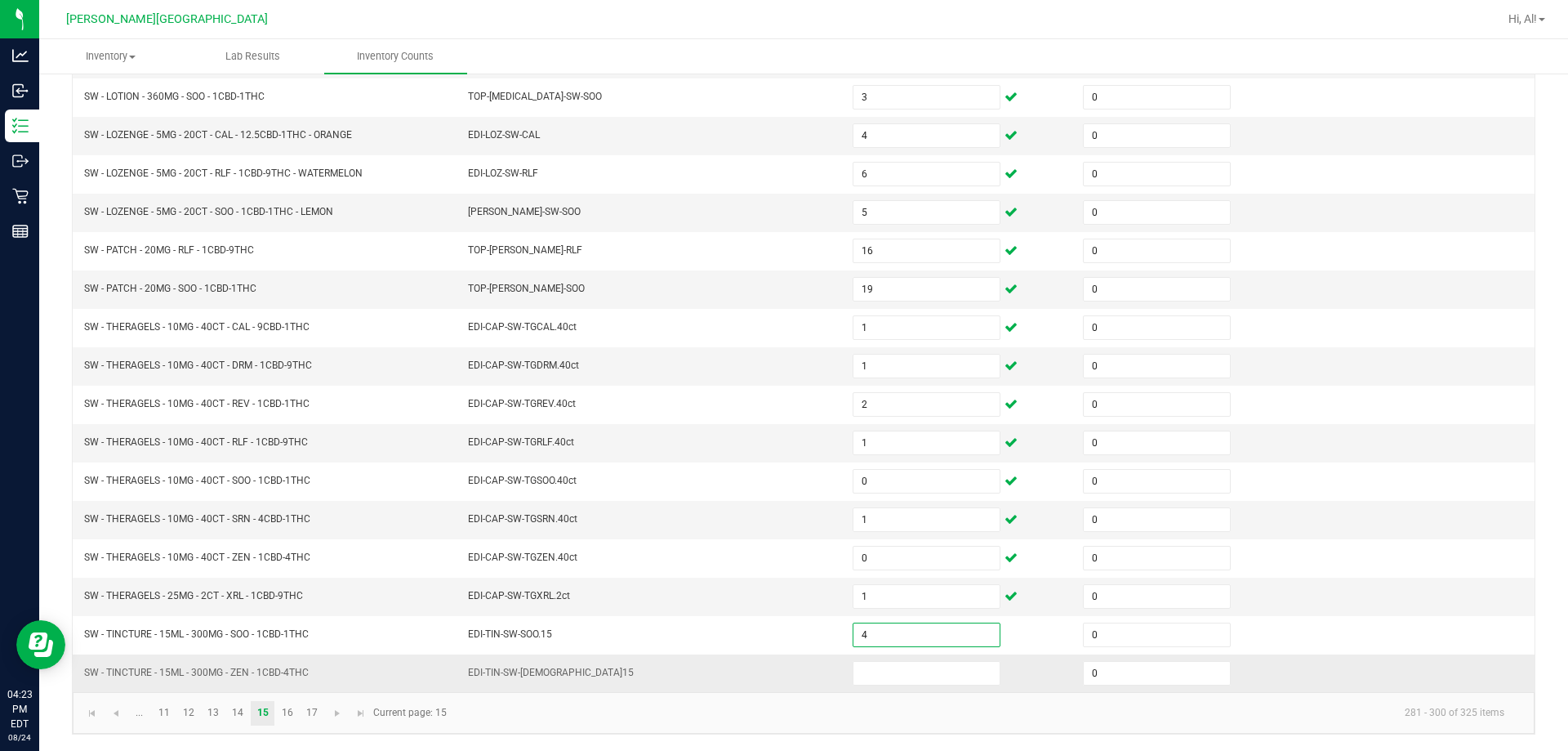
click at [767, 690] on td at bounding box center [958, 674] width 231 height 38
click at [767, 668] on input at bounding box center [926, 673] width 146 height 23
click at [767, 673] on td "EDI-TIN-SW-[DEMOGRAPHIC_DATA]15" at bounding box center [650, 674] width 384 height 38
click at [287, 716] on link "16" at bounding box center [287, 713] width 24 height 25
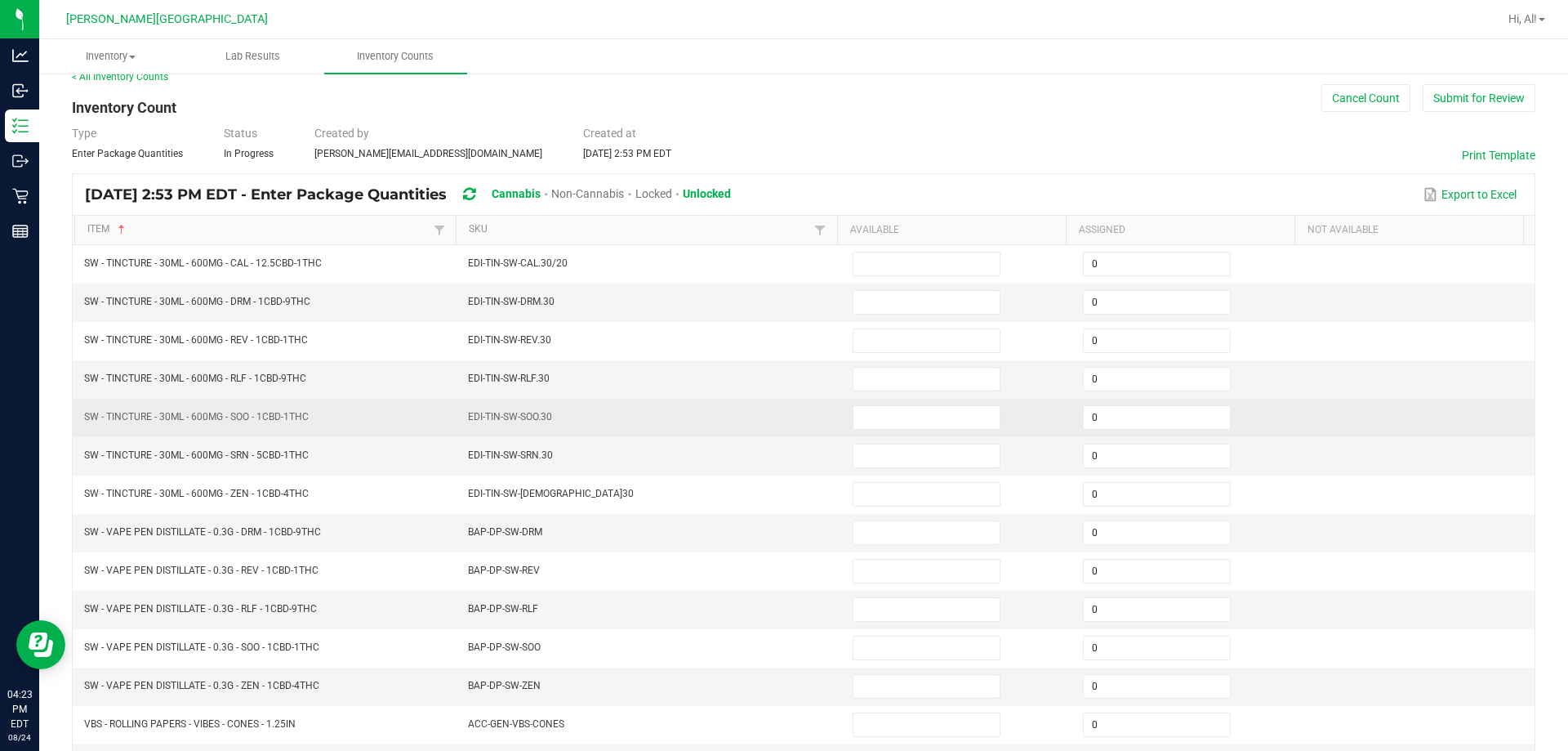
scroll to position [12, 0]
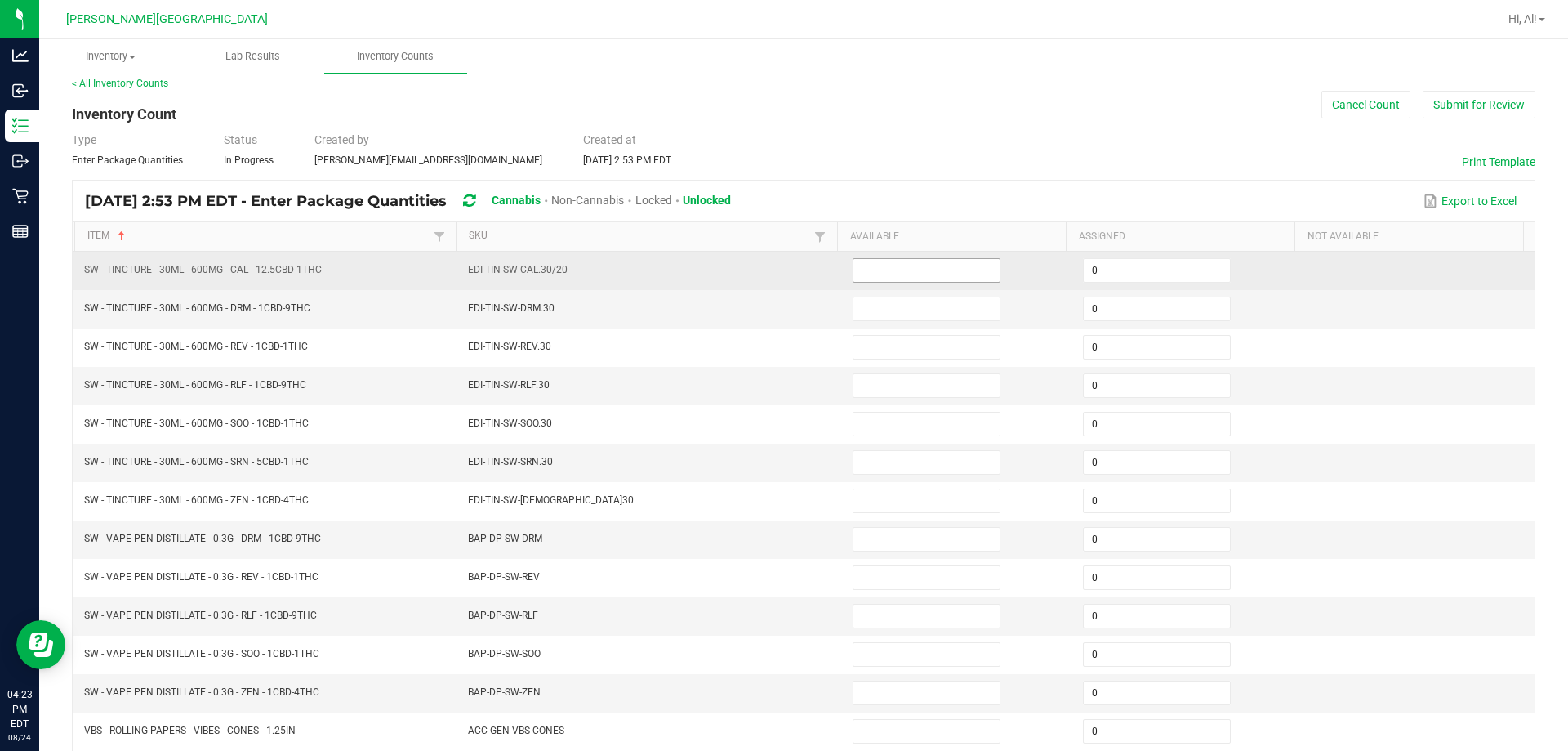
click at [767, 273] on input at bounding box center [926, 270] width 146 height 23
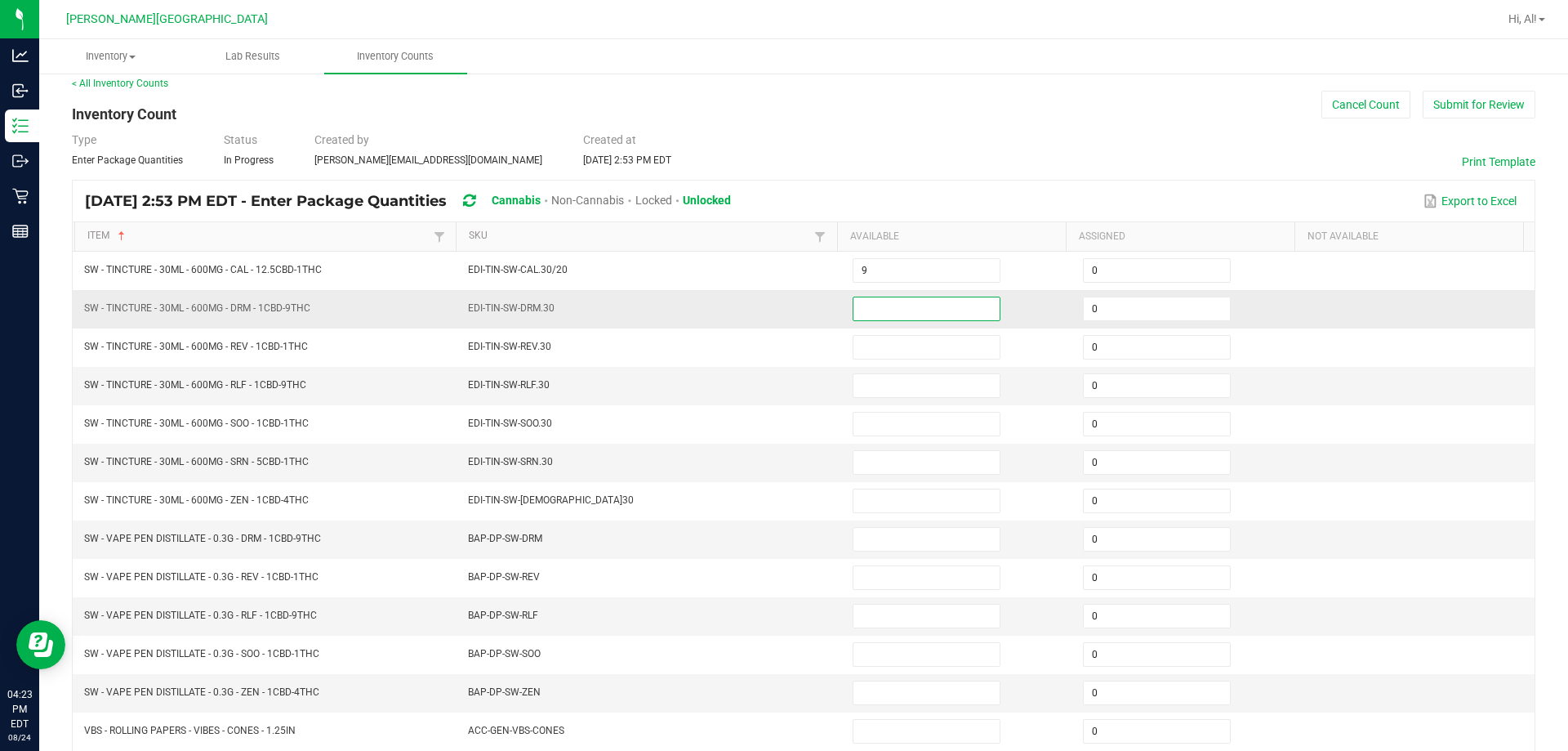
click at [767, 309] on input at bounding box center [926, 309] width 146 height 23
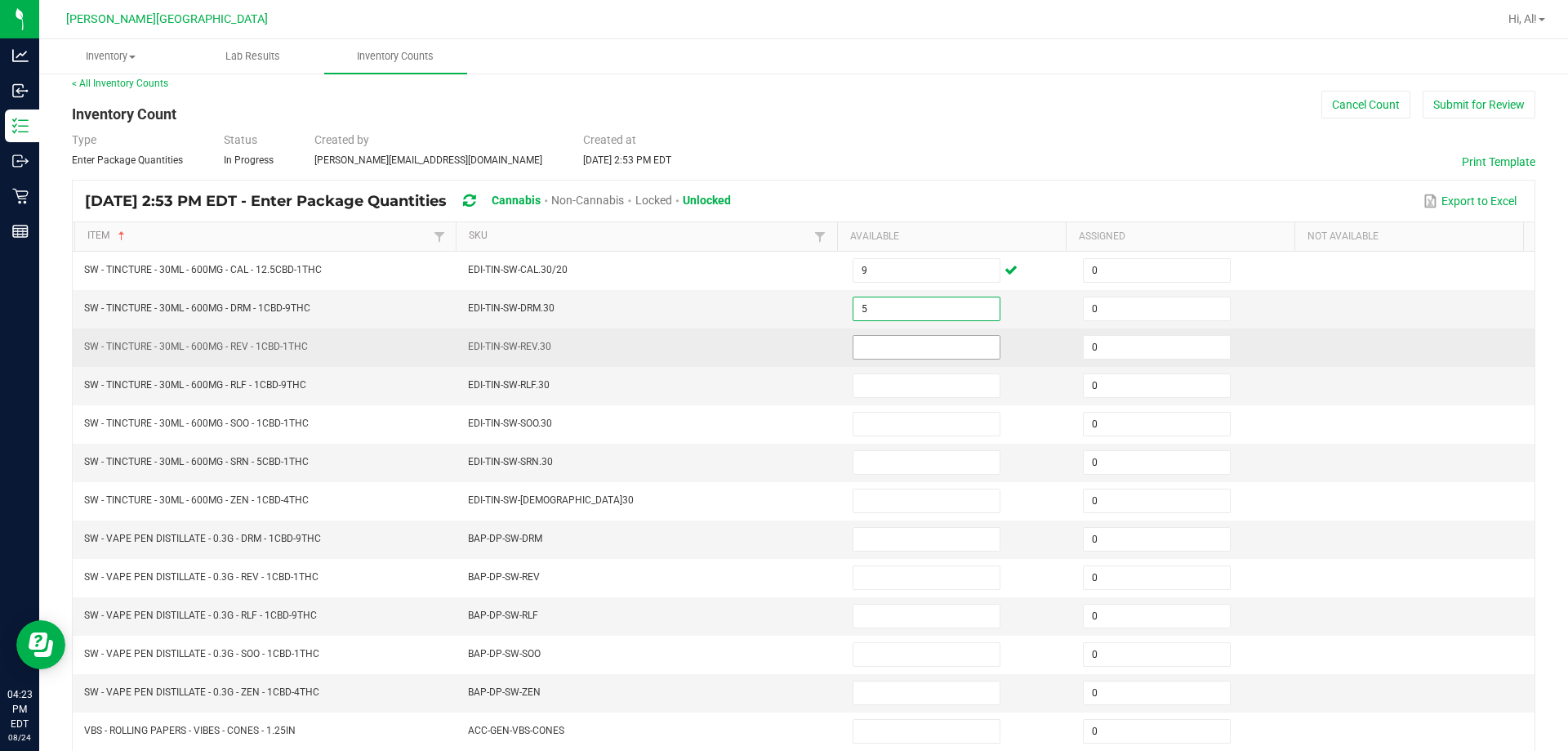
click at [767, 336] on input at bounding box center [926, 347] width 146 height 23
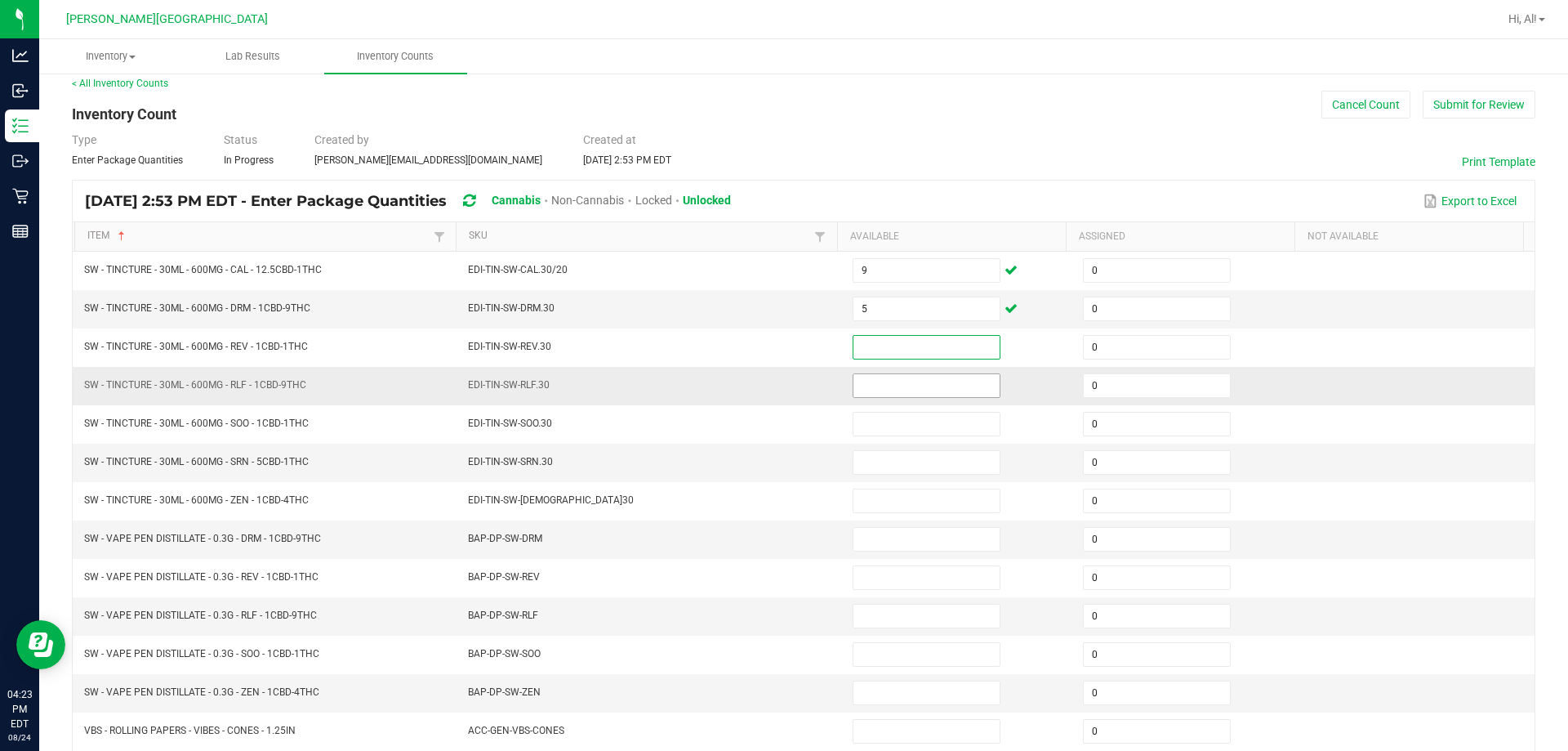
click at [767, 393] on input at bounding box center [926, 385] width 146 height 23
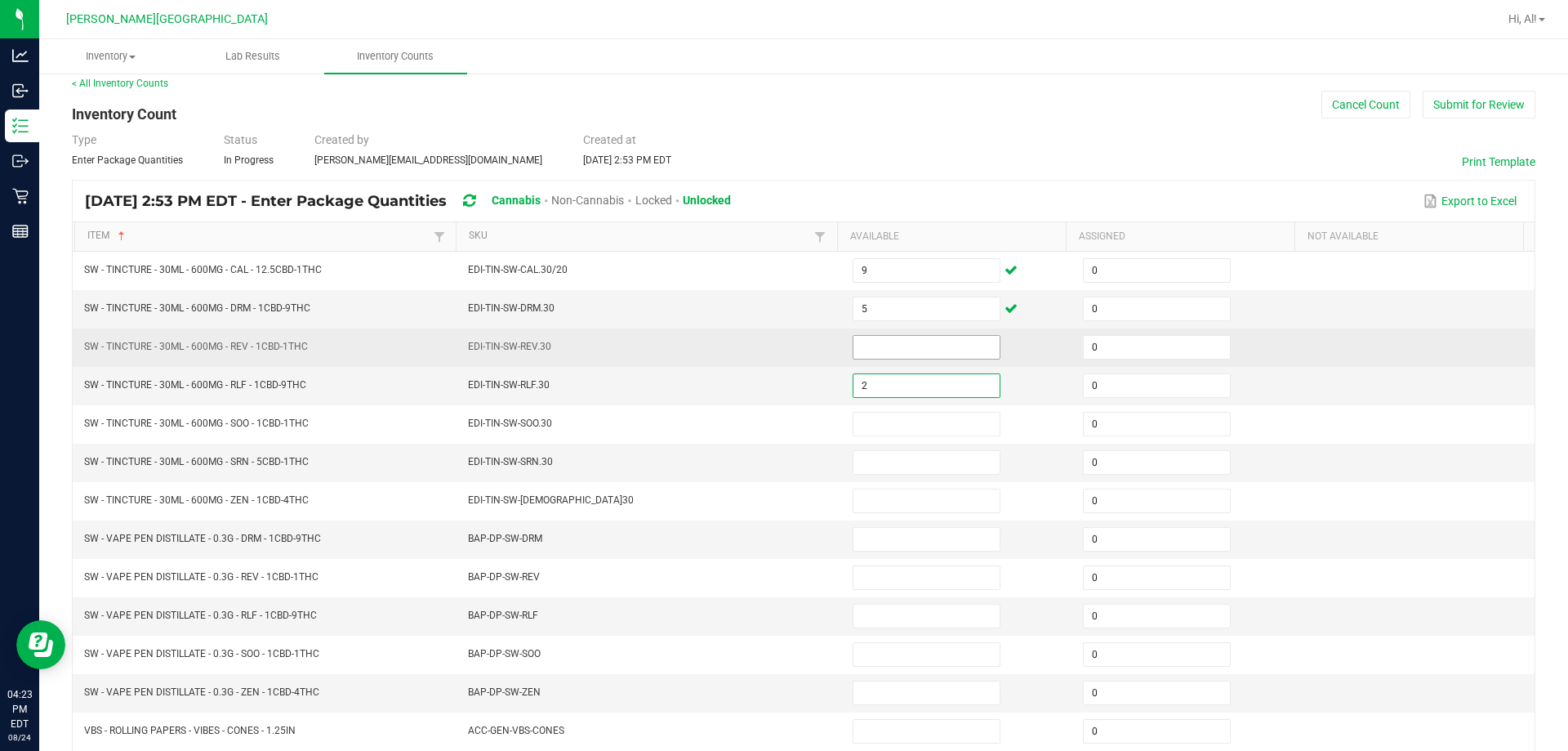
click at [767, 345] on input at bounding box center [926, 347] width 146 height 23
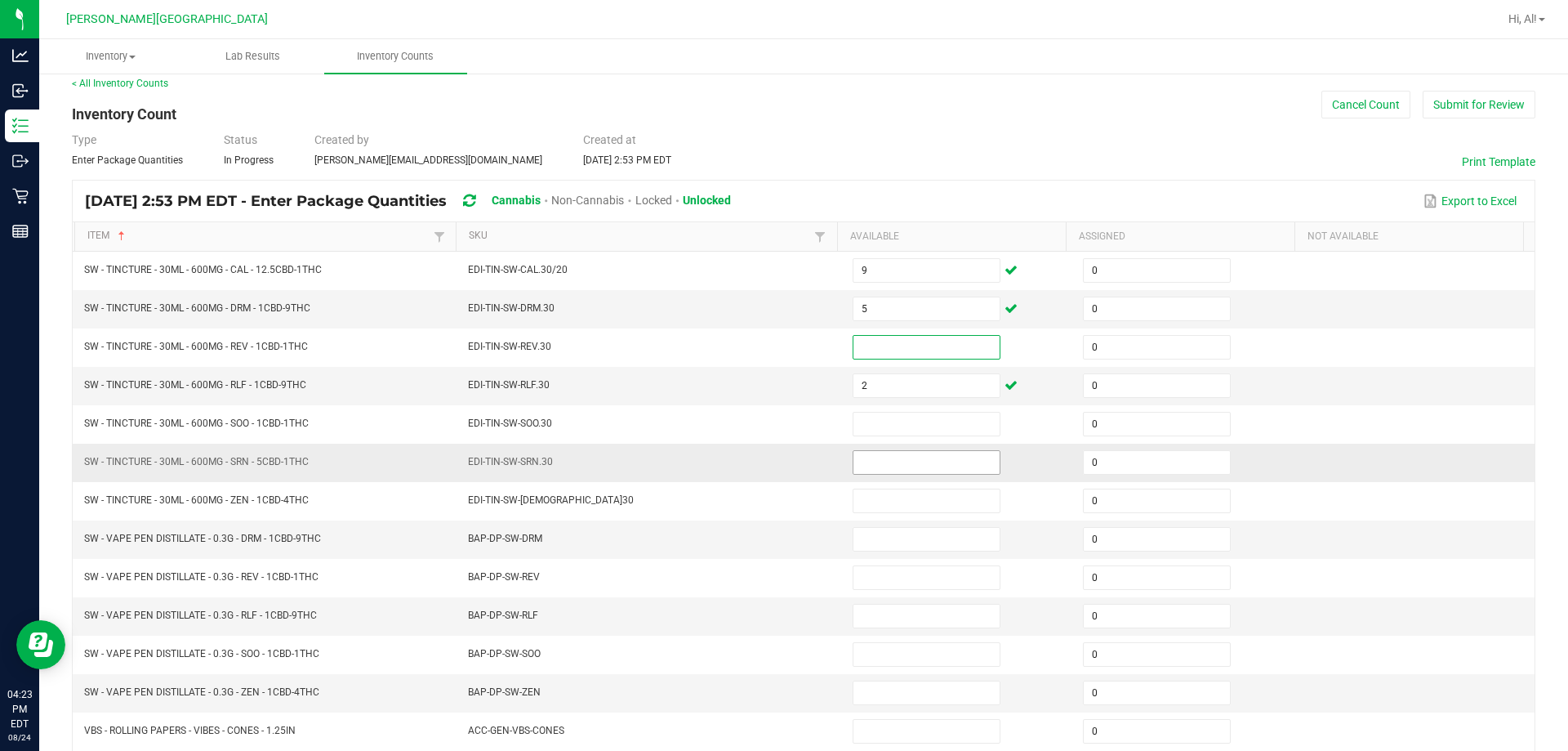
click at [767, 464] on input at bounding box center [926, 462] width 146 height 23
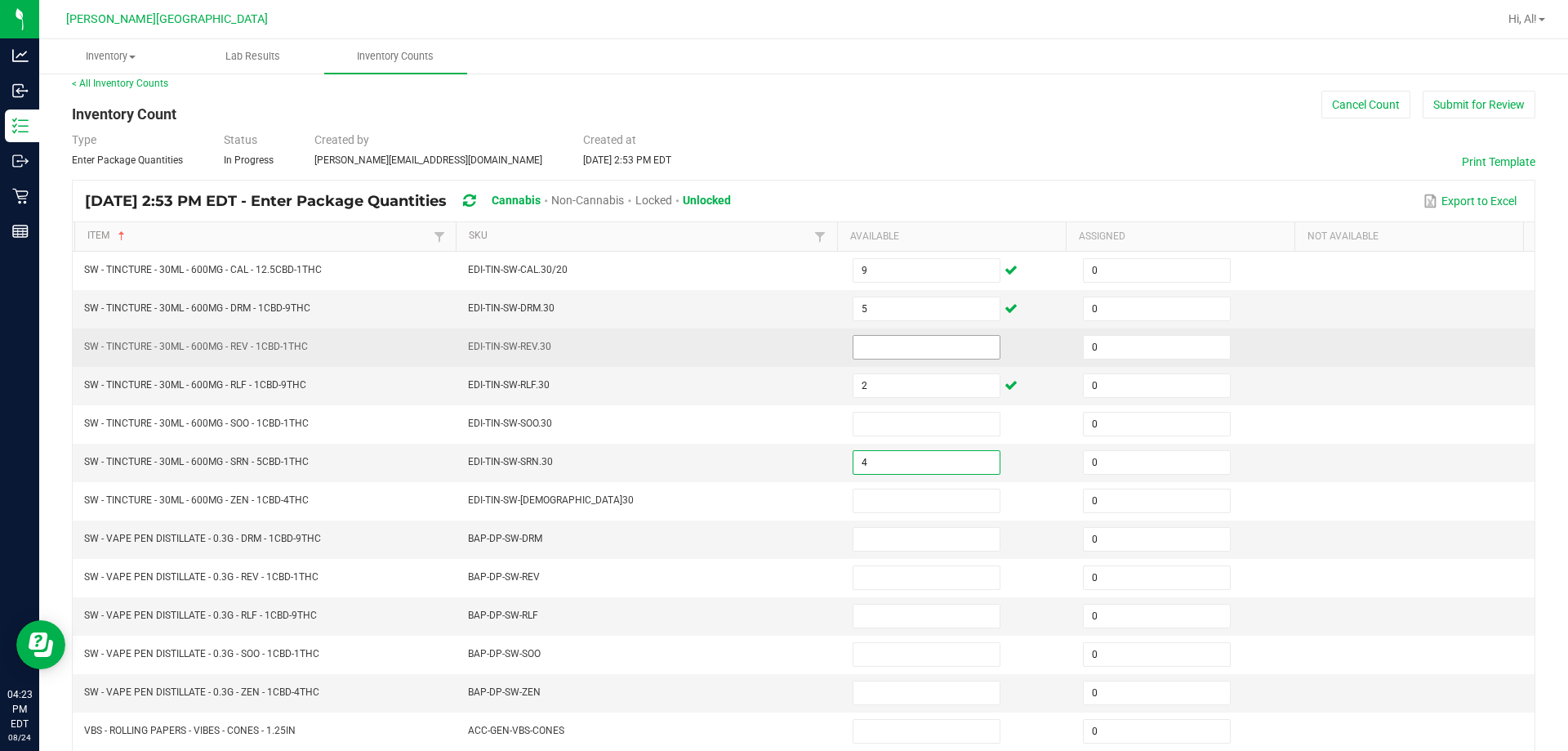
click at [767, 358] on input at bounding box center [926, 347] width 146 height 23
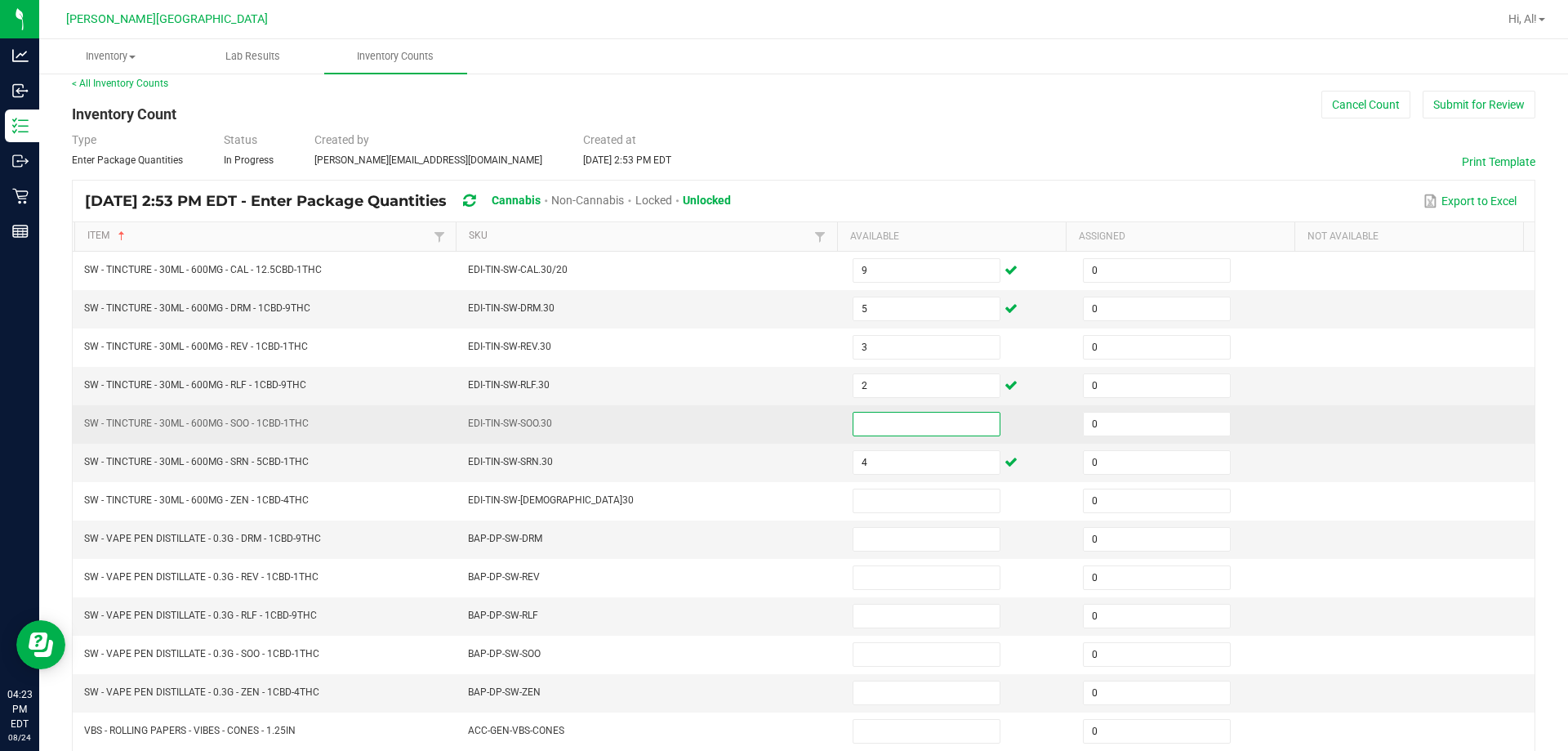
click at [767, 415] on input at bounding box center [926, 423] width 146 height 23
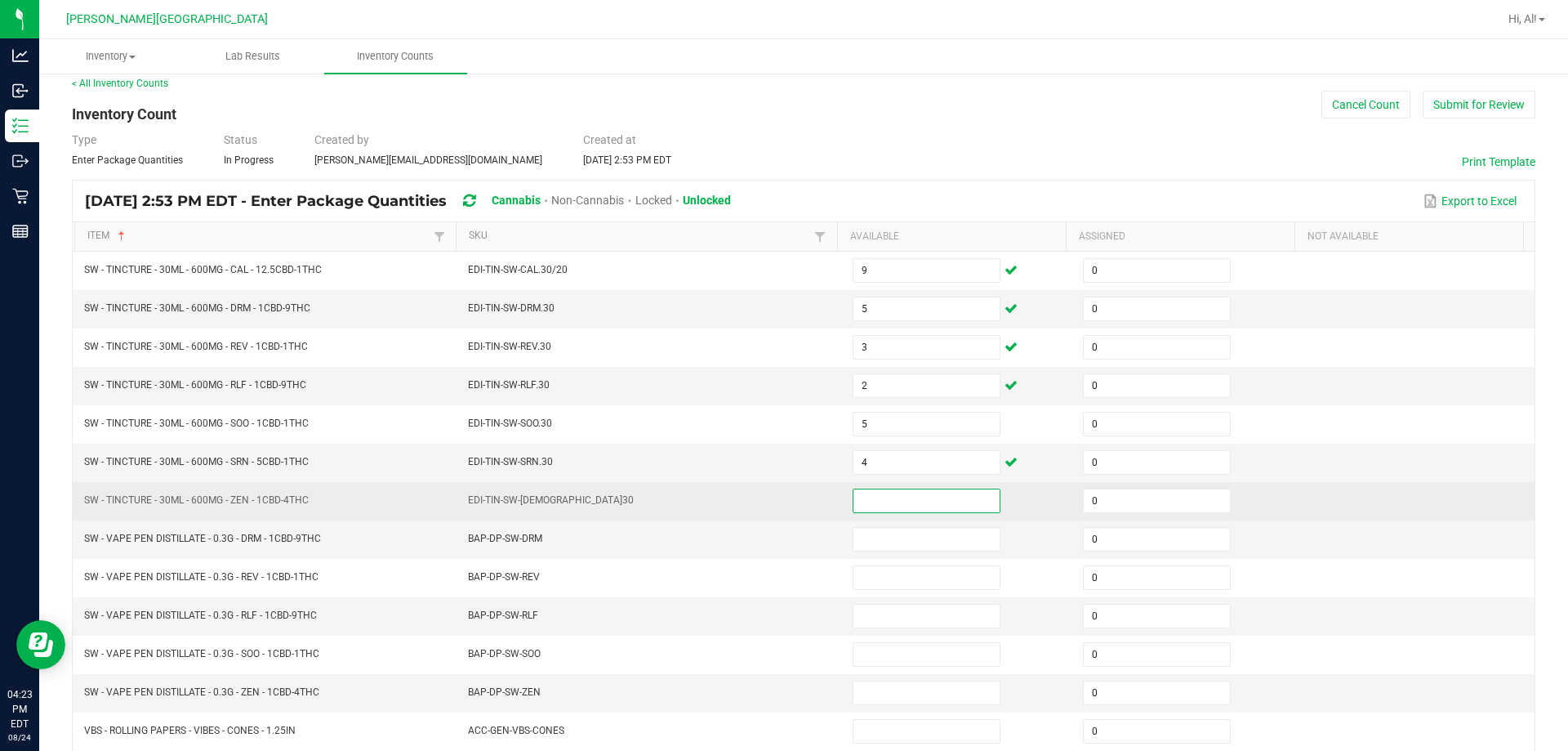
click at [767, 506] on input at bounding box center [926, 500] width 146 height 23
click at [767, 498] on td "EDI-TIN-SW-[DEMOGRAPHIC_DATA]30" at bounding box center [650, 501] width 384 height 38
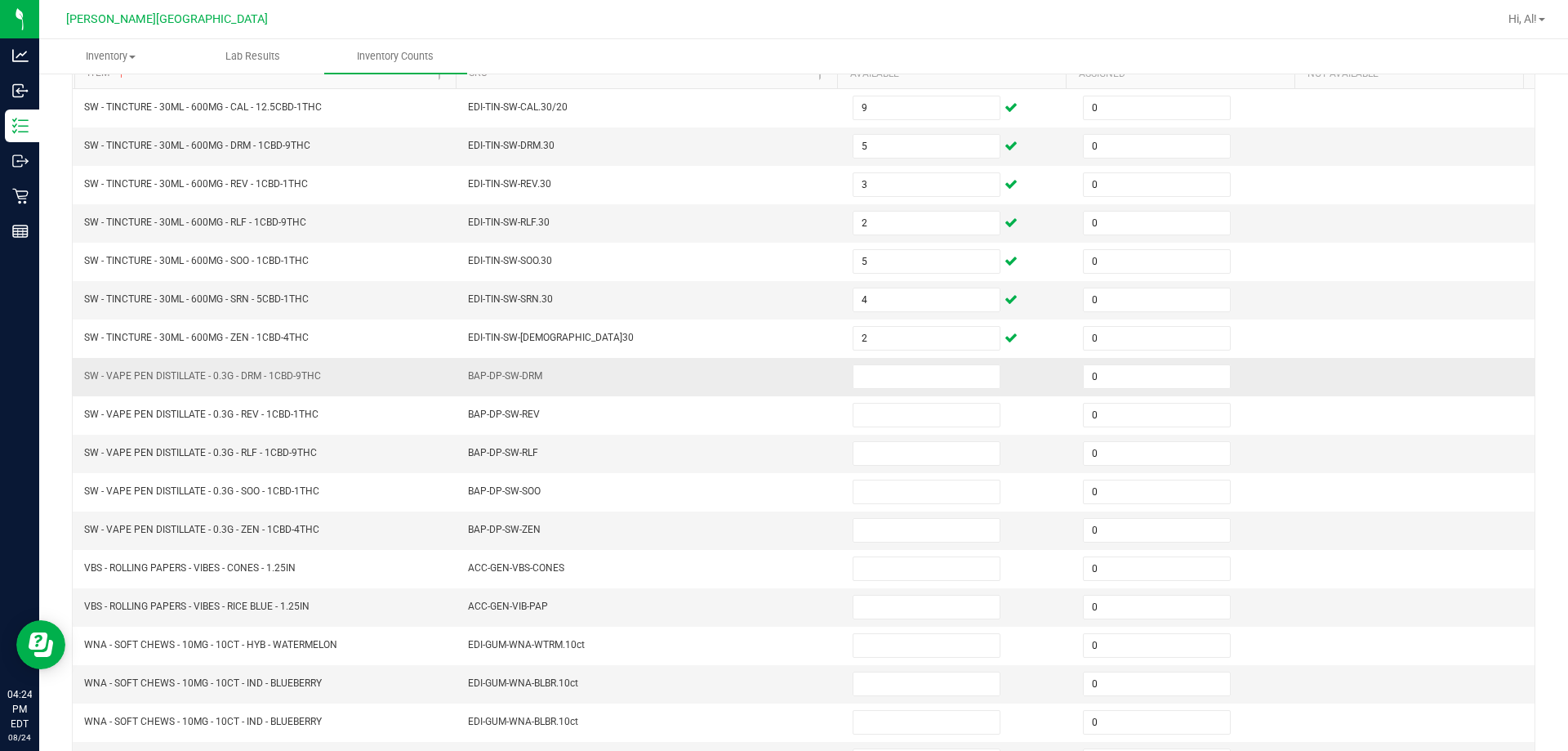
scroll to position [258, 0]
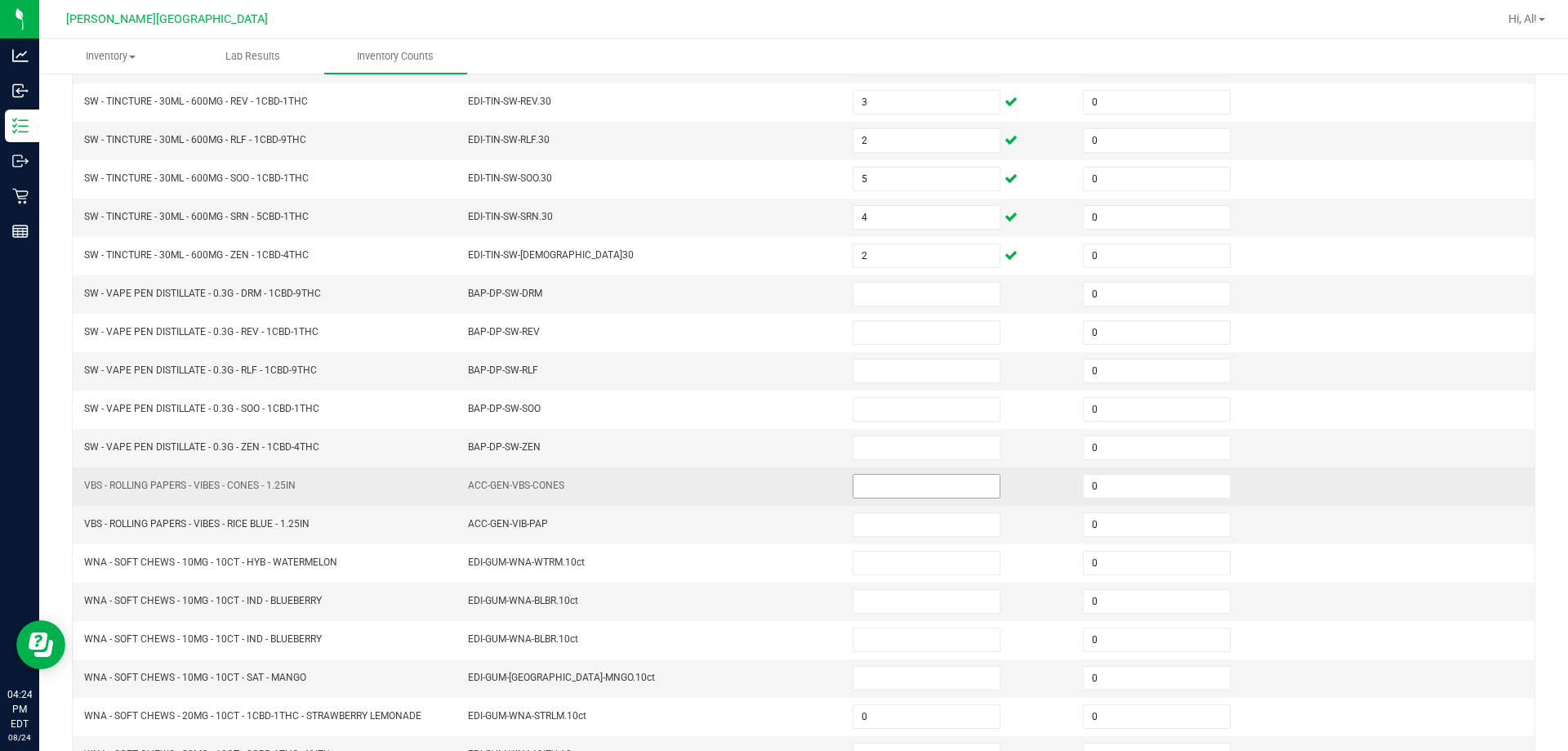
click at [767, 490] on input at bounding box center [926, 485] width 146 height 23
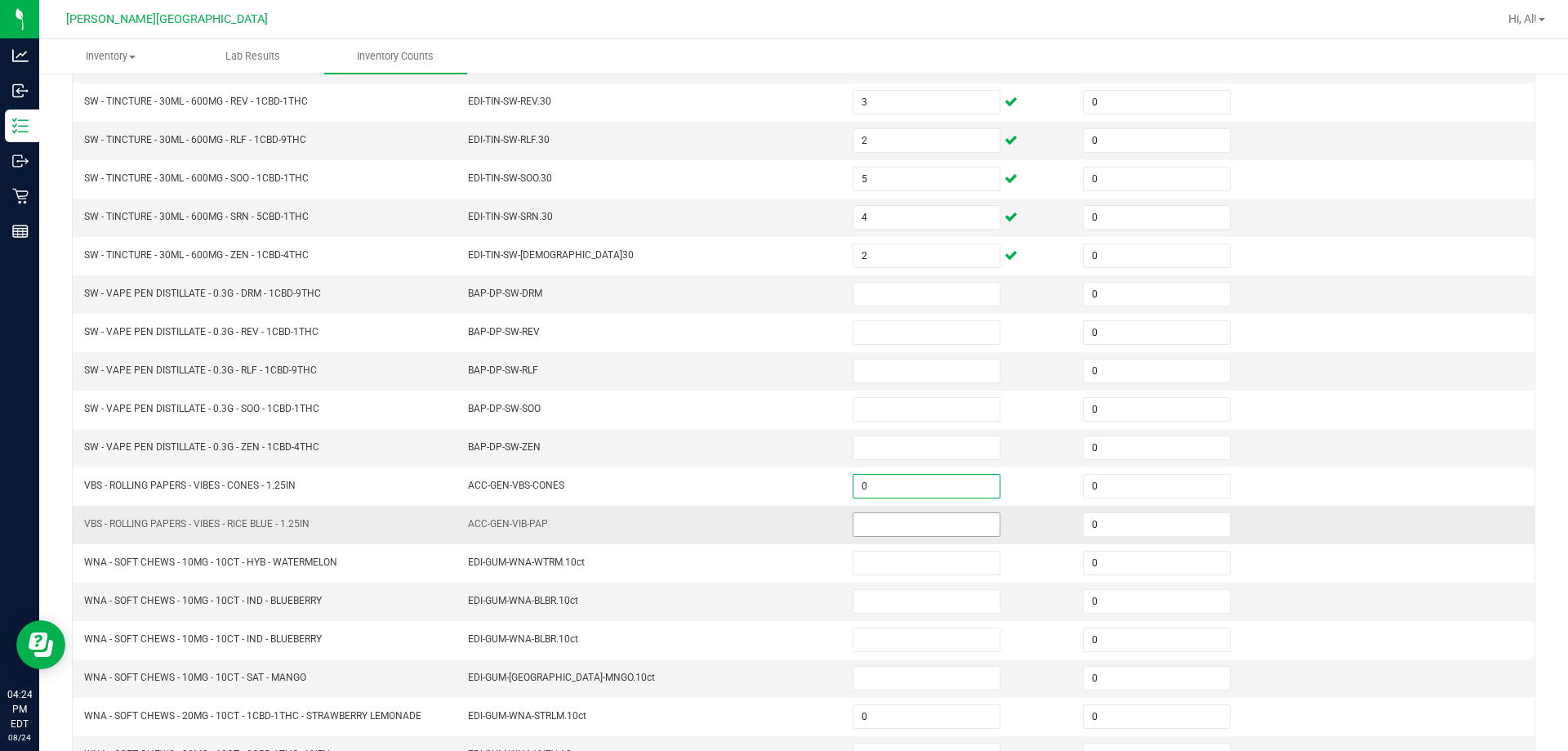
click at [767, 529] on input at bounding box center [926, 524] width 146 height 23
click at [767, 541] on td "ACC-GEN-VIB-PAP" at bounding box center [650, 525] width 384 height 38
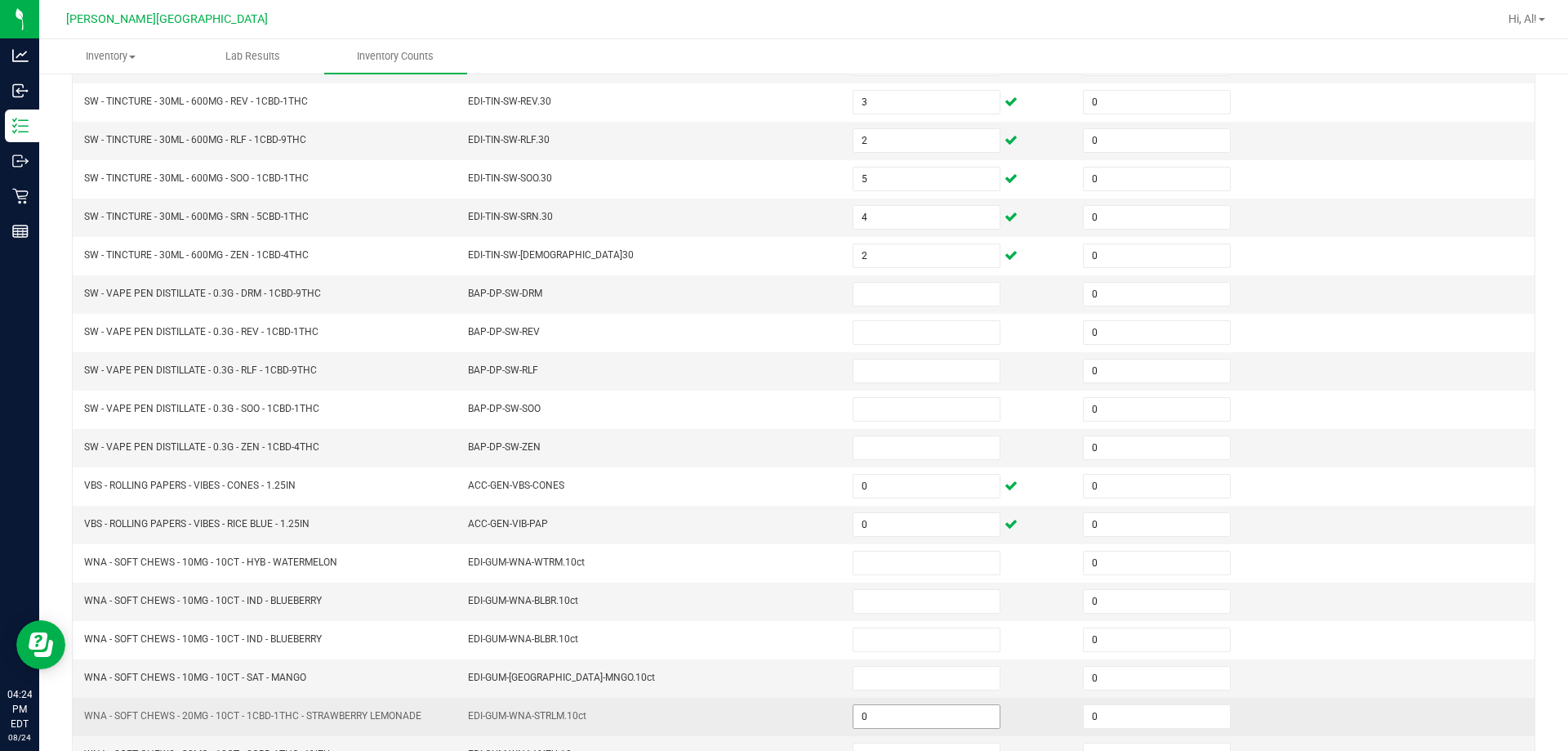
click at [767, 715] on input "0" at bounding box center [926, 716] width 146 height 23
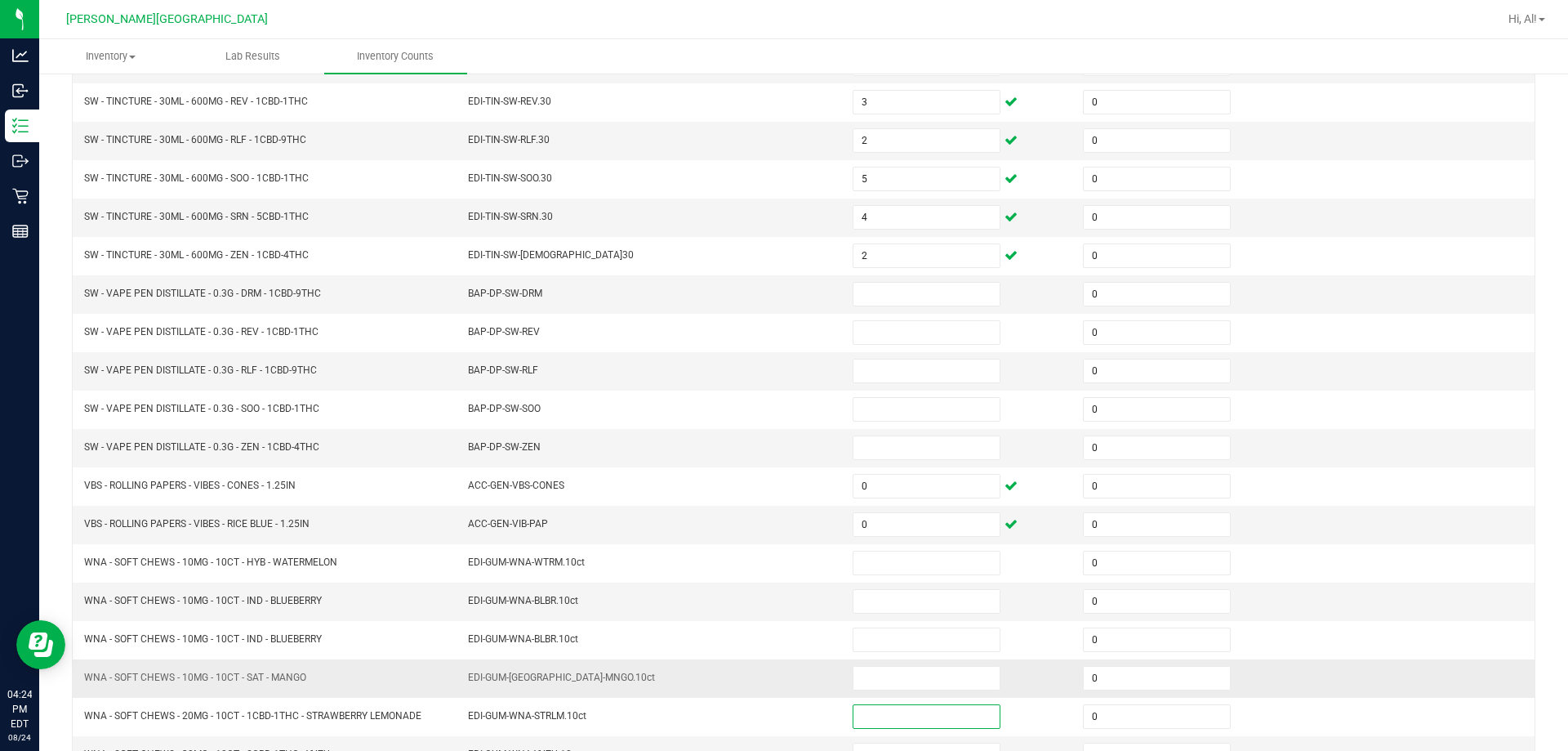
click at [767, 695] on td "EDI-GUM-[GEOGRAPHIC_DATA]-MNGO.10ct" at bounding box center [650, 678] width 384 height 38
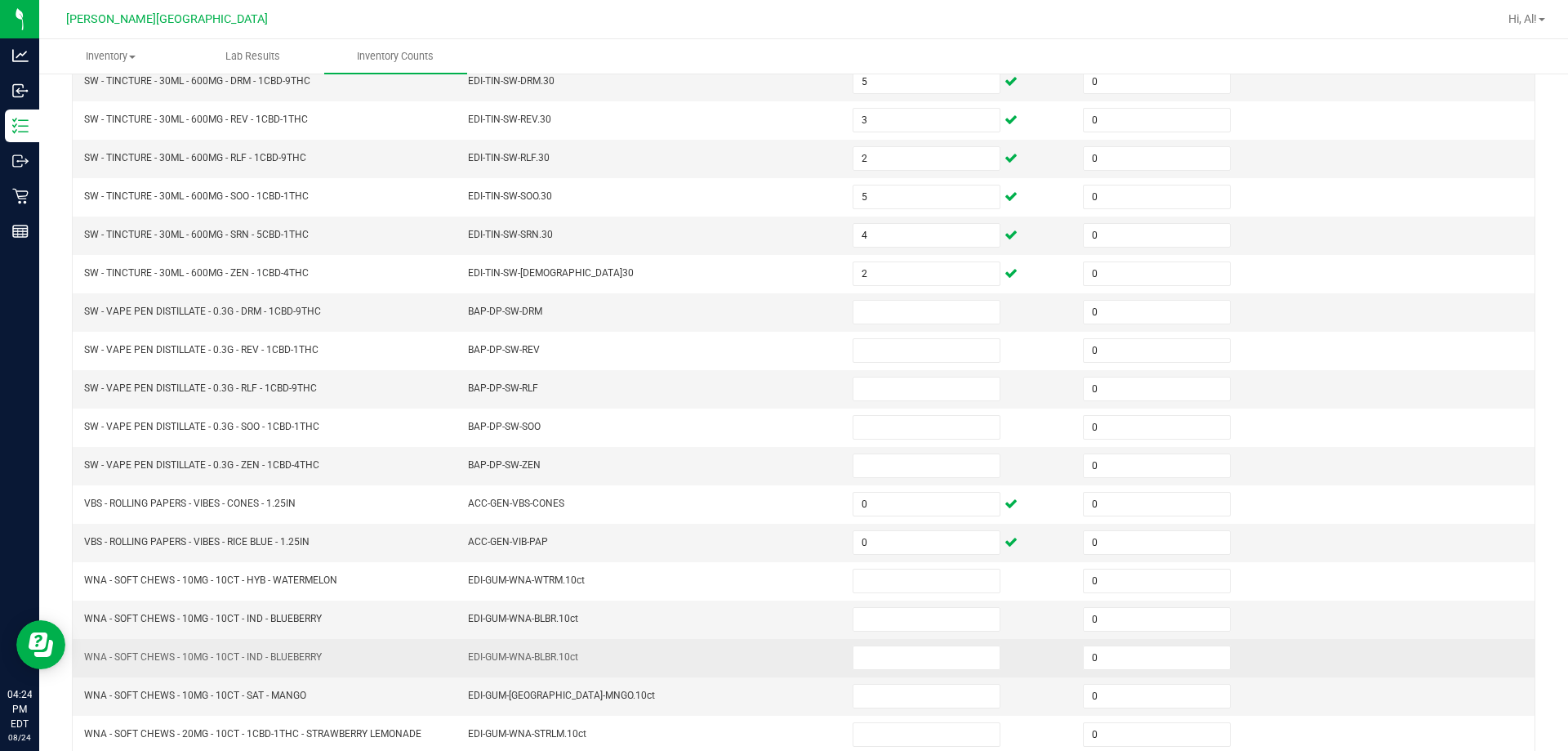
scroll to position [94, 0]
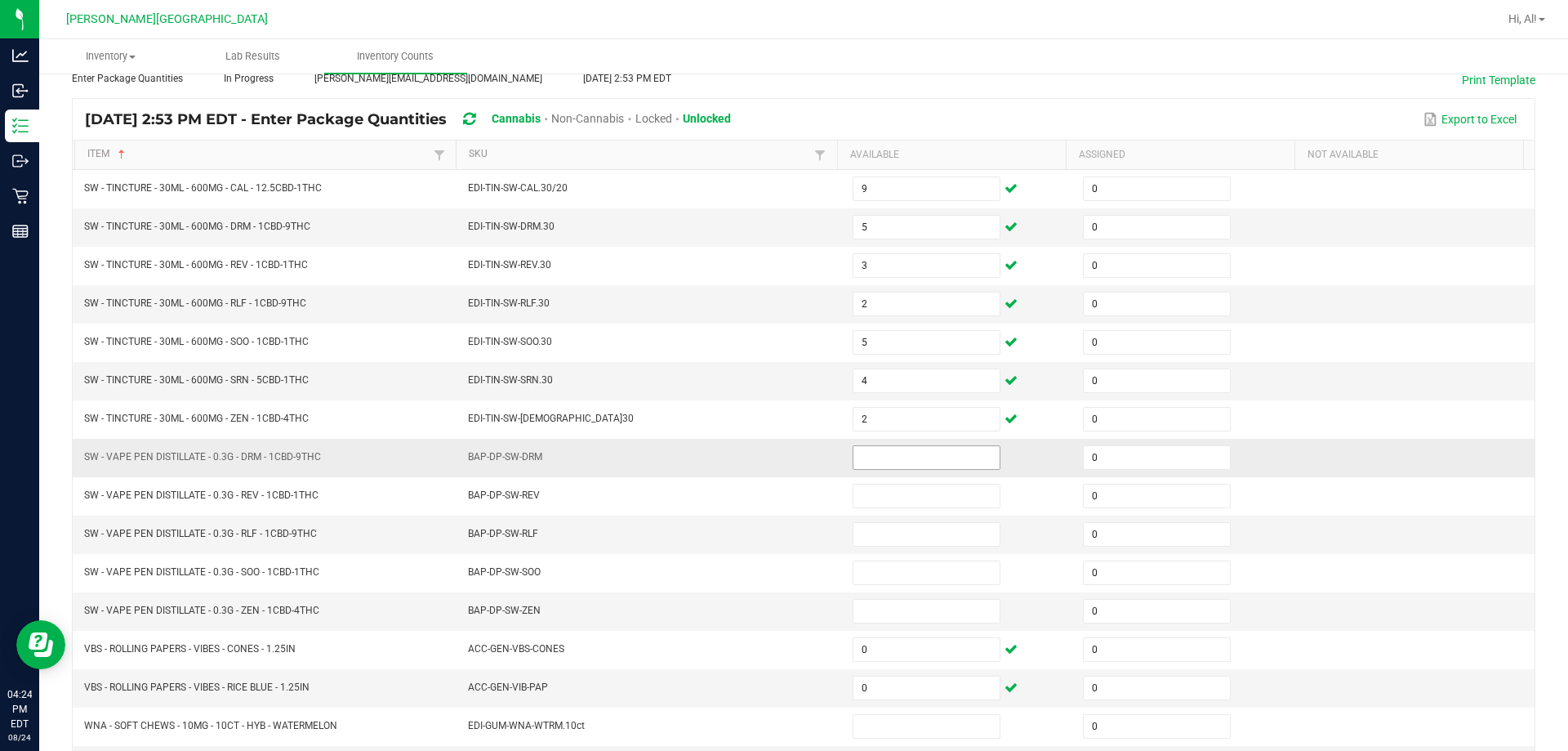
click at [767, 461] on input at bounding box center [926, 457] width 146 height 23
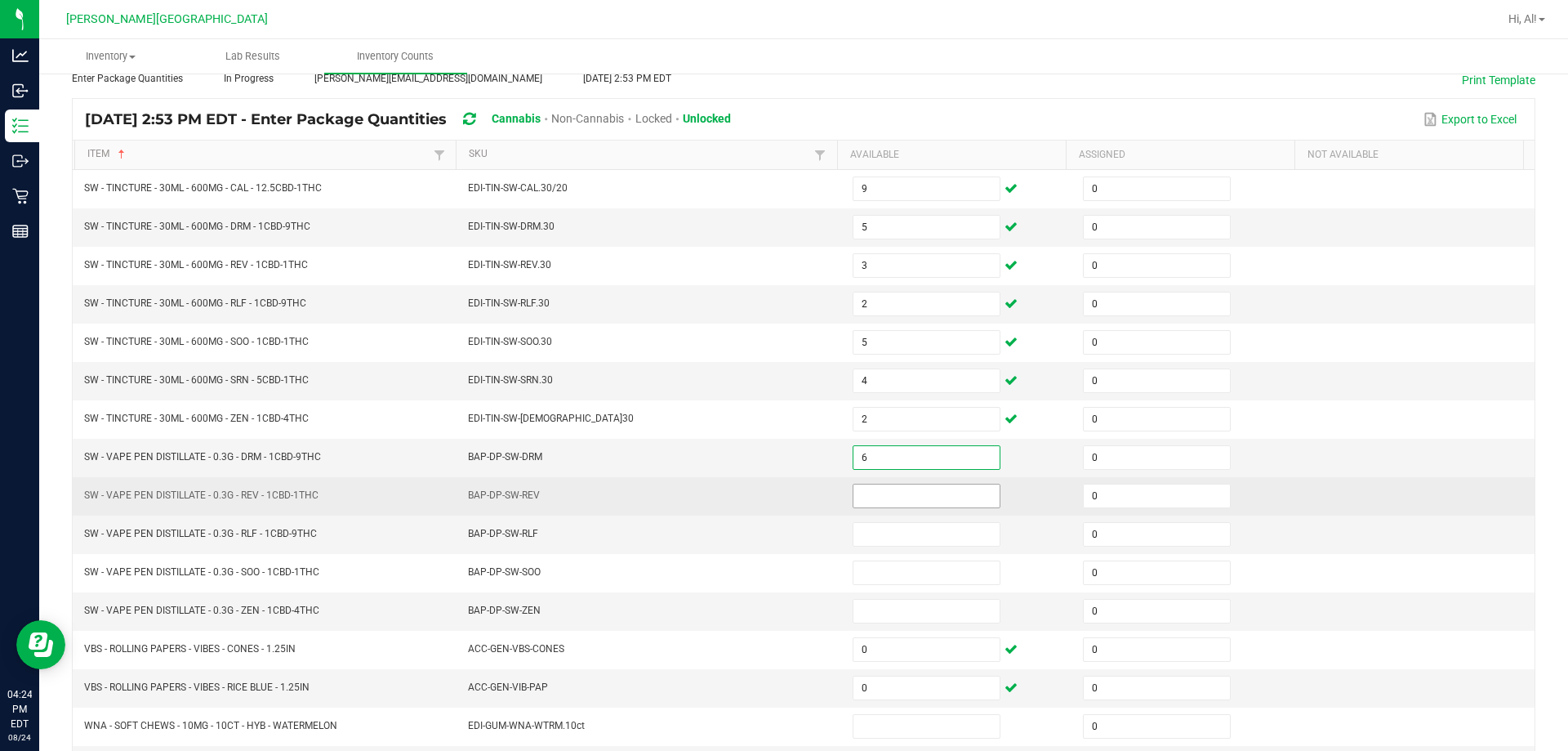
click at [767, 486] on input at bounding box center [926, 495] width 146 height 23
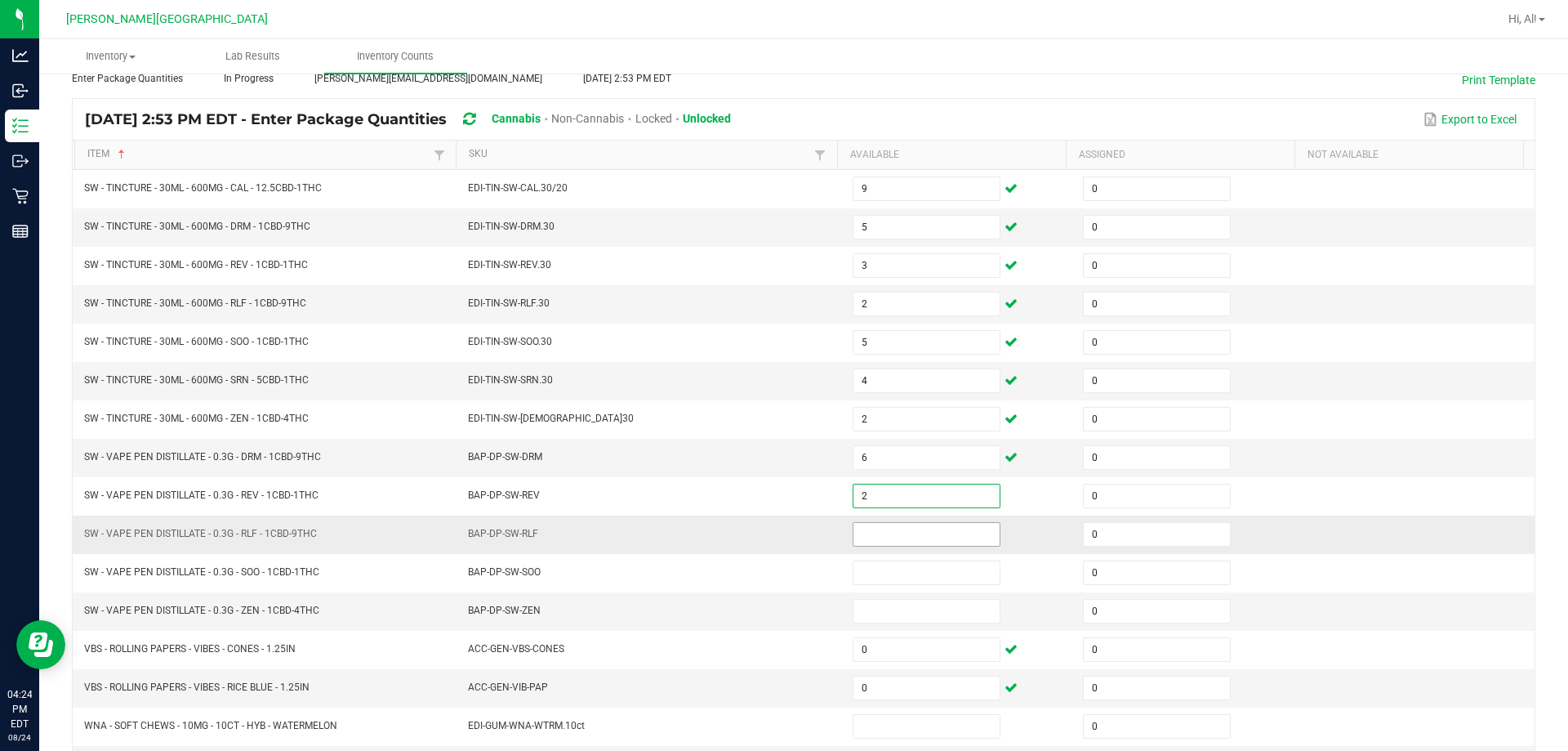
click at [767, 532] on input at bounding box center [926, 534] width 146 height 23
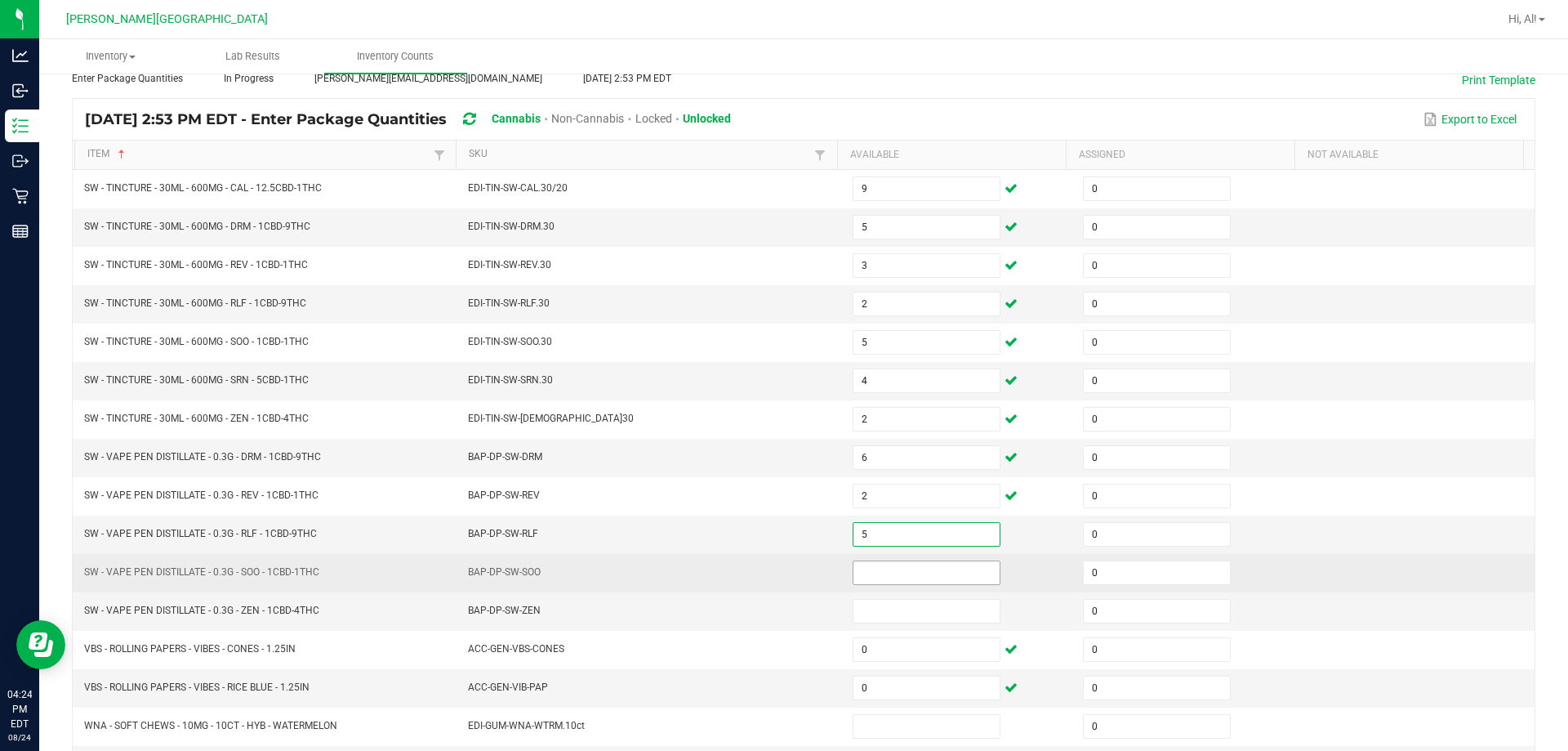
click at [767, 575] on input at bounding box center [926, 572] width 146 height 23
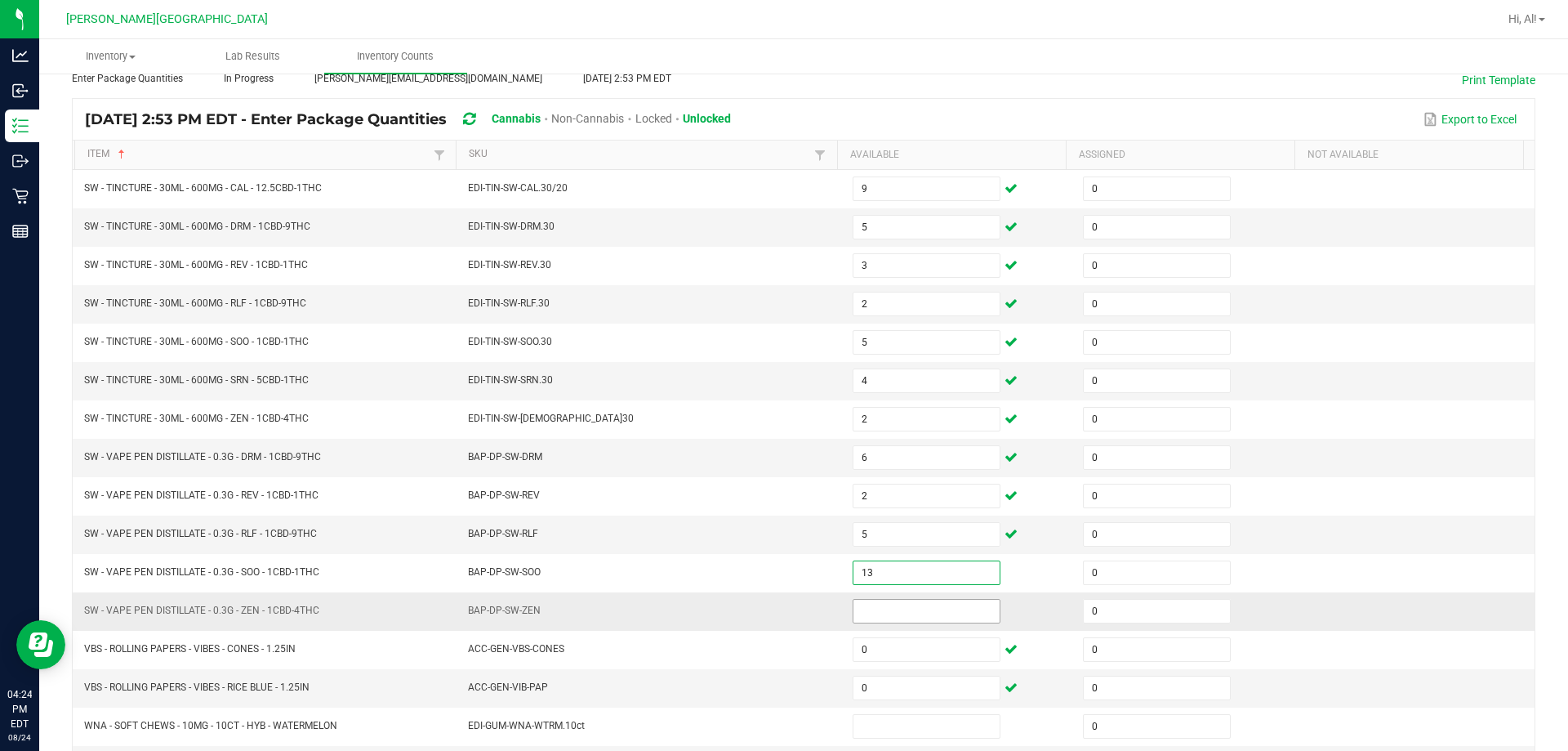
click at [767, 601] on input at bounding box center [926, 611] width 146 height 23
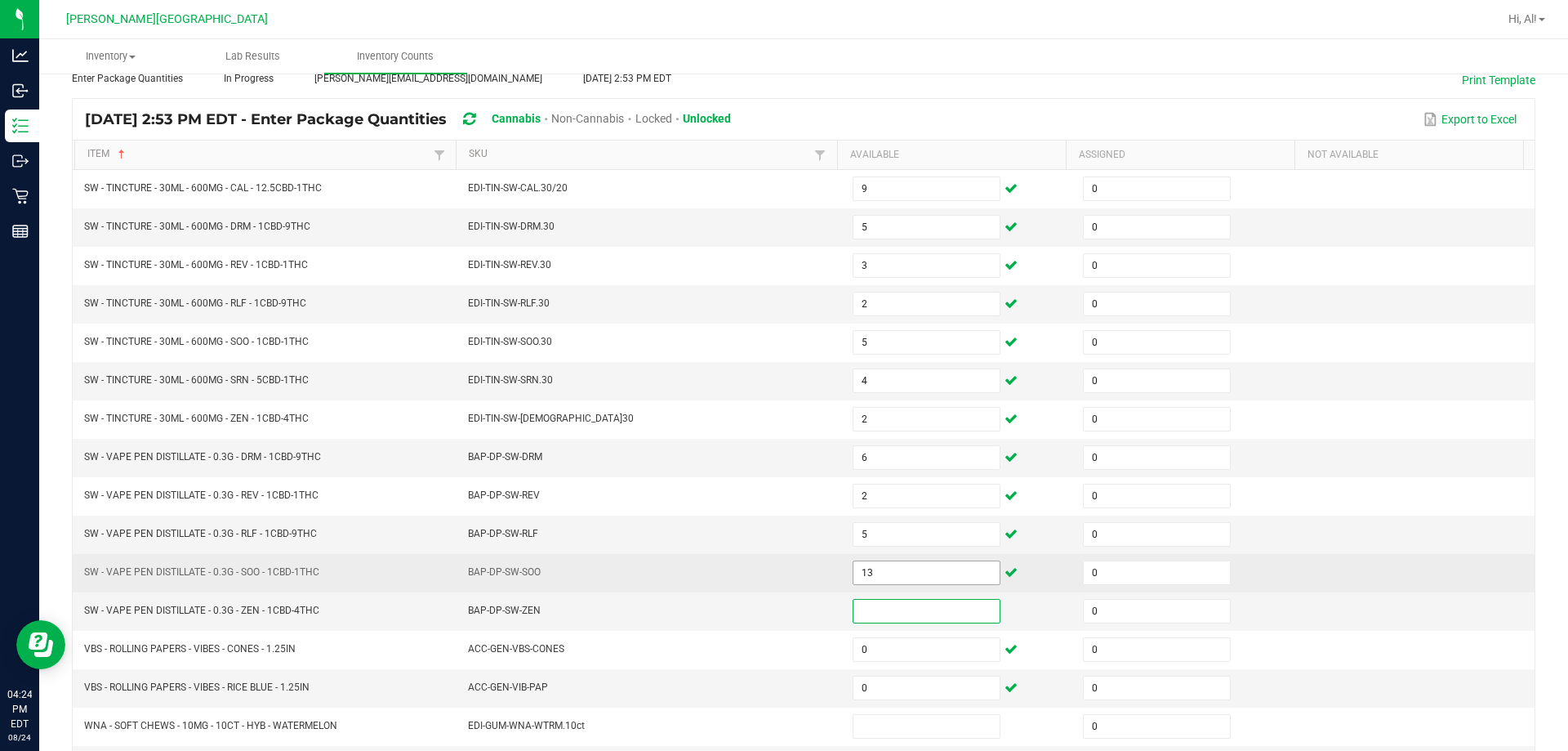
click at [767, 583] on input "13" at bounding box center [926, 572] width 146 height 23
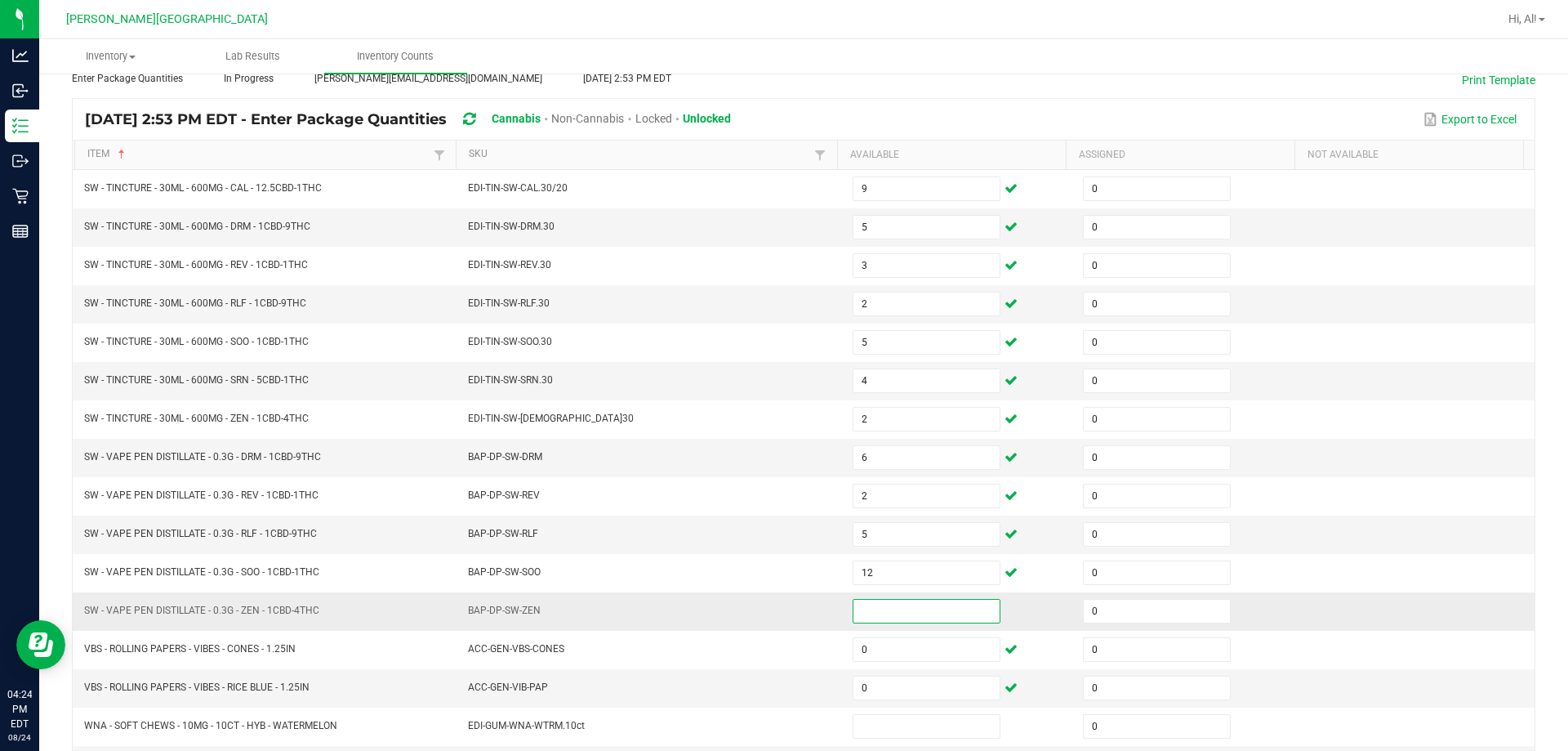
click at [767, 610] on input at bounding box center [926, 611] width 146 height 23
drag, startPoint x: 880, startPoint y: 594, endPoint x: 833, endPoint y: 608, distance: 49.0
click at [767, 608] on td at bounding box center [958, 611] width 231 height 38
click at [767, 608] on input at bounding box center [926, 611] width 146 height 23
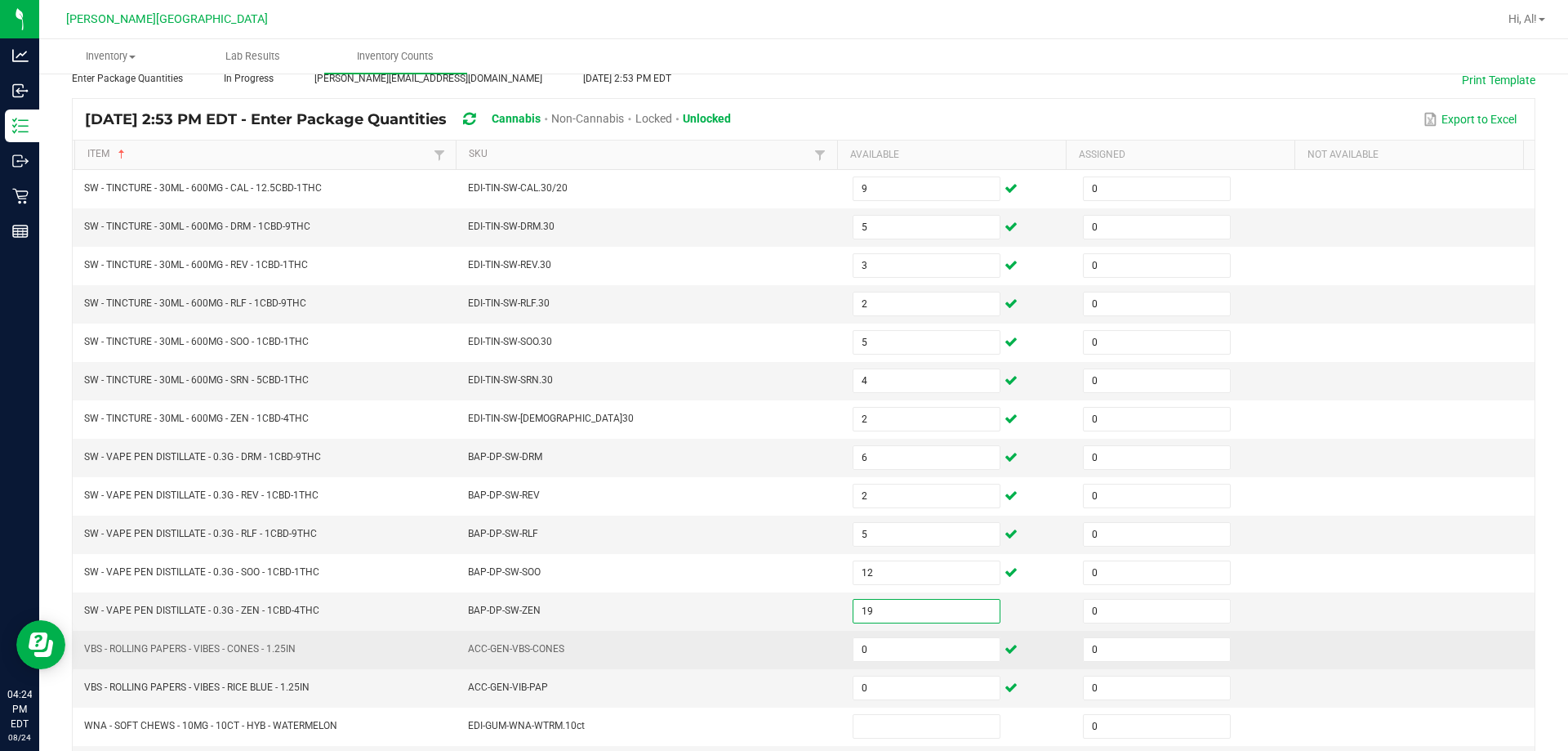
click at [712, 644] on td "ACC-GEN-VBS-CONES" at bounding box center [650, 650] width 384 height 38
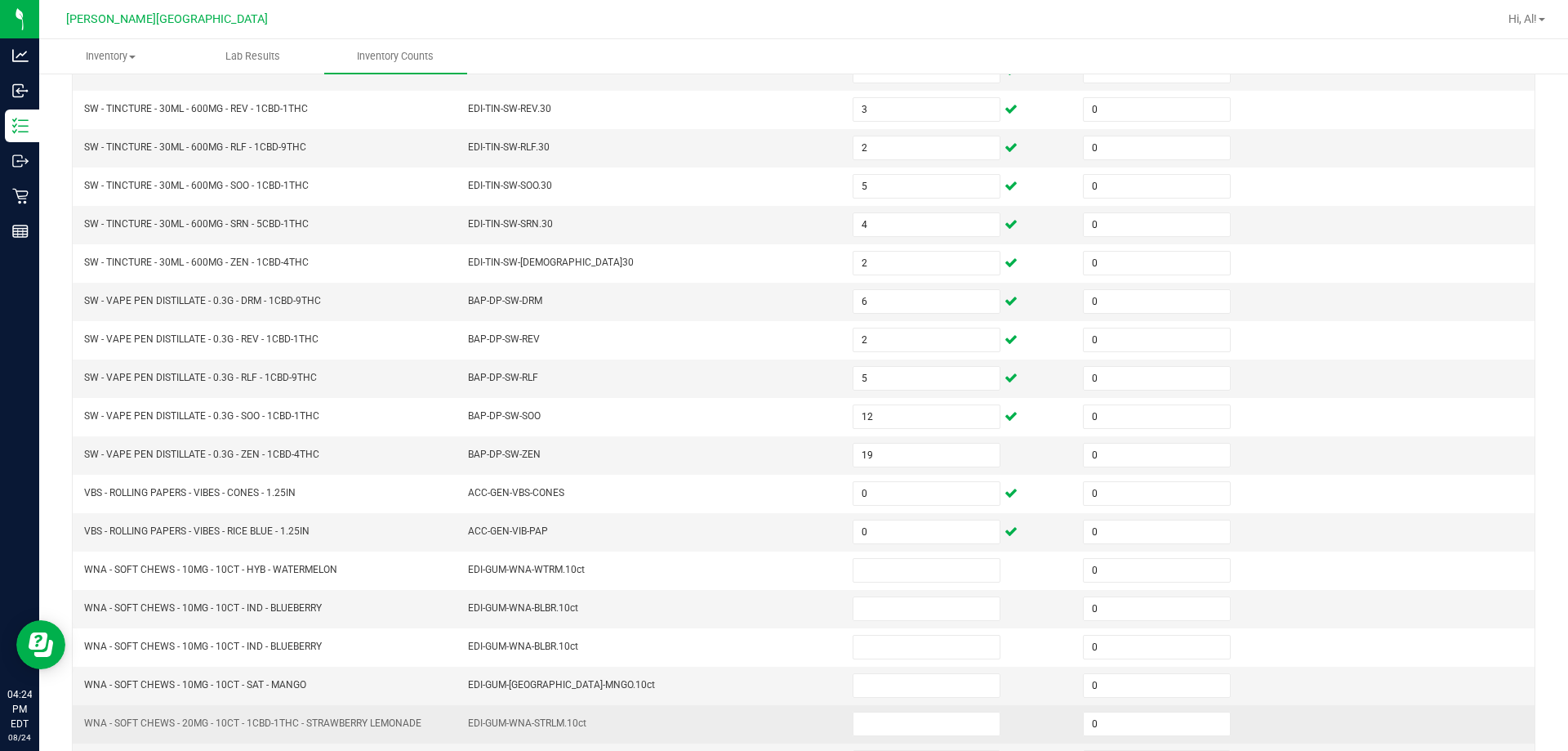
scroll to position [340, 0]
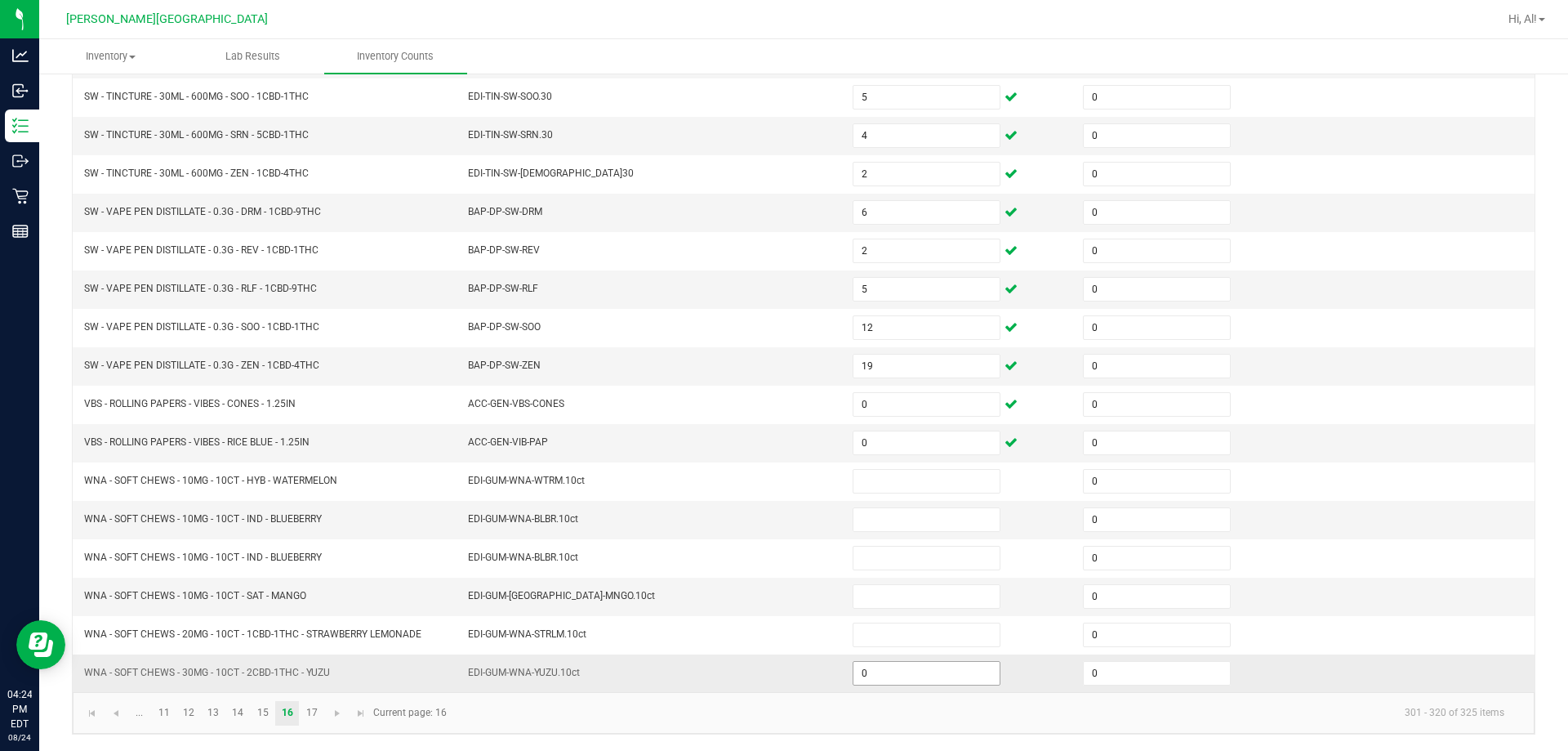
click at [767, 672] on input "0" at bounding box center [926, 673] width 146 height 23
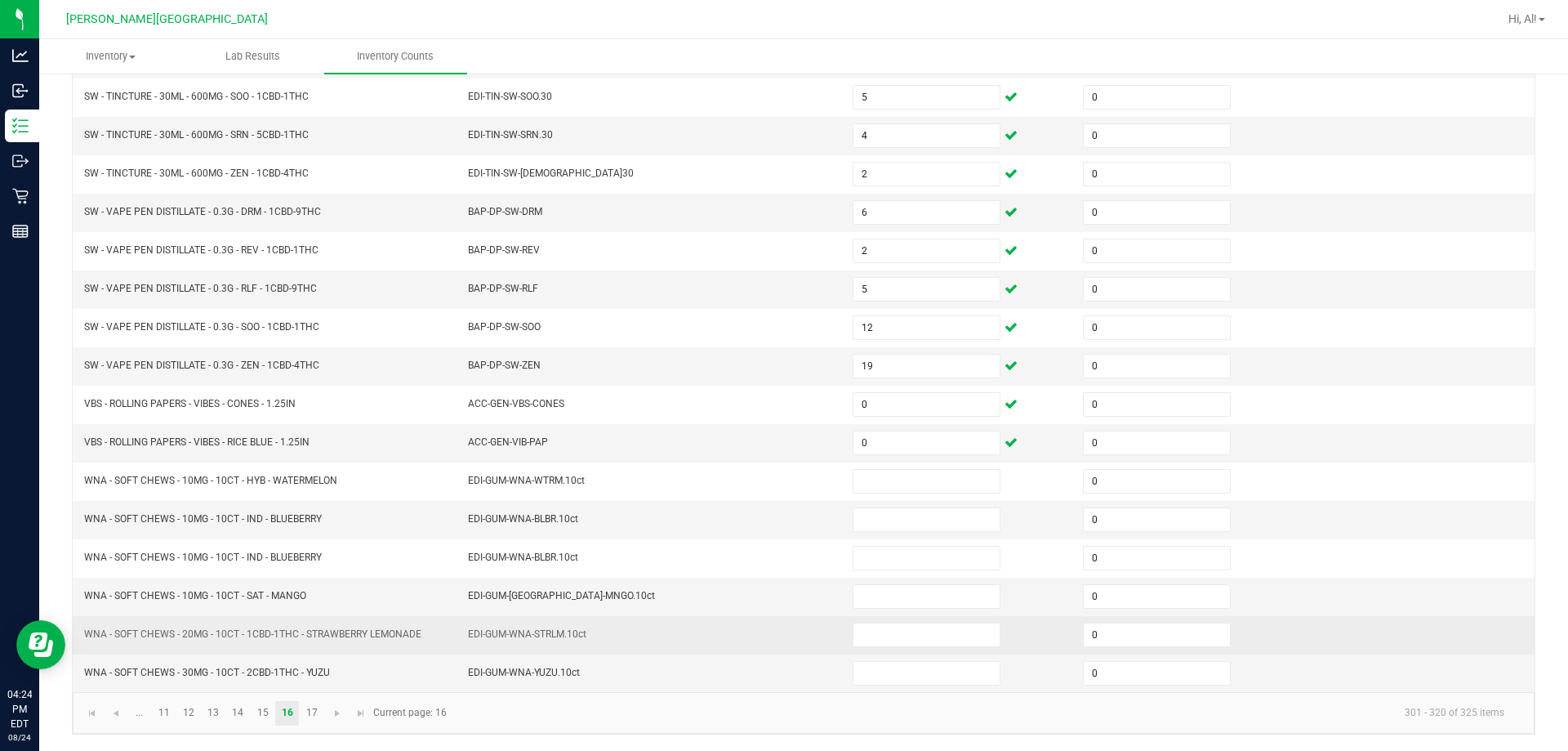
drag, startPoint x: 817, startPoint y: 661, endPoint x: 810, endPoint y: 653, distance: 10.6
click at [767, 661] on td "EDI-GUM-WNA-YUZU.10ct" at bounding box center [650, 674] width 384 height 38
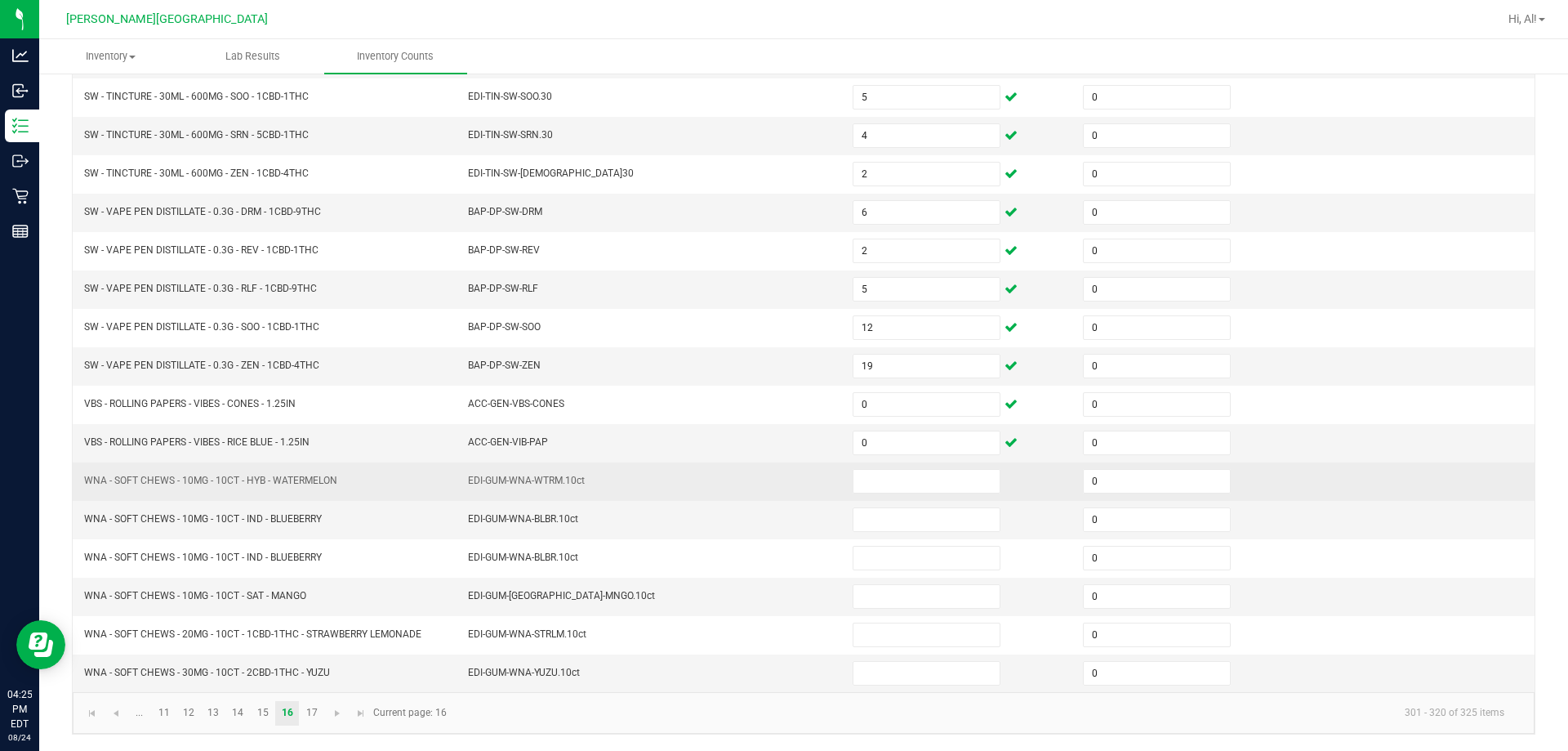
click at [767, 476] on td at bounding box center [958, 481] width 231 height 38
click at [767, 478] on input at bounding box center [926, 481] width 146 height 23
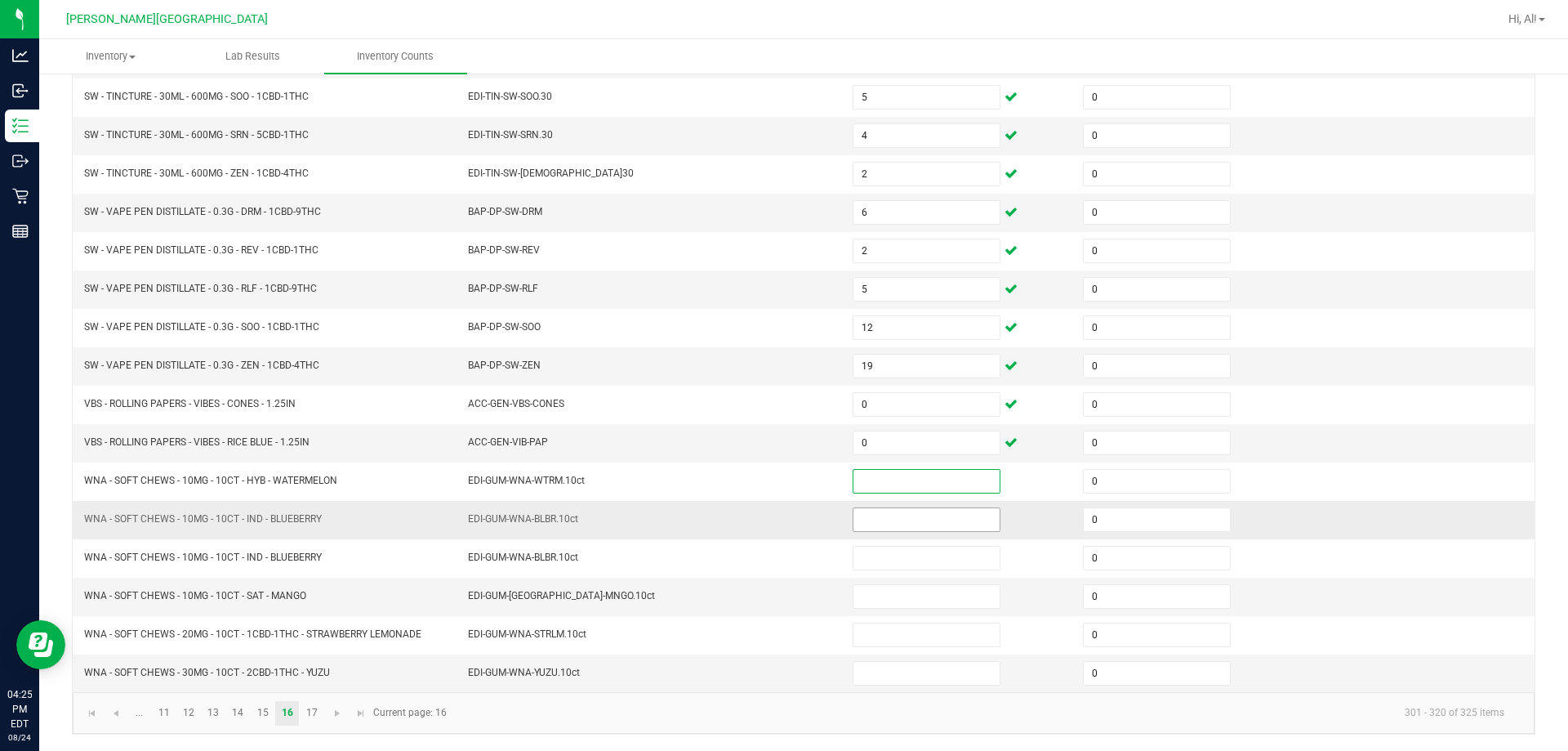
click at [767, 517] on input at bounding box center [926, 519] width 146 height 23
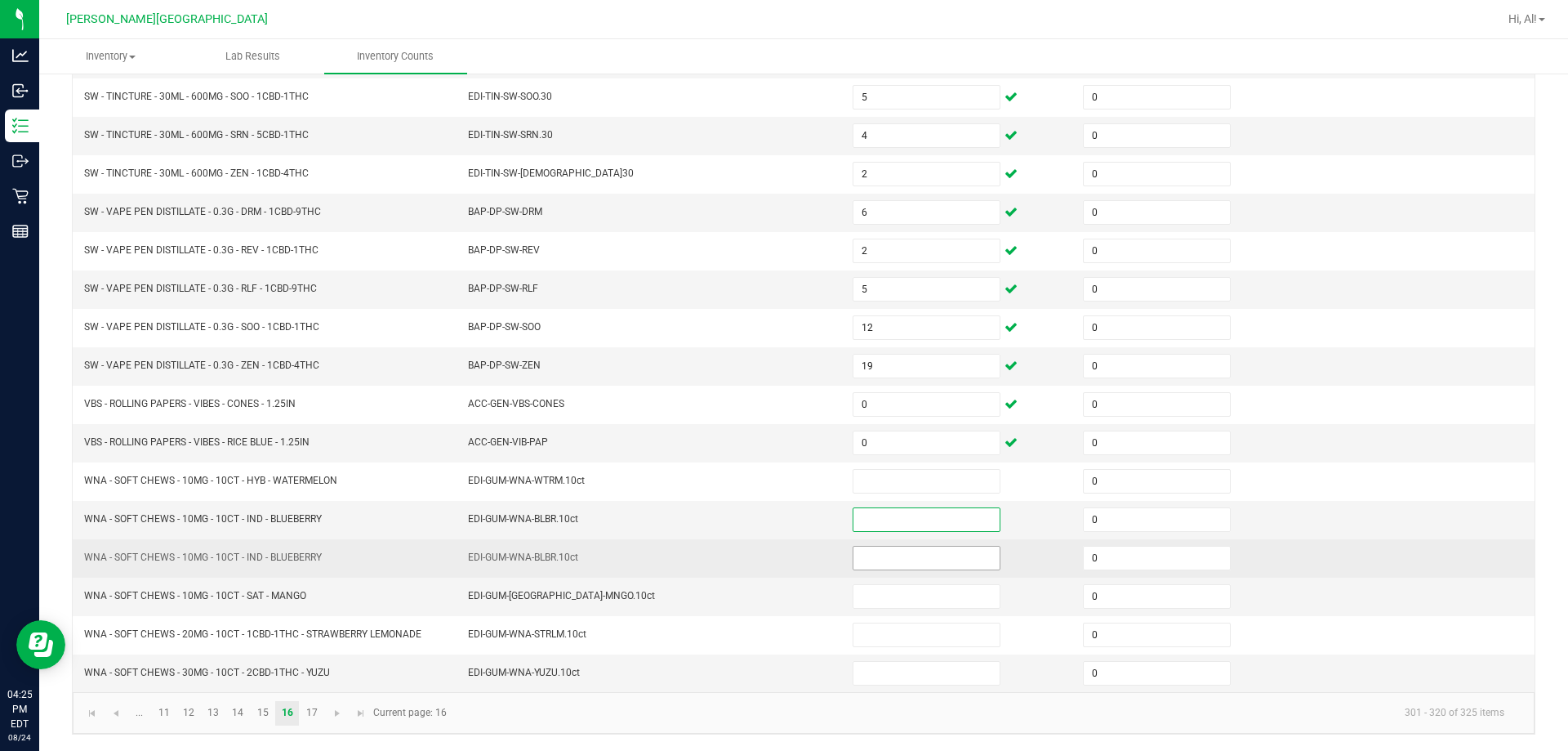
click at [767, 565] on input at bounding box center [926, 558] width 146 height 23
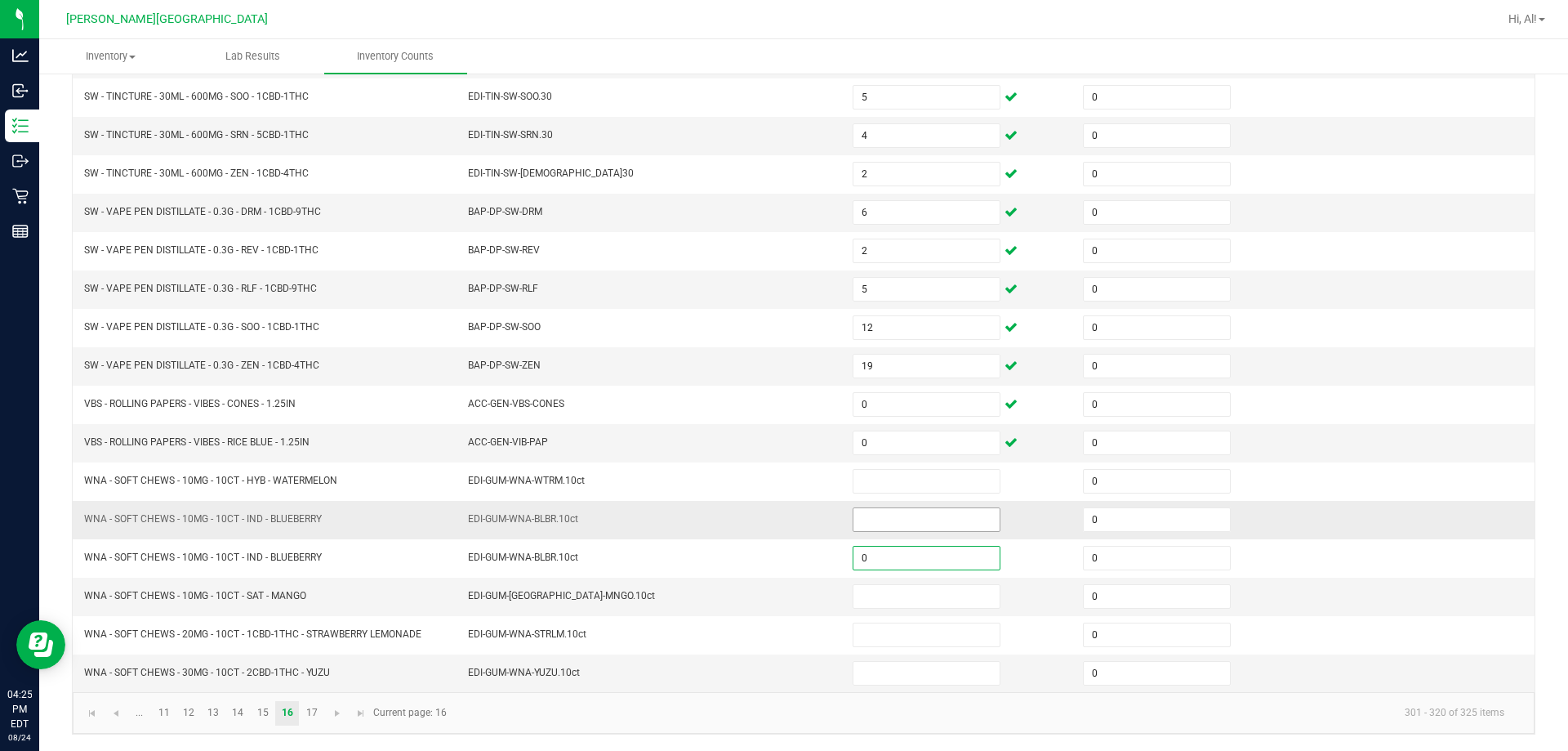
click at [767, 528] on input at bounding box center [926, 519] width 146 height 23
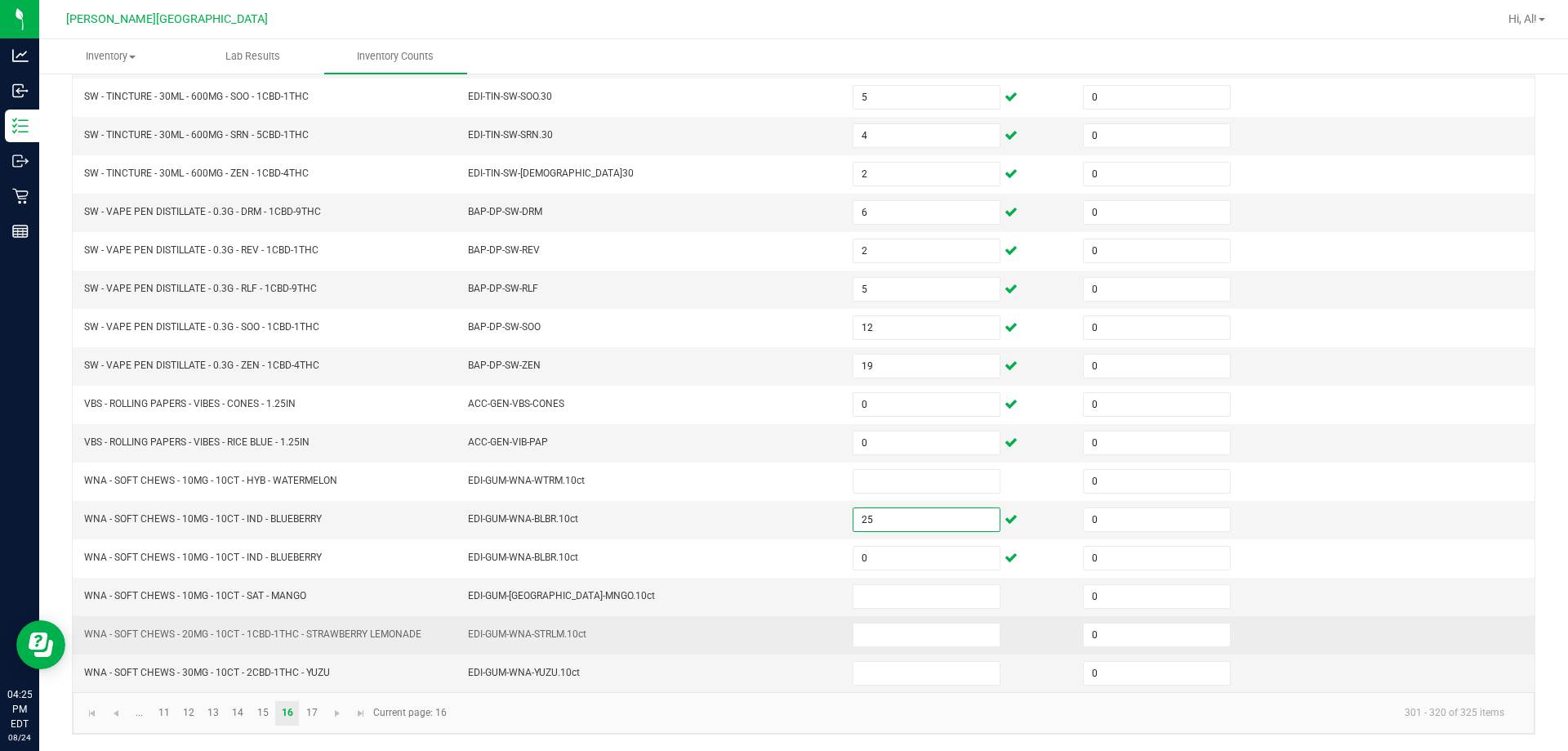
click at [767, 623] on td "EDI-GUM-WNA-STRLM.10ct" at bounding box center [650, 635] width 384 height 38
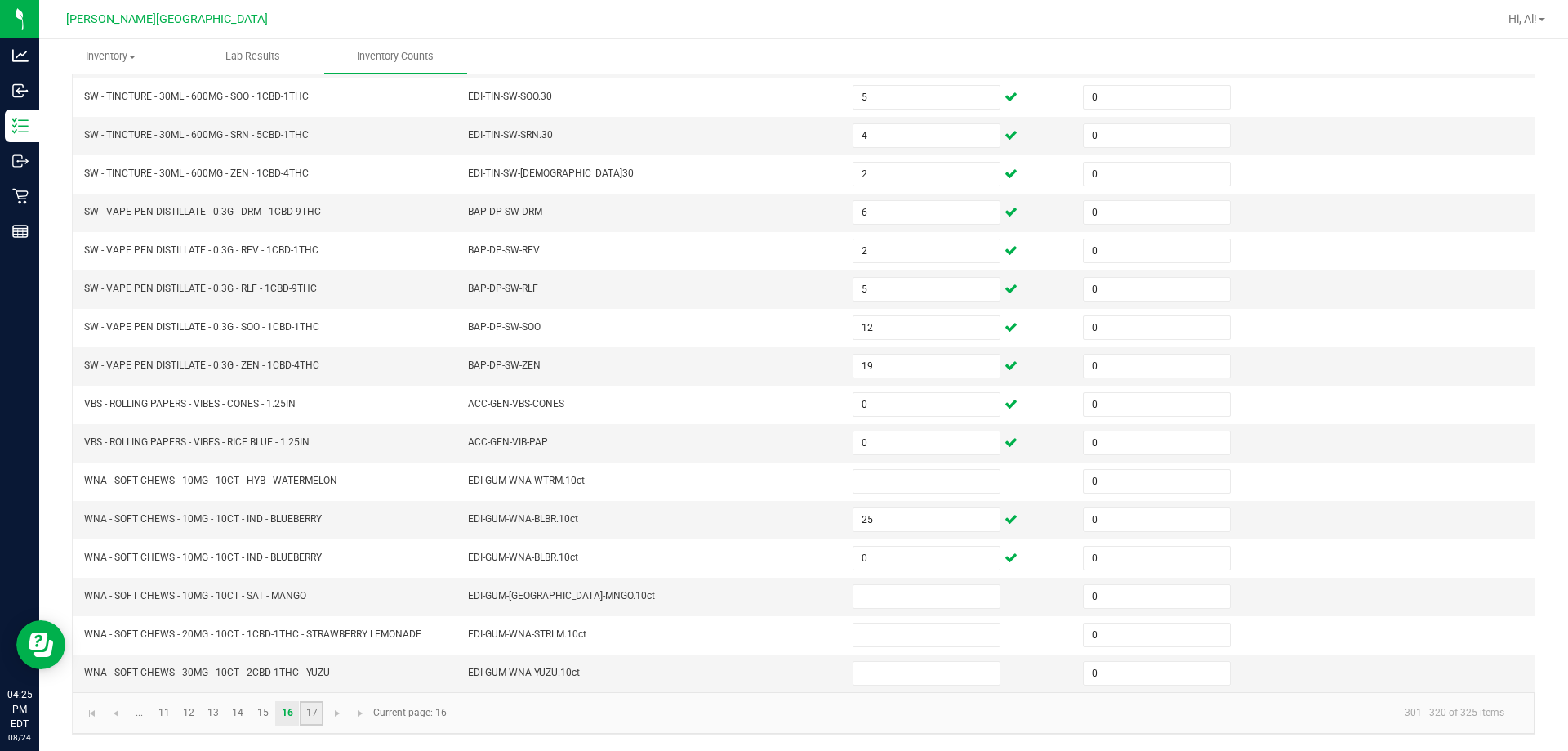
click at [305, 709] on link "17" at bounding box center [311, 713] width 24 height 25
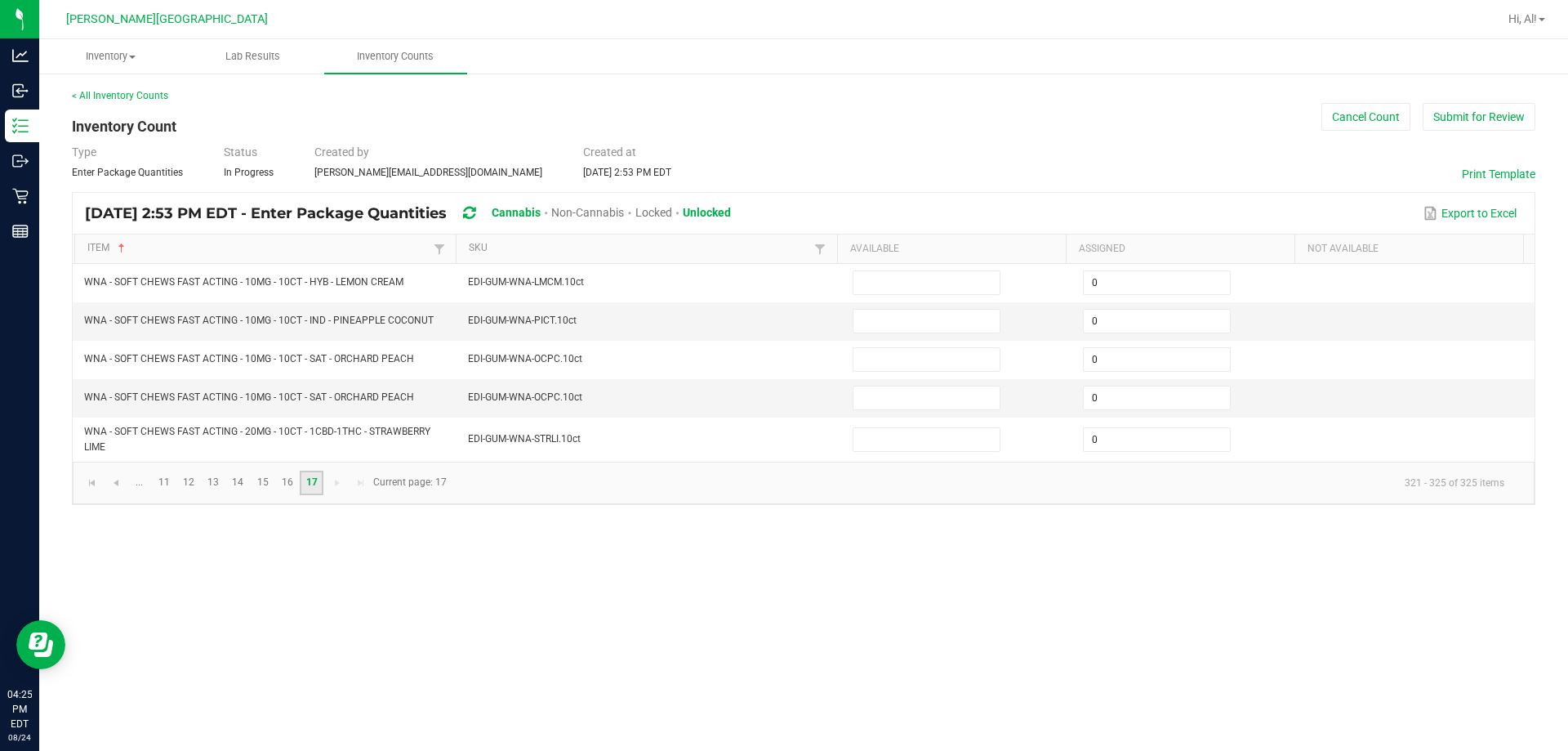
scroll to position [0, 0]
click at [767, 325] on input at bounding box center [926, 321] width 146 height 23
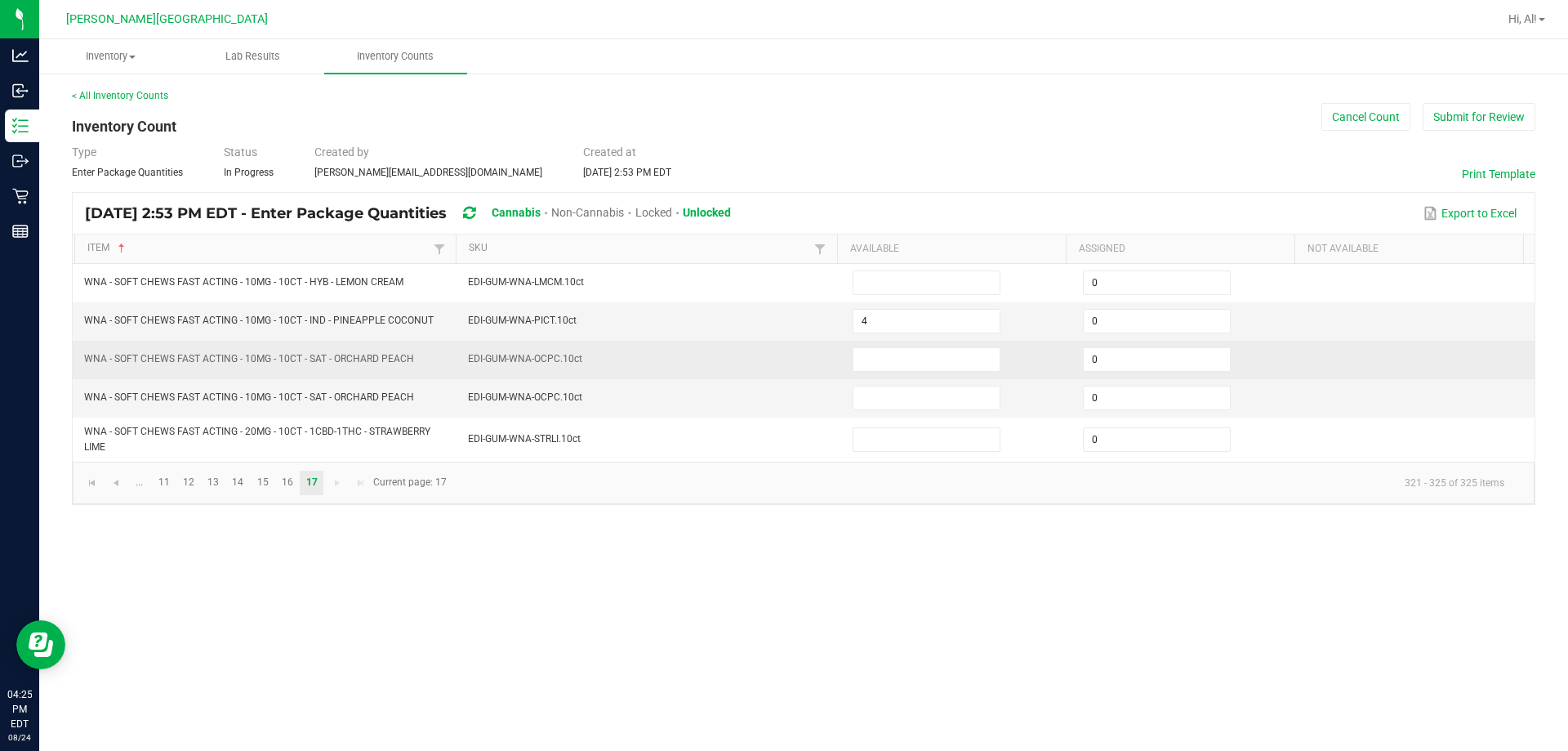
click at [767, 345] on td "EDI-GUM-WNA-OCPC.10ct" at bounding box center [650, 360] width 384 height 38
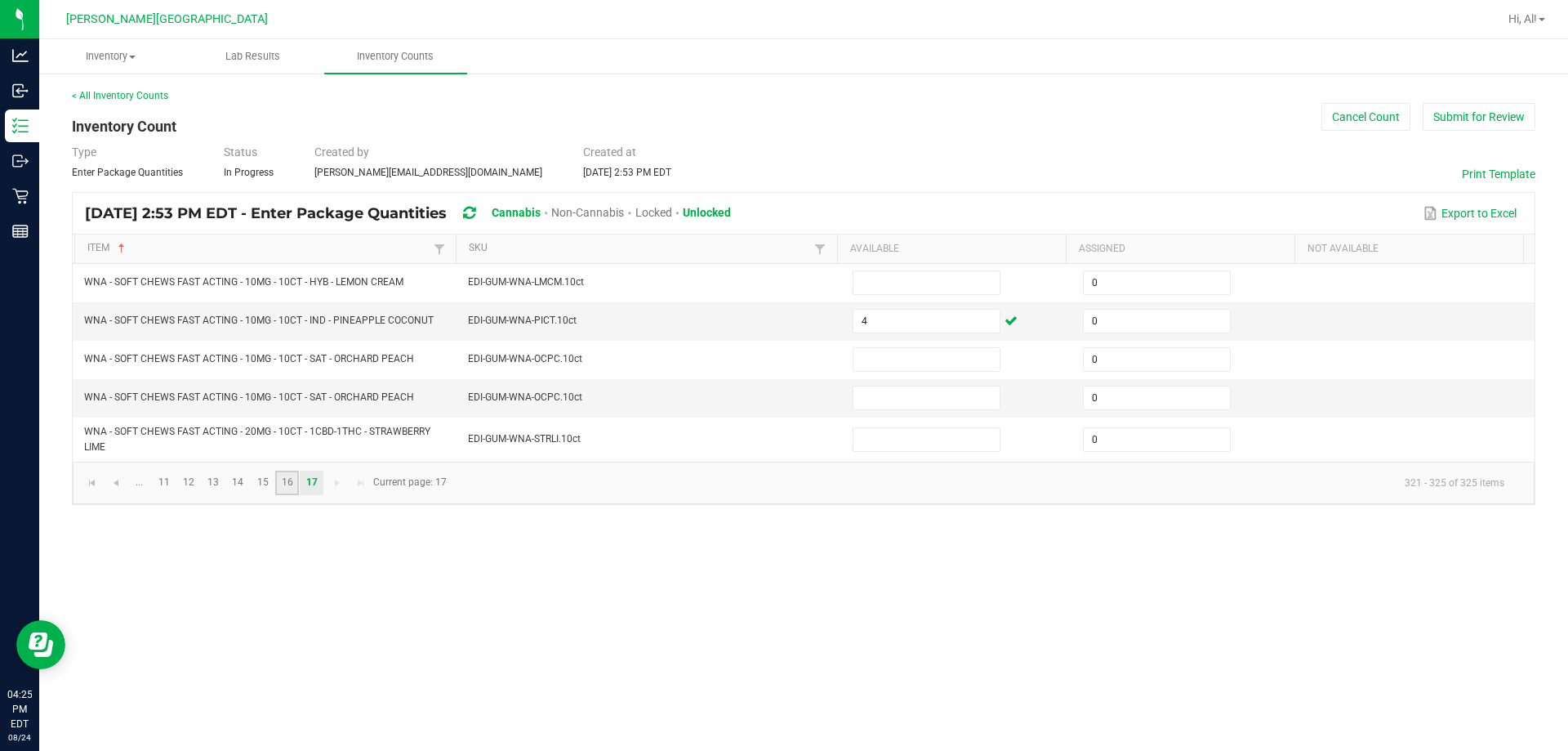
click at [296, 479] on link "16" at bounding box center [287, 482] width 24 height 25
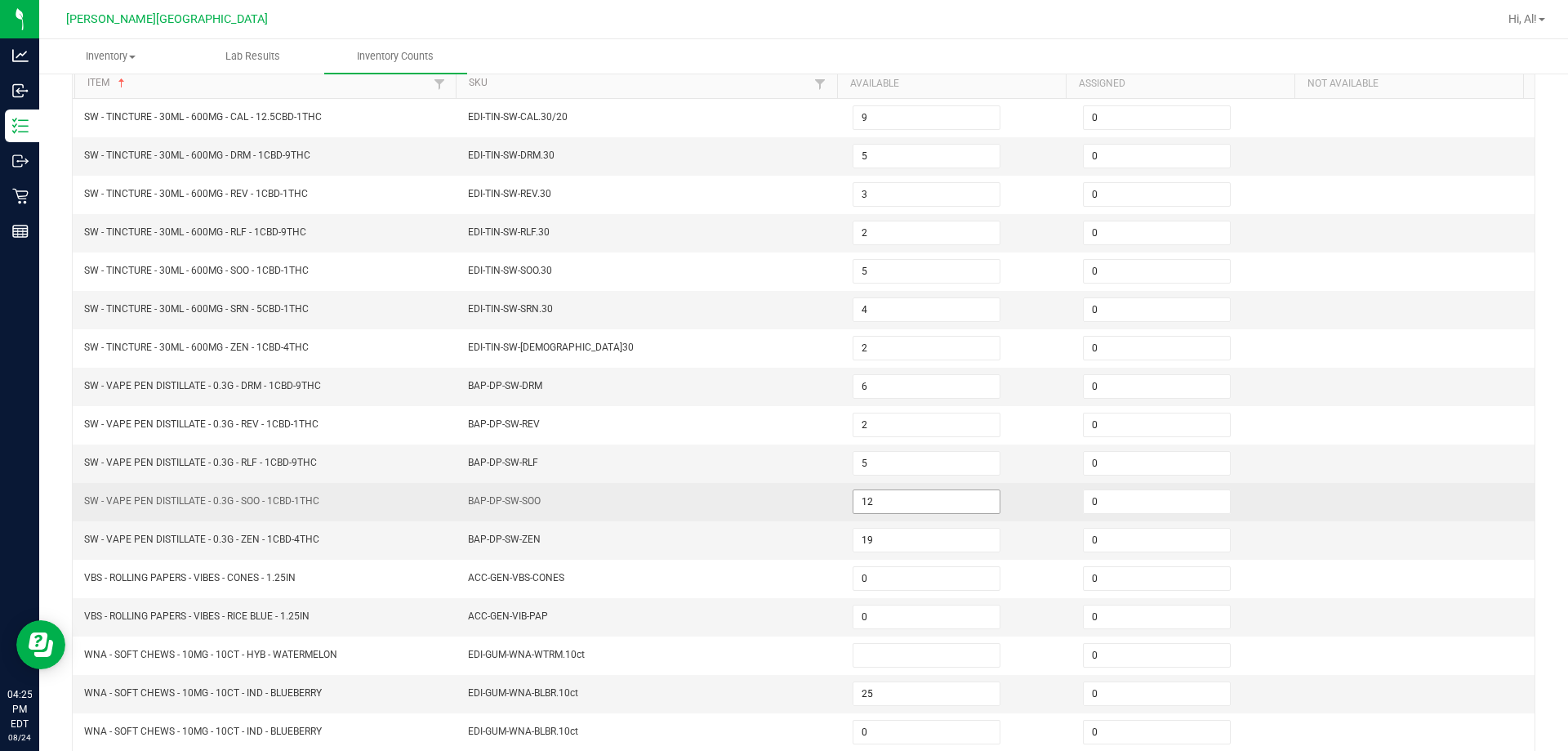
scroll to position [340, 0]
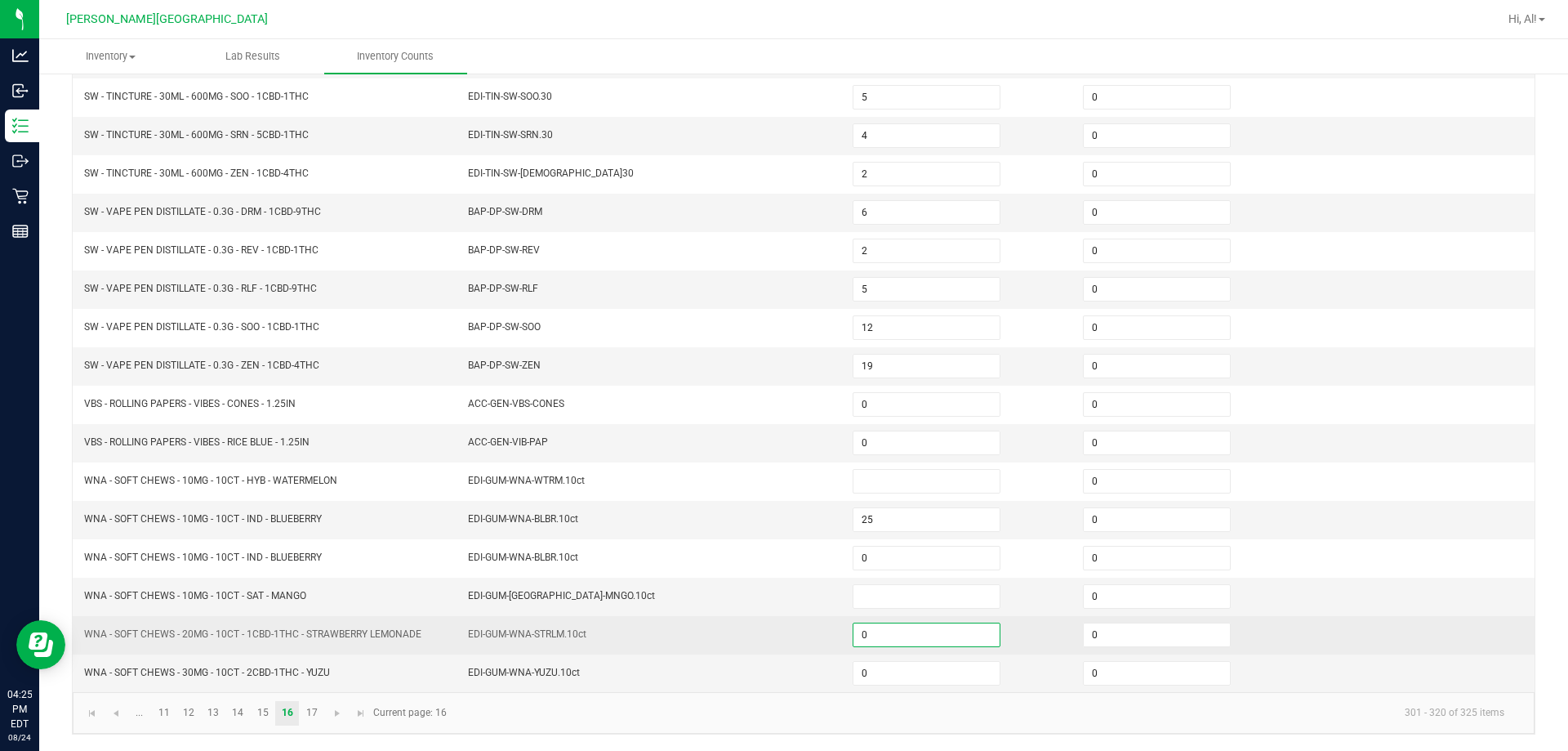
click at [767, 632] on input "0" at bounding box center [926, 634] width 146 height 23
click at [767, 625] on td "EDI-GUM-WNA-STRLM.10ct" at bounding box center [650, 635] width 384 height 38
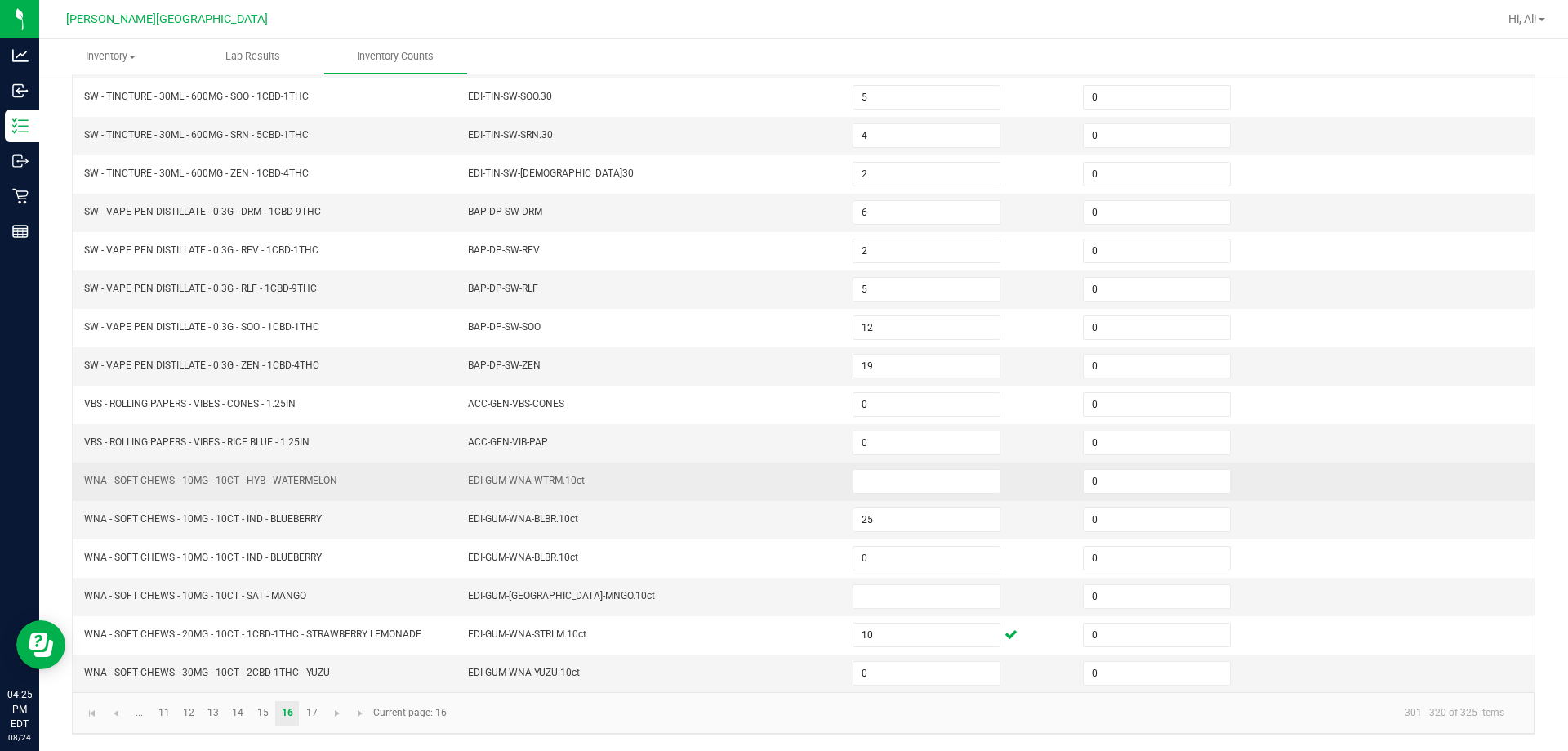
click at [767, 496] on td at bounding box center [958, 481] width 231 height 38
click at [767, 487] on input at bounding box center [926, 481] width 146 height 23
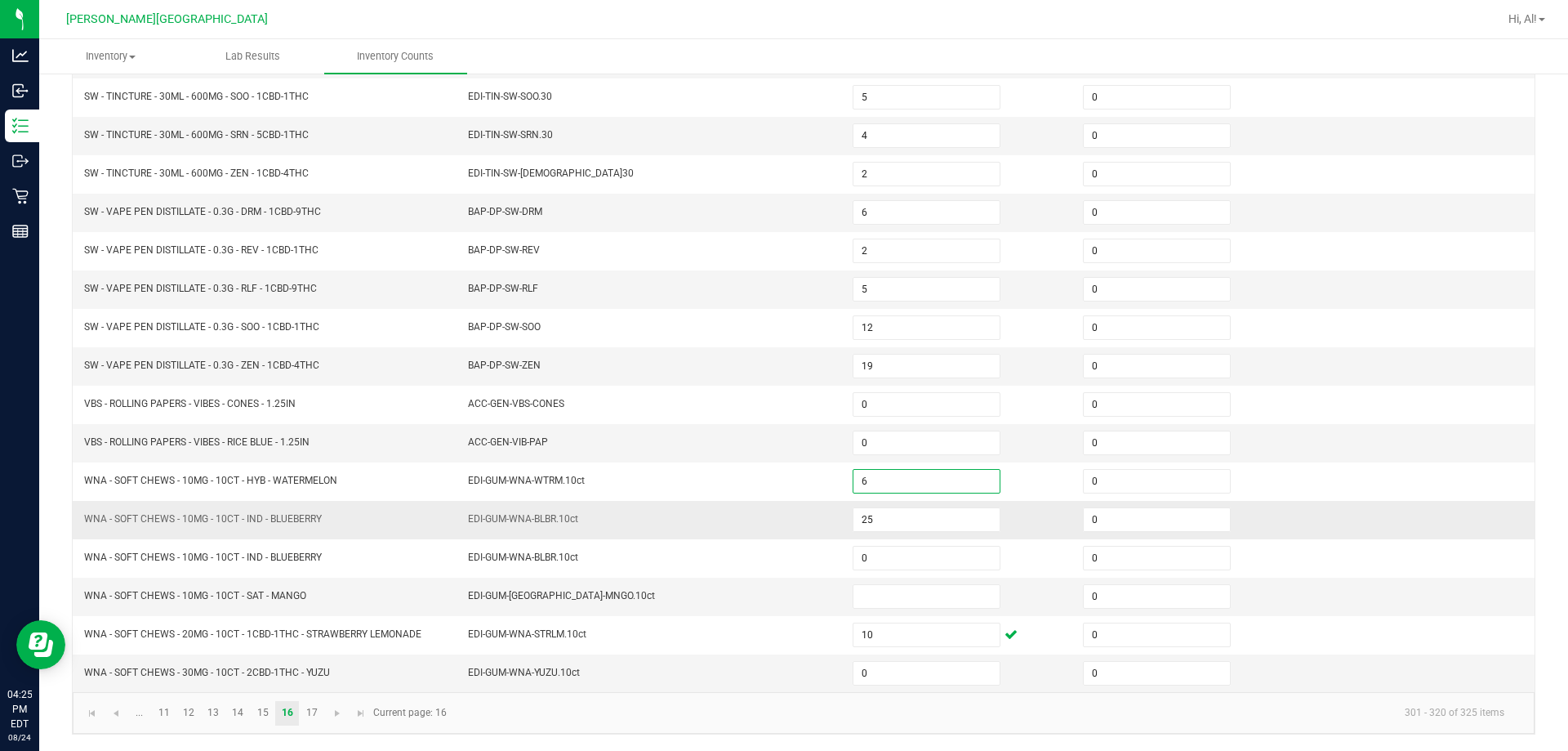
click at [767, 508] on td "EDI-GUM-WNA-BLBR.10ct" at bounding box center [650, 520] width 384 height 38
click at [767, 590] on input at bounding box center [926, 596] width 146 height 23
click at [767, 663] on input "0" at bounding box center [926, 673] width 146 height 23
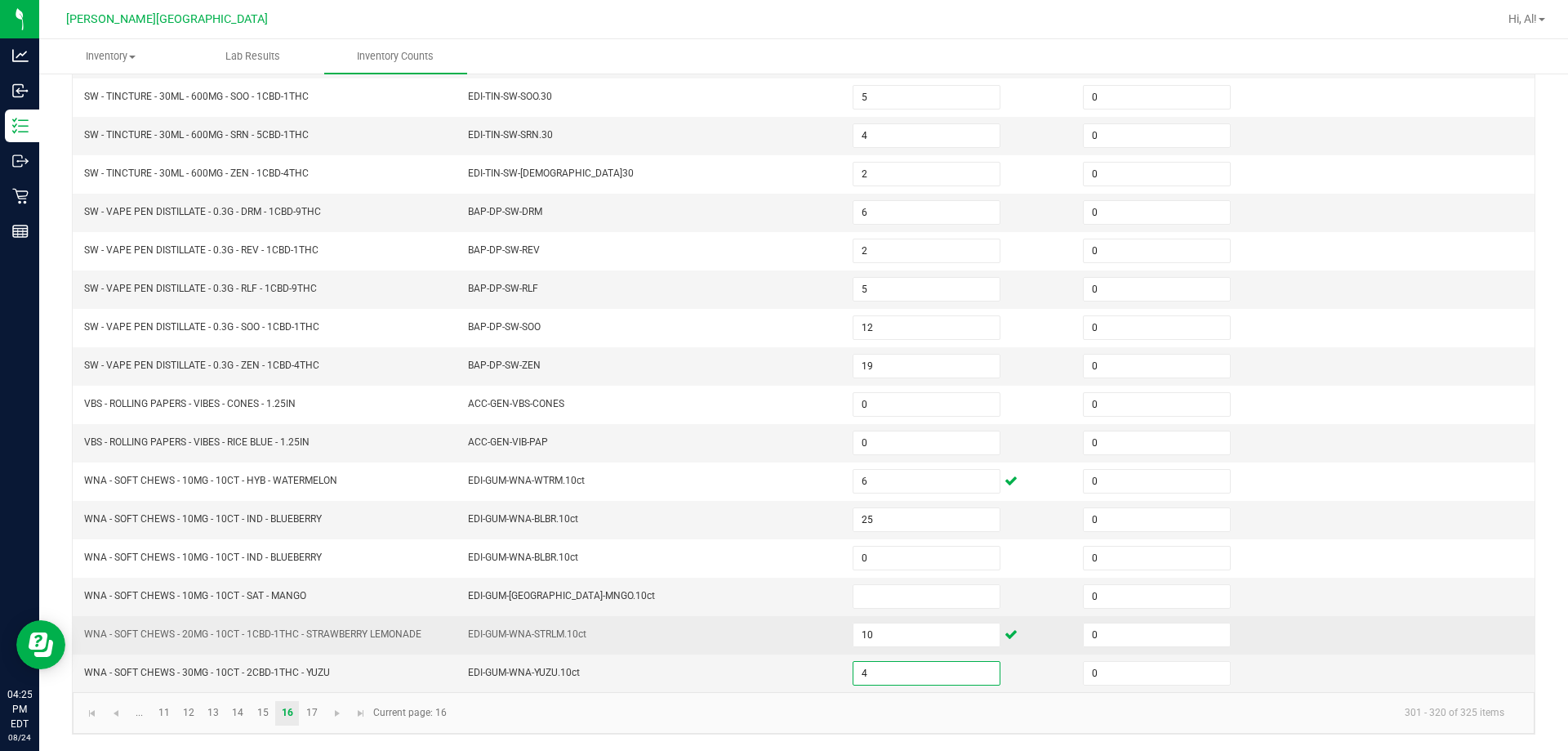
drag, startPoint x: 763, startPoint y: 645, endPoint x: 779, endPoint y: 640, distance: 16.8
click at [767, 645] on td "EDI-GUM-WNA-STRLM.10ct" at bounding box center [650, 635] width 384 height 38
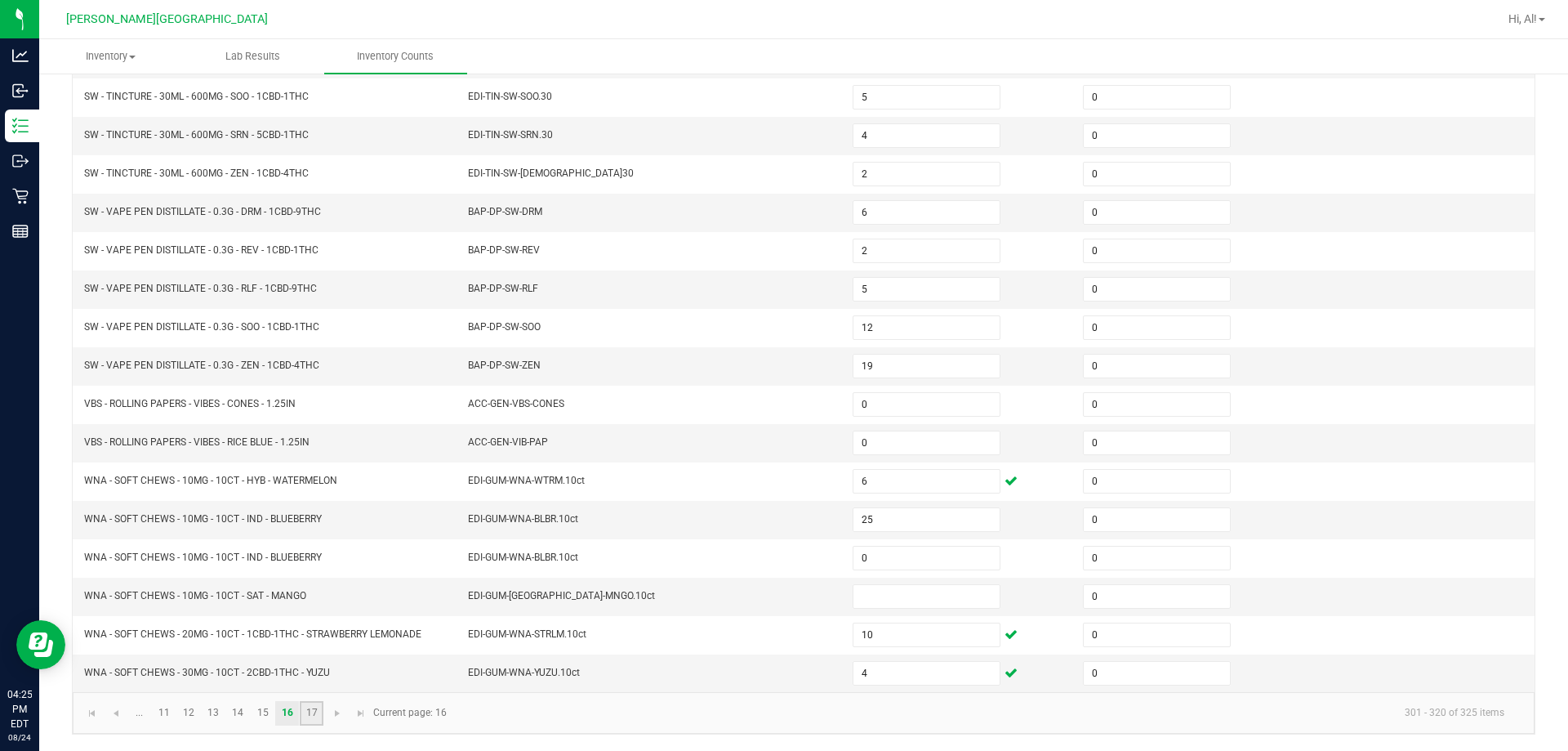
click at [310, 715] on link "17" at bounding box center [311, 713] width 24 height 25
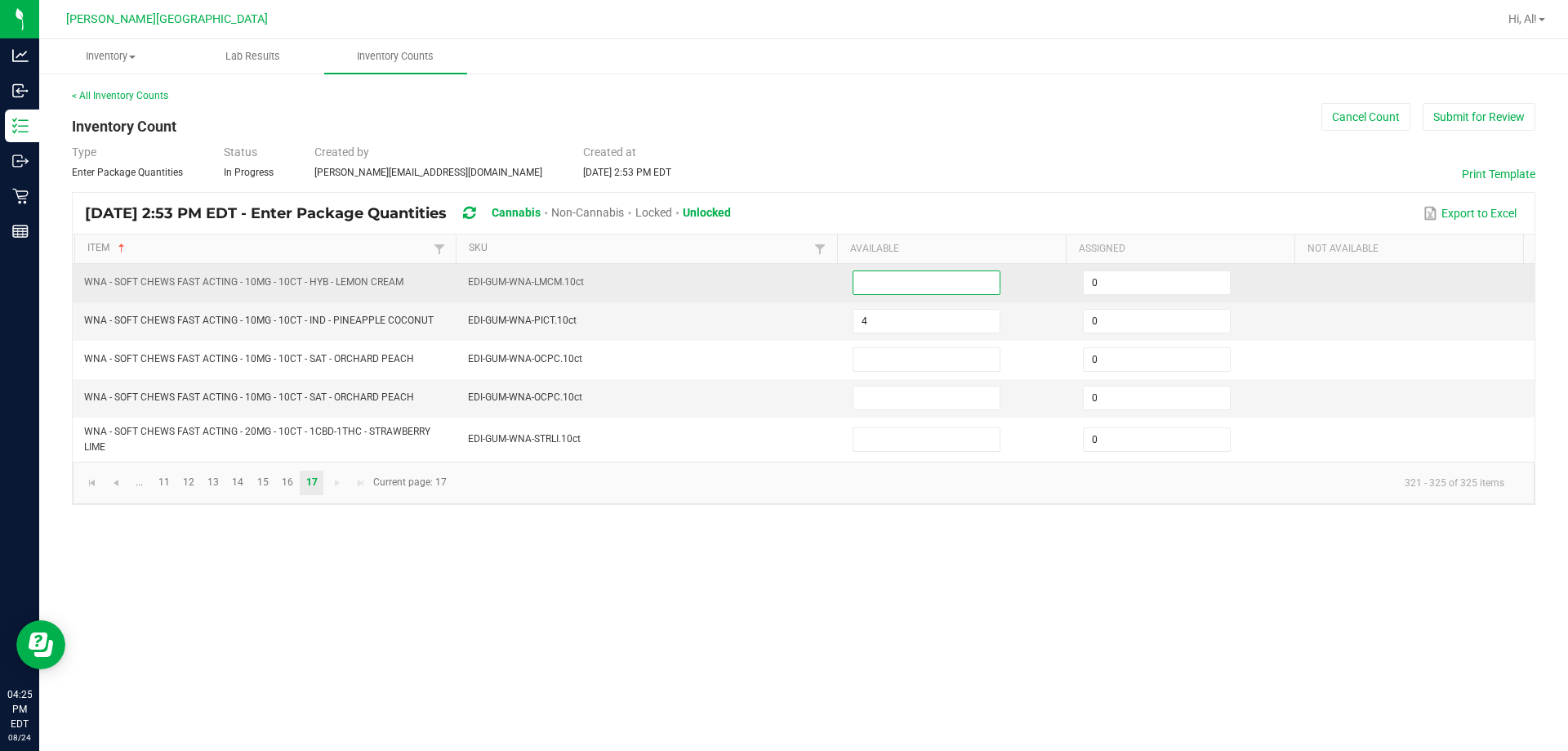
click at [767, 287] on input at bounding box center [926, 283] width 146 height 23
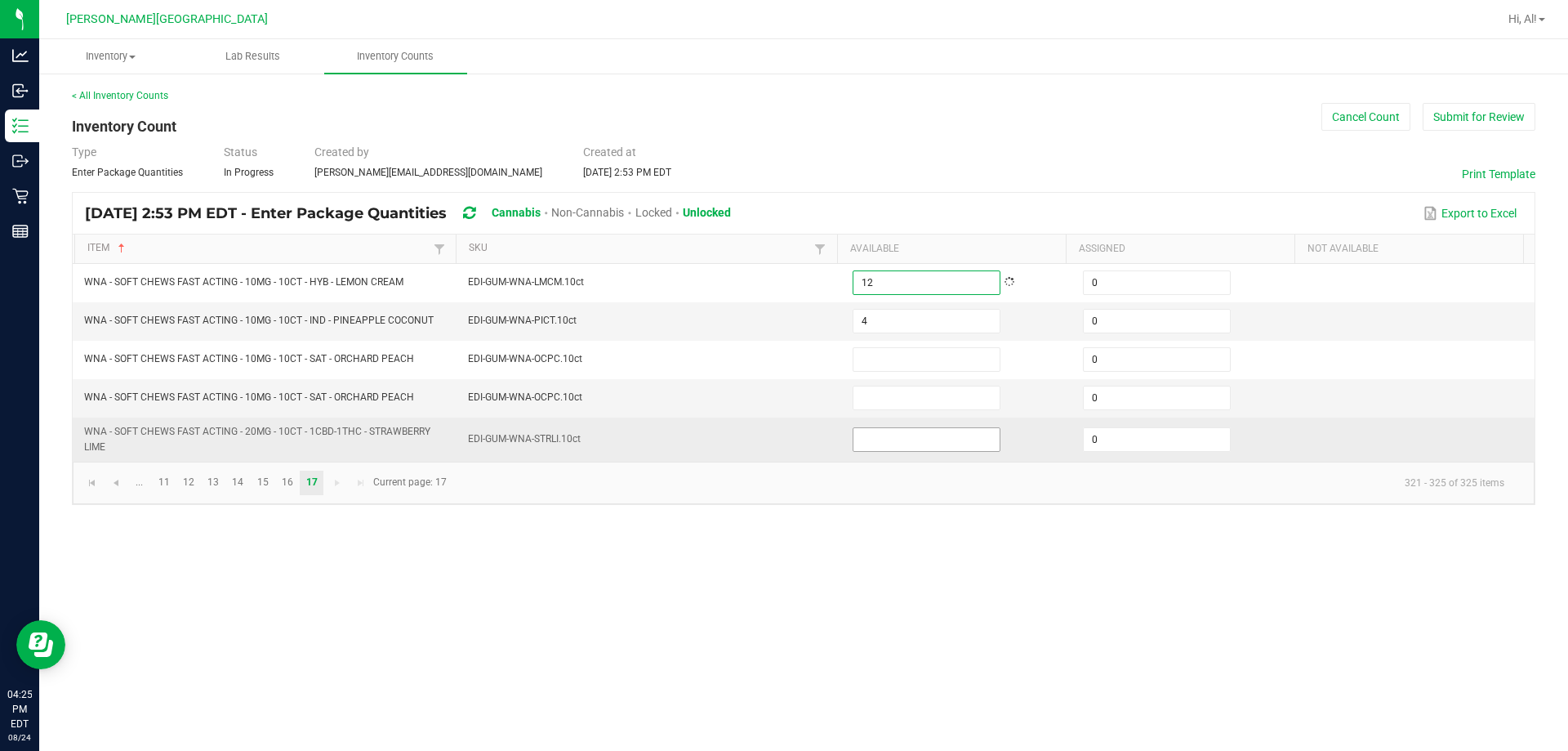
click at [767, 438] on input at bounding box center [926, 439] width 146 height 23
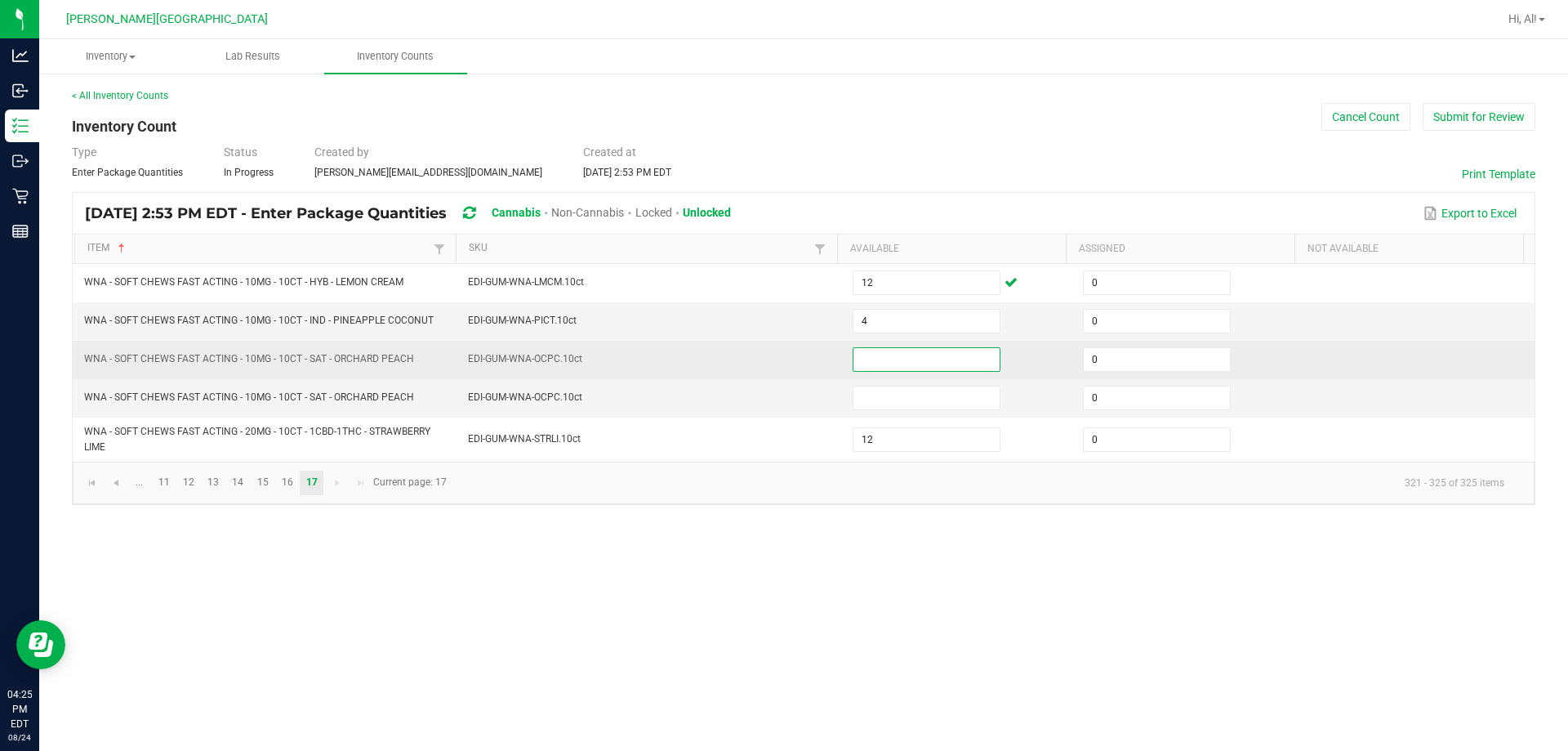
click at [767, 358] on input at bounding box center [926, 360] width 146 height 23
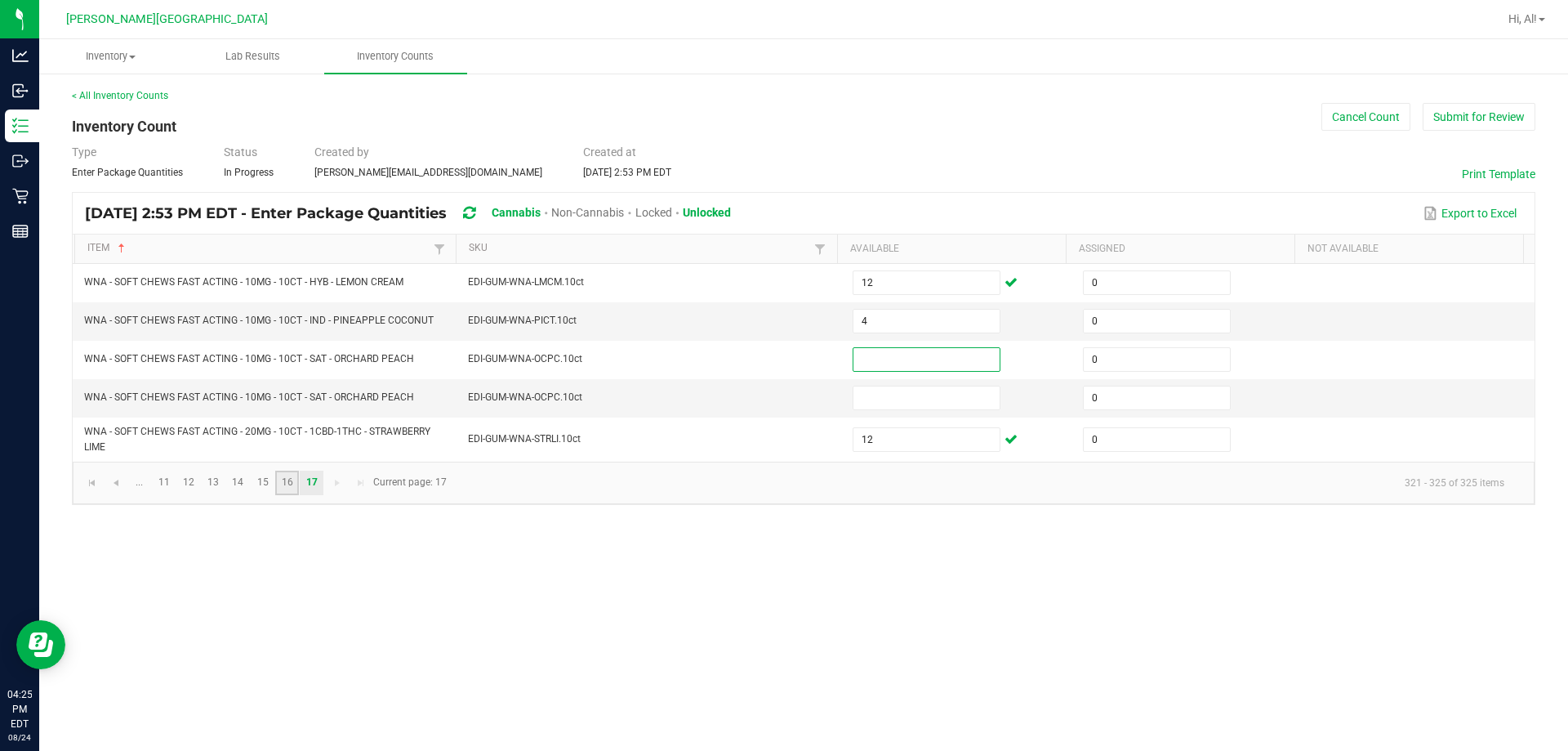
click at [286, 473] on link "16" at bounding box center [287, 482] width 24 height 25
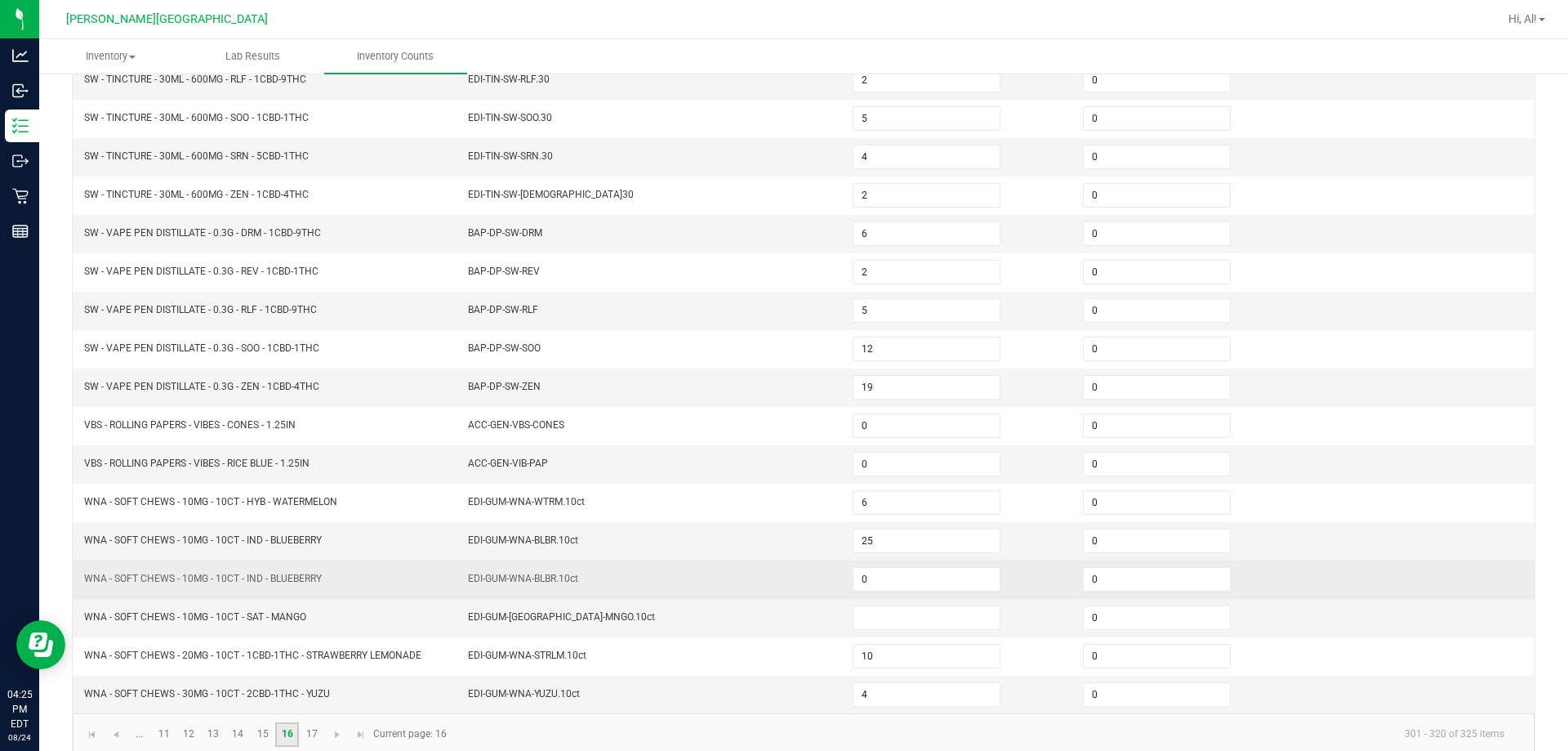
scroll to position [327, 0]
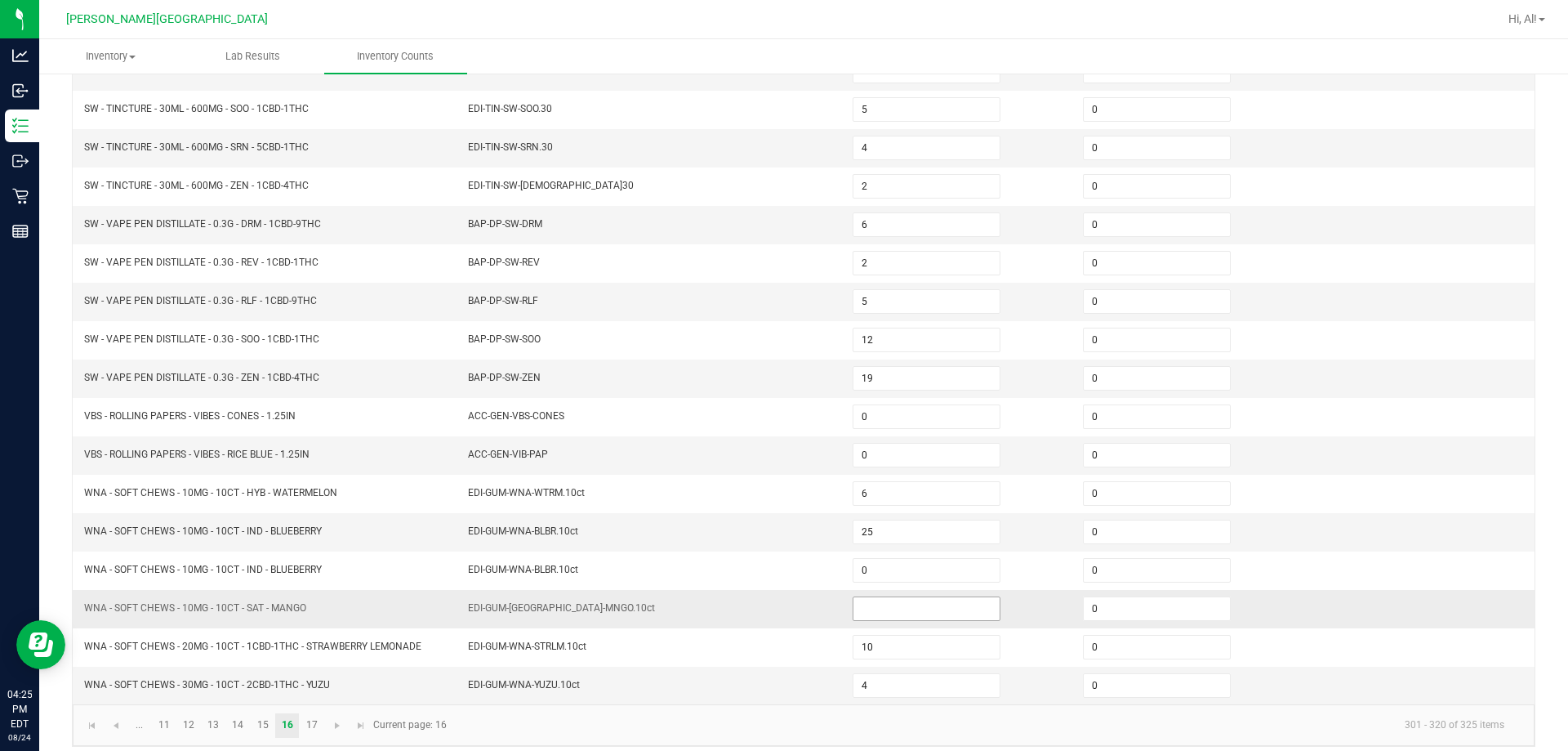
click at [767, 610] on input at bounding box center [926, 608] width 146 height 23
click at [741, 627] on td "EDI-GUM-[GEOGRAPHIC_DATA]-MNGO.10ct" at bounding box center [650, 609] width 384 height 38
click at [321, 722] on link "17" at bounding box center [311, 725] width 24 height 25
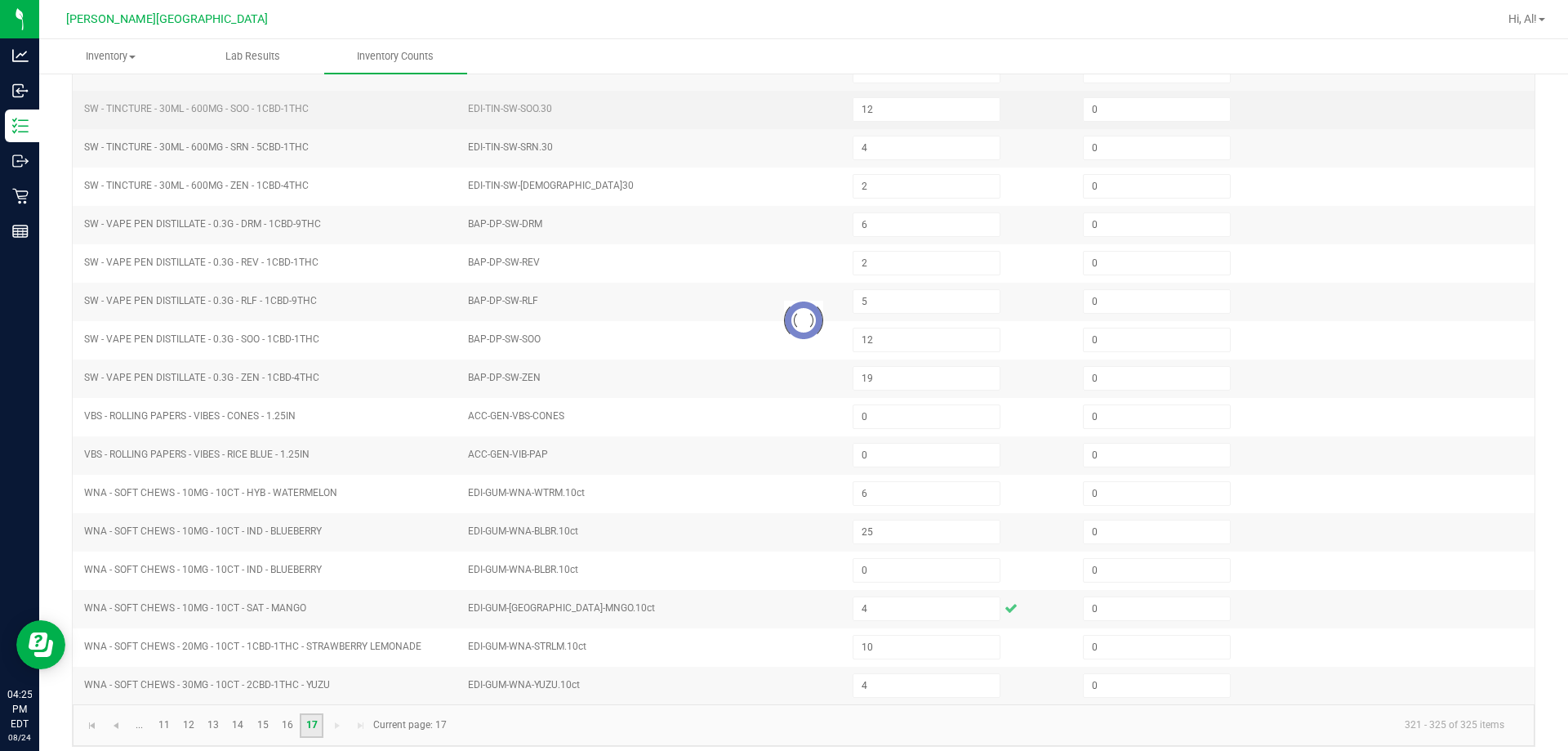
scroll to position [0, 0]
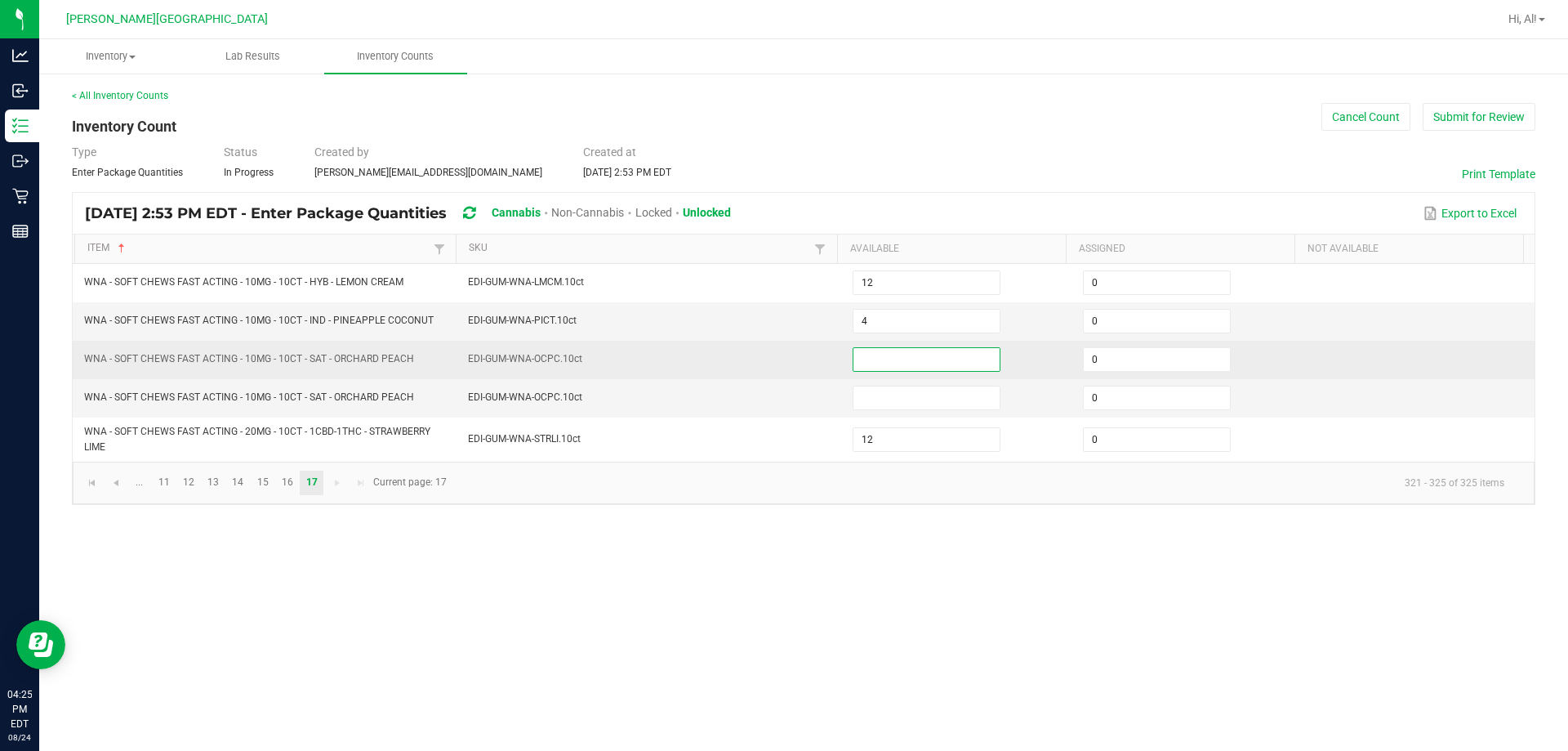
click at [767, 359] on input at bounding box center [926, 360] width 146 height 23
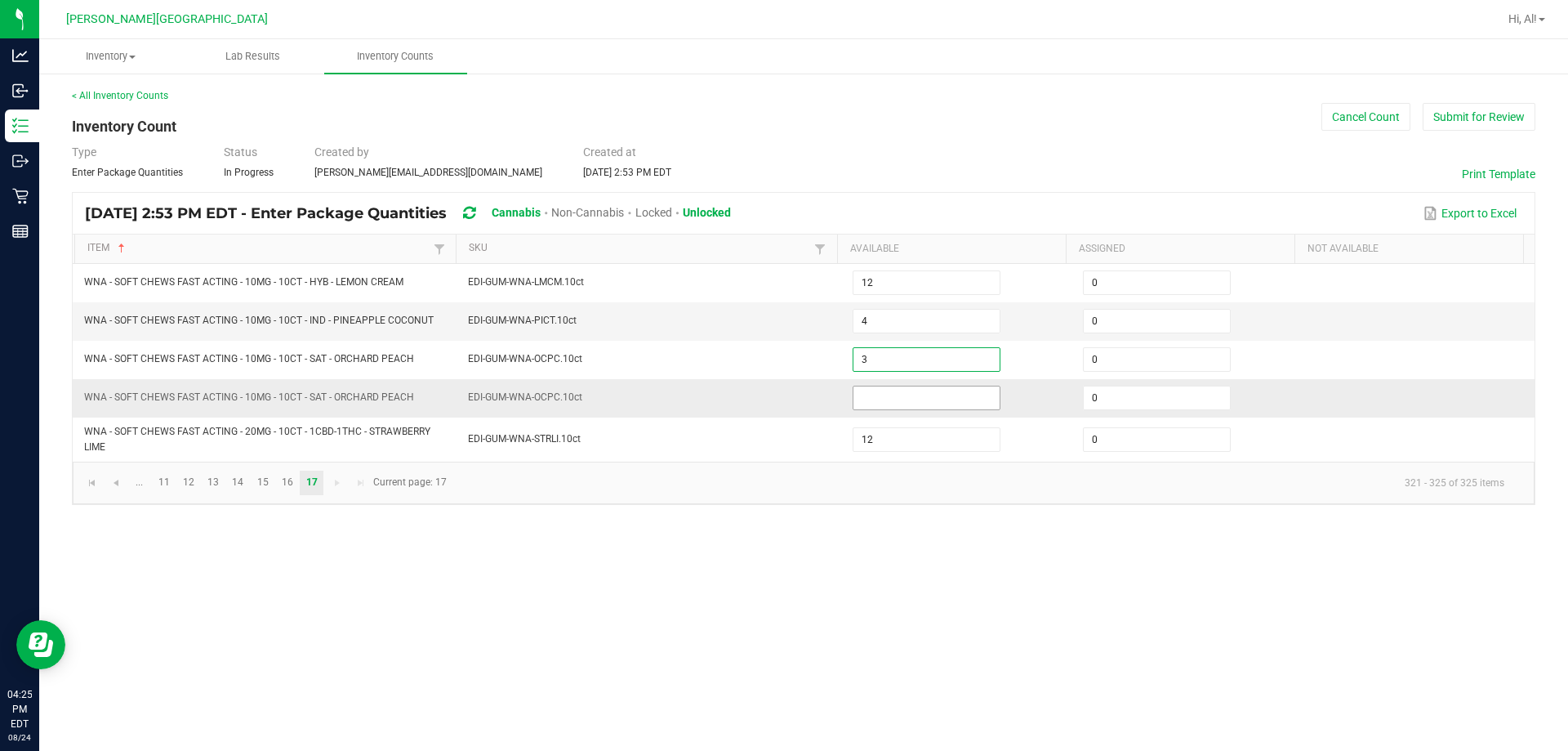
click at [767, 391] on input at bounding box center [926, 397] width 146 height 23
click at [709, 397] on td "EDI-GUM-WNA-OCPC.10ct" at bounding box center [650, 398] width 384 height 38
click at [103, 481] on link at bounding box center [92, 482] width 24 height 25
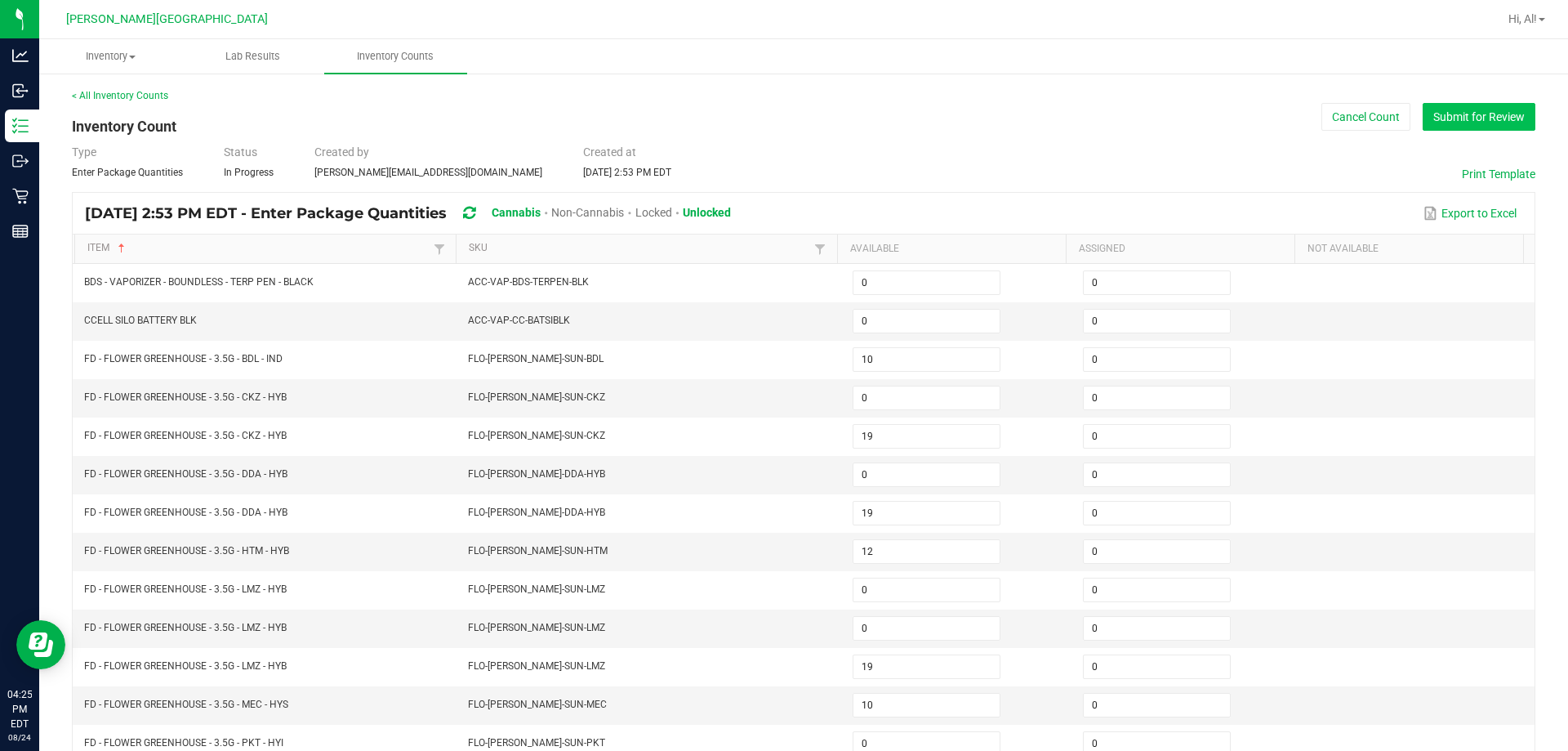
click at [767, 115] on button "Submit for Review" at bounding box center [1479, 117] width 113 height 28
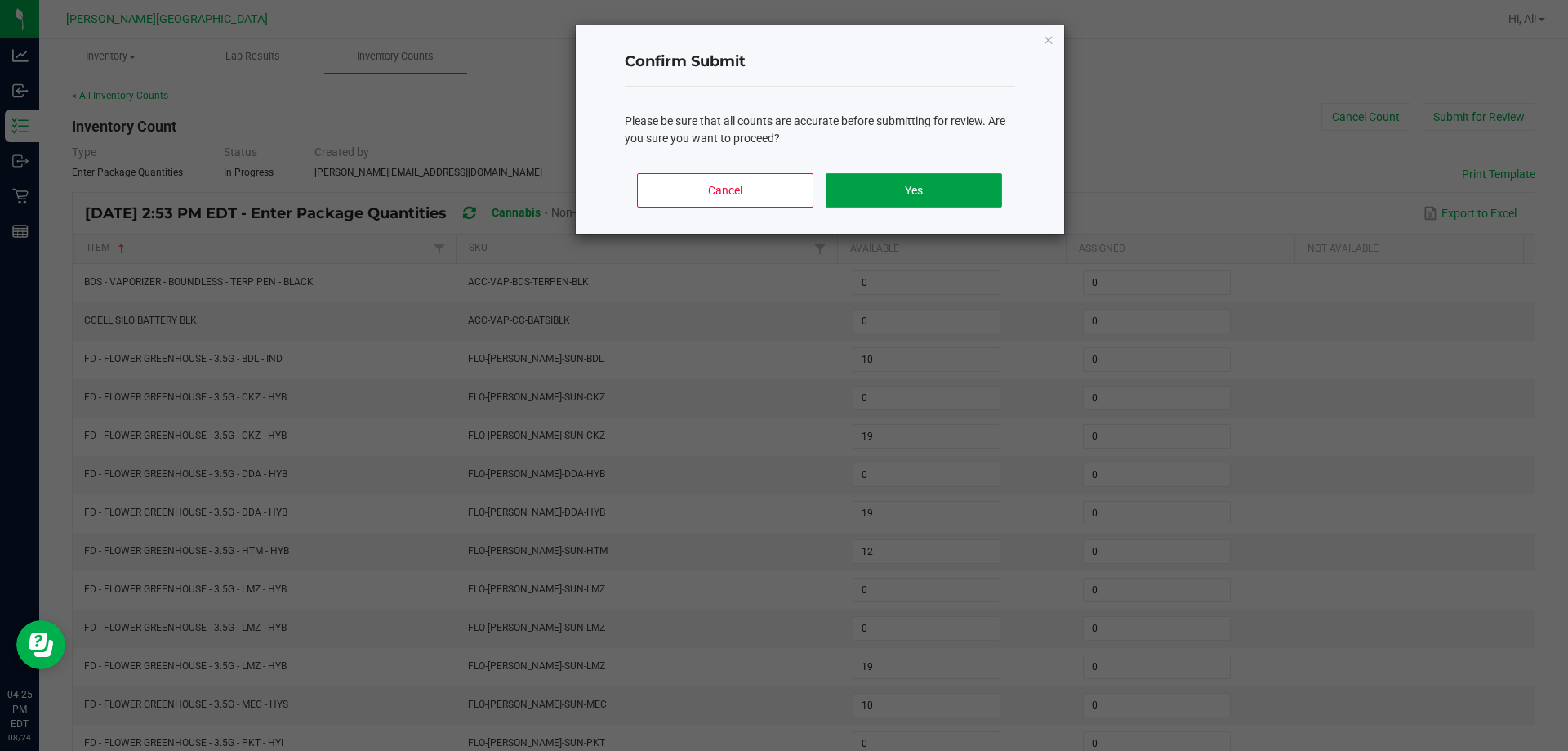
click at [767, 205] on button "Yes" at bounding box center [913, 190] width 176 height 34
